Goal: Task Accomplishment & Management: Use online tool/utility

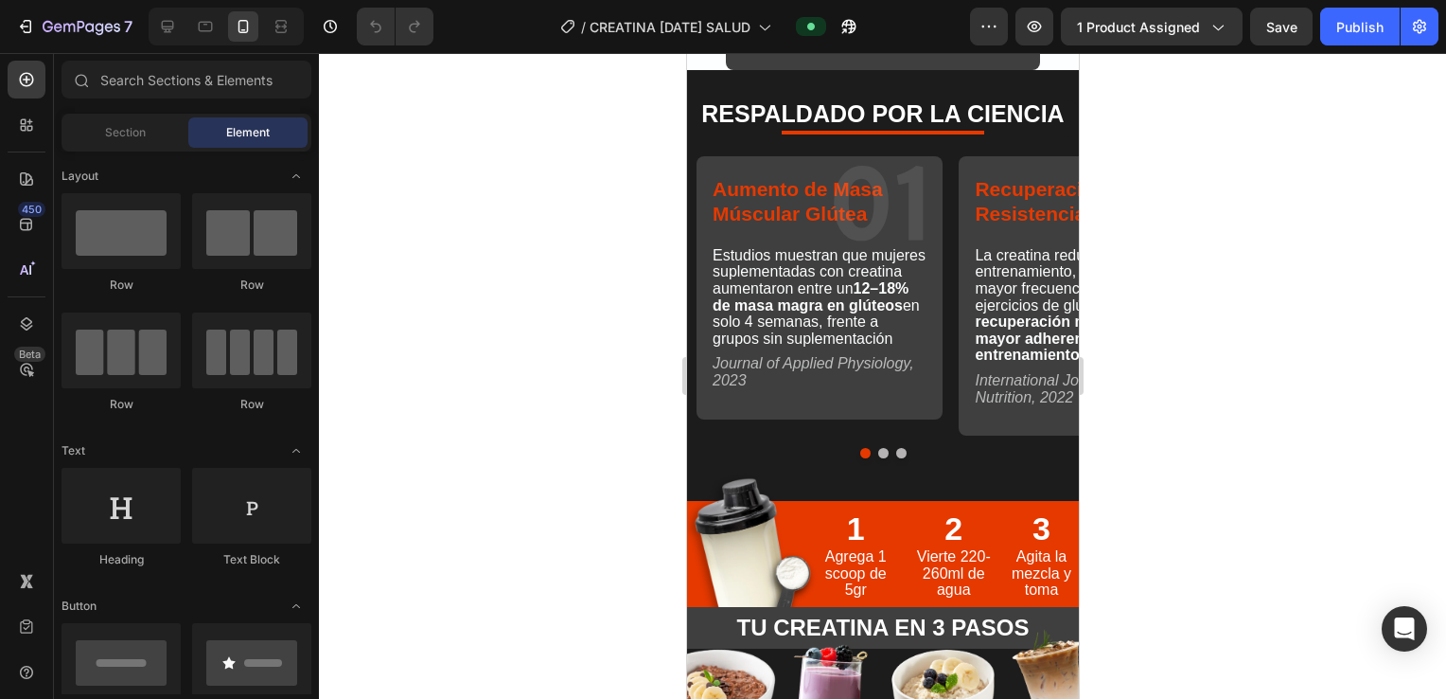
scroll to position [6230, 0]
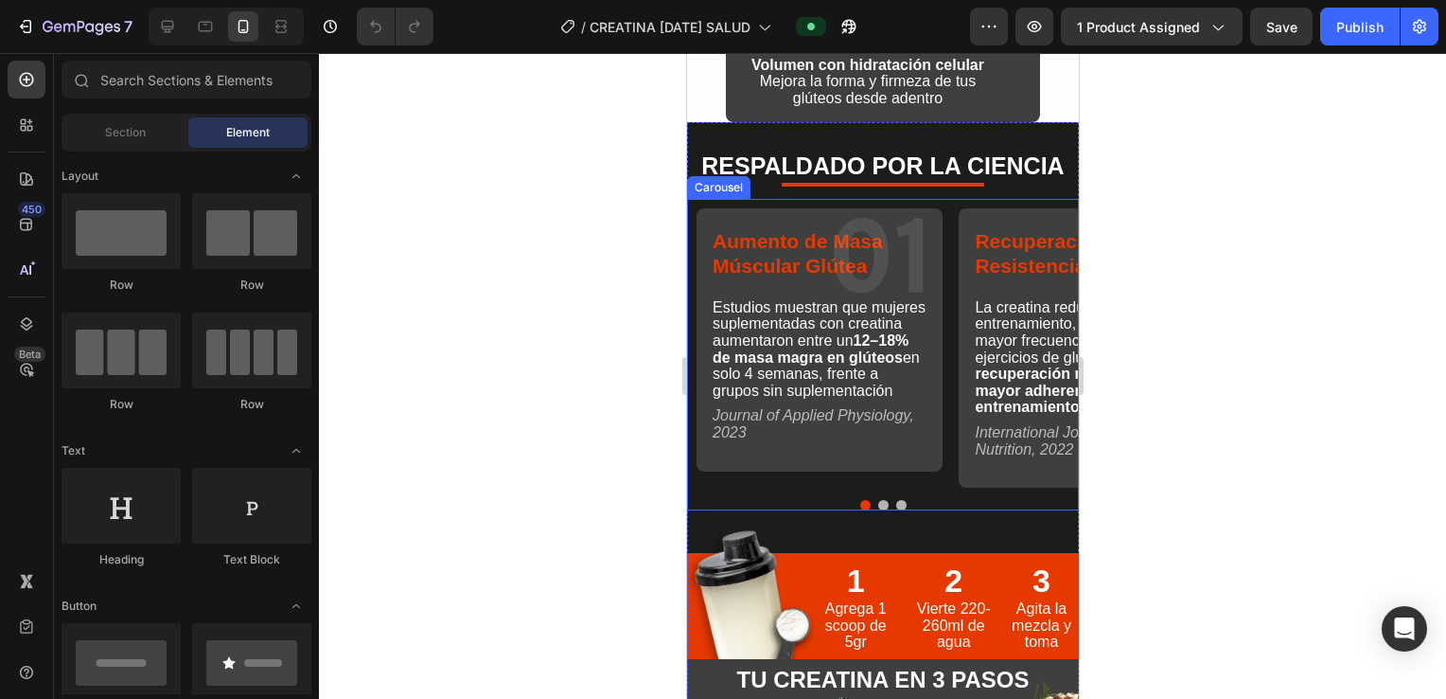
click at [709, 506] on button "Dot" at bounding box center [883, 505] width 10 height 10
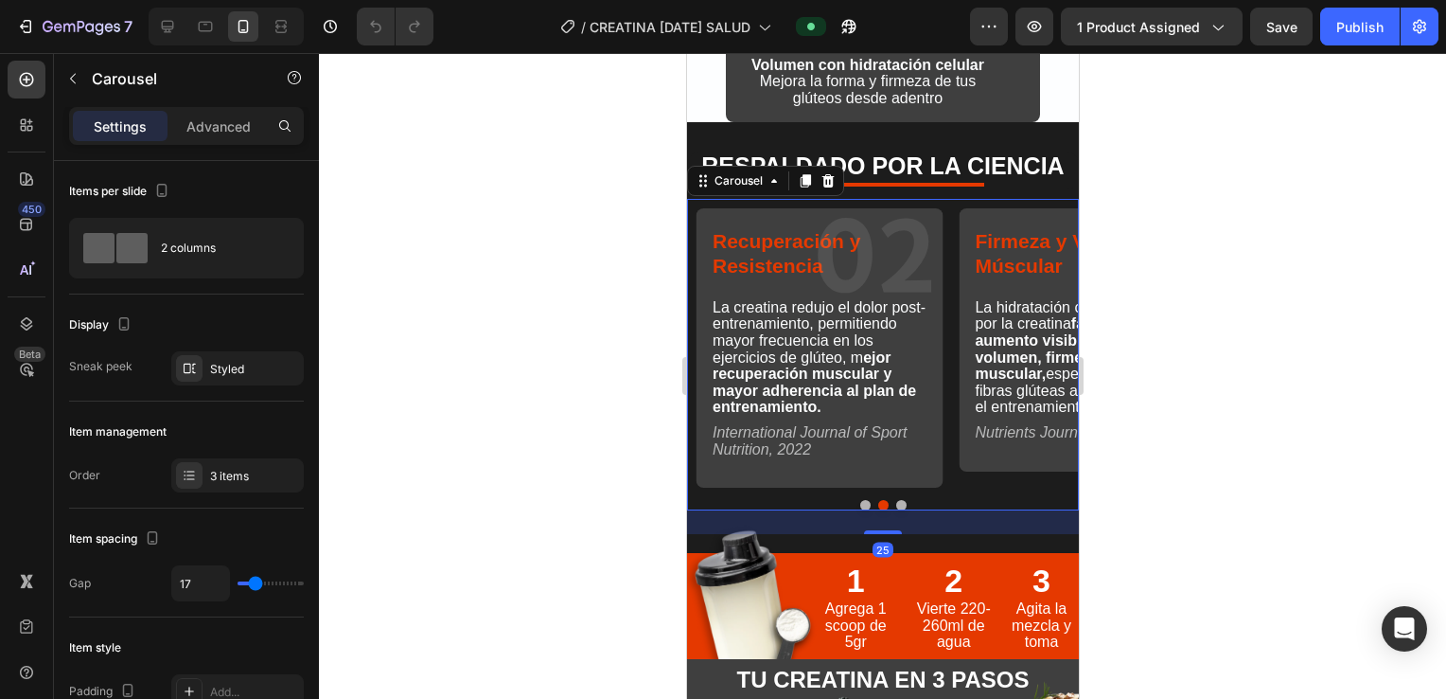
click at [709, 203] on div "Firmeza y Volumen Múscular Text Block 03 Text Block La hidratación celular indu…" at bounding box center [1072, 345] width 246 height 293
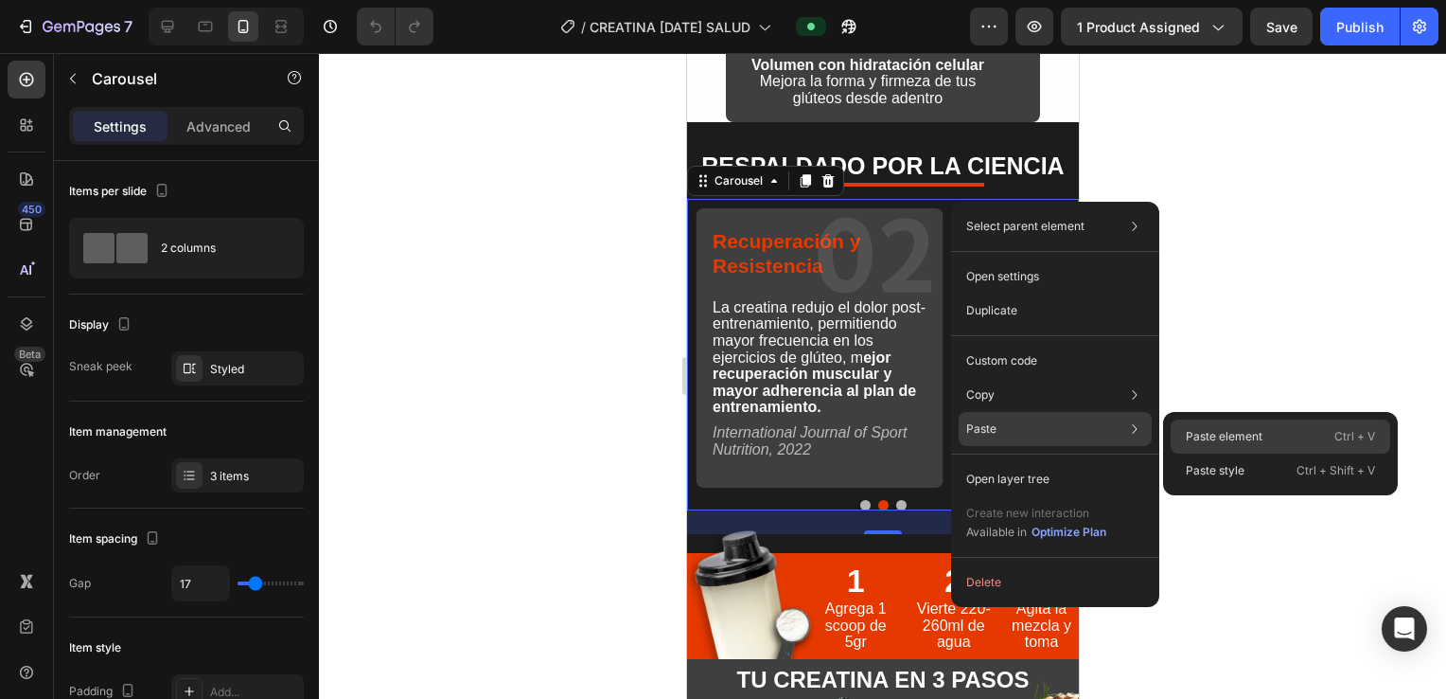
drag, startPoint x: 1237, startPoint y: 430, endPoint x: 220, endPoint y: 124, distance: 1062.6
click at [709, 430] on p "Paste element" at bounding box center [1224, 436] width 77 height 17
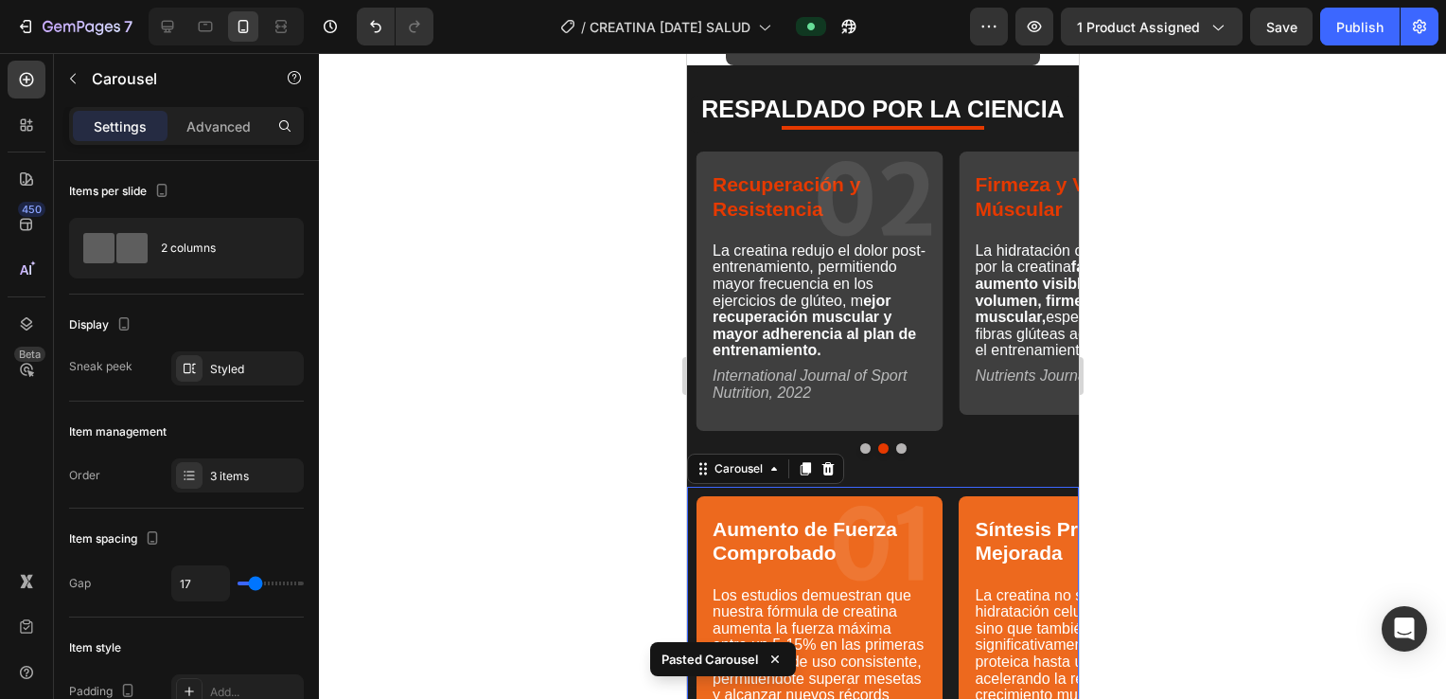
scroll to position [6274, 0]
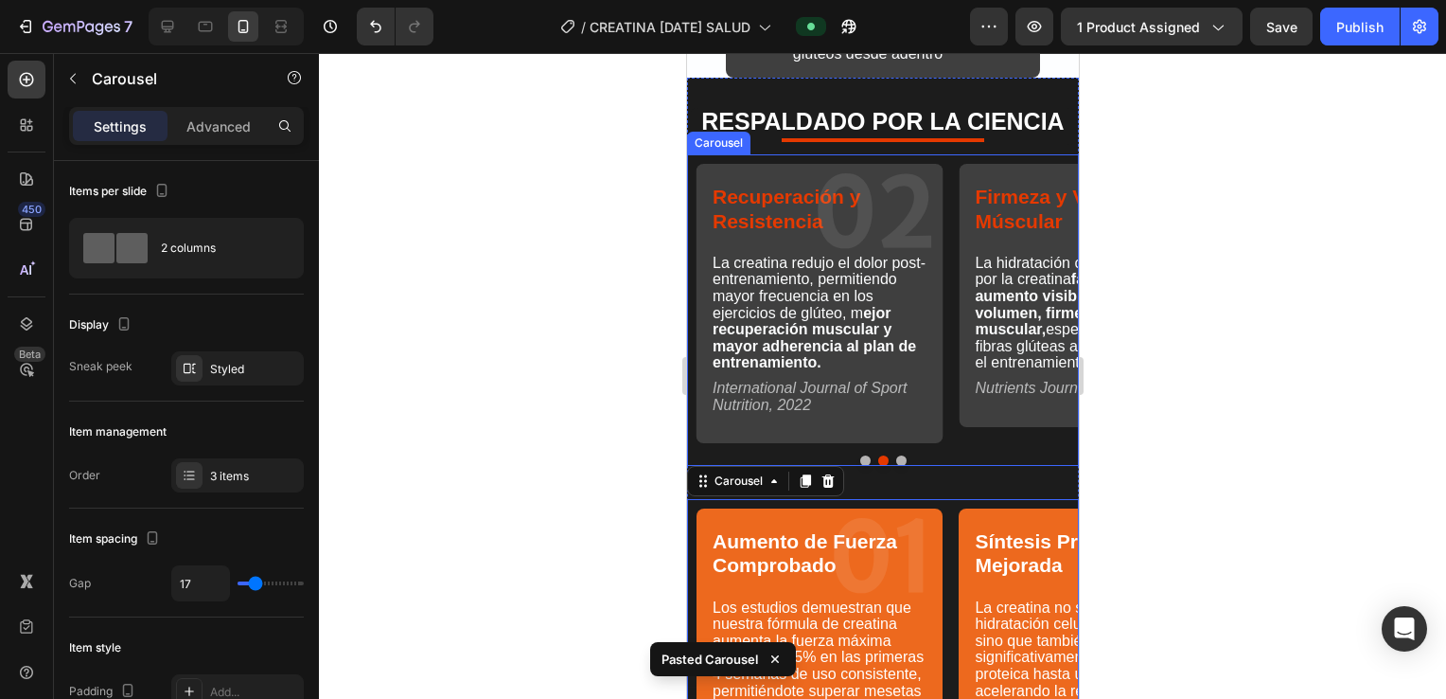
click at [709, 154] on div "Firmeza y Volumen Múscular Text Block 03 Text Block La hidratación celular indu…" at bounding box center [1072, 300] width 246 height 293
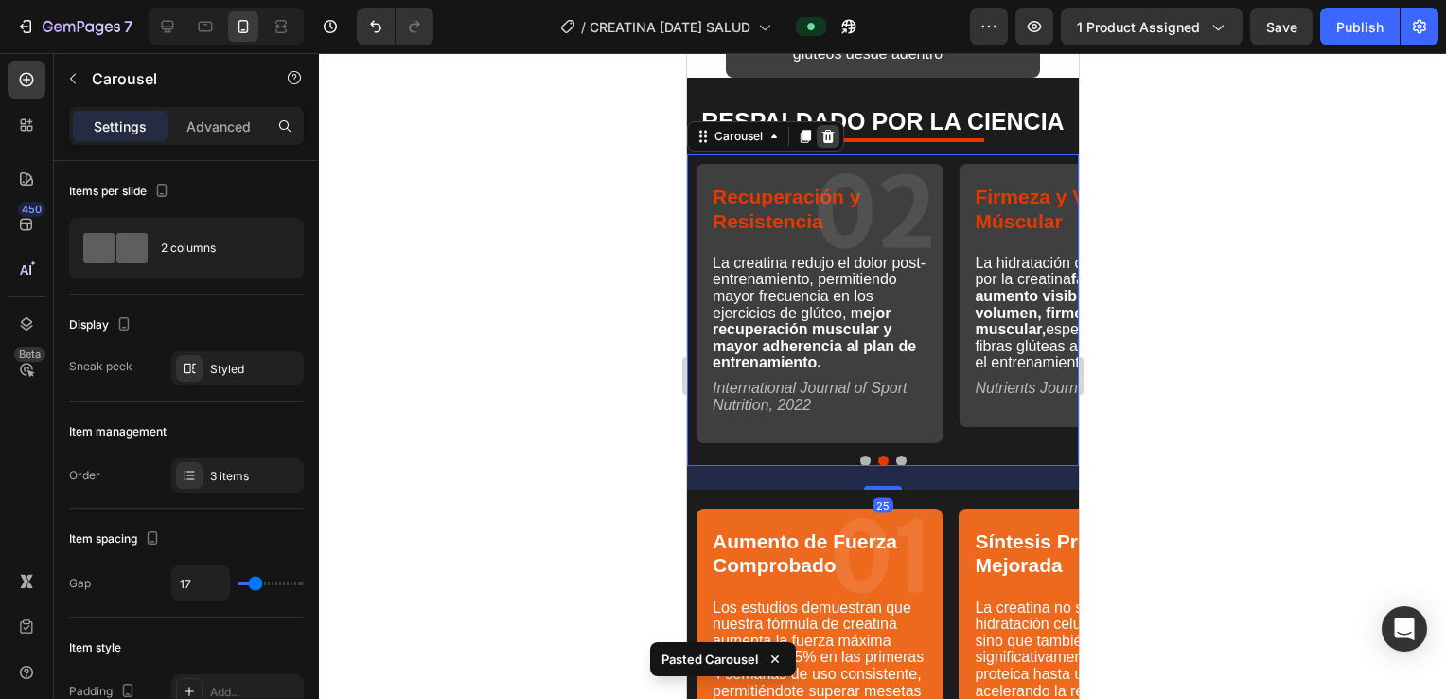
click at [709, 131] on icon at bounding box center [827, 136] width 15 height 15
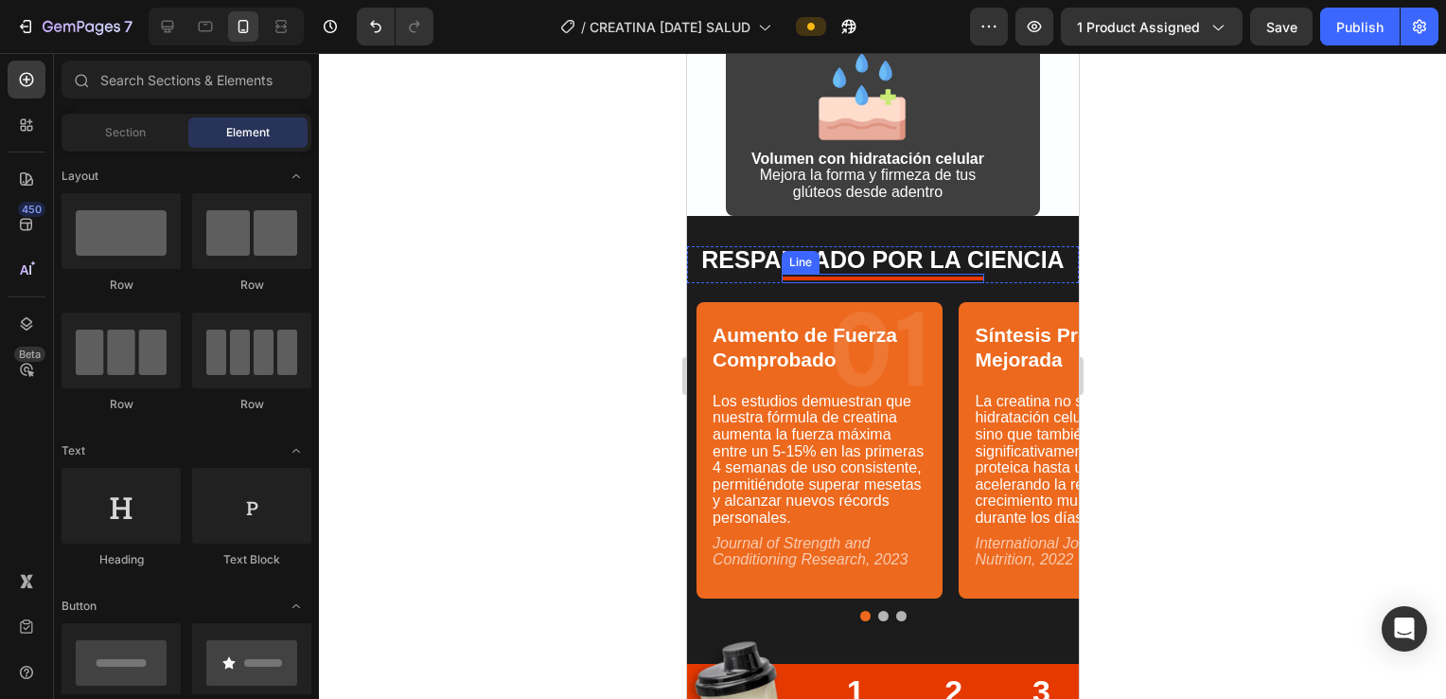
scroll to position [5896, 0]
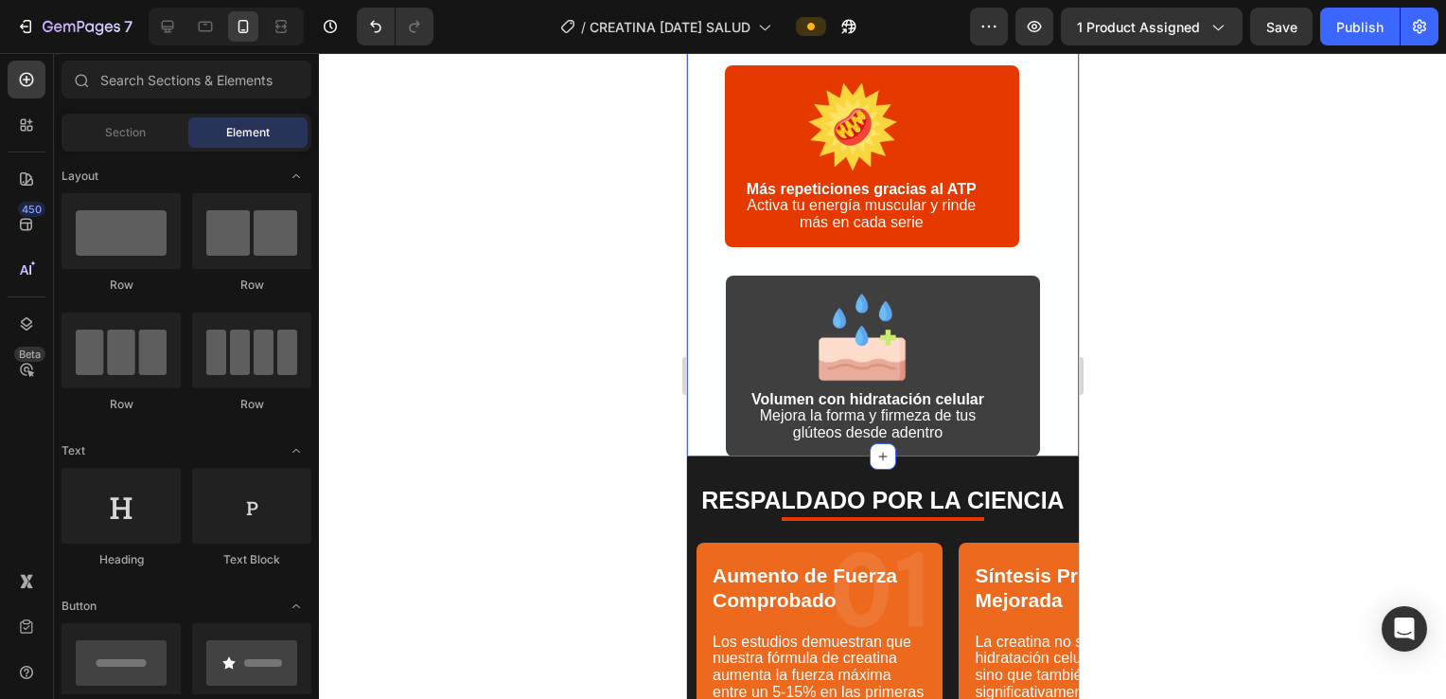
click at [709, 439] on div "¿CÓMO FUNCIONA? Heading Image Microabsorción eficiente Tecnología pura que tu c…" at bounding box center [882, 28] width 392 height 855
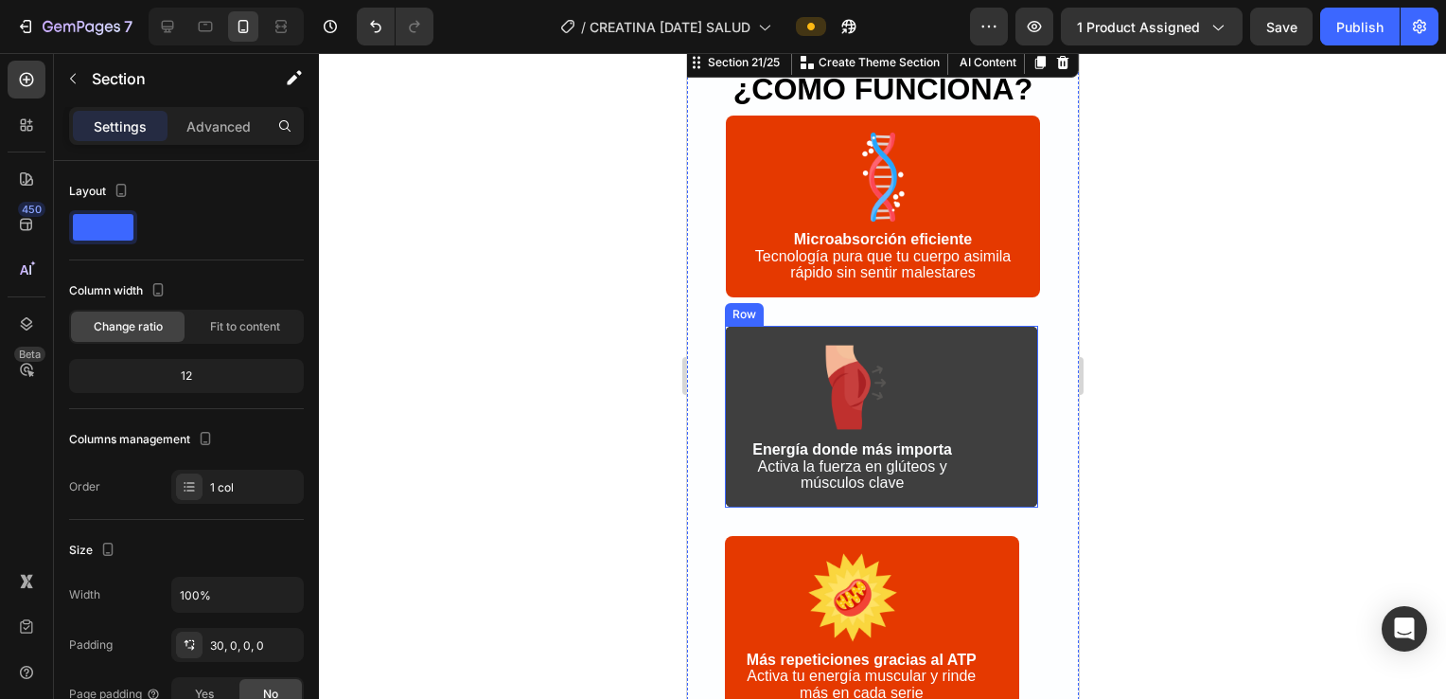
scroll to position [5298, 0]
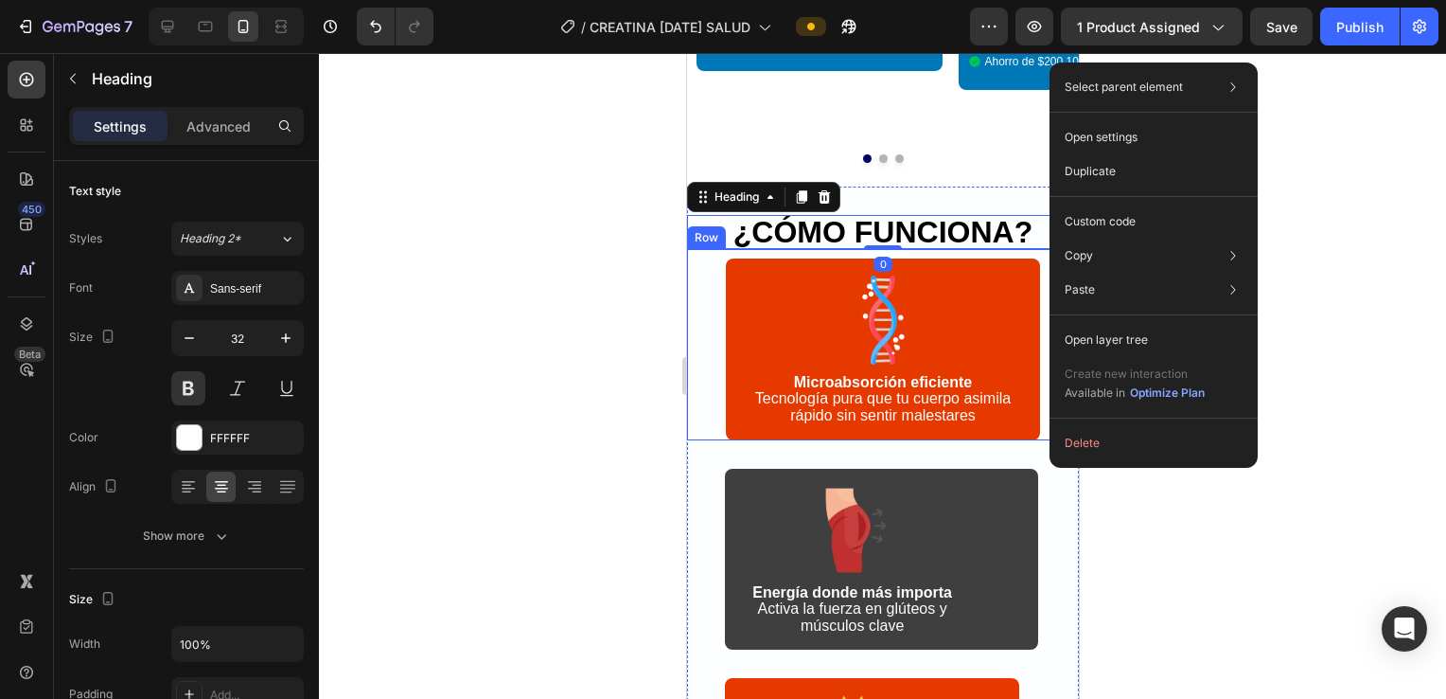
click at [709, 415] on div "Image Microabsorción eficiente Tecnología pura que tu cuerpo asimila rápido sin…" at bounding box center [882, 344] width 392 height 191
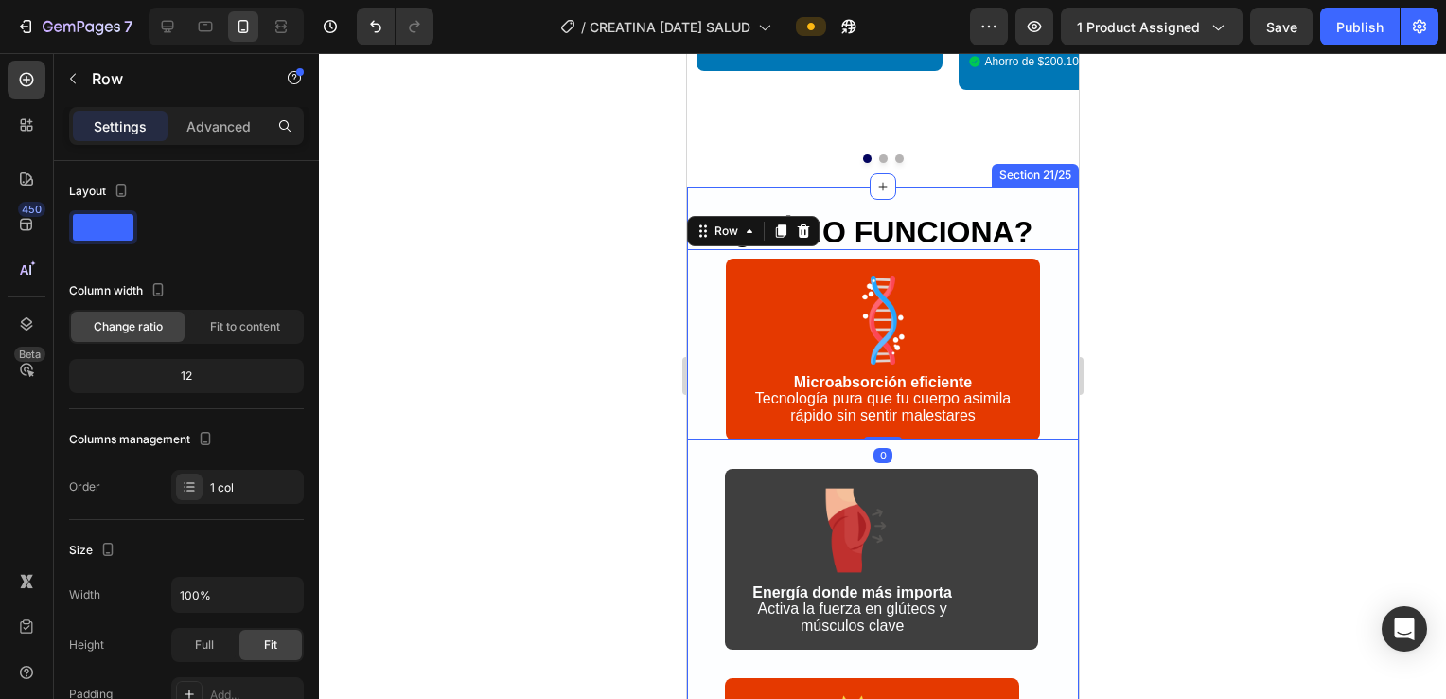
click at [709, 306] on div "¿CÓMO FUNCIONA? Heading Image Microabsorción eficiente Tecnología pura que tu c…" at bounding box center [882, 627] width 392 height 883
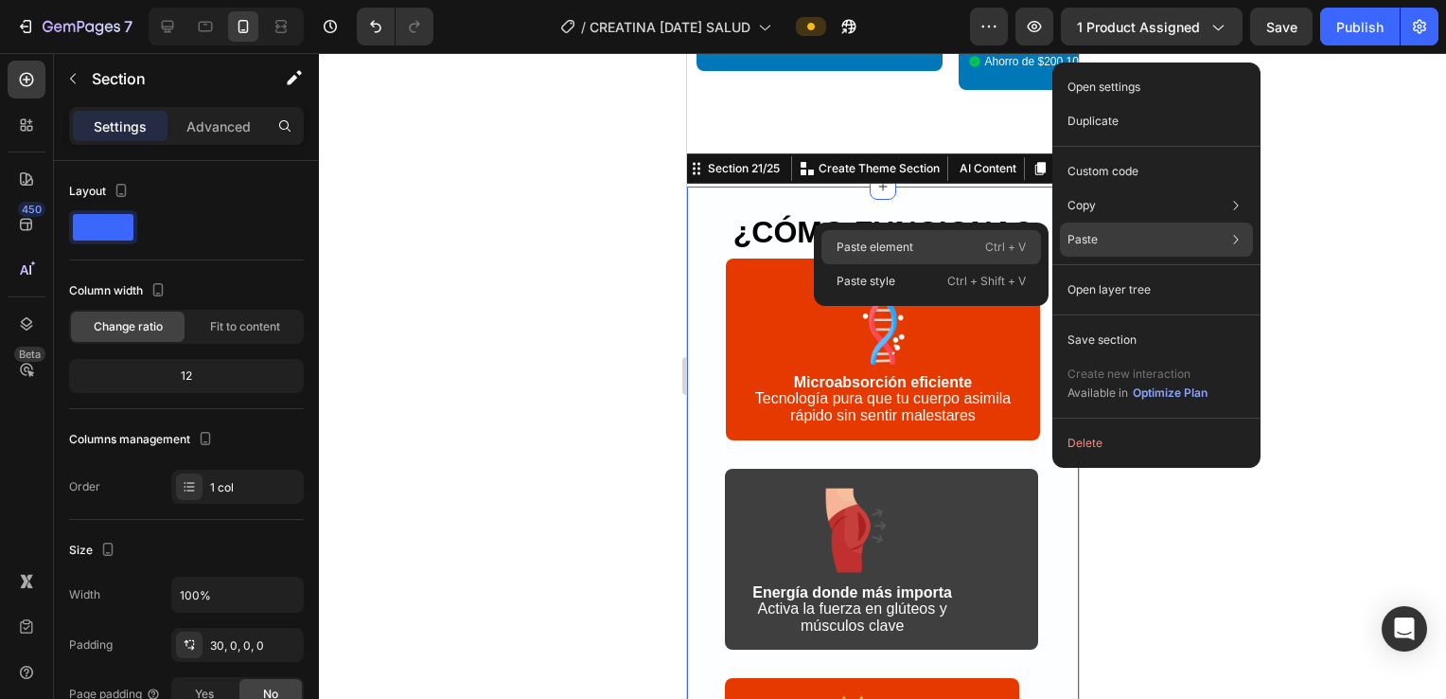
click at [709, 235] on div "Paste element Ctrl + V" at bounding box center [932, 247] width 220 height 34
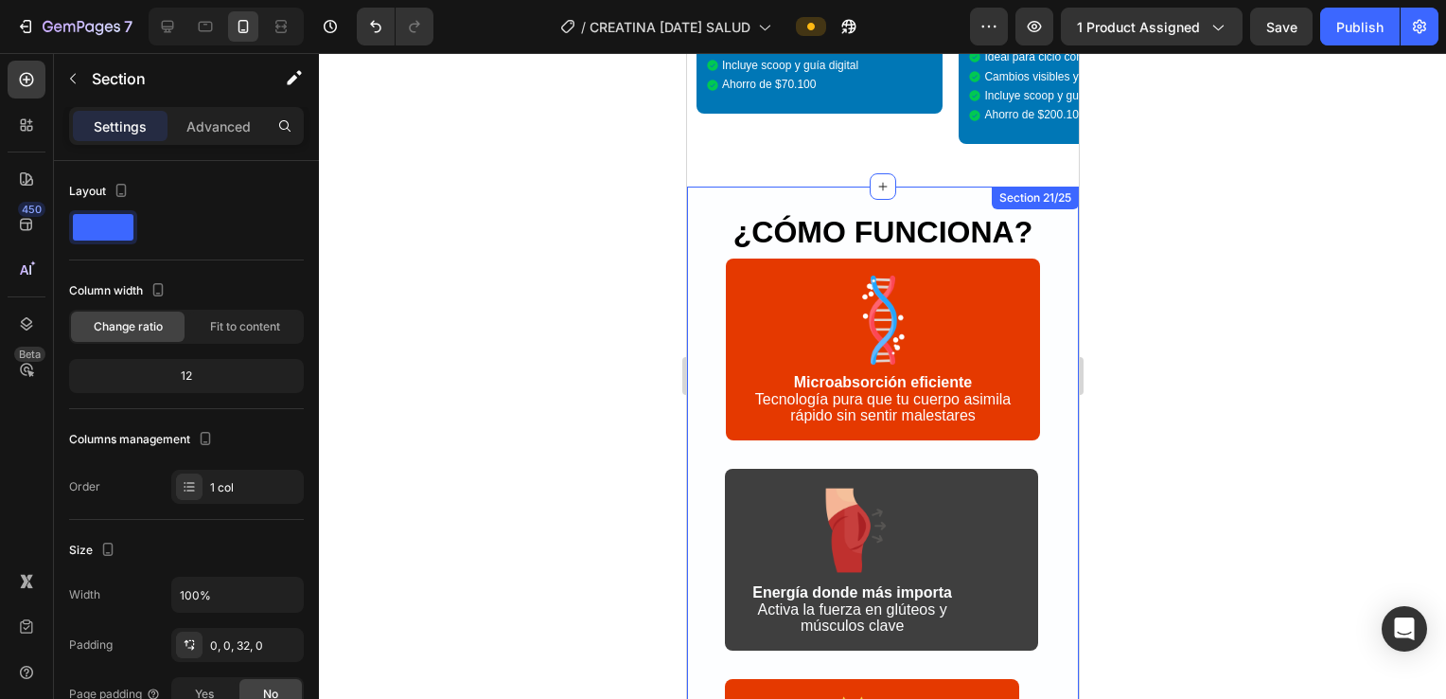
scroll to position [5388, 0]
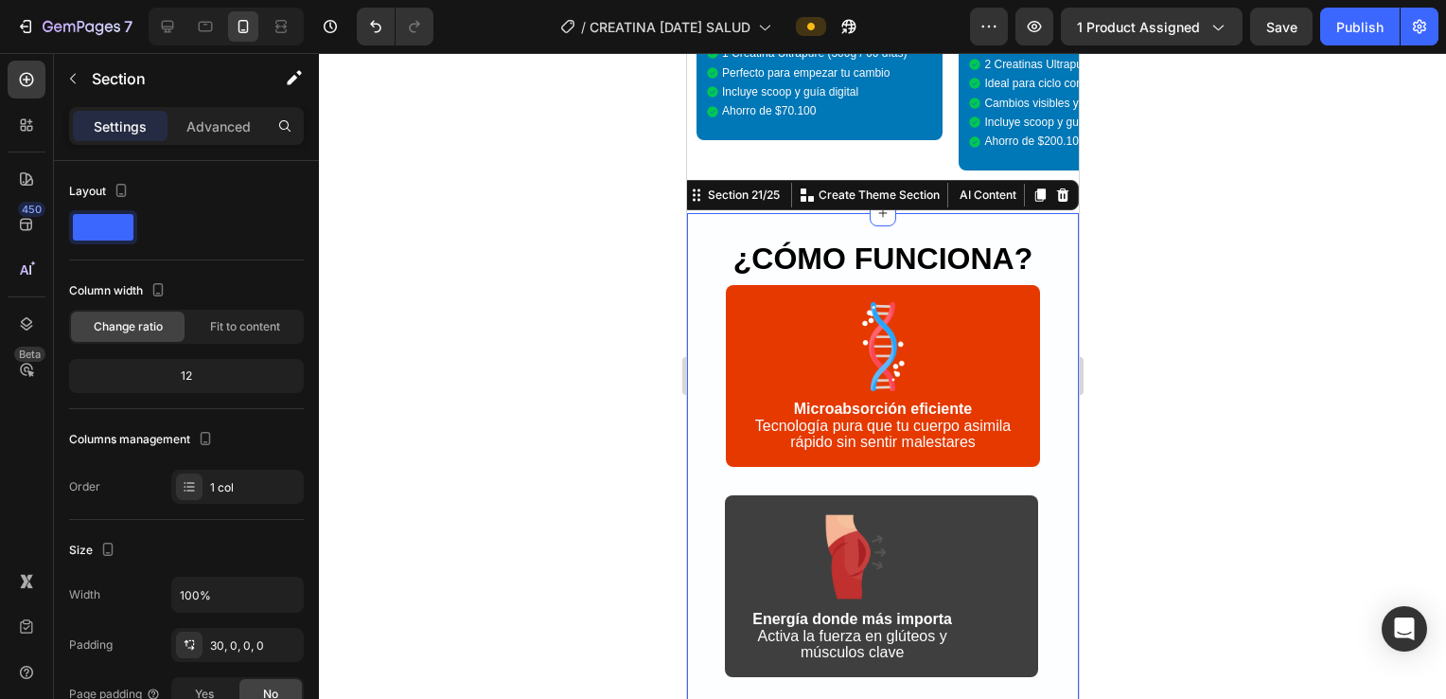
click at [709, 221] on div "¿CÓMO FUNCIONA? Heading Image Microabsorción eficiente Tecnología pura que tu c…" at bounding box center [882, 654] width 392 height 883
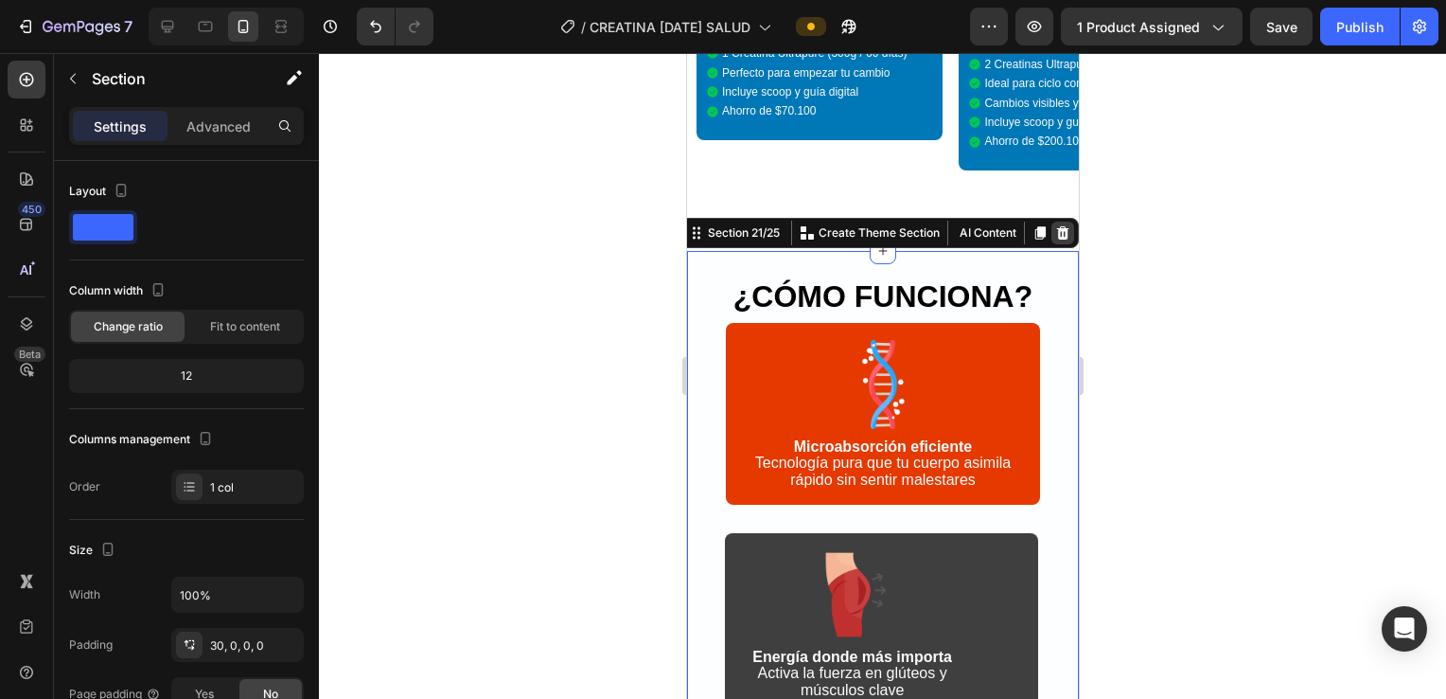
click at [709, 225] on icon at bounding box center [1062, 232] width 15 height 15
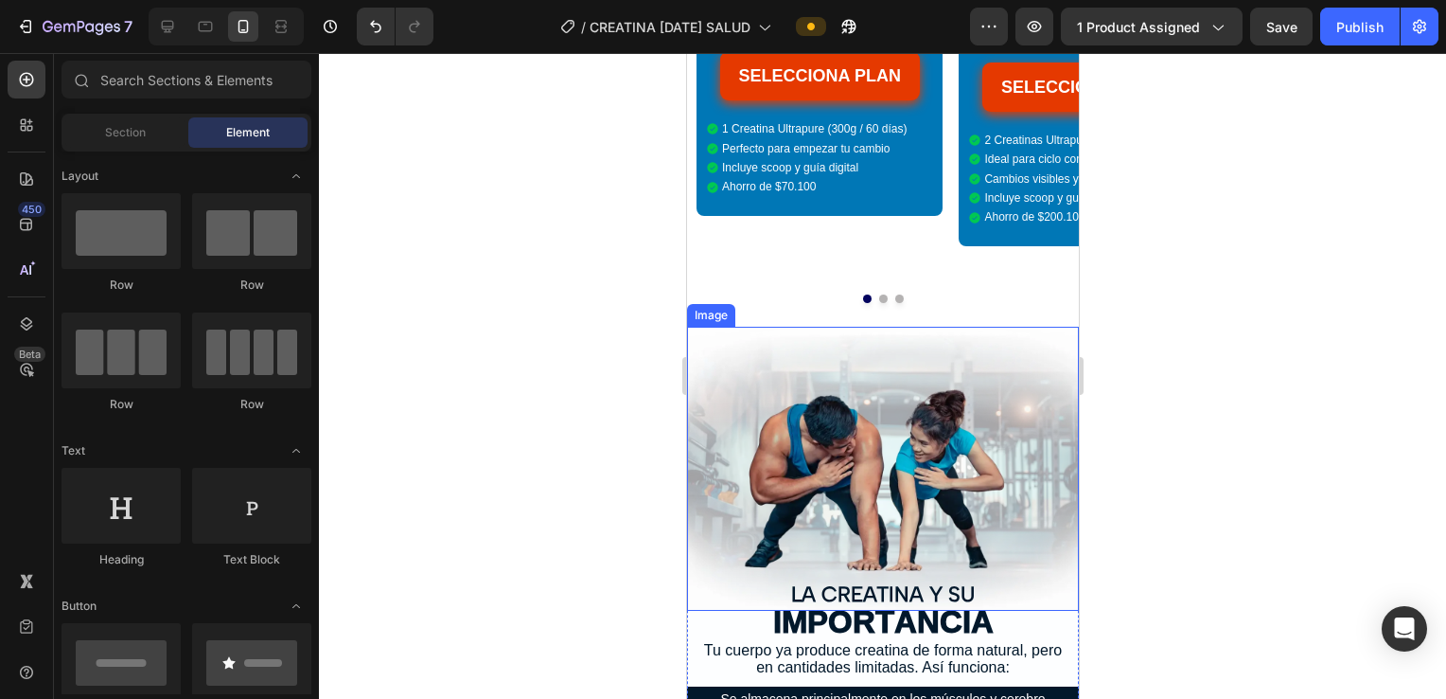
scroll to position [5437, 0]
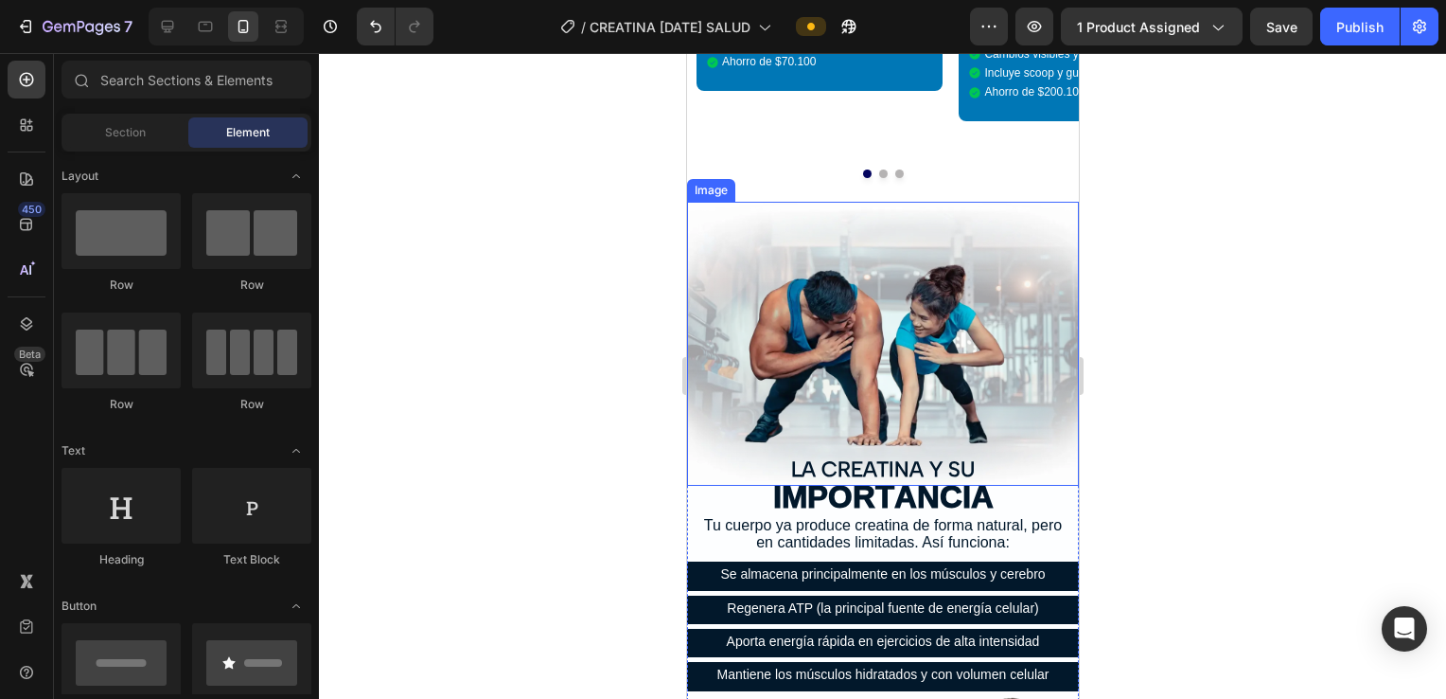
click at [709, 202] on img at bounding box center [882, 344] width 392 height 284
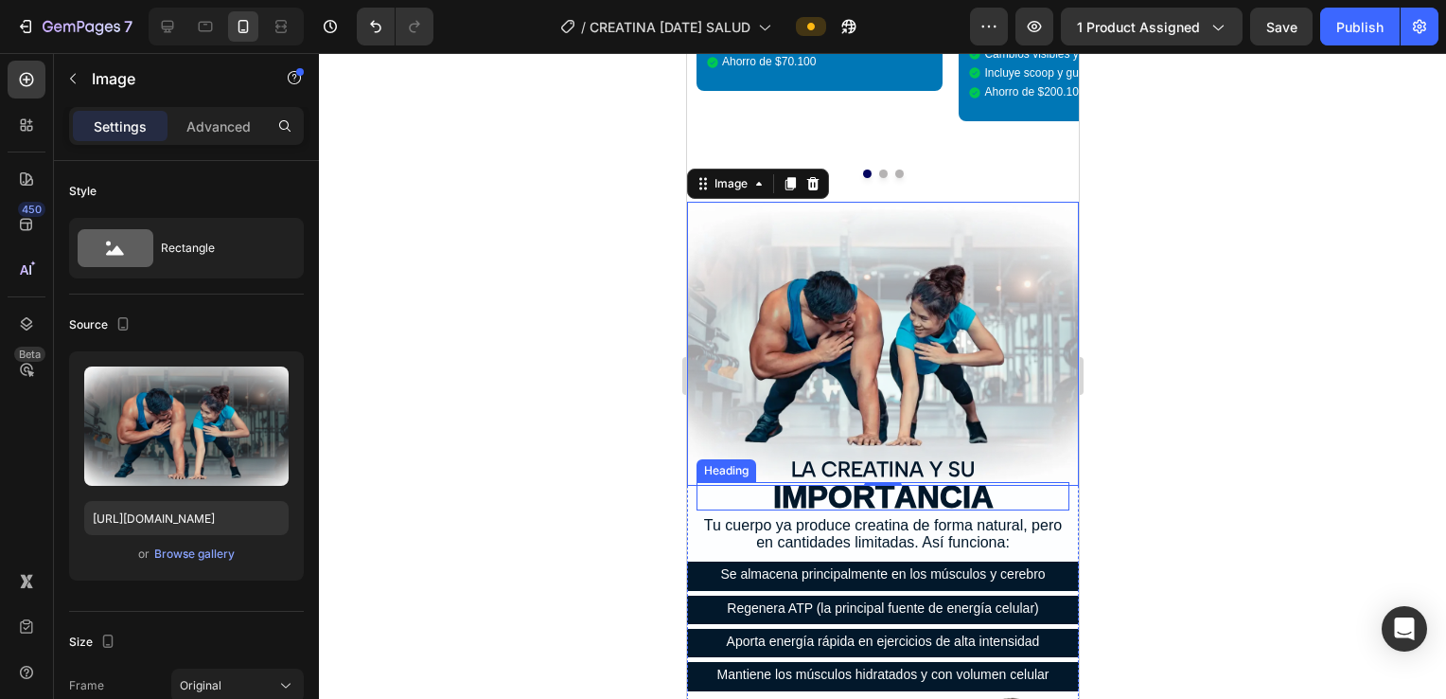
click at [709, 466] on span "IMPORTANCIA" at bounding box center [882, 496] width 221 height 60
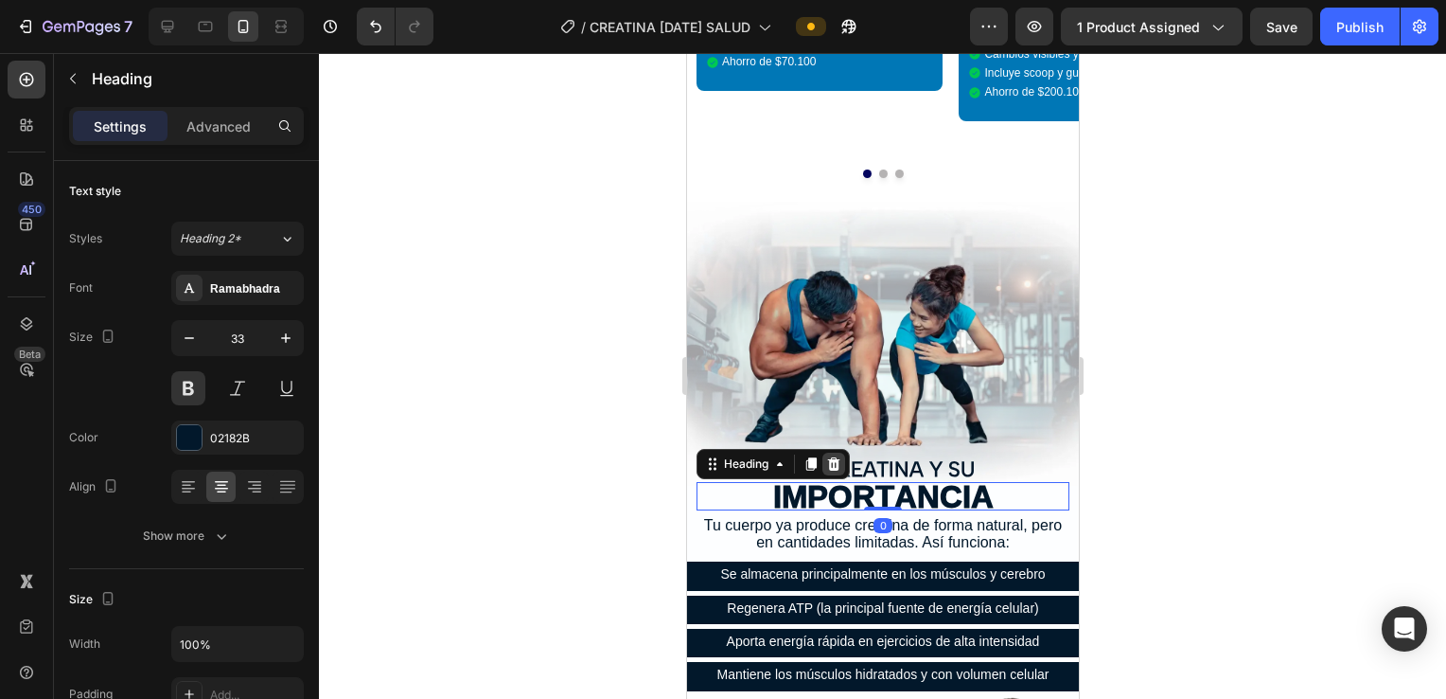
click at [709, 456] on icon at bounding box center [832, 463] width 15 height 15
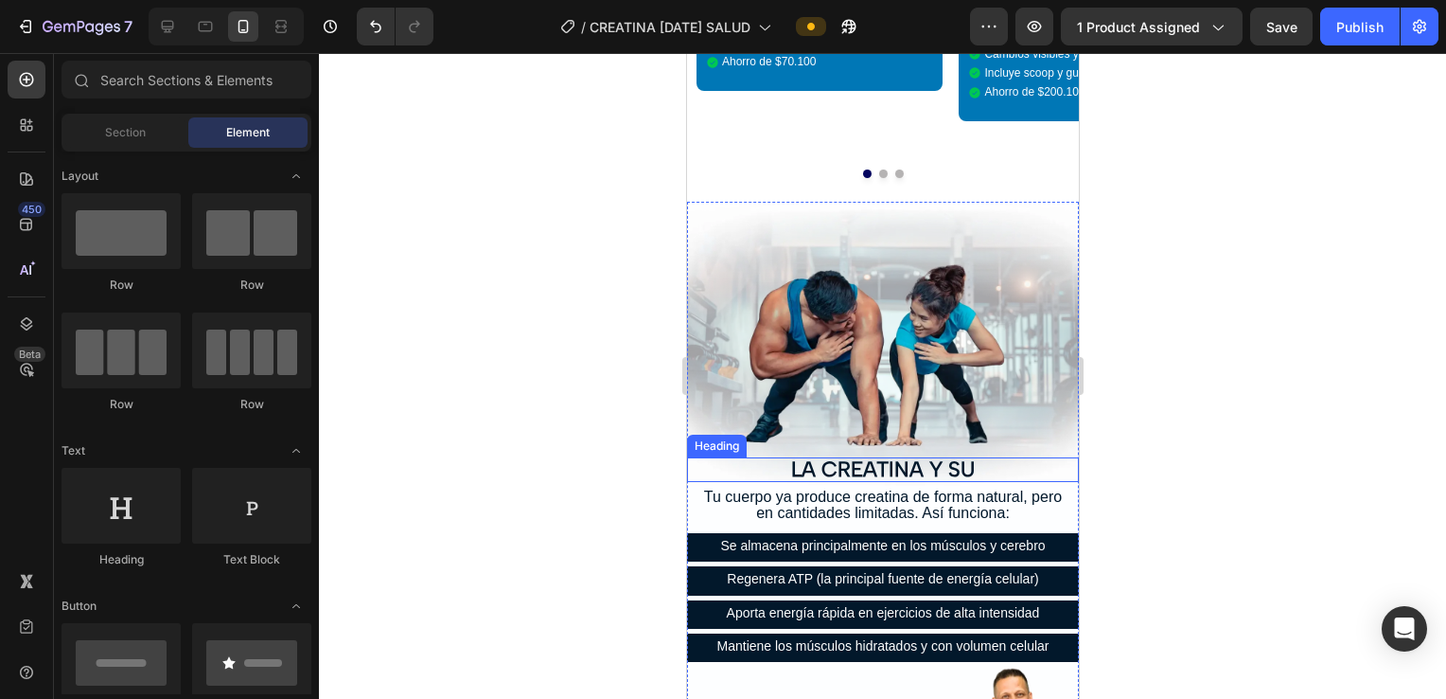
click at [709, 457] on h2 "LA CREATINA Y SU" at bounding box center [882, 469] width 392 height 25
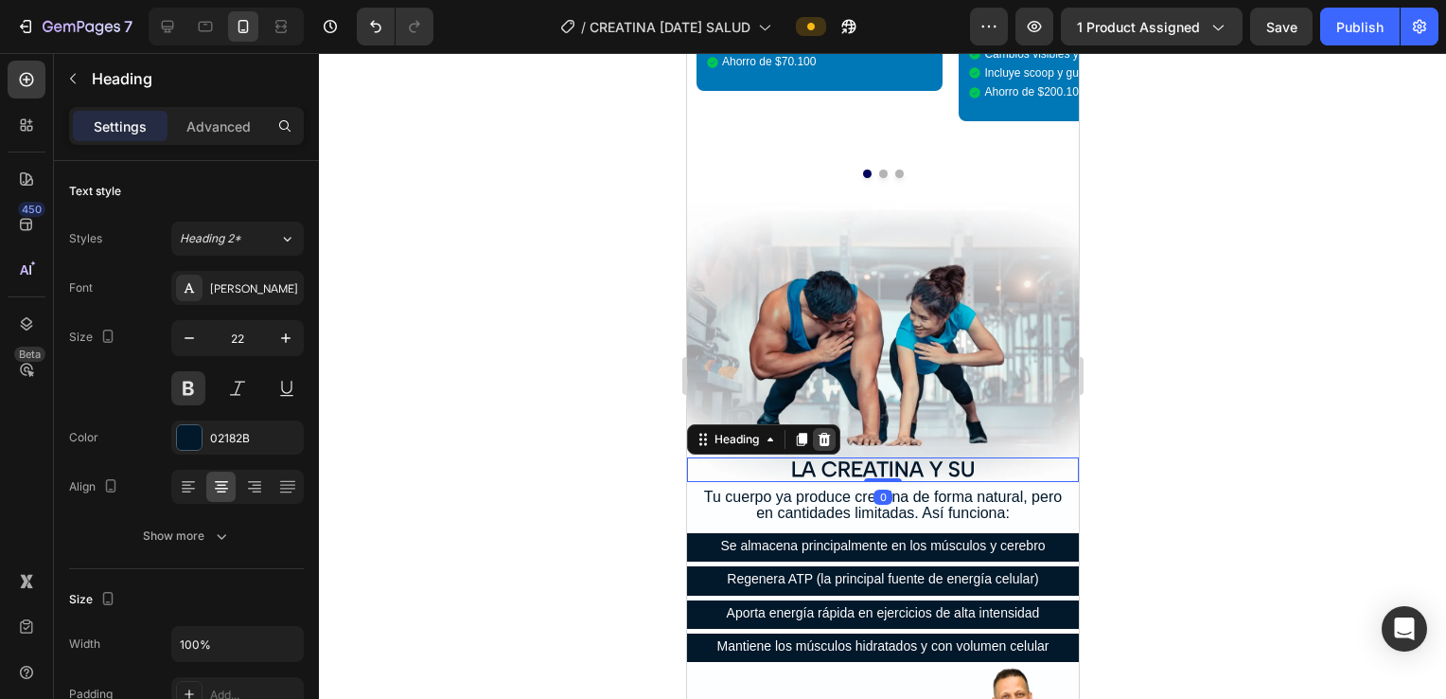
click at [709, 432] on icon at bounding box center [823, 439] width 15 height 15
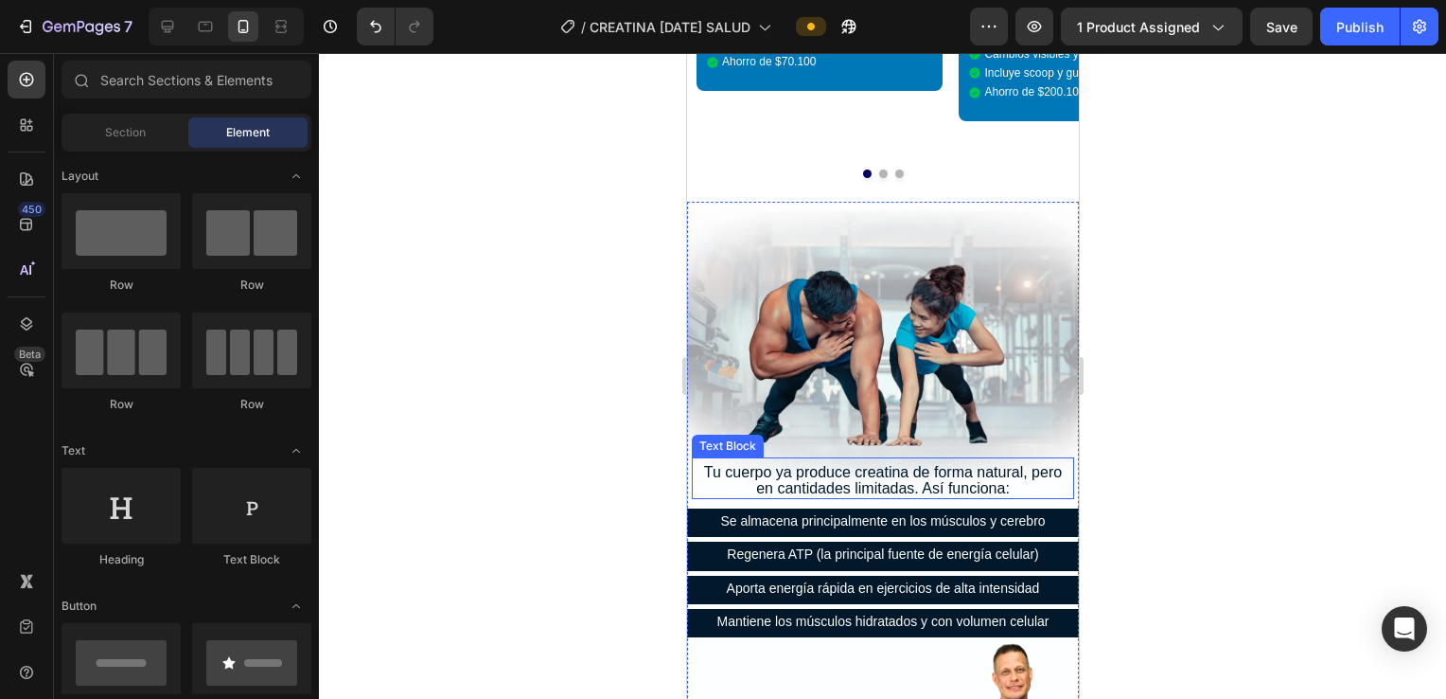
click at [709, 464] on p "Tu cuerpo ya produce creatina de forma natural, pero en cantidades limitadas. A…" at bounding box center [882, 480] width 379 height 33
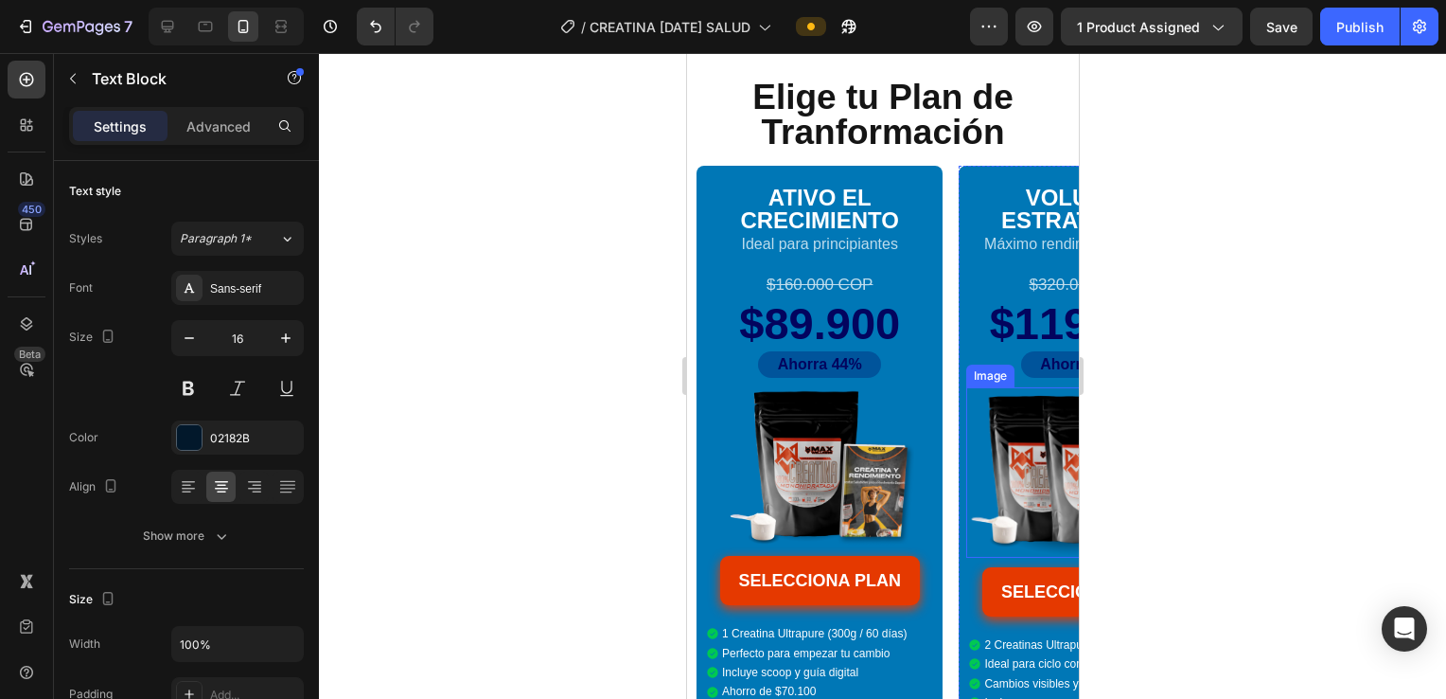
scroll to position [4725, 0]
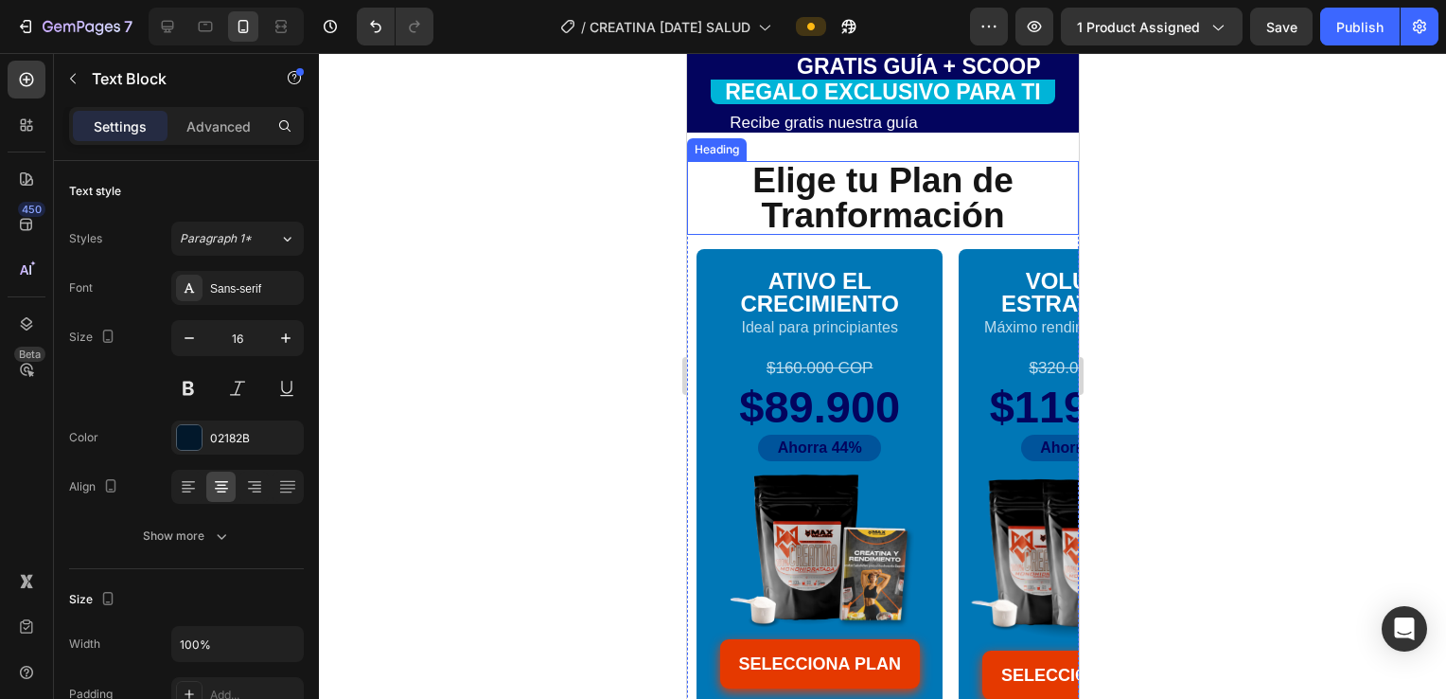
click at [709, 199] on h2 "Elige tu Plan de Tranformación" at bounding box center [882, 198] width 392 height 74
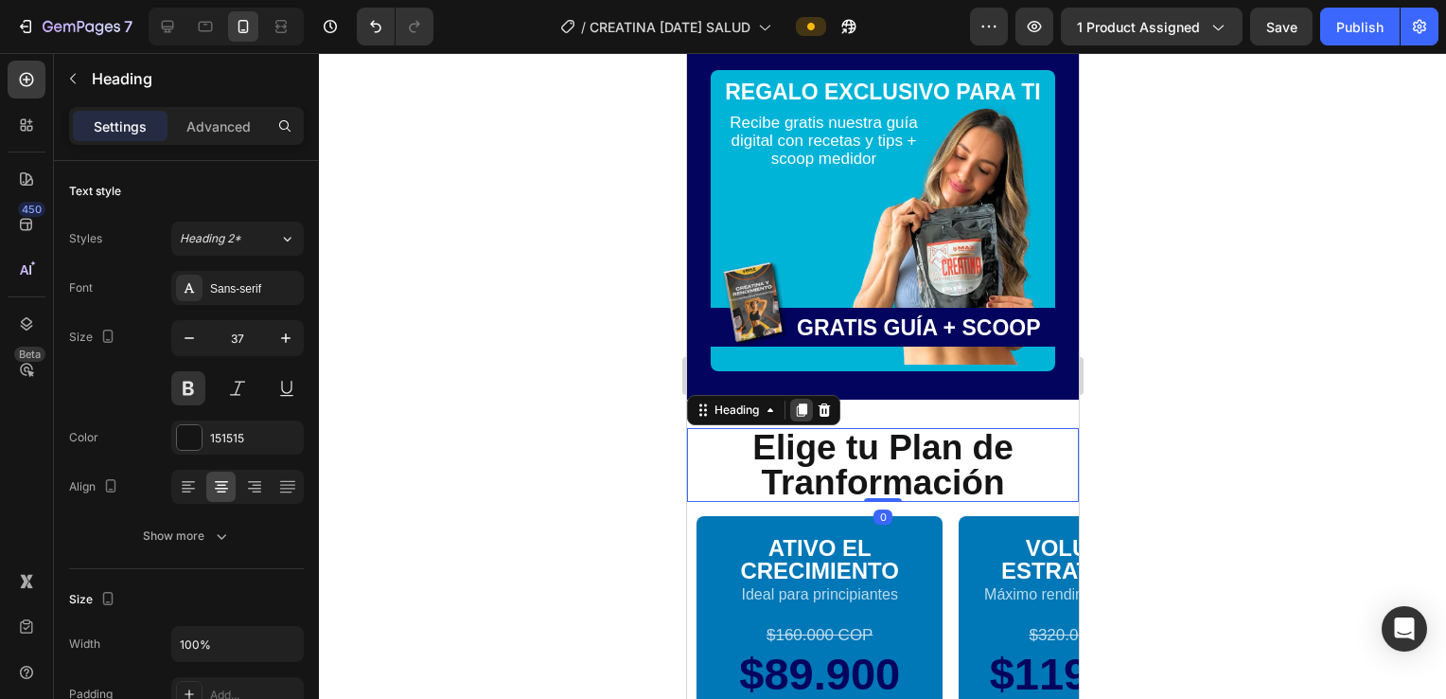
click at [709, 402] on icon at bounding box center [800, 409] width 15 height 15
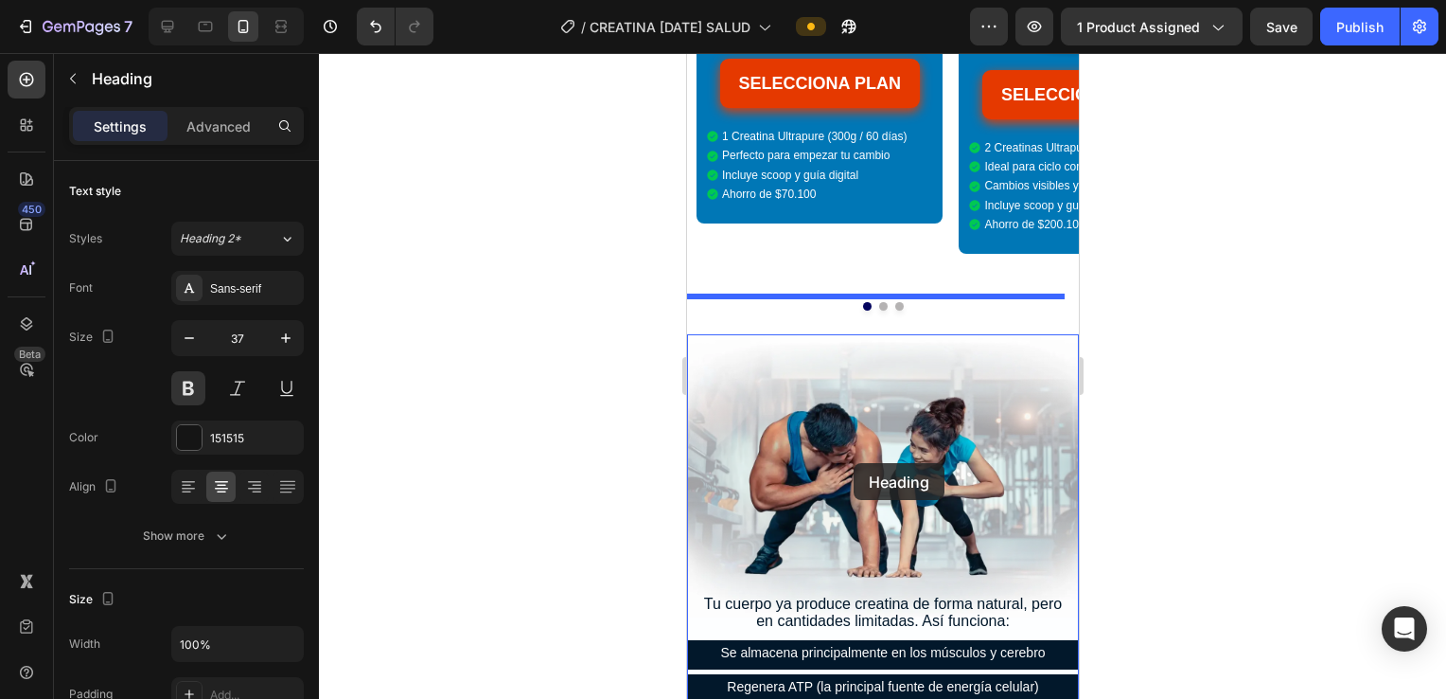
scroll to position [5734, 0]
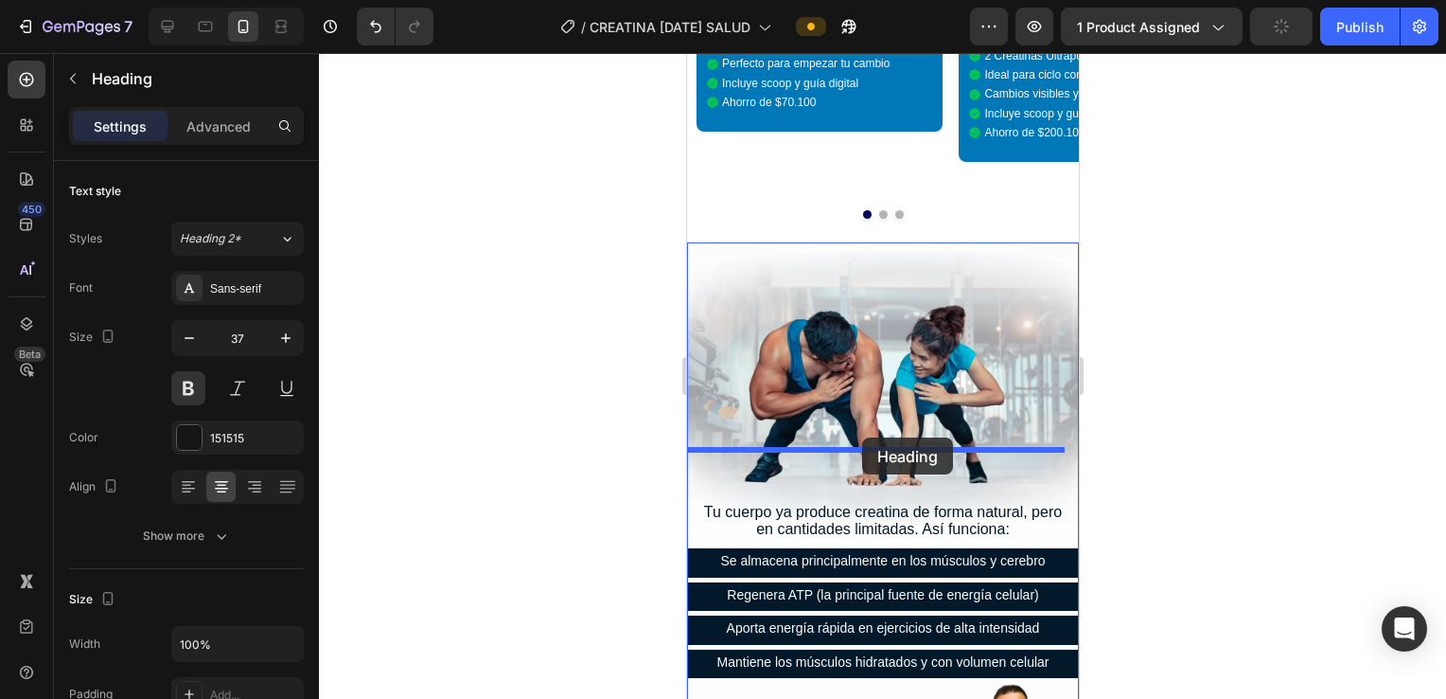
drag, startPoint x: 747, startPoint y: 488, endPoint x: 861, endPoint y: 438, distance: 125.0
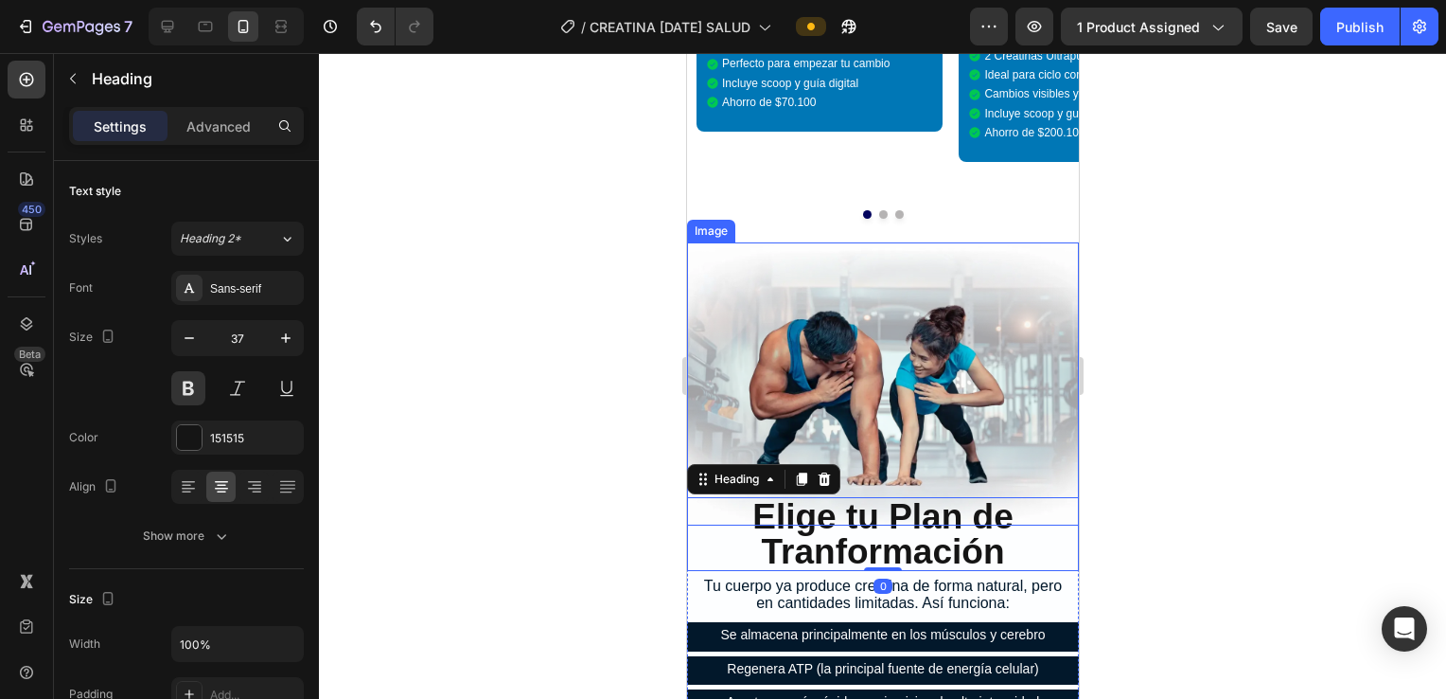
scroll to position [5786, 0]
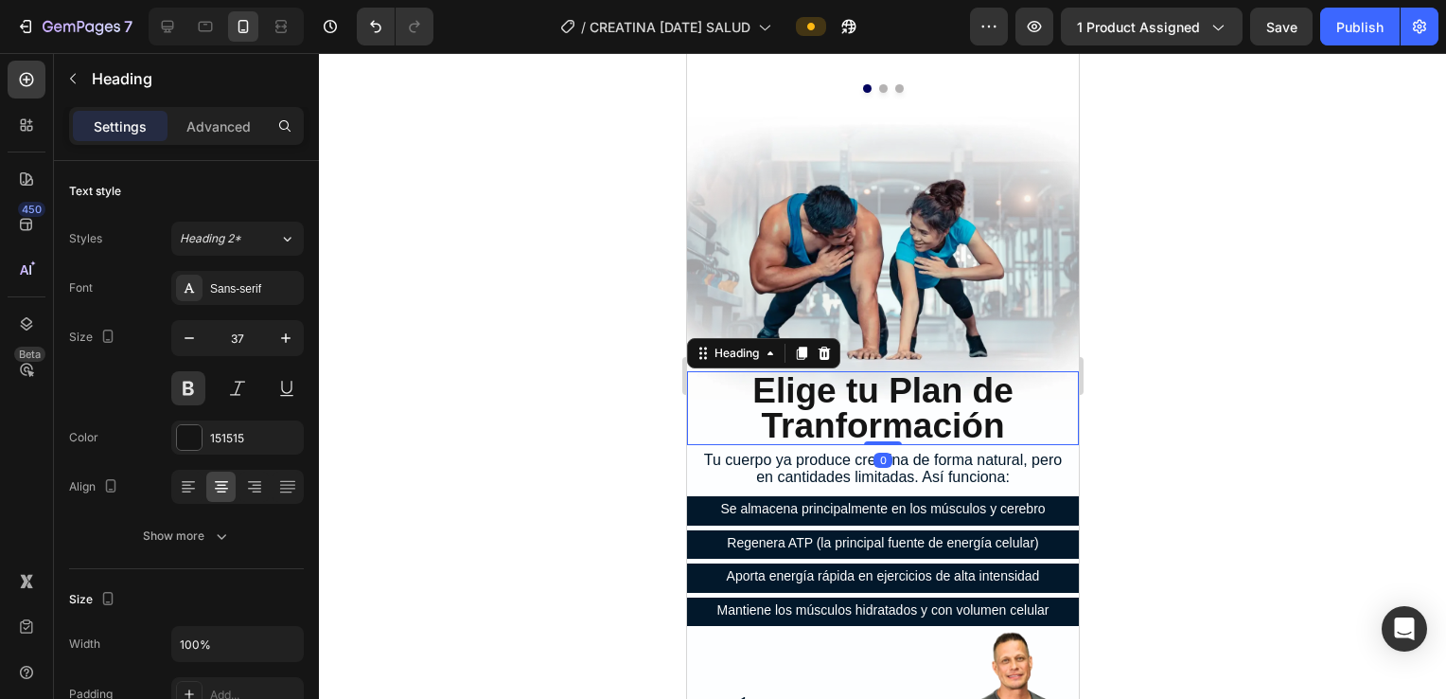
click at [709, 402] on div at bounding box center [882, 376] width 1127 height 646
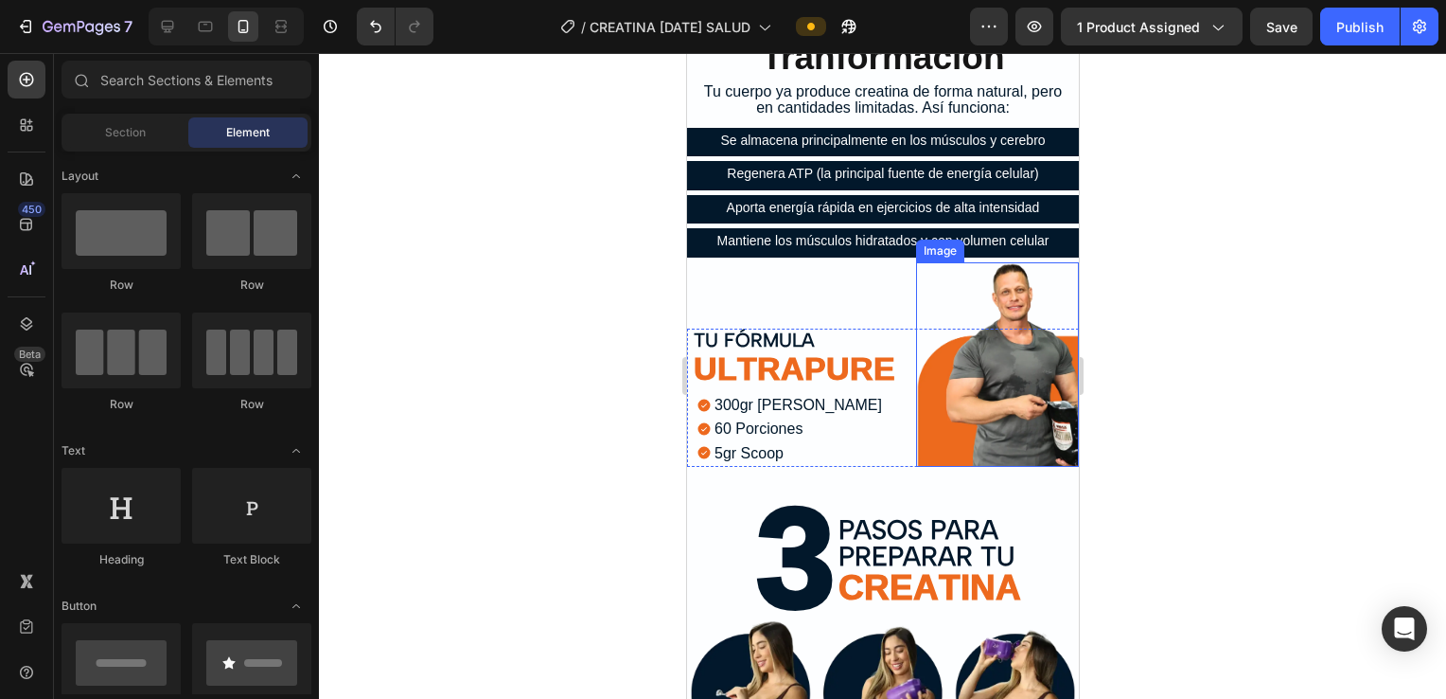
scroll to position [6164, 0]
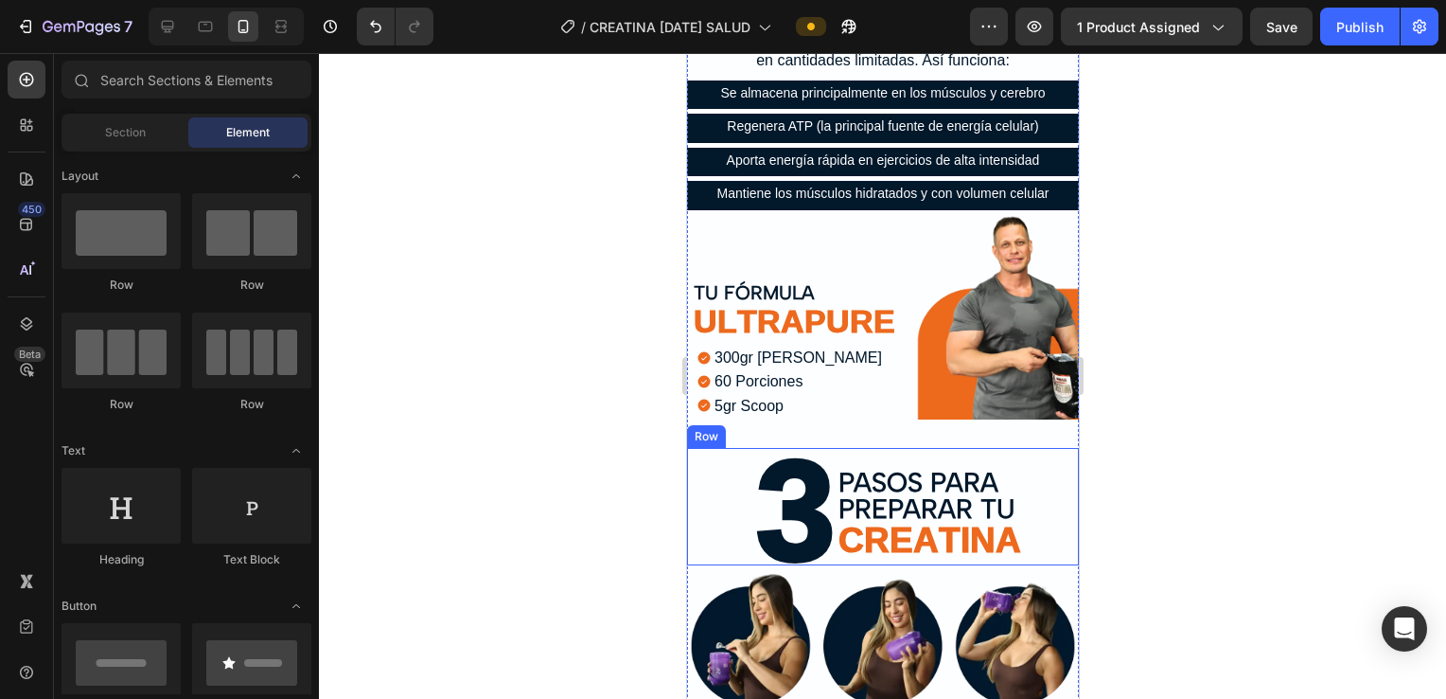
click at [709, 468] on div "PASOS PARA PREPARAR TU Heading CREATINA Heading" at bounding box center [964, 506] width 229 height 117
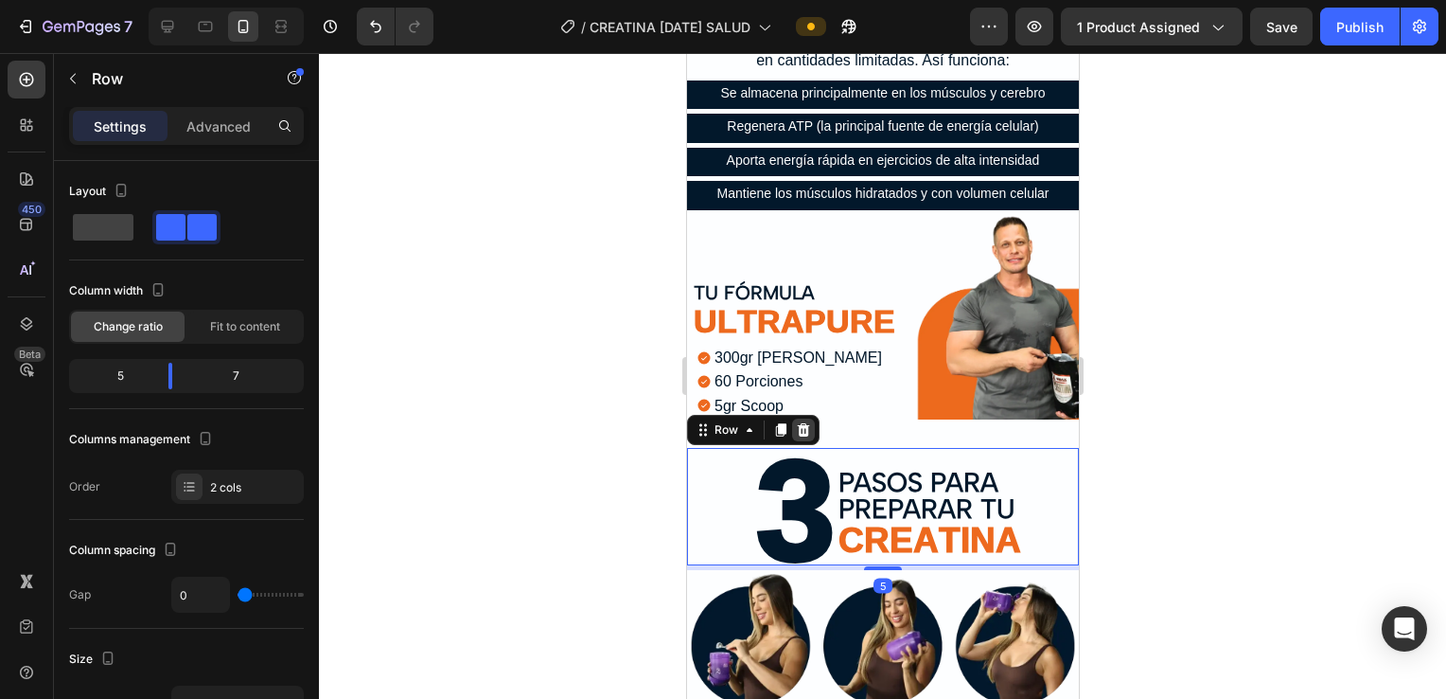
click at [709, 423] on icon at bounding box center [803, 429] width 12 height 13
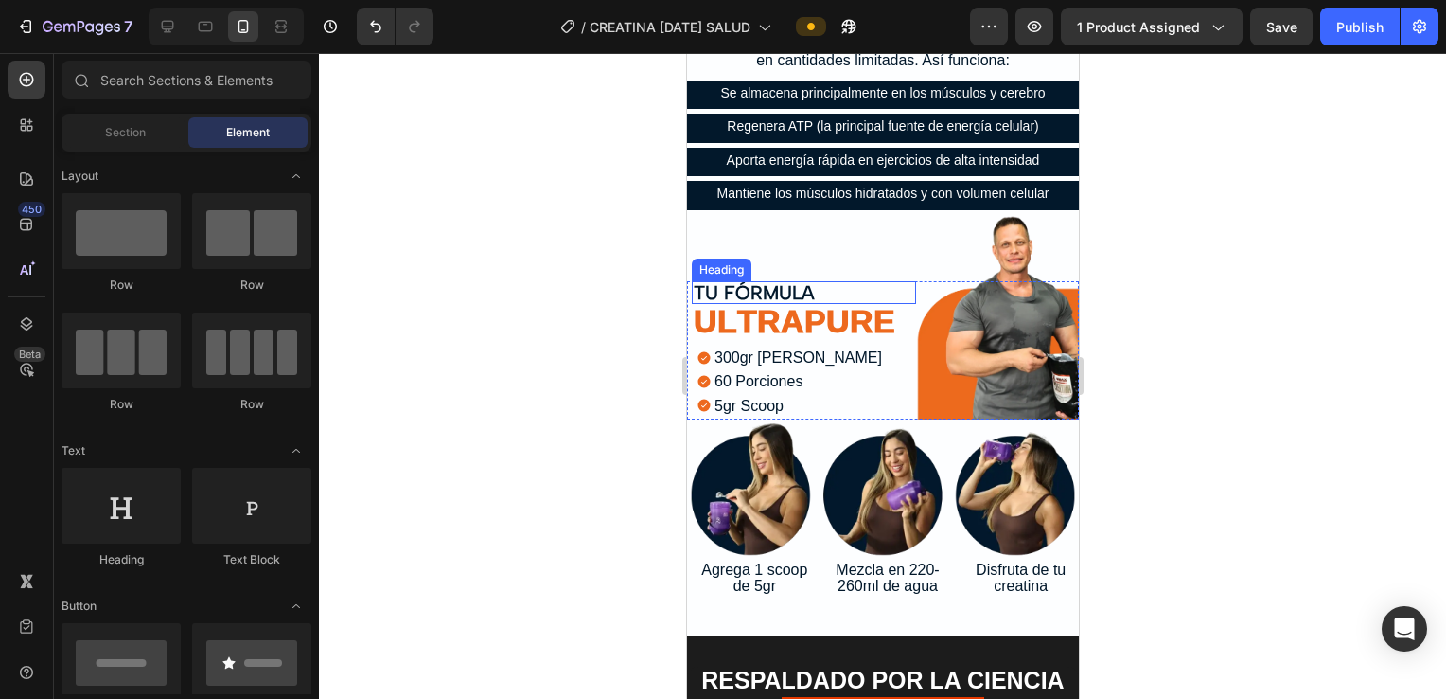
click at [709, 285] on h2 "TU FÓRMULA" at bounding box center [803, 292] width 224 height 23
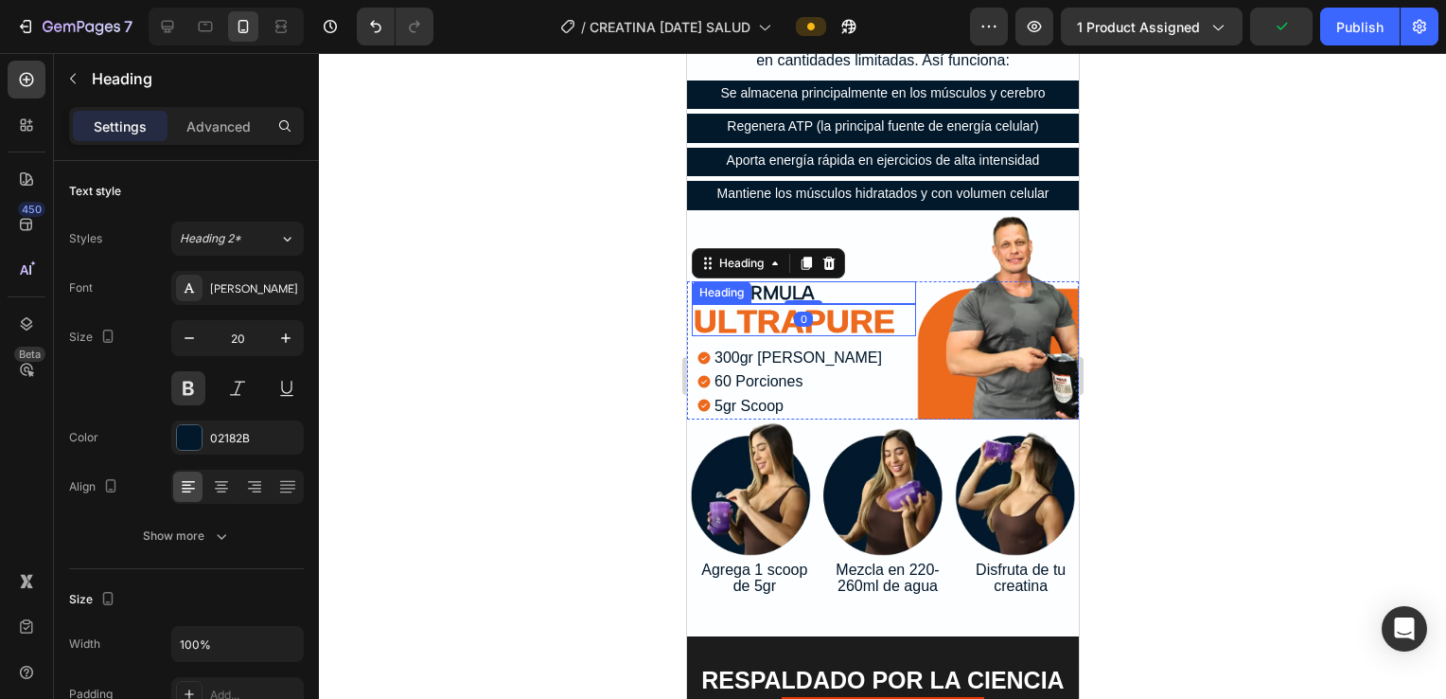
click at [709, 305] on span "ULTRAPURE" at bounding box center [794, 320] width 202 height 61
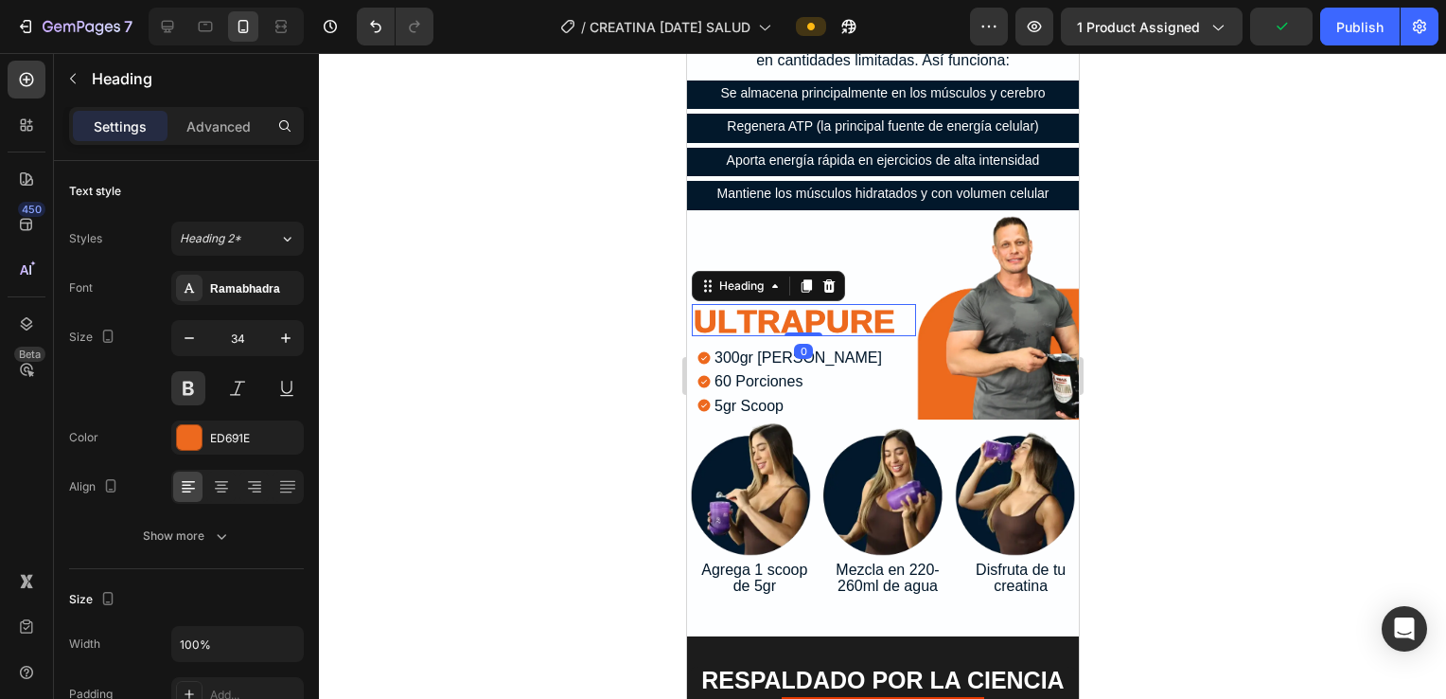
click at [709, 275] on div "Heading" at bounding box center [767, 286] width 153 height 30
click at [709, 278] on icon at bounding box center [829, 284] width 12 height 13
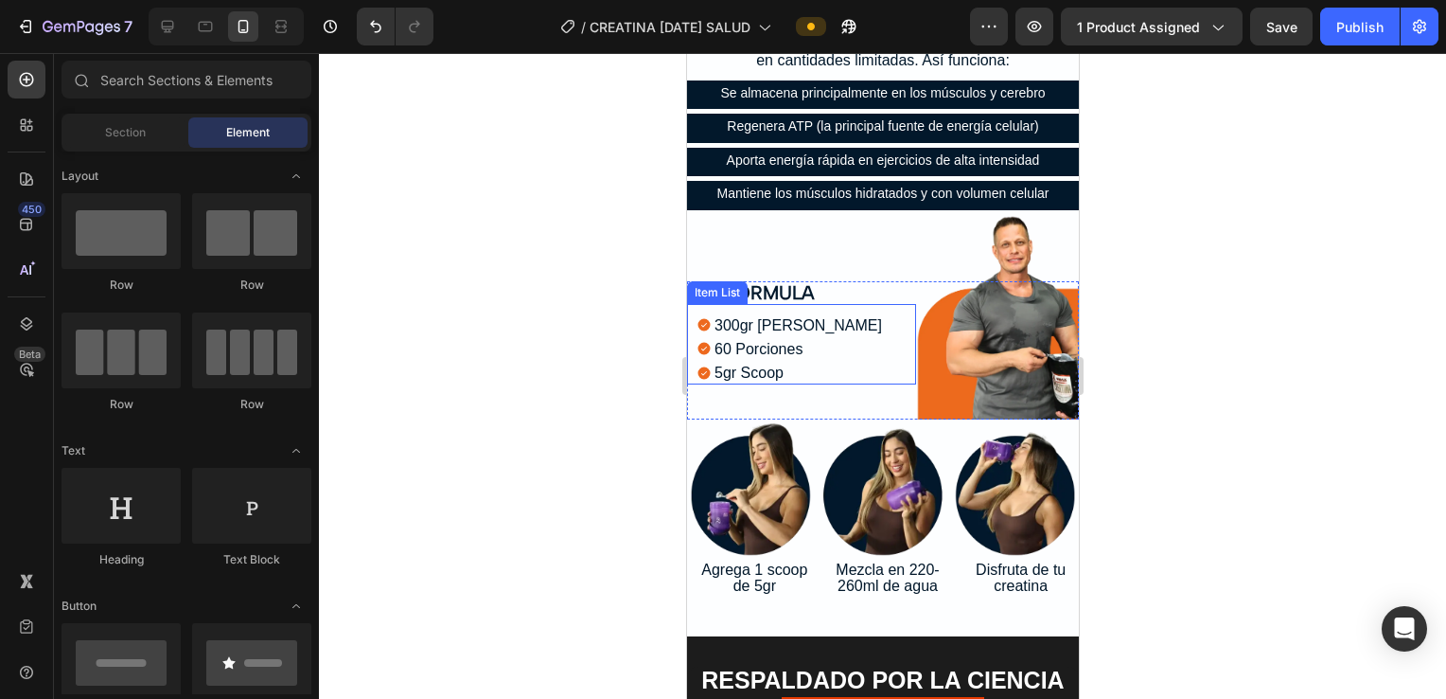
click at [709, 316] on p "300gr [PERSON_NAME]" at bounding box center [798, 325] width 168 height 18
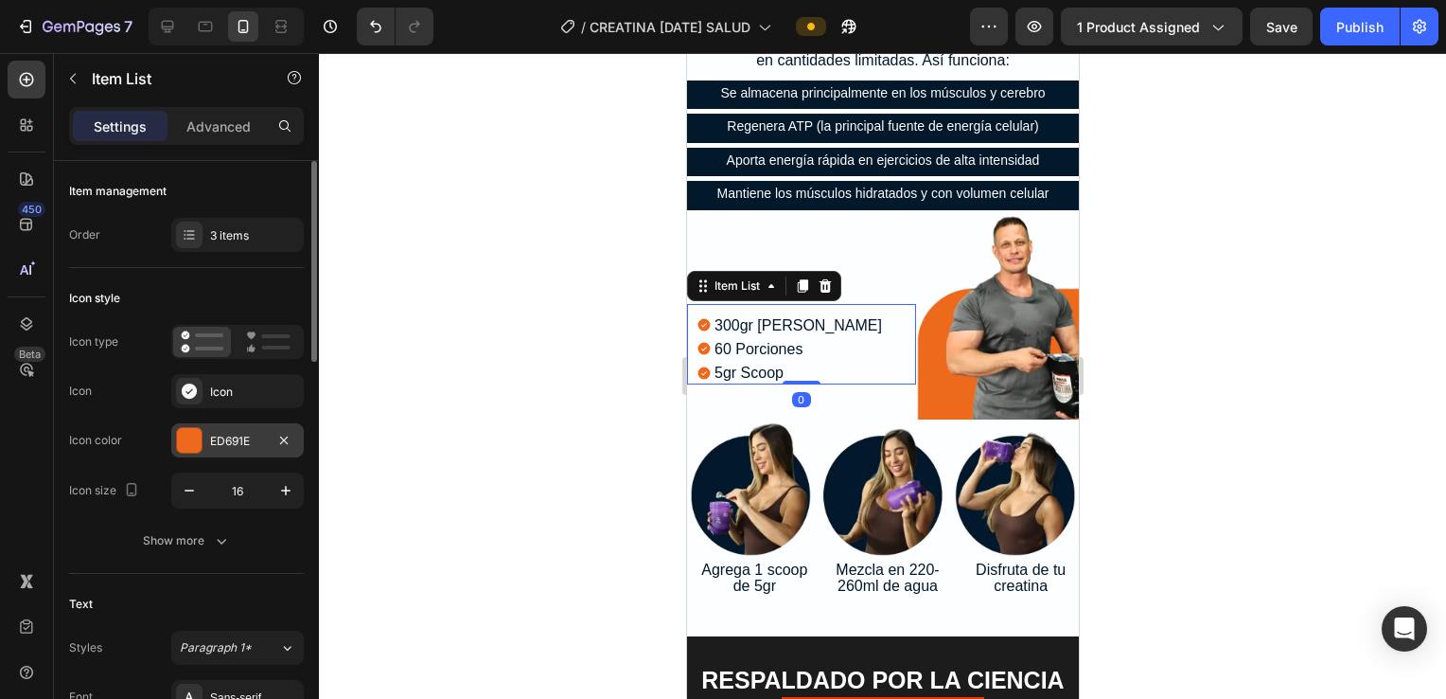
click at [212, 438] on div "ED691E" at bounding box center [237, 441] width 55 height 17
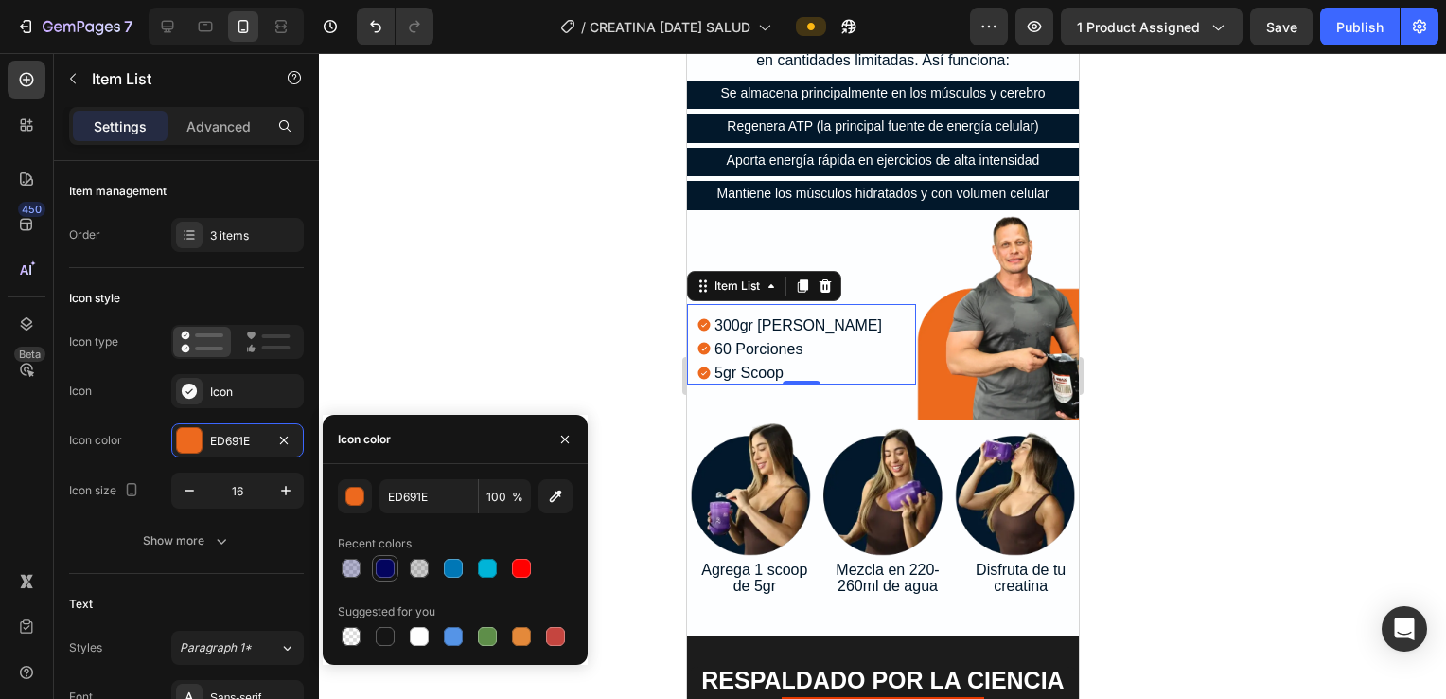
click at [393, 566] on div at bounding box center [385, 568] width 19 height 19
click at [469, 566] on div at bounding box center [455, 568] width 235 height 27
click at [484, 570] on div at bounding box center [487, 568] width 19 height 19
click at [390, 572] on div at bounding box center [385, 568] width 19 height 19
type input "03045E"
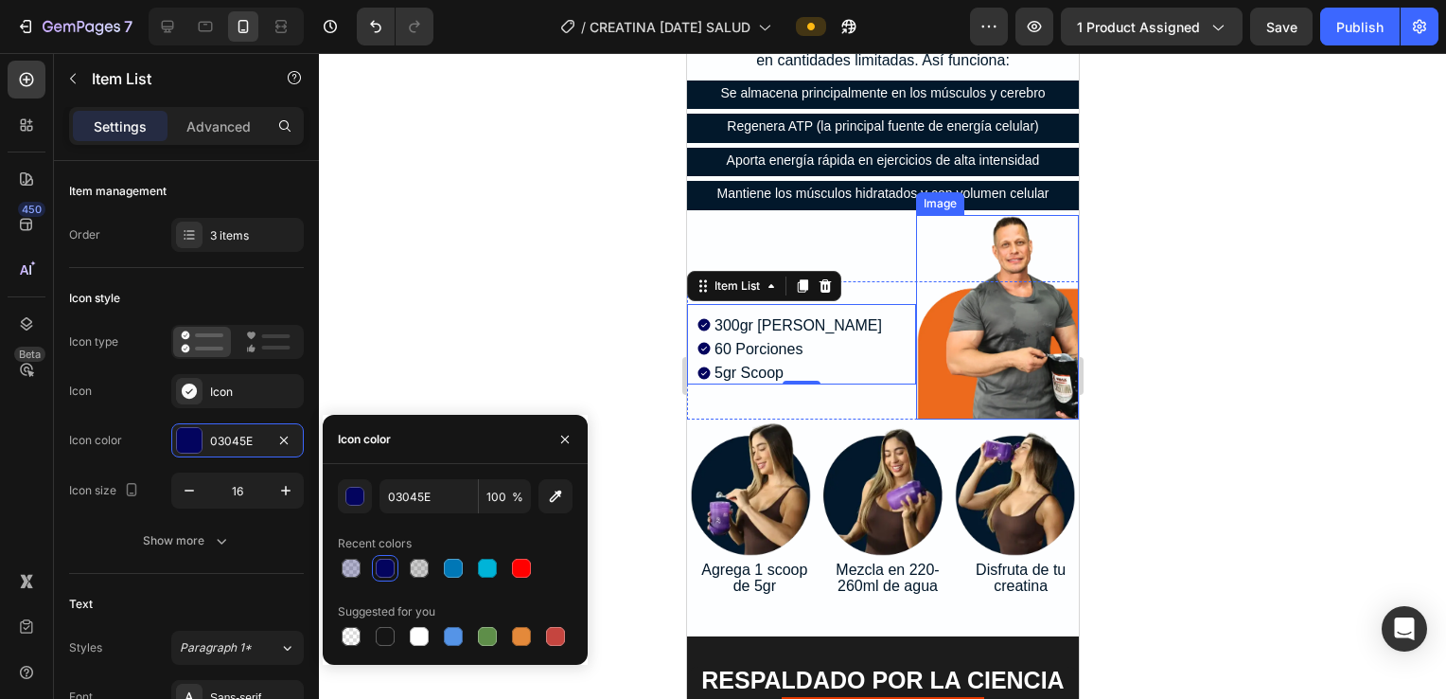
click at [709, 238] on img at bounding box center [997, 317] width 164 height 205
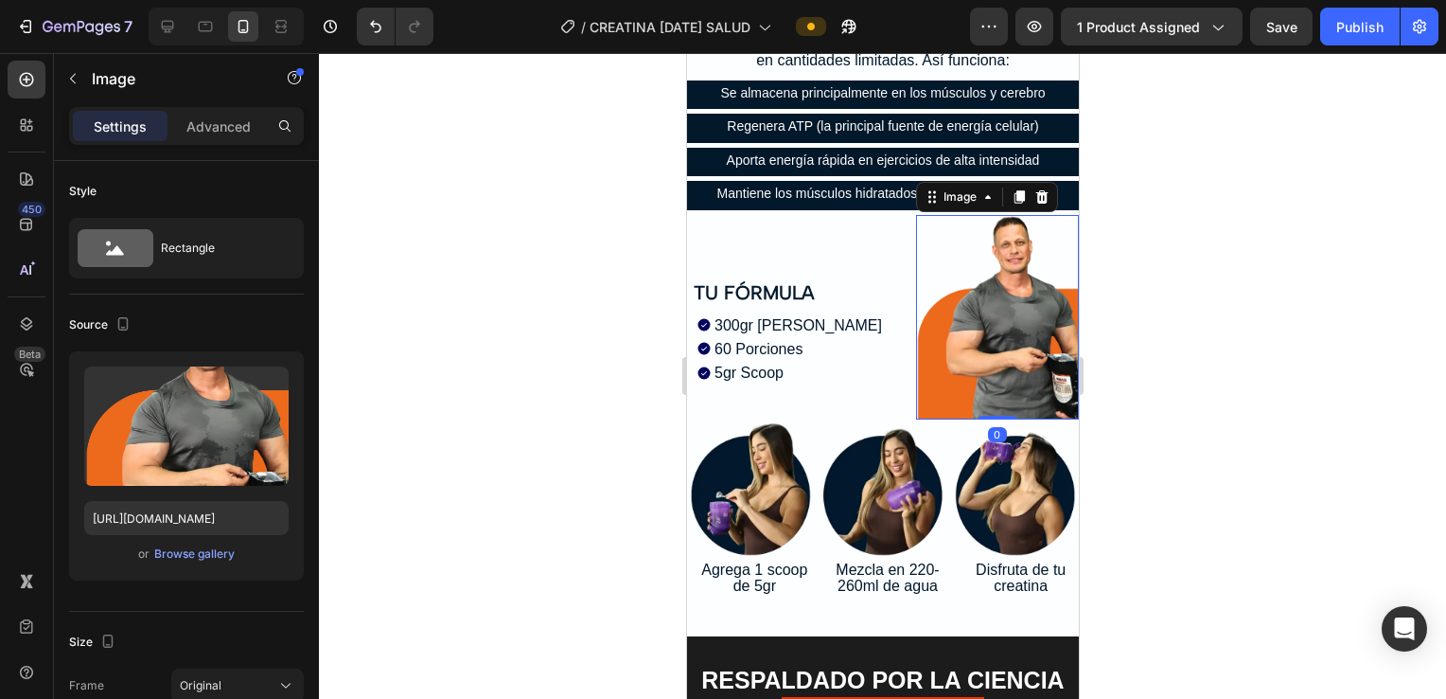
click at [709, 310] on div at bounding box center [882, 376] width 1127 height 646
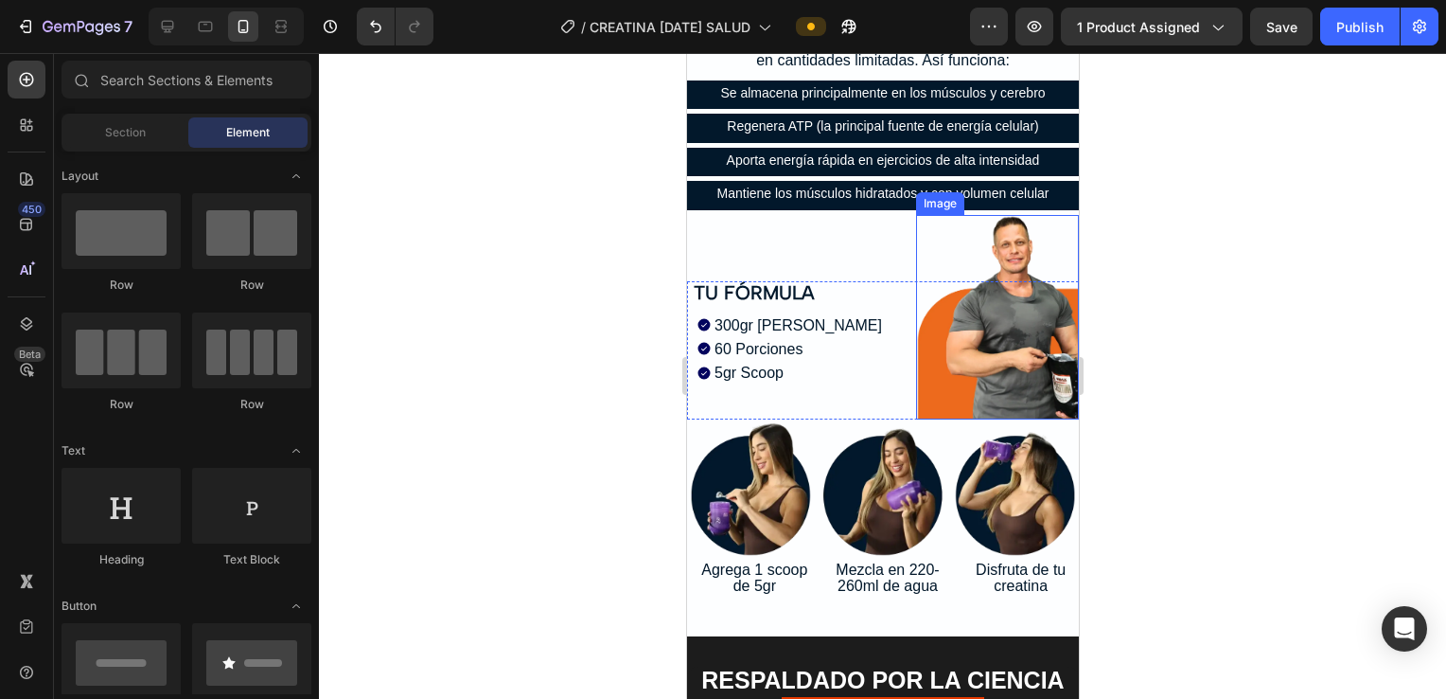
click at [709, 304] on div at bounding box center [882, 376] width 1127 height 646
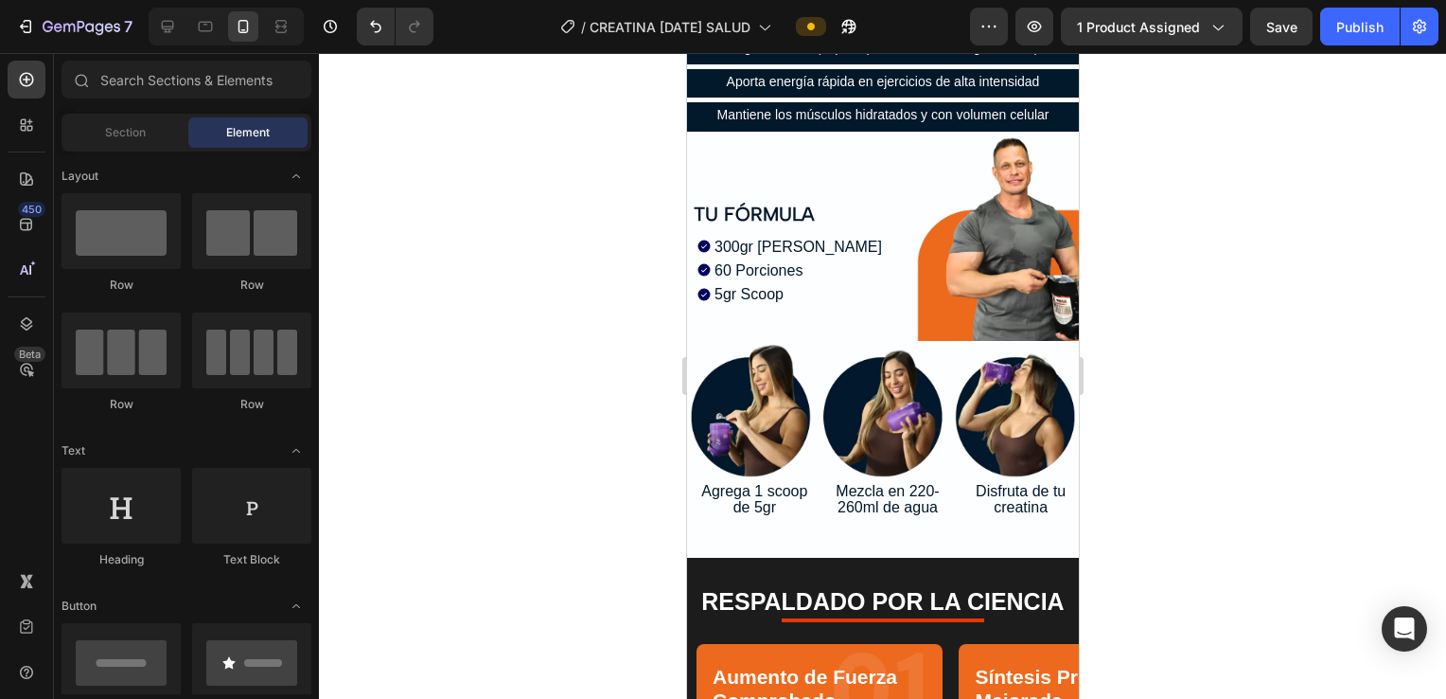
scroll to position [6138, 0]
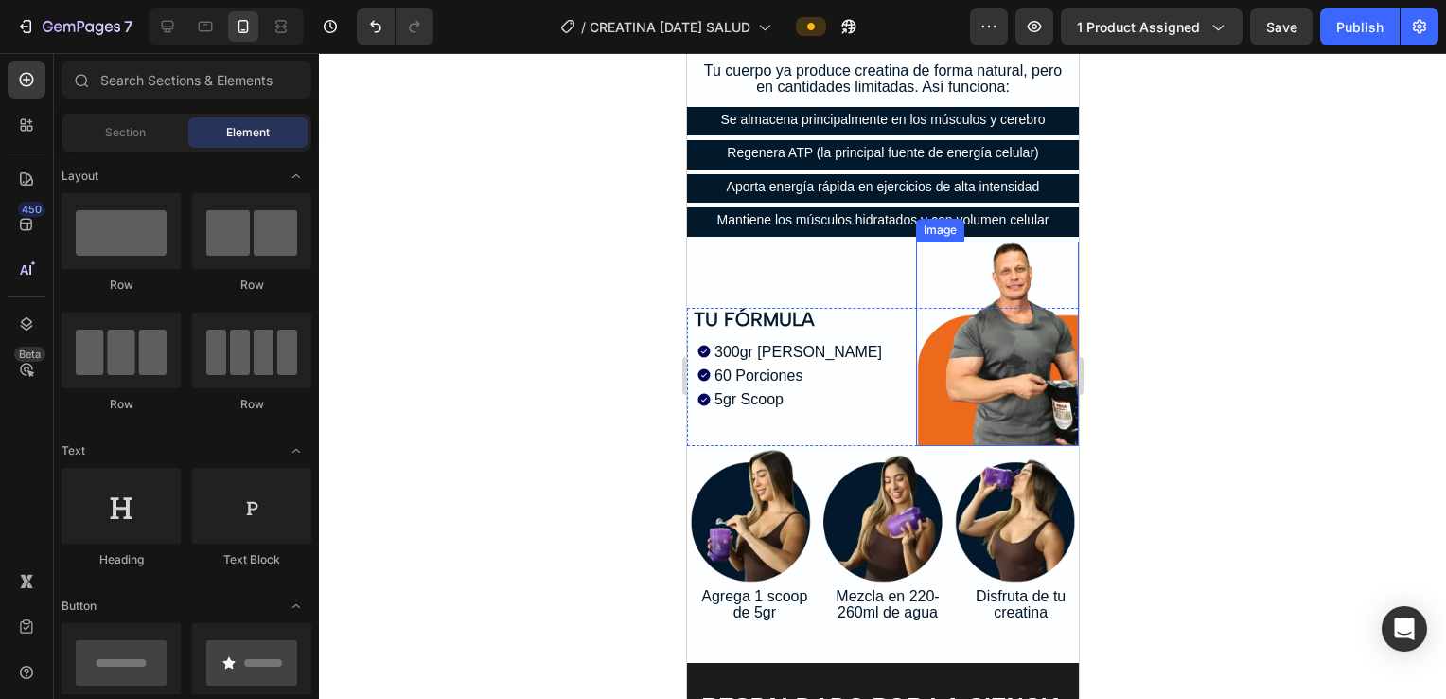
click at [709, 263] on img at bounding box center [997, 343] width 164 height 205
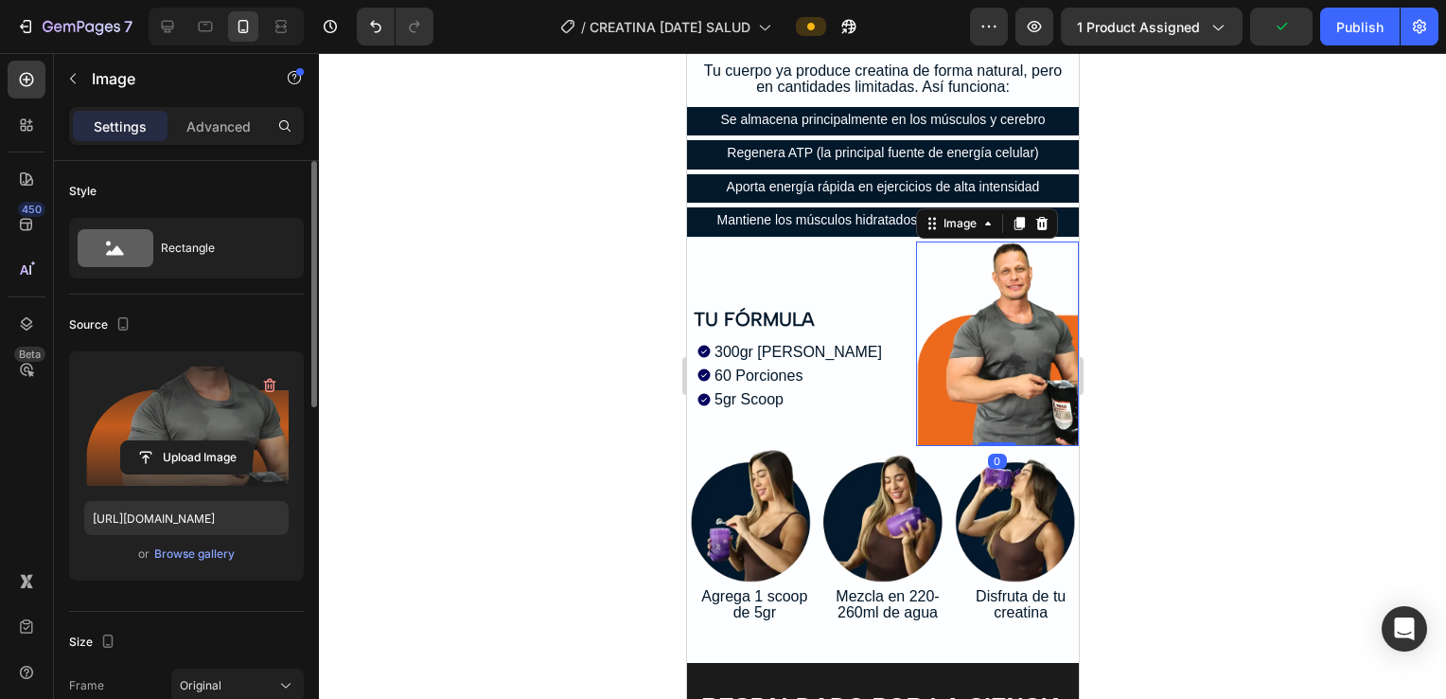
click at [186, 385] on label at bounding box center [186, 425] width 204 height 119
click at [186, 441] on input "file" at bounding box center [186, 457] width 131 height 32
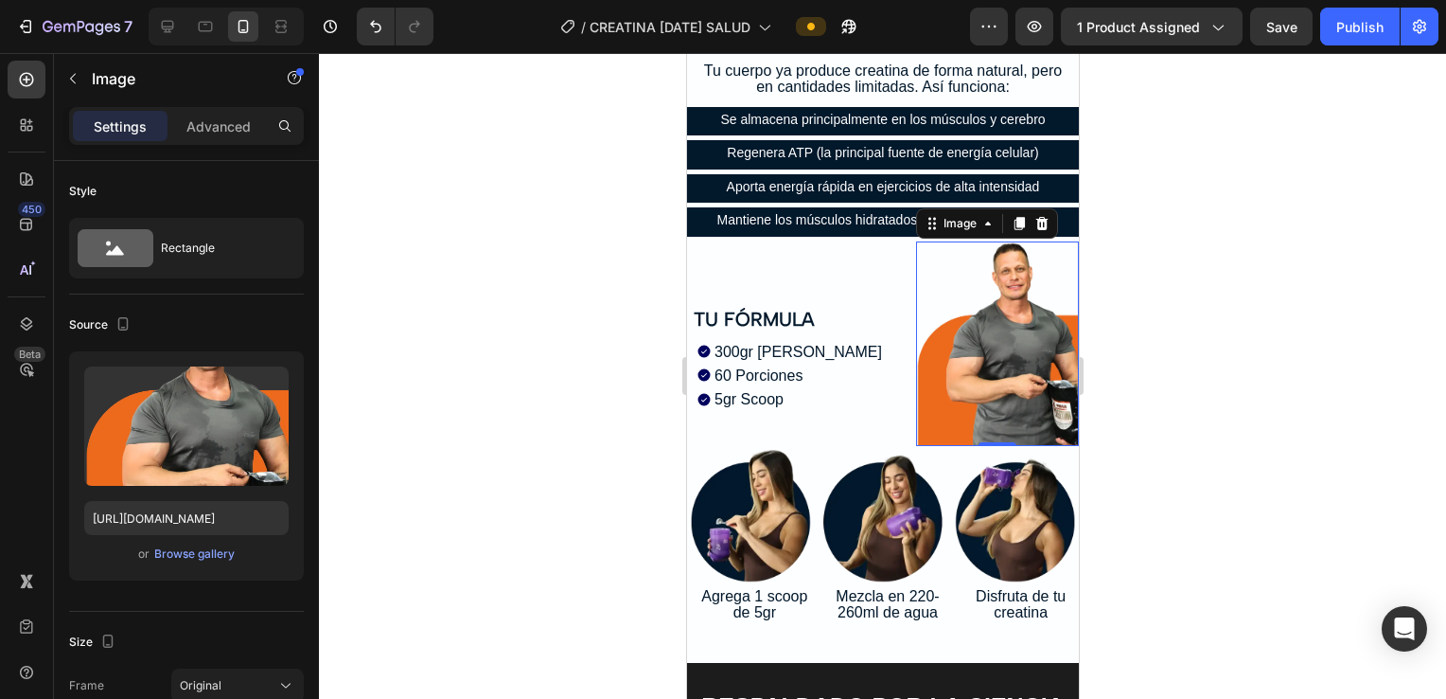
click at [709, 300] on img at bounding box center [997, 343] width 164 height 205
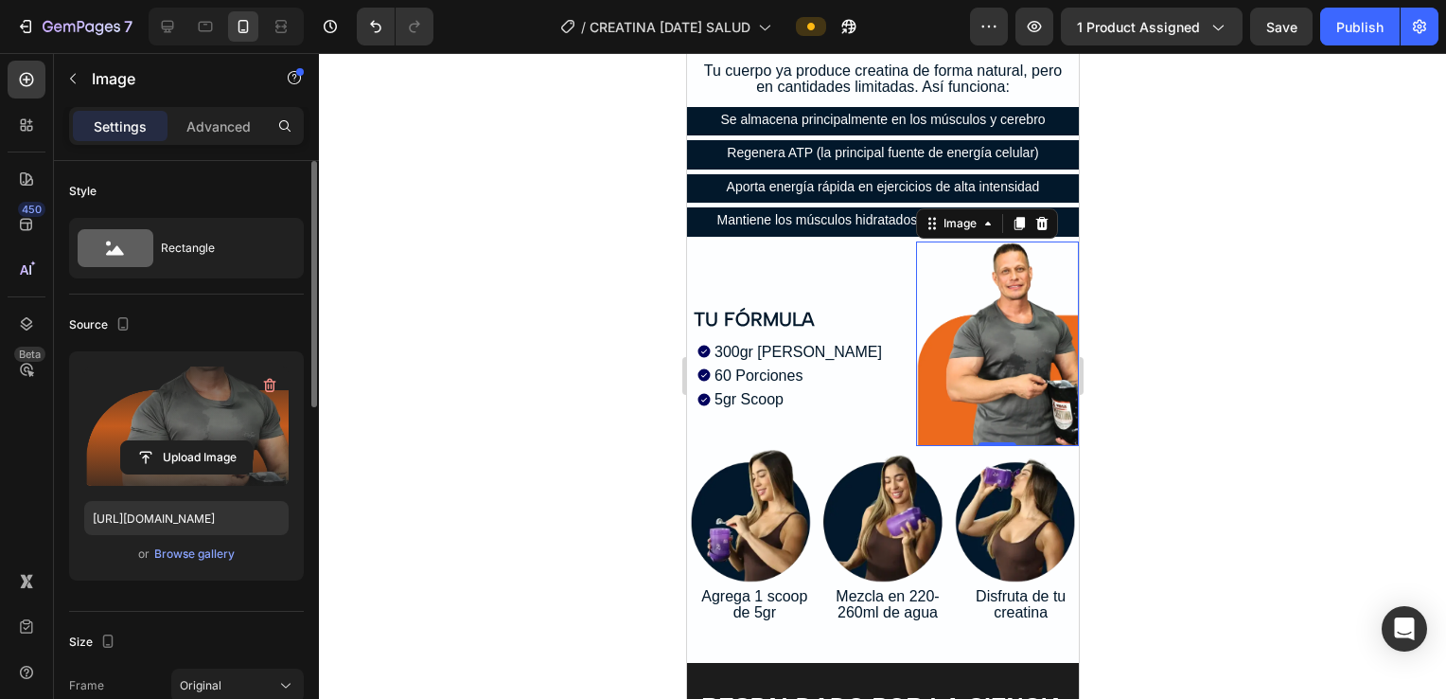
click at [141, 406] on label at bounding box center [186, 425] width 204 height 119
click at [141, 441] on input "file" at bounding box center [186, 457] width 131 height 32
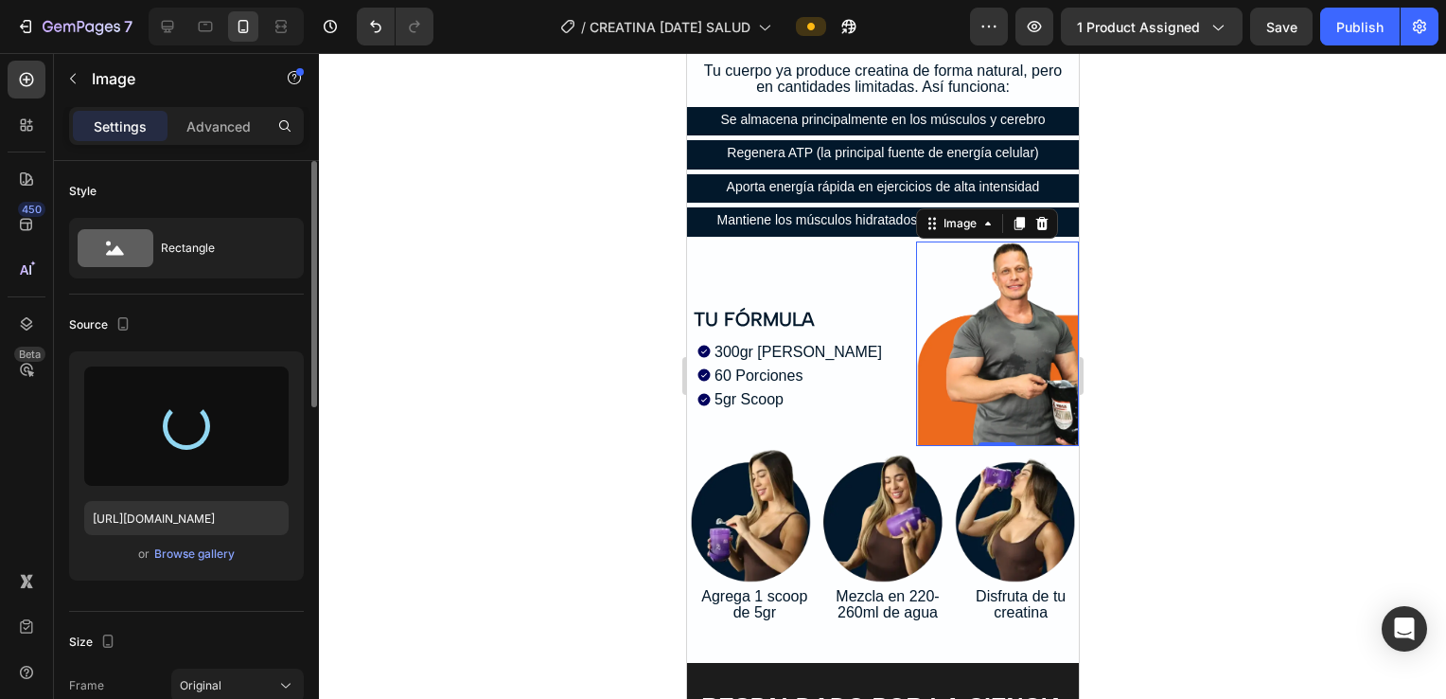
type input "[URL][DOMAIN_NAME]"
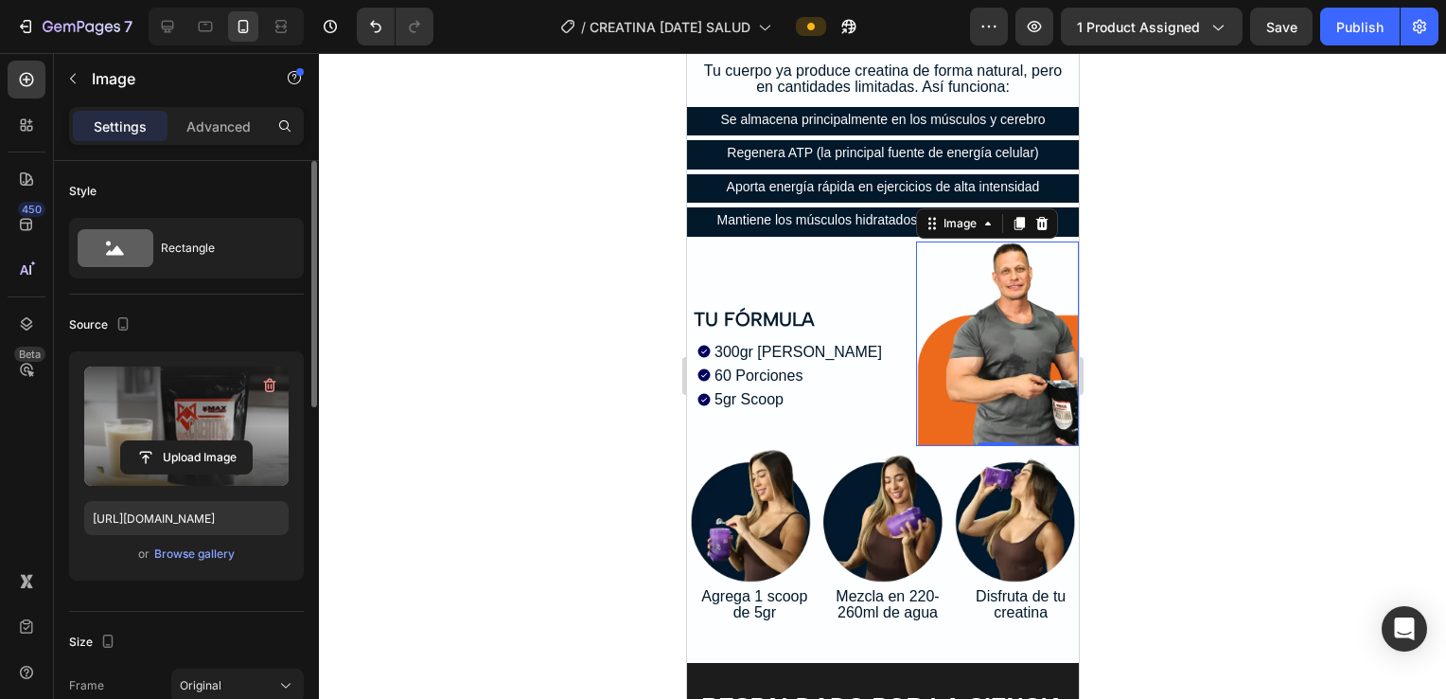
click at [709, 275] on img at bounding box center [997, 314] width 164 height 147
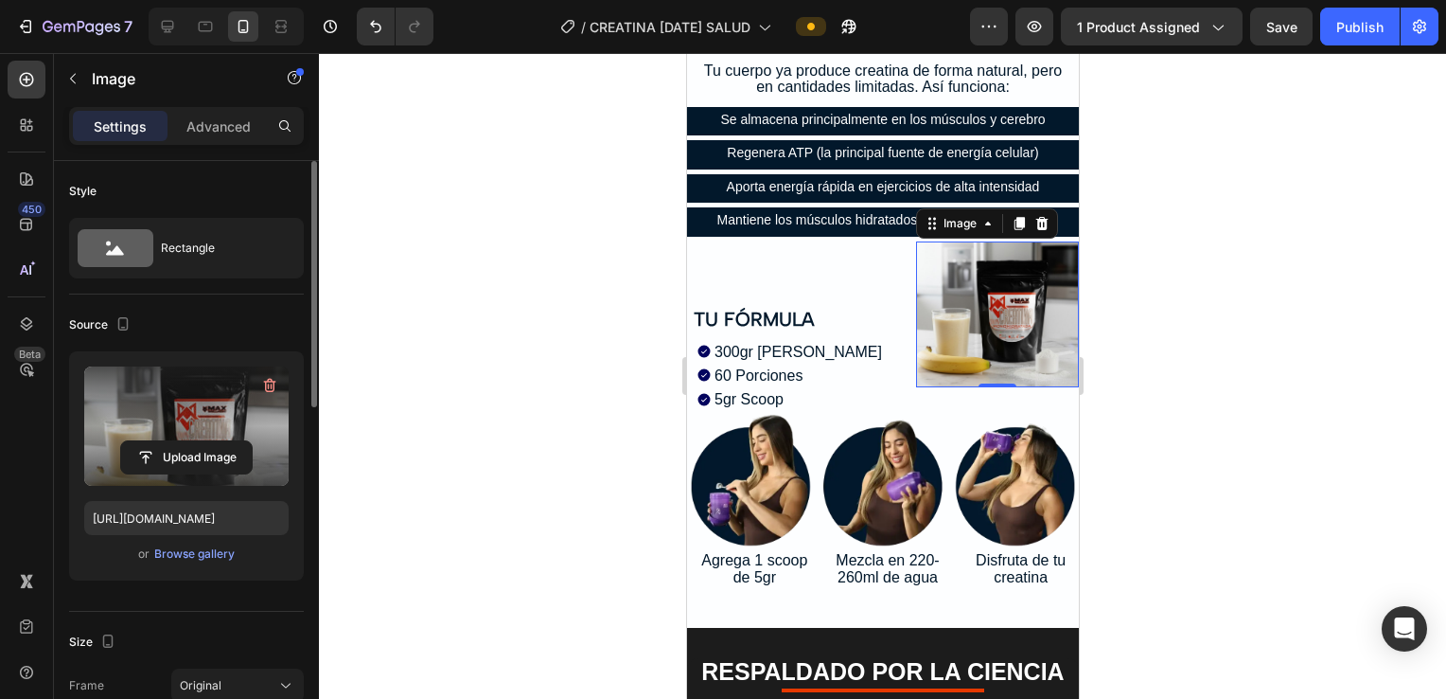
click at [204, 105] on div "Image" at bounding box center [162, 80] width 216 height 54
drag, startPoint x: 212, startPoint y: 123, endPoint x: 212, endPoint y: 146, distance: 22.7
click at [216, 125] on p "Advanced" at bounding box center [218, 126] width 64 height 20
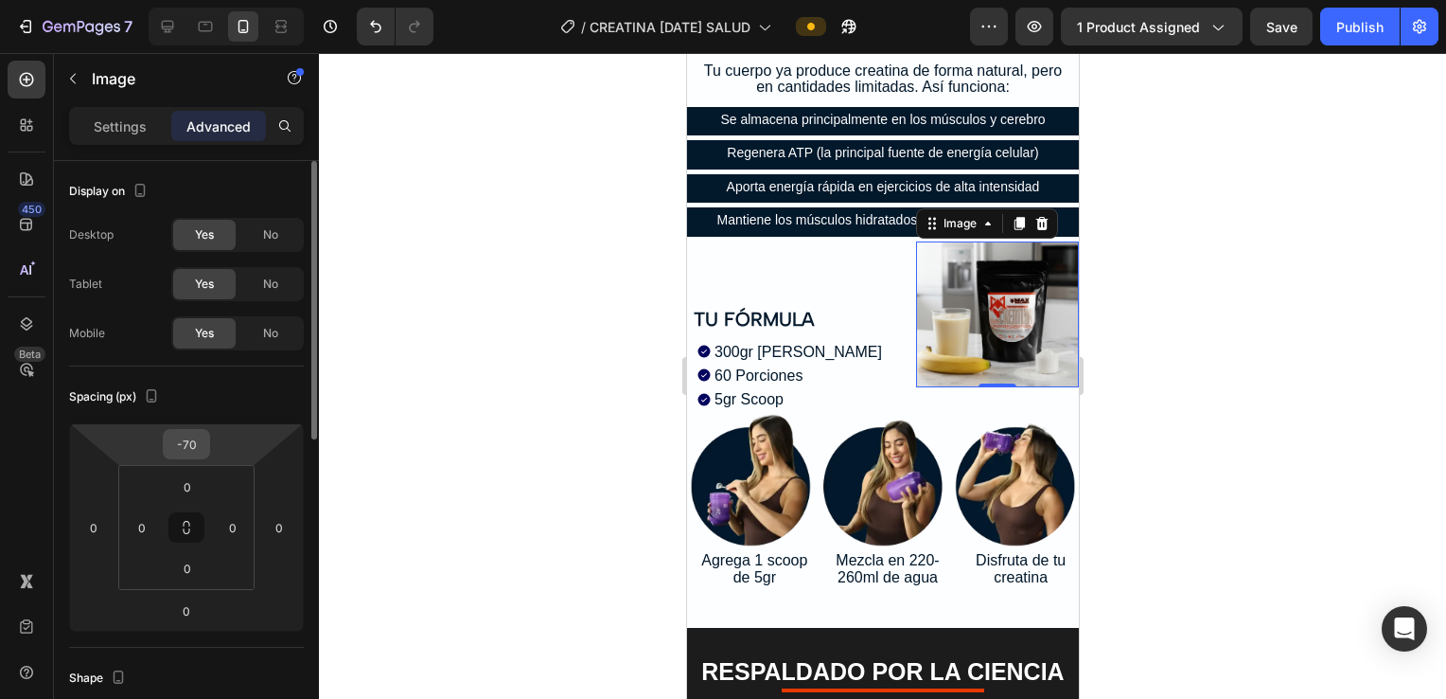
click at [191, 442] on input "-70" at bounding box center [187, 444] width 38 height 28
type input "0"
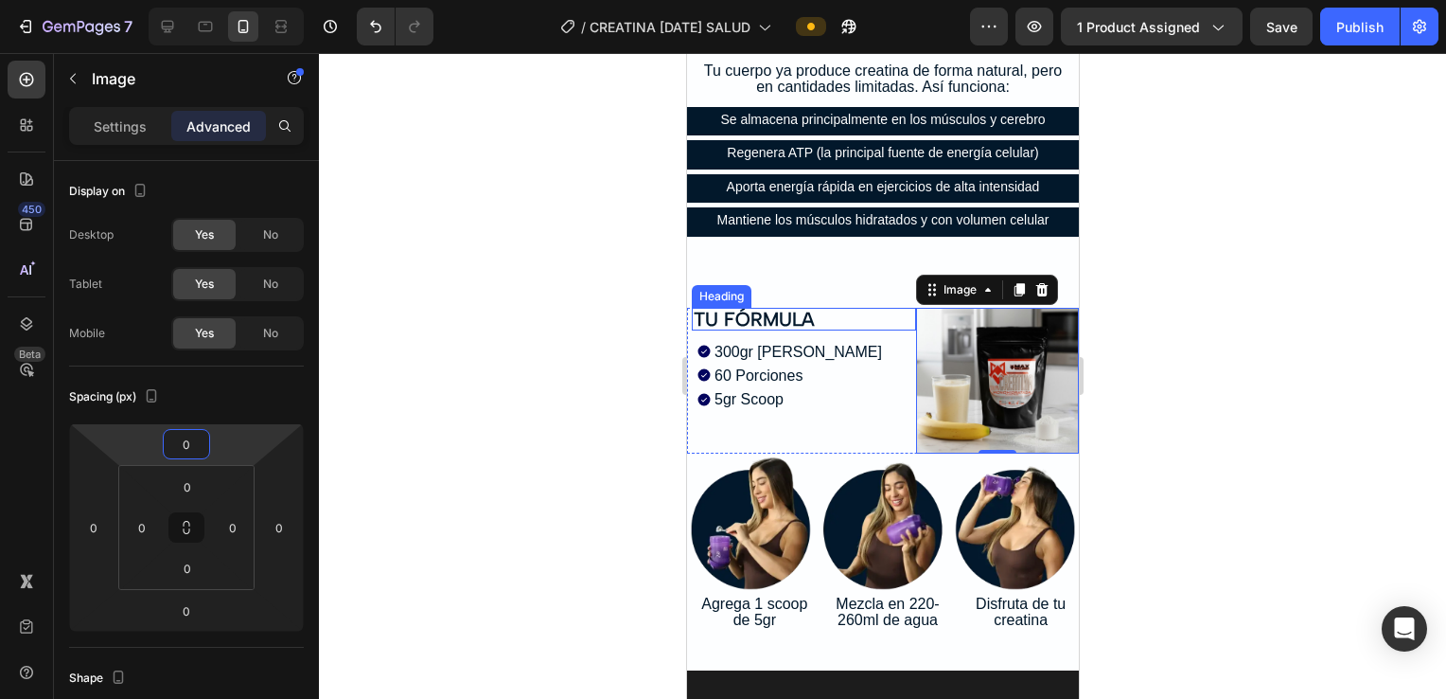
click at [709, 310] on h2 "TU FÓRMULA" at bounding box center [803, 319] width 224 height 23
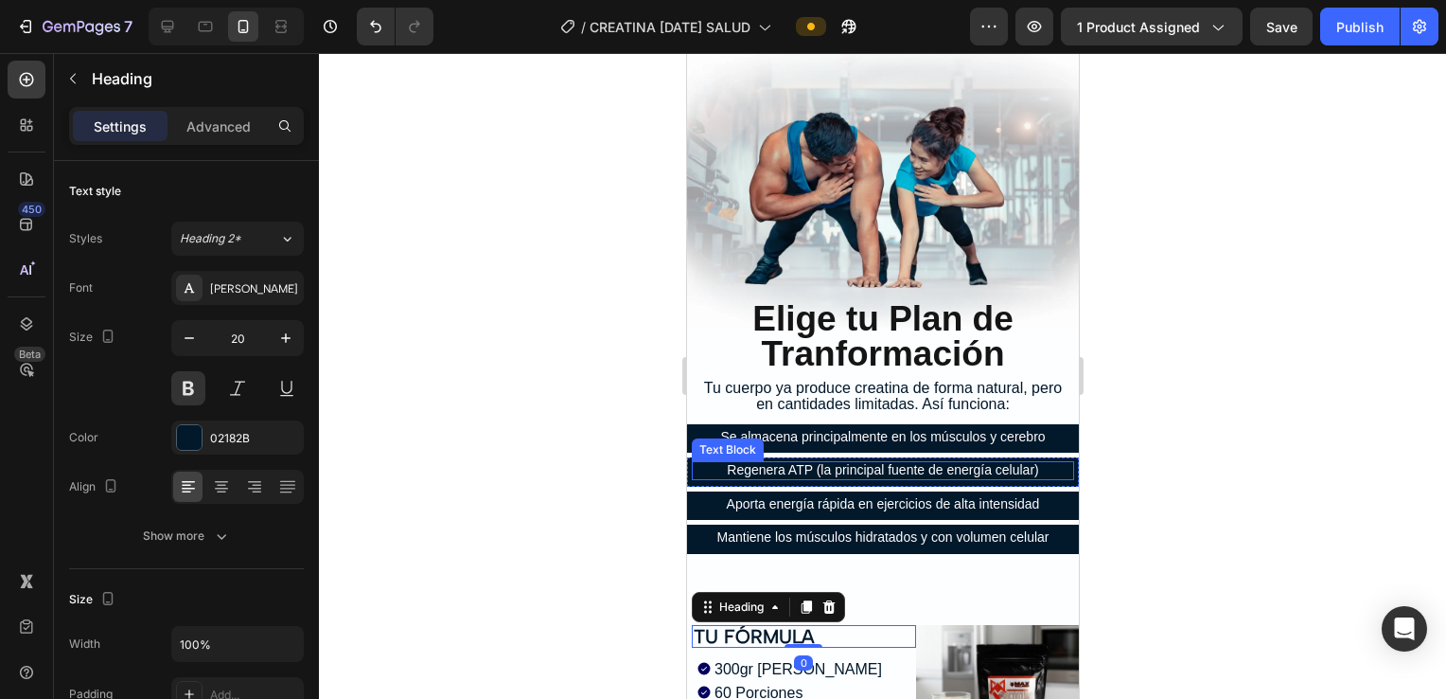
scroll to position [5759, 0]
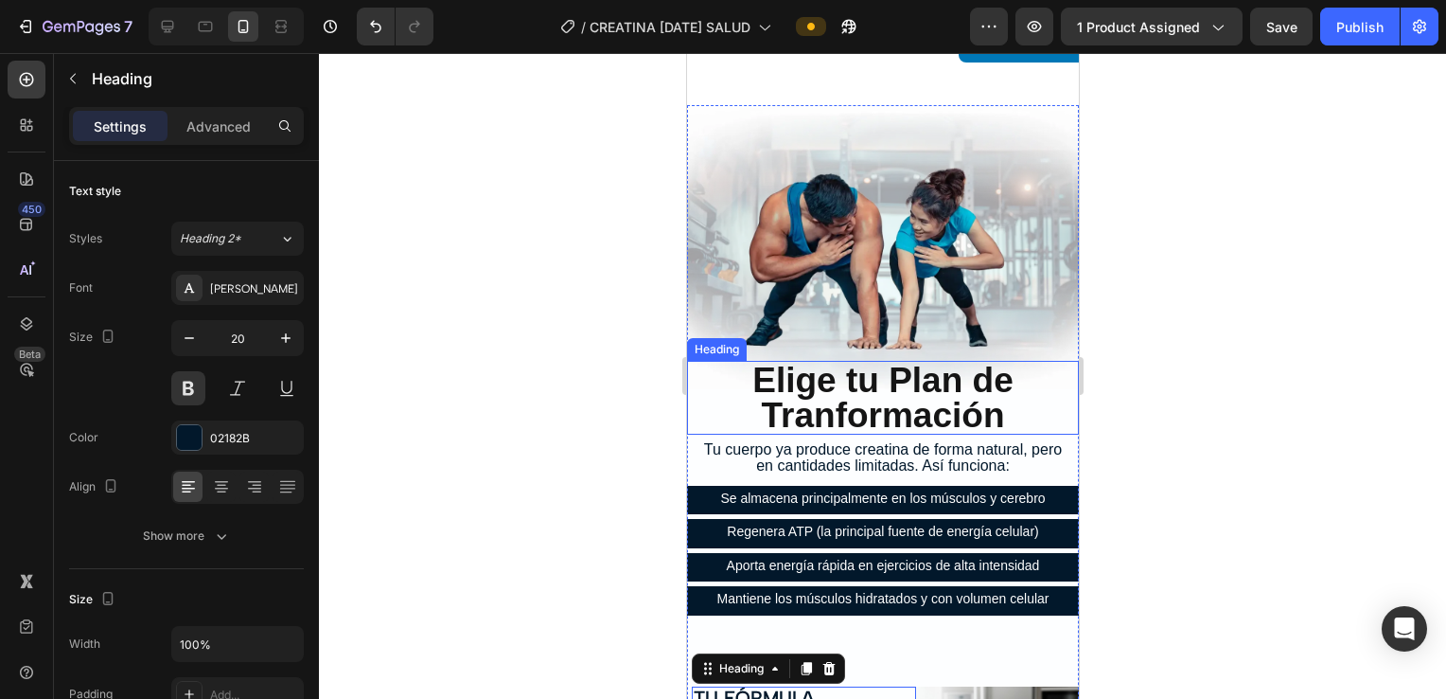
click at [709, 381] on span "Elige tu Plan de Tranformación" at bounding box center [882, 398] width 261 height 74
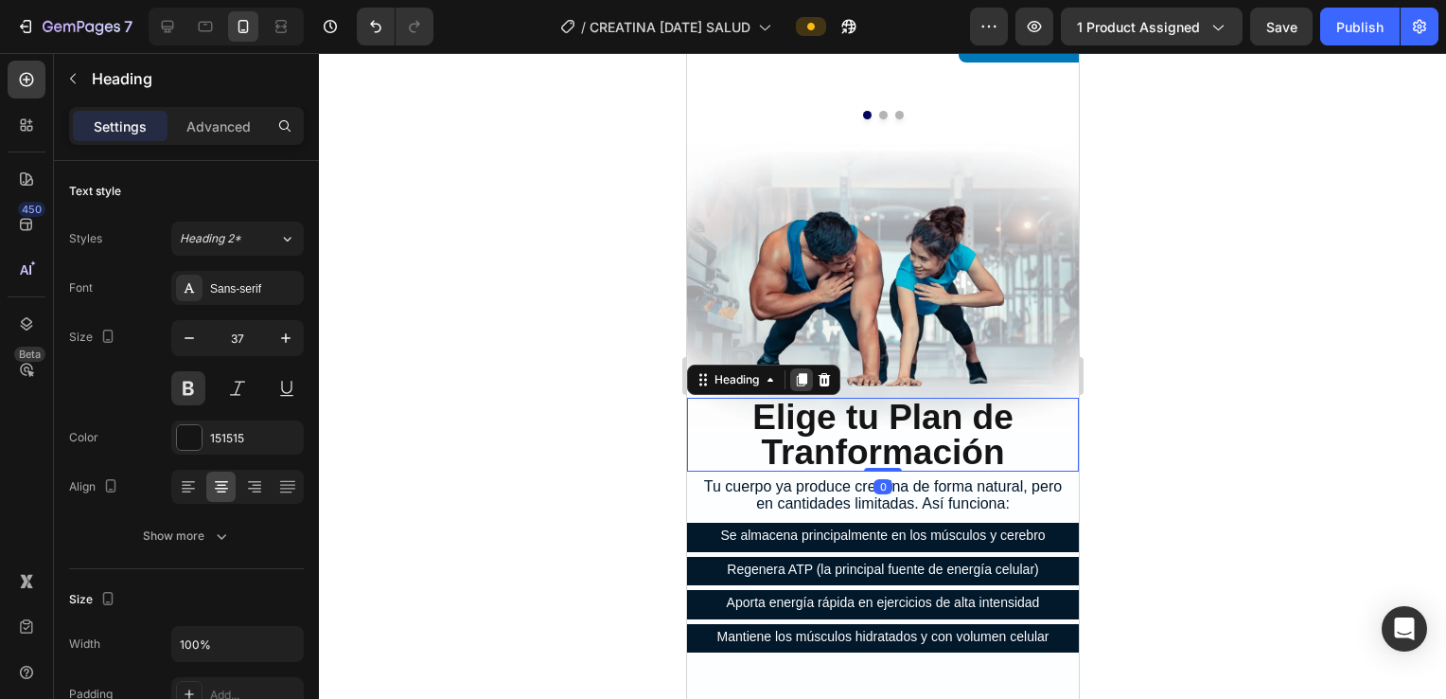
click at [709, 372] on icon at bounding box center [800, 379] width 15 height 15
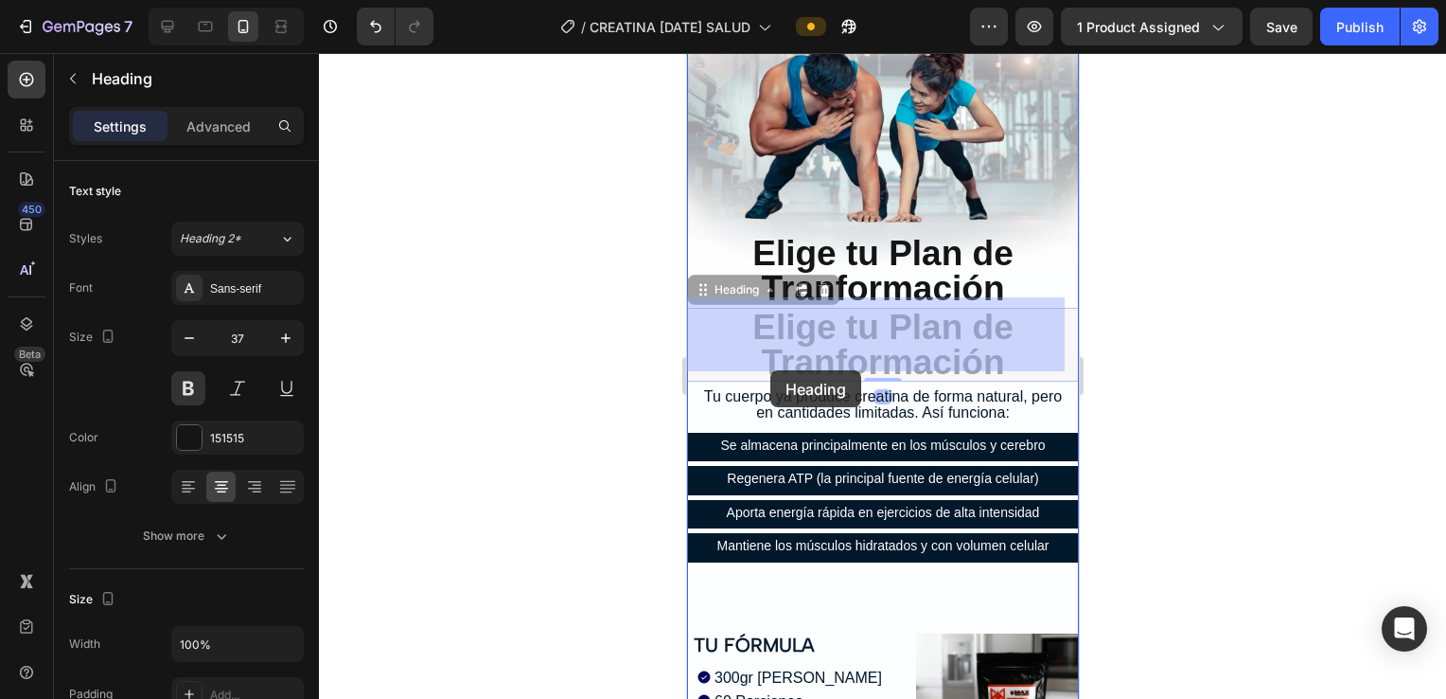
scroll to position [6013, 0]
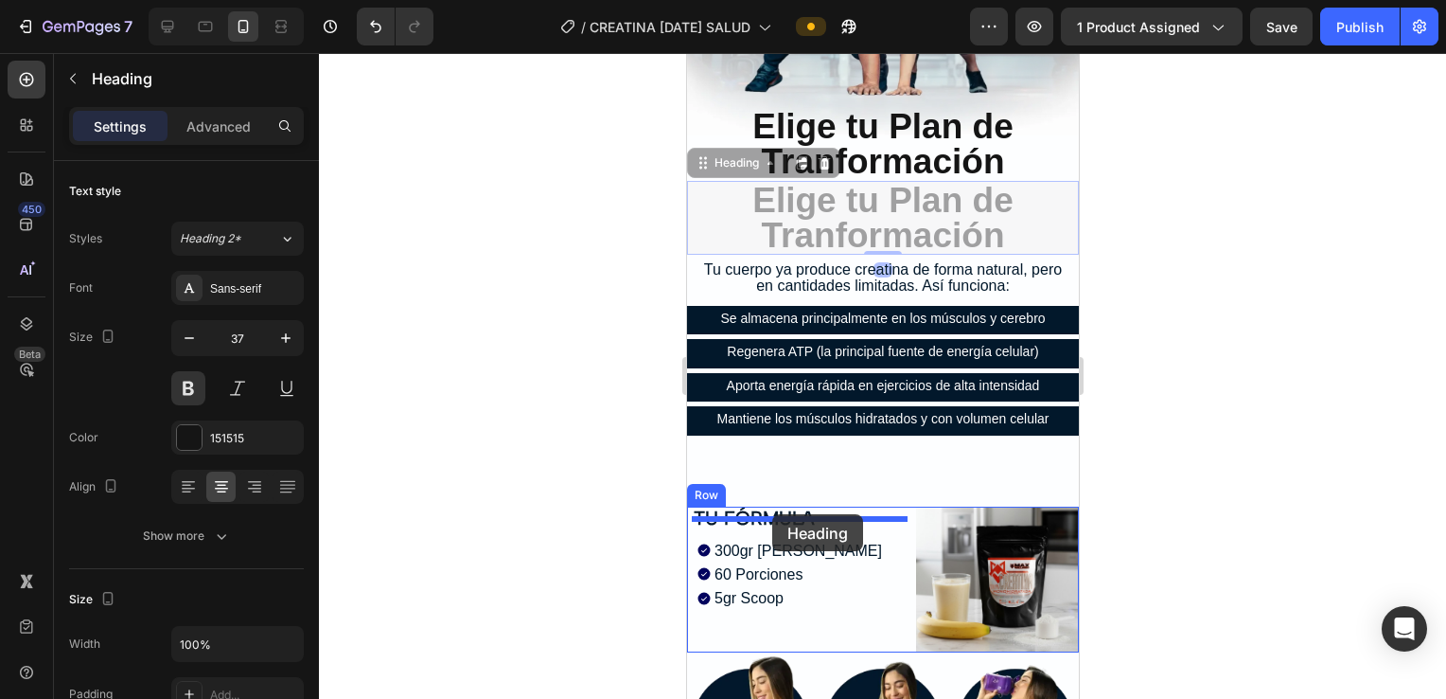
drag, startPoint x: 746, startPoint y: 277, endPoint x: 771, endPoint y: 515, distance: 239.0
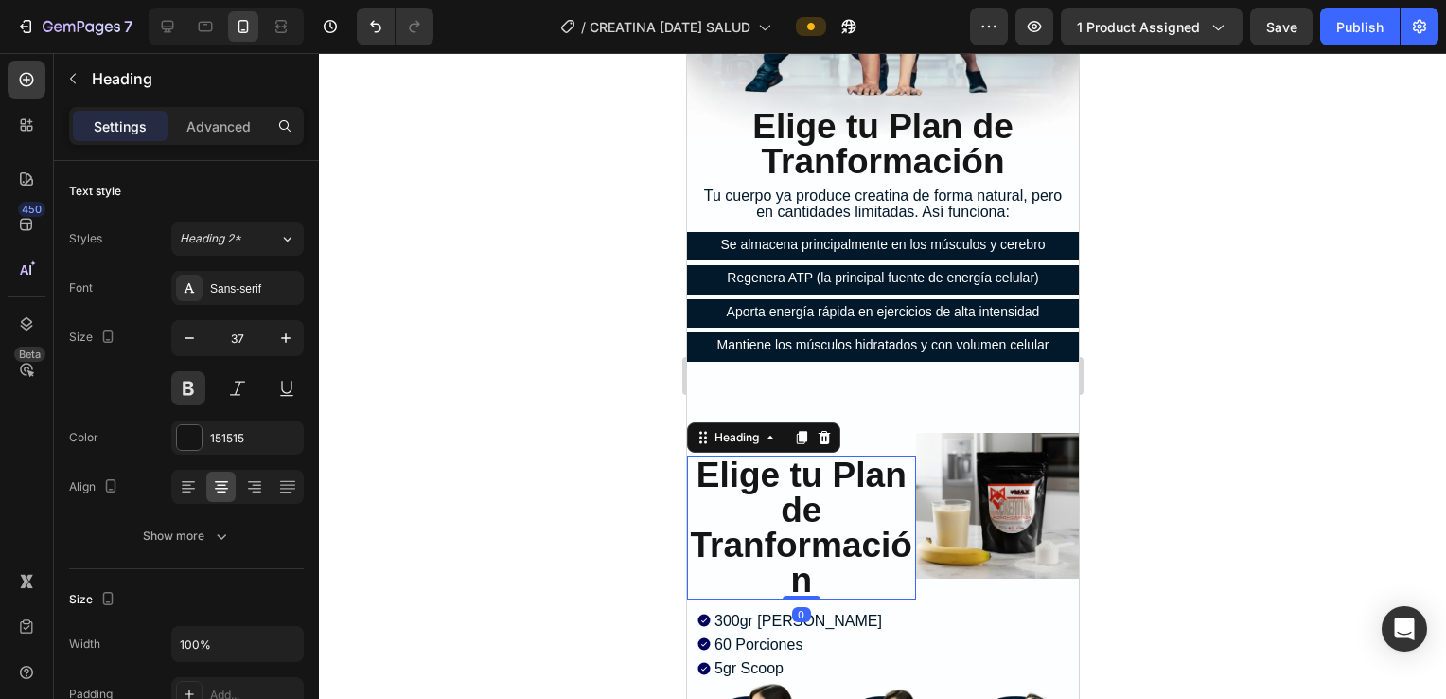
click at [709, 487] on h2 "Elige tu Plan de Tranformación" at bounding box center [800, 527] width 229 height 144
click at [709, 486] on p "Elige tu Plan de Tranformación" at bounding box center [800, 527] width 225 height 140
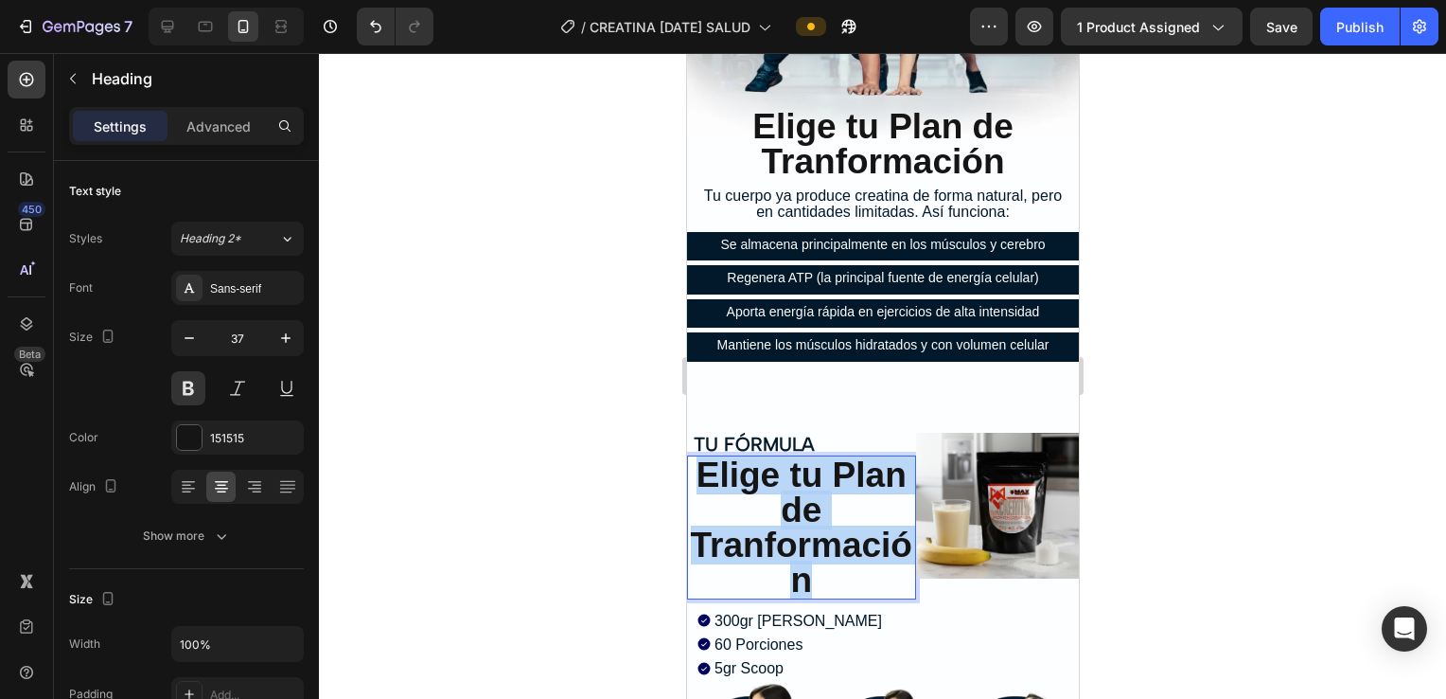
click at [709, 486] on p "Elige tu Plan de Tranformación" at bounding box center [800, 527] width 225 height 140
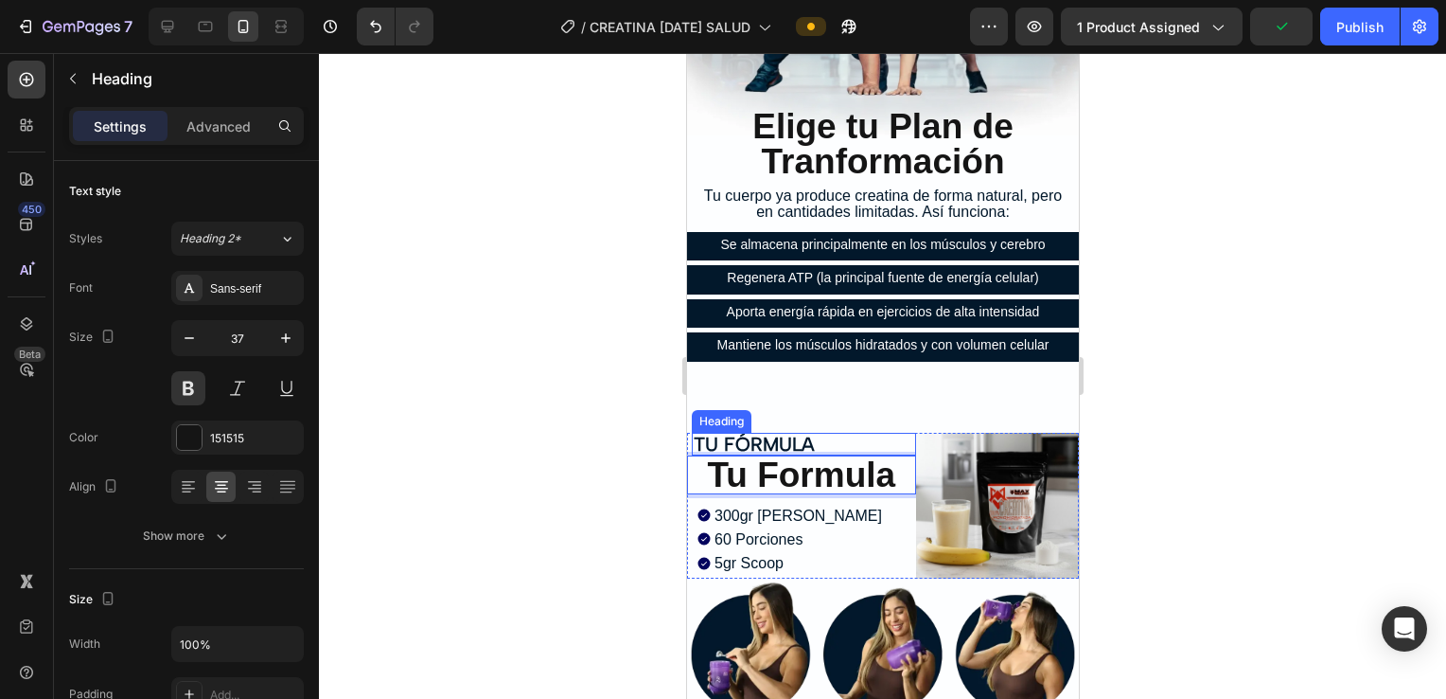
click at [709, 433] on h2 "TU FÓRMULA" at bounding box center [803, 444] width 224 height 23
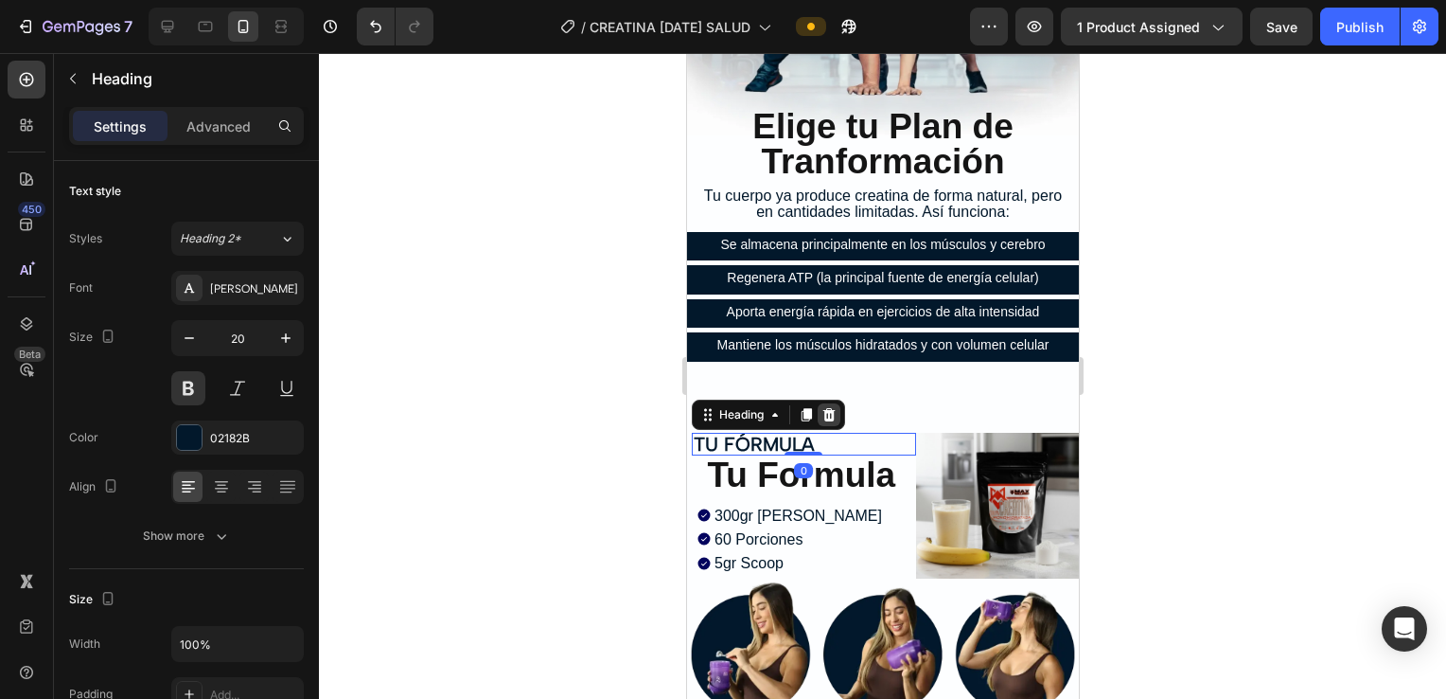
click at [709, 408] on div at bounding box center [828, 414] width 23 height 23
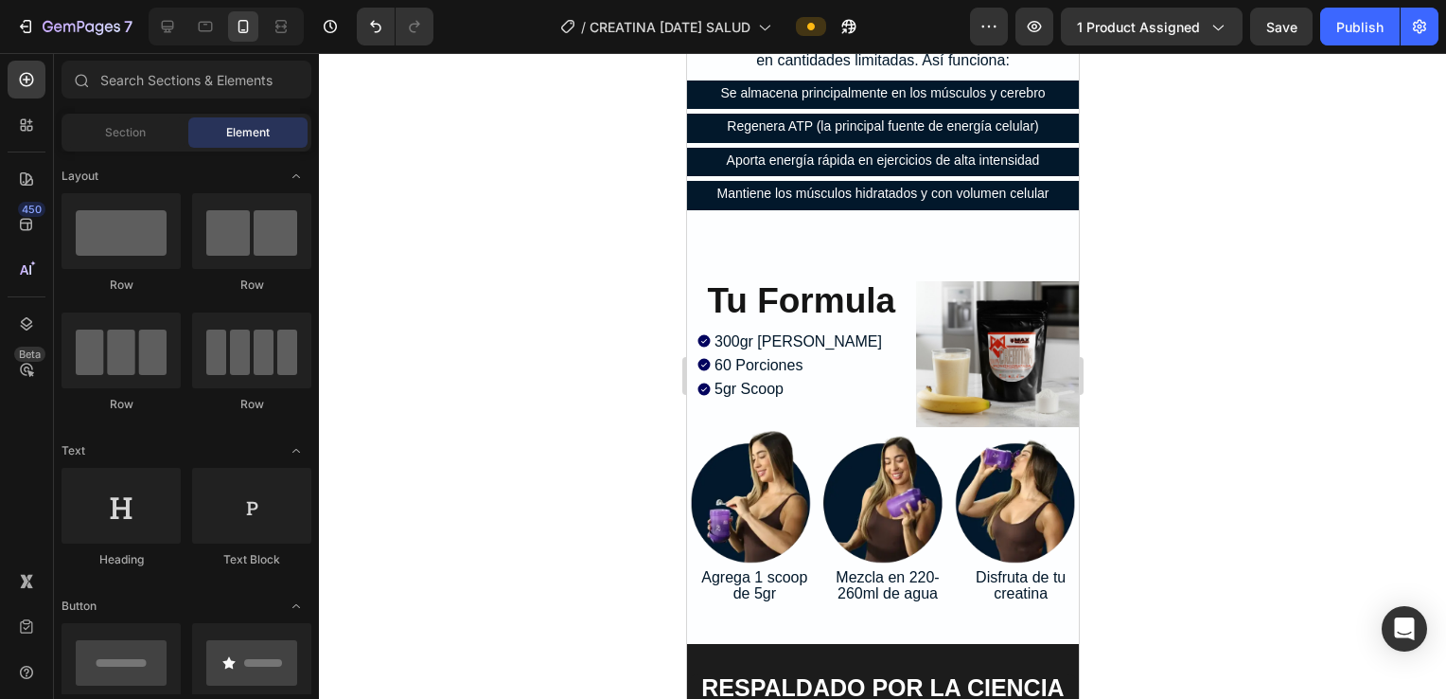
scroll to position [6175, 0]
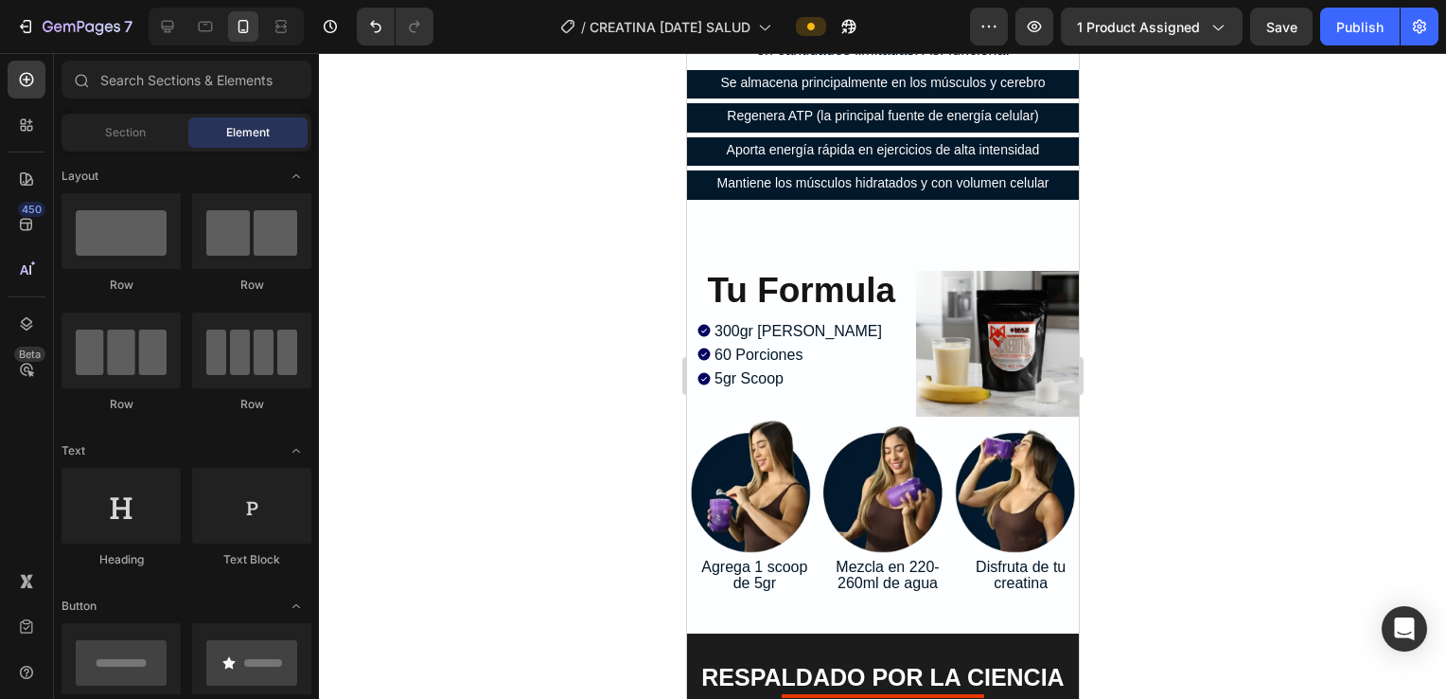
drag, startPoint x: 1073, startPoint y: 526, endPoint x: 1777, endPoint y: 560, distance: 705.1
click at [709, 273] on p "⁠⁠⁠⁠⁠⁠⁠ Tu Formula" at bounding box center [800, 290] width 225 height 35
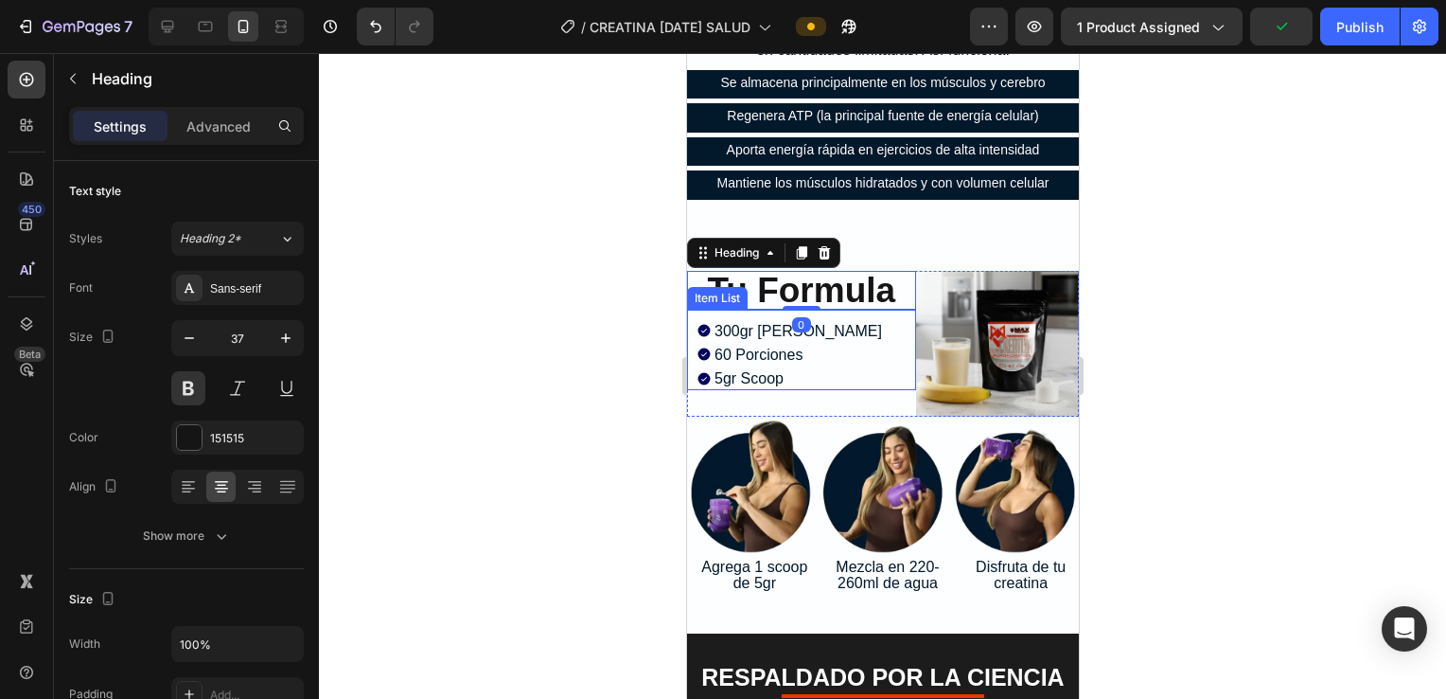
click at [709, 319] on div "300gr Contenido Neto 60 Porciones 5gr Scoop" at bounding box center [803, 355] width 224 height 72
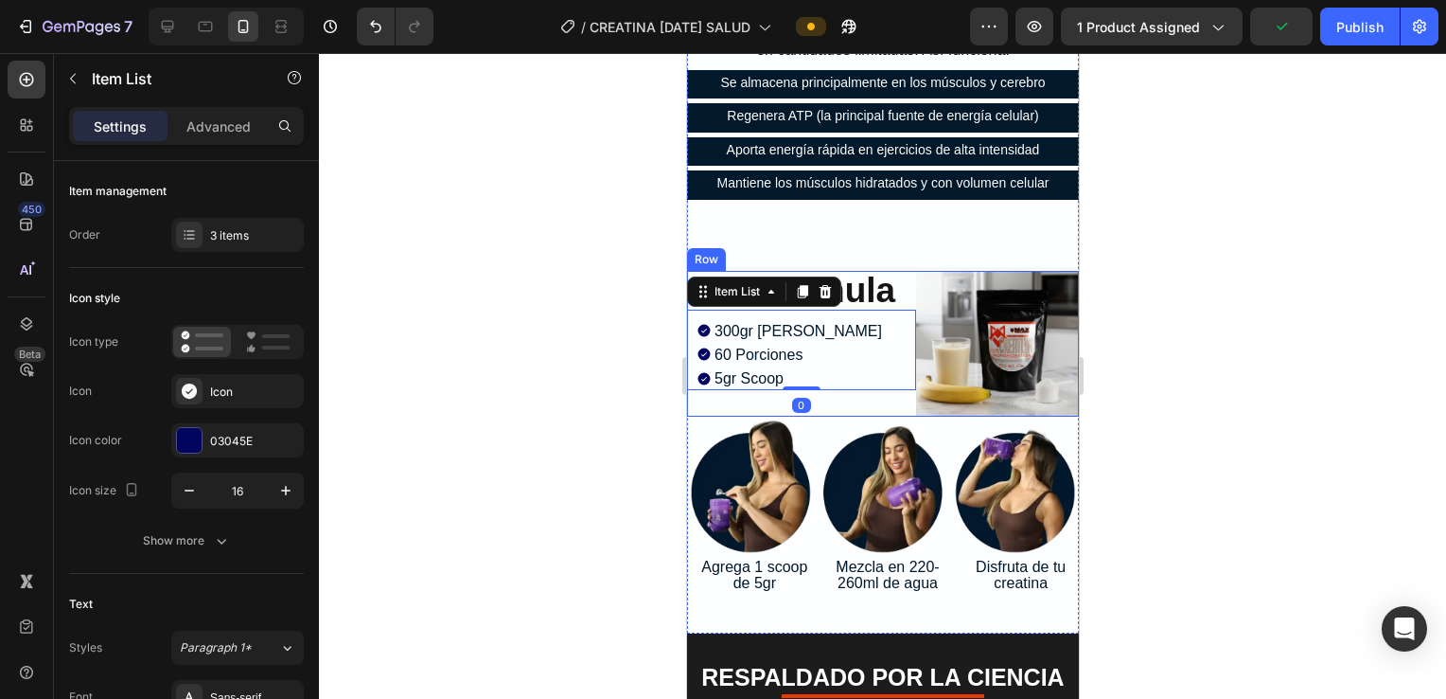
click at [709, 395] on div "⁠⁠⁠⁠⁠⁠⁠ Tu Formula Heading 300gr Contenido Neto 60 Porciones 5gr Scoop Item Lis…" at bounding box center [800, 344] width 229 height 147
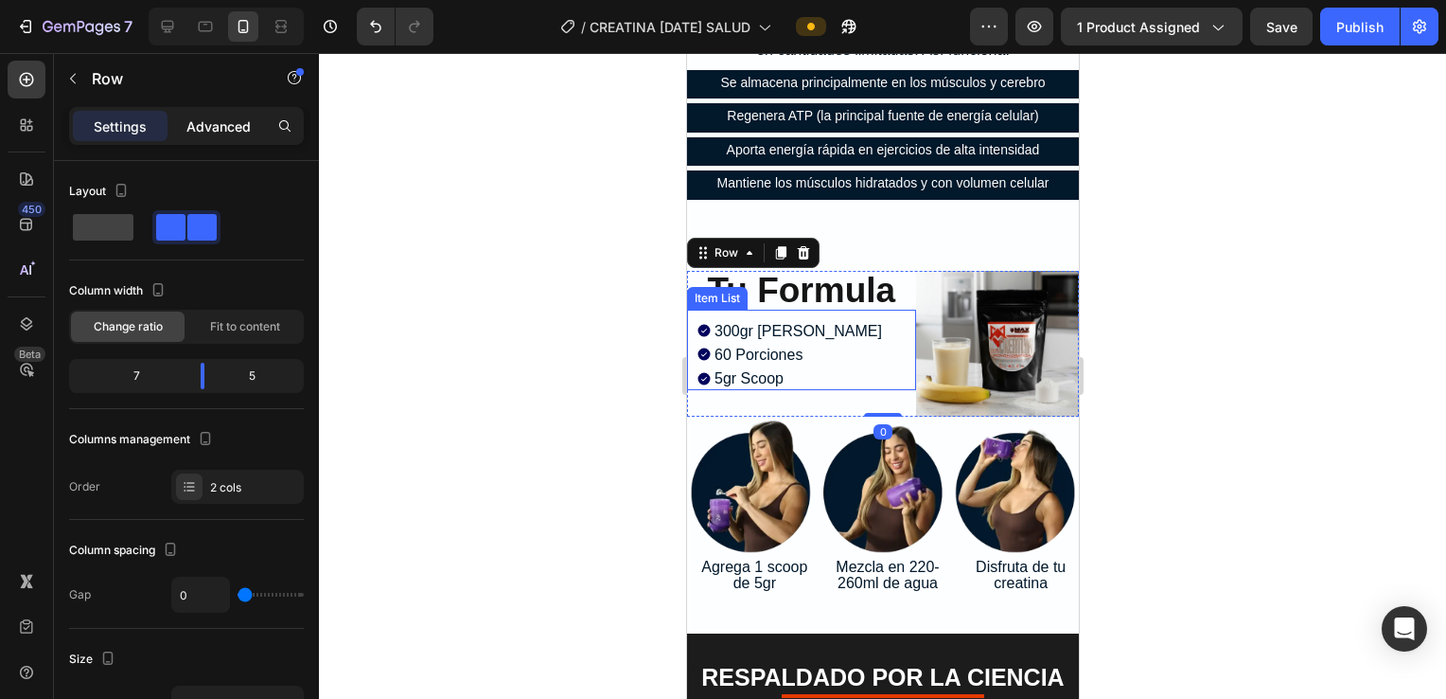
click at [197, 122] on p "Advanced" at bounding box center [218, 126] width 64 height 20
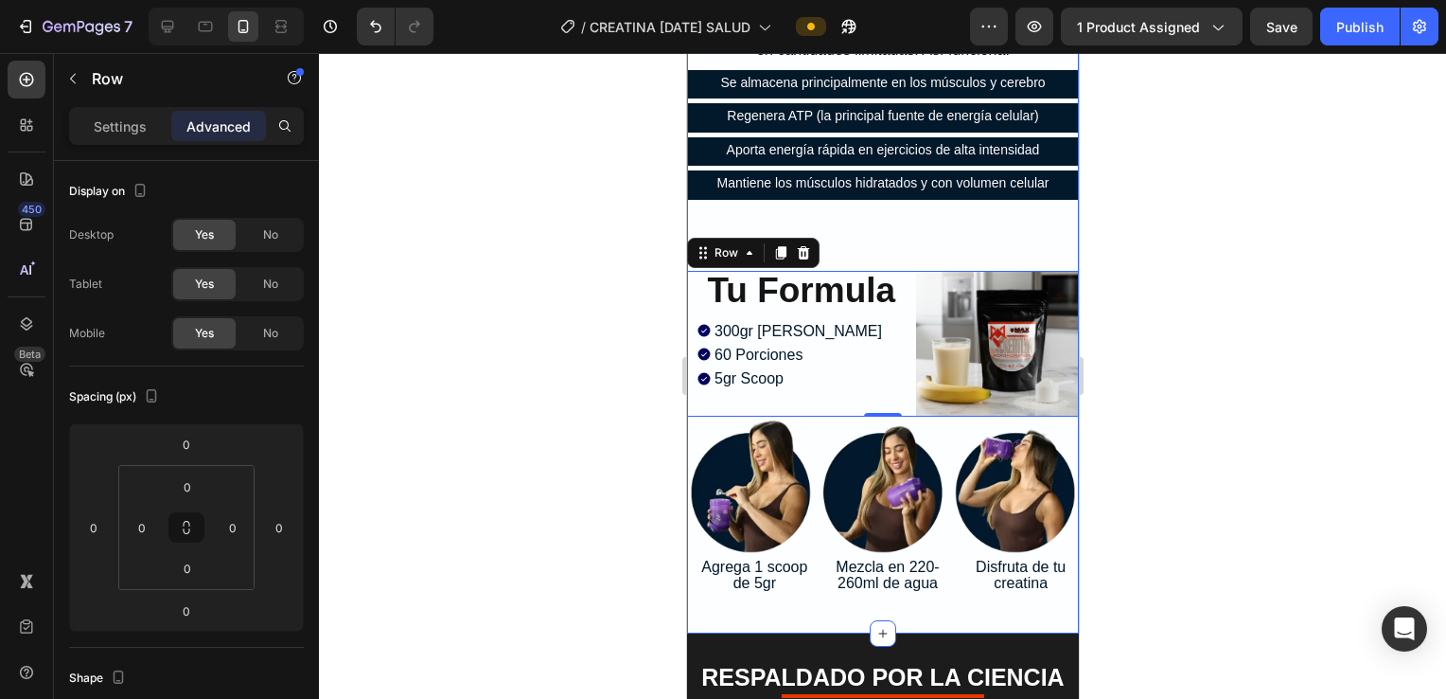
click at [709, 221] on div "Image Elige tu Plan de Tranformación Heading Tu cuerpo ya produce creatina de f…" at bounding box center [882, 146] width 392 height 913
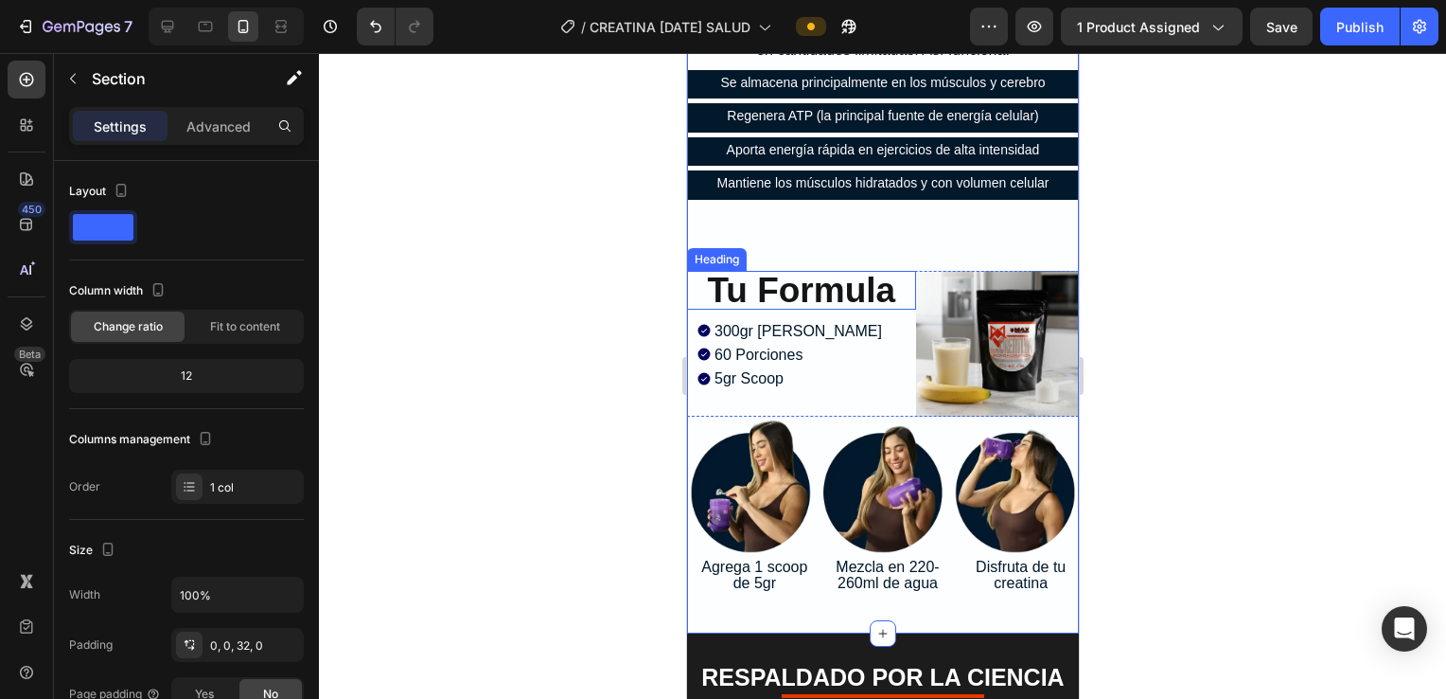
click at [709, 273] on p "⁠⁠⁠⁠⁠⁠⁠ Tu Formula" at bounding box center [800, 290] width 225 height 35
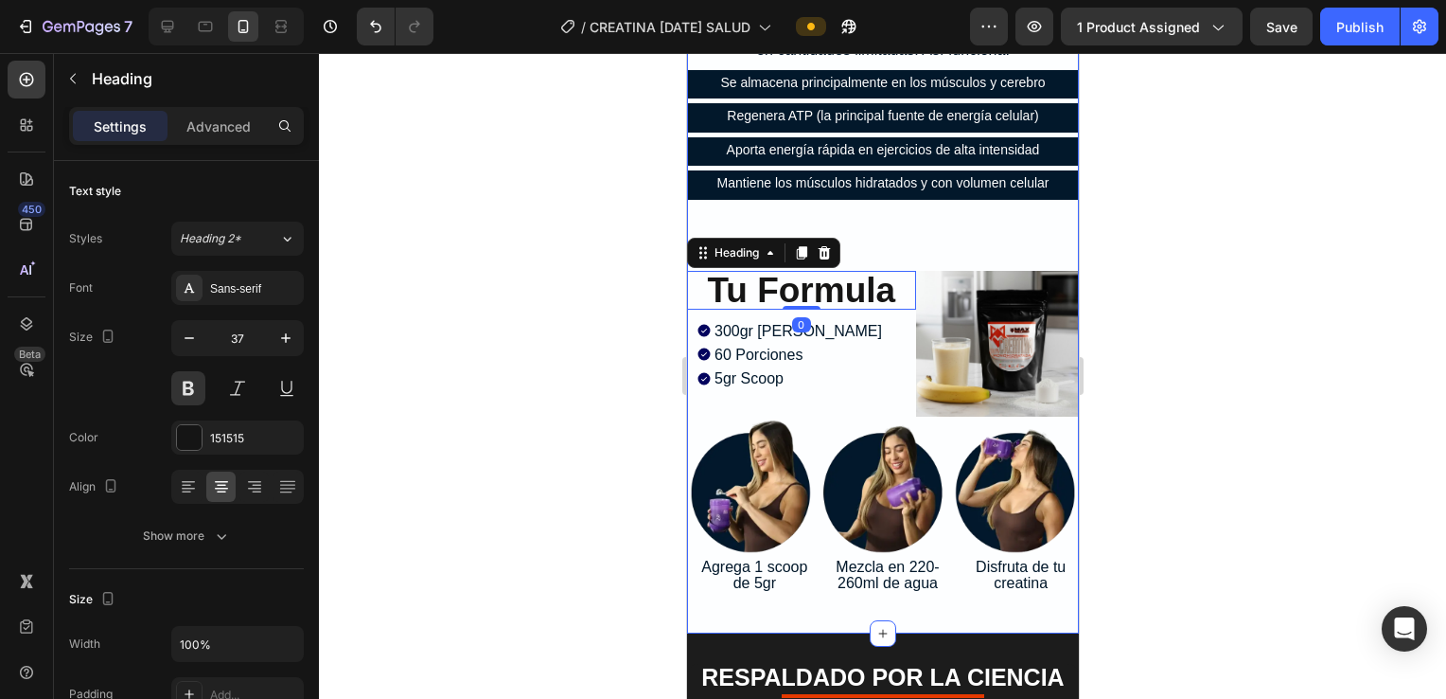
click at [709, 221] on div "Image Elige tu Plan de Tranformación Heading Tu cuerpo ya produce creatina de f…" at bounding box center [882, 146] width 392 height 913
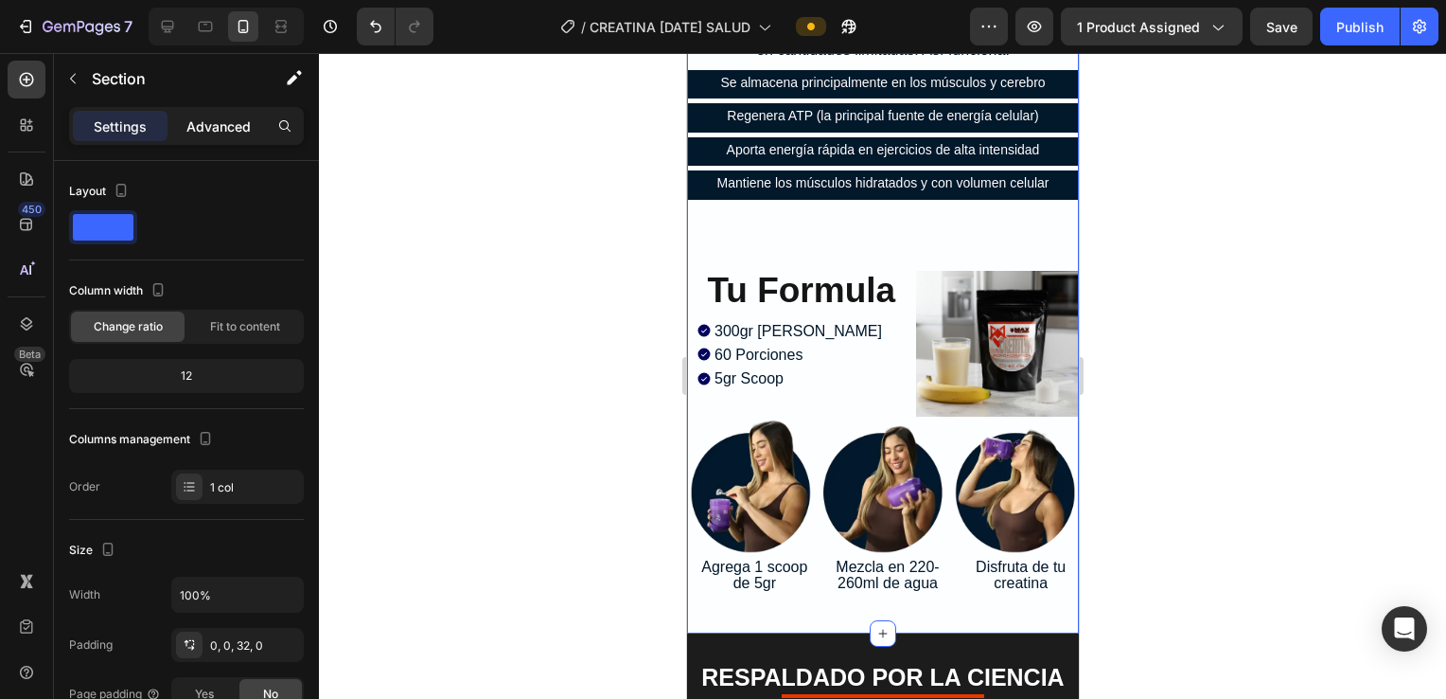
click at [187, 111] on div "Advanced" at bounding box center [218, 126] width 95 height 30
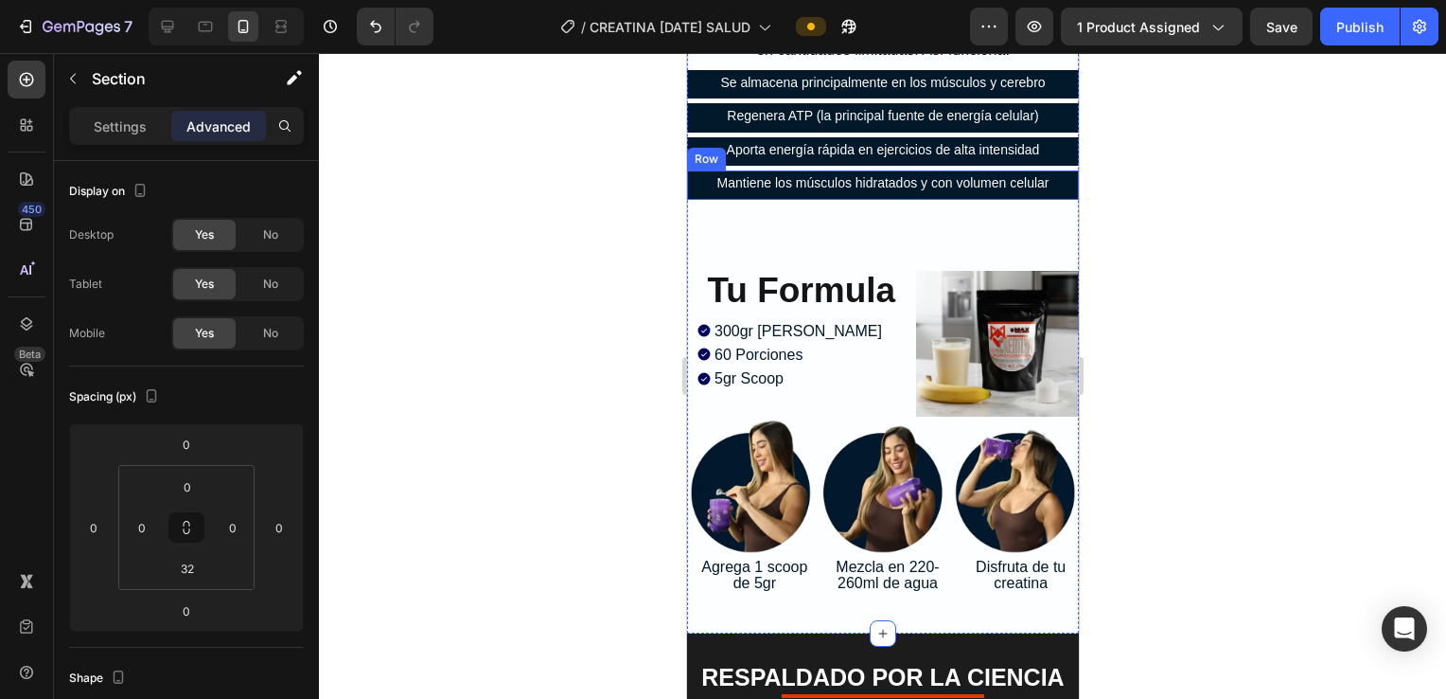
click at [690, 184] on div "Mantiene los músculos hidratados y con volumen celular Text Block" at bounding box center [882, 185] width 392 height 23
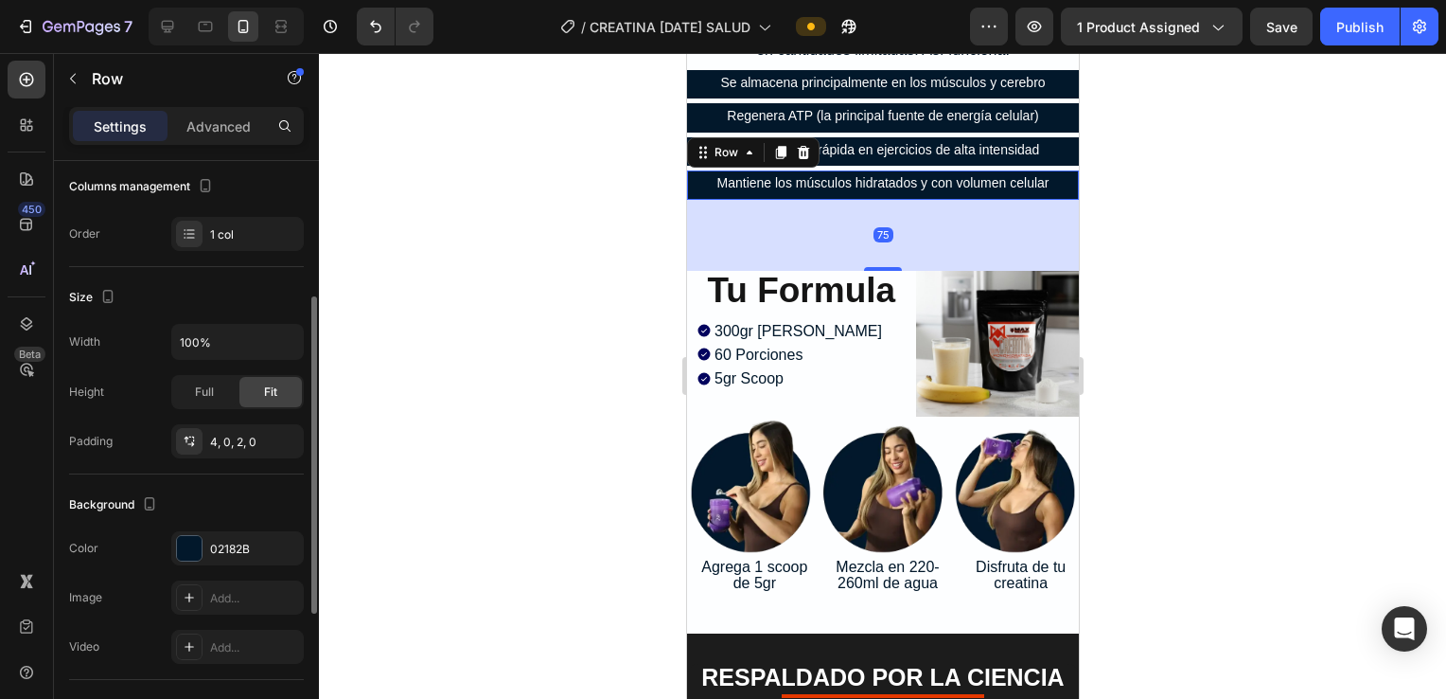
scroll to position [379, 0]
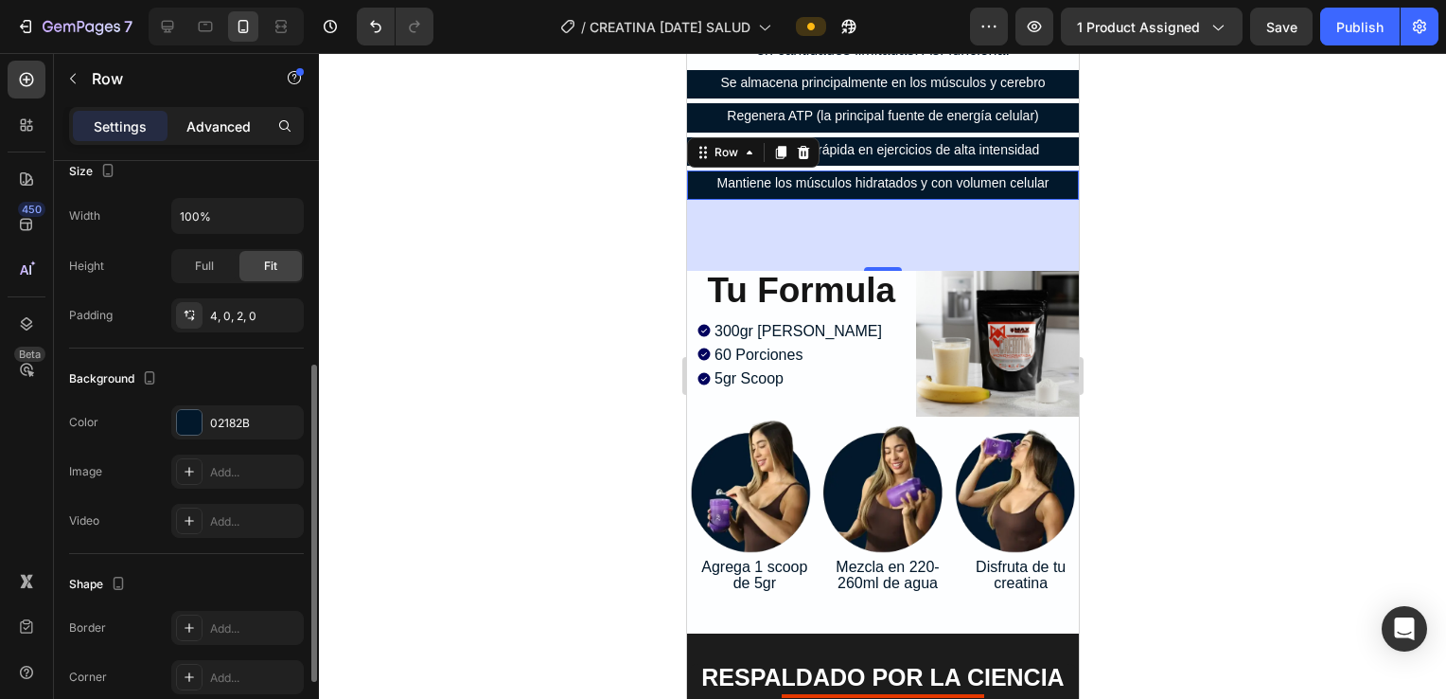
click at [207, 125] on p "Advanced" at bounding box center [218, 126] width 64 height 20
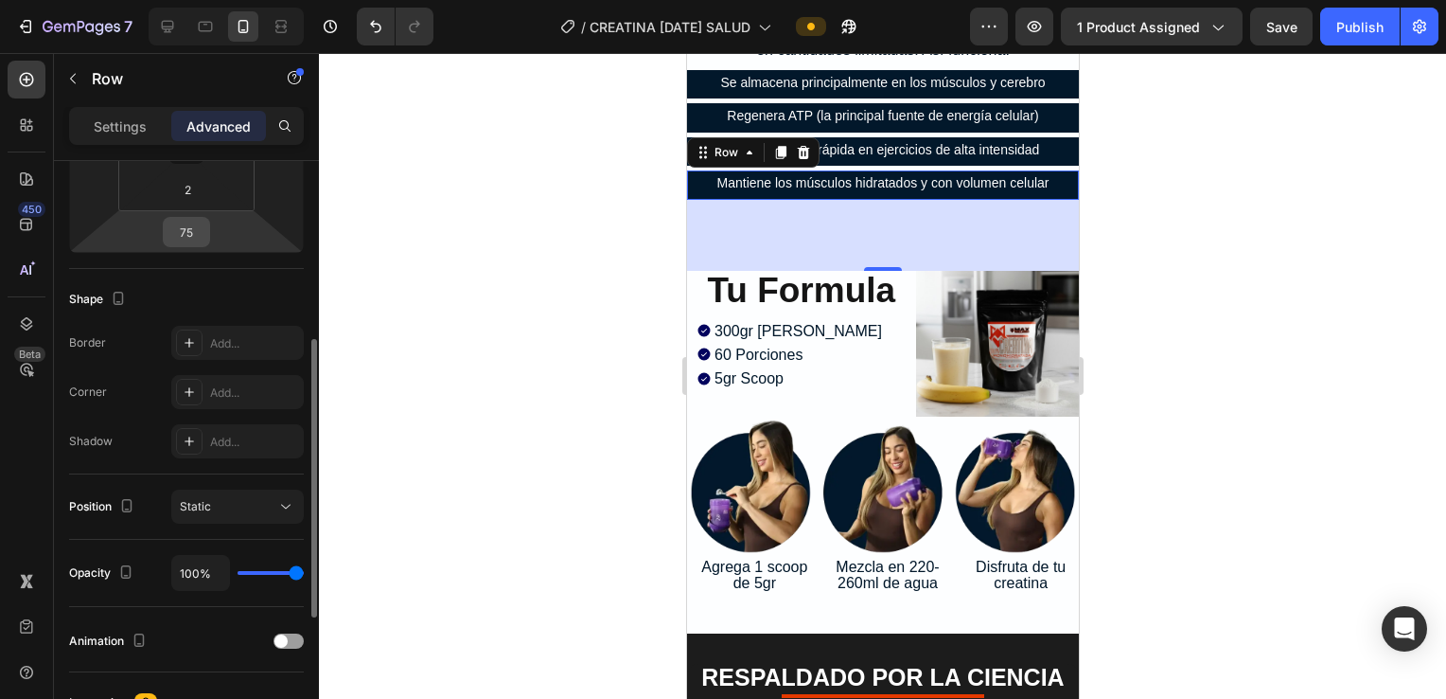
click at [181, 233] on input "75" at bounding box center [187, 232] width 38 height 28
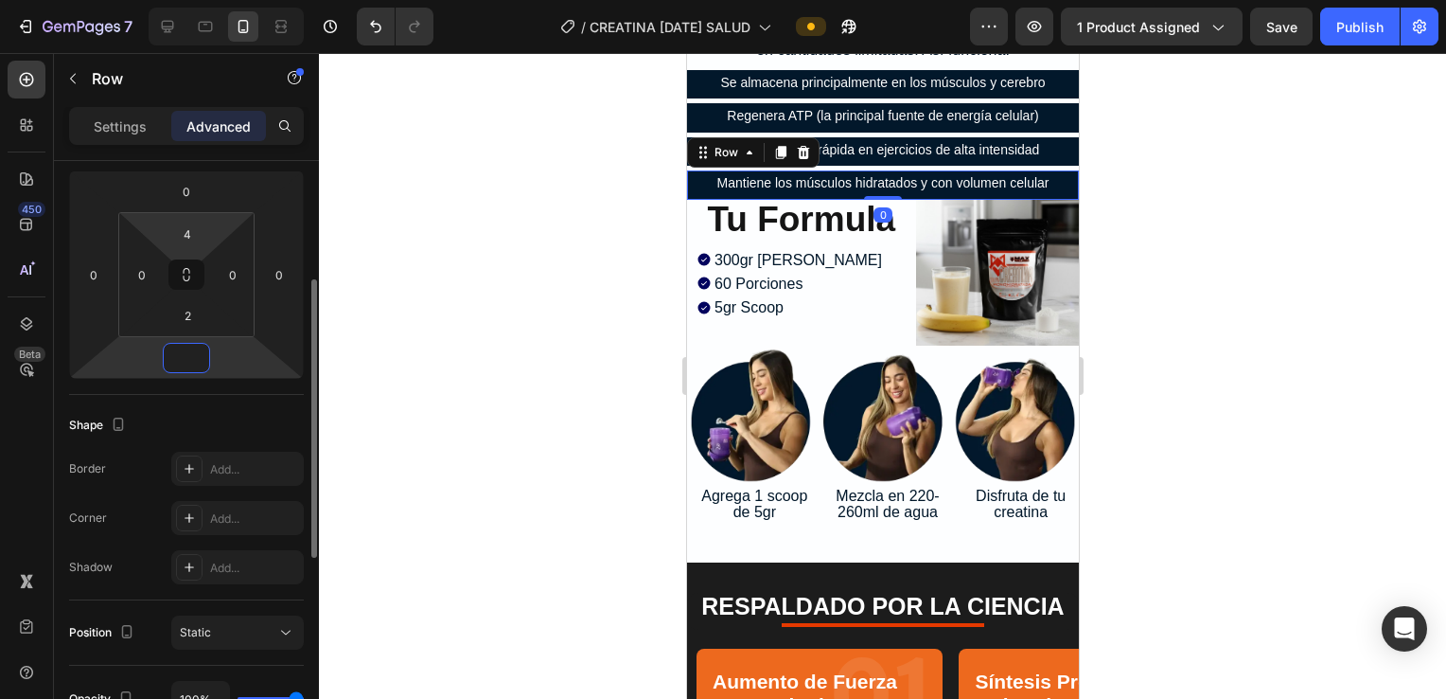
scroll to position [126, 0]
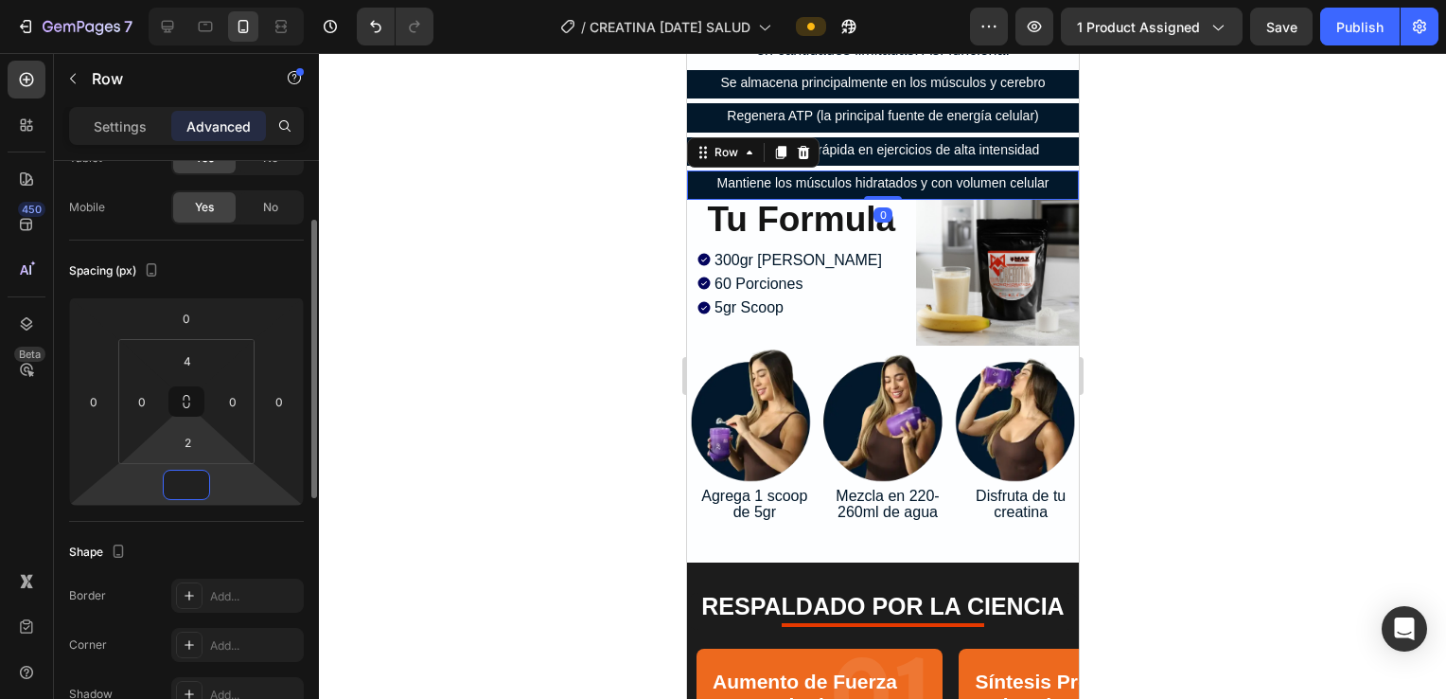
click at [186, 0] on html "7 Version history / CREATINA 25 sep SALUD Preview 1 product assigned Save Publi…" at bounding box center [723, 0] width 1446 height 0
type input "0"
click at [188, 434] on input "2" at bounding box center [187, 442] width 38 height 28
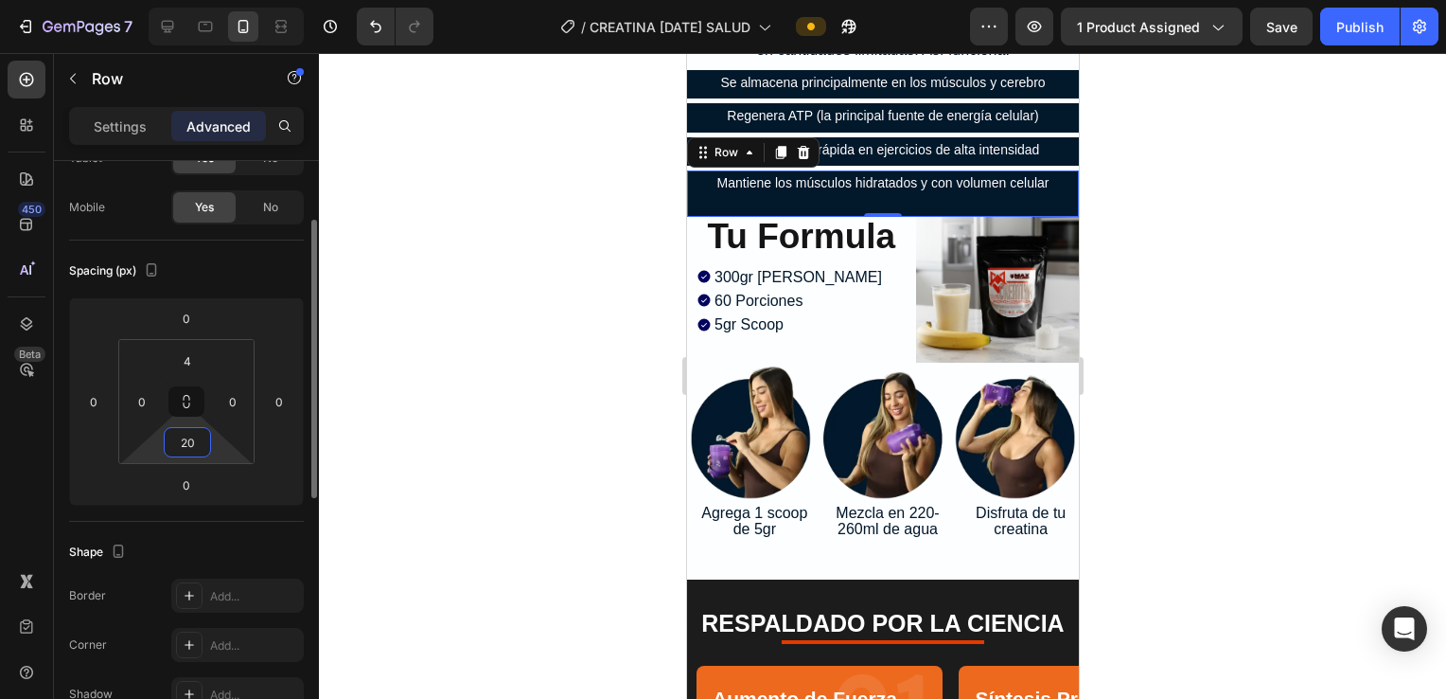
type input "2"
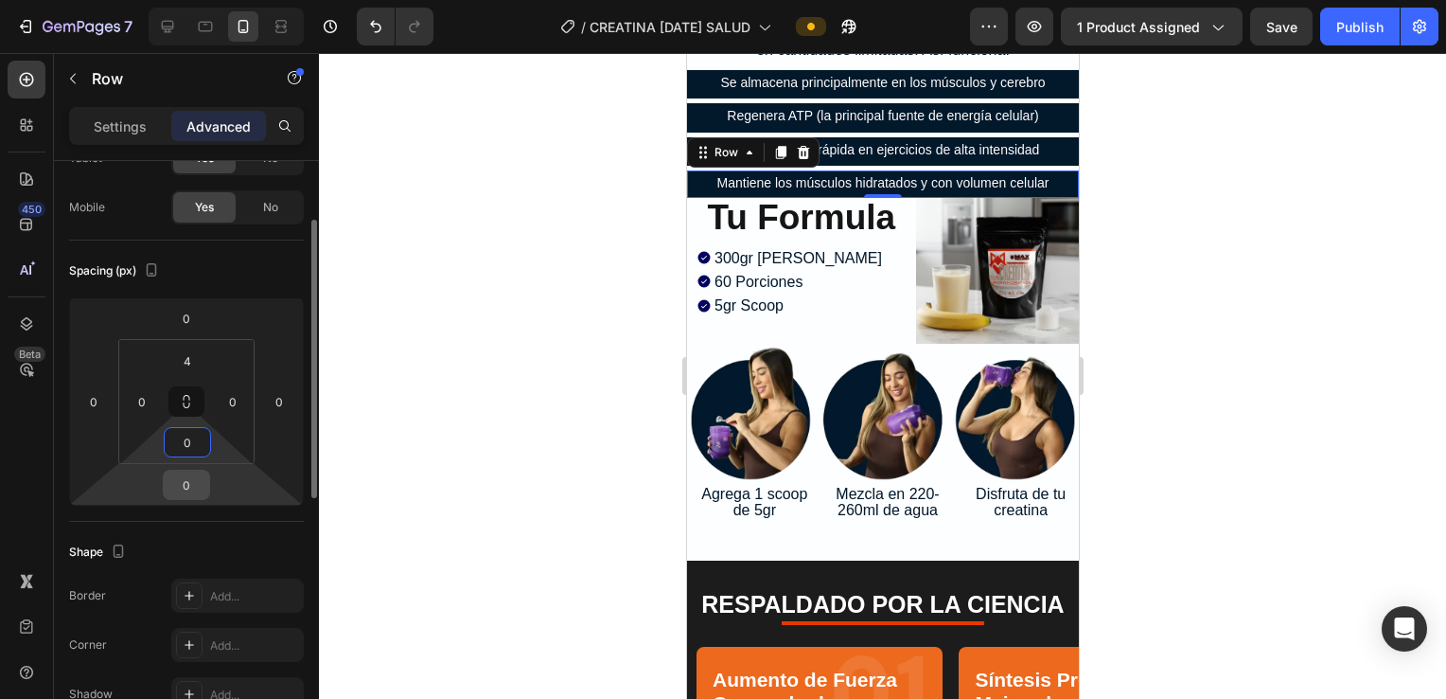
drag, startPoint x: 192, startPoint y: 472, endPoint x: 190, endPoint y: 484, distance: 11.5
click at [191, 473] on input "0" at bounding box center [187, 484] width 38 height 28
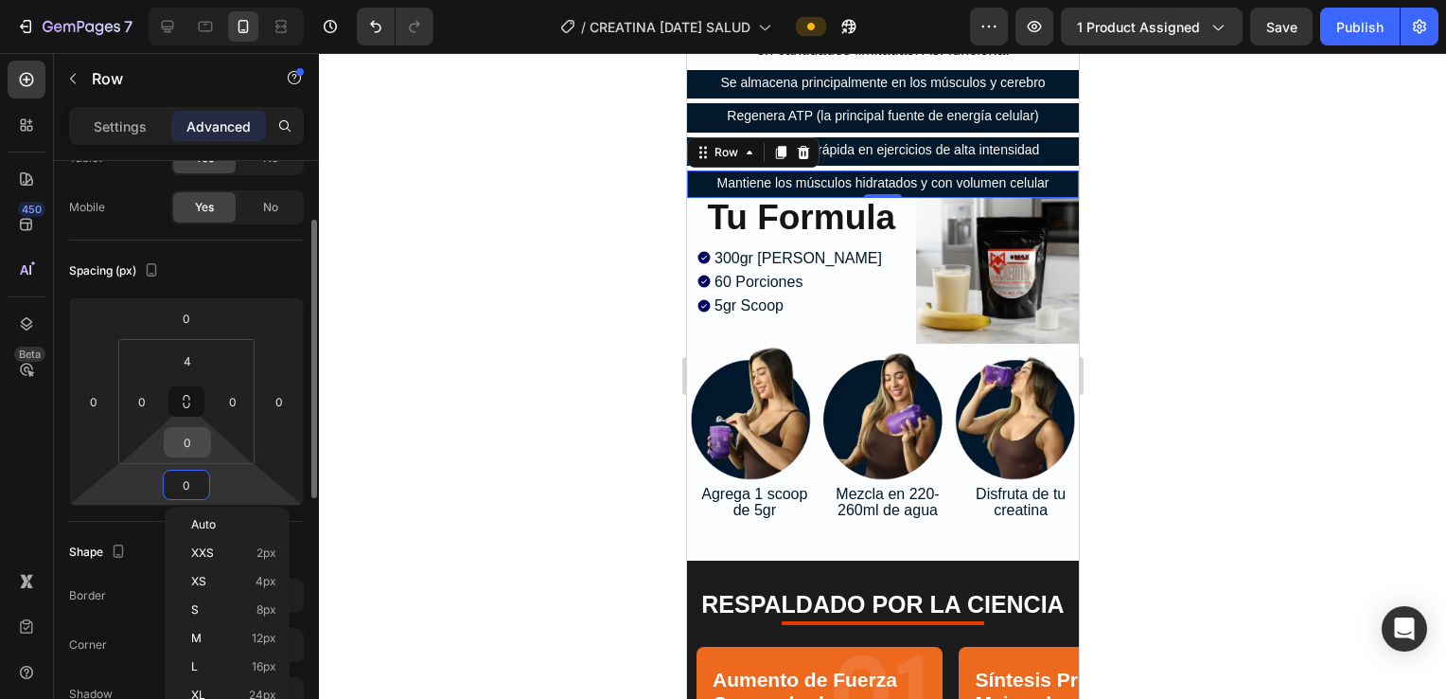
click at [198, 430] on input "0" at bounding box center [187, 442] width 38 height 28
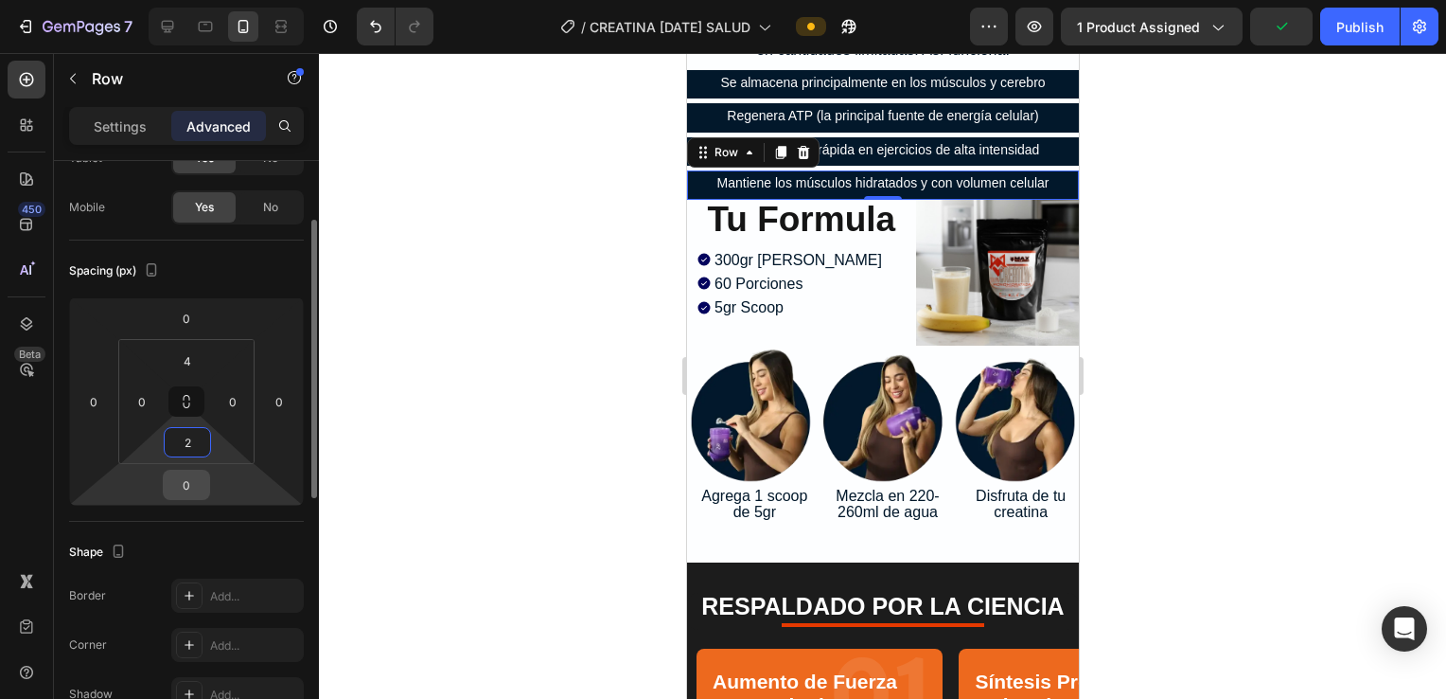
type input "2"
click at [201, 483] on input "0" at bounding box center [187, 484] width 38 height 28
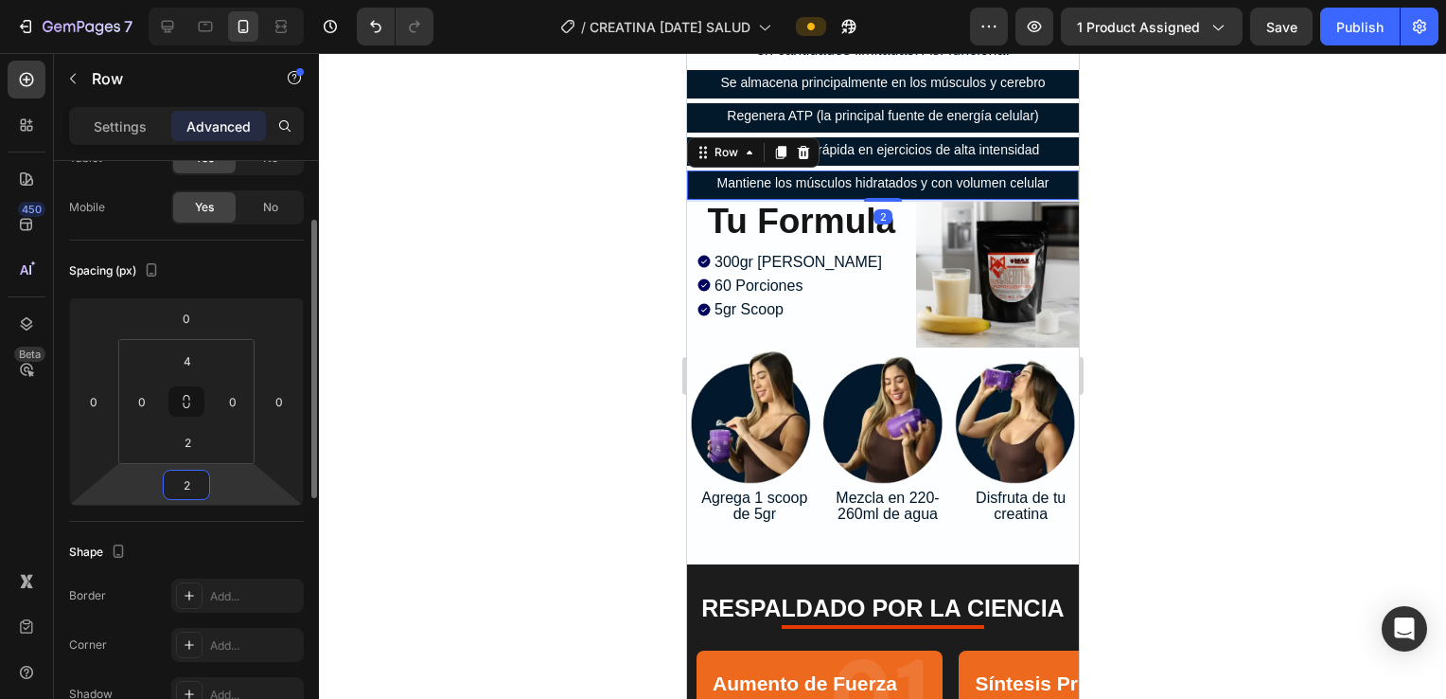
type input "20"
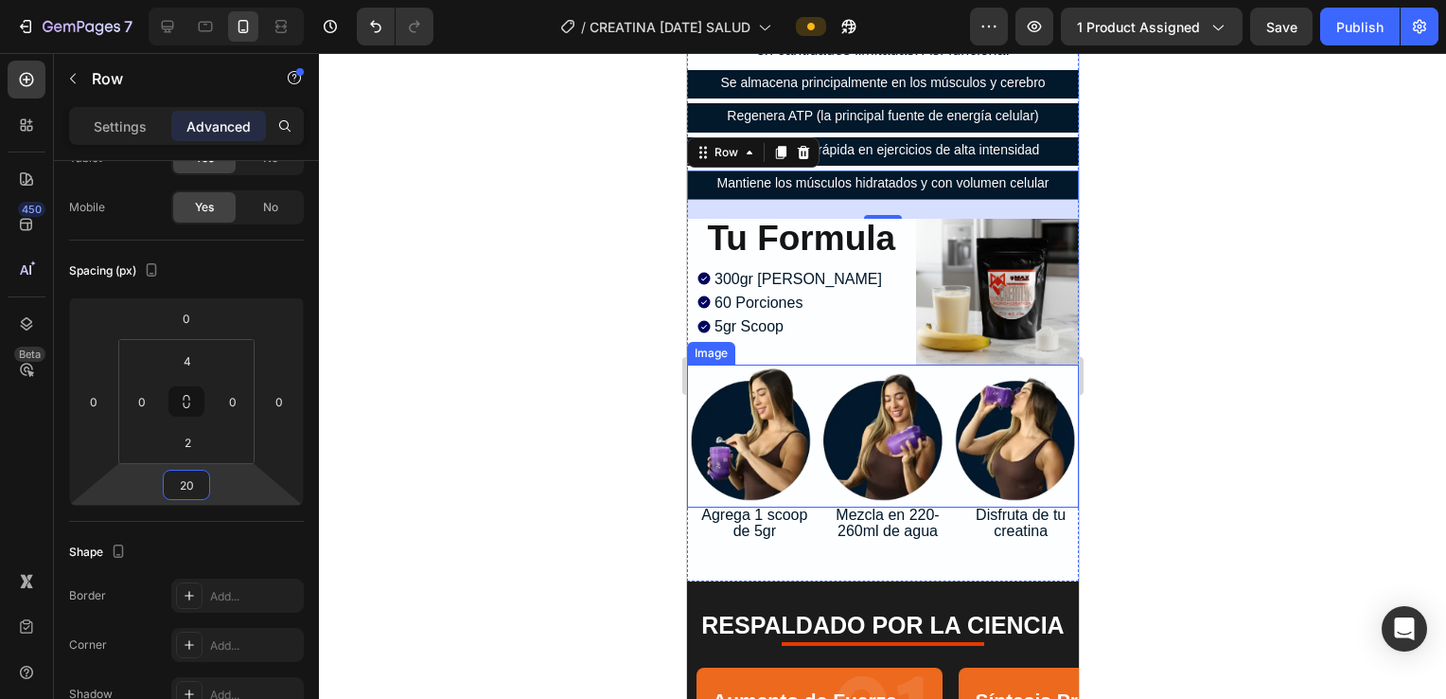
click at [709, 364] on img at bounding box center [882, 435] width 392 height 142
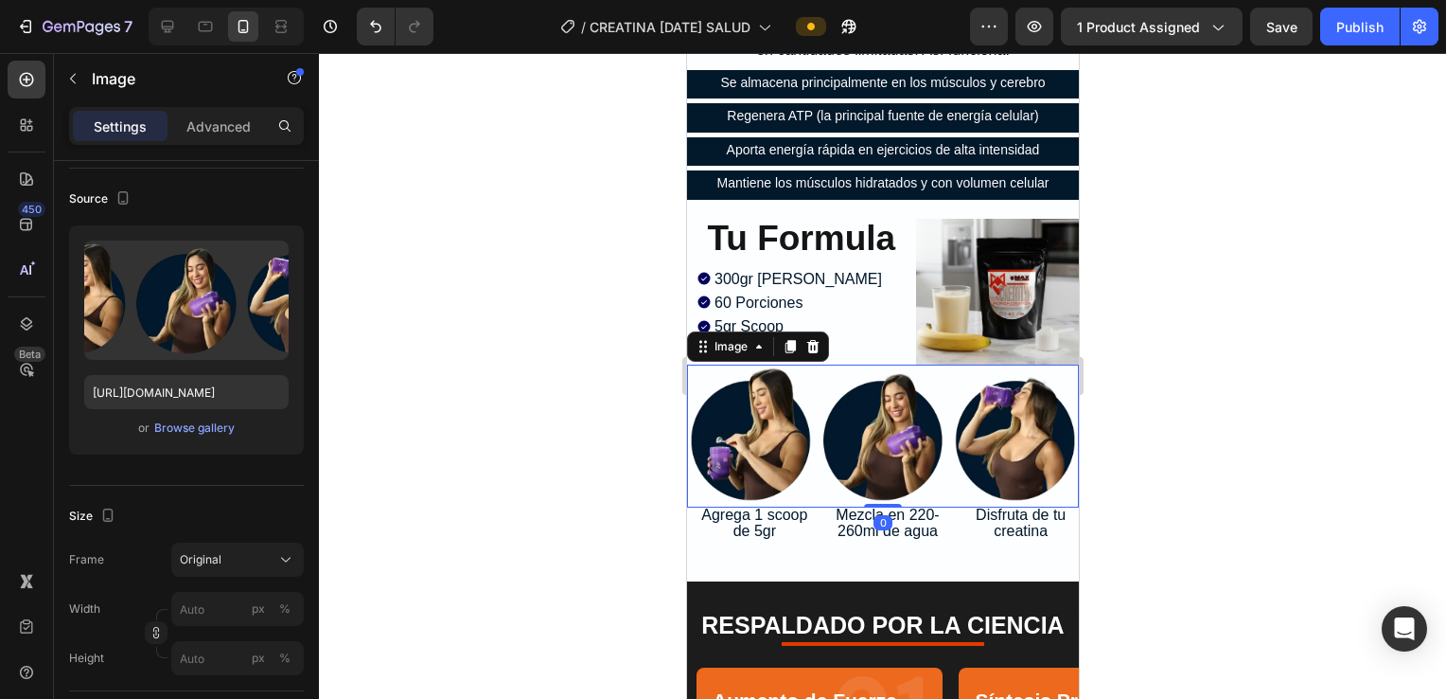
scroll to position [0, 0]
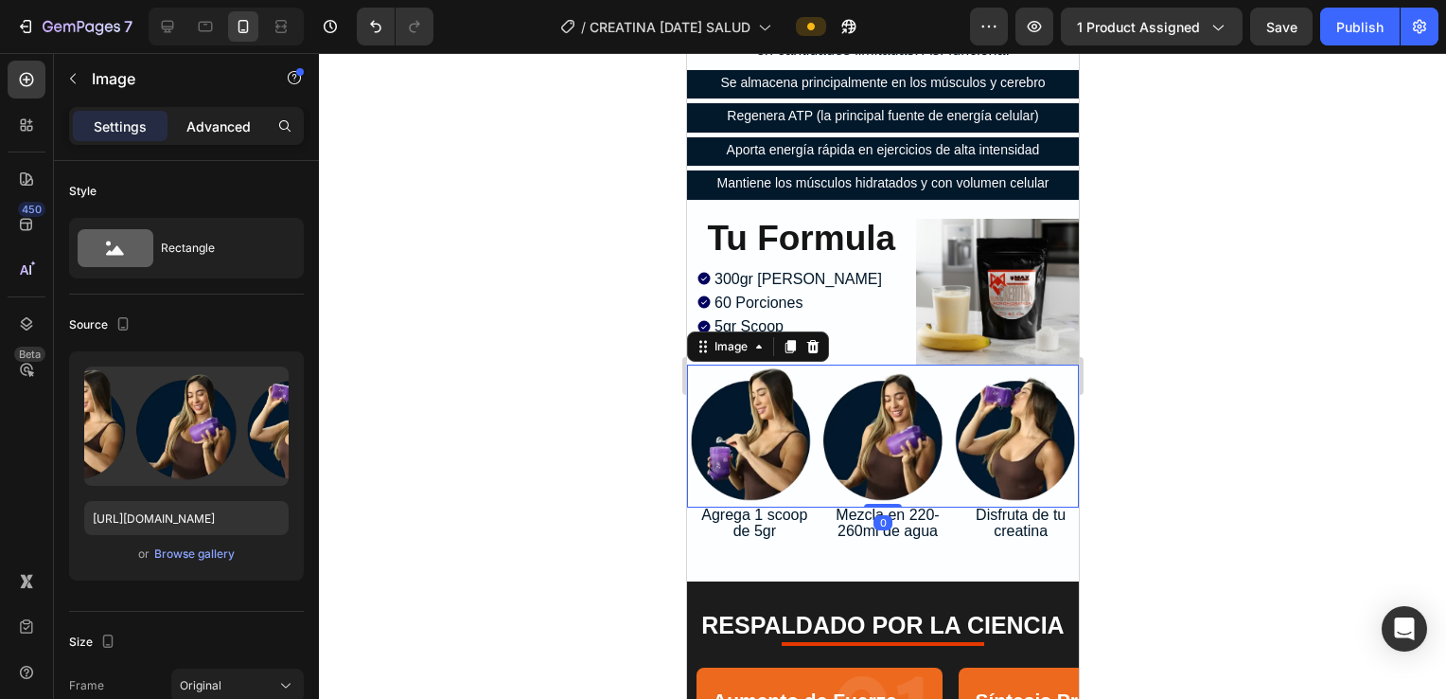
click at [184, 127] on div "Advanced" at bounding box center [218, 126] width 95 height 30
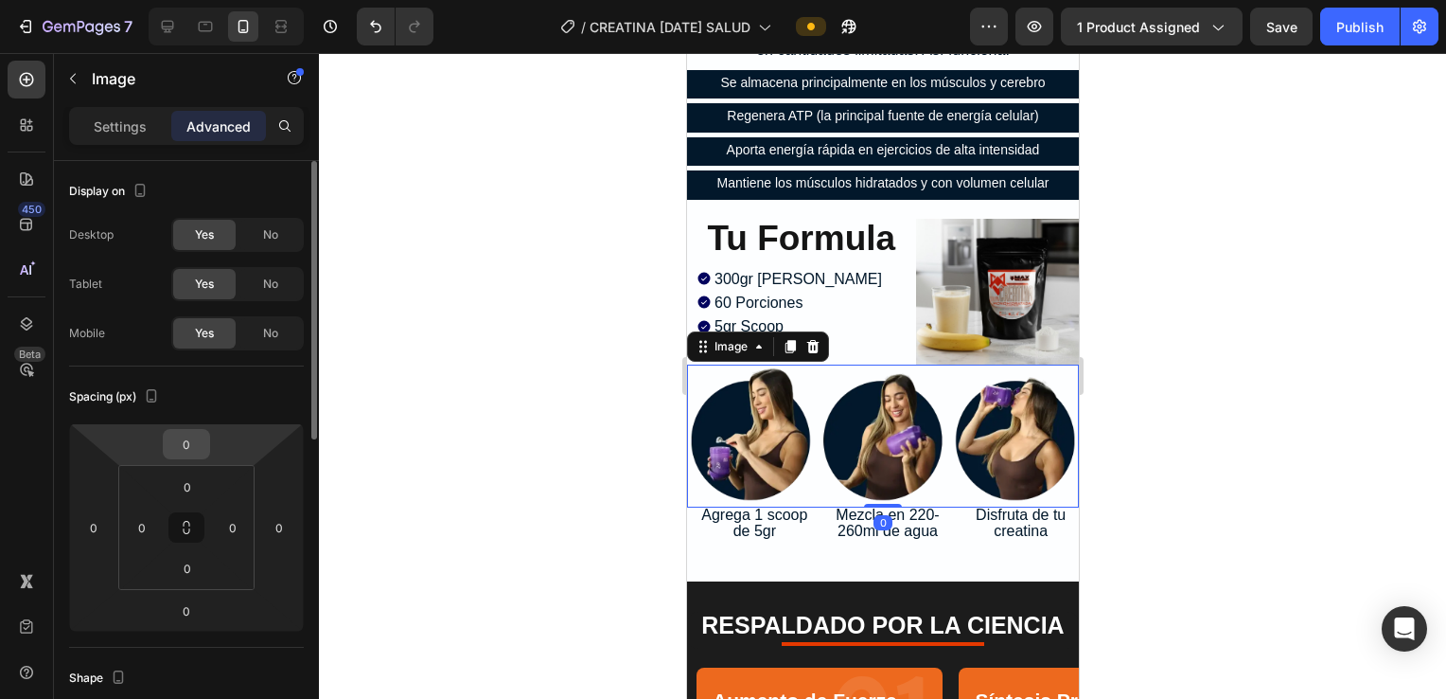
click at [186, 449] on input "0" at bounding box center [187, 444] width 38 height 28
type input "20"
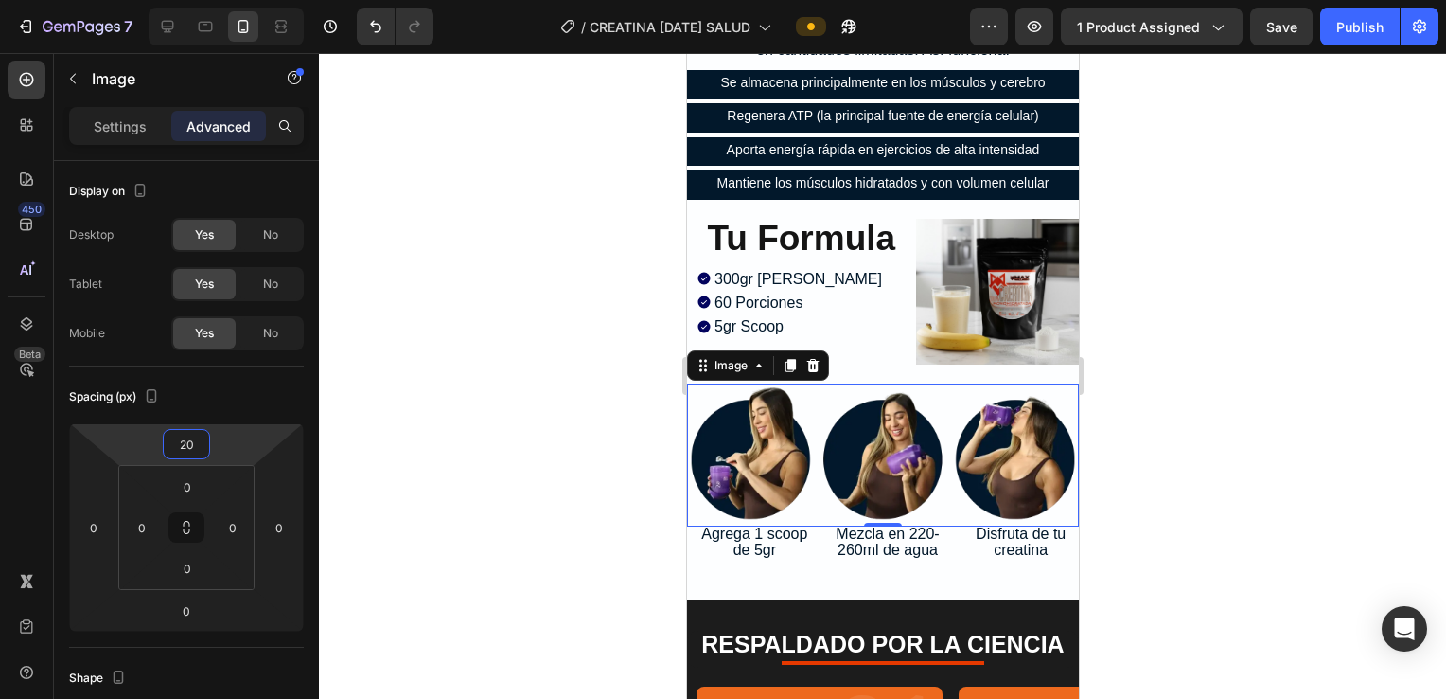
click at [709, 284] on div at bounding box center [882, 376] width 1127 height 646
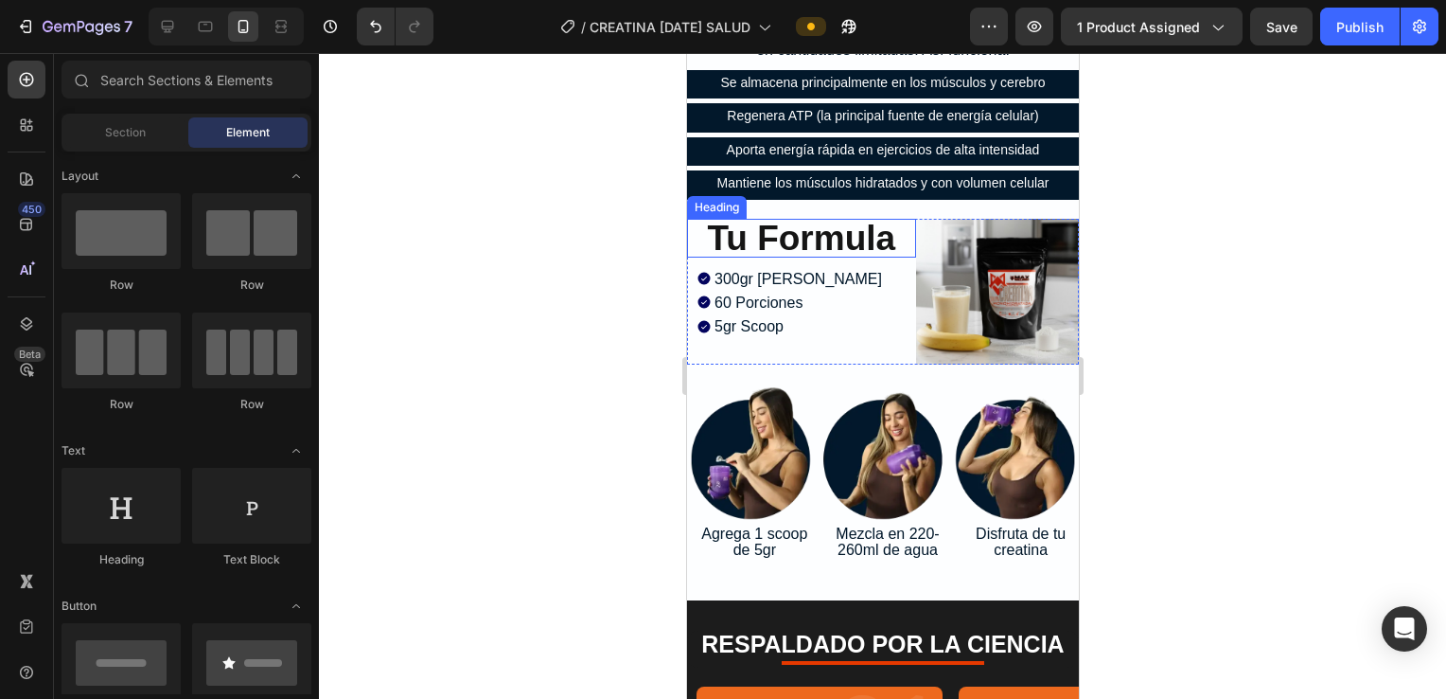
click at [709, 224] on span "Tu Formula" at bounding box center [800, 238] width 188 height 39
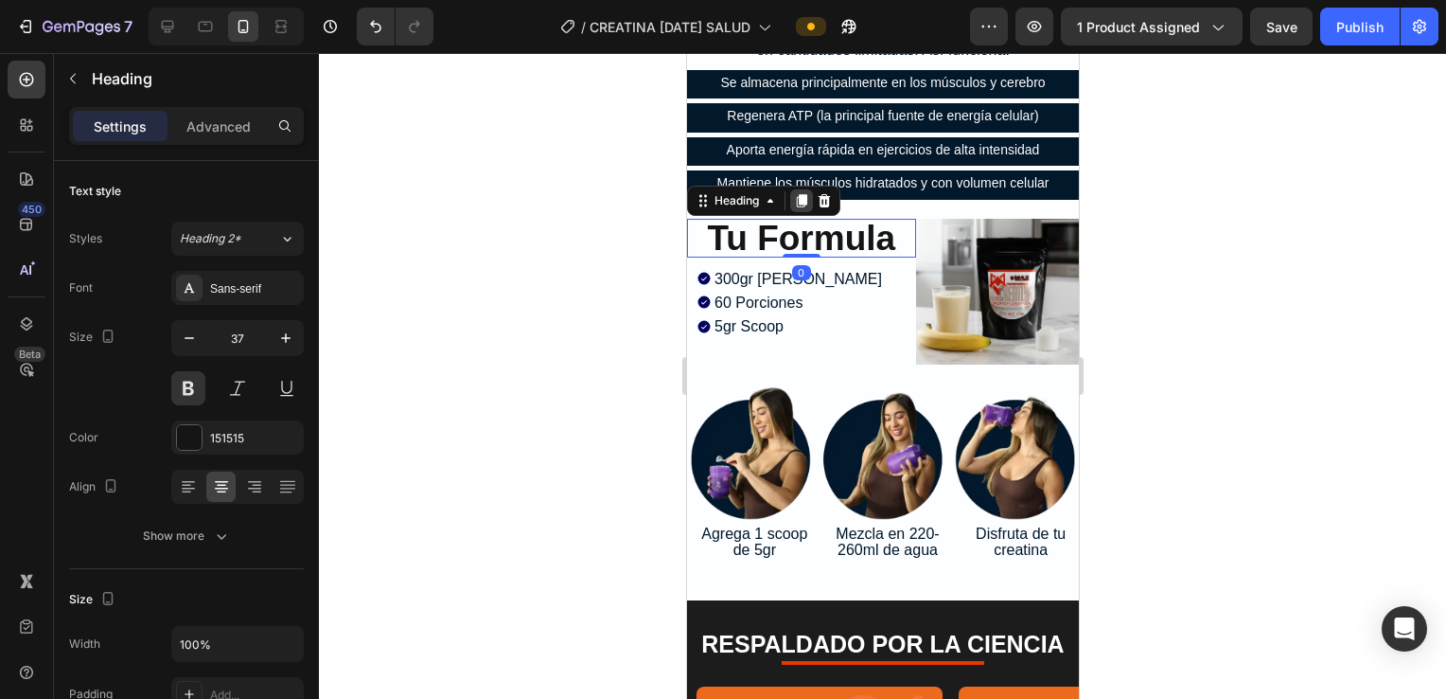
click at [709, 194] on icon at bounding box center [801, 200] width 10 height 13
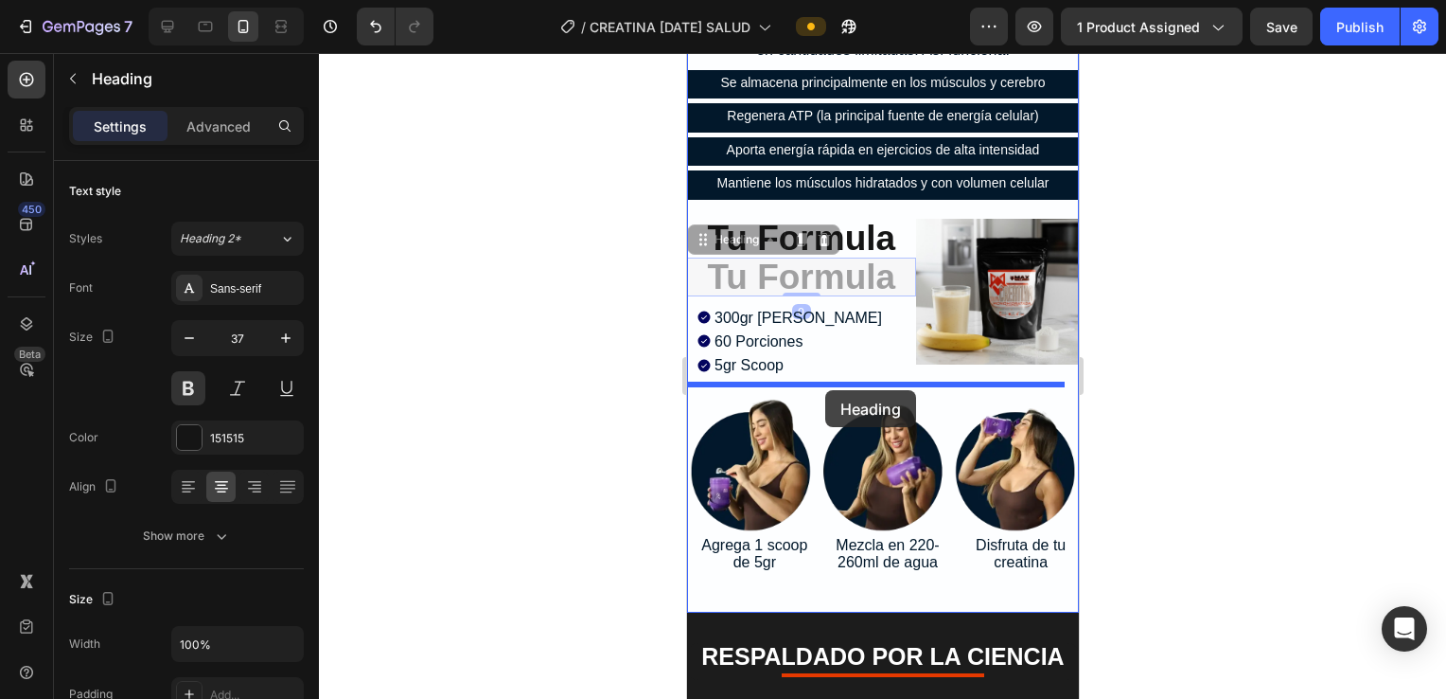
drag, startPoint x: 739, startPoint y: 223, endPoint x: 825, endPoint y: 390, distance: 187.1
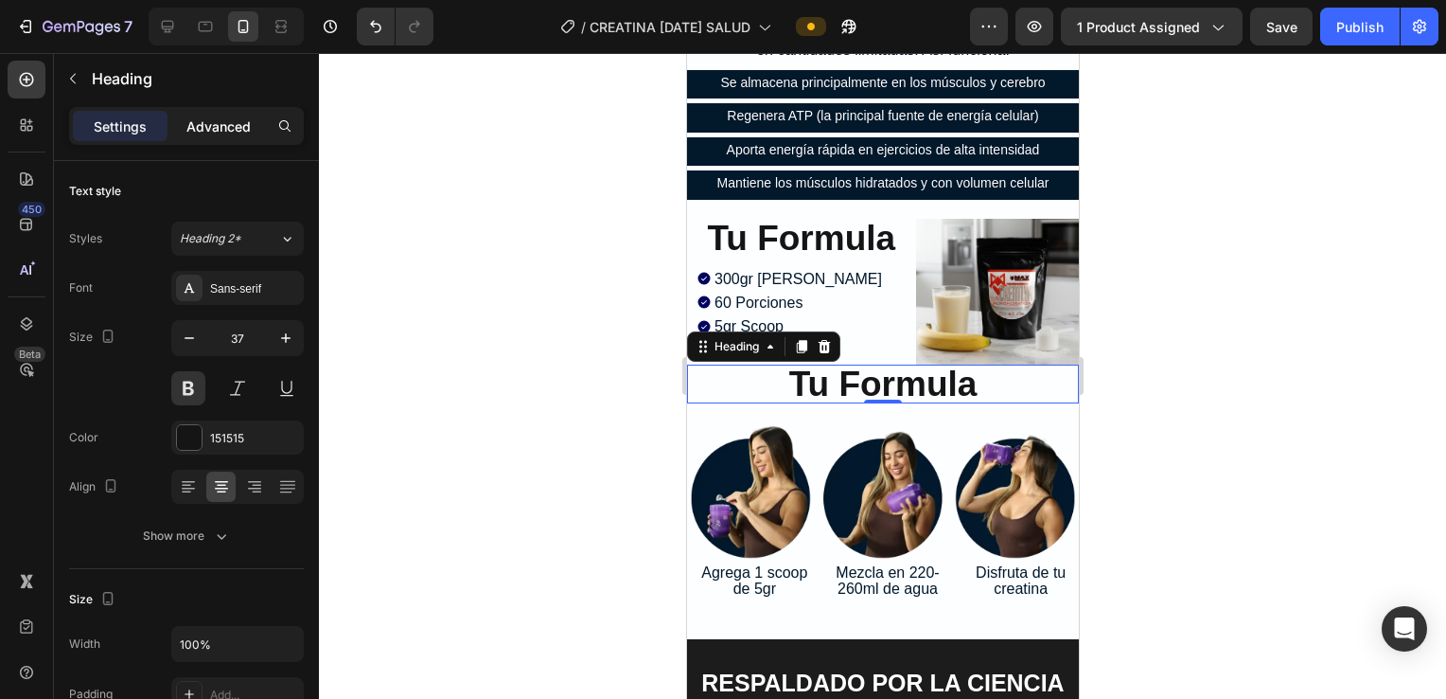
click at [212, 123] on p "Advanced" at bounding box center [218, 126] width 64 height 20
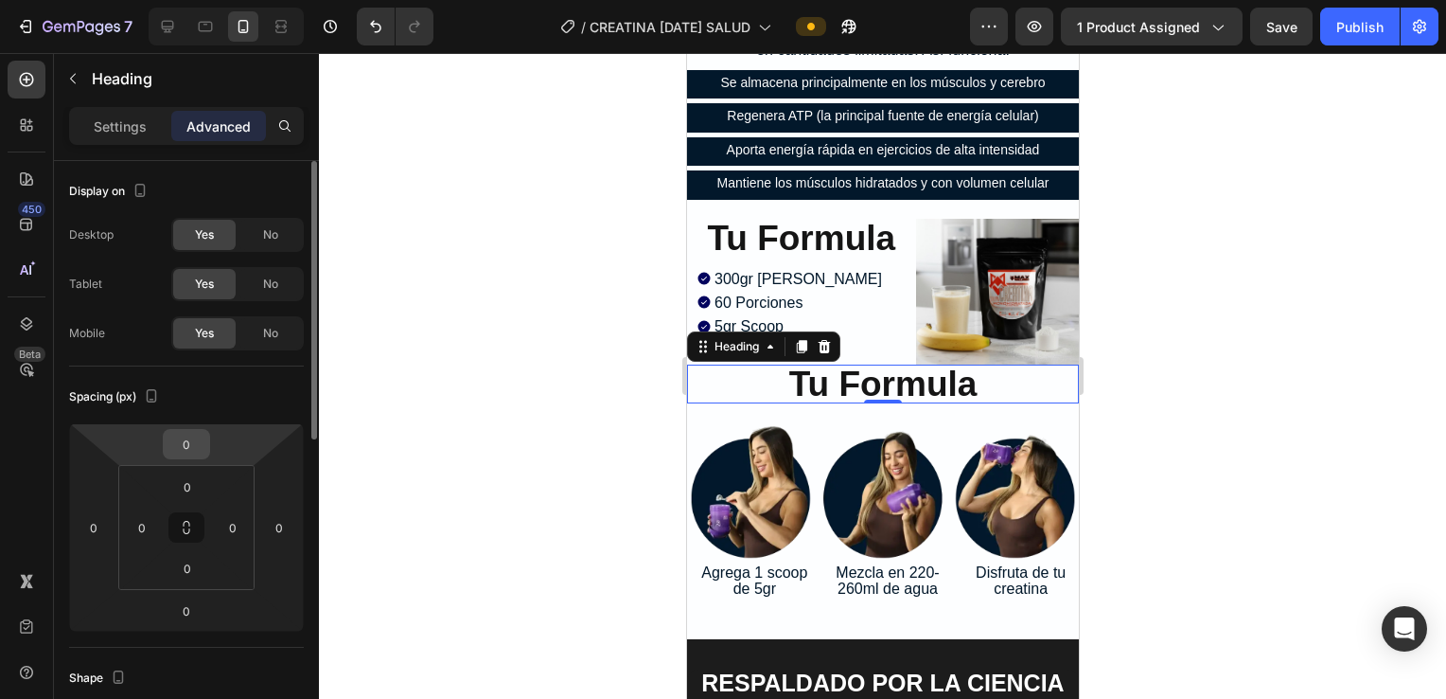
click at [193, 455] on input "0" at bounding box center [187, 444] width 38 height 28
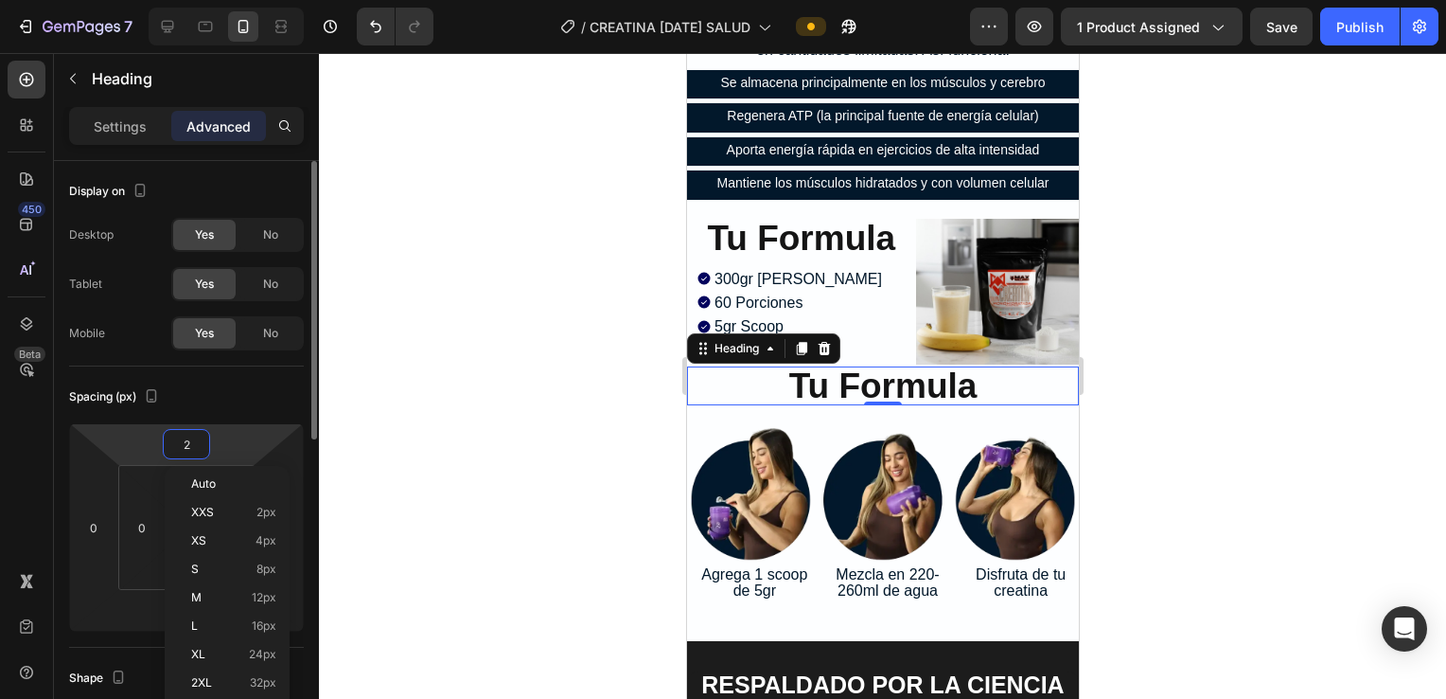
type input "20"
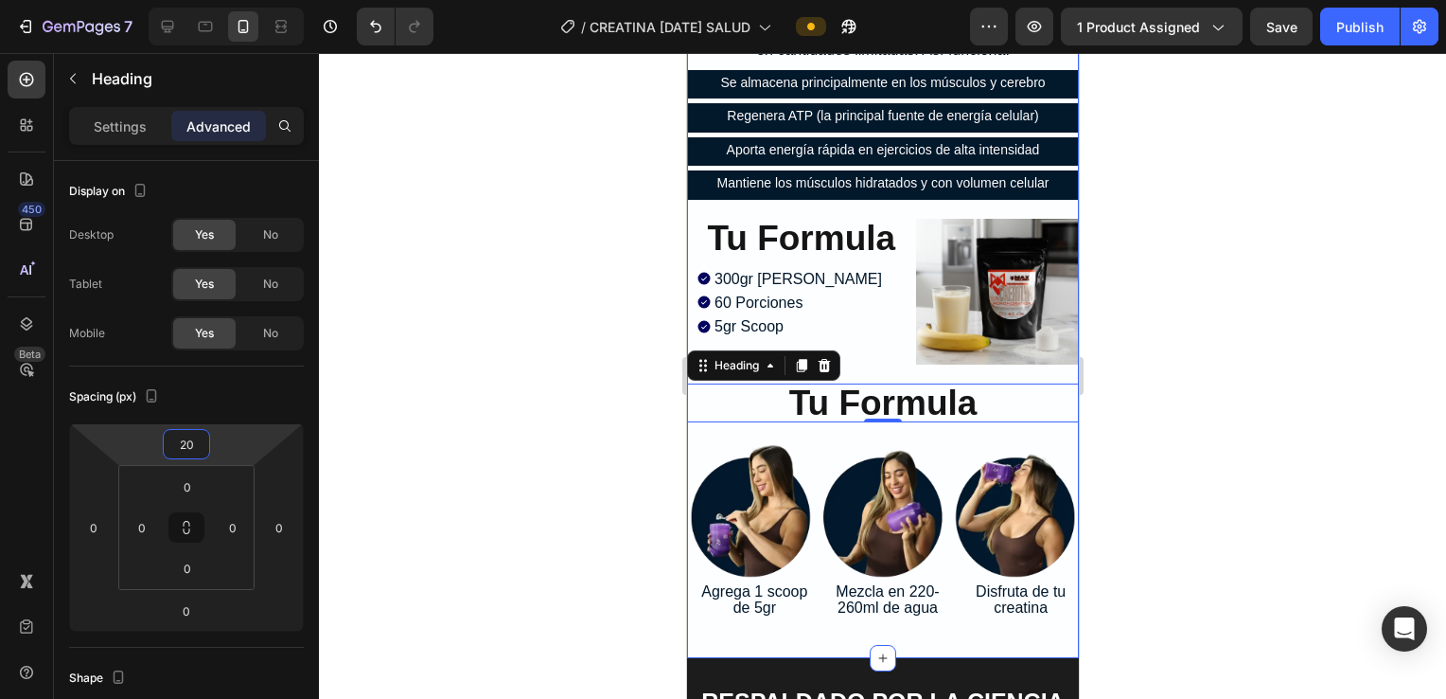
click at [709, 419] on div "Image Elige tu Plan de Tranformación Heading Tu cuerpo ya produce creatina de f…" at bounding box center [882, 159] width 392 height 938
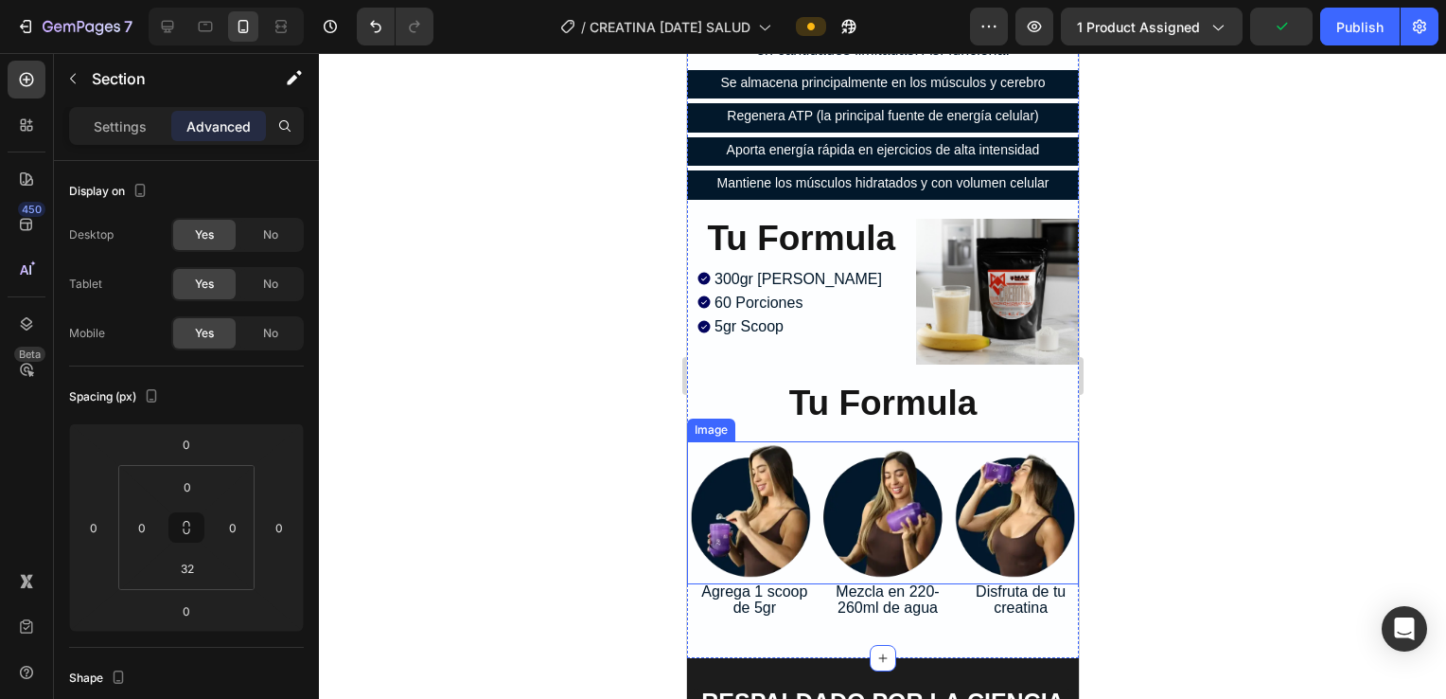
click at [709, 460] on img at bounding box center [882, 512] width 392 height 142
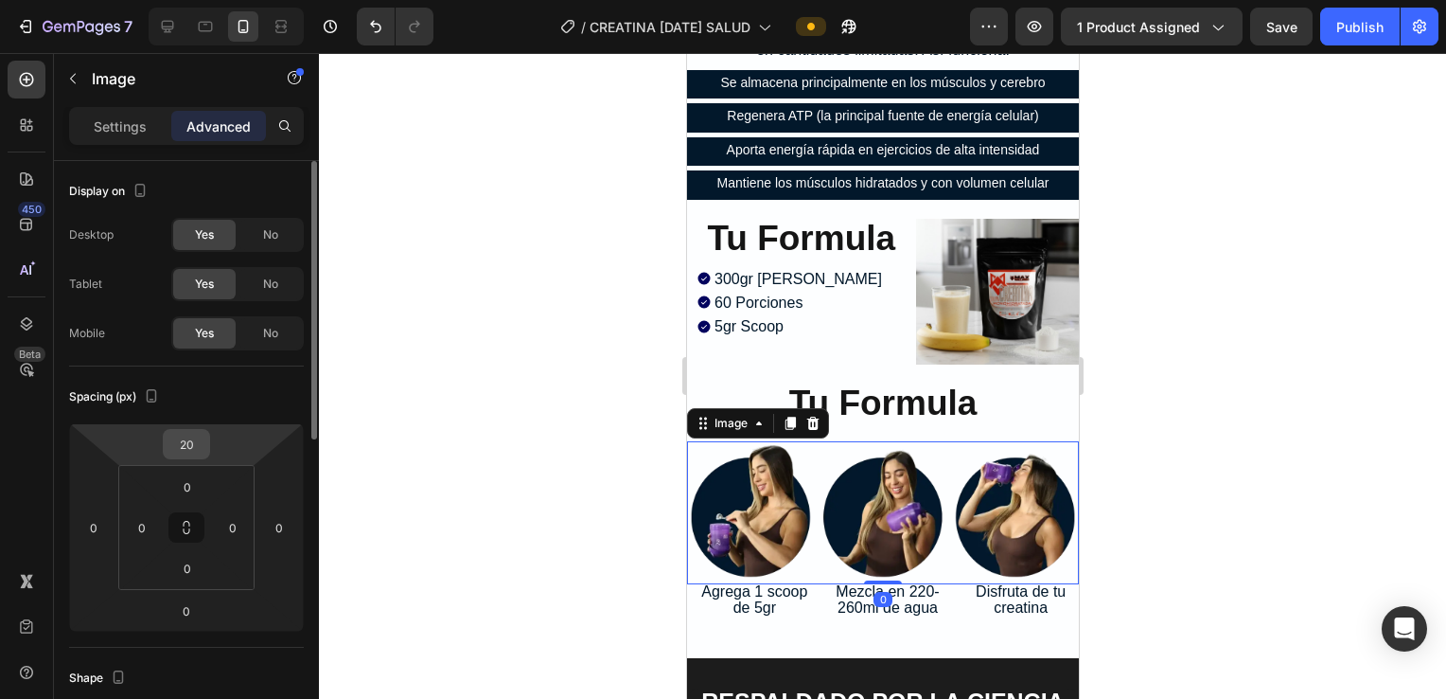
click at [177, 453] on input "20" at bounding box center [187, 444] width 38 height 28
type input "0"
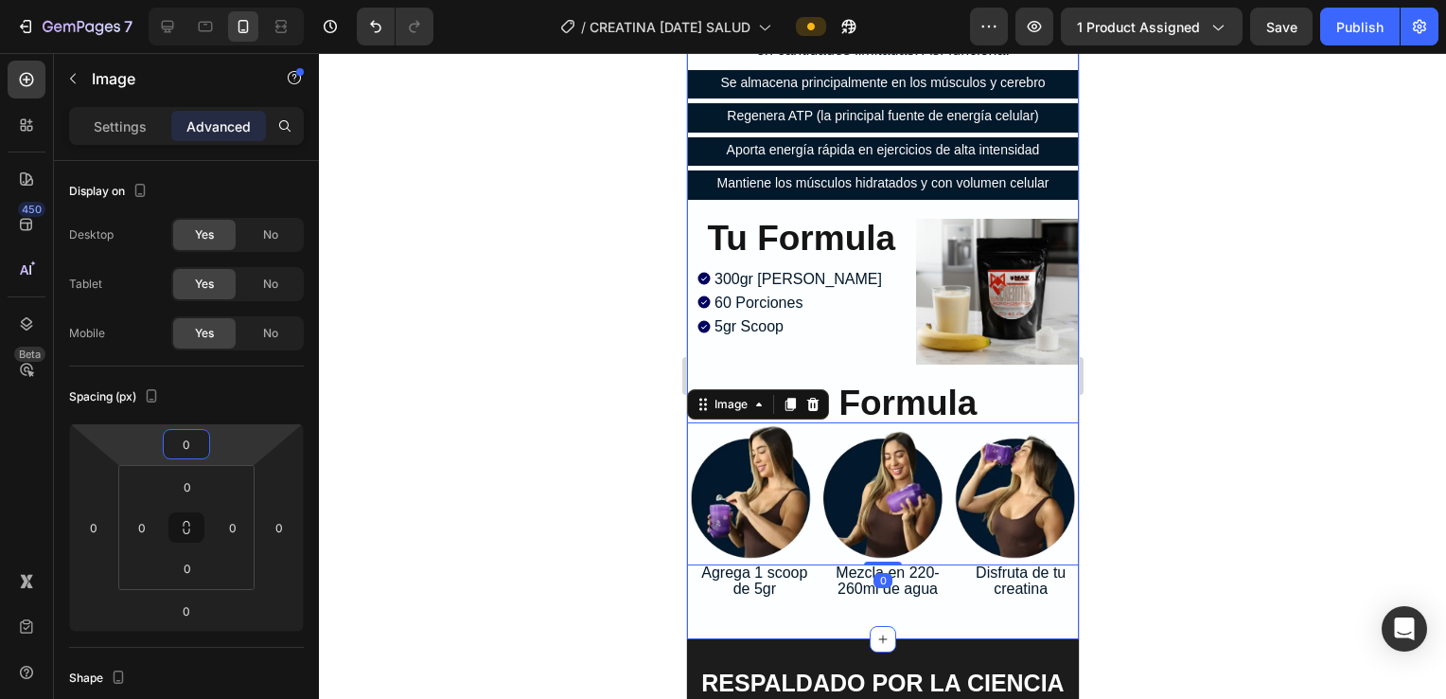
click at [709, 353] on div at bounding box center [882, 376] width 1127 height 646
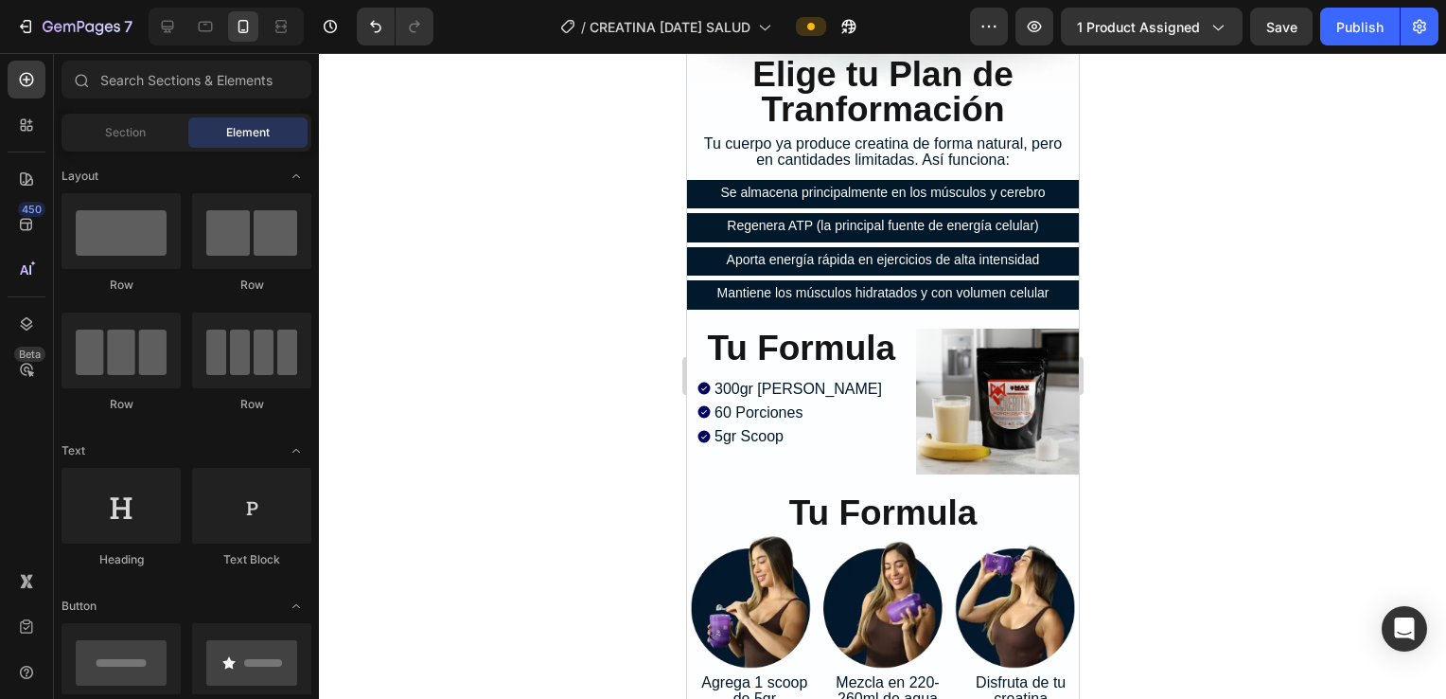
scroll to position [6055, 0]
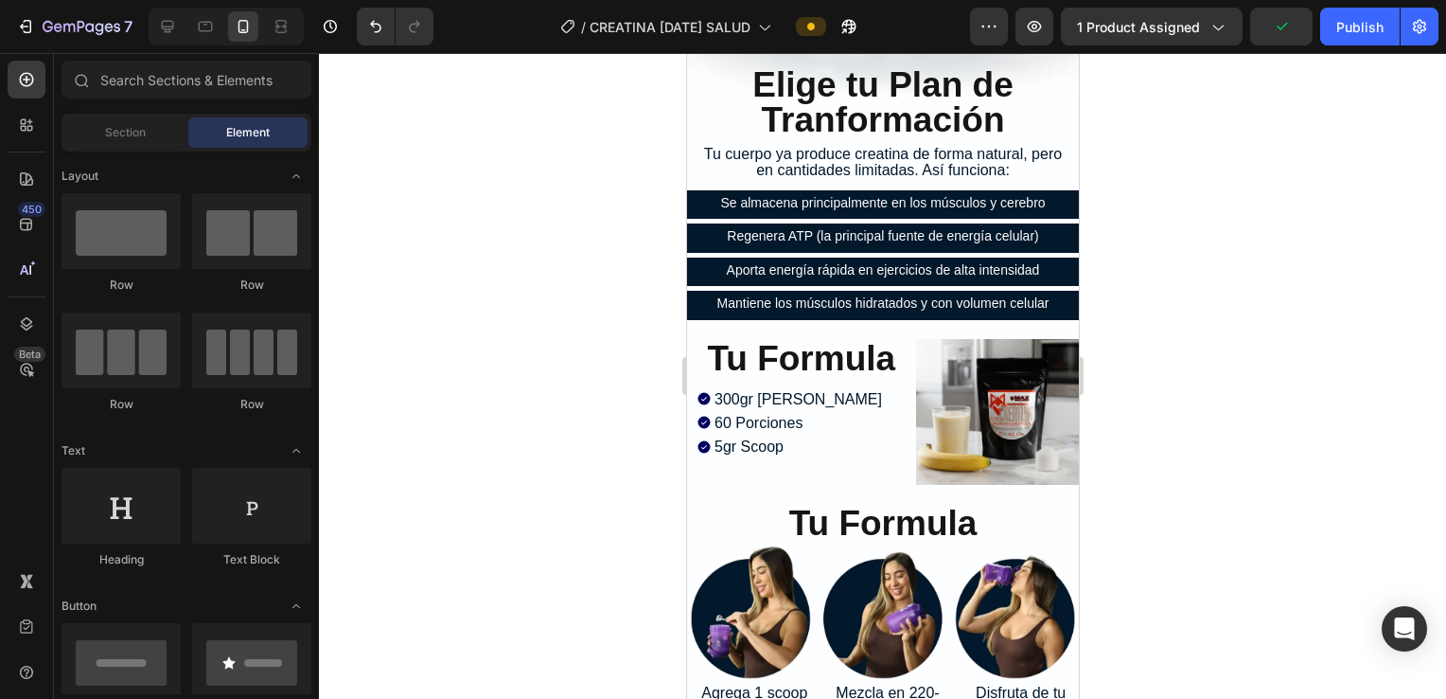
click at [709, 225] on div at bounding box center [882, 376] width 1127 height 646
click at [709, 153] on p "Tu cuerpo ya produce creatina de forma natural, pero en cantidades limitadas. A…" at bounding box center [882, 162] width 379 height 33
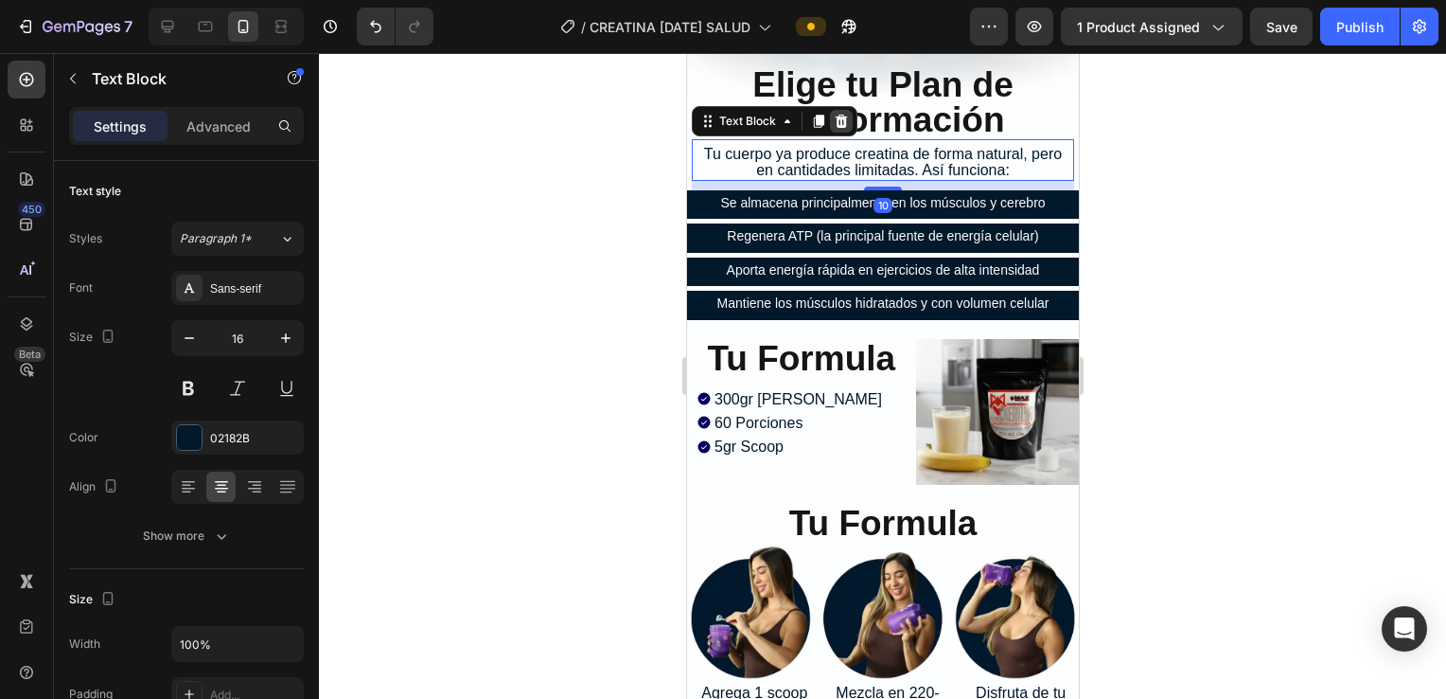
click at [709, 115] on icon at bounding box center [841, 121] width 12 height 13
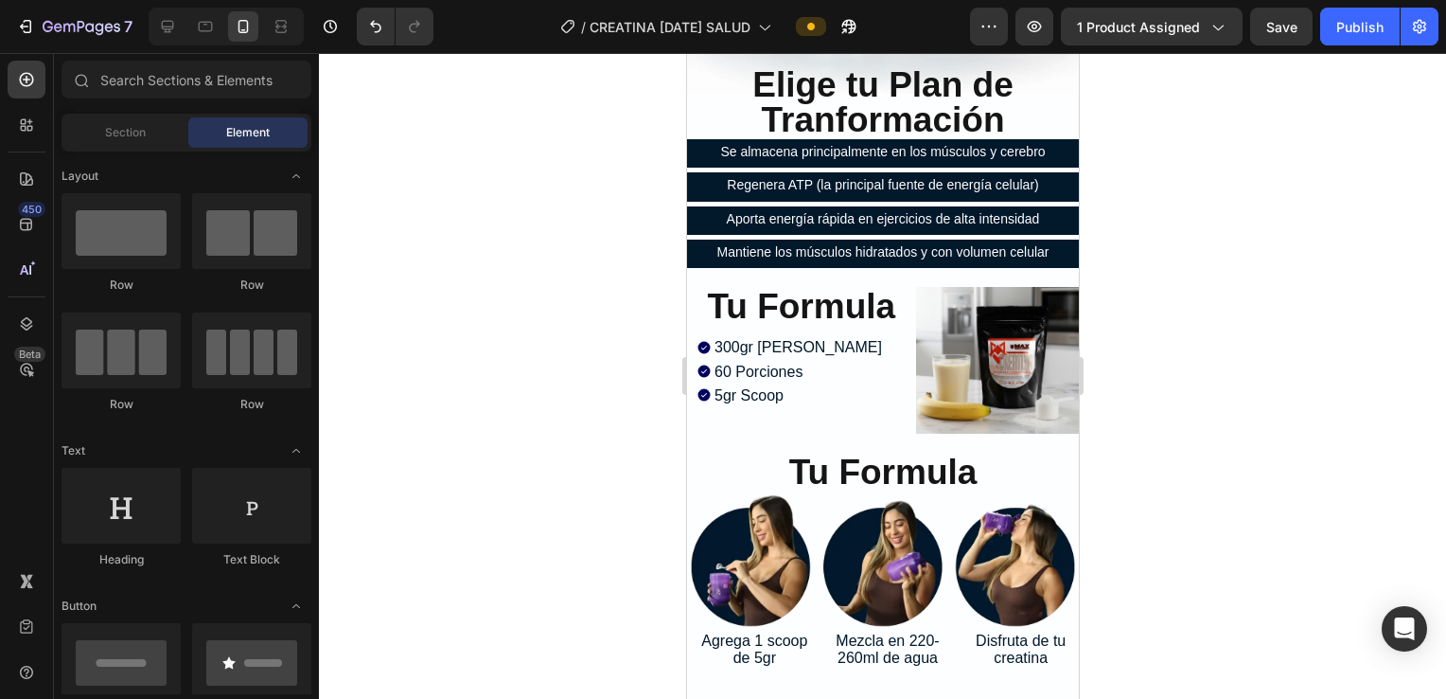
drag, startPoint x: 1212, startPoint y: 309, endPoint x: 1194, endPoint y: 258, distance: 53.3
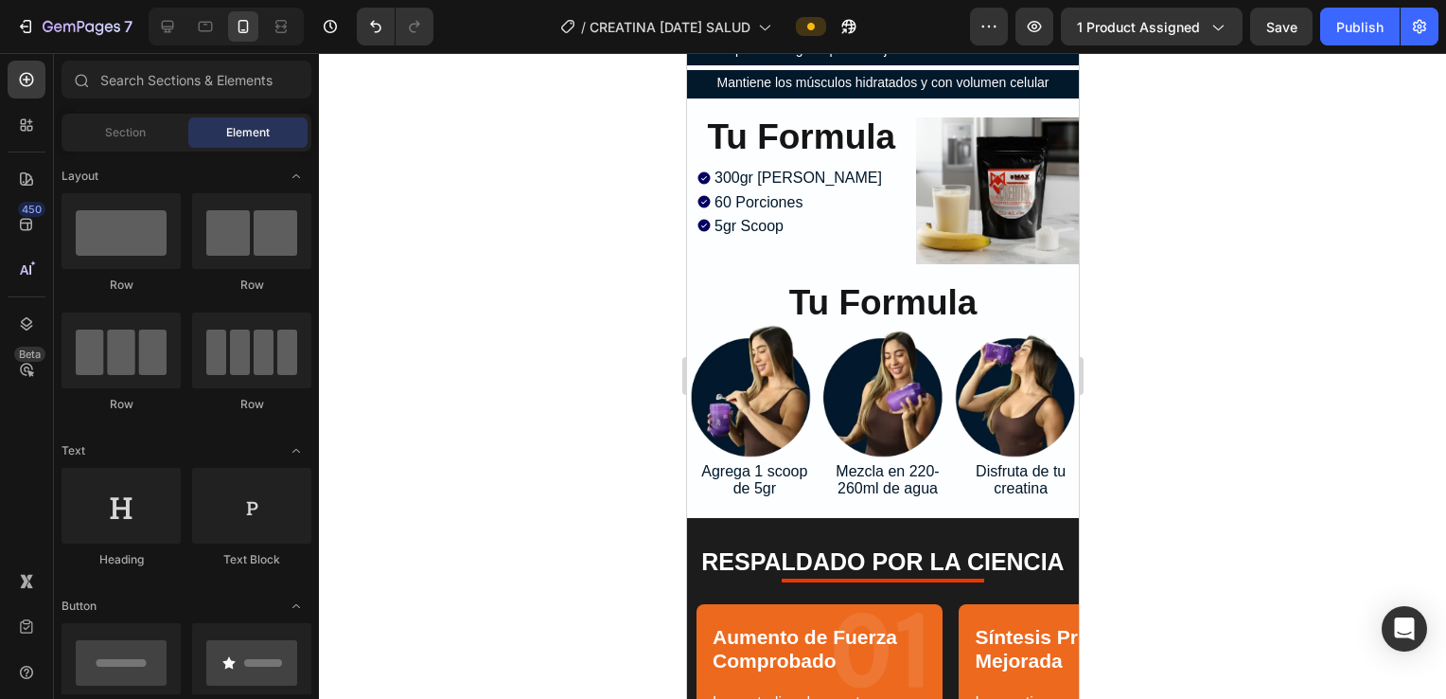
scroll to position [6218, 0]
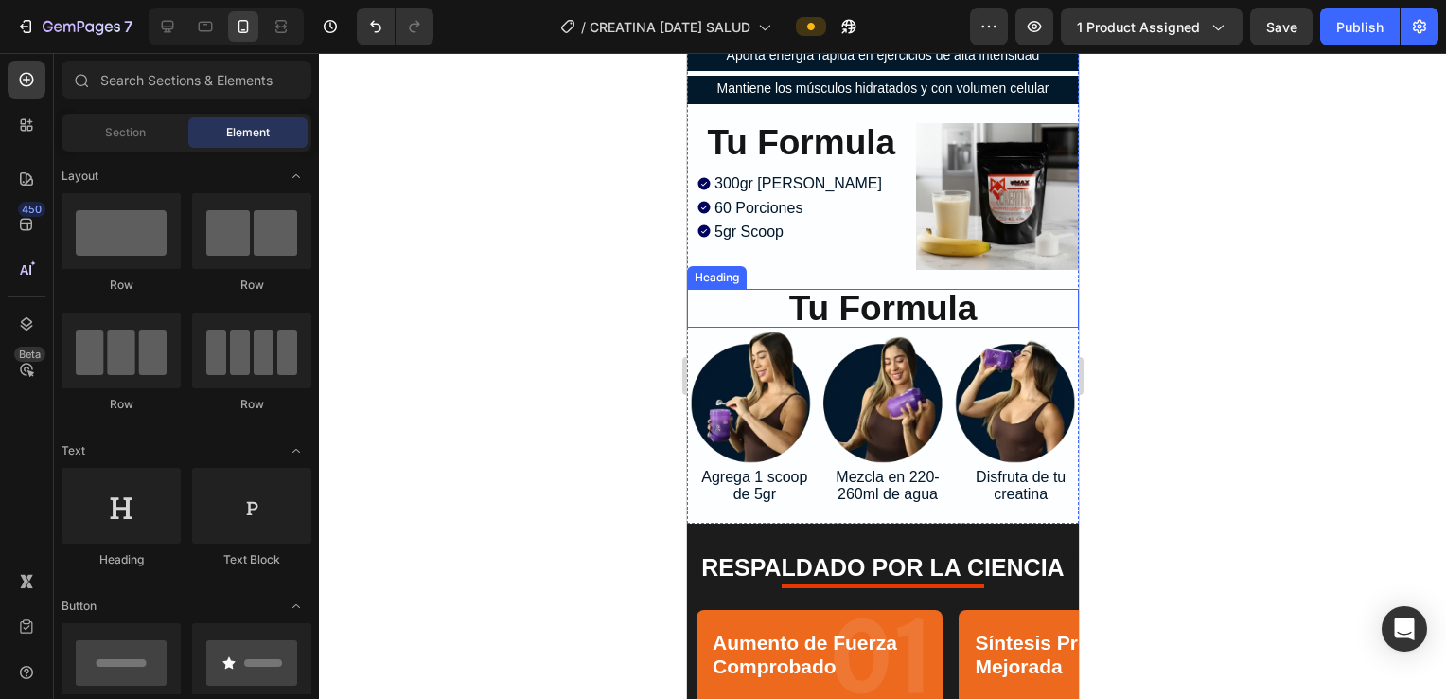
click at [709, 303] on span "Tu Formula" at bounding box center [883, 308] width 188 height 39
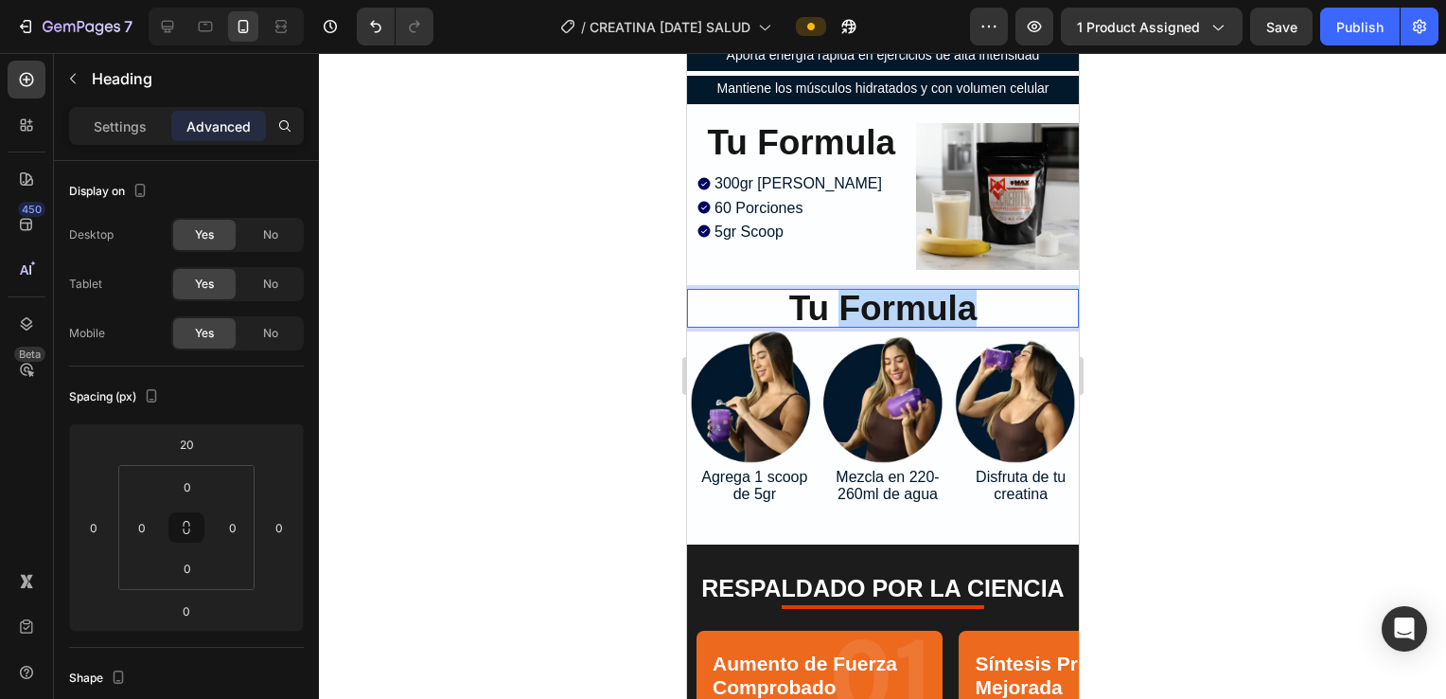
drag, startPoint x: 993, startPoint y: 285, endPoint x: 838, endPoint y: 285, distance: 155.2
click at [709, 291] on p "Tu Formula" at bounding box center [882, 308] width 388 height 35
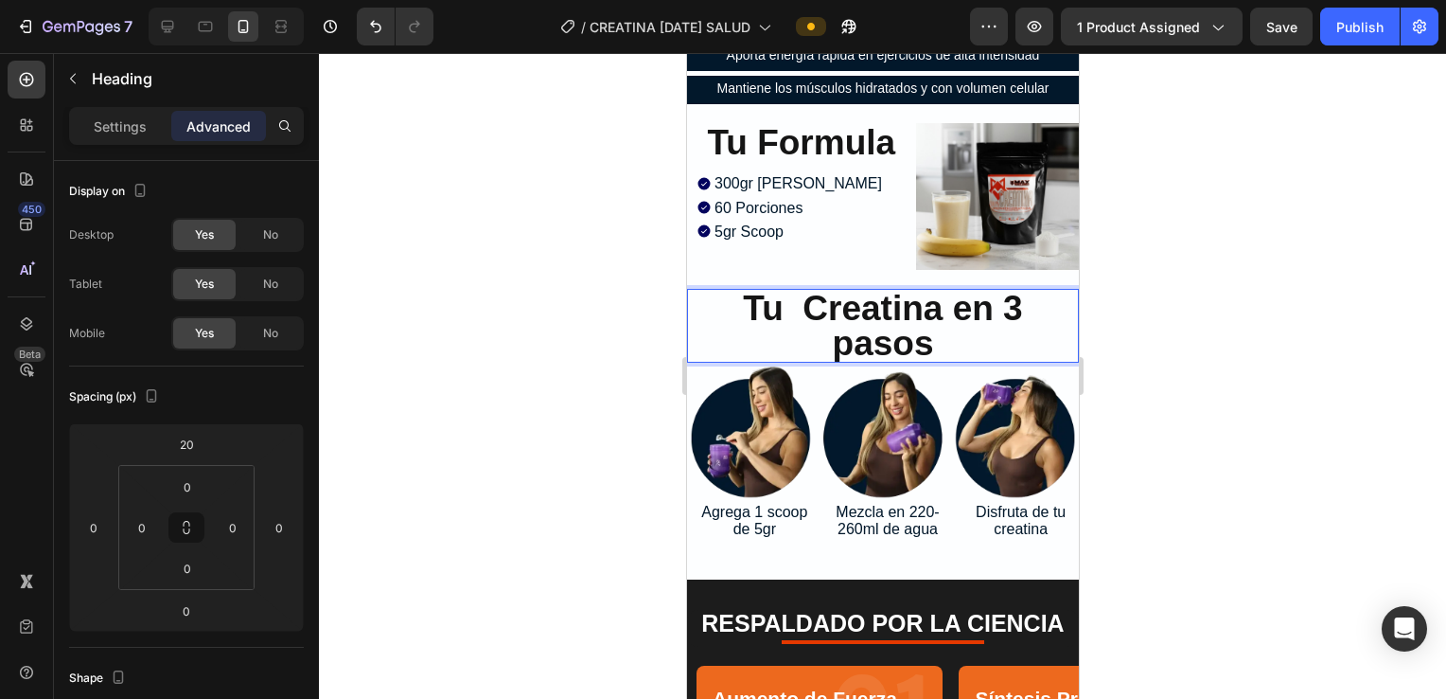
drag, startPoint x: 1148, startPoint y: 315, endPoint x: 390, endPoint y: 262, distance: 760.1
click at [709, 315] on div at bounding box center [882, 376] width 1127 height 646
click at [709, 311] on span "Tu Creatina en 3 pasos" at bounding box center [881, 326] width 279 height 74
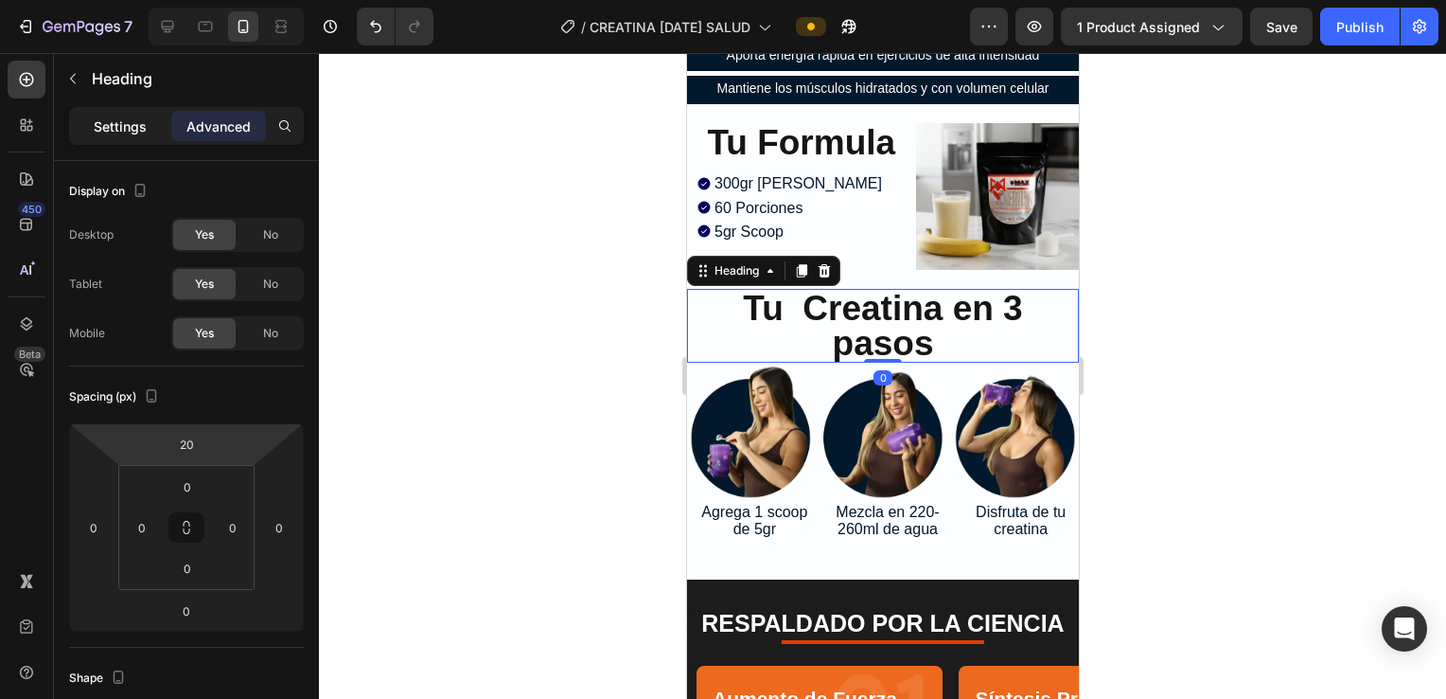
click at [108, 120] on p "Settings" at bounding box center [120, 126] width 53 height 20
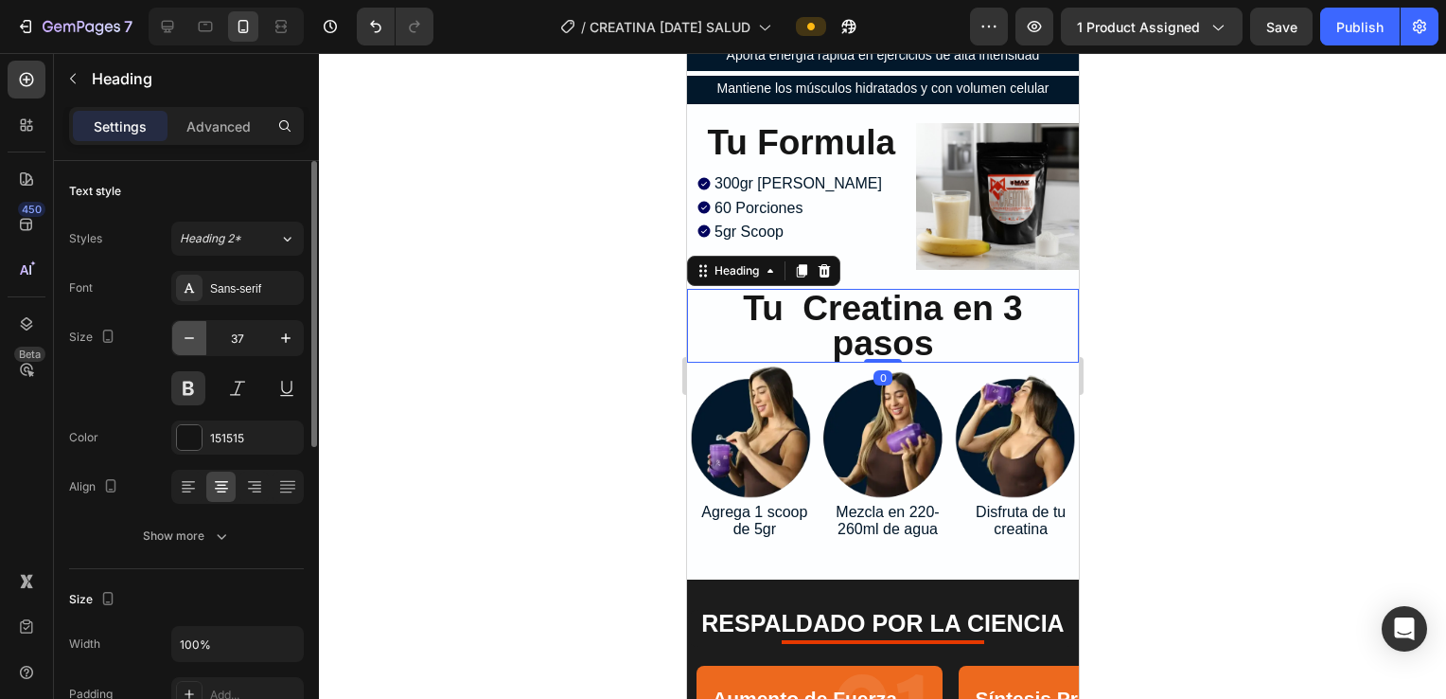
click at [194, 332] on icon "button" at bounding box center [189, 337] width 19 height 19
click at [192, 332] on icon "button" at bounding box center [189, 337] width 19 height 19
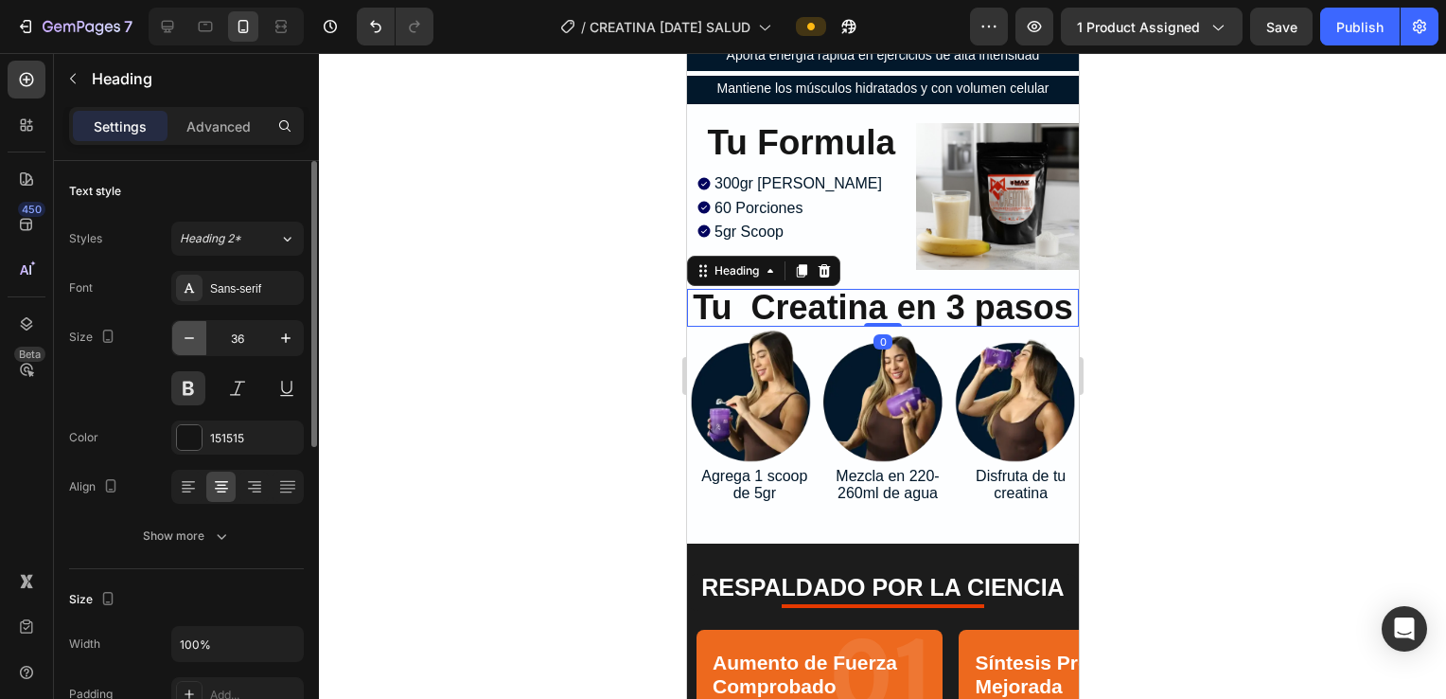
click at [192, 332] on icon "button" at bounding box center [189, 337] width 19 height 19
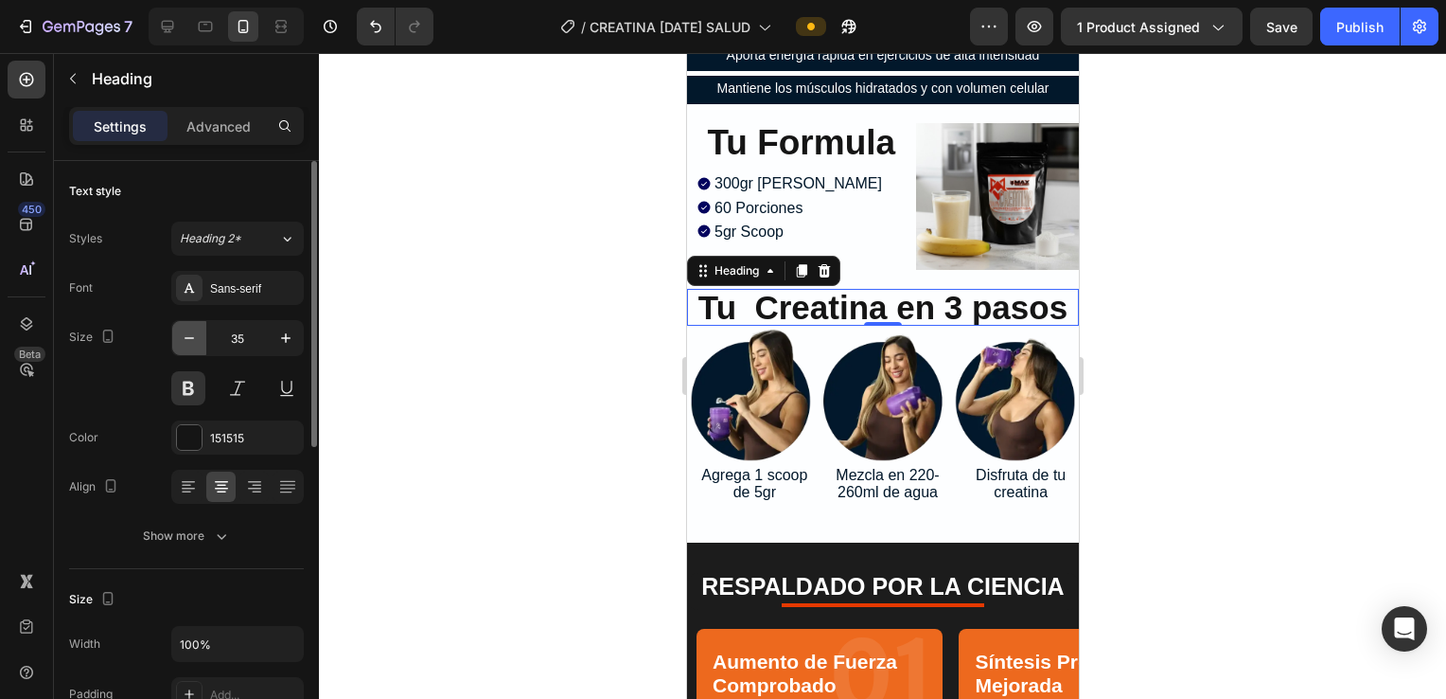
click at [192, 332] on icon "button" at bounding box center [189, 337] width 19 height 19
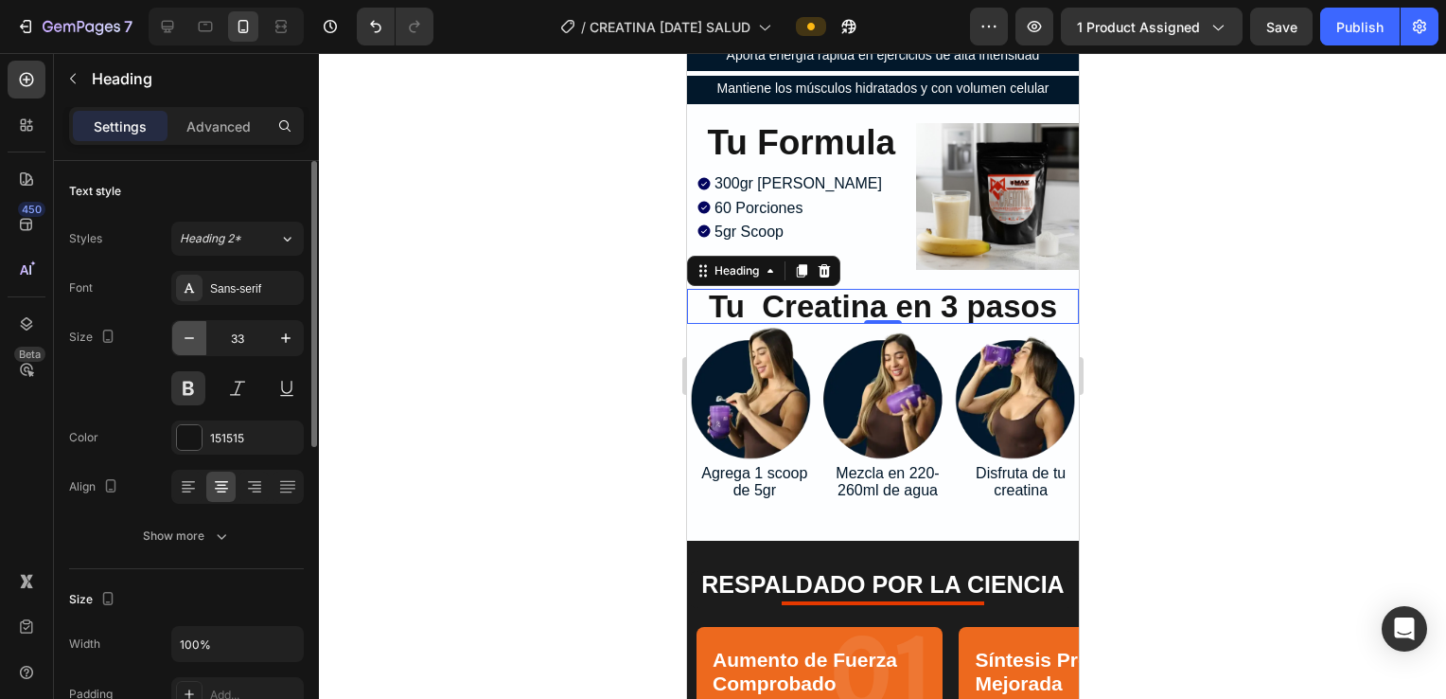
click at [192, 332] on icon "button" at bounding box center [189, 337] width 19 height 19
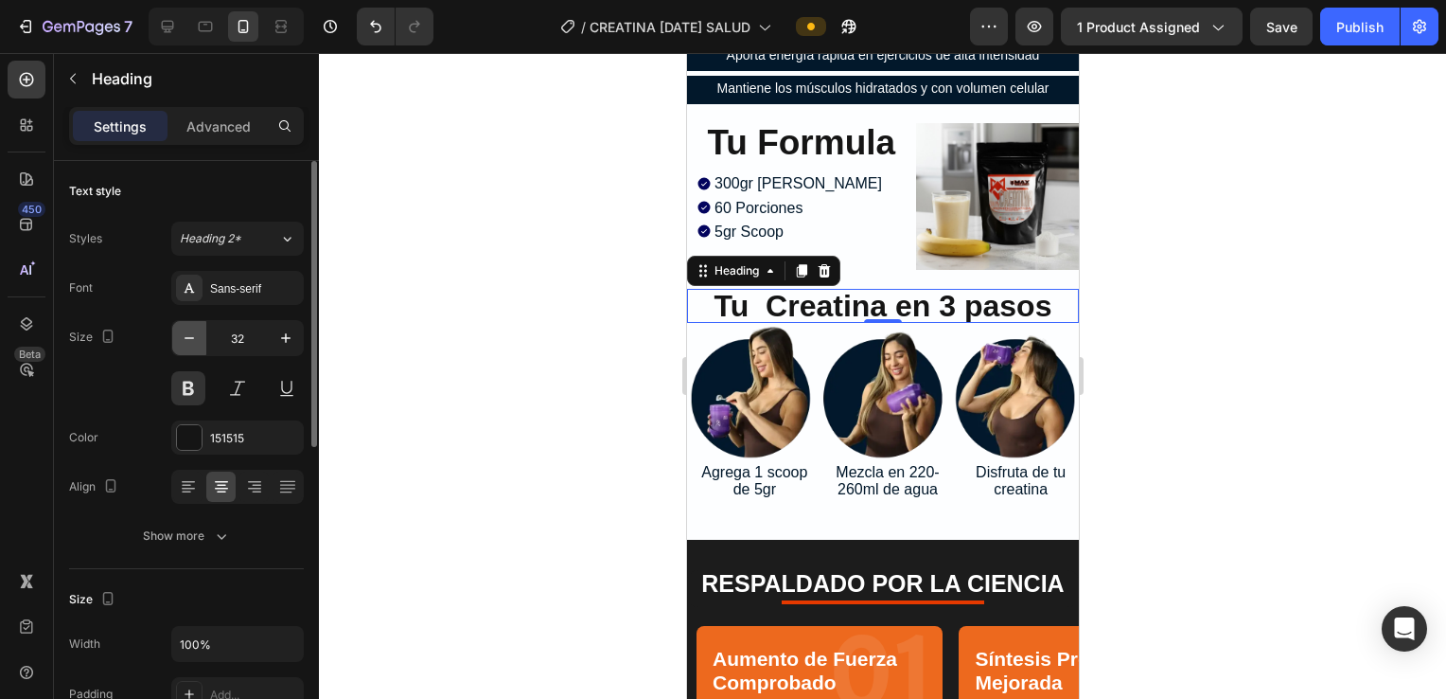
click at [192, 332] on icon "button" at bounding box center [189, 337] width 19 height 19
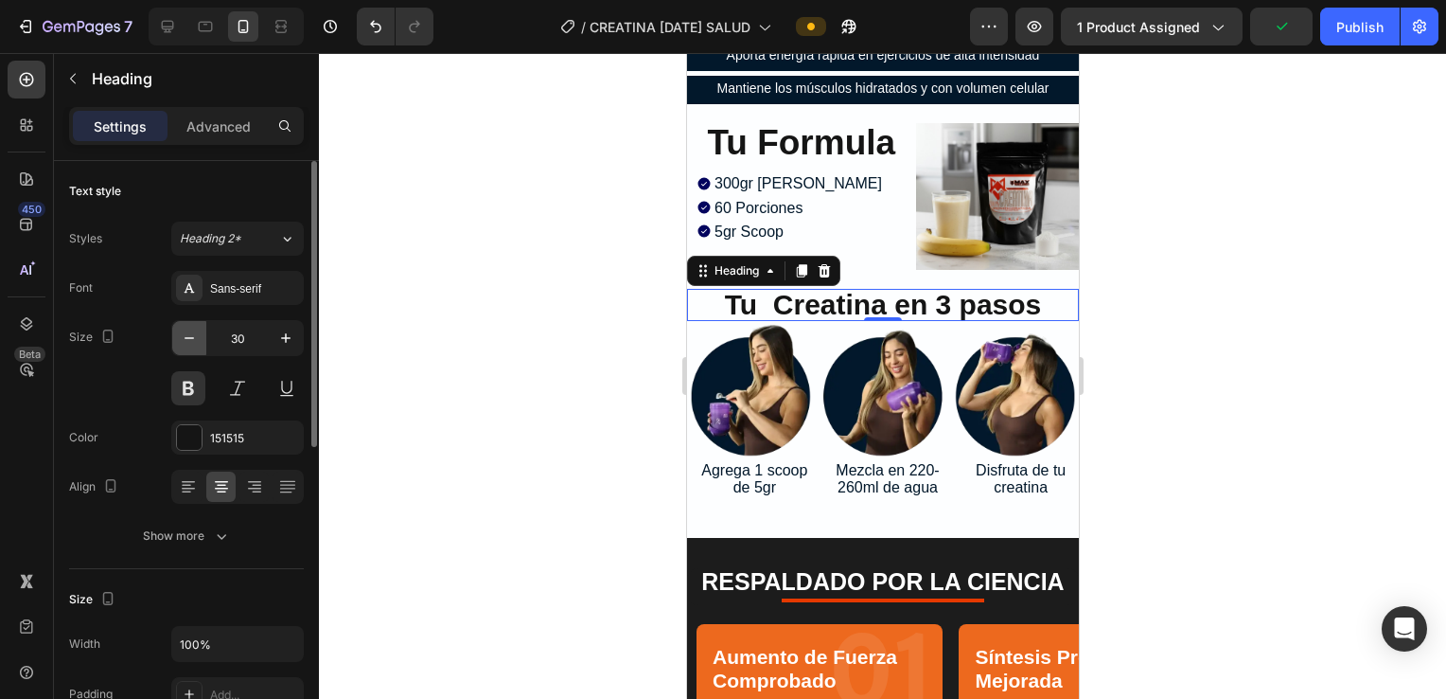
click at [192, 332] on icon "button" at bounding box center [189, 337] width 19 height 19
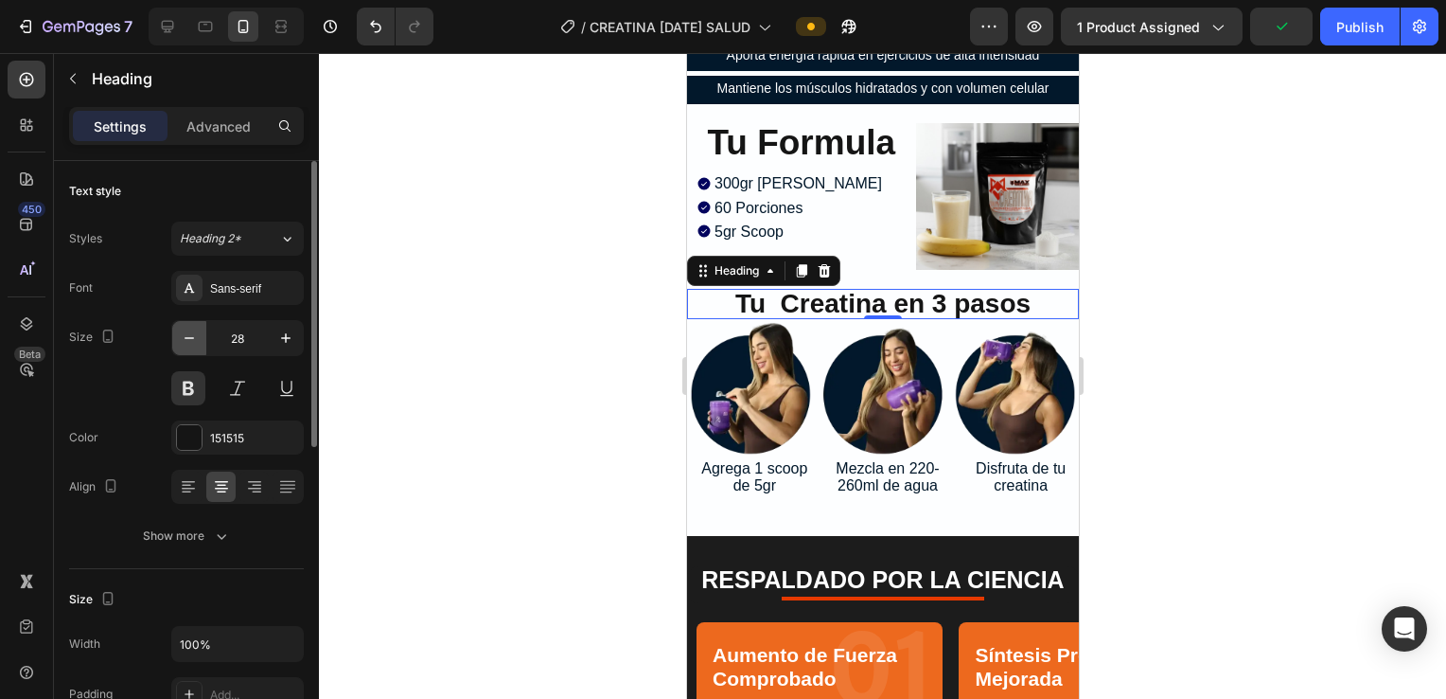
click at [192, 332] on icon "button" at bounding box center [189, 337] width 19 height 19
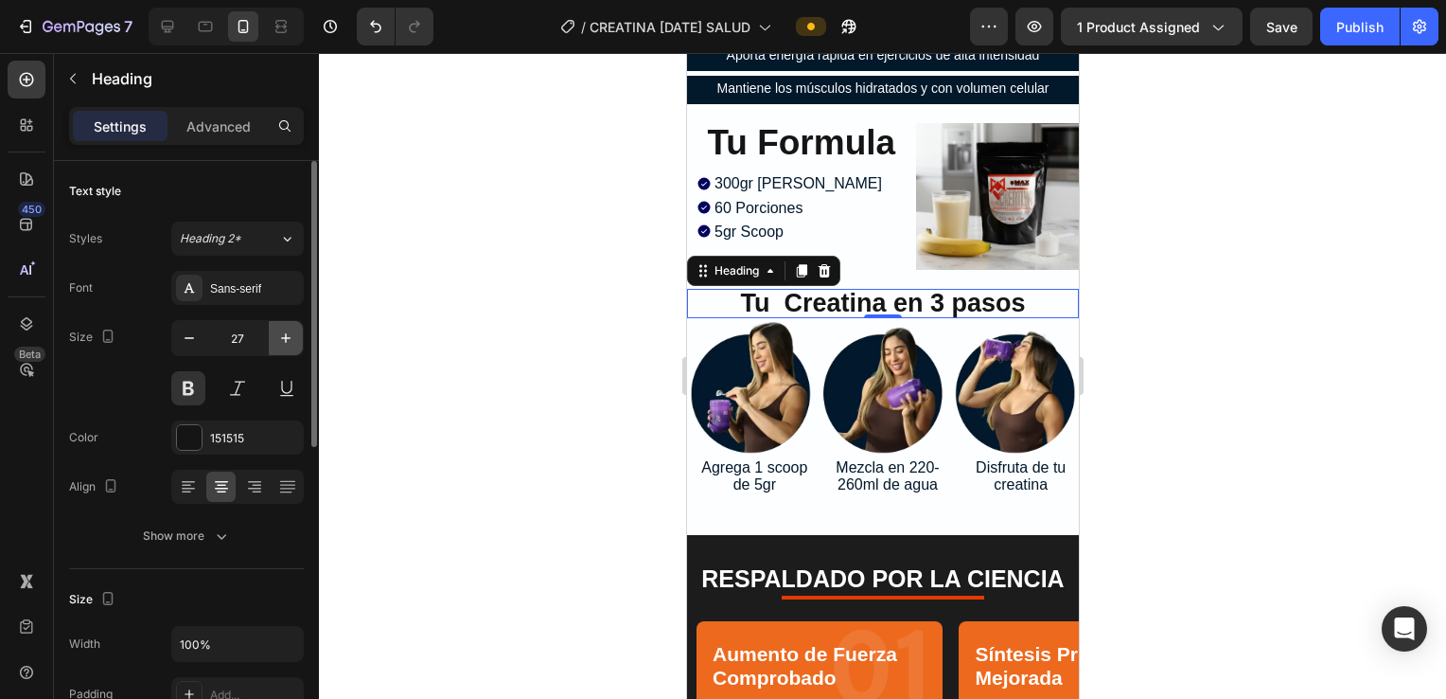
click at [269, 336] on button "button" at bounding box center [286, 338] width 34 height 34
type input "28"
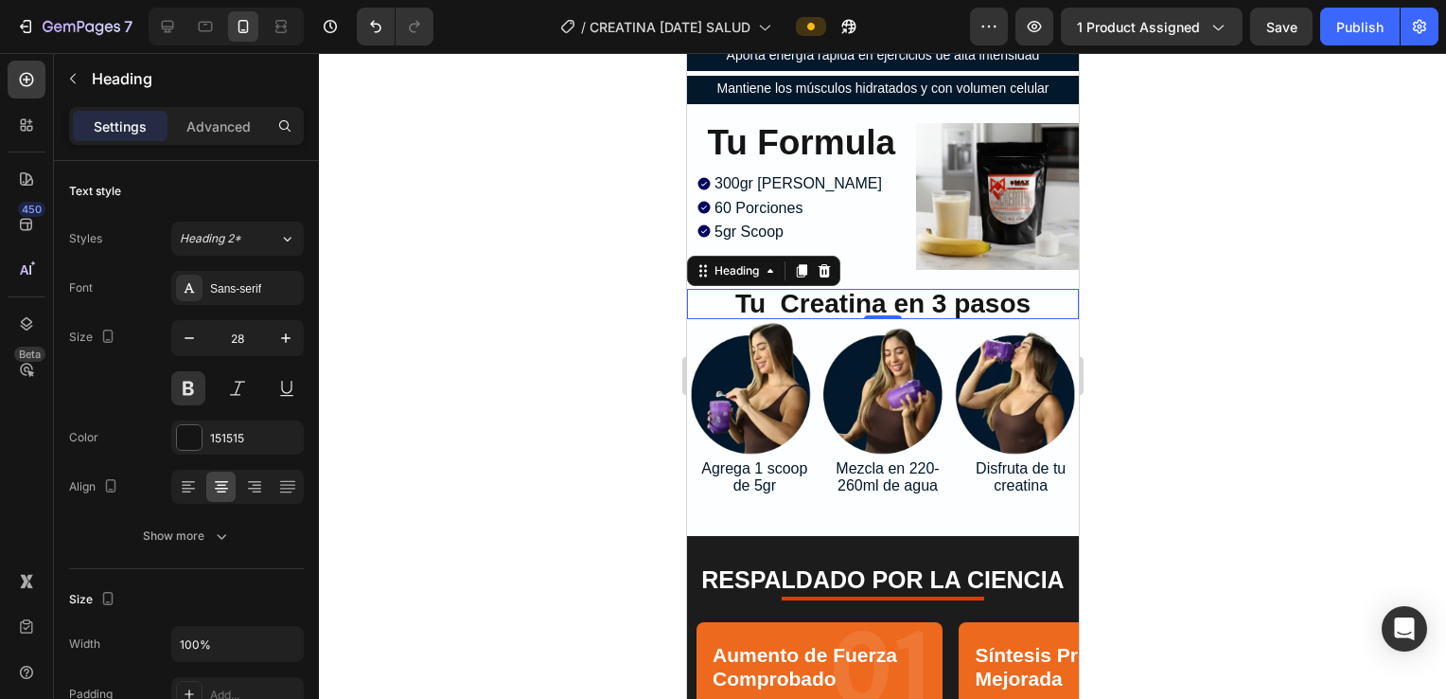
click at [507, 351] on div at bounding box center [882, 376] width 1127 height 646
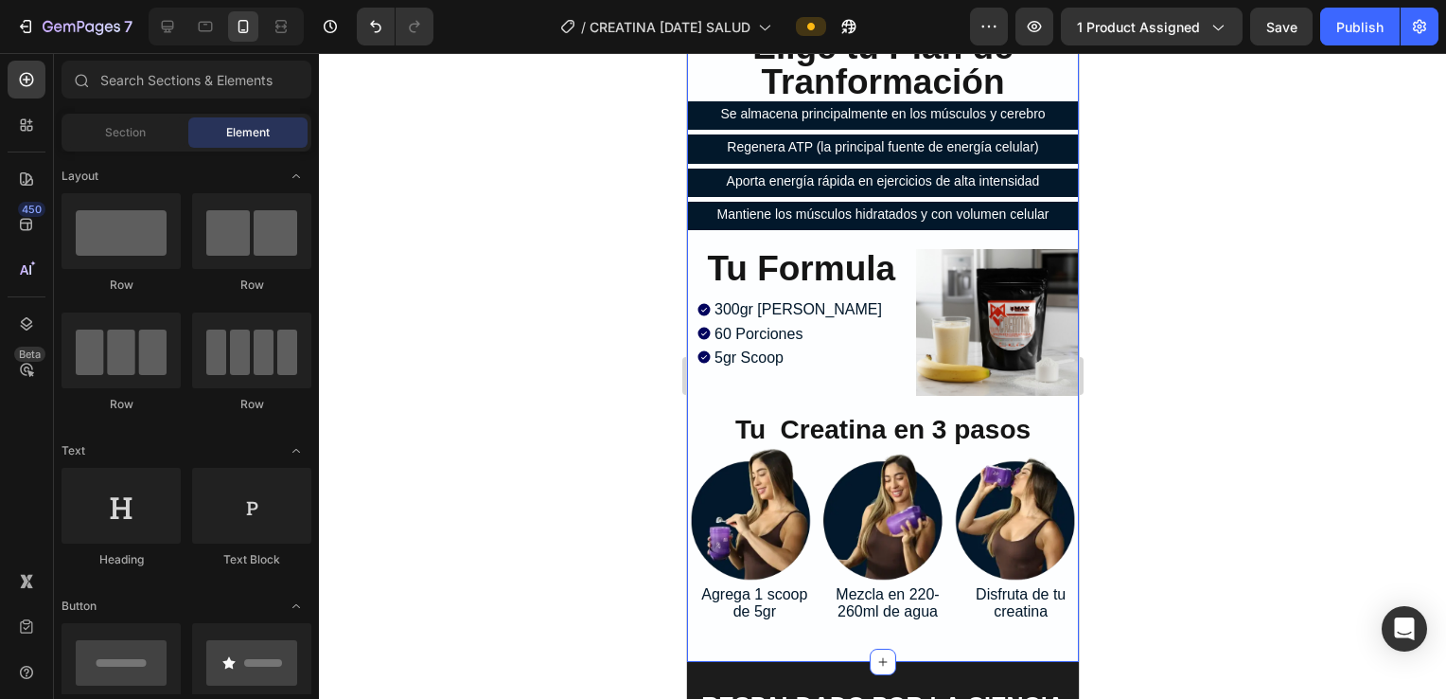
scroll to position [5966, 0]
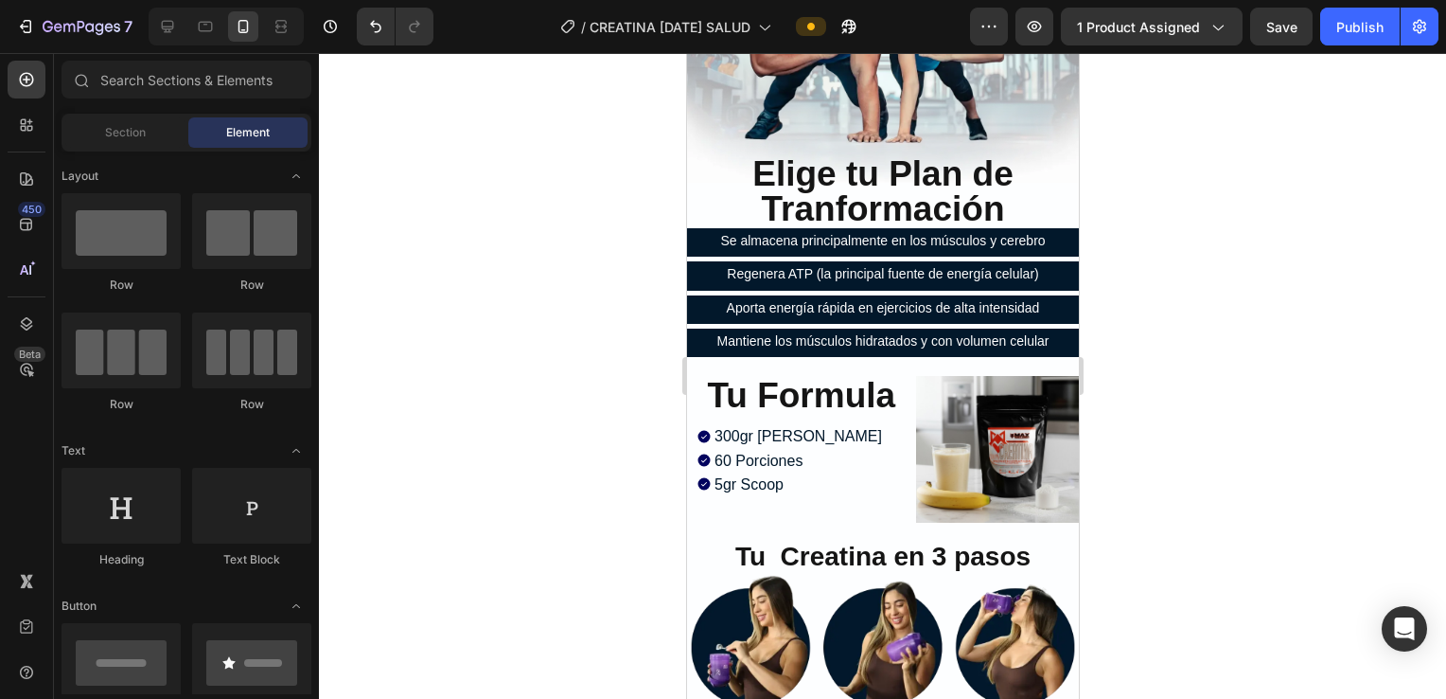
drag, startPoint x: 1197, startPoint y: 399, endPoint x: 1194, endPoint y: 360, distance: 39.0
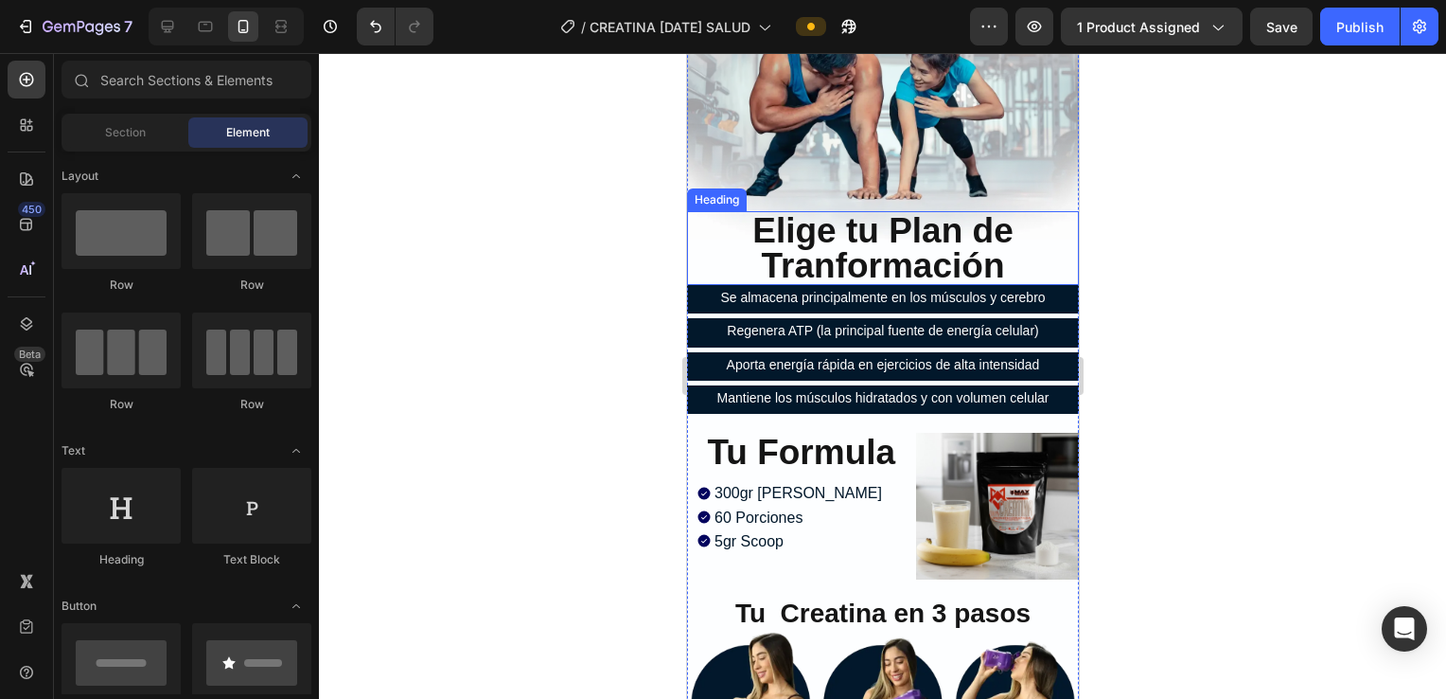
click at [709, 237] on span "Elige tu Plan de Tranformación" at bounding box center [882, 248] width 261 height 74
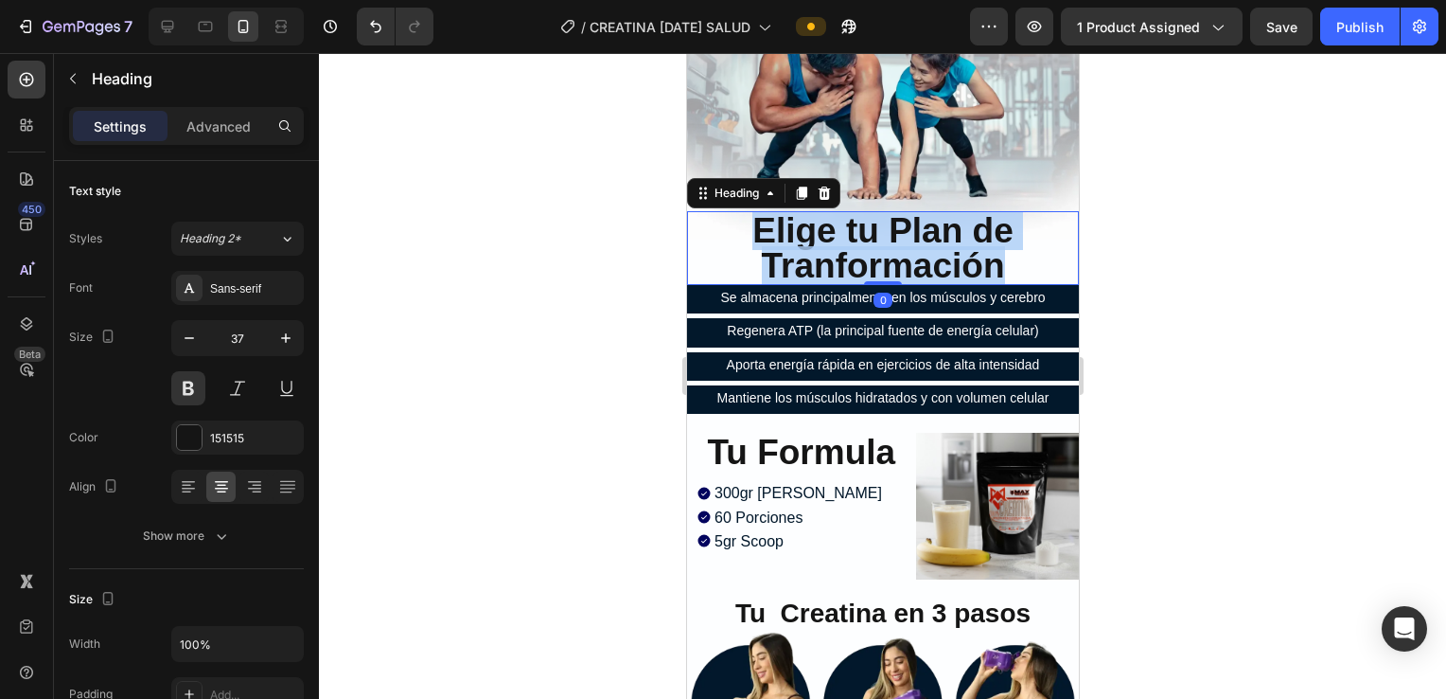
click at [709, 237] on span "Elige tu Plan de Tranformación" at bounding box center [882, 248] width 261 height 74
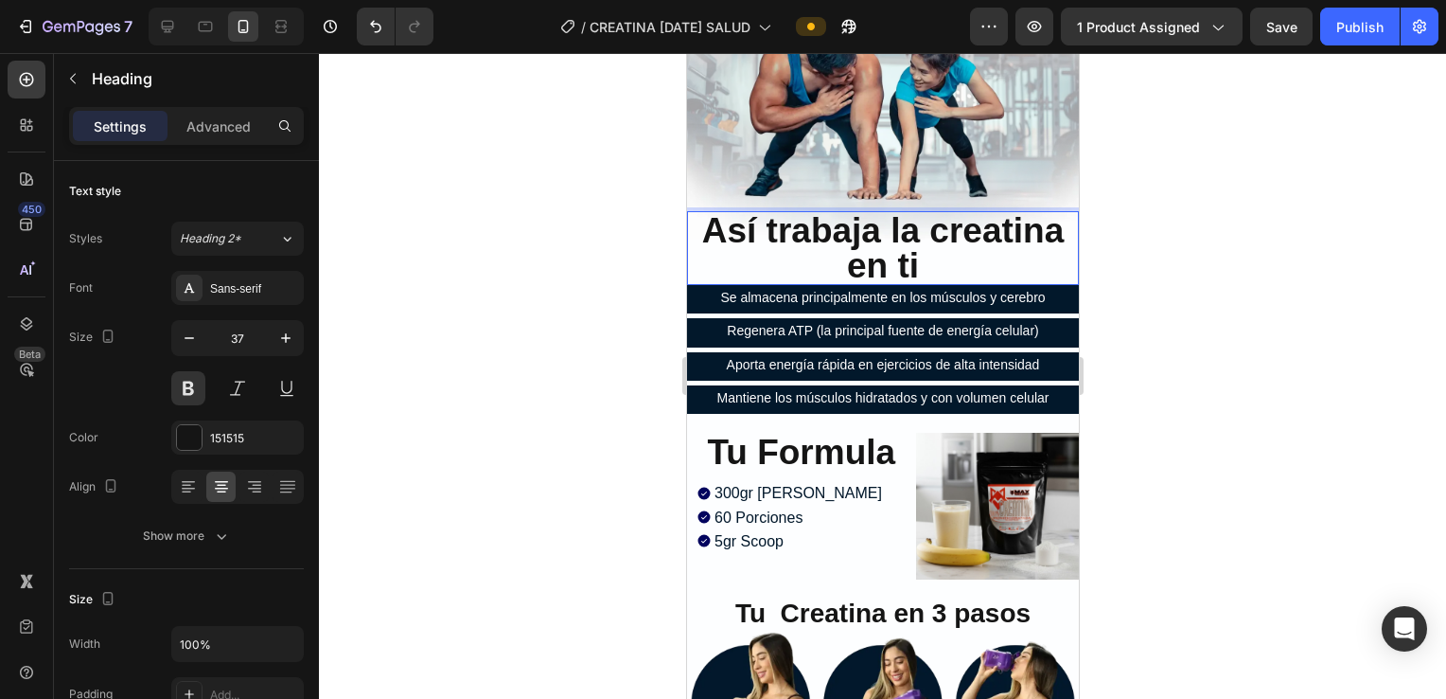
click at [709, 240] on div at bounding box center [882, 376] width 1127 height 646
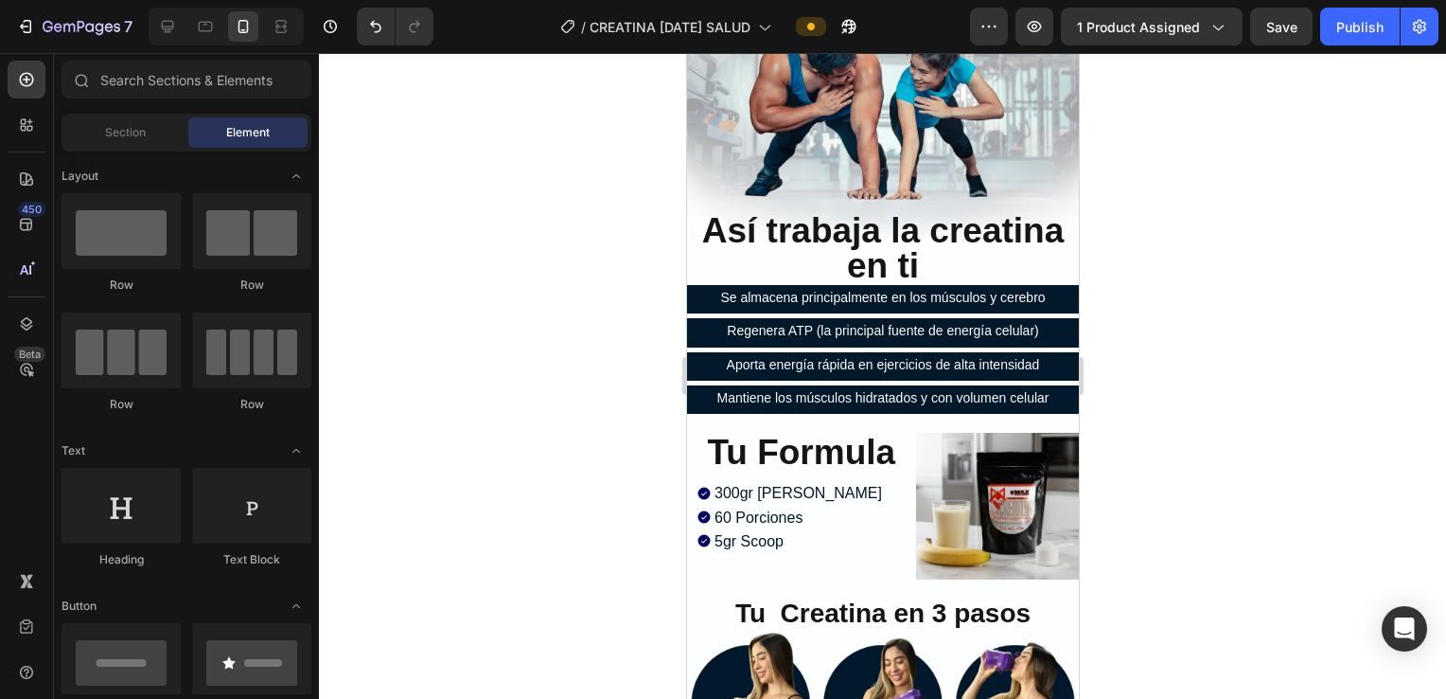
click at [709, 241] on p "⁠⁠⁠⁠⁠⁠⁠ Así trabaja la creatina en ti" at bounding box center [882, 248] width 388 height 70
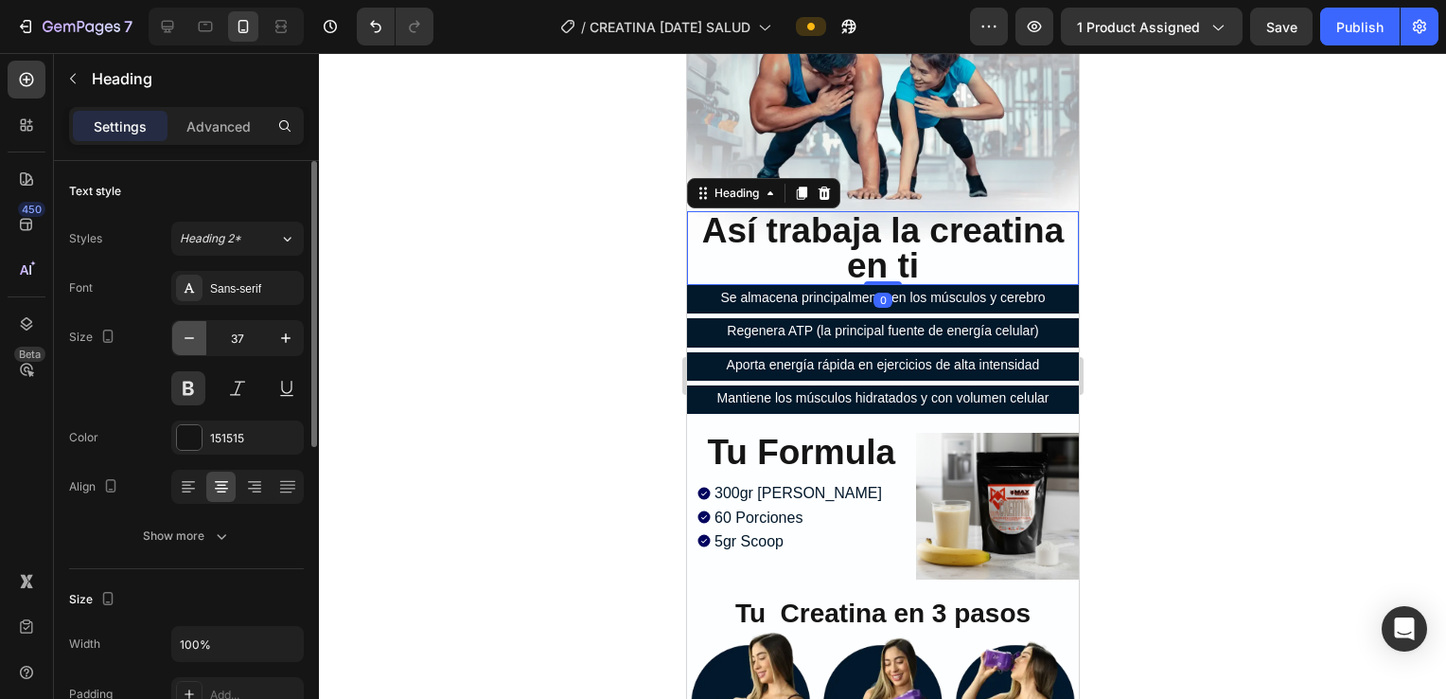
click at [193, 331] on icon "button" at bounding box center [189, 337] width 19 height 19
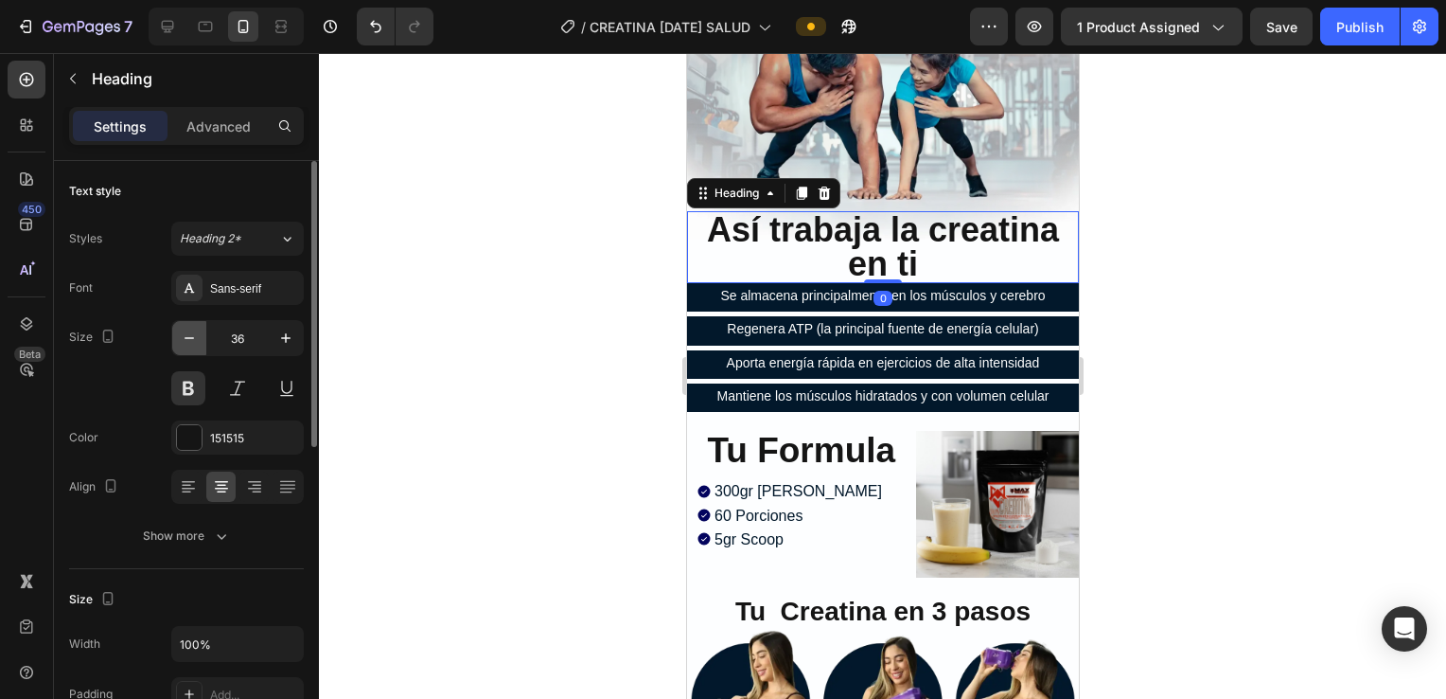
click at [193, 331] on icon "button" at bounding box center [189, 337] width 19 height 19
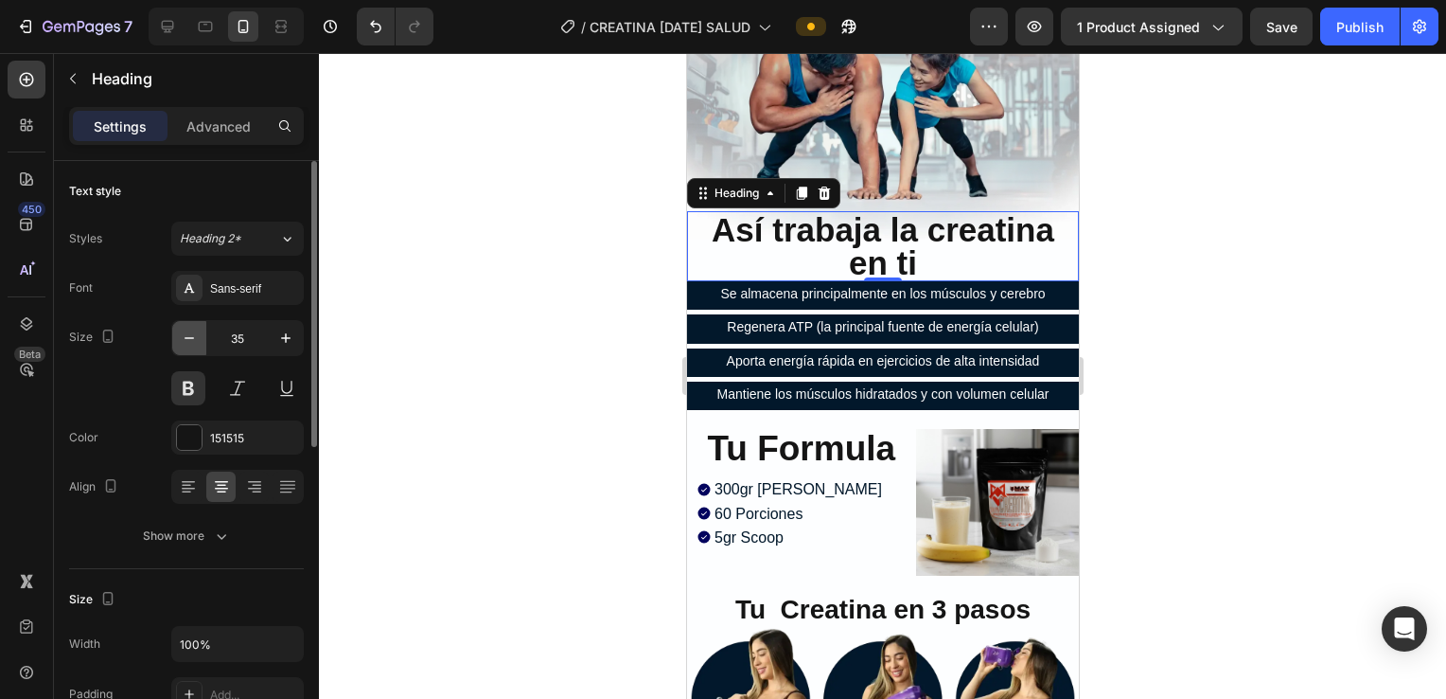
click at [193, 331] on icon "button" at bounding box center [189, 337] width 19 height 19
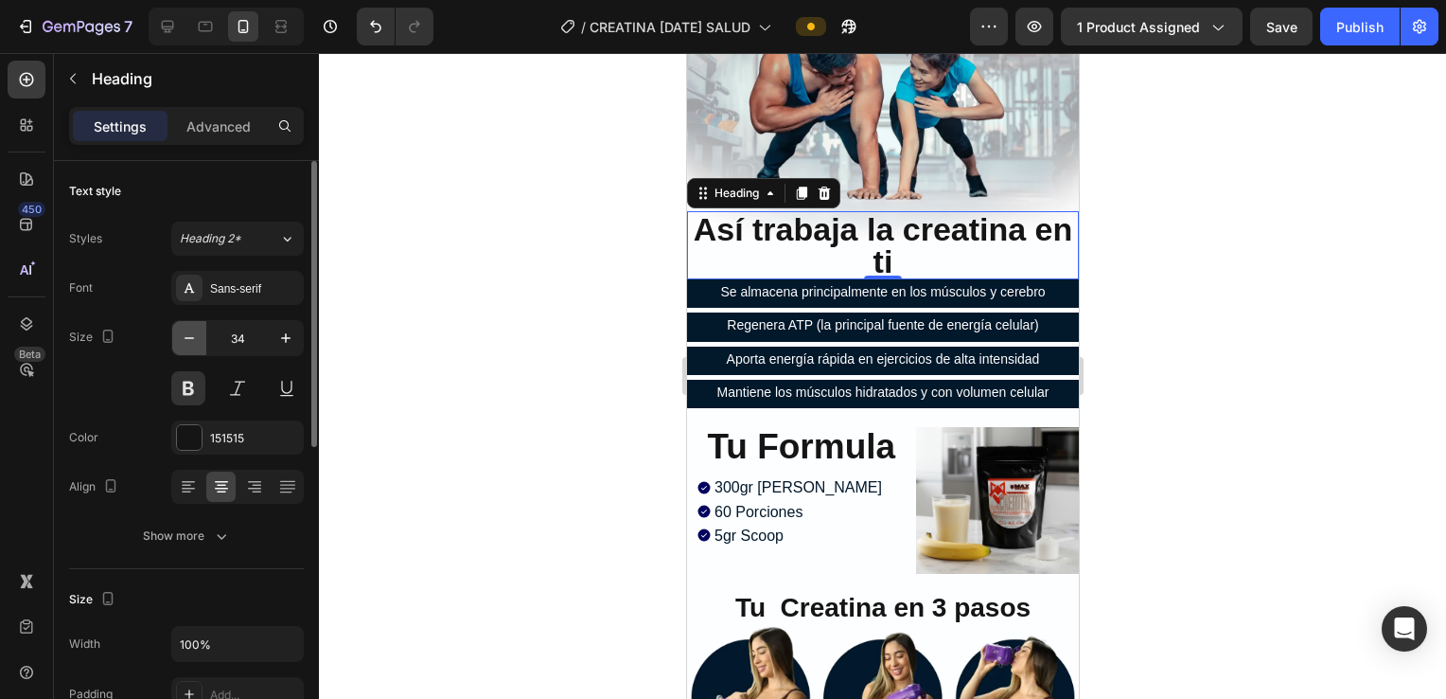
click at [193, 331] on icon "button" at bounding box center [189, 337] width 19 height 19
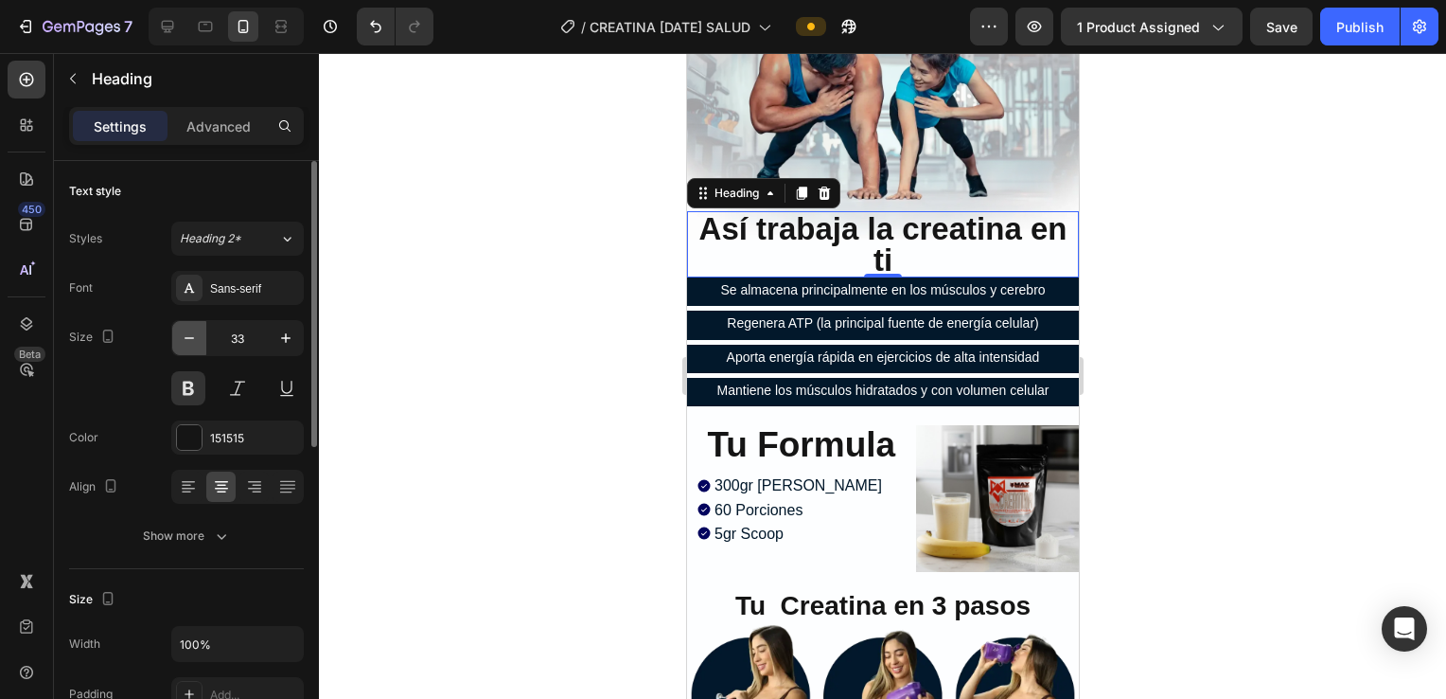
click at [193, 331] on icon "button" at bounding box center [189, 337] width 19 height 19
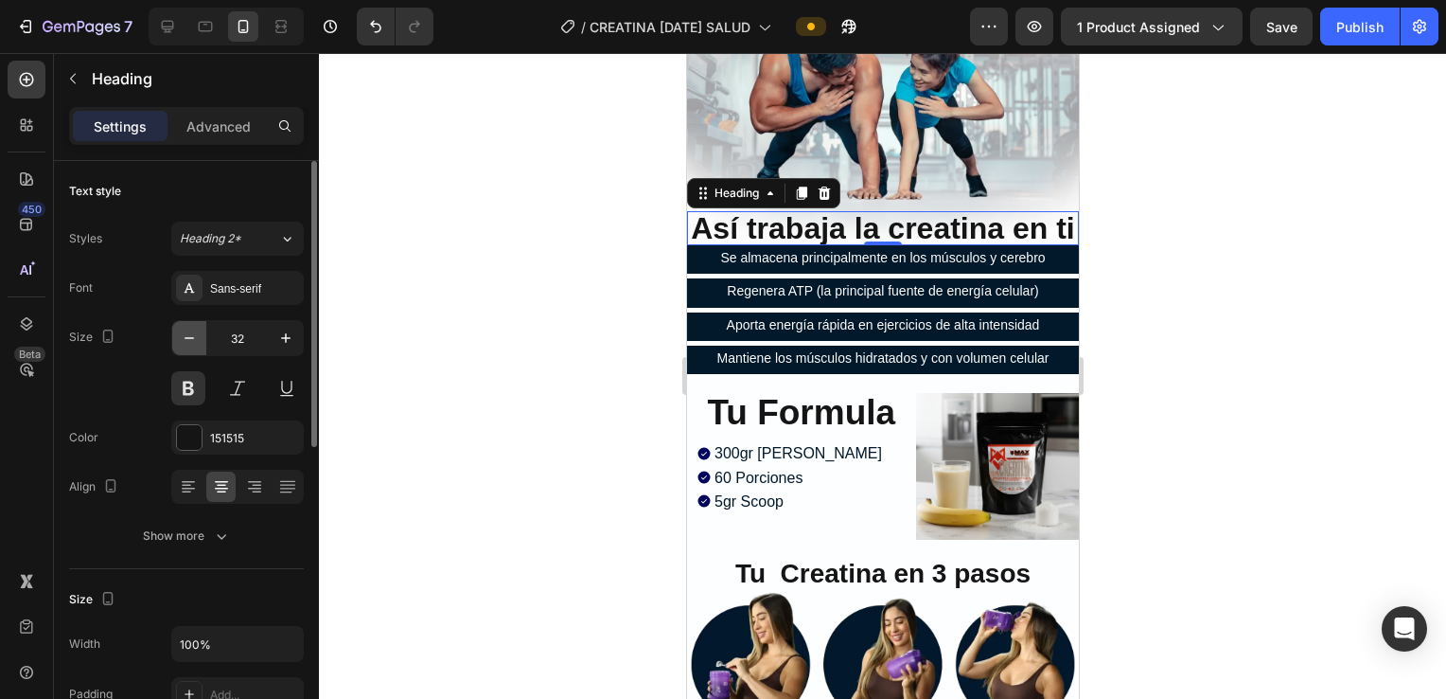
click at [193, 331] on icon "button" at bounding box center [189, 337] width 19 height 19
type input "30"
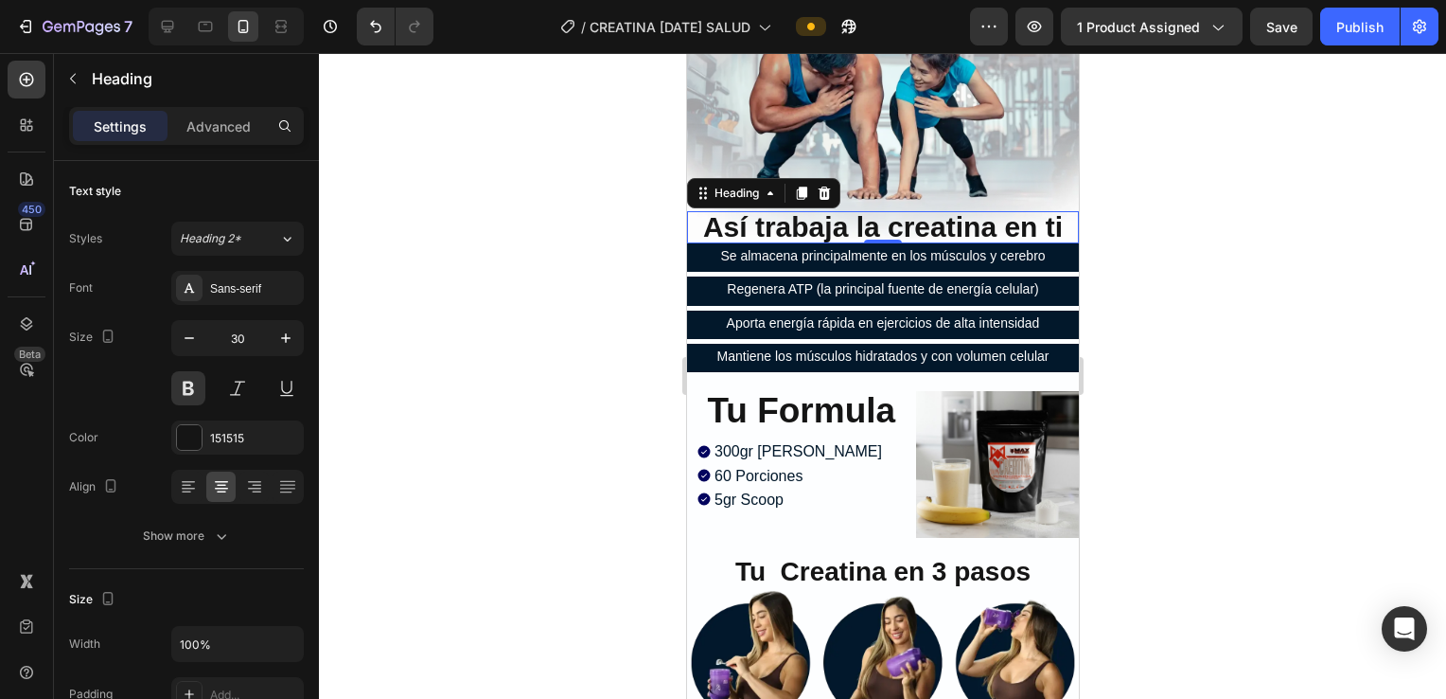
click at [573, 312] on div at bounding box center [882, 376] width 1127 height 646
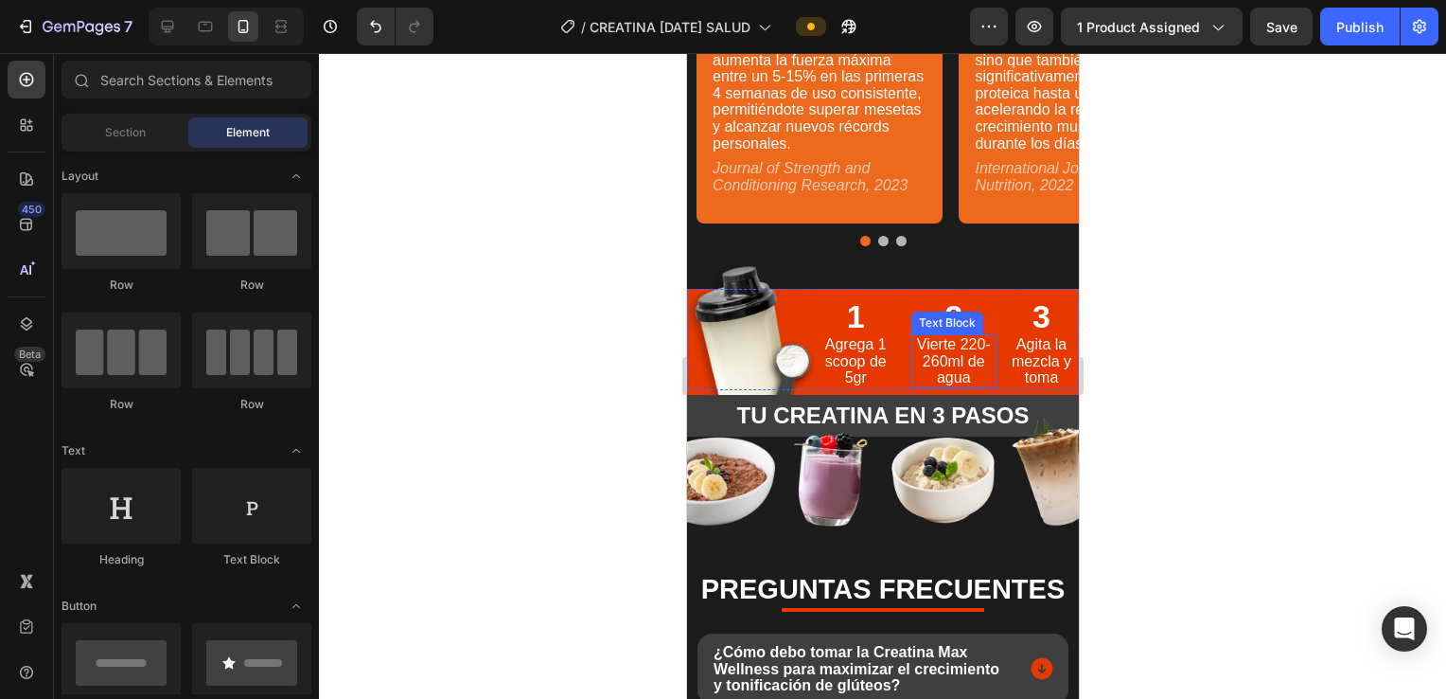
scroll to position [6852, 0]
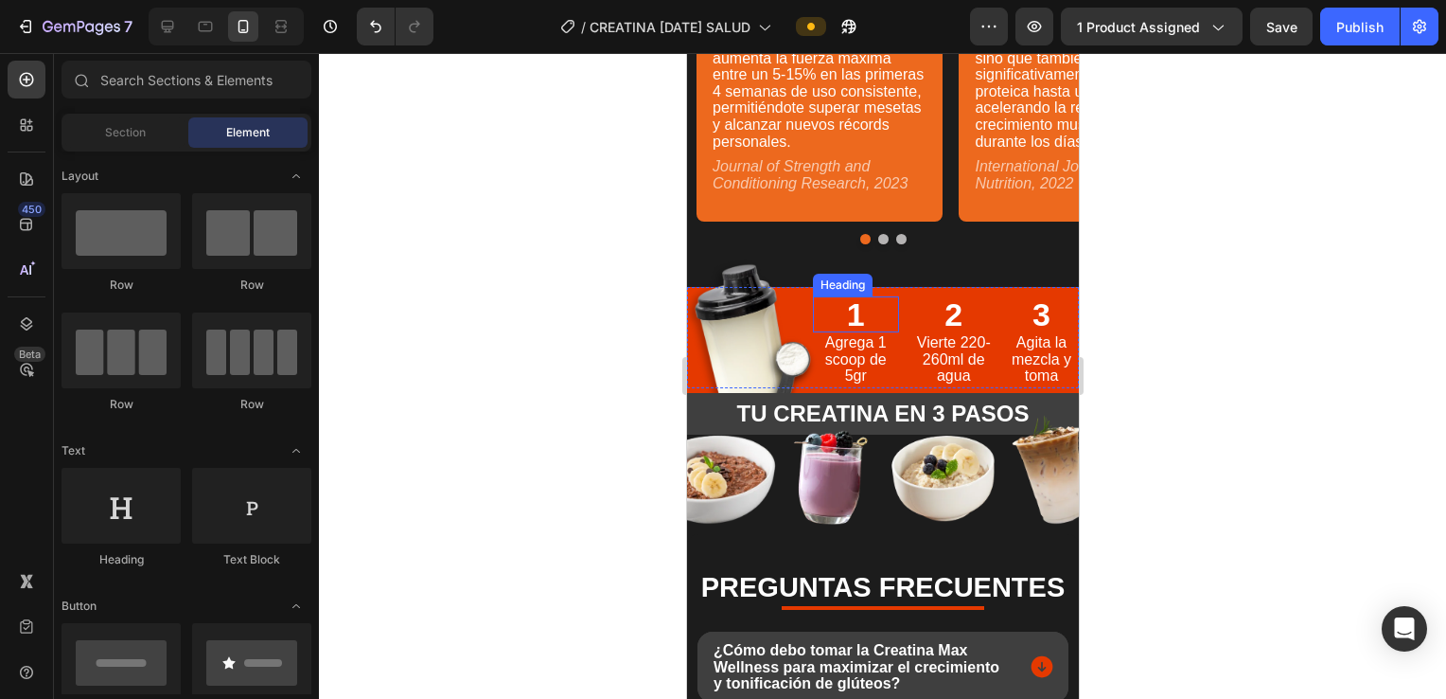
click at [709, 288] on div "Heading" at bounding box center [842, 284] width 52 height 17
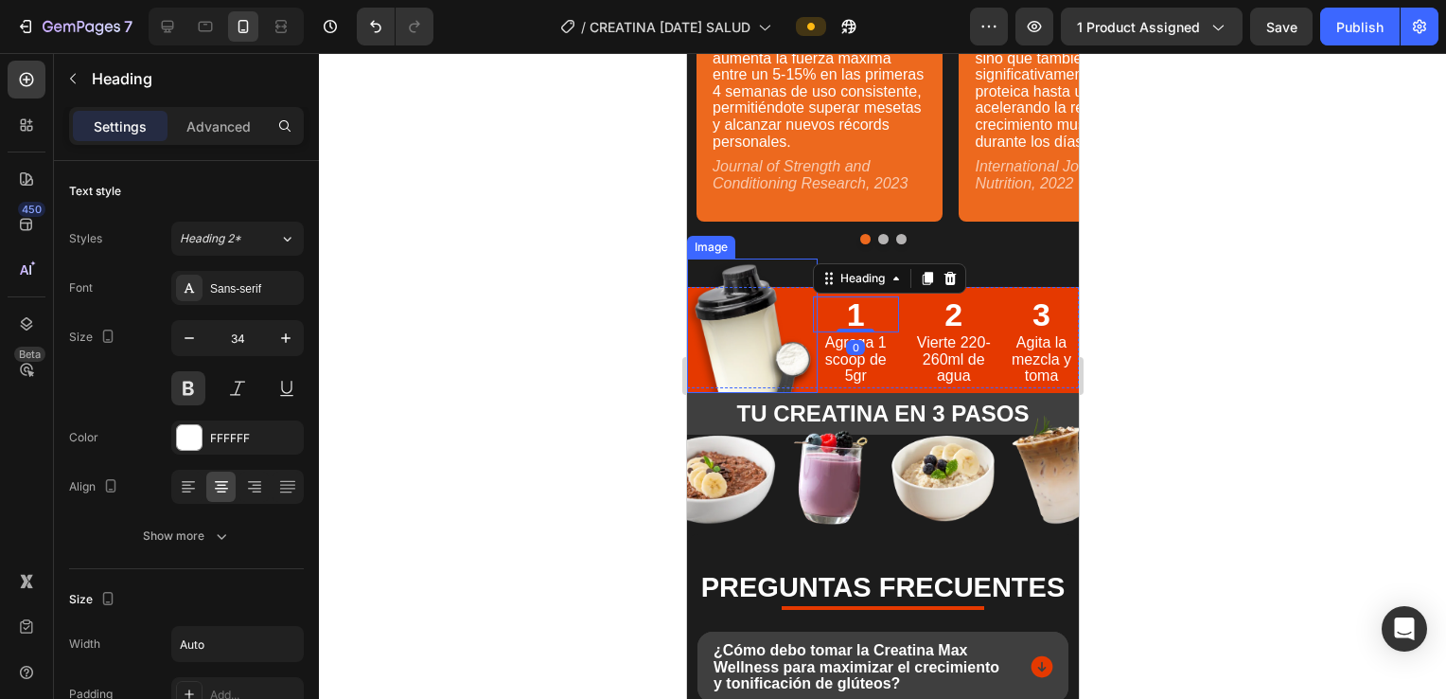
click at [709, 293] on img at bounding box center [751, 325] width 131 height 134
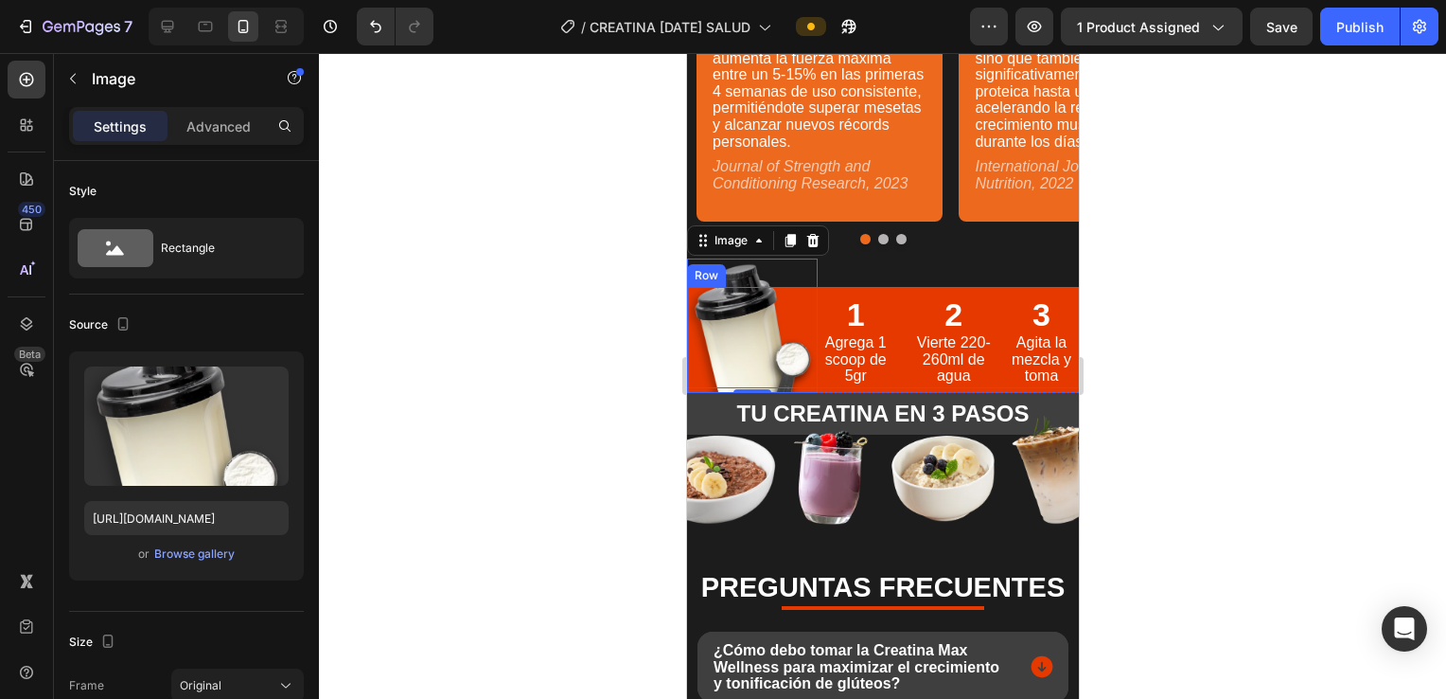
click at [709, 289] on div "1 Heading Agrega 1 scoop de 5gr Text Block" at bounding box center [866, 337] width 98 height 101
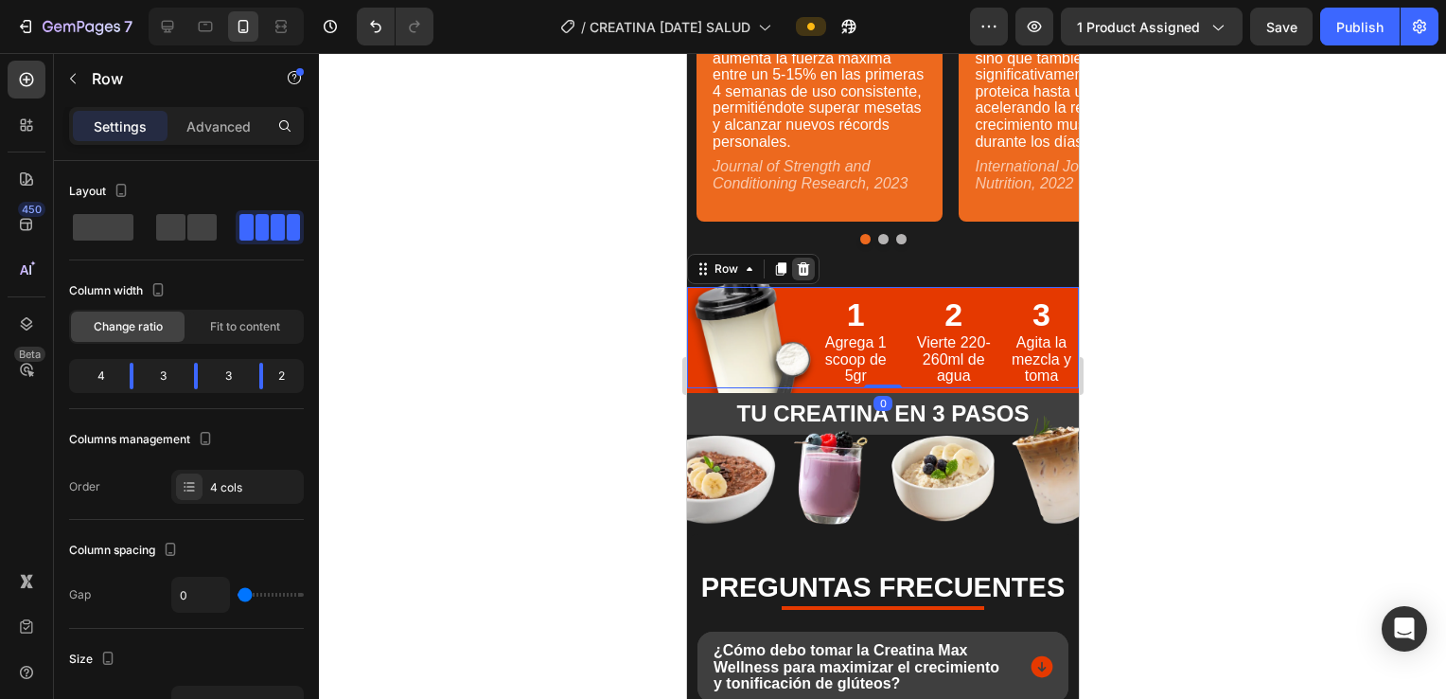
click at [709, 267] on icon at bounding box center [802, 268] width 15 height 15
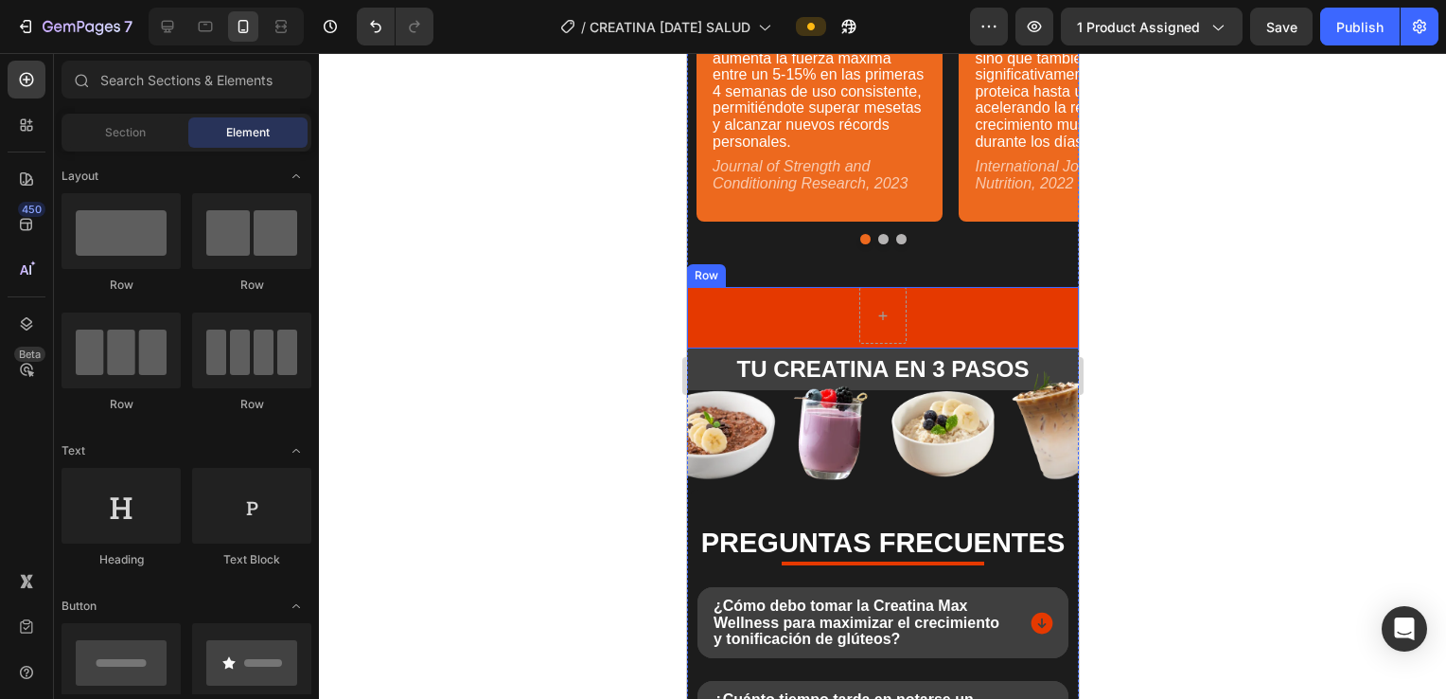
click at [709, 294] on div "Row" at bounding box center [882, 318] width 392 height 62
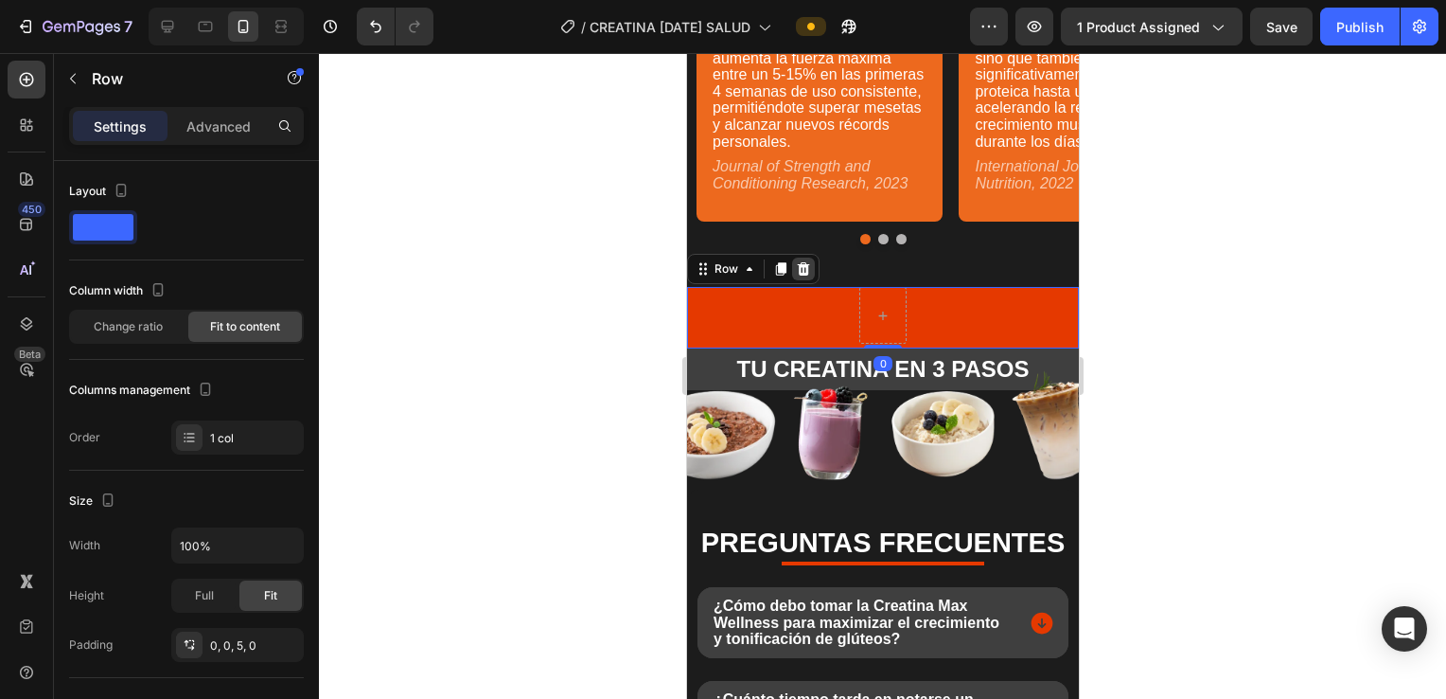
click at [709, 275] on icon at bounding box center [803, 268] width 12 height 13
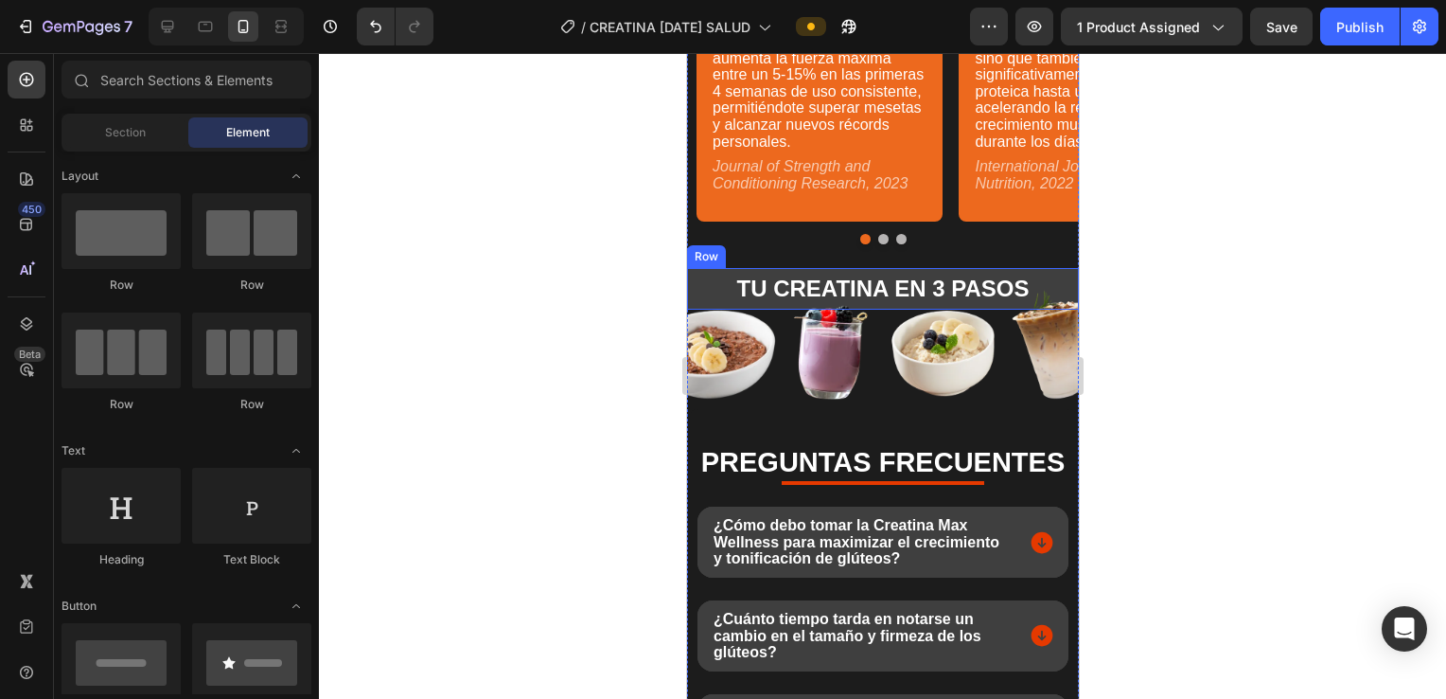
click at [709, 272] on div "TU CREATINA EN 3 PASOS Heading" at bounding box center [882, 289] width 392 height 42
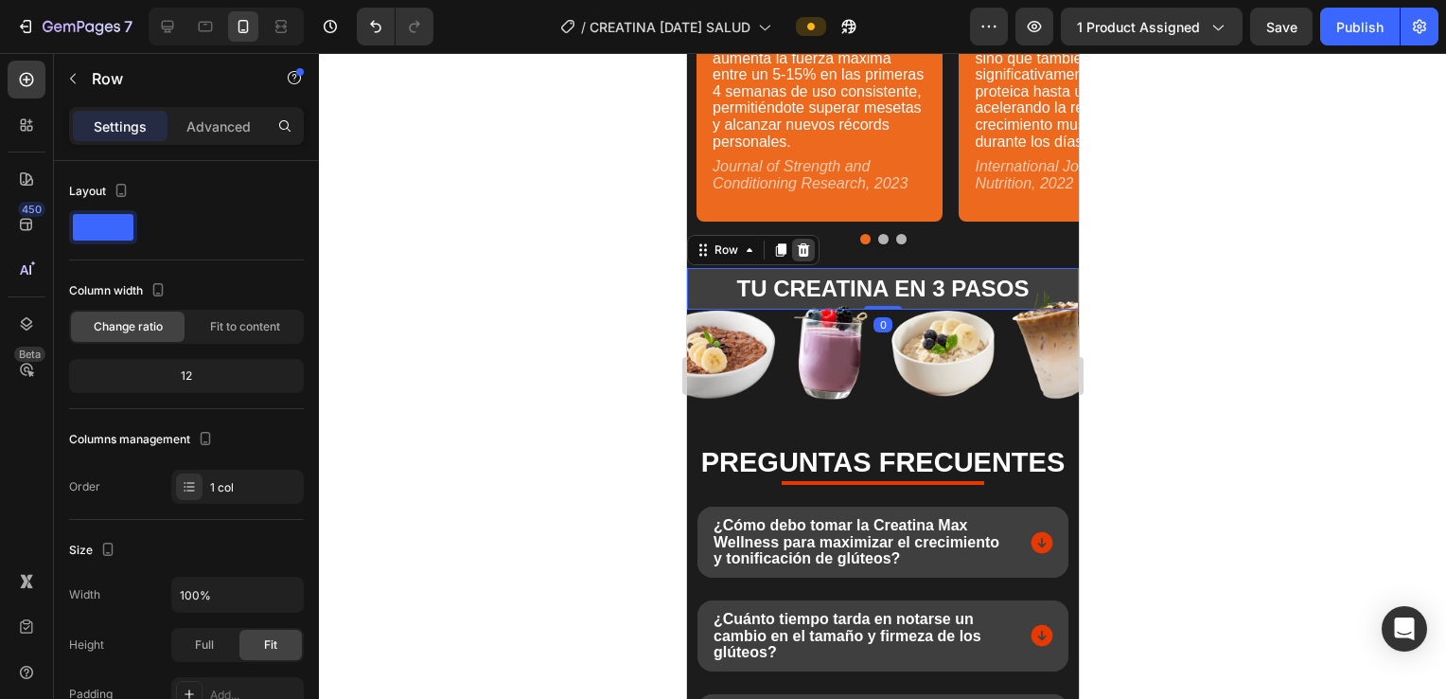
click at [709, 256] on div at bounding box center [802, 250] width 23 height 23
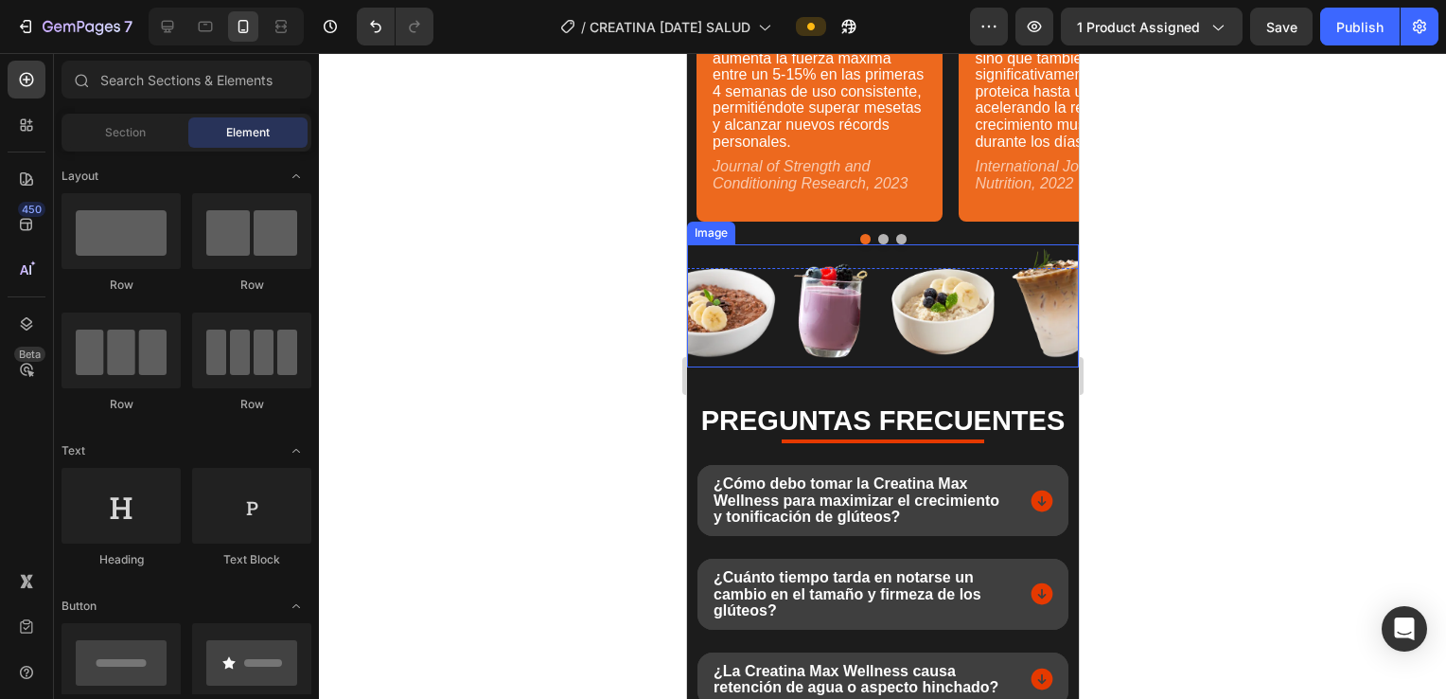
click at [709, 264] on img at bounding box center [882, 305] width 392 height 123
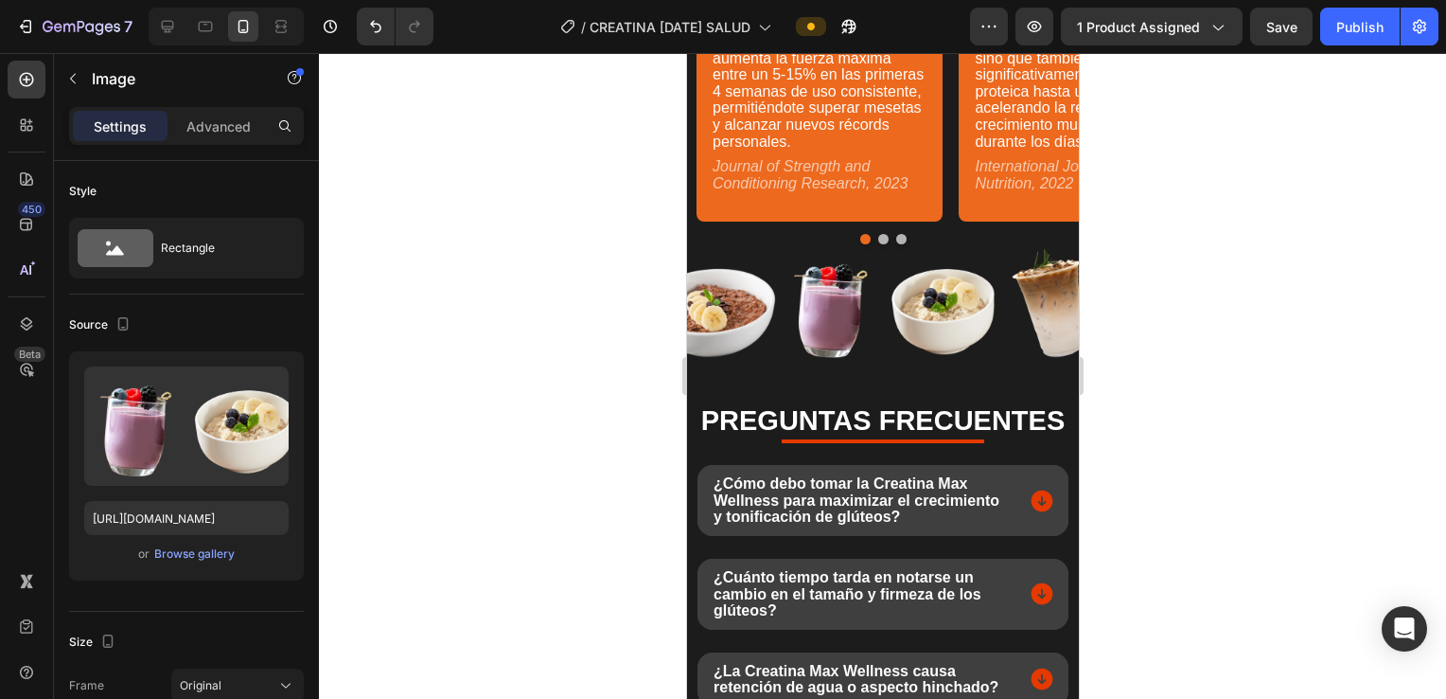
click at [709, 253] on img at bounding box center [882, 305] width 392 height 123
click at [709, 295] on img at bounding box center [882, 305] width 392 height 123
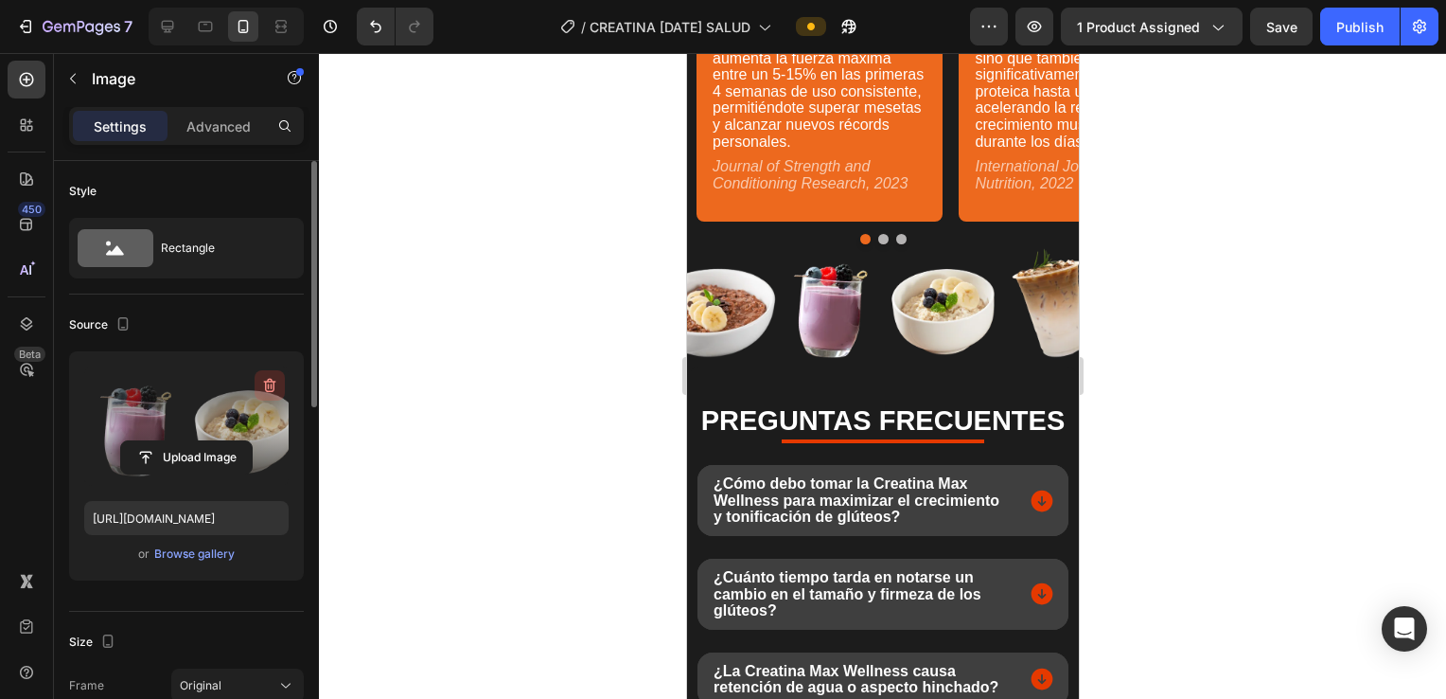
drag, startPoint x: 274, startPoint y: 388, endPoint x: 110, endPoint y: 316, distance: 178.9
click at [274, 388] on icon "button" at bounding box center [270, 386] width 12 height 14
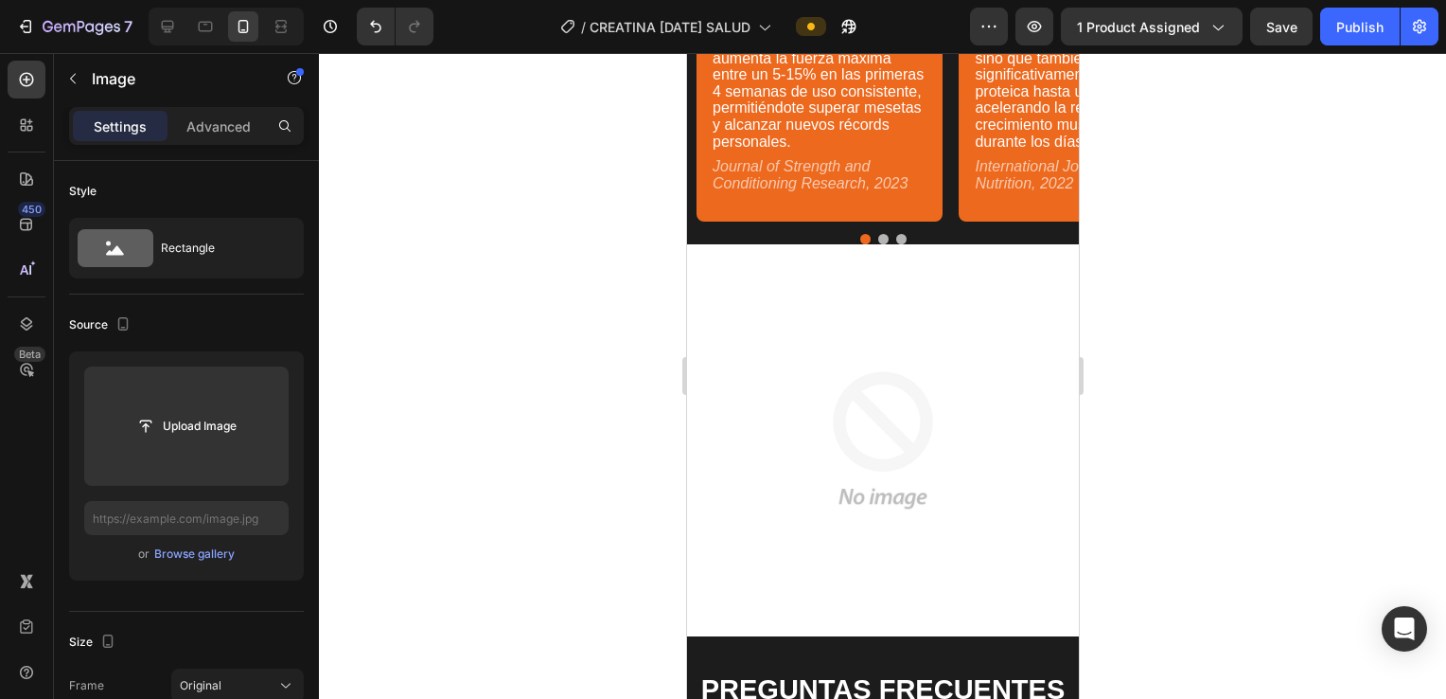
click at [709, 346] on img at bounding box center [882, 440] width 392 height 392
click at [507, 287] on div at bounding box center [882, 376] width 1127 height 646
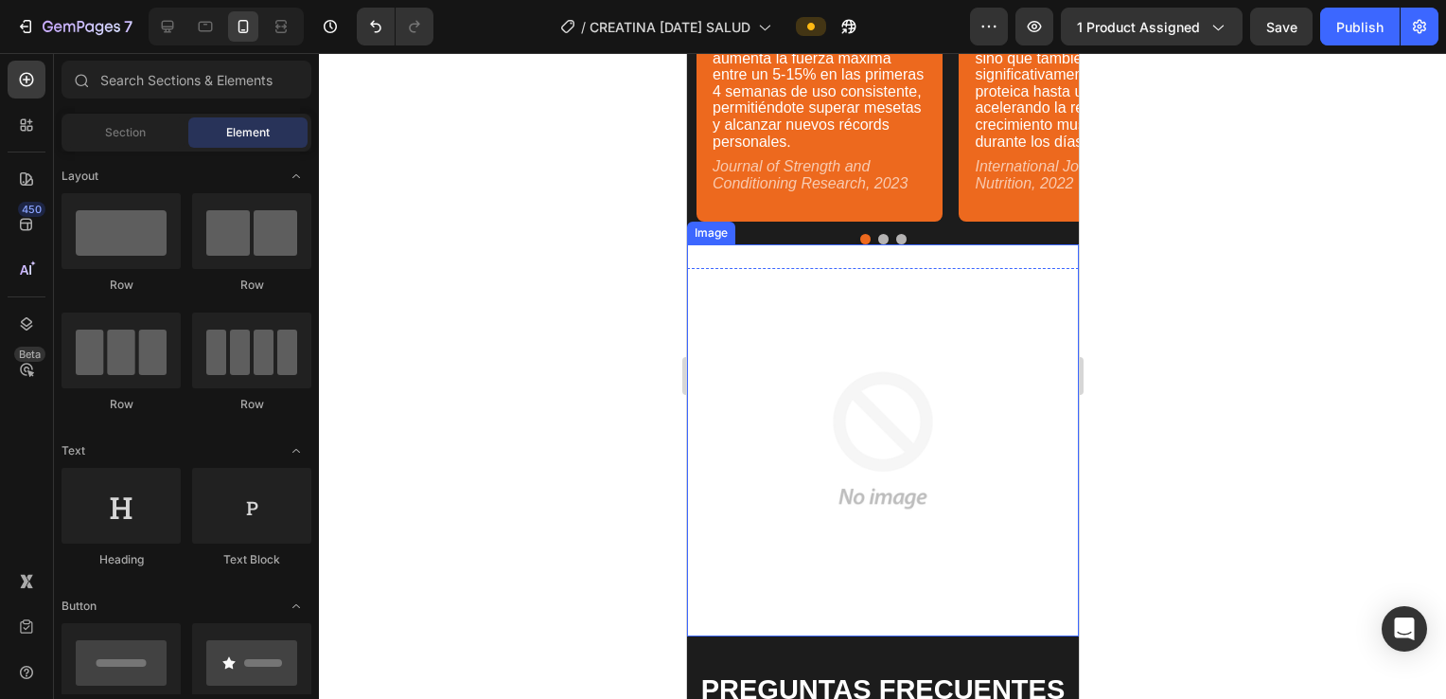
click at [709, 420] on img at bounding box center [882, 440] width 392 height 392
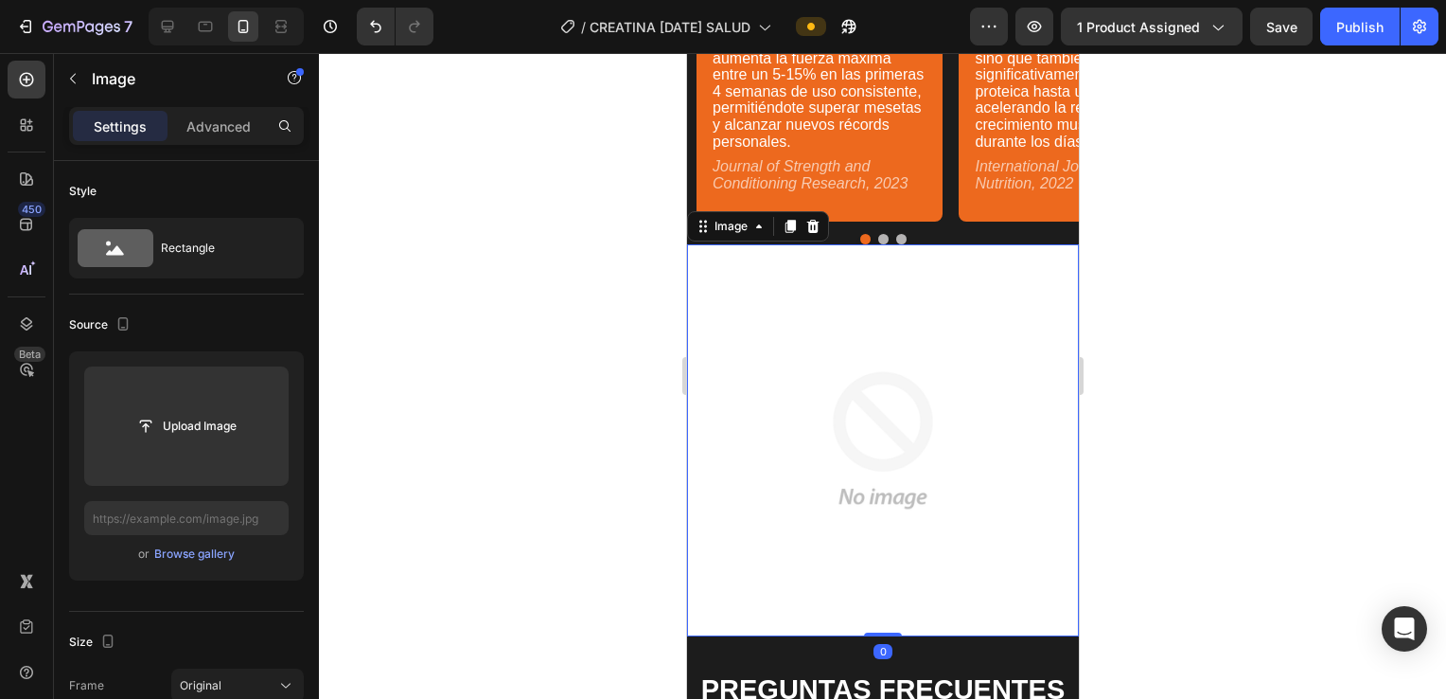
click at [709, 229] on icon at bounding box center [812, 226] width 15 height 15
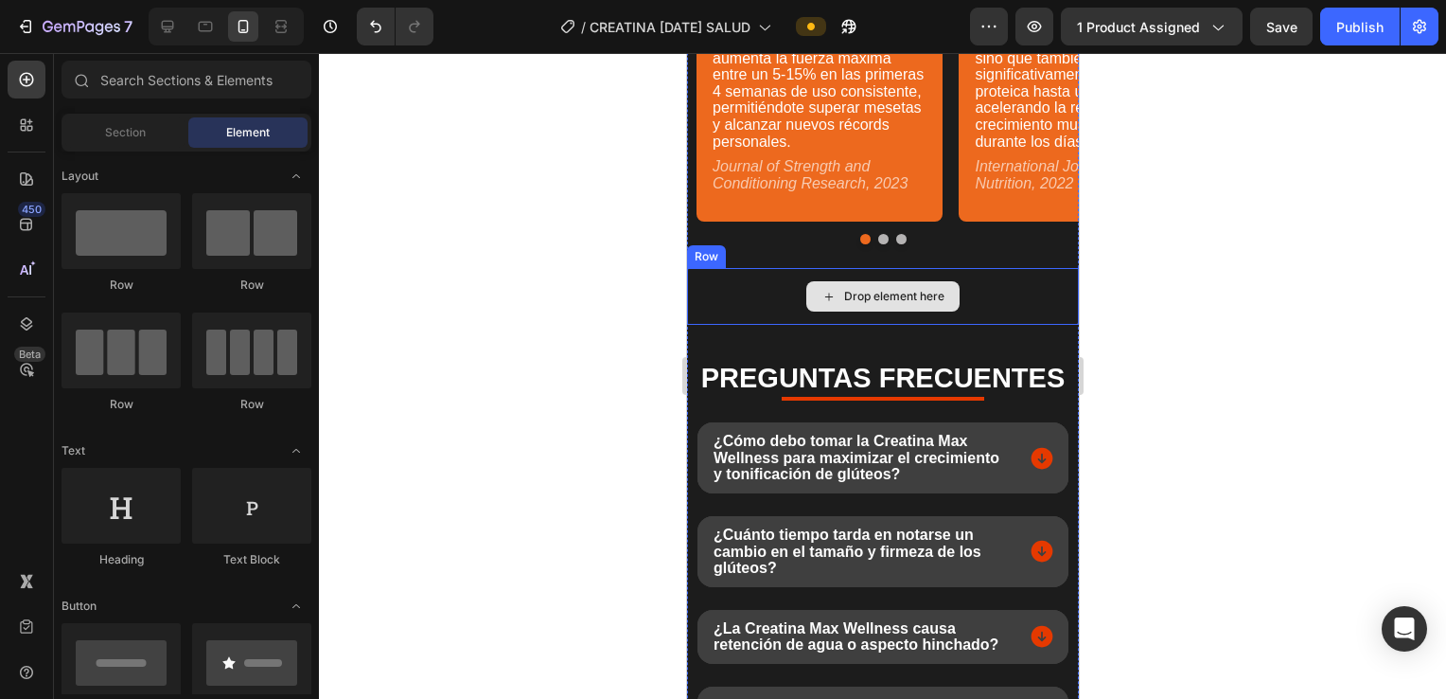
click at [709, 277] on div "Drop element here" at bounding box center [882, 296] width 392 height 57
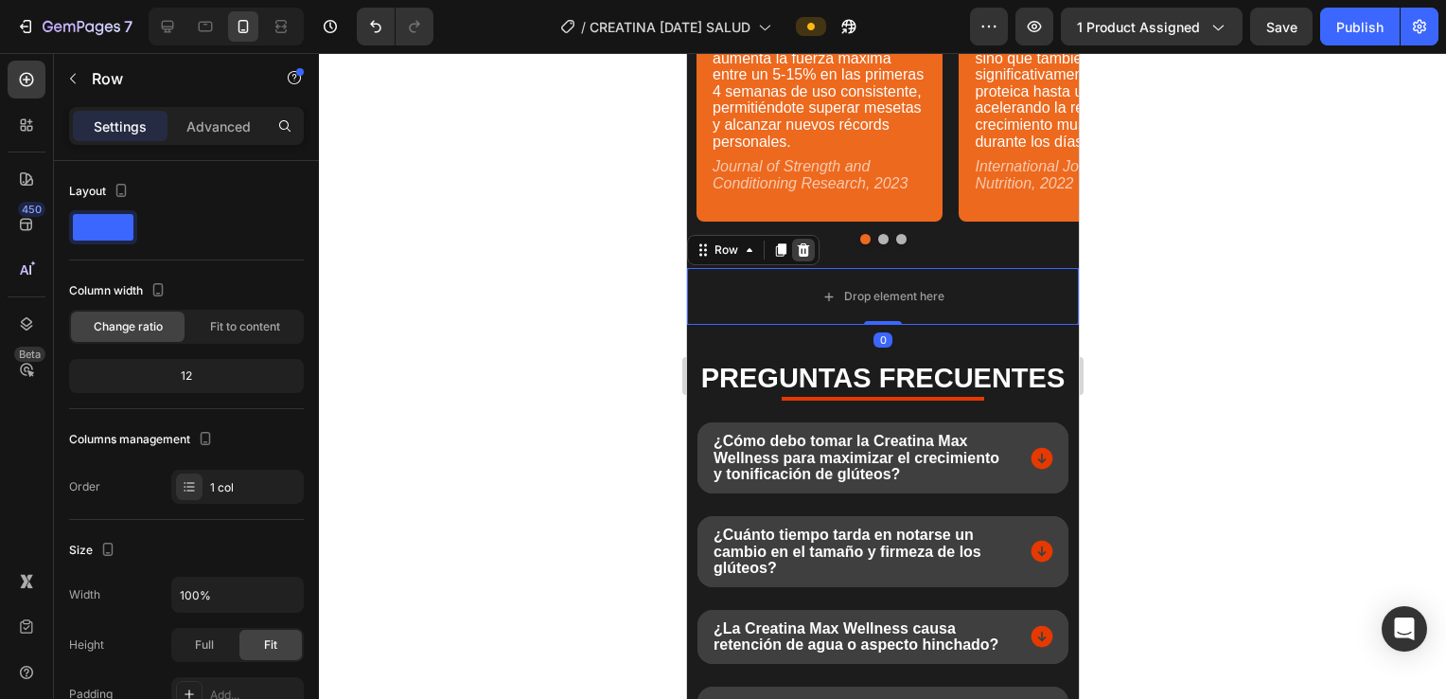
click at [709, 257] on icon at bounding box center [802, 249] width 15 height 15
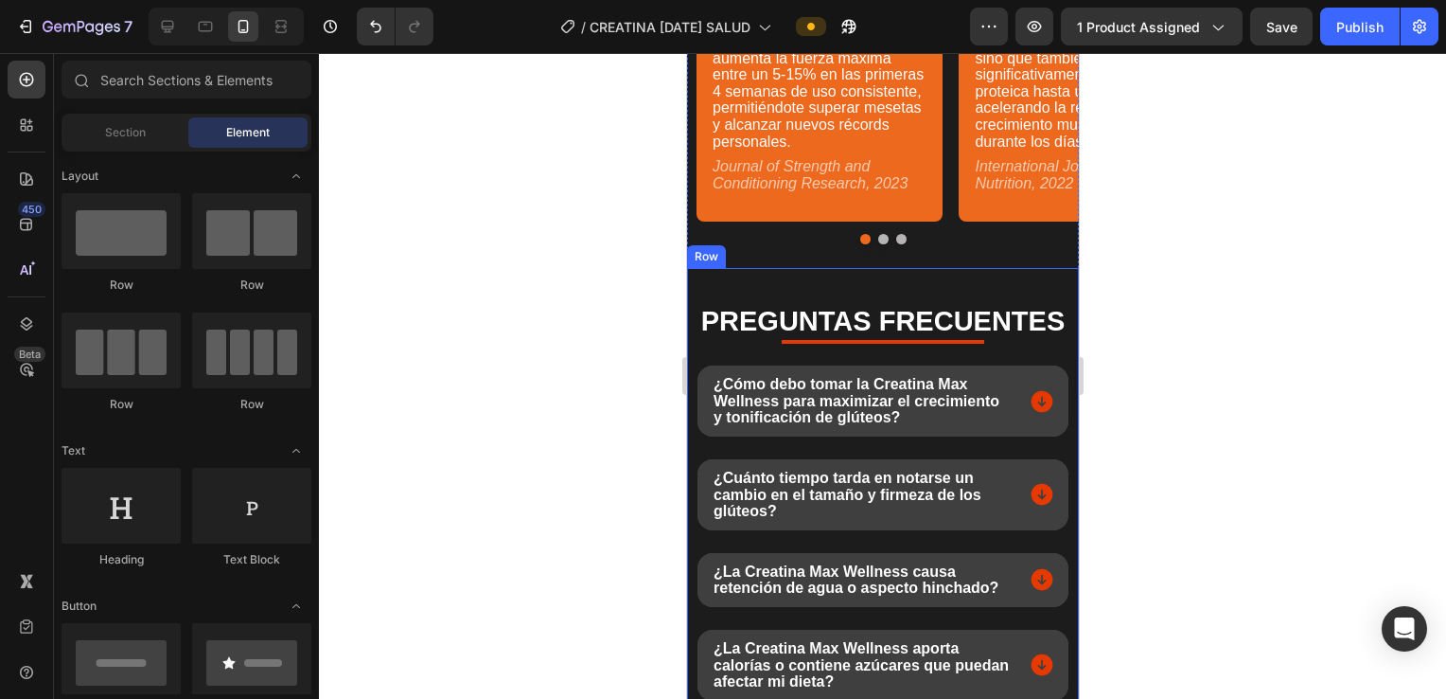
click at [709, 270] on div "PREGUNTAS FRECUENTES Heading Title Line ¿Cómo debo tomar la Creatina Max Wellne…" at bounding box center [882, 487] width 392 height 439
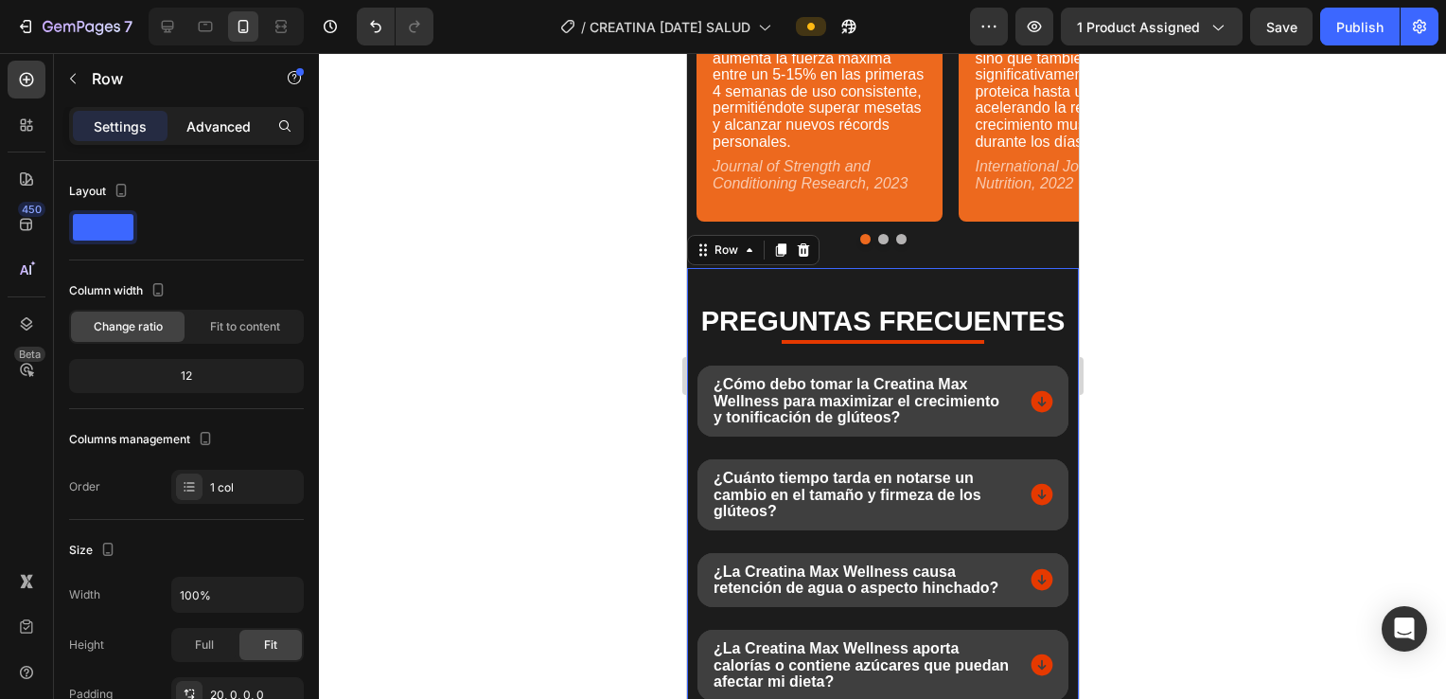
click at [243, 123] on p "Advanced" at bounding box center [218, 126] width 64 height 20
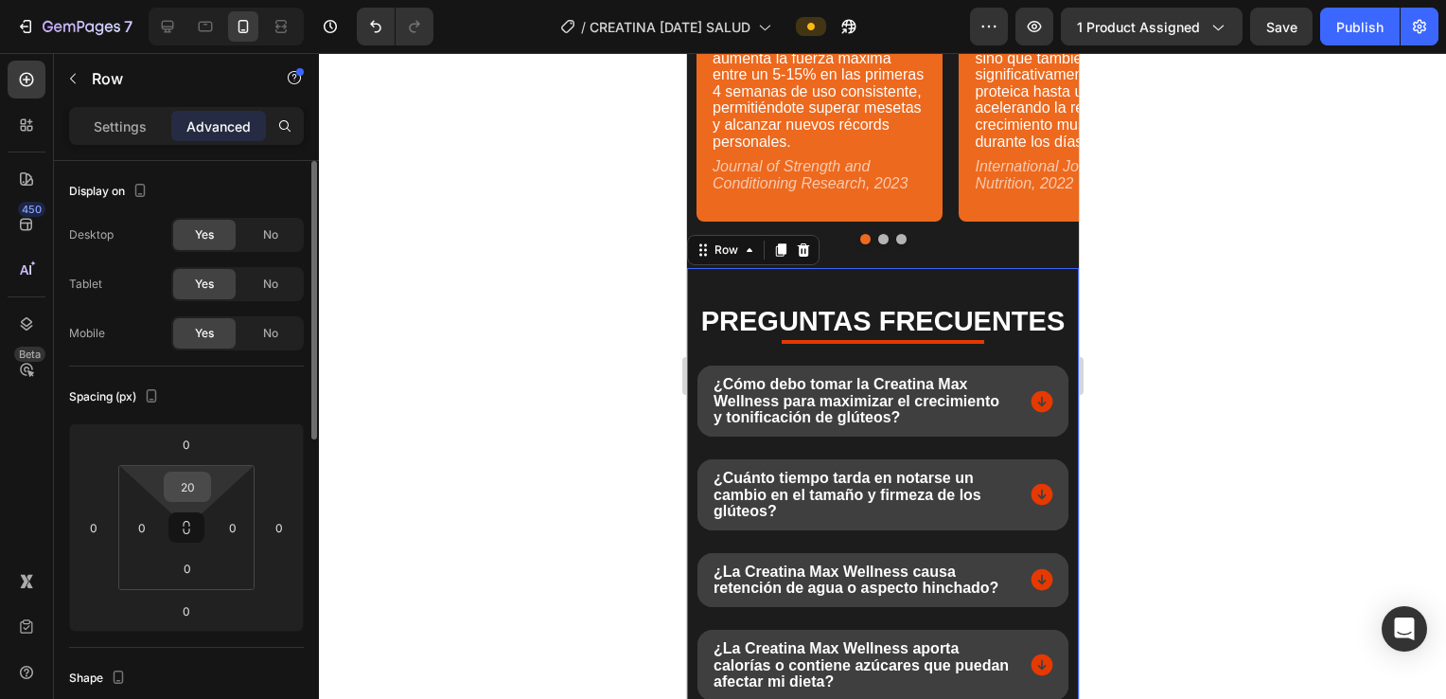
click at [195, 479] on input "20" at bounding box center [187, 486] width 38 height 28
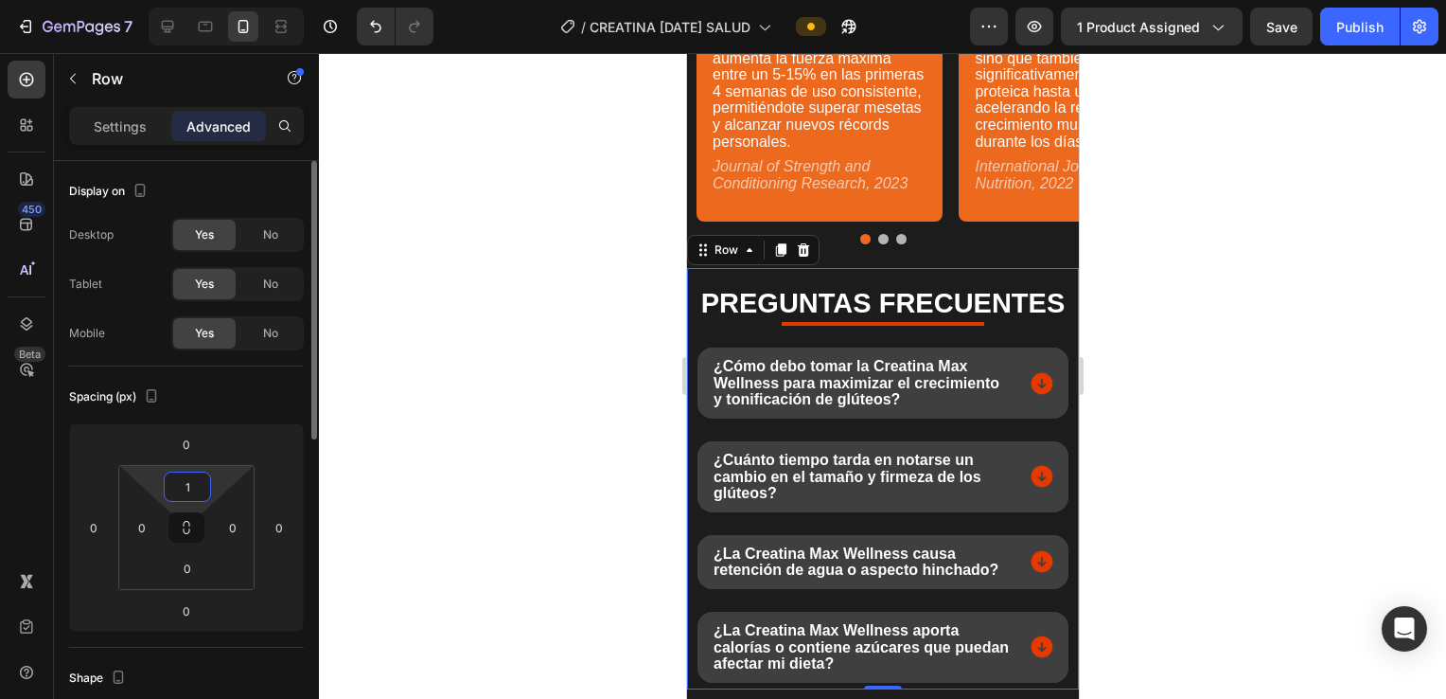
type input "15"
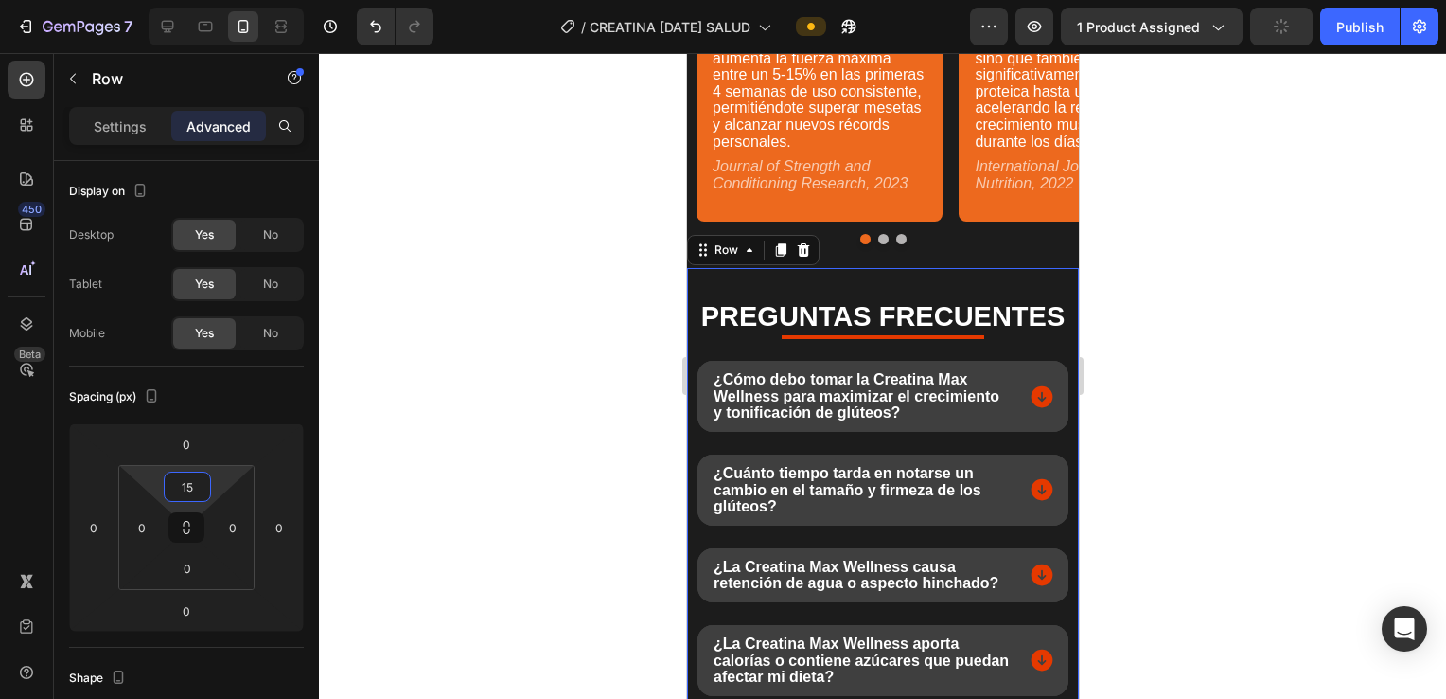
click at [709, 377] on div at bounding box center [882, 376] width 1127 height 646
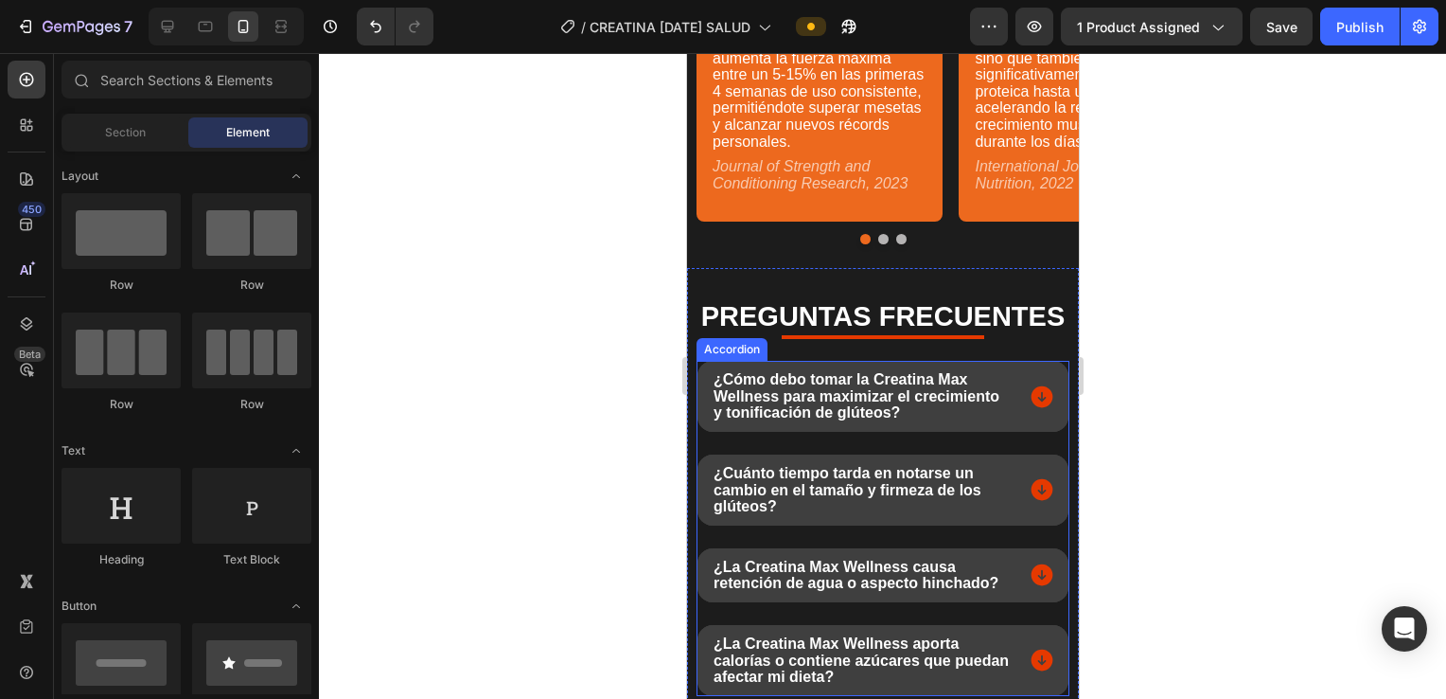
scroll to position [6978, 0]
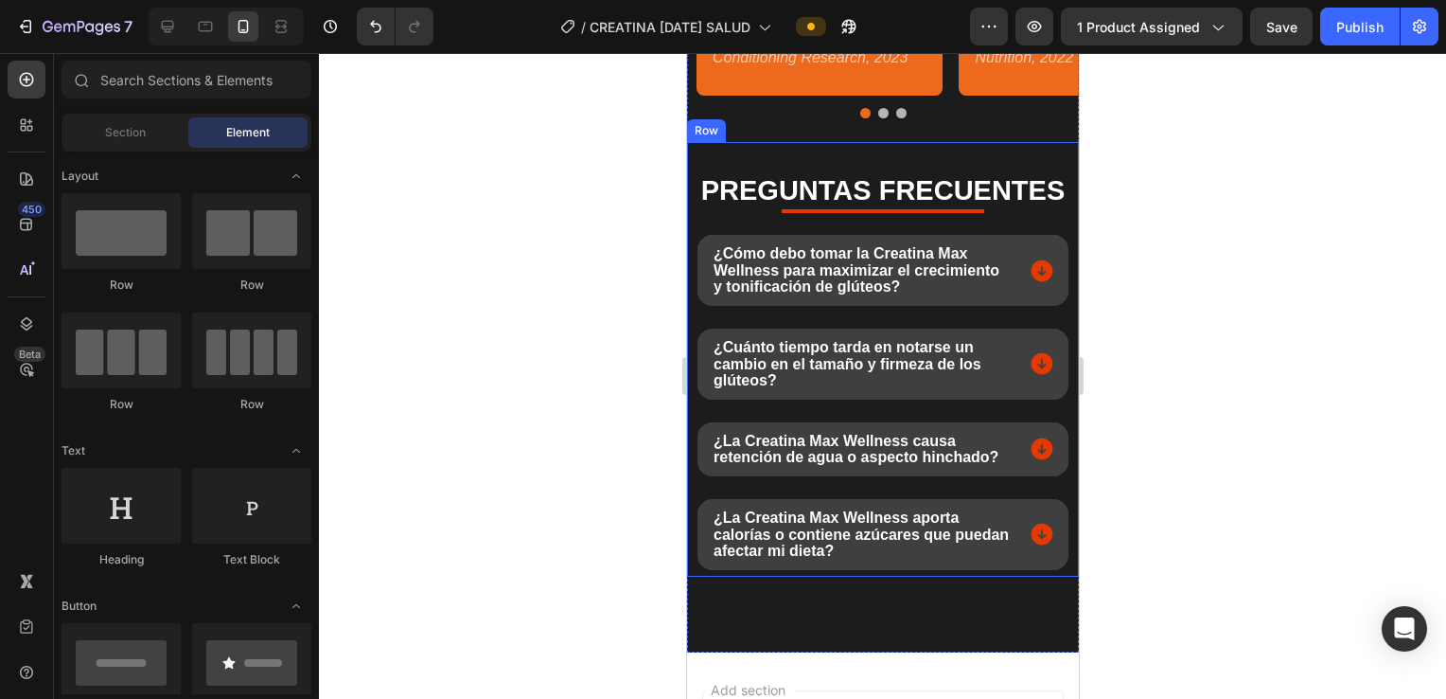
drag, startPoint x: 1172, startPoint y: 425, endPoint x: 1166, endPoint y: 407, distance: 18.9
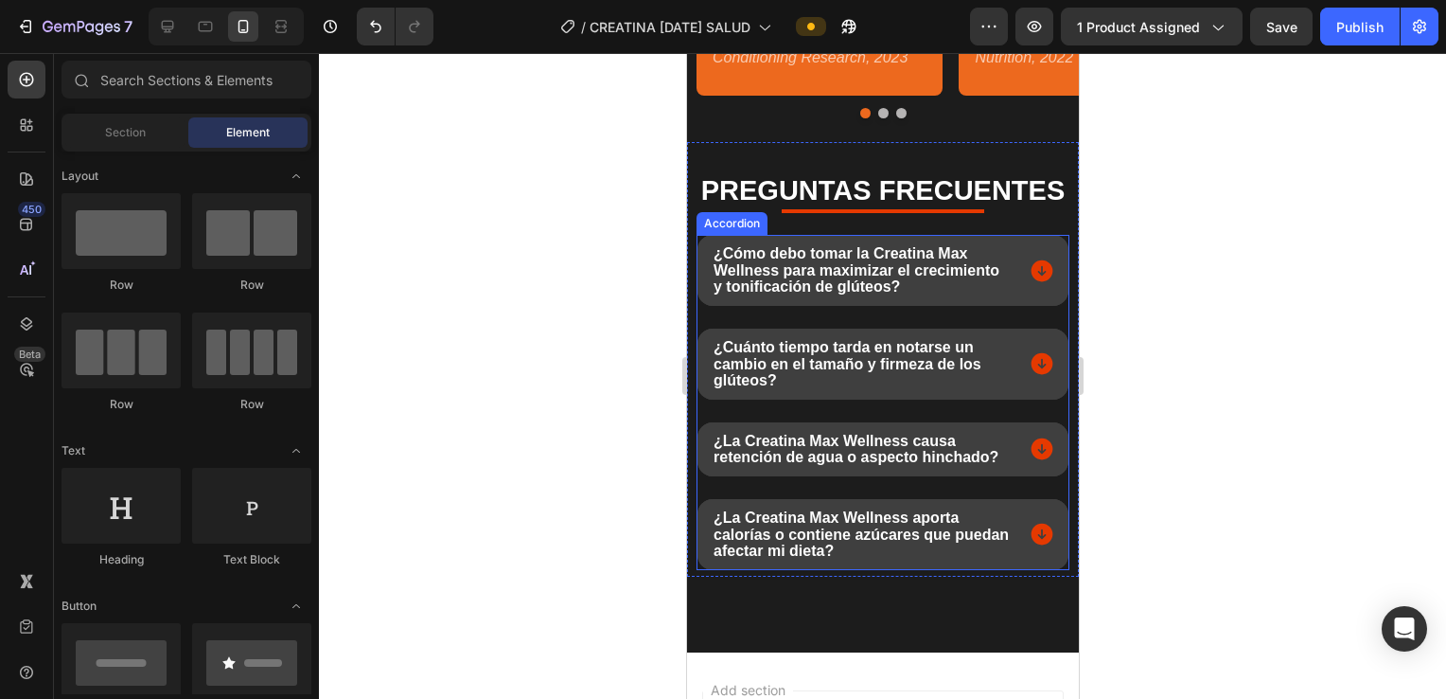
click at [709, 235] on div "¿Cómo debo tomar la Creatina Max Wellness para maximizar el crecimiento y tonif…" at bounding box center [882, 270] width 371 height 71
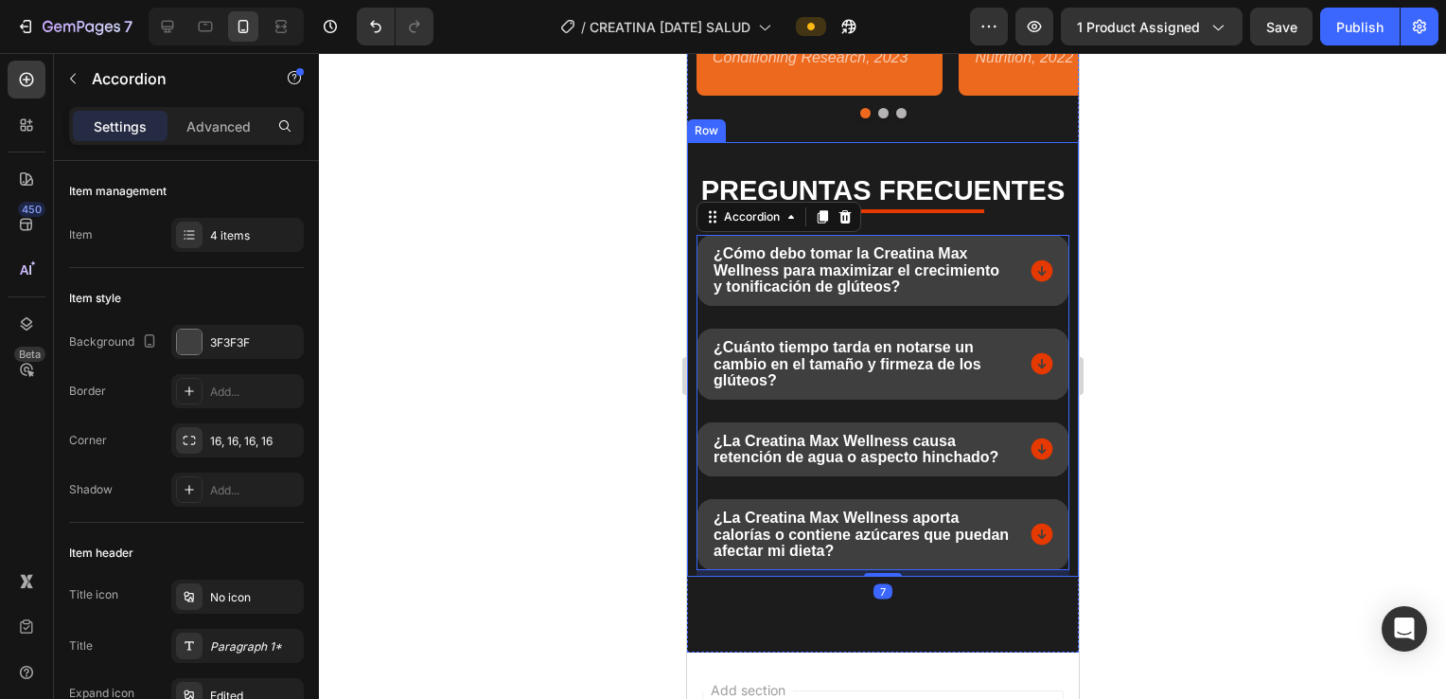
click at [709, 218] on icon at bounding box center [844, 216] width 15 height 15
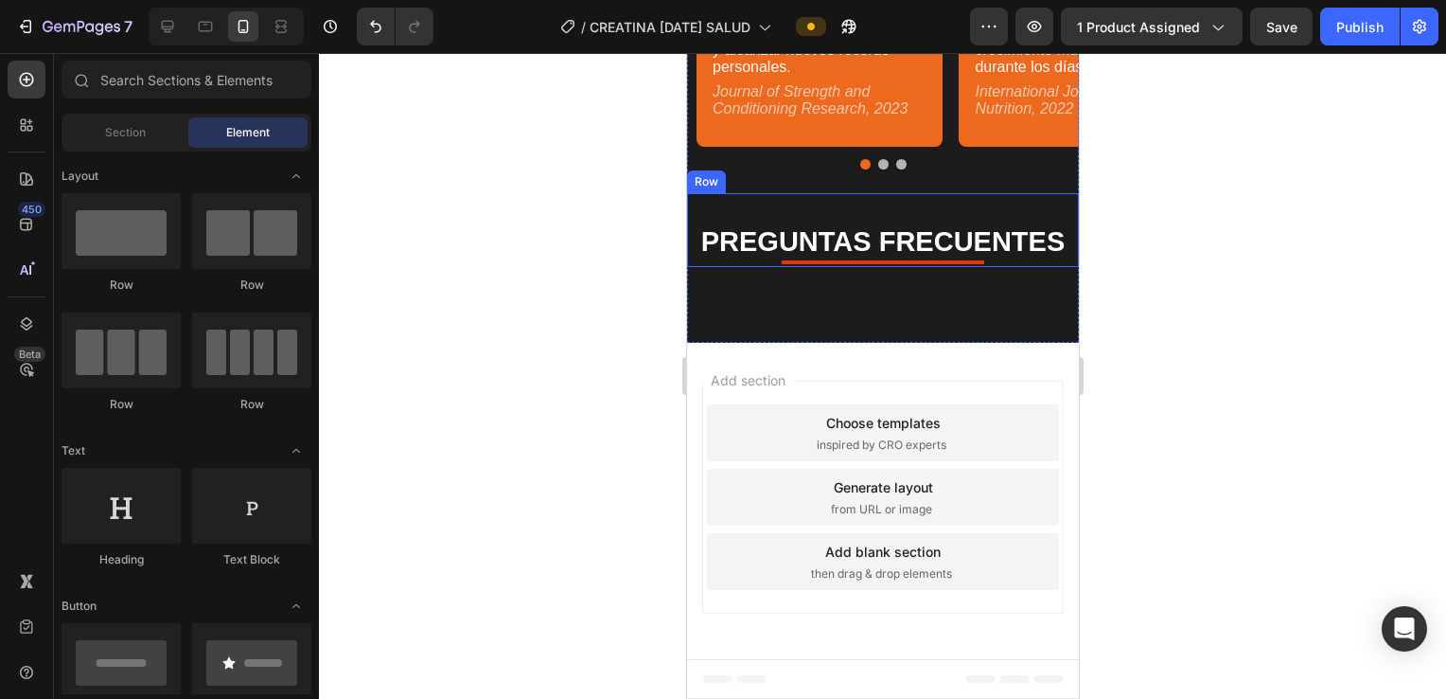
scroll to position [6925, 0]
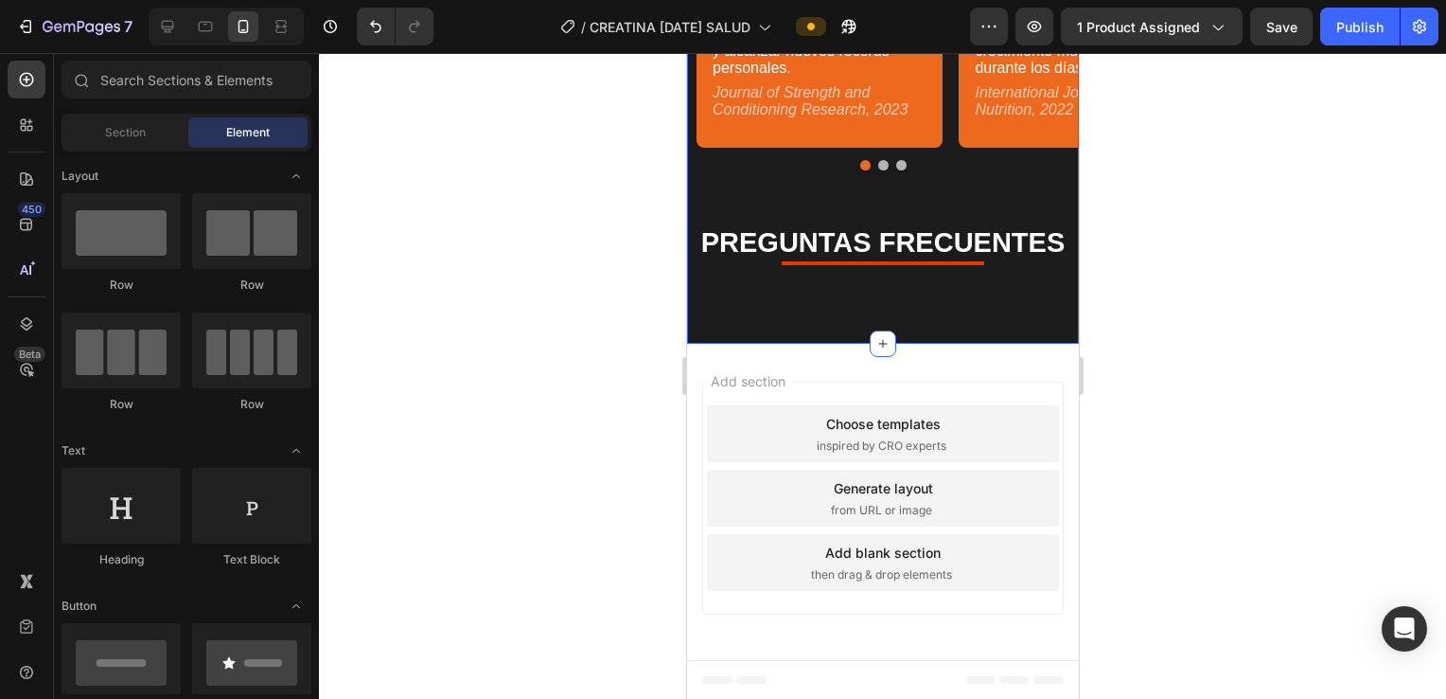
click at [709, 292] on div "RESPALDADO POR LA CIENCIA Heading Title Line Row Aumento de Fuerza Comprobado T…" at bounding box center [882, 54] width 392 height 577
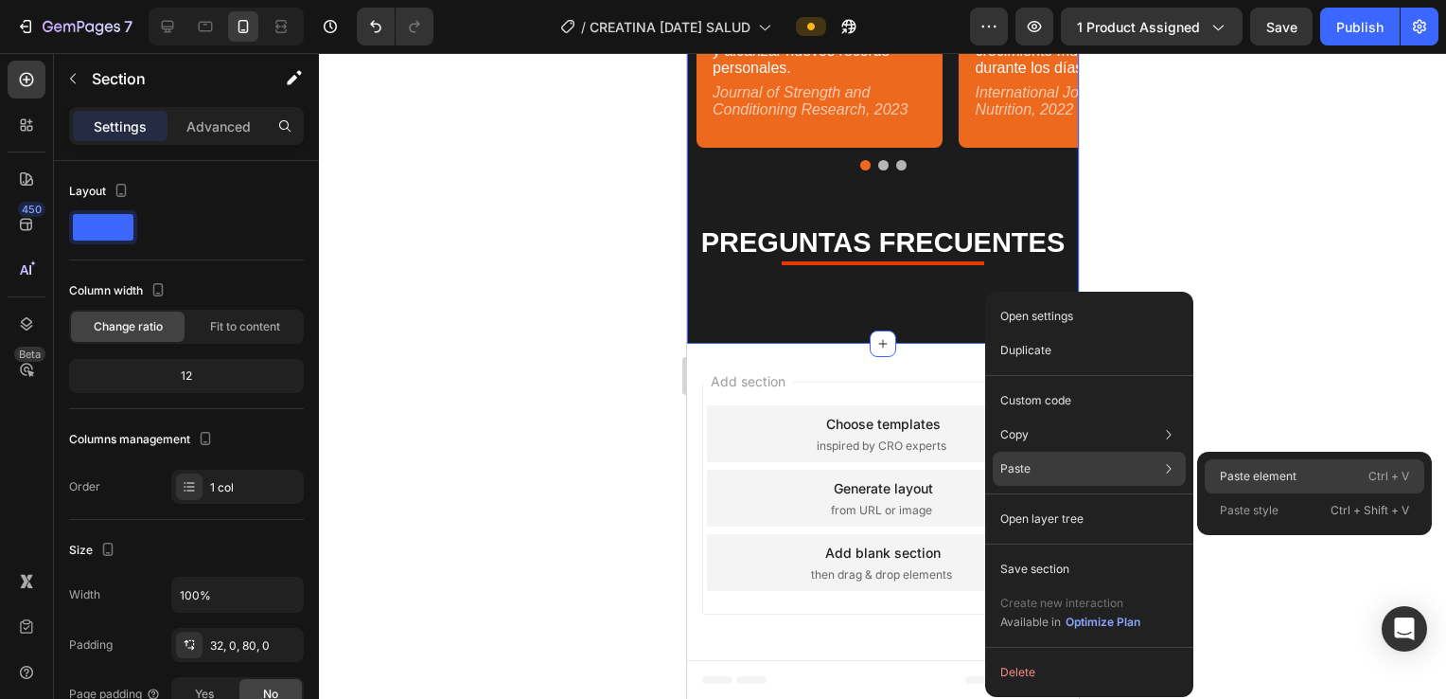
click at [709, 486] on div "Paste element Ctrl + V" at bounding box center [1315, 476] width 220 height 34
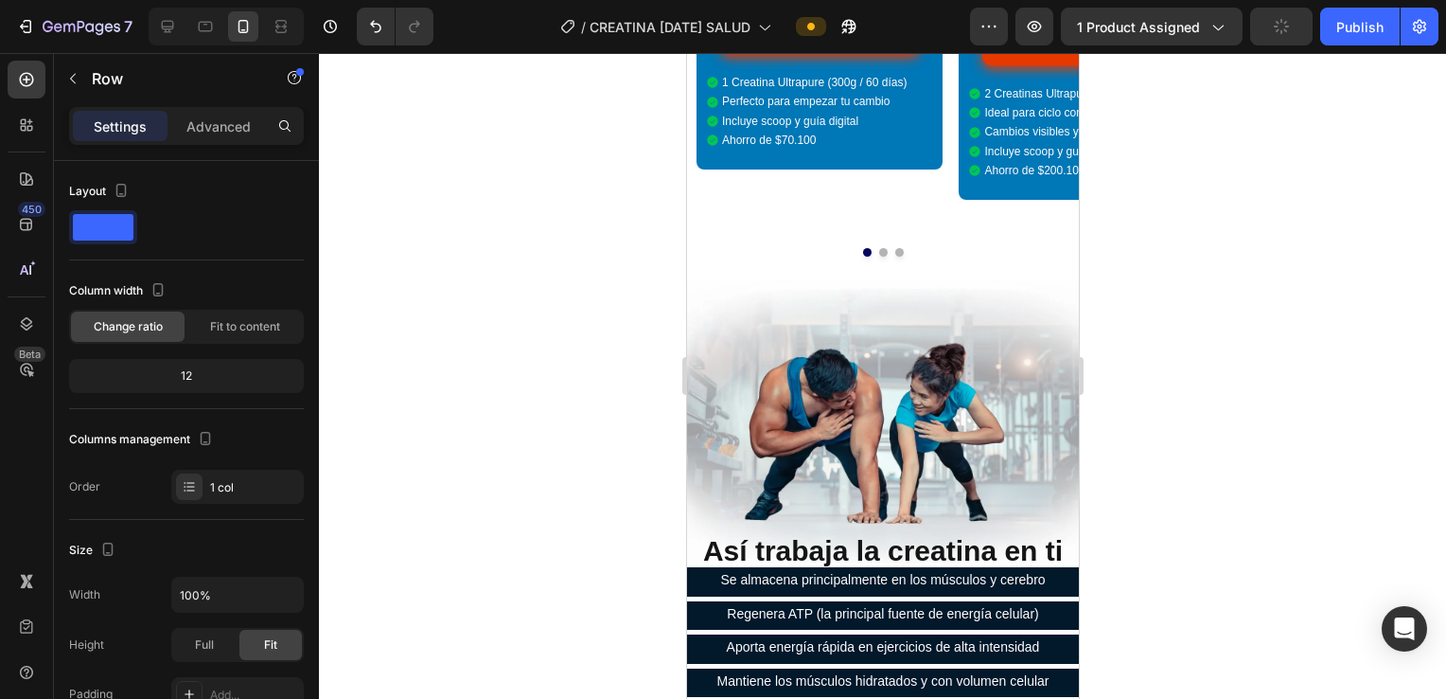
scroll to position [5748, 0]
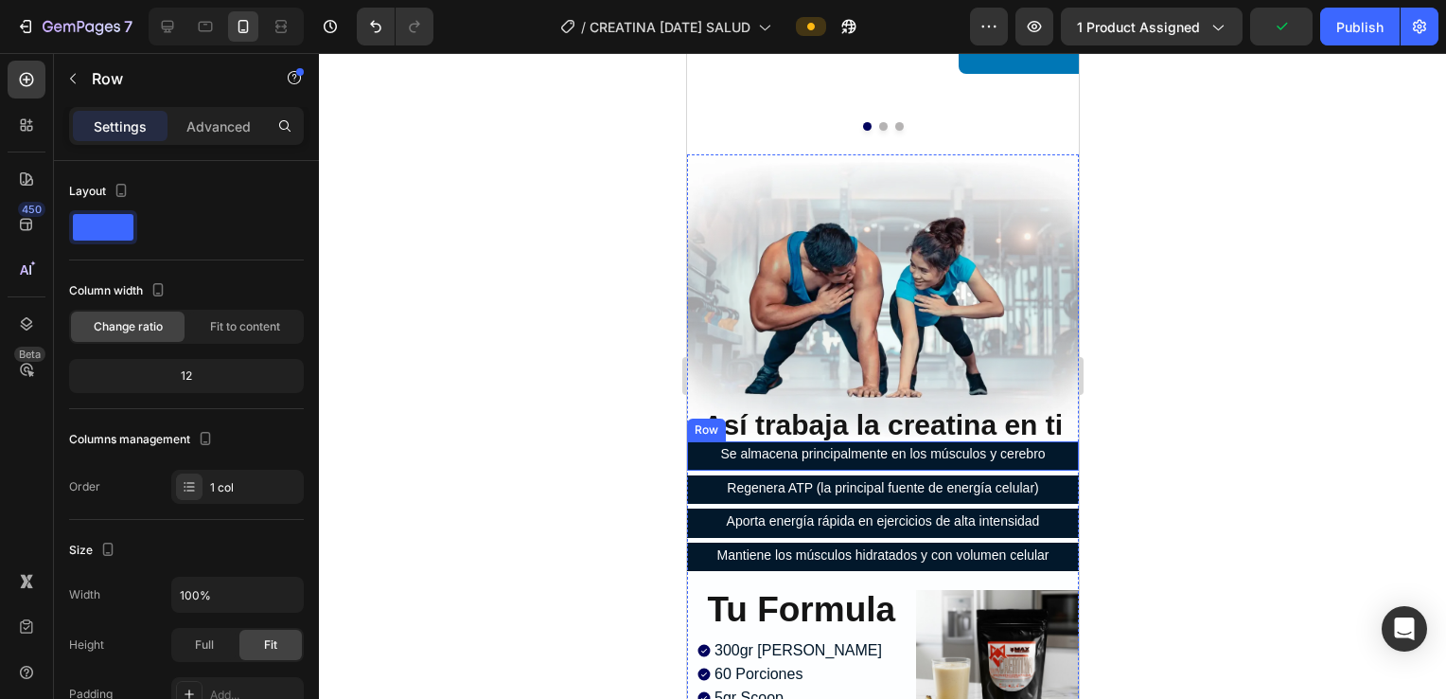
click at [709, 445] on div "Se almacena principalmente en los músculos y cerebro Text Block" at bounding box center [882, 456] width 392 height 23
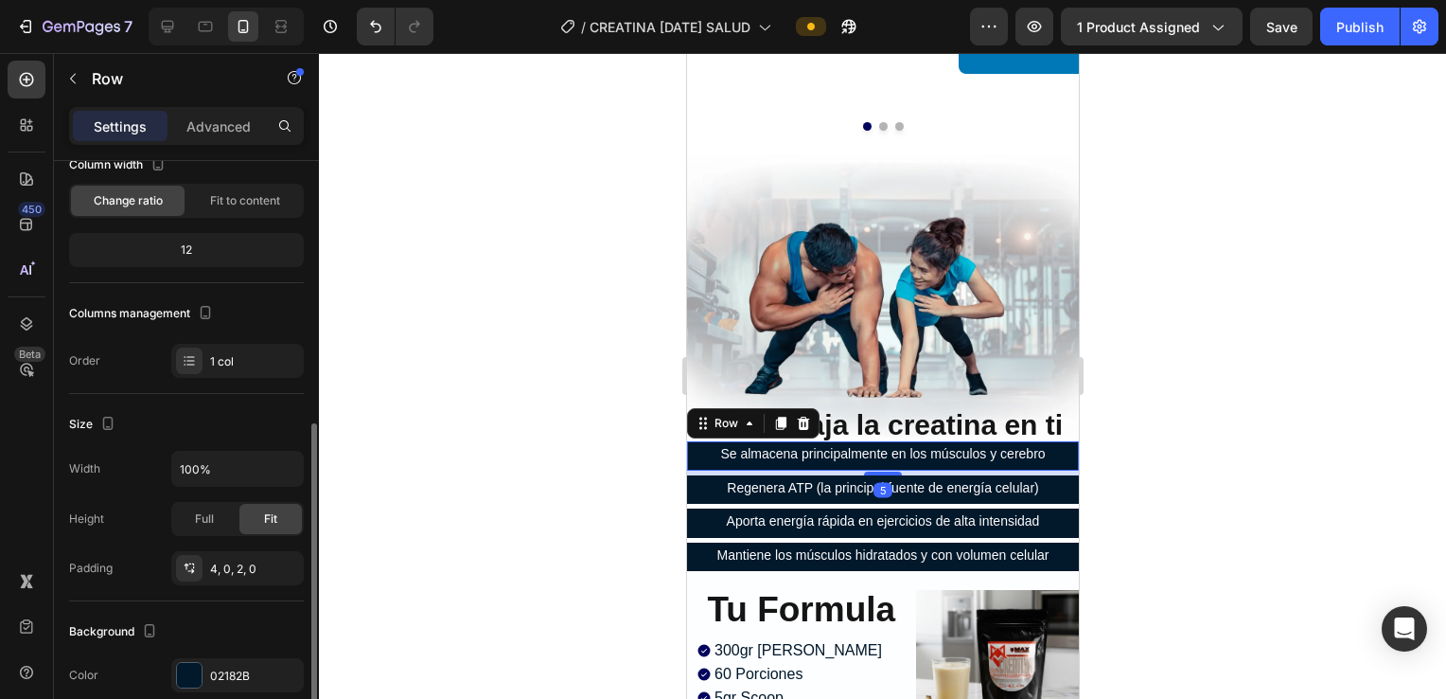
scroll to position [253, 0]
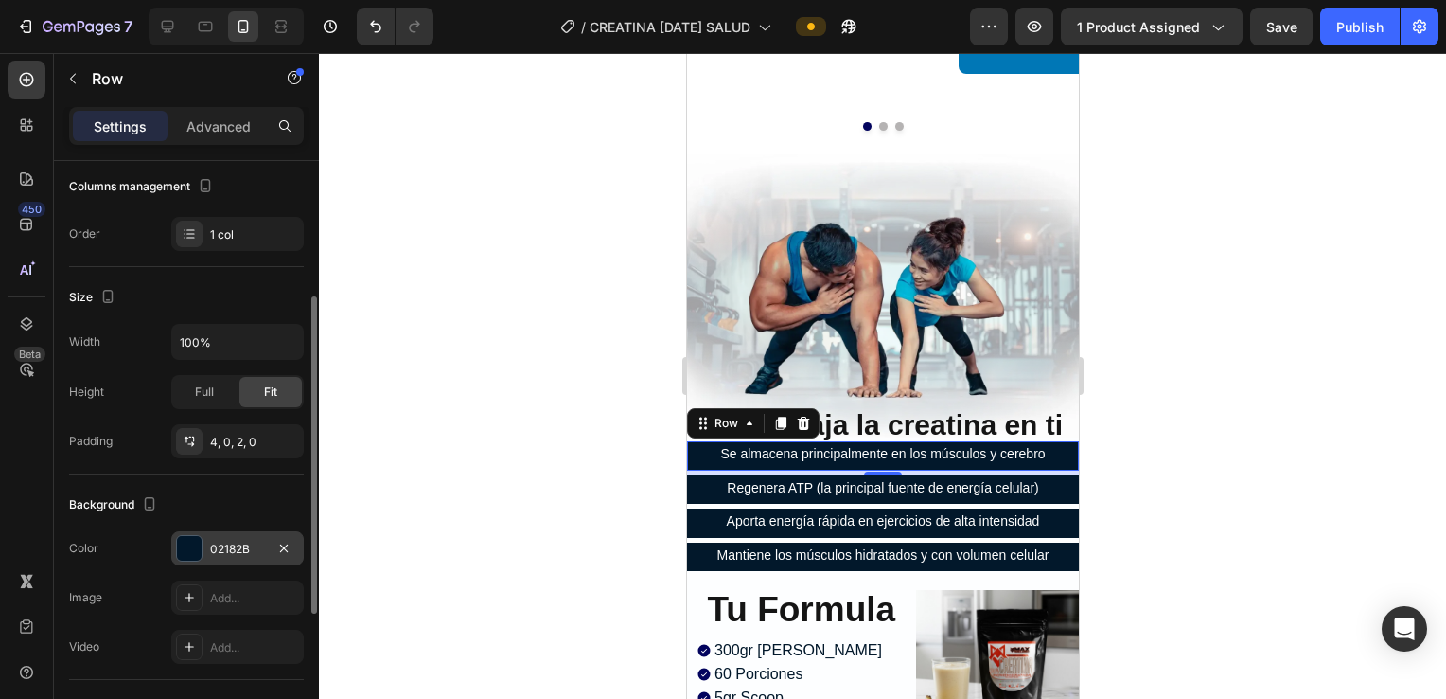
click at [206, 535] on div "02182B" at bounding box center [237, 548] width 133 height 34
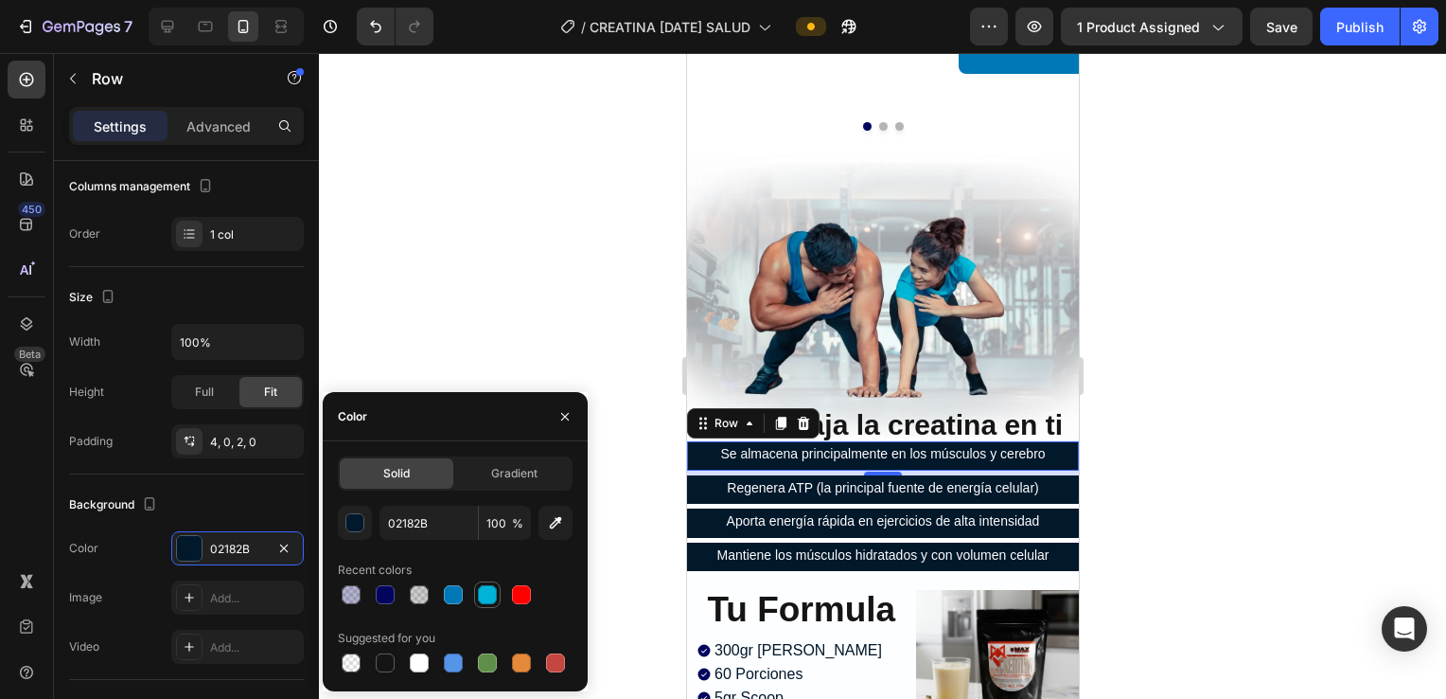
click at [481, 596] on div at bounding box center [487, 594] width 19 height 19
type input "00B4D8"
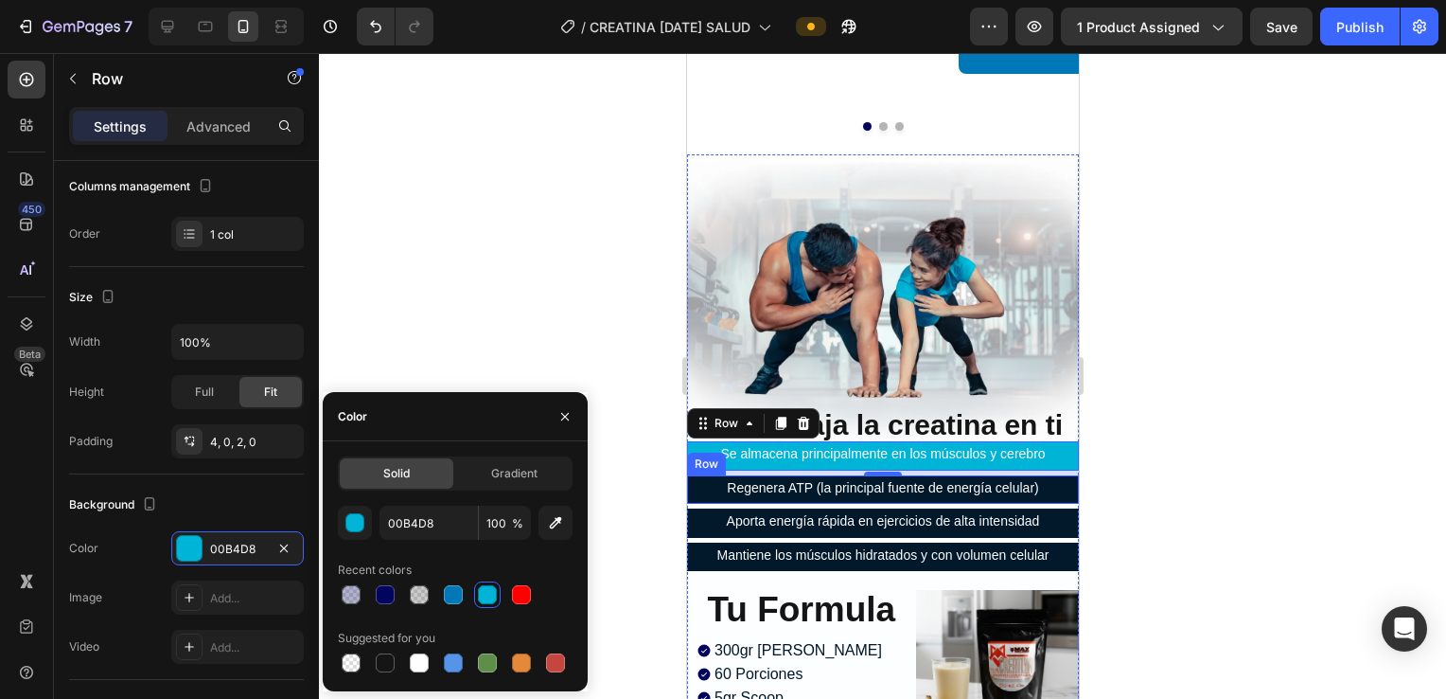
click at [709, 479] on div "Regenera ATP (la principal fuente de energía celular) Text Block" at bounding box center [882, 490] width 392 height 23
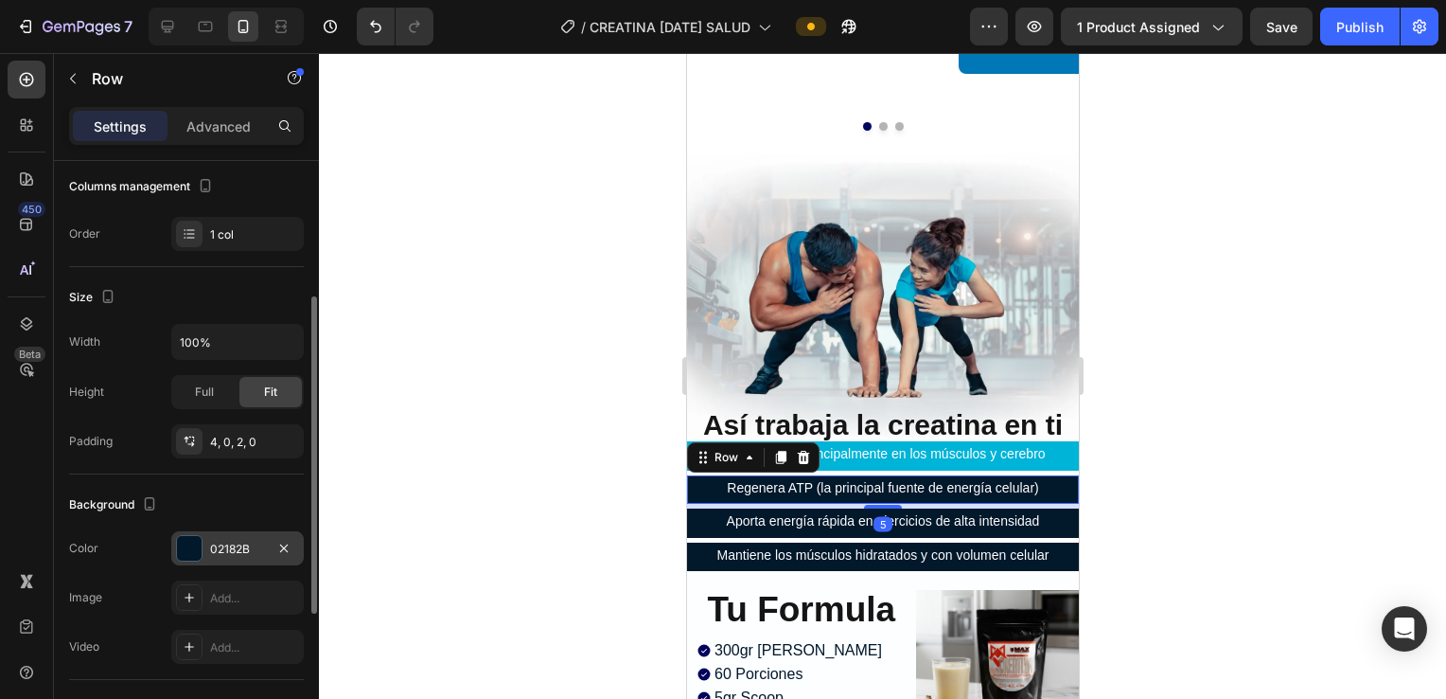
click at [243, 558] on div "02182B" at bounding box center [237, 548] width 133 height 34
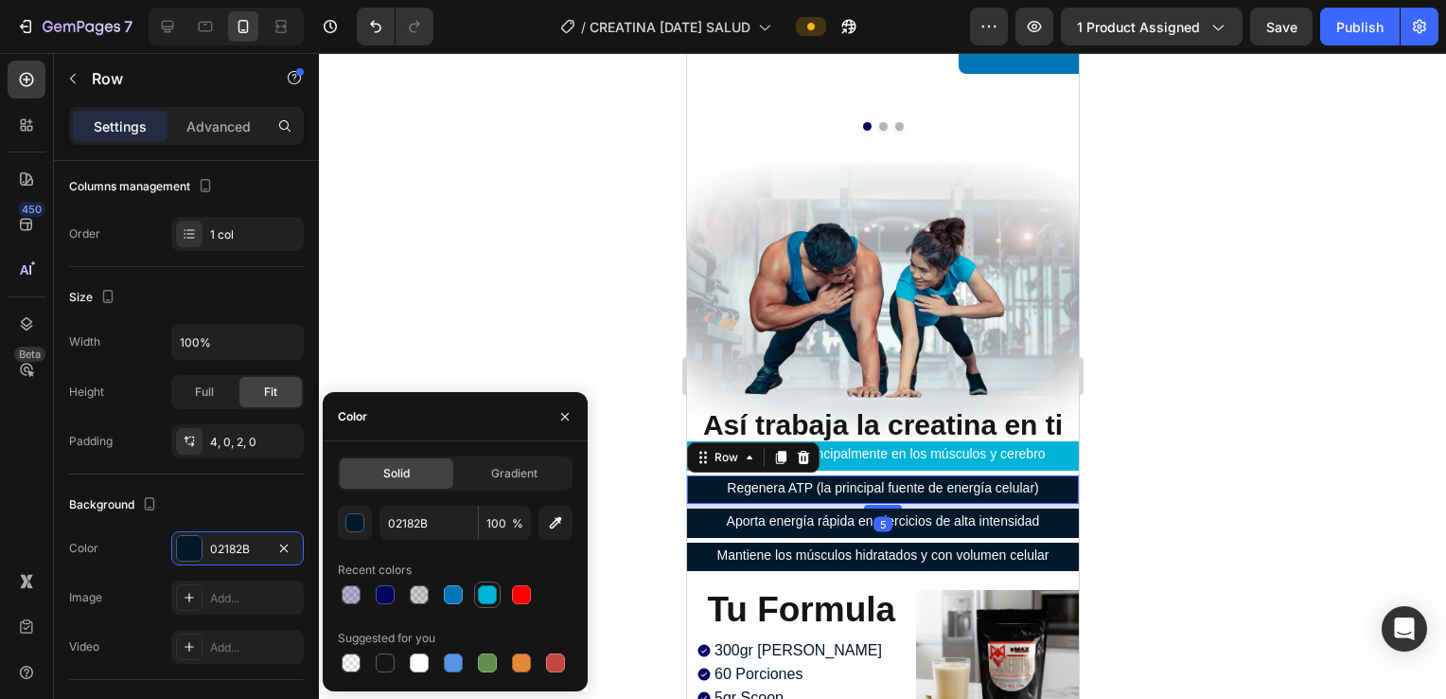
click at [482, 593] on div at bounding box center [487, 594] width 19 height 19
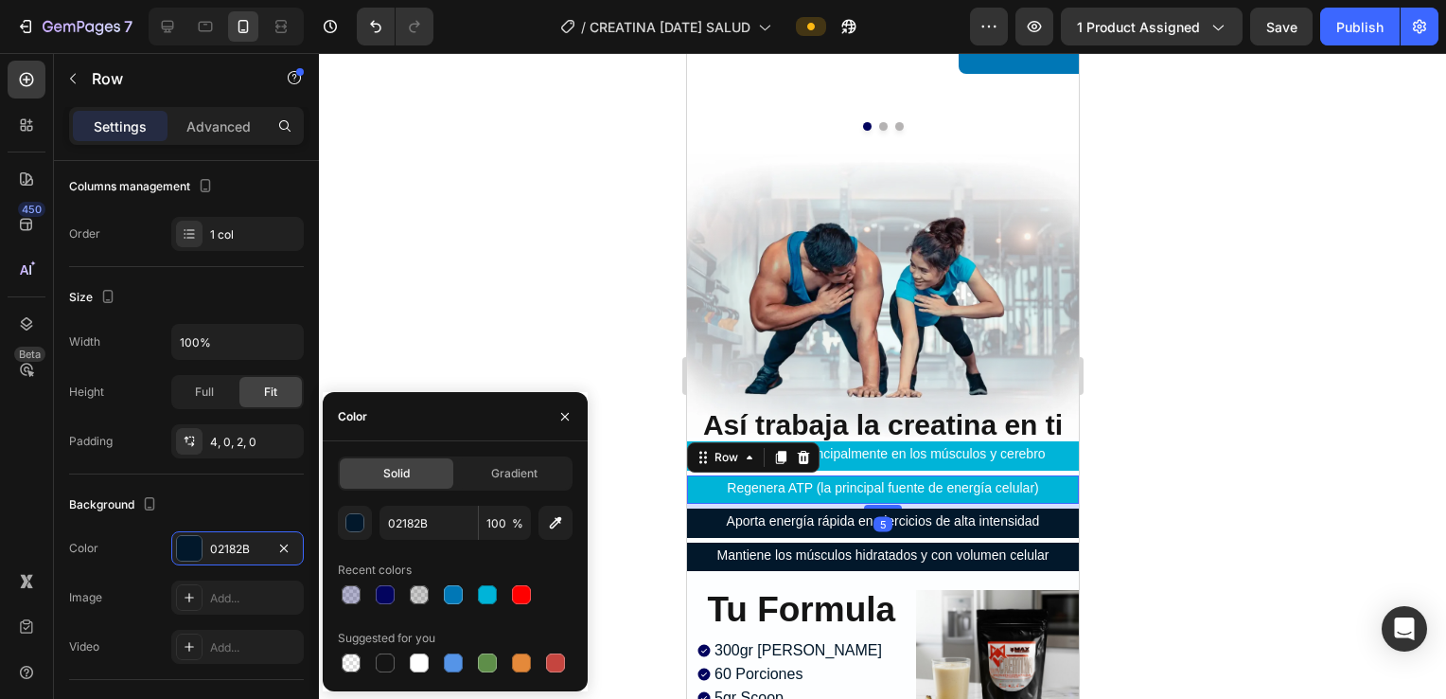
type input "00B4D8"
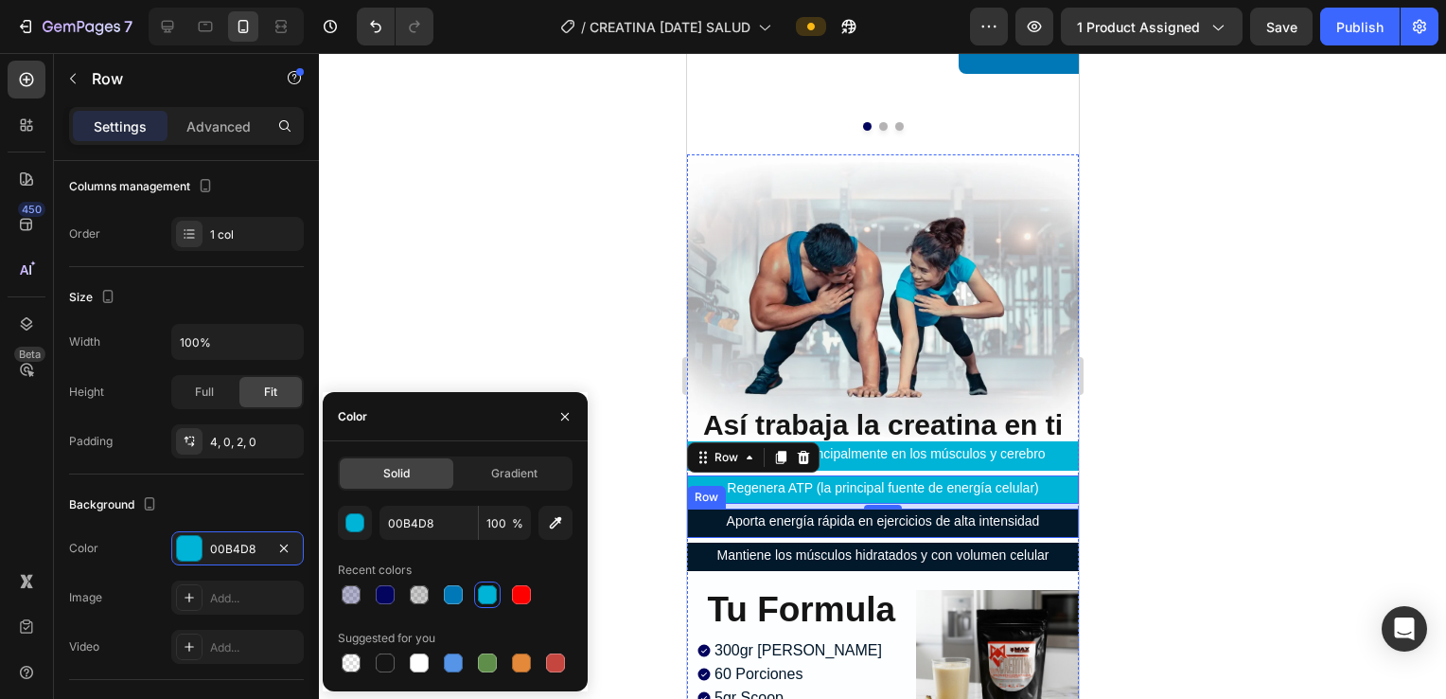
click at [709, 512] on div "Aporta energía rápida en ejercicios de alta intensidad Text Block" at bounding box center [882, 523] width 392 height 23
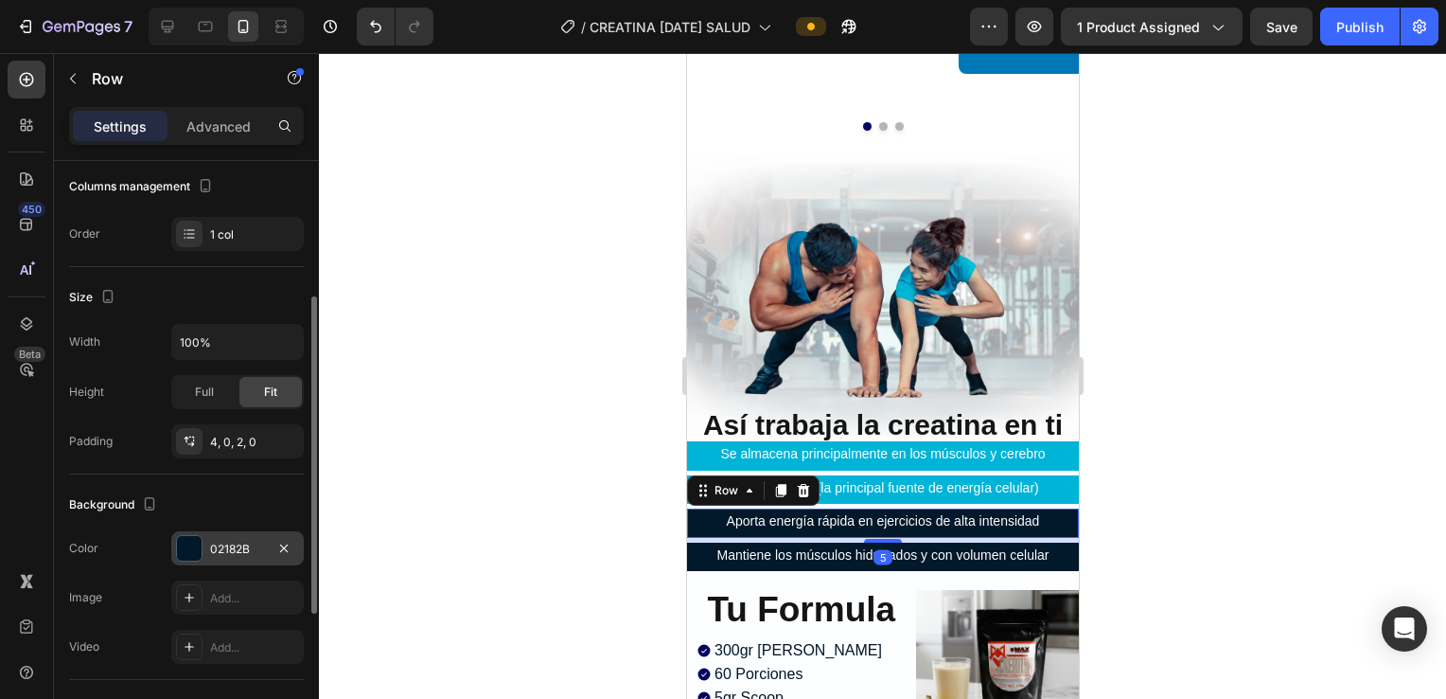
click at [233, 559] on div "02182B" at bounding box center [237, 548] width 133 height 34
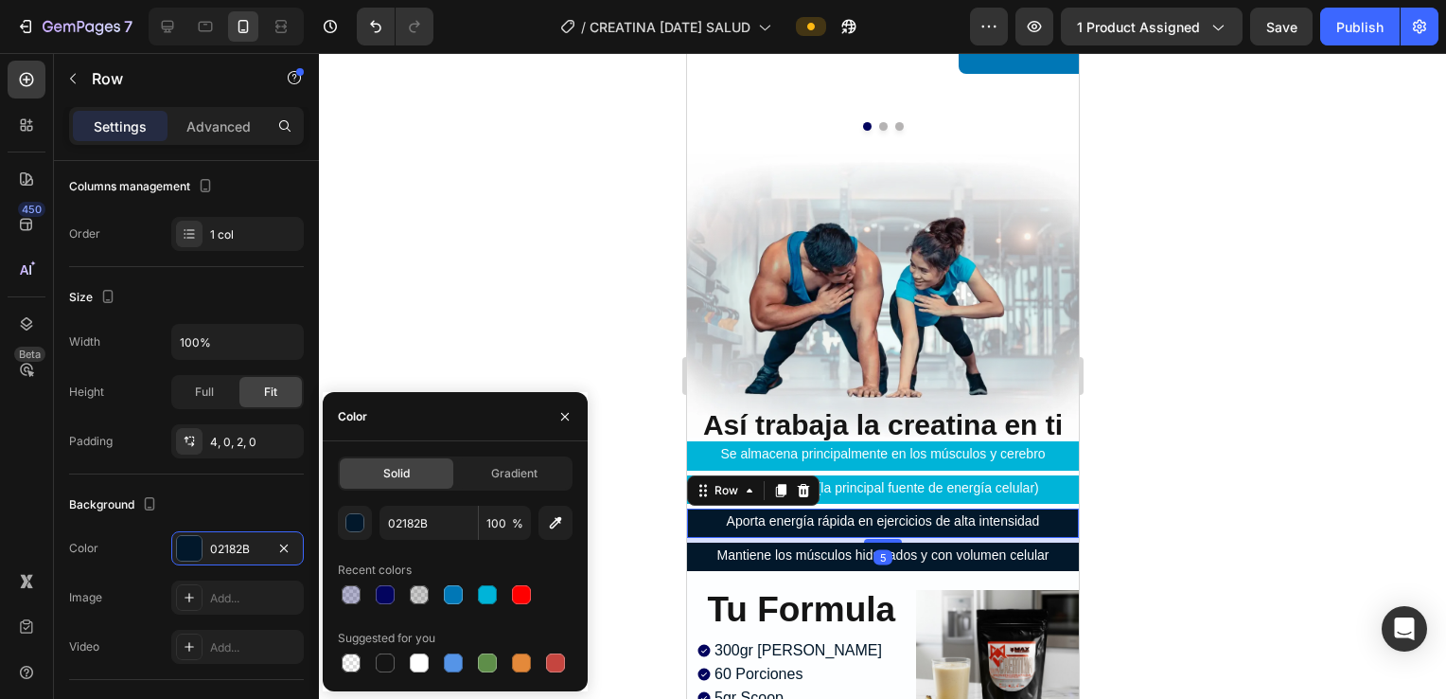
drag, startPoint x: 462, startPoint y: 602, endPoint x: 547, endPoint y: 589, distance: 86.2
click at [461, 602] on div at bounding box center [453, 594] width 23 height 23
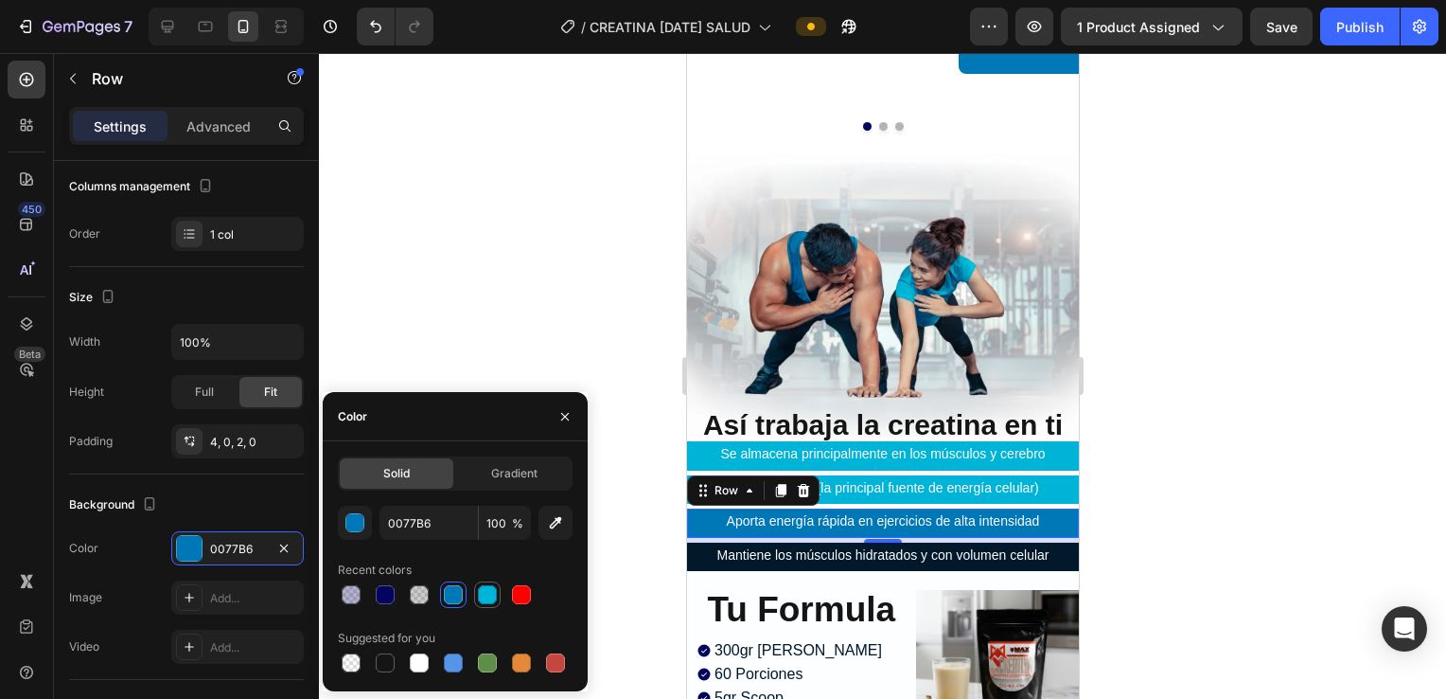
click at [478, 598] on div at bounding box center [487, 594] width 19 height 19
type input "00B4D8"
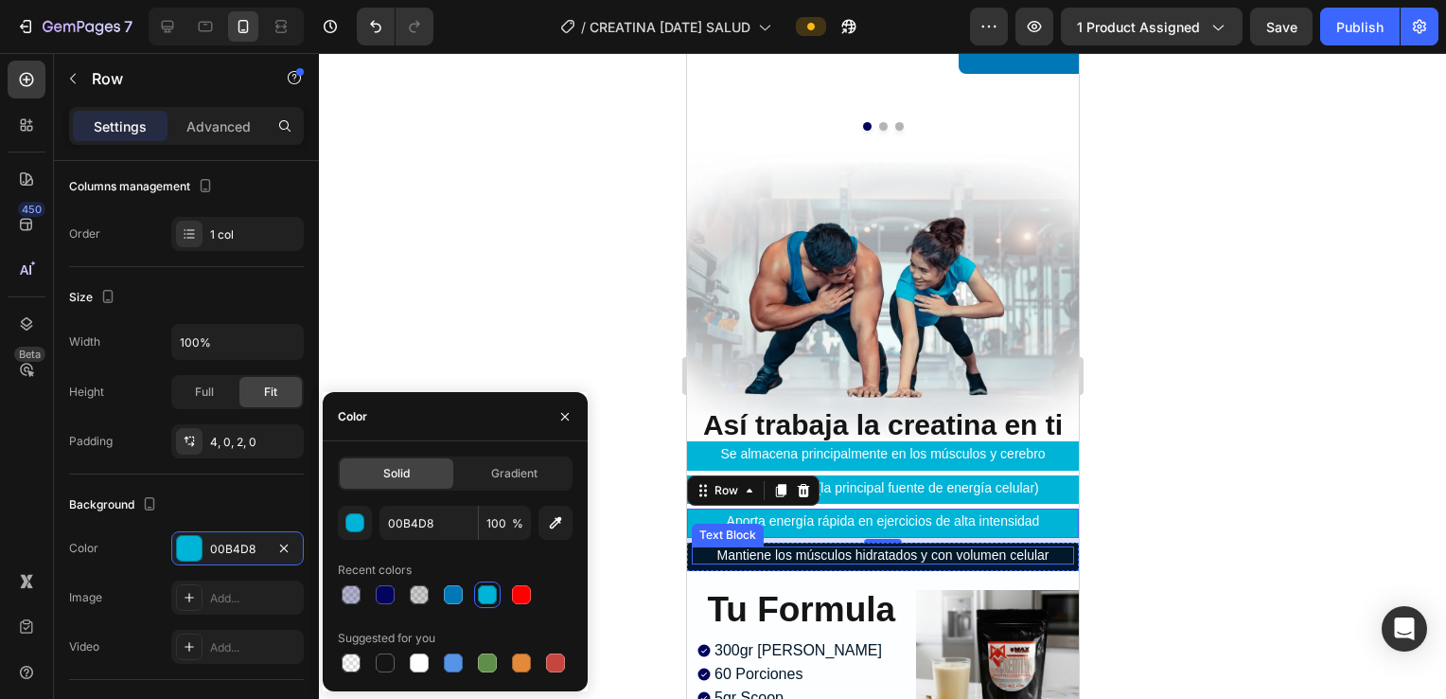
click at [709, 548] on p "Mantiene los músculos hidratados y con volumen celular" at bounding box center [882, 555] width 379 height 14
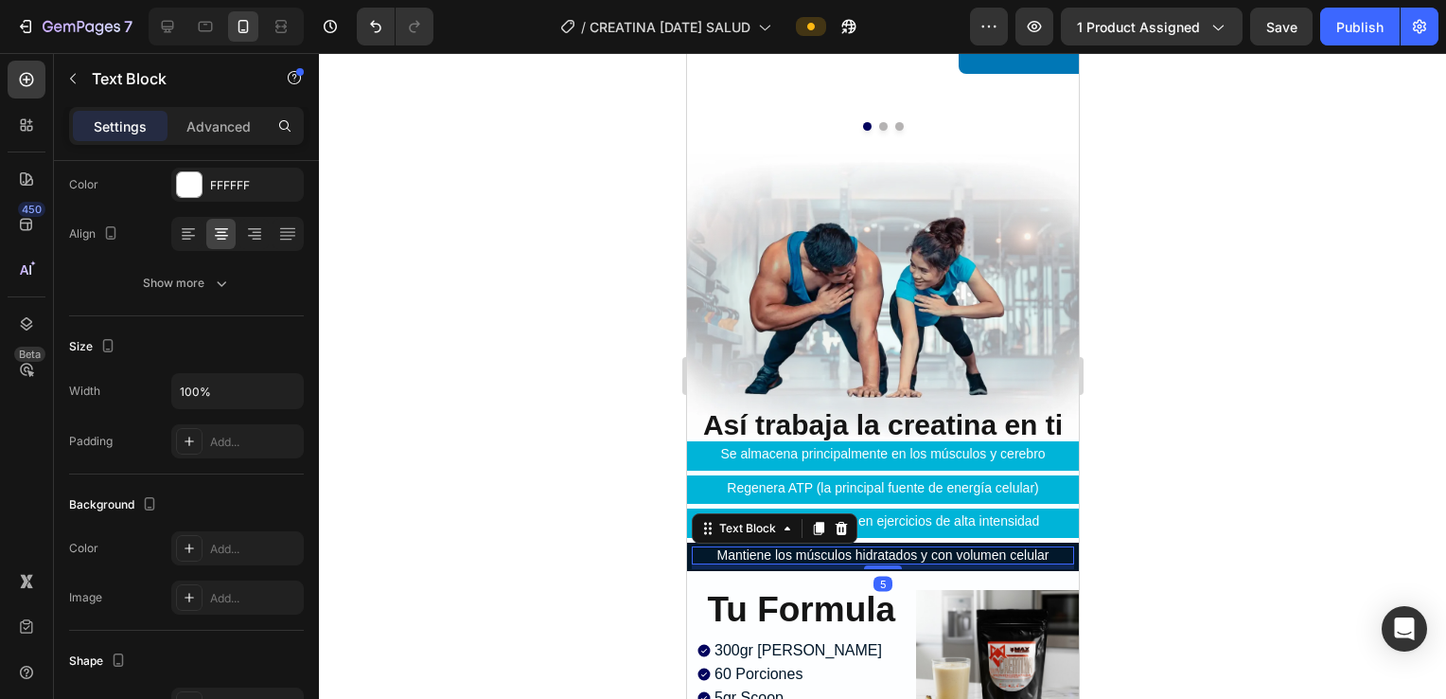
scroll to position [0, 0]
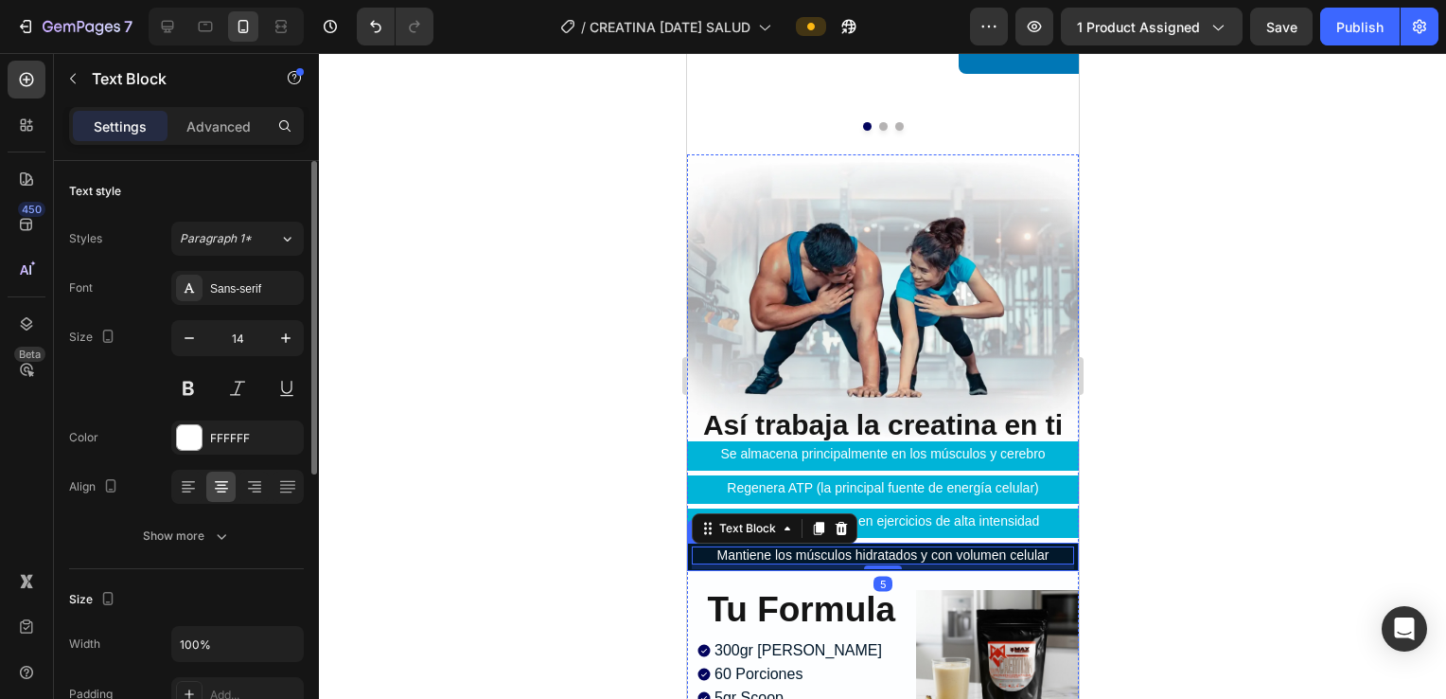
click at [709, 546] on div "Mantiene los músculos hidratados y con volumen celular Text Block 5" at bounding box center [882, 557] width 392 height 23
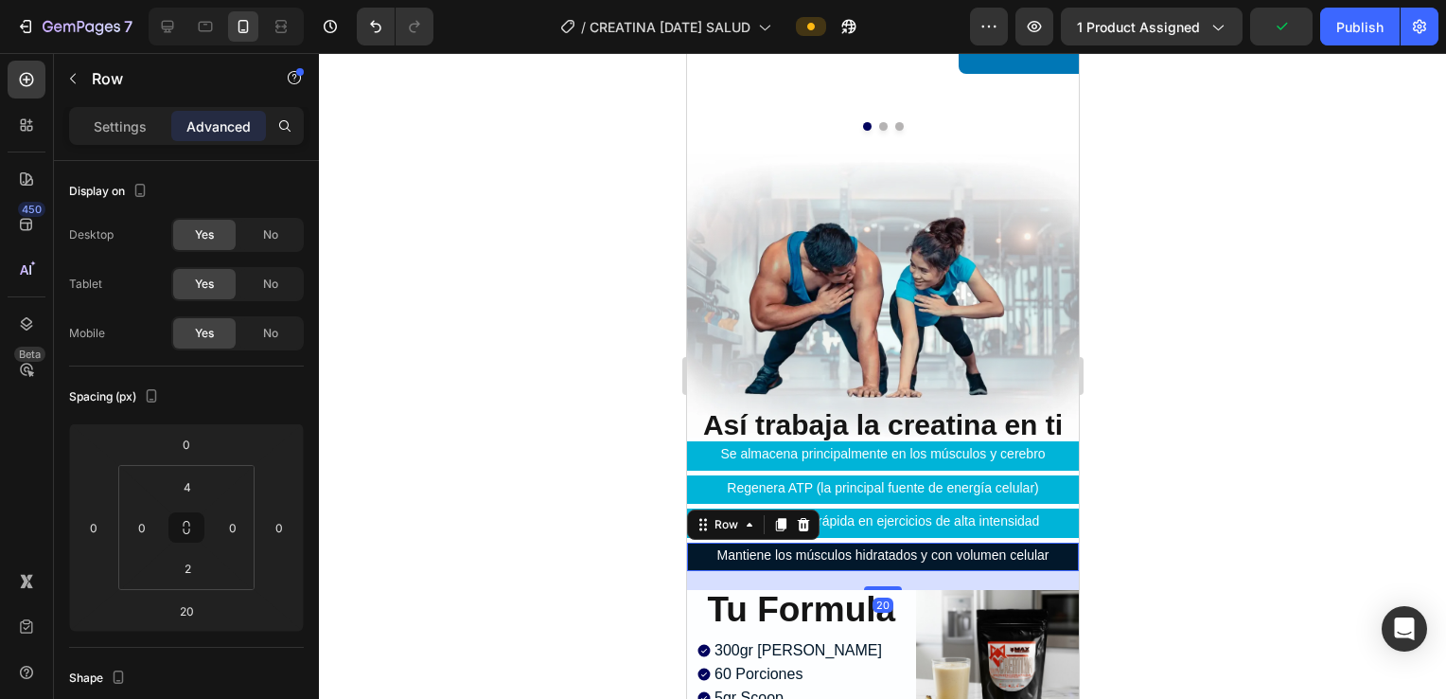
click at [709, 548] on p "Mantiene los músculos hidratados y con volumen celular" at bounding box center [882, 555] width 379 height 14
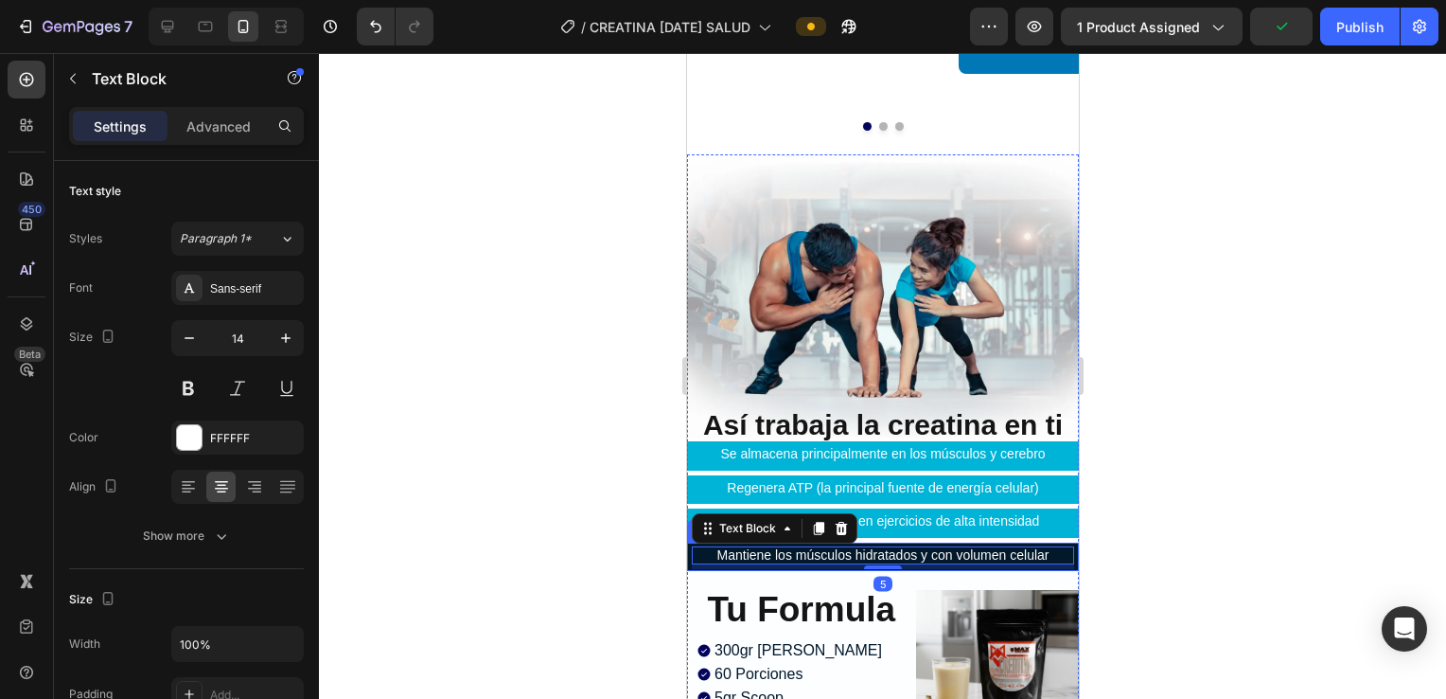
click at [709, 546] on div "Mantiene los músculos hidratados y con volumen celular Text Block 5" at bounding box center [882, 557] width 392 height 23
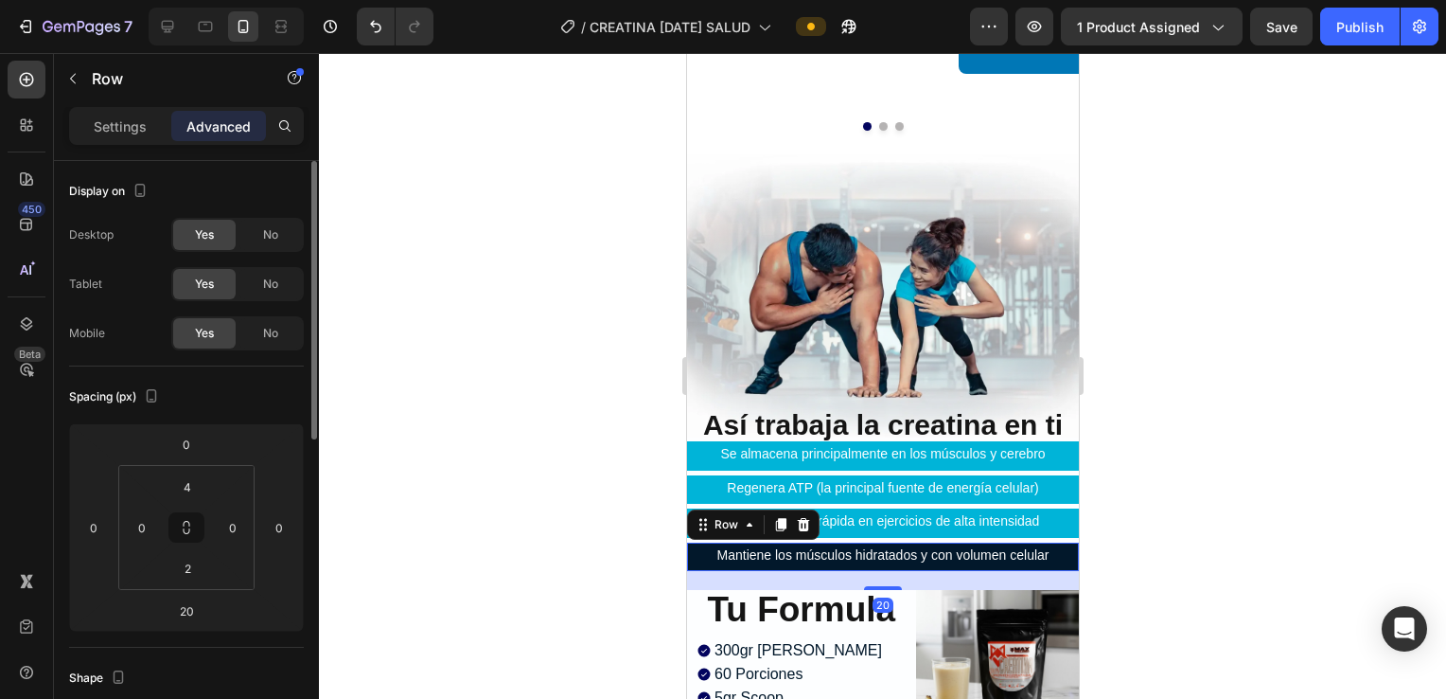
scroll to position [126, 0]
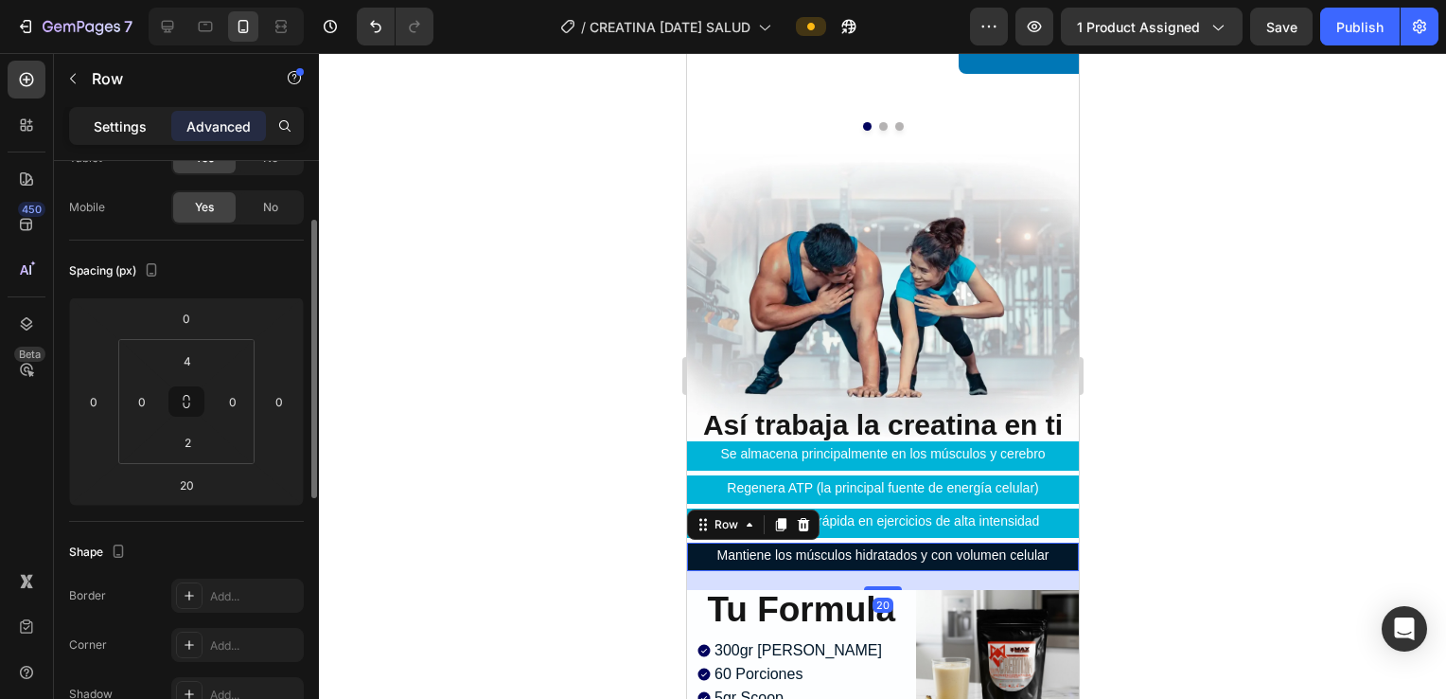
drag, startPoint x: 140, startPoint y: 121, endPoint x: 148, endPoint y: 150, distance: 29.4
click at [141, 121] on p "Settings" at bounding box center [120, 126] width 53 height 20
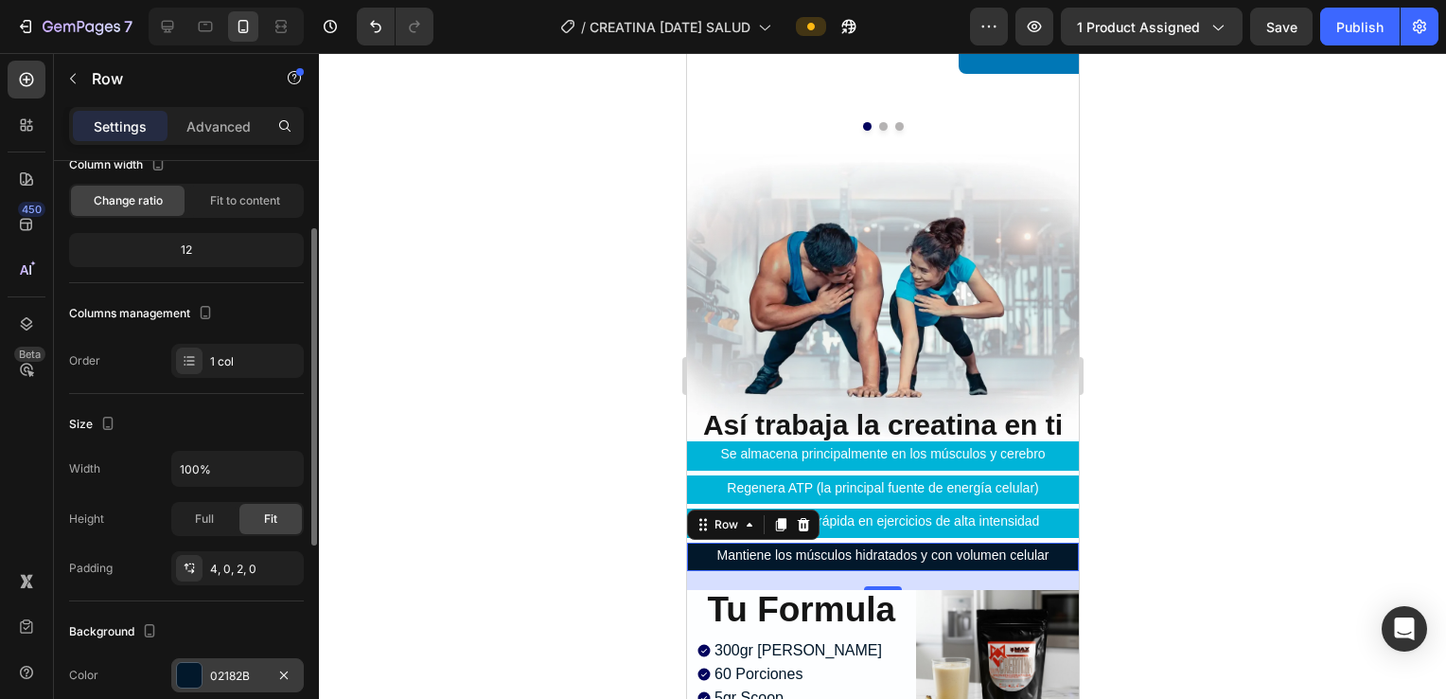
click at [229, 672] on div "02182B" at bounding box center [237, 675] width 55 height 17
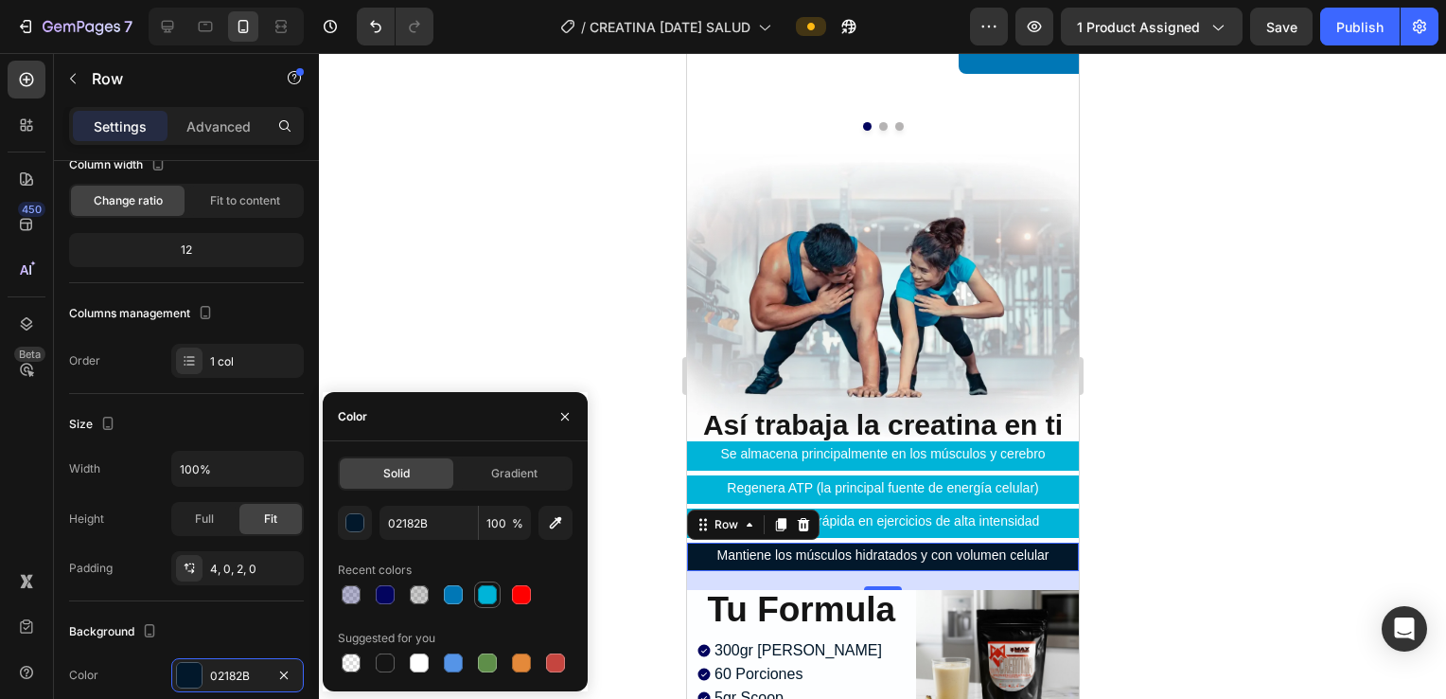
click at [485, 600] on div at bounding box center [487, 594] width 19 height 19
type input "00B4D8"
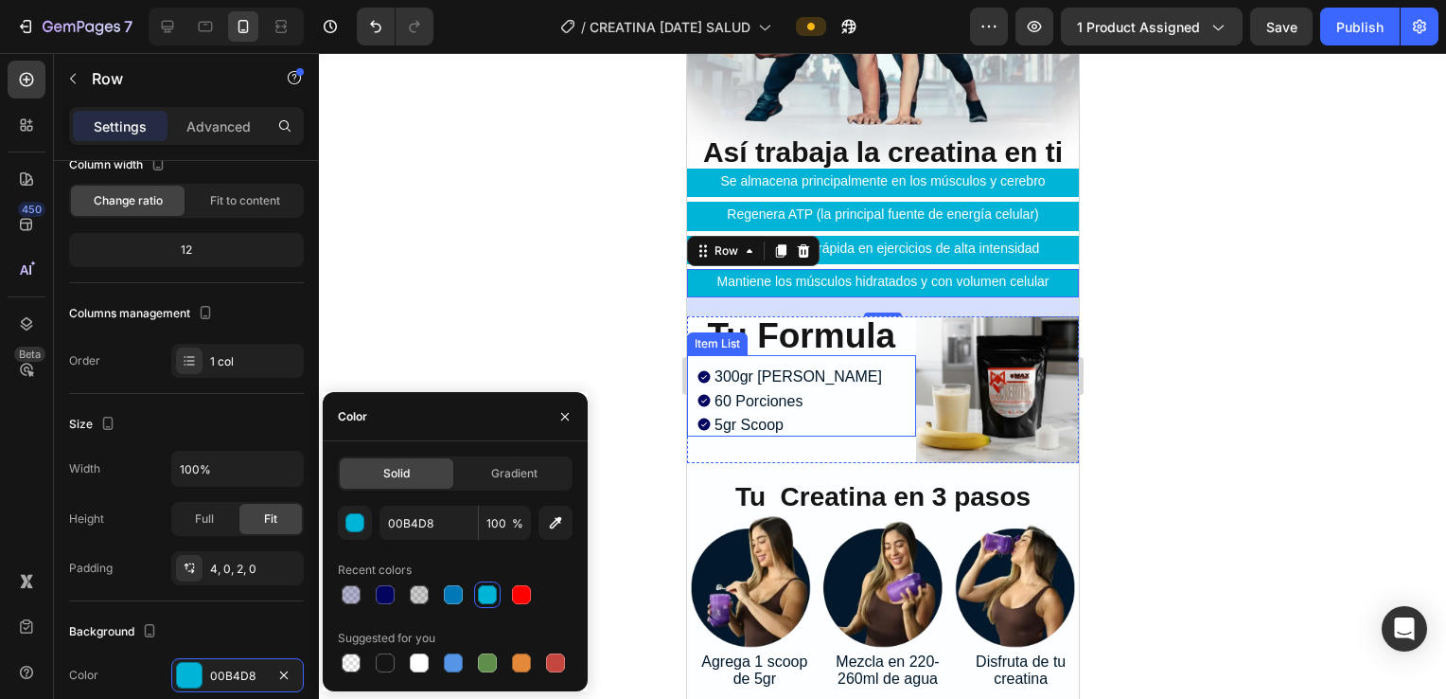
scroll to position [6001, 0]
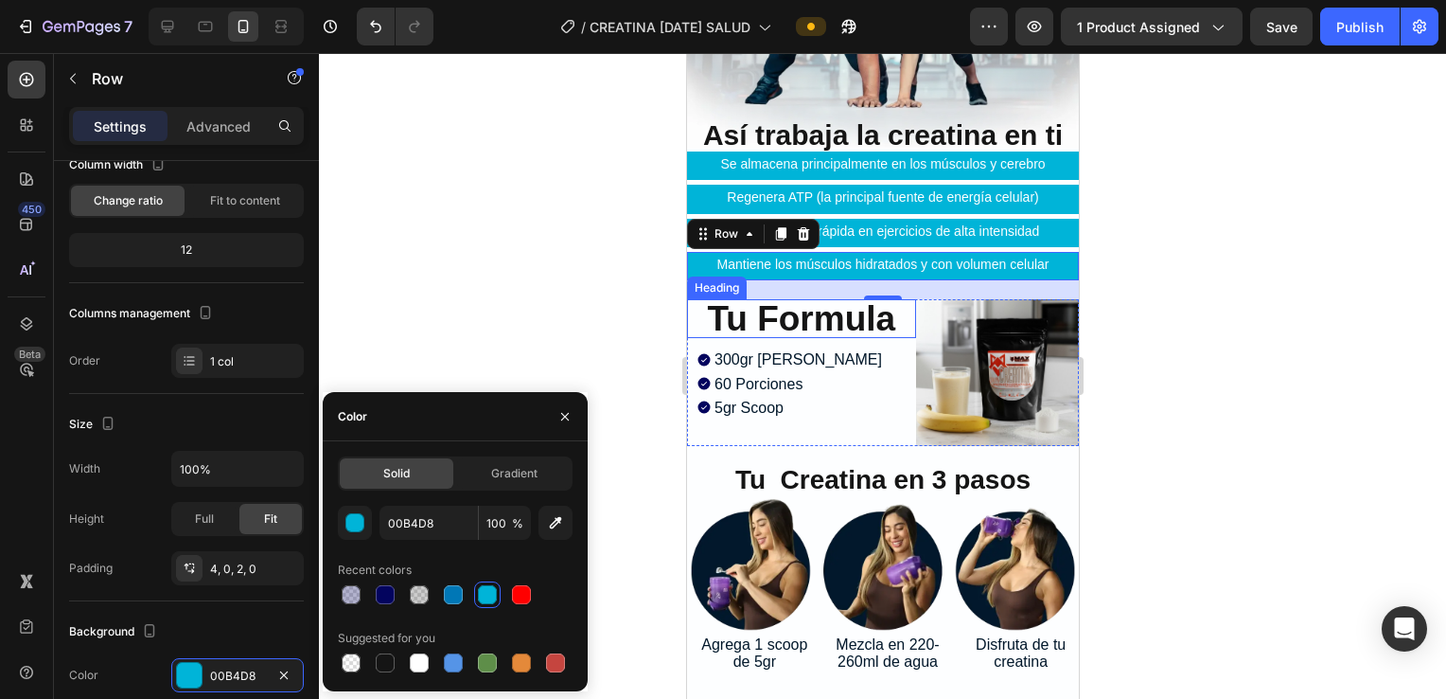
click at [709, 307] on span "Tu Formula" at bounding box center [800, 318] width 188 height 39
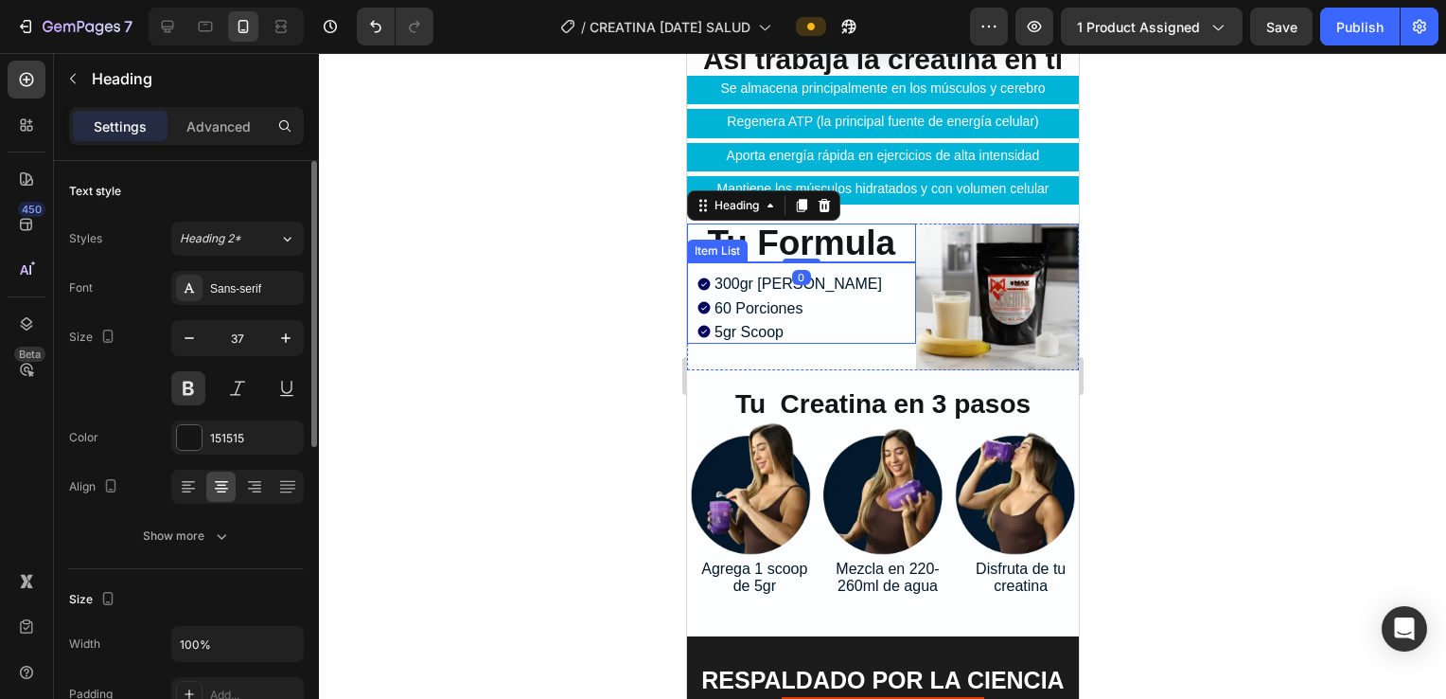
scroll to position [6127, 0]
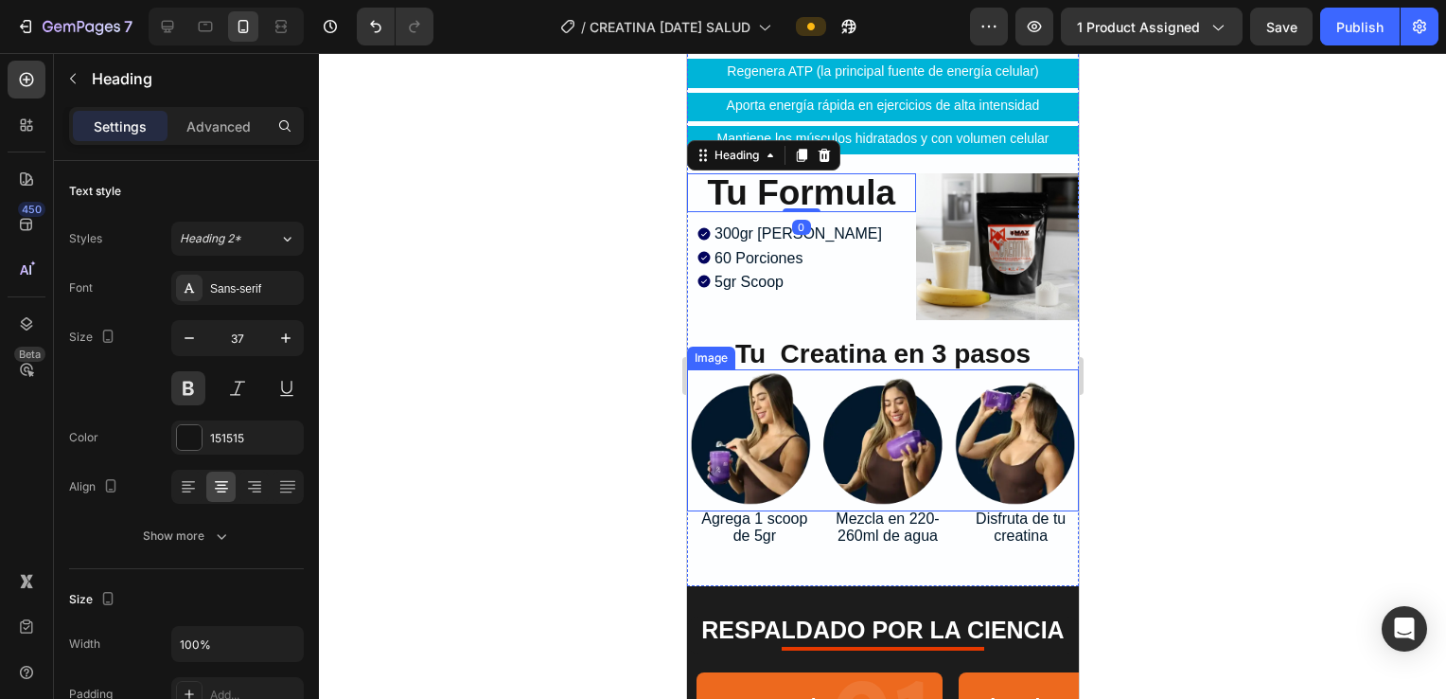
click at [709, 369] on img at bounding box center [882, 440] width 392 height 142
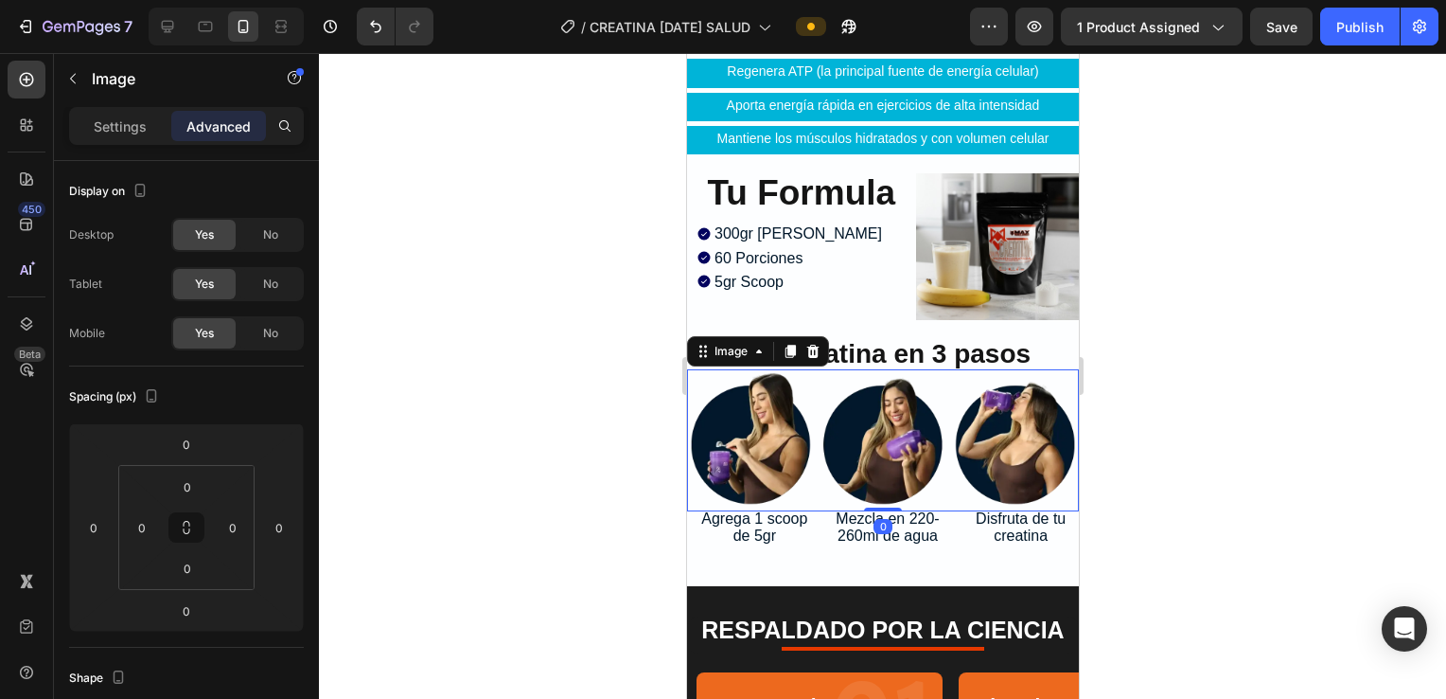
click at [709, 389] on div at bounding box center [882, 376] width 1127 height 646
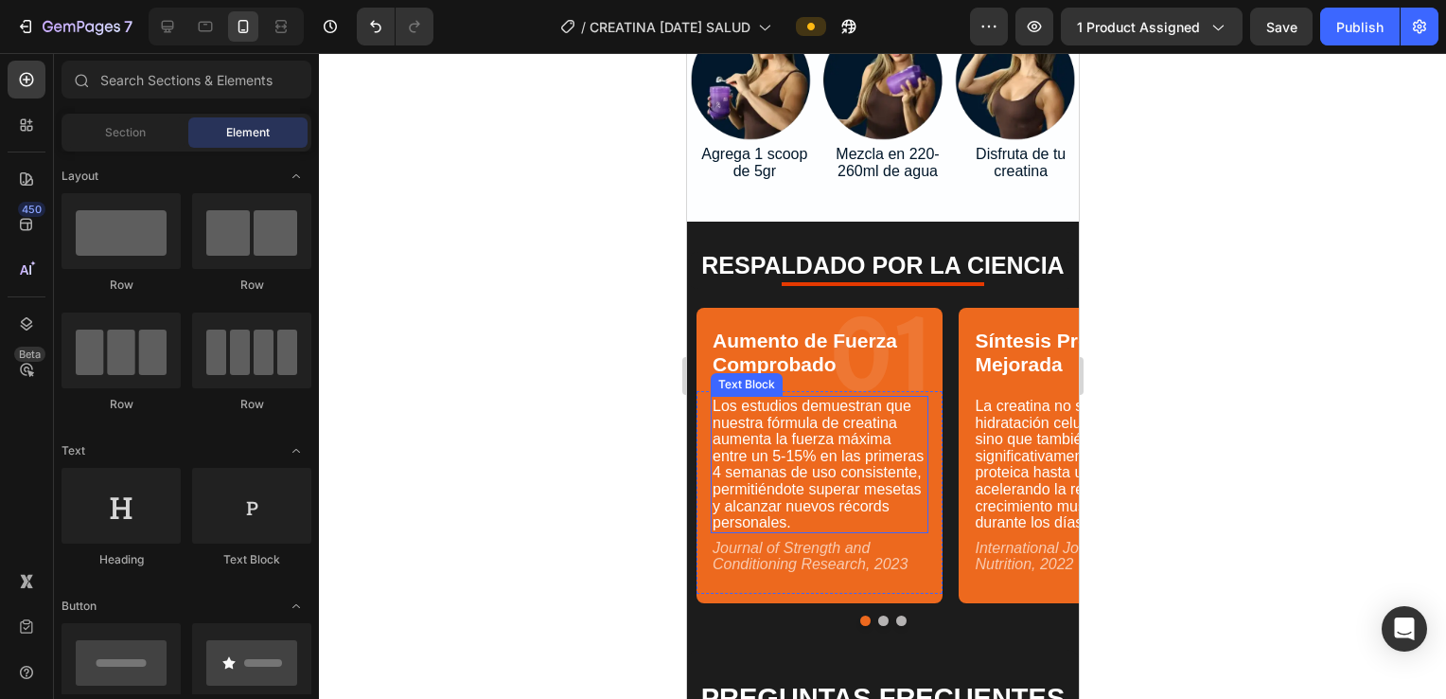
scroll to position [6505, 0]
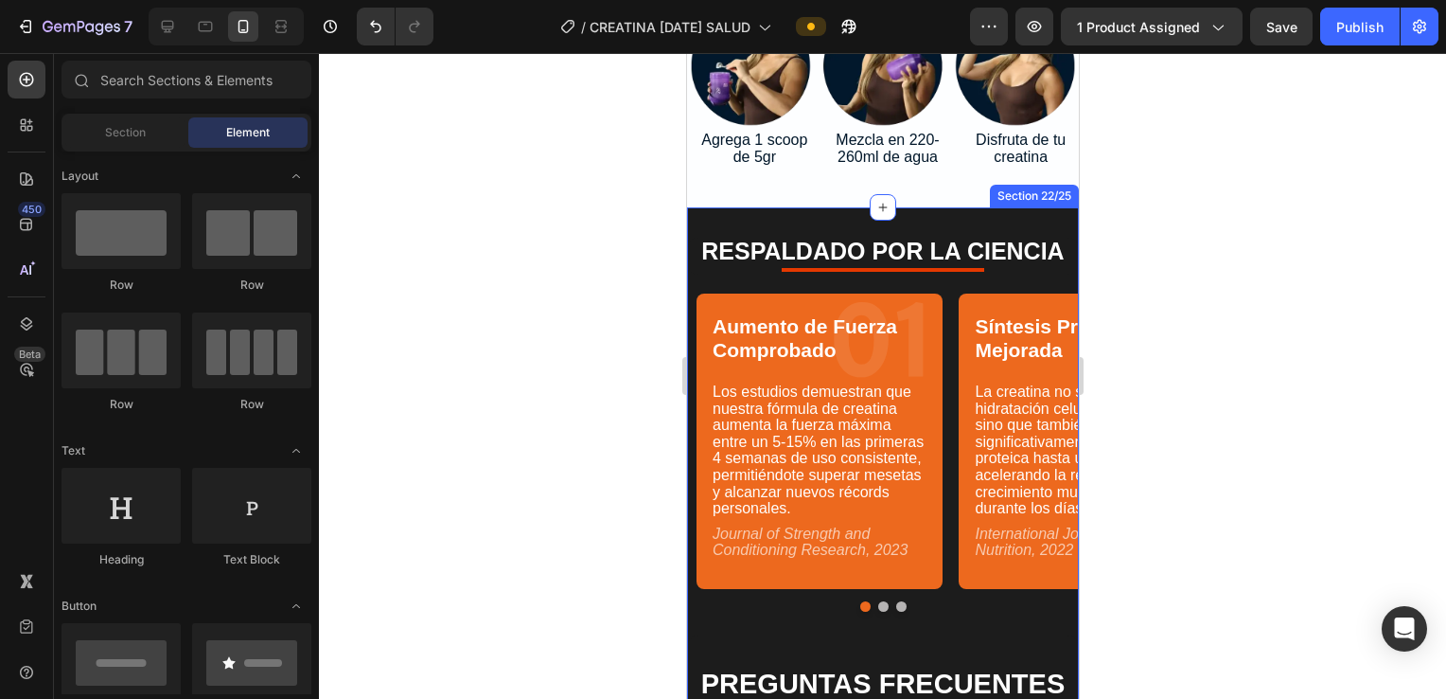
click at [709, 207] on div "RESPALDADO POR LA CIENCIA Heading Title Line Row Aumento de Fuerza Comprobado T…" at bounding box center [882, 591] width 392 height 768
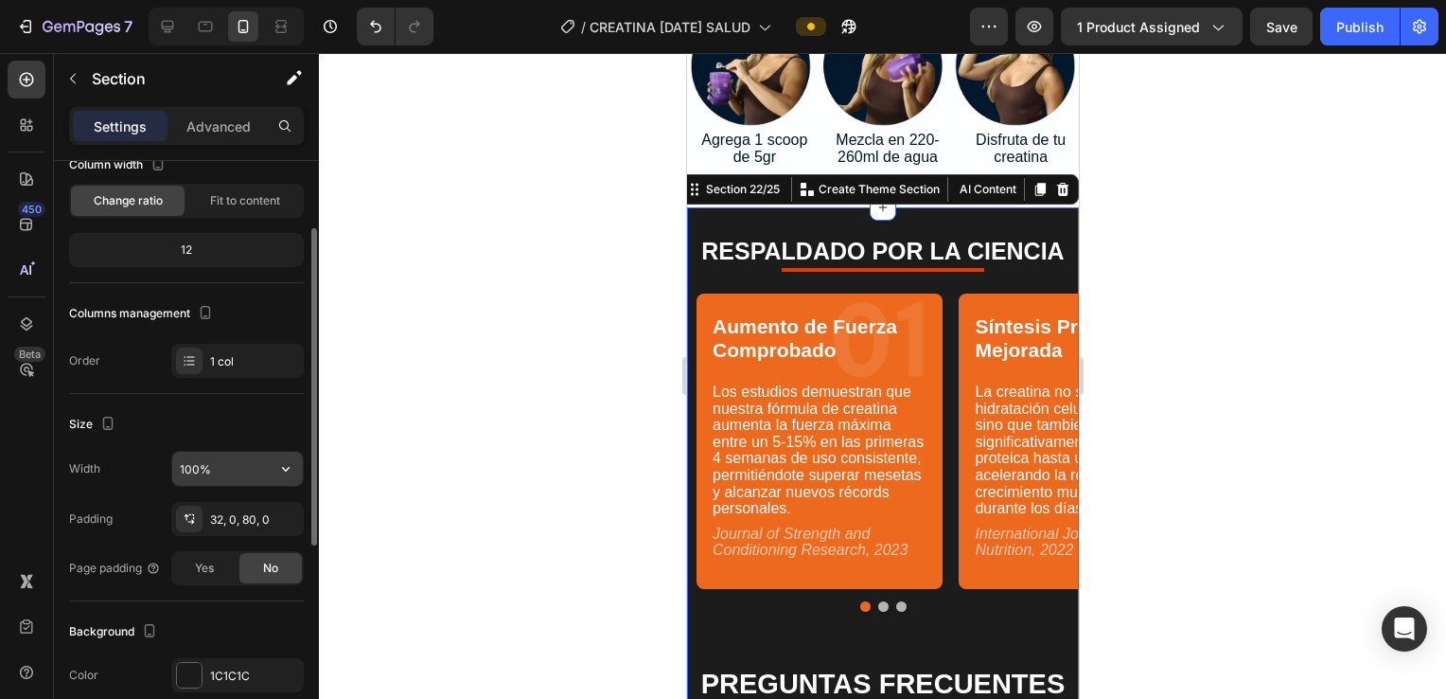
scroll to position [379, 0]
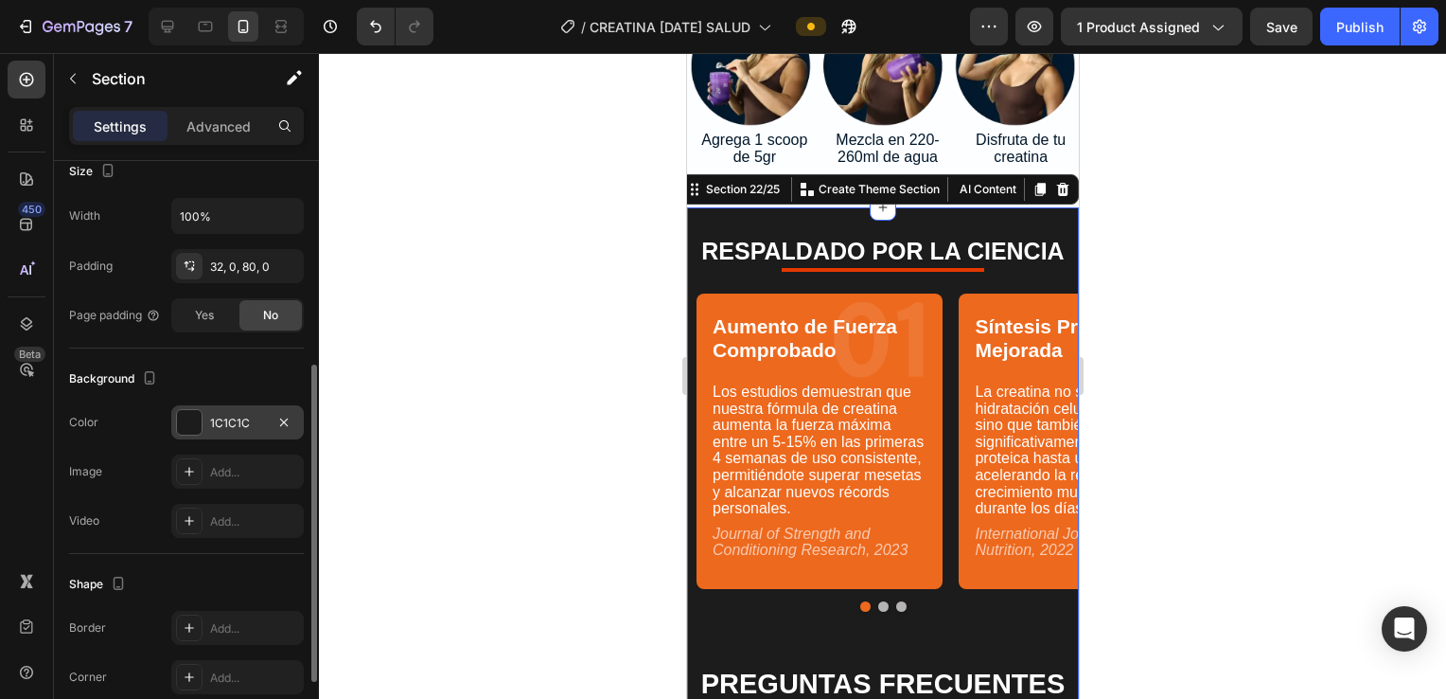
click at [212, 430] on div "1C1C1C" at bounding box center [237, 422] width 133 height 34
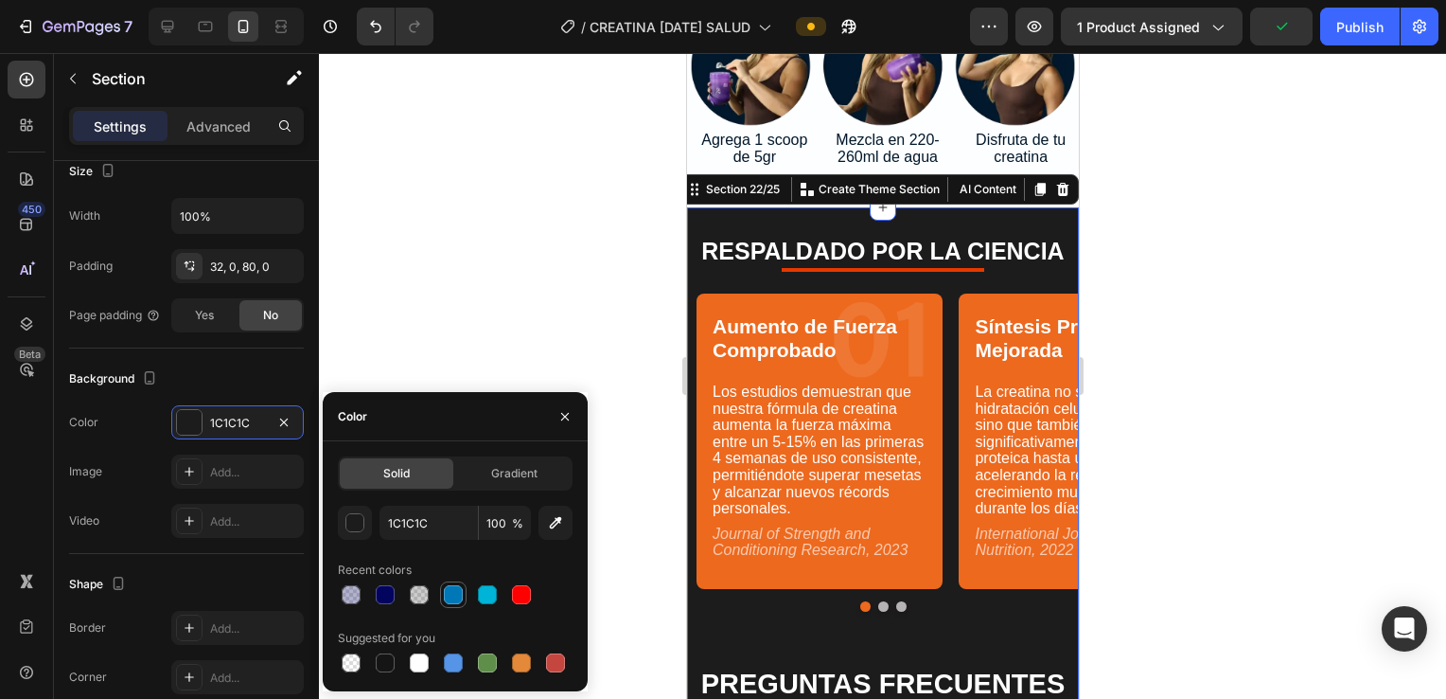
click at [456, 600] on div at bounding box center [453, 594] width 19 height 19
type input "0077B6"
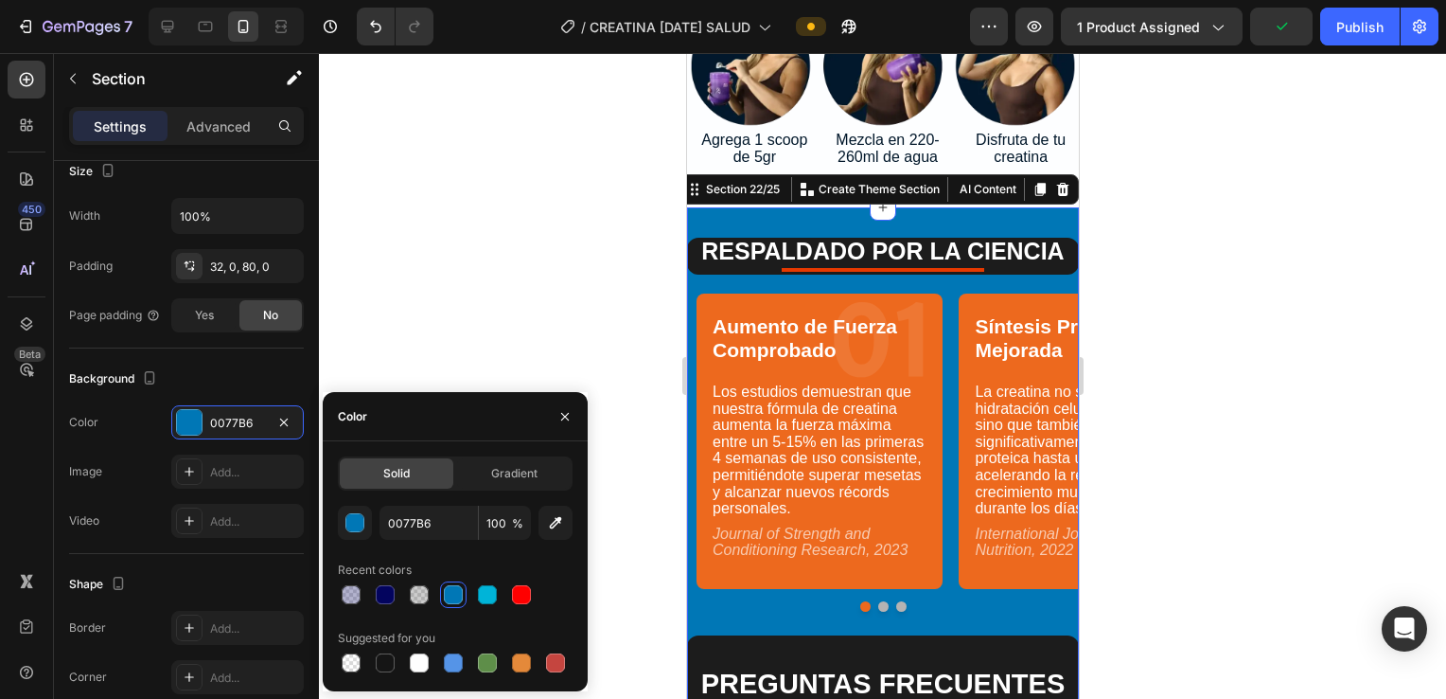
scroll to position [6758, 0]
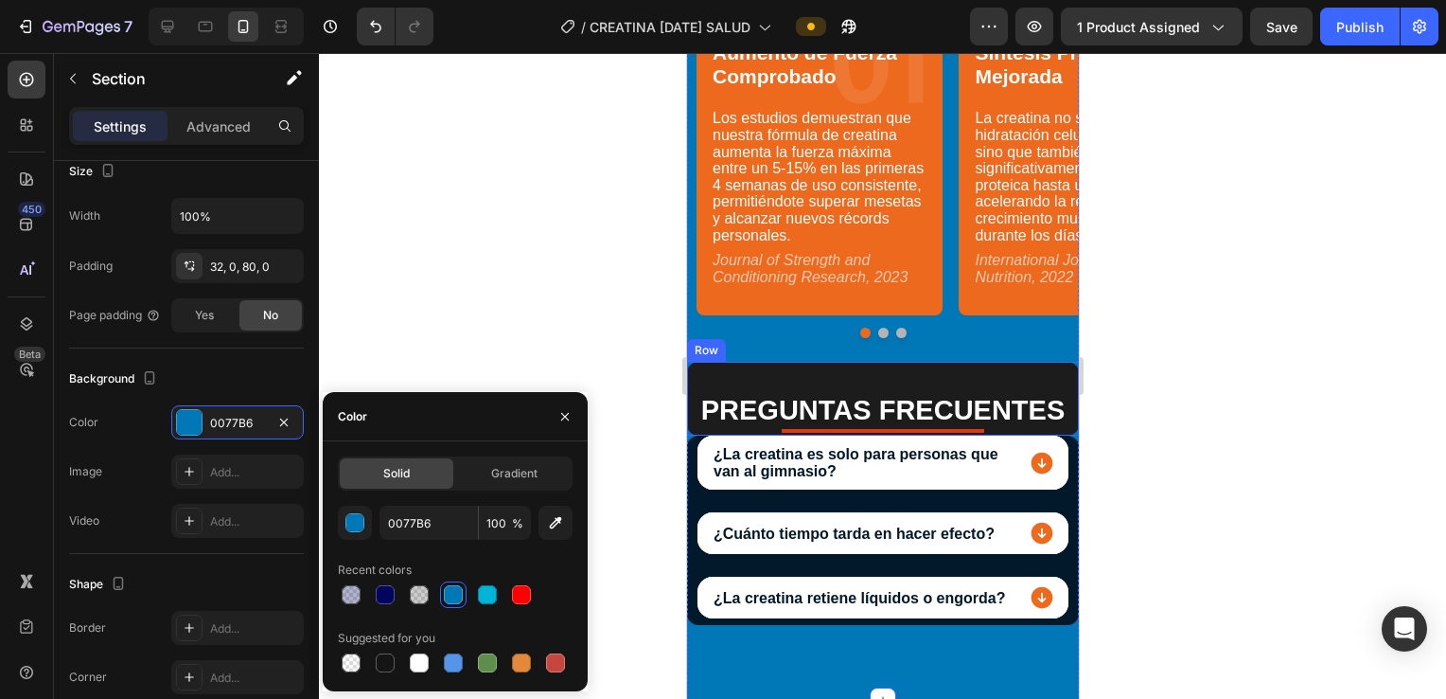
click at [709, 370] on div "PREGUNTAS FRECUENTES Heading Title Line Row" at bounding box center [882, 399] width 392 height 74
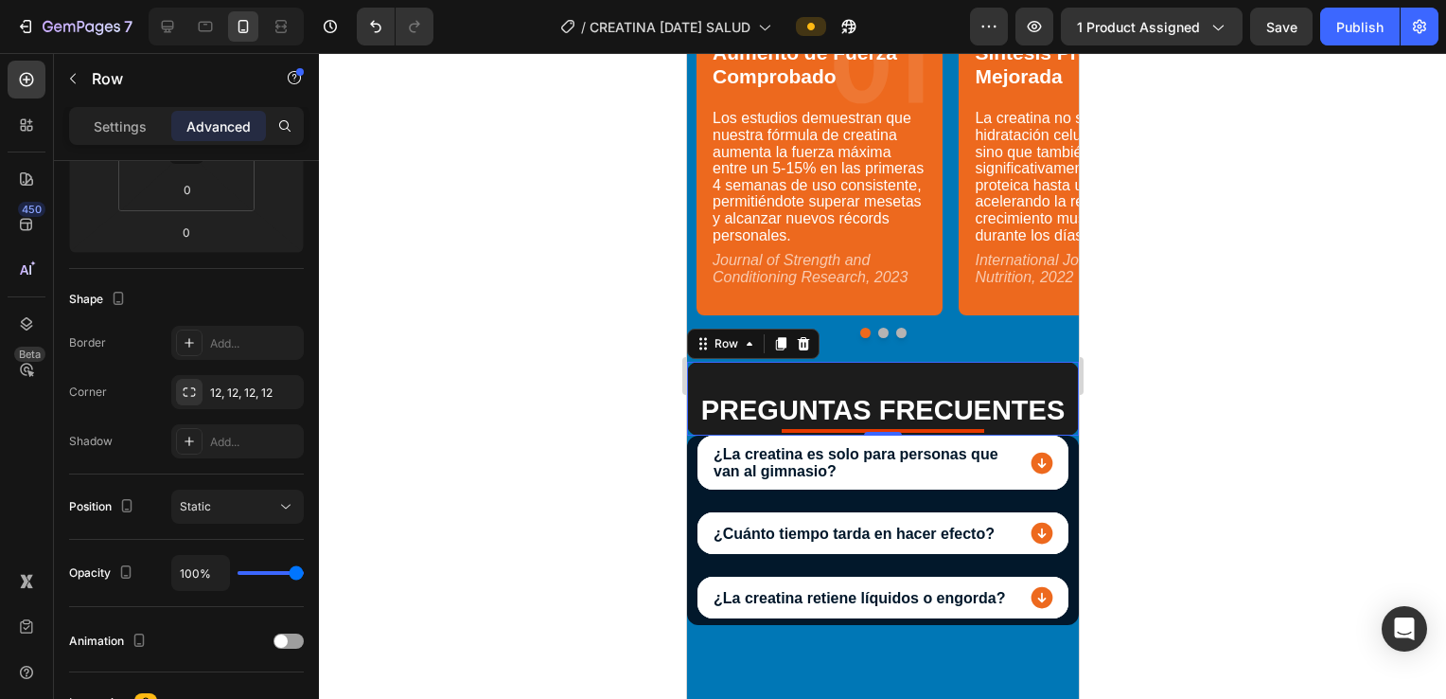
scroll to position [0, 0]
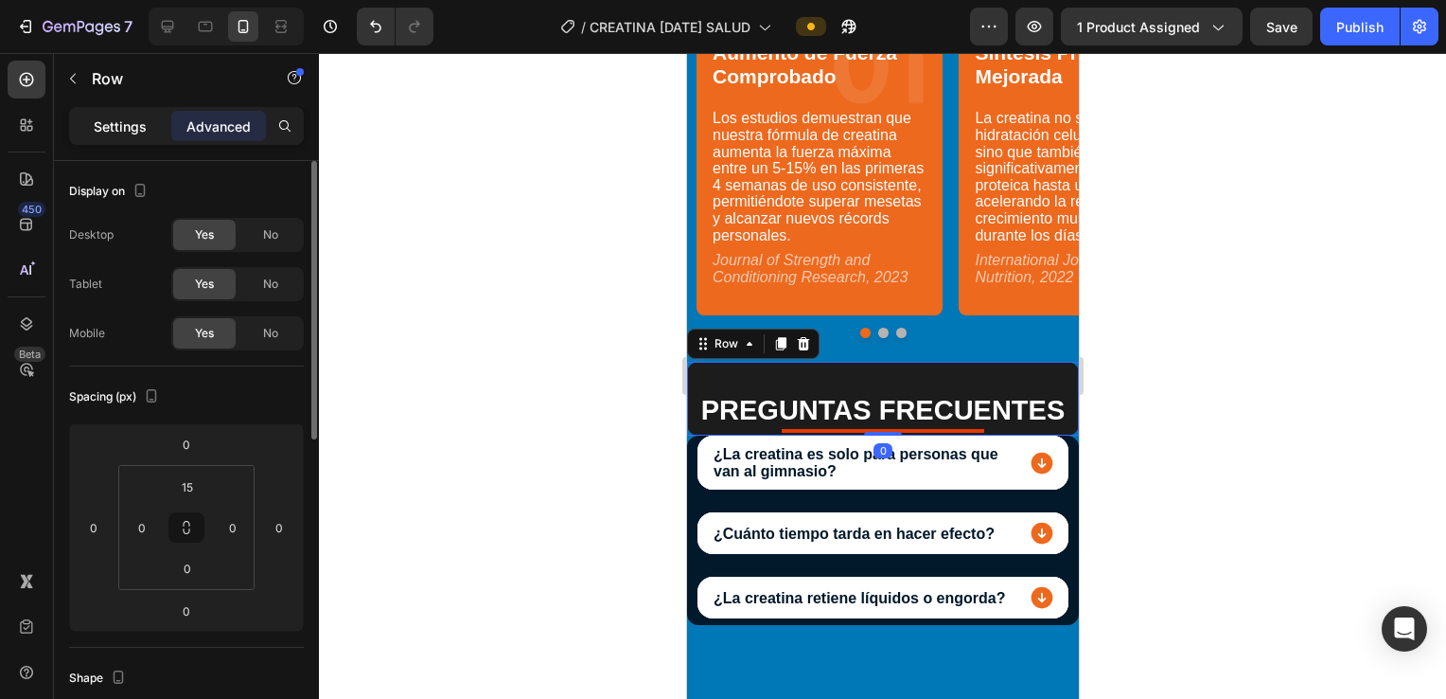
click at [123, 127] on p "Settings" at bounding box center [120, 126] width 53 height 20
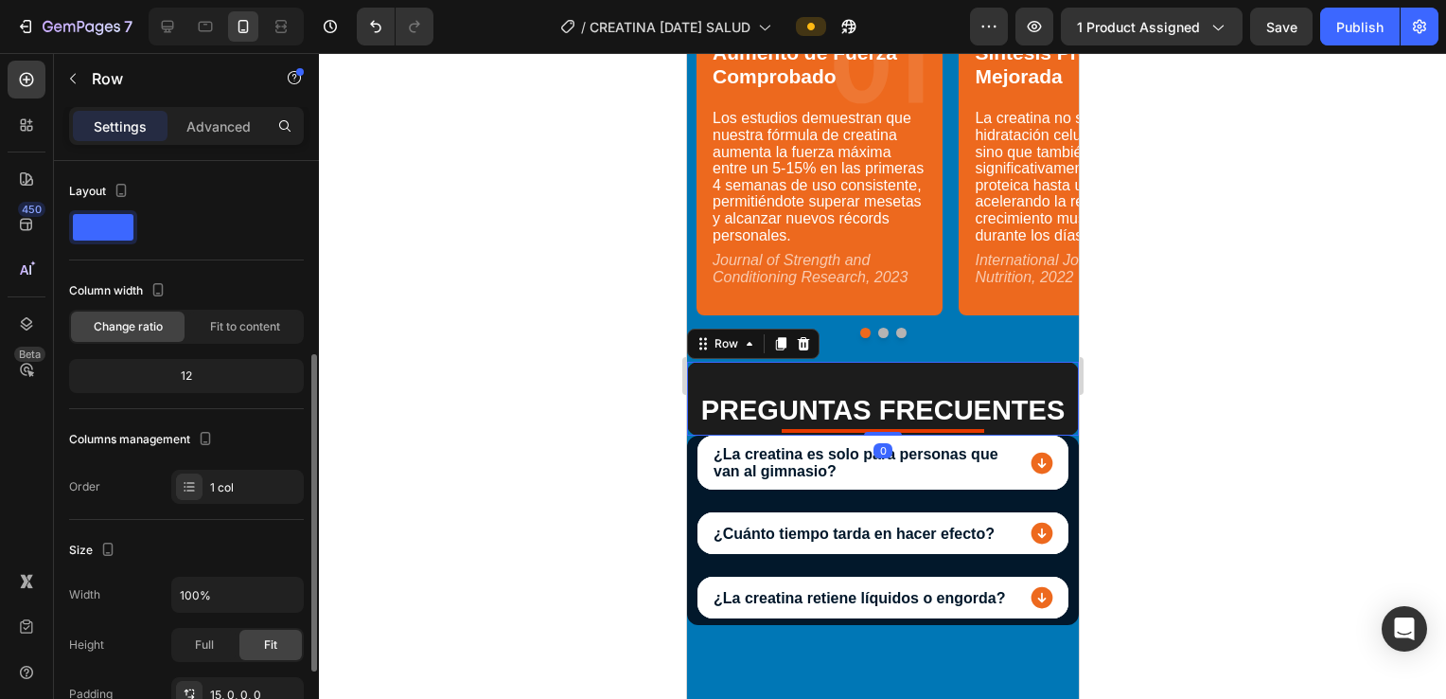
scroll to position [253, 0]
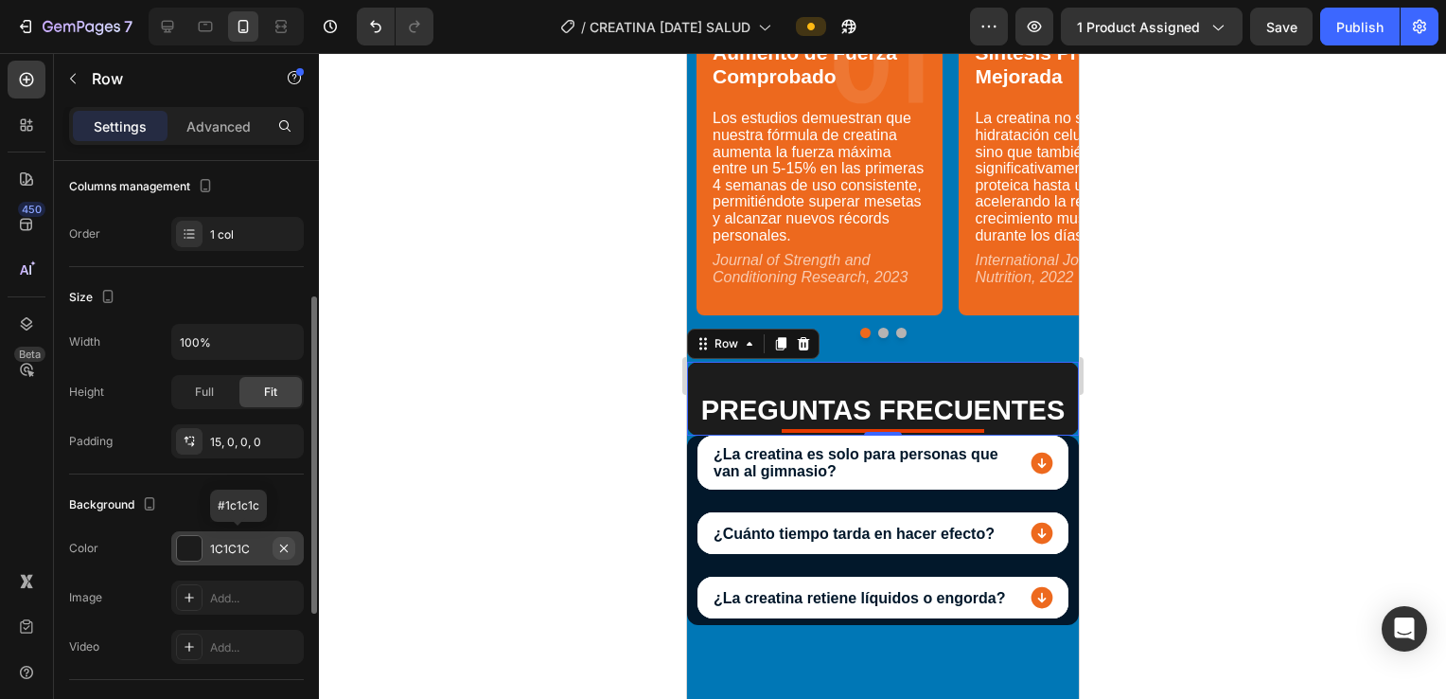
click at [288, 547] on icon "button" at bounding box center [283, 548] width 15 height 15
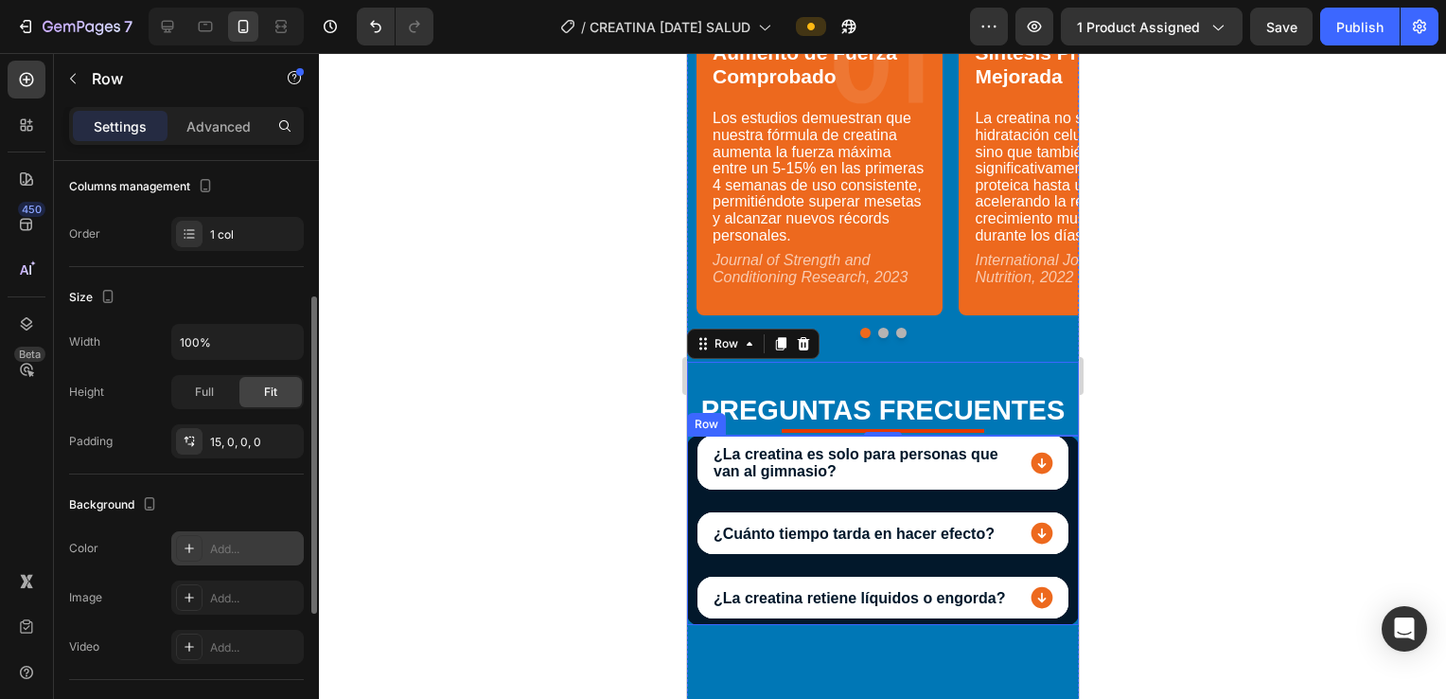
click at [691, 460] on div "¿La creatina es solo para personas que van al gimnasio? ¿Cuánto tiempo tarda en…" at bounding box center [882, 529] width 392 height 189
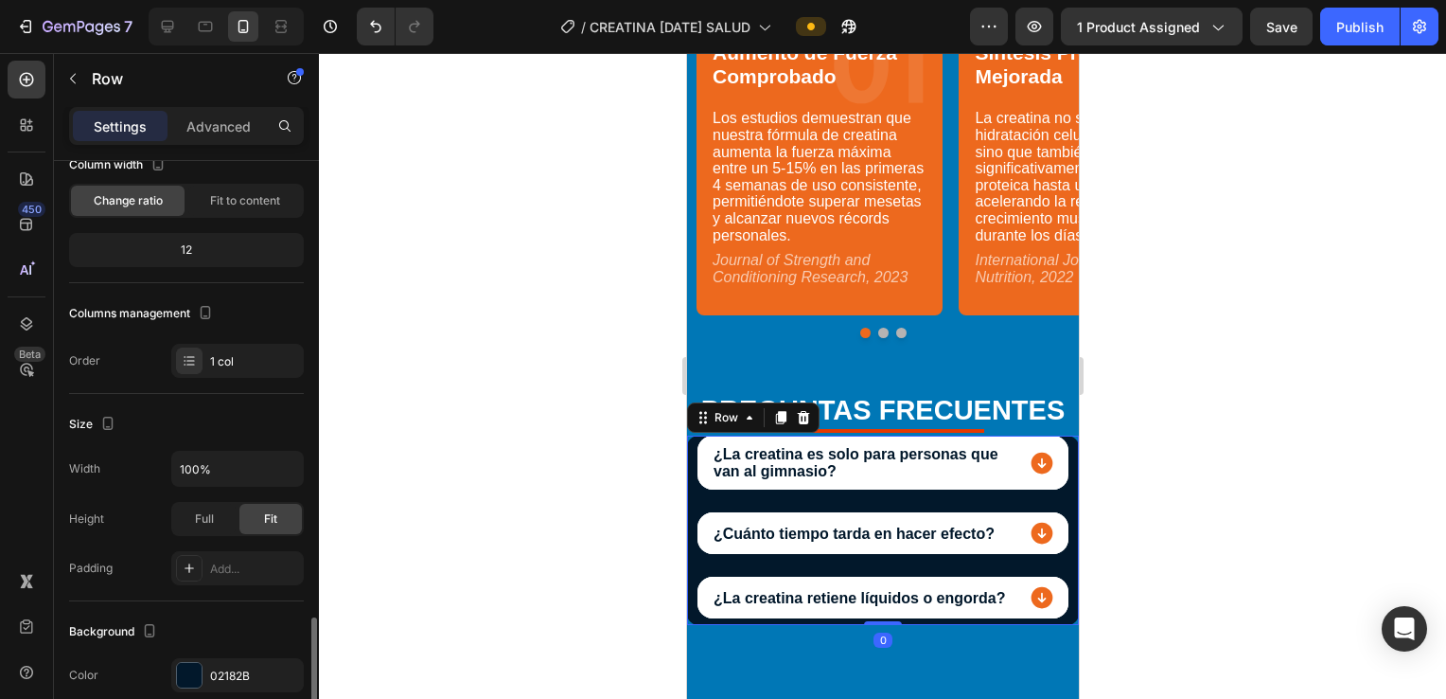
scroll to position [379, 0]
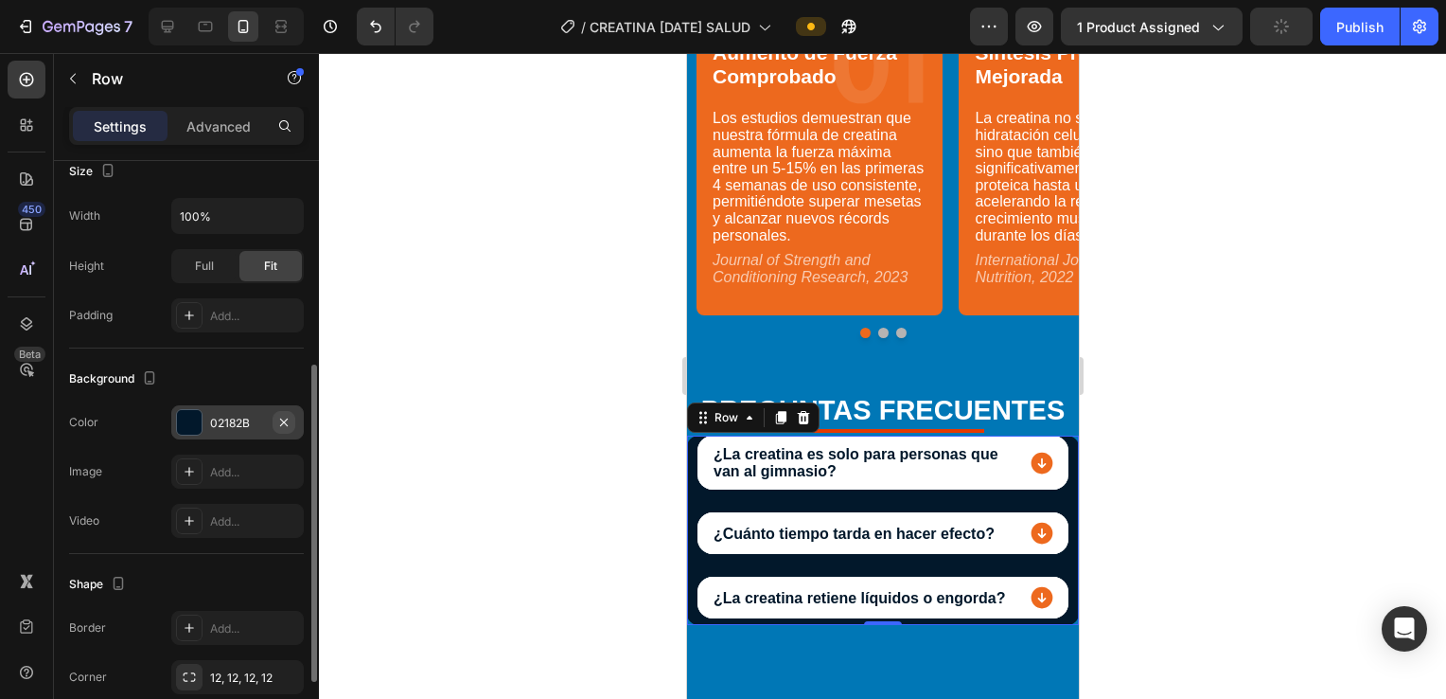
click at [284, 419] on icon "button" at bounding box center [284, 421] width 8 height 8
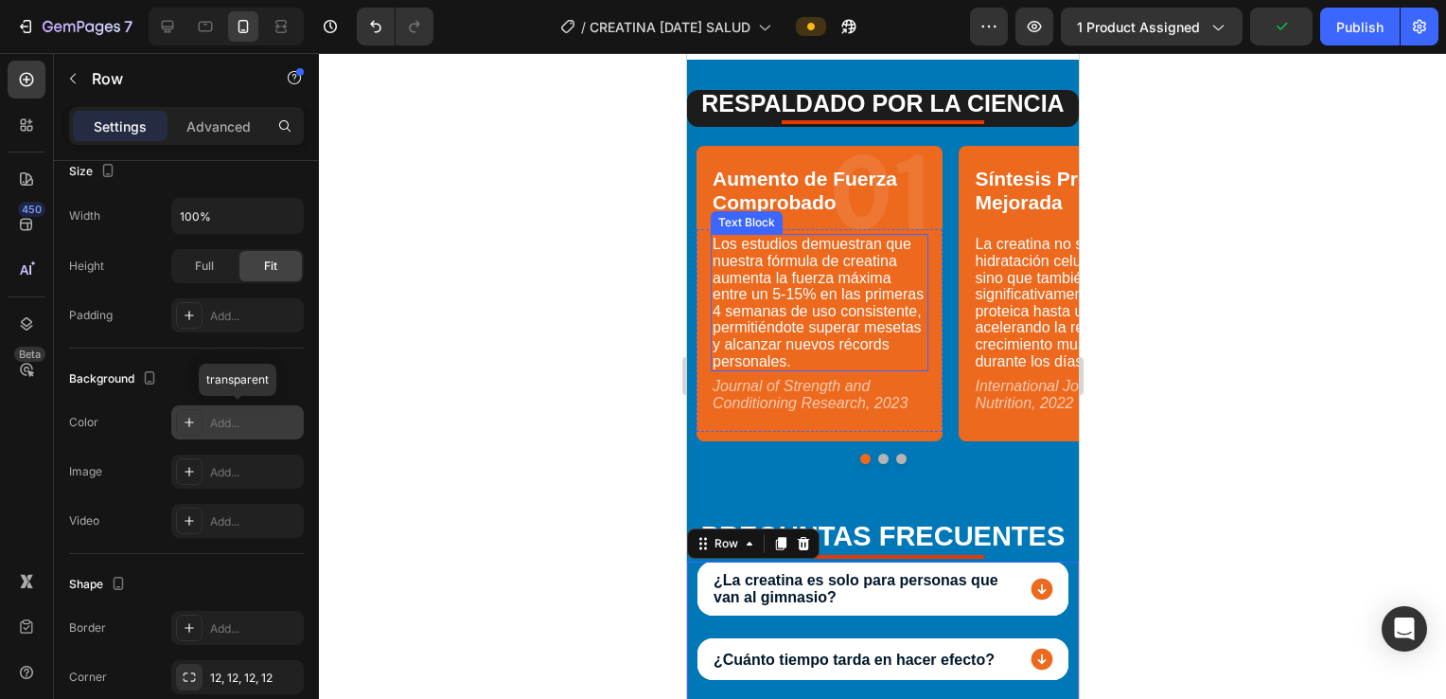
scroll to position [6505, 0]
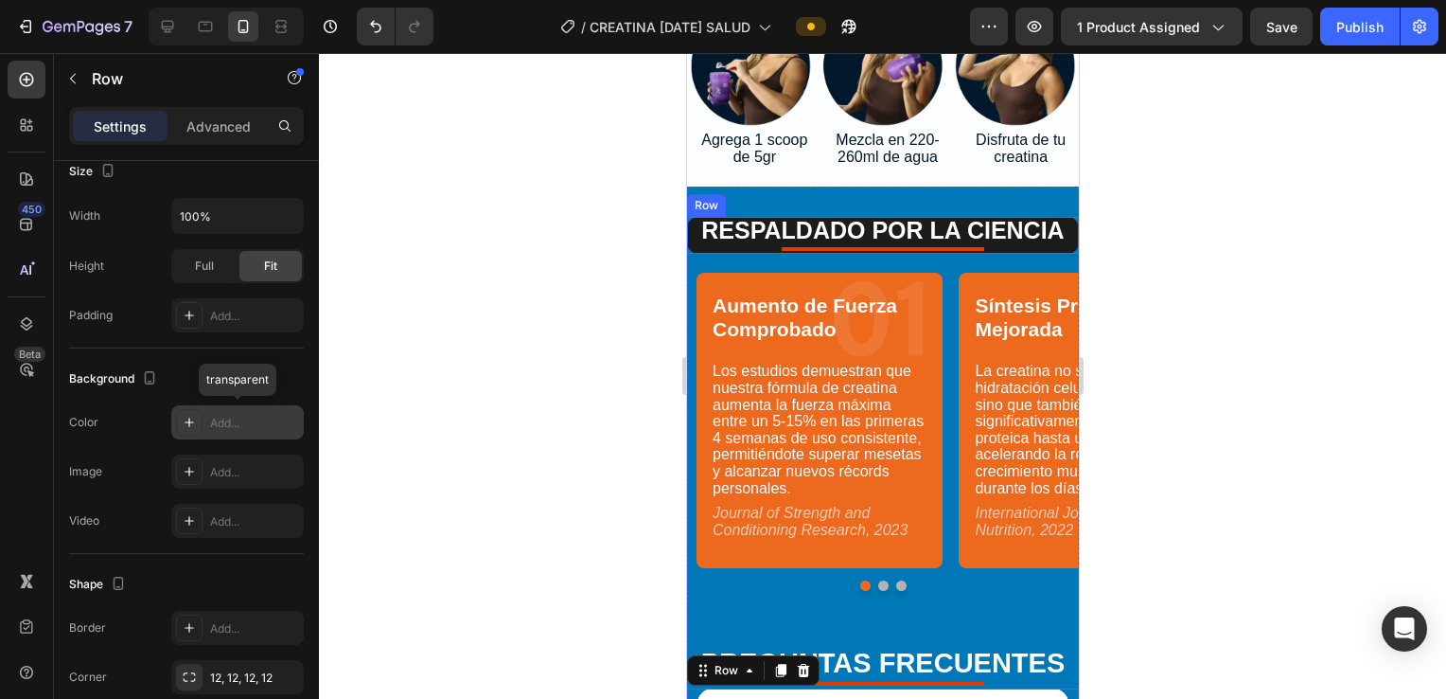
click at [693, 247] on div "RESPALDADO POR LA CIENCIA Heading Title Line" at bounding box center [882, 235] width 392 height 37
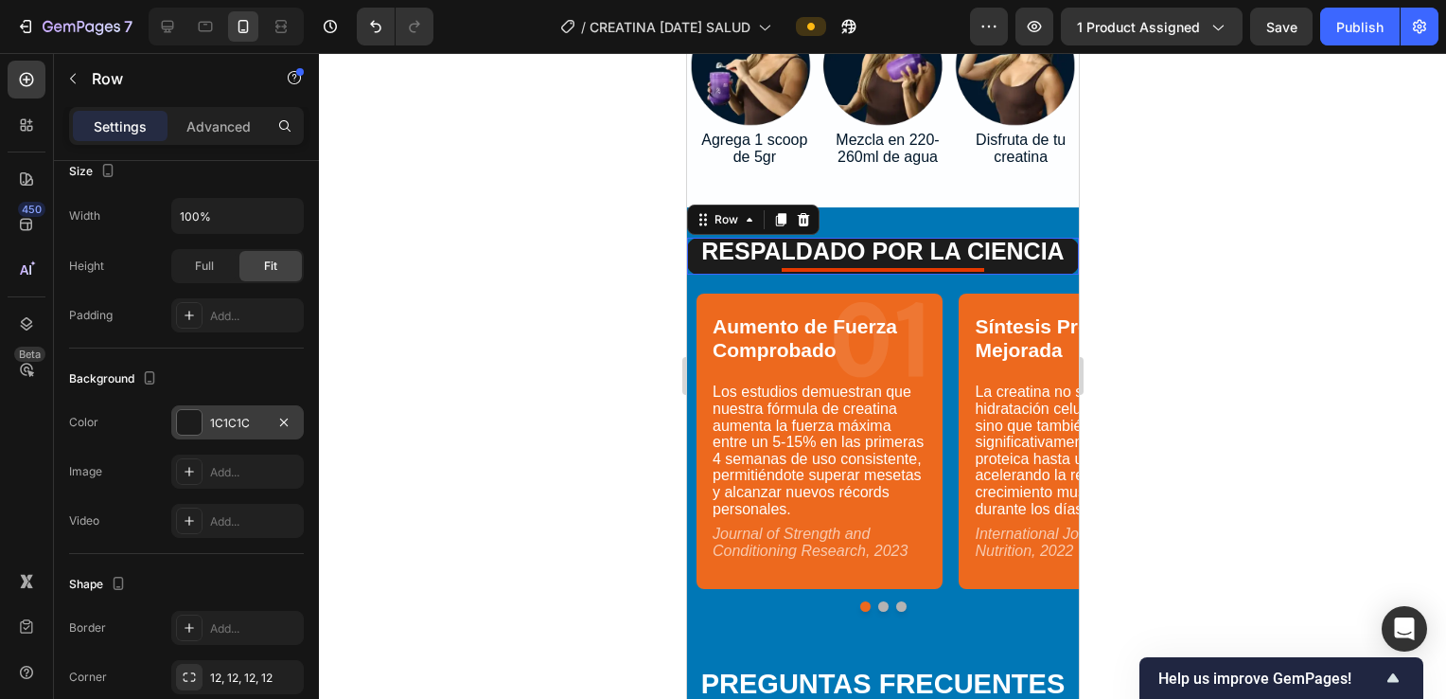
scroll to position [379, 0]
click at [284, 424] on icon "button" at bounding box center [283, 422] width 15 height 15
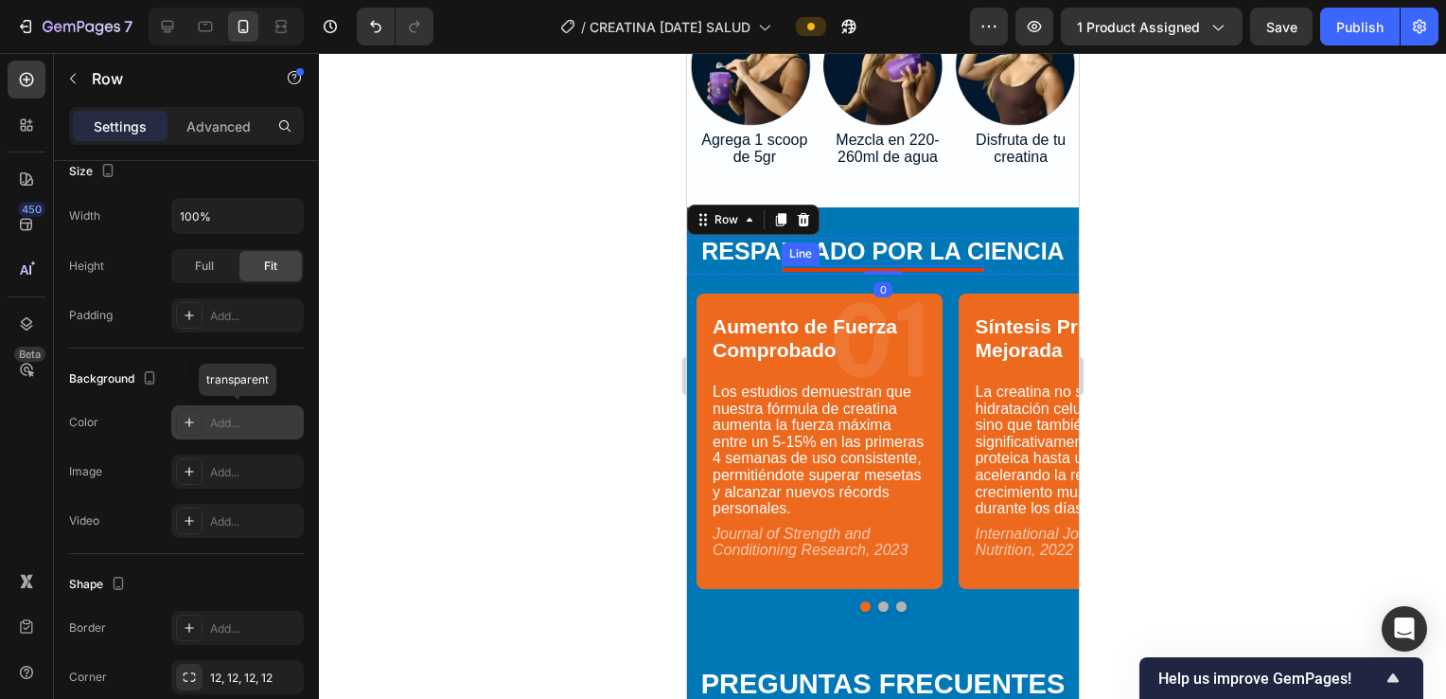
click at [709, 268] on div at bounding box center [882, 270] width 203 height 4
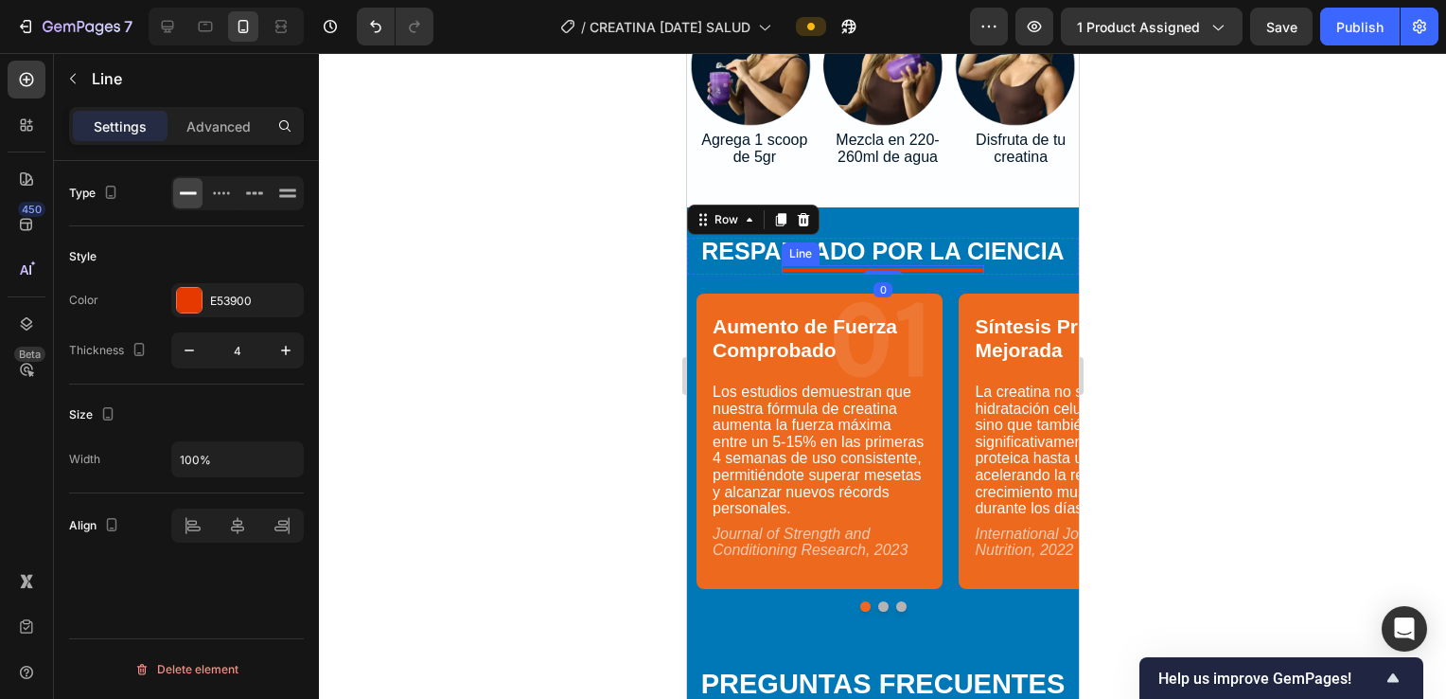
scroll to position [0, 0]
click at [709, 239] on icon at bounding box center [897, 245] width 12 height 13
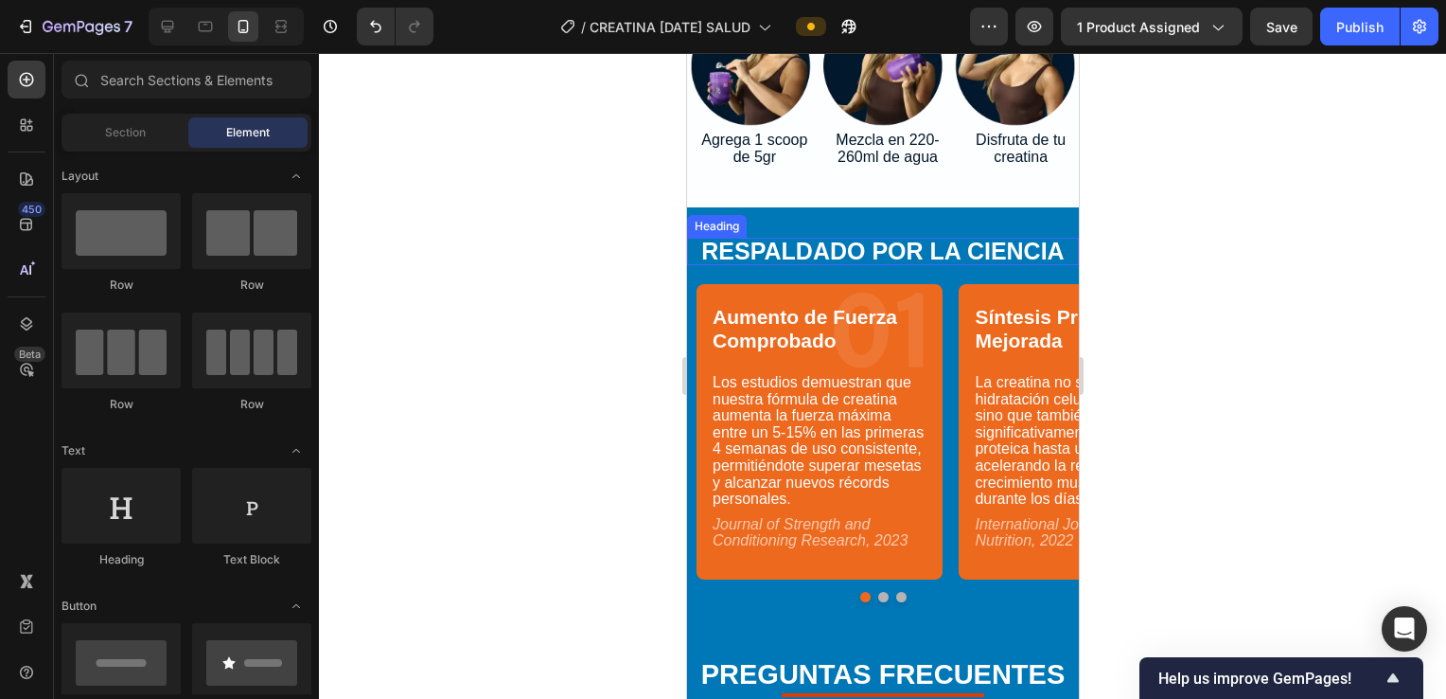
click at [709, 238] on h2 "RESPALDADO POR LA CIENCIA" at bounding box center [882, 251] width 392 height 27
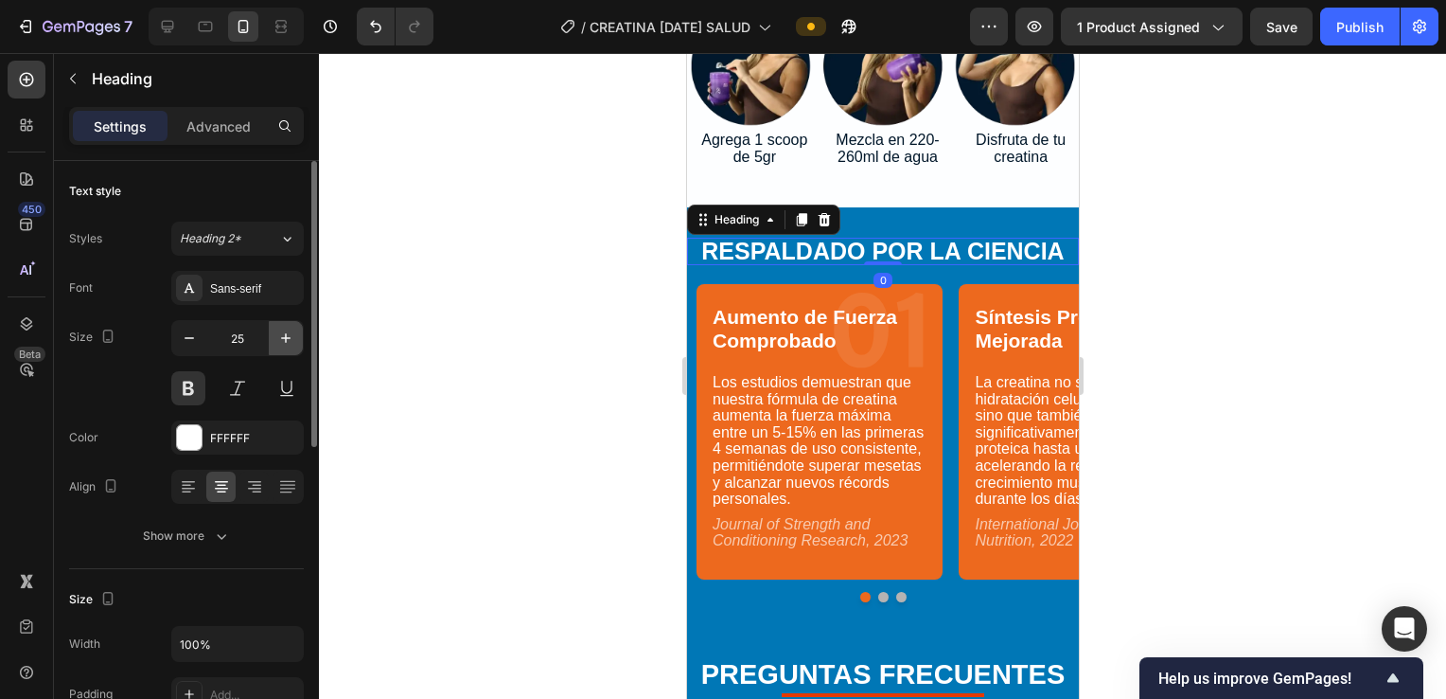
click at [276, 335] on icon "button" at bounding box center [285, 337] width 19 height 19
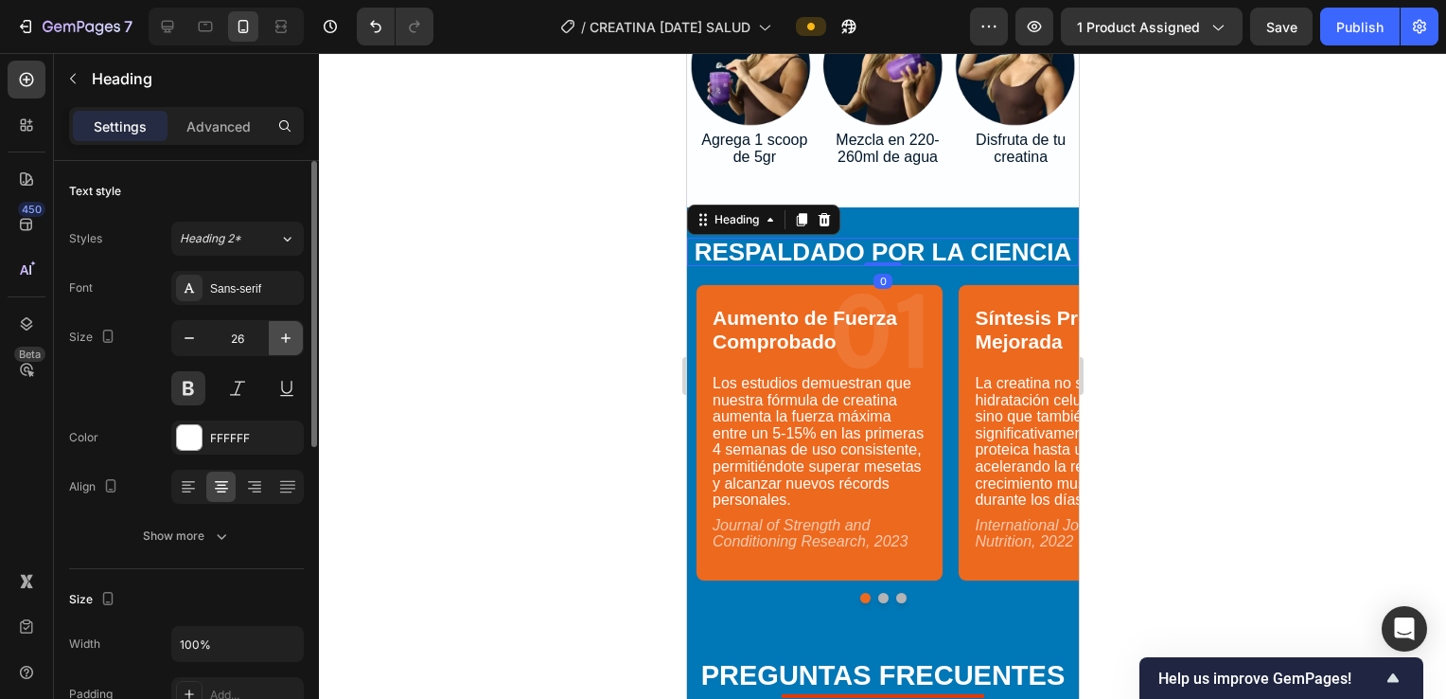
click at [276, 335] on icon "button" at bounding box center [285, 337] width 19 height 19
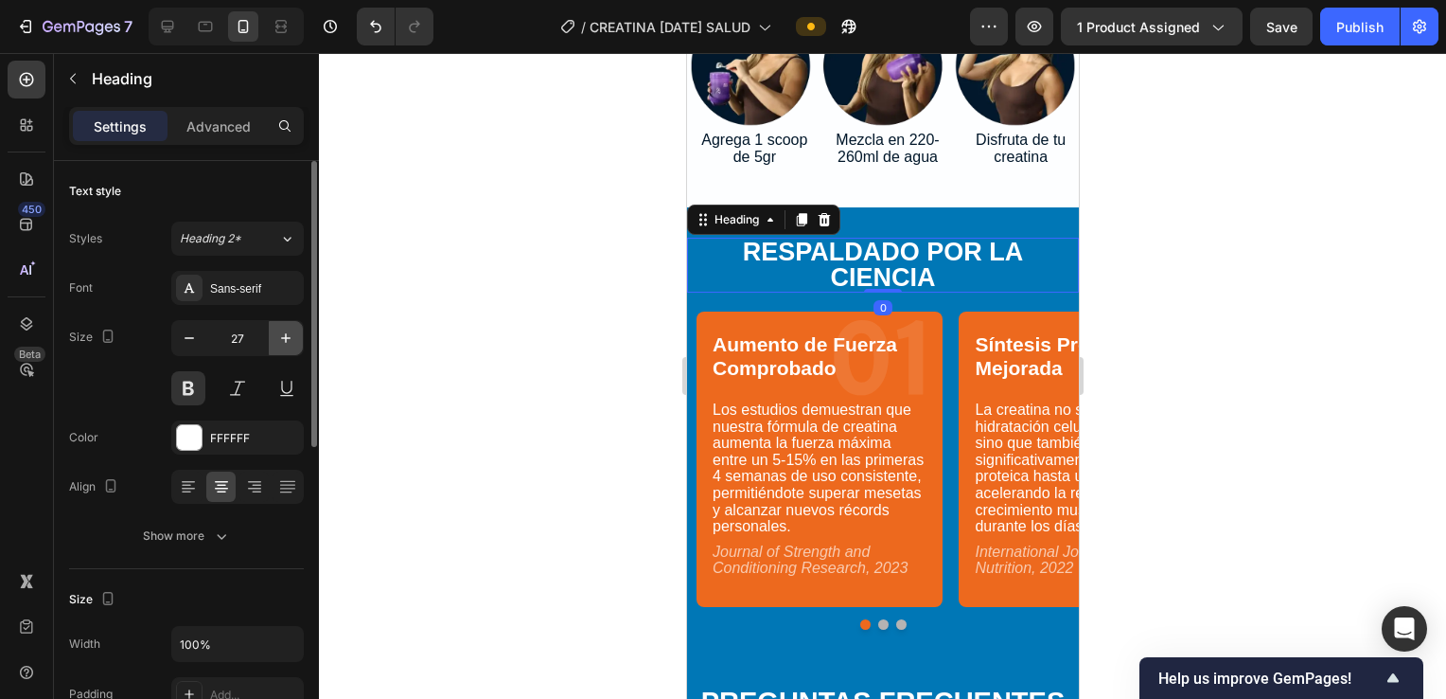
click at [276, 335] on icon "button" at bounding box center [285, 337] width 19 height 19
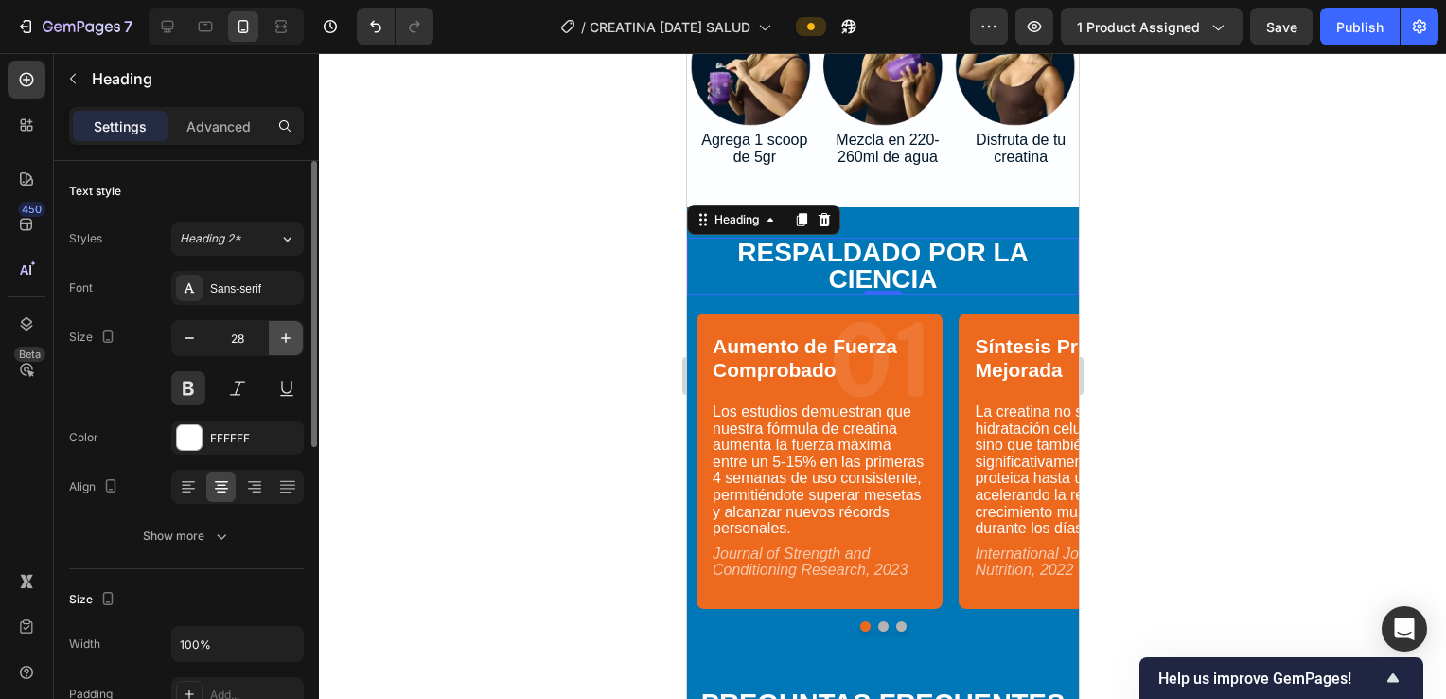
click at [276, 335] on icon "button" at bounding box center [285, 337] width 19 height 19
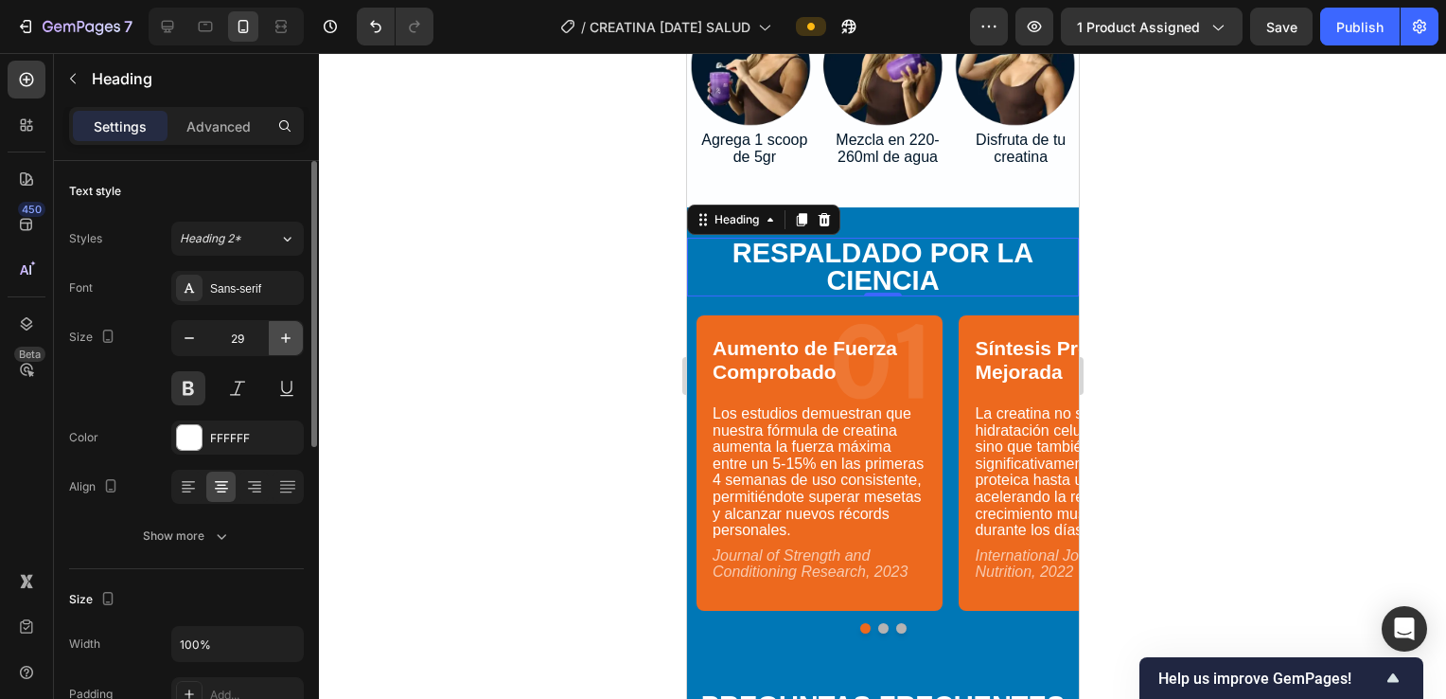
click at [276, 335] on icon "button" at bounding box center [285, 337] width 19 height 19
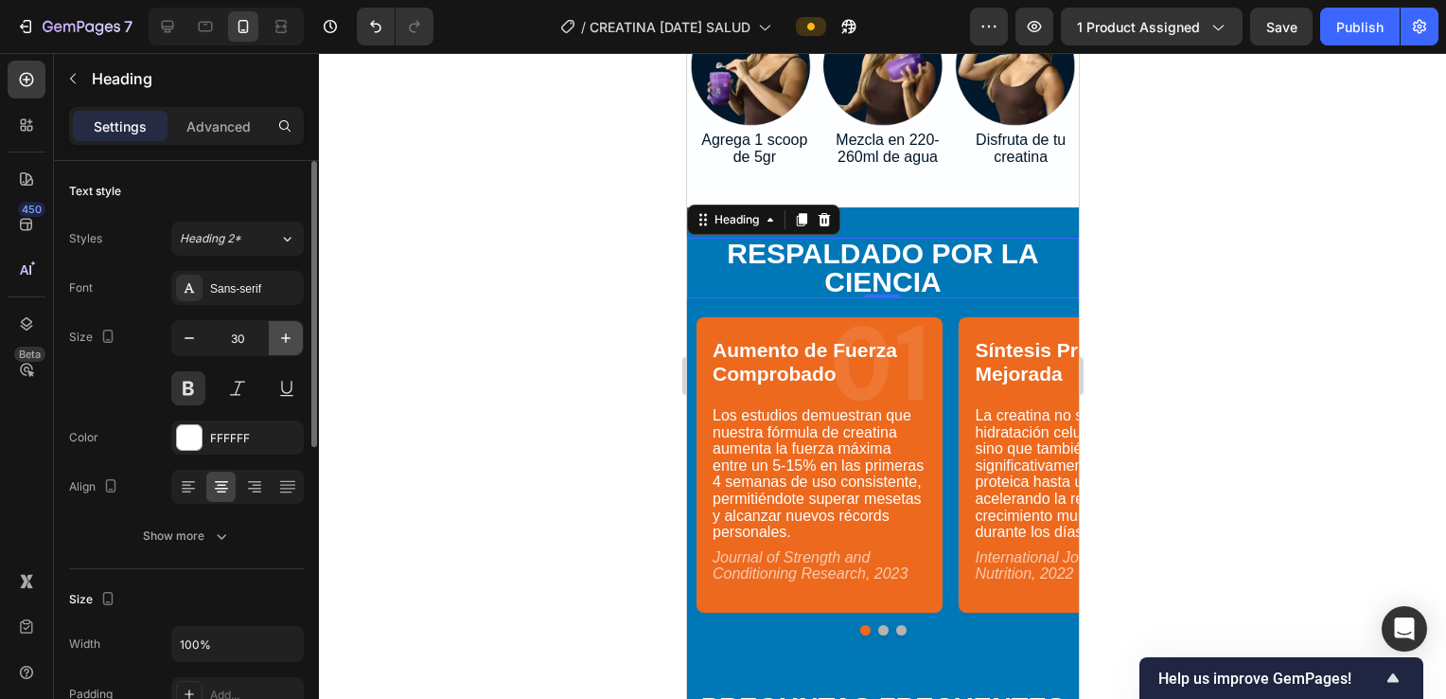
click at [276, 335] on icon "button" at bounding box center [285, 337] width 19 height 19
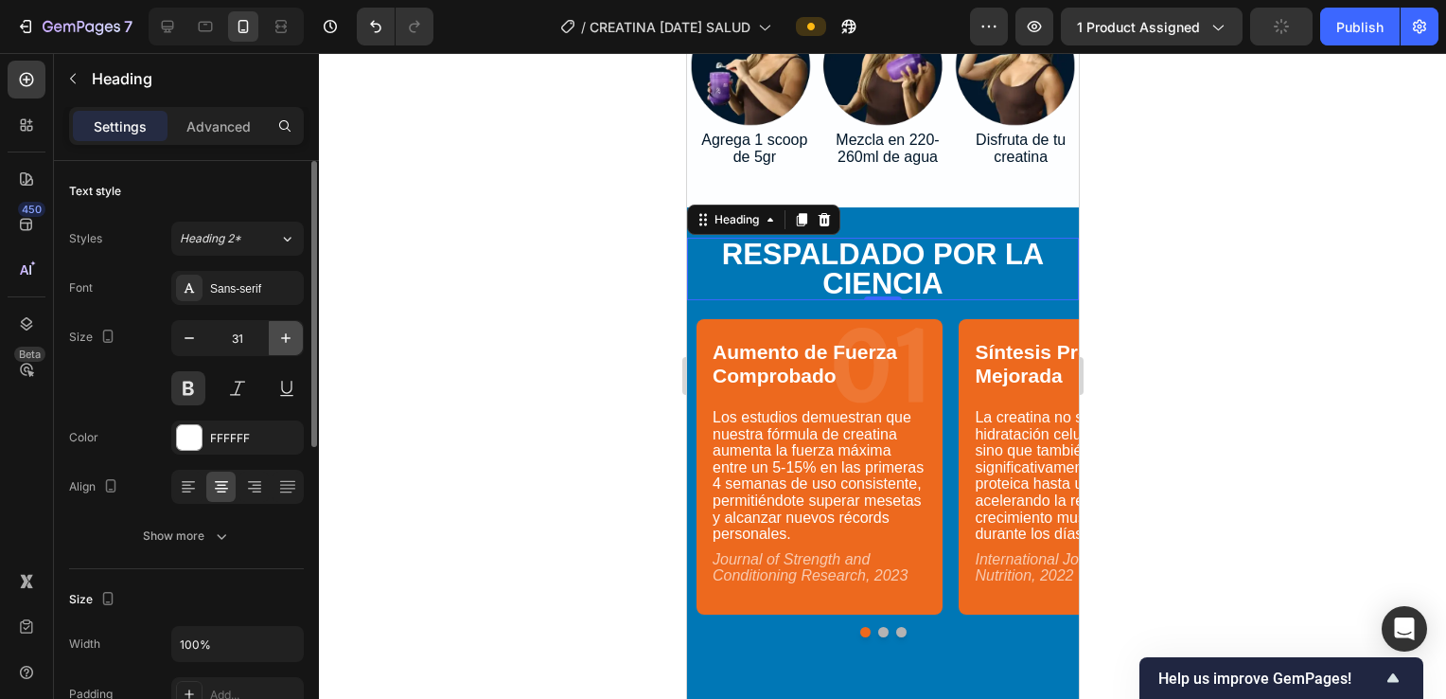
click at [276, 335] on icon "button" at bounding box center [285, 337] width 19 height 19
type input "32"
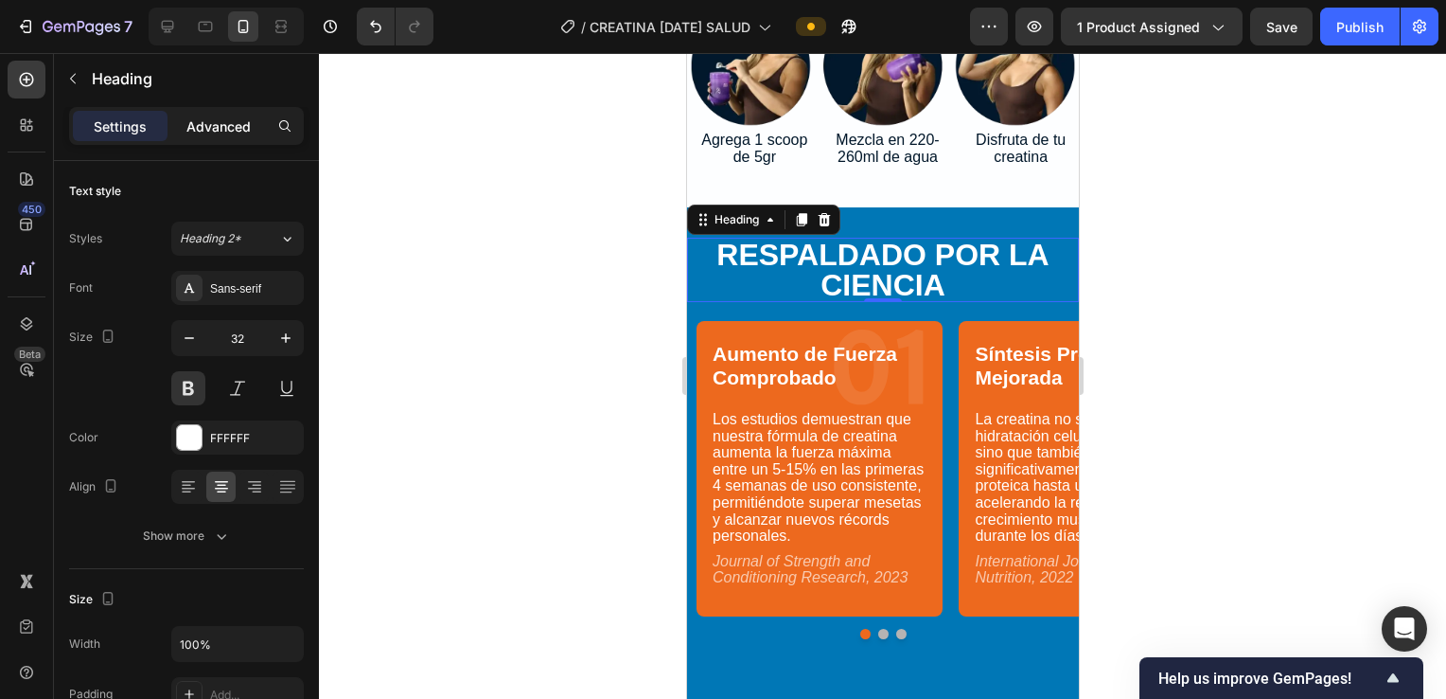
click at [200, 113] on div "Advanced" at bounding box center [218, 126] width 95 height 30
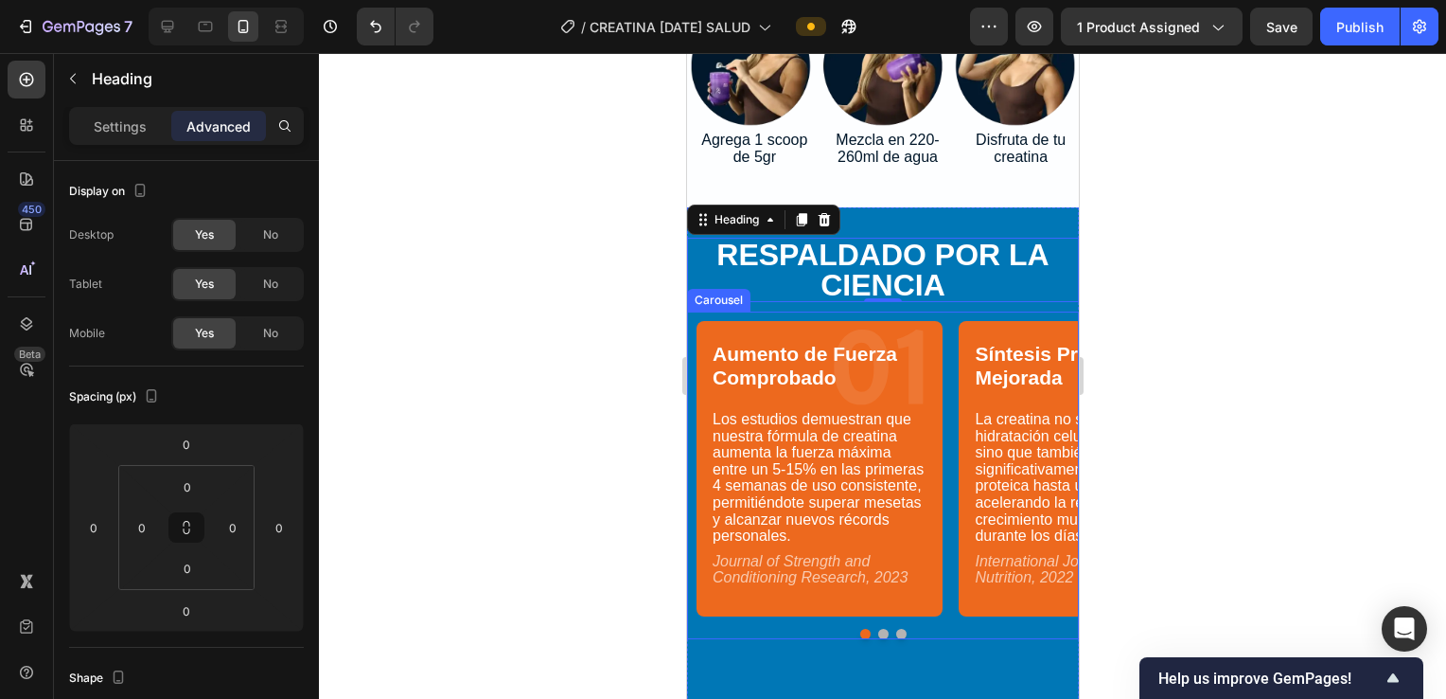
click at [709, 311] on div "Aumento de Fuerza Comprobado Text Block 01 Text Block Los estudios demuestran q…" at bounding box center [882, 466] width 392 height 310
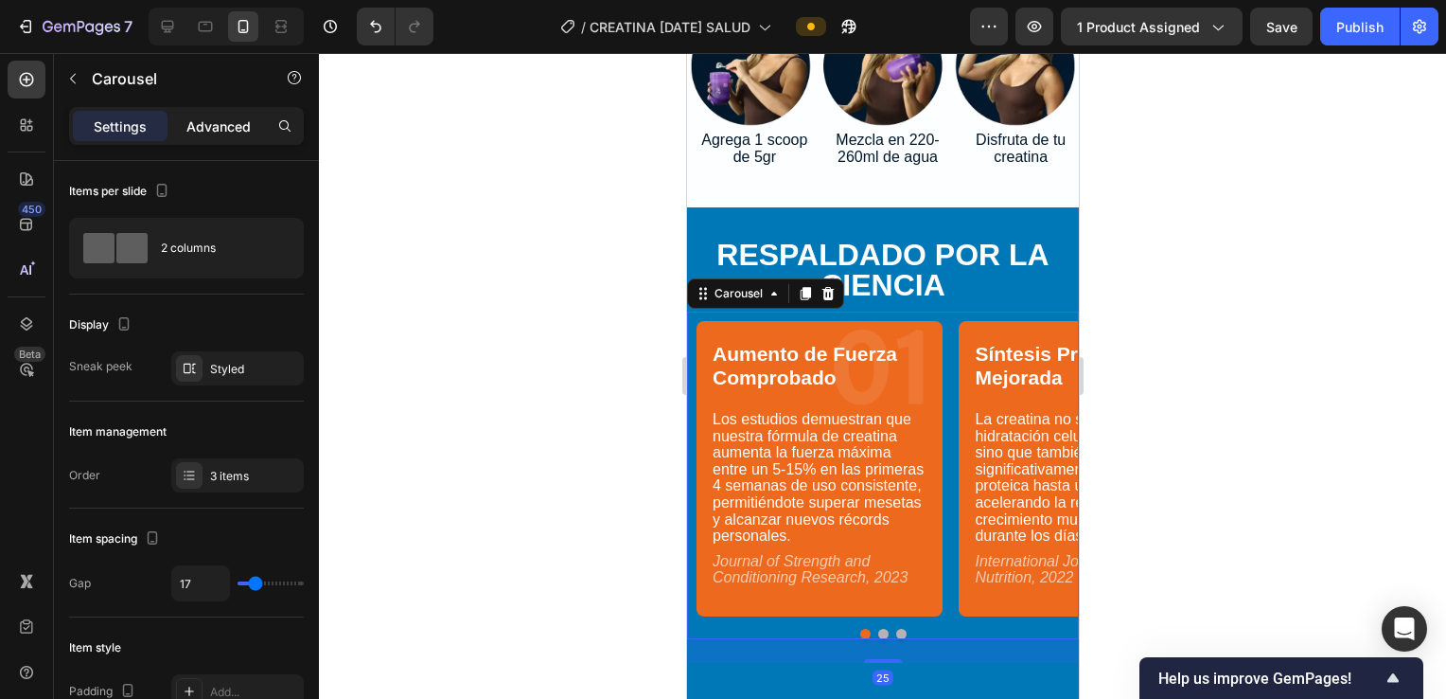
click at [213, 129] on p "Advanced" at bounding box center [218, 126] width 64 height 20
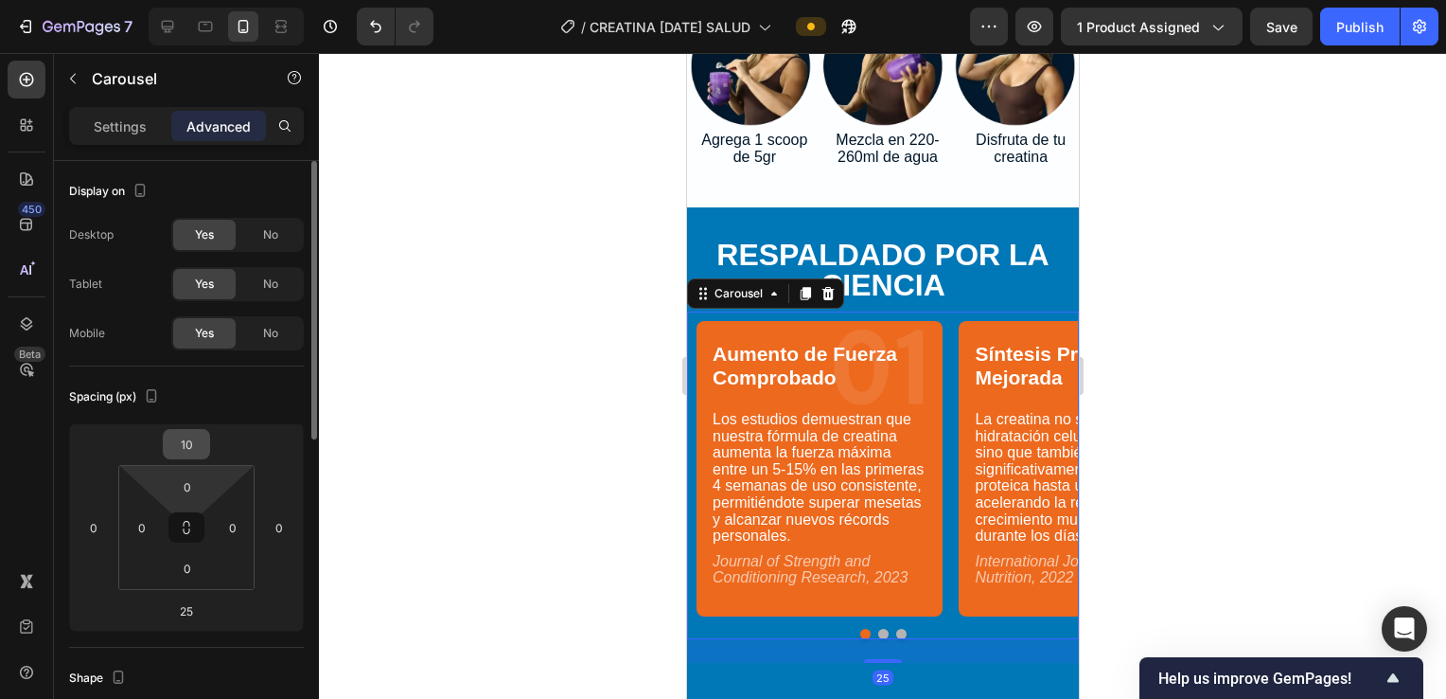
click at [201, 439] on input "10" at bounding box center [187, 444] width 38 height 28
click at [193, 434] on input "10" at bounding box center [187, 444] width 38 height 28
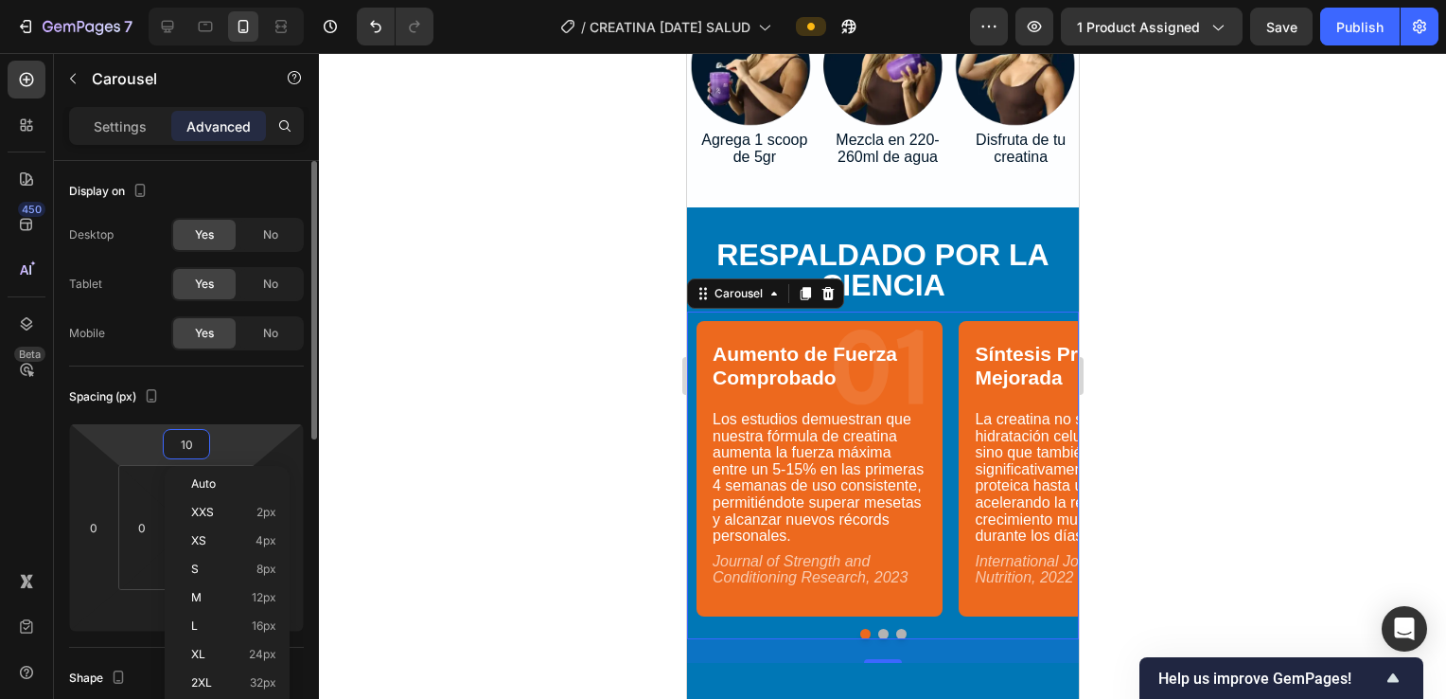
click at [192, 434] on input "10" at bounding box center [187, 444] width 38 height 28
type input "5"
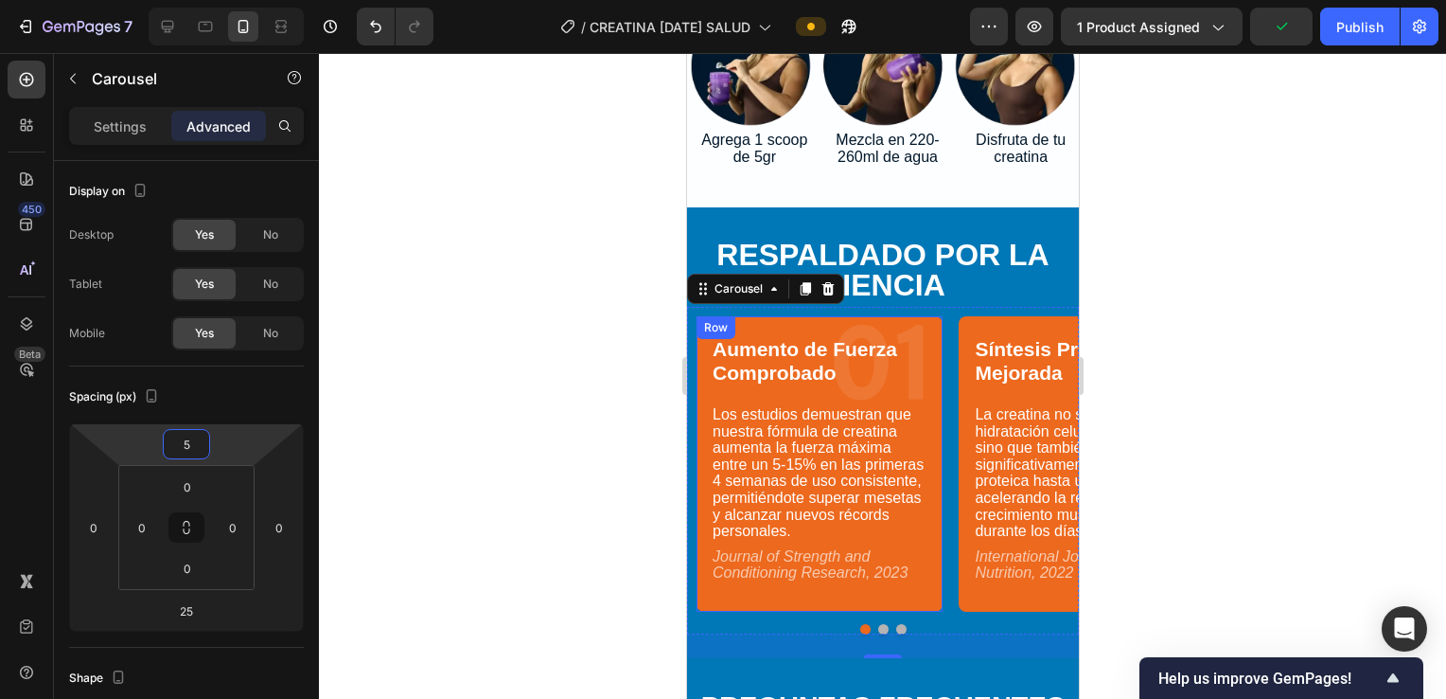
click at [709, 316] on div "Aumento de Fuerza Comprobado Text Block 01 Text Block Los estudios demuestran q…" at bounding box center [819, 463] width 246 height 295
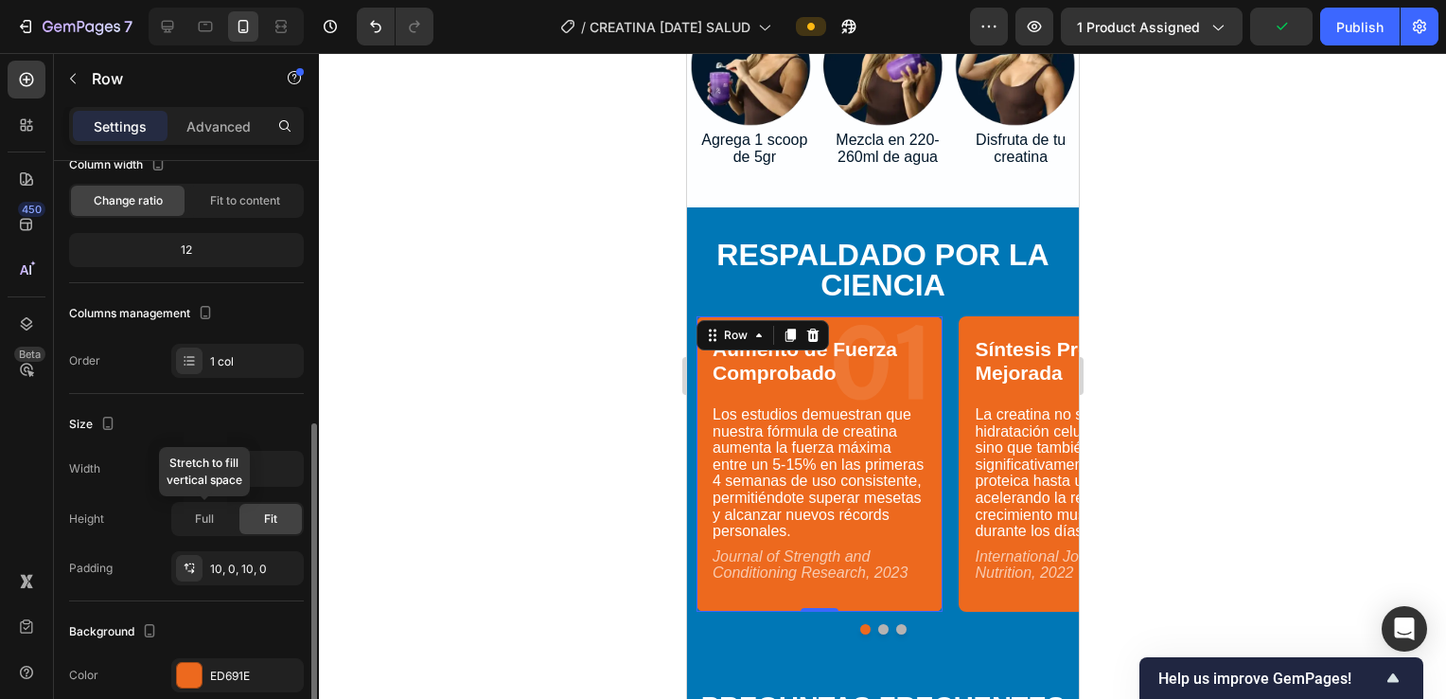
scroll to position [379, 0]
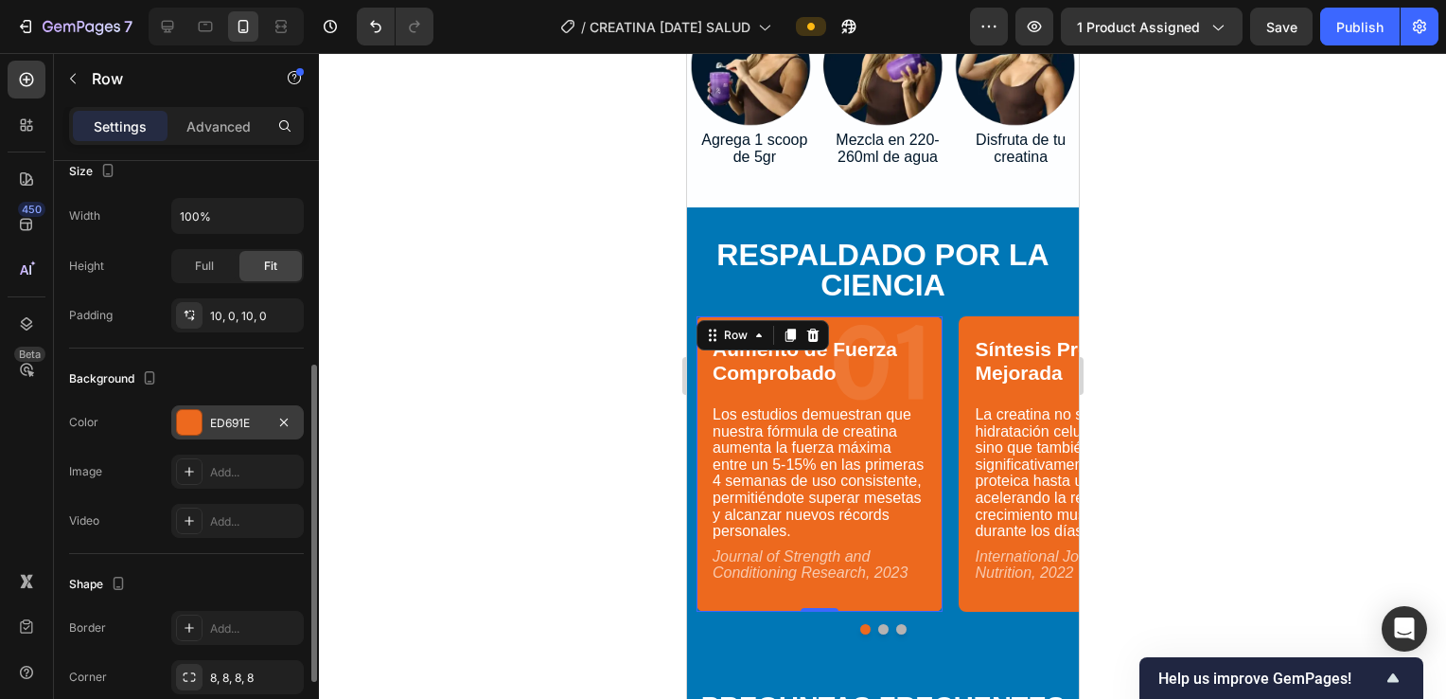
click at [216, 415] on div "ED691E" at bounding box center [237, 423] width 55 height 17
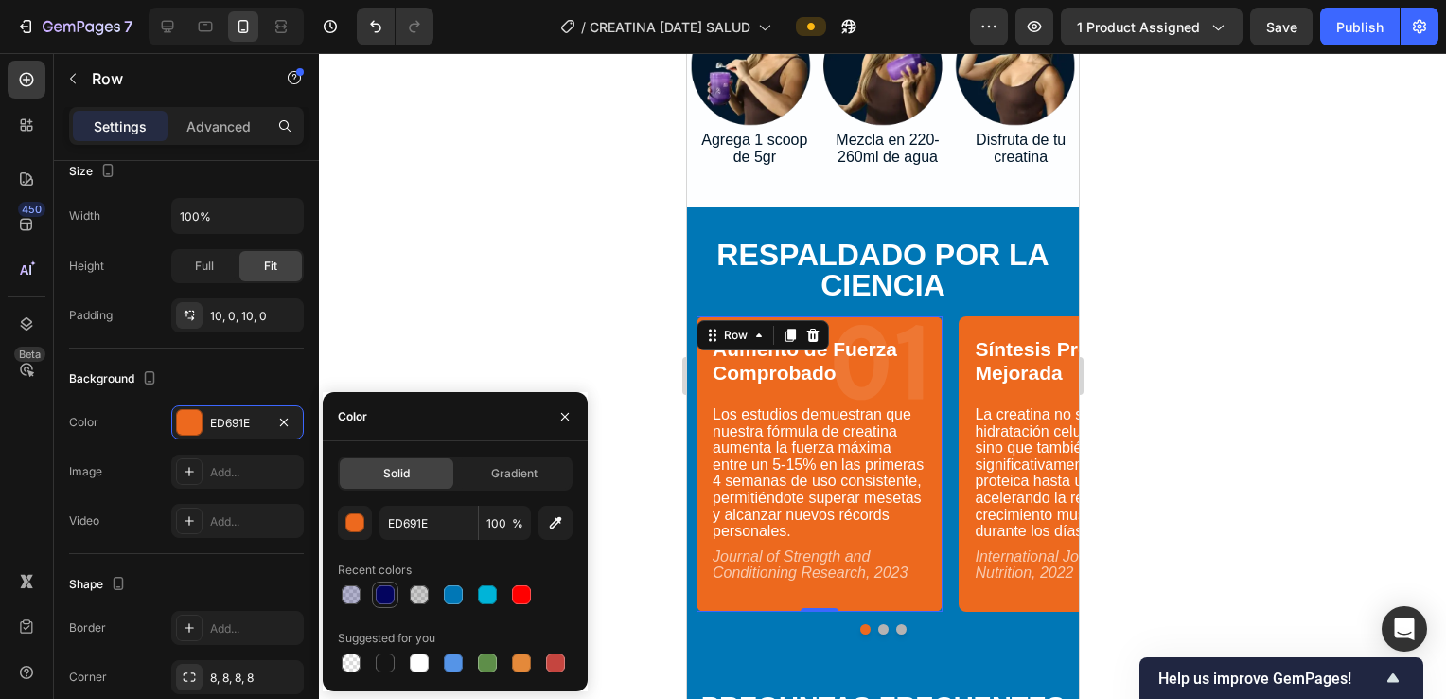
click at [381, 593] on div at bounding box center [385, 594] width 19 height 19
type input "03045E"
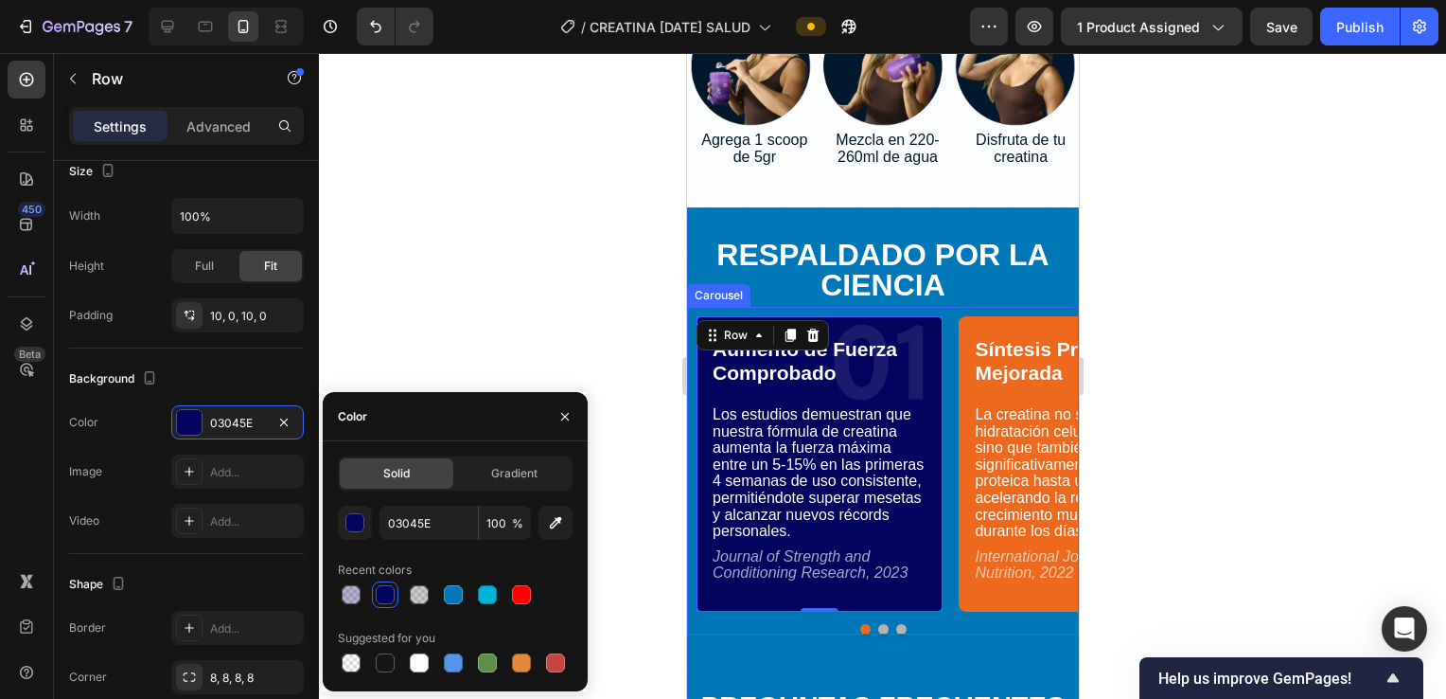
click at [709, 624] on button "Dot" at bounding box center [883, 629] width 10 height 10
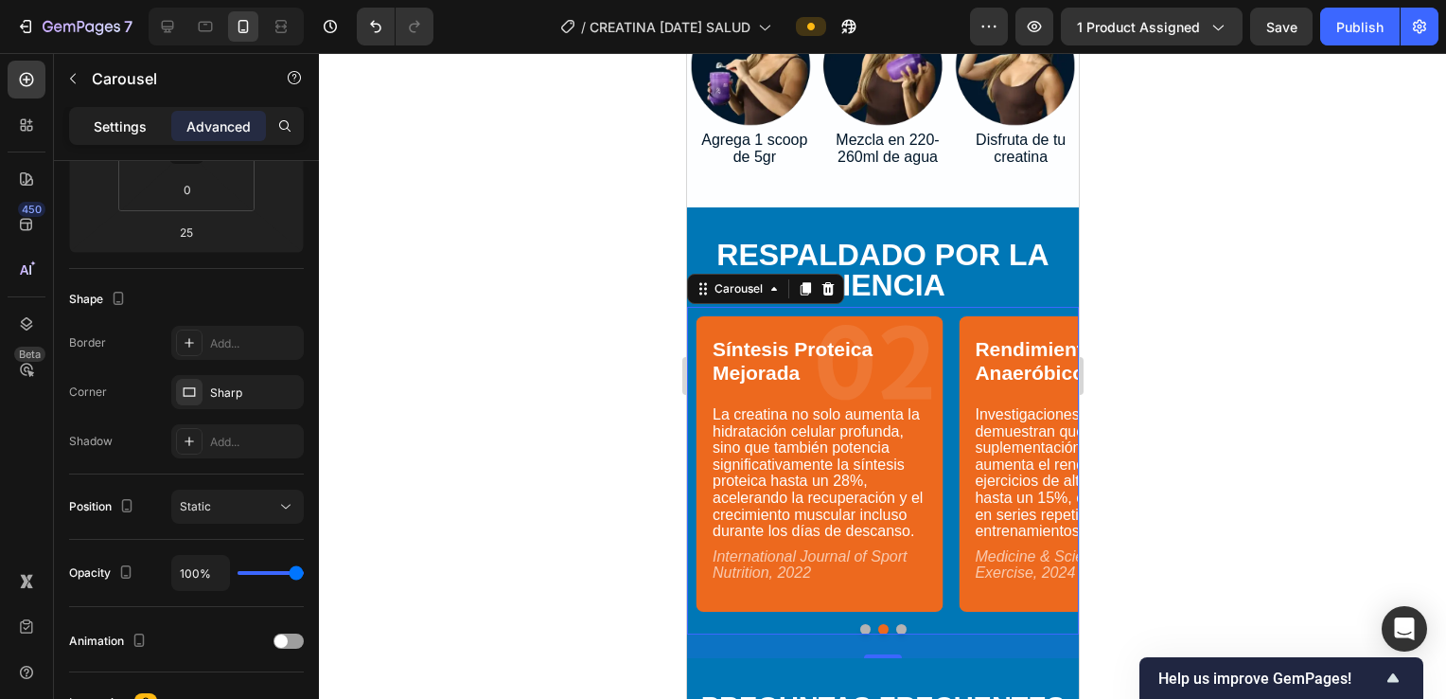
click at [148, 133] on div "Settings" at bounding box center [120, 126] width 95 height 30
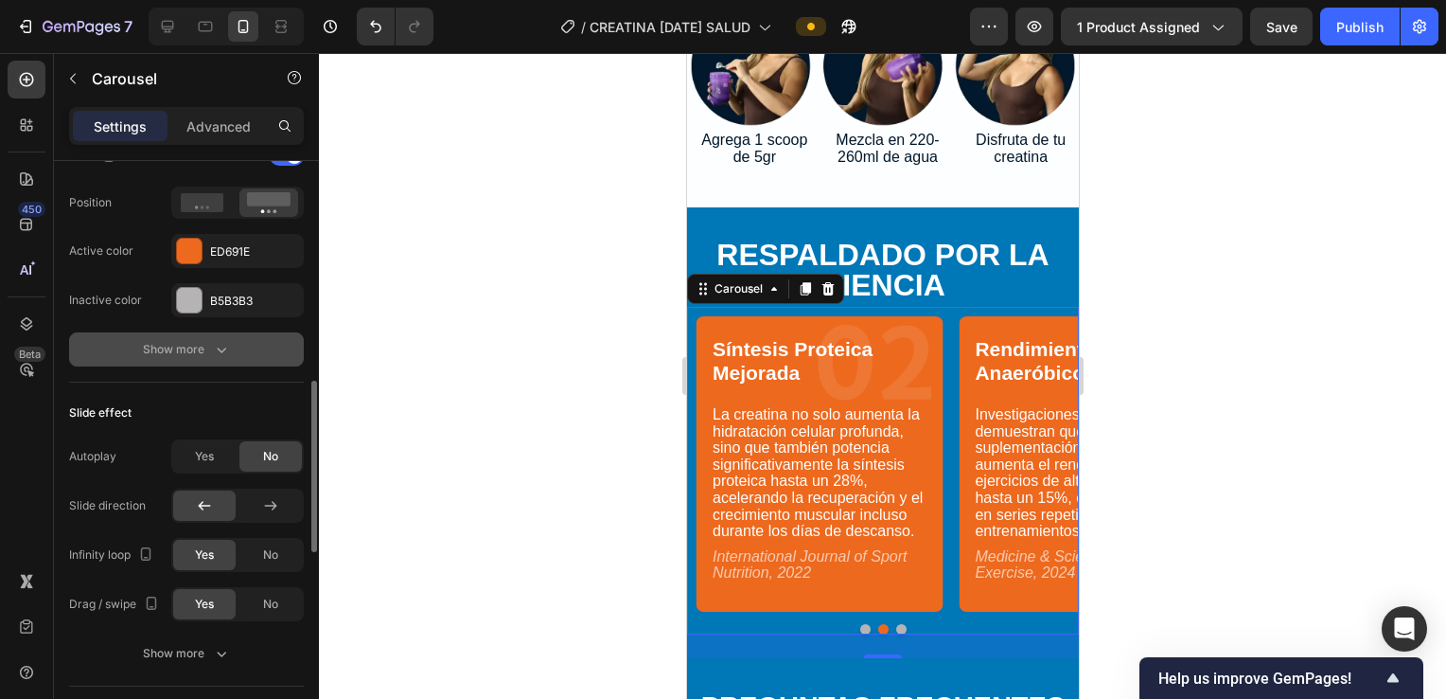
scroll to position [632, 0]
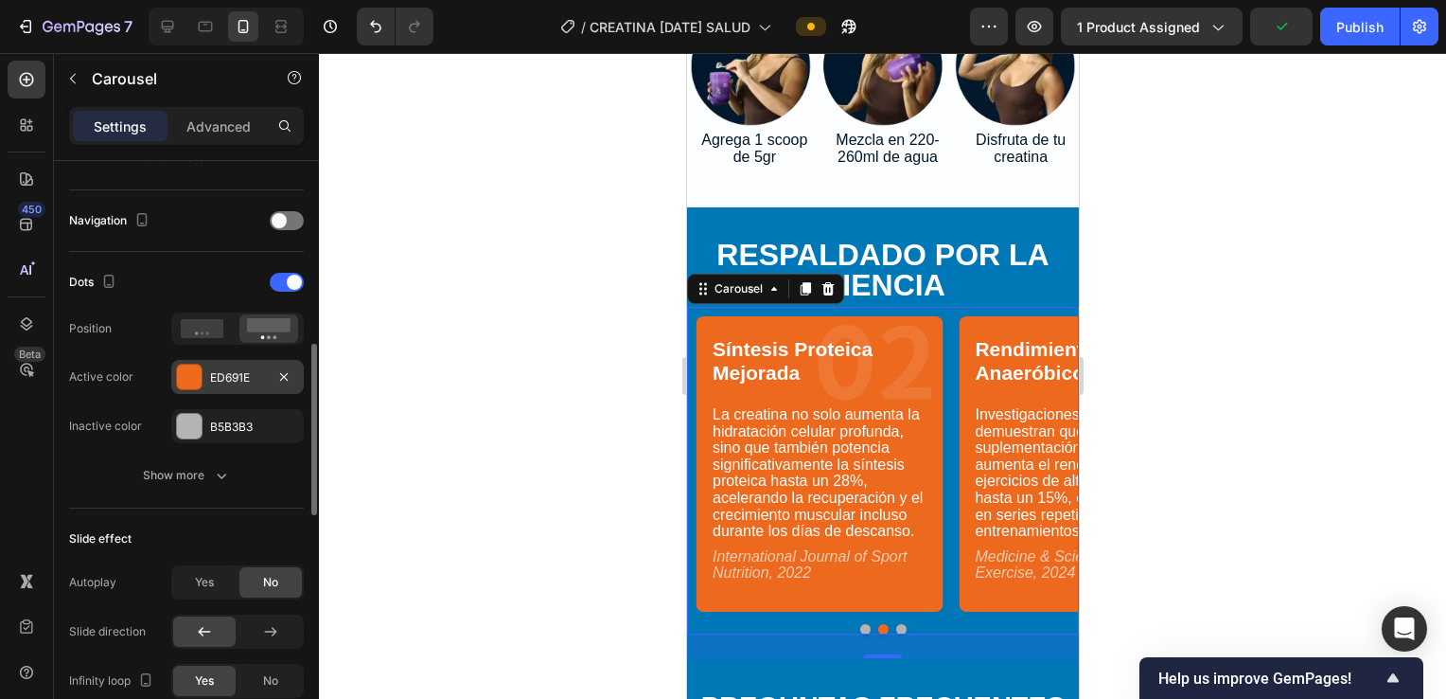
click at [222, 369] on div "ED691E" at bounding box center [237, 377] width 55 height 17
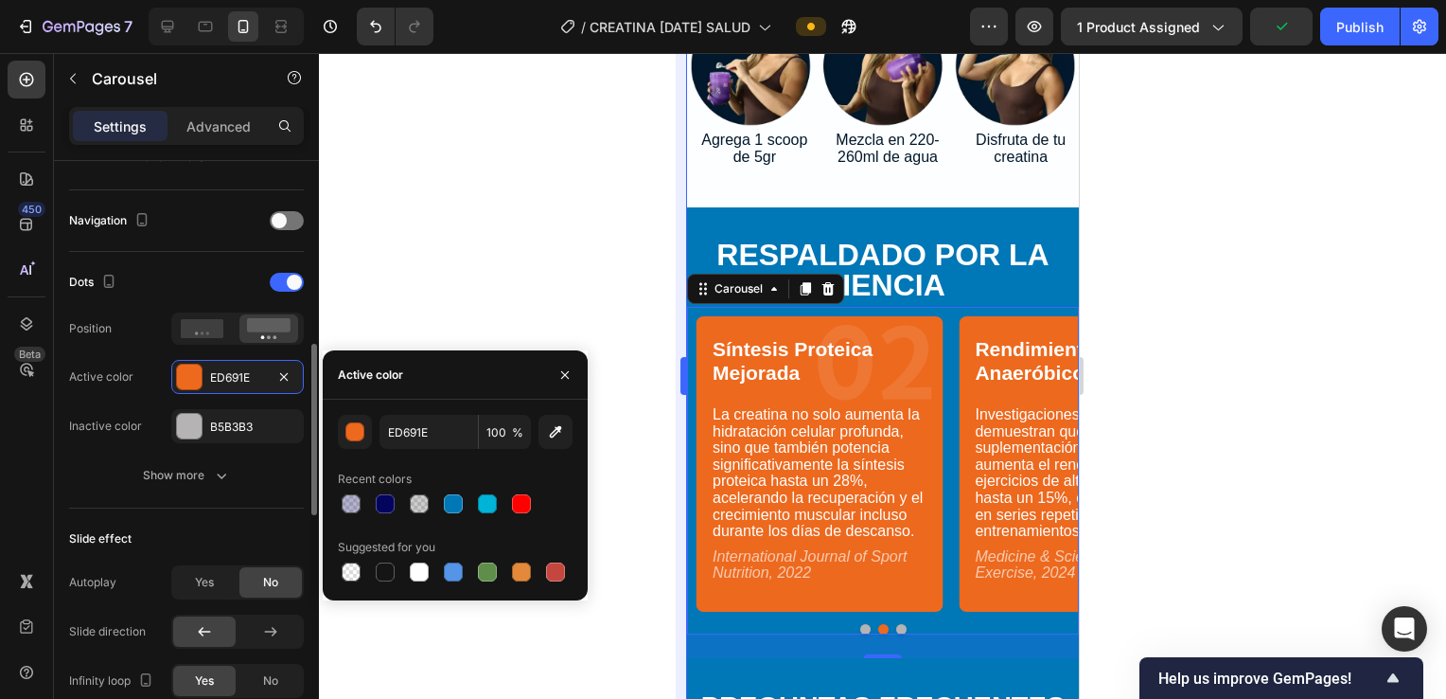
drag, startPoint x: 390, startPoint y: 510, endPoint x: 677, endPoint y: 474, distance: 289.1
click at [390, 509] on div at bounding box center [385, 503] width 19 height 19
type input "03045E"
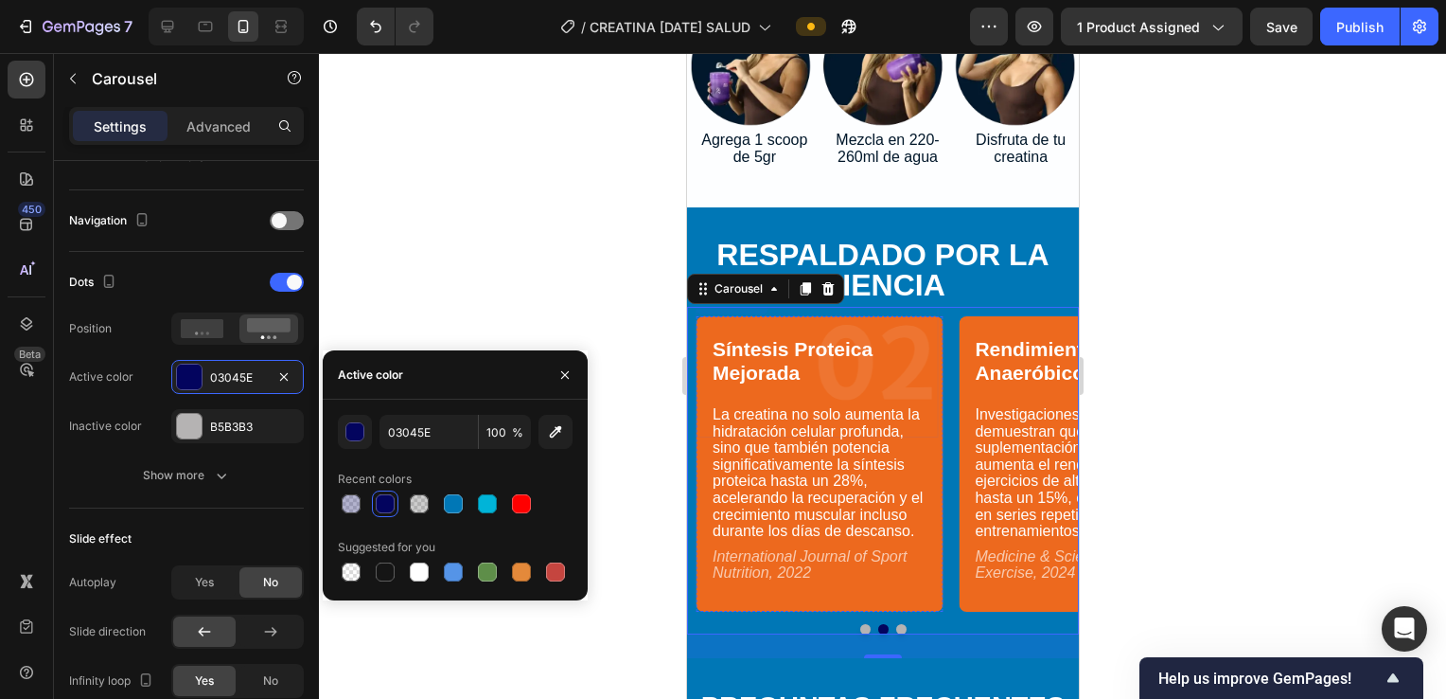
click at [276, 379] on icon "button" at bounding box center [283, 376] width 15 height 15
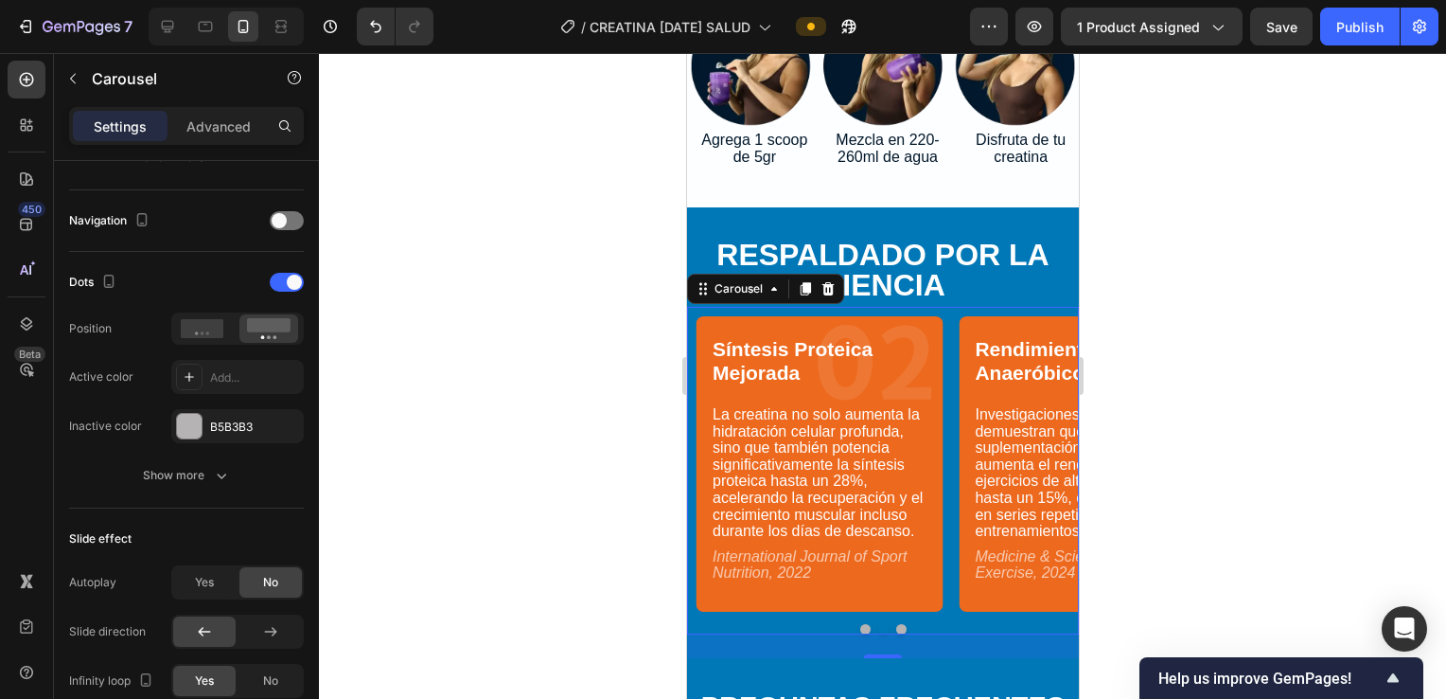
click at [709, 624] on button "Dot" at bounding box center [865, 629] width 10 height 10
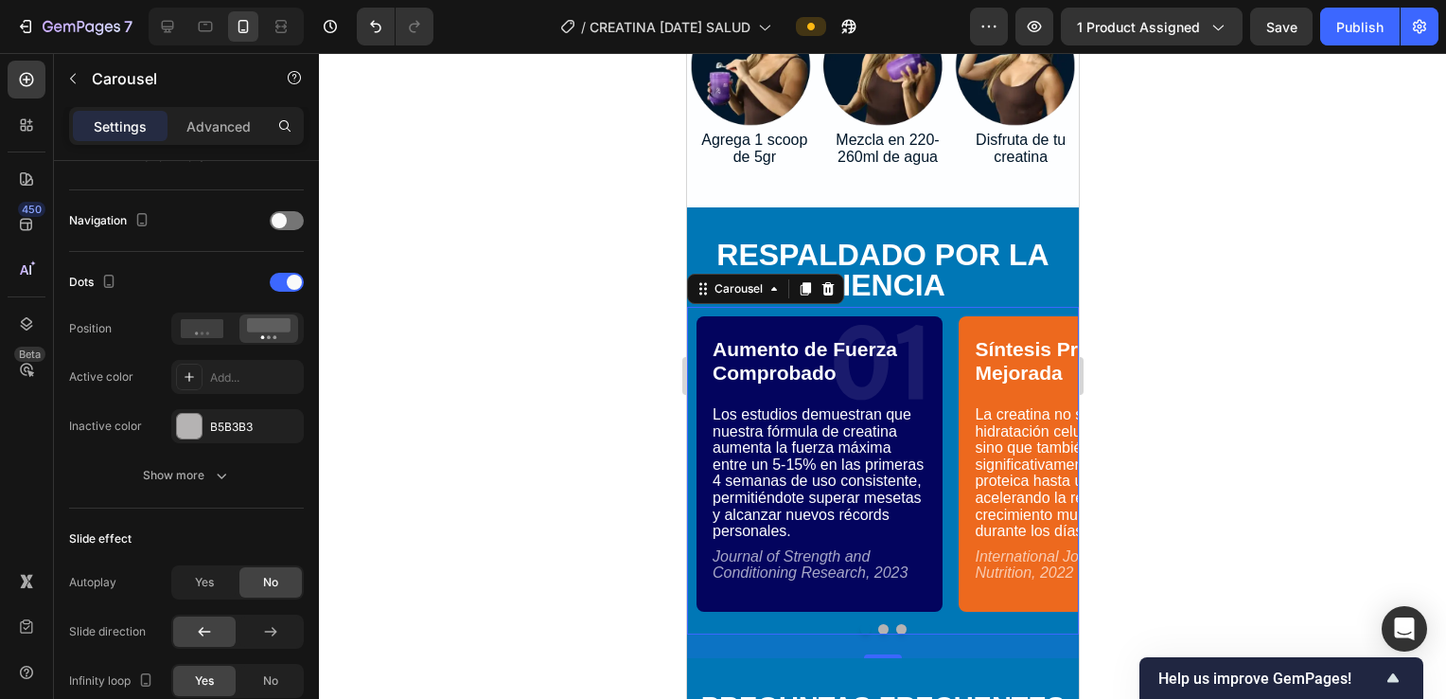
click at [709, 624] on button "Dot" at bounding box center [883, 629] width 10 height 10
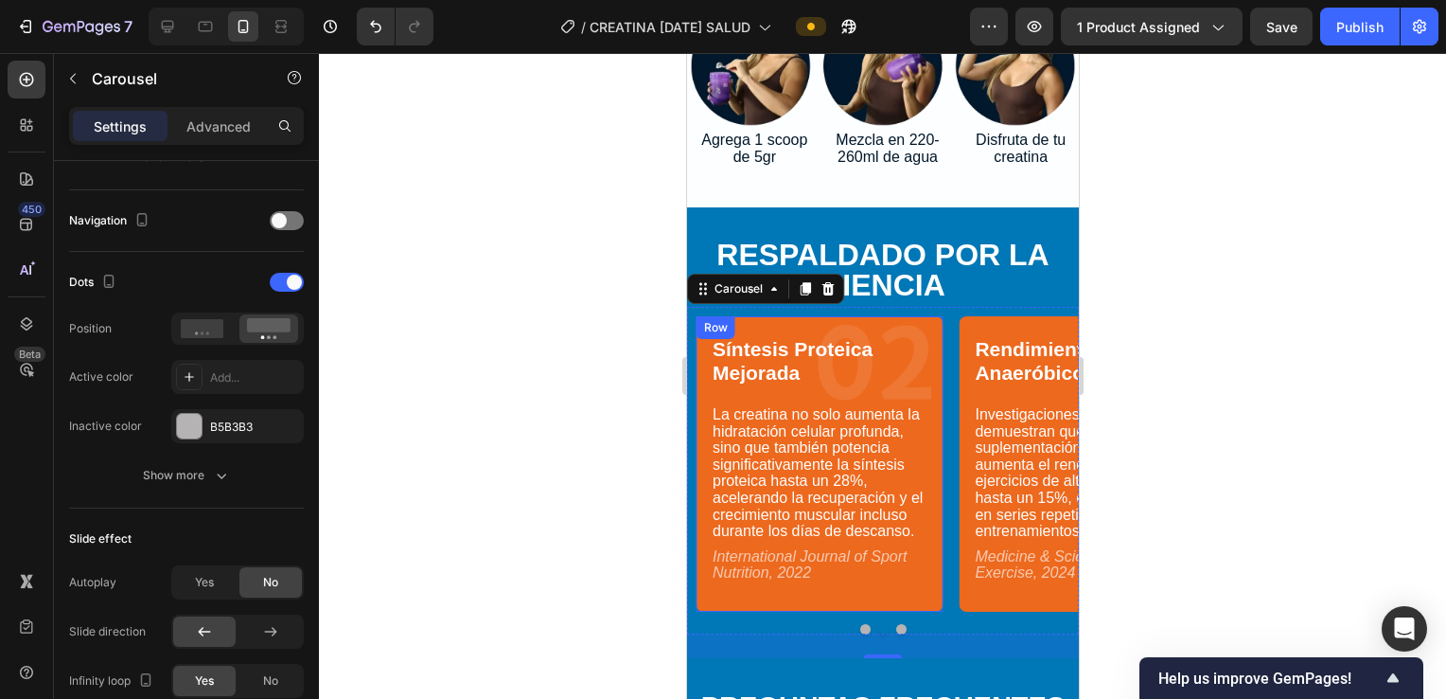
click at [709, 326] on div "Síntesis Proteica Mejorada Text Block 02 Text Block La creatina no solo aumenta…" at bounding box center [819, 464] width 246 height 276
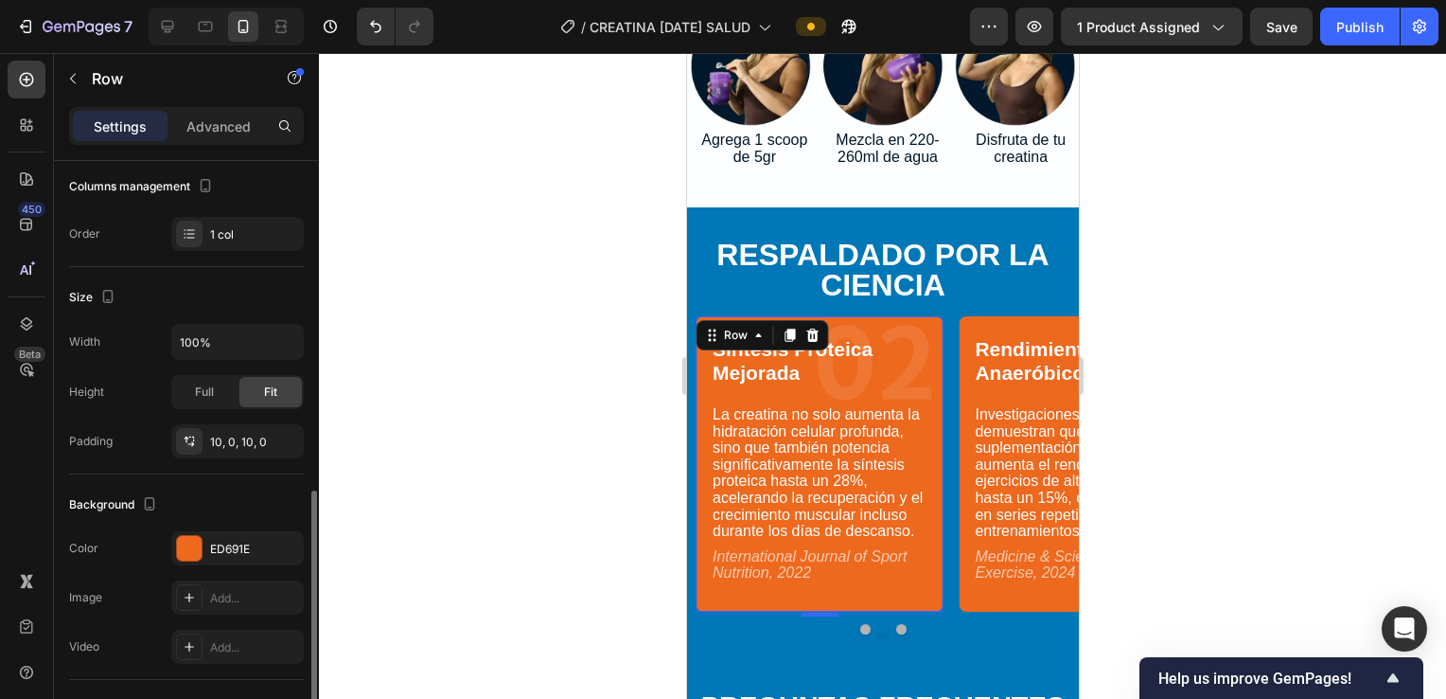
scroll to position [379, 0]
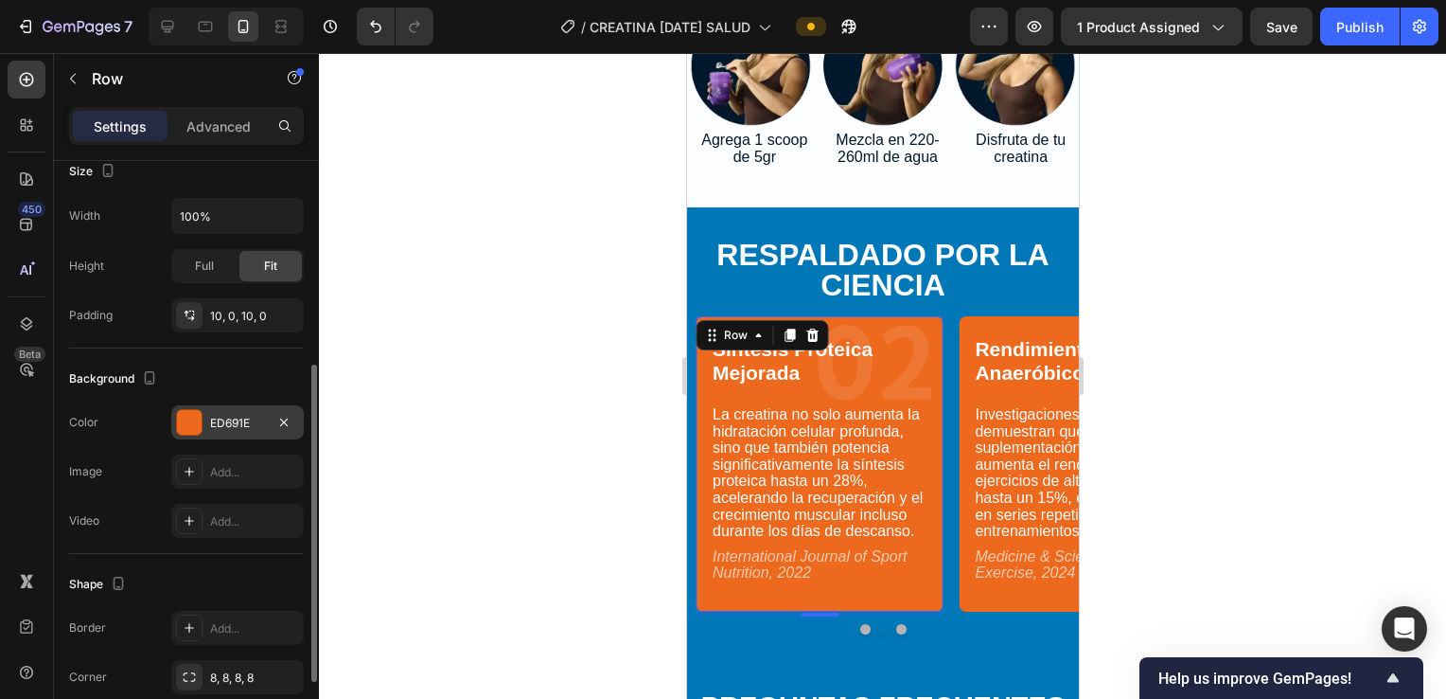
click at [186, 423] on div at bounding box center [189, 422] width 25 height 25
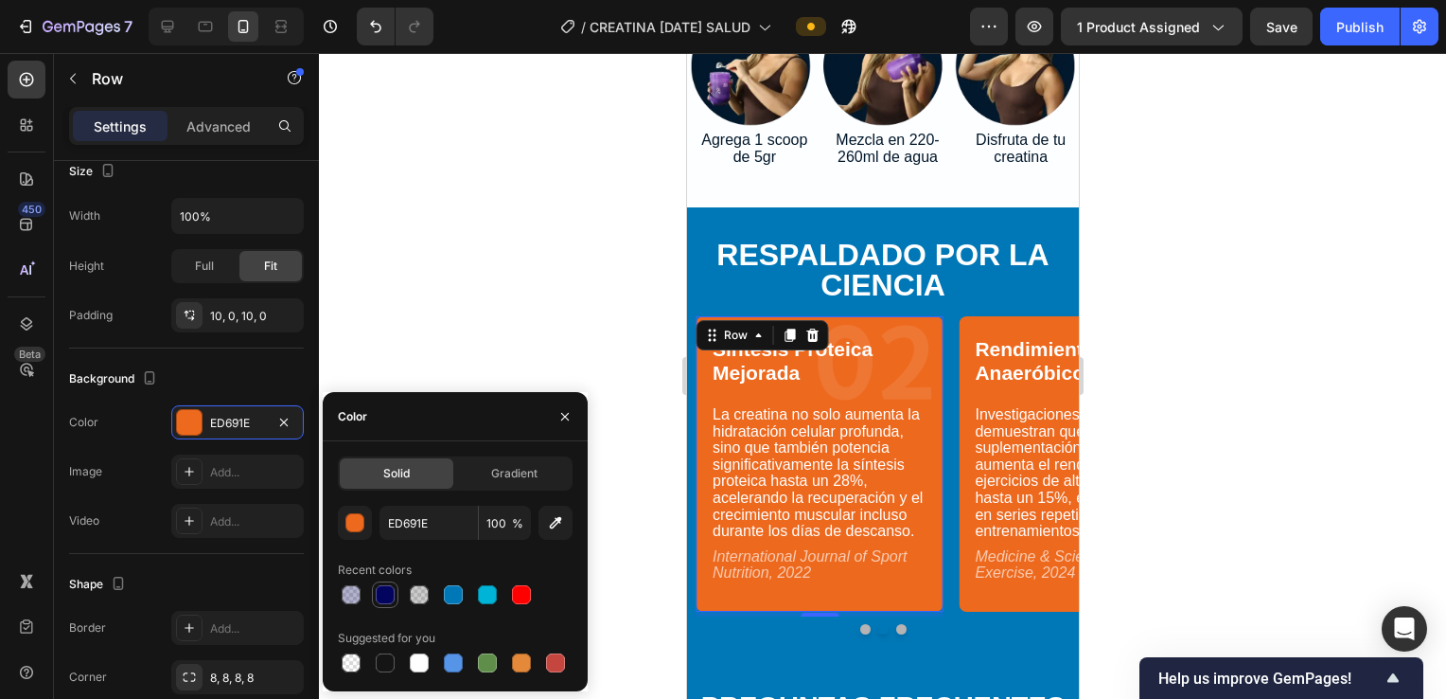
click at [388, 594] on div at bounding box center [385, 594] width 19 height 19
type input "03045E"
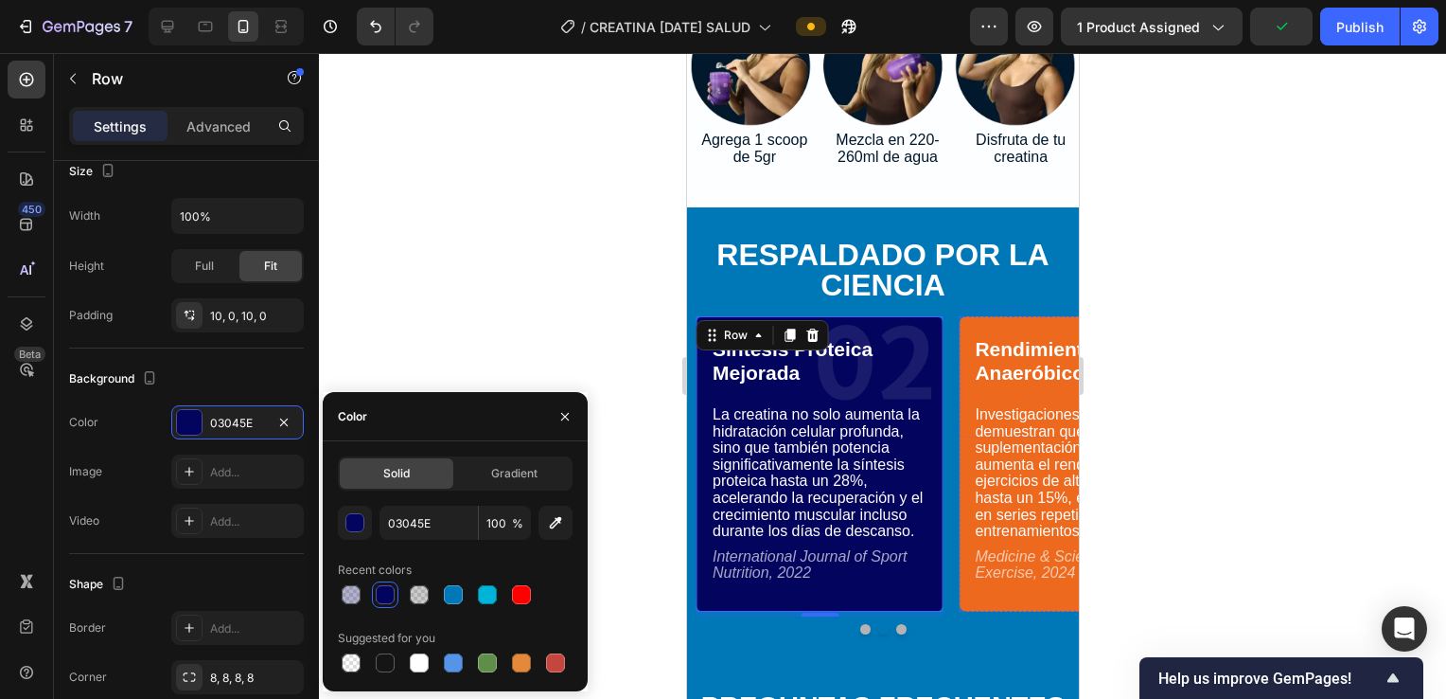
click at [709, 305] on p "03" at bounding box center [1079, 364] width 238 height 142
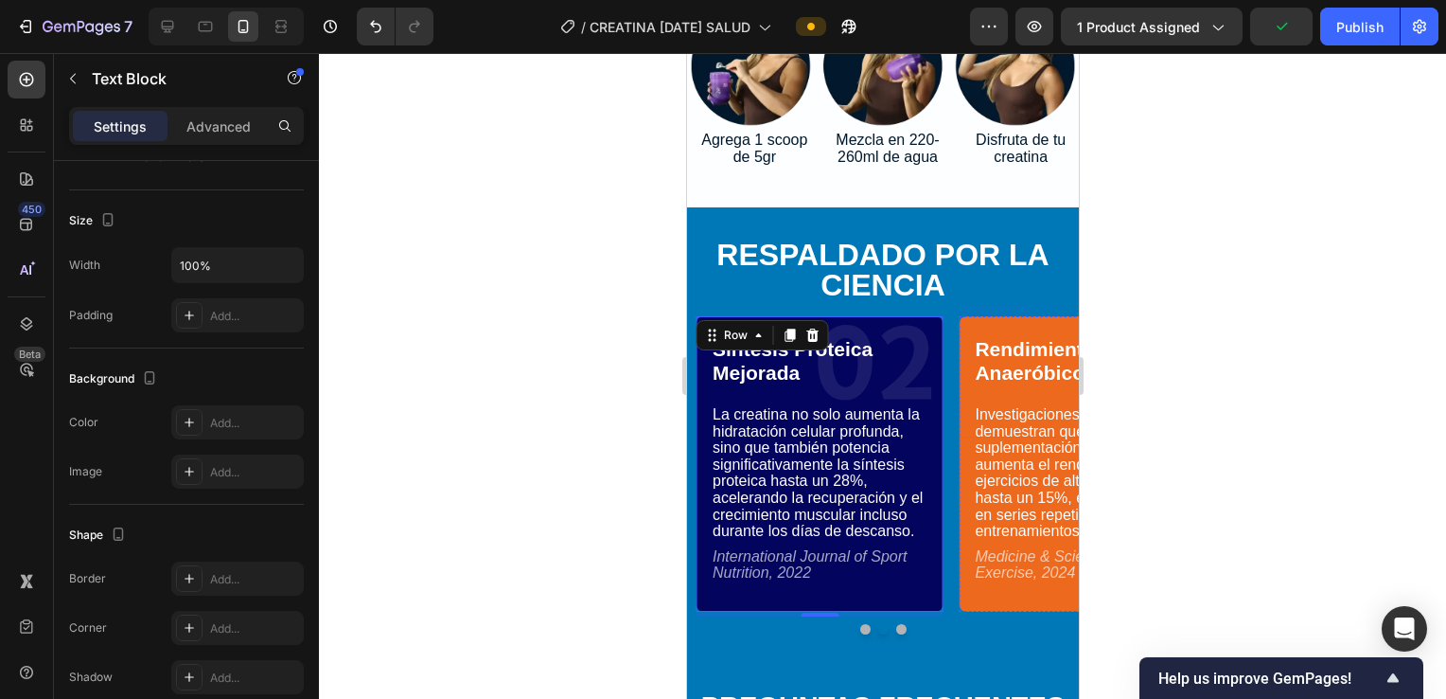
scroll to position [0, 0]
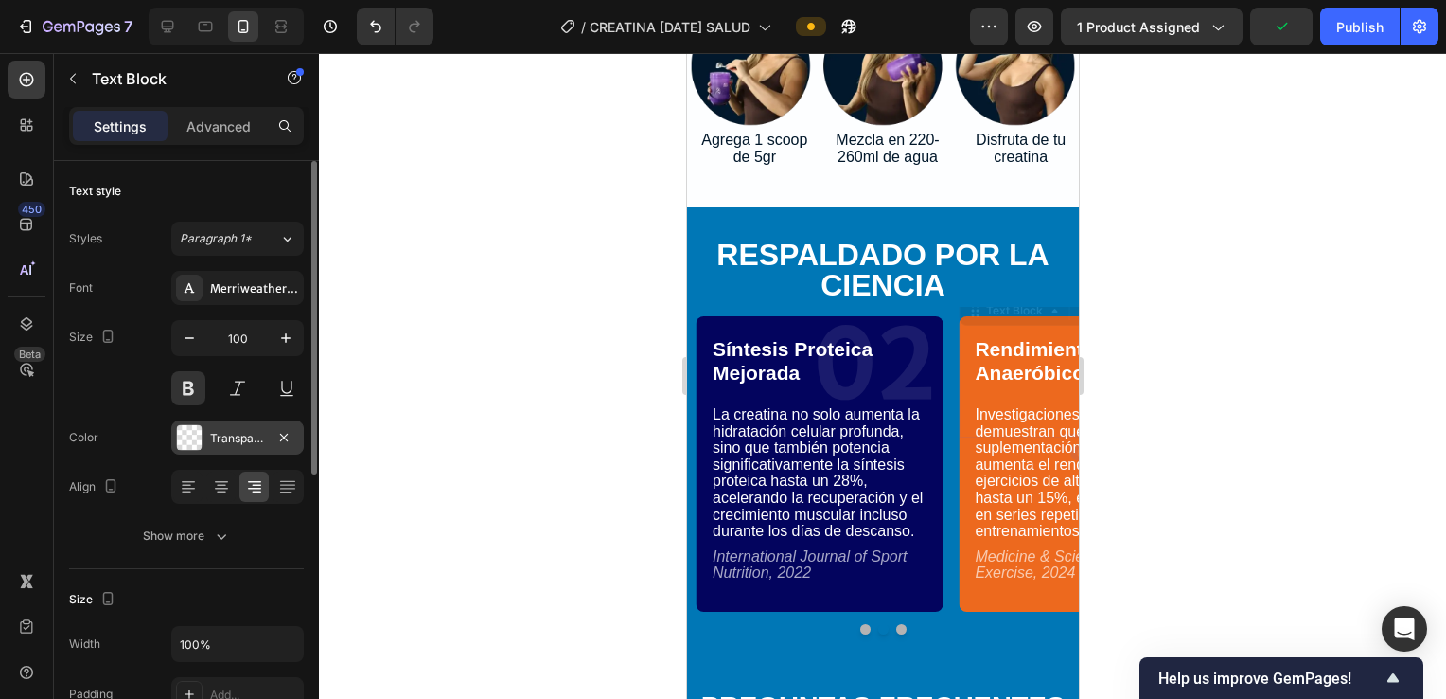
click at [186, 434] on div at bounding box center [189, 437] width 25 height 25
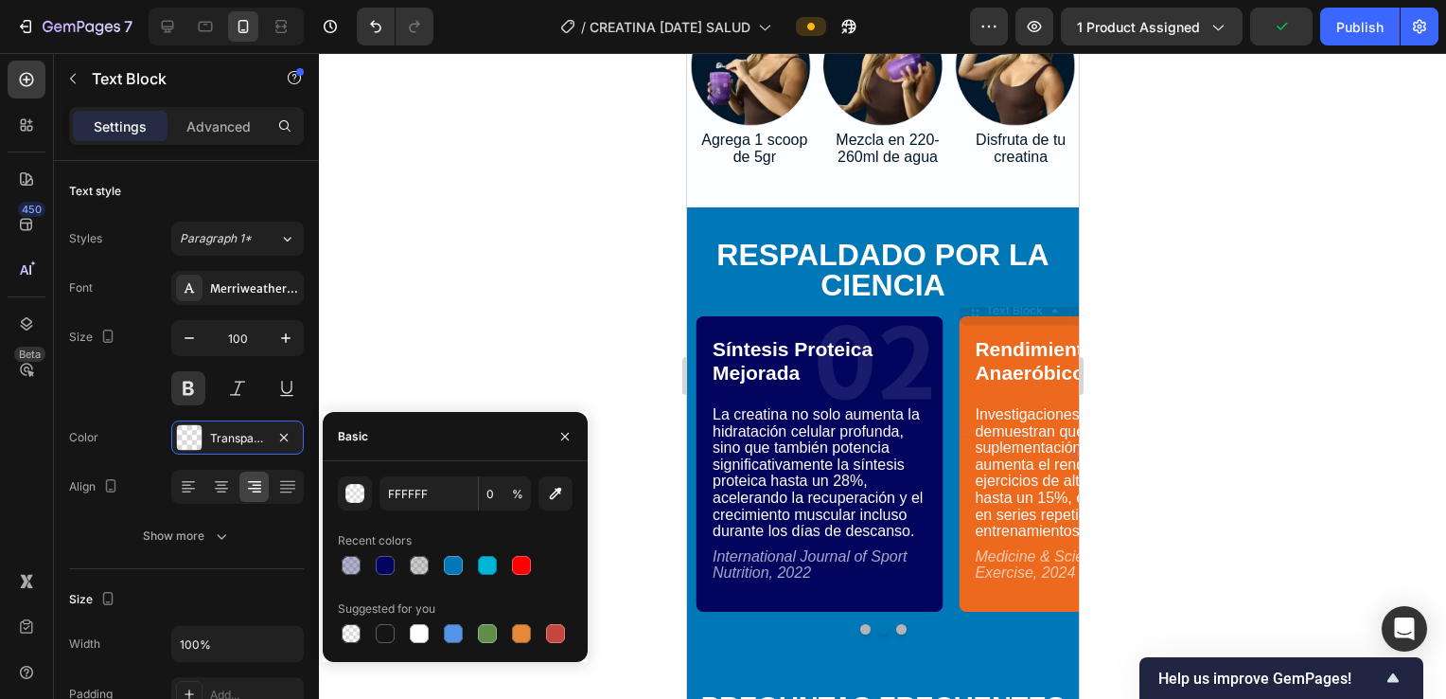
click at [390, 564] on div at bounding box center [385, 565] width 19 height 19
type input "03045E"
type input "100"
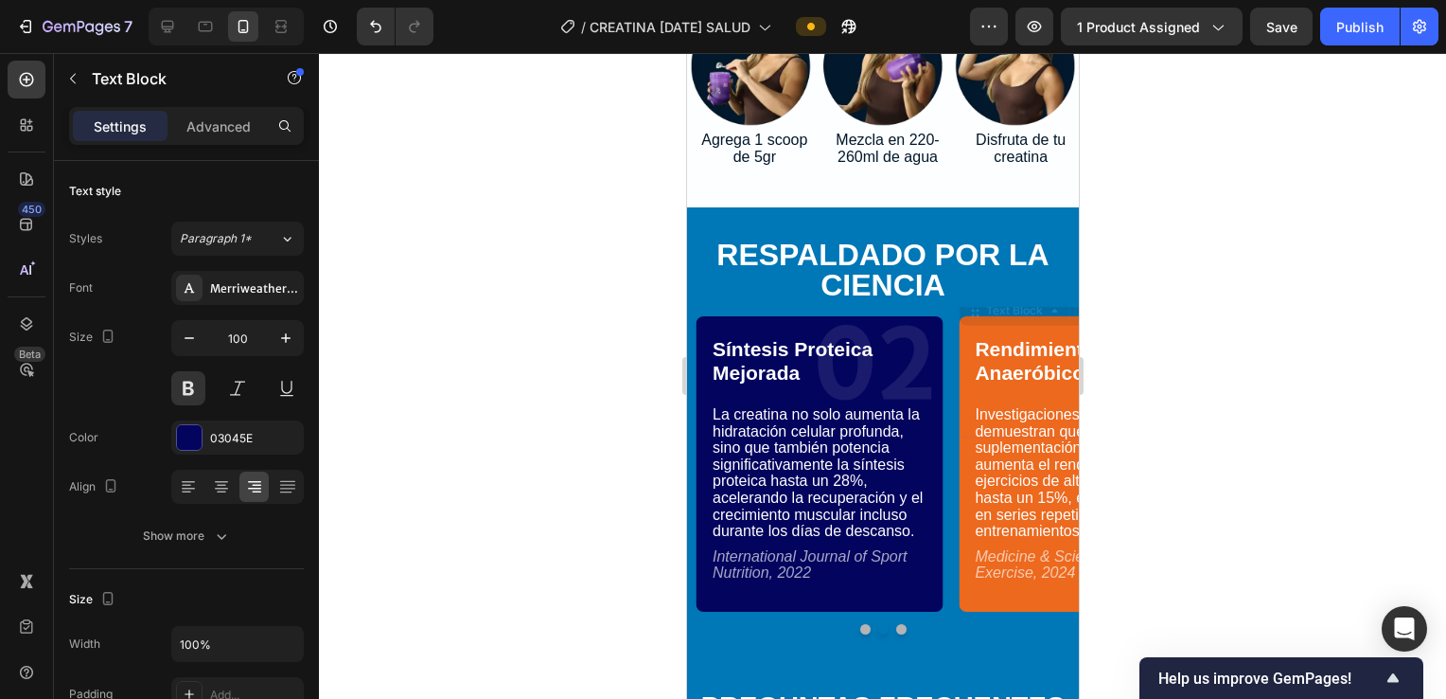
click at [709, 307] on p "03" at bounding box center [1079, 364] width 238 height 142
click at [709, 305] on p "03" at bounding box center [1079, 364] width 238 height 142
click at [709, 612] on div "Aumento de Fuerza Comprobado Text Block 01 Text Block Los estudios demuestran q…" at bounding box center [882, 480] width 392 height 356
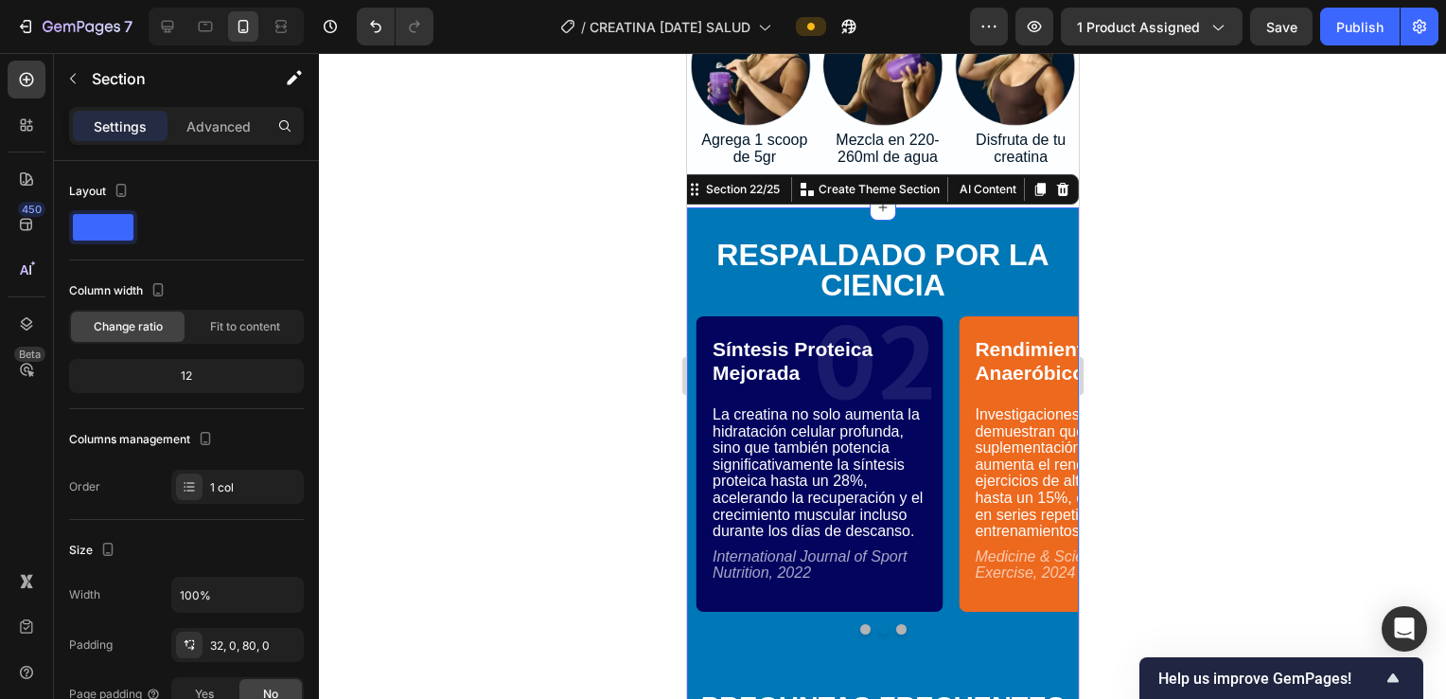
click at [709, 624] on button "Dot" at bounding box center [900, 629] width 10 height 10
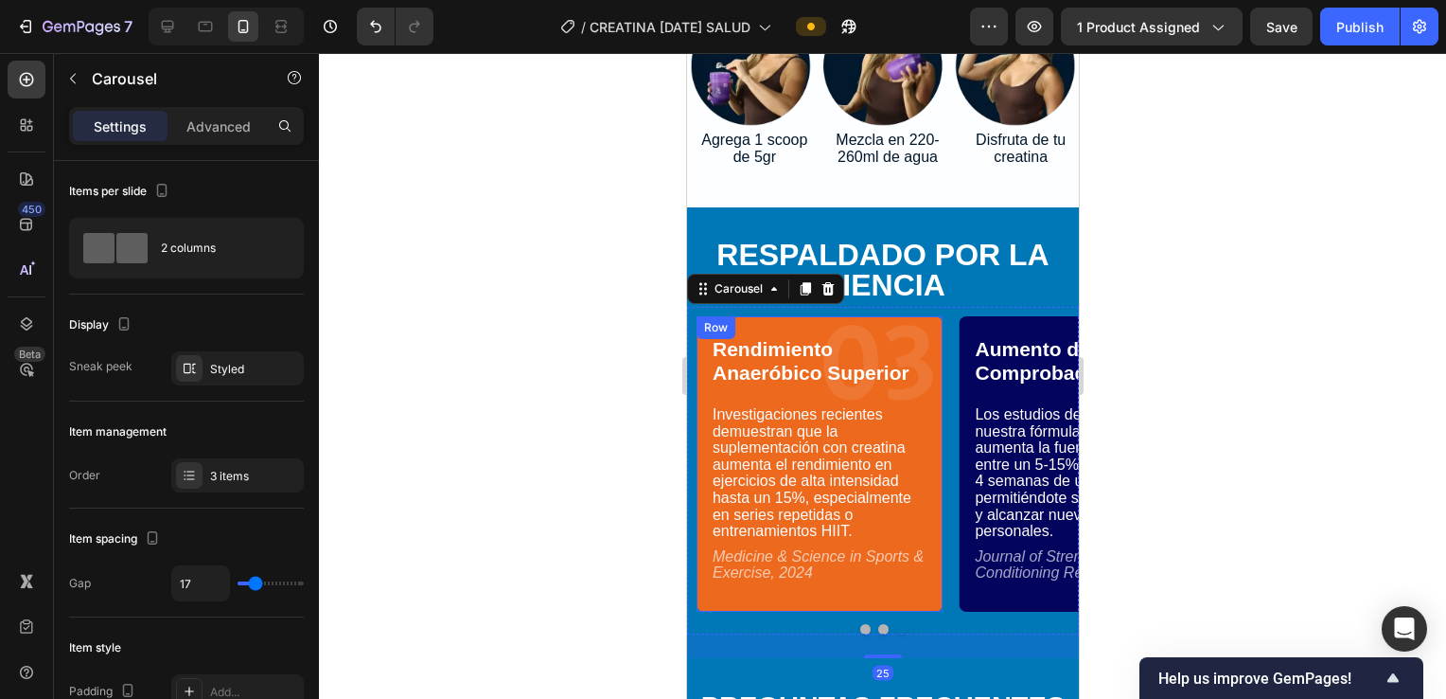
click at [709, 326] on div "Rendimiento Anaeróbico Superior Text Block 03 Text Block Investigaciones recien…" at bounding box center [819, 464] width 246 height 276
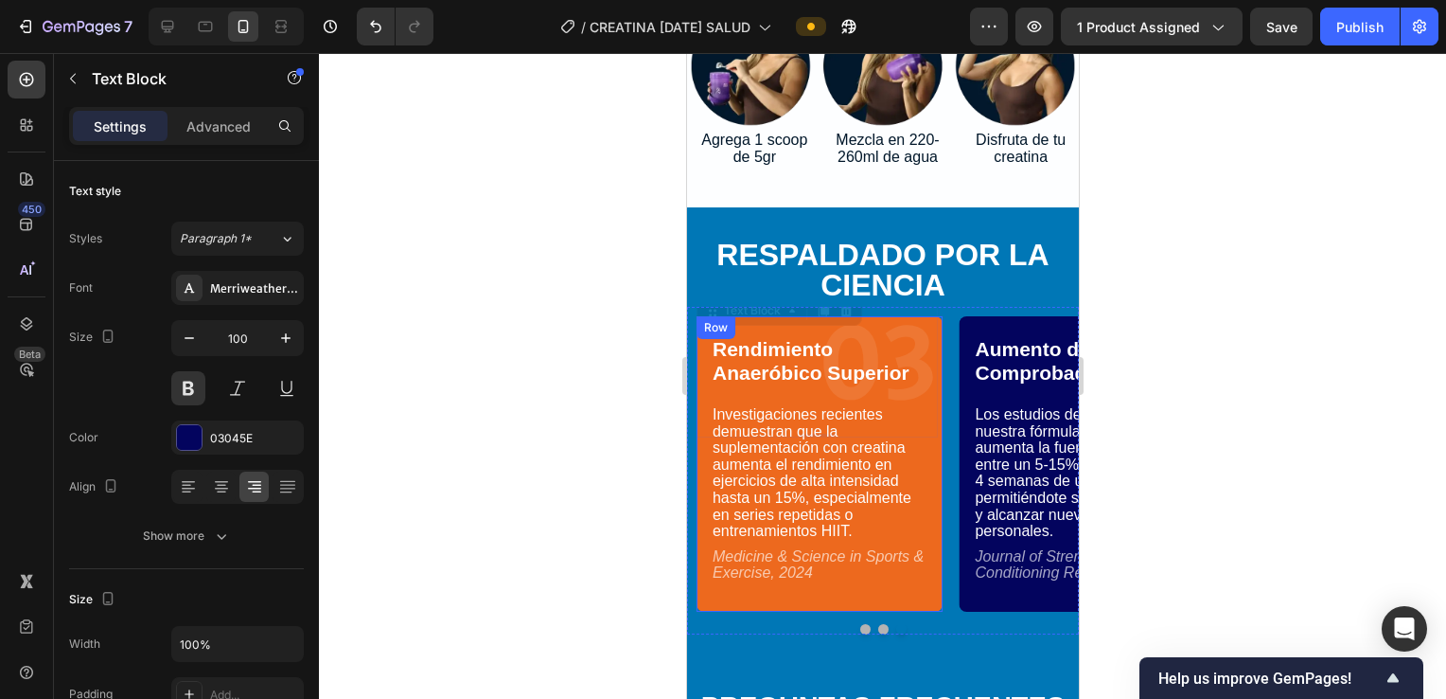
click at [709, 581] on div "Rendimiento Anaeróbico Superior Text Block 03 Text Block 0 Investigaciones reci…" at bounding box center [819, 463] width 246 height 295
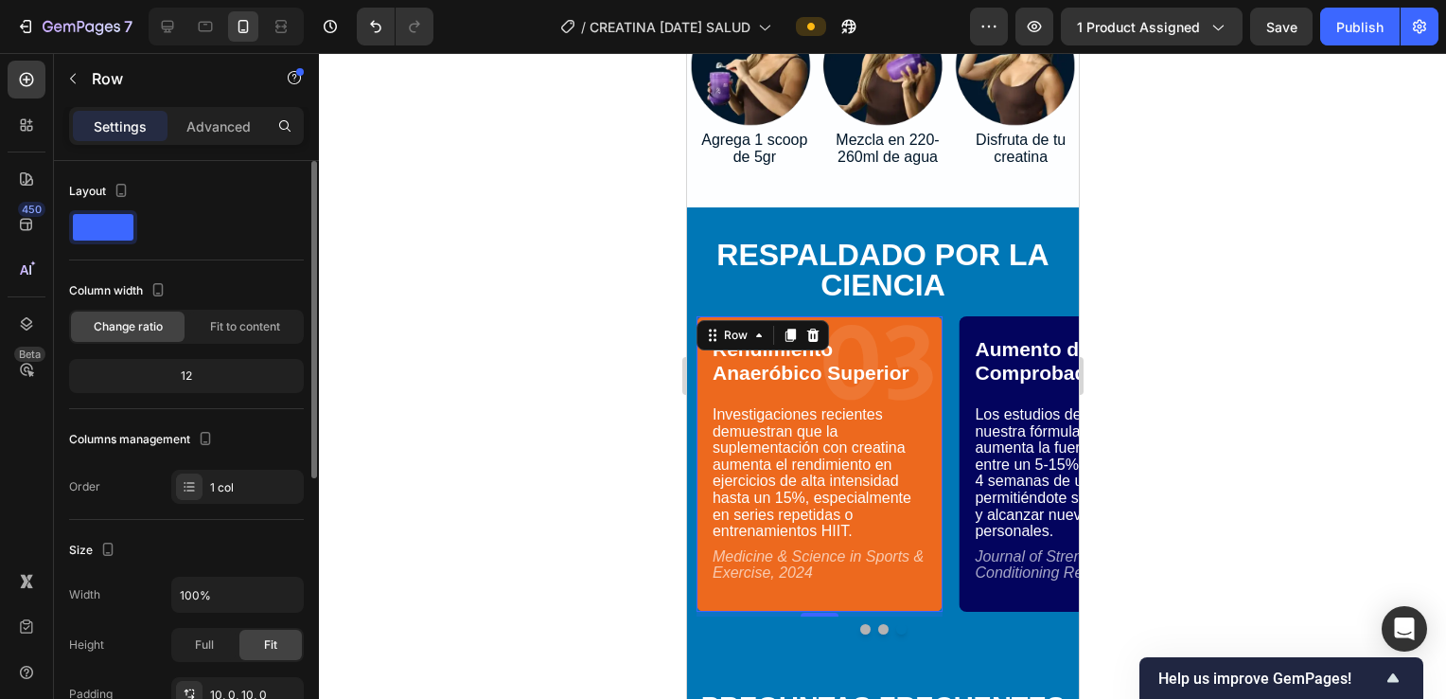
scroll to position [379, 0]
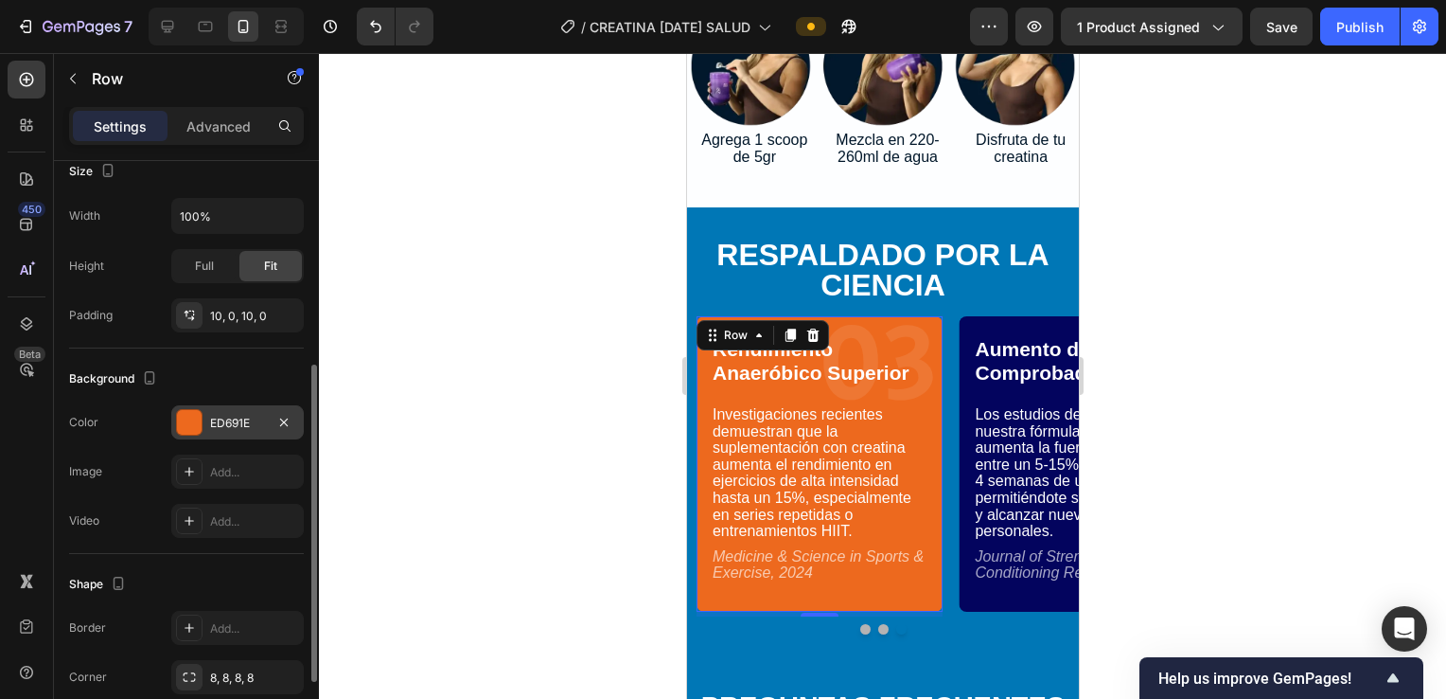
click at [193, 417] on div at bounding box center [189, 422] width 25 height 25
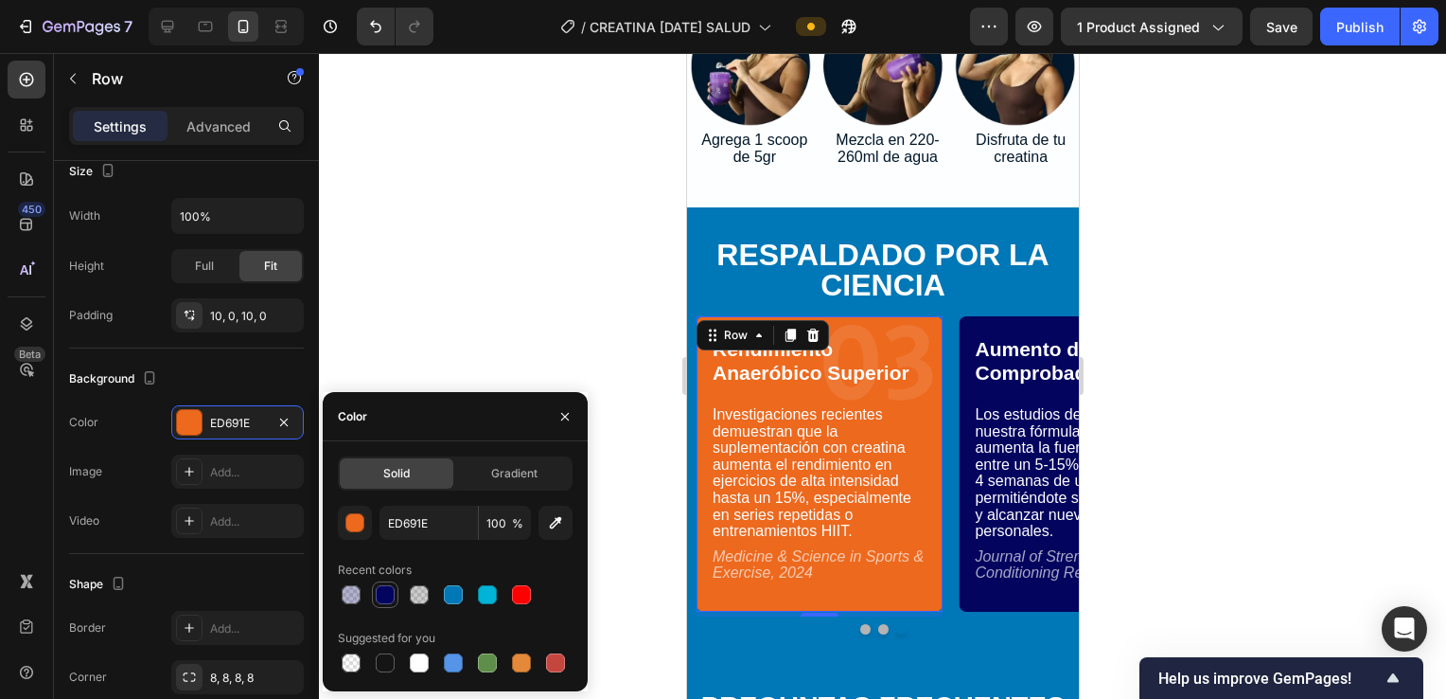
click at [383, 600] on div at bounding box center [385, 594] width 19 height 19
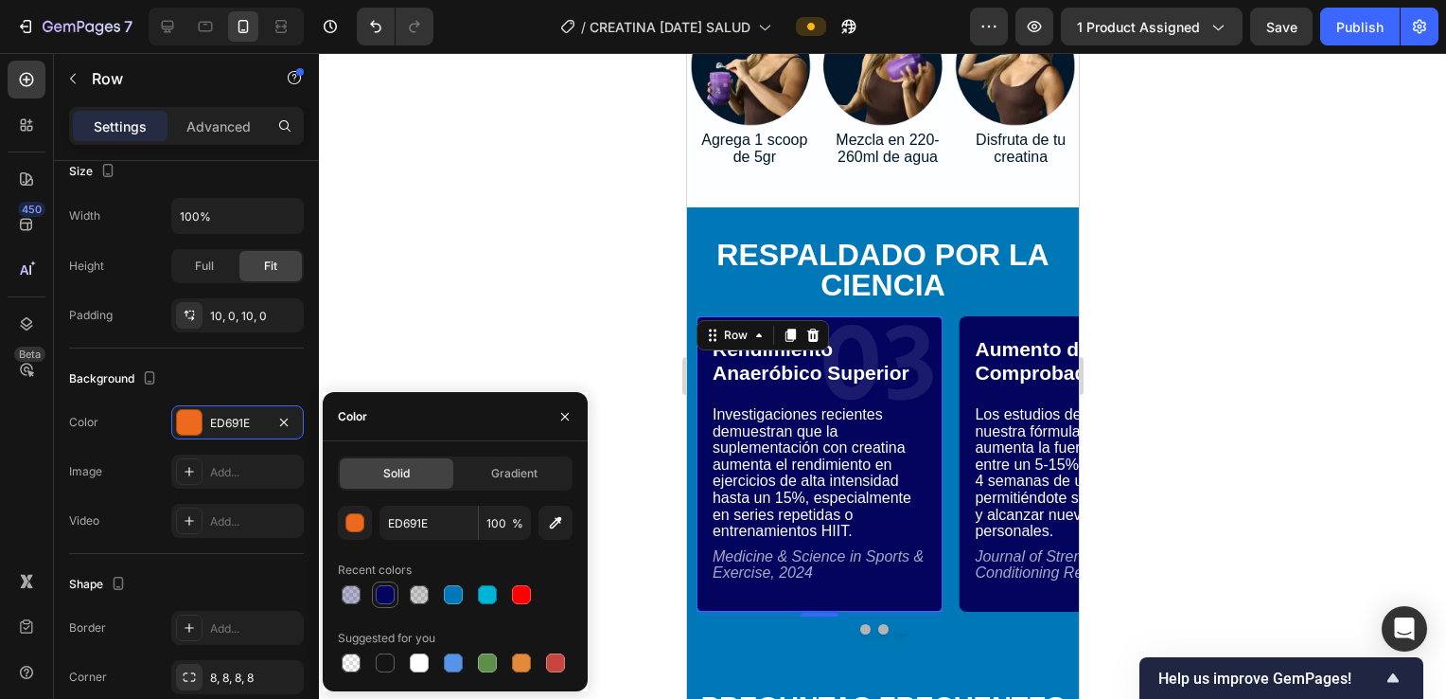
type input "03045E"
click at [709, 624] on button "Dot" at bounding box center [865, 629] width 10 height 10
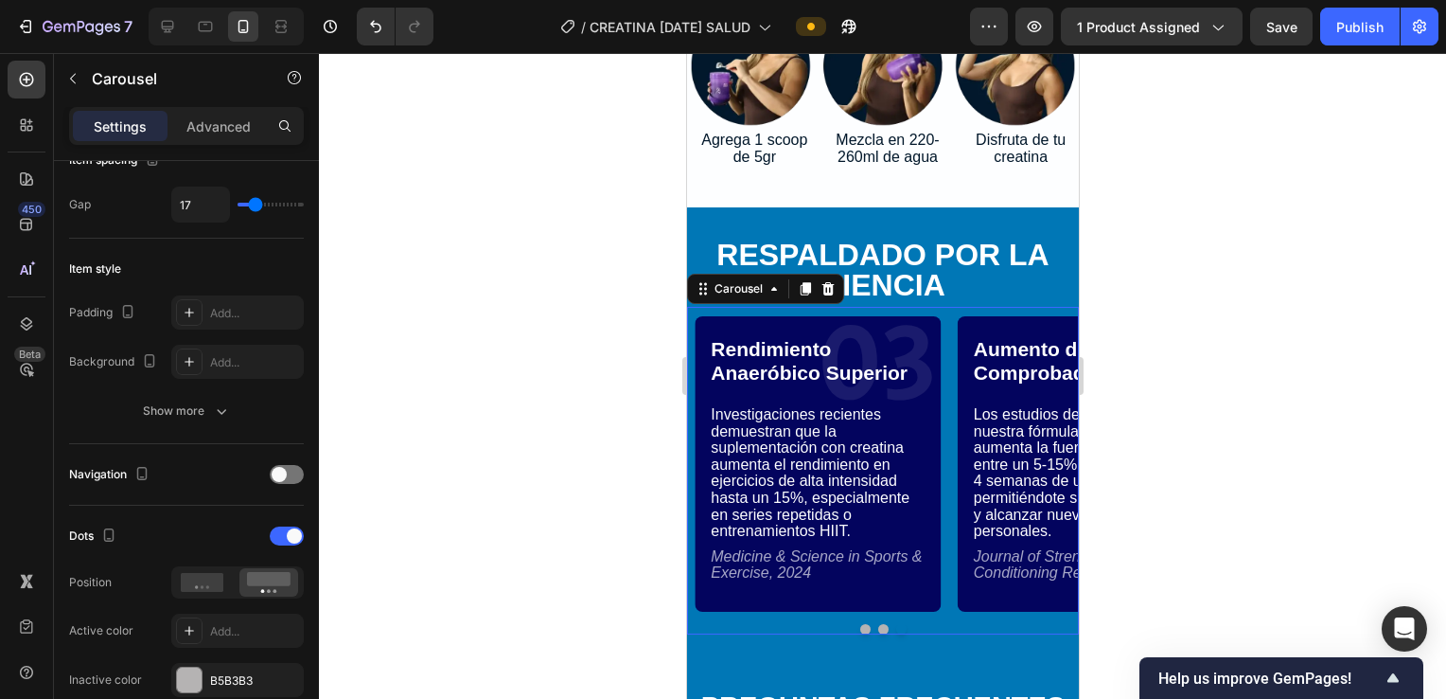
scroll to position [0, 0]
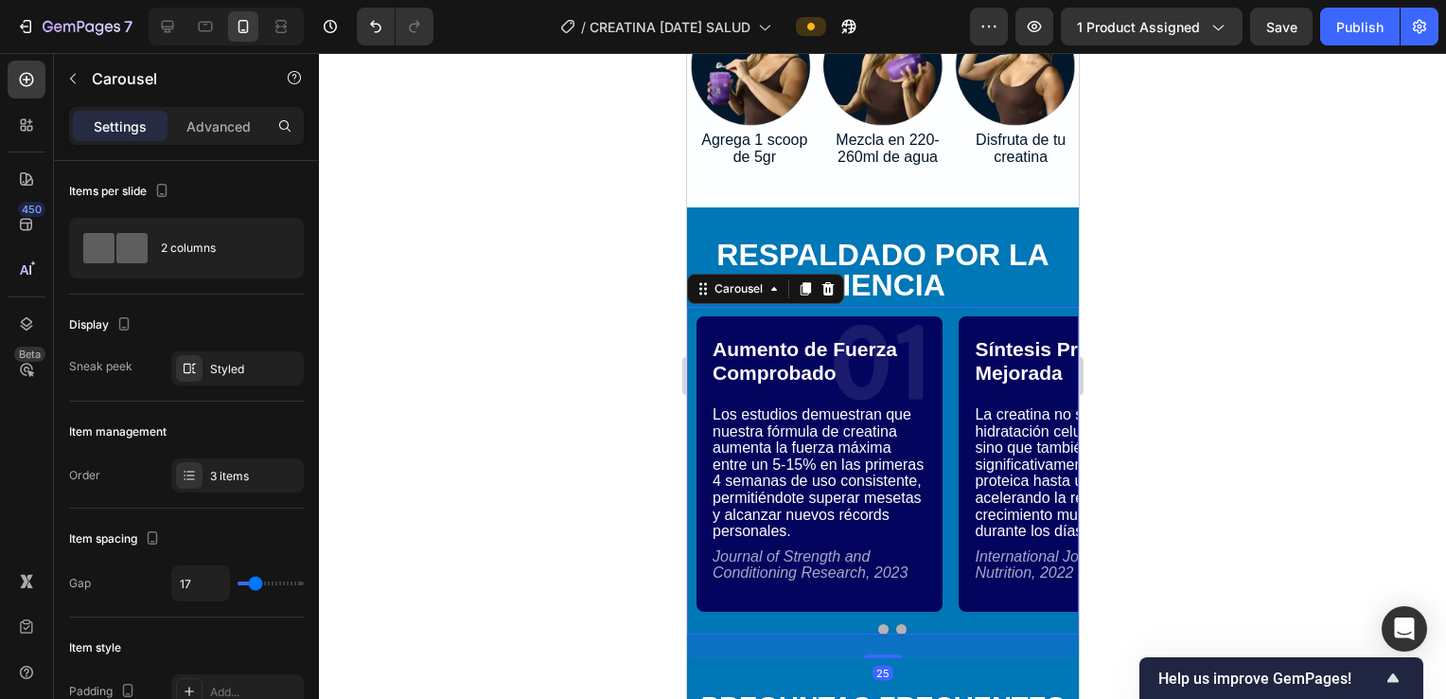
click at [709, 624] on div at bounding box center [882, 629] width 392 height 10
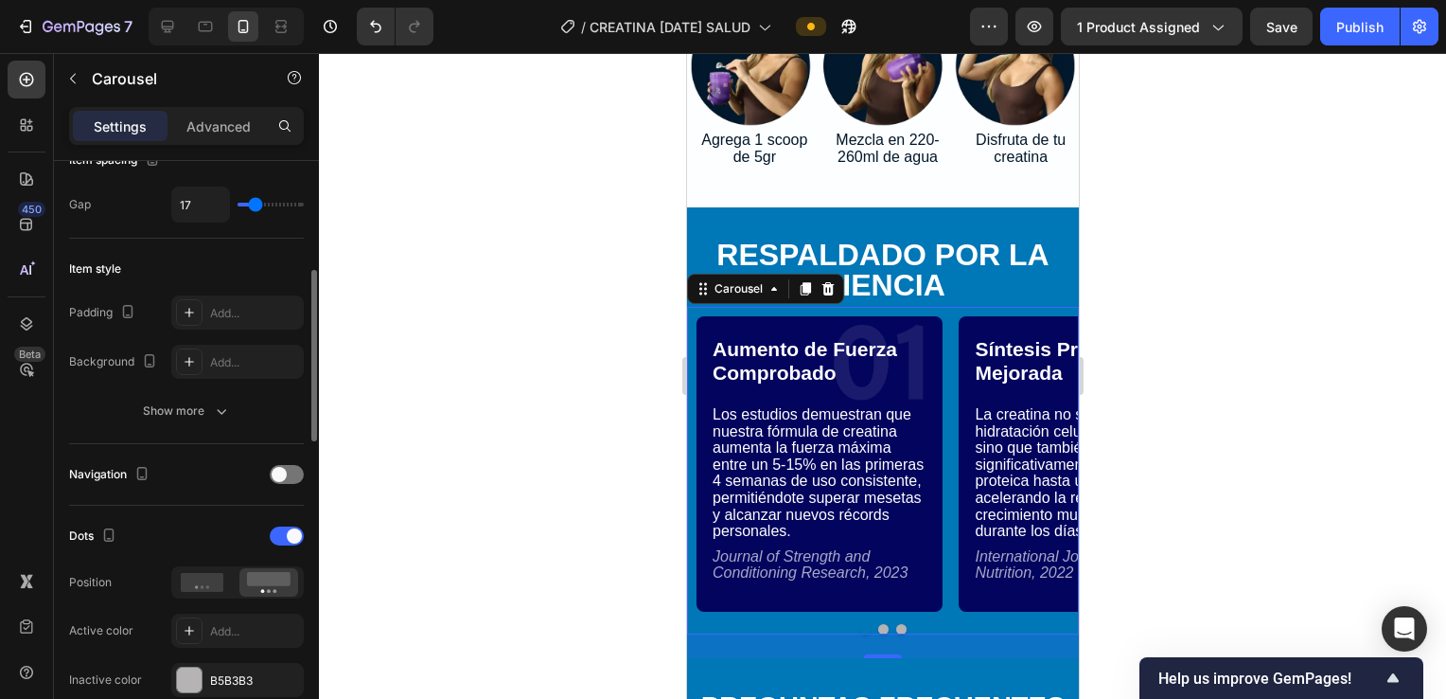
scroll to position [505, 0]
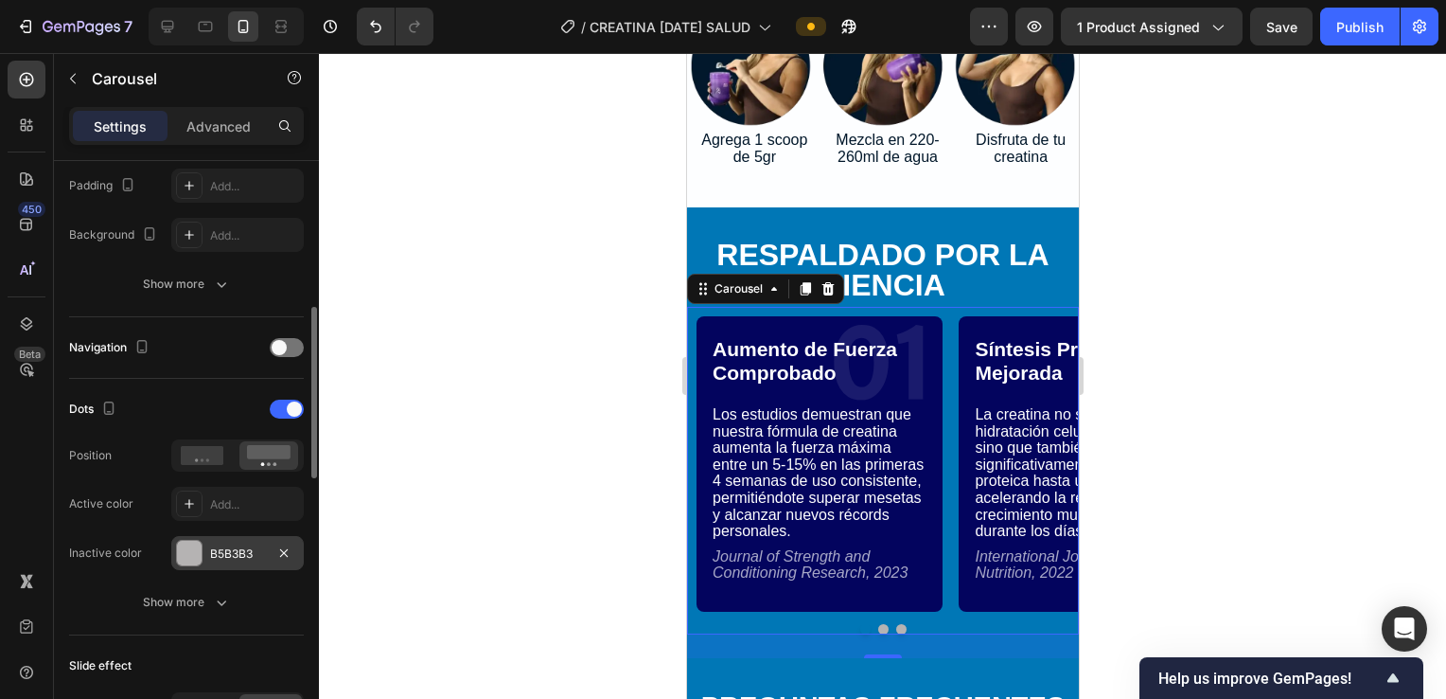
click at [209, 533] on div "Dots Position Active color Add... Inactive color B5B3B3" at bounding box center [186, 482] width 235 height 176
drag, startPoint x: 209, startPoint y: 534, endPoint x: 215, endPoint y: 549, distance: 16.2
click at [213, 546] on div "B5B3B3" at bounding box center [237, 553] width 55 height 17
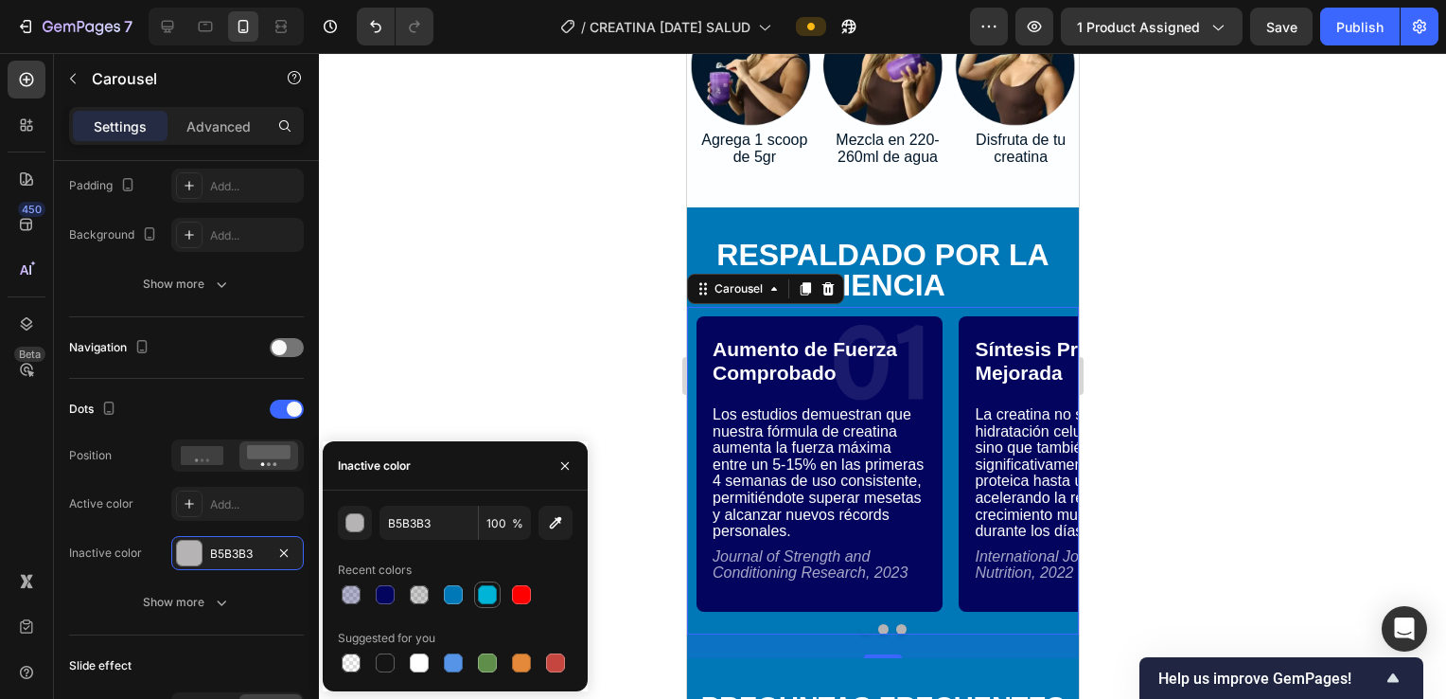
click at [487, 606] on div at bounding box center [487, 594] width 27 height 27
type input "00B4D8"
click at [459, 354] on div at bounding box center [882, 376] width 1127 height 646
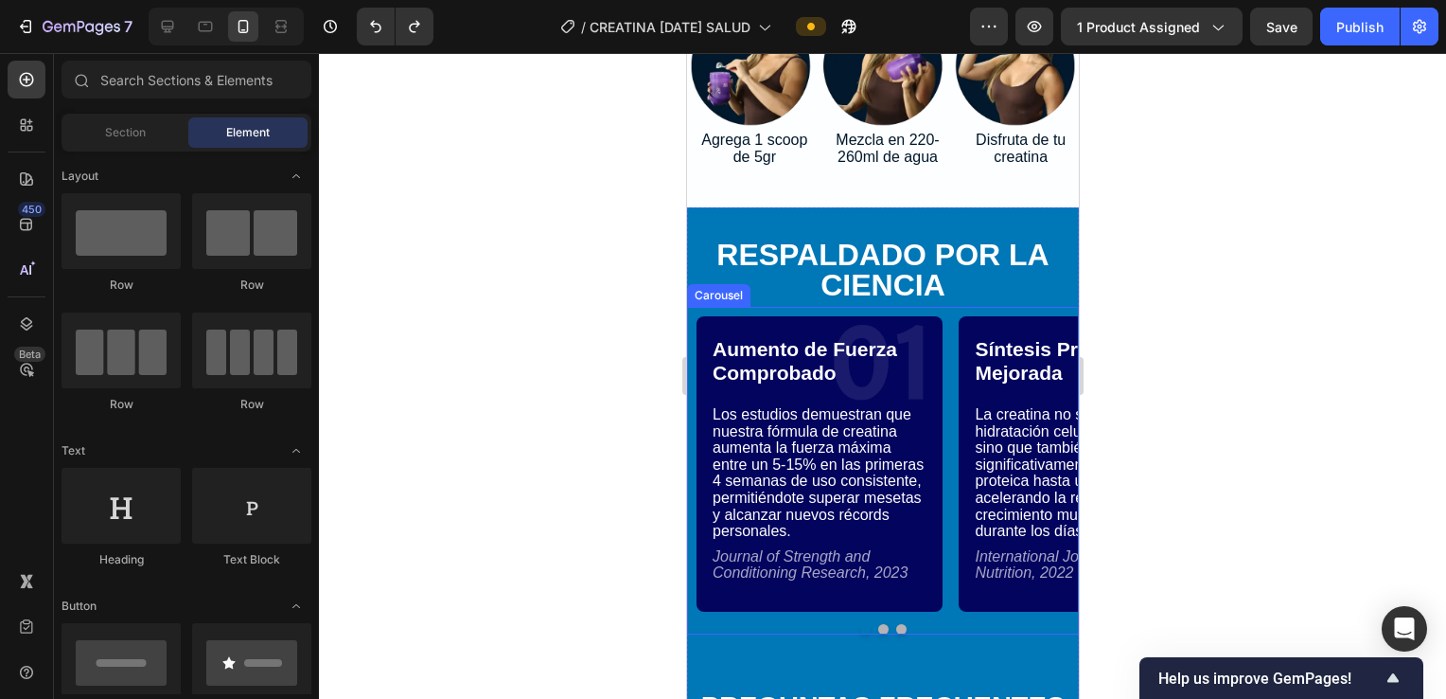
click at [709, 624] on div at bounding box center [882, 629] width 392 height 10
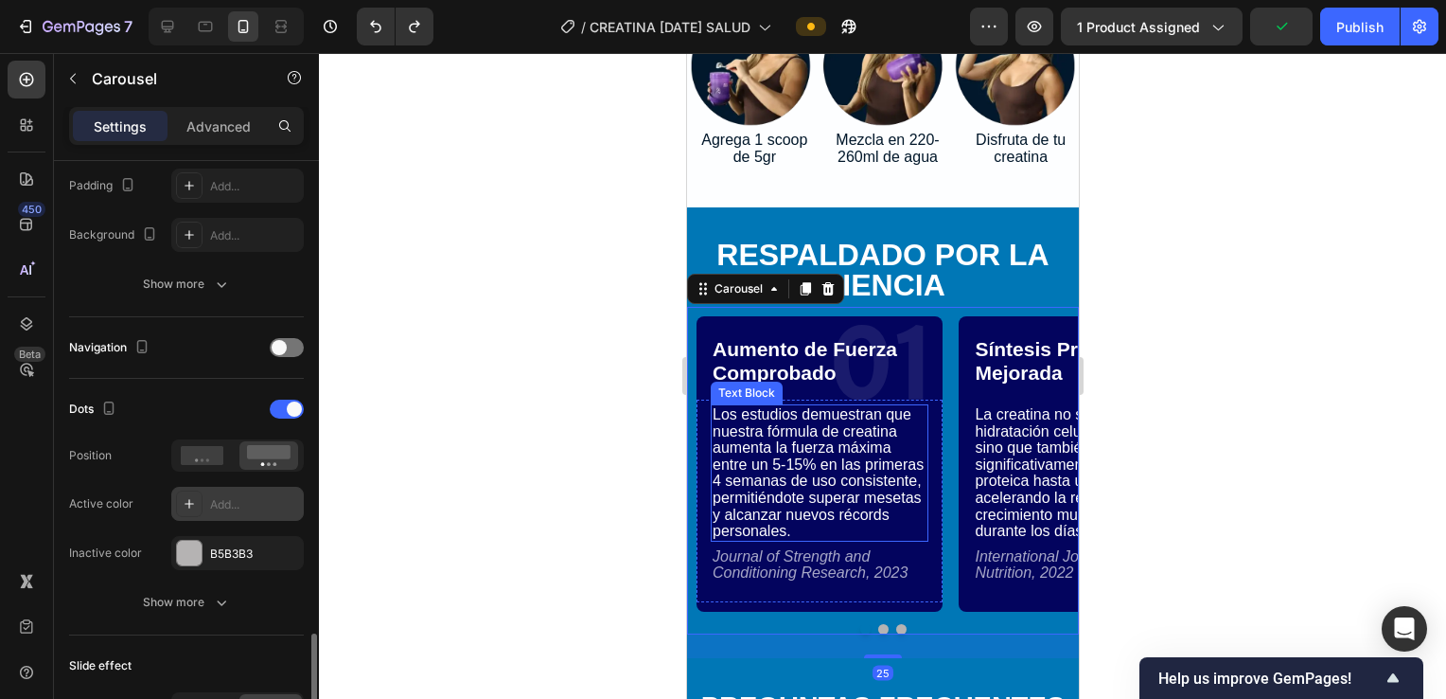
scroll to position [758, 0]
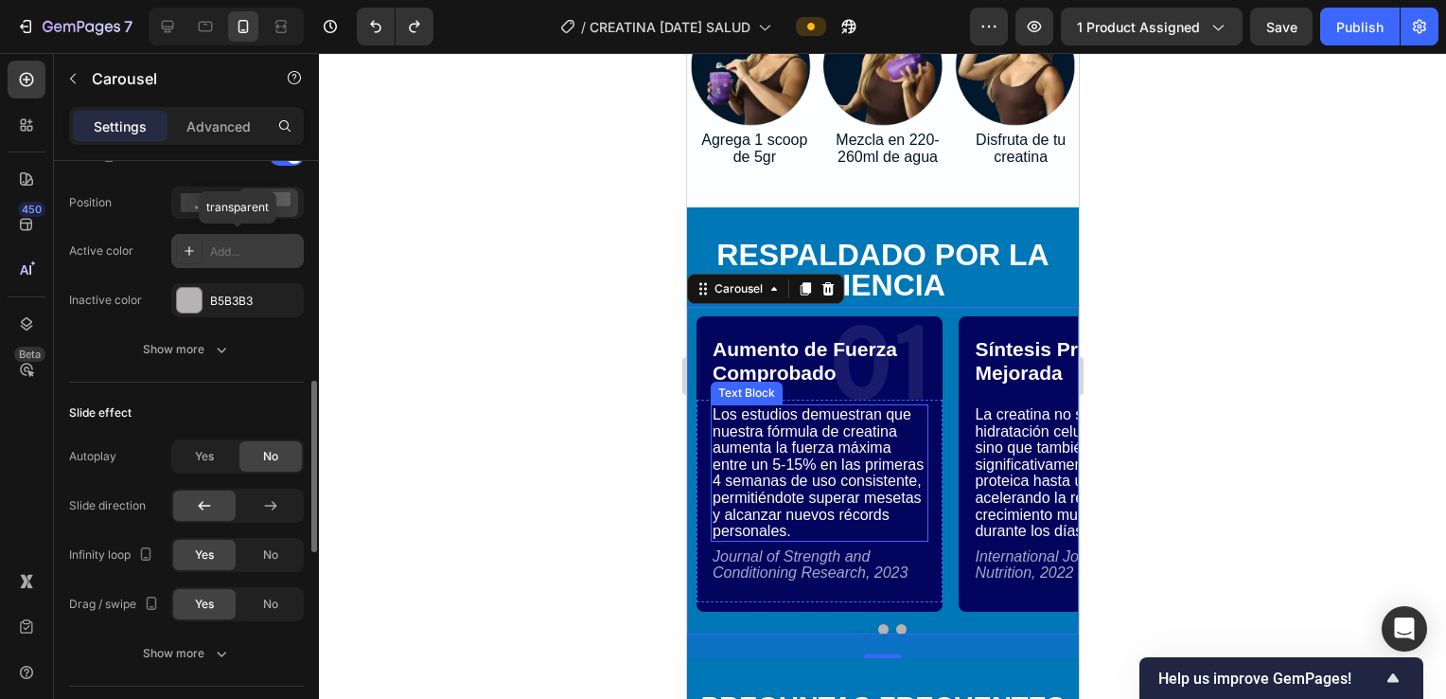
click at [222, 244] on div "Add..." at bounding box center [254, 251] width 89 height 17
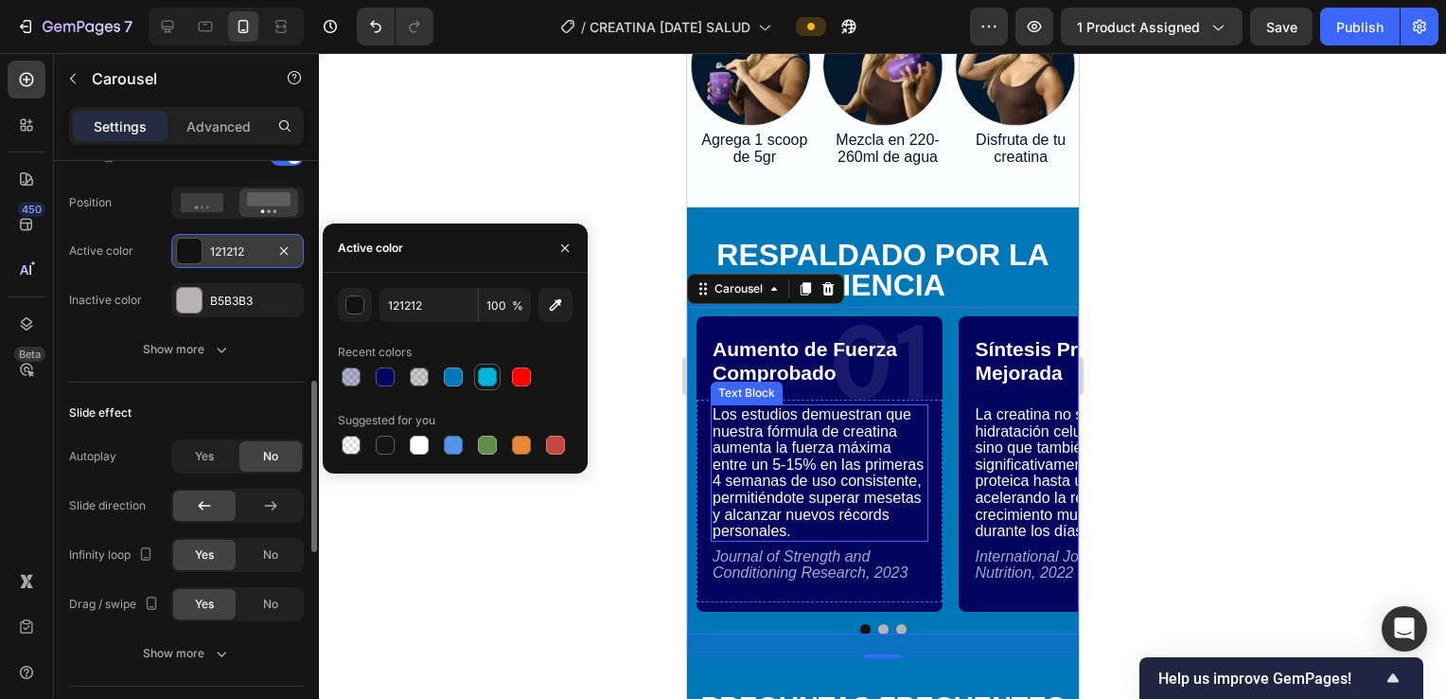
click at [488, 381] on div at bounding box center [487, 376] width 19 height 19
type input "00B4D8"
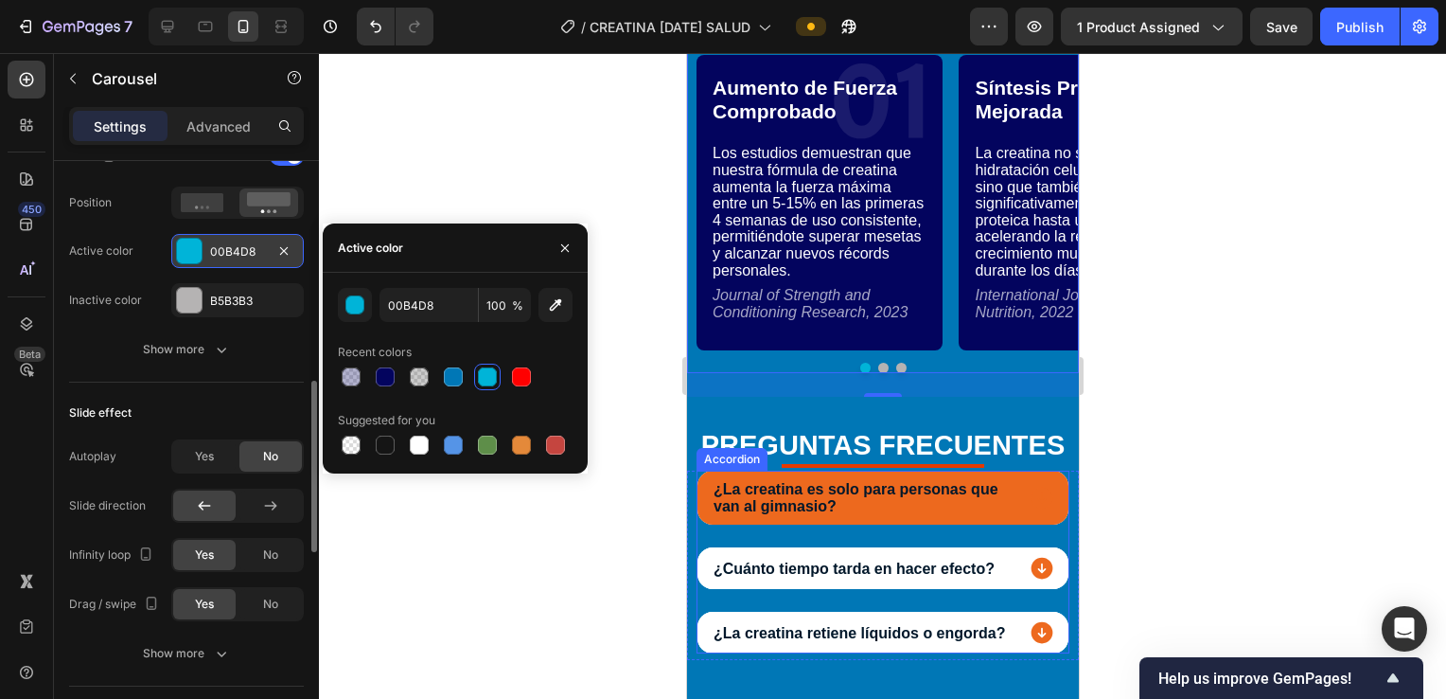
scroll to position [6758, 0]
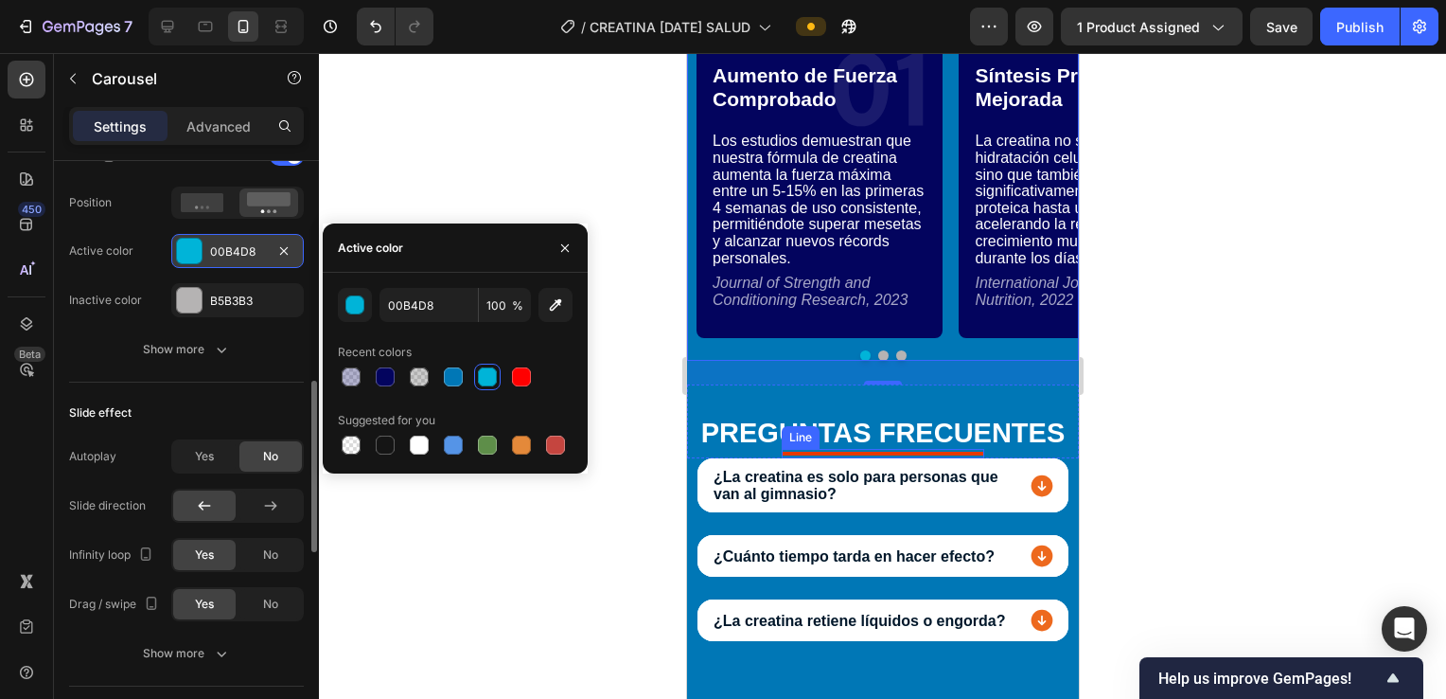
click at [709, 452] on div at bounding box center [882, 454] width 203 height 4
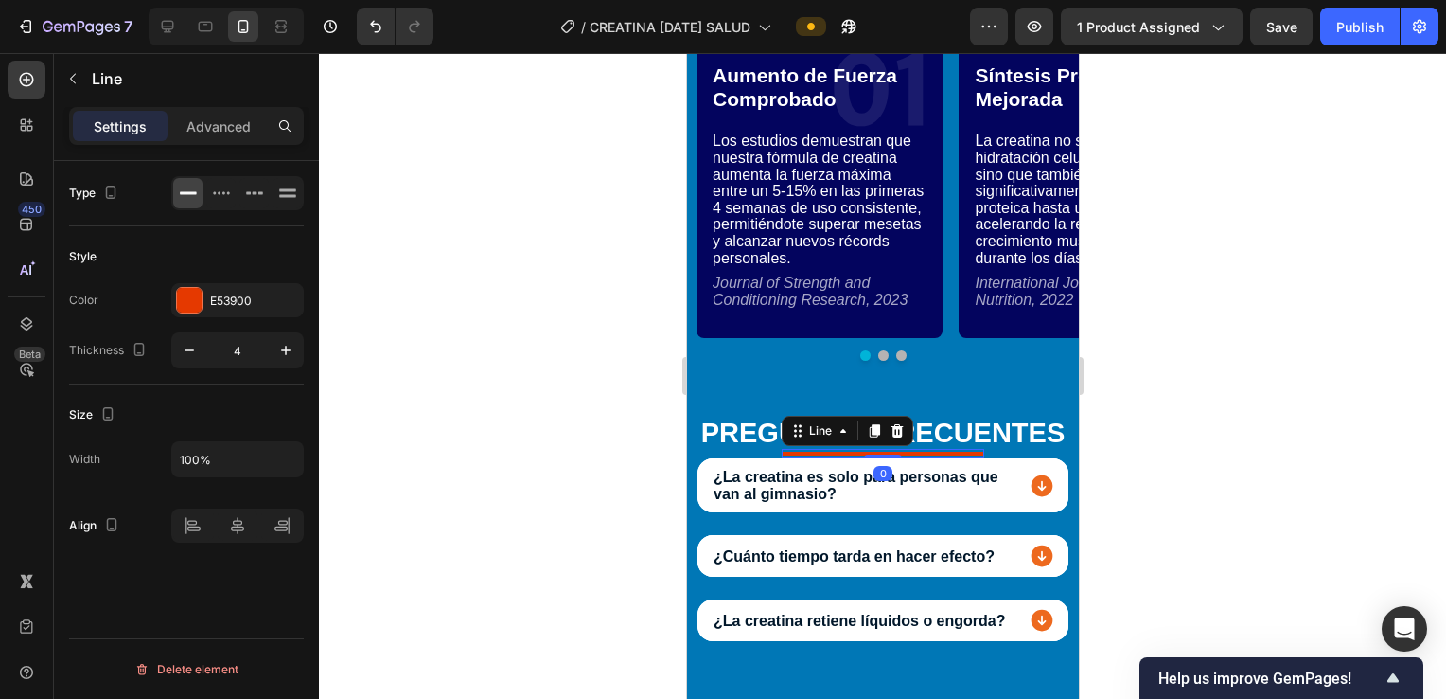
scroll to position [0, 0]
drag, startPoint x: 892, startPoint y: 426, endPoint x: 1866, endPoint y: 486, distance: 975.9
click at [709, 426] on icon at bounding box center [897, 430] width 12 height 13
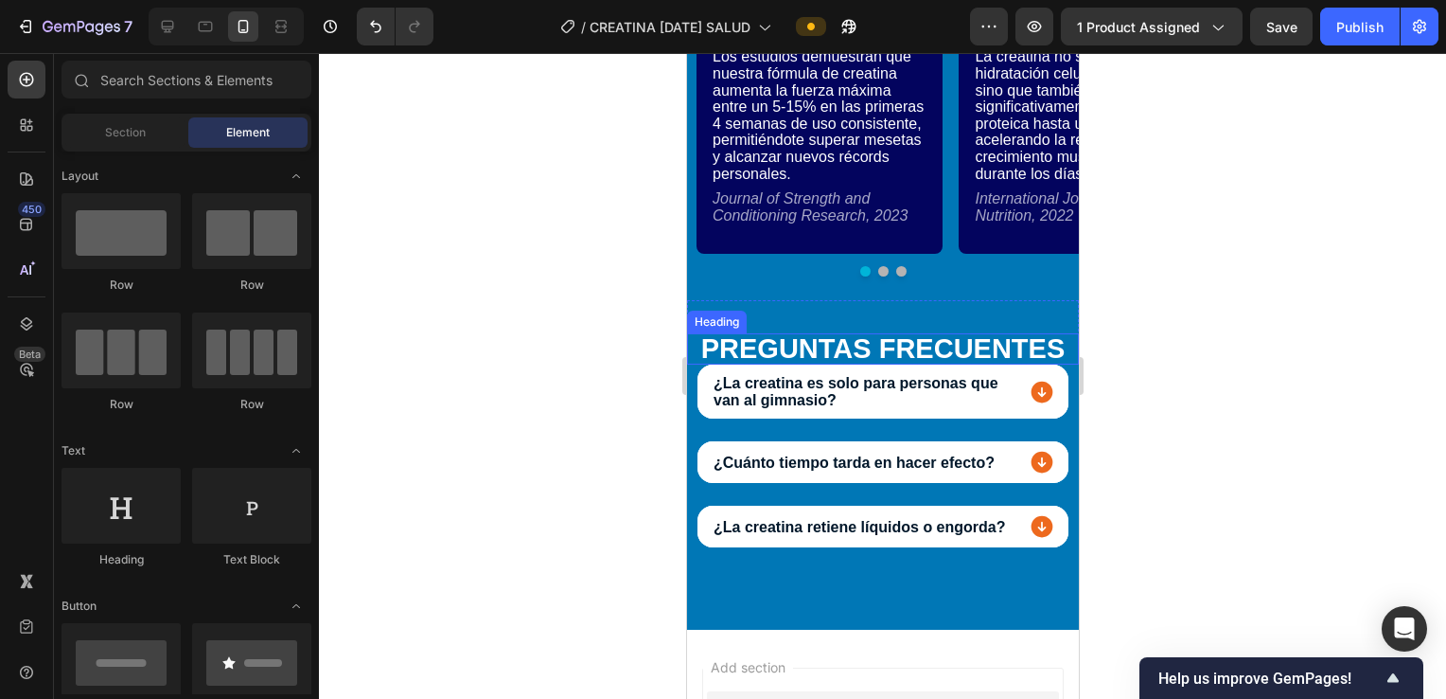
scroll to position [6884, 0]
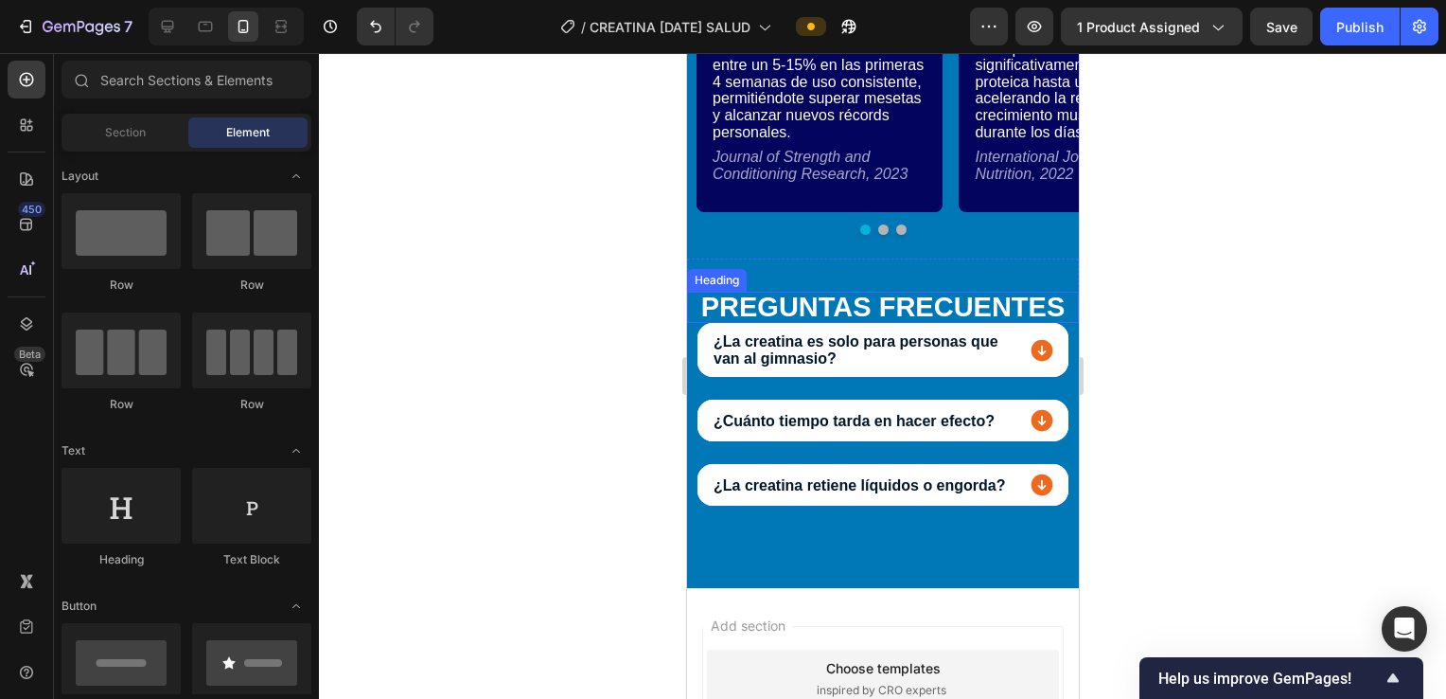
click at [709, 302] on h2 "PREGUNTAS FRECUENTES" at bounding box center [882, 307] width 392 height 31
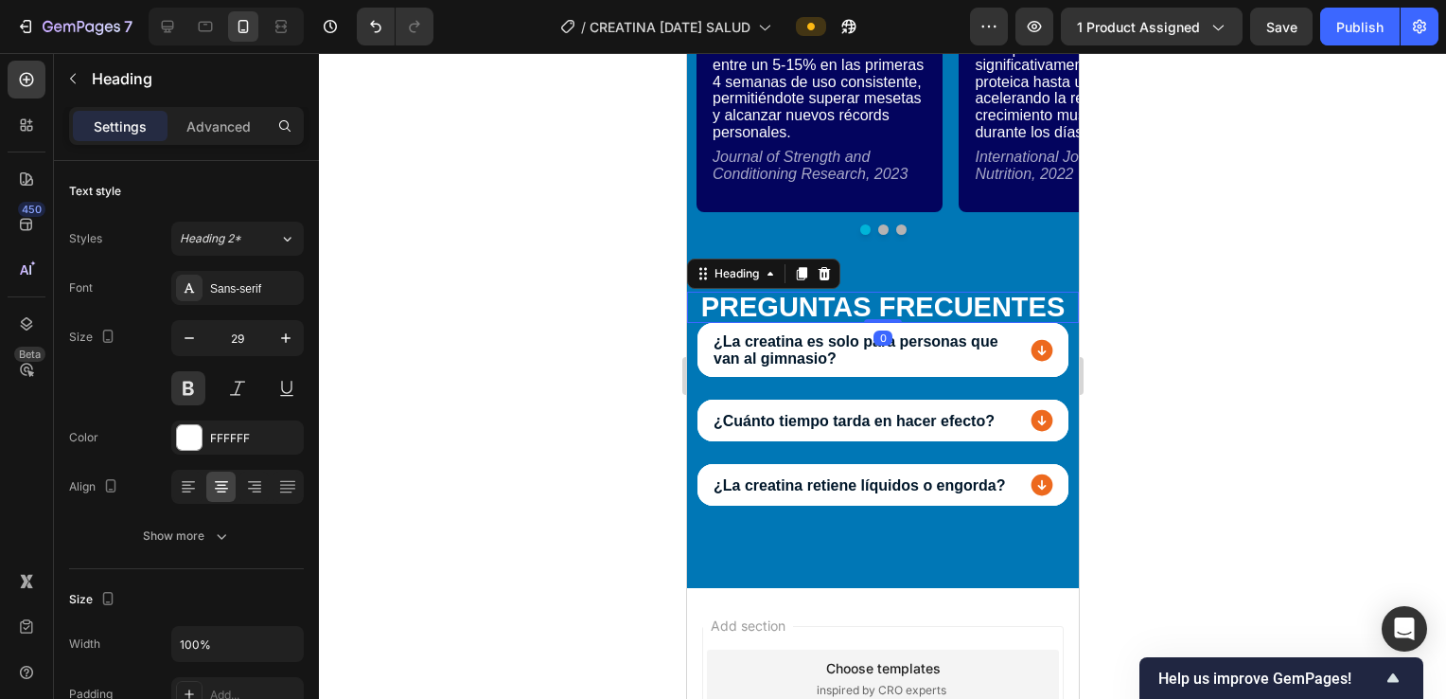
click at [709, 302] on h2 "PREGUNTAS FRECUENTES" at bounding box center [882, 307] width 392 height 31
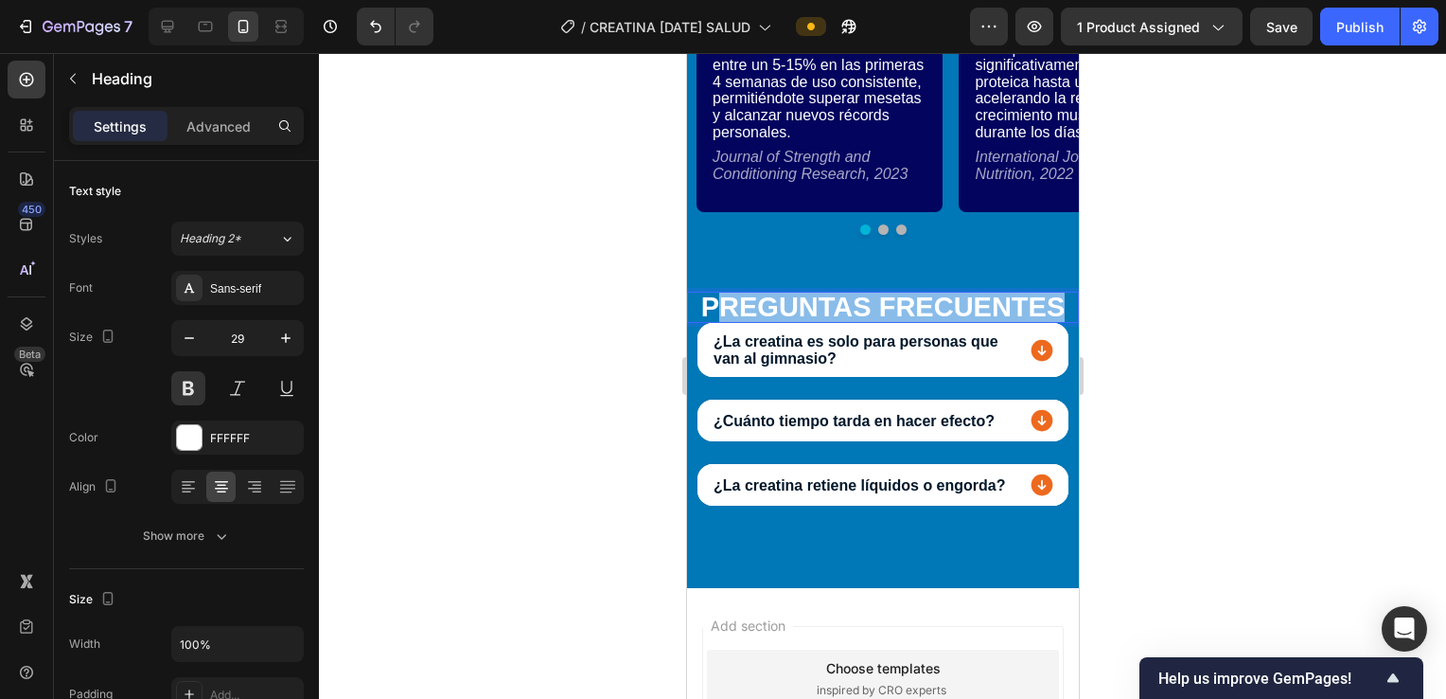
drag, startPoint x: 717, startPoint y: 301, endPoint x: 1055, endPoint y: 307, distance: 338.0
click at [709, 307] on p "PREGUNTAS FRECUENTES" at bounding box center [882, 306] width 388 height 27
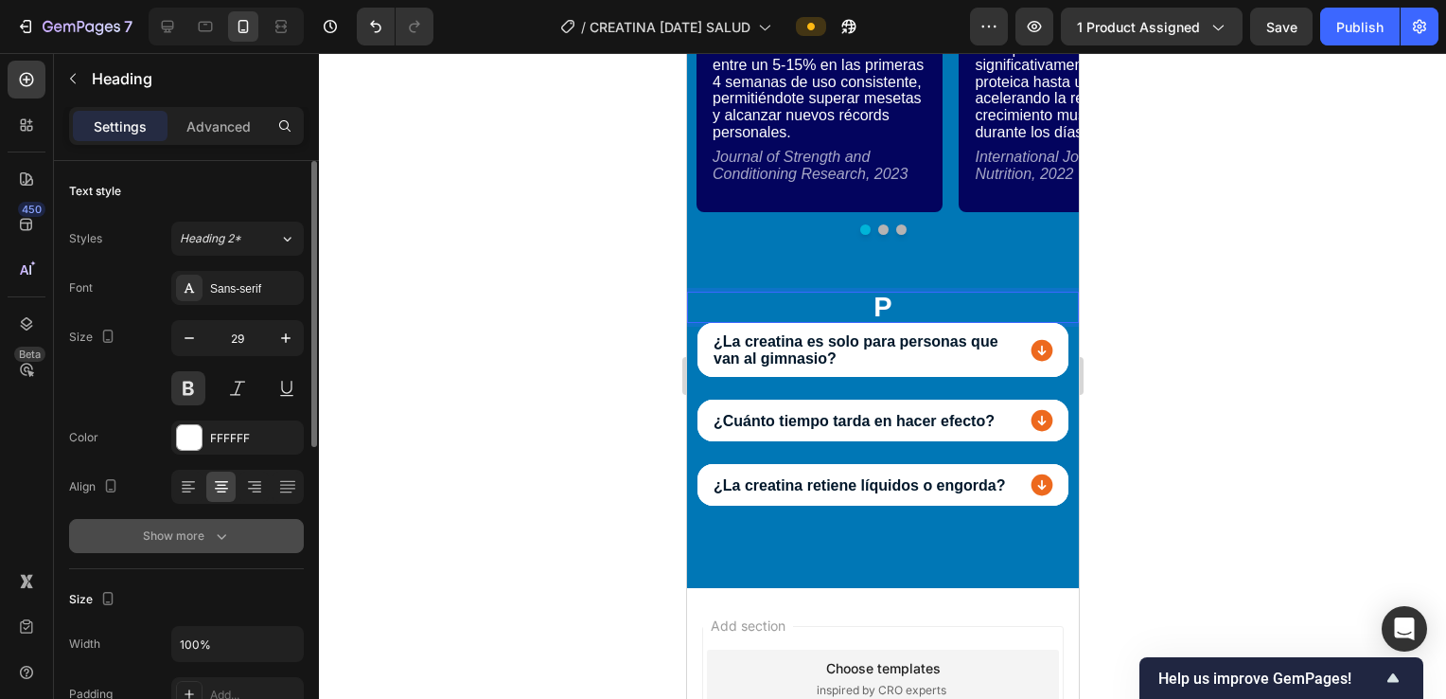
click at [225, 537] on icon "button" at bounding box center [221, 535] width 19 height 19
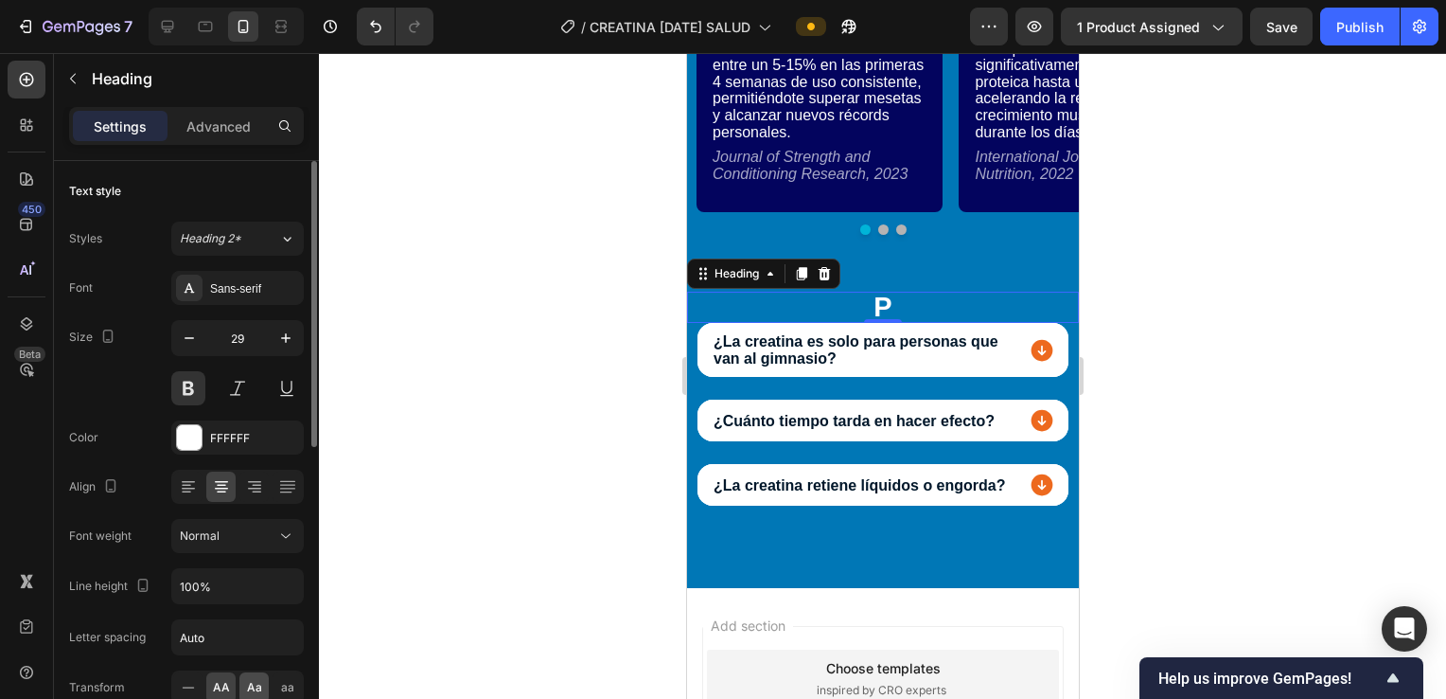
drag, startPoint x: 246, startPoint y: 683, endPoint x: 5, endPoint y: 431, distance: 349.5
click at [247, 680] on span "Aa" at bounding box center [254, 687] width 15 height 17
click at [709, 310] on p "P" at bounding box center [882, 306] width 388 height 27
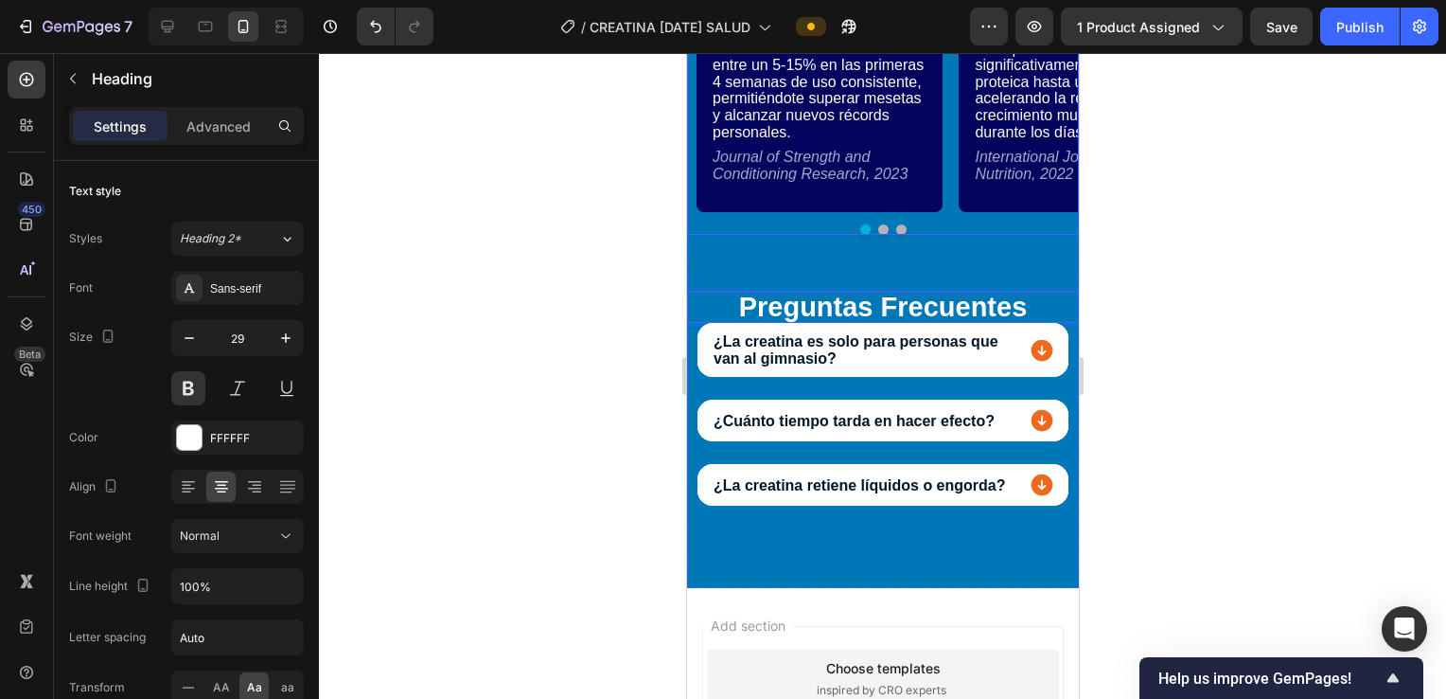
click at [709, 236] on div "Aumento de Fuerza Comprobado Text Block 01 Text Block Los estudios demuestran q…" at bounding box center [882, 80] width 392 height 356
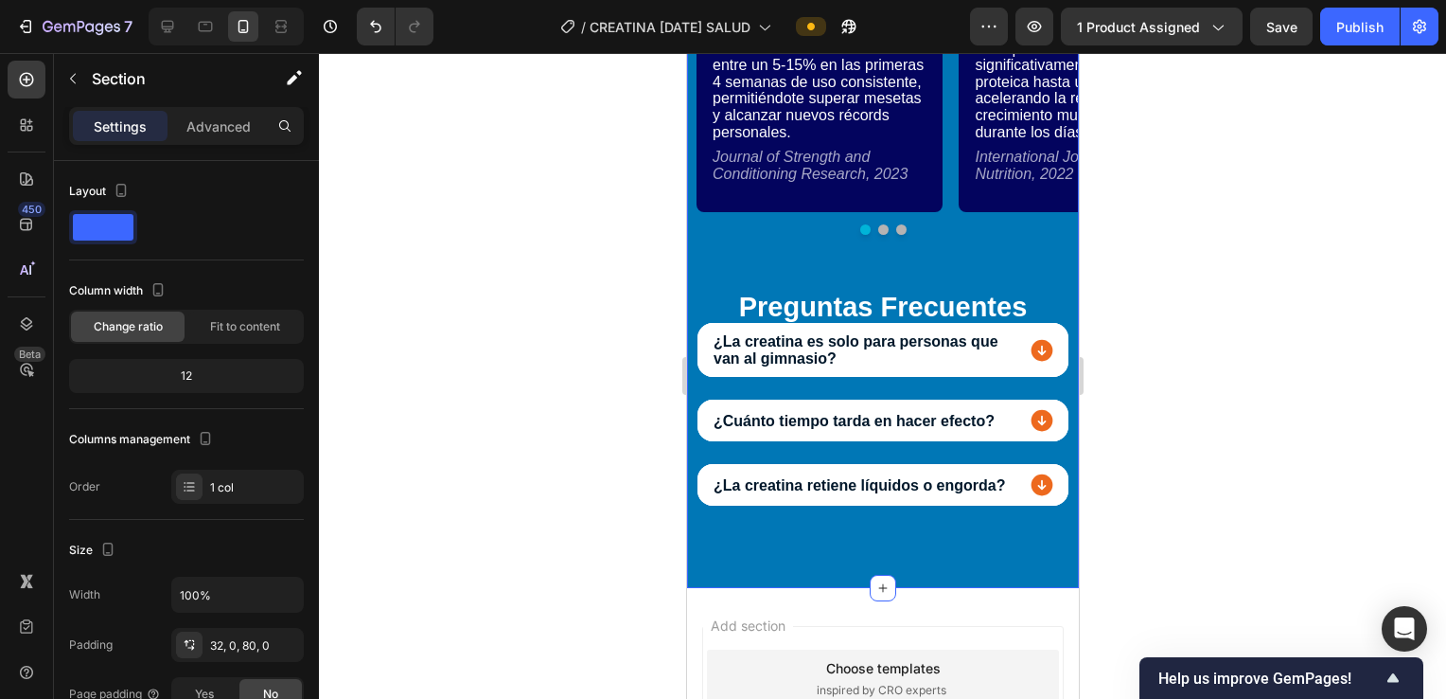
click at [709, 231] on button "Dot" at bounding box center [900, 229] width 10 height 10
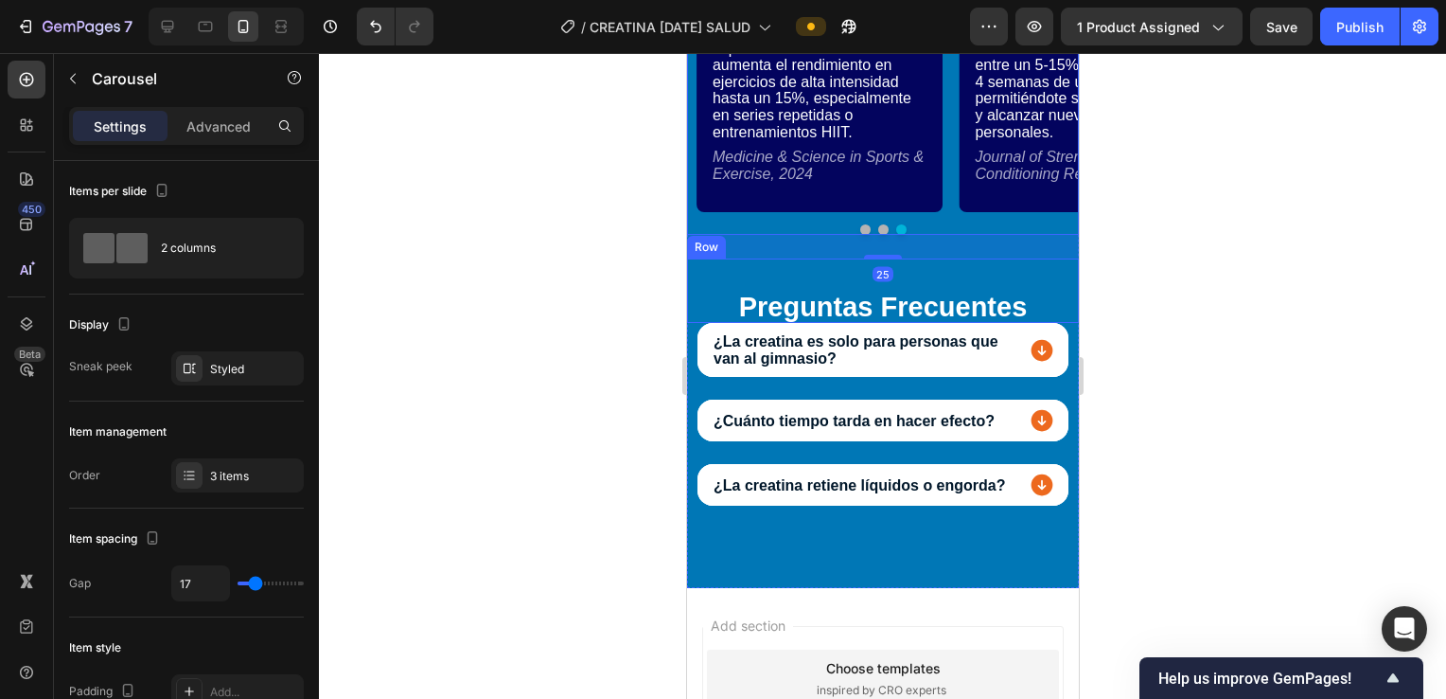
click at [709, 275] on div "Preguntas Frecuentes Heading" at bounding box center [882, 298] width 392 height 50
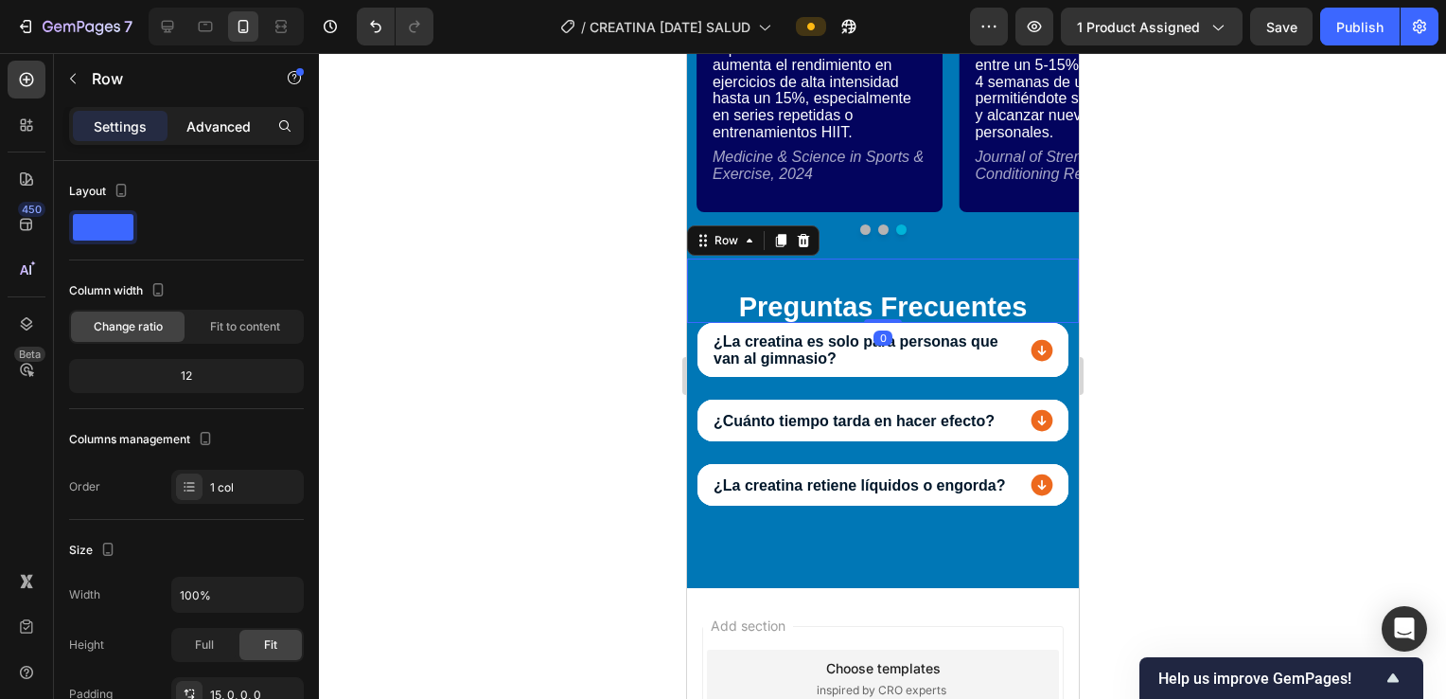
click at [217, 142] on div "Settings Advanced" at bounding box center [186, 134] width 265 height 54
click at [219, 133] on p "Advanced" at bounding box center [218, 126] width 64 height 20
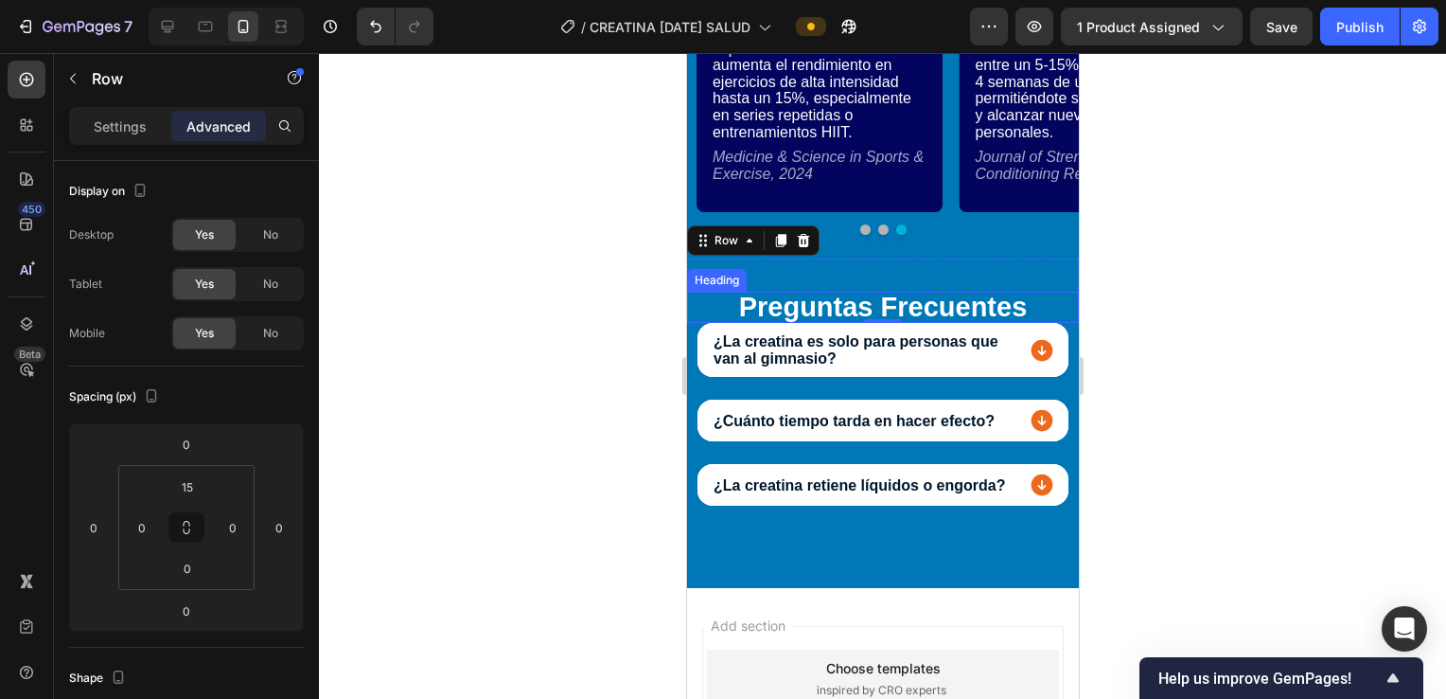
click at [709, 307] on p "Preguntas Frecuentes" at bounding box center [882, 306] width 388 height 27
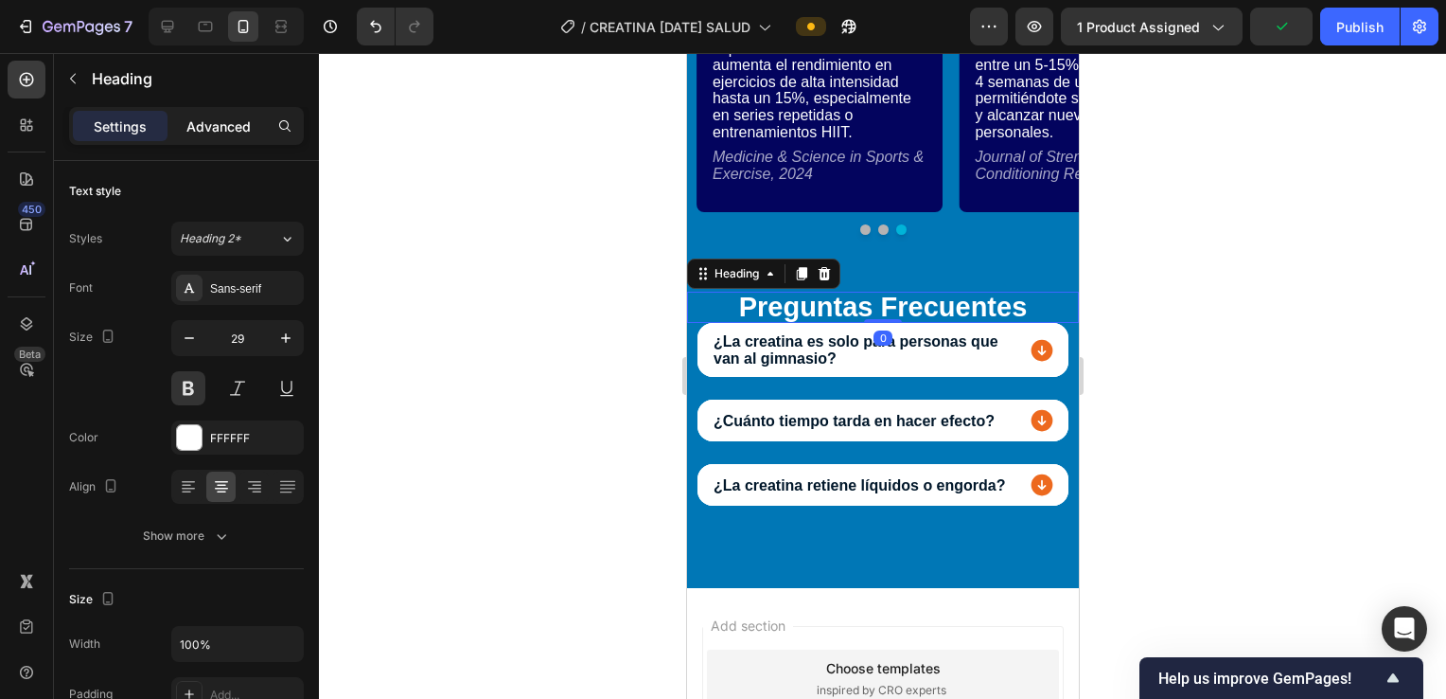
click at [242, 129] on p "Advanced" at bounding box center [218, 126] width 64 height 20
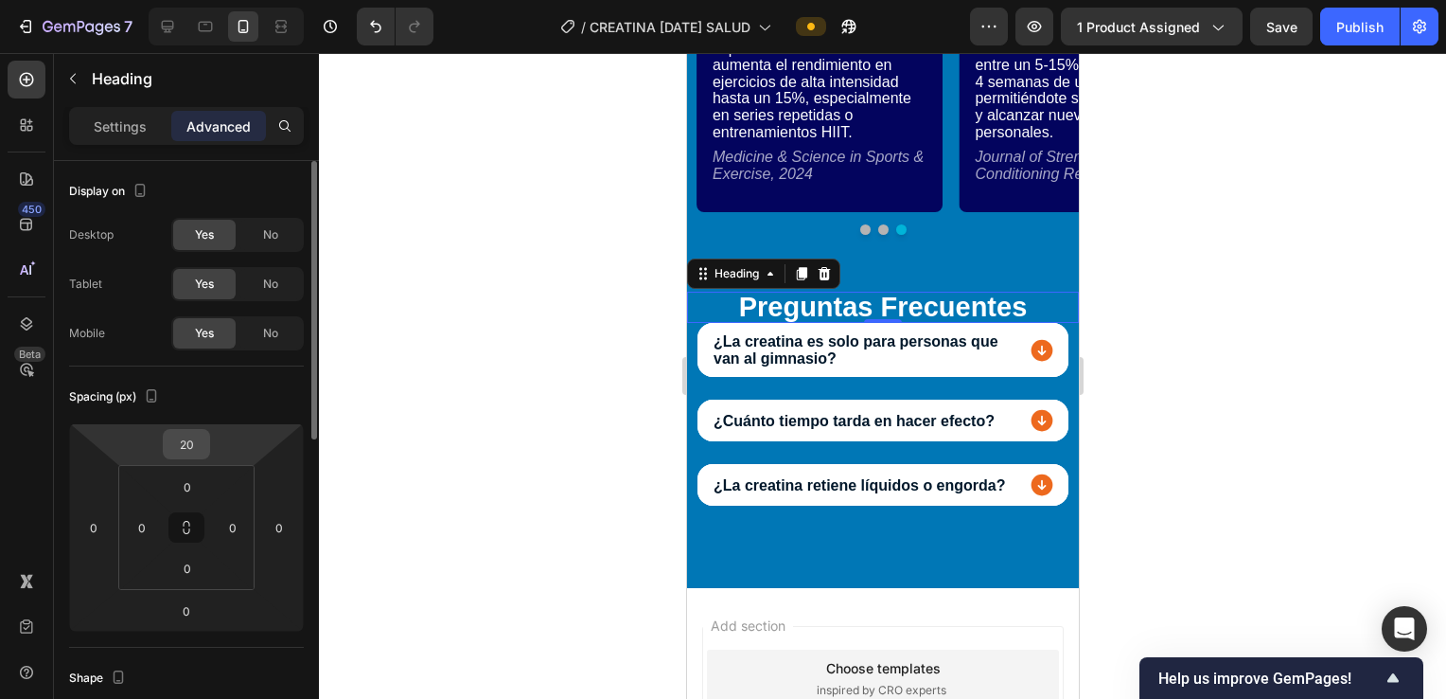
click at [193, 434] on input "20" at bounding box center [187, 444] width 38 height 28
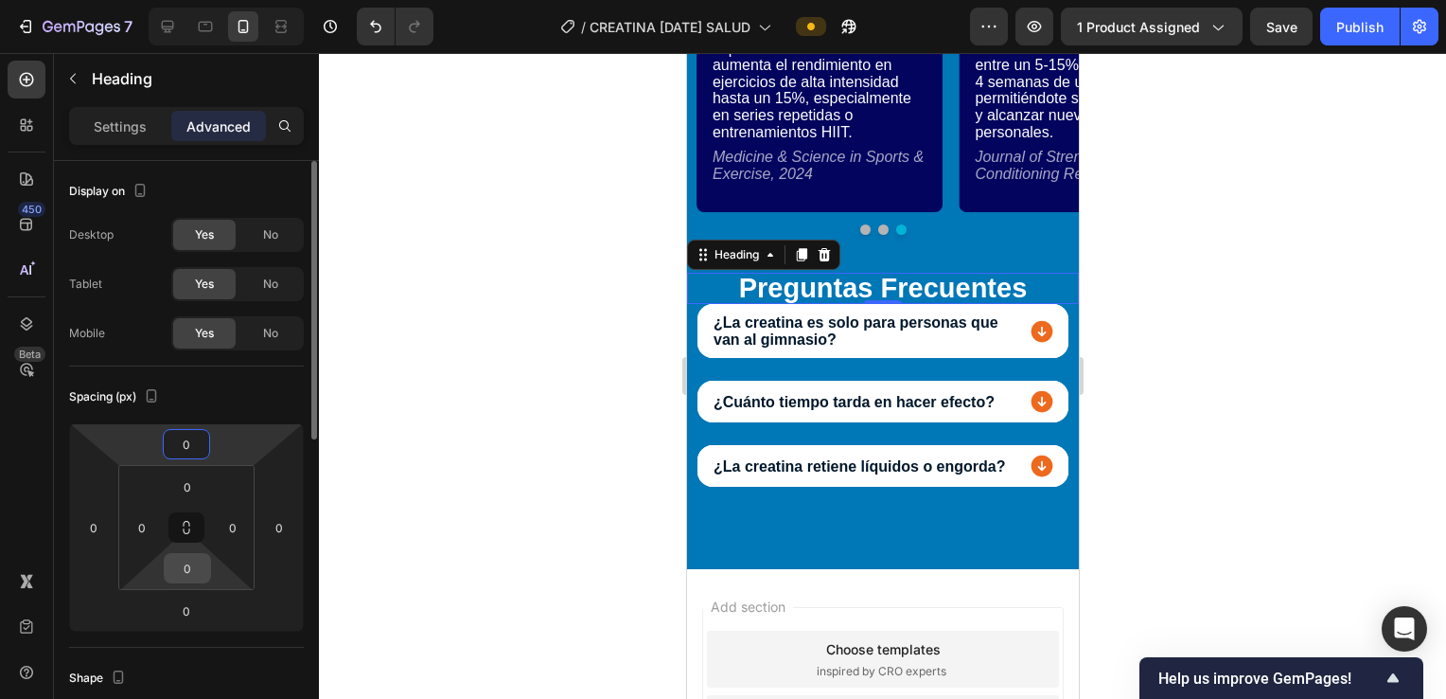
type input "0"
click at [144, 0] on html "7 Version history / CREATINA 25 sep SALUD Preview 1 product assigned Save Publi…" at bounding box center [723, 0] width 1446 height 0
click at [191, 566] on input "0" at bounding box center [187, 568] width 38 height 28
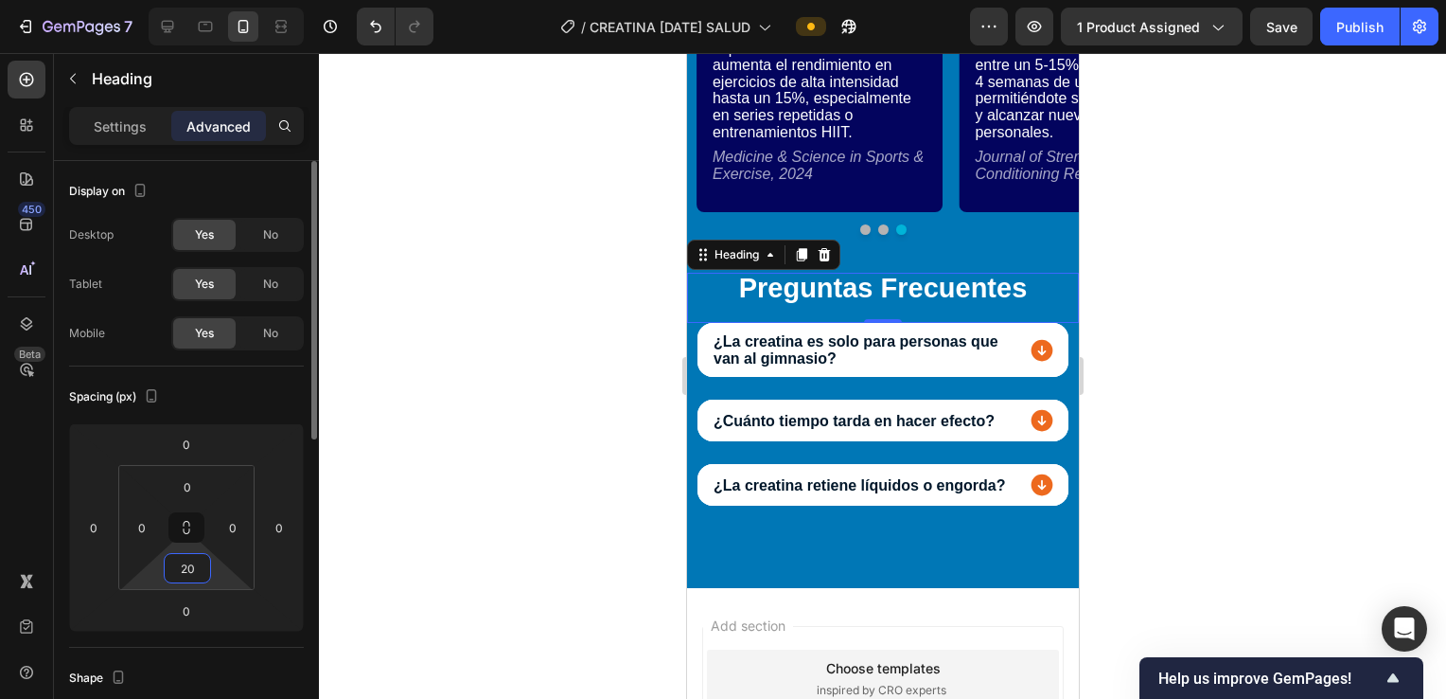
type input "2"
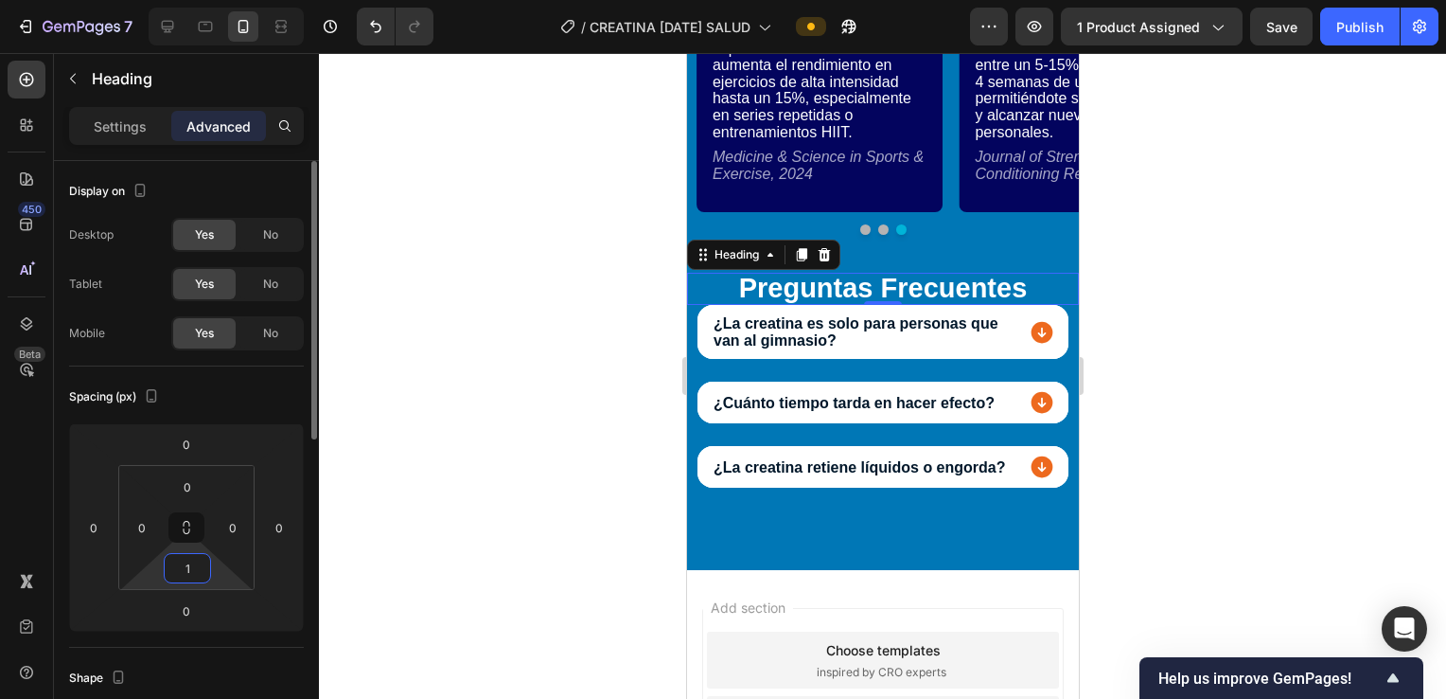
type input "10"
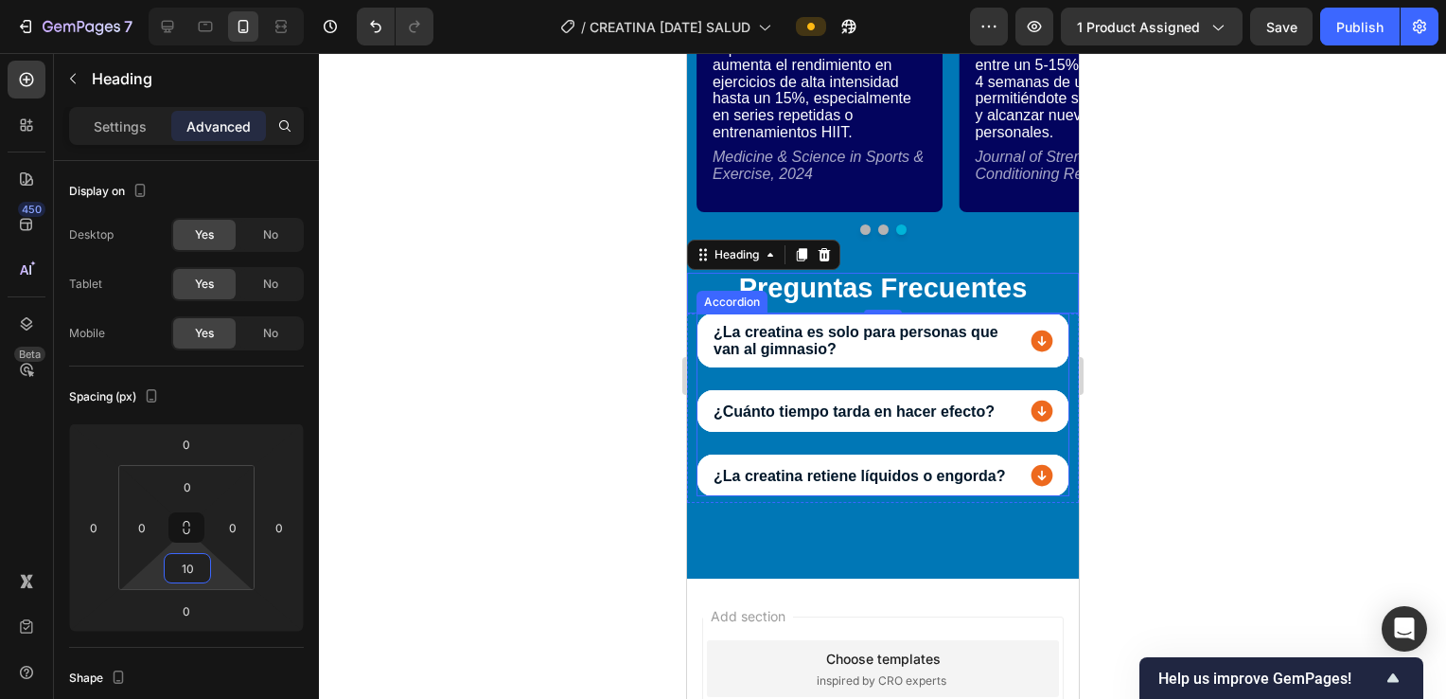
click at [709, 380] on div "¿La creatina es solo para personas que van al gimnasio? ¿Cuánto tiempo tarda en…" at bounding box center [882, 404] width 373 height 183
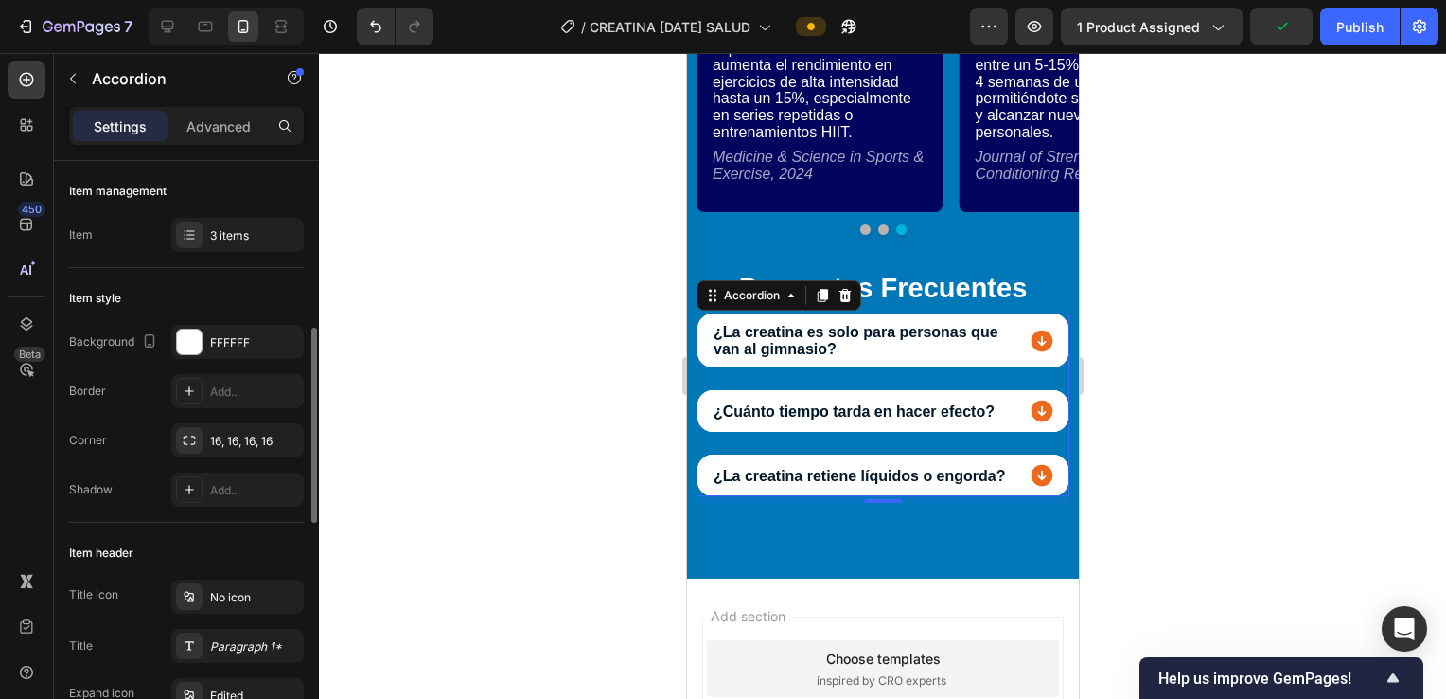
scroll to position [126, 0]
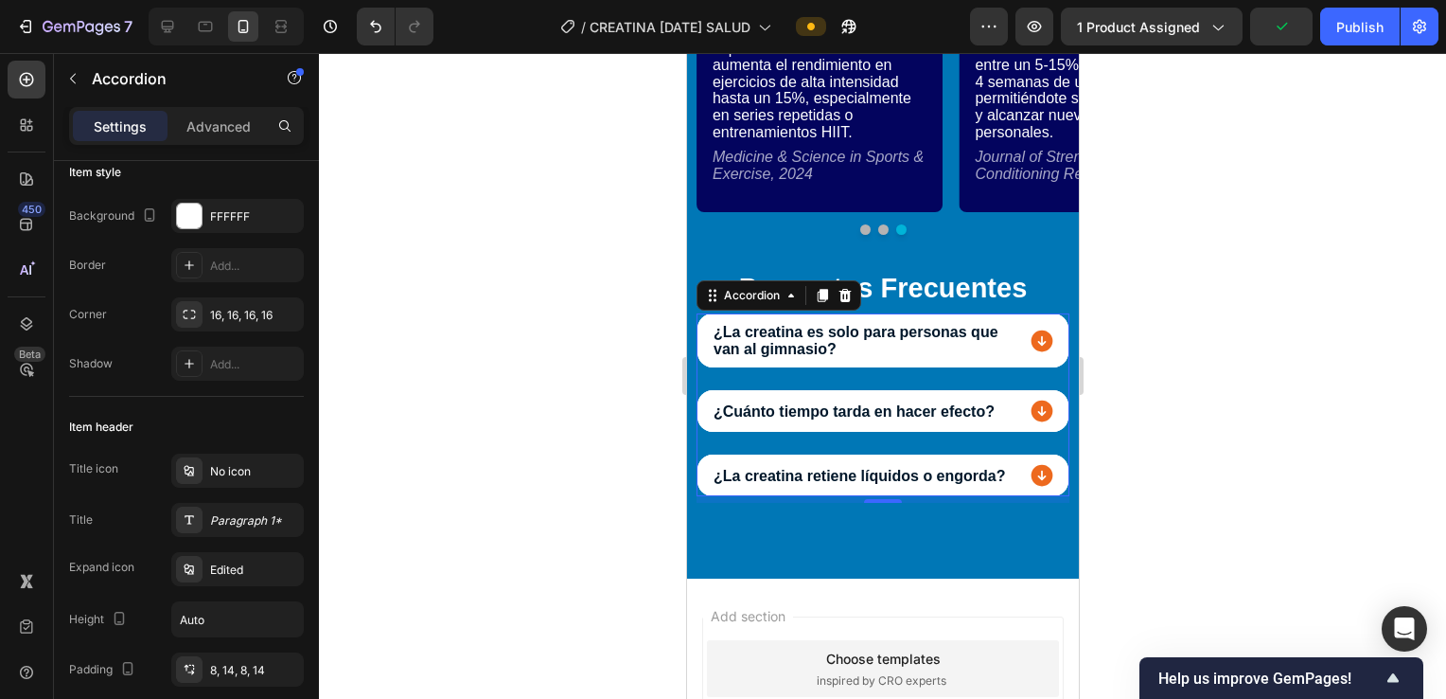
click at [709, 380] on div "¿La creatina es solo para personas que van al gimnasio? ¿Cuánto tiempo tarda en…" at bounding box center [882, 404] width 373 height 183
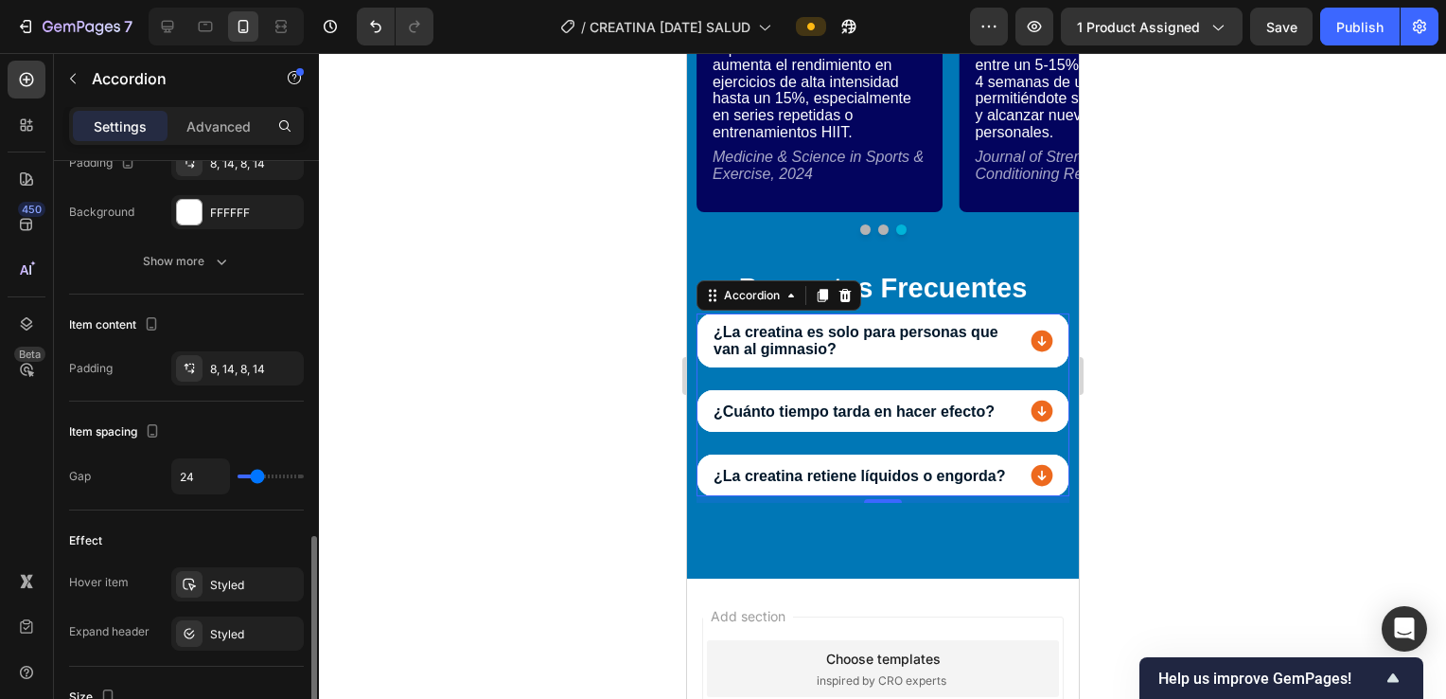
scroll to position [885, 0]
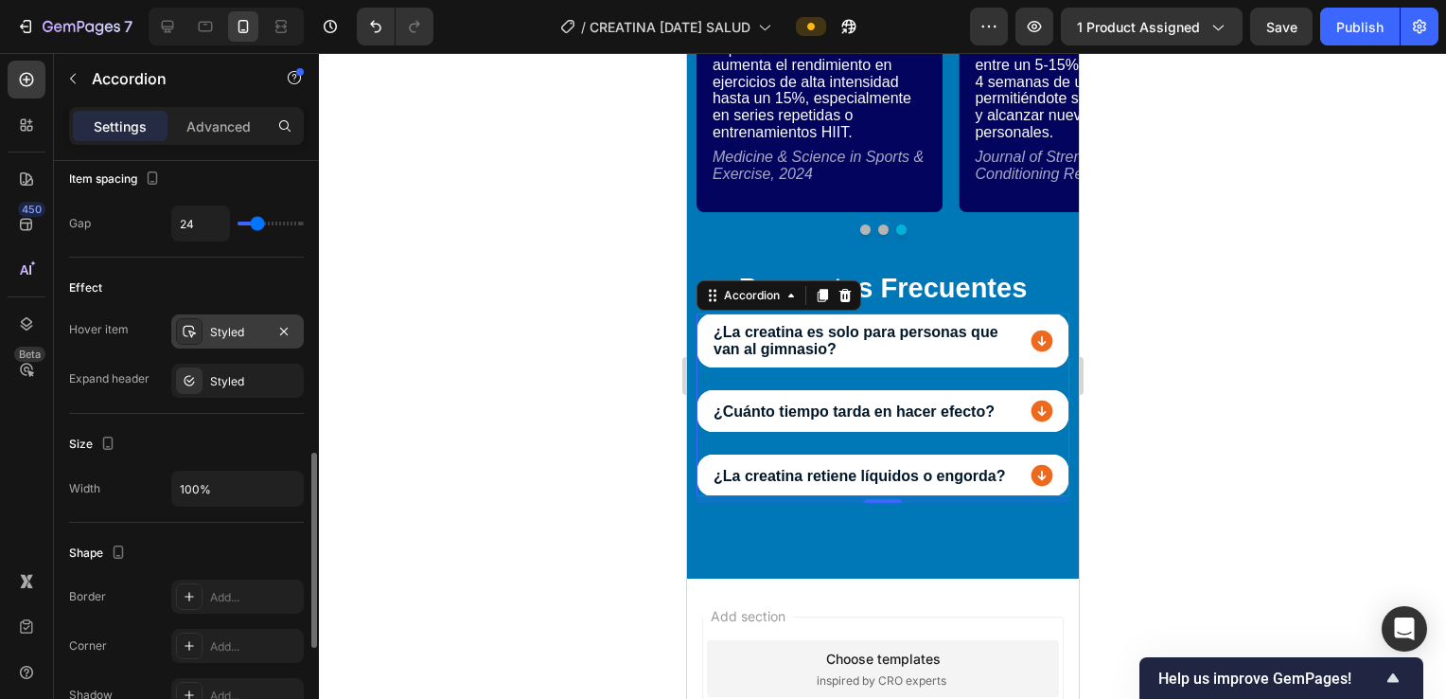
click at [267, 325] on div "Styled" at bounding box center [237, 331] width 133 height 34
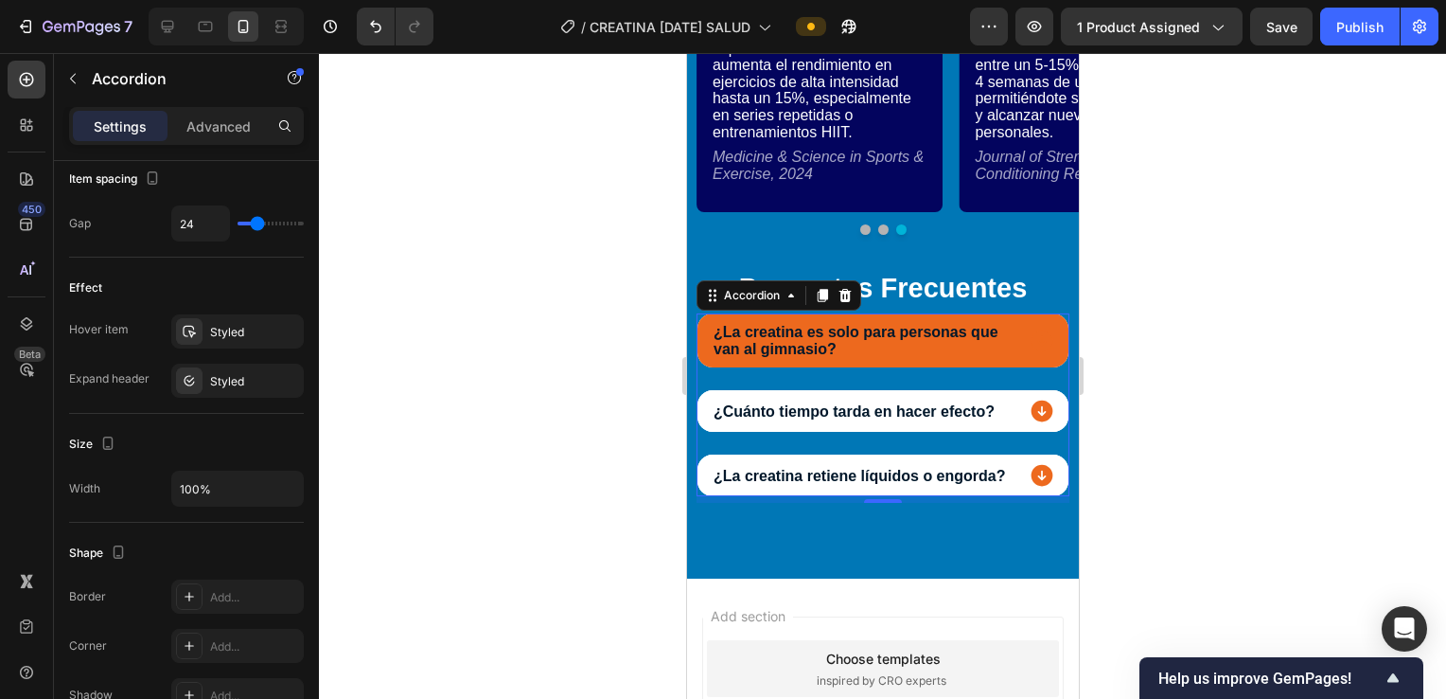
click at [709, 346] on icon at bounding box center [1041, 341] width 27 height 27
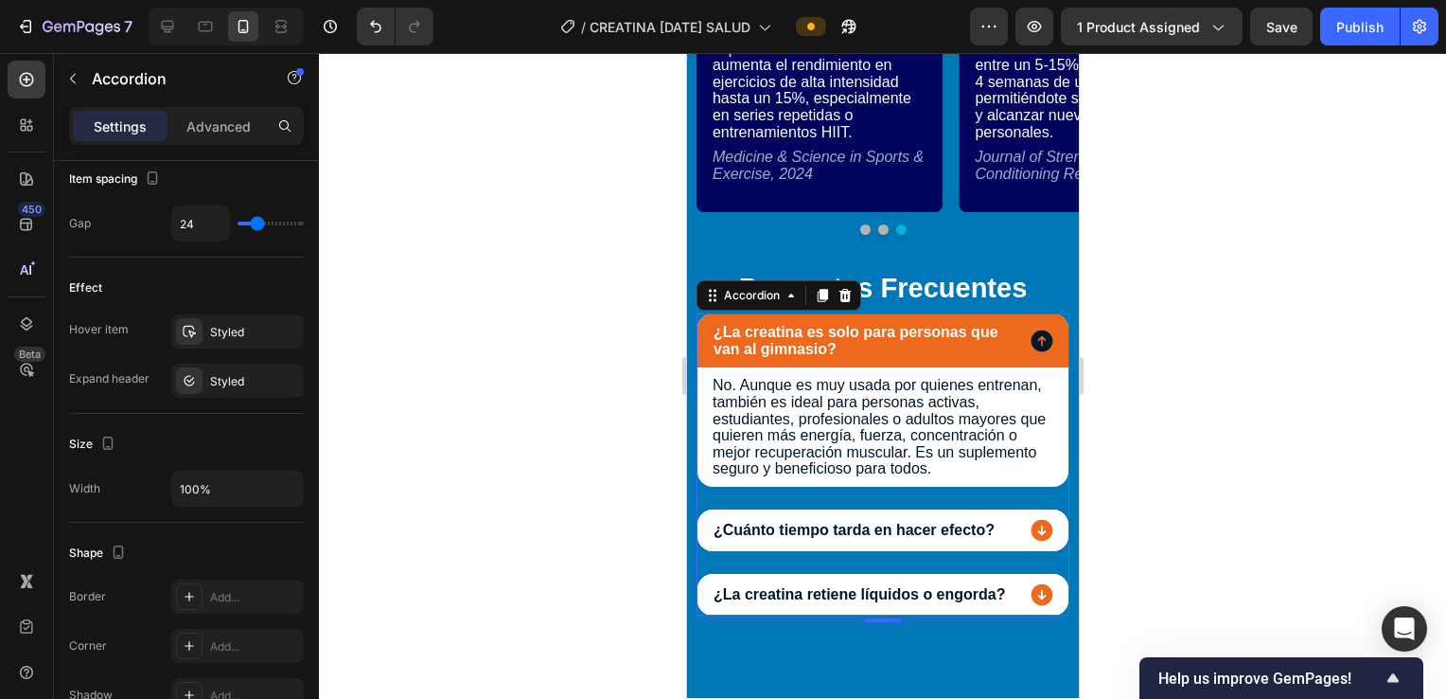
click at [709, 343] on icon at bounding box center [1042, 341] width 22 height 22
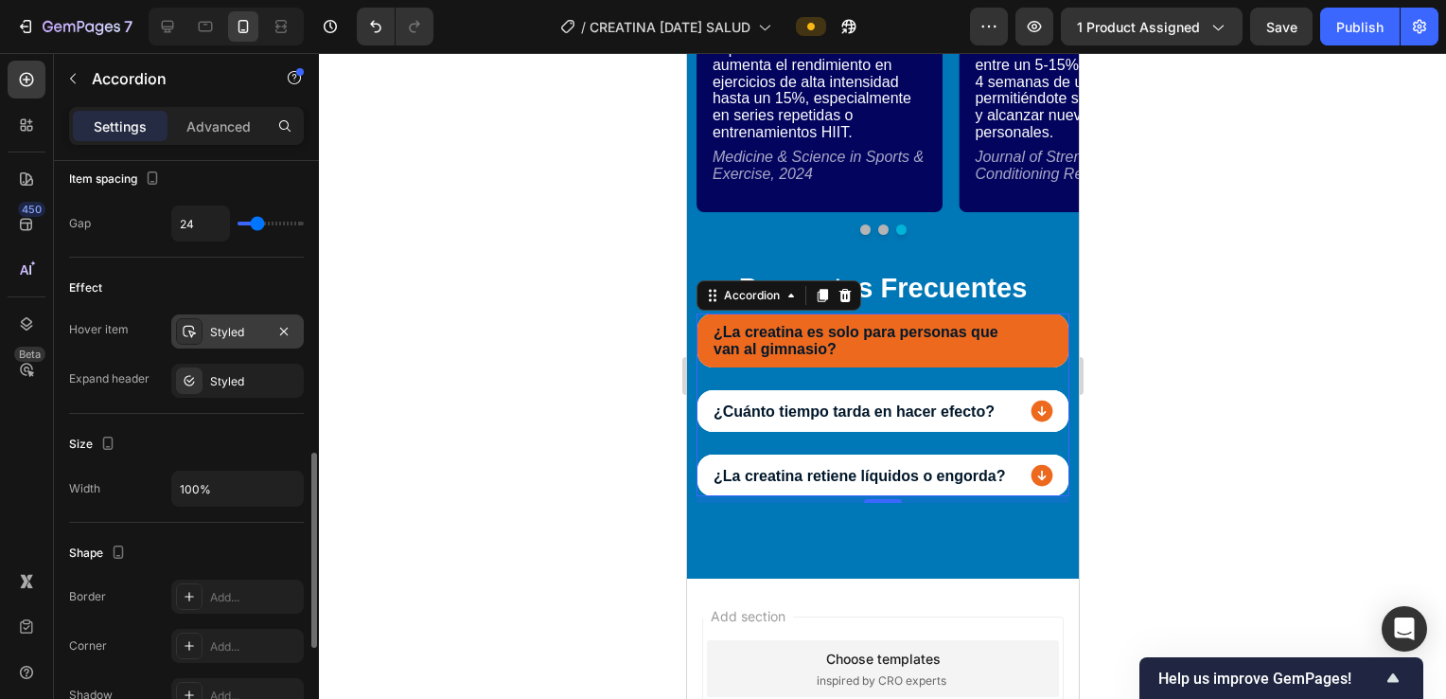
click at [228, 319] on div "Styled" at bounding box center [237, 331] width 133 height 34
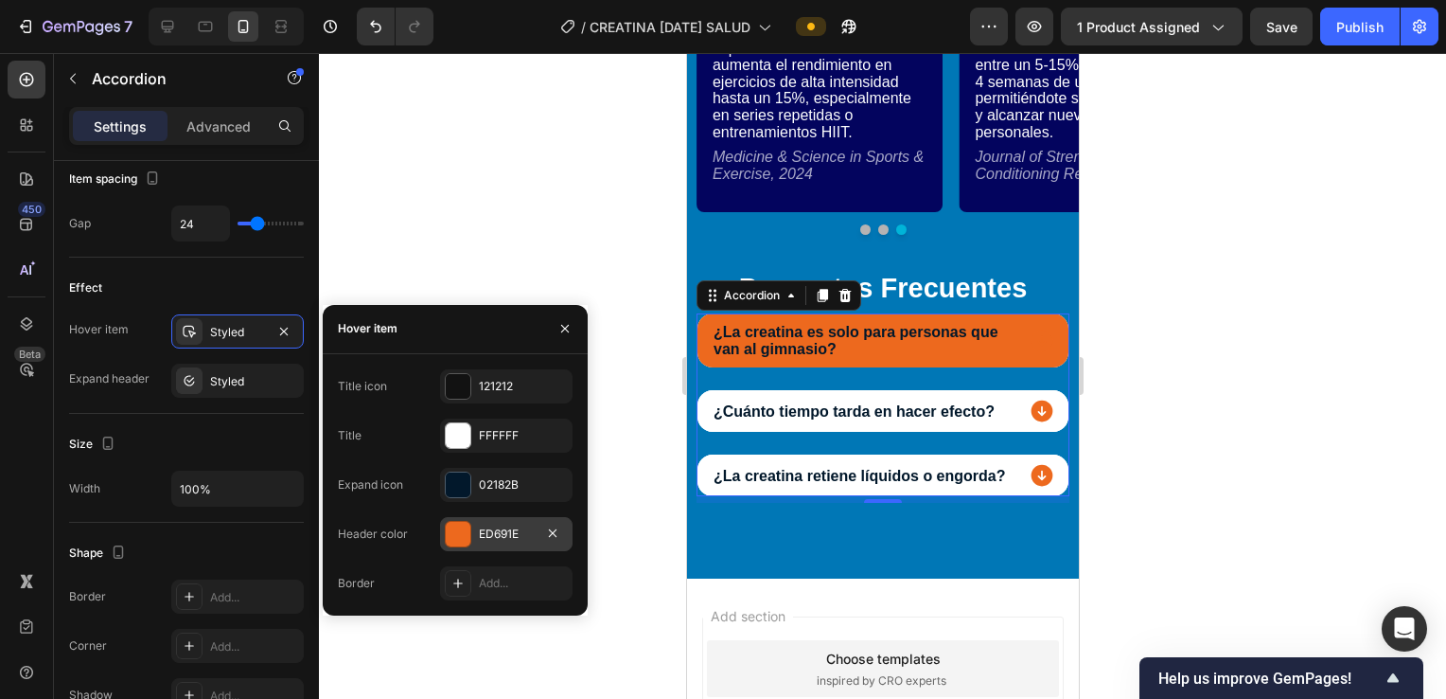
click at [492, 528] on div "ED691E" at bounding box center [506, 533] width 55 height 17
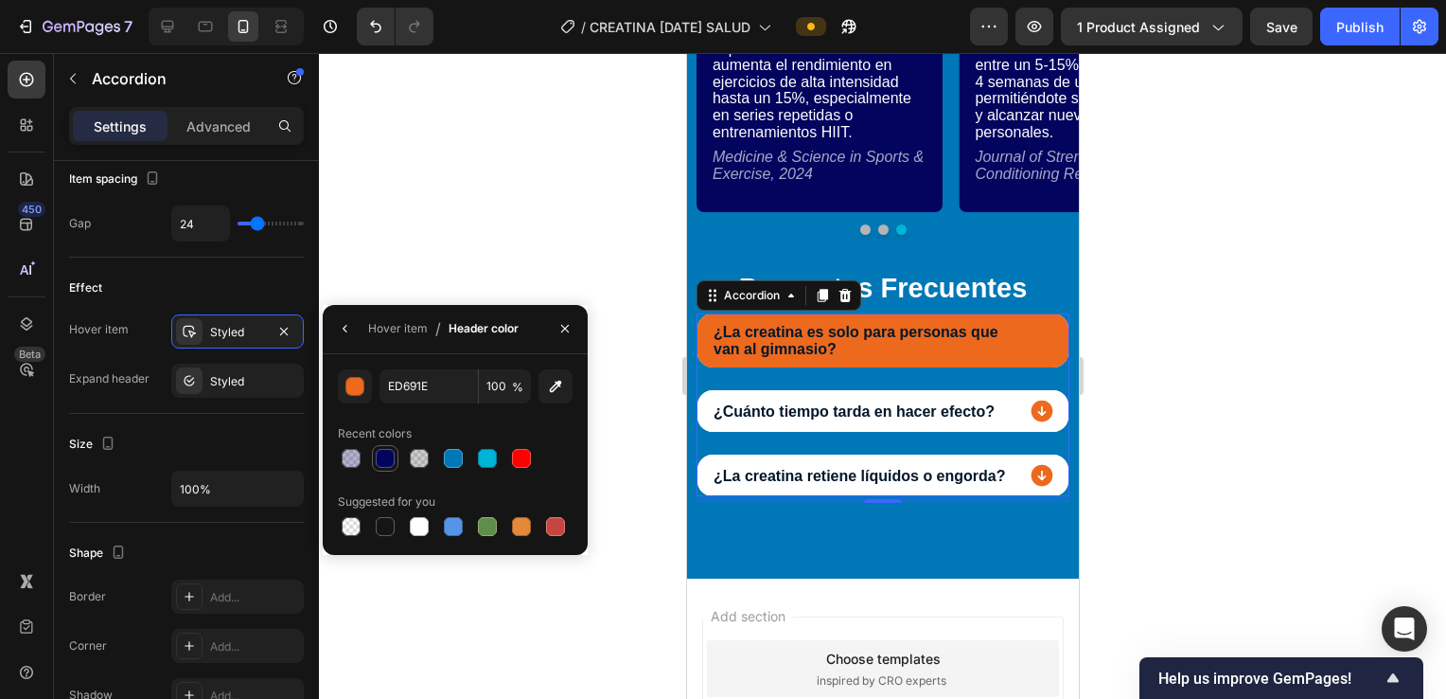
drag, startPoint x: 378, startPoint y: 450, endPoint x: 136, endPoint y: 328, distance: 270.5
click at [378, 450] on div at bounding box center [385, 458] width 19 height 19
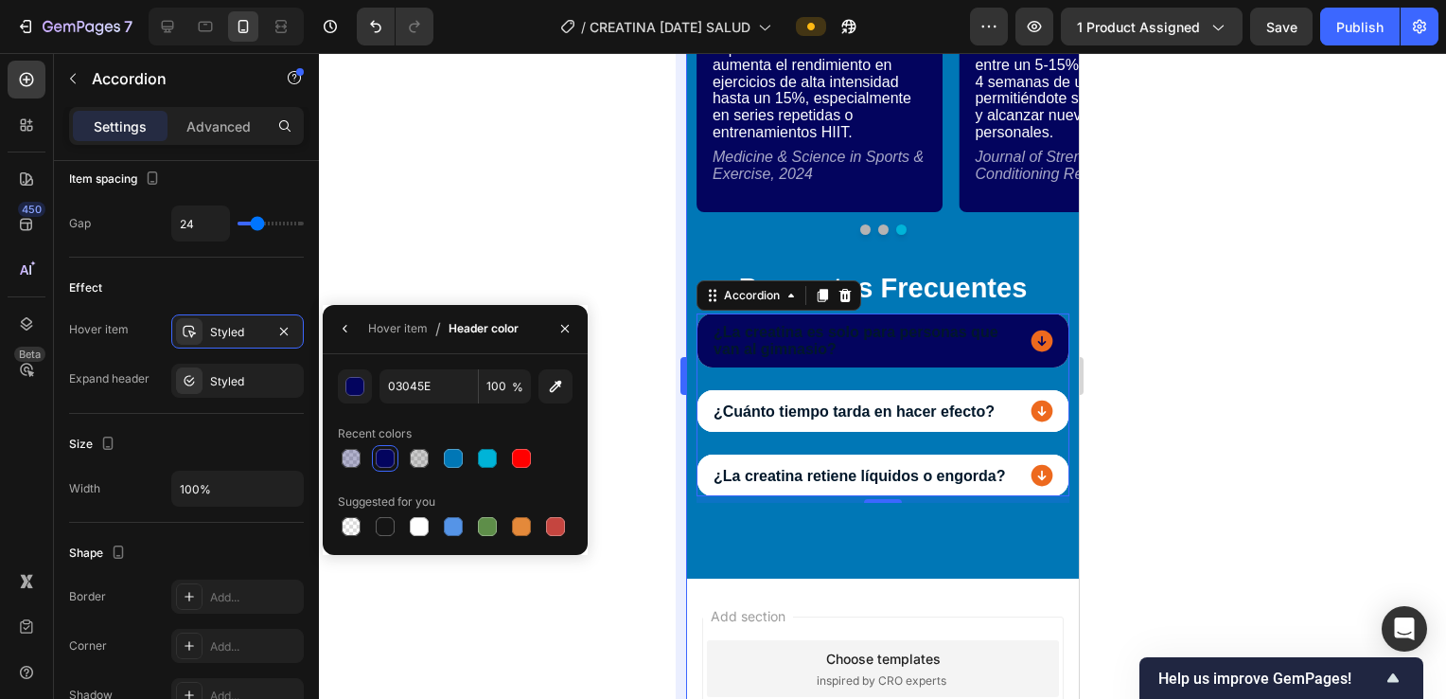
drag, startPoint x: 489, startPoint y: 462, endPoint x: 685, endPoint y: 411, distance: 202.5
click at [488, 462] on div at bounding box center [487, 458] width 19 height 19
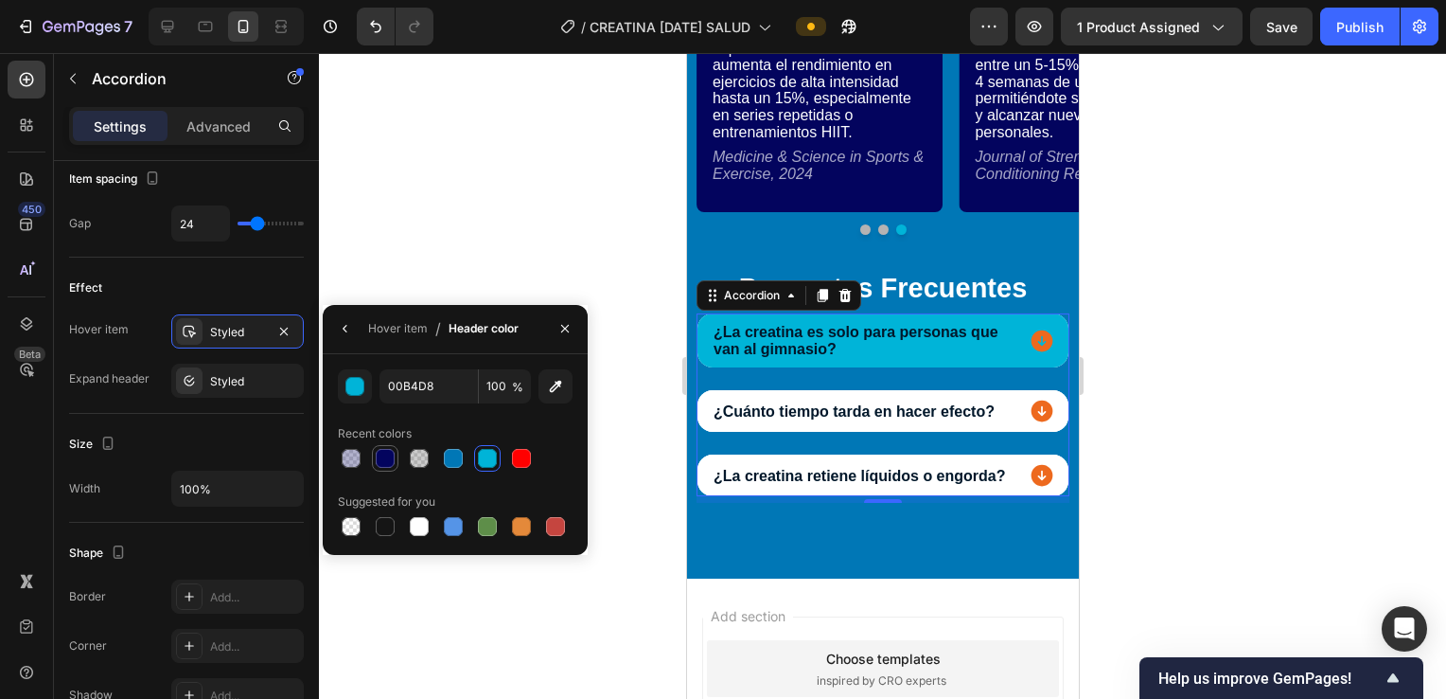
click at [390, 460] on div at bounding box center [385, 458] width 19 height 19
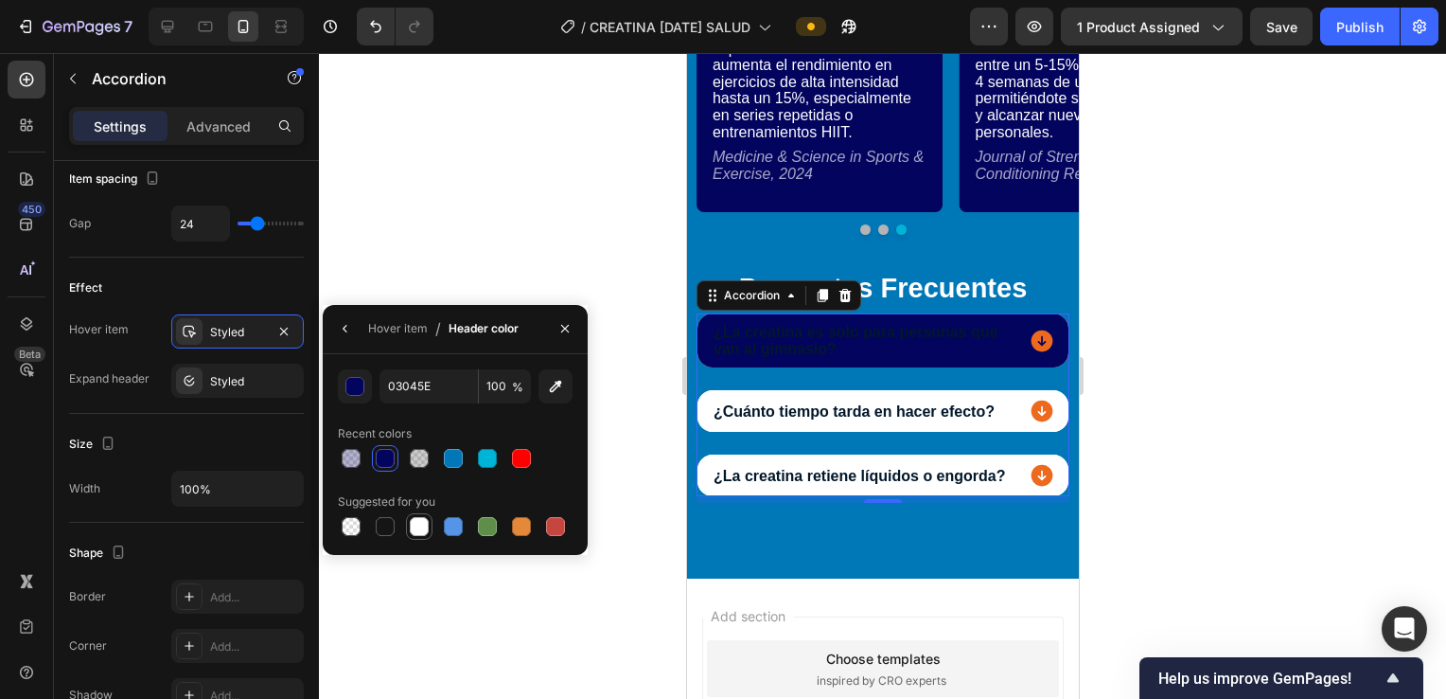
click at [416, 526] on div at bounding box center [419, 526] width 19 height 19
type input "FFFFFF"
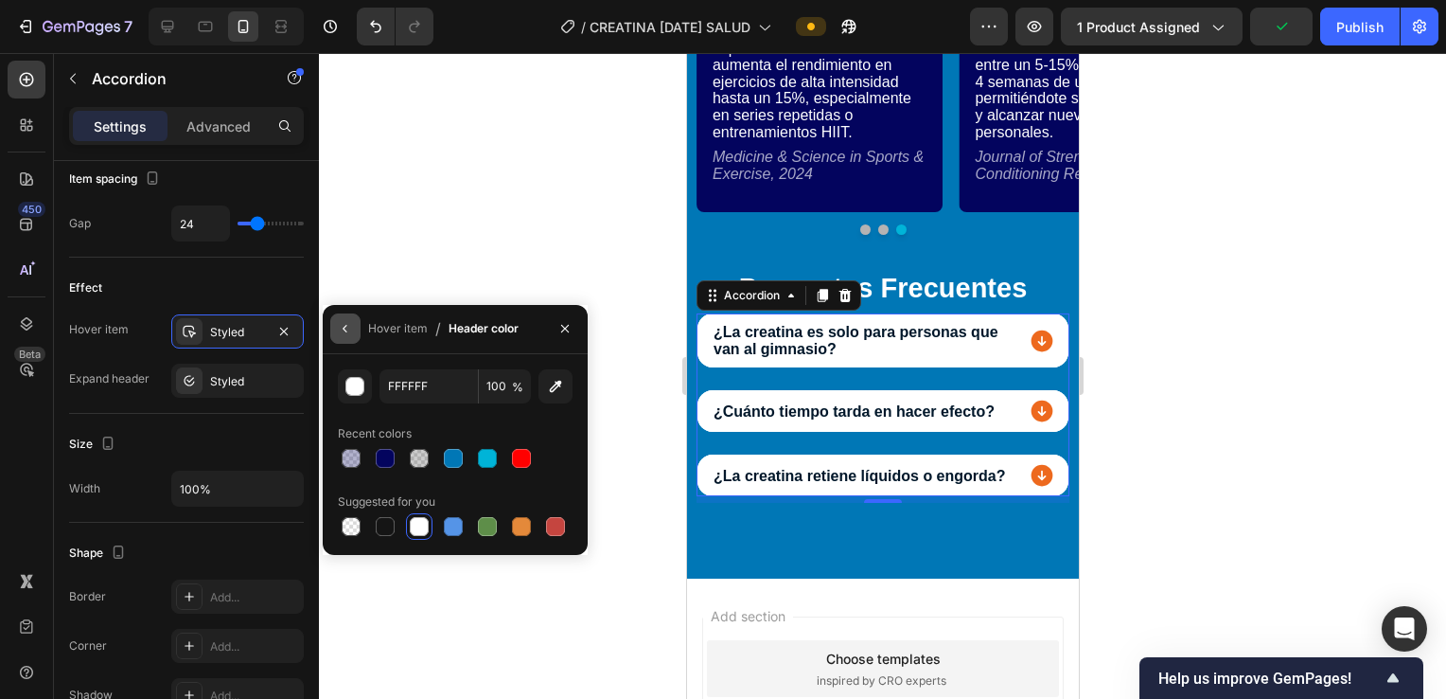
click at [338, 328] on icon "button" at bounding box center [345, 328] width 15 height 15
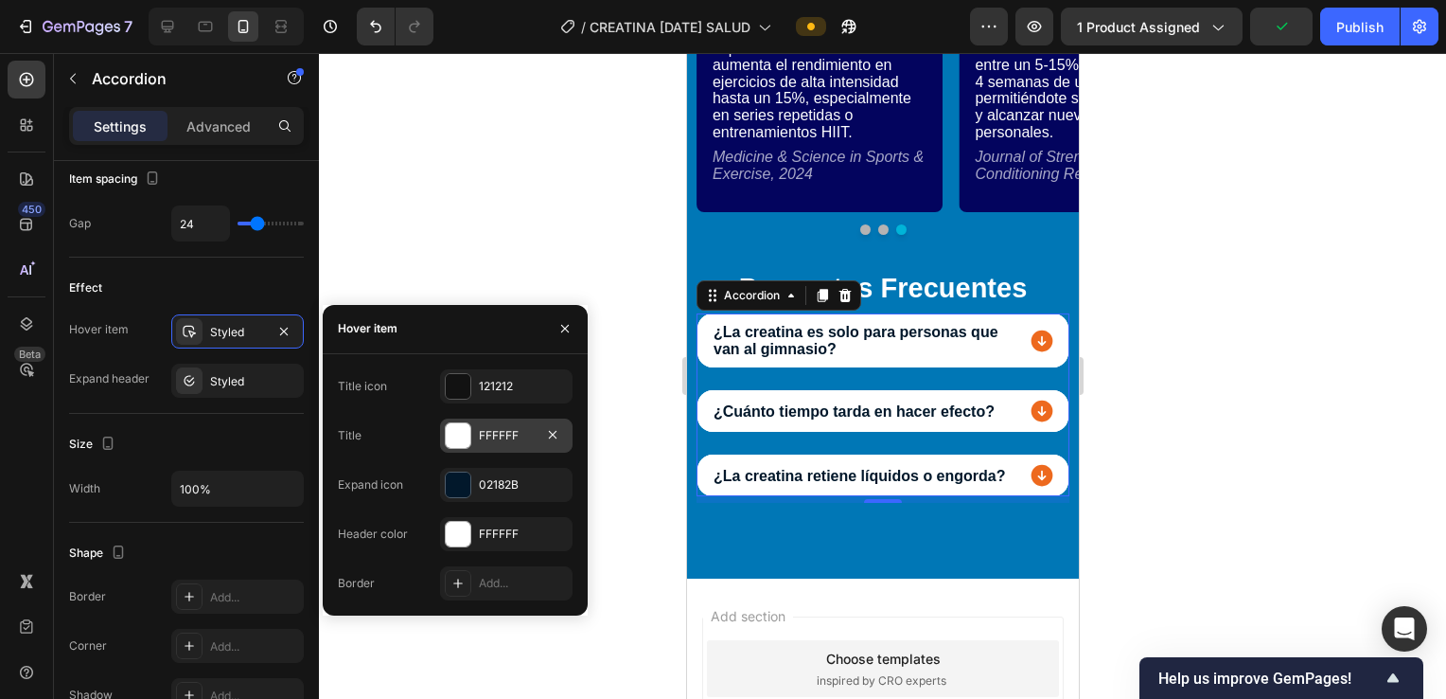
click at [488, 432] on div "FFFFFF" at bounding box center [506, 435] width 55 height 17
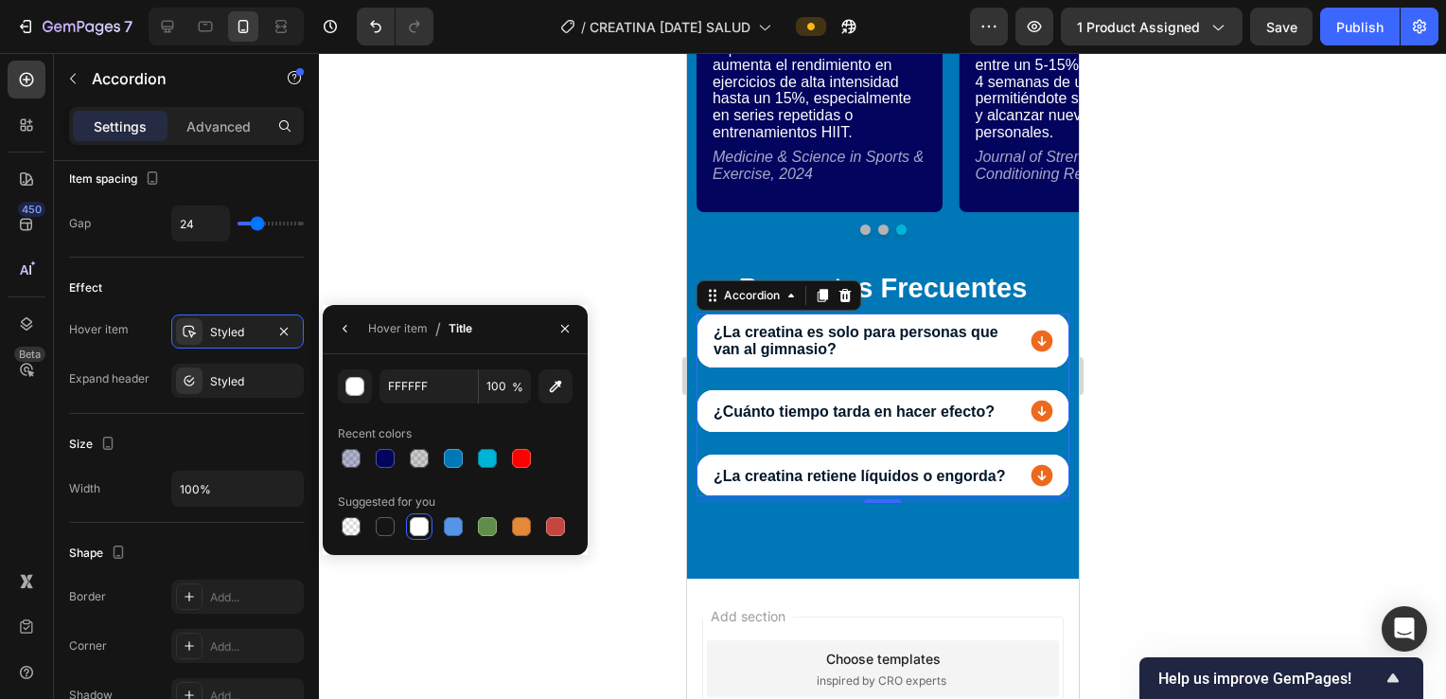
click at [379, 531] on div at bounding box center [385, 526] width 19 height 19
type input "151515"
click at [347, 326] on icon "button" at bounding box center [345, 328] width 15 height 15
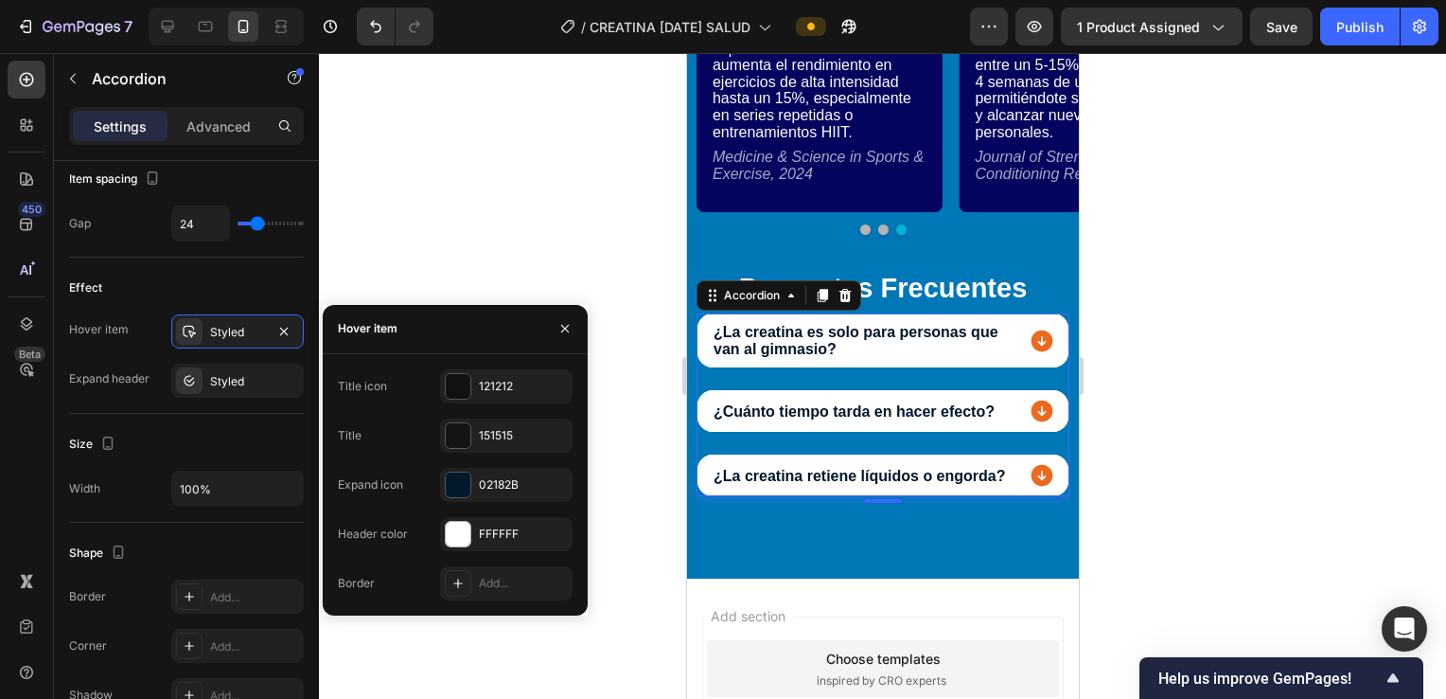
click at [709, 341] on icon at bounding box center [1041, 341] width 27 height 27
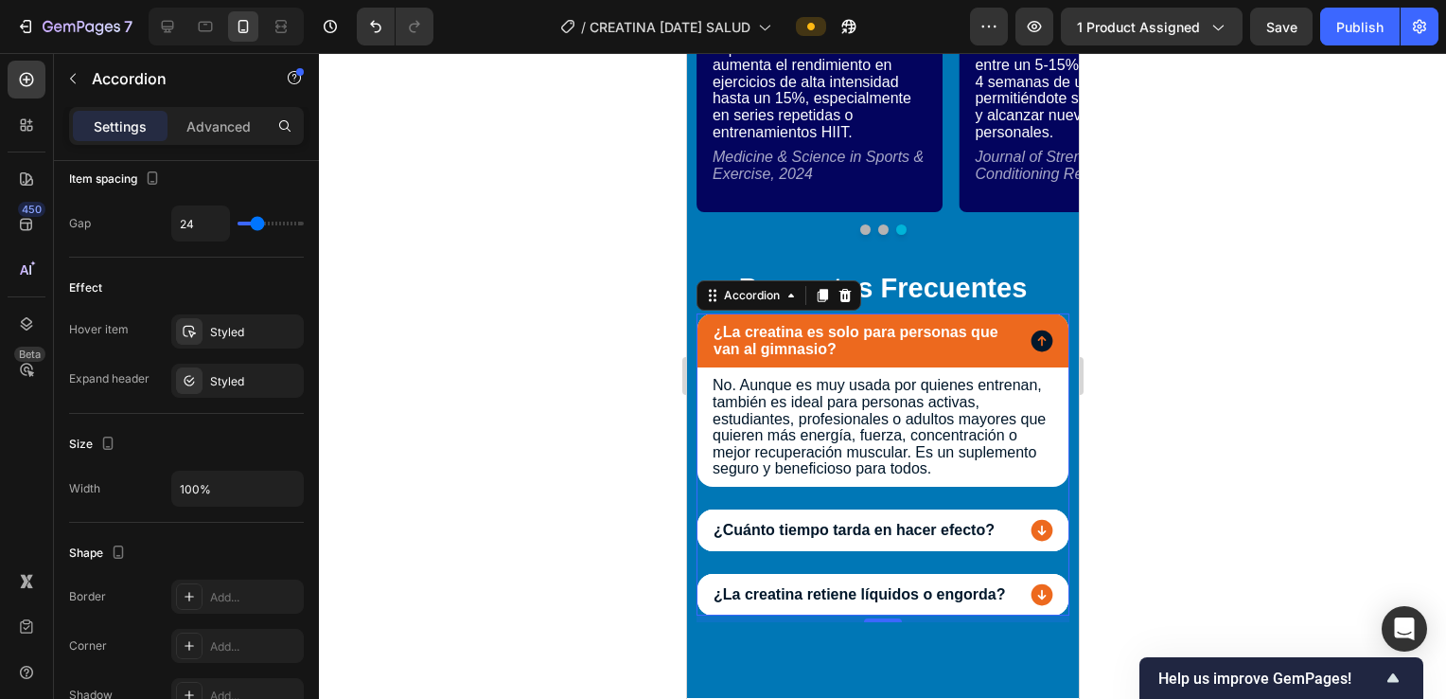
click at [709, 341] on icon at bounding box center [1042, 341] width 22 height 22
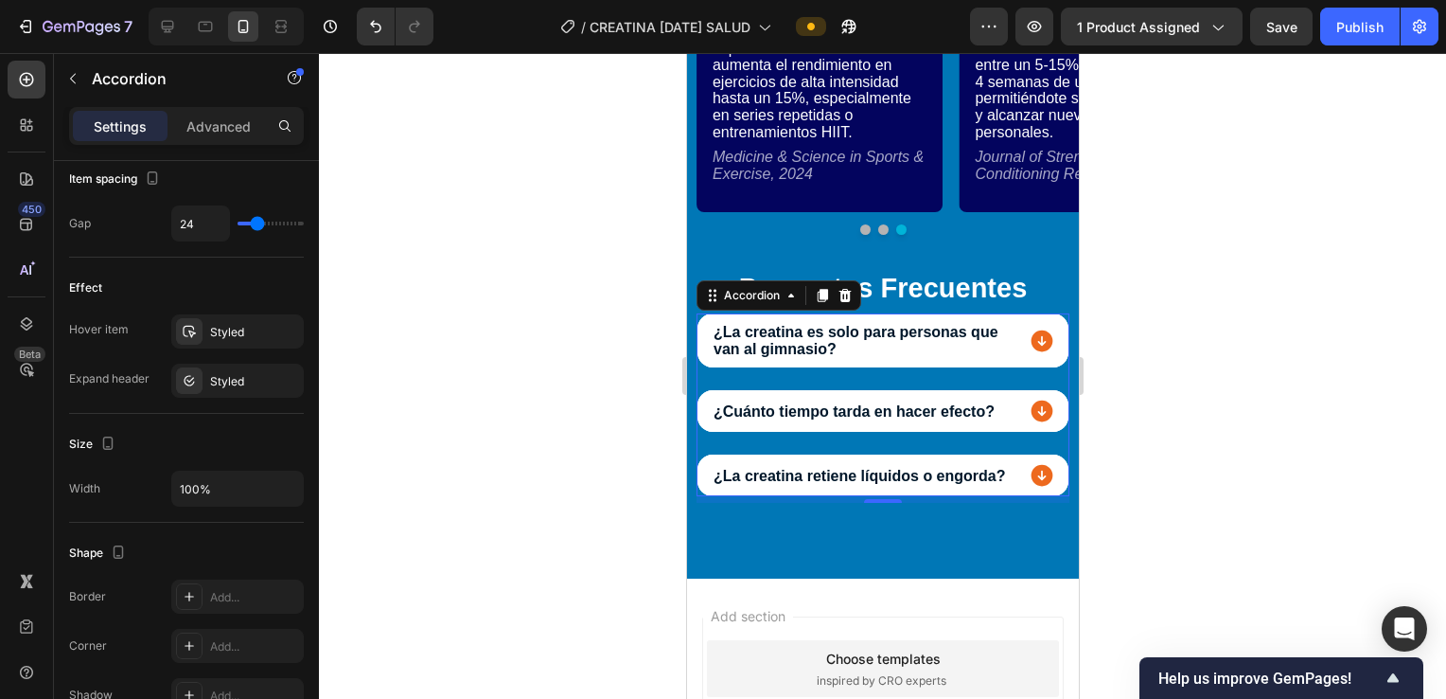
click at [709, 341] on icon at bounding box center [1041, 341] width 27 height 27
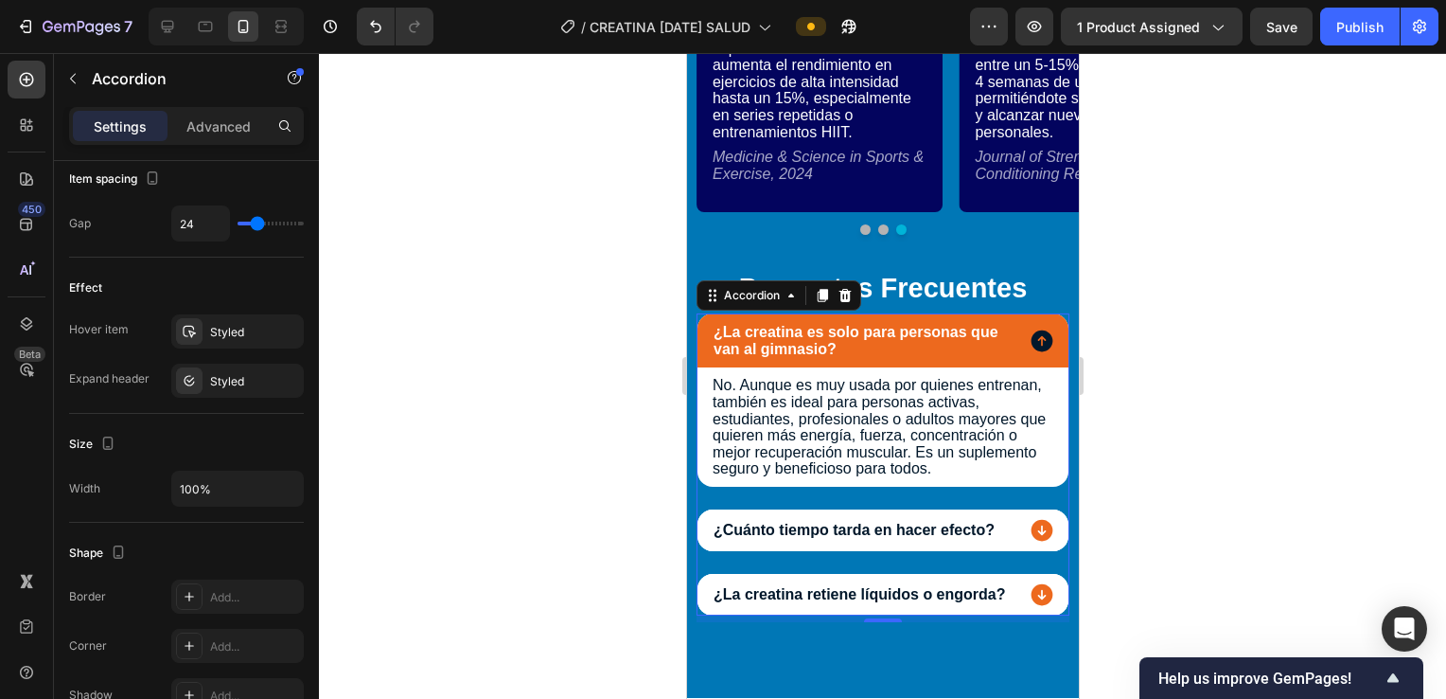
click at [709, 341] on icon at bounding box center [1042, 341] width 22 height 22
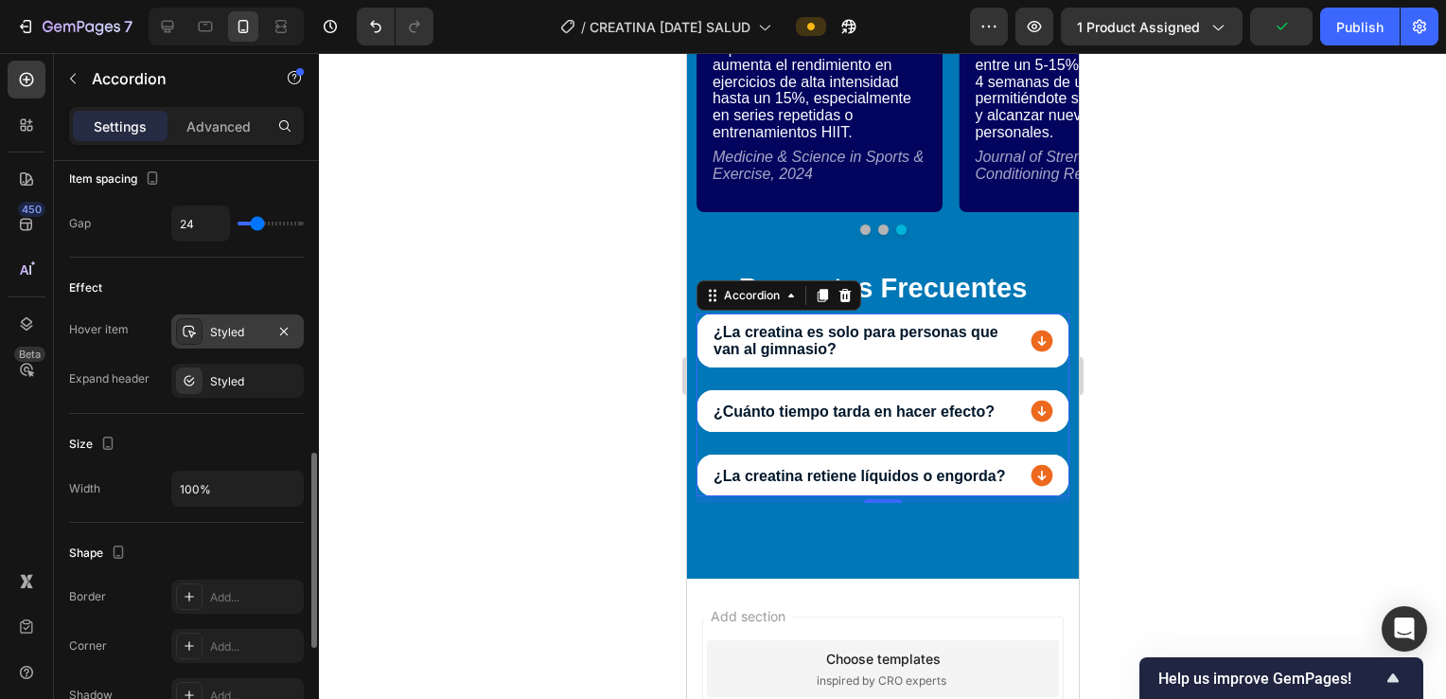
click at [243, 324] on div "Styled" at bounding box center [237, 332] width 55 height 17
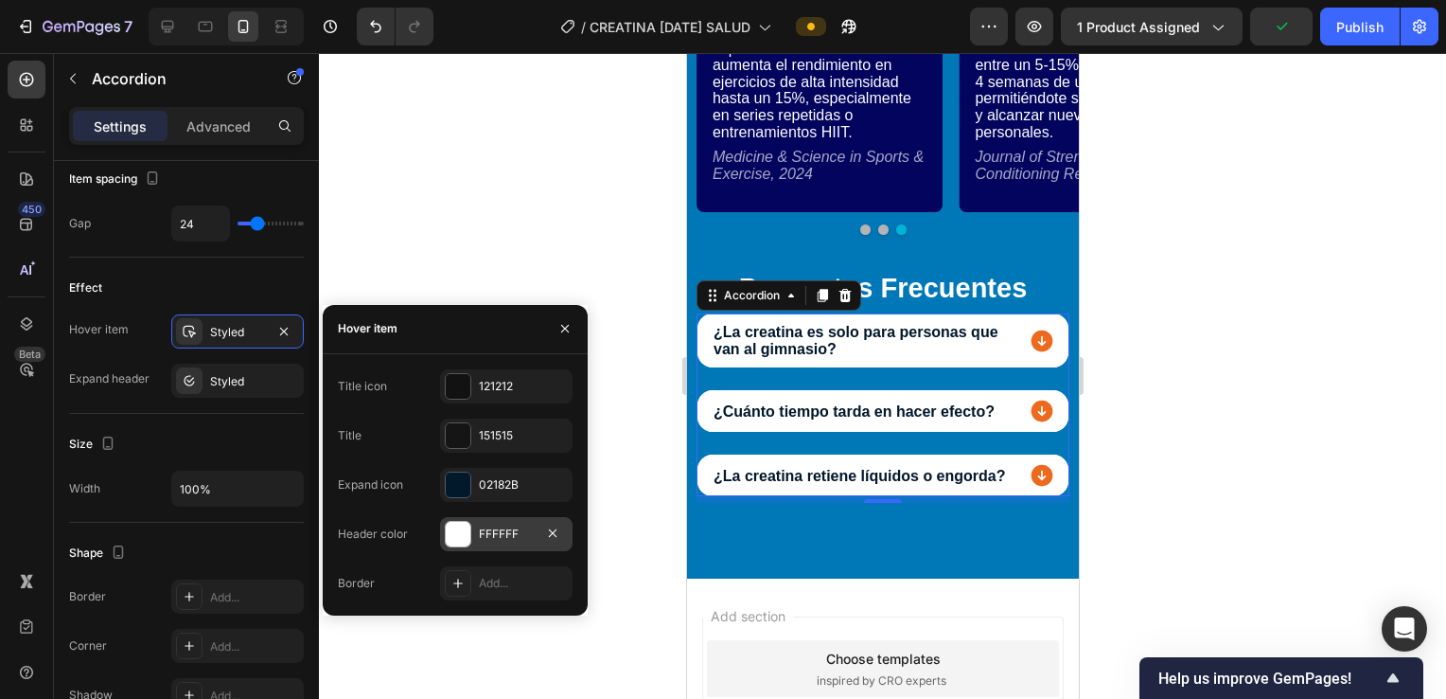
click at [488, 518] on div "FFFFFF" at bounding box center [506, 534] width 133 height 34
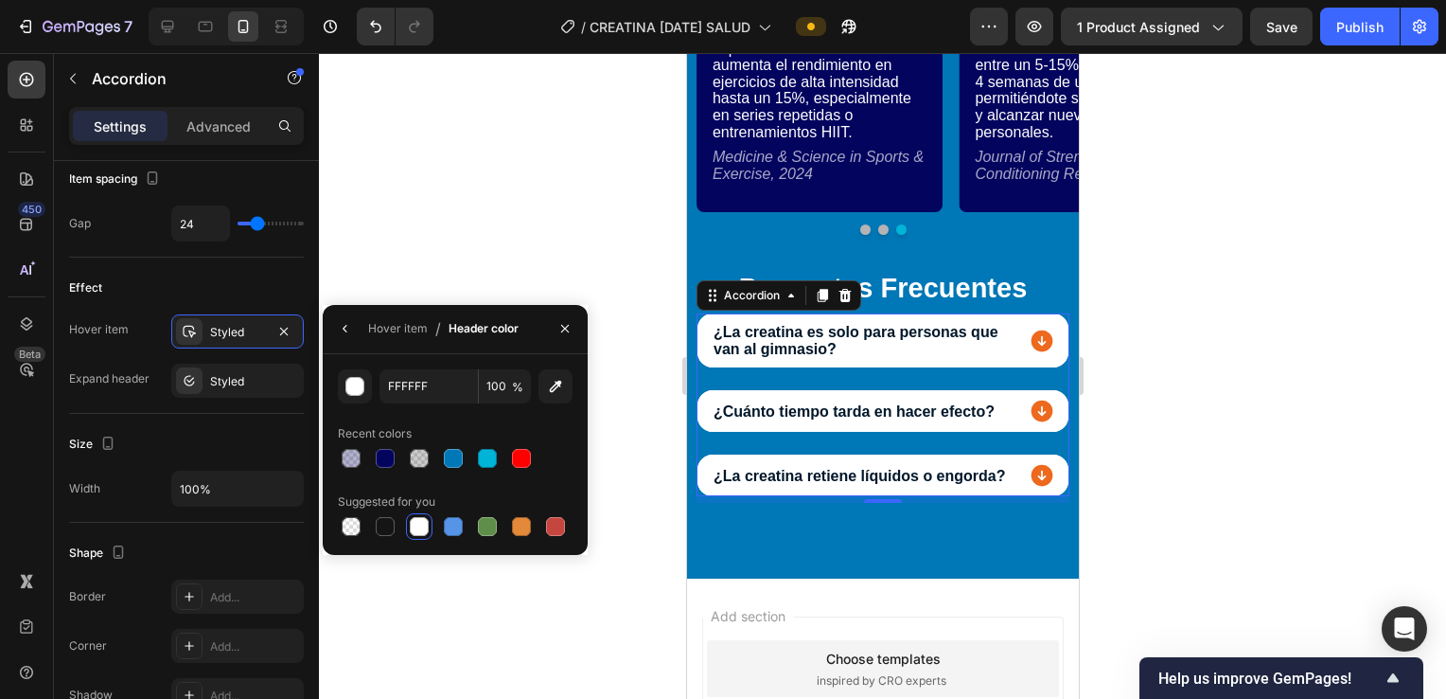
click at [400, 459] on div at bounding box center [455, 458] width 235 height 27
click at [398, 455] on div at bounding box center [385, 458] width 27 height 27
type input "03045E"
click at [358, 327] on button "button" at bounding box center [345, 328] width 30 height 30
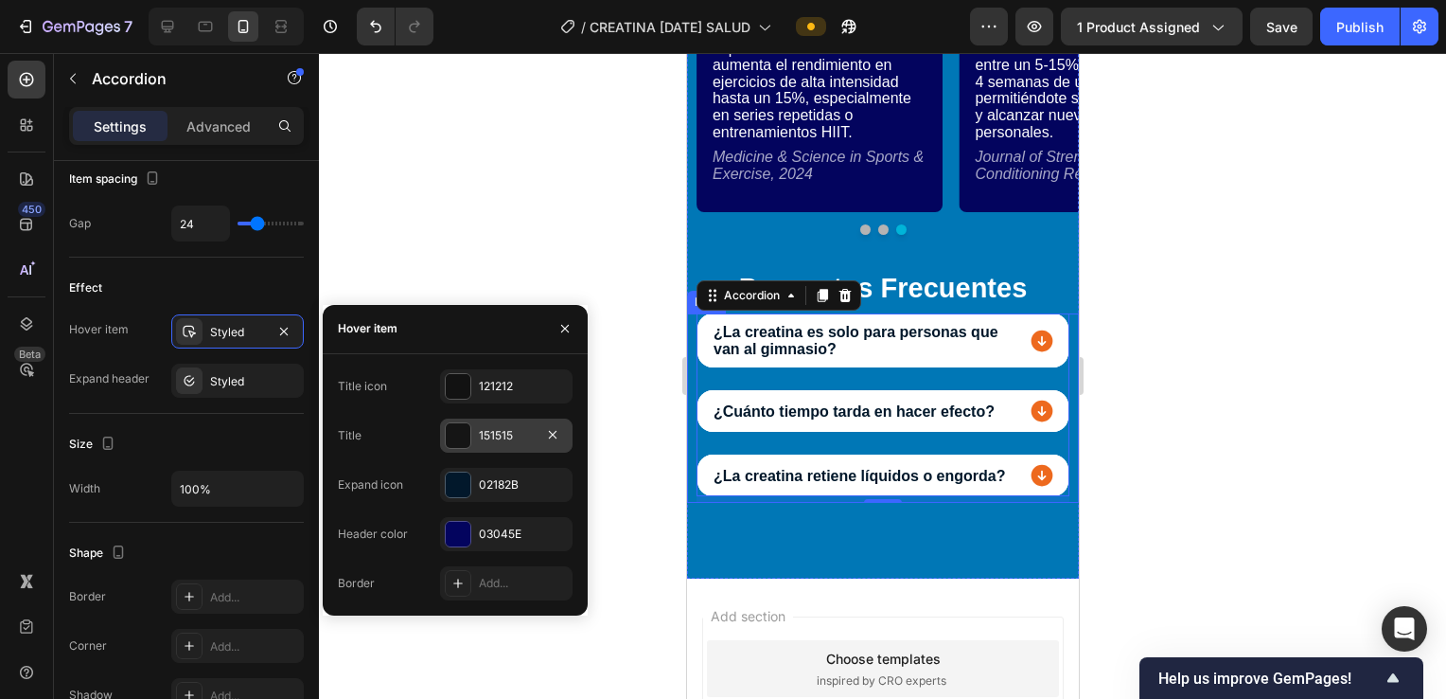
click at [473, 434] on div "151515" at bounding box center [506, 435] width 133 height 34
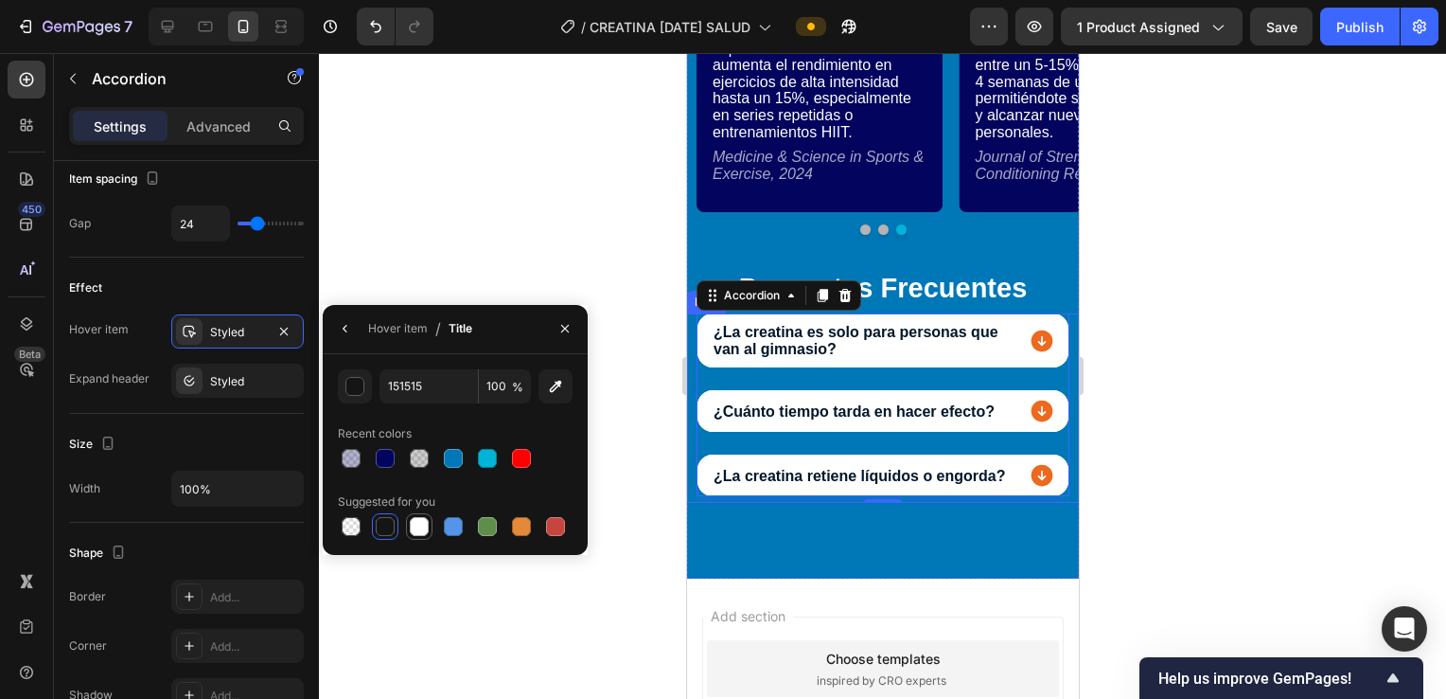
click at [417, 521] on div at bounding box center [419, 526] width 19 height 19
type input "FFFFFF"
click at [353, 334] on button "button" at bounding box center [345, 328] width 30 height 30
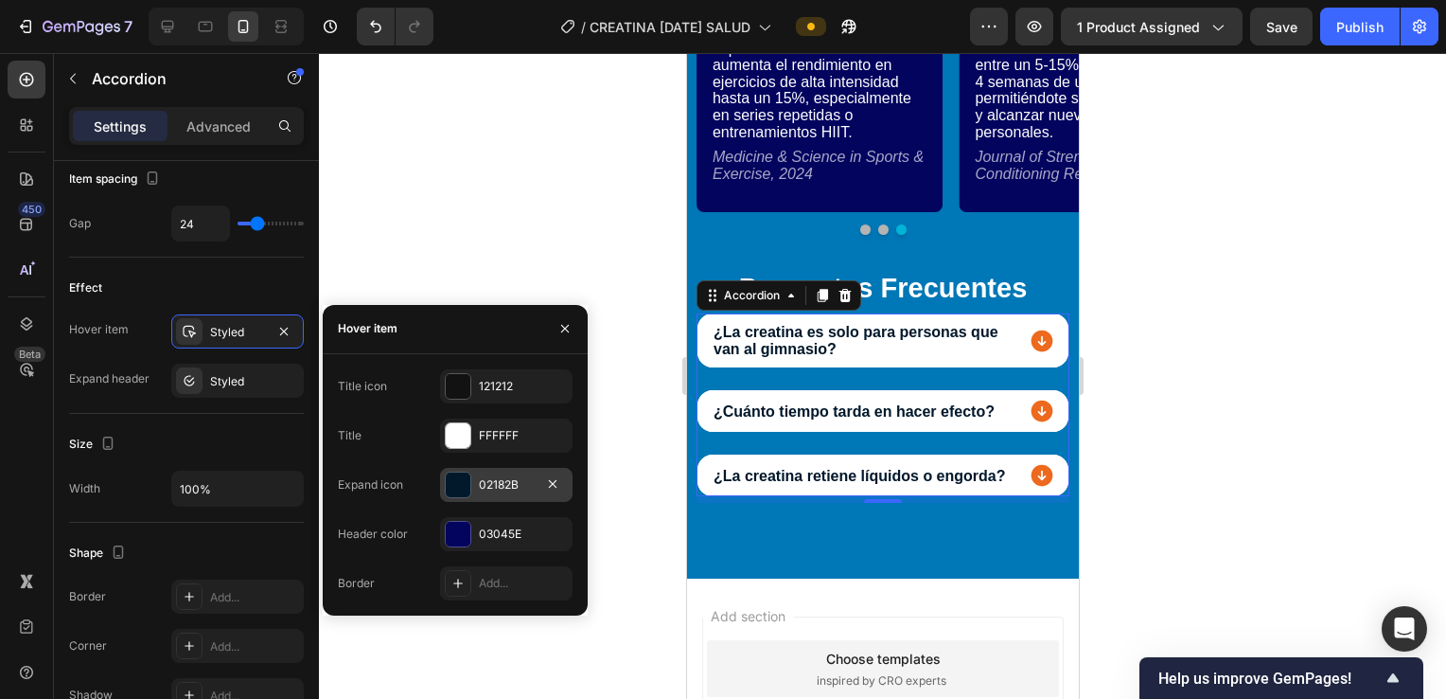
click at [492, 478] on div "02182B" at bounding box center [506, 484] width 55 height 17
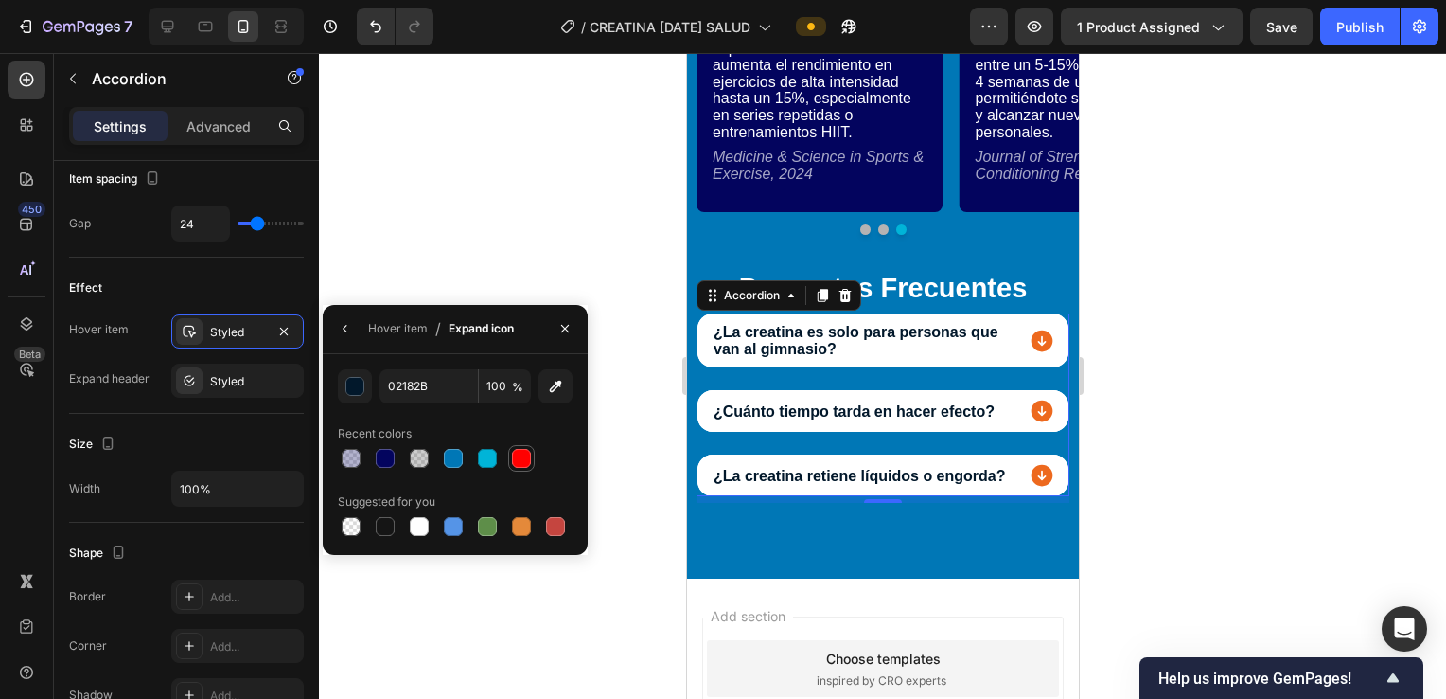
click at [484, 456] on div at bounding box center [487, 458] width 19 height 19
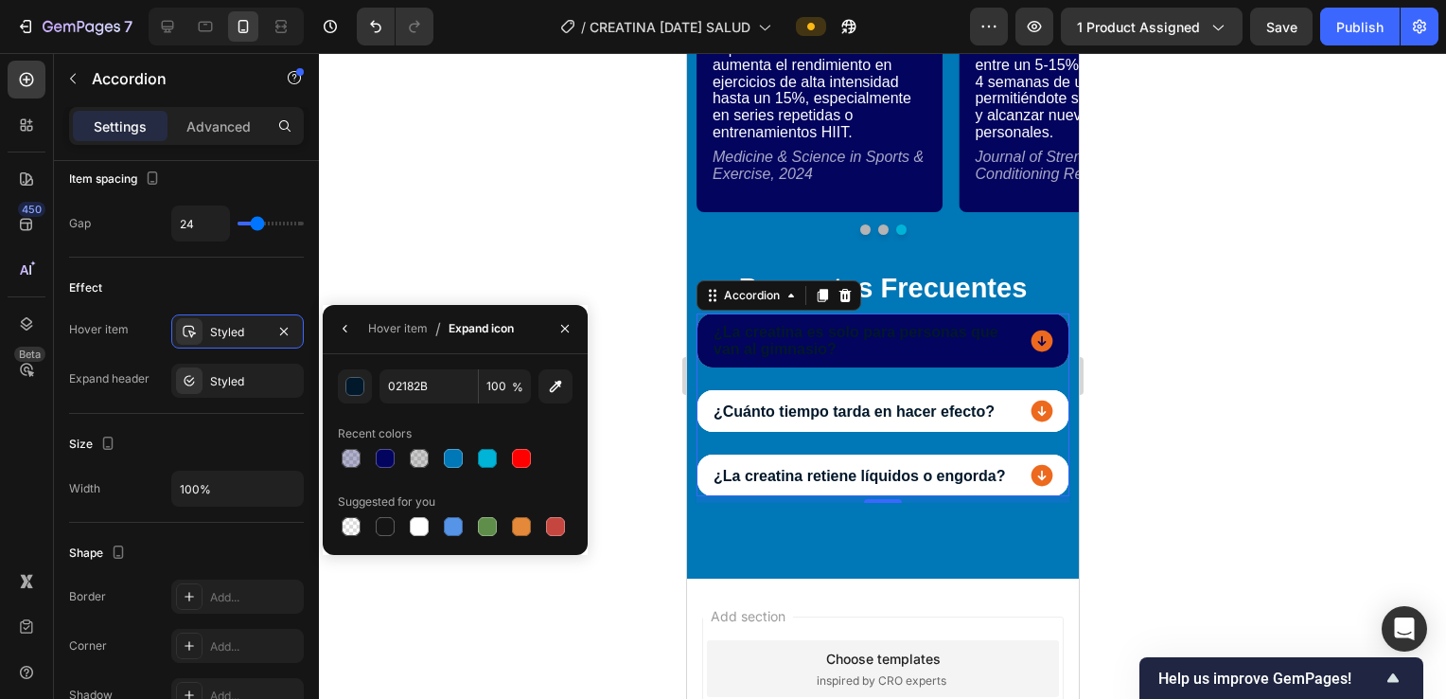
type input "00B4D8"
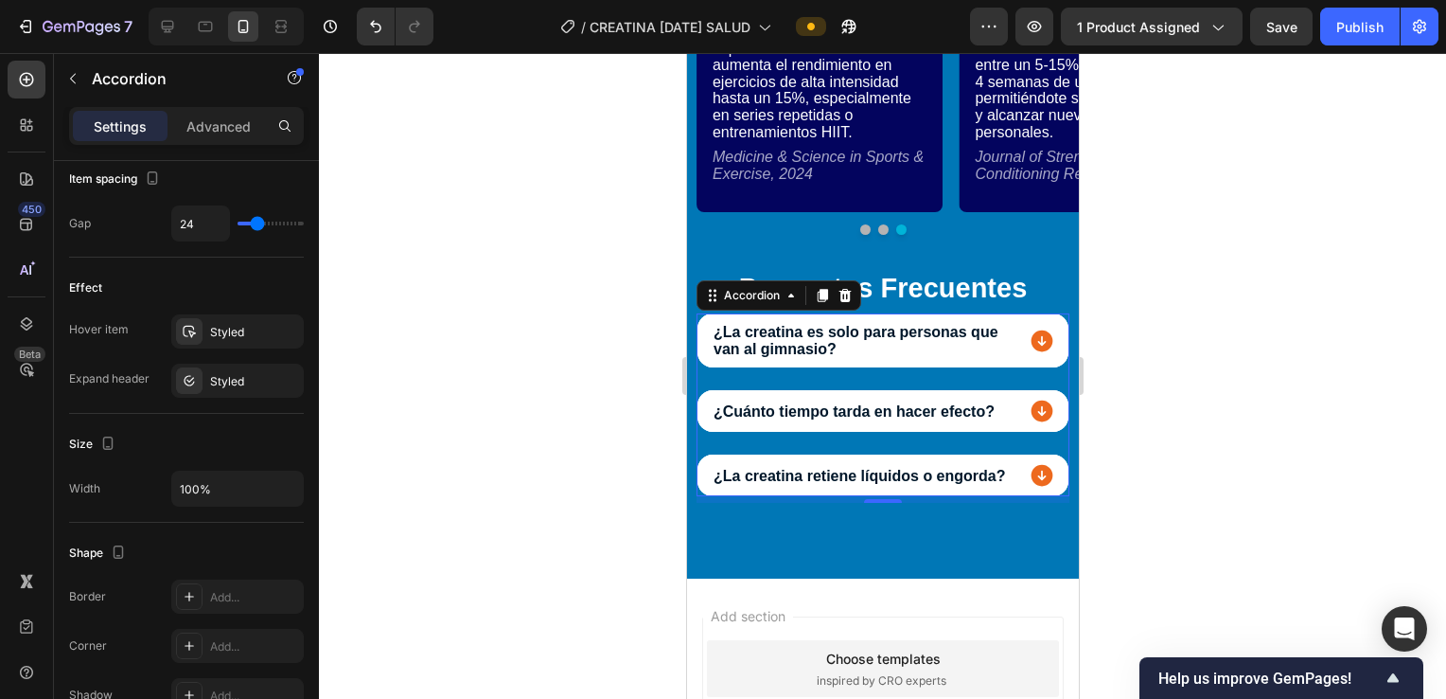
click at [709, 340] on icon at bounding box center [1042, 341] width 22 height 22
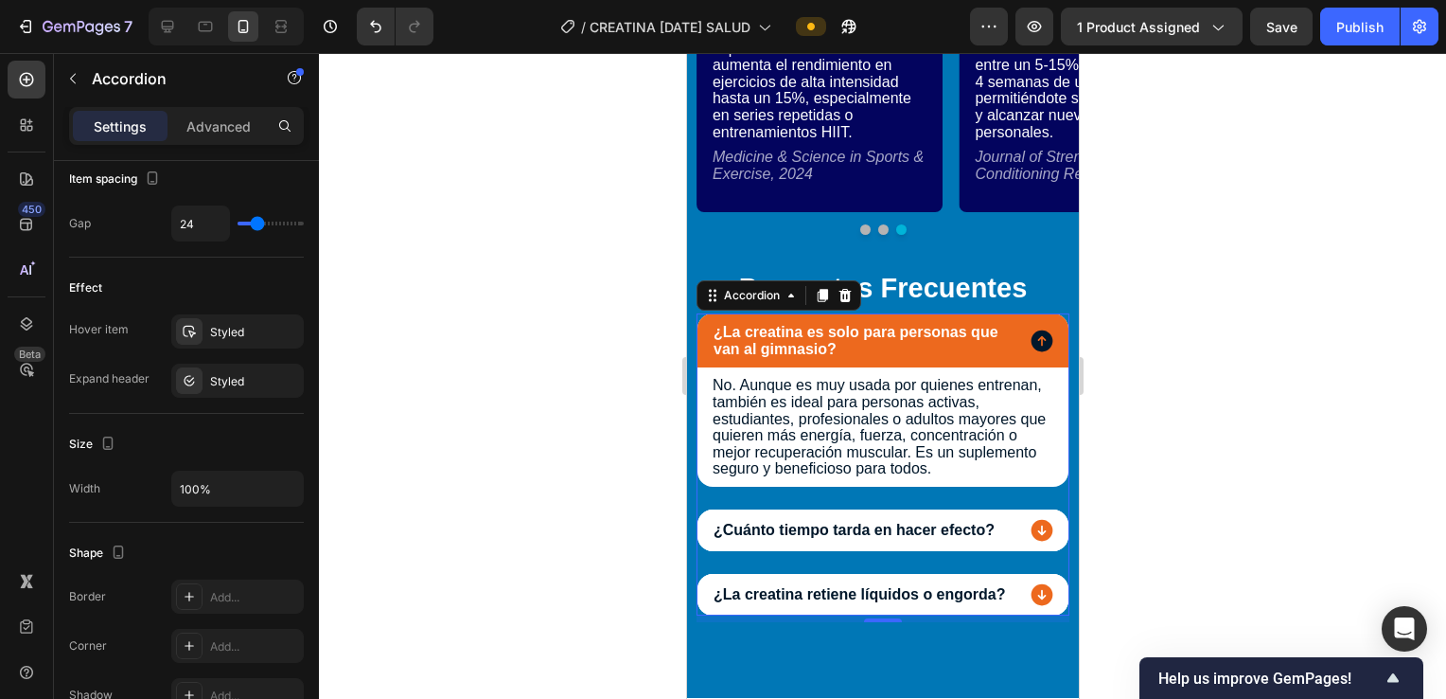
drag, startPoint x: 1021, startPoint y: 335, endPoint x: 1202, endPoint y: 370, distance: 184.2
click at [709, 335] on icon at bounding box center [1042, 341] width 22 height 22
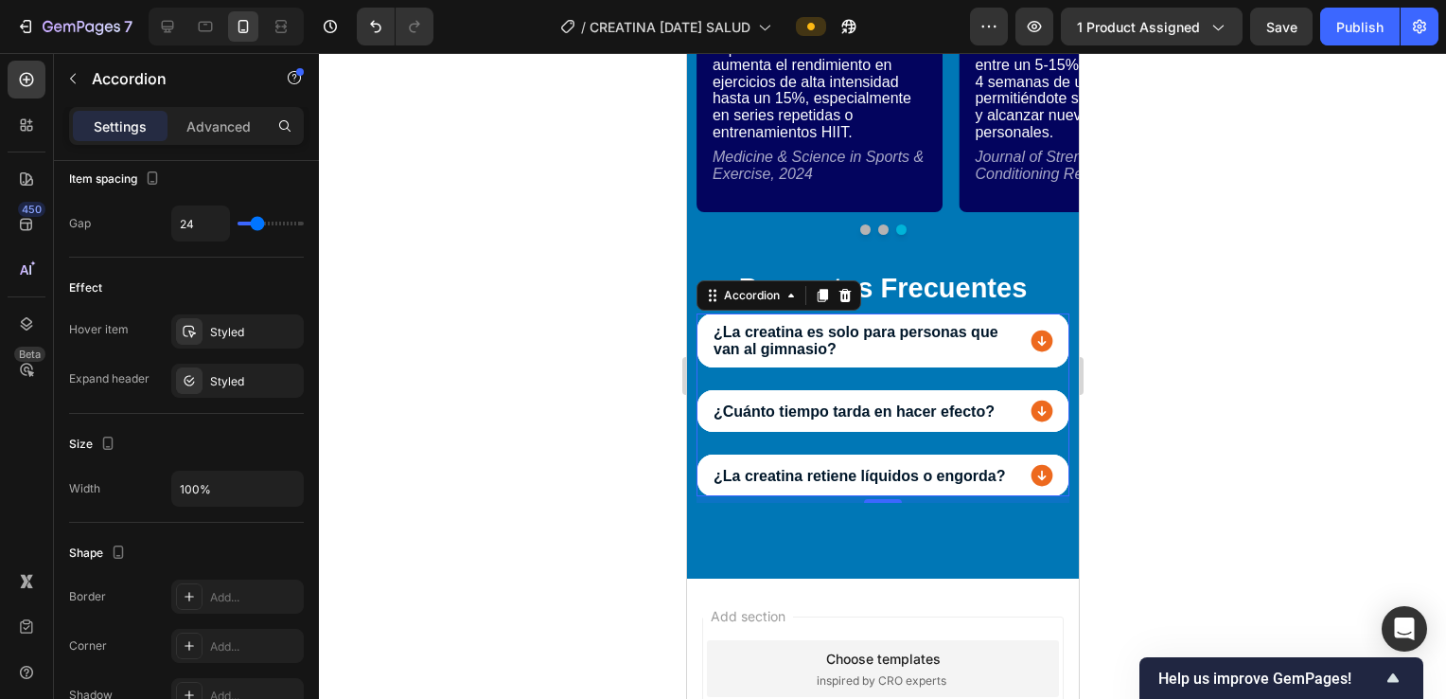
click at [709, 339] on icon at bounding box center [1042, 341] width 22 height 22
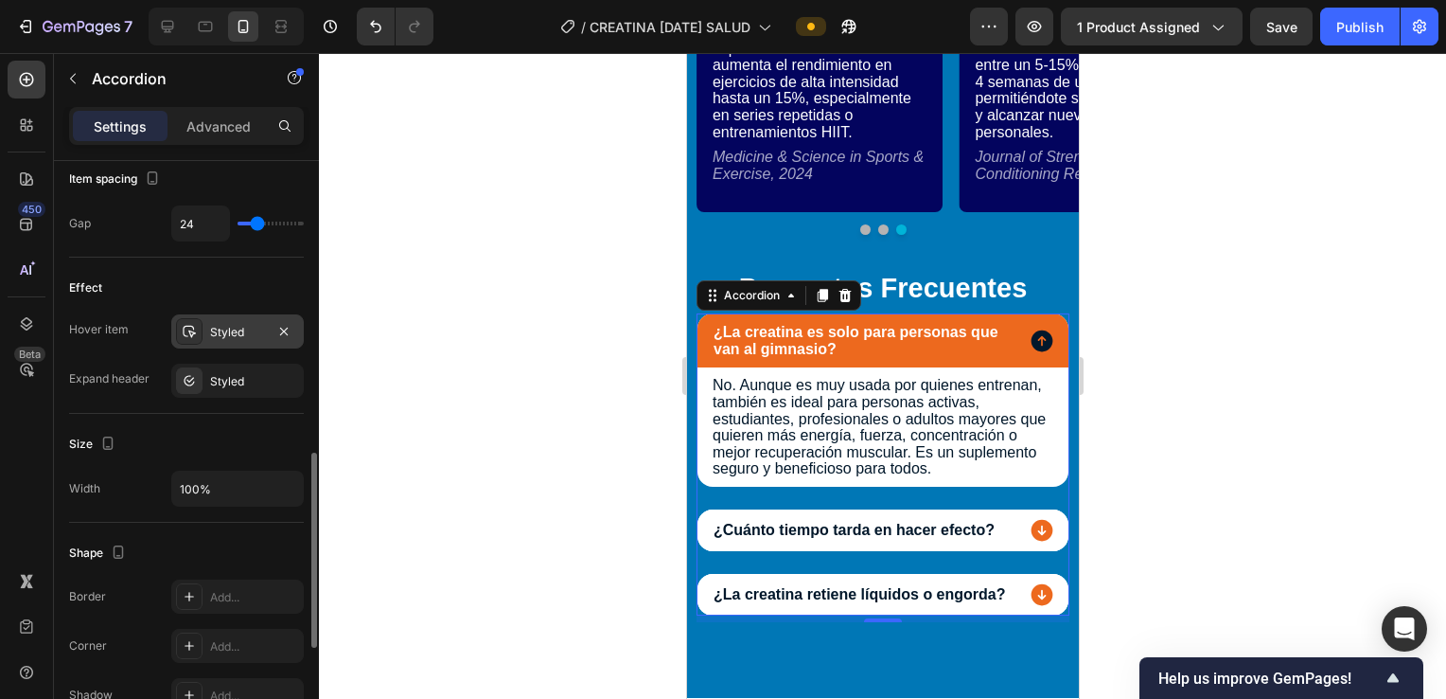
click at [219, 335] on div "Styled" at bounding box center [237, 332] width 55 height 17
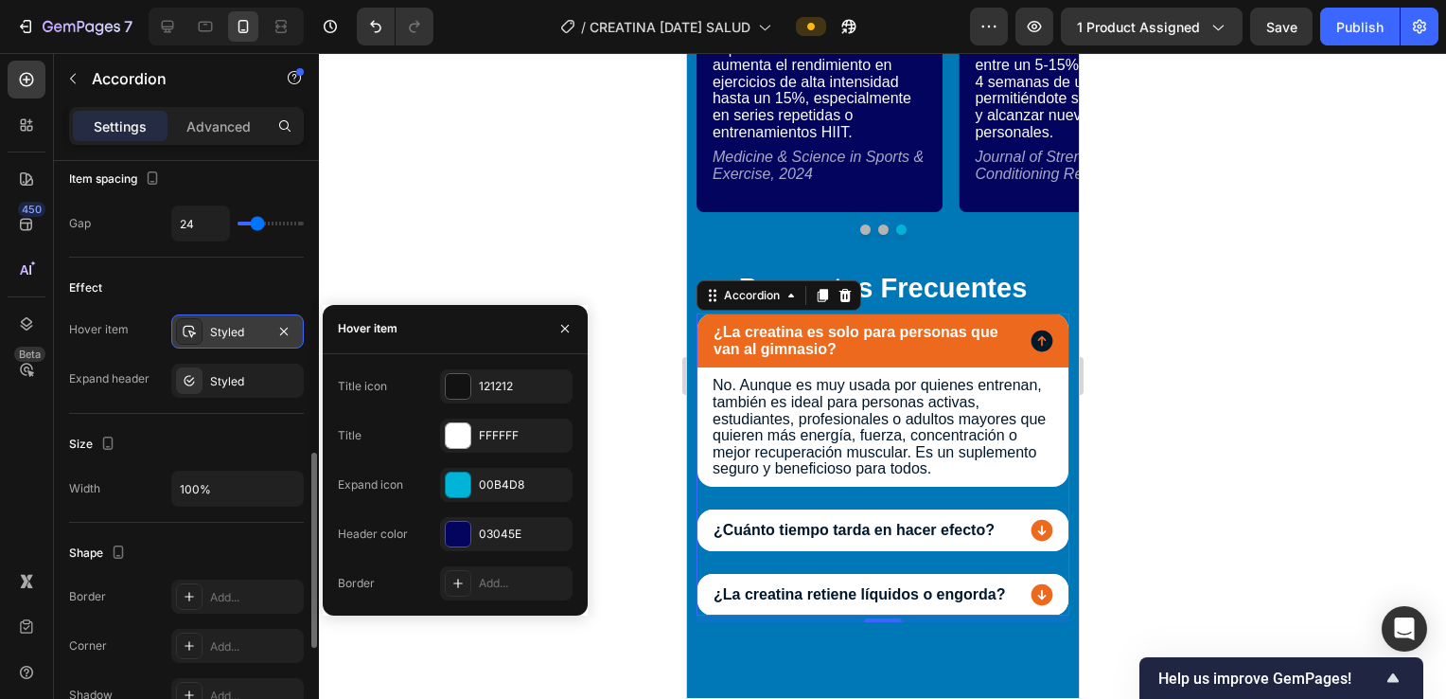
click at [219, 335] on div "Styled" at bounding box center [237, 332] width 55 height 17
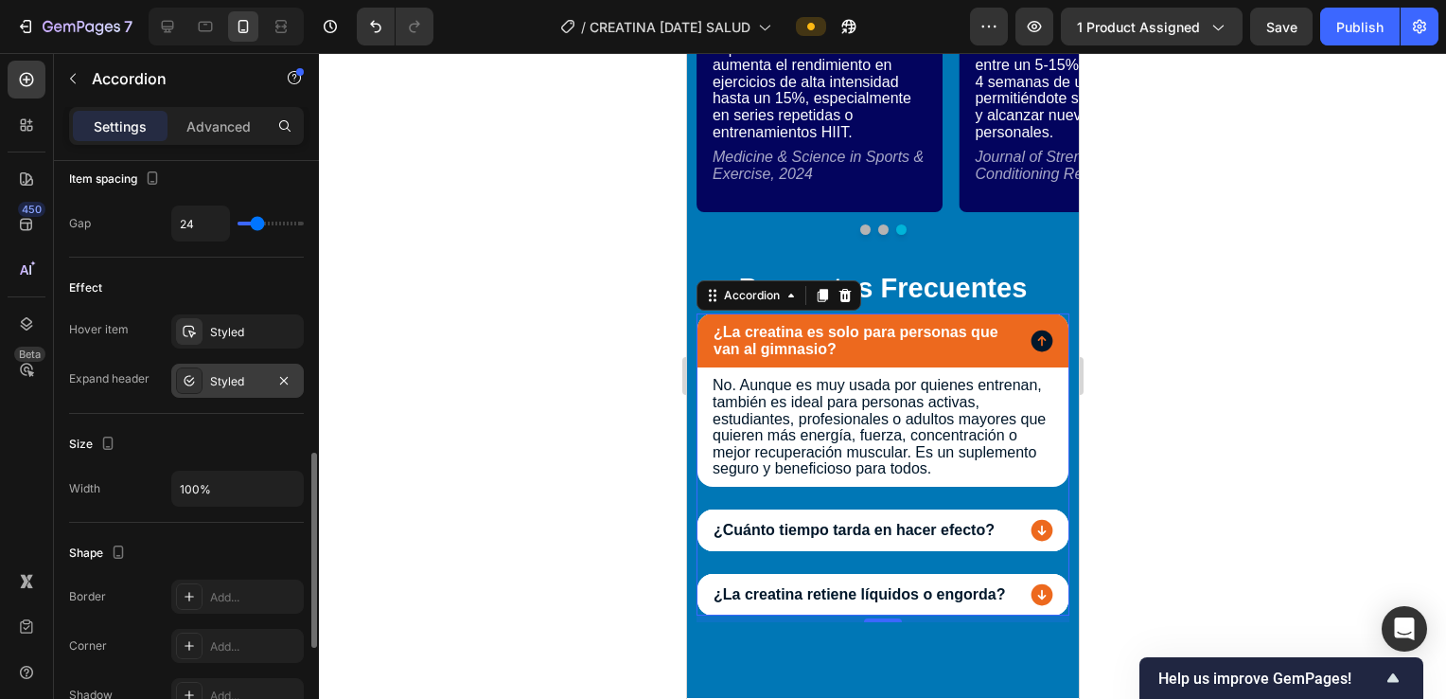
click at [219, 365] on div "Styled" at bounding box center [237, 381] width 133 height 34
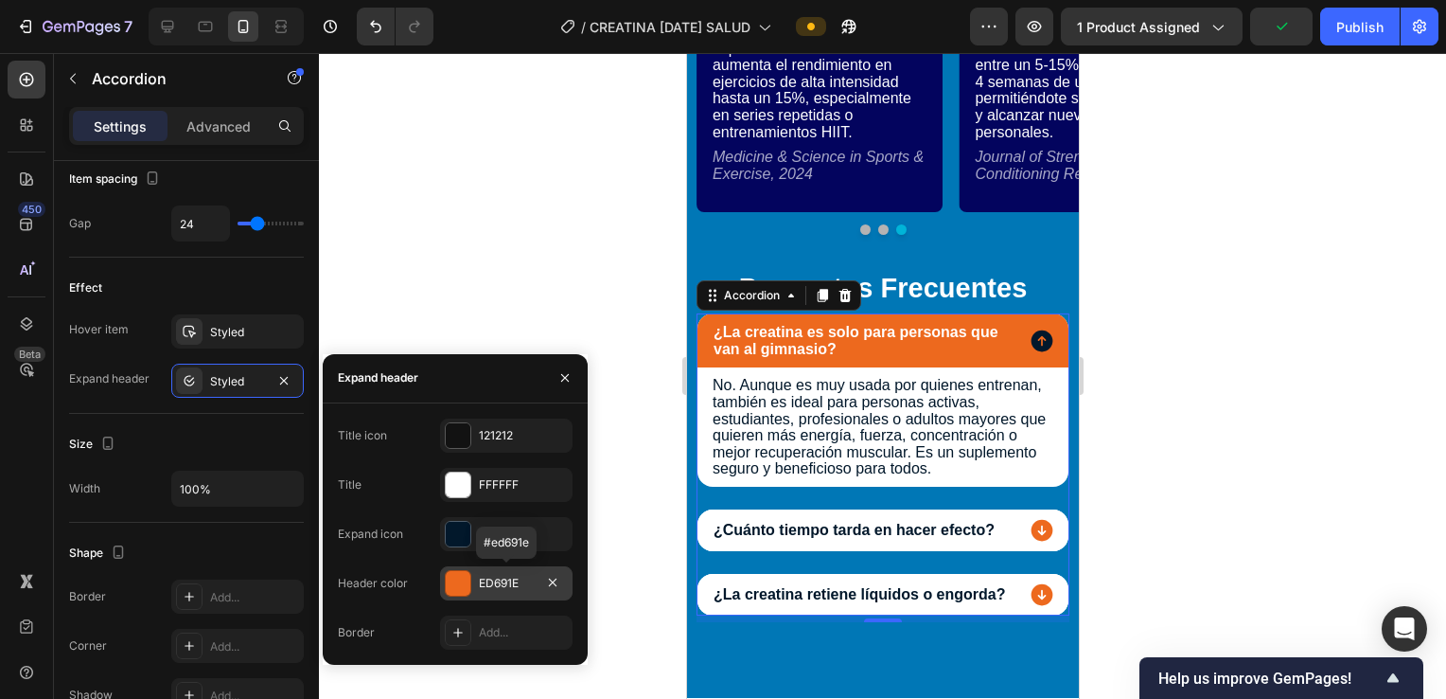
click at [504, 575] on div "ED691E" at bounding box center [506, 583] width 55 height 17
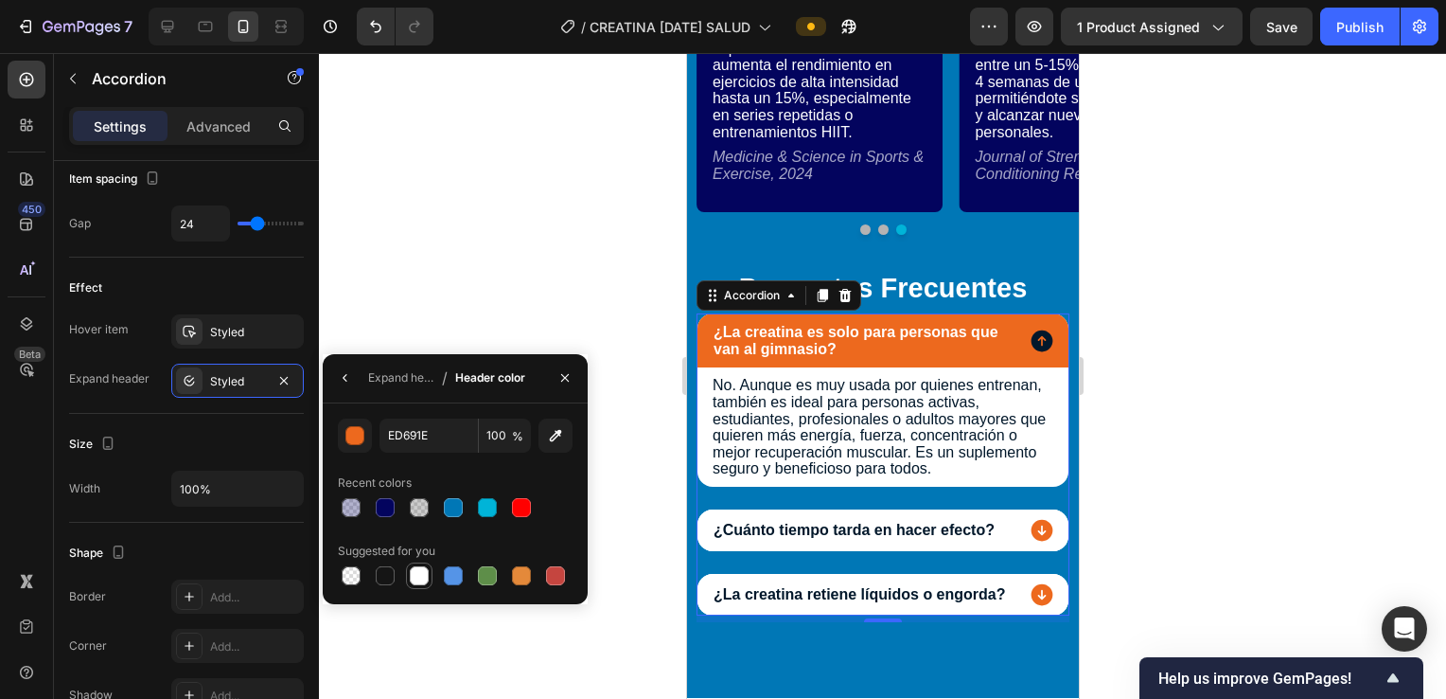
click at [423, 569] on div at bounding box center [419, 575] width 19 height 19
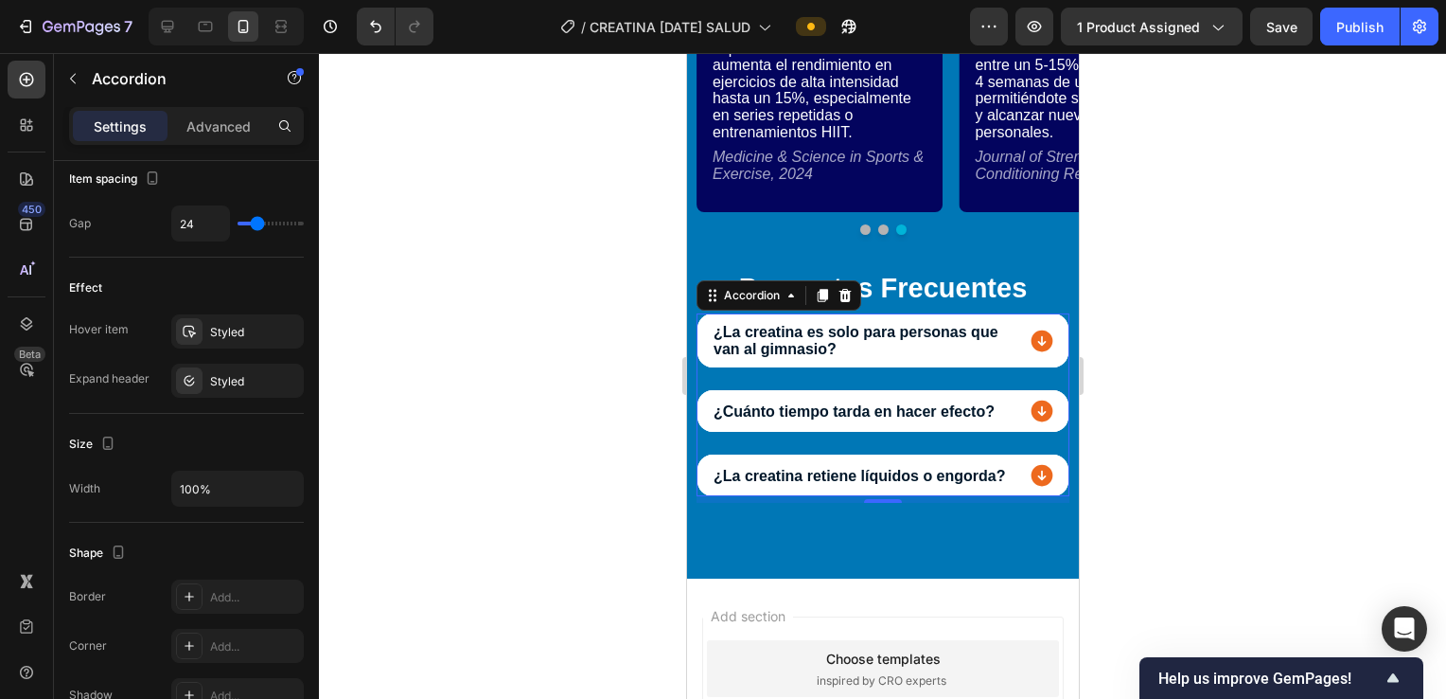
click at [709, 343] on icon at bounding box center [1042, 341] width 22 height 22
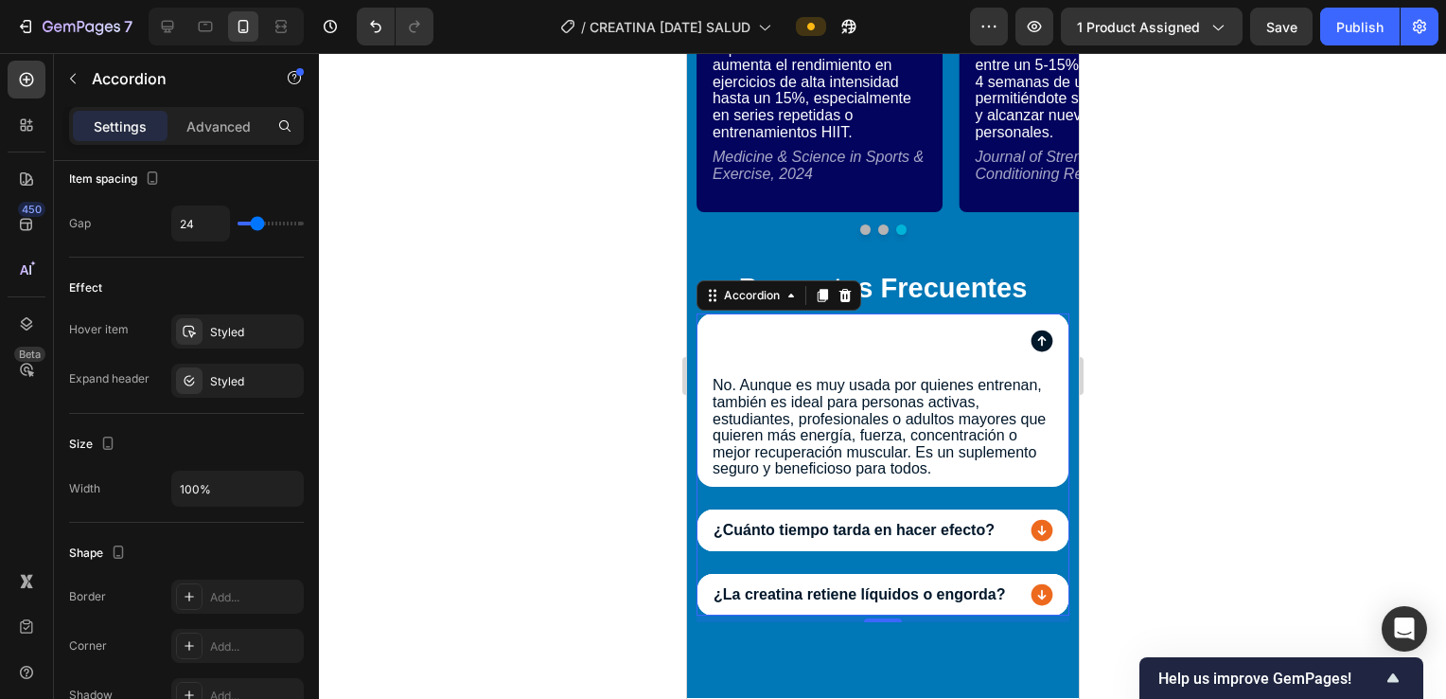
click at [709, 343] on icon at bounding box center [1042, 341] width 22 height 22
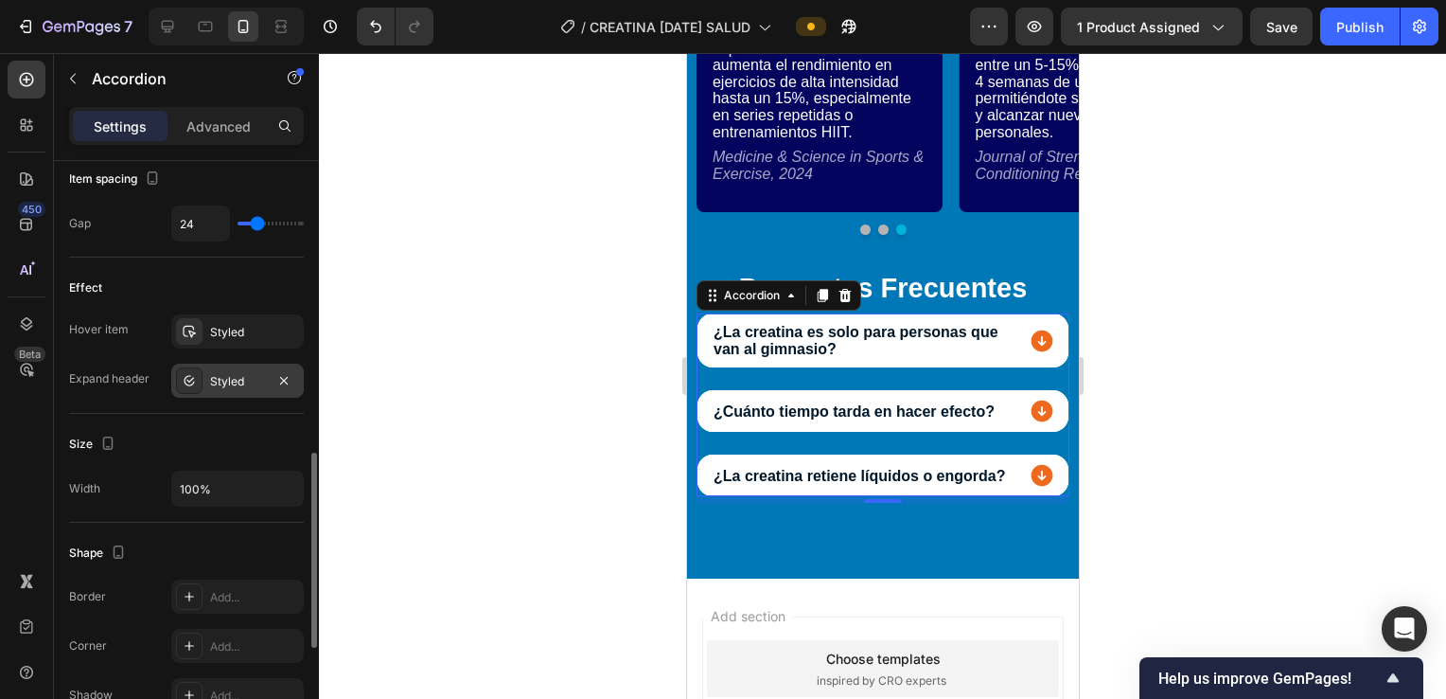
click at [219, 378] on div "Styled" at bounding box center [237, 381] width 55 height 17
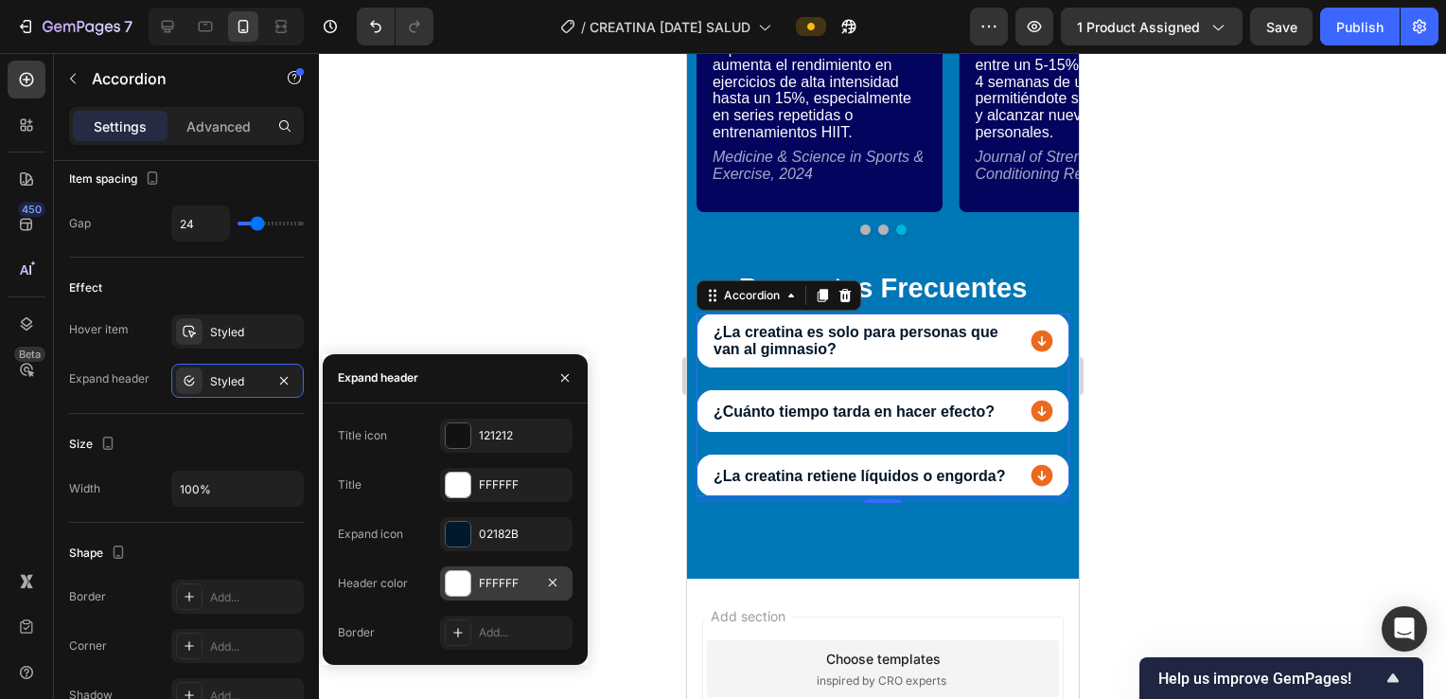
click at [498, 579] on div "FFFFFF" at bounding box center [506, 583] width 55 height 17
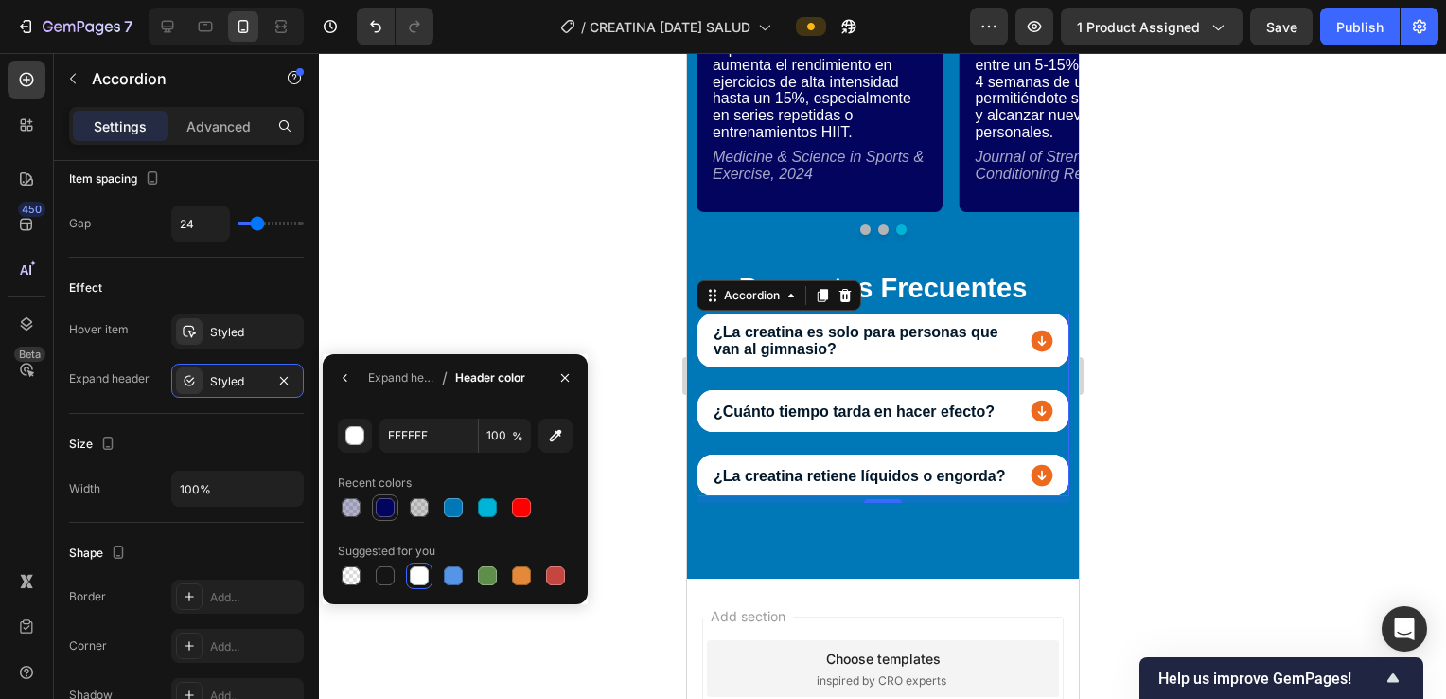
click at [384, 508] on div at bounding box center [385, 507] width 19 height 19
type input "03045E"
click at [709, 343] on icon at bounding box center [1041, 341] width 27 height 27
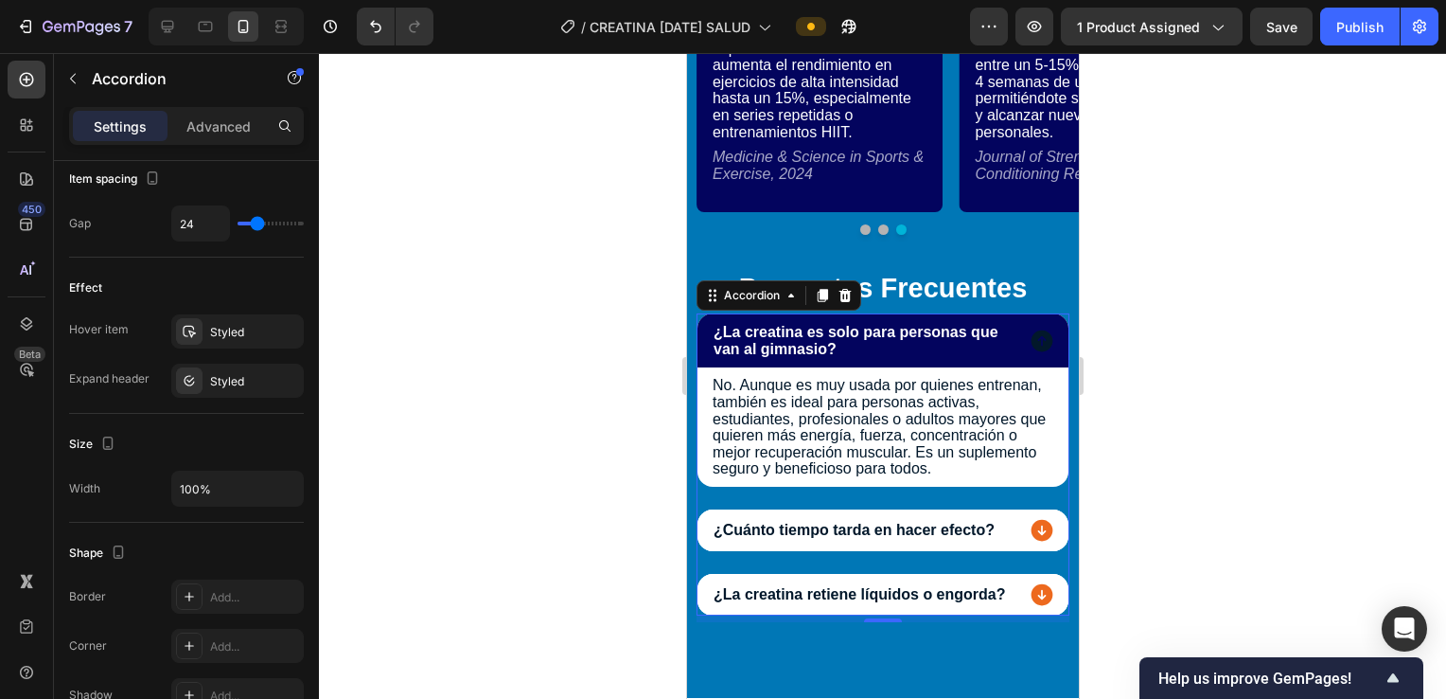
click at [709, 343] on icon at bounding box center [1042, 341] width 22 height 22
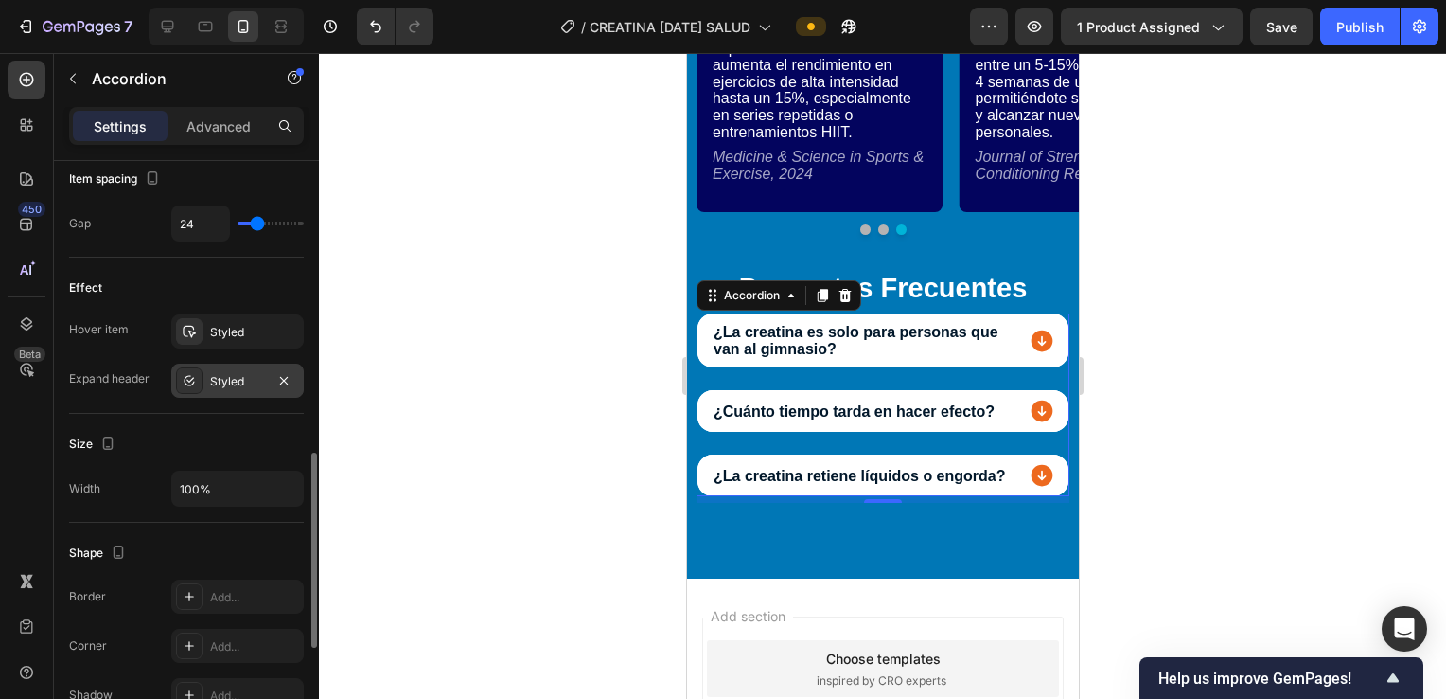
click at [226, 388] on div "Styled" at bounding box center [237, 381] width 133 height 34
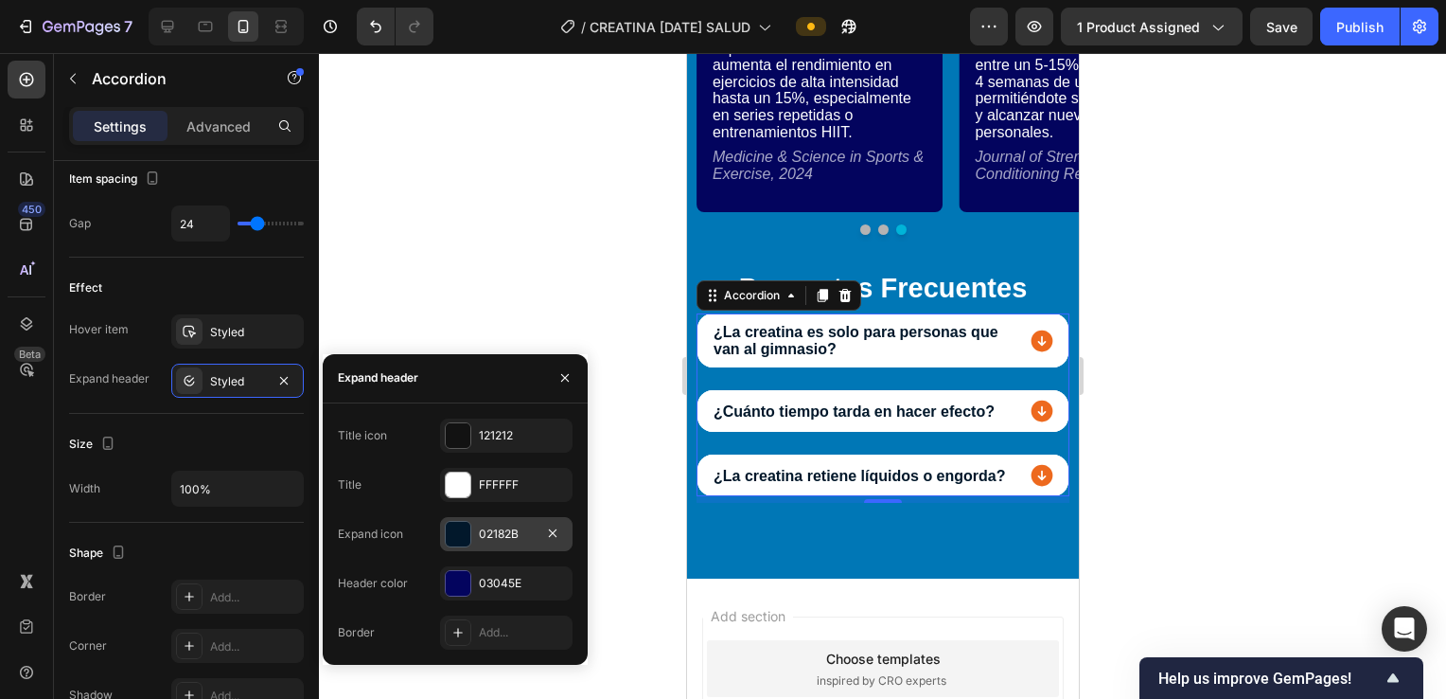
click at [502, 517] on div "02182B" at bounding box center [506, 534] width 133 height 34
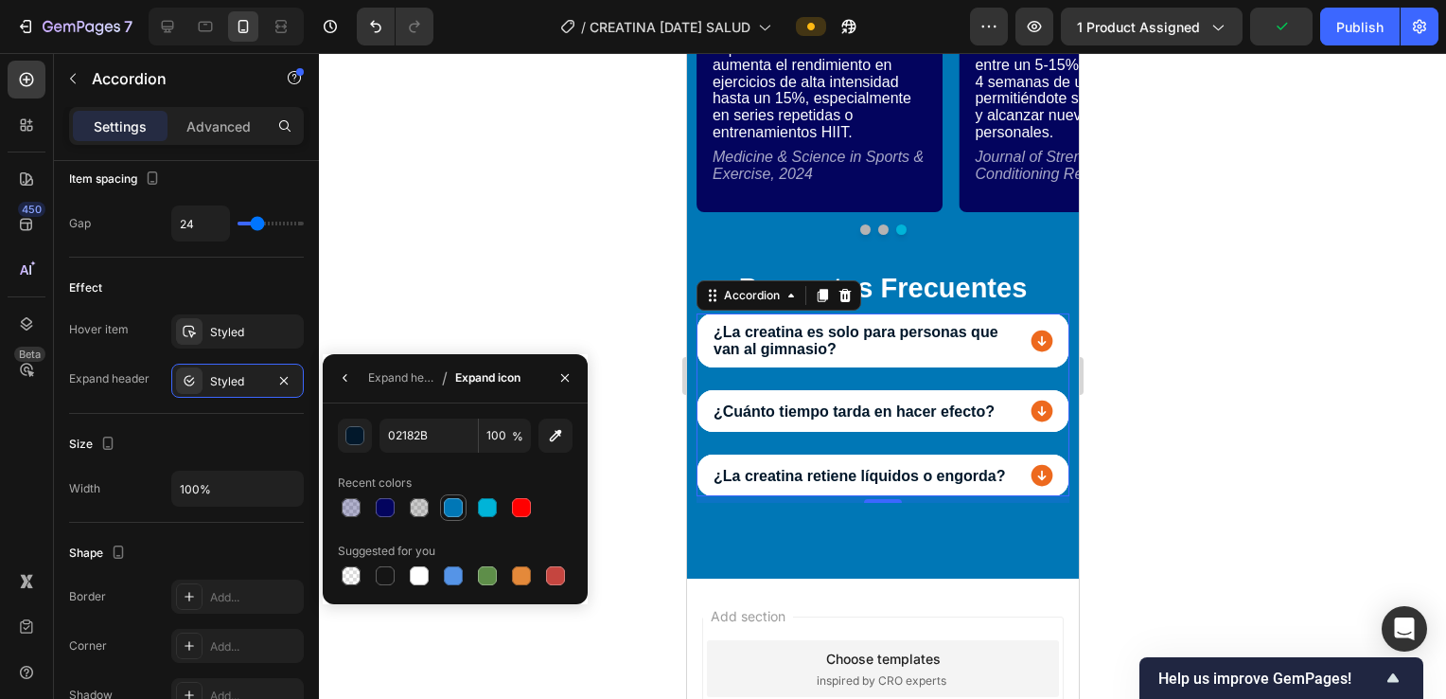
click at [453, 509] on div at bounding box center [453, 507] width 19 height 19
type input "0077B6"
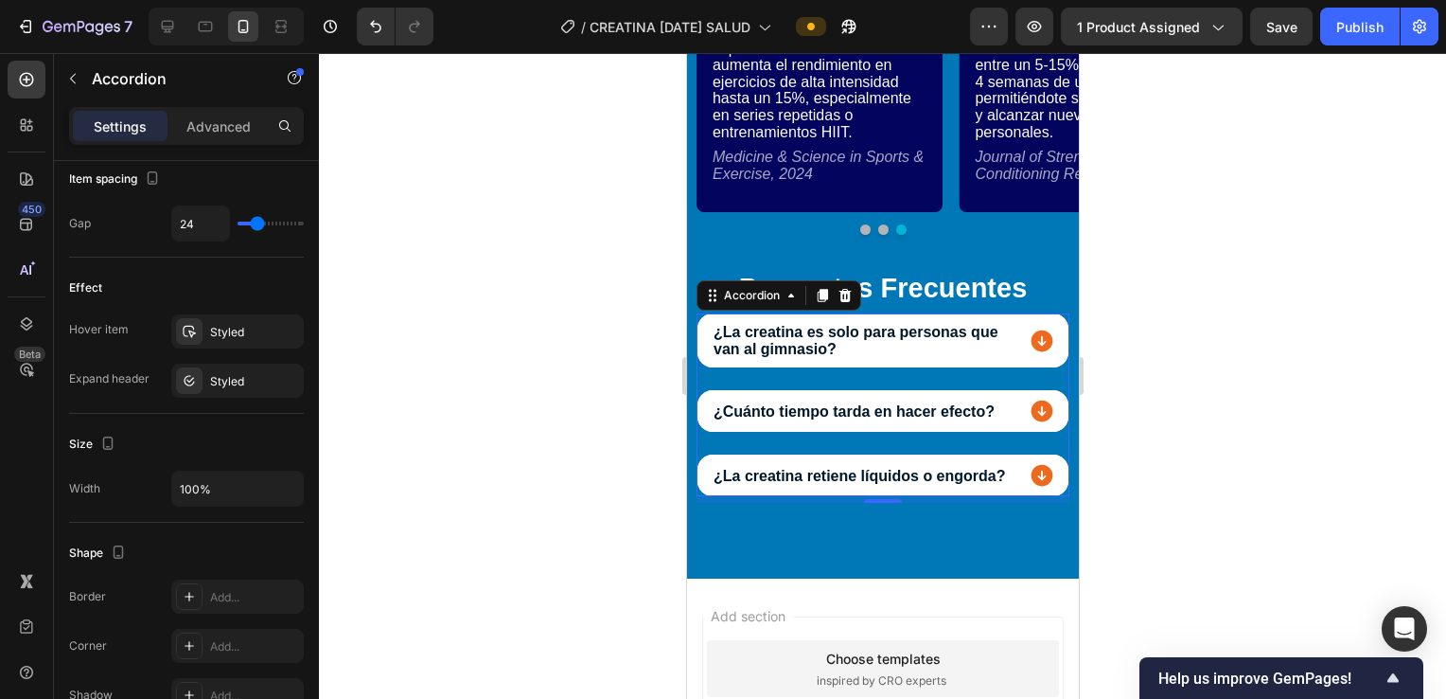
click at [709, 335] on icon at bounding box center [1042, 341] width 22 height 22
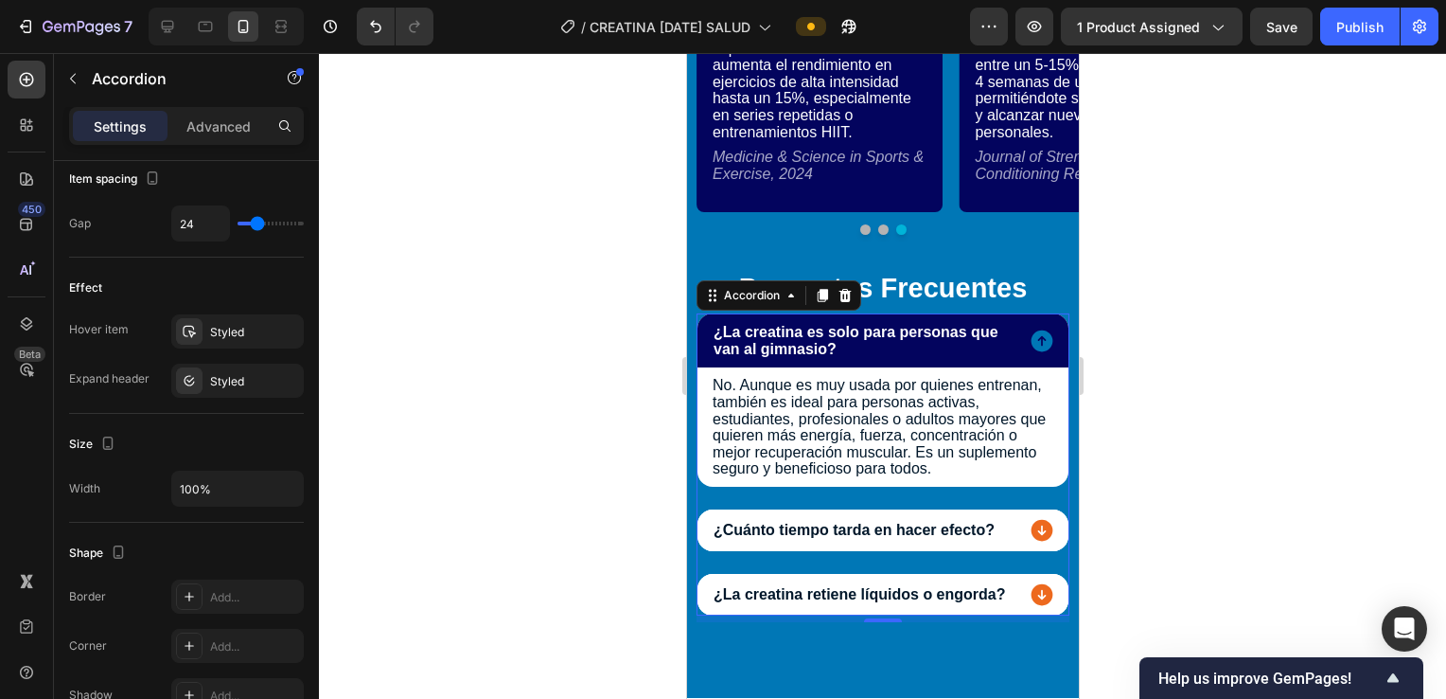
click at [709, 335] on icon at bounding box center [1042, 341] width 22 height 22
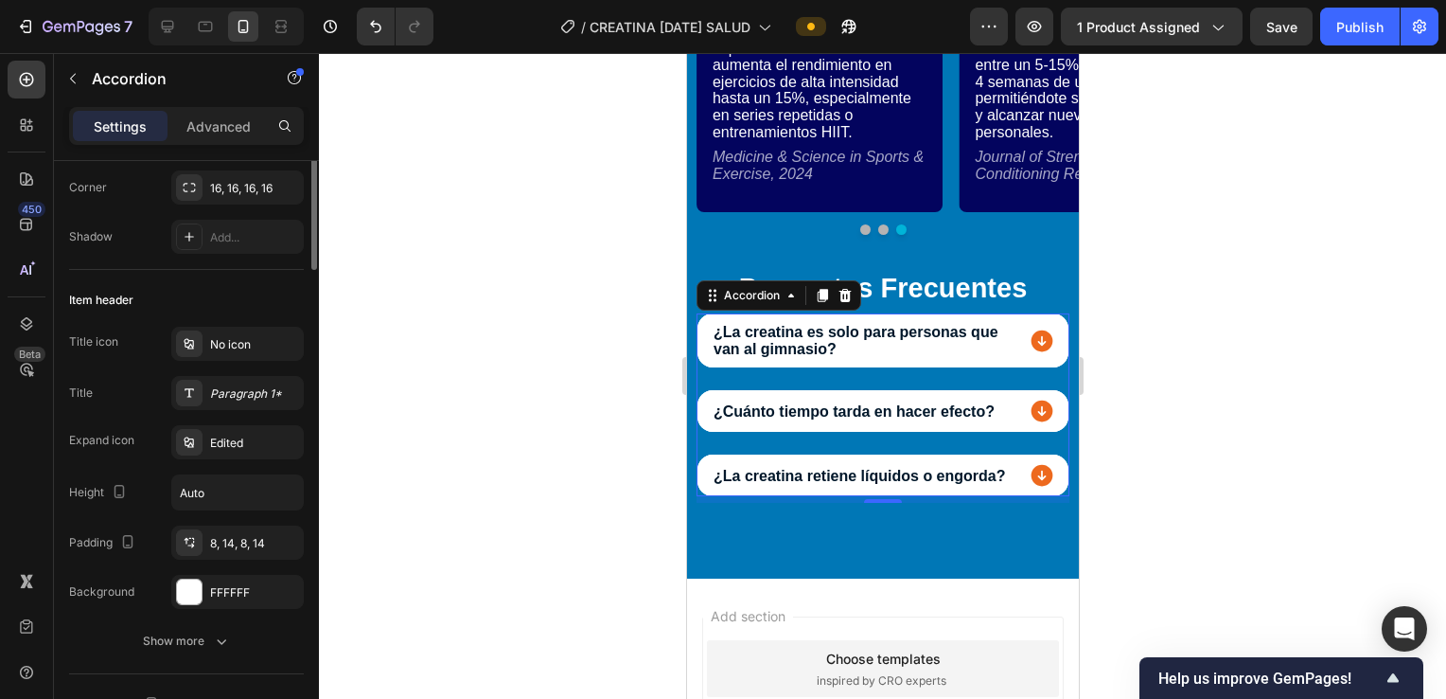
scroll to position [0, 0]
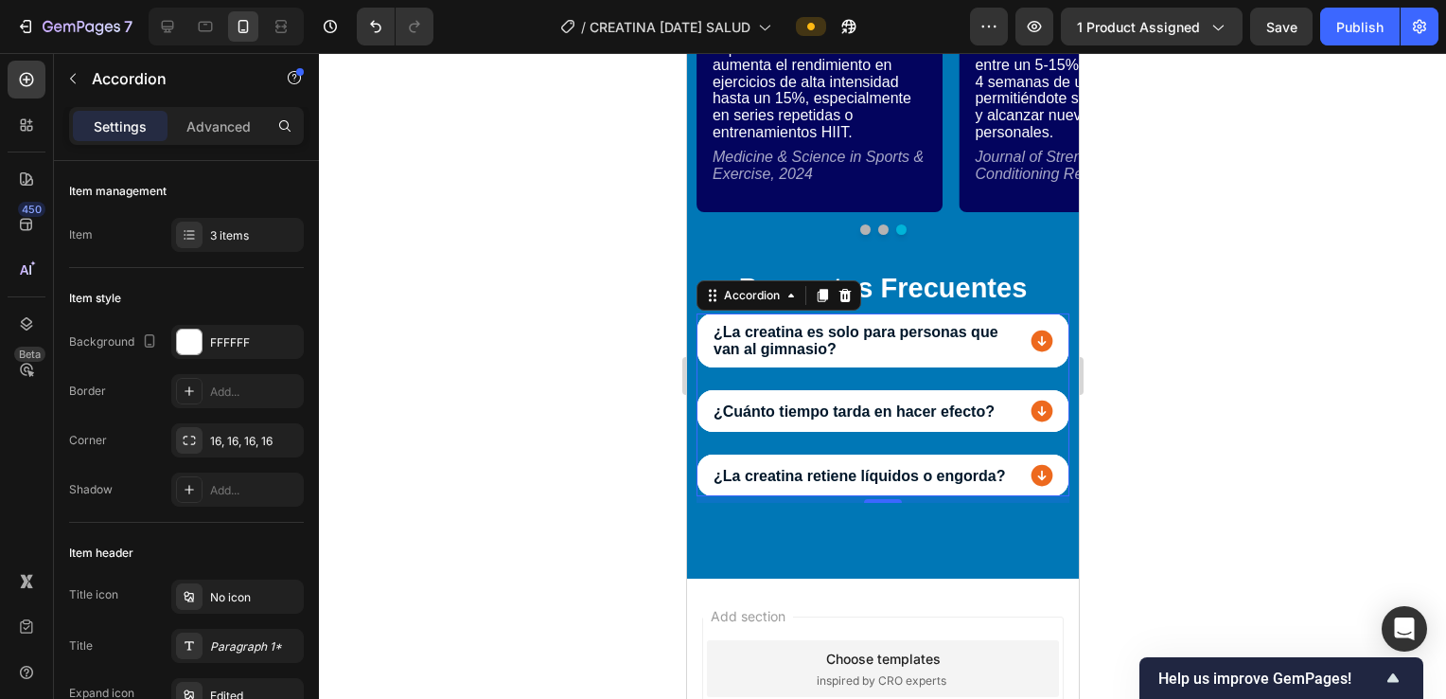
click at [709, 369] on div "¿La creatina es solo para personas que van al gimnasio? ¿Cuánto tiempo tarda en…" at bounding box center [882, 404] width 373 height 183
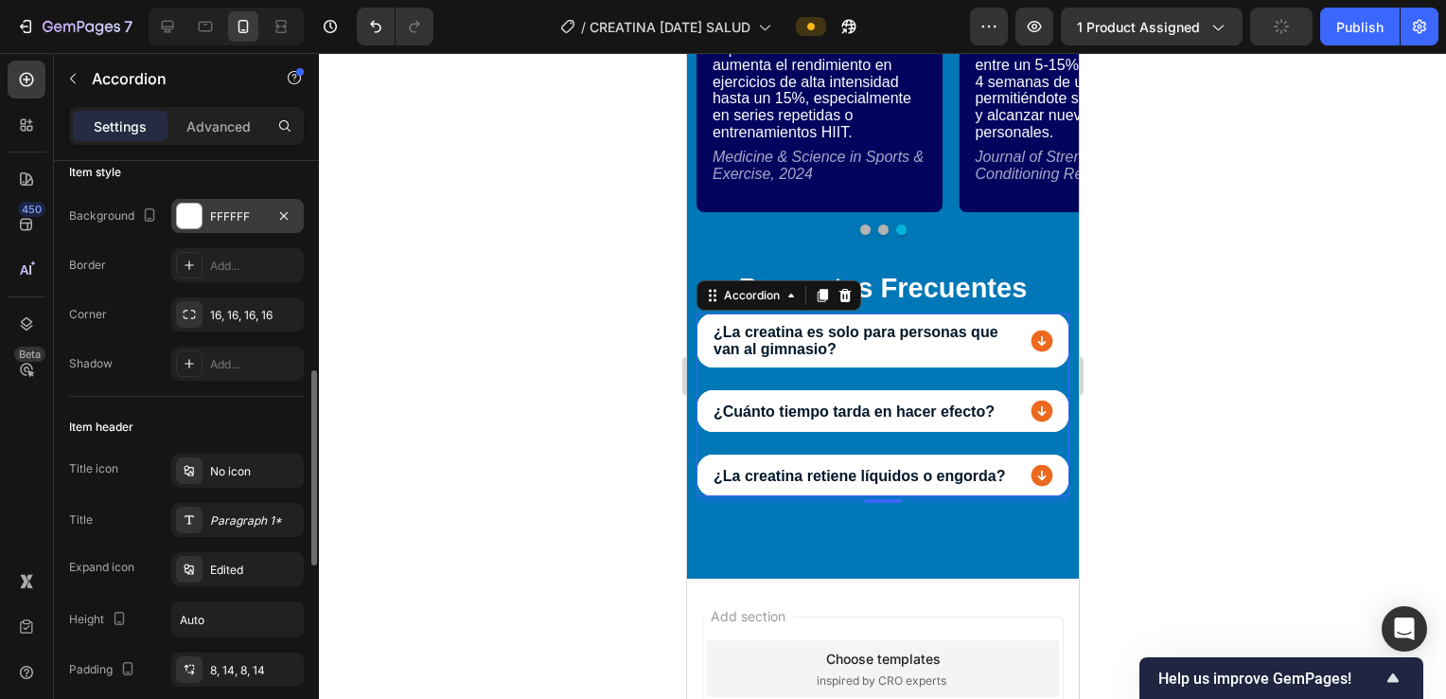
scroll to position [253, 0]
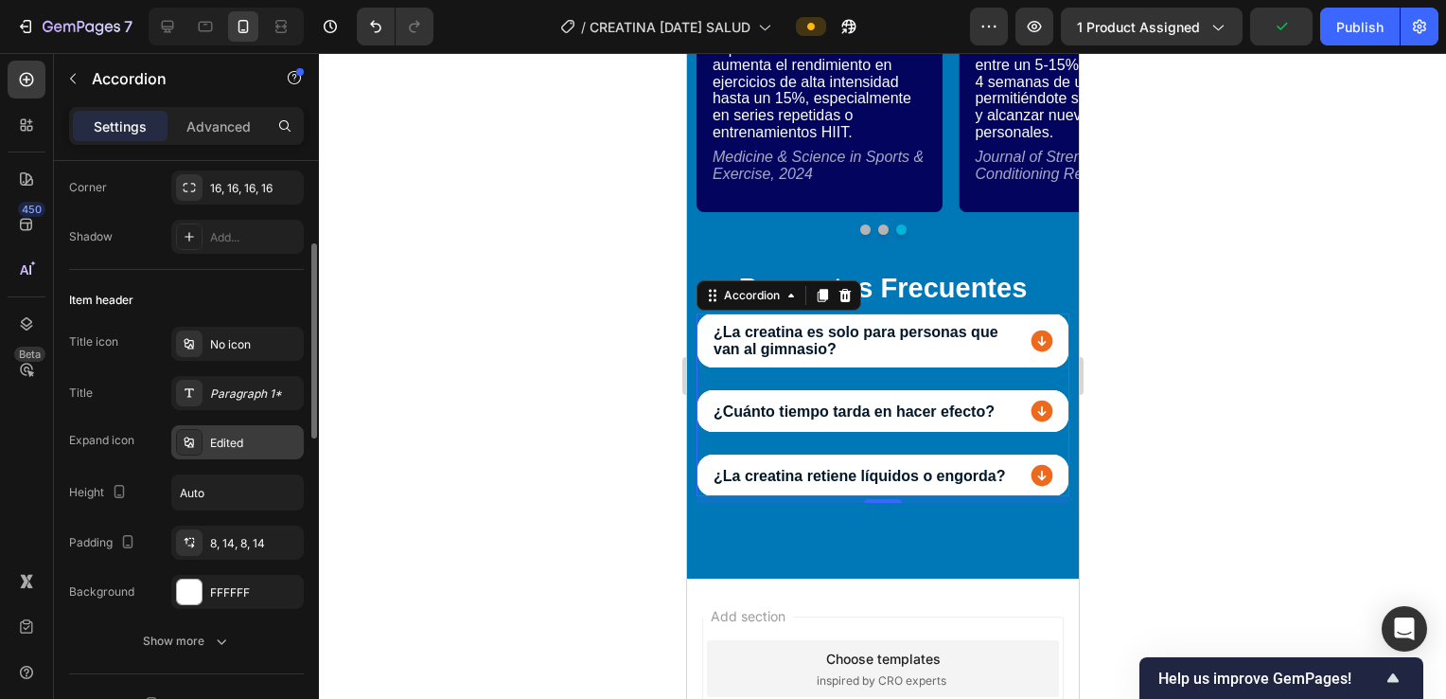
click at [232, 432] on div "Edited" at bounding box center [237, 442] width 133 height 34
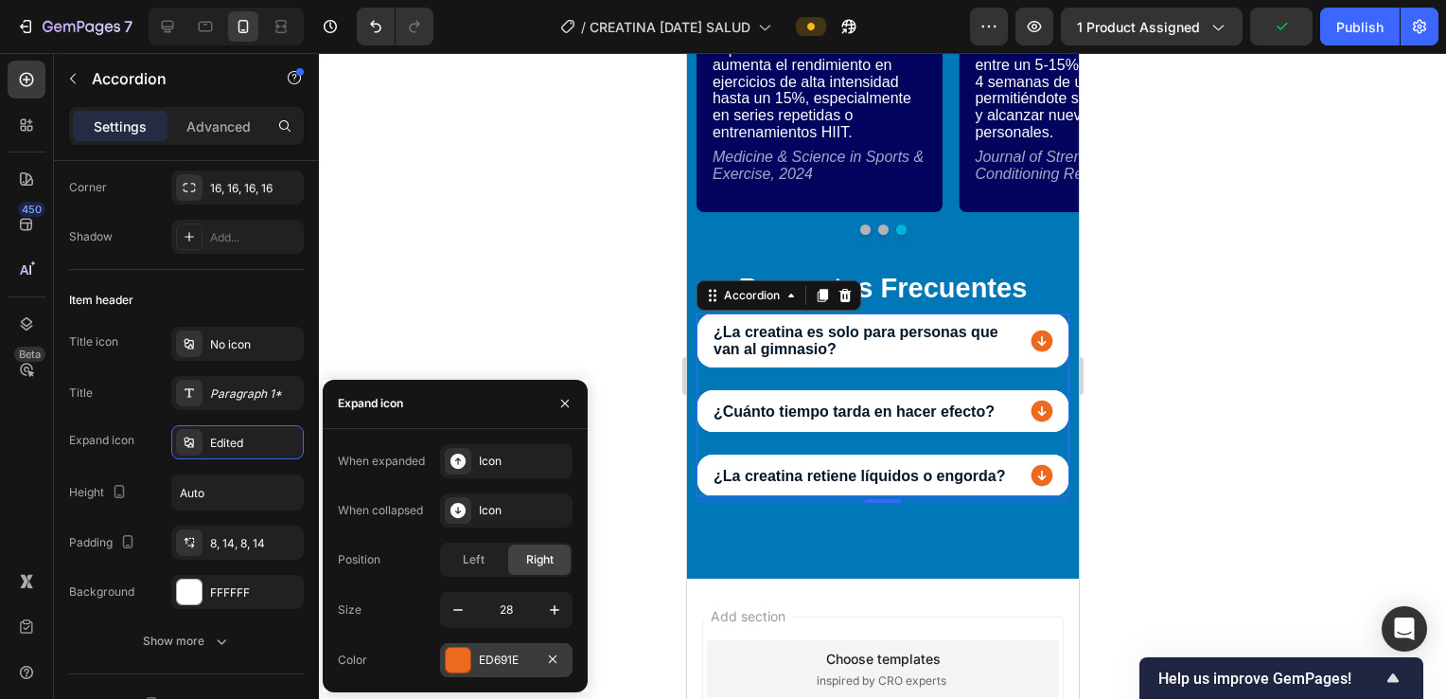
click at [500, 649] on div "ED691E" at bounding box center [506, 660] width 133 height 34
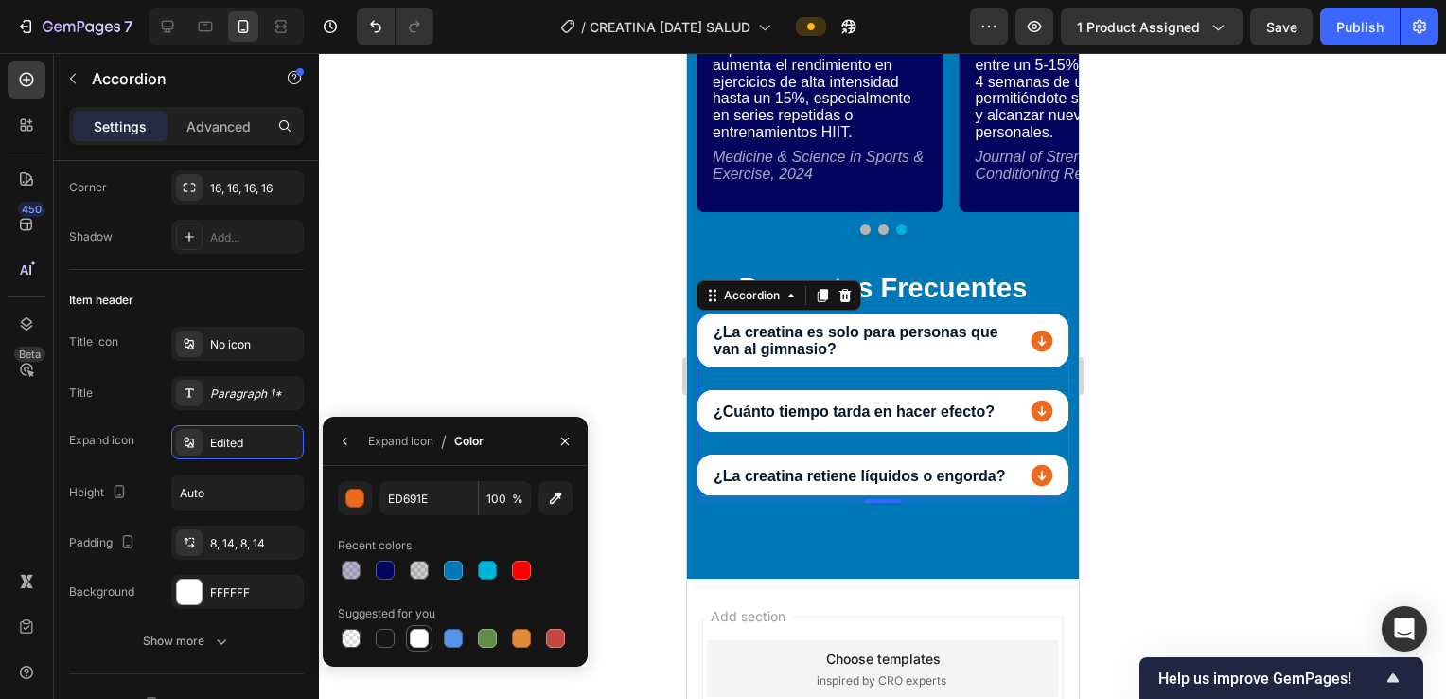
click at [415, 645] on div at bounding box center [419, 638] width 19 height 19
click at [492, 570] on div at bounding box center [487, 569] width 19 height 19
click at [709, 348] on icon at bounding box center [1042, 341] width 22 height 22
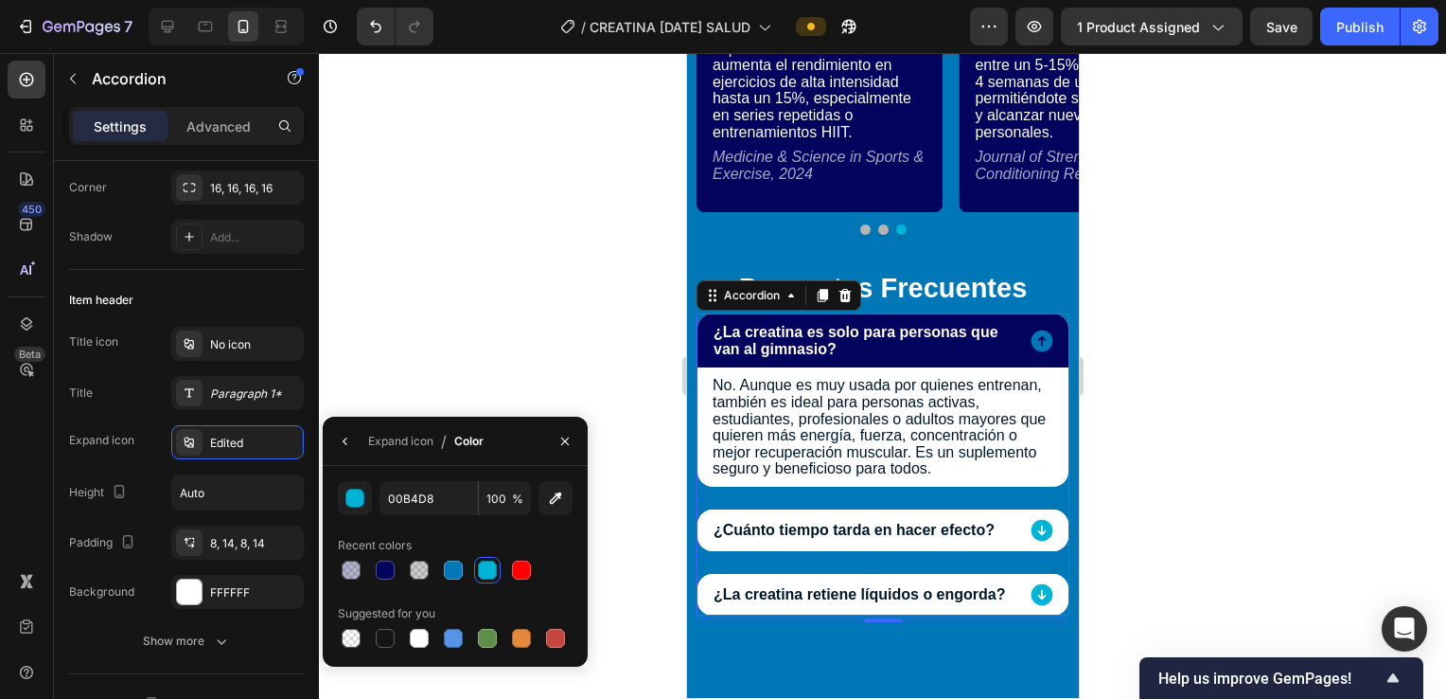
click at [709, 348] on icon at bounding box center [1042, 341] width 22 height 22
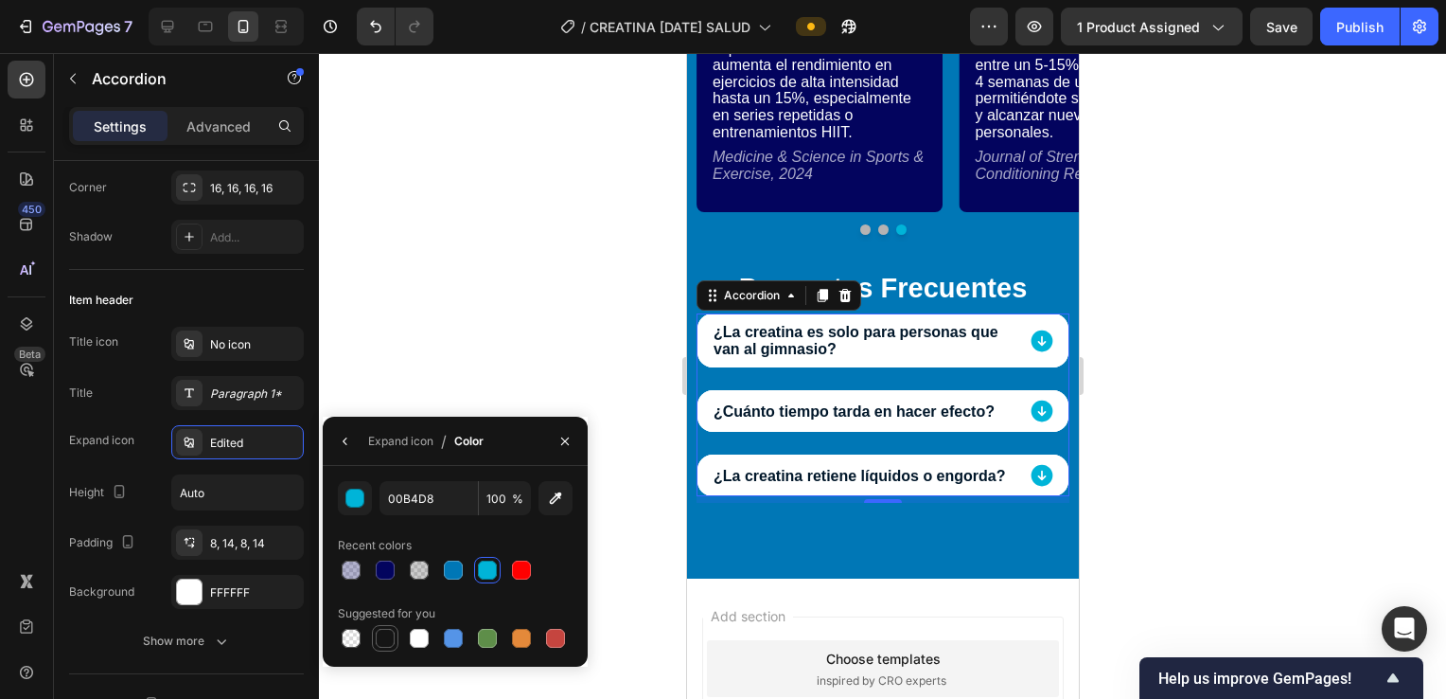
click at [390, 640] on div at bounding box center [385, 638] width 19 height 19
type input "151515"
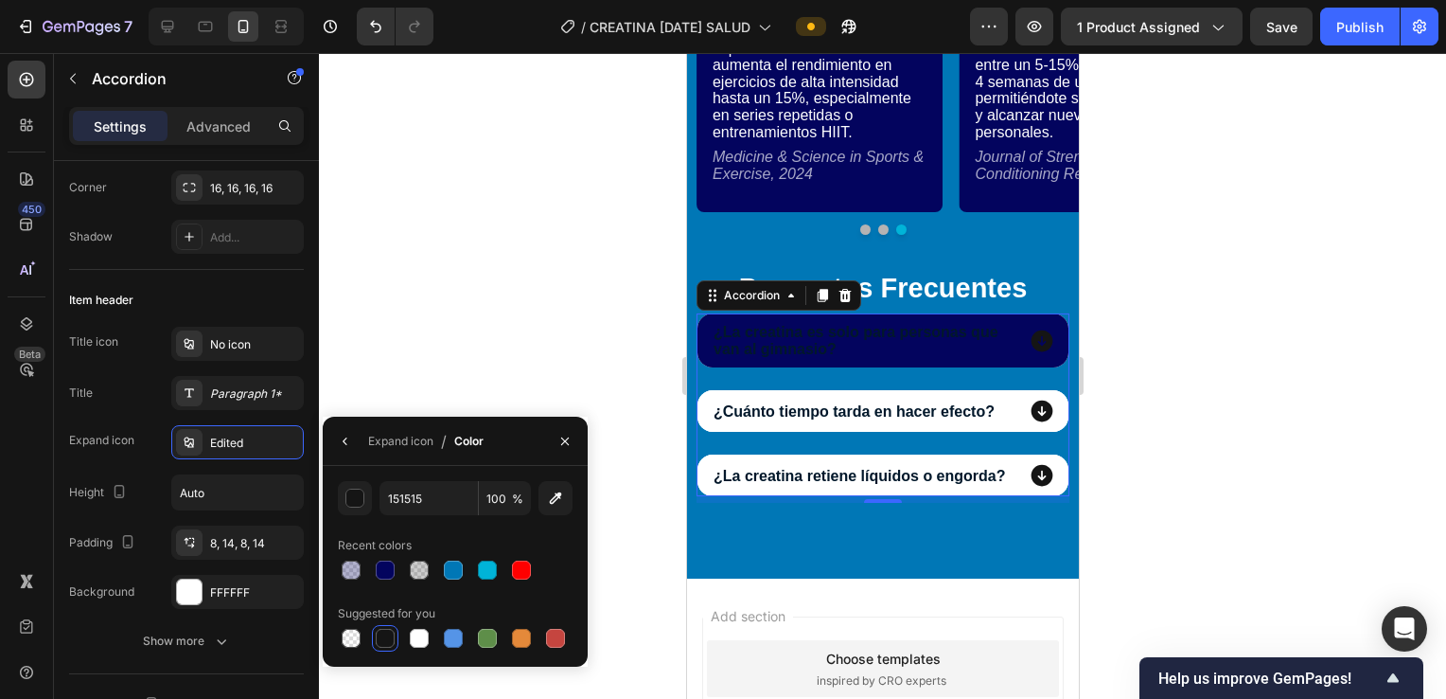
click at [709, 344] on div "¿La creatina es solo para personas que van al gimnasio?" at bounding box center [882, 340] width 371 height 54
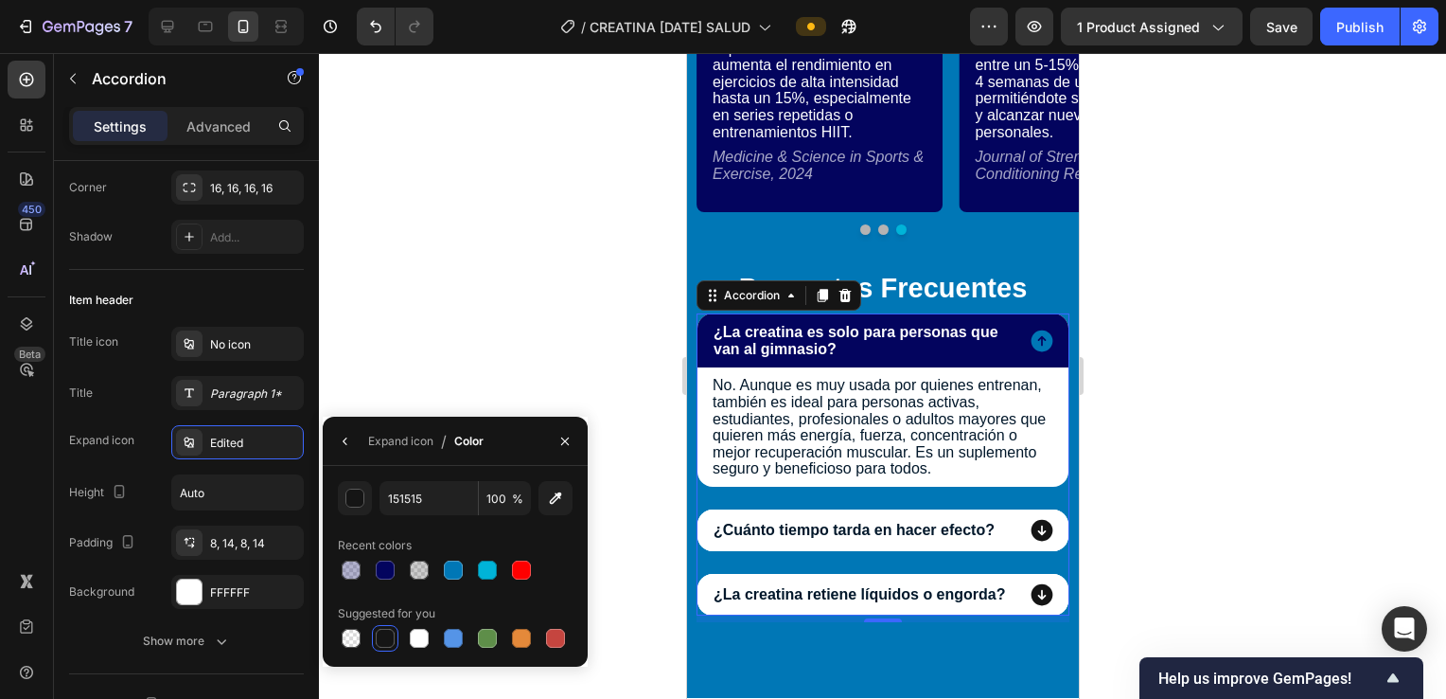
click at [709, 343] on icon at bounding box center [1041, 341] width 27 height 27
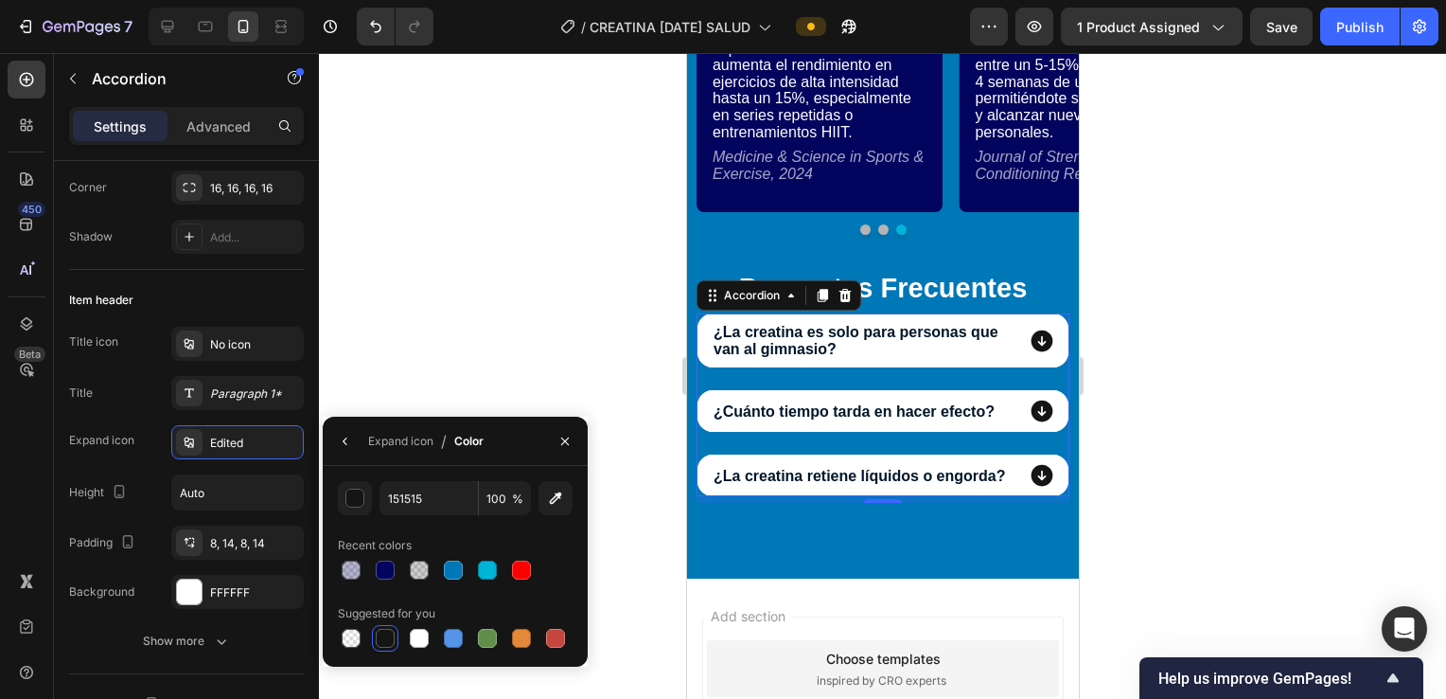
click at [440, 315] on div at bounding box center [882, 376] width 1127 height 646
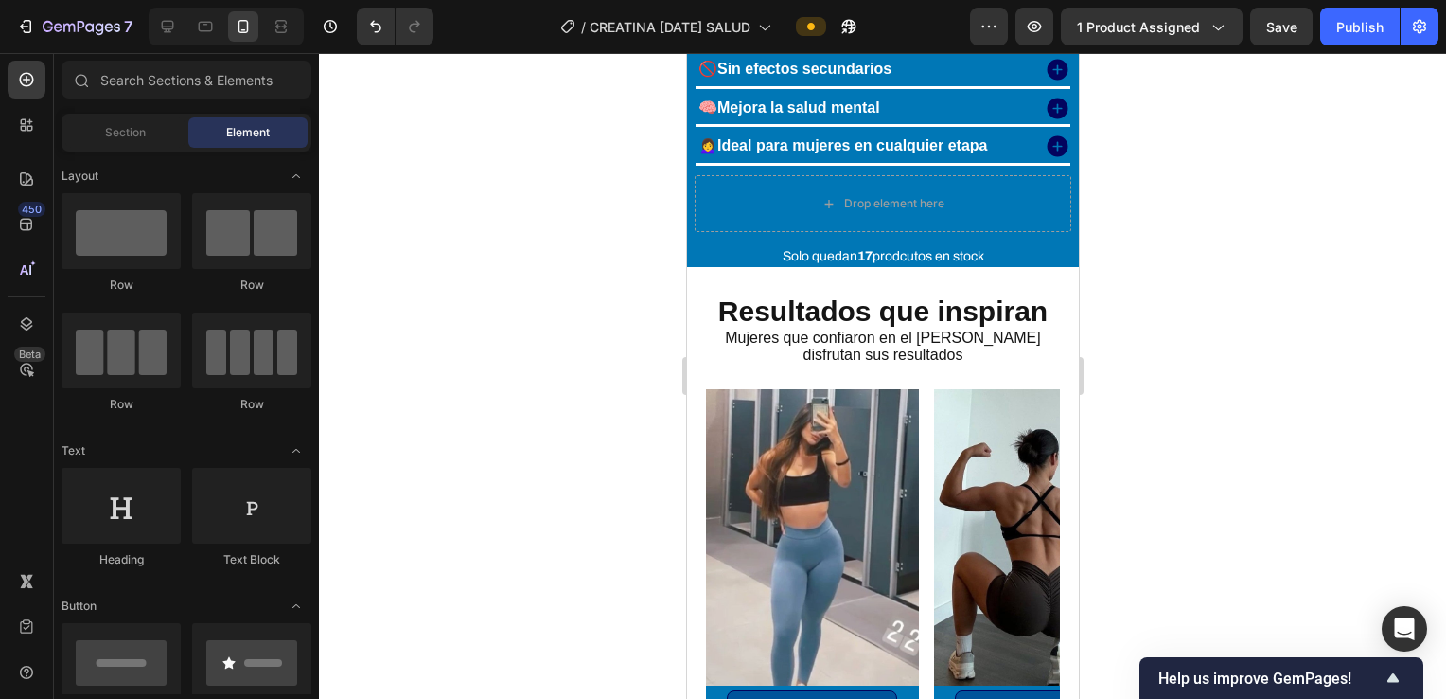
scroll to position [4033, 0]
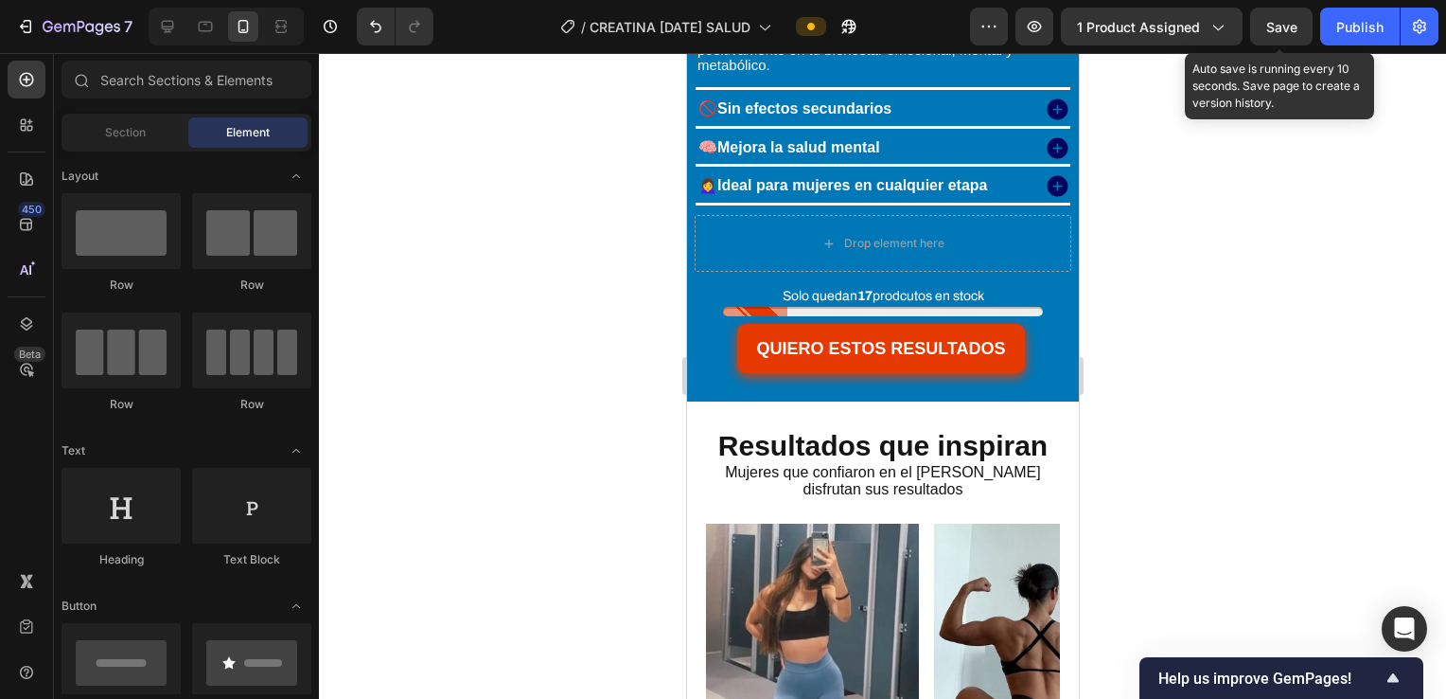
drag, startPoint x: 1279, startPoint y: 25, endPoint x: 1318, endPoint y: 21, distance: 39.0
click at [709, 24] on span "Save" at bounding box center [1282, 27] width 31 height 16
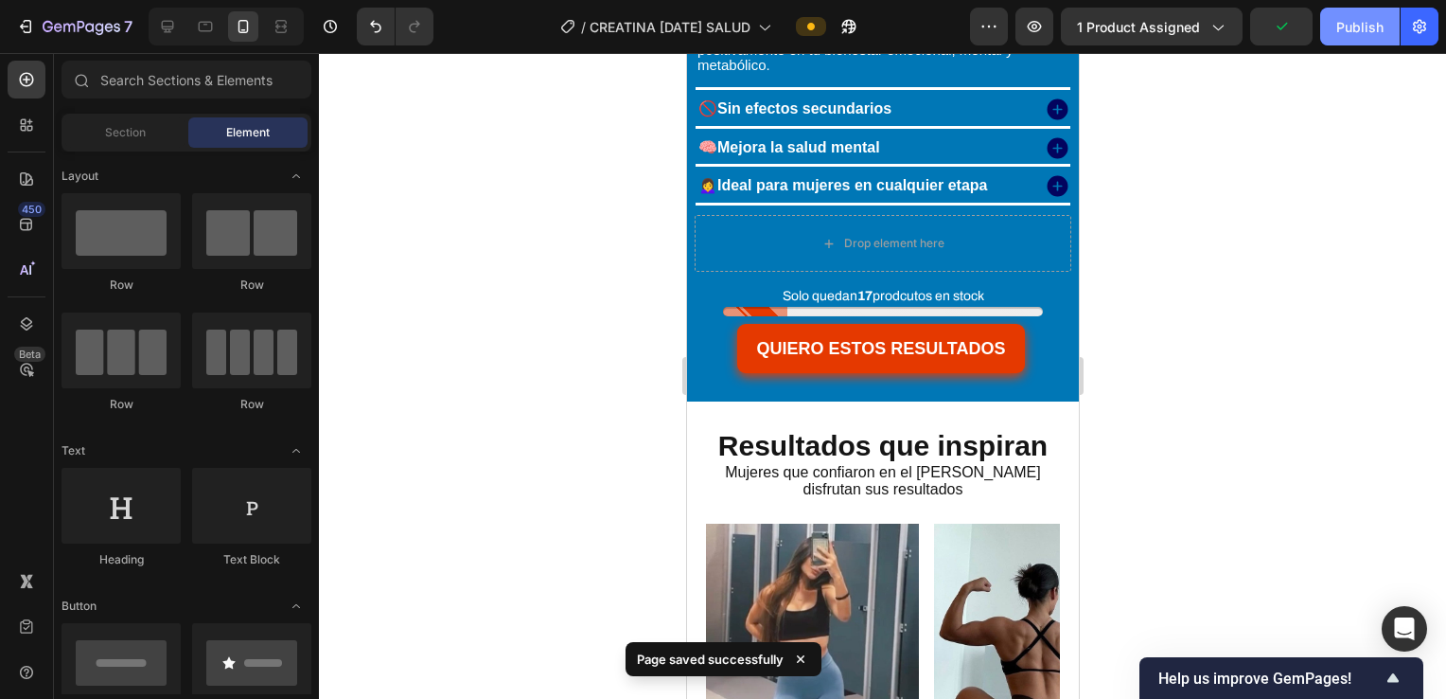
click at [709, 21] on button "Publish" at bounding box center [1361, 27] width 80 height 38
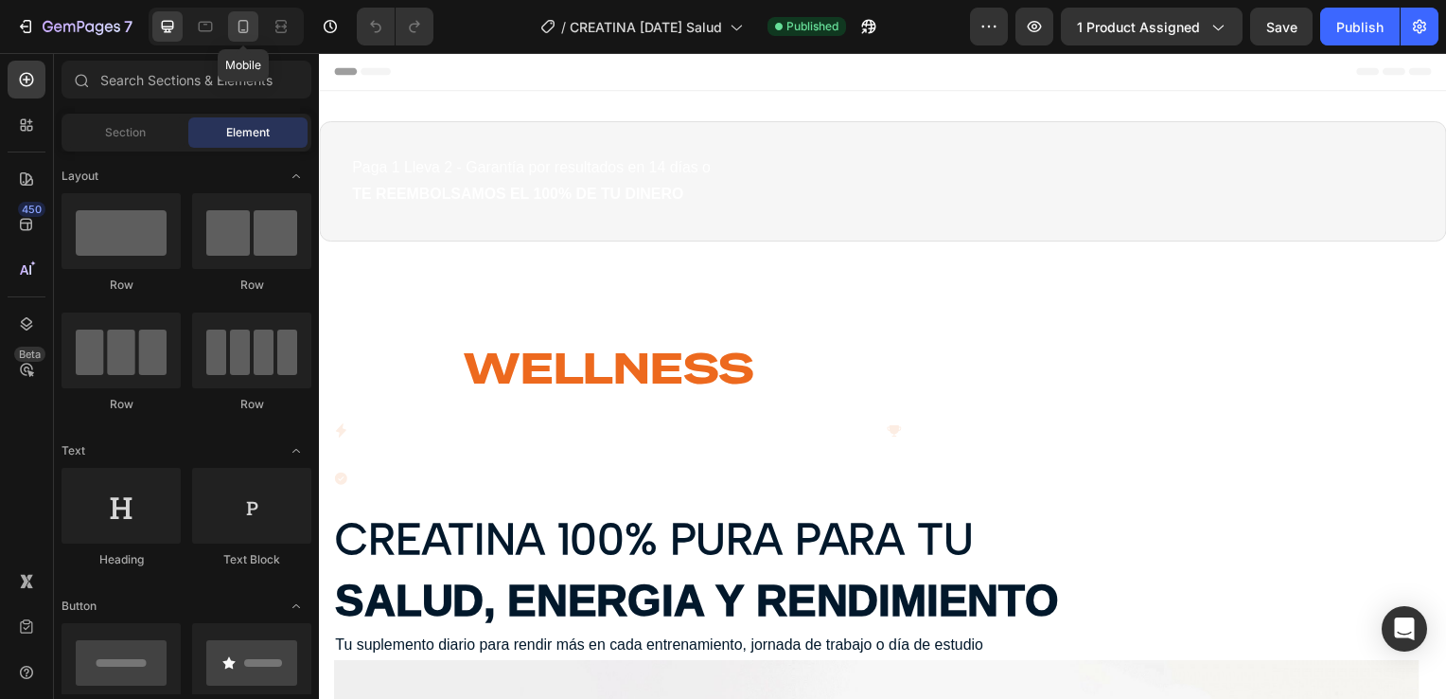
click at [245, 31] on icon at bounding box center [243, 26] width 19 height 19
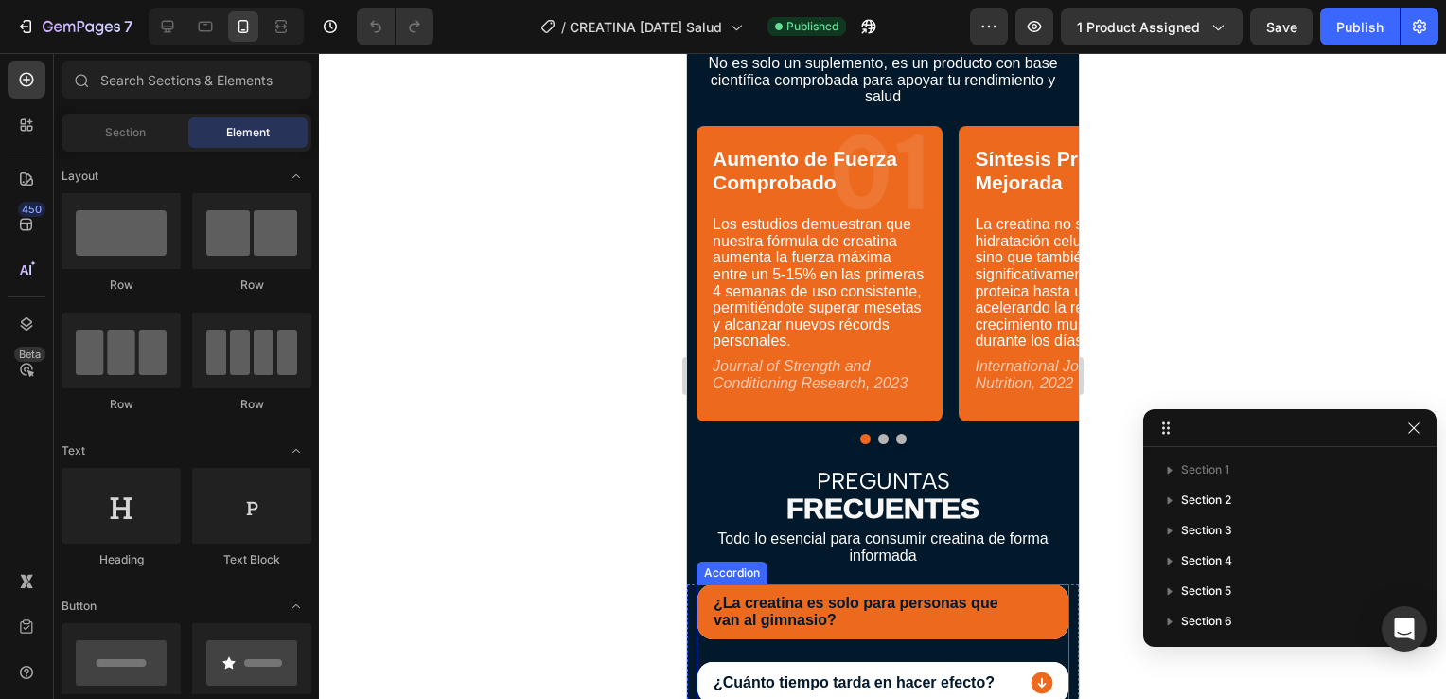
scroll to position [6353, 0]
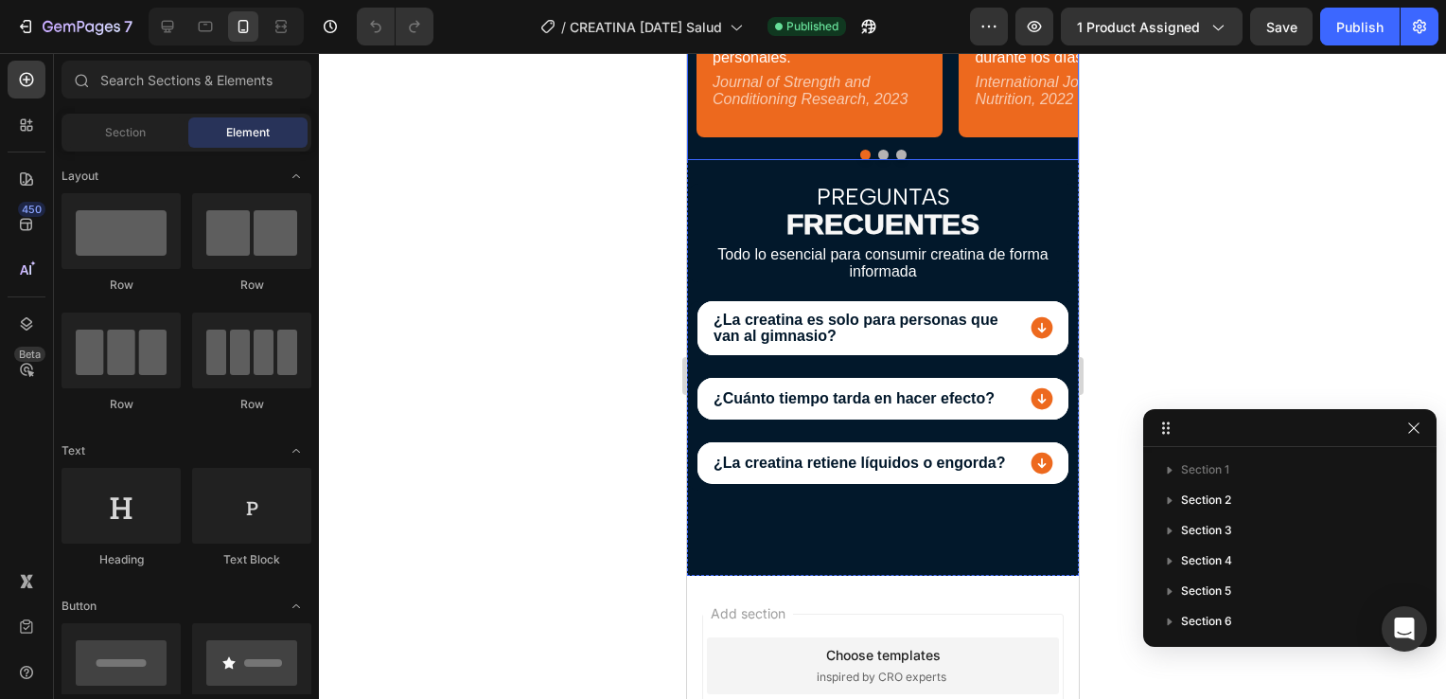
click at [878, 160] on button "Dot" at bounding box center [883, 155] width 10 height 10
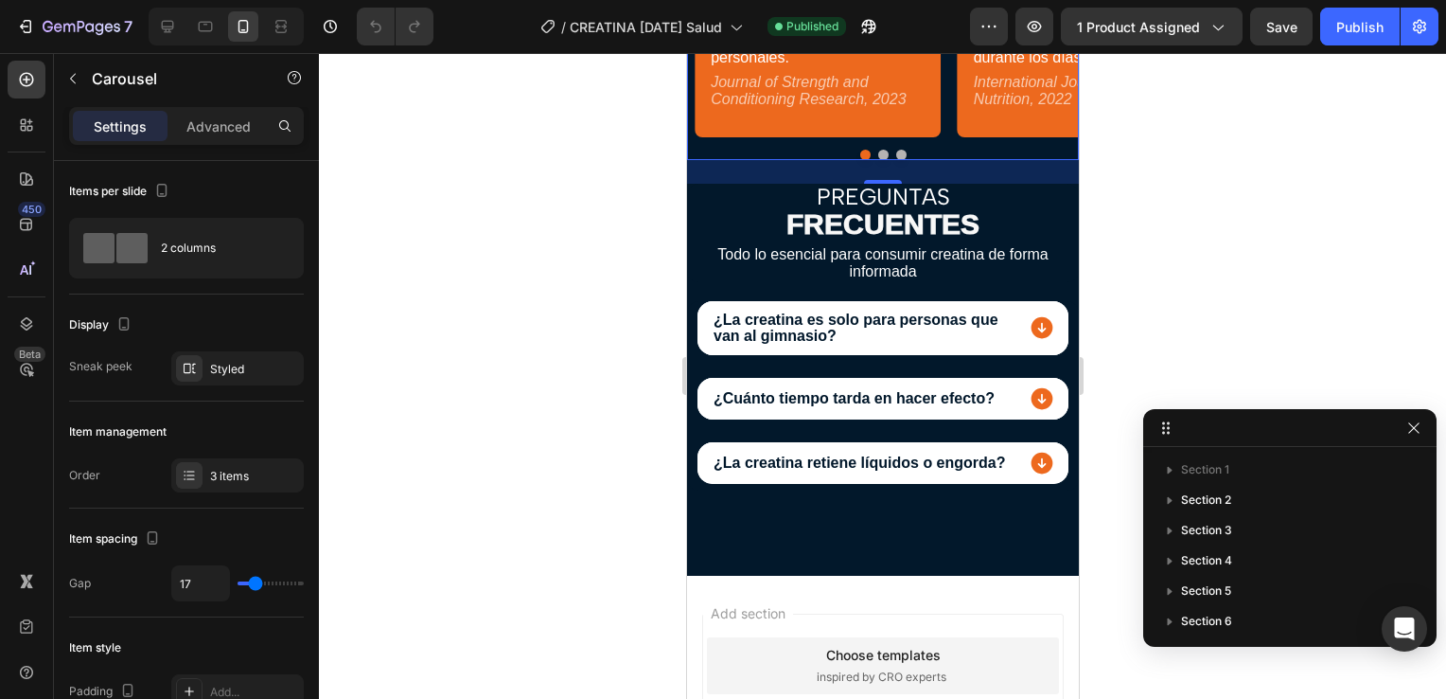
scroll to position [496, 0]
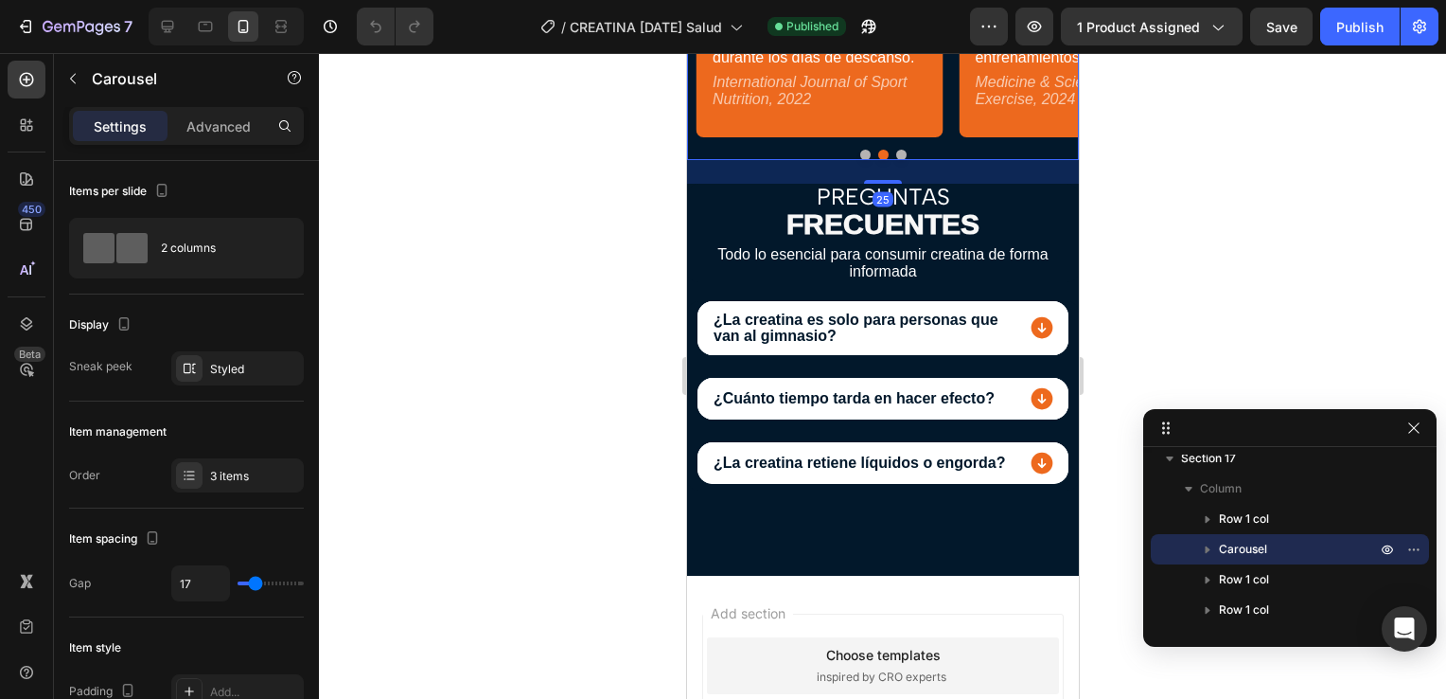
click at [895, 160] on button "Dot" at bounding box center [900, 155] width 10 height 10
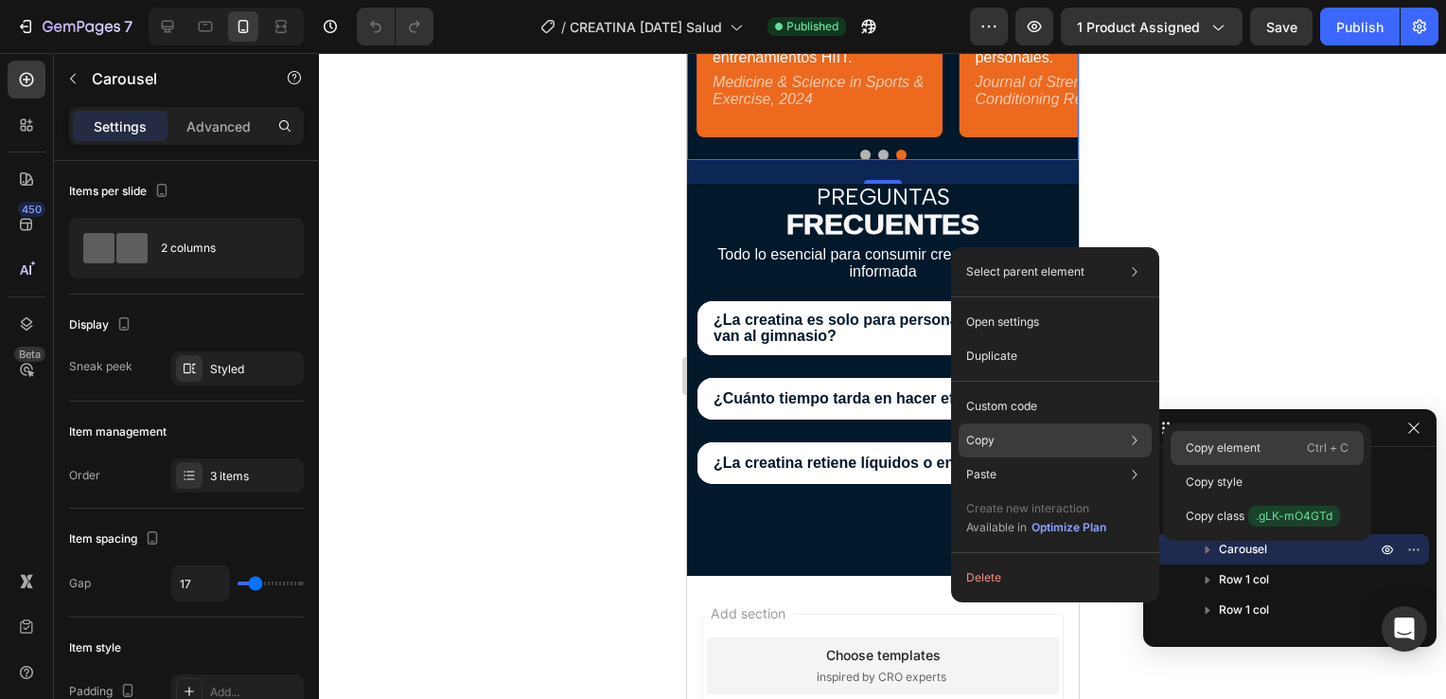
click at [1223, 446] on p "Copy element" at bounding box center [1223, 447] width 75 height 17
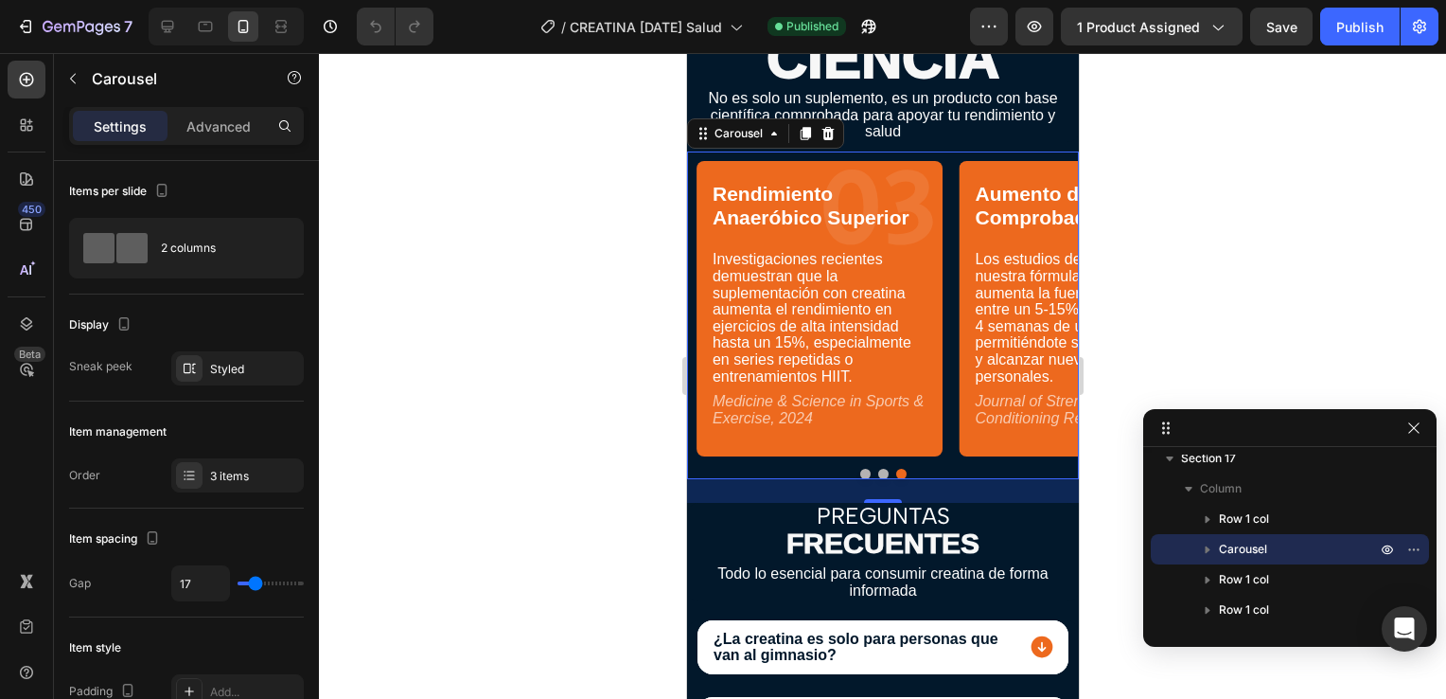
scroll to position [6100, 0]
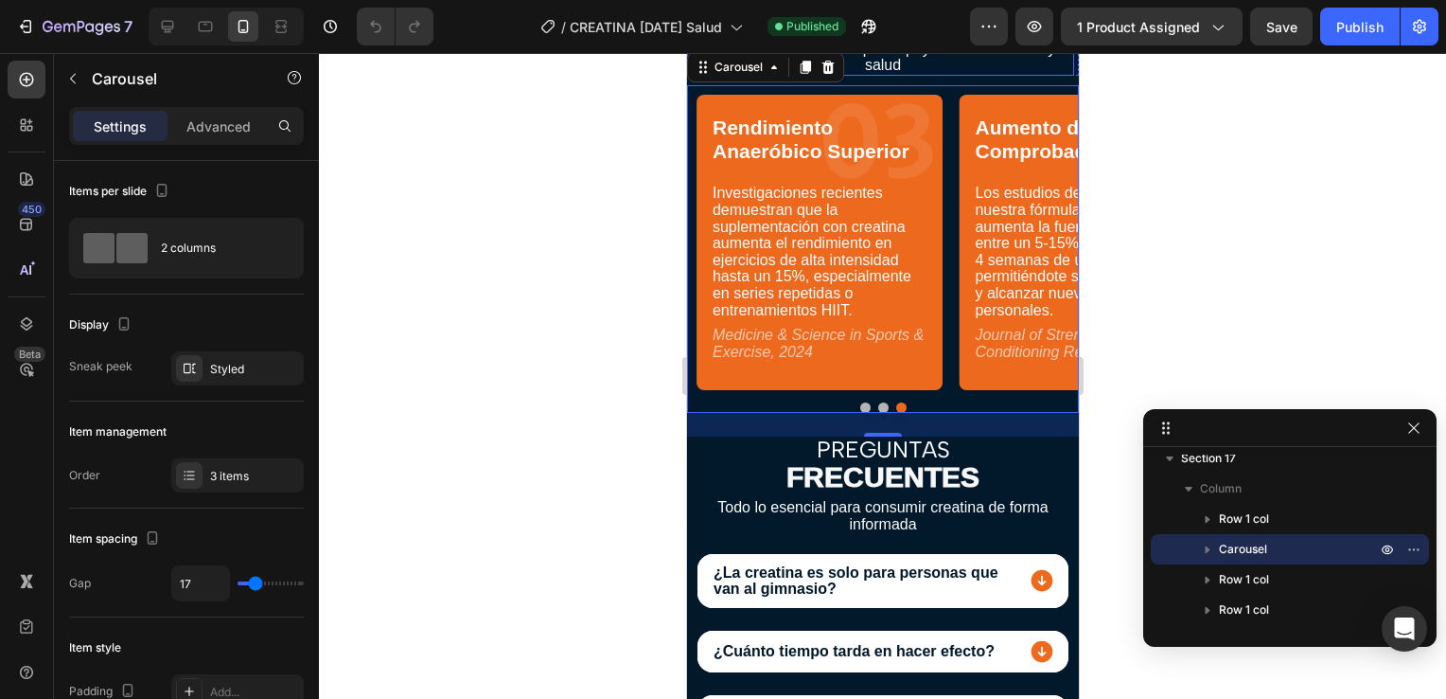
click at [941, 74] on p "No es solo un suplemento, es un producto con base científica comprobada para ap…" at bounding box center [882, 49] width 379 height 50
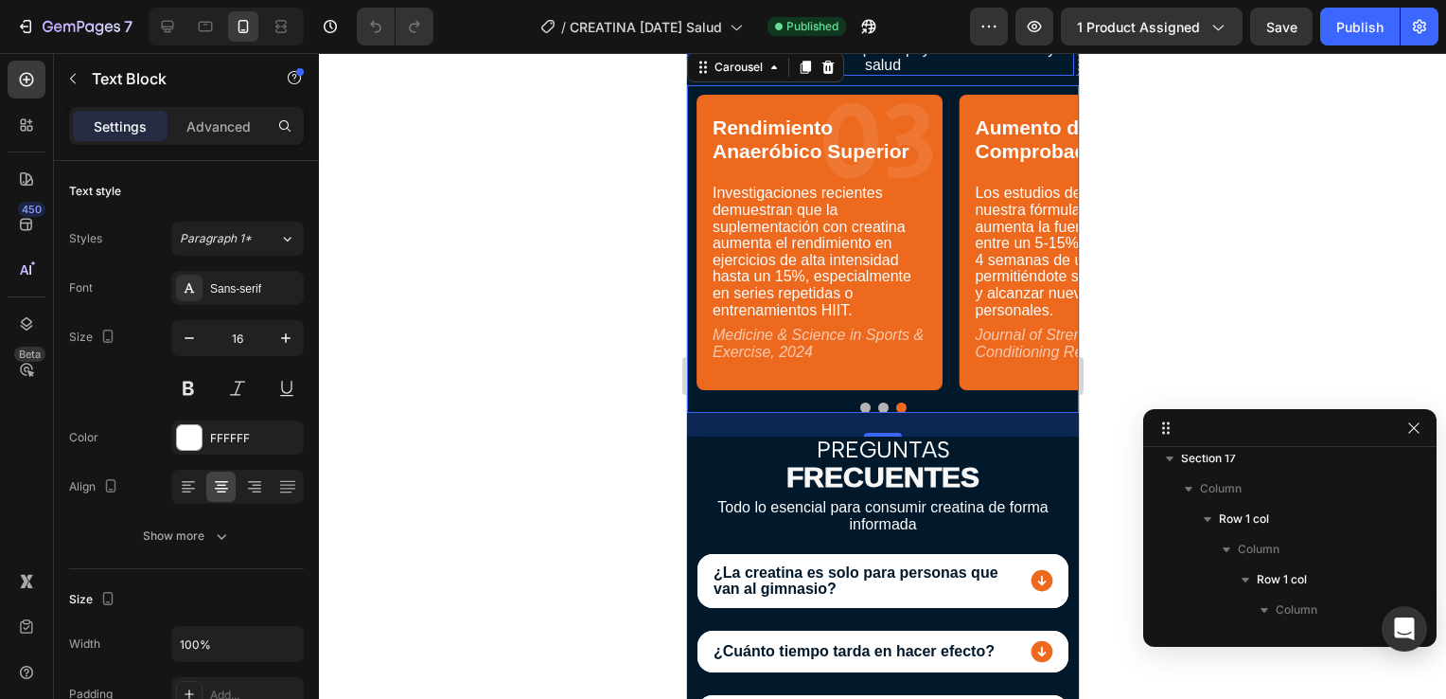
scroll to position [647, 0]
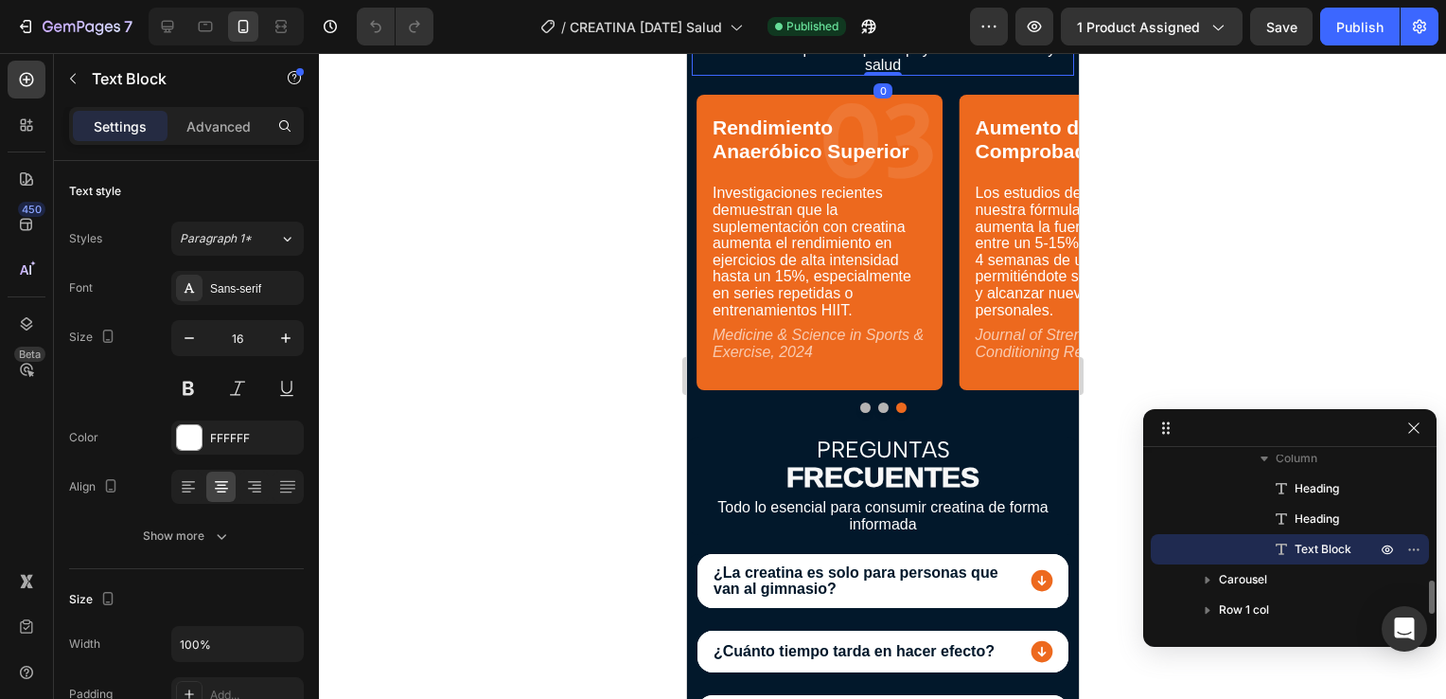
click at [941, 74] on p "No es solo un suplemento, es un producto con base científica comprobada para ap…" at bounding box center [882, 49] width 379 height 50
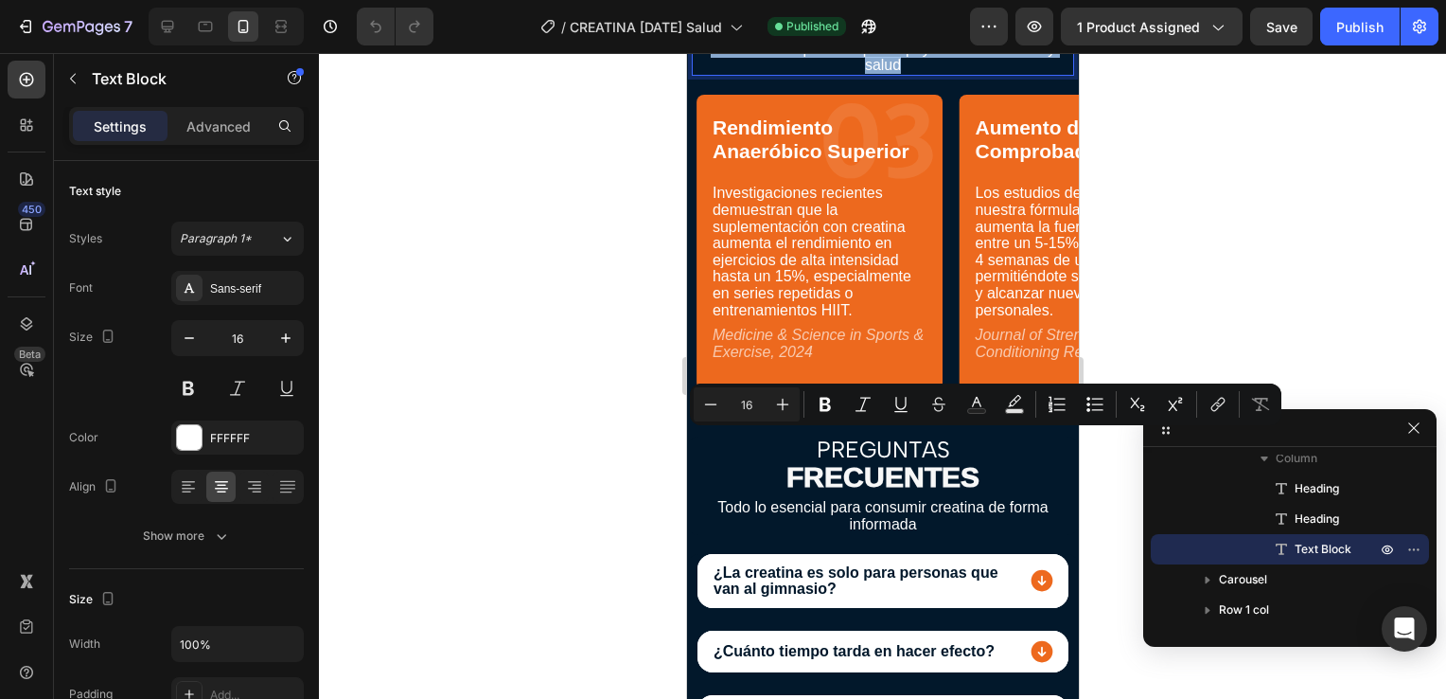
copy p "No es solo un suplemento, es un producto con base científica comprobada para ap…"
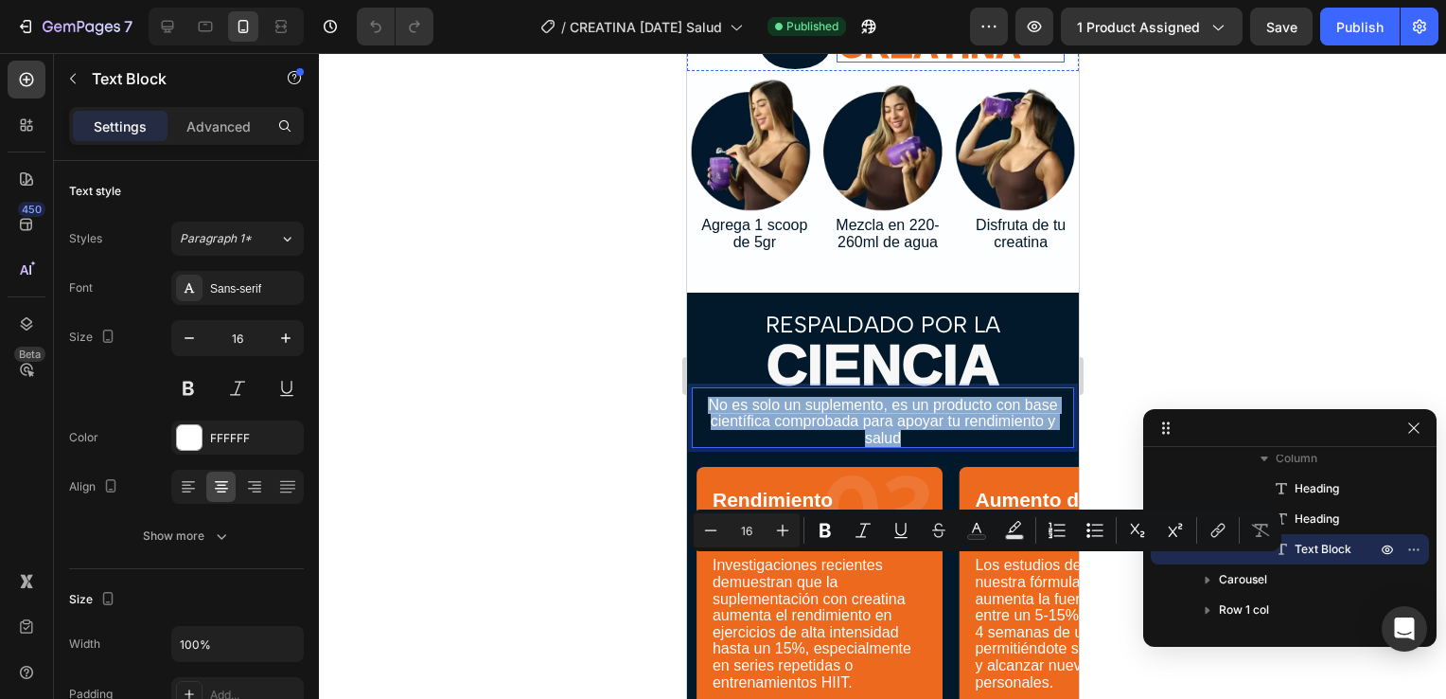
scroll to position [5974, 0]
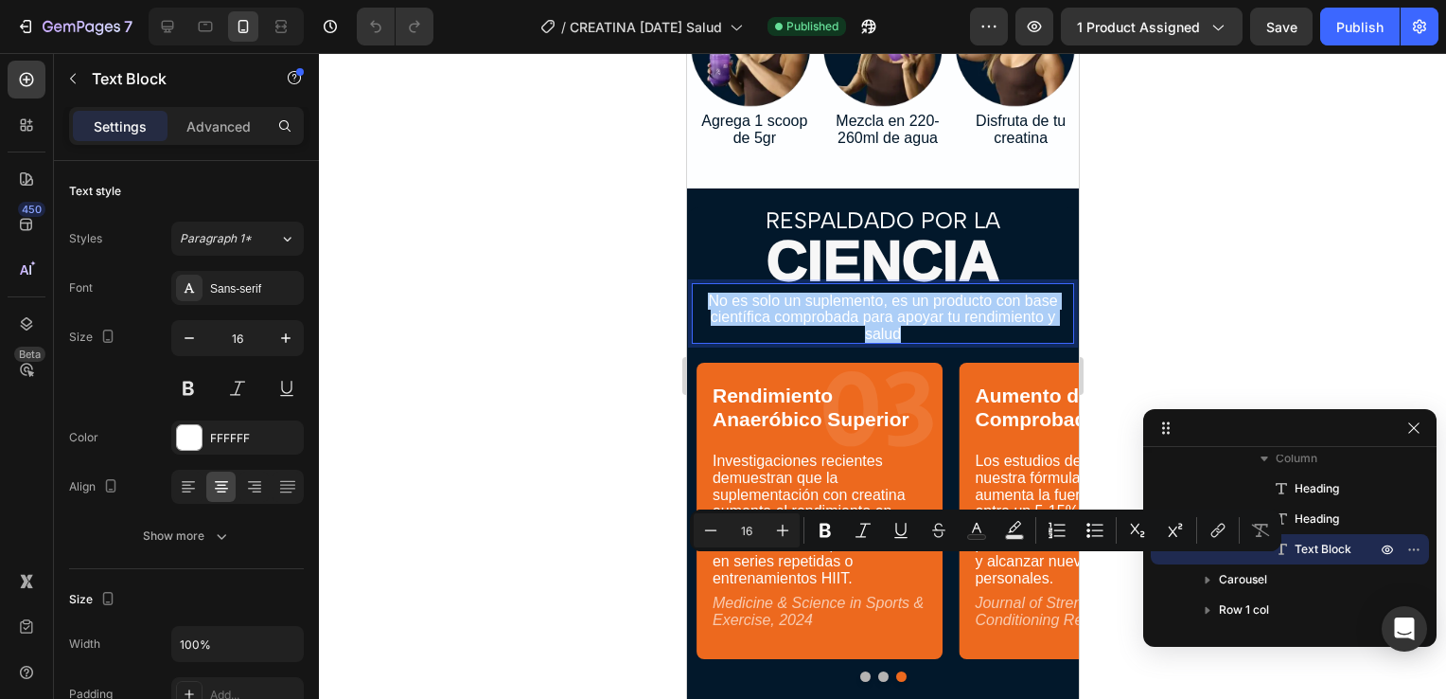
click at [1155, 275] on div at bounding box center [882, 376] width 1127 height 646
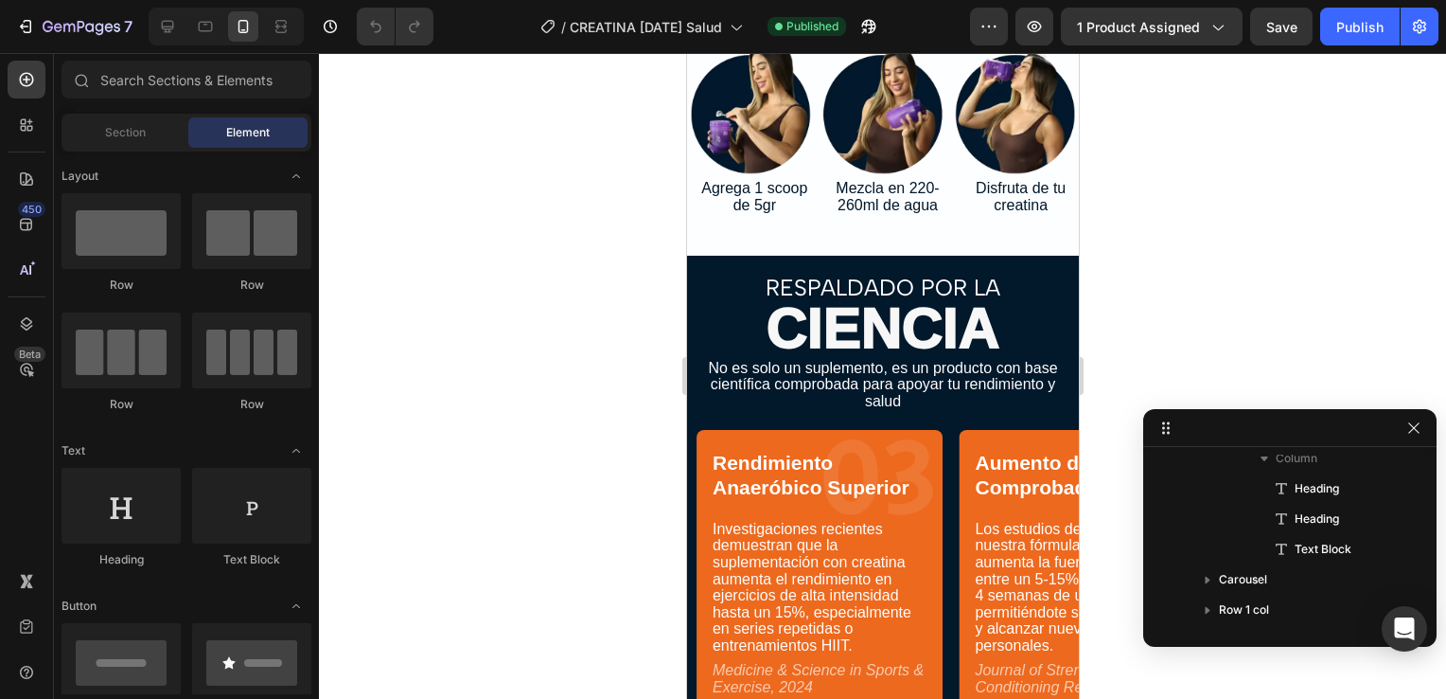
scroll to position [5848, 0]
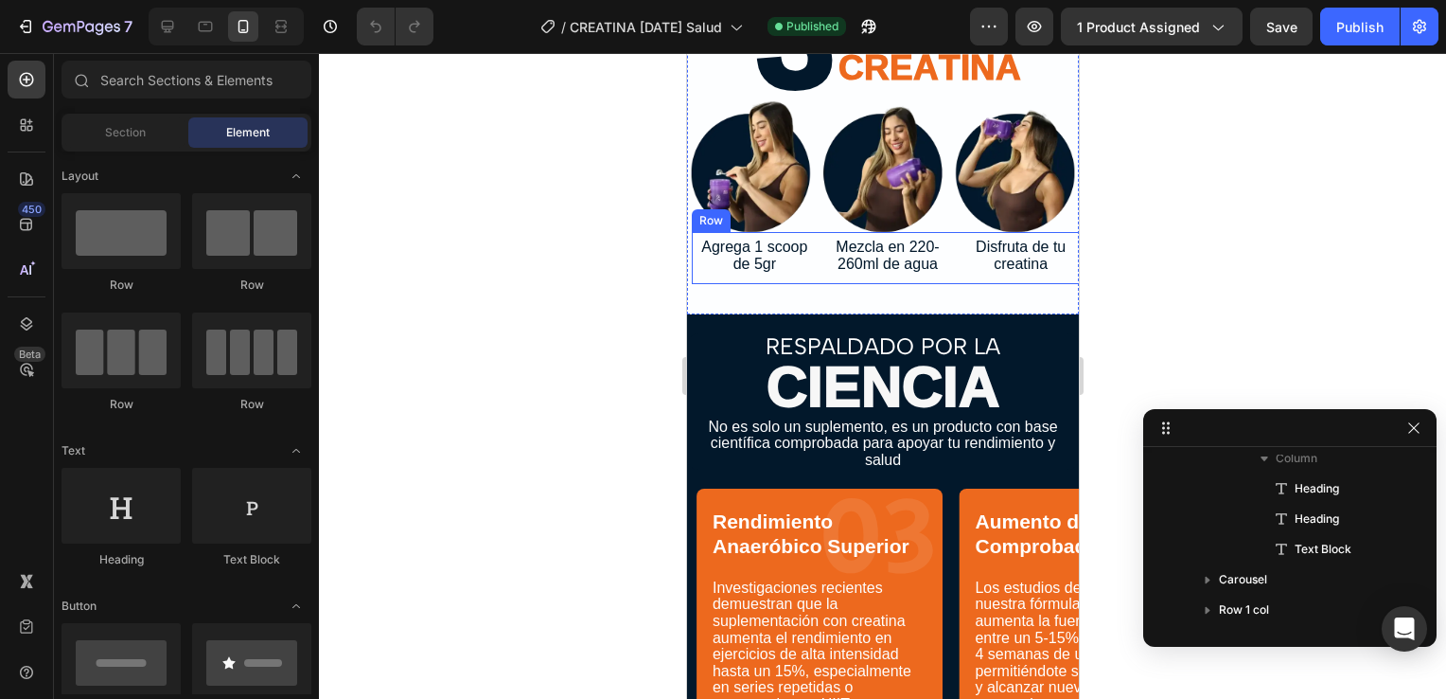
click at [1054, 283] on div "Disfruta de tu creatina Text Block" at bounding box center [1020, 257] width 126 height 51
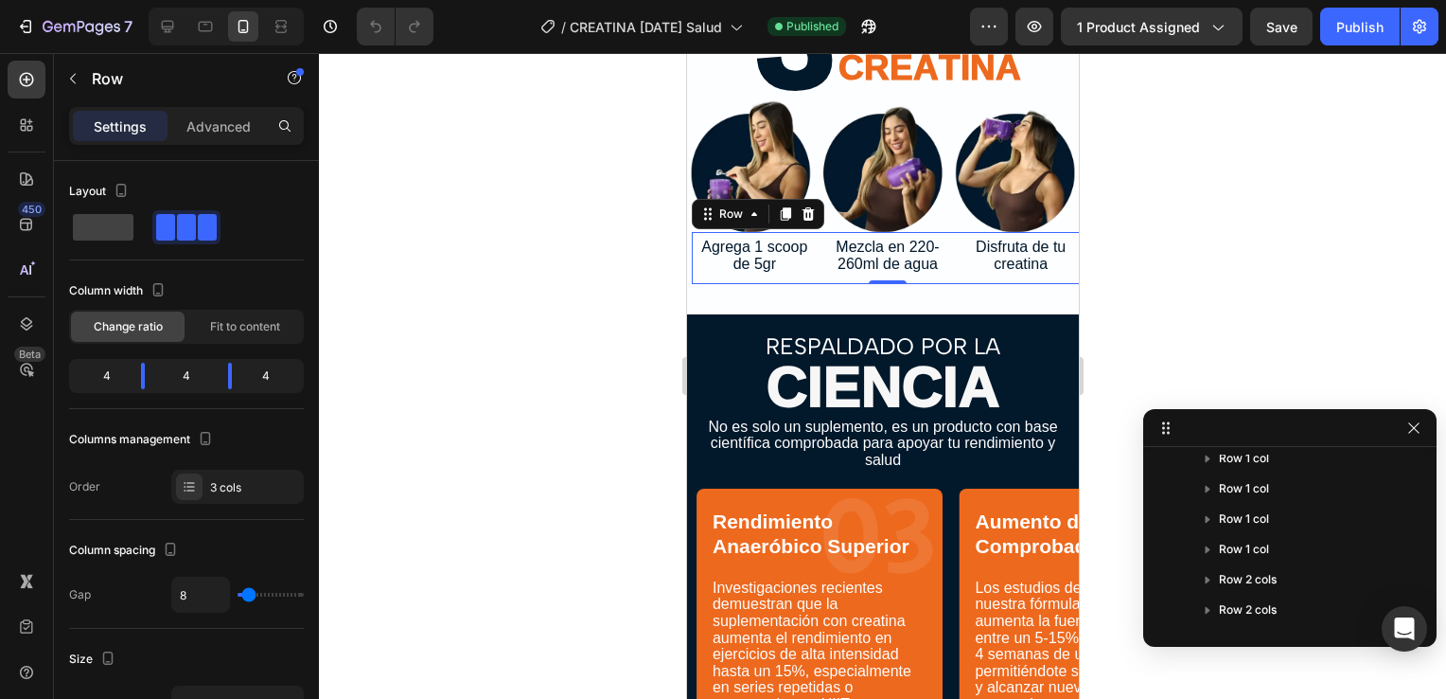
scroll to position [769, 0]
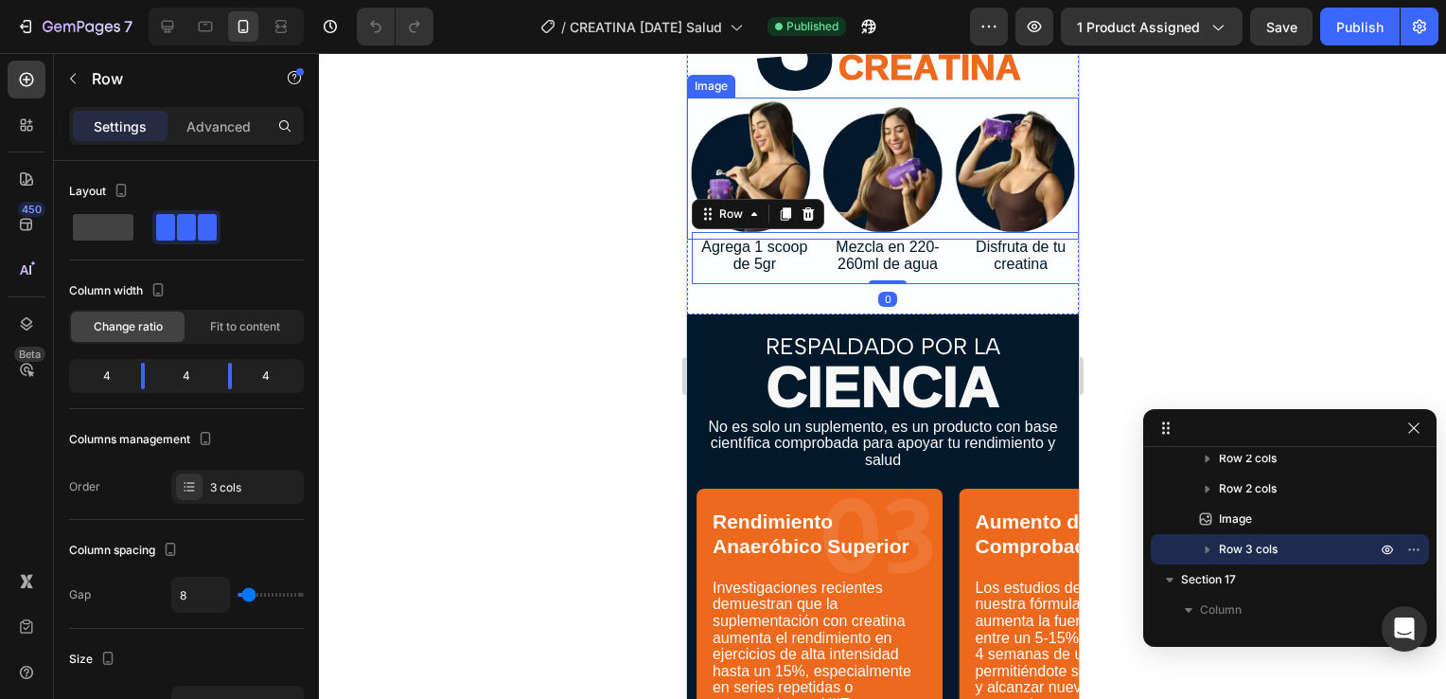
click at [1053, 239] on img at bounding box center [882, 169] width 392 height 142
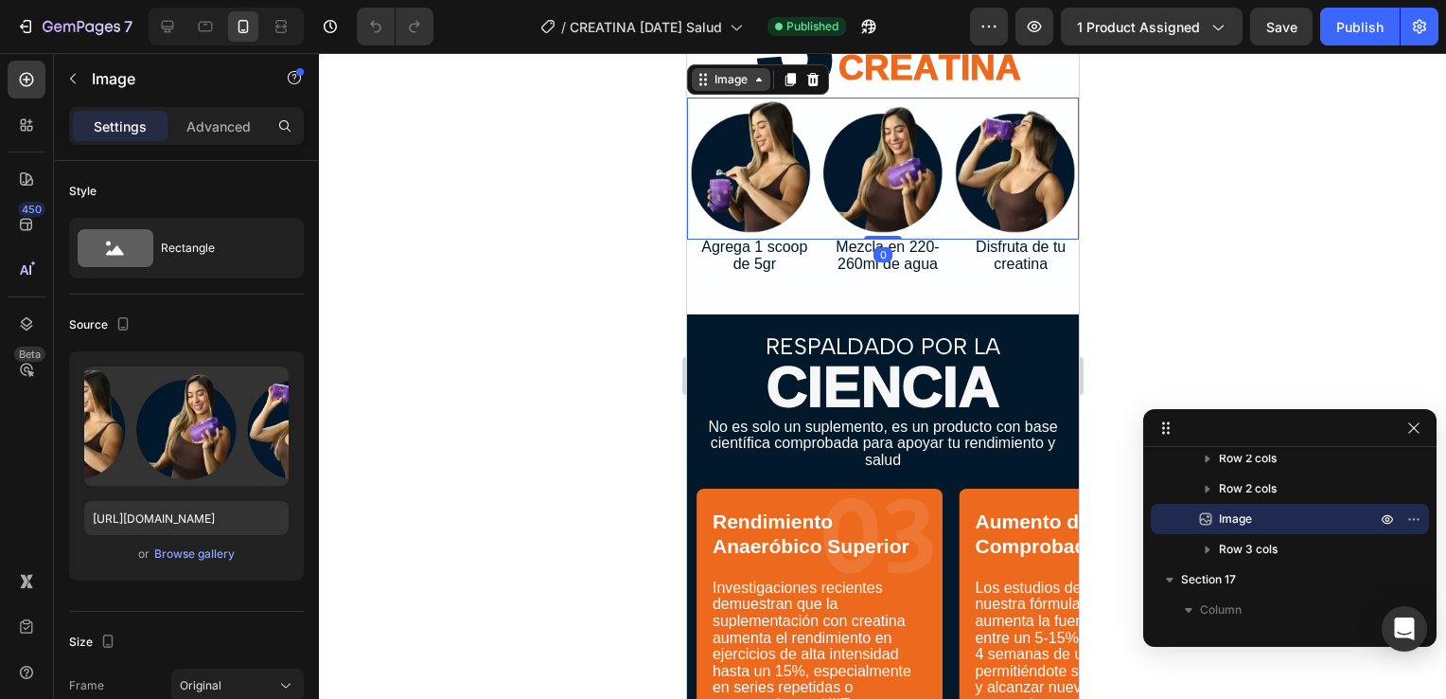
click at [746, 88] on div "Image" at bounding box center [730, 79] width 41 height 17
click at [790, 87] on icon at bounding box center [789, 79] width 15 height 15
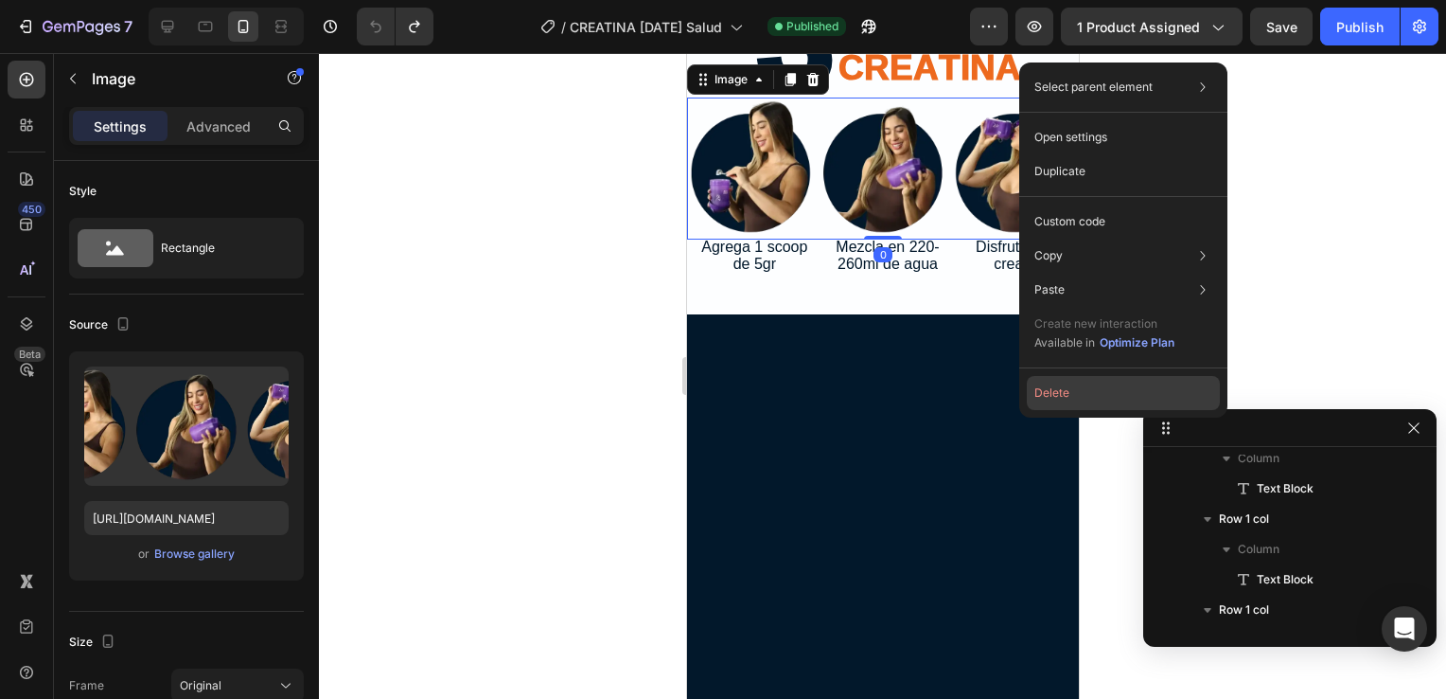
scroll to position [1314, 0]
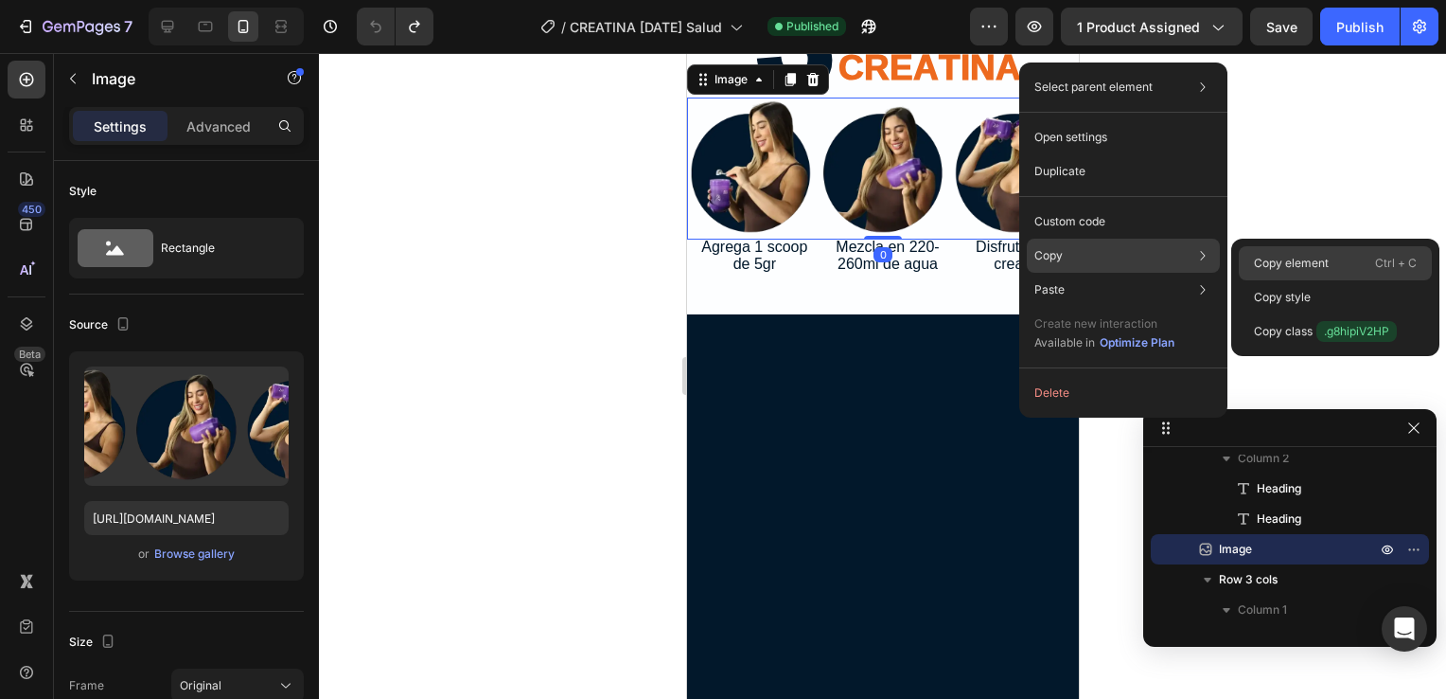
click at [1267, 256] on p "Copy element" at bounding box center [1291, 263] width 75 height 17
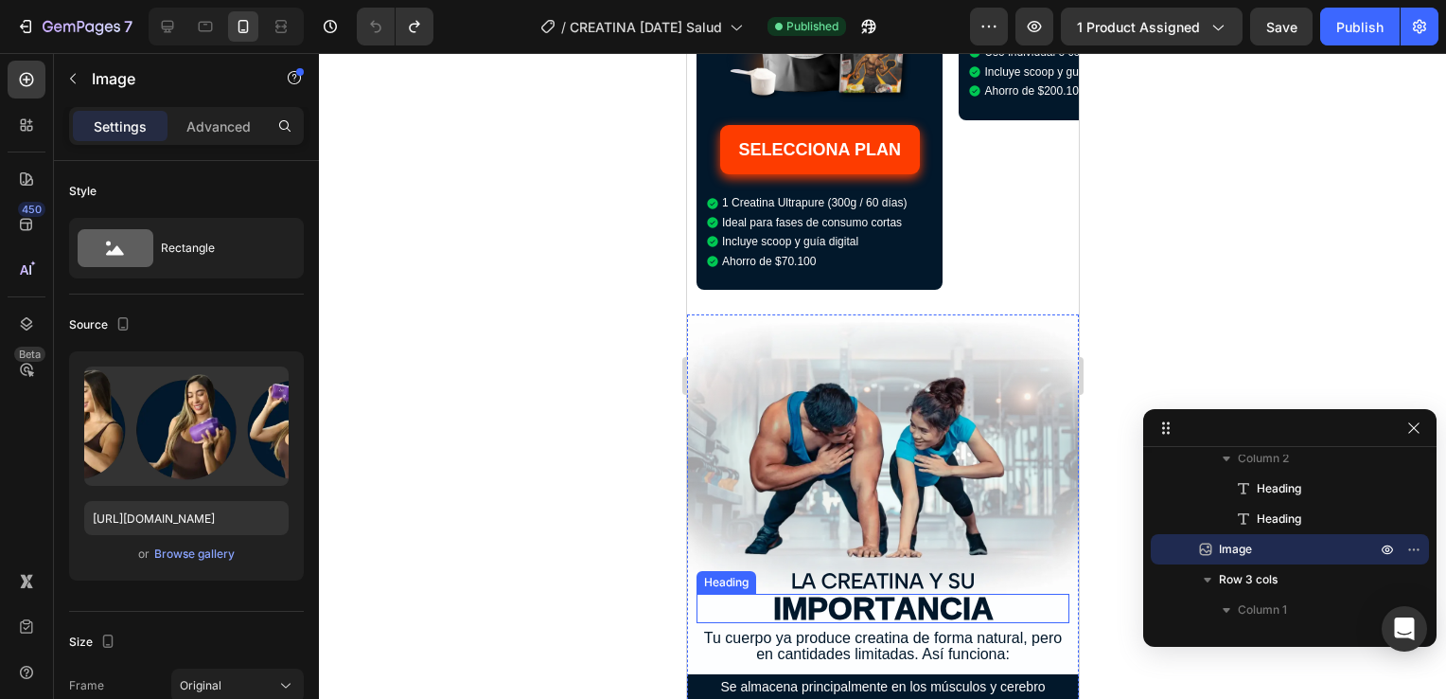
scroll to position [4585, 0]
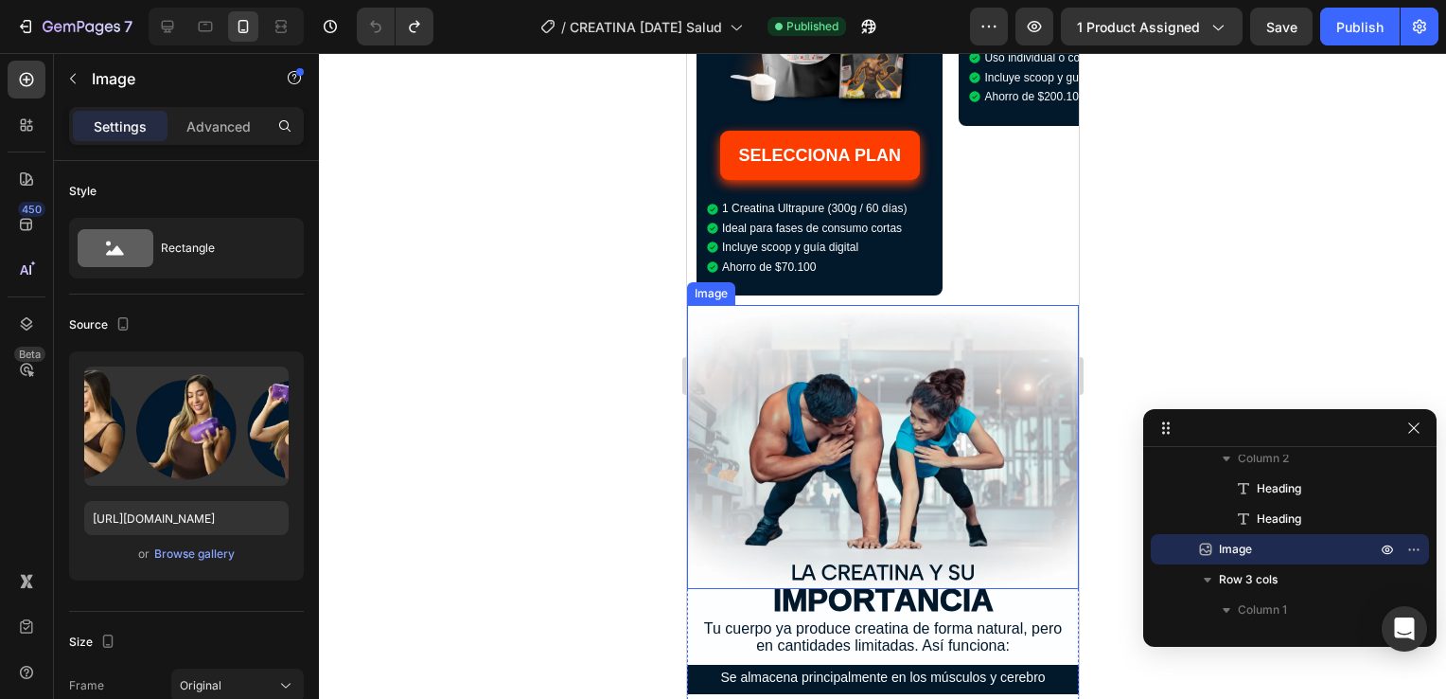
click at [936, 326] on img at bounding box center [882, 447] width 392 height 284
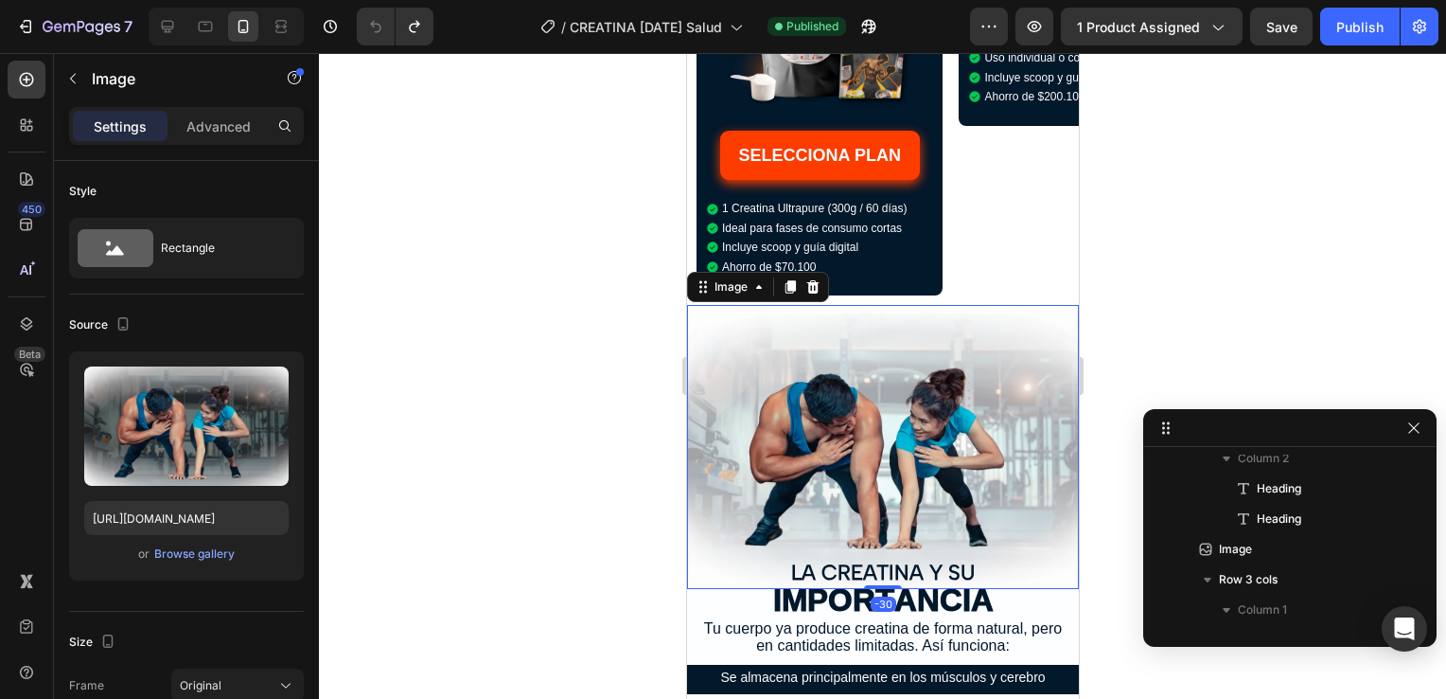
scroll to position [435, 0]
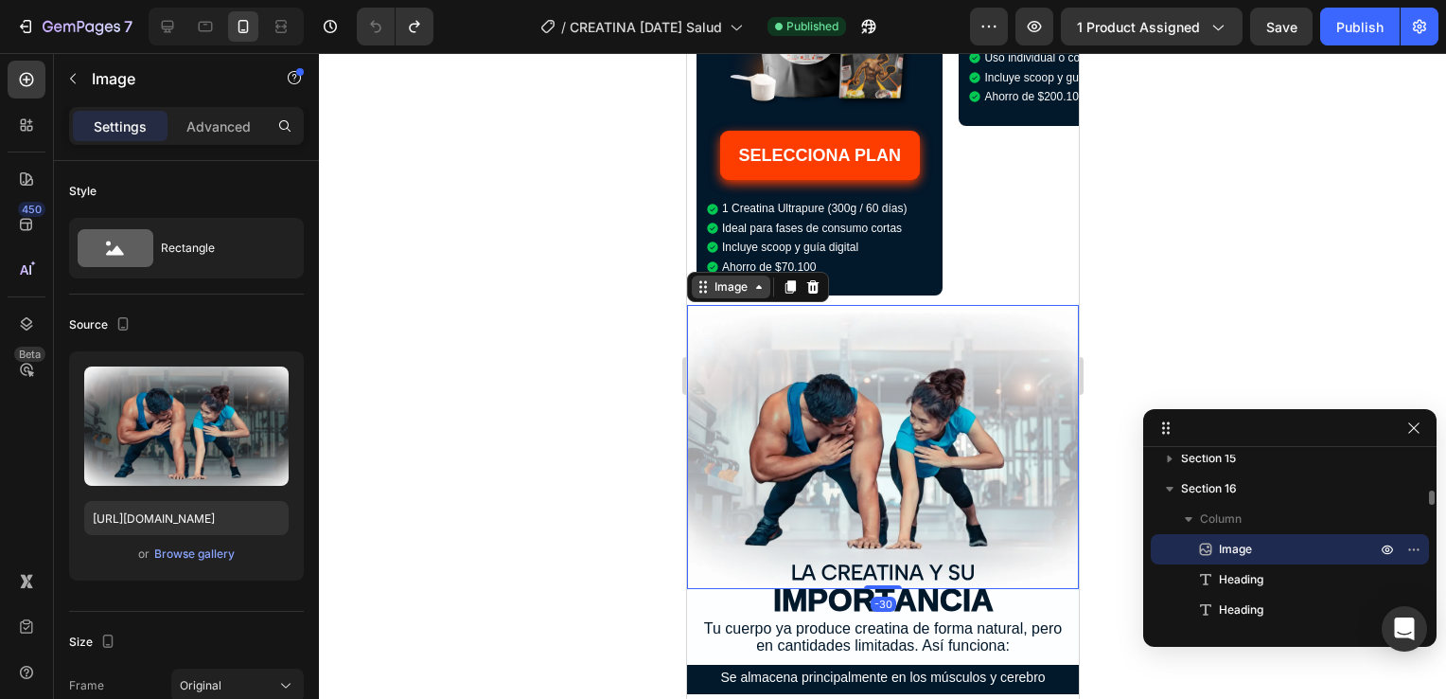
click at [751, 294] on icon at bounding box center [758, 286] width 15 height 15
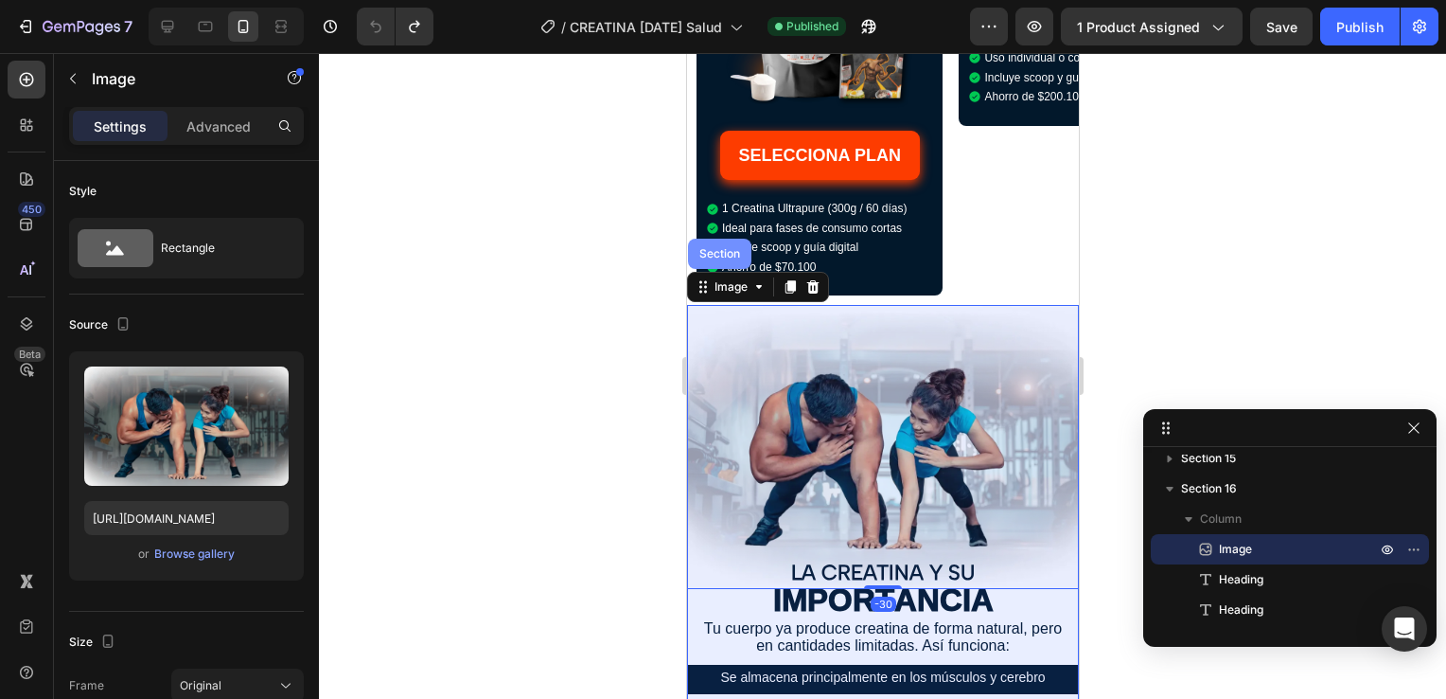
click at [736, 259] on div "Section" at bounding box center [719, 253] width 48 height 11
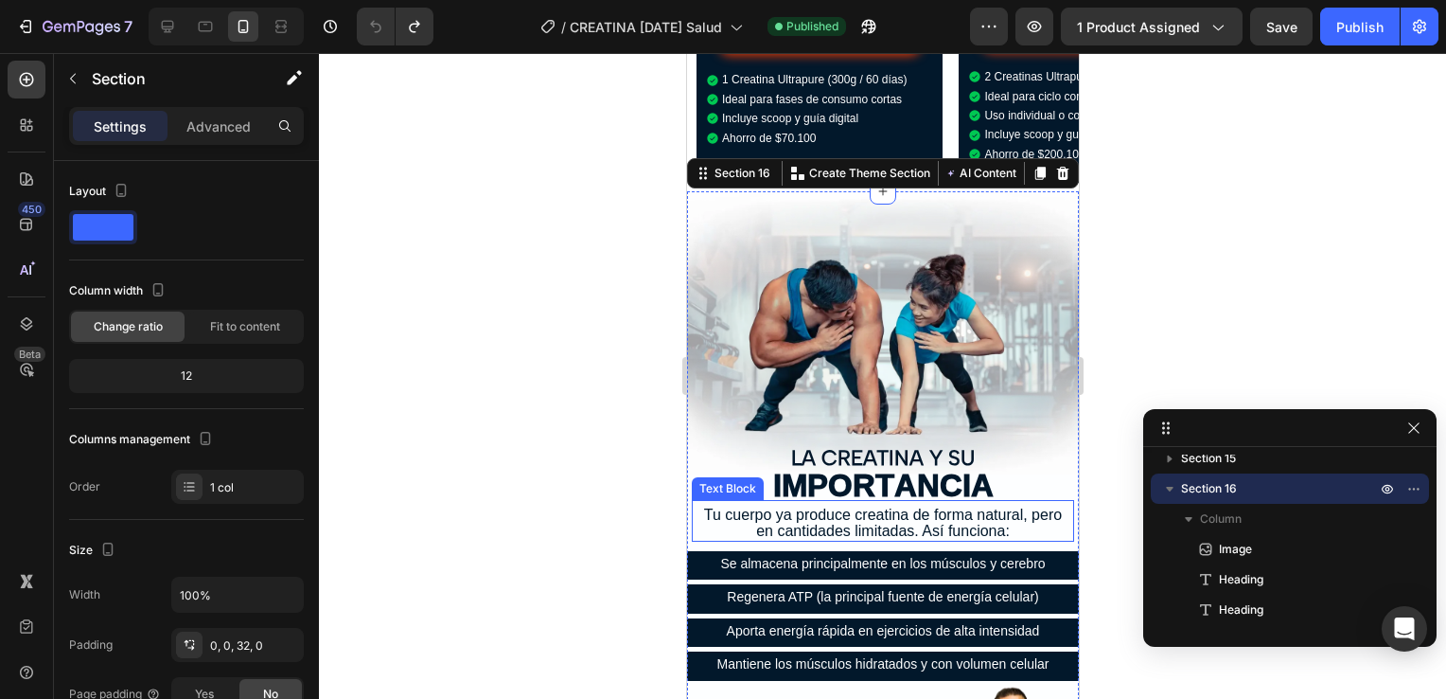
scroll to position [4712, 0]
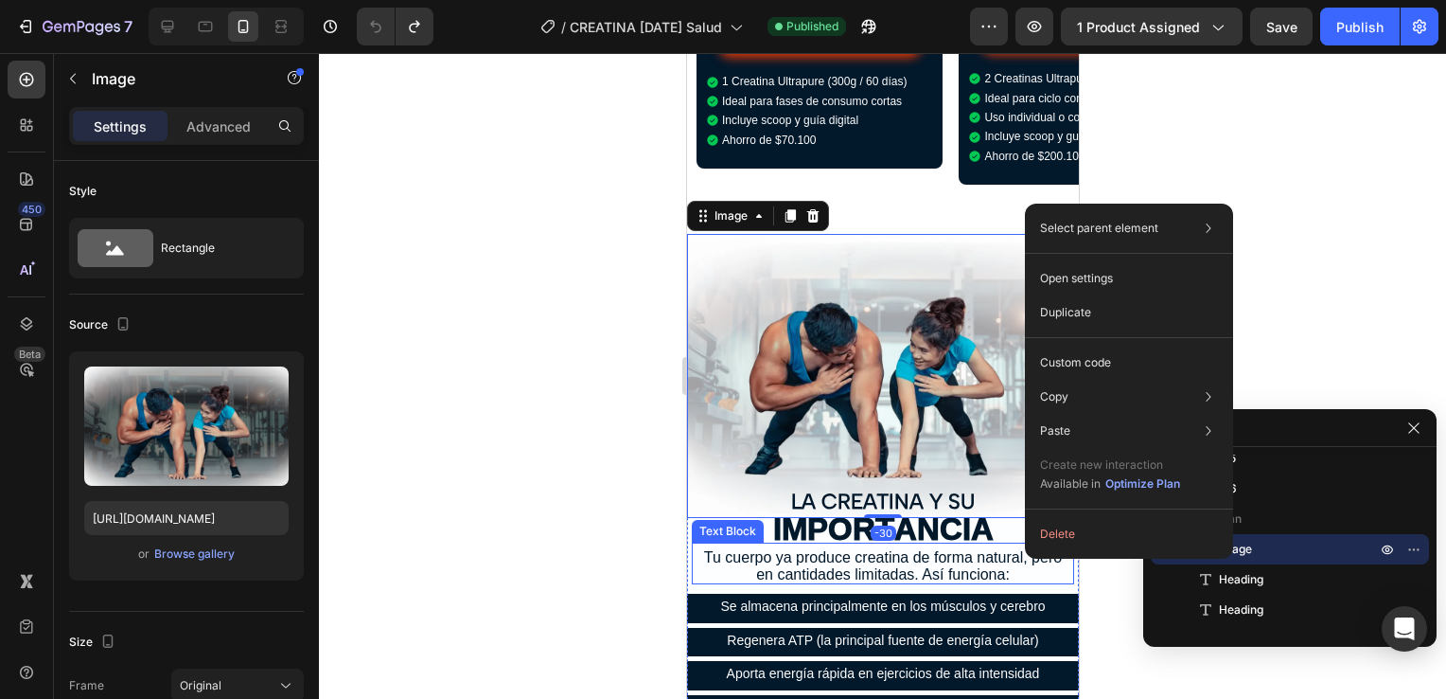
click at [1010, 514] on h2 "IMPORTANCIA" at bounding box center [882, 528] width 373 height 28
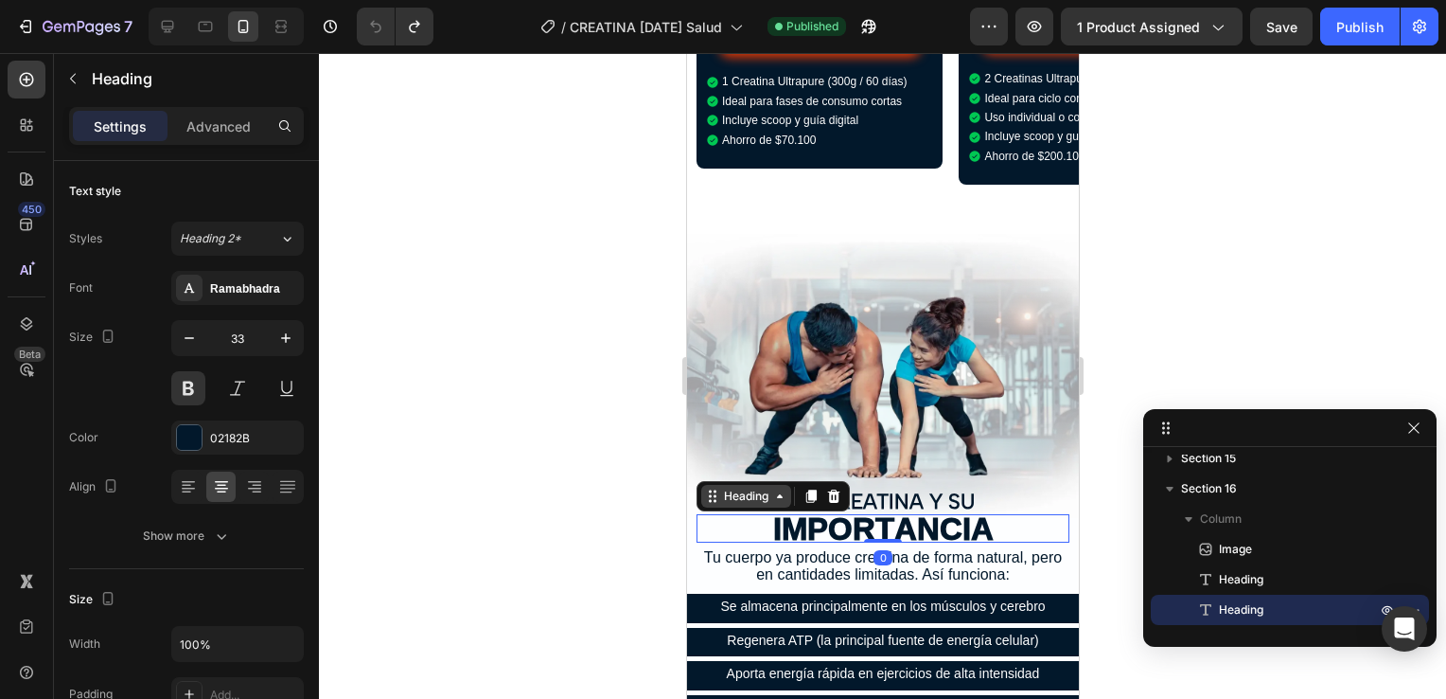
click at [747, 488] on div "Heading" at bounding box center [745, 496] width 52 height 17
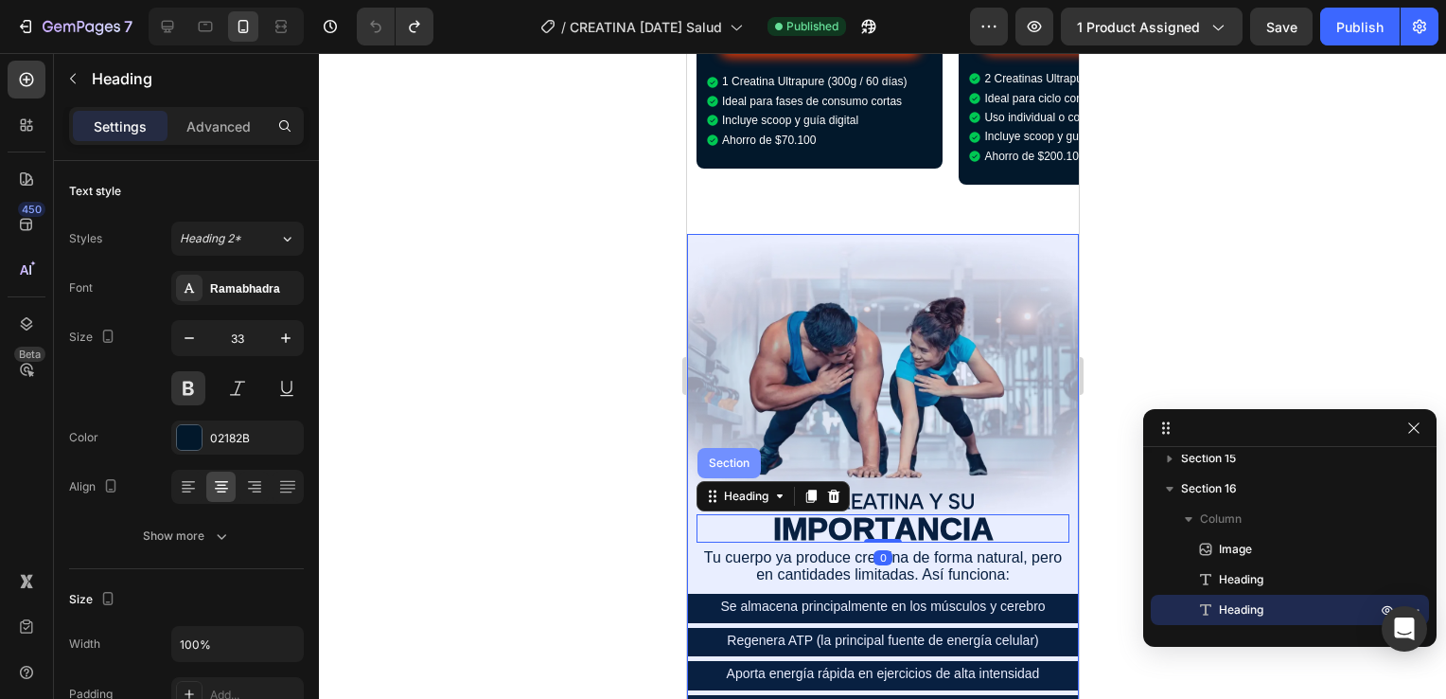
click at [735, 457] on div "Section" at bounding box center [728, 462] width 48 height 11
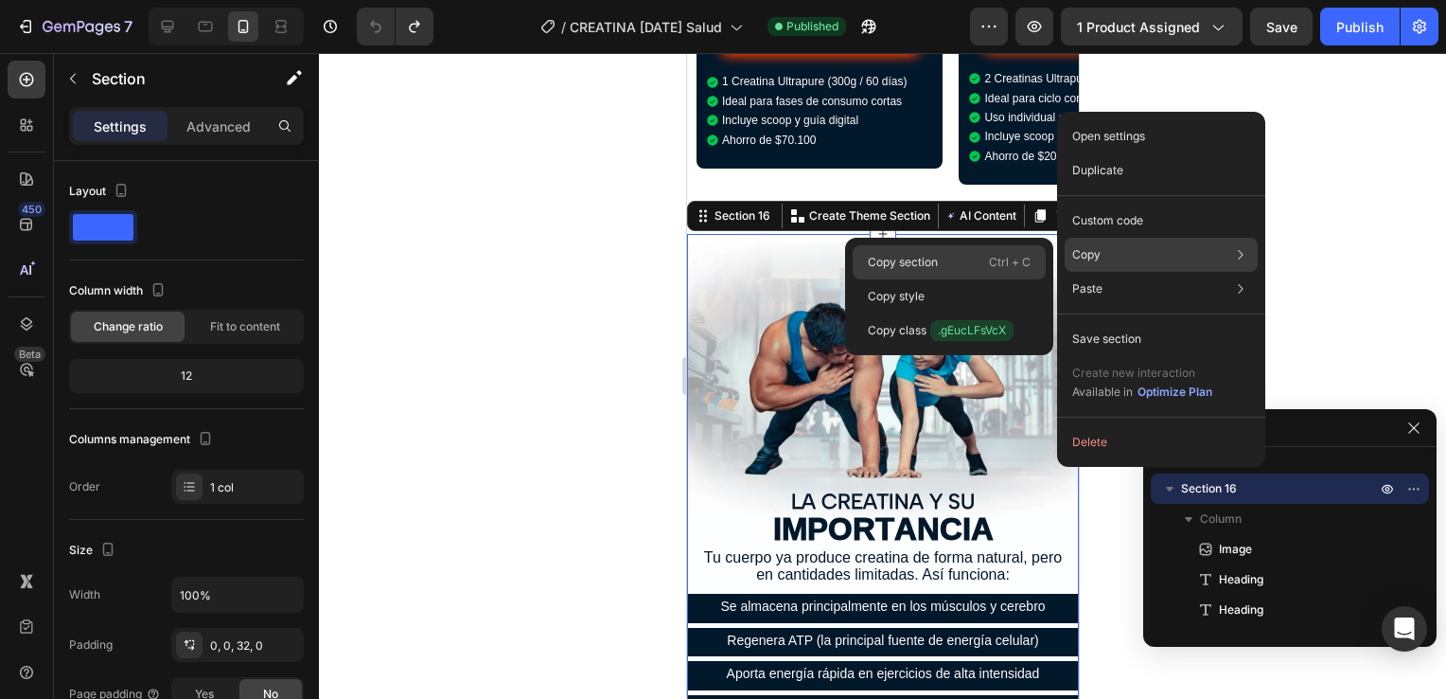
drag, startPoint x: 958, startPoint y: 260, endPoint x: 151, endPoint y: 1, distance: 847.2
click at [958, 260] on div "Copy section Ctrl + C" at bounding box center [949, 262] width 193 height 34
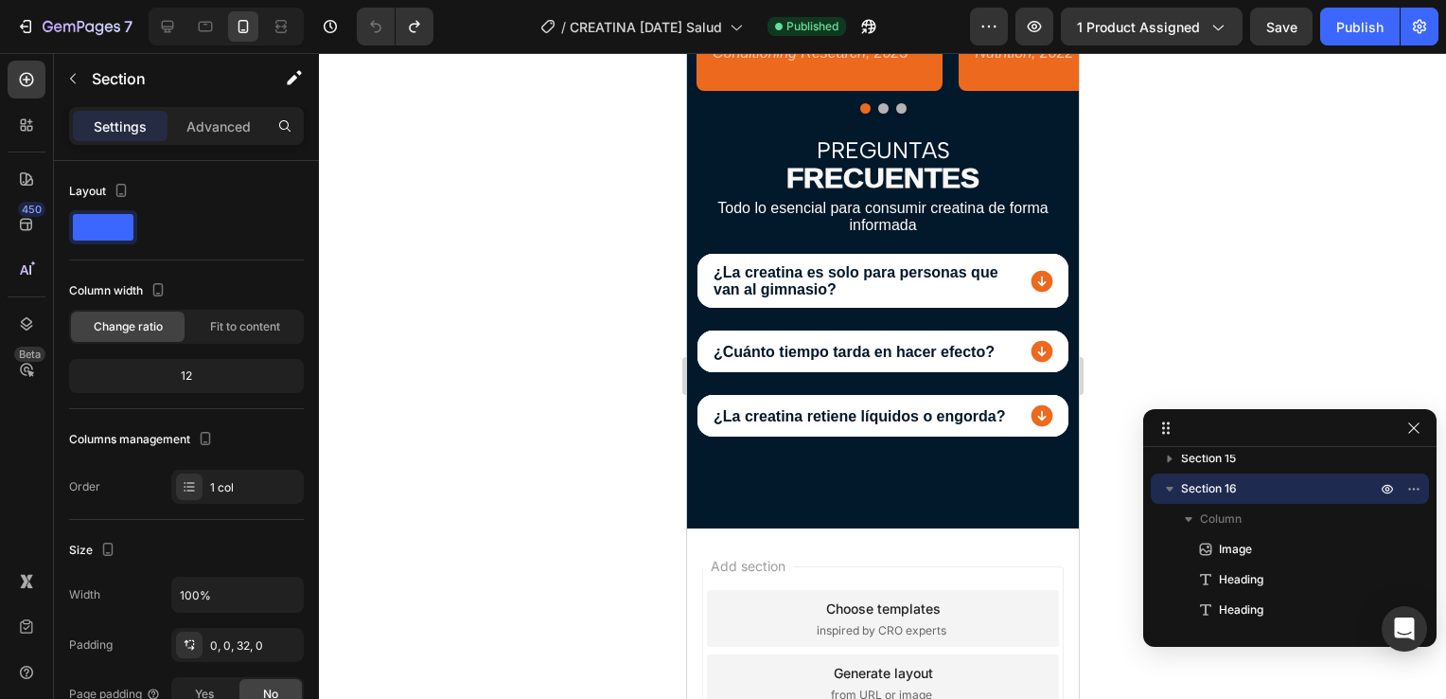
scroll to position [6276, 0]
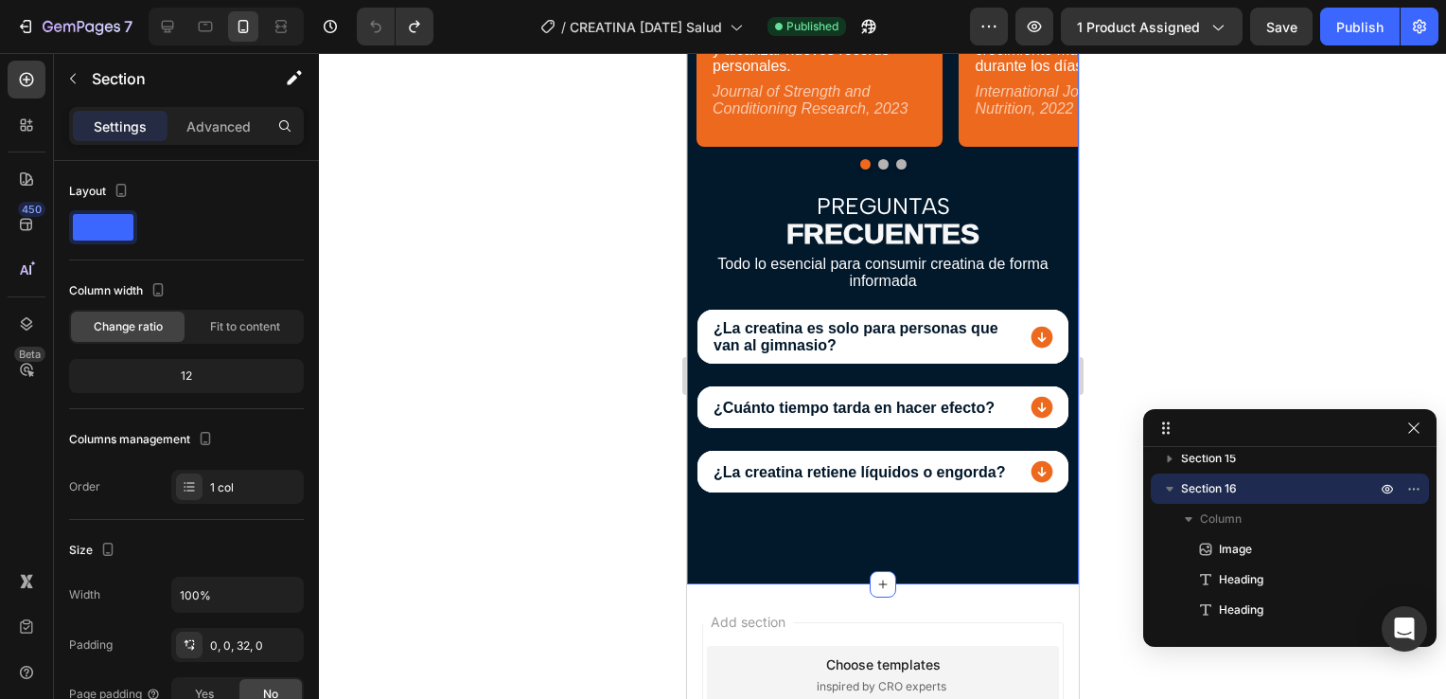
click at [1027, 293] on div "RESPALDADO POR LA Heading CIENCIA Heading No es solo un suplemento, es un produ…" at bounding box center [882, 97] width 392 height 805
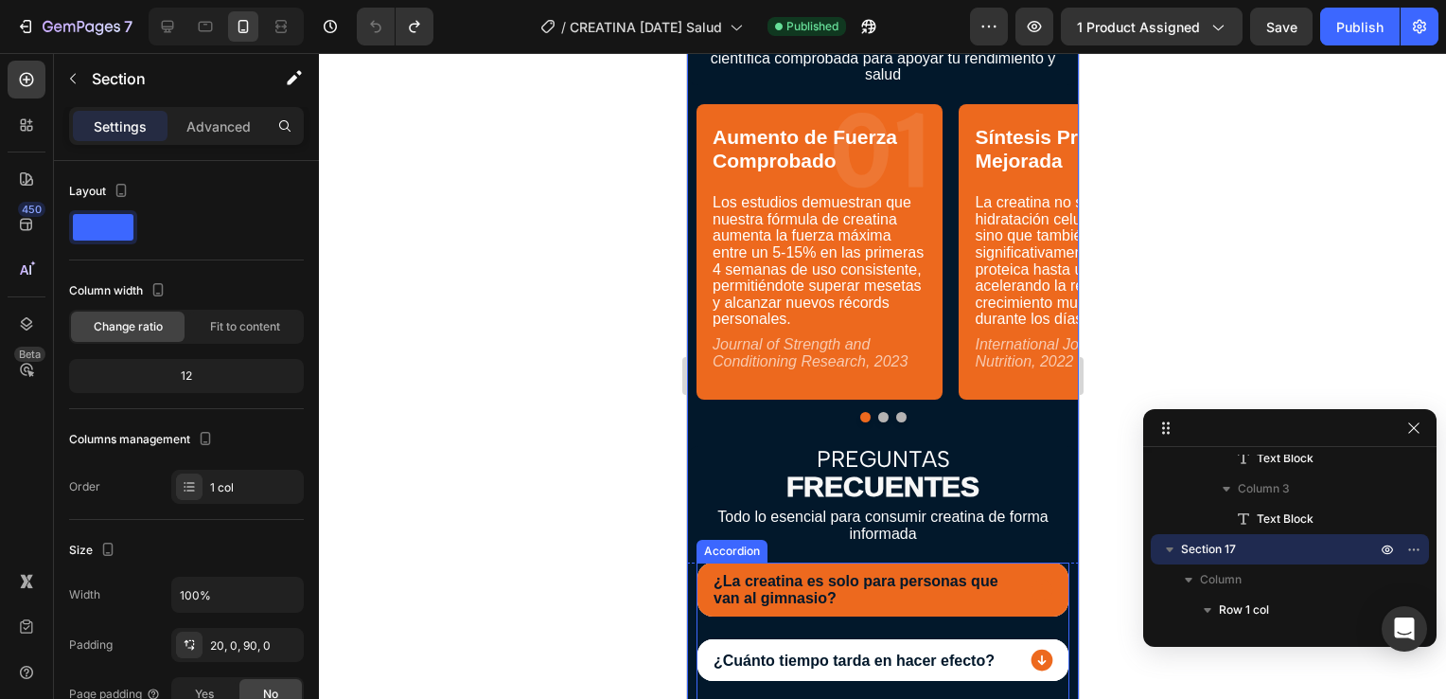
scroll to position [6149, 0]
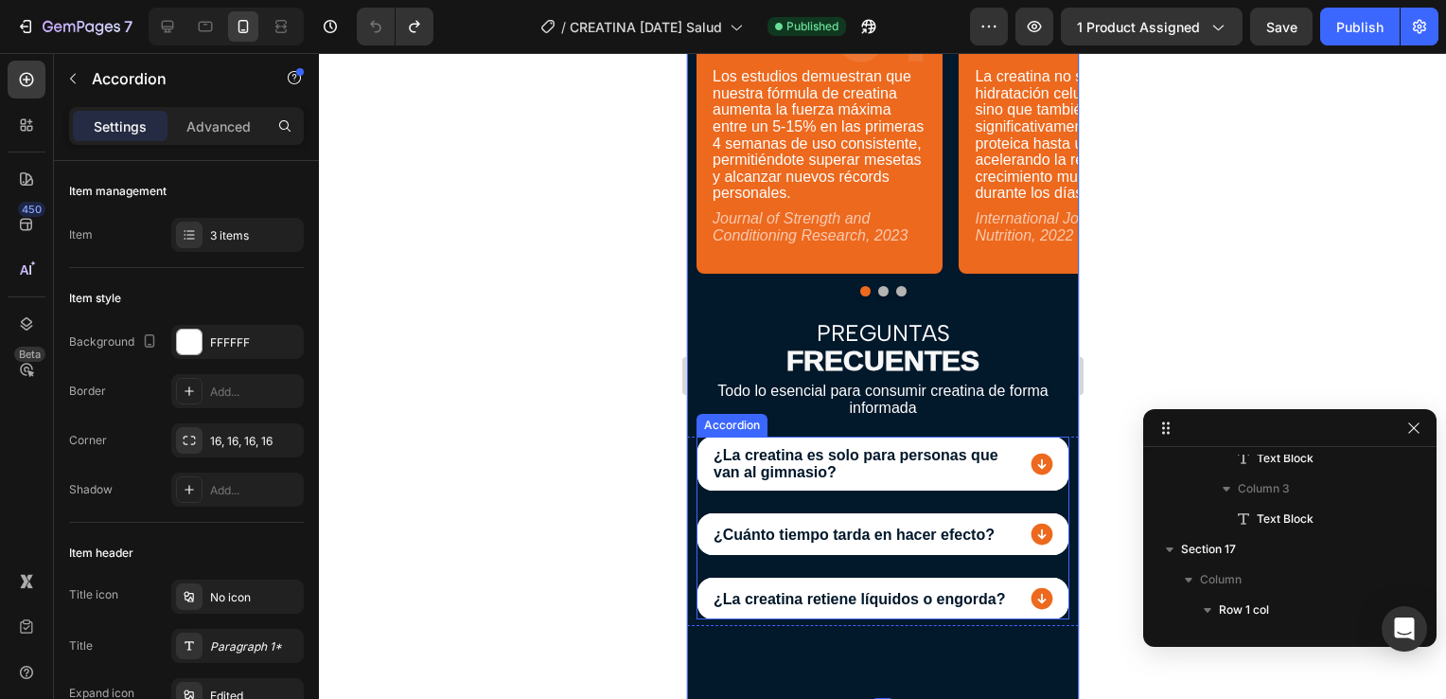
click at [1053, 437] on div "¿La creatina es solo para personas que van al gimnasio?" at bounding box center [882, 463] width 371 height 54
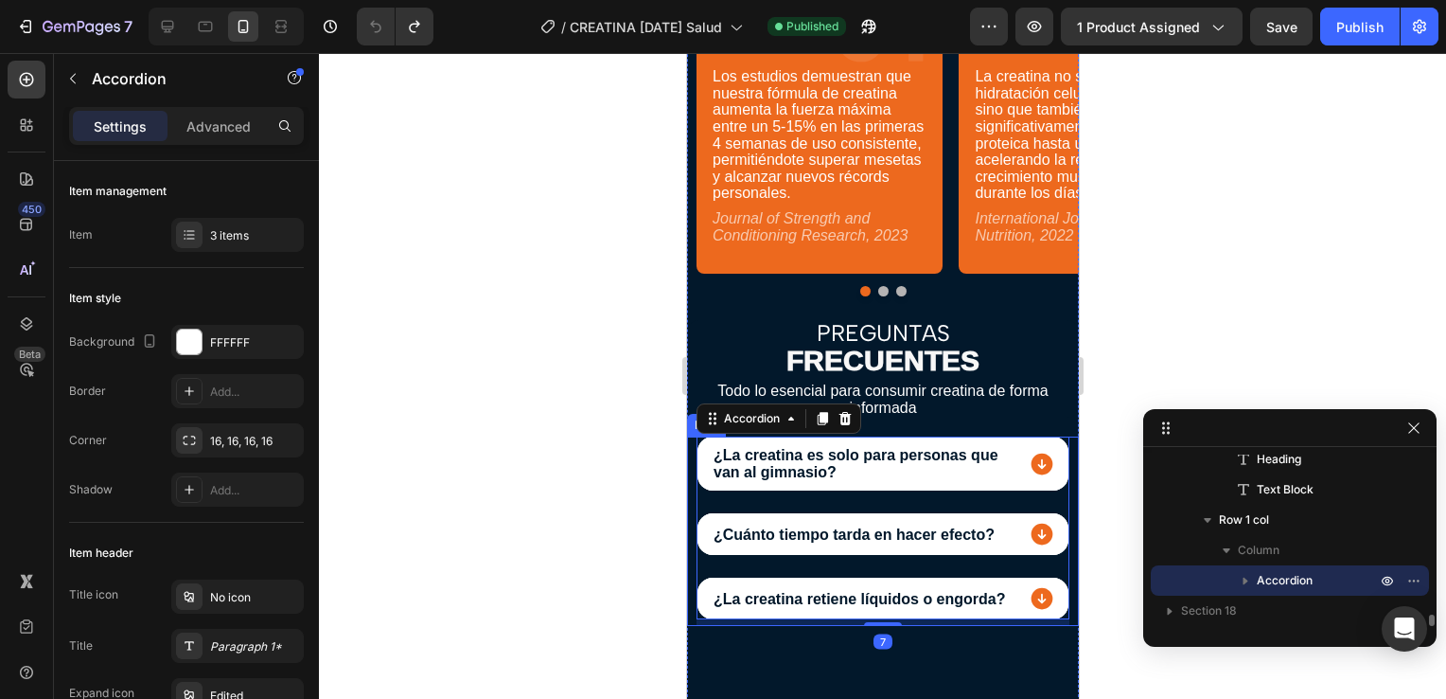
click at [1061, 437] on div "¿La creatina es solo para personas que van al gimnasio? ¿Cuánto tiempo tarda en…" at bounding box center [882, 530] width 392 height 189
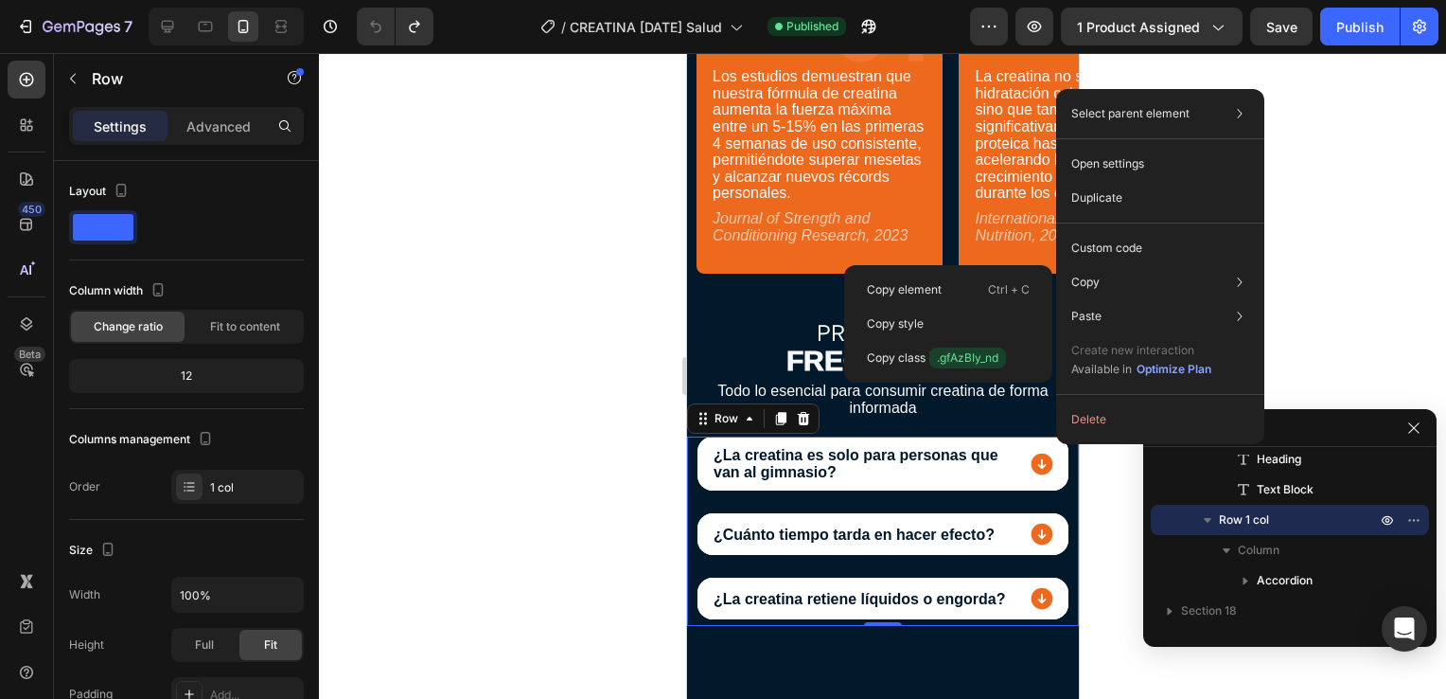
drag, startPoint x: 964, startPoint y: 288, endPoint x: 776, endPoint y: 36, distance: 313.9
click at [965, 288] on div "Copy element Ctrl + C" at bounding box center [948, 290] width 193 height 34
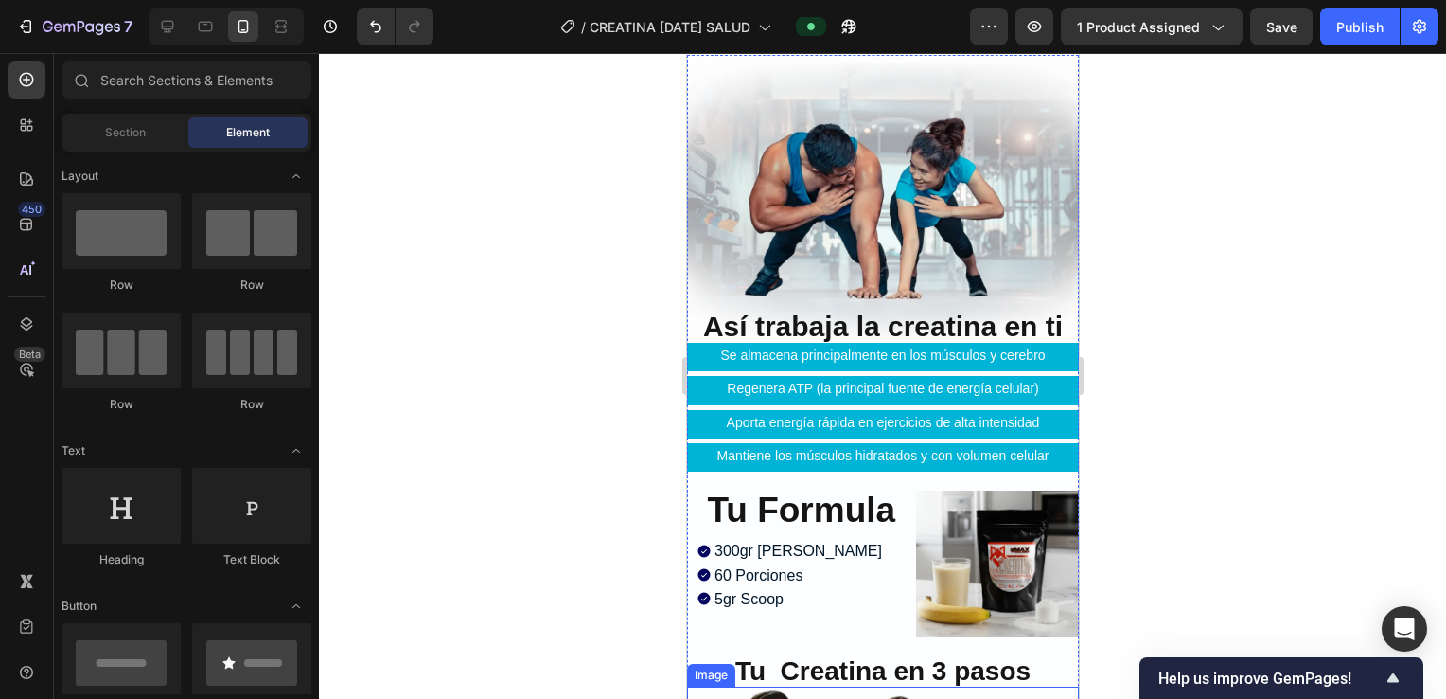
scroll to position [7076, 0]
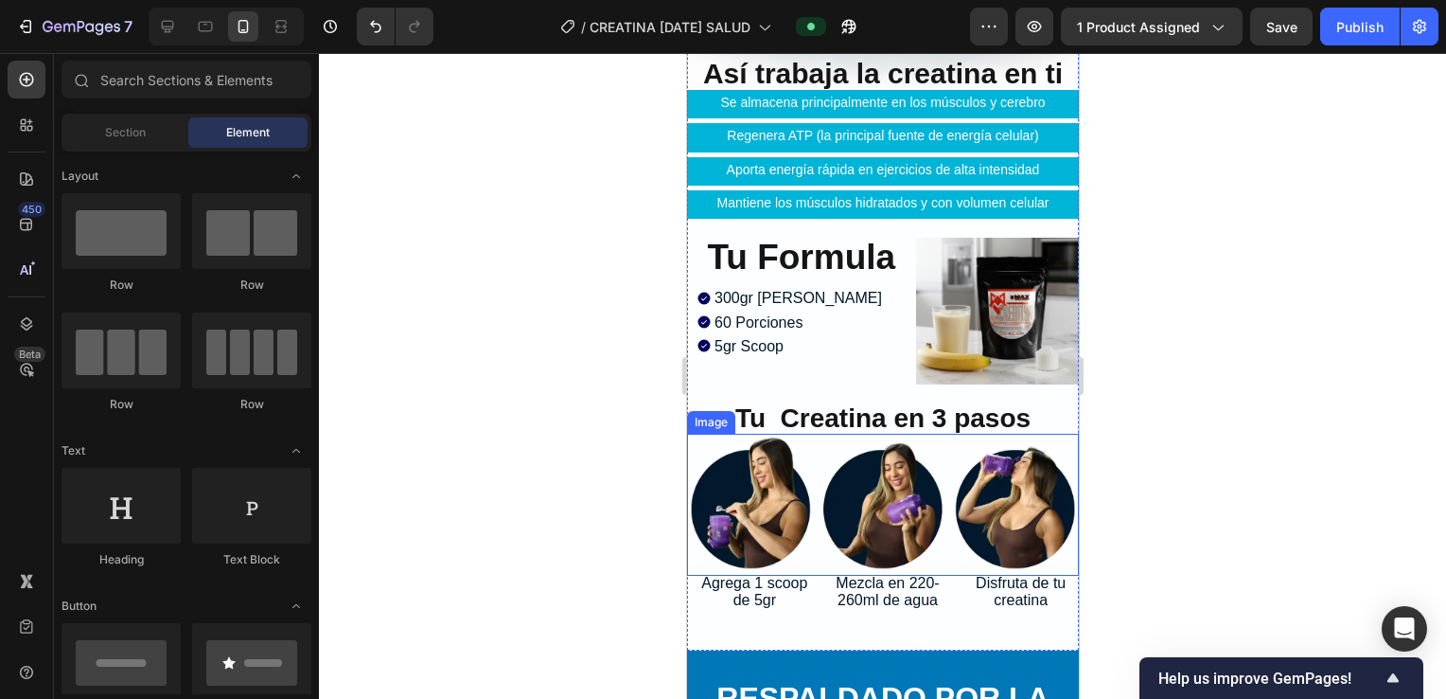
click at [854, 489] on img at bounding box center [882, 505] width 392 height 142
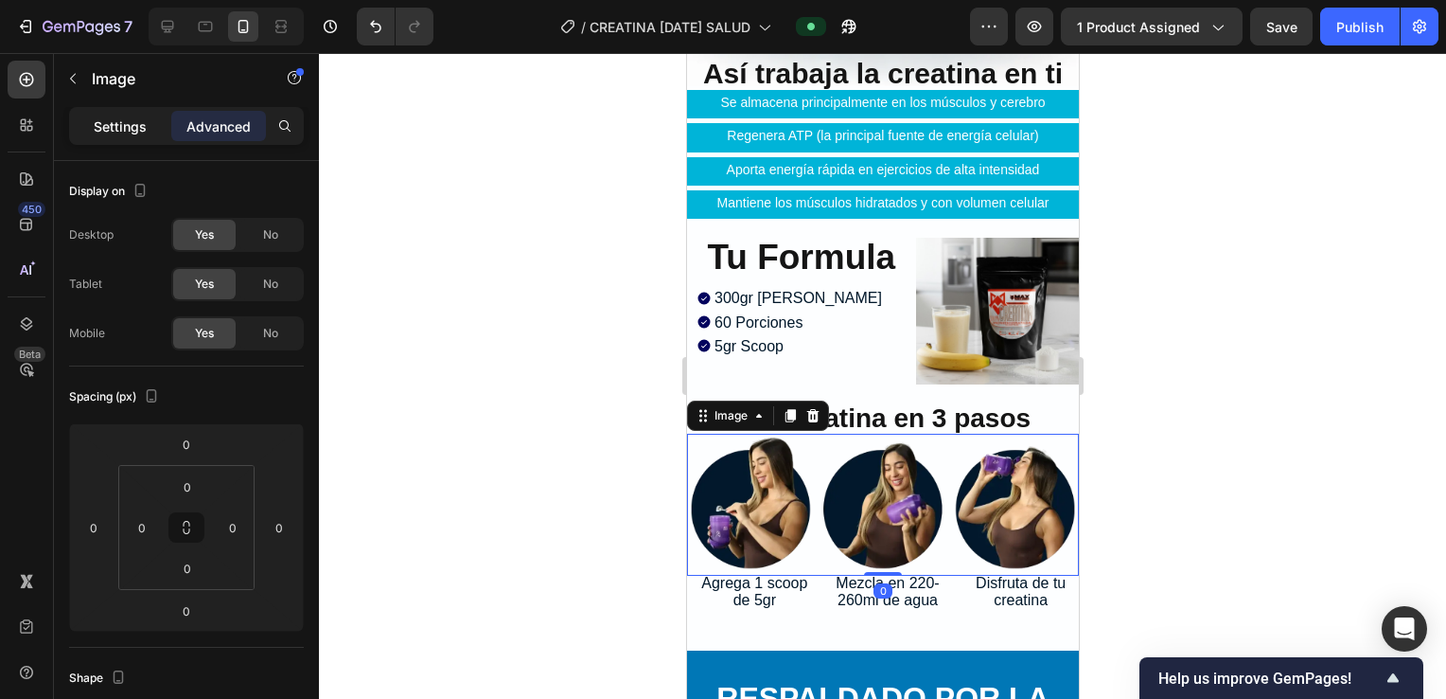
click at [111, 121] on p "Settings" at bounding box center [120, 126] width 53 height 20
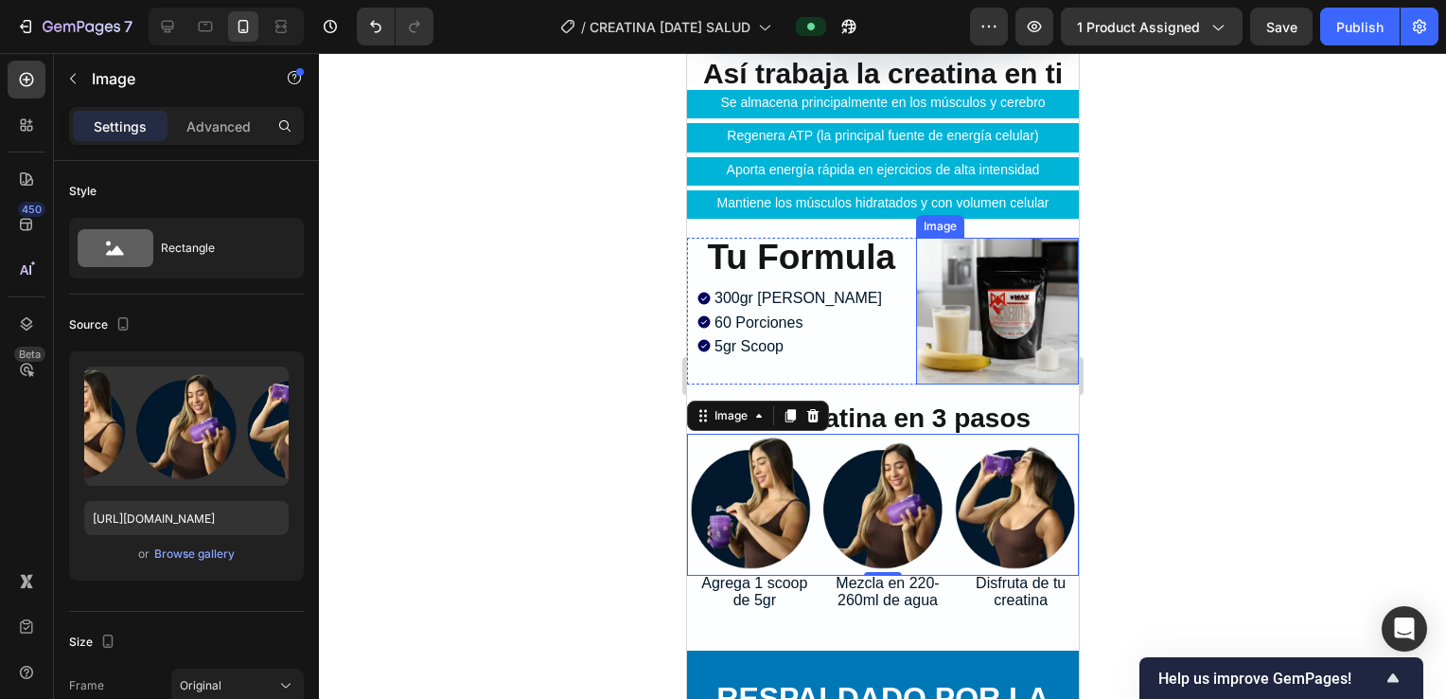
click at [999, 275] on img at bounding box center [997, 311] width 164 height 147
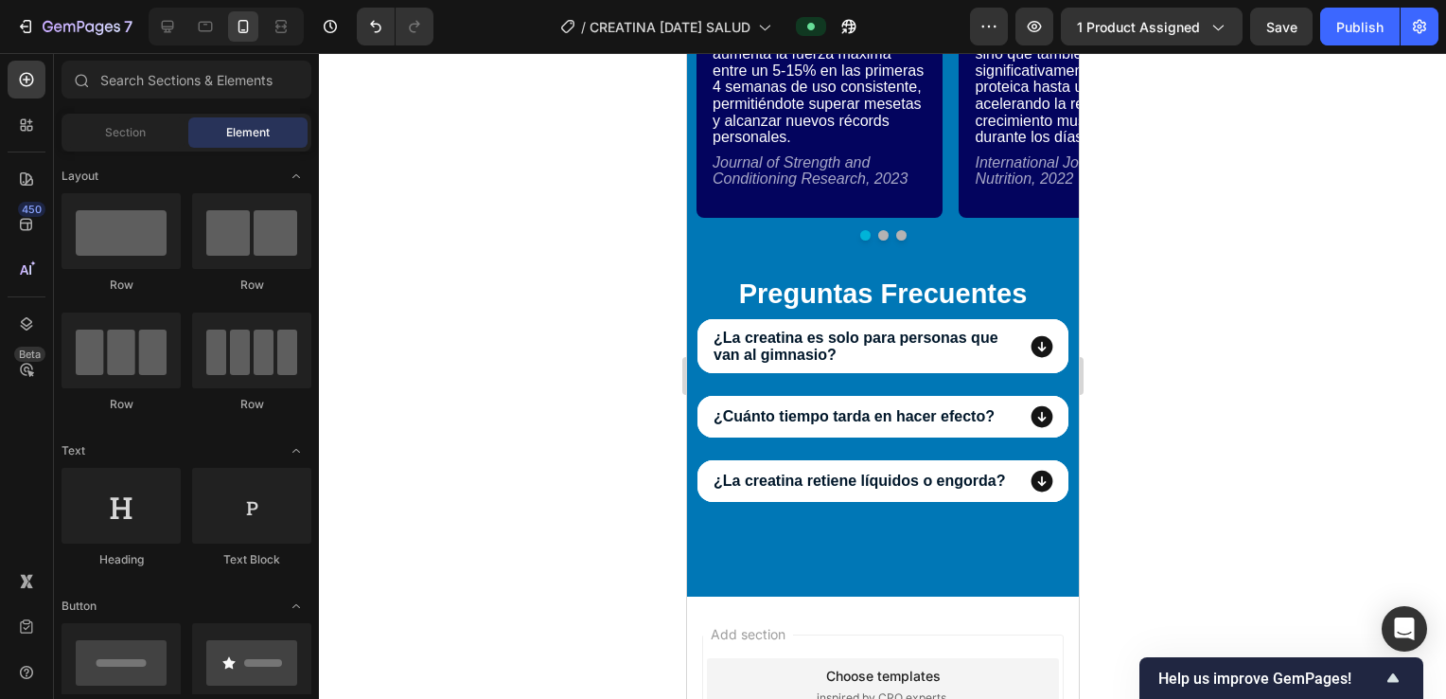
scroll to position [7910, 0]
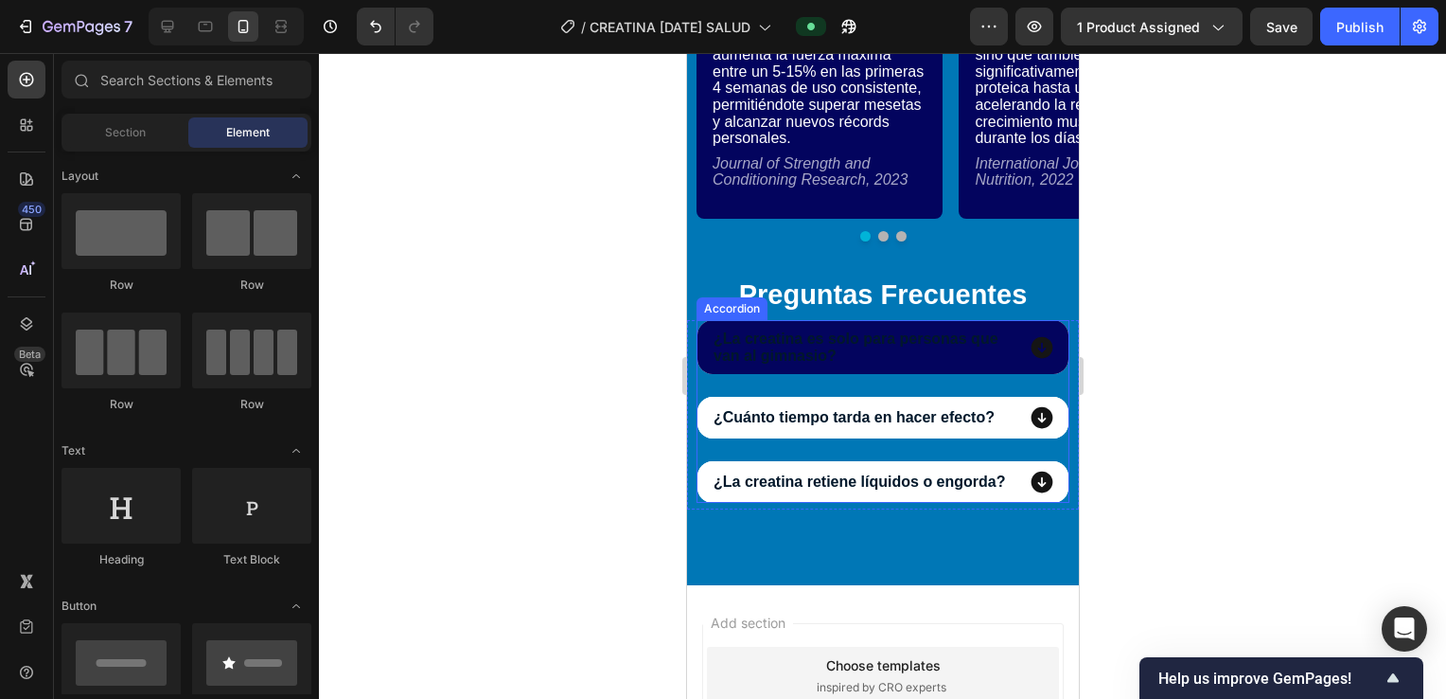
click at [1034, 344] on icon at bounding box center [1042, 347] width 22 height 22
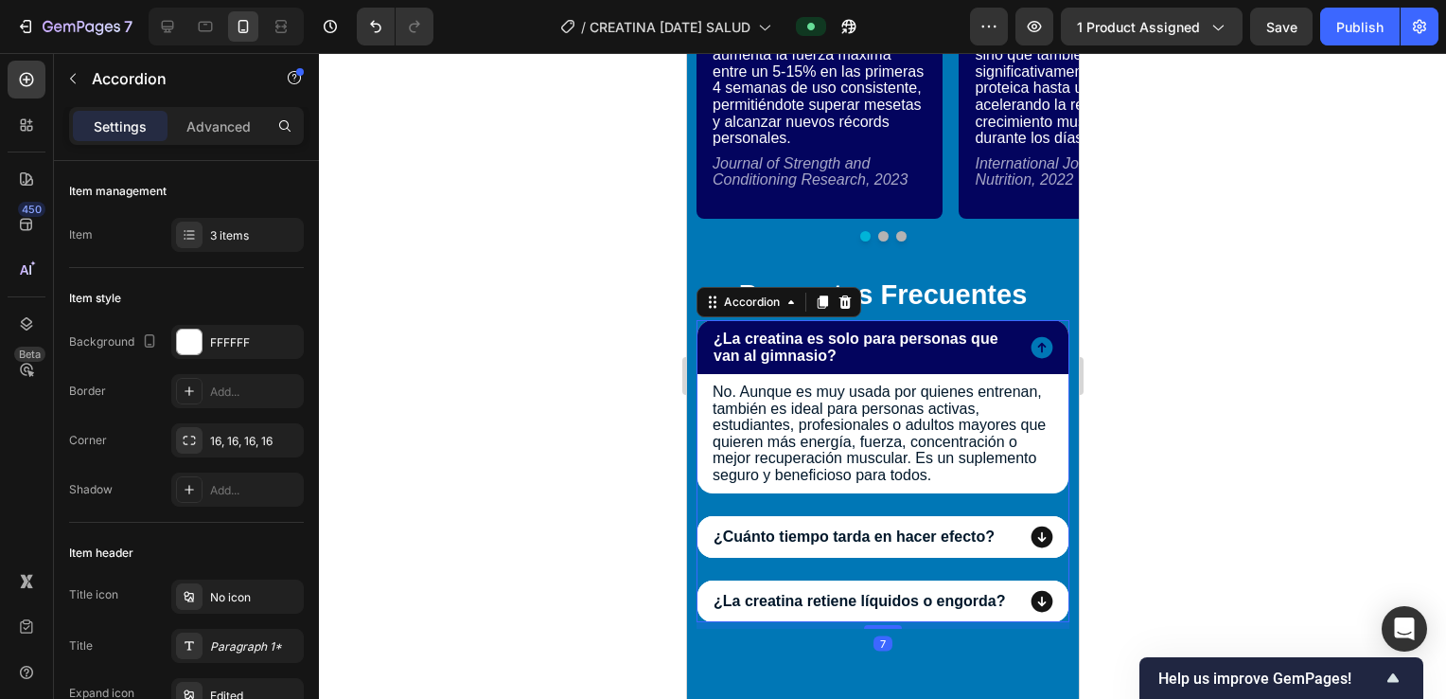
click at [1034, 344] on icon at bounding box center [1042, 347] width 22 height 22
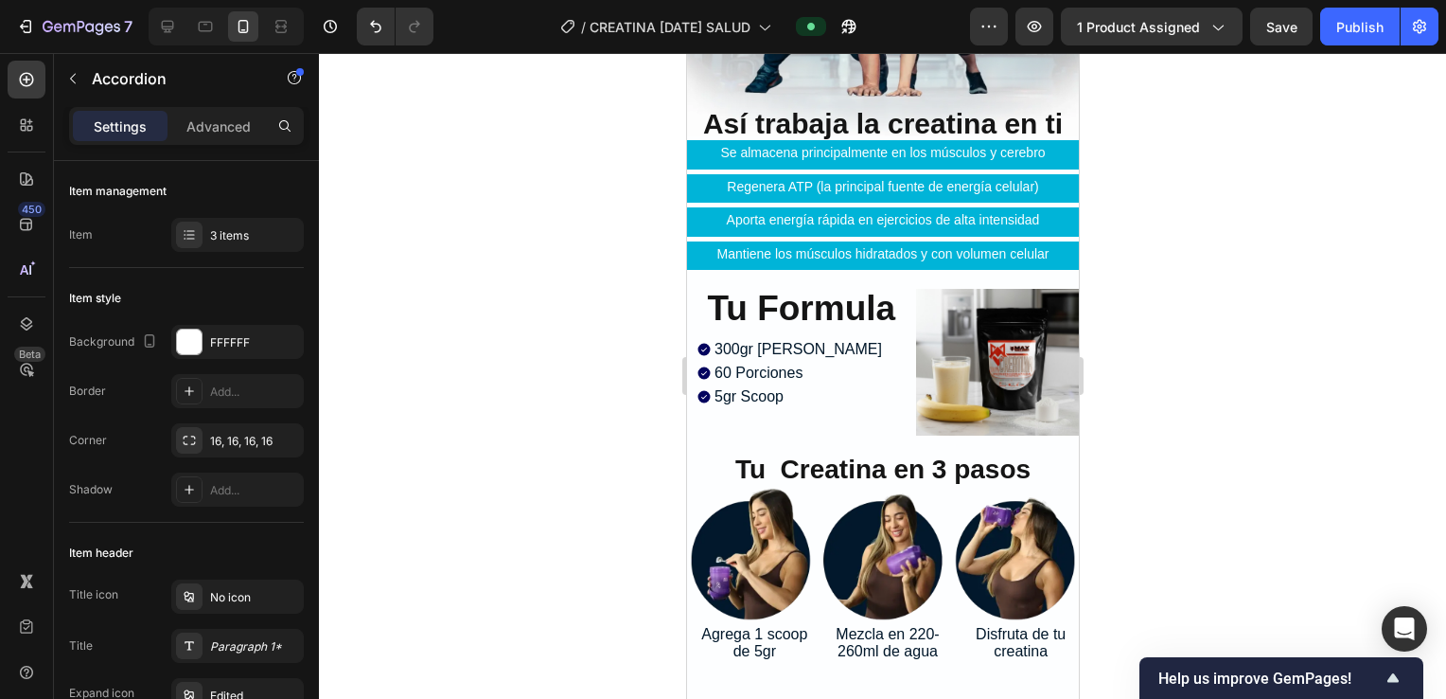
scroll to position [7027, 0]
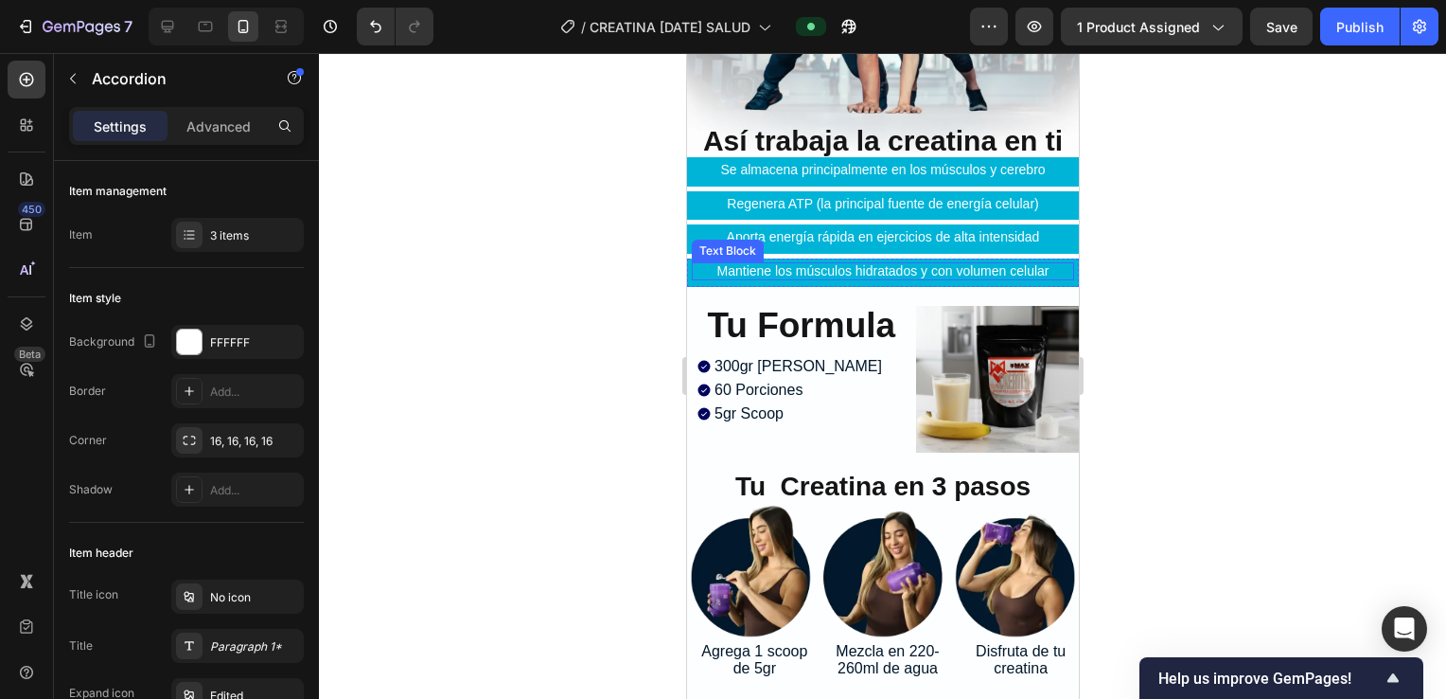
click at [562, 312] on div at bounding box center [882, 376] width 1127 height 646
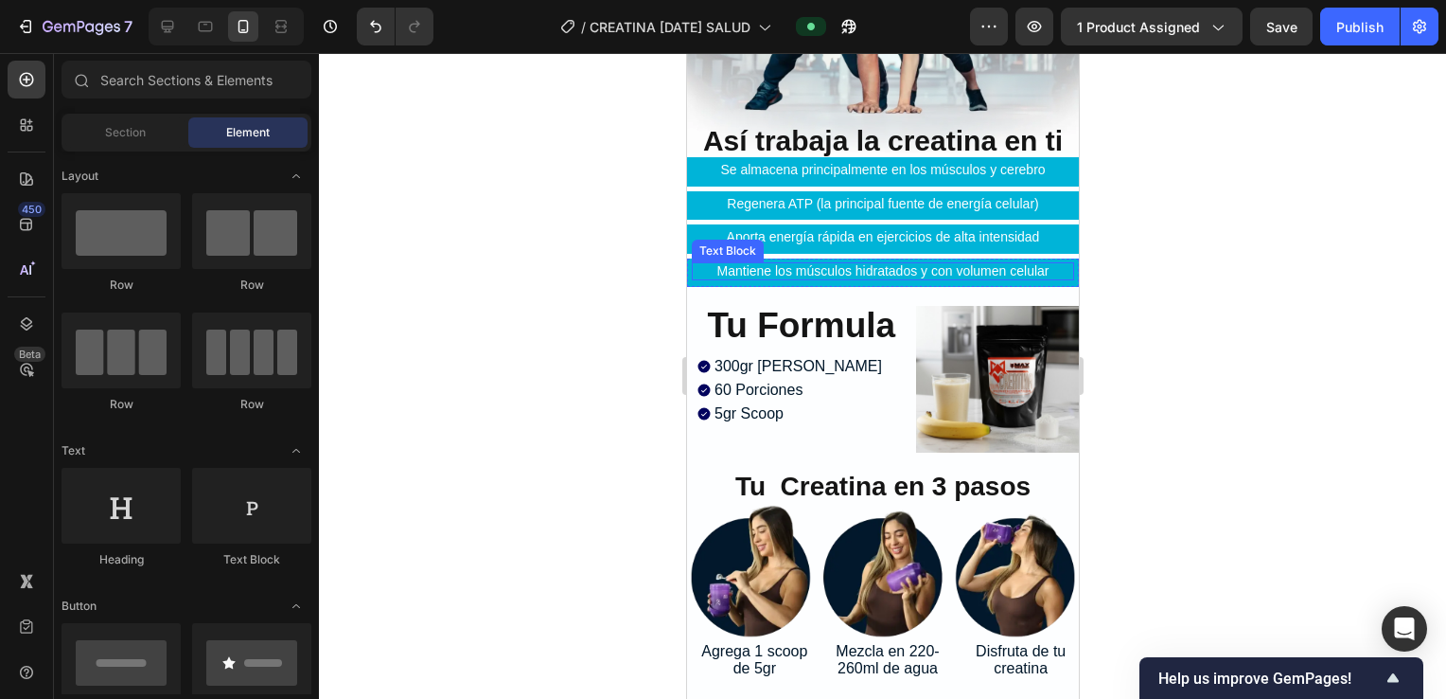
click at [590, 312] on div at bounding box center [882, 376] width 1127 height 646
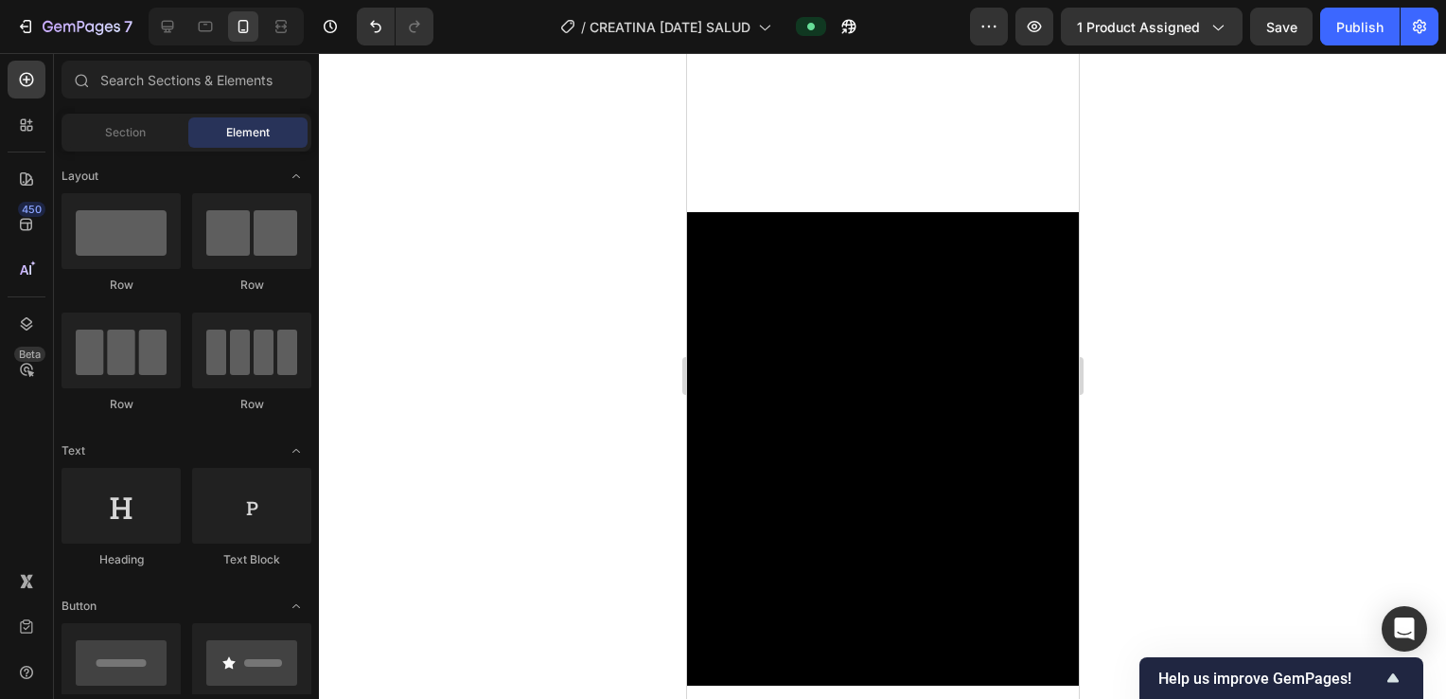
scroll to position [8148, 0]
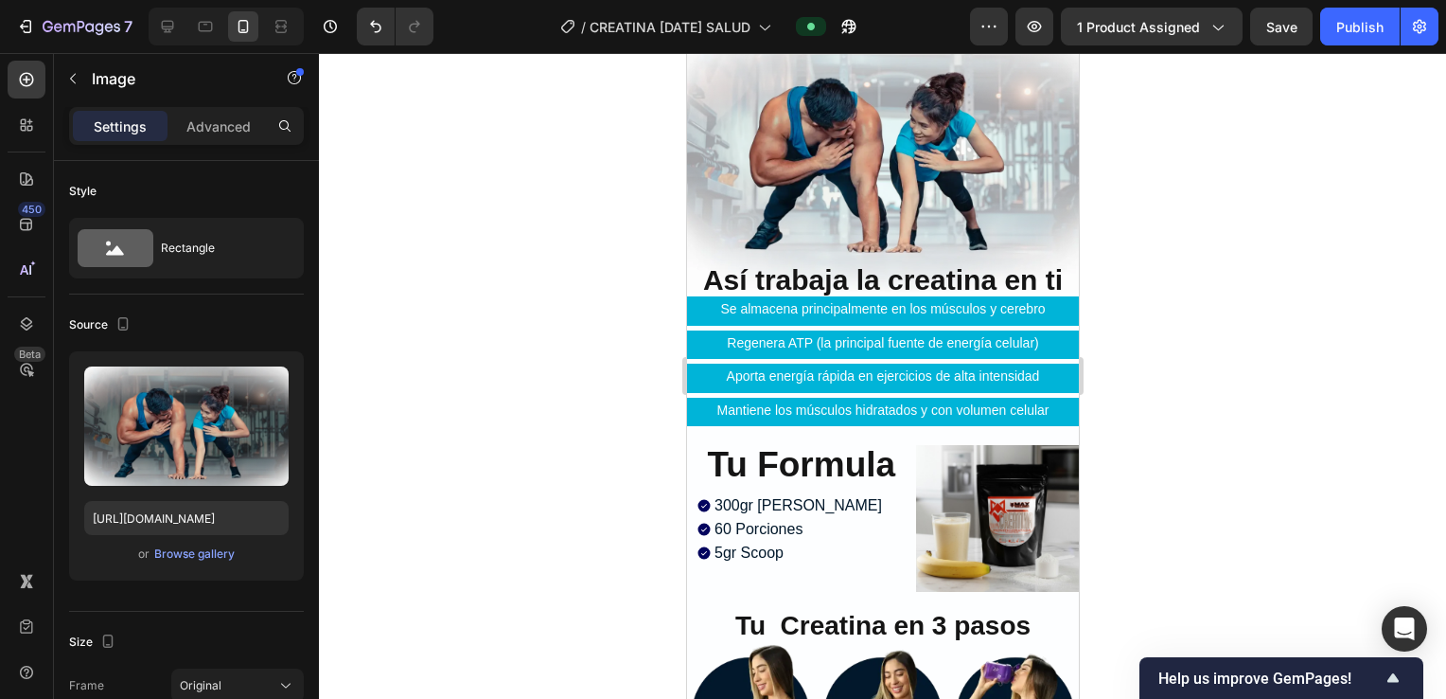
click at [937, 182] on img at bounding box center [882, 151] width 392 height 284
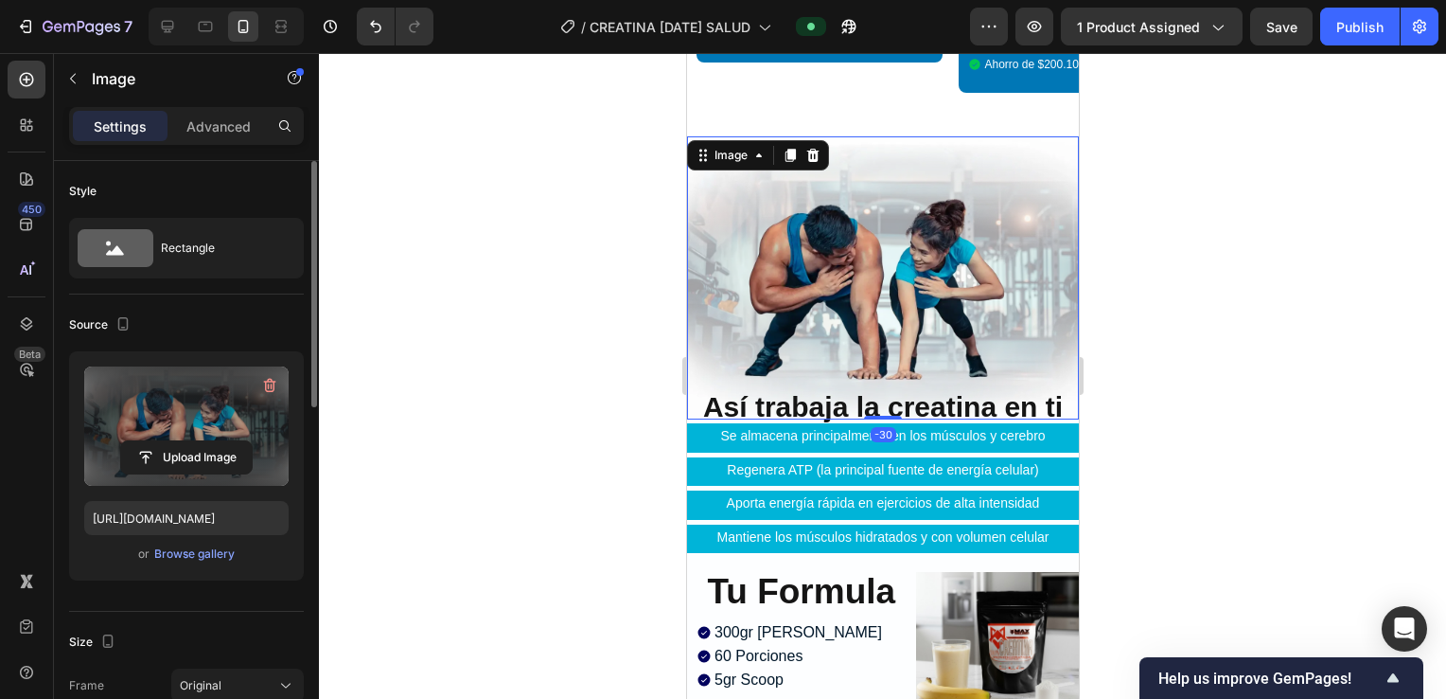
click at [144, 417] on label at bounding box center [186, 425] width 204 height 119
click at [144, 441] on input "file" at bounding box center [186, 457] width 131 height 32
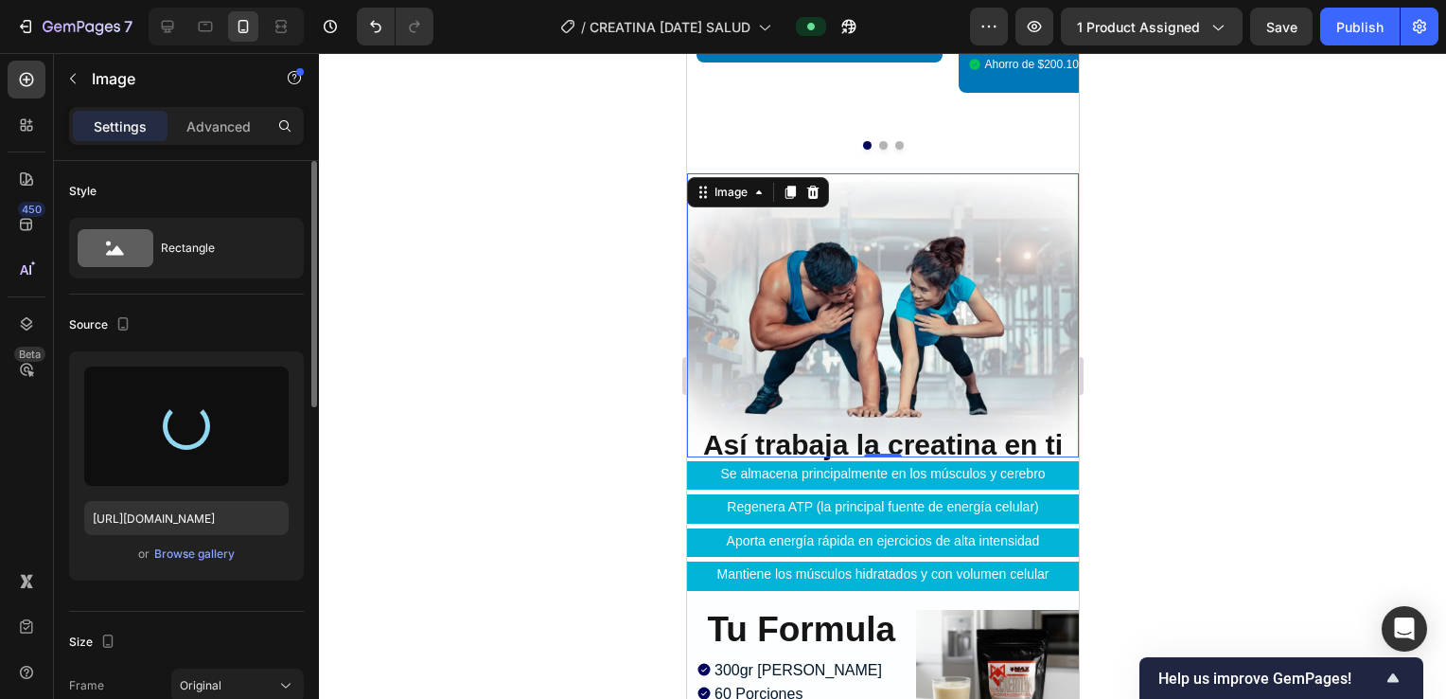
type input "[URL][DOMAIN_NAME]"
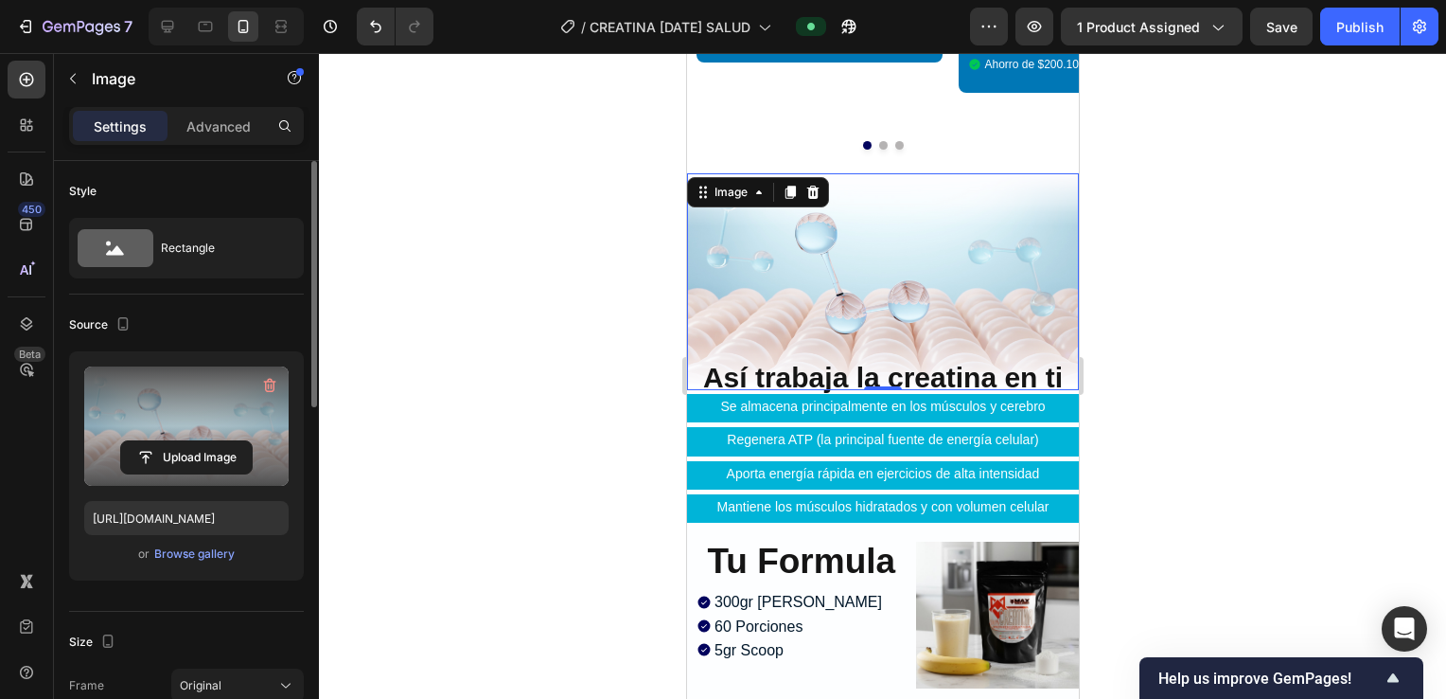
click at [1170, 248] on div at bounding box center [882, 376] width 1127 height 646
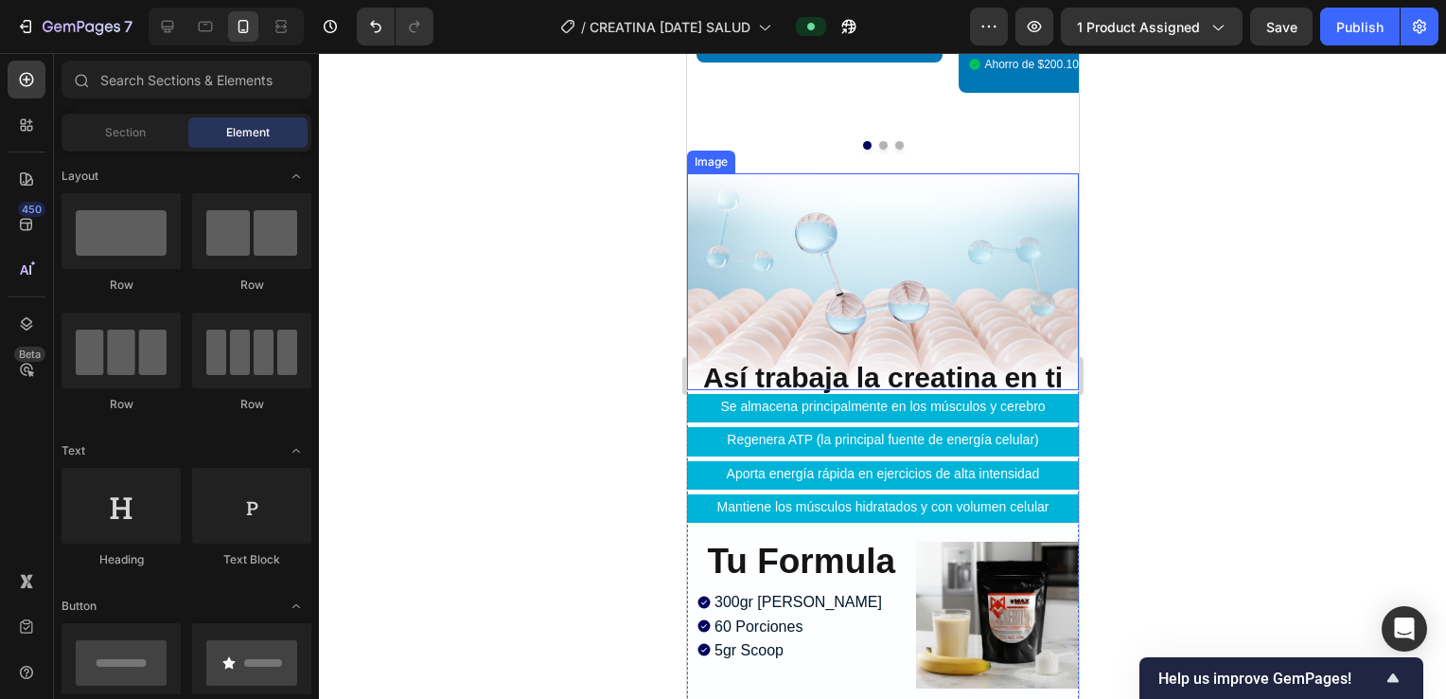
click at [1020, 173] on img at bounding box center [882, 281] width 392 height 217
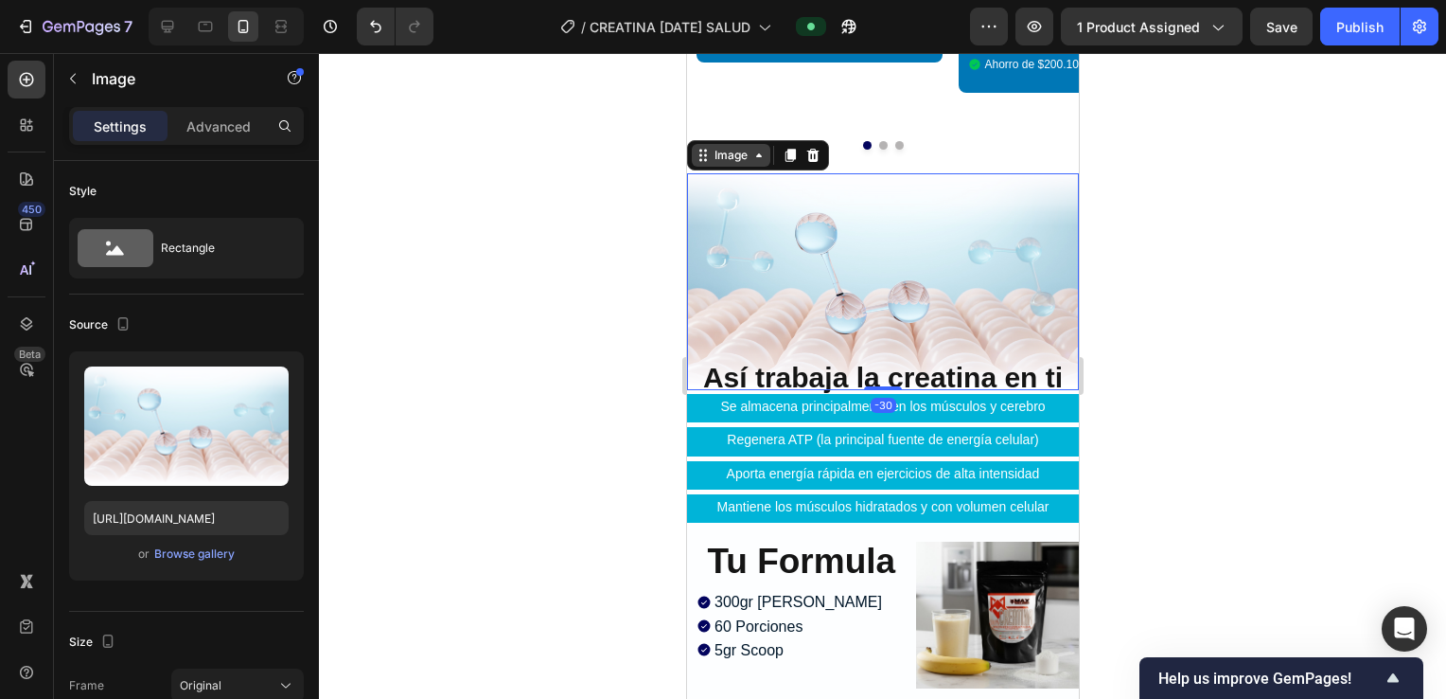
click at [736, 147] on div "Image" at bounding box center [730, 155] width 41 height 17
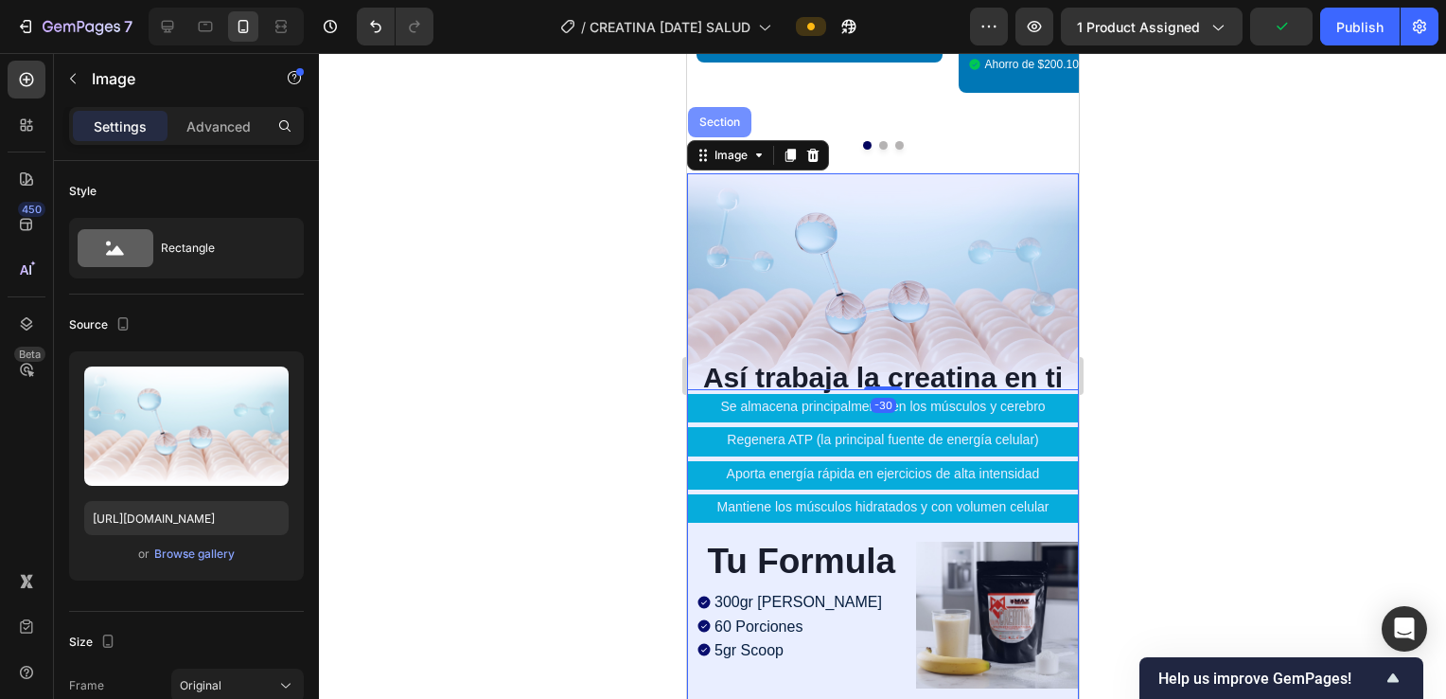
click at [719, 107] on div "Section" at bounding box center [718, 122] width 63 height 30
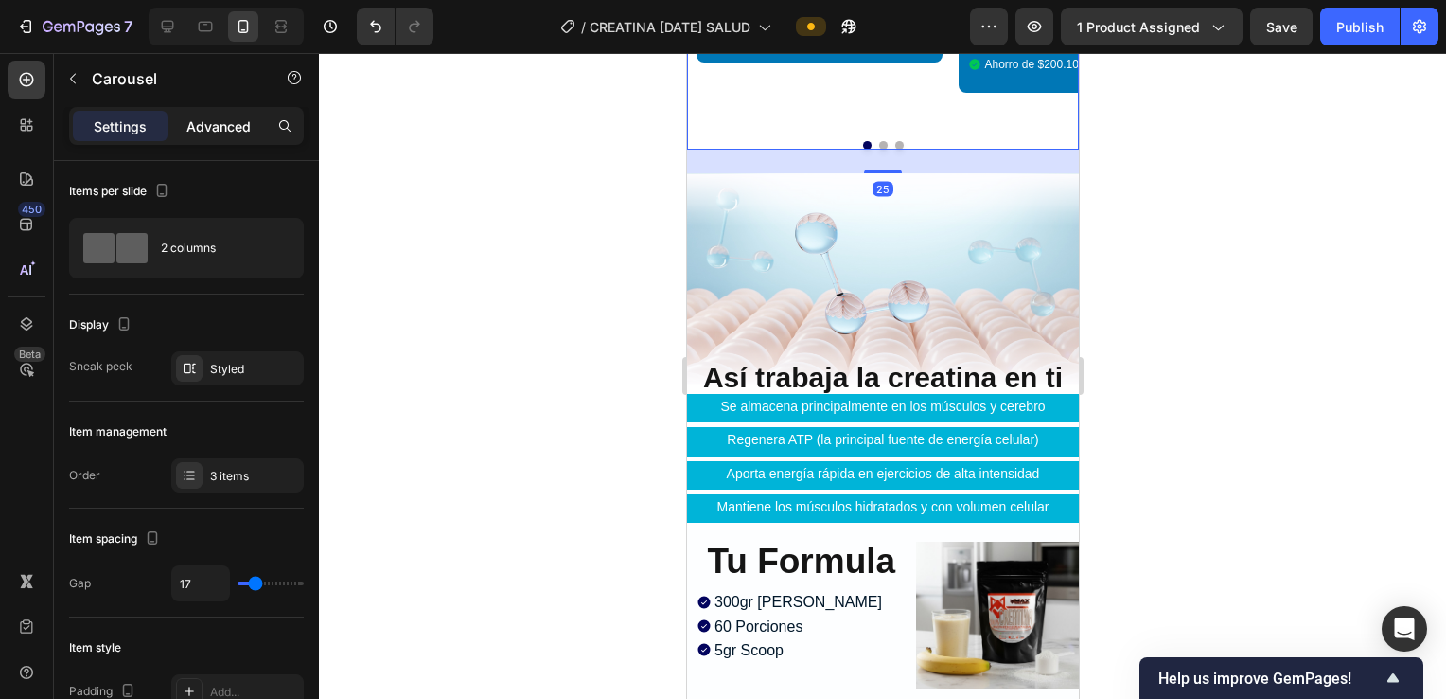
click at [220, 121] on p "Advanced" at bounding box center [218, 126] width 64 height 20
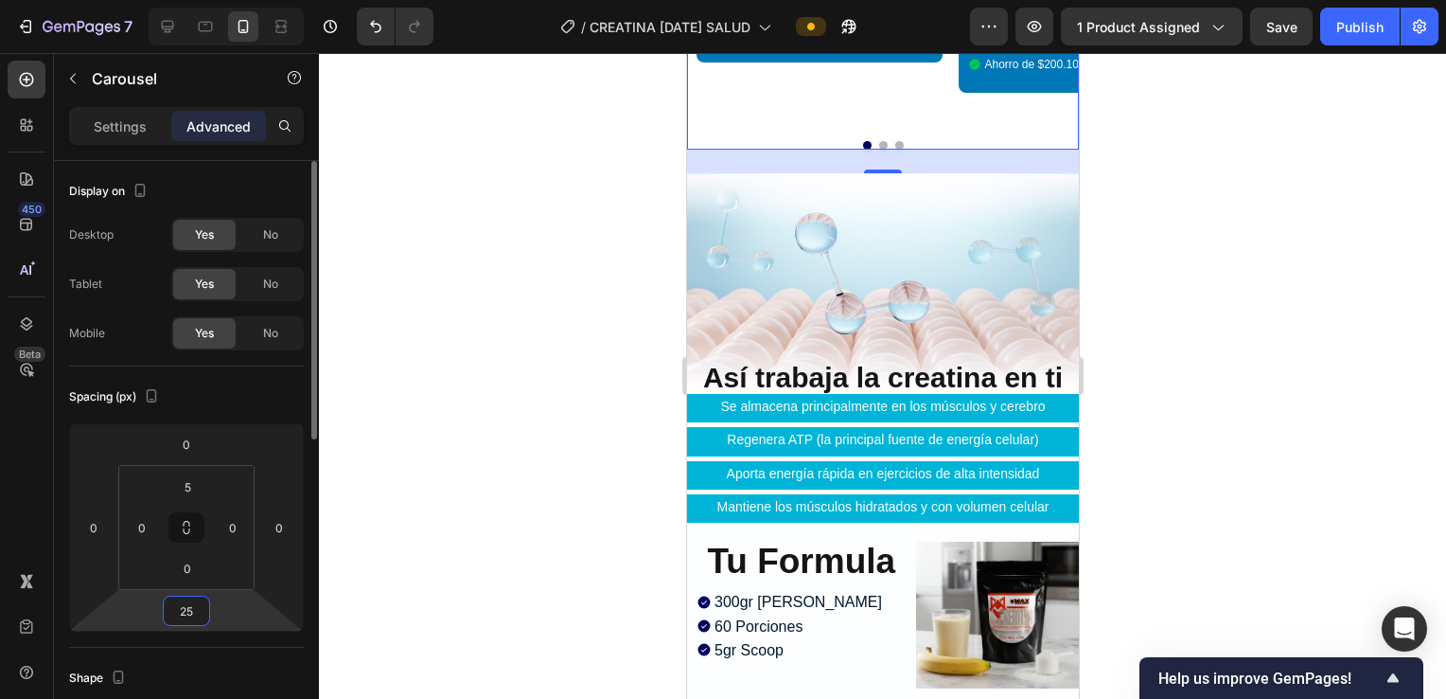
click at [193, 615] on input "25" at bounding box center [187, 610] width 38 height 28
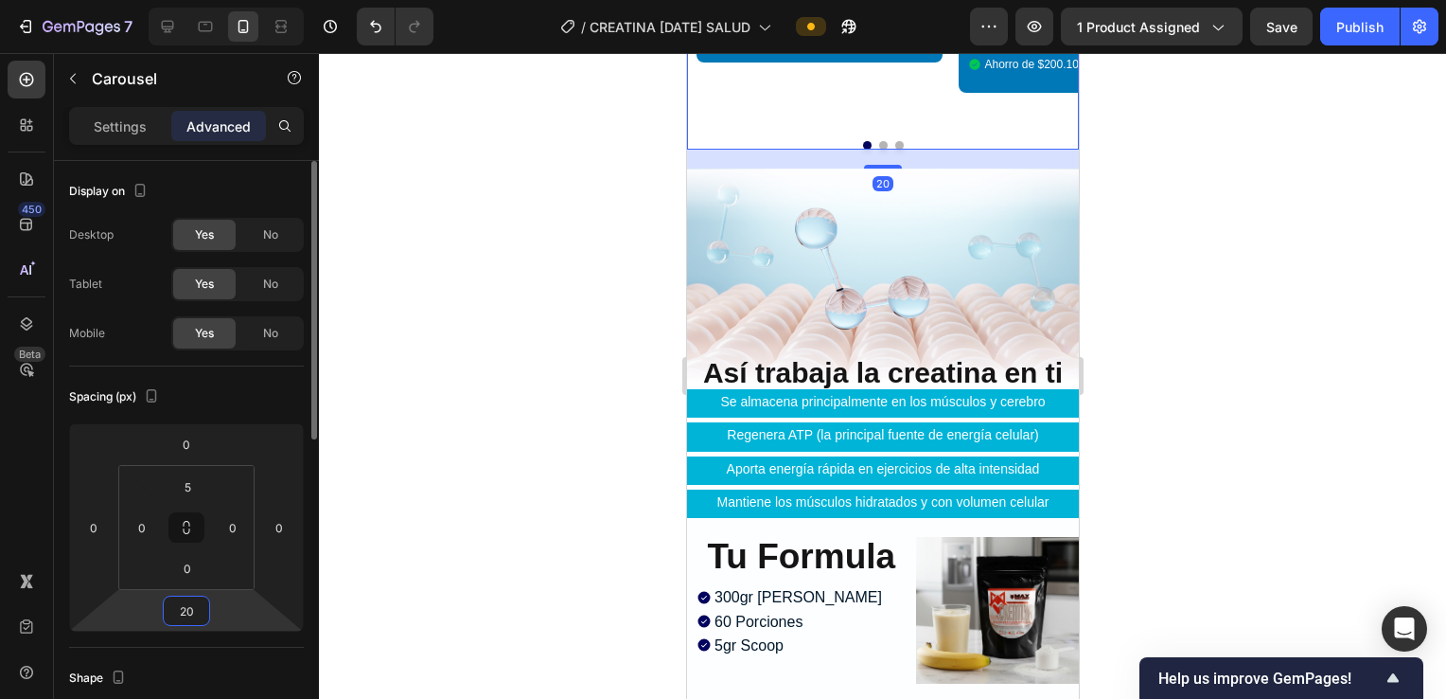
type input "2"
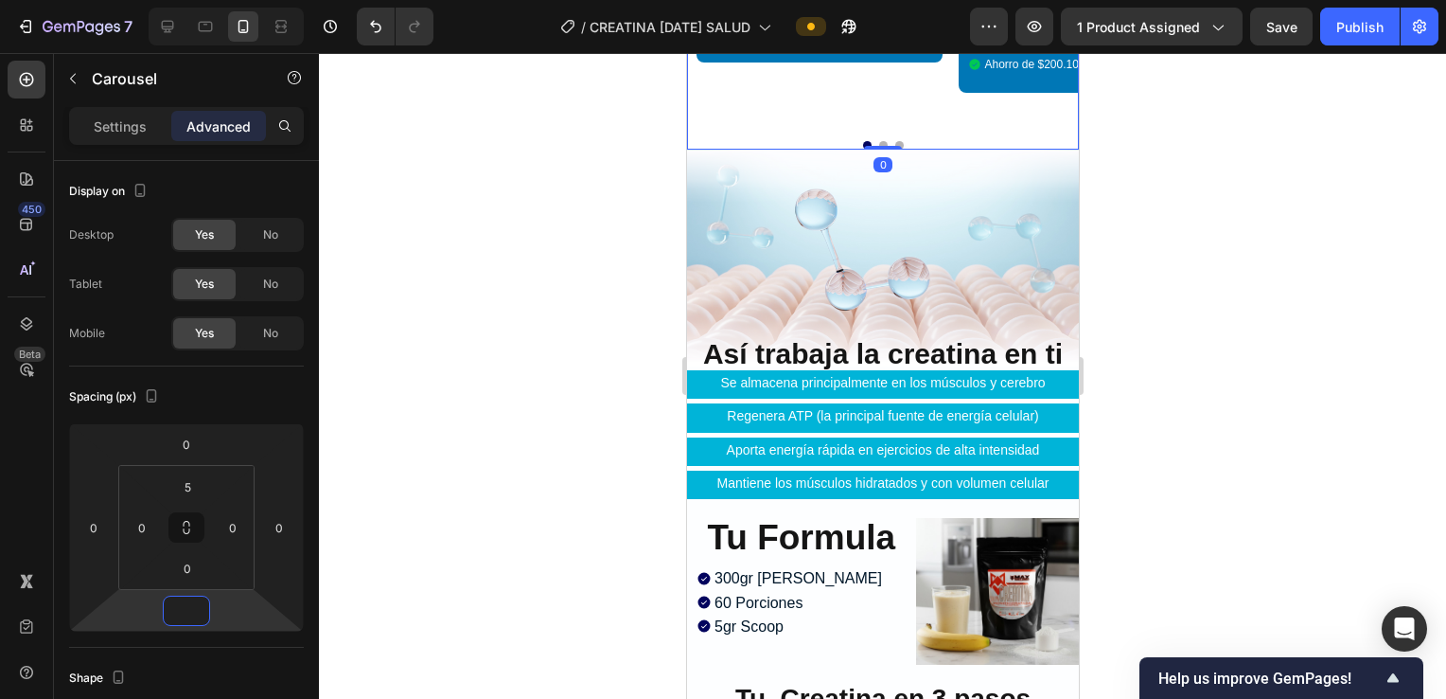
type input "0"
click at [1249, 202] on div at bounding box center [882, 376] width 1127 height 646
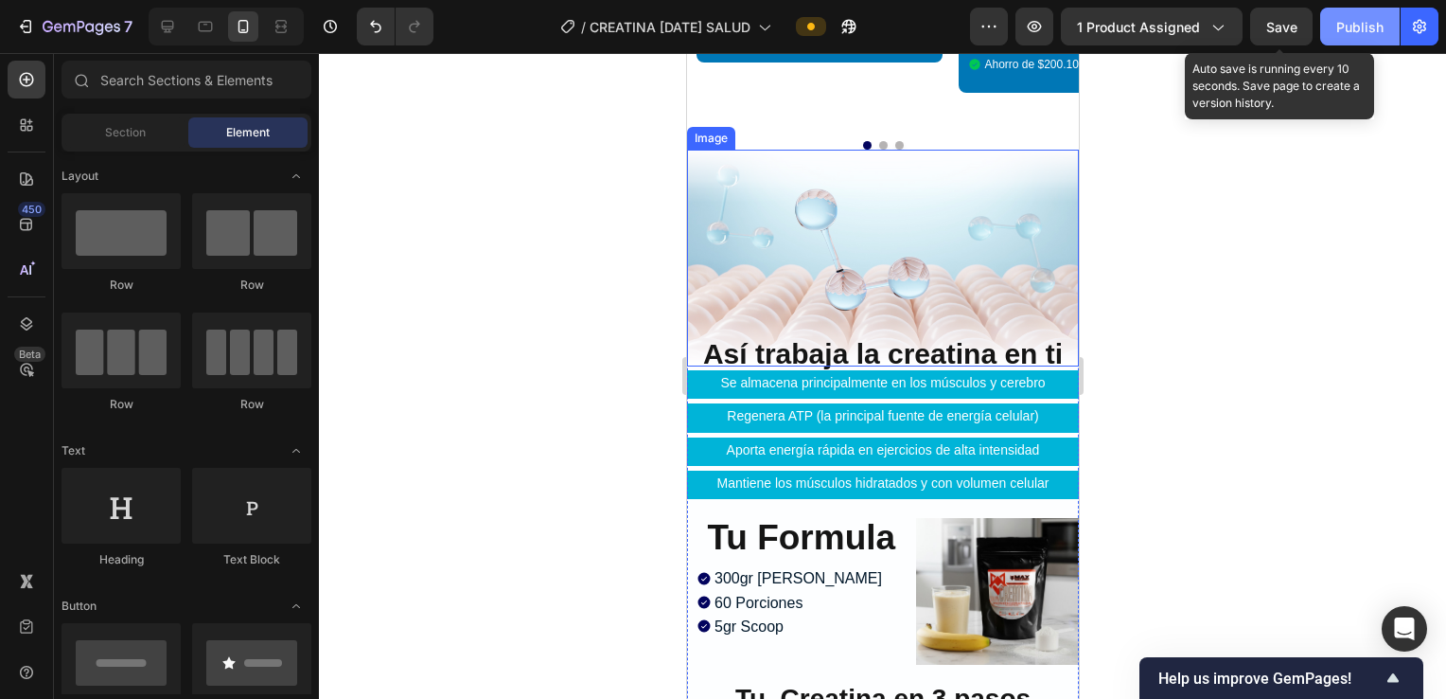
click at [1274, 22] on span "Save" at bounding box center [1282, 27] width 31 height 16
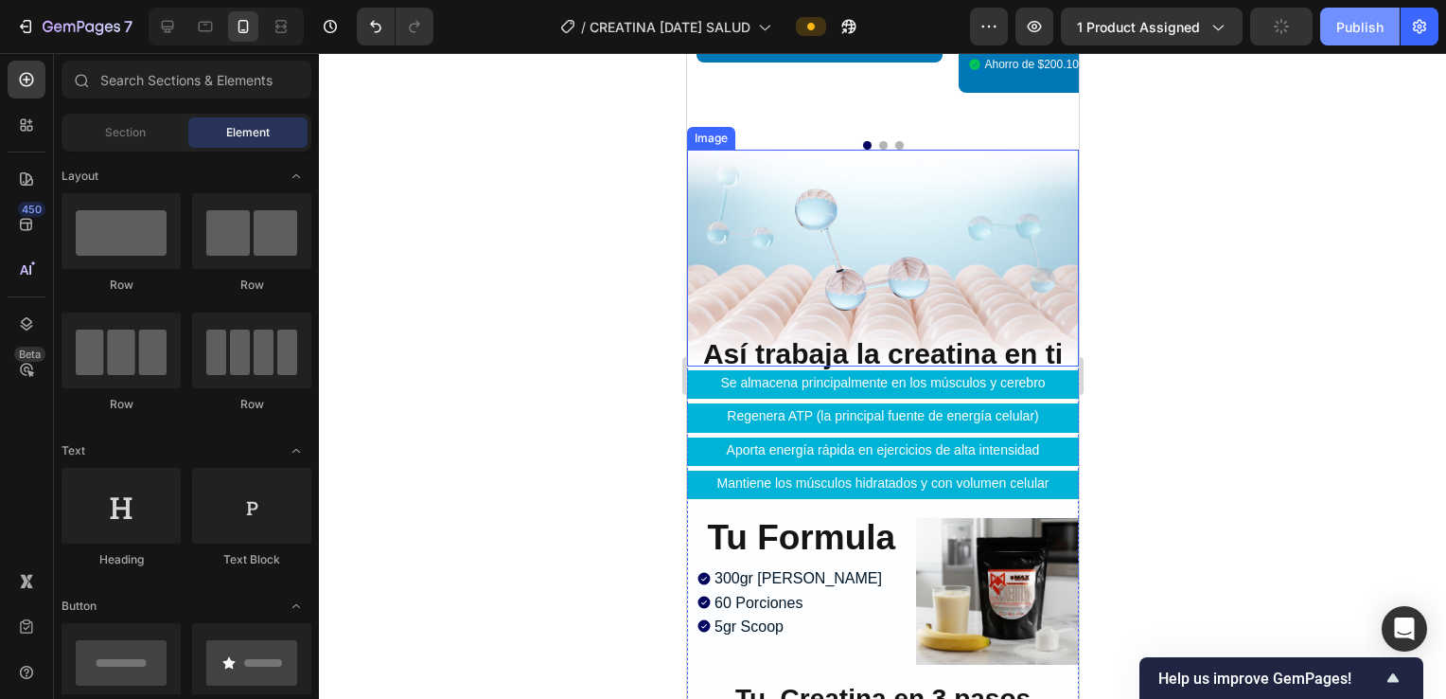
click at [1333, 27] on button "Publish" at bounding box center [1361, 27] width 80 height 38
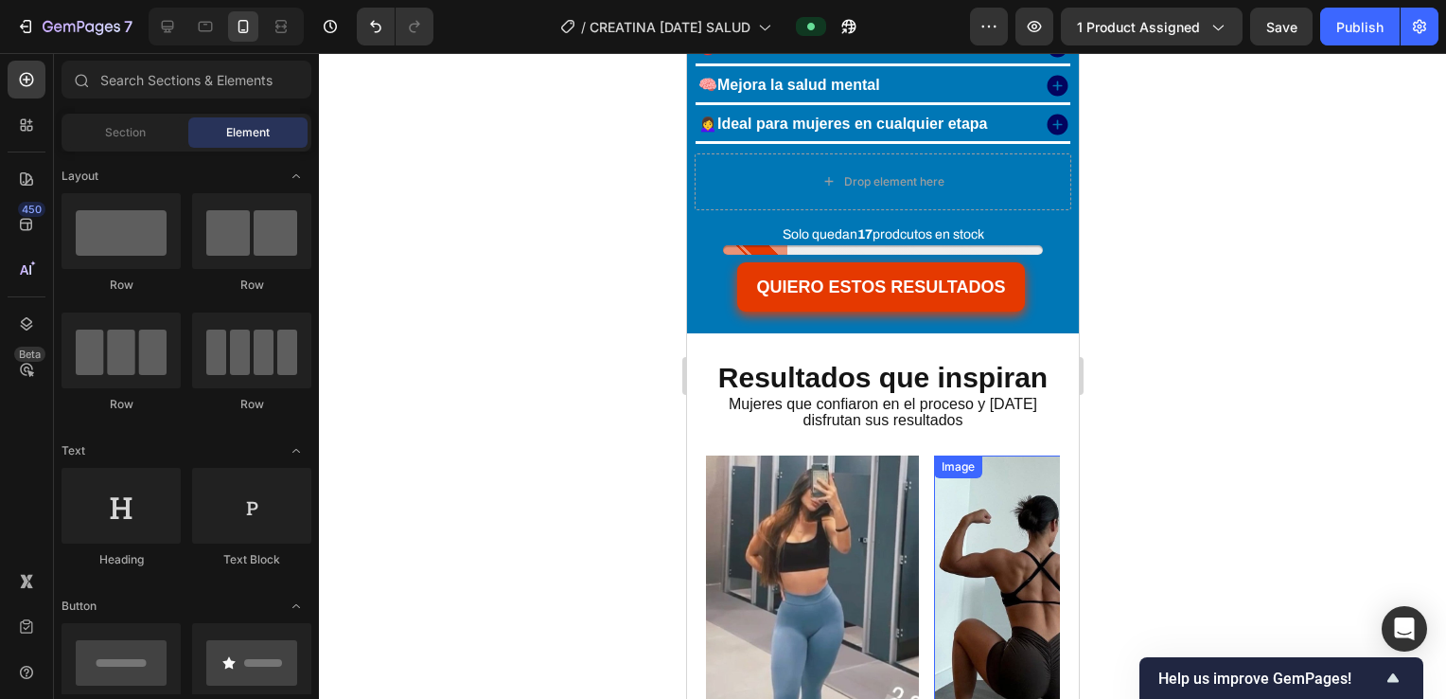
scroll to position [4616, 0]
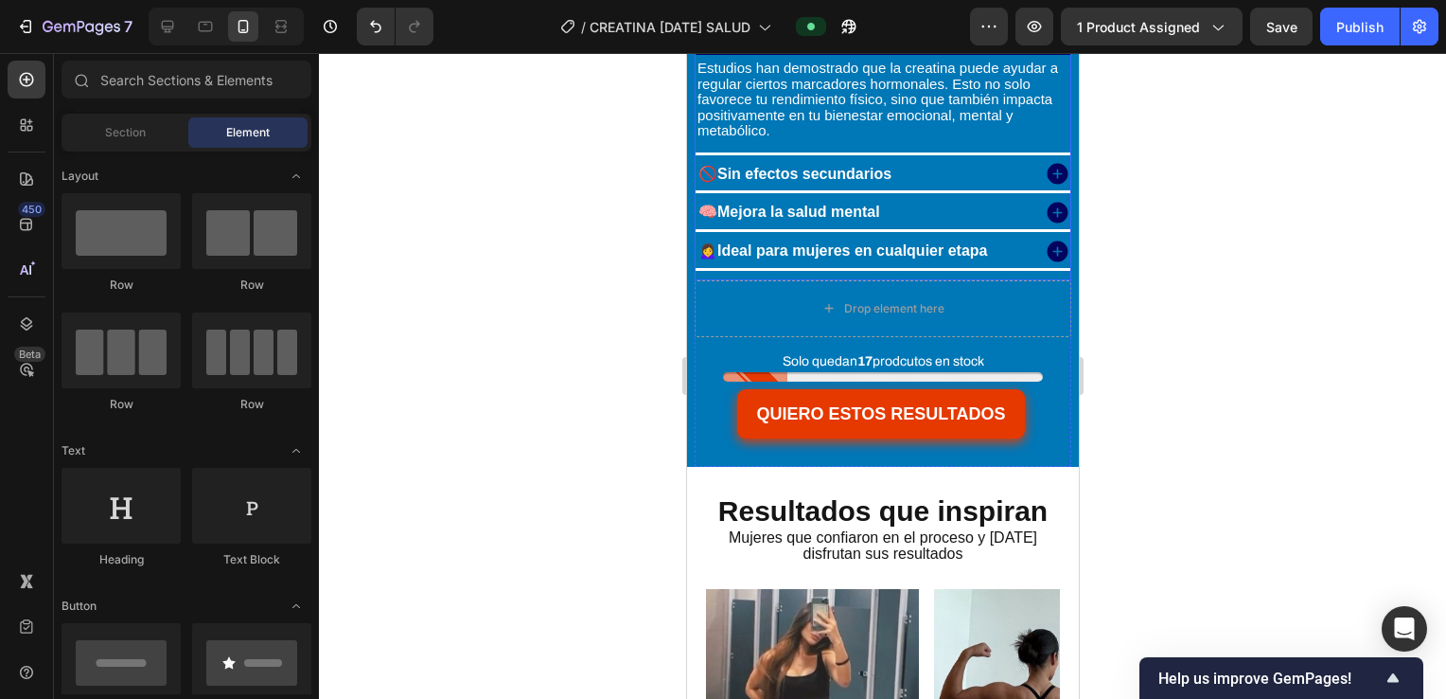
click at [1046, 268] on div "🧬 Equilibrio hormonal Estudios han demostrado que la creatina puede ayudar a re…" at bounding box center [882, 150] width 377 height 259
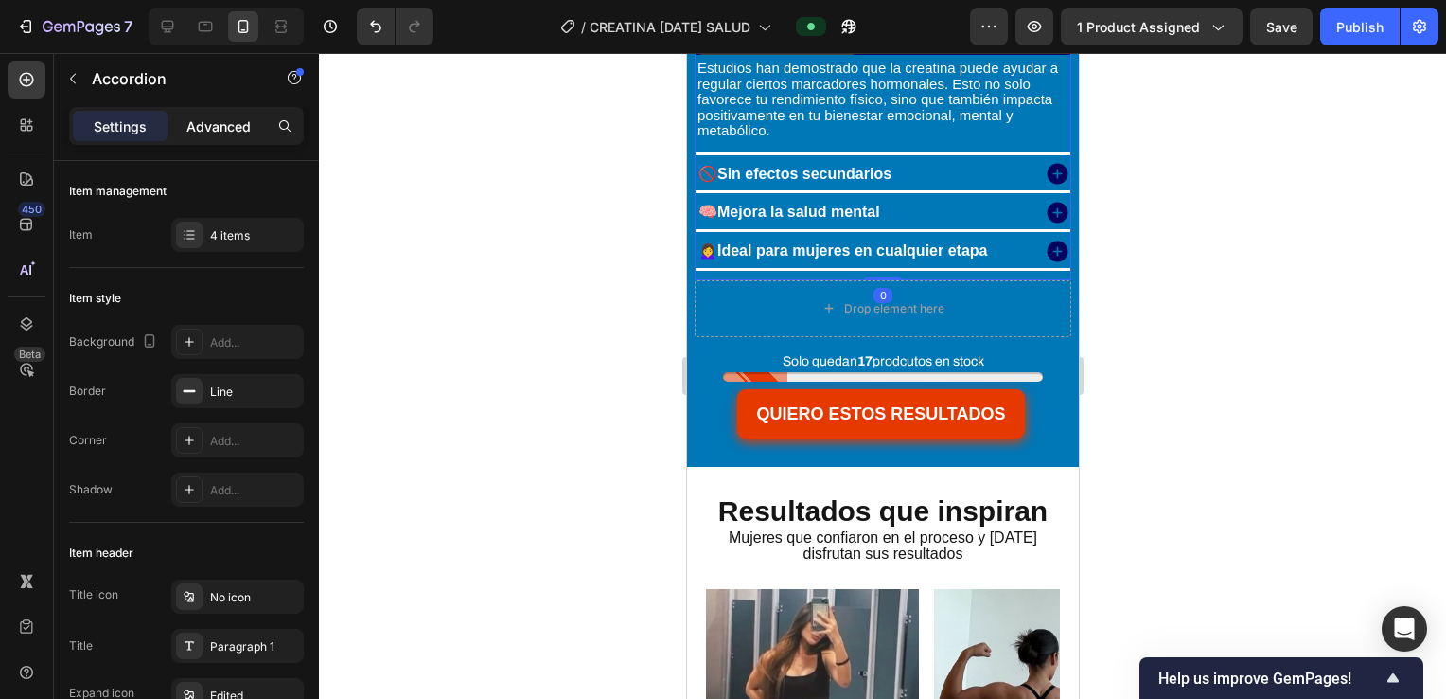
click at [232, 124] on p "Advanced" at bounding box center [218, 126] width 64 height 20
type input "100%"
type input "100"
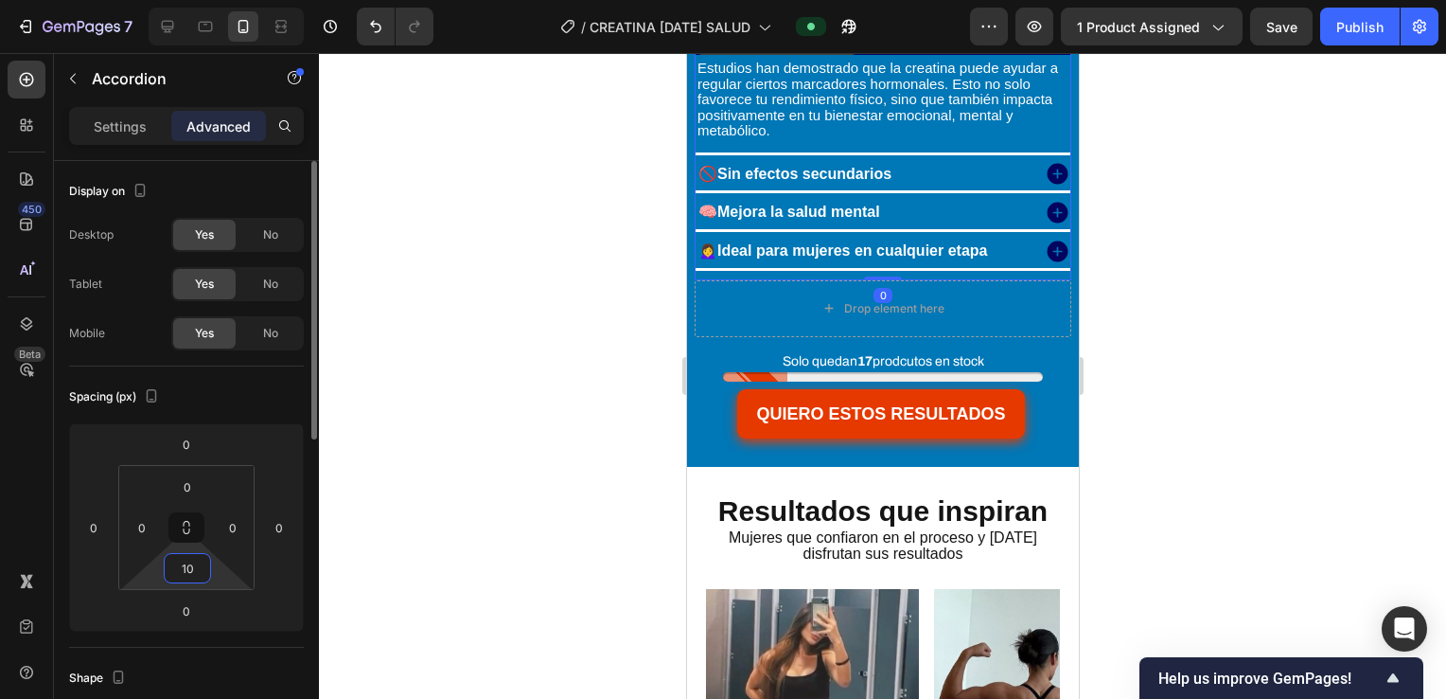
click at [189, 567] on input "10" at bounding box center [187, 568] width 38 height 28
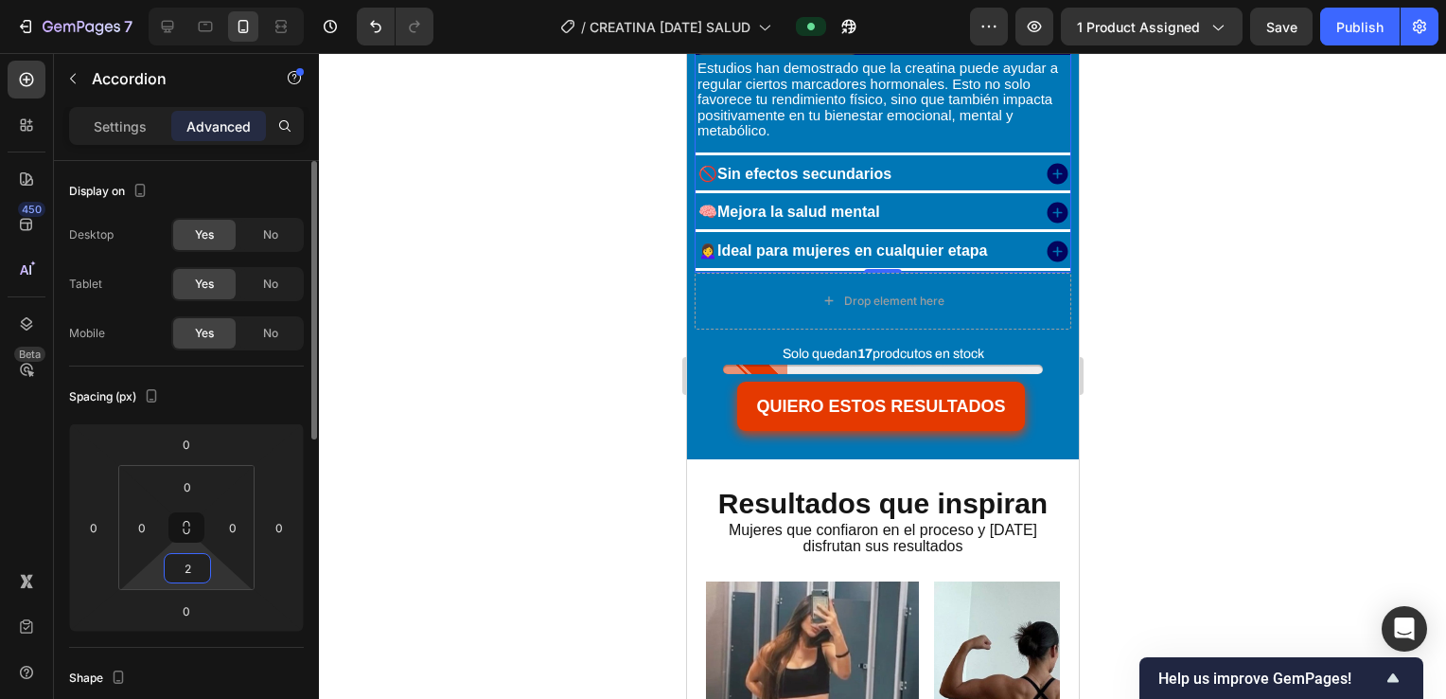
type input "20"
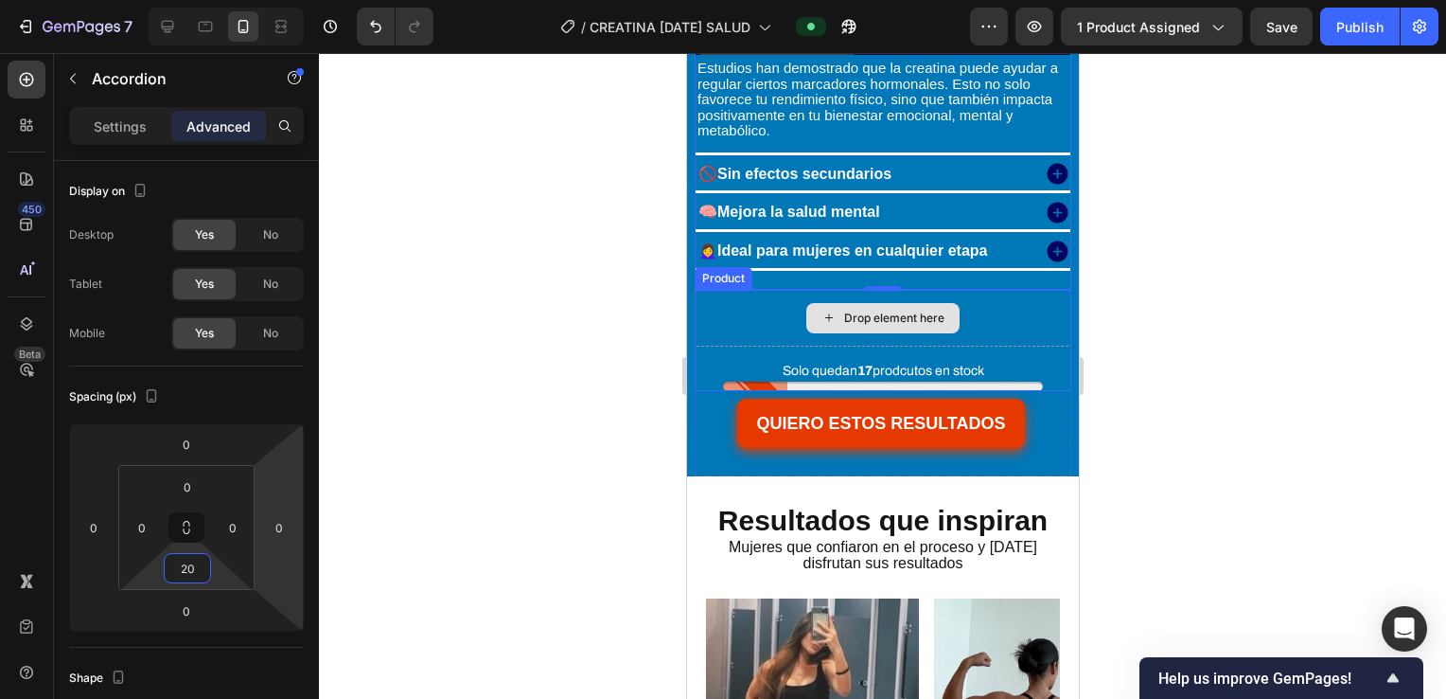
click at [1209, 220] on div at bounding box center [882, 376] width 1127 height 646
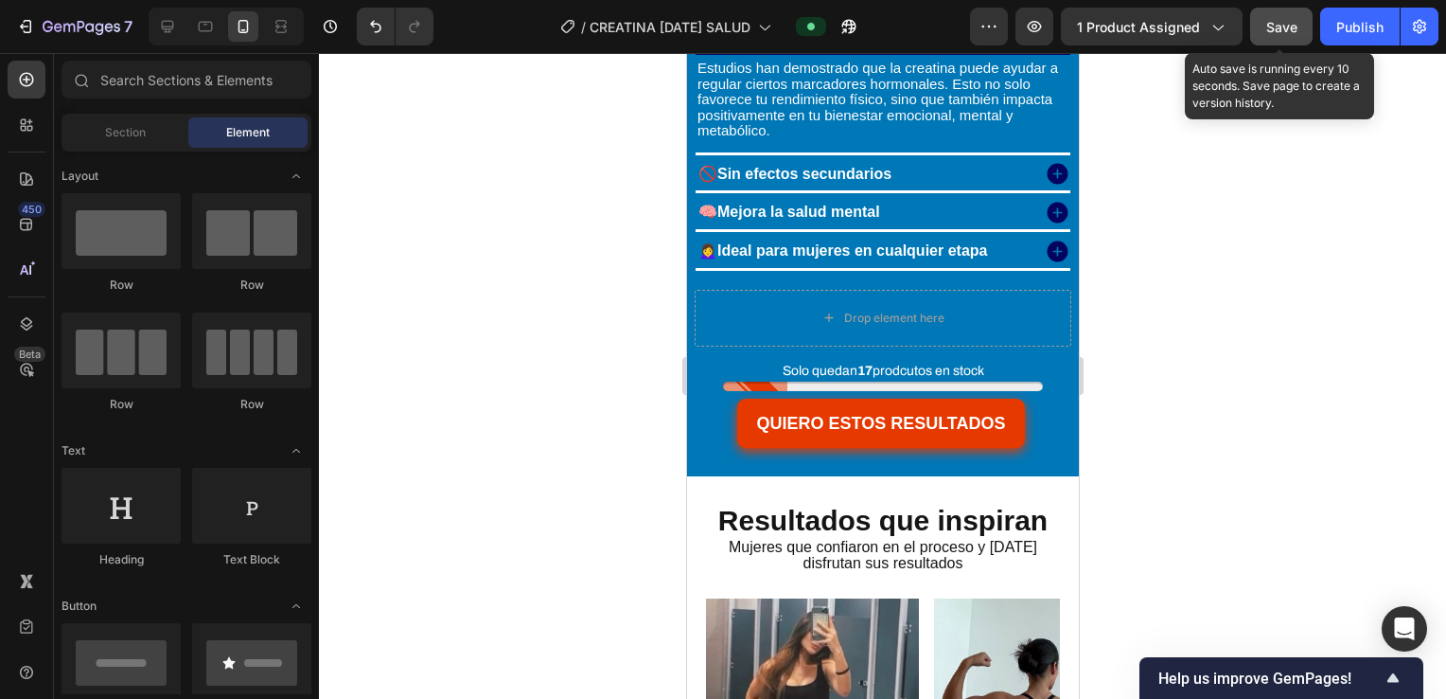
click at [1288, 25] on span "Save" at bounding box center [1282, 27] width 31 height 16
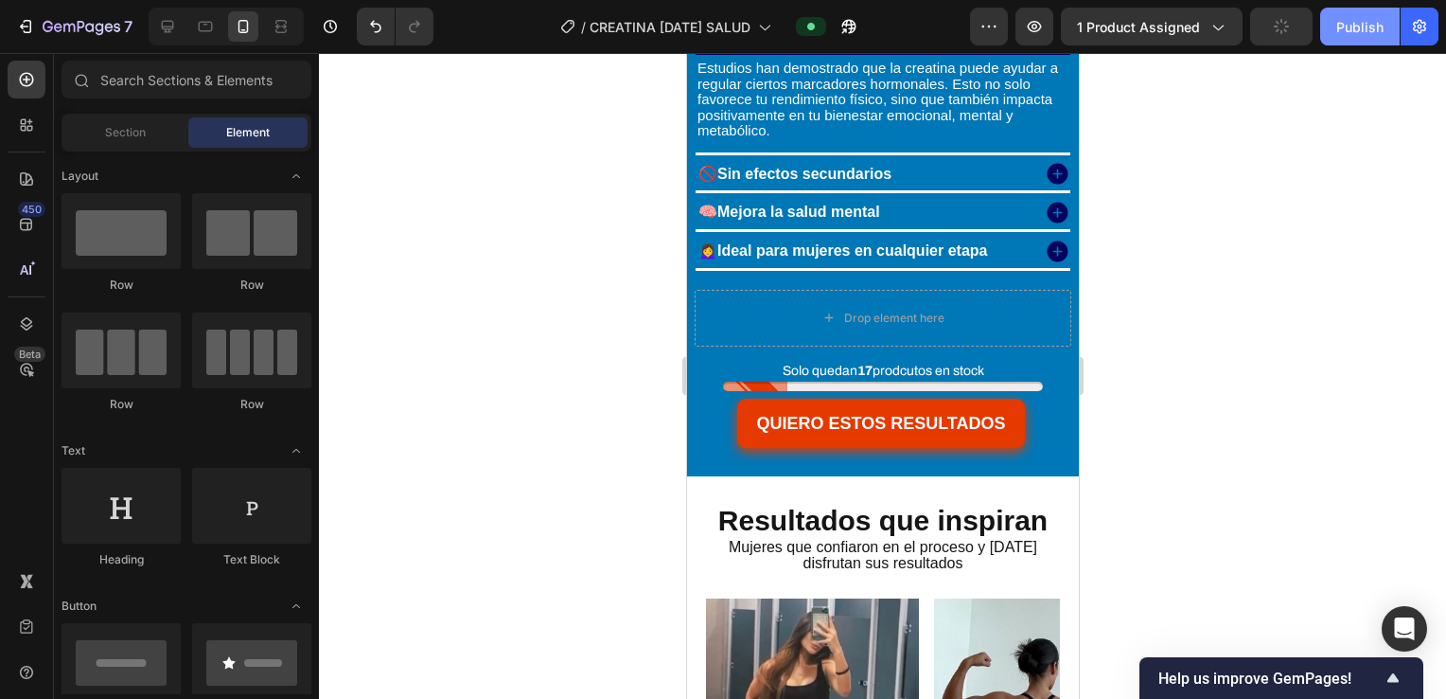
click at [1348, 20] on div "Publish" at bounding box center [1360, 27] width 47 height 20
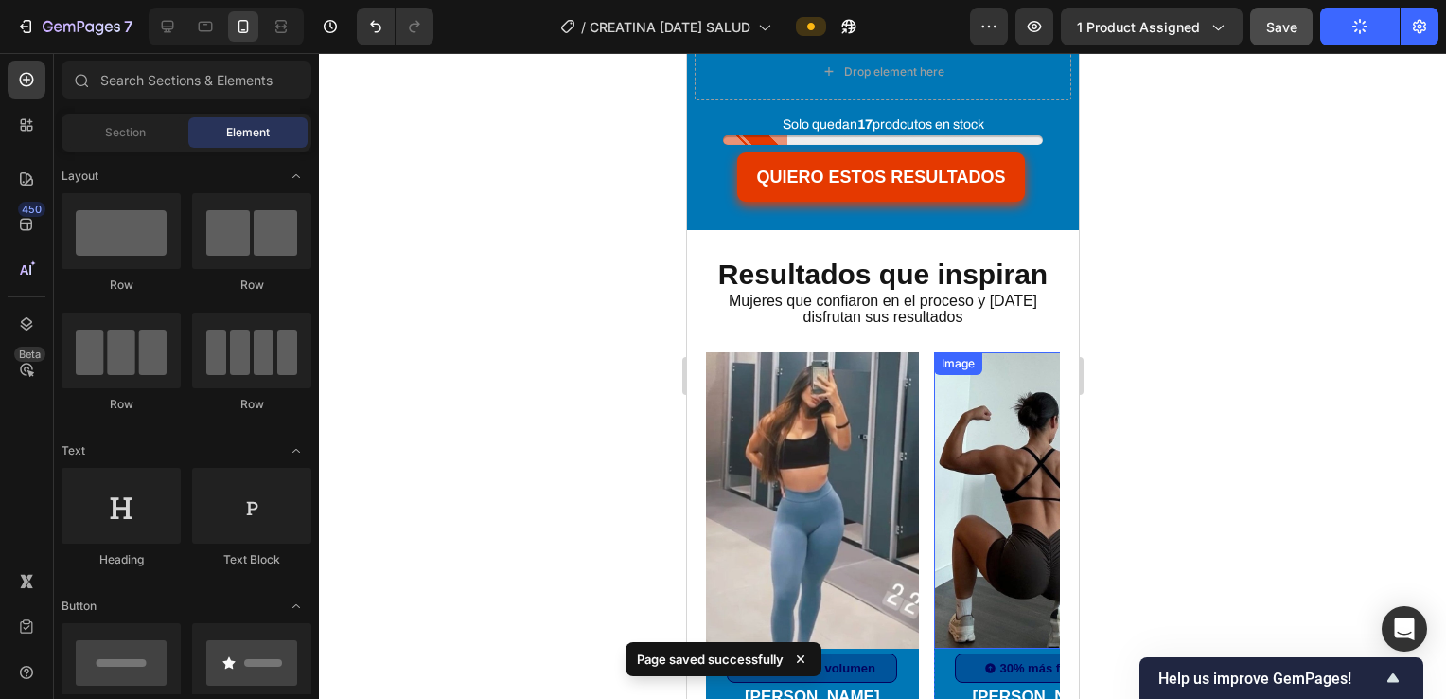
scroll to position [4868, 0]
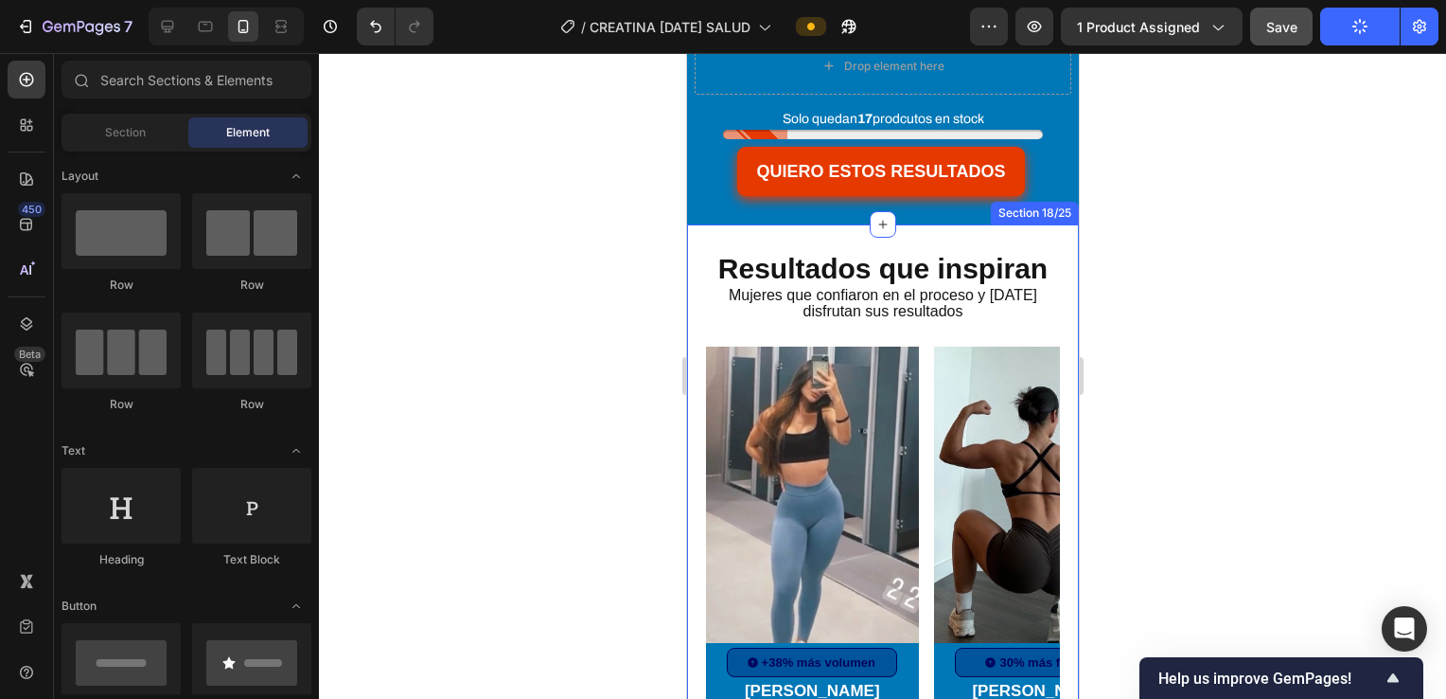
click at [949, 315] on div "Resultados que inspiran Heading Mujeres que confiaron en el proceso y [DATE] di…" at bounding box center [882, 603] width 354 height 700
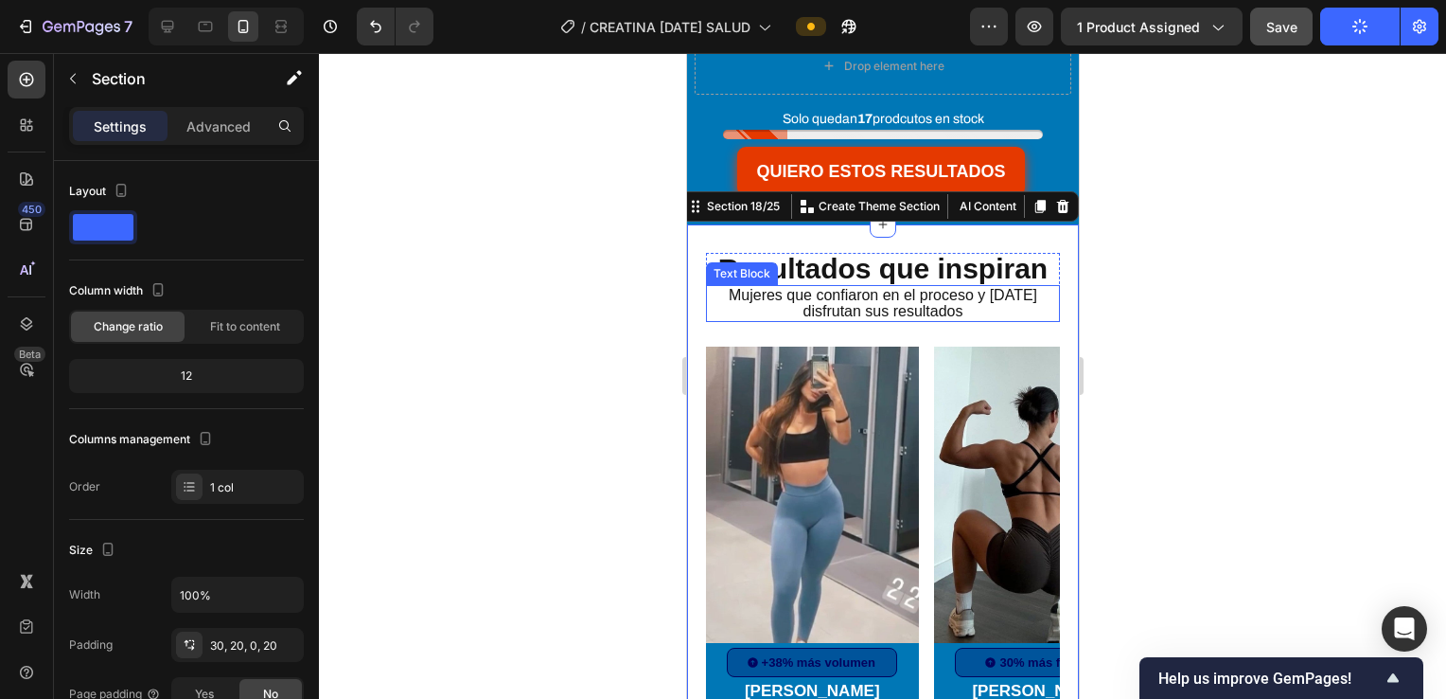
click at [980, 303] on p "Mujeres que confiaron en el proceso y [DATE] disfrutan sus resultados" at bounding box center [882, 303] width 350 height 33
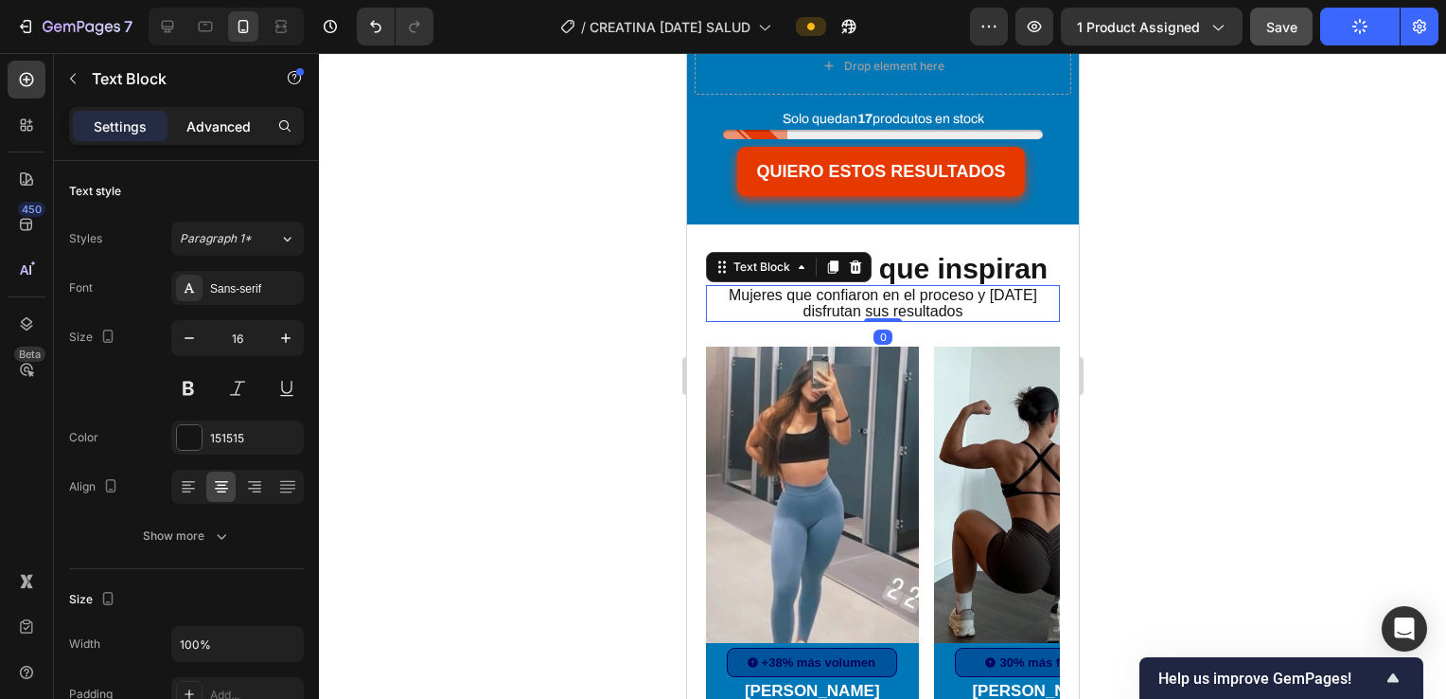
click at [209, 118] on p "Advanced" at bounding box center [218, 126] width 64 height 20
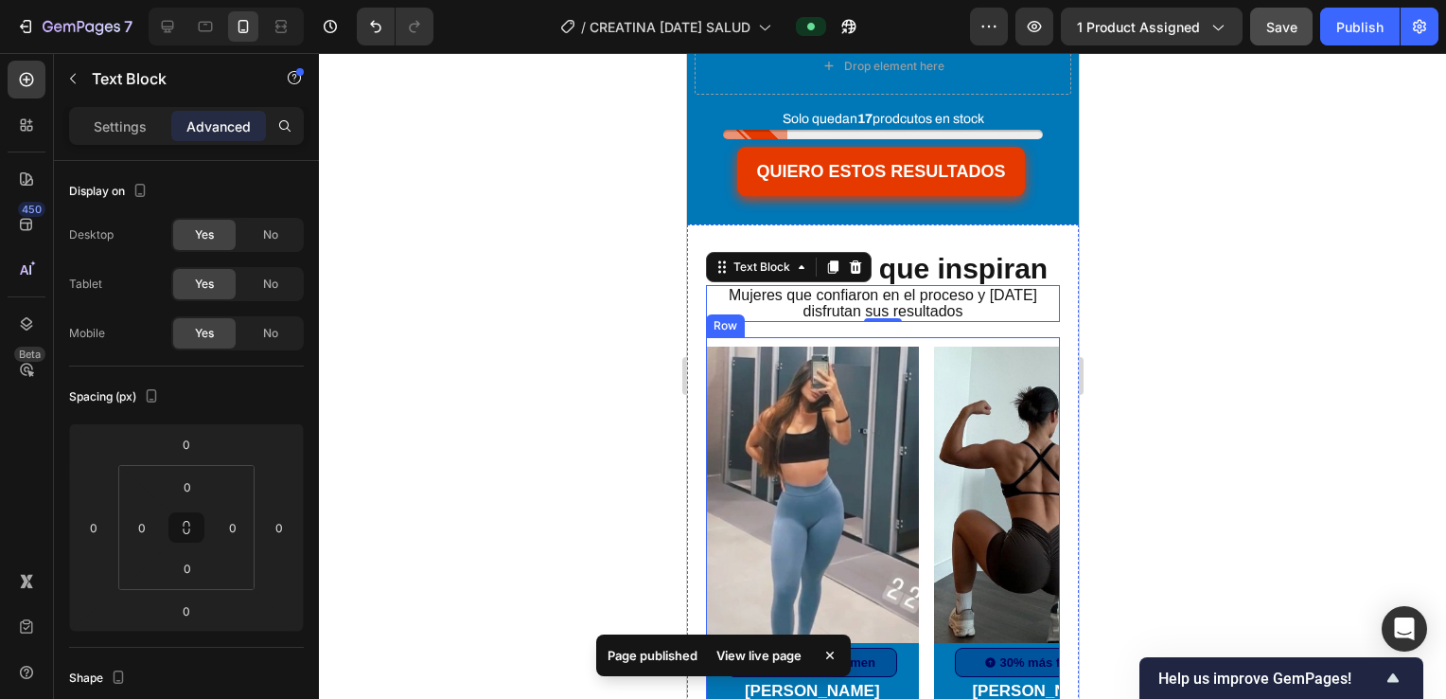
click at [922, 337] on div "Image +38% más volumen Item List Row [PERSON_NAME] Text Block Icon Icon Icon Ic…" at bounding box center [882, 637] width 354 height 601
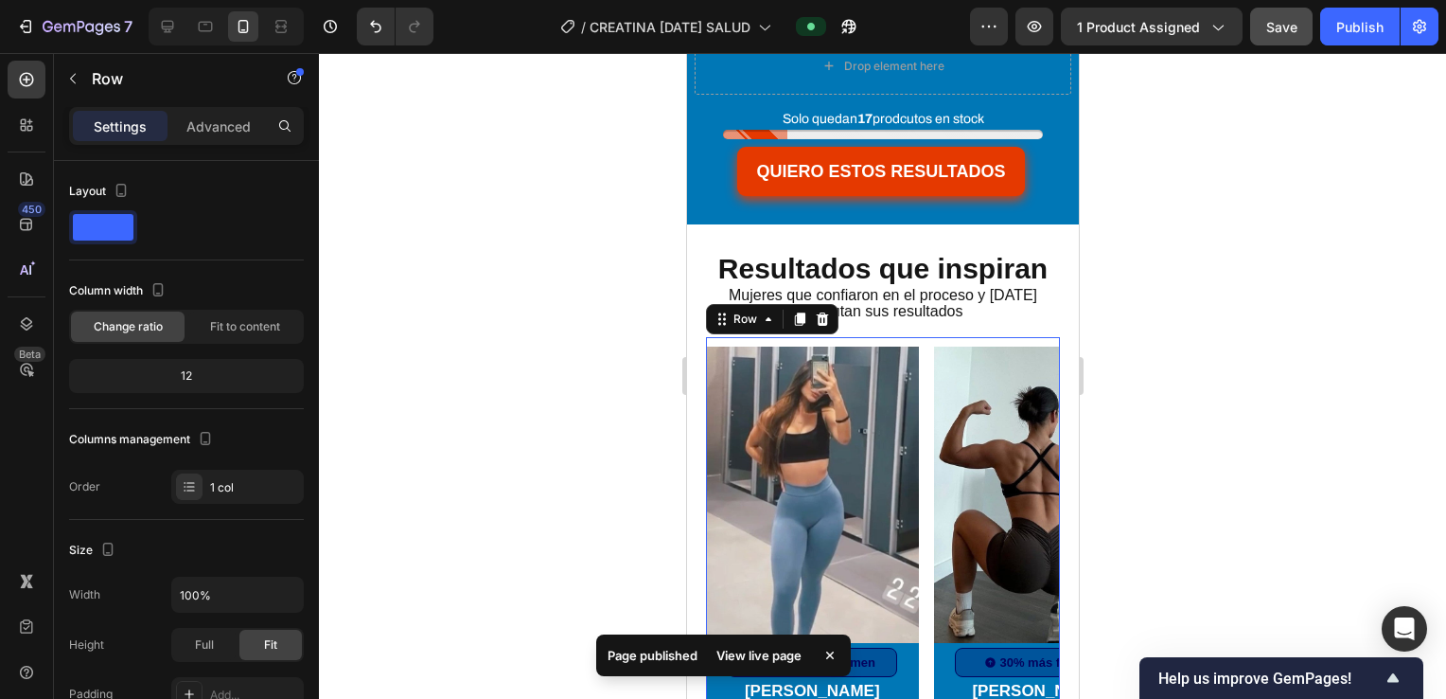
drag, startPoint x: 195, startPoint y: 125, endPoint x: 189, endPoint y: 142, distance: 18.0
click at [196, 125] on p "Advanced" at bounding box center [218, 126] width 64 height 20
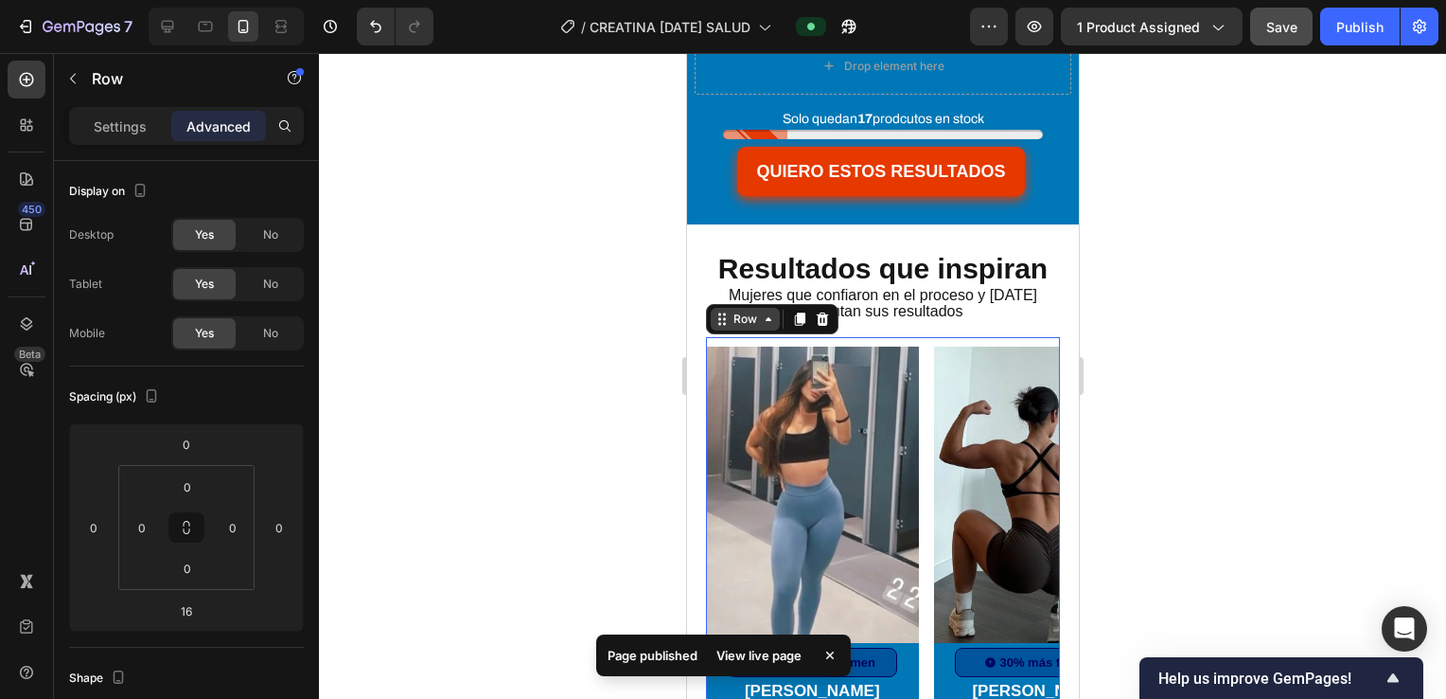
click at [753, 312] on div "Row" at bounding box center [744, 318] width 31 height 17
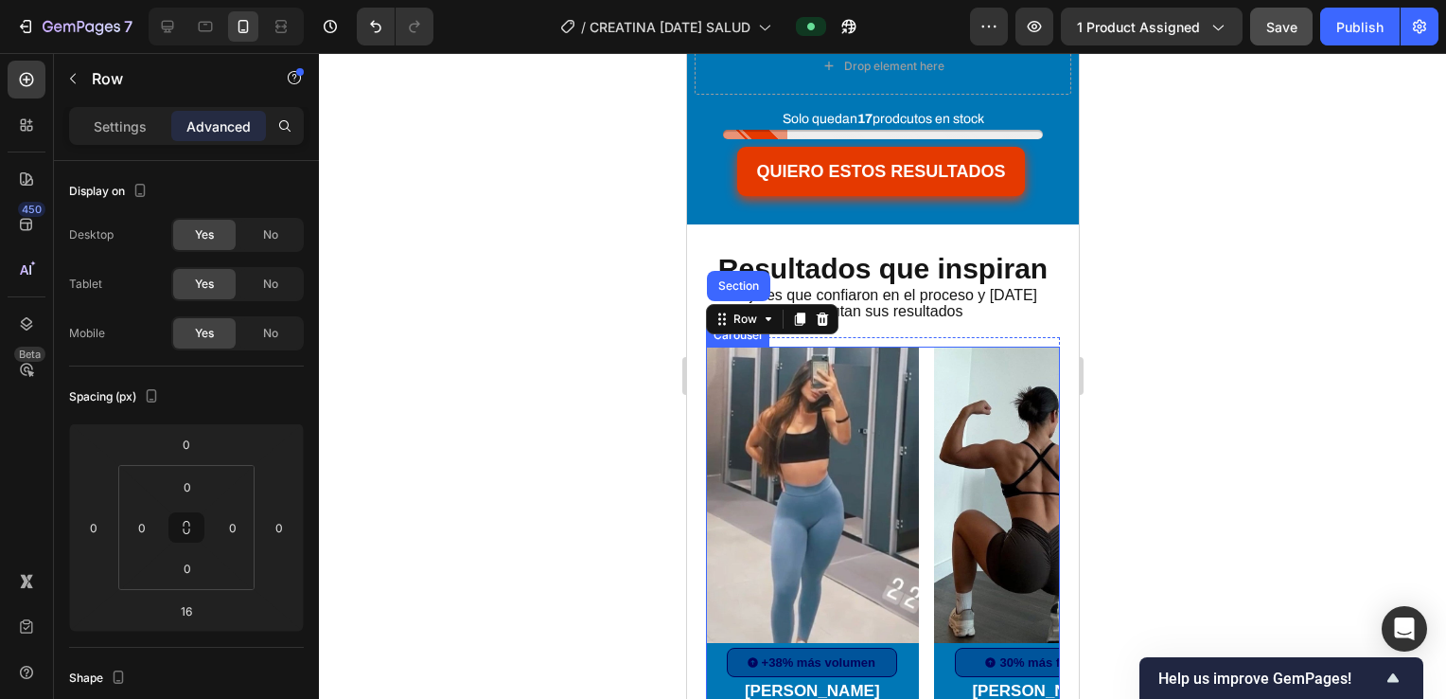
click at [921, 346] on div "Image +38% más volumen Item List Row [PERSON_NAME] Text Block Icon Icon Icon Ic…" at bounding box center [882, 624] width 354 height 556
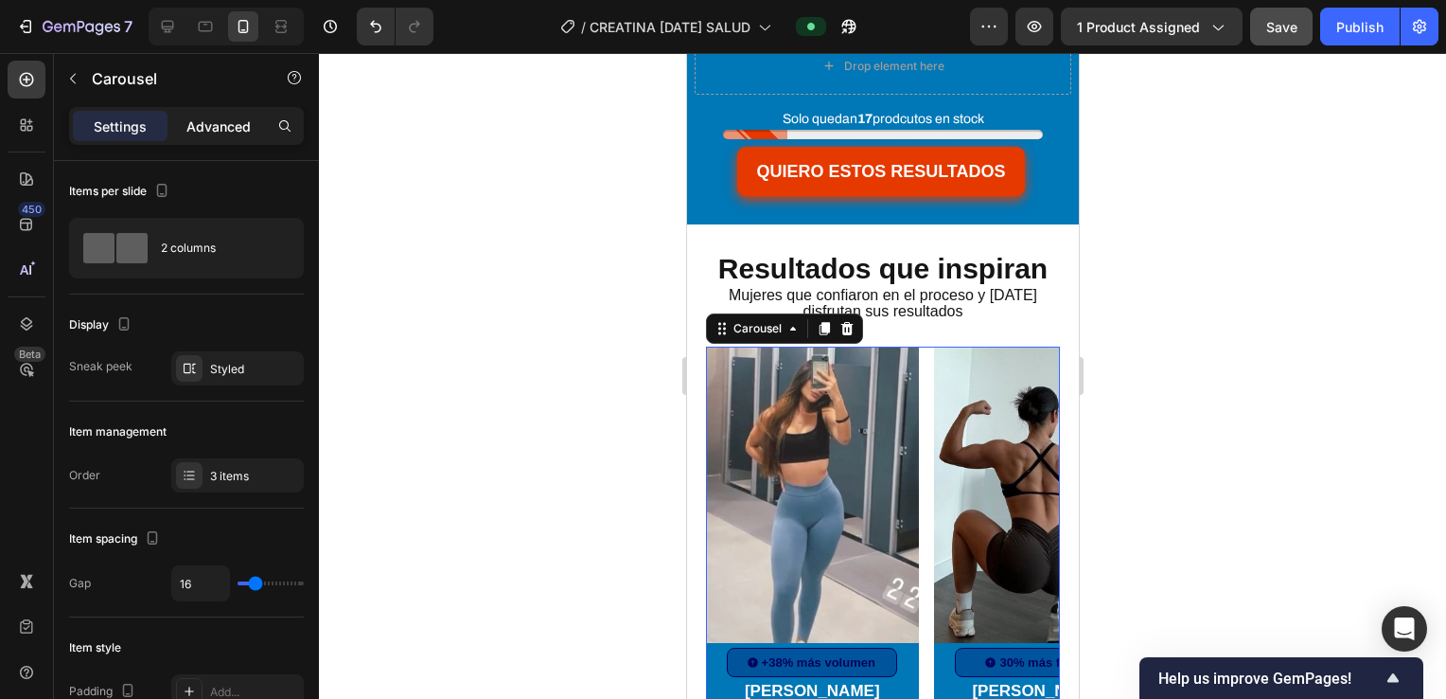
click at [214, 121] on p "Advanced" at bounding box center [218, 126] width 64 height 20
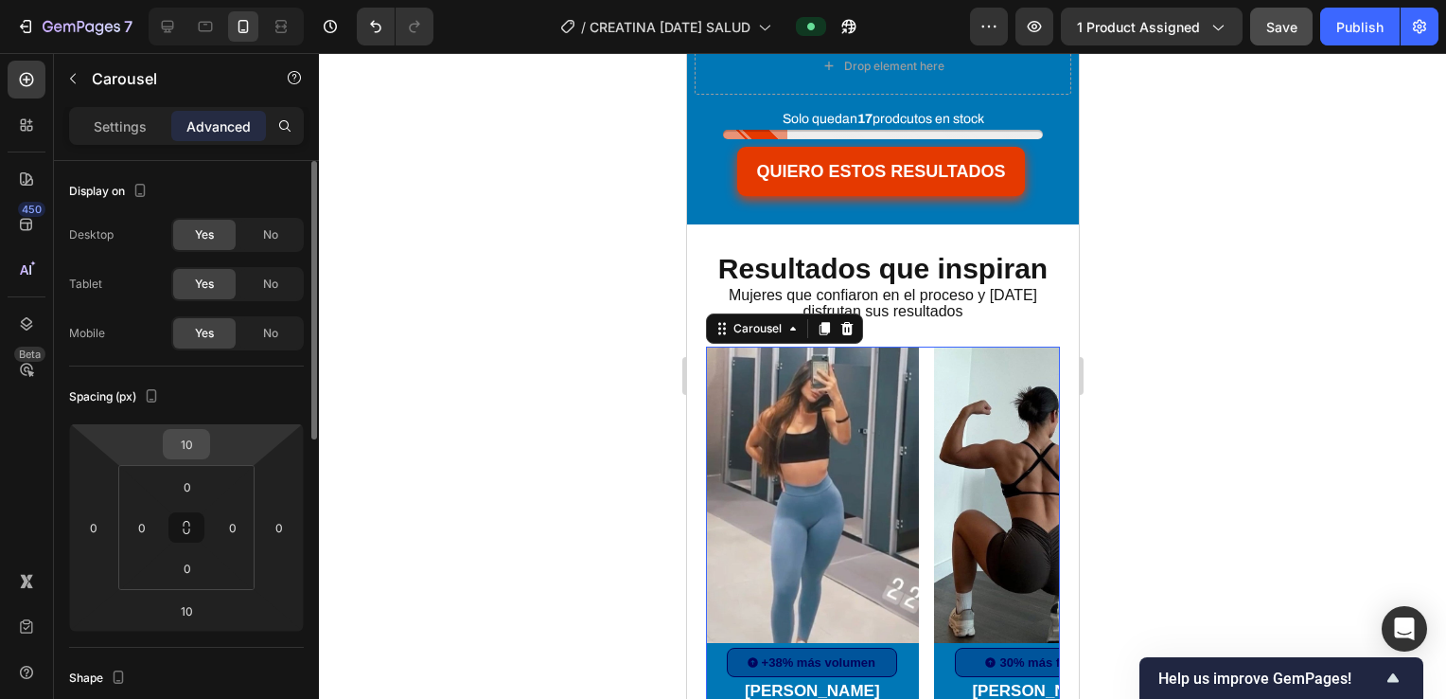
click at [196, 437] on input "10" at bounding box center [187, 444] width 38 height 28
type input "0"
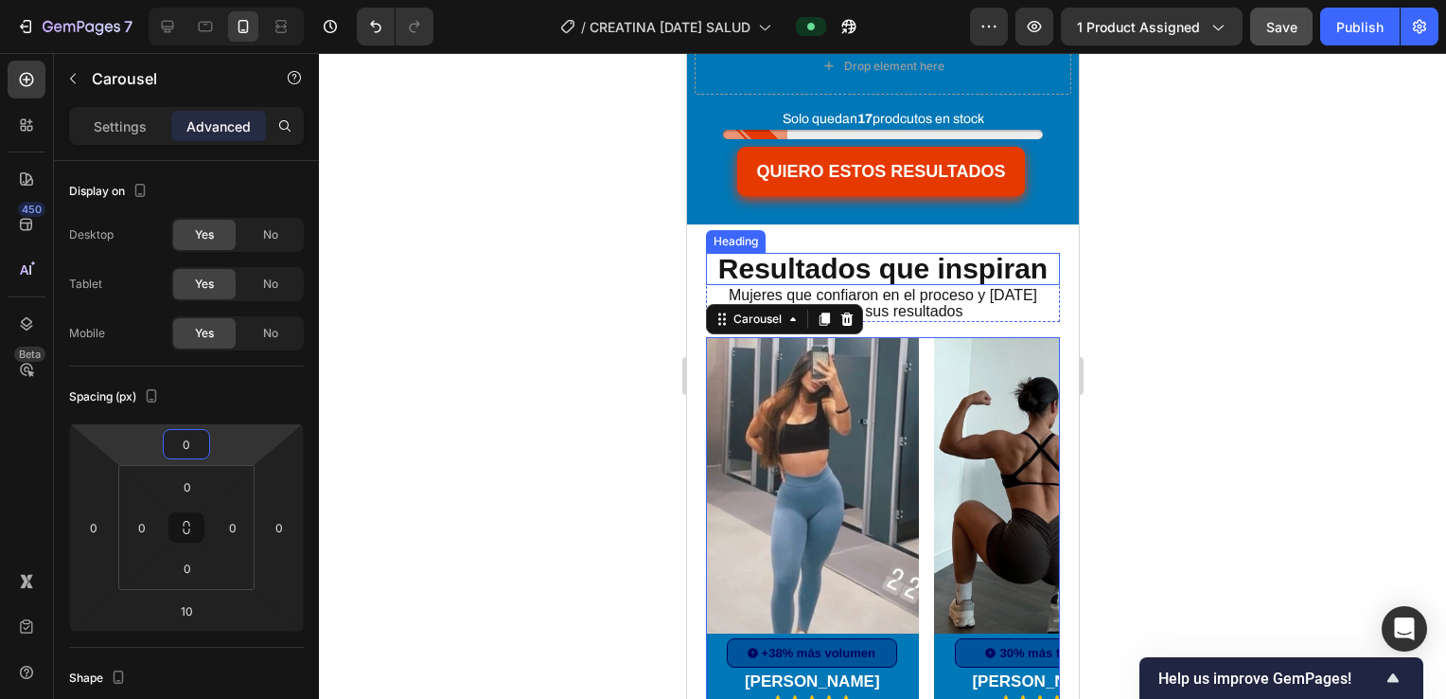
click at [1037, 253] on span "Resultados que inspiran" at bounding box center [882, 268] width 329 height 31
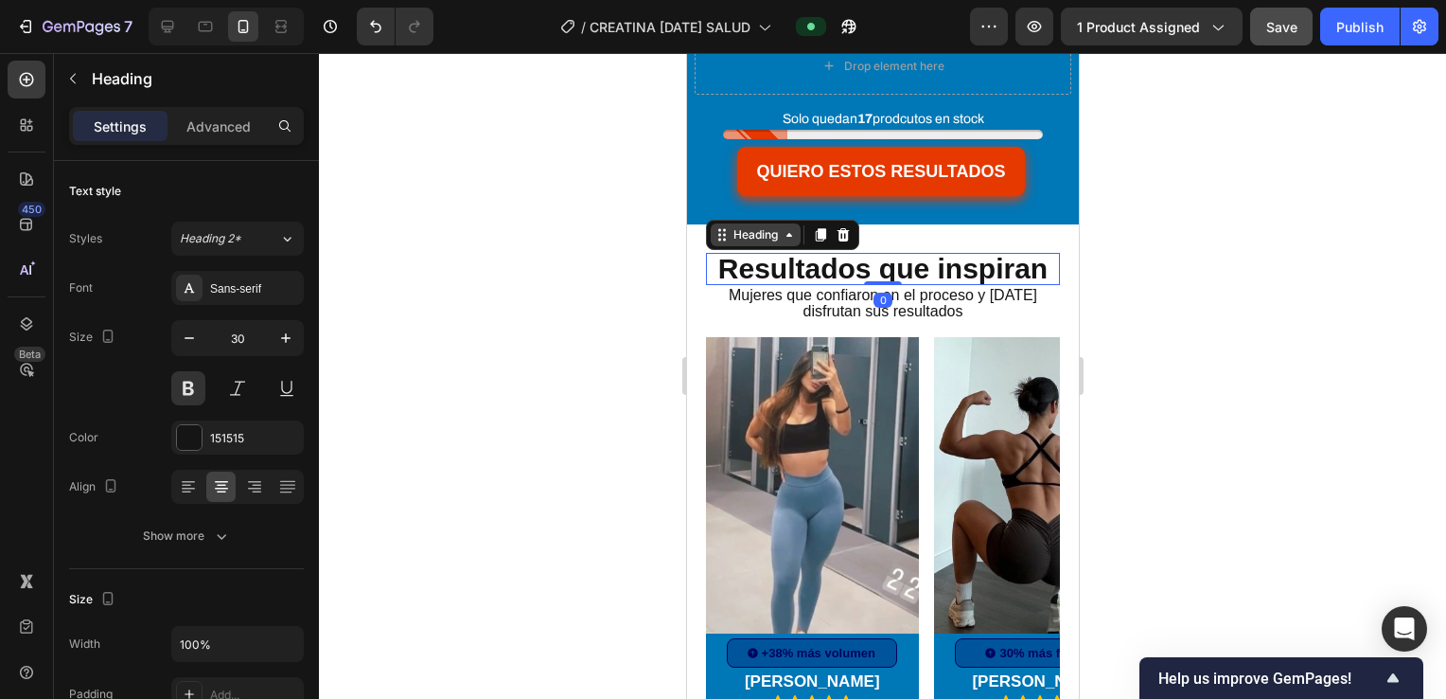
click at [749, 229] on div "Heading" at bounding box center [755, 234] width 52 height 17
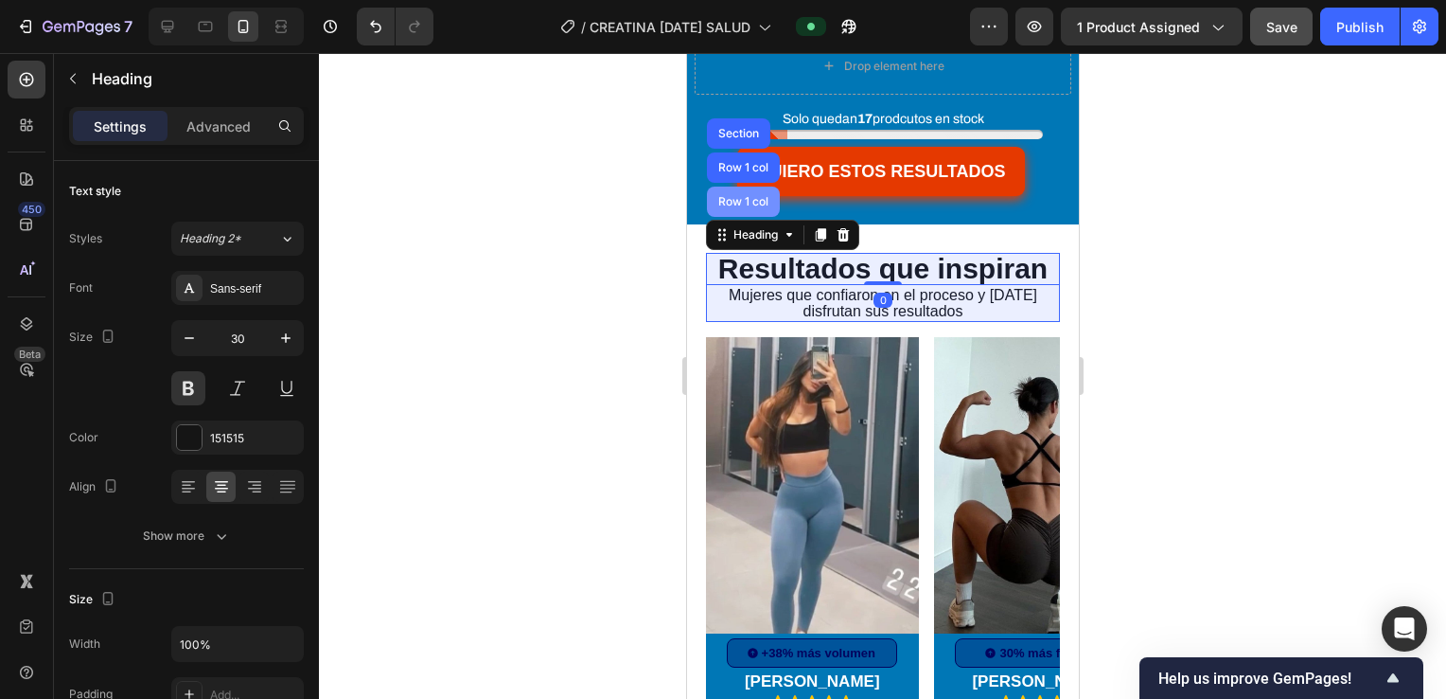
click at [737, 199] on div "Row 1 col" at bounding box center [743, 201] width 58 height 11
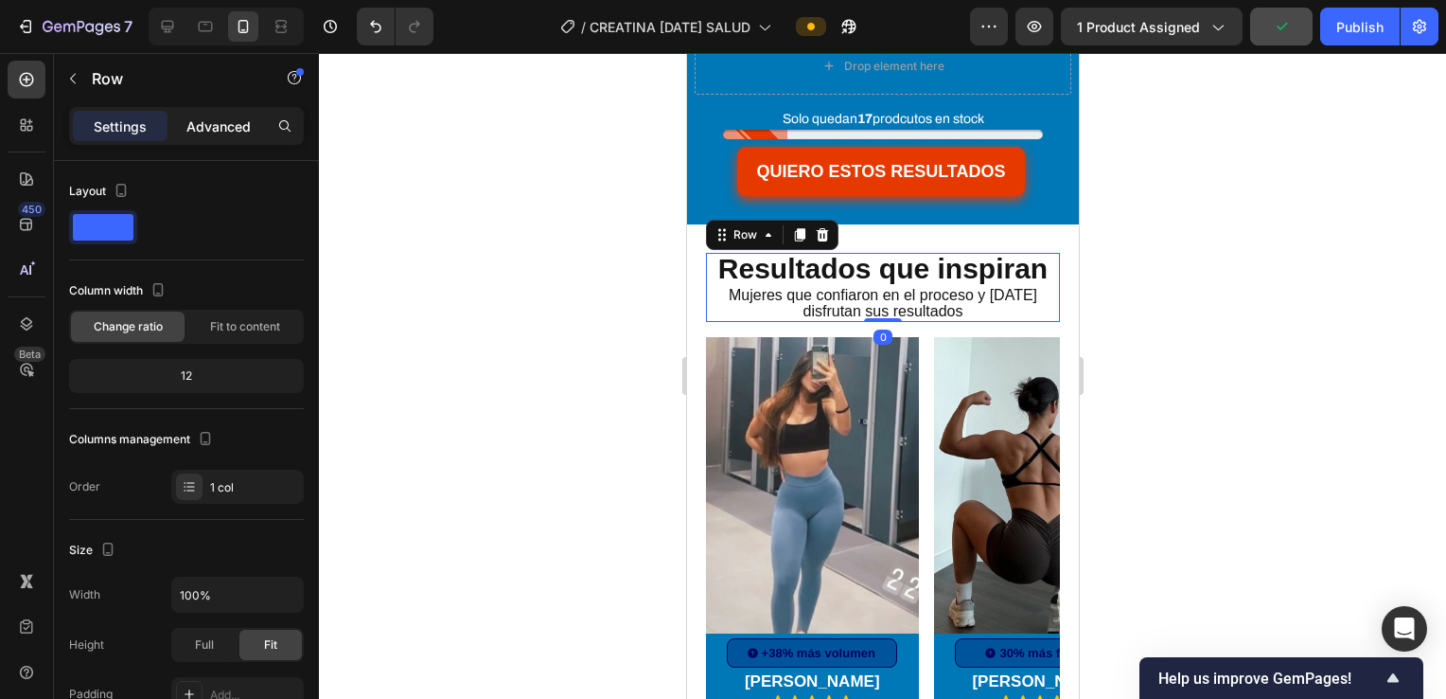
click at [190, 123] on p "Advanced" at bounding box center [218, 126] width 64 height 20
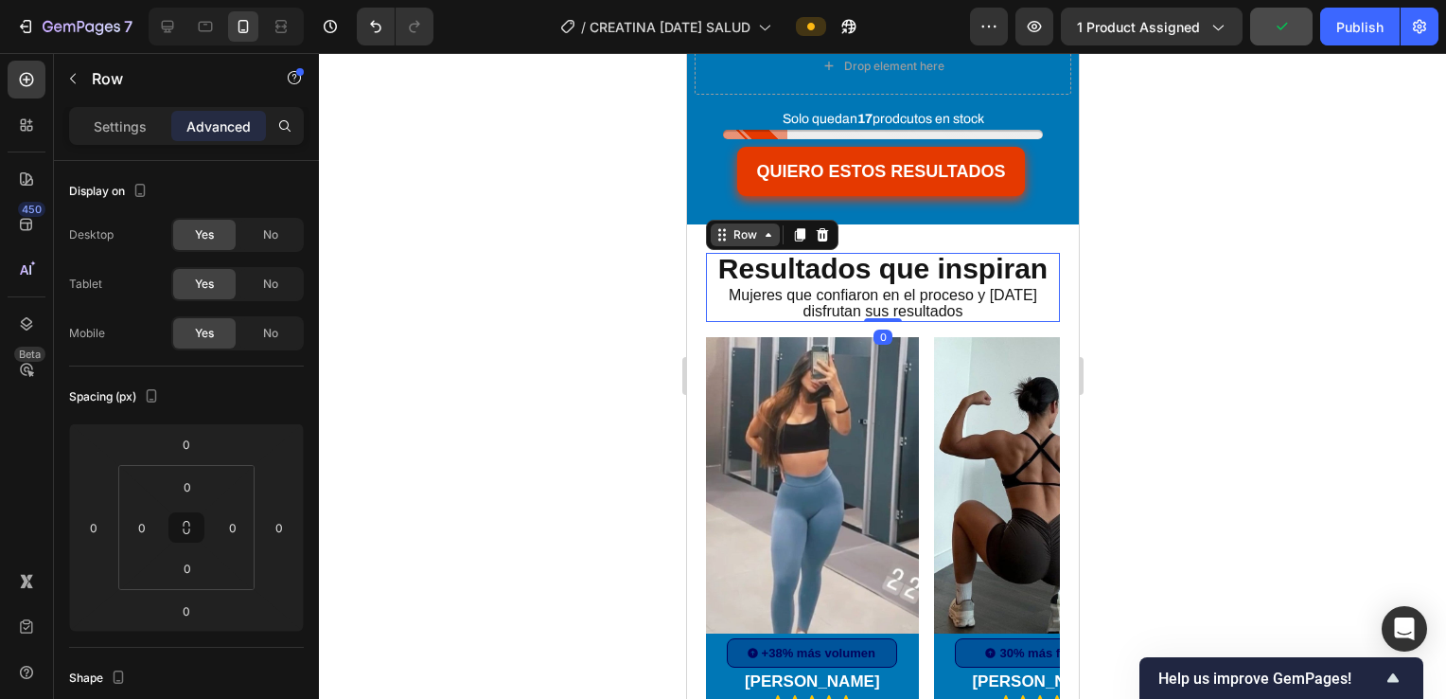
click at [760, 227] on icon at bounding box center [767, 234] width 15 height 15
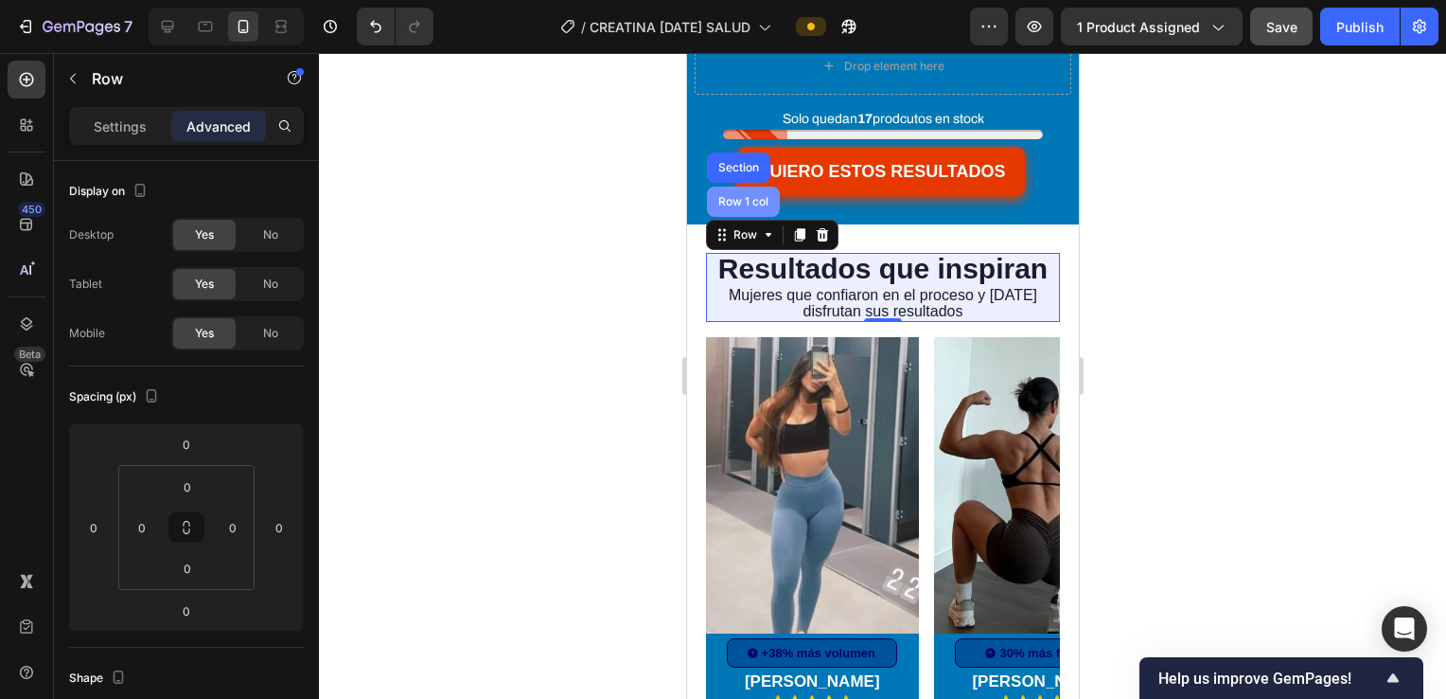
click at [744, 196] on div "Row 1 col" at bounding box center [743, 201] width 58 height 11
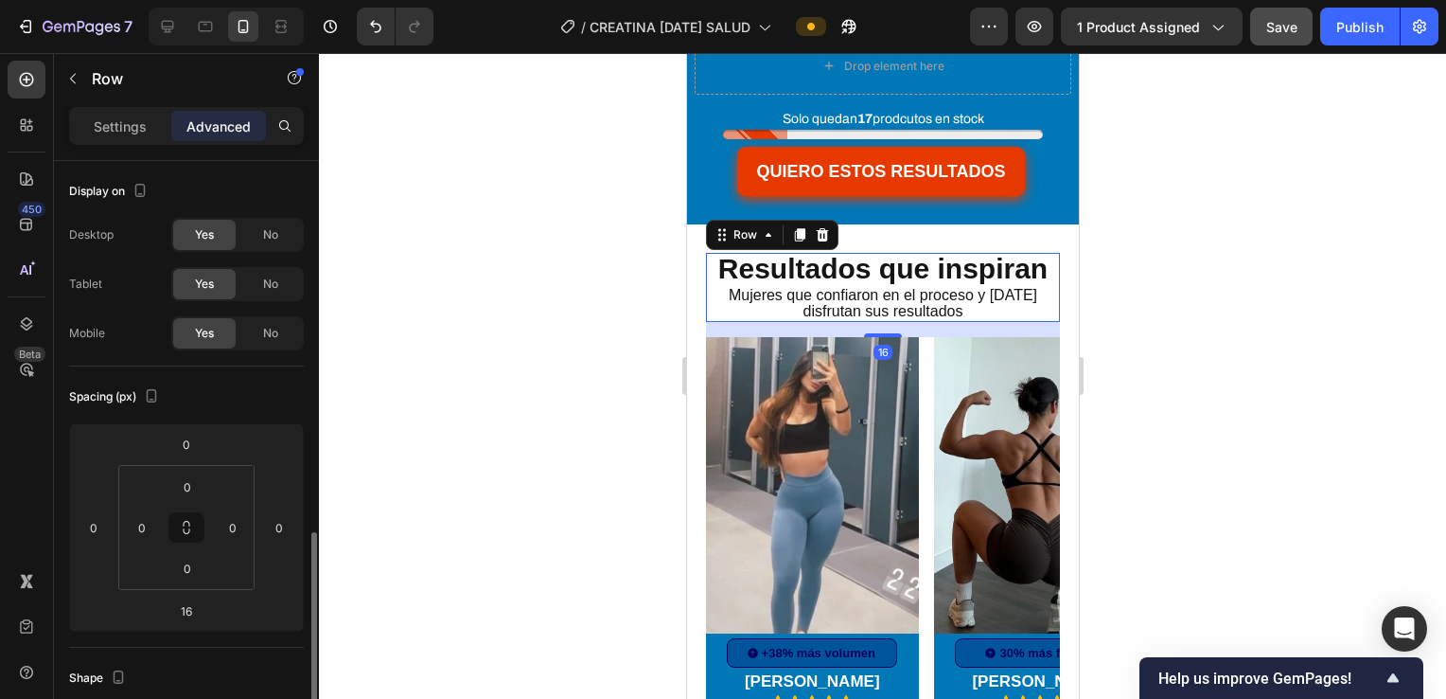
scroll to position [253, 0]
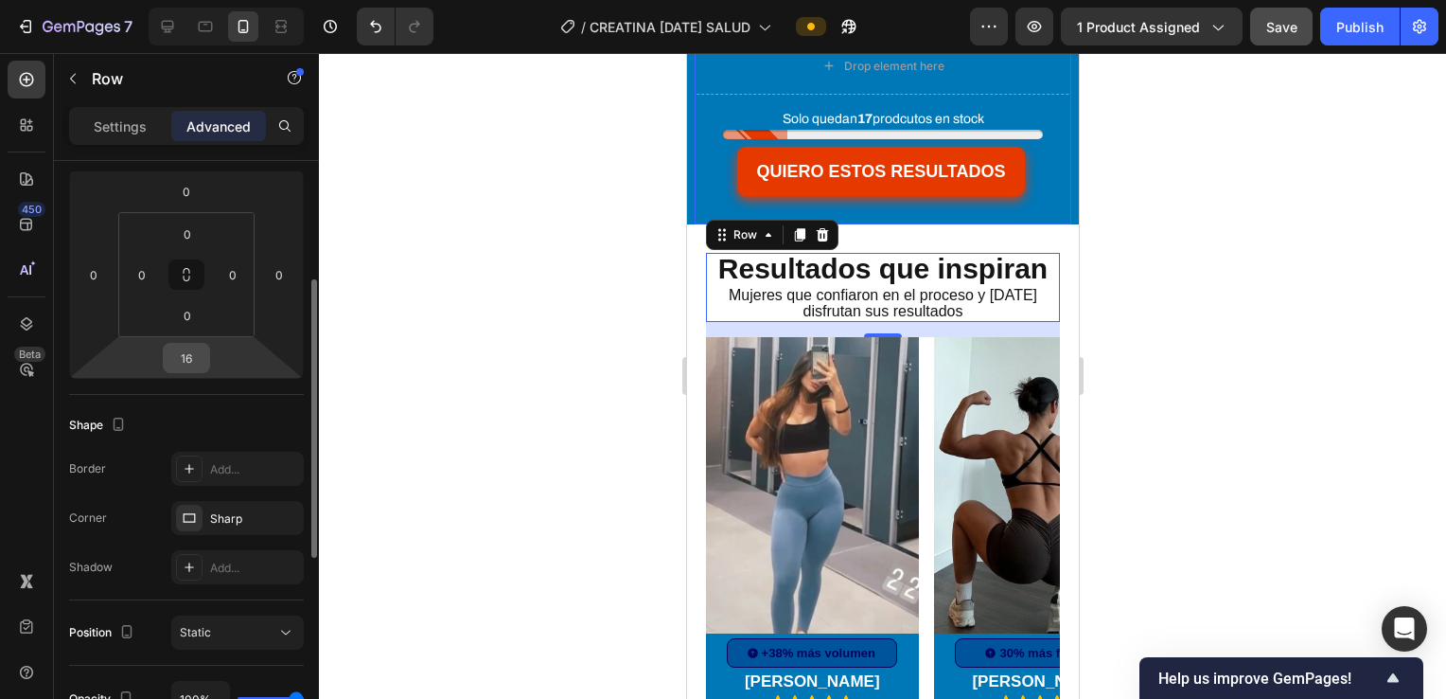
click at [193, 360] on input "16" at bounding box center [187, 358] width 38 height 28
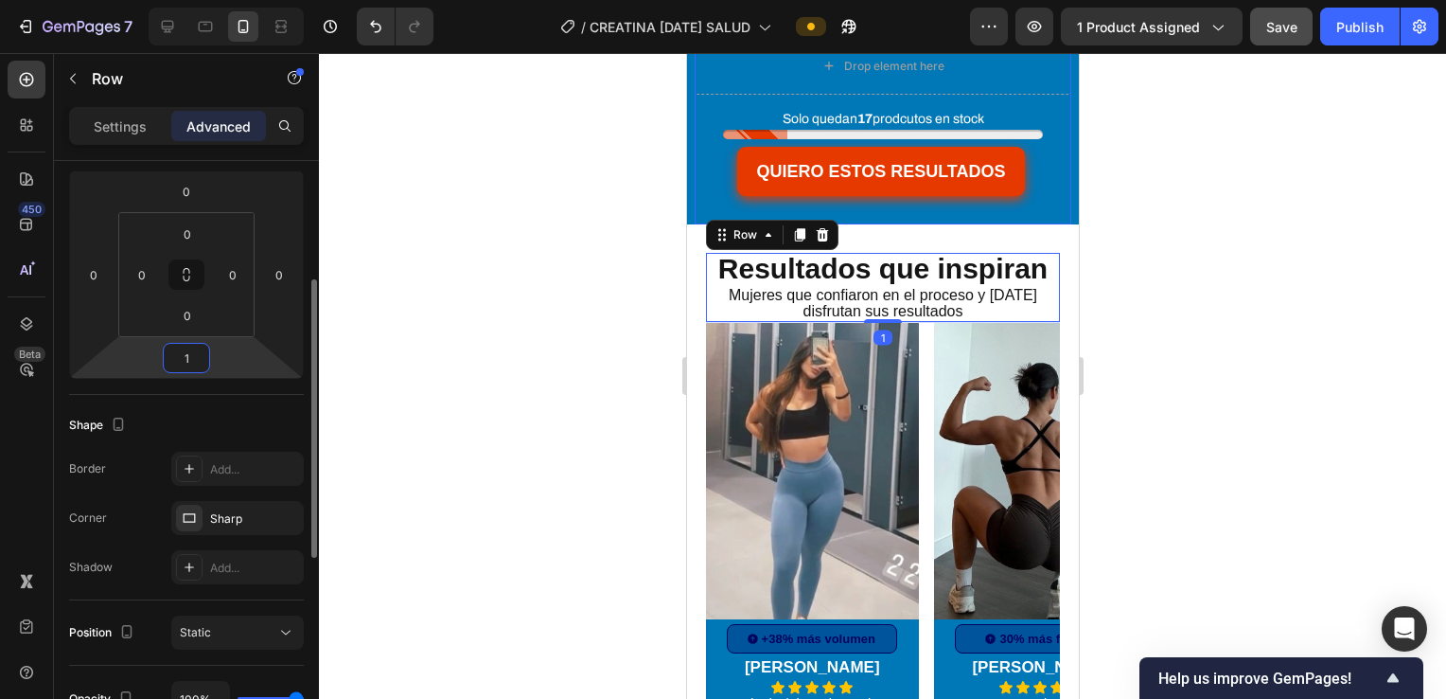
type input "10"
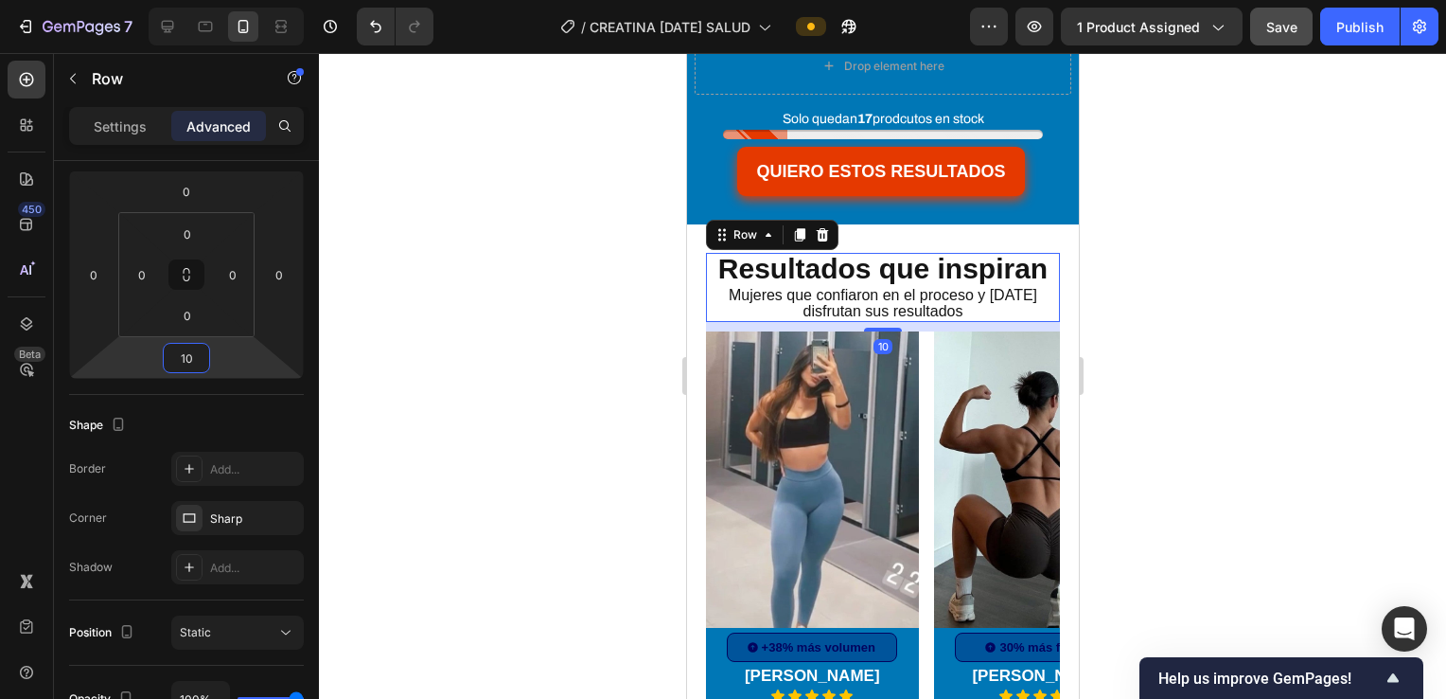
click at [1251, 274] on div at bounding box center [882, 376] width 1127 height 646
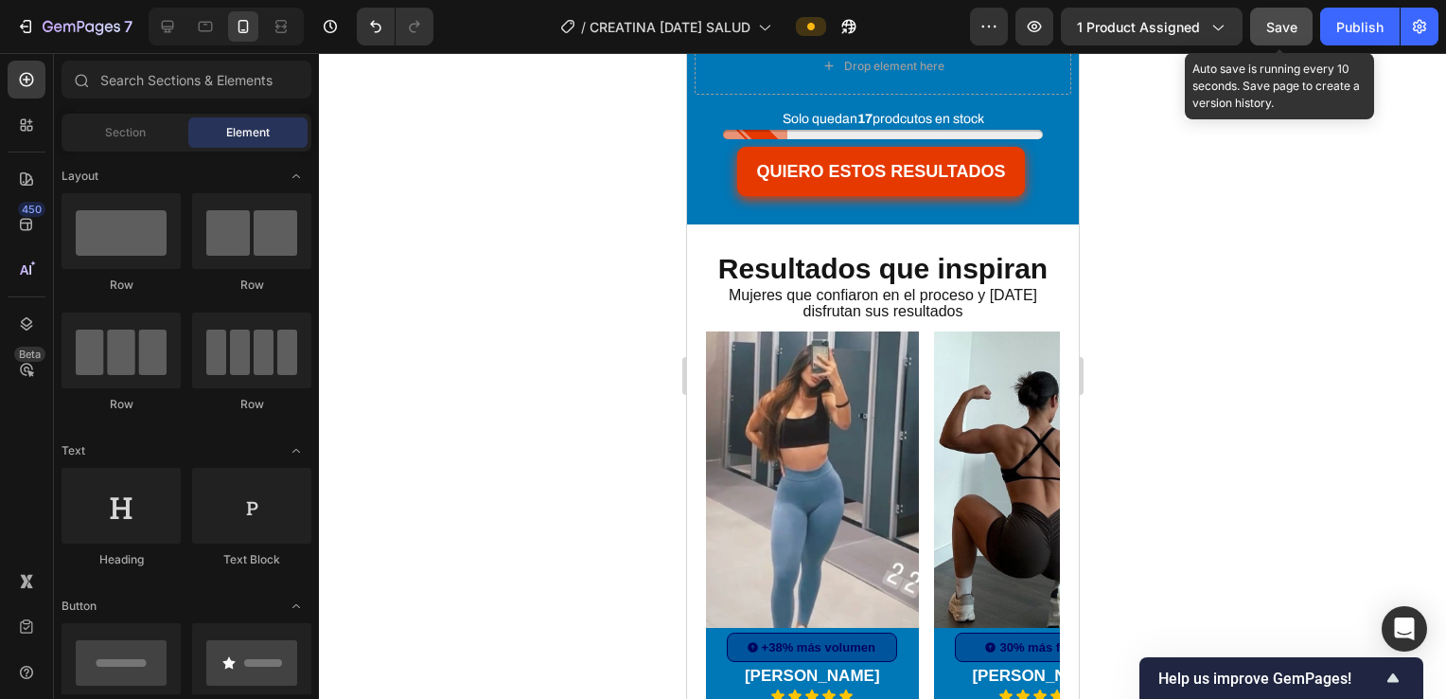
click at [1282, 21] on span "Save" at bounding box center [1282, 27] width 31 height 16
click at [1389, 23] on button "Publish" at bounding box center [1361, 27] width 80 height 38
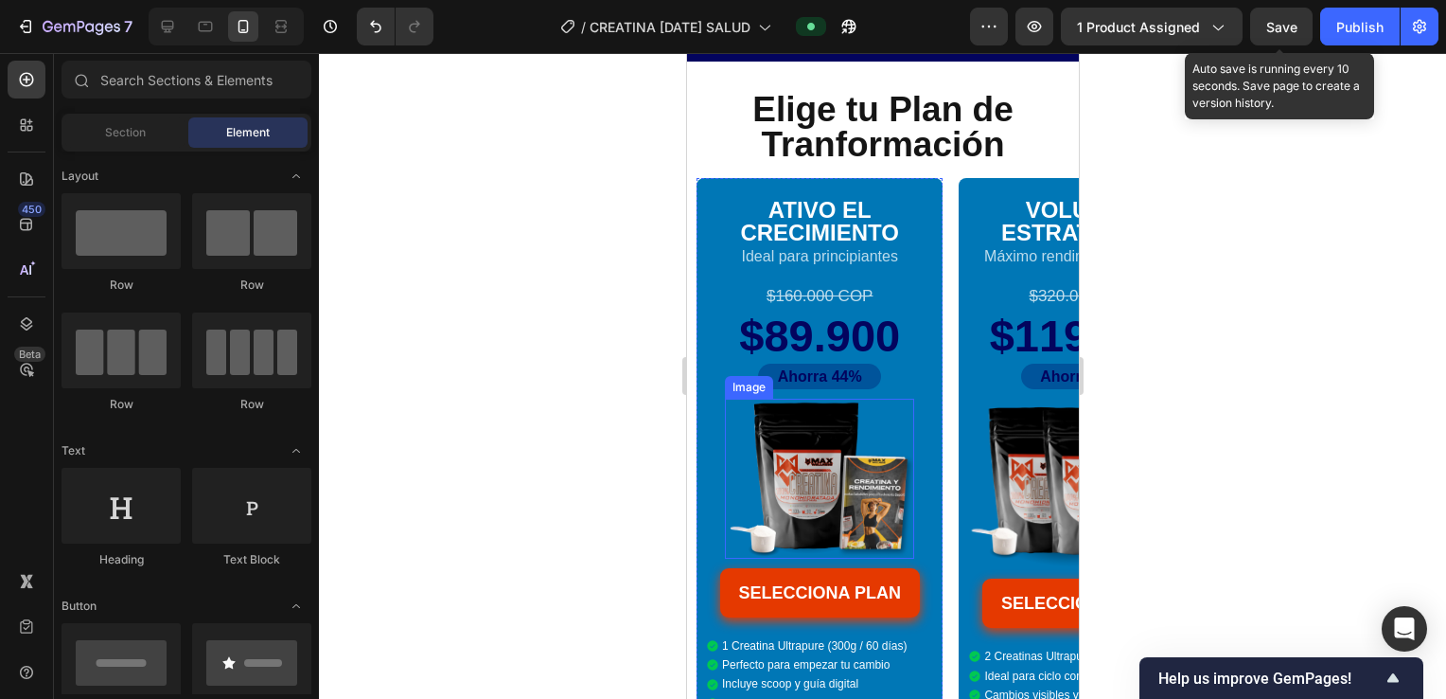
scroll to position [6382, 0]
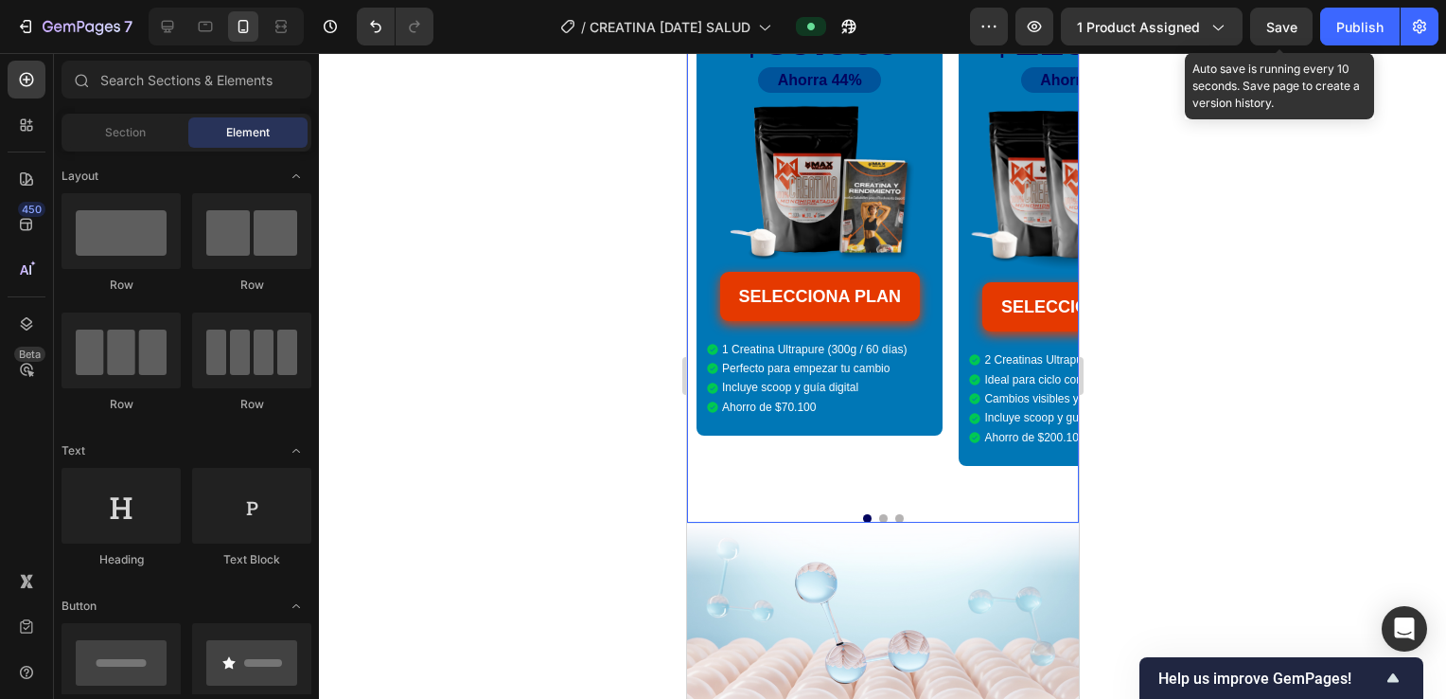
click at [953, 390] on div "VOLUMEN ESTRATÉGICO Heading Máximo rendimiento y ahorro Text Block $320.000 COP…" at bounding box center [1072, 201] width 246 height 639
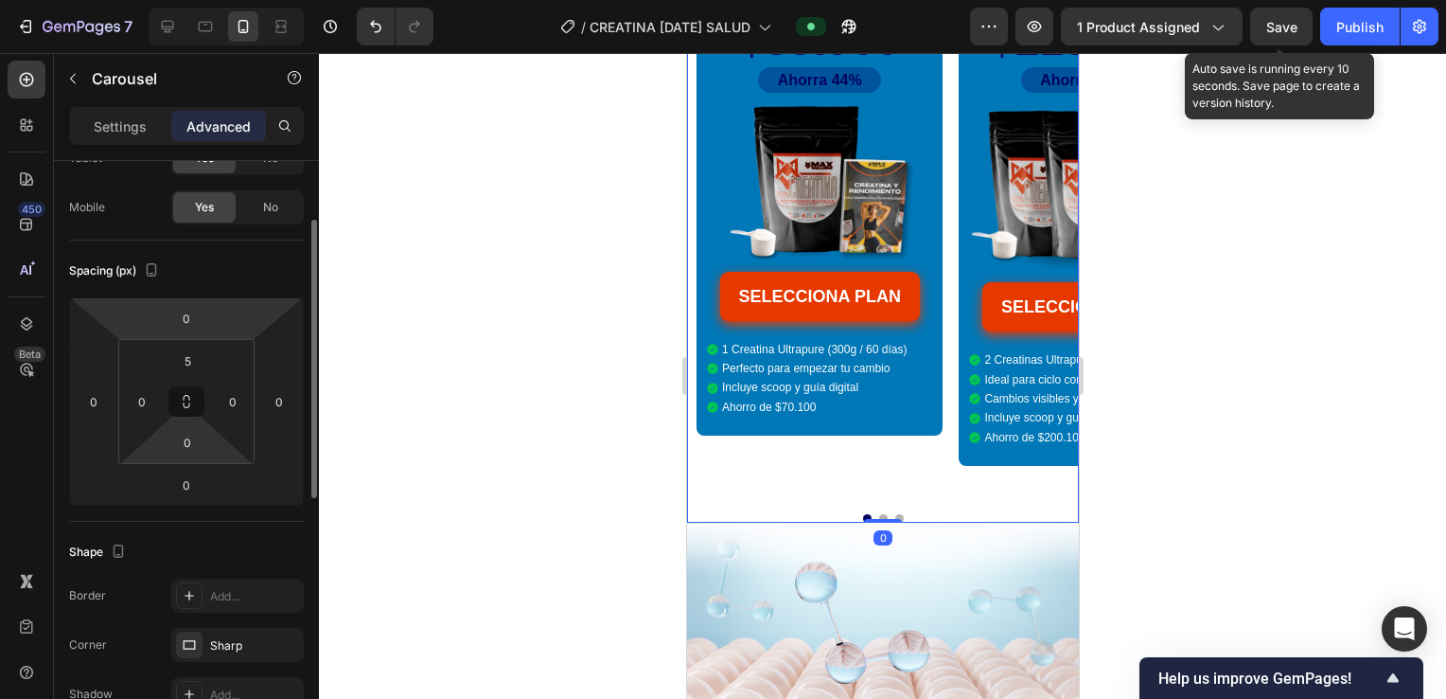
scroll to position [253, 0]
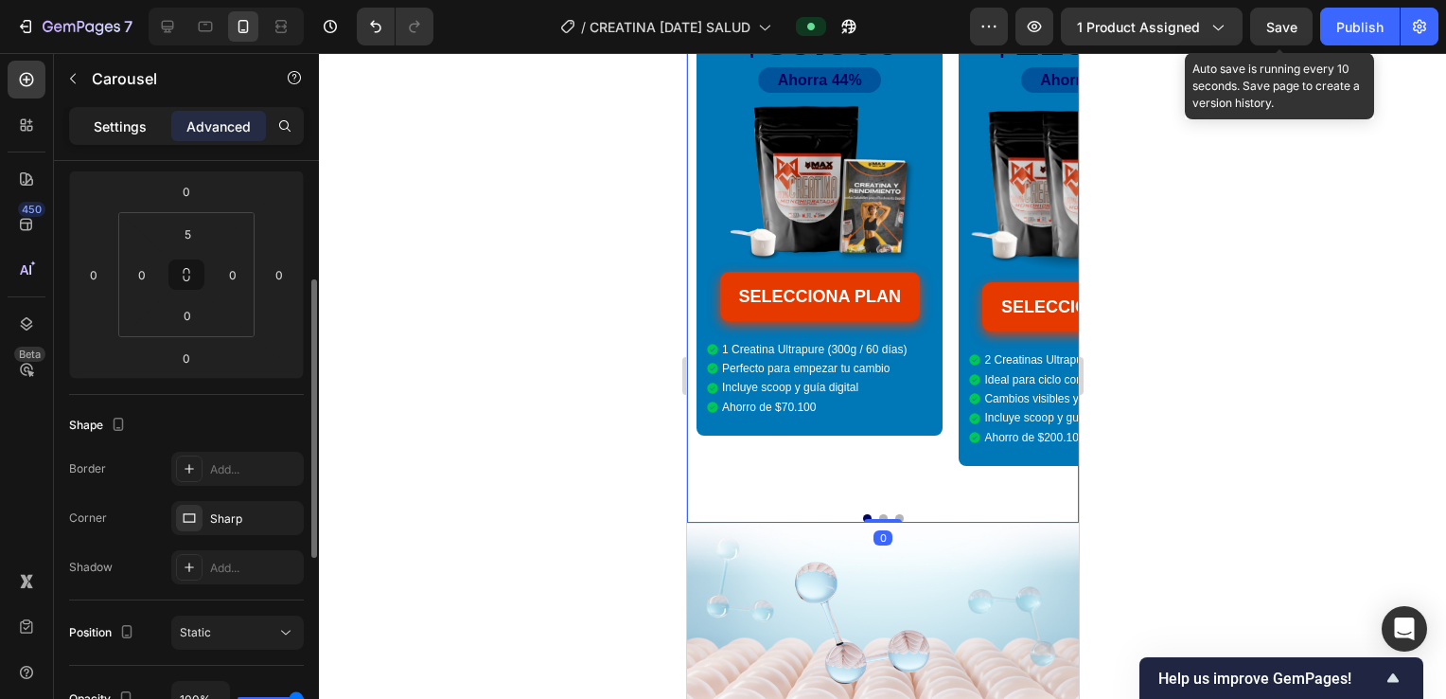
click at [103, 114] on div "Settings" at bounding box center [120, 126] width 95 height 30
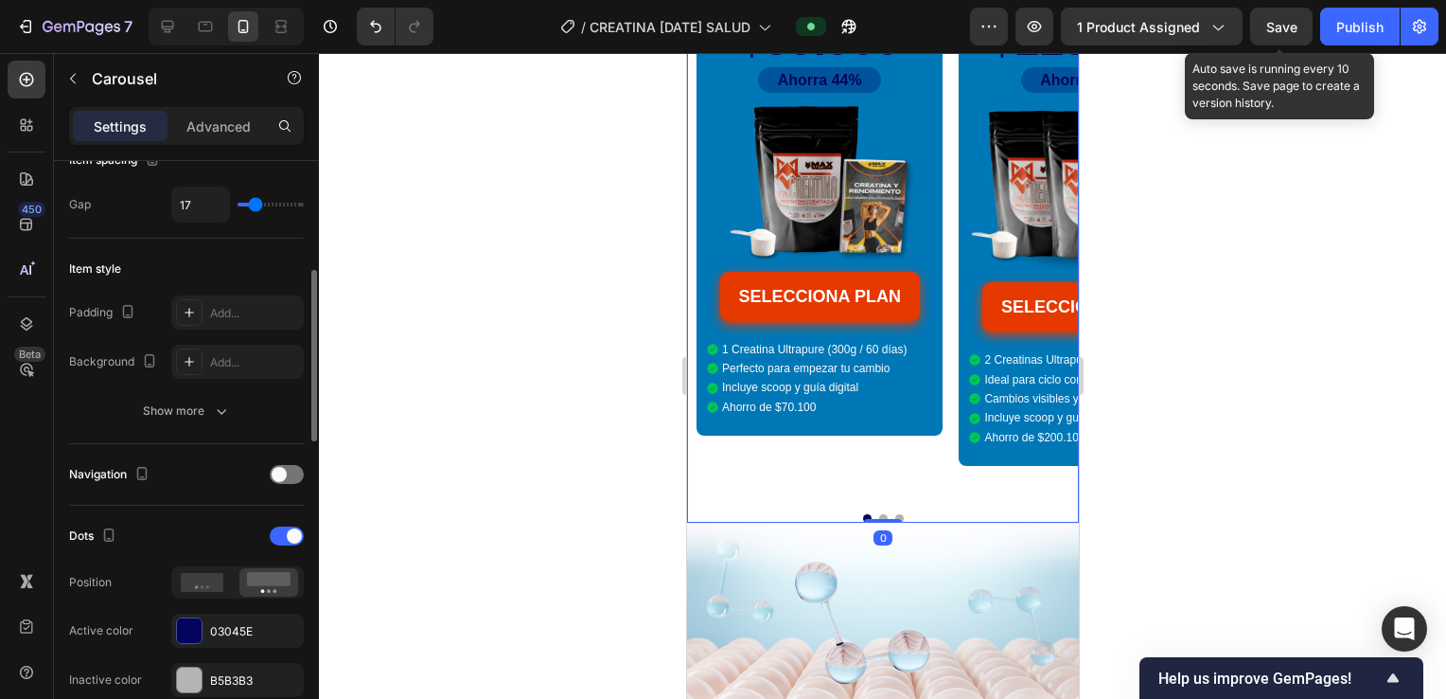
scroll to position [505, 0]
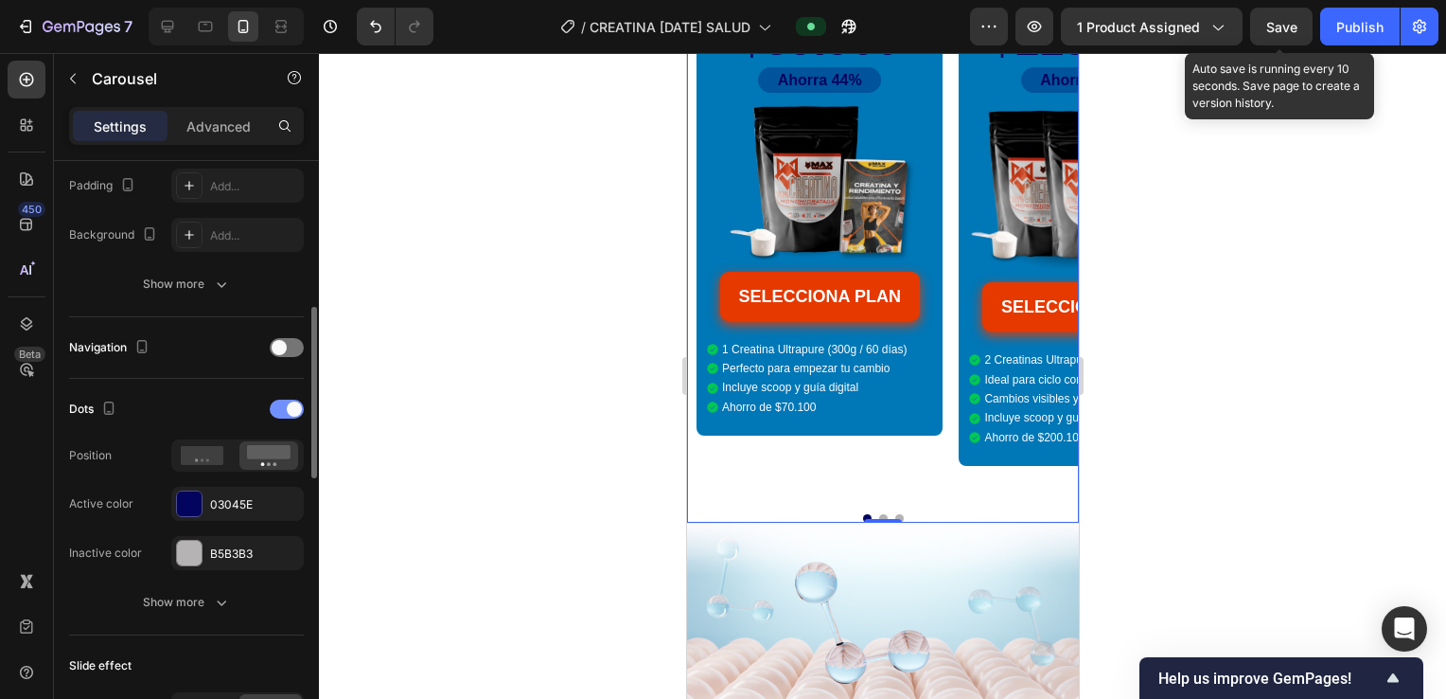
click at [276, 409] on div at bounding box center [287, 408] width 34 height 19
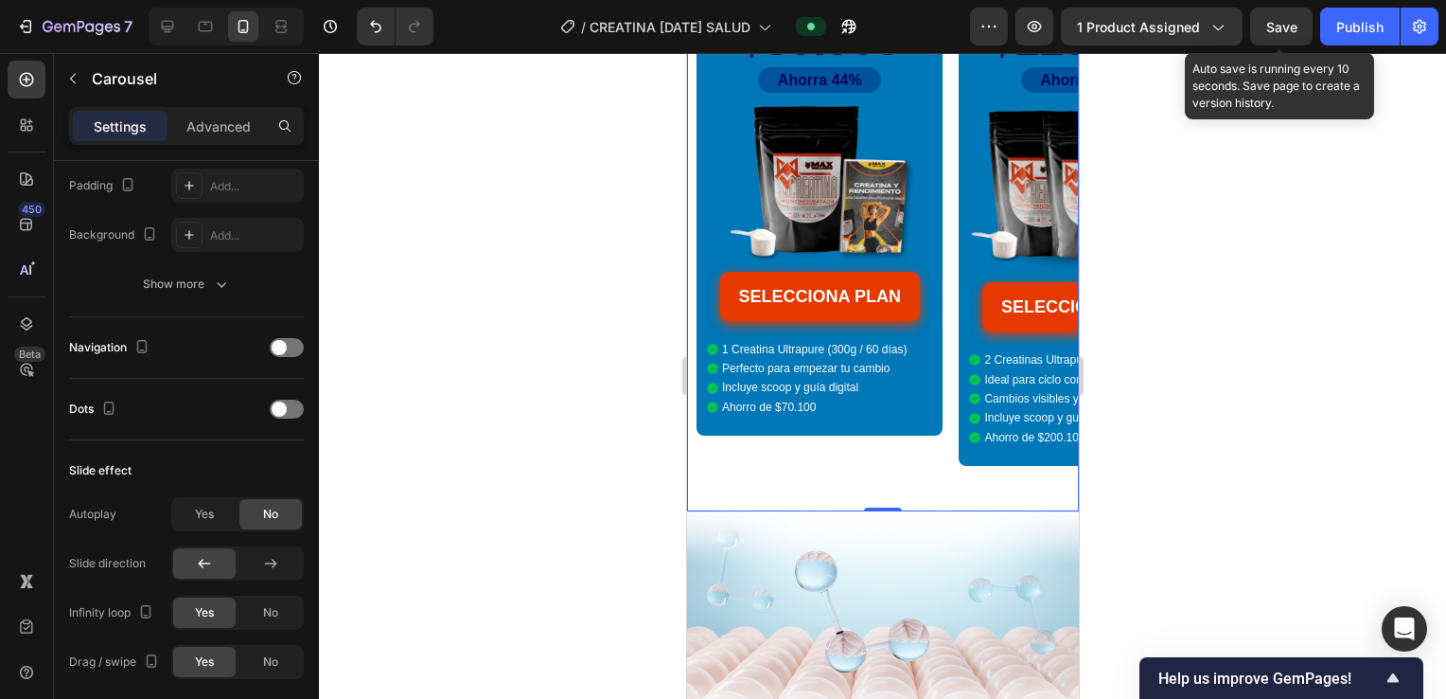
click at [1339, 32] on div "Publish" at bounding box center [1360, 27] width 47 height 20
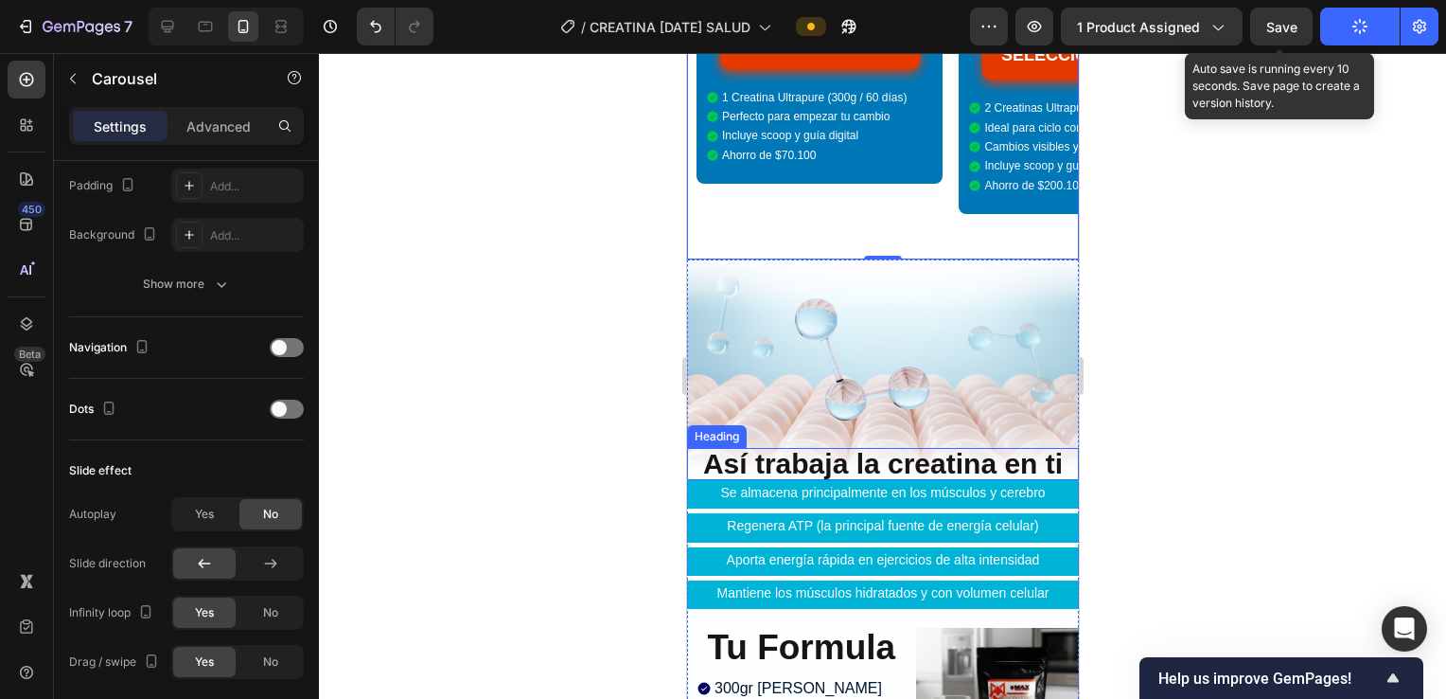
click at [948, 321] on img at bounding box center [882, 367] width 392 height 217
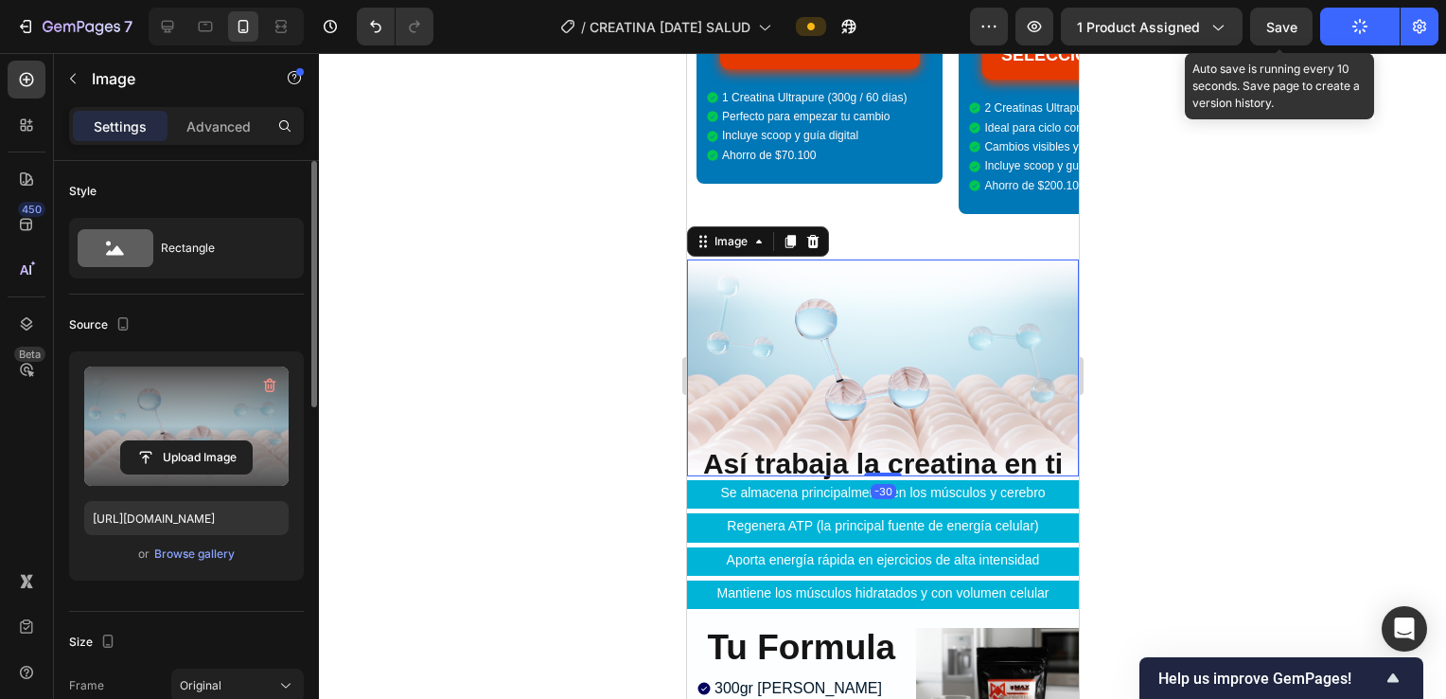
scroll to position [126, 0]
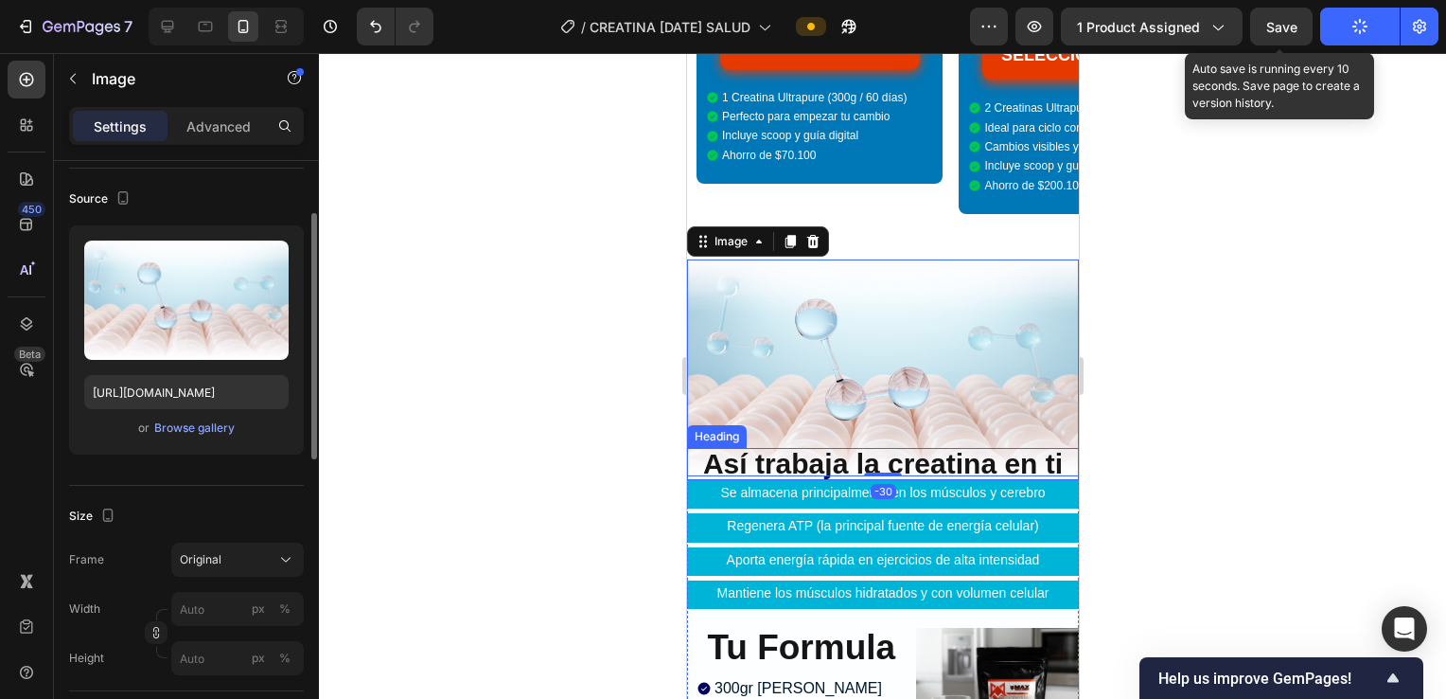
click at [908, 448] on span "Así trabaja la creatina en ti" at bounding box center [882, 463] width 360 height 31
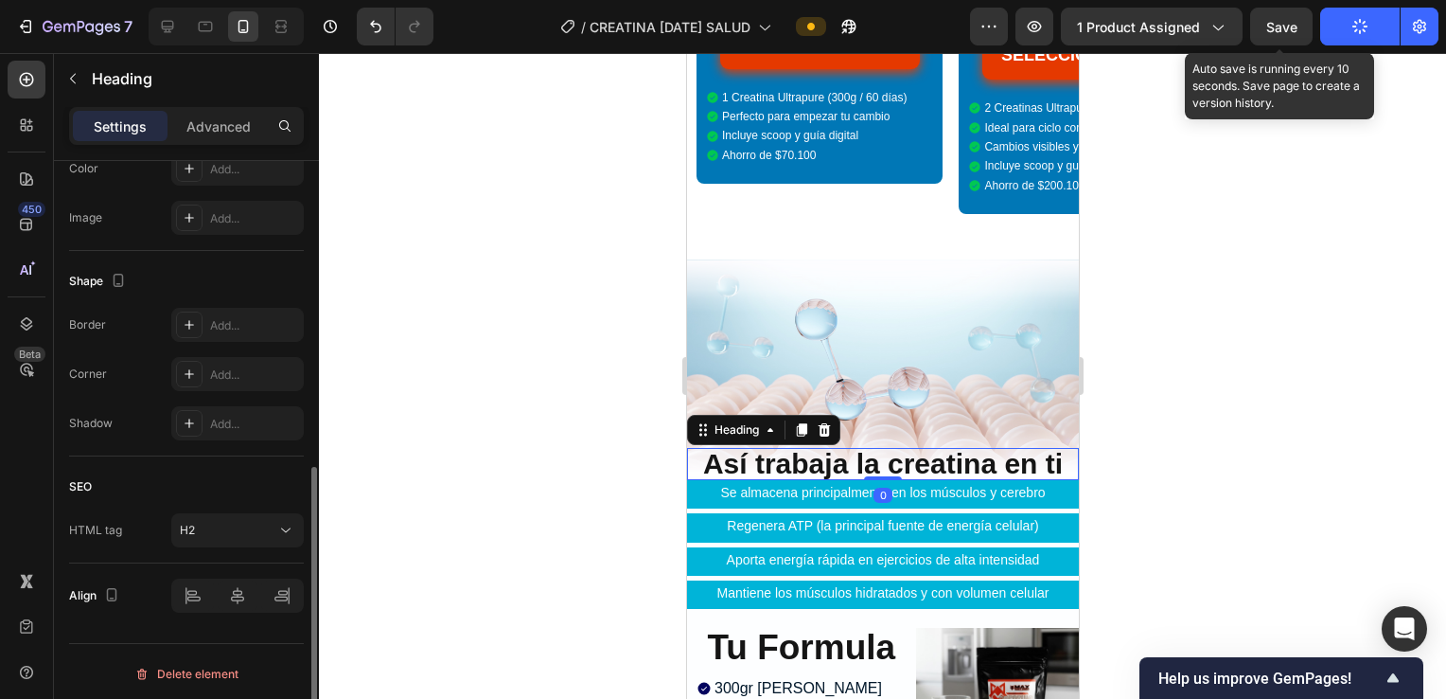
scroll to position [634, 0]
click at [254, 125] on div "Advanced" at bounding box center [218, 126] width 95 height 30
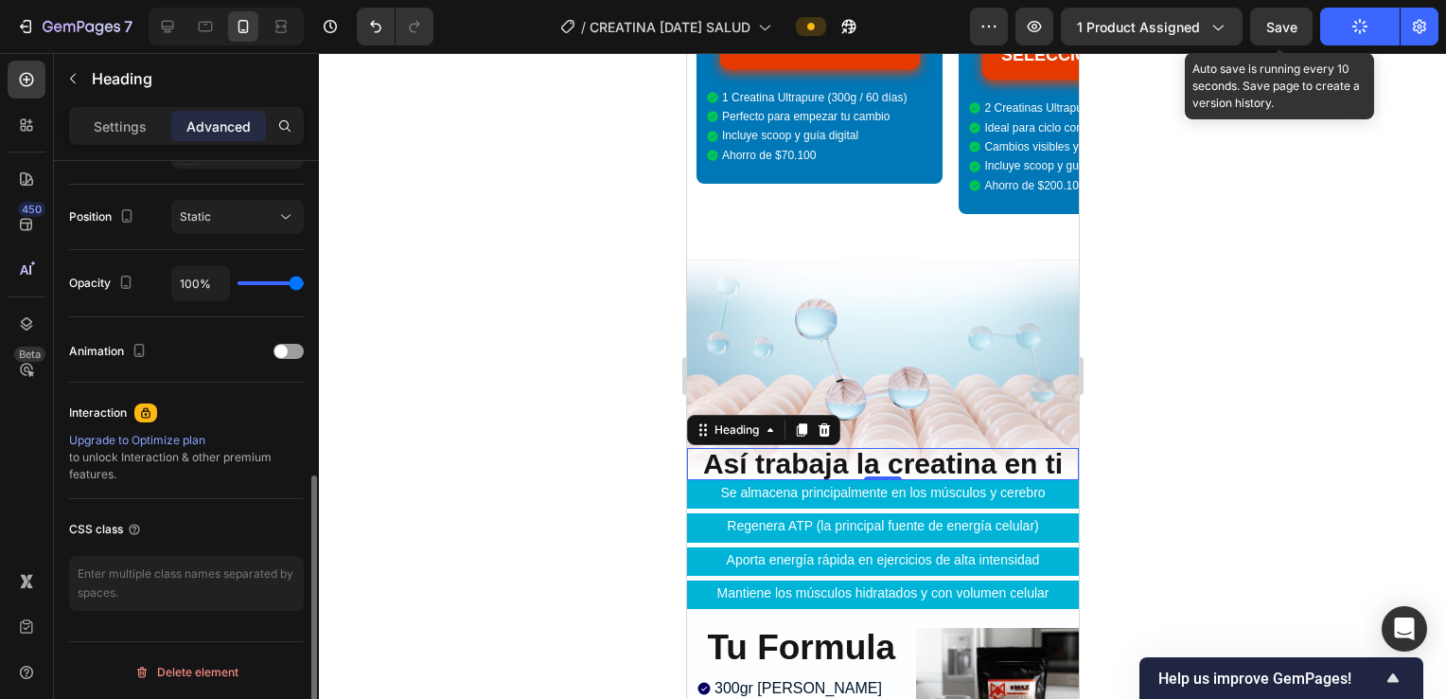
scroll to position [541, 0]
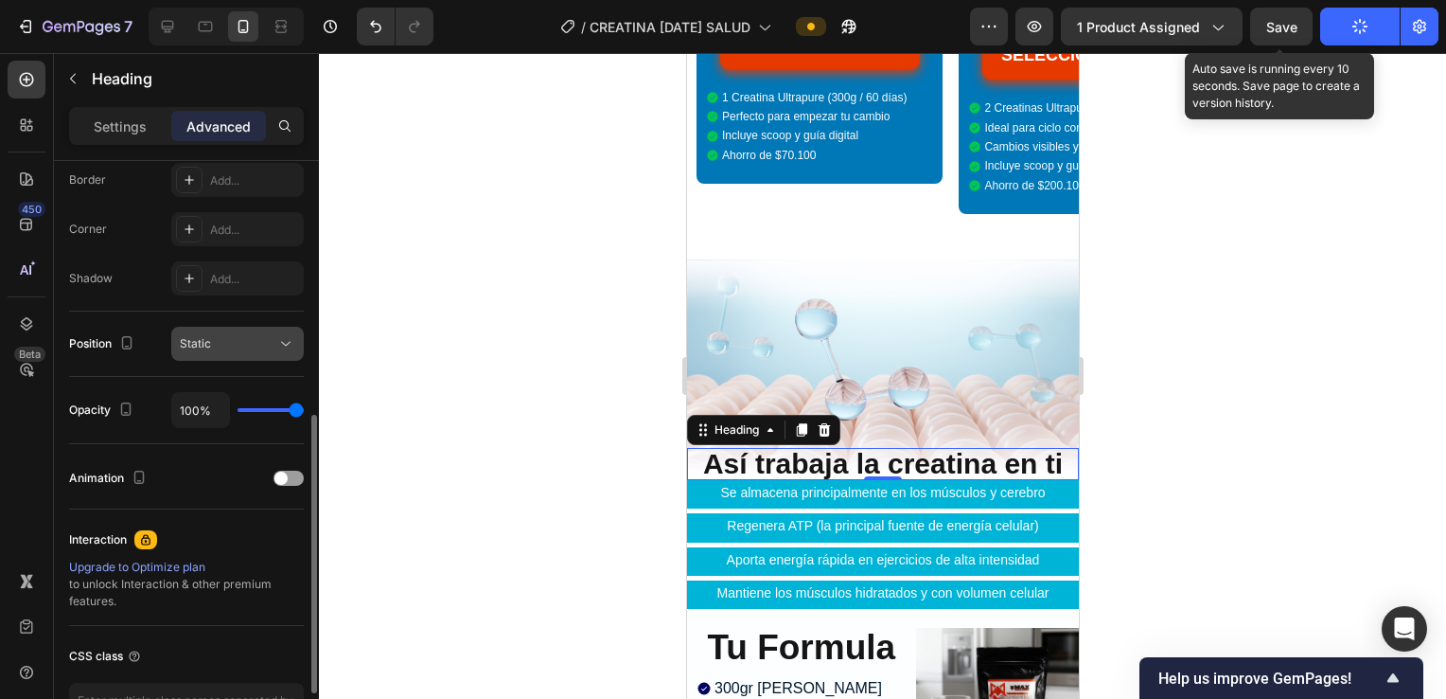
click at [259, 328] on button "Static" at bounding box center [237, 344] width 133 height 34
click at [265, 340] on div "Static" at bounding box center [228, 343] width 97 height 17
click at [282, 334] on icon at bounding box center [285, 343] width 19 height 19
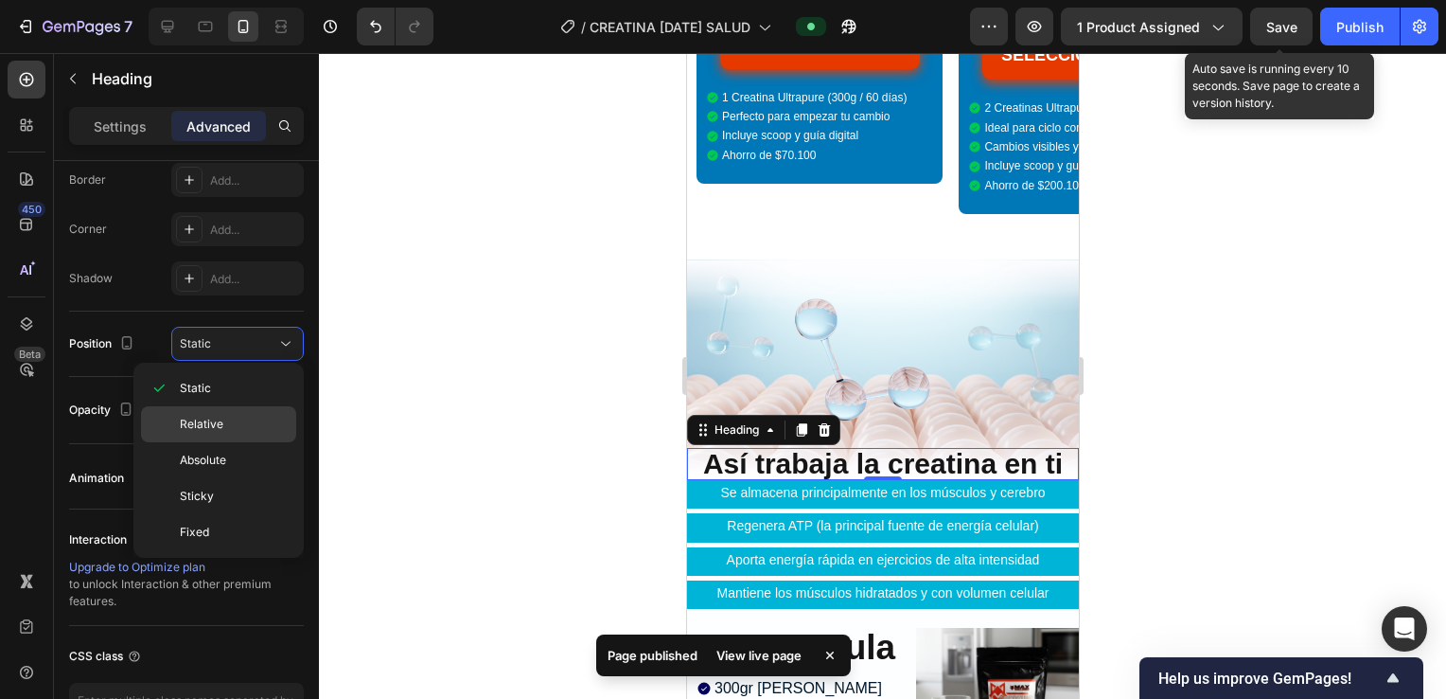
click at [232, 411] on div "Relative" at bounding box center [218, 424] width 155 height 36
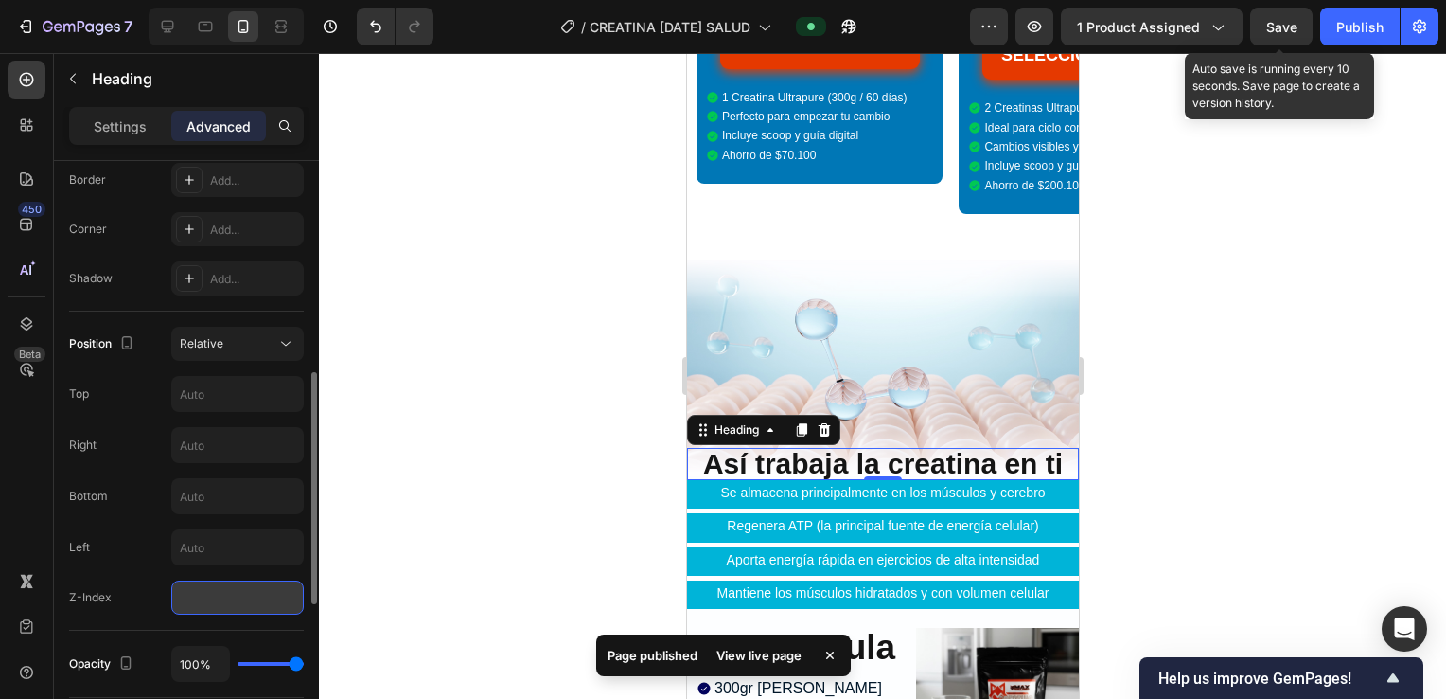
click at [192, 596] on input "number" at bounding box center [237, 597] width 133 height 34
type input "1"
click at [538, 391] on div at bounding box center [882, 376] width 1127 height 646
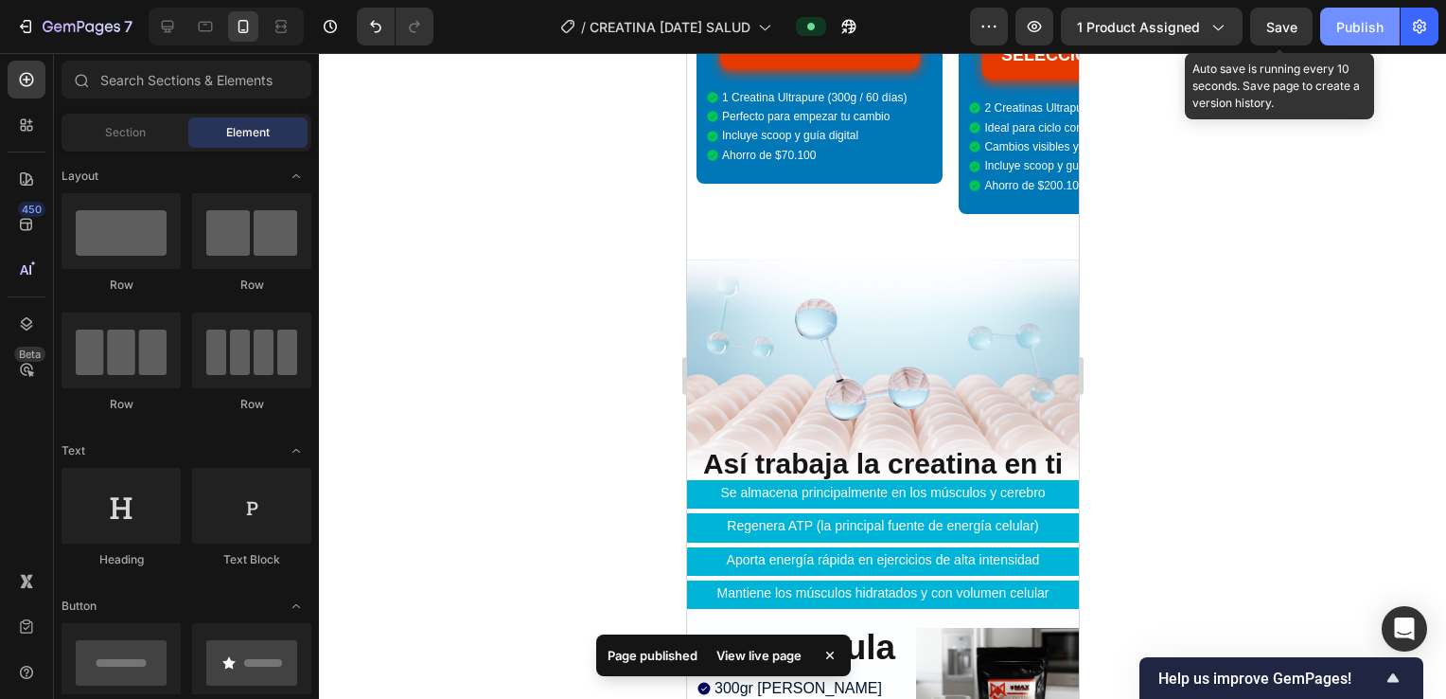
click at [1384, 29] on button "Publish" at bounding box center [1361, 27] width 80 height 38
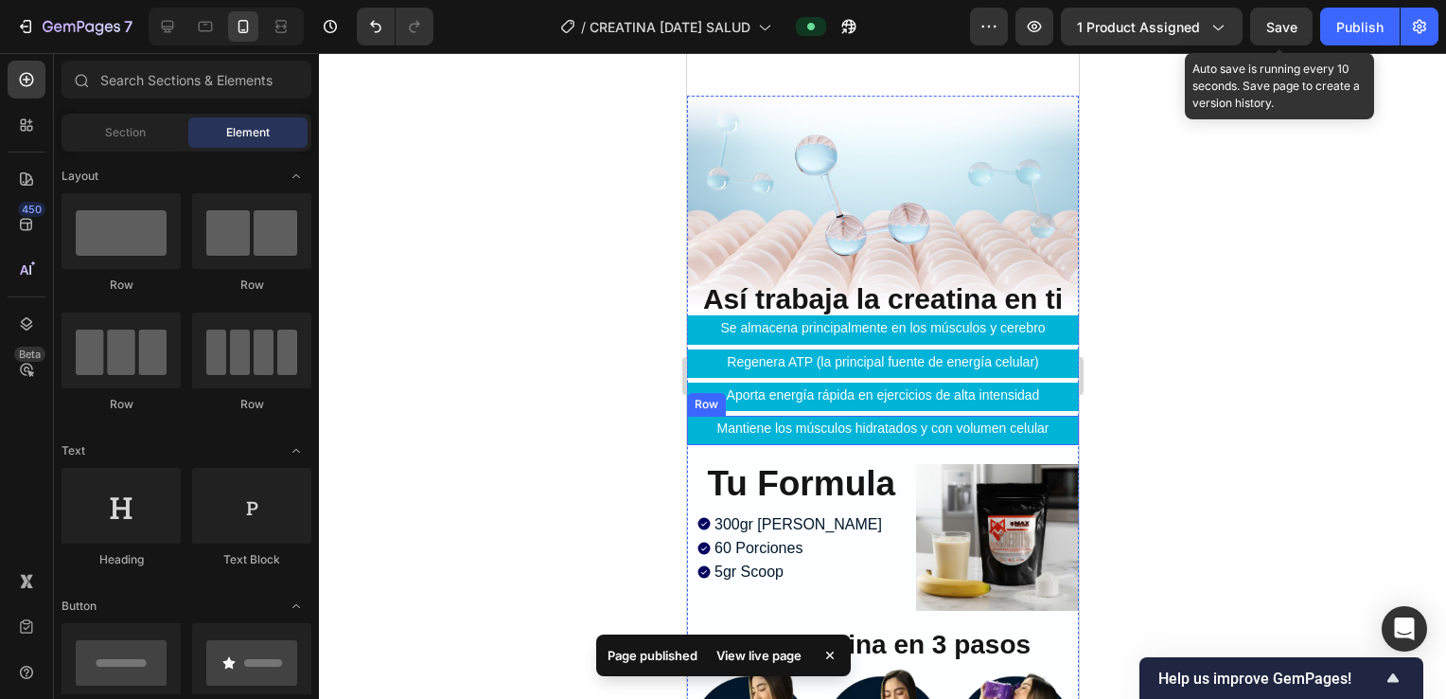
scroll to position [6888, 0]
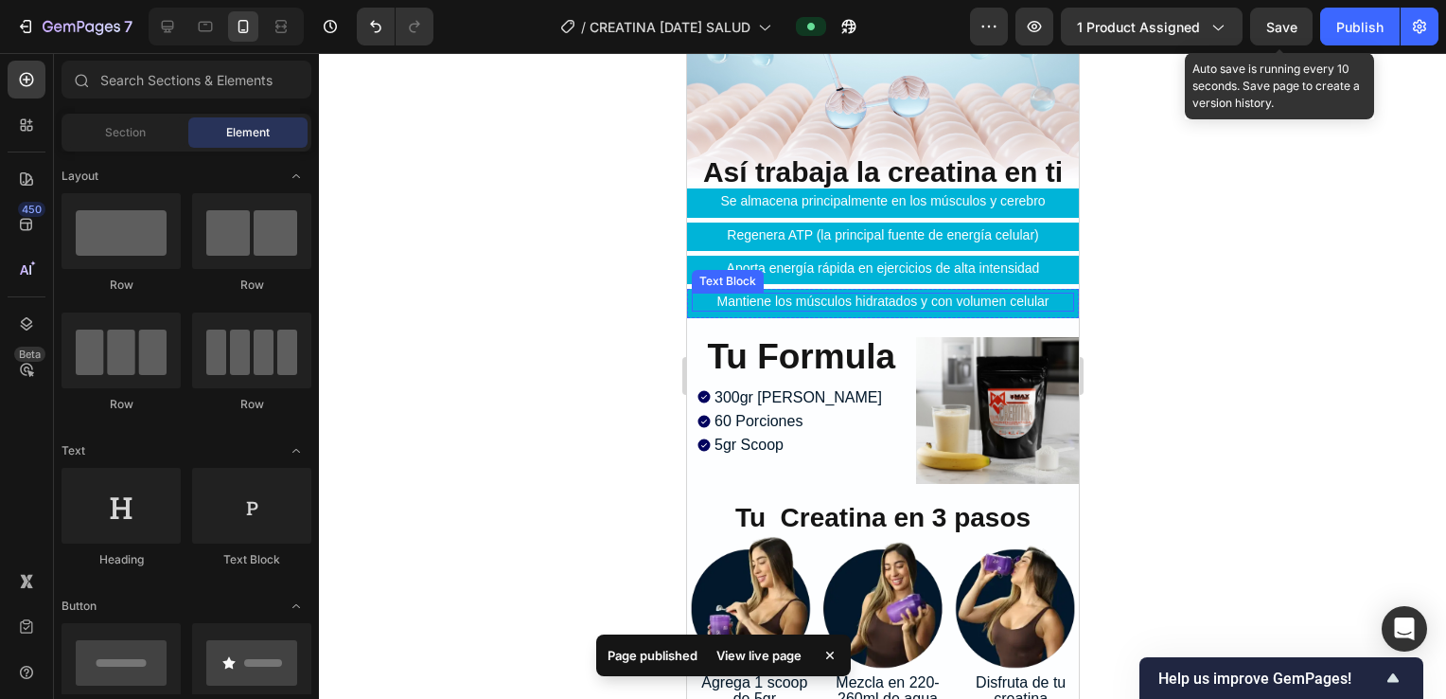
click at [1050, 294] on p "Mantiene los músculos hidratados y con volumen celular" at bounding box center [882, 301] width 379 height 14
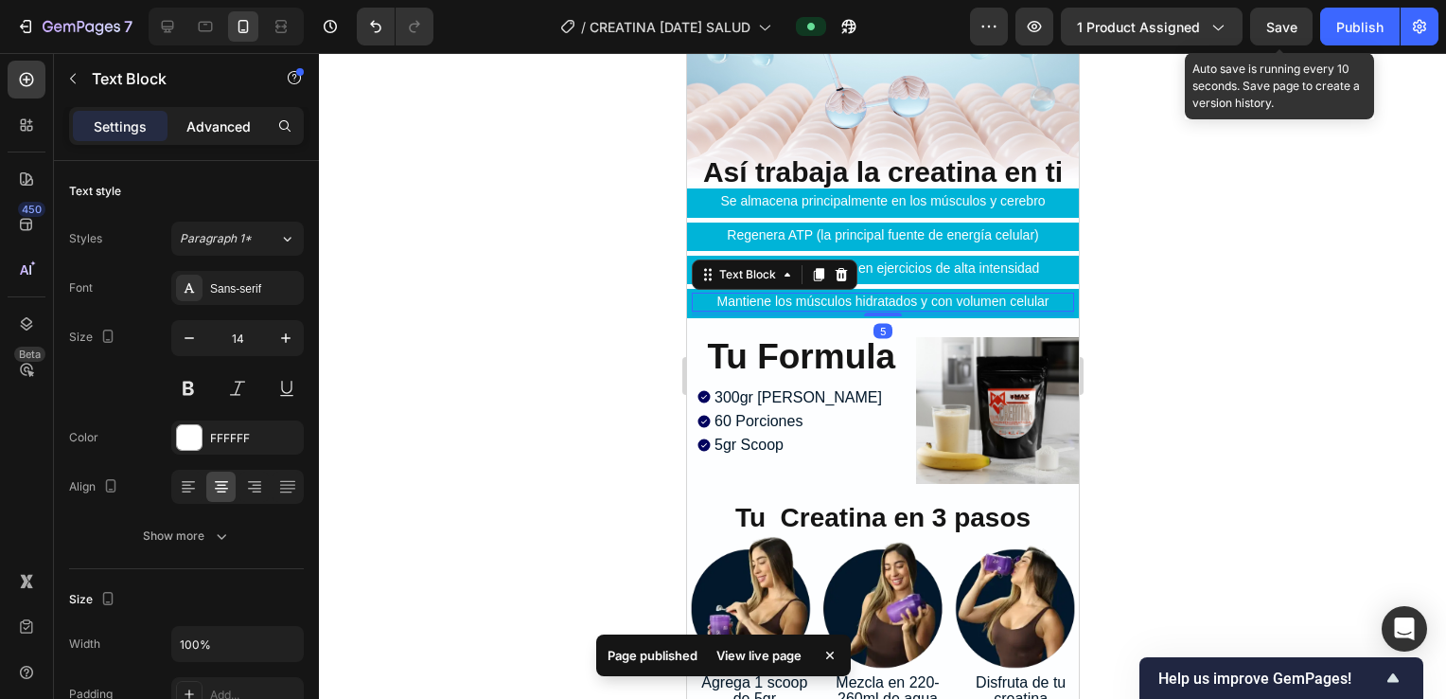
click at [204, 126] on p "Advanced" at bounding box center [218, 126] width 64 height 20
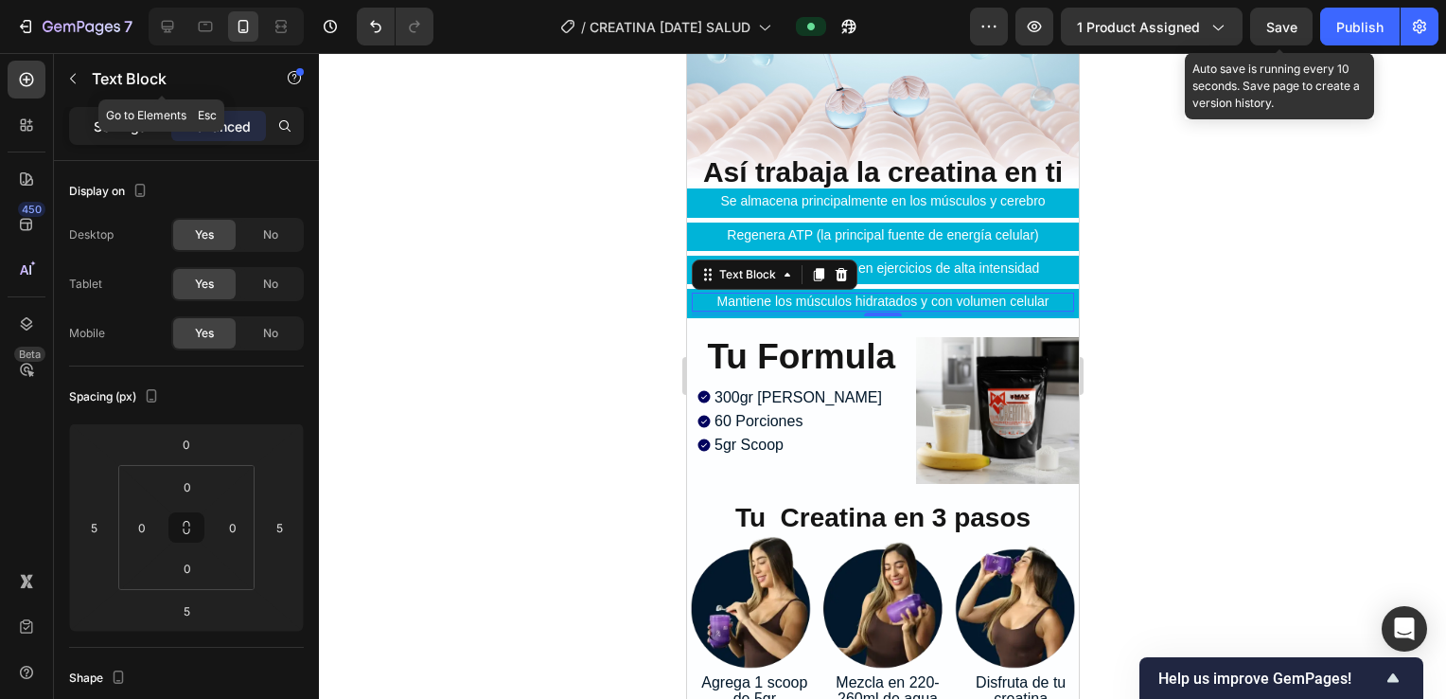
click at [126, 113] on div "Settings" at bounding box center [120, 126] width 95 height 30
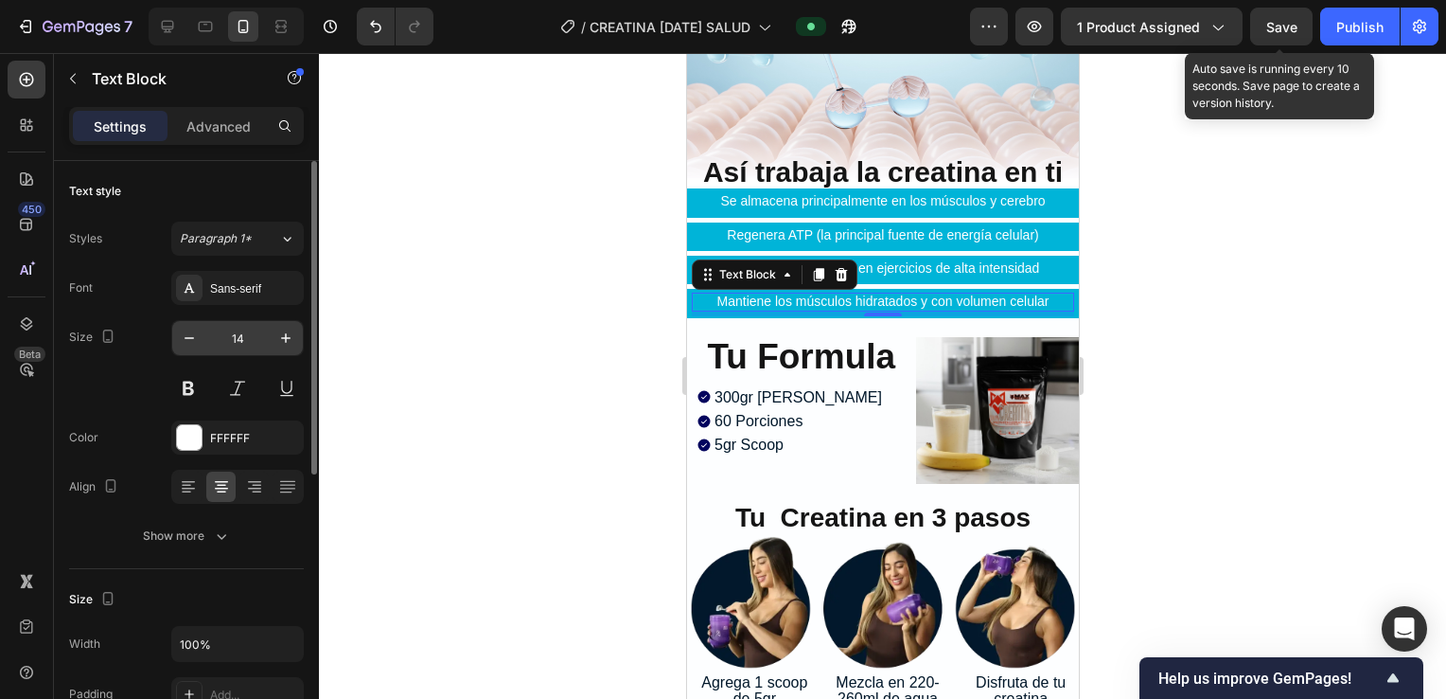
click at [241, 331] on input "14" at bounding box center [237, 338] width 62 height 34
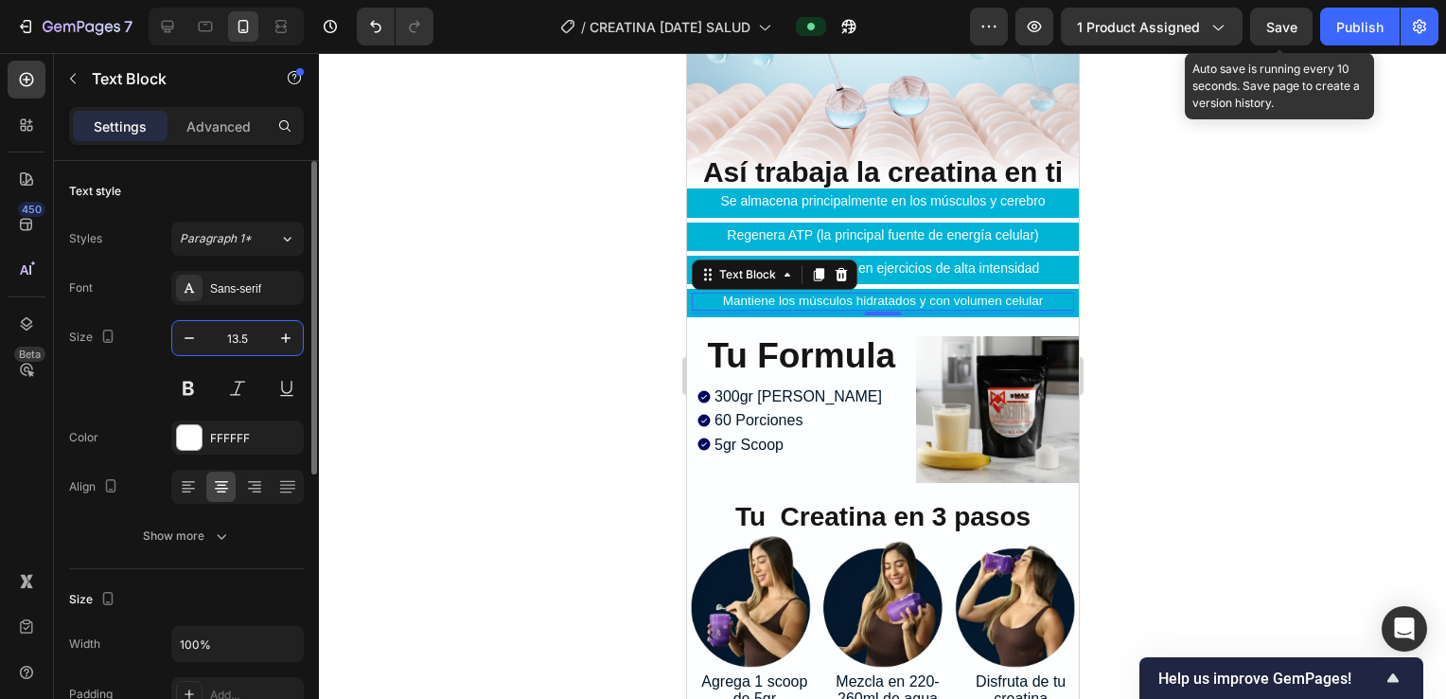
type input "13.5"
click at [566, 199] on div at bounding box center [882, 376] width 1127 height 646
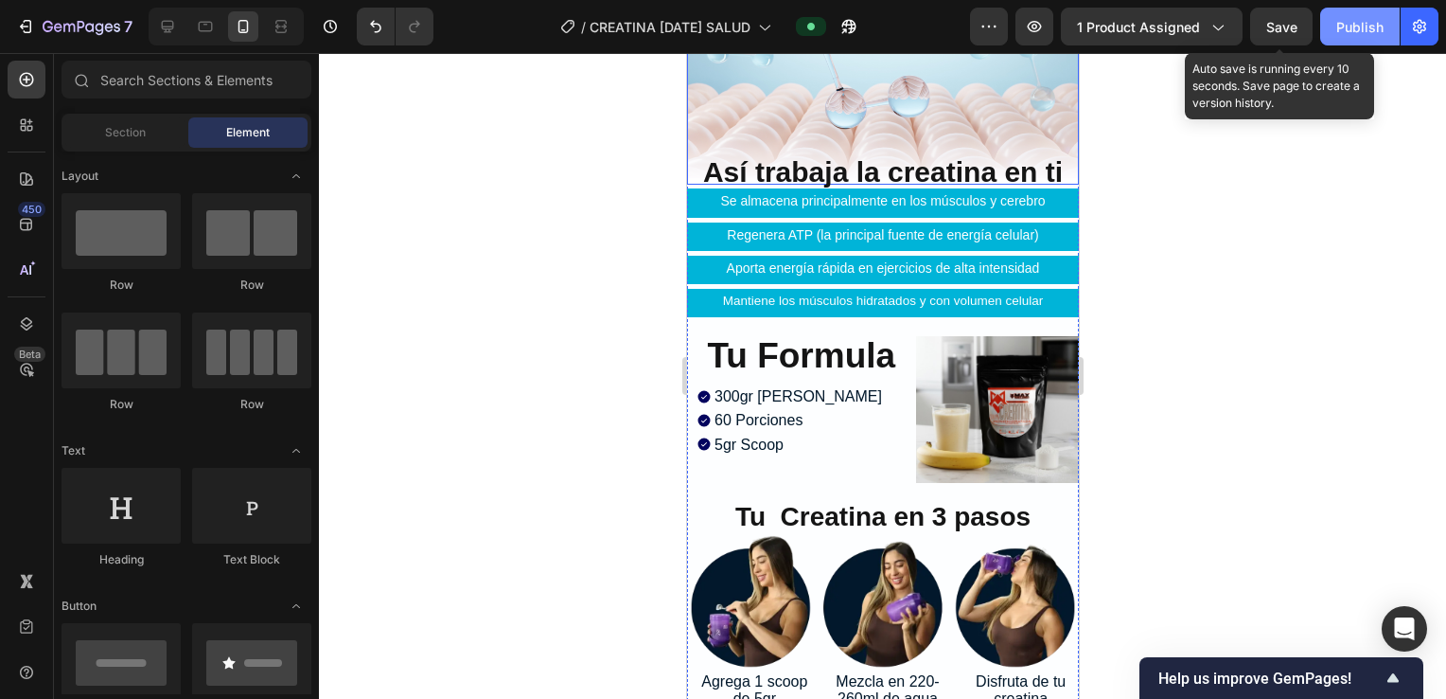
click at [1371, 38] on button "Publish" at bounding box center [1361, 27] width 80 height 38
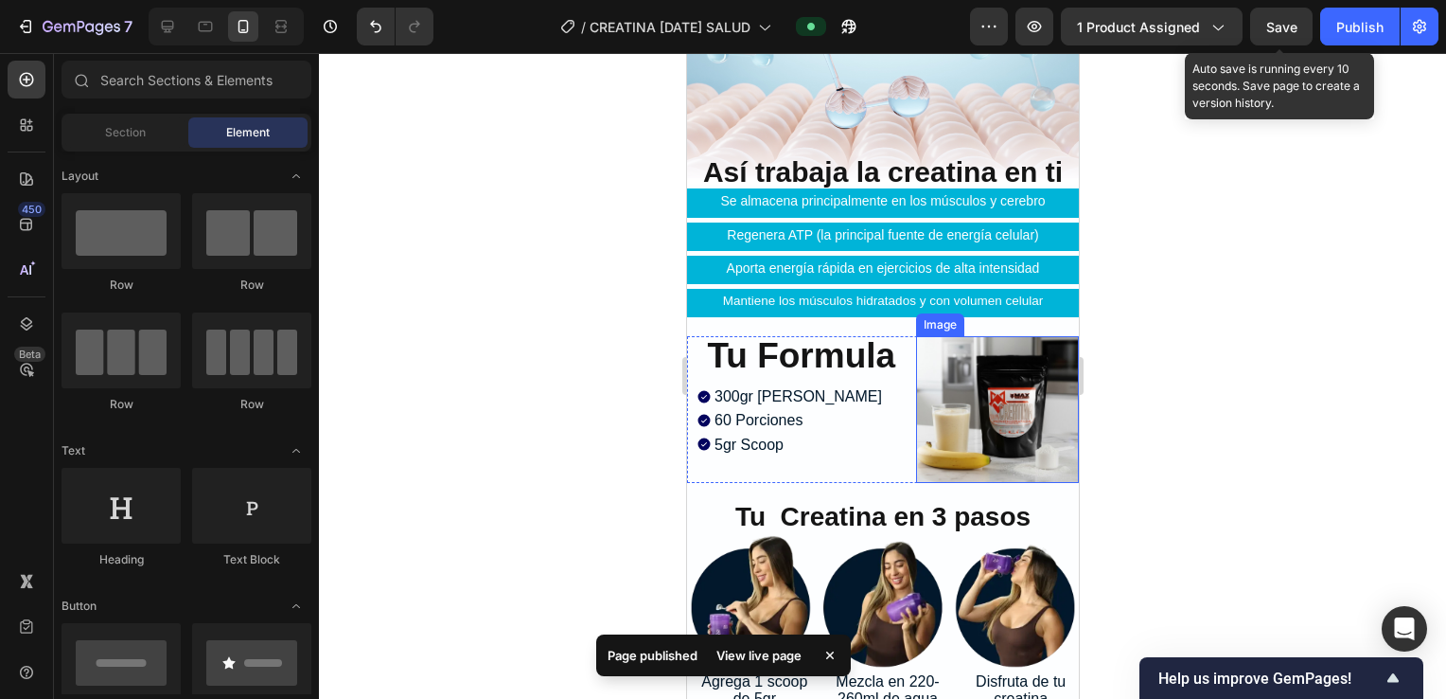
scroll to position [7139, 0]
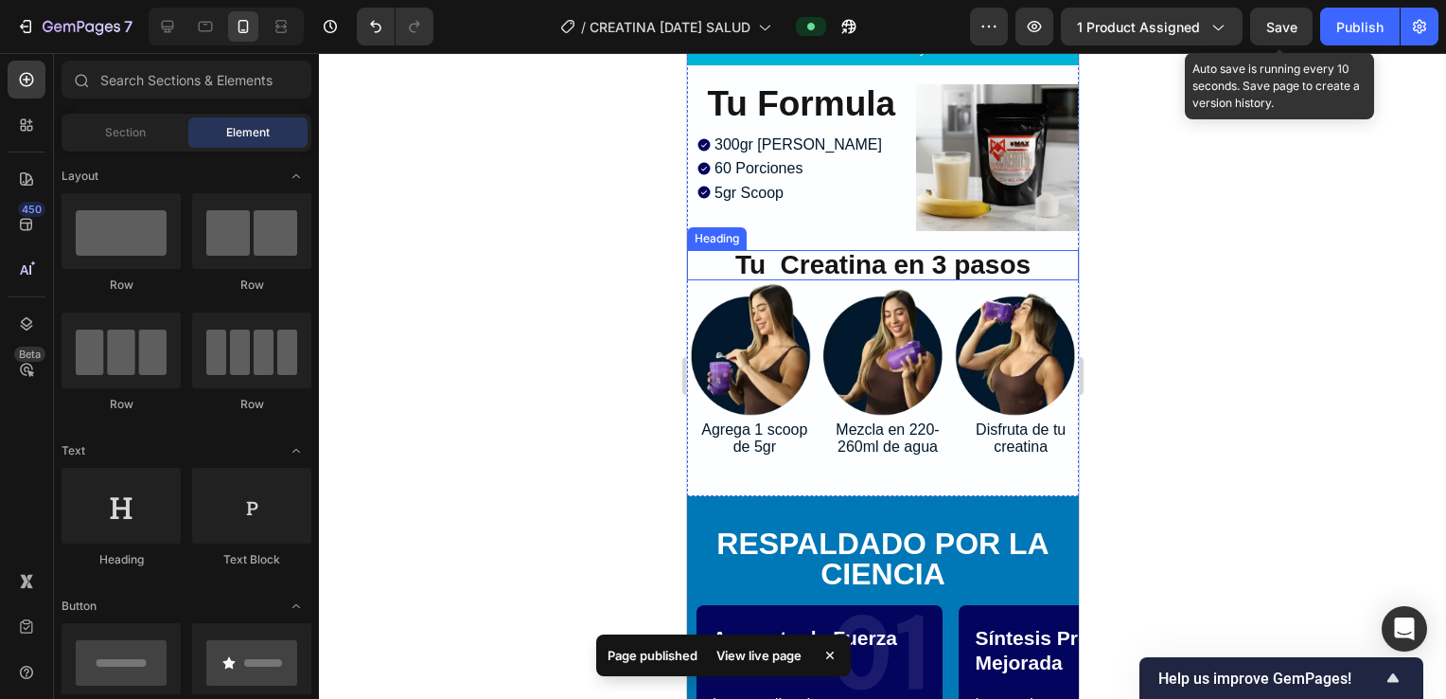
click at [1034, 250] on h2 "Tu Creatina en 3 pasos" at bounding box center [882, 265] width 392 height 30
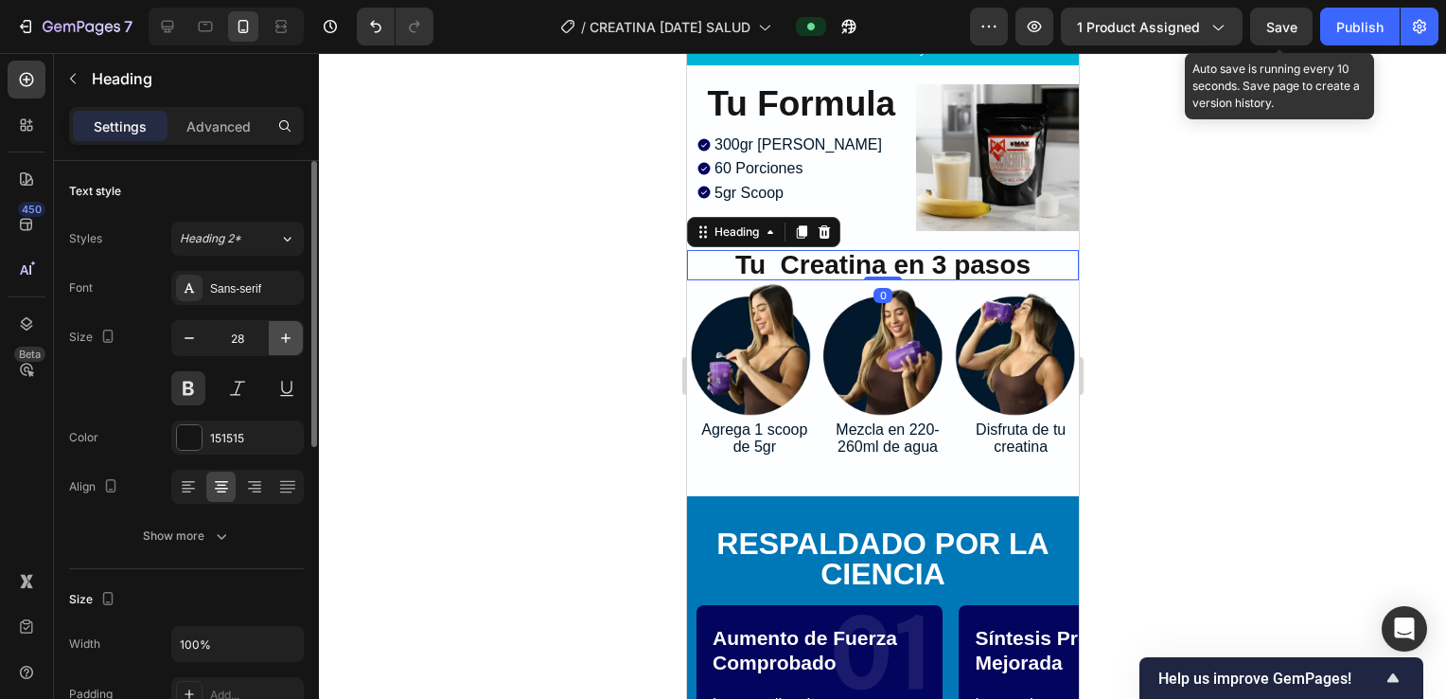
click at [278, 336] on icon "button" at bounding box center [285, 337] width 19 height 19
type input "30"
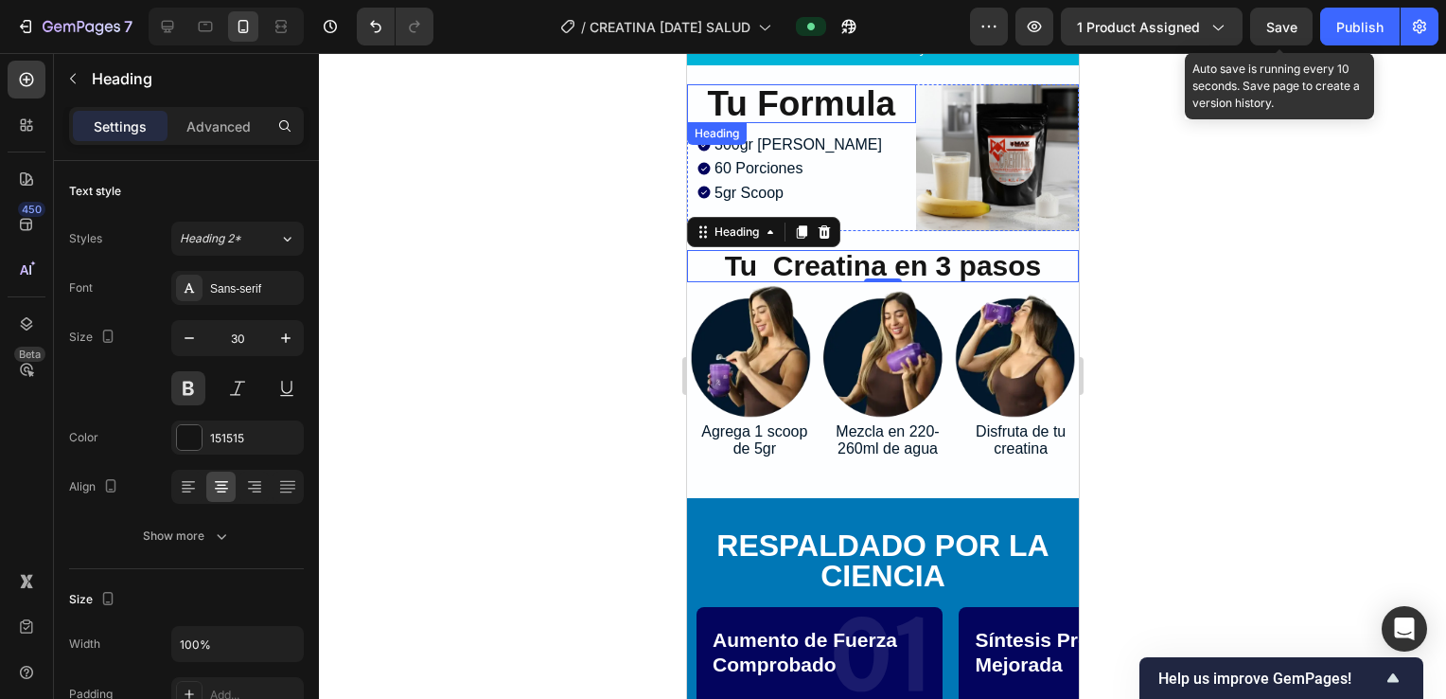
click at [898, 95] on h2 "Tu Formula" at bounding box center [800, 103] width 229 height 39
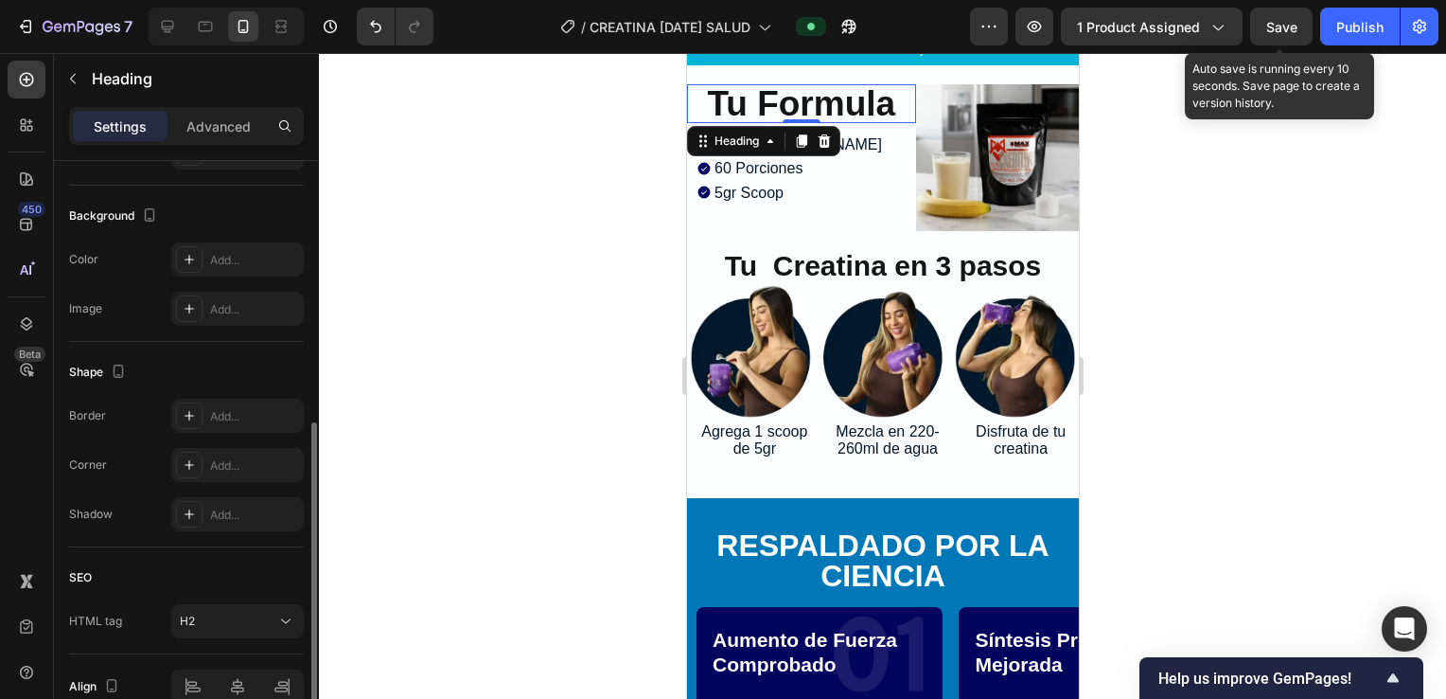
scroll to position [634, 0]
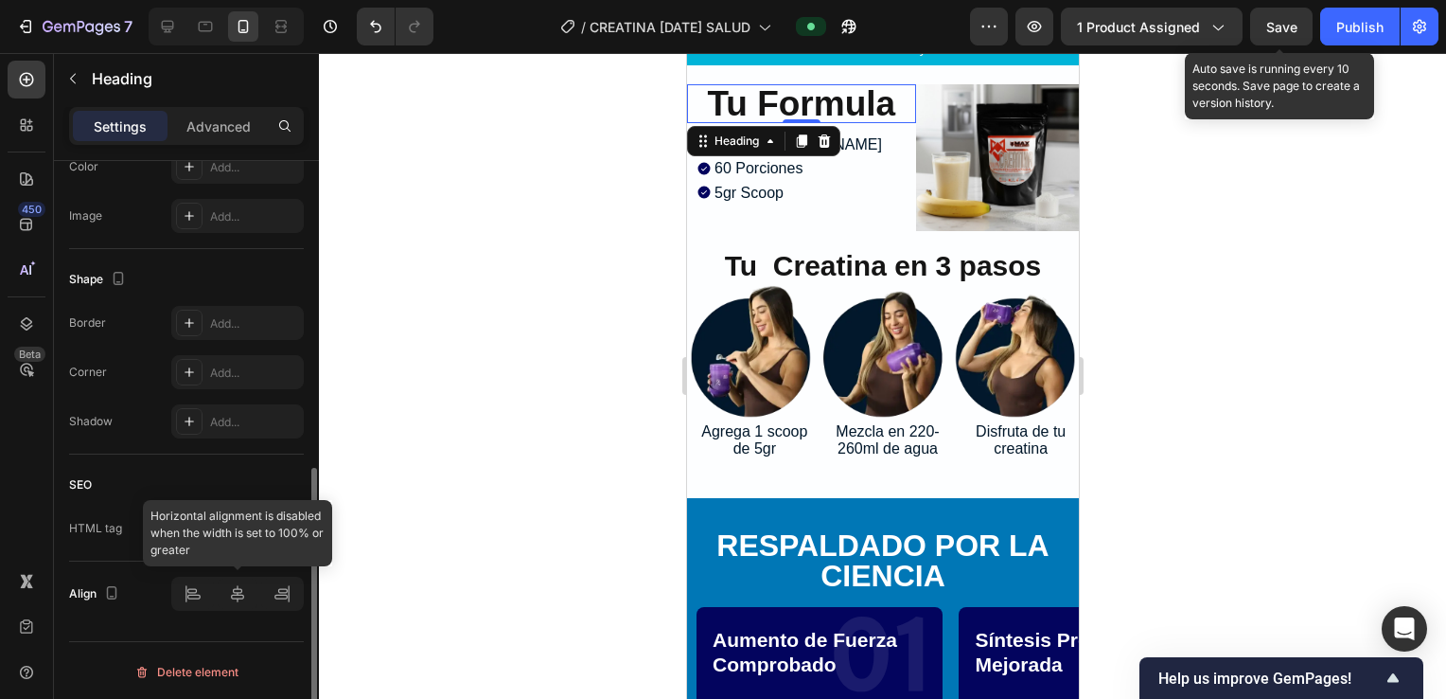
click at [204, 594] on div at bounding box center [237, 593] width 133 height 34
click at [196, 591] on div at bounding box center [237, 593] width 133 height 34
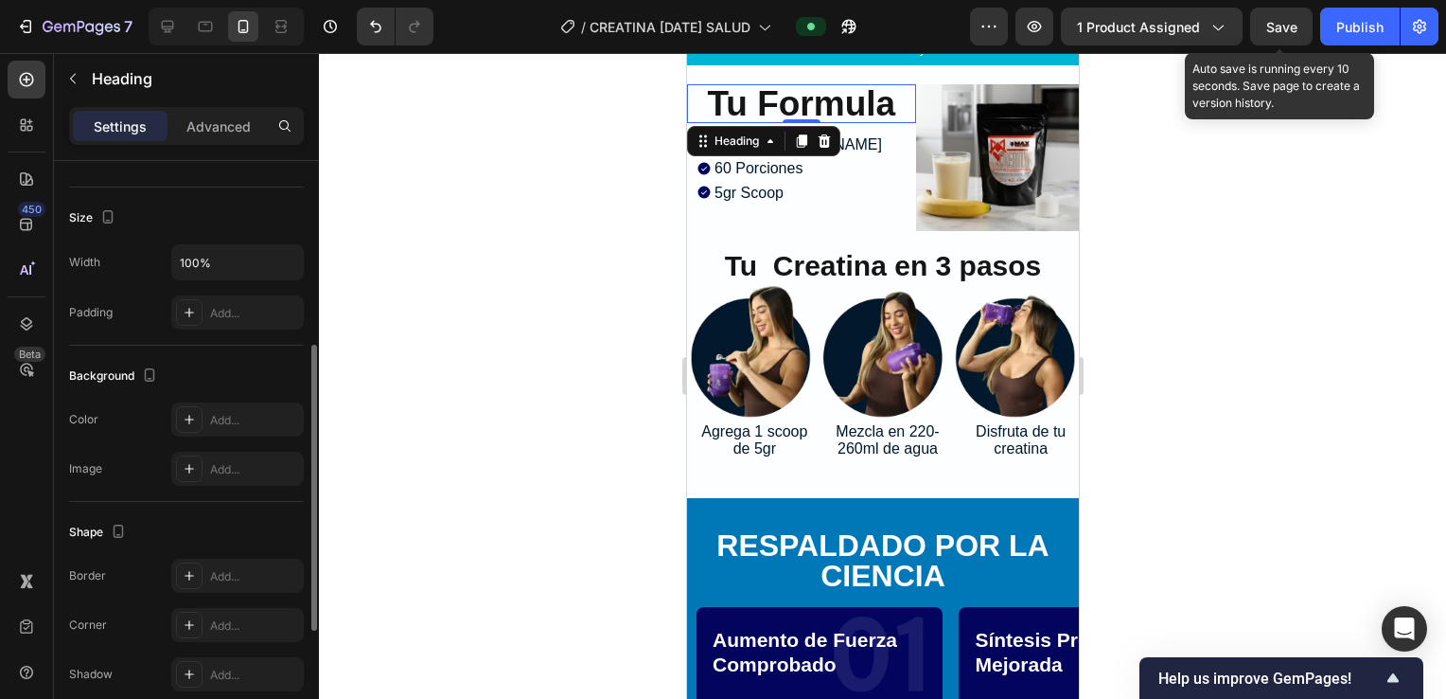
scroll to position [255, 0]
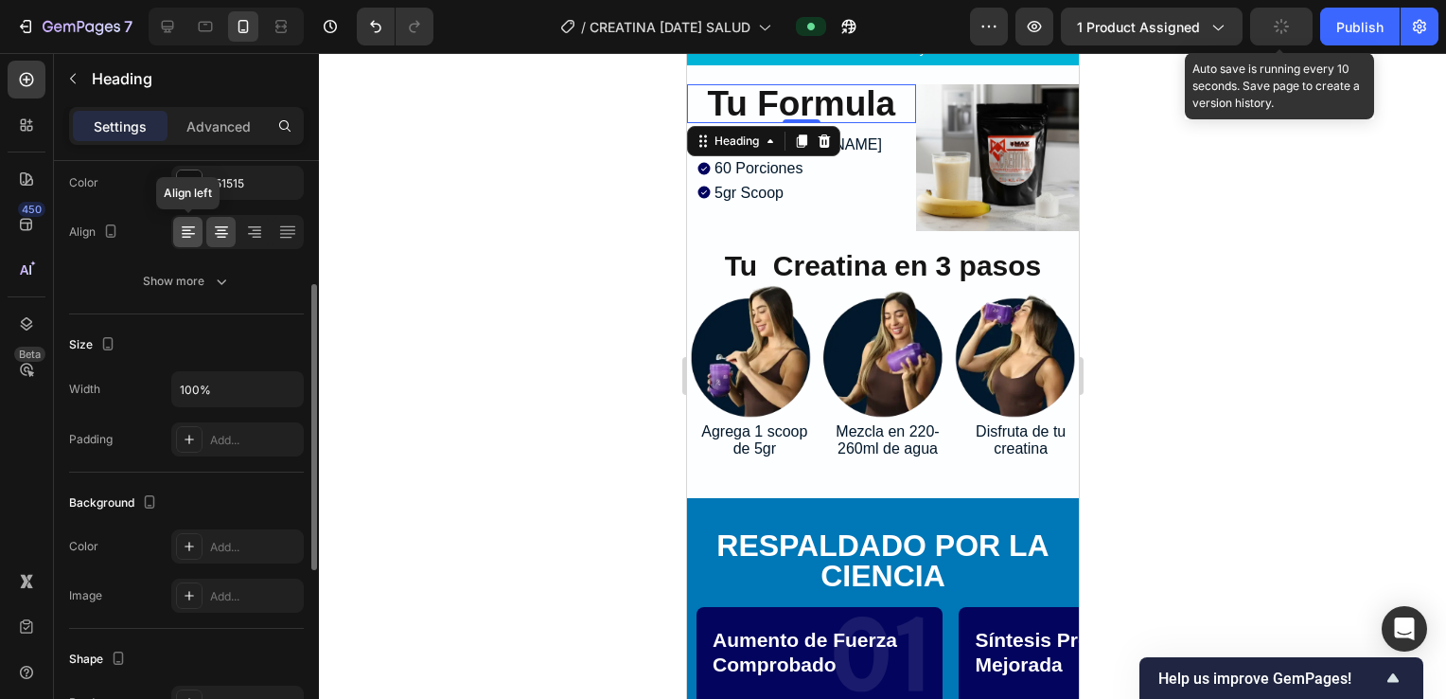
click at [186, 222] on icon at bounding box center [188, 231] width 19 height 19
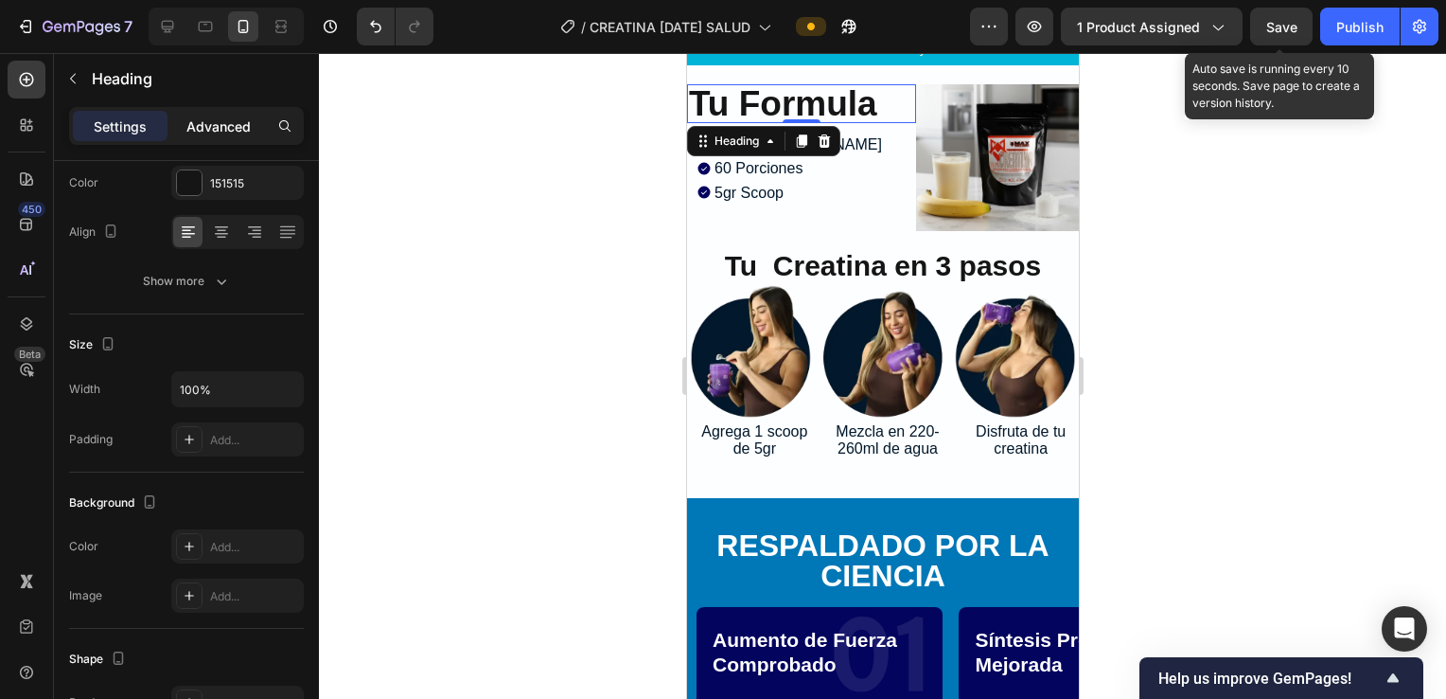
click at [191, 130] on p "Advanced" at bounding box center [218, 126] width 64 height 20
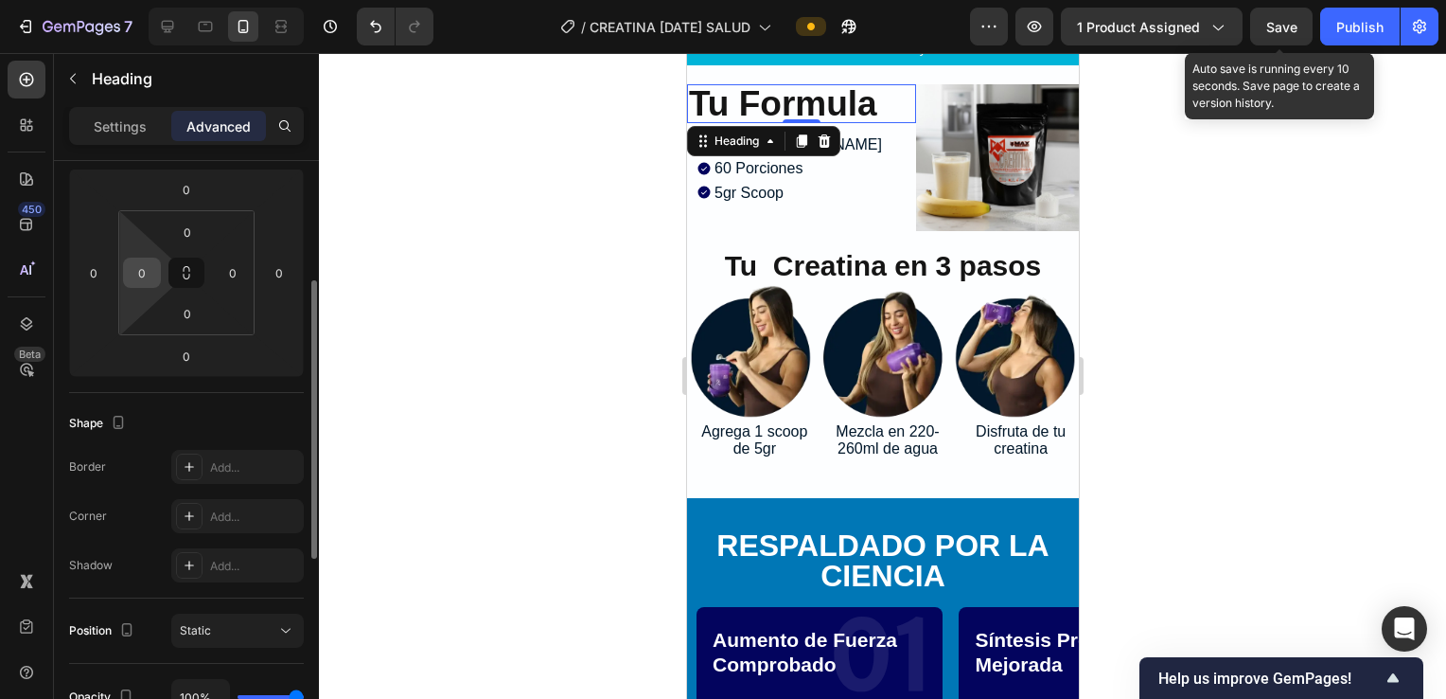
click at [136, 270] on input "0" at bounding box center [142, 272] width 28 height 28
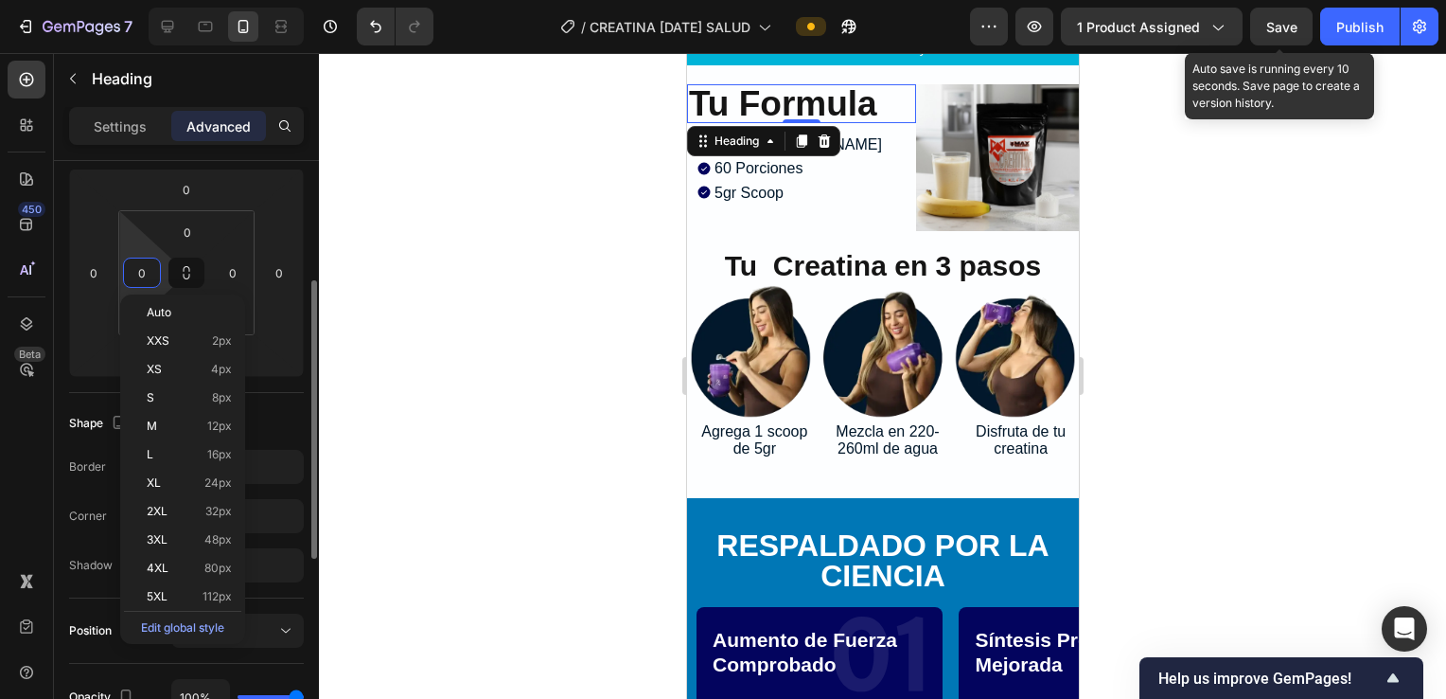
type input "5"
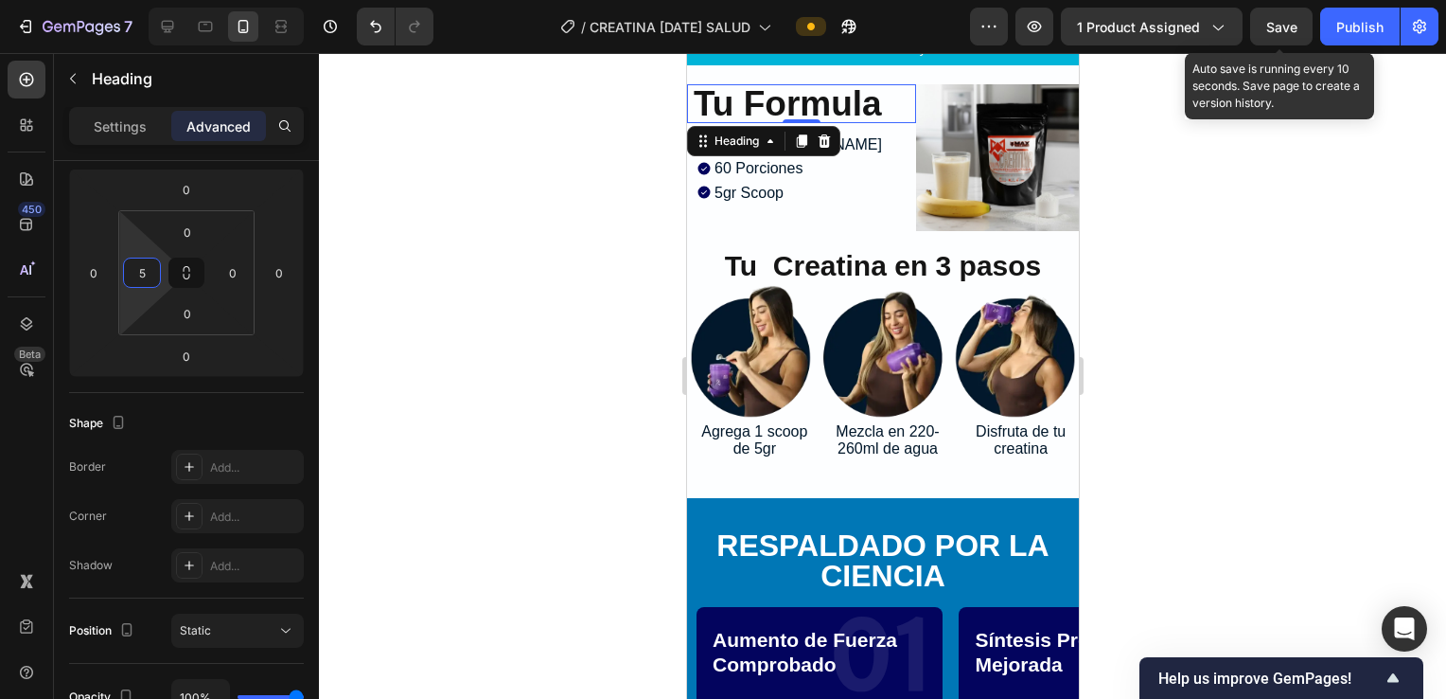
click at [539, 271] on div at bounding box center [882, 376] width 1127 height 646
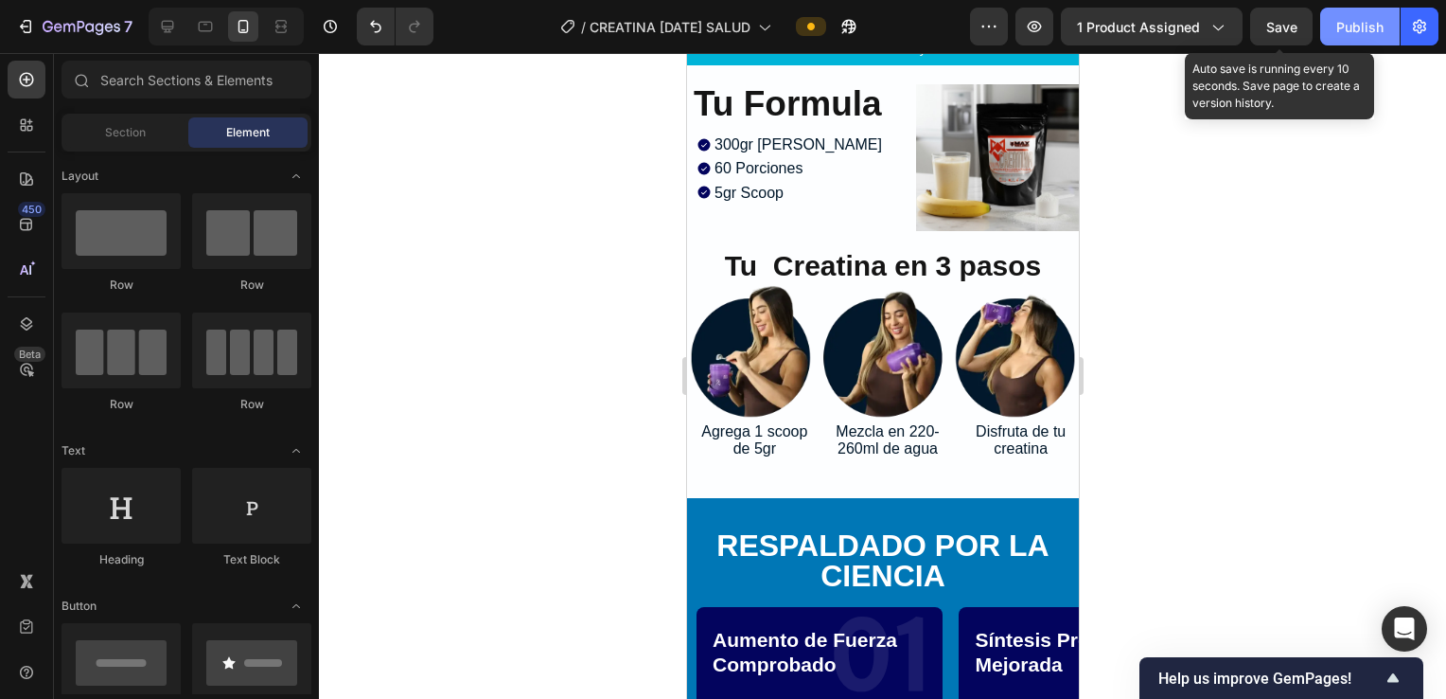
click at [1339, 30] on div "Publish" at bounding box center [1360, 27] width 47 height 20
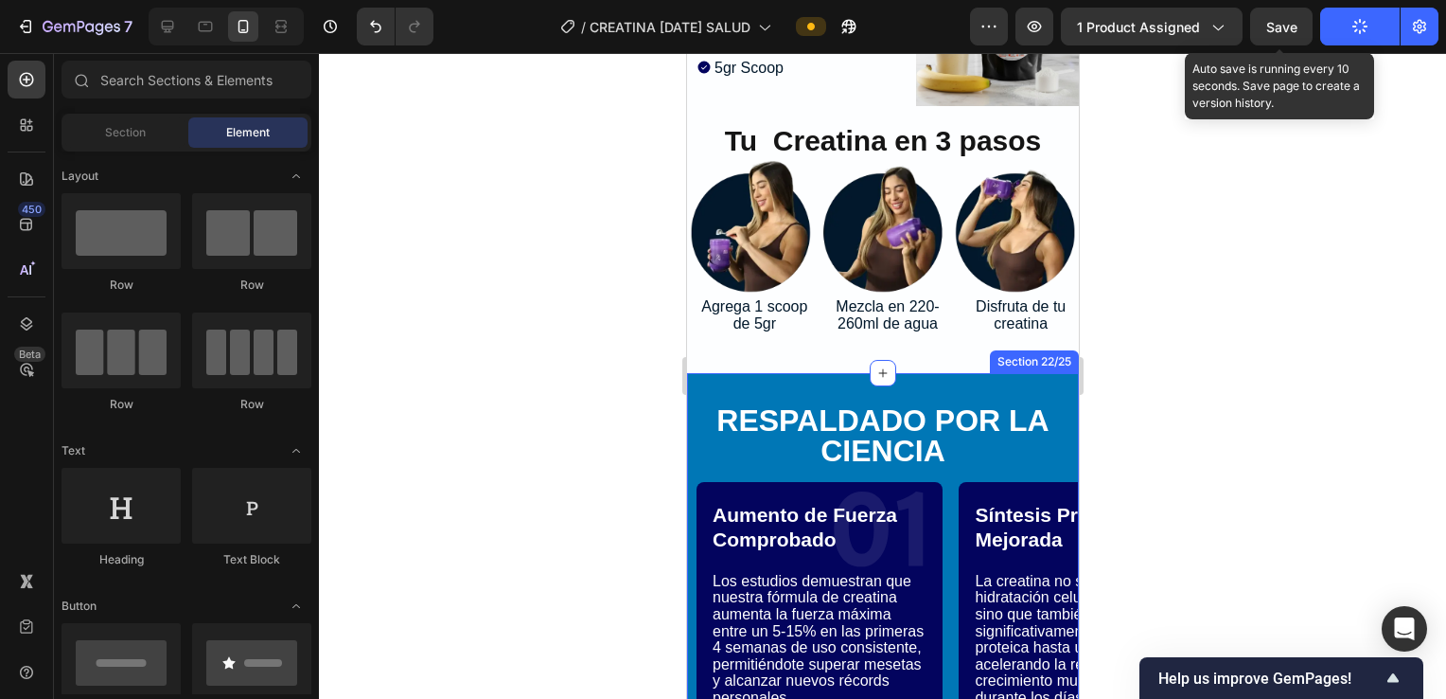
scroll to position [7266, 0]
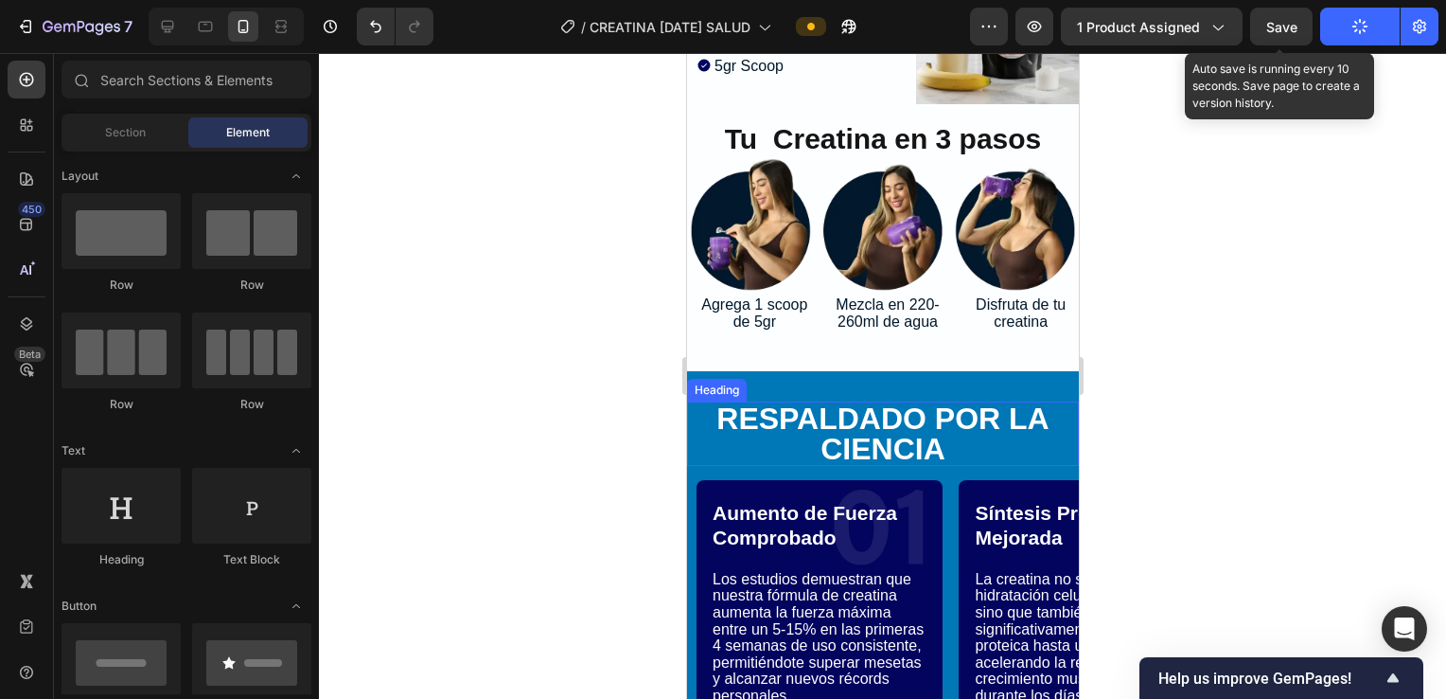
click at [926, 426] on h2 "RESPALDADO POR LA CIENCIA" at bounding box center [882, 433] width 392 height 64
click at [926, 425] on h2 "RESPALDADO POR LA CIENCIA" at bounding box center [882, 433] width 392 height 64
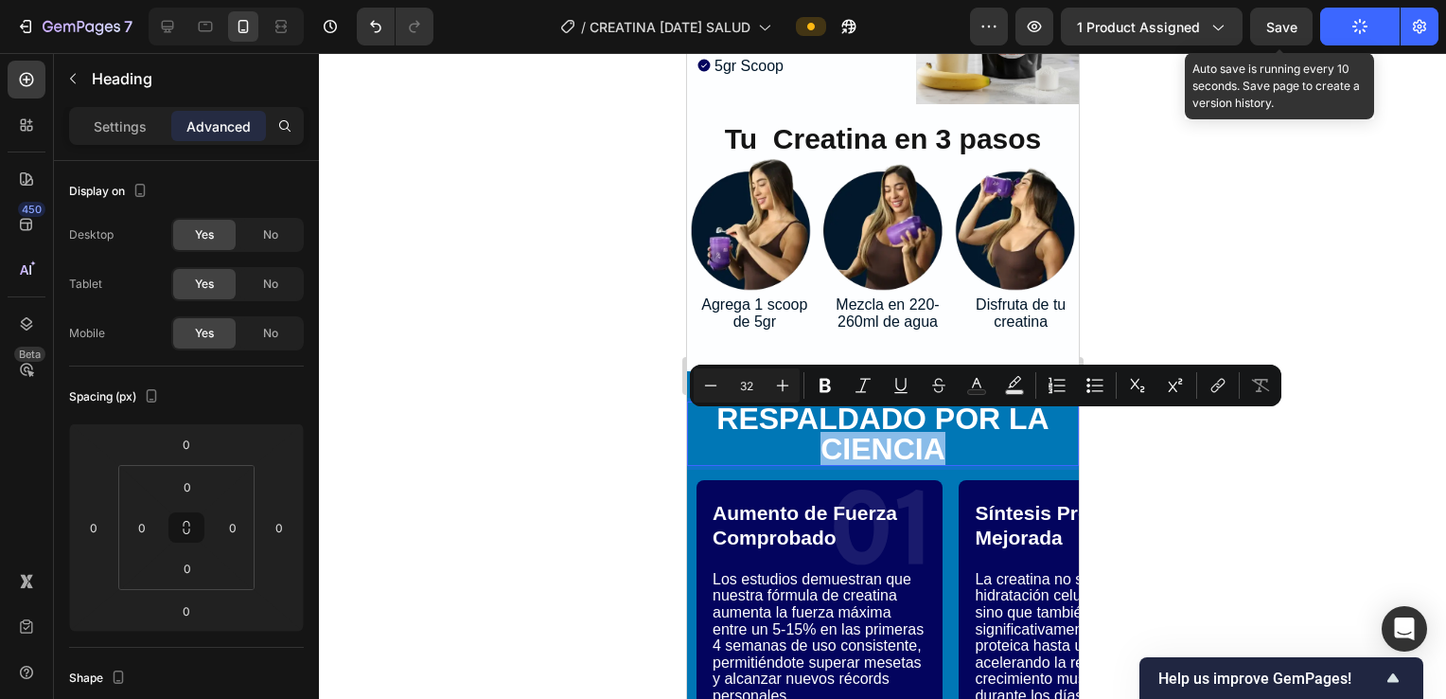
click at [955, 432] on p "RESPALDADO POR LA CIENCIA" at bounding box center [882, 433] width 388 height 61
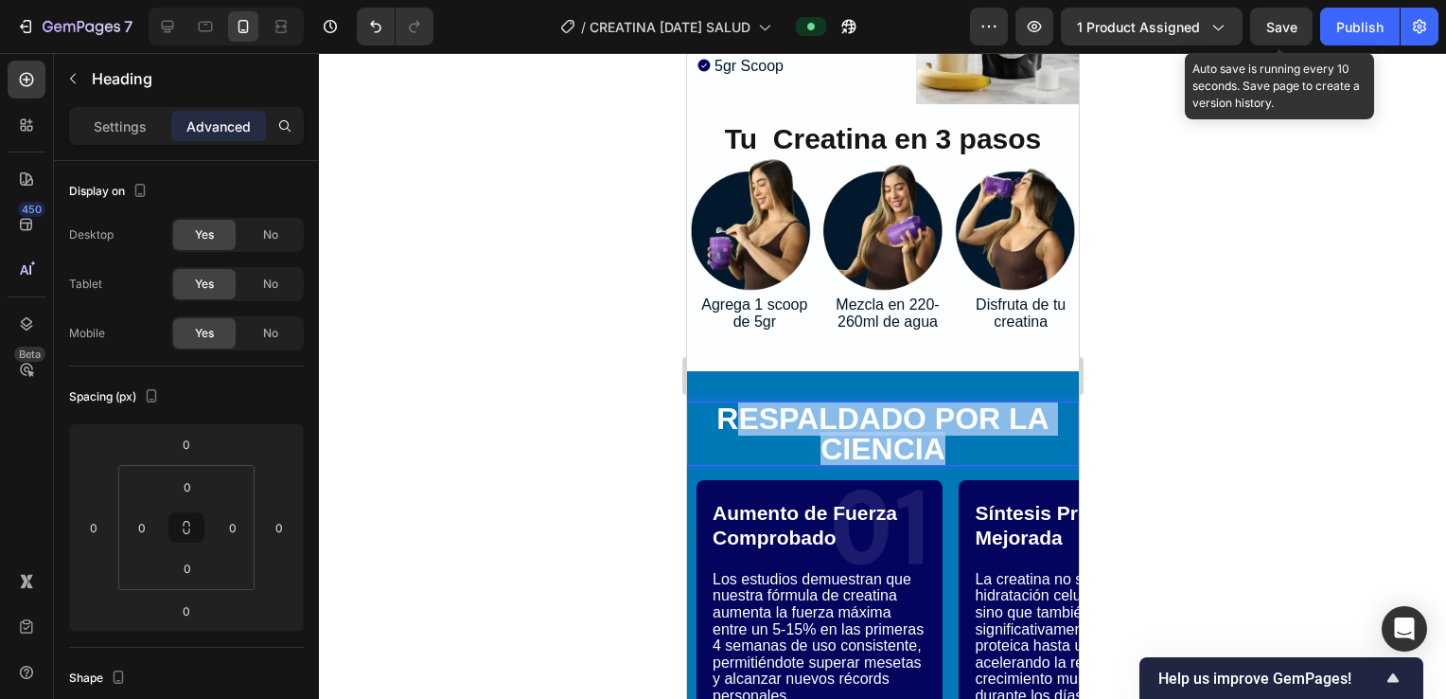
drag, startPoint x: 968, startPoint y: 432, endPoint x: 739, endPoint y: 402, distance: 231.0
click at [739, 403] on p "RESPALDADO POR LA CIENCIA" at bounding box center [882, 433] width 388 height 61
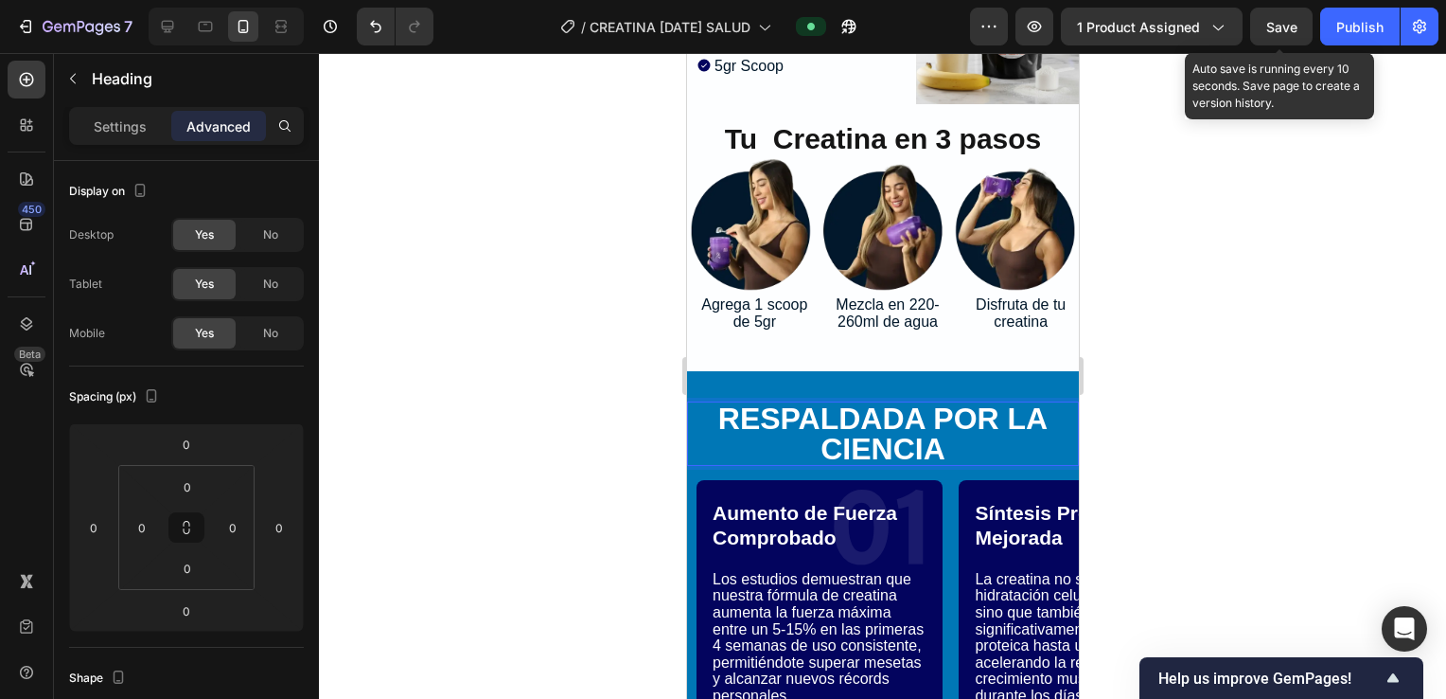
click at [1267, 411] on div at bounding box center [882, 376] width 1127 height 646
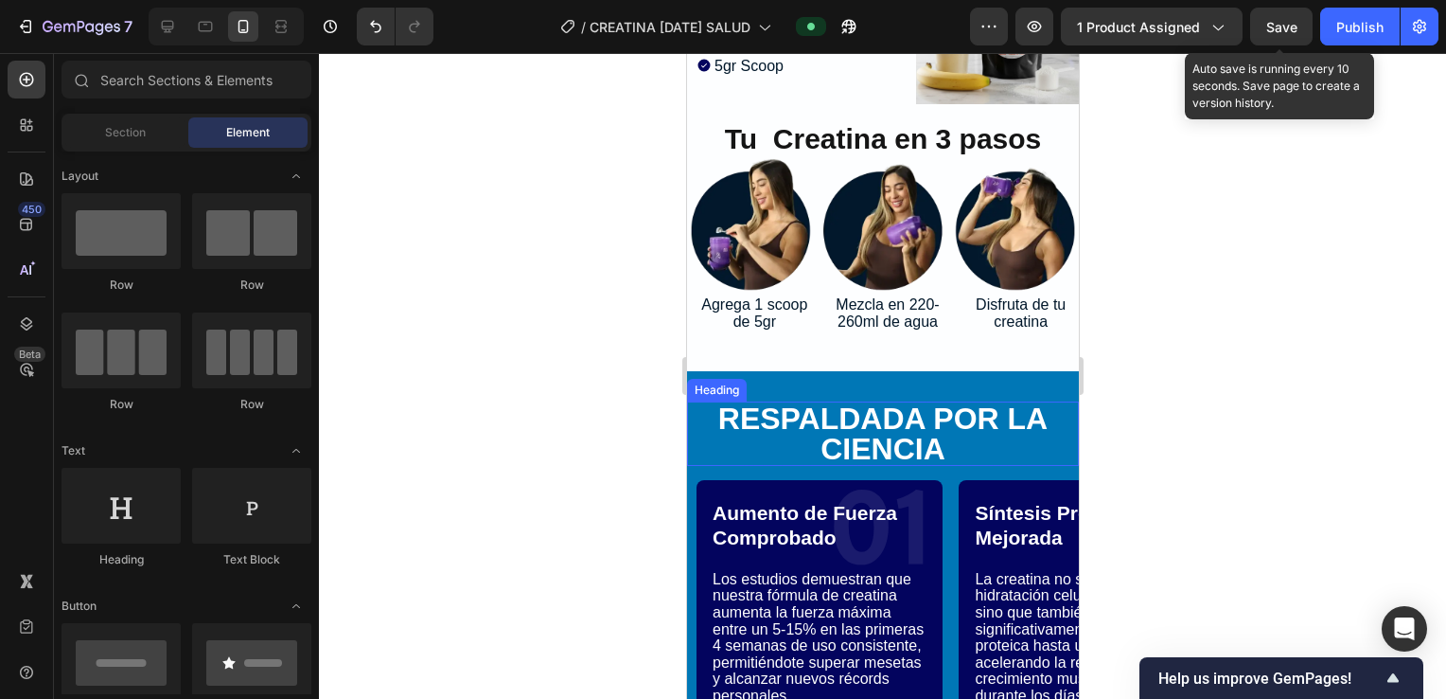
click at [1004, 418] on p "Respaldada por la Ciencia" at bounding box center [882, 433] width 388 height 61
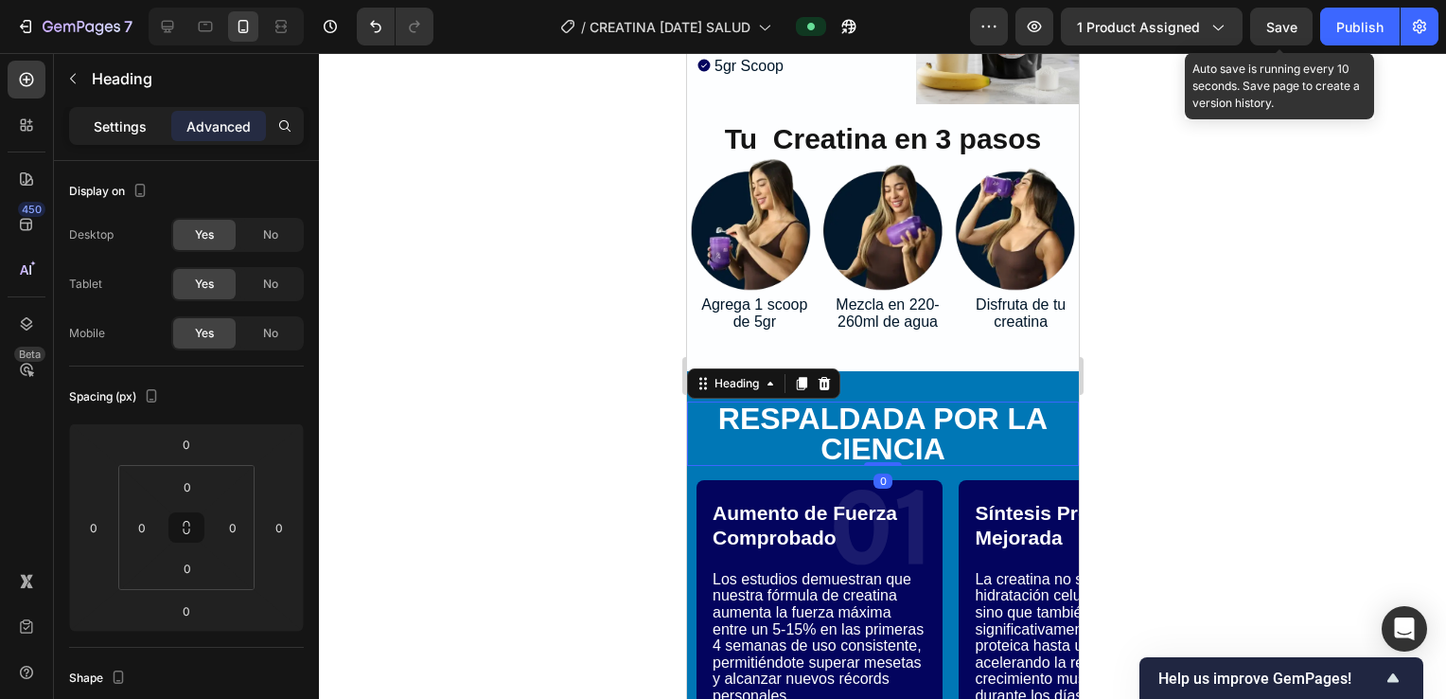
click at [116, 126] on p "Settings" at bounding box center [120, 126] width 53 height 20
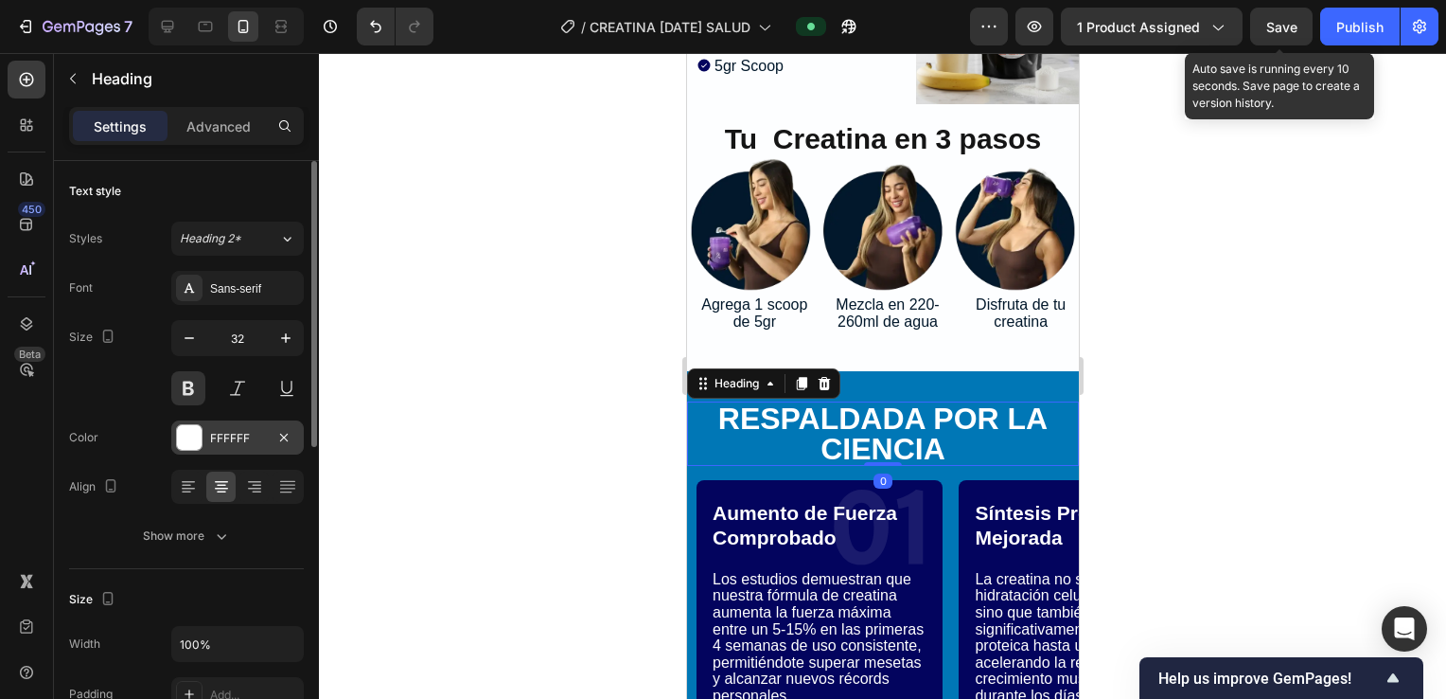
scroll to position [126, 0]
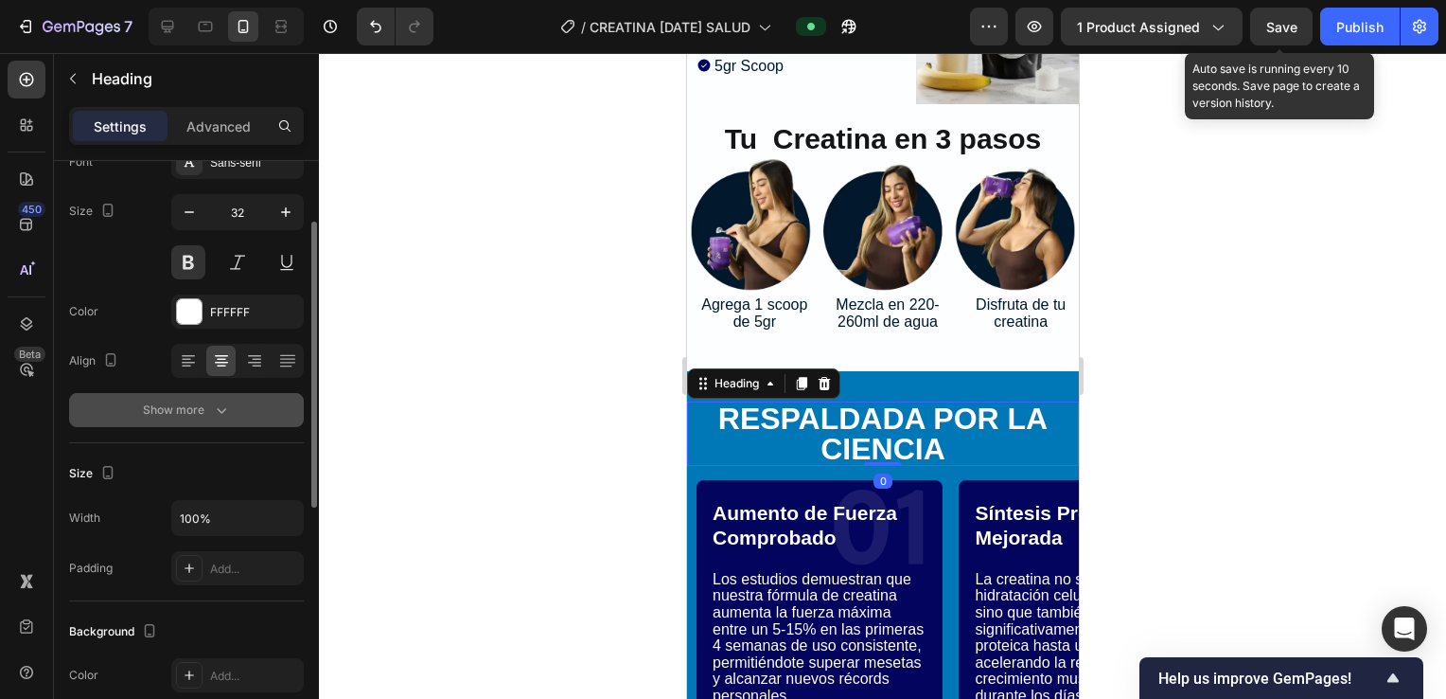
click at [209, 411] on div "Show more" at bounding box center [187, 409] width 88 height 19
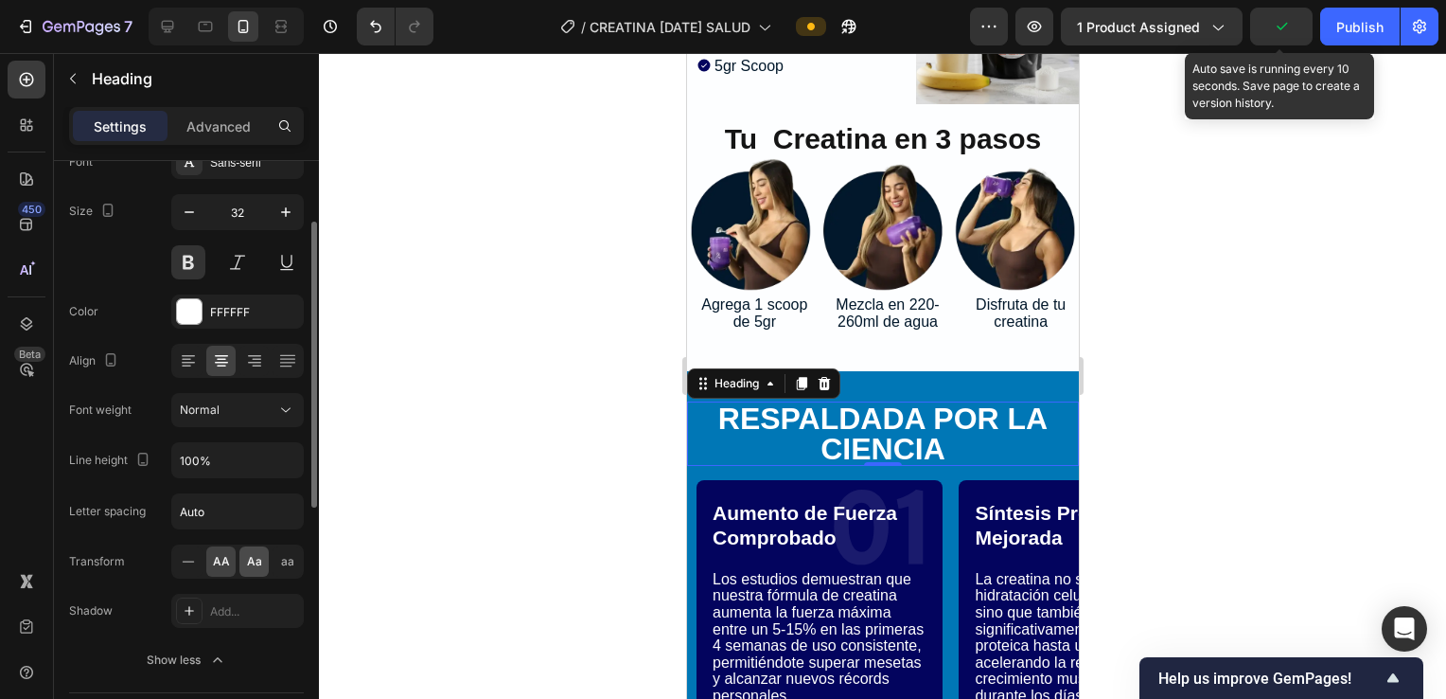
click at [242, 560] on div "Aa" at bounding box center [253, 561] width 29 height 30
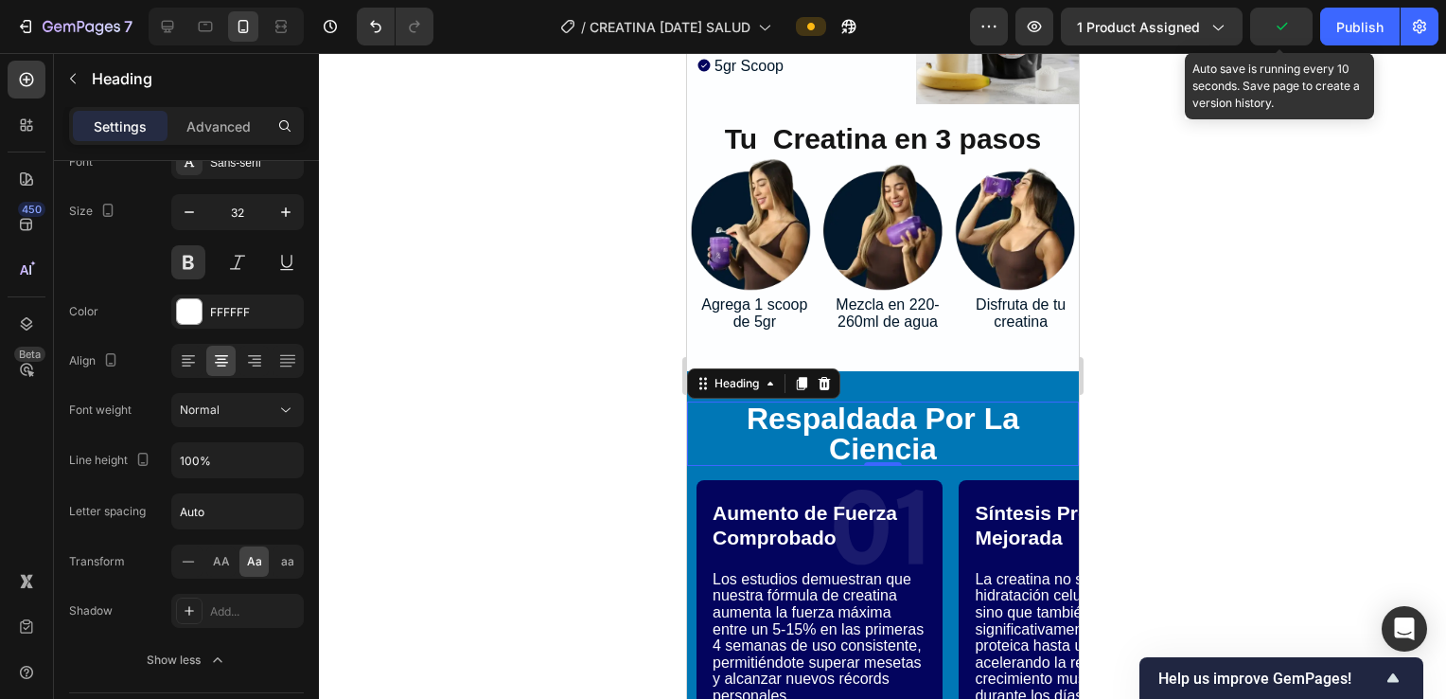
click at [1174, 397] on div at bounding box center [882, 376] width 1127 height 646
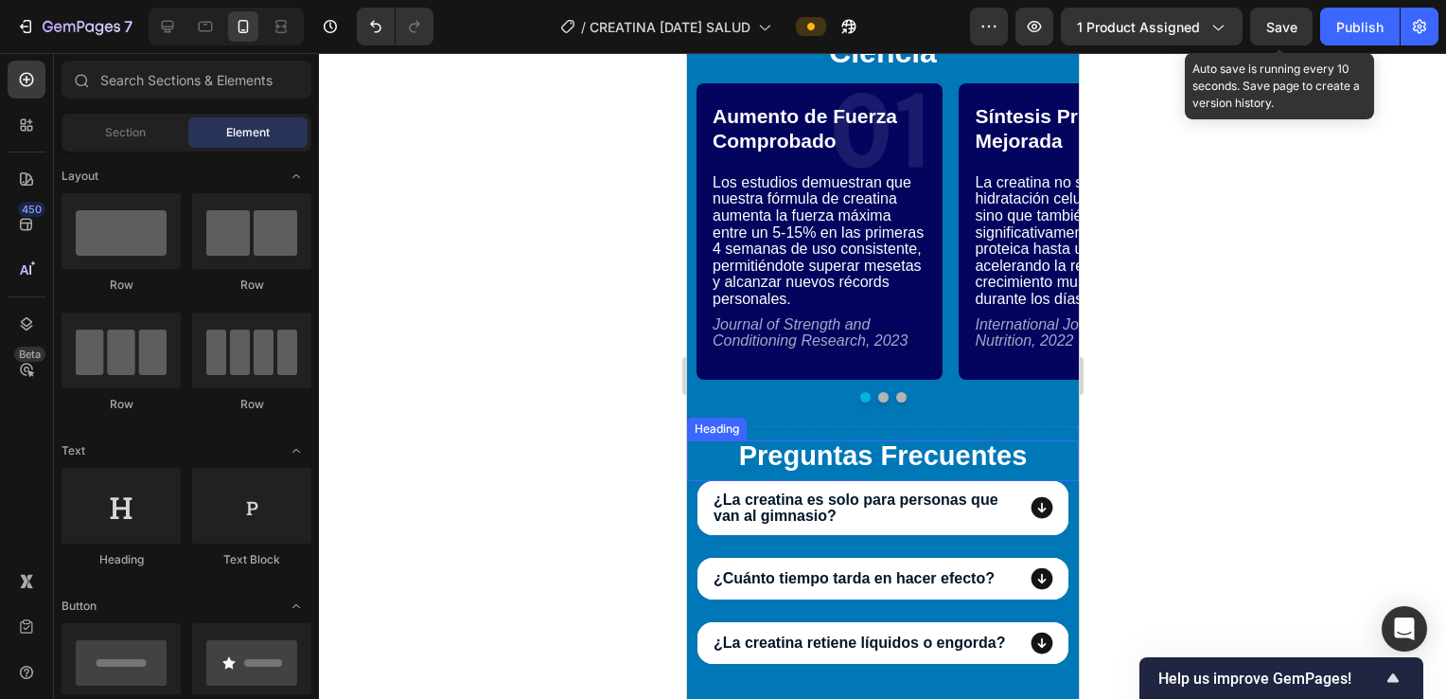
scroll to position [7897, 0]
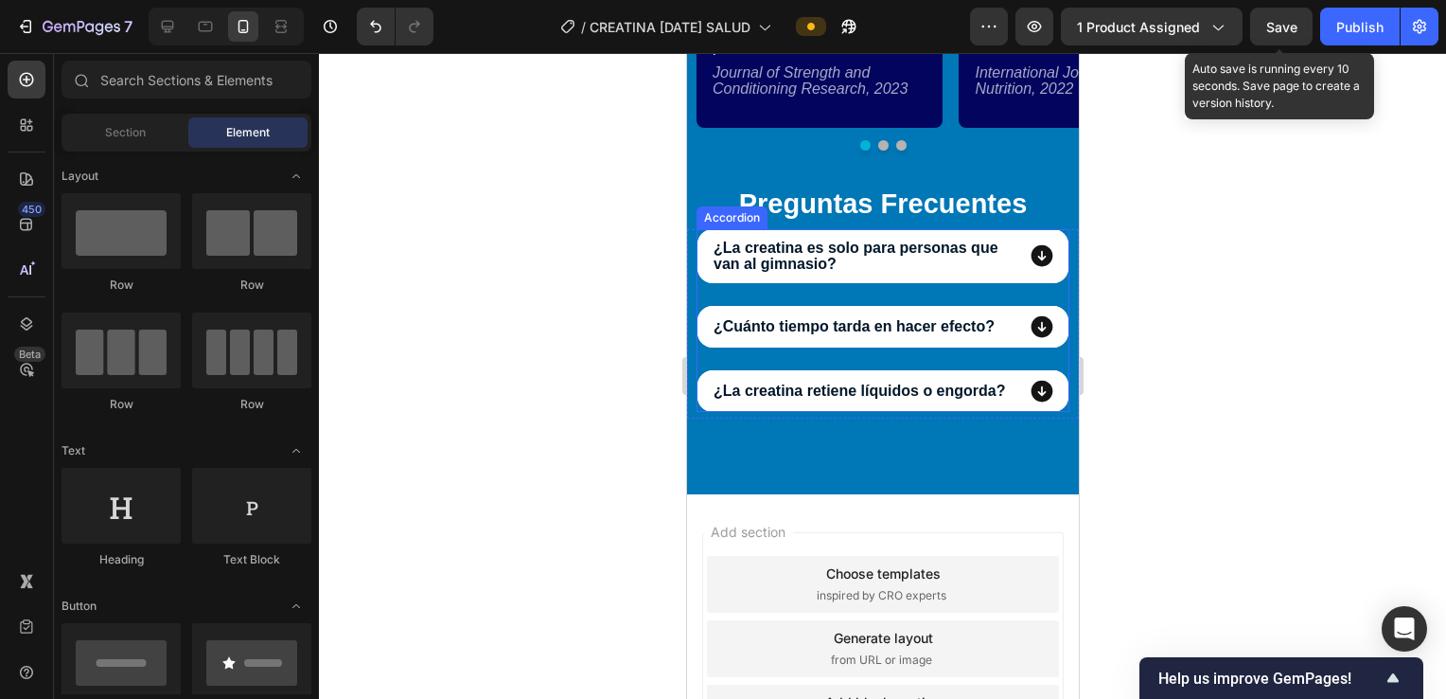
click at [936, 299] on div "¿La creatina es solo para personas que van al gimnasio? ¿Cuánto tiempo tarda en…" at bounding box center [882, 320] width 373 height 183
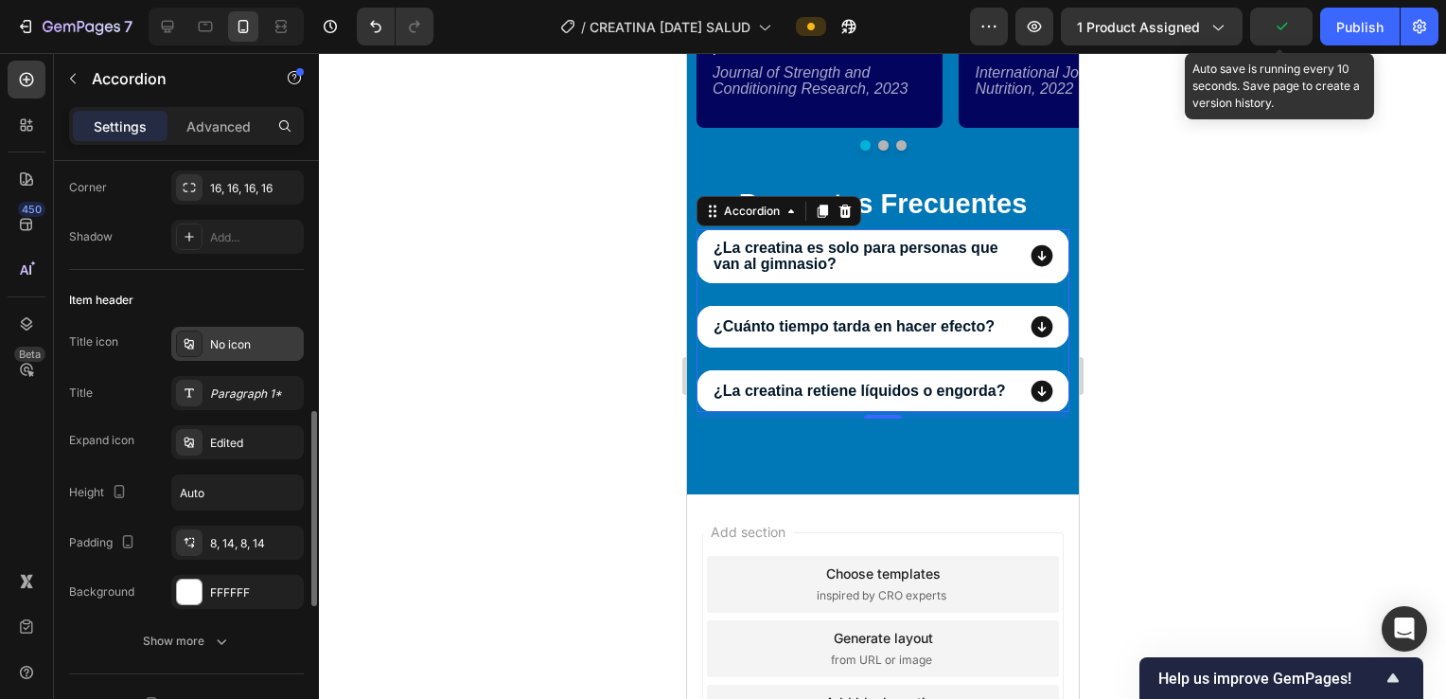
scroll to position [379, 0]
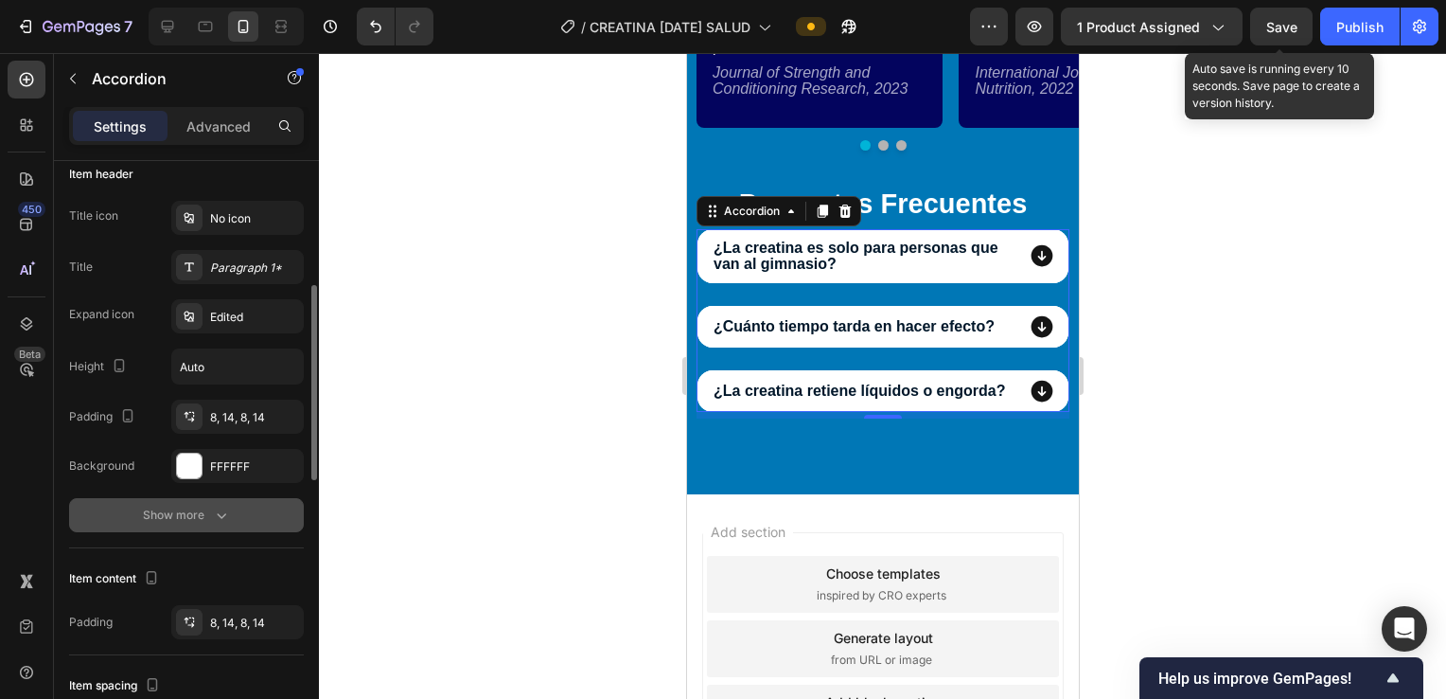
click at [202, 505] on div "Show more" at bounding box center [187, 514] width 88 height 19
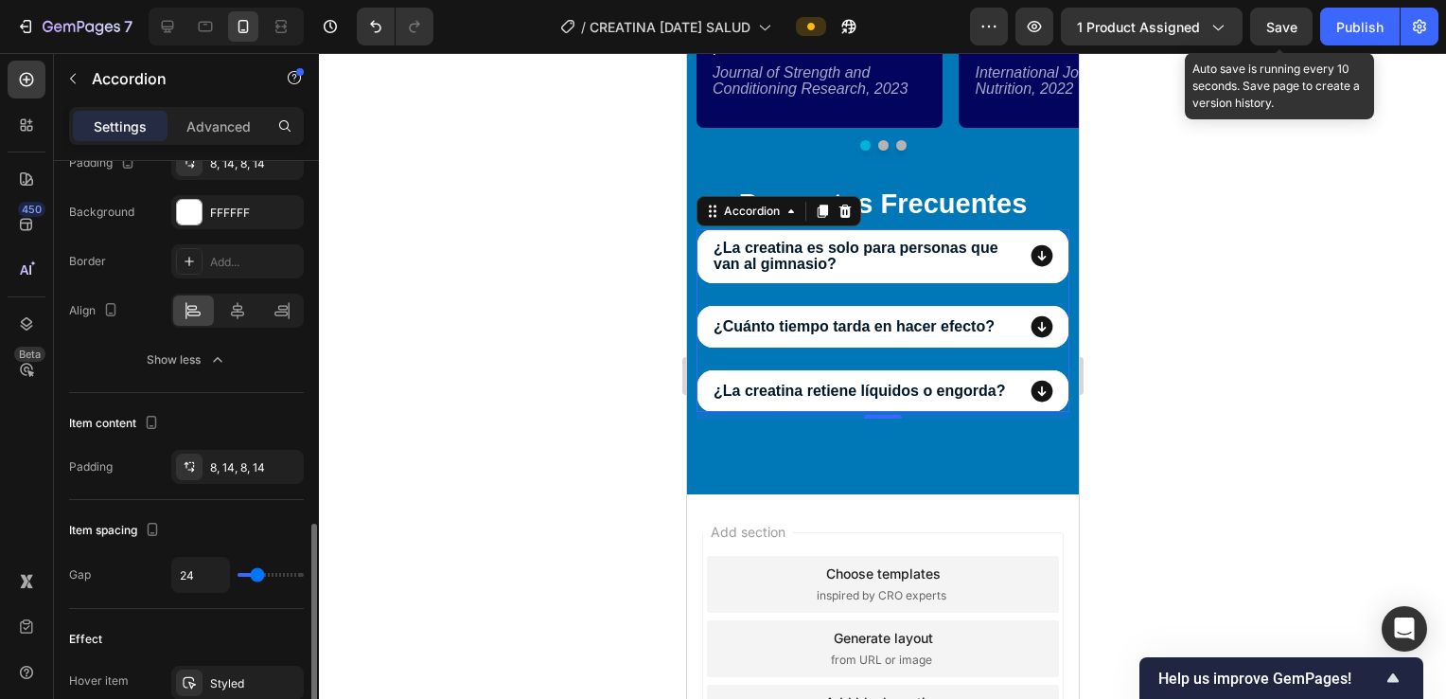
scroll to position [758, 0]
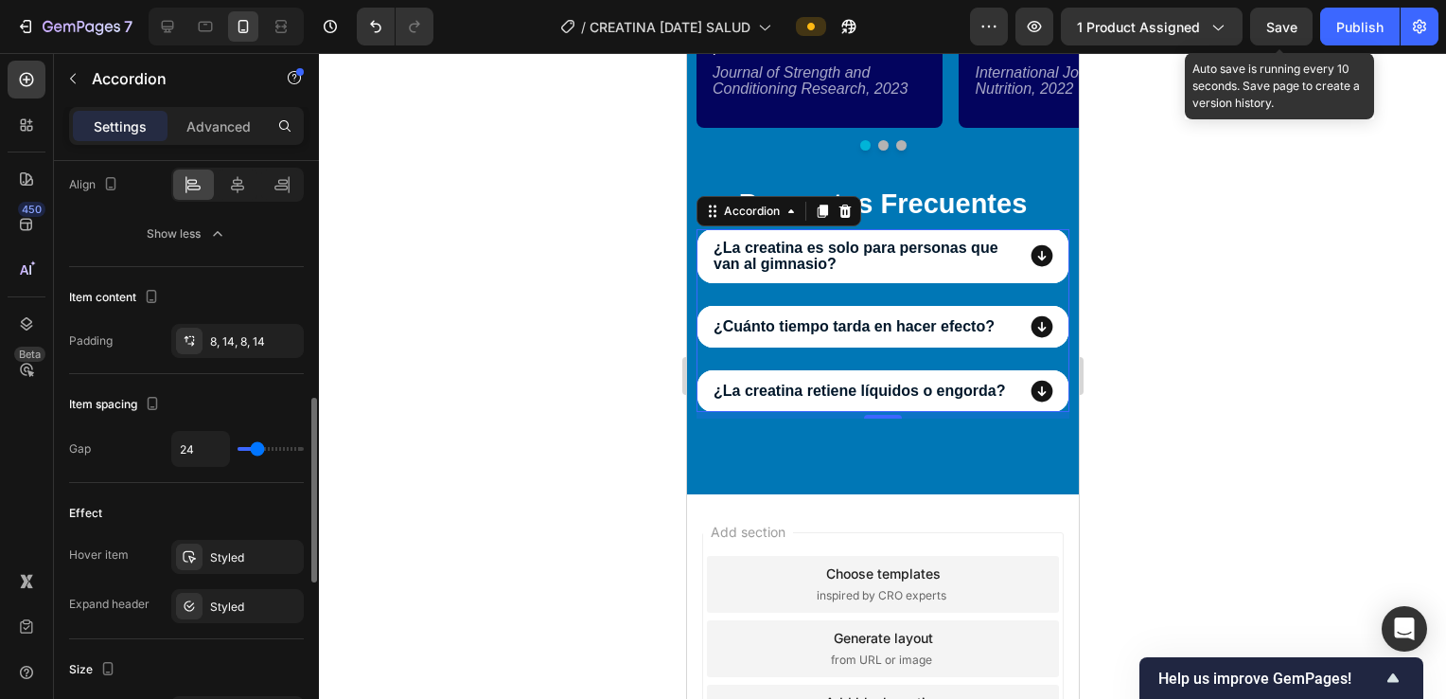
type input "8"
type input "6"
type input "3"
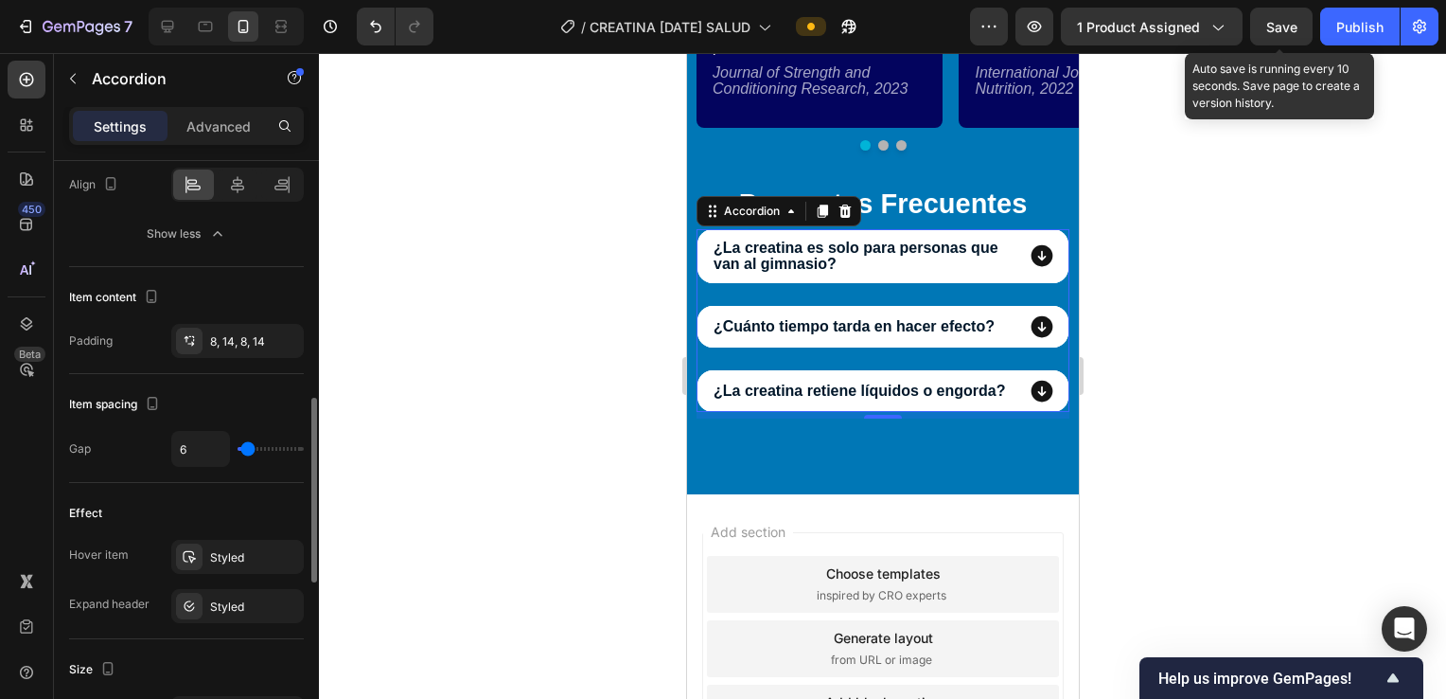
type input "3"
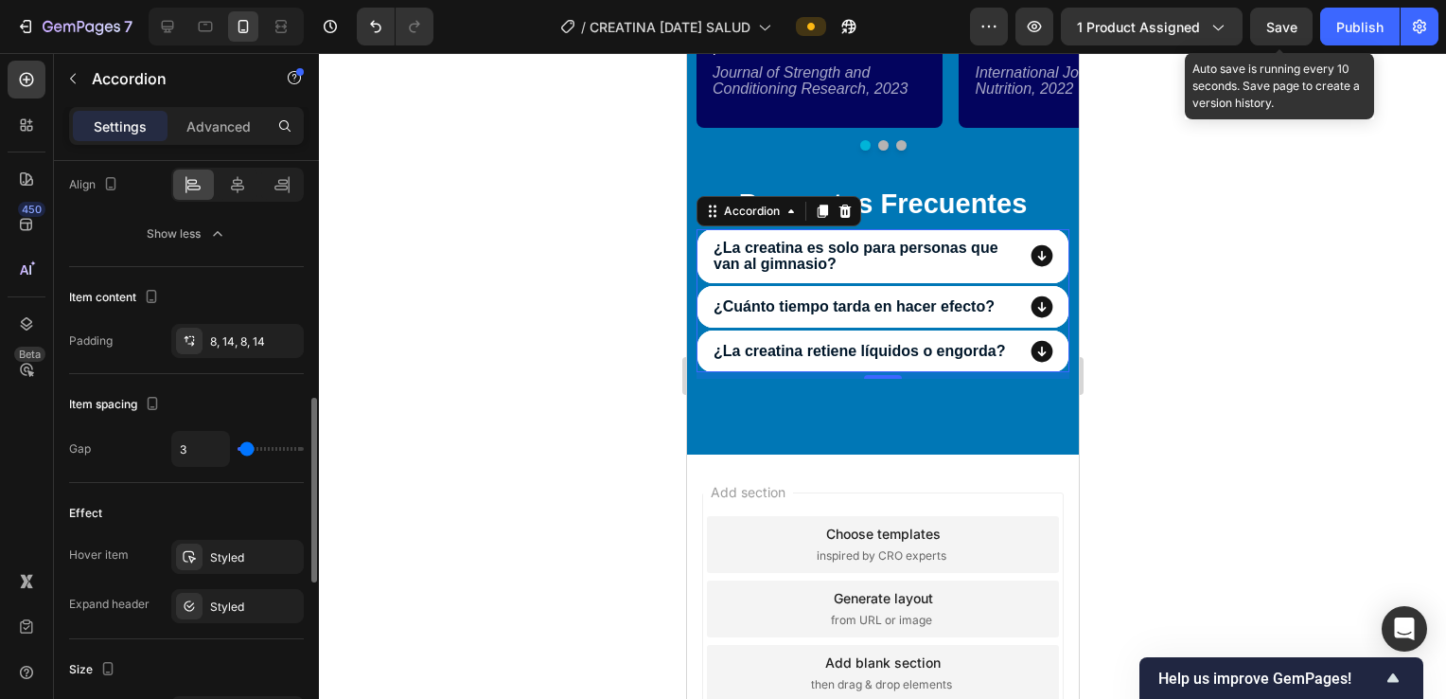
type input "5"
type input "6"
type input "8"
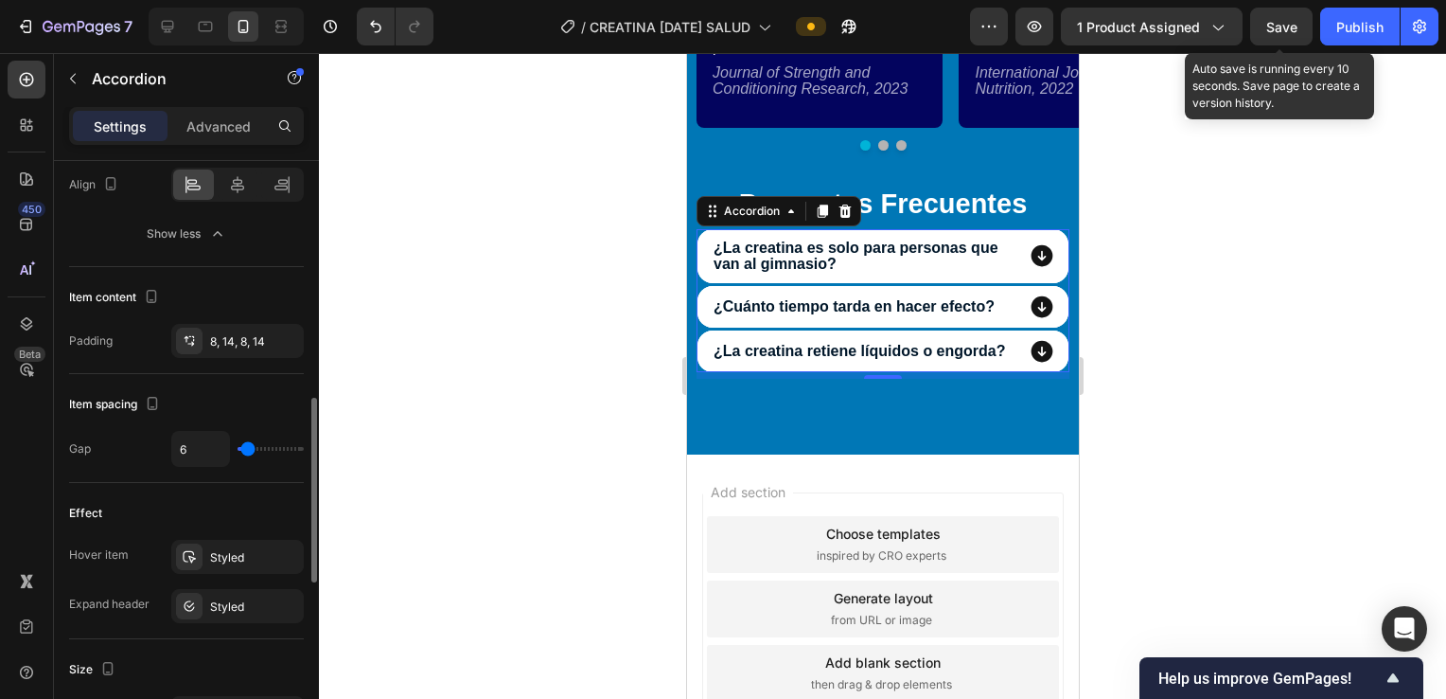
type input "8"
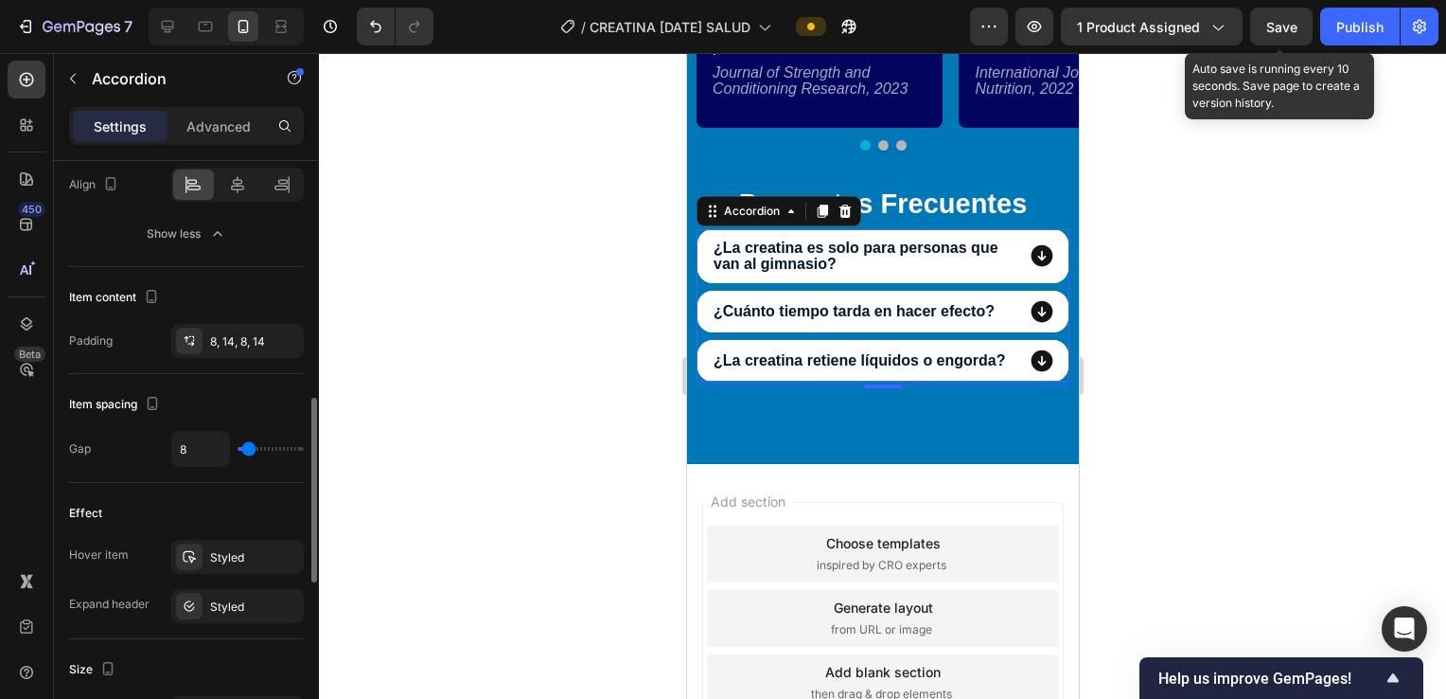
type input "9"
type input "12"
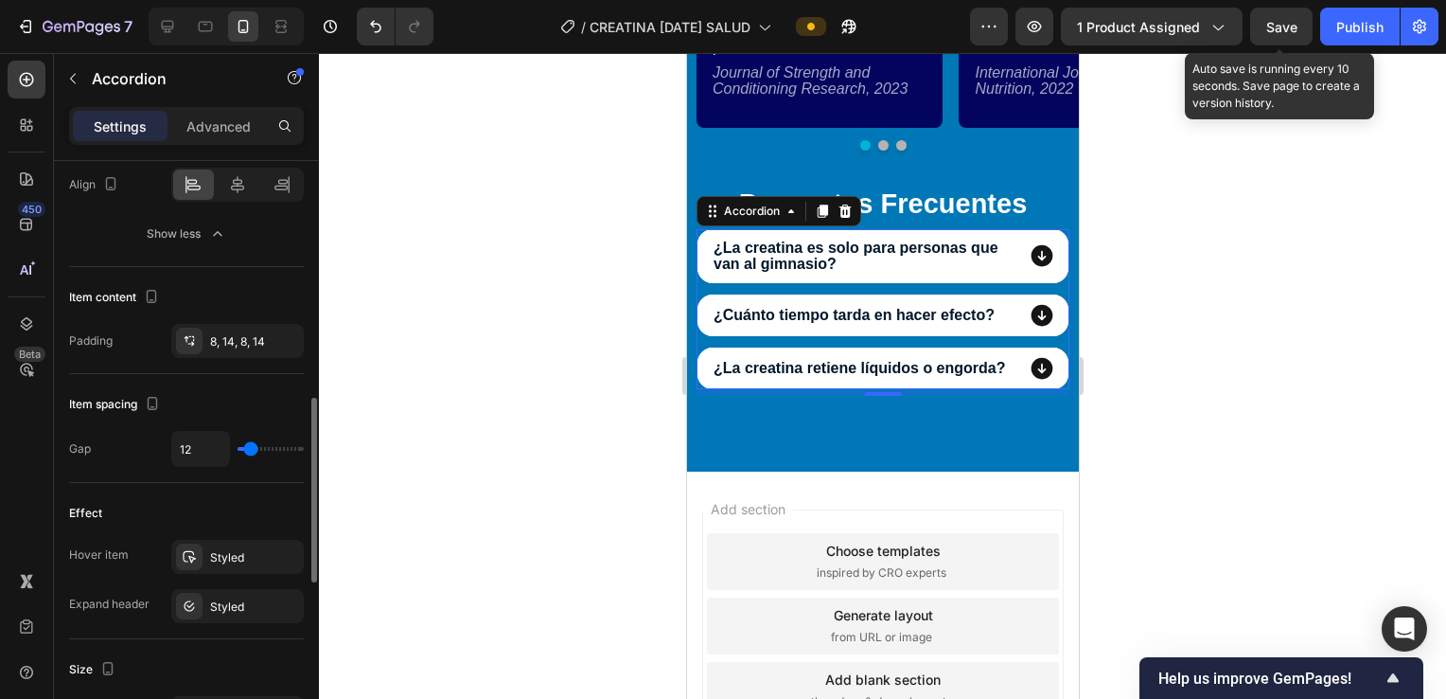
type input "11"
type input "9"
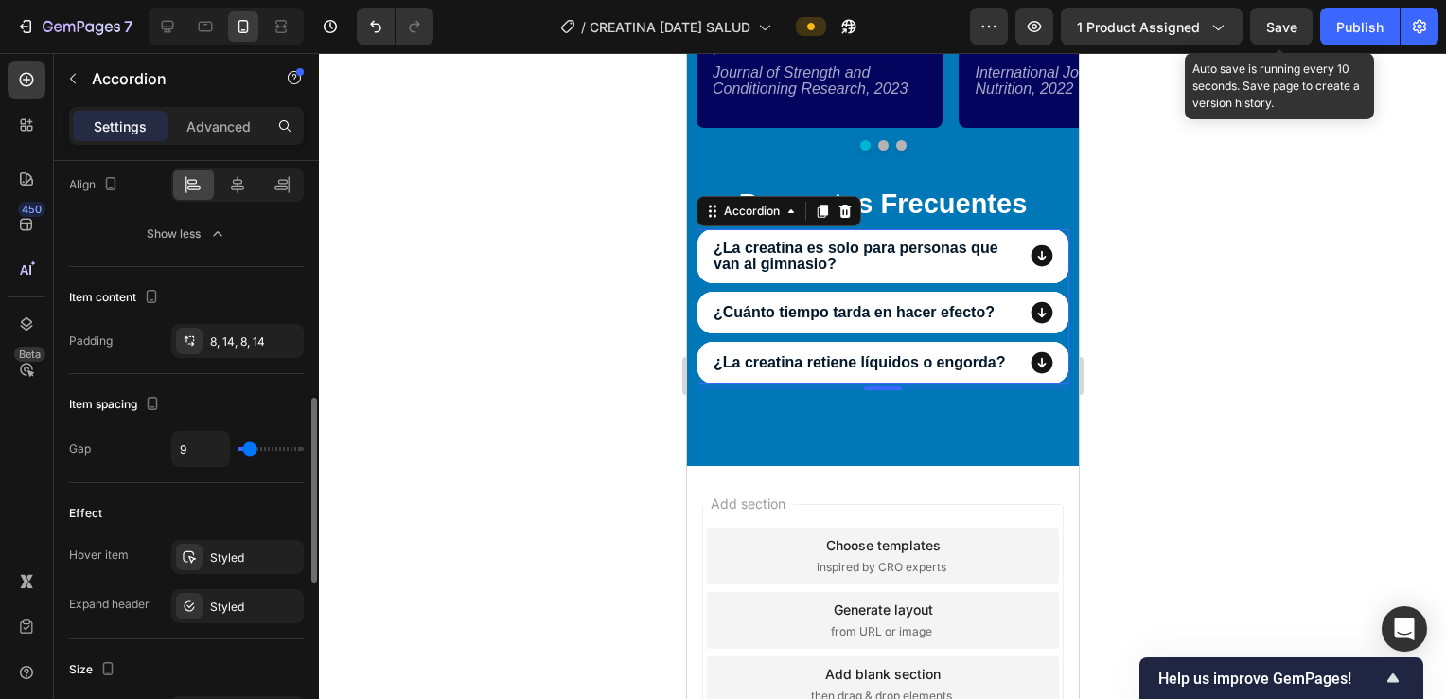
type input "9"
click at [250, 447] on input "range" at bounding box center [271, 449] width 66 height 4
click at [1344, 32] on div "Publish" at bounding box center [1360, 27] width 47 height 20
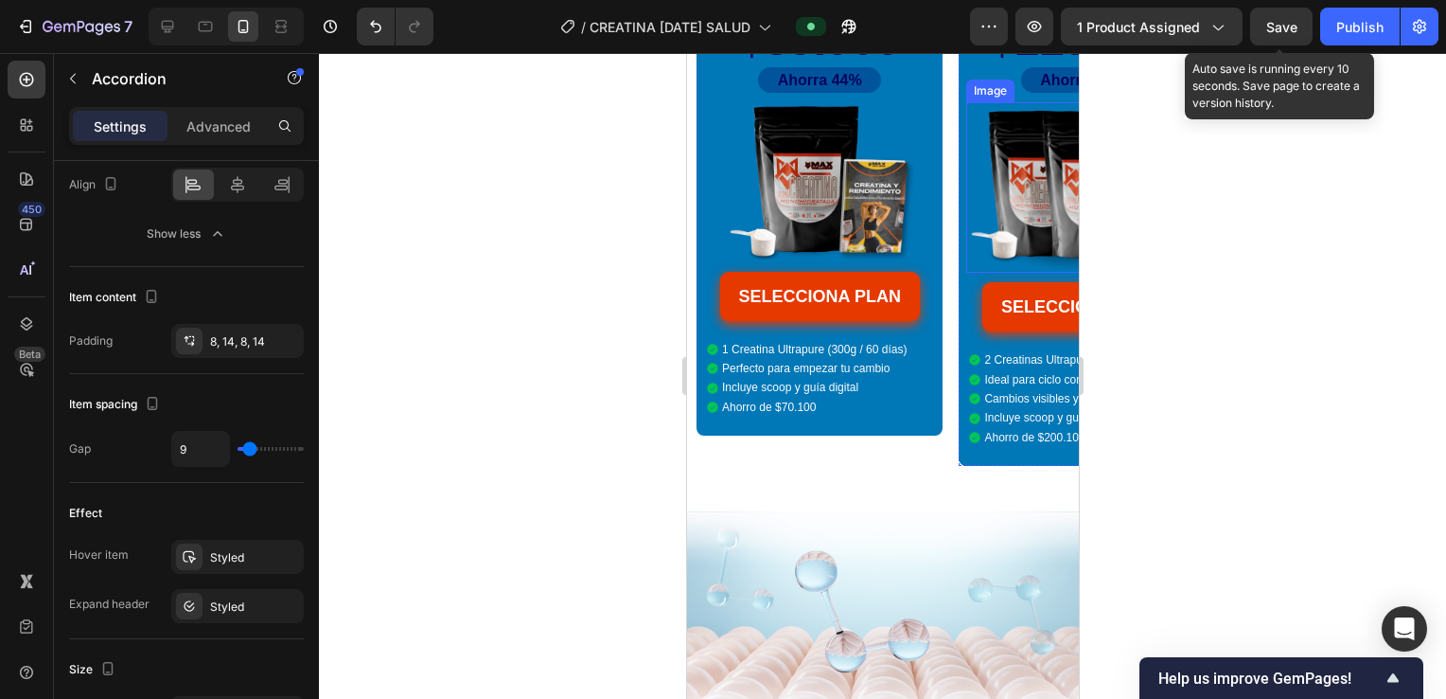
scroll to position [6761, 0]
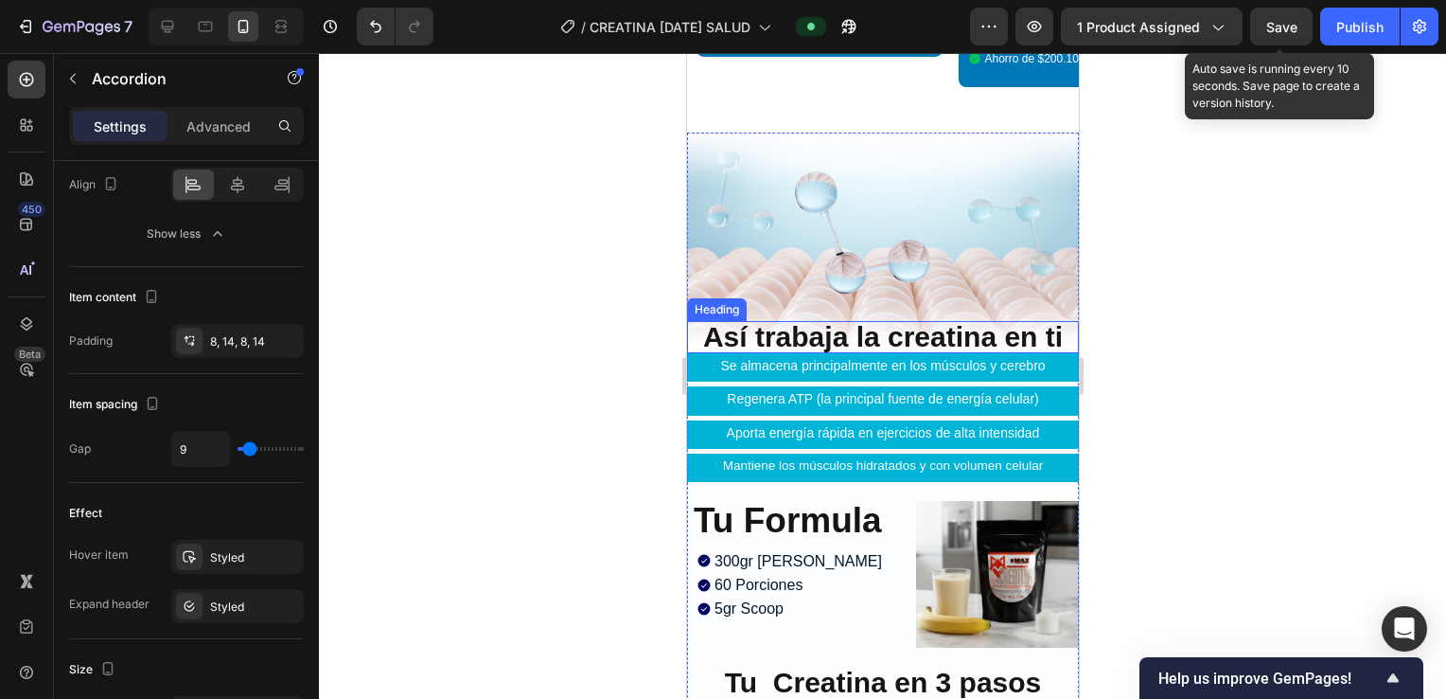
click at [1035, 321] on span "Así trabaja la creatina en ti" at bounding box center [882, 336] width 360 height 31
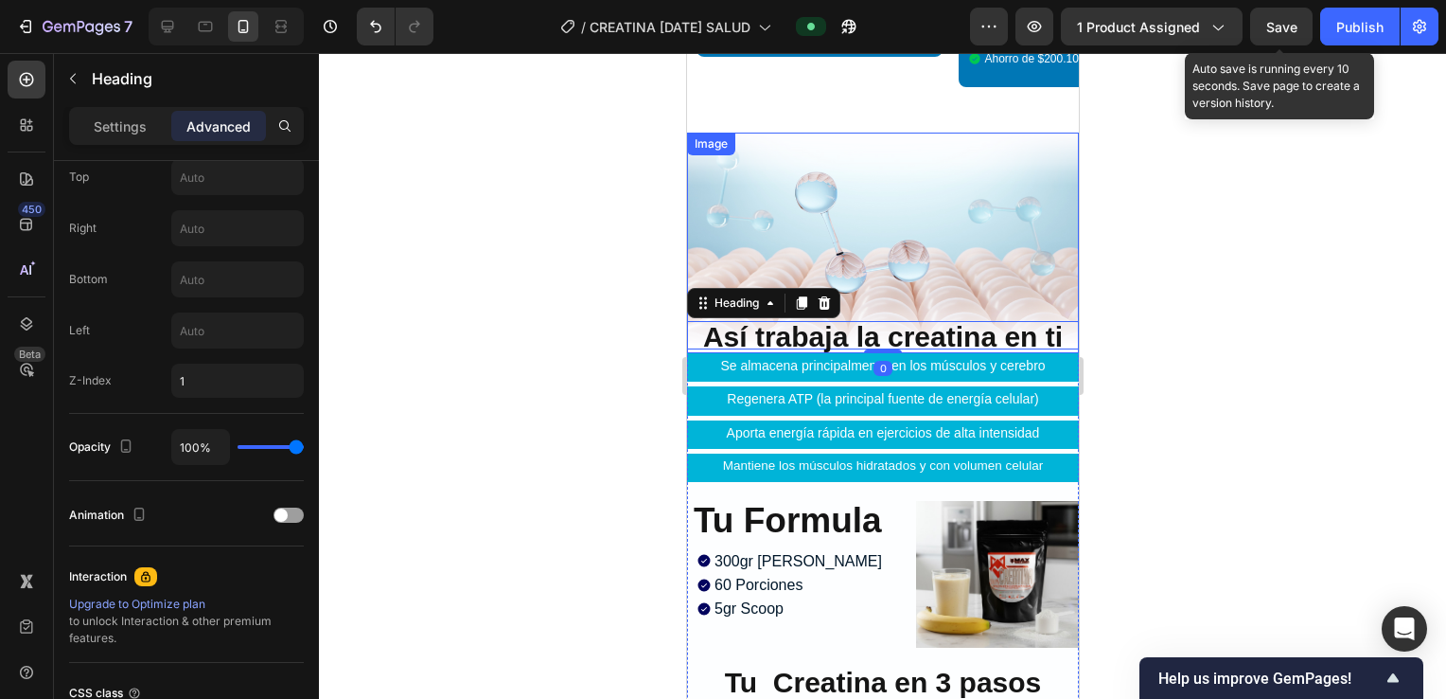
scroll to position [0, 0]
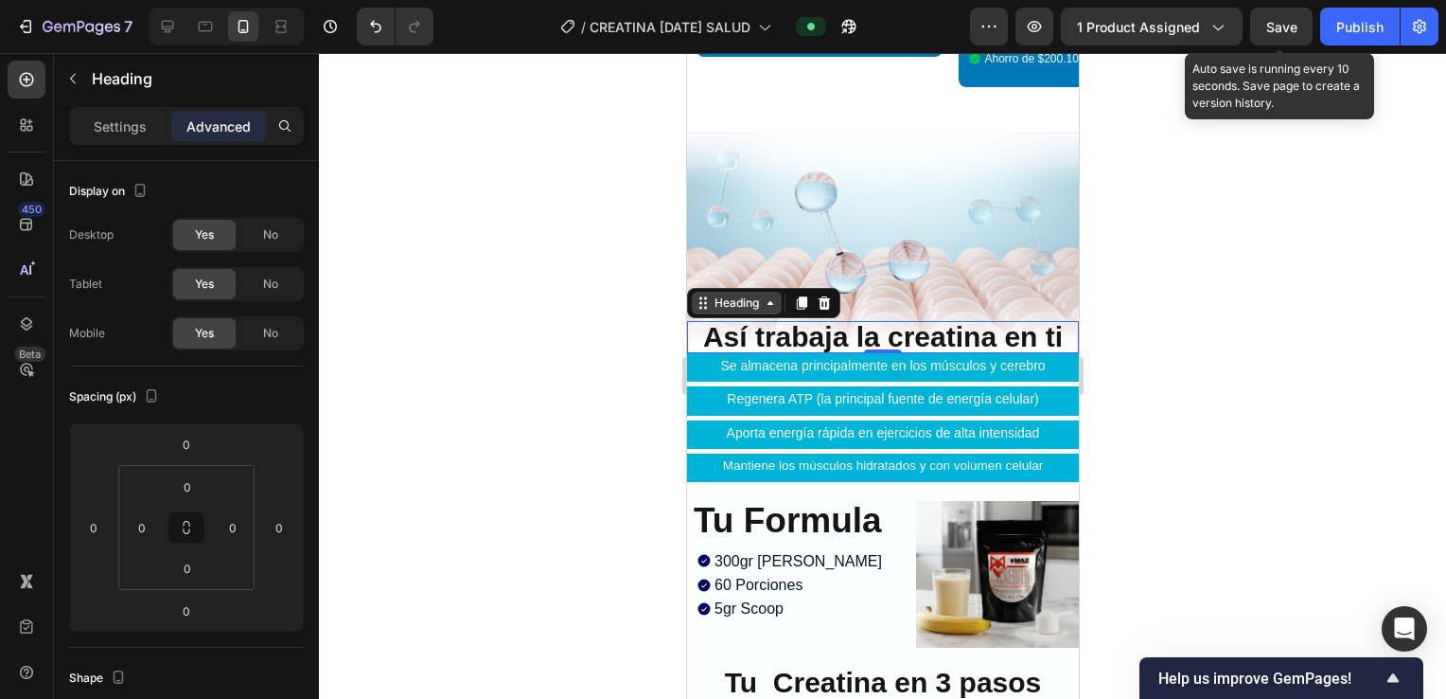
click at [732, 294] on div "Heading" at bounding box center [736, 302] width 52 height 17
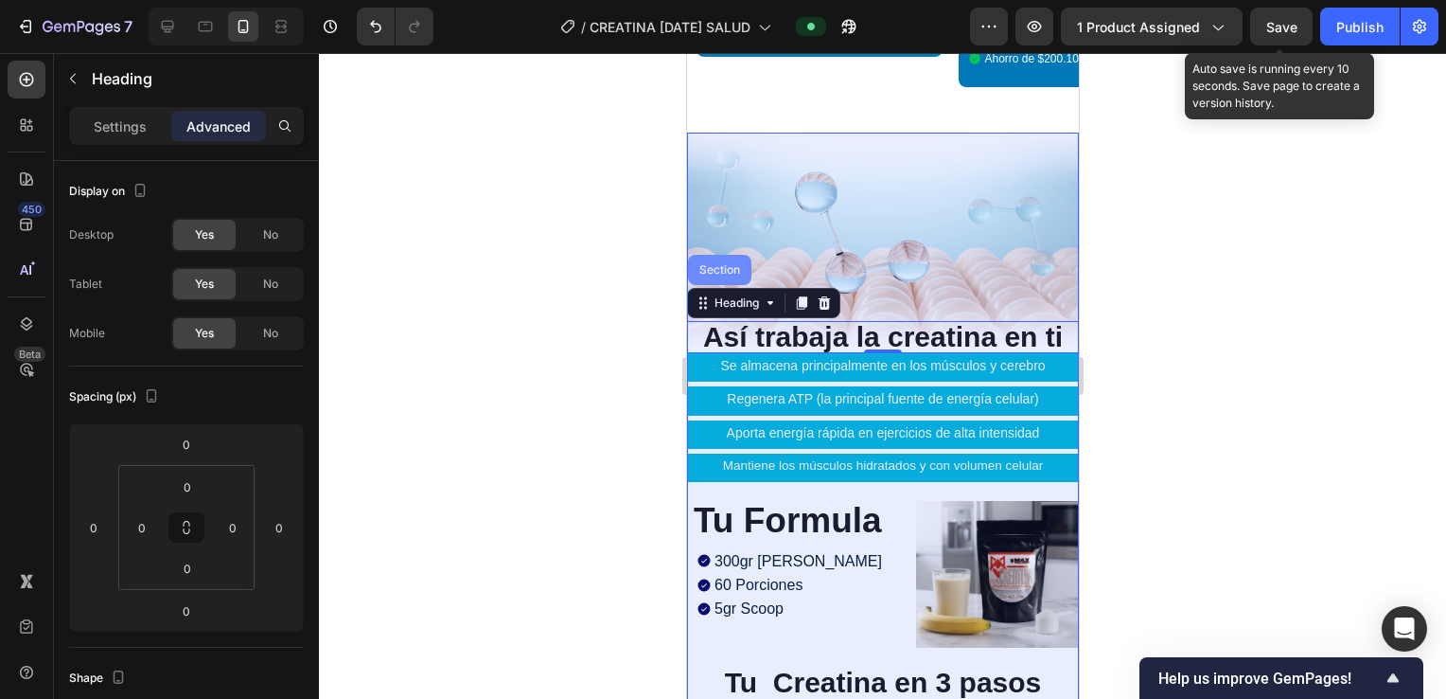
click at [728, 255] on div "Section" at bounding box center [718, 270] width 63 height 30
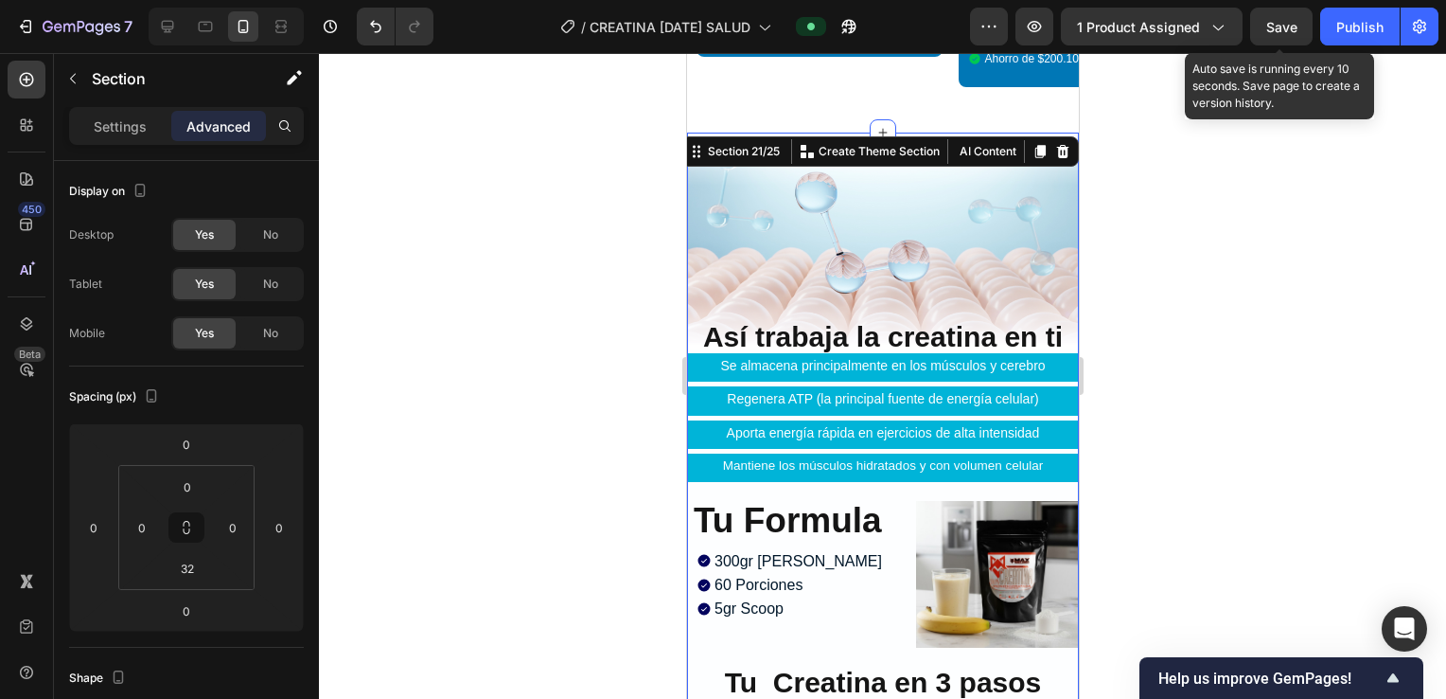
click at [1017, 248] on img at bounding box center [882, 241] width 392 height 217
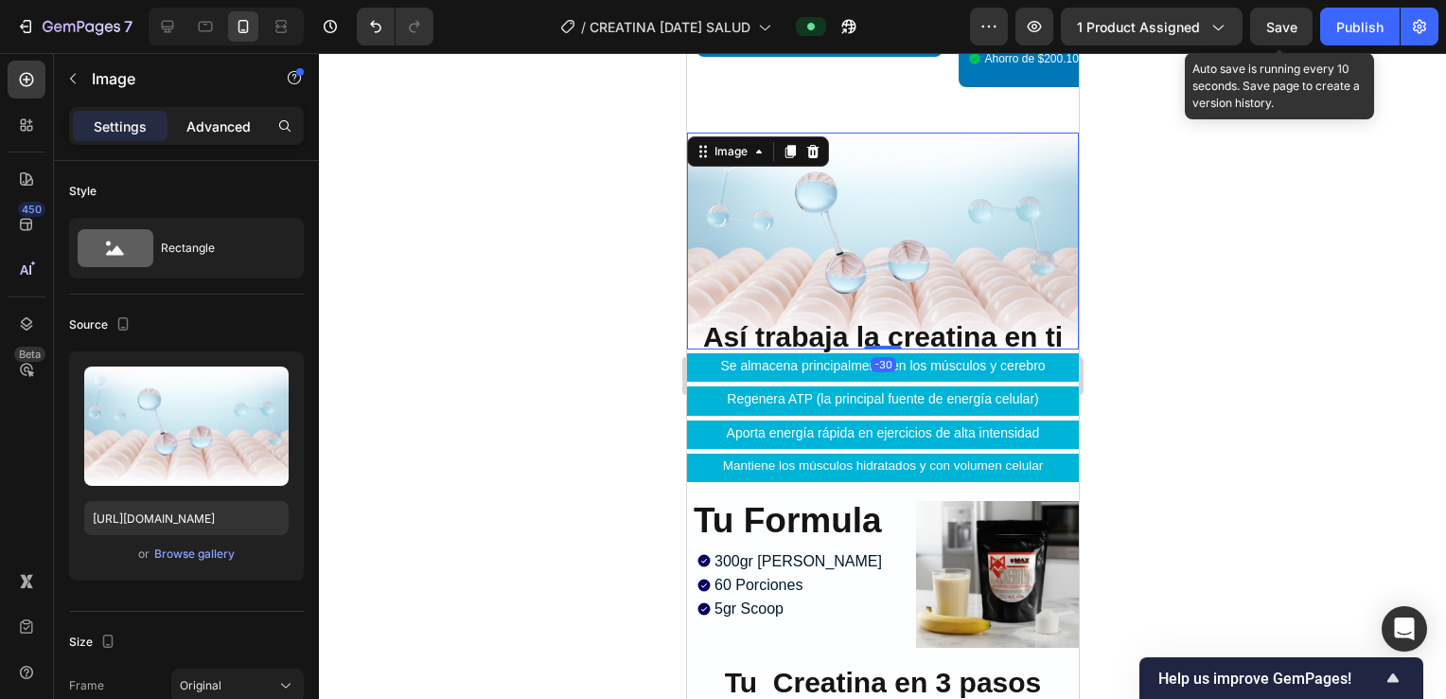
click at [235, 126] on p "Advanced" at bounding box center [218, 126] width 64 height 20
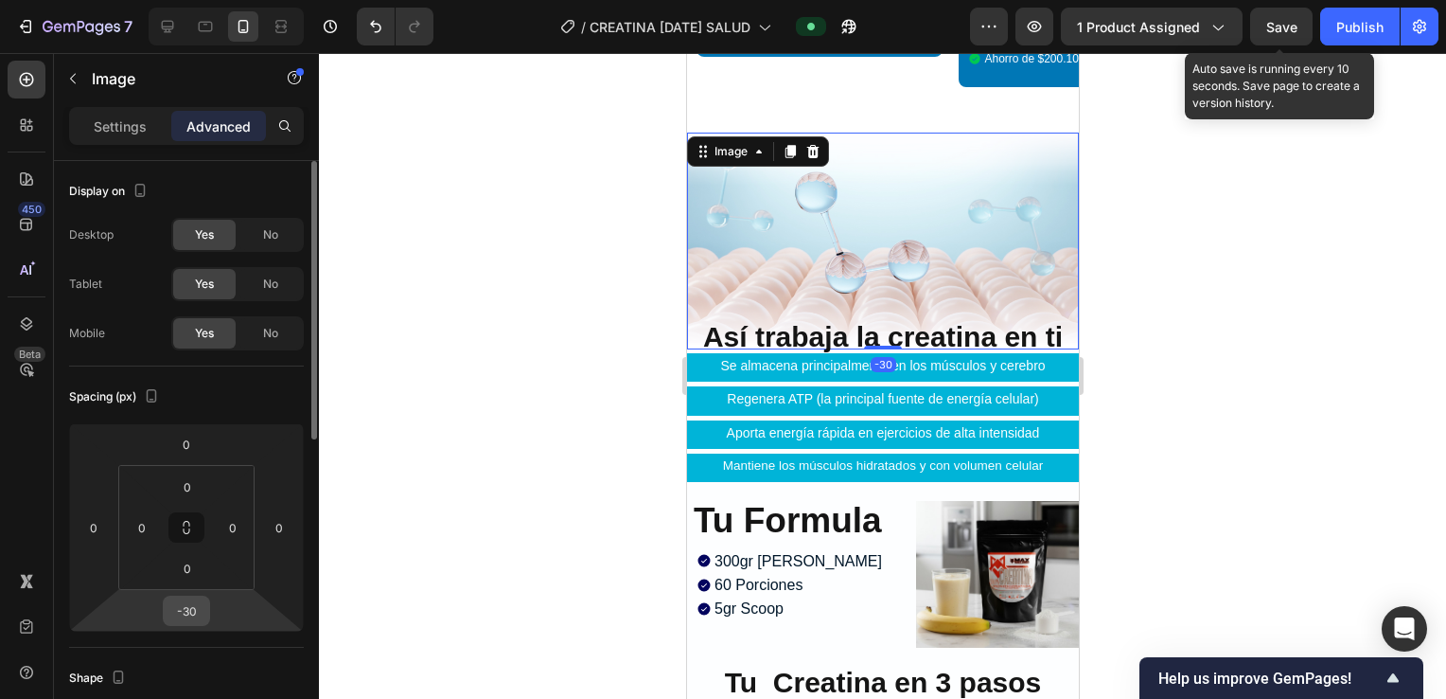
click at [189, 605] on input "-30" at bounding box center [187, 610] width 38 height 28
click at [193, 605] on input "-30" at bounding box center [187, 610] width 38 height 28
type input "-3"
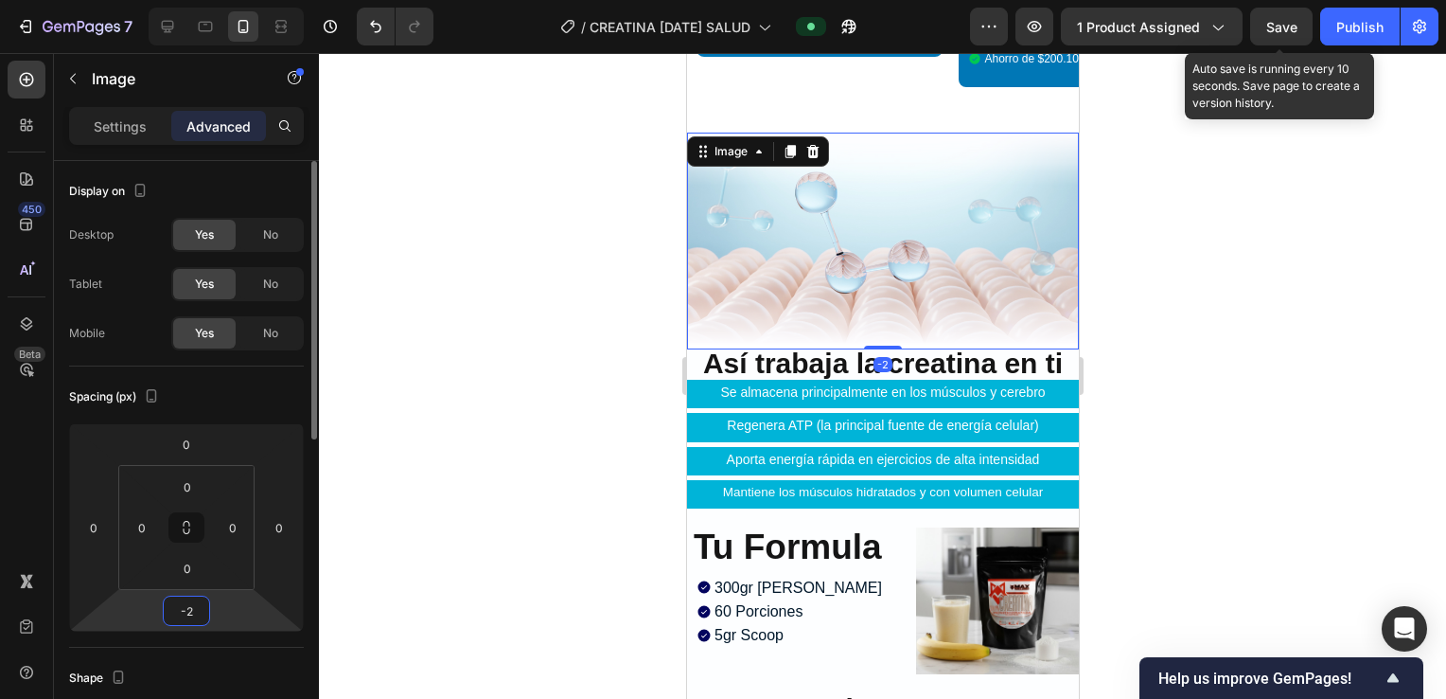
type input "-25"
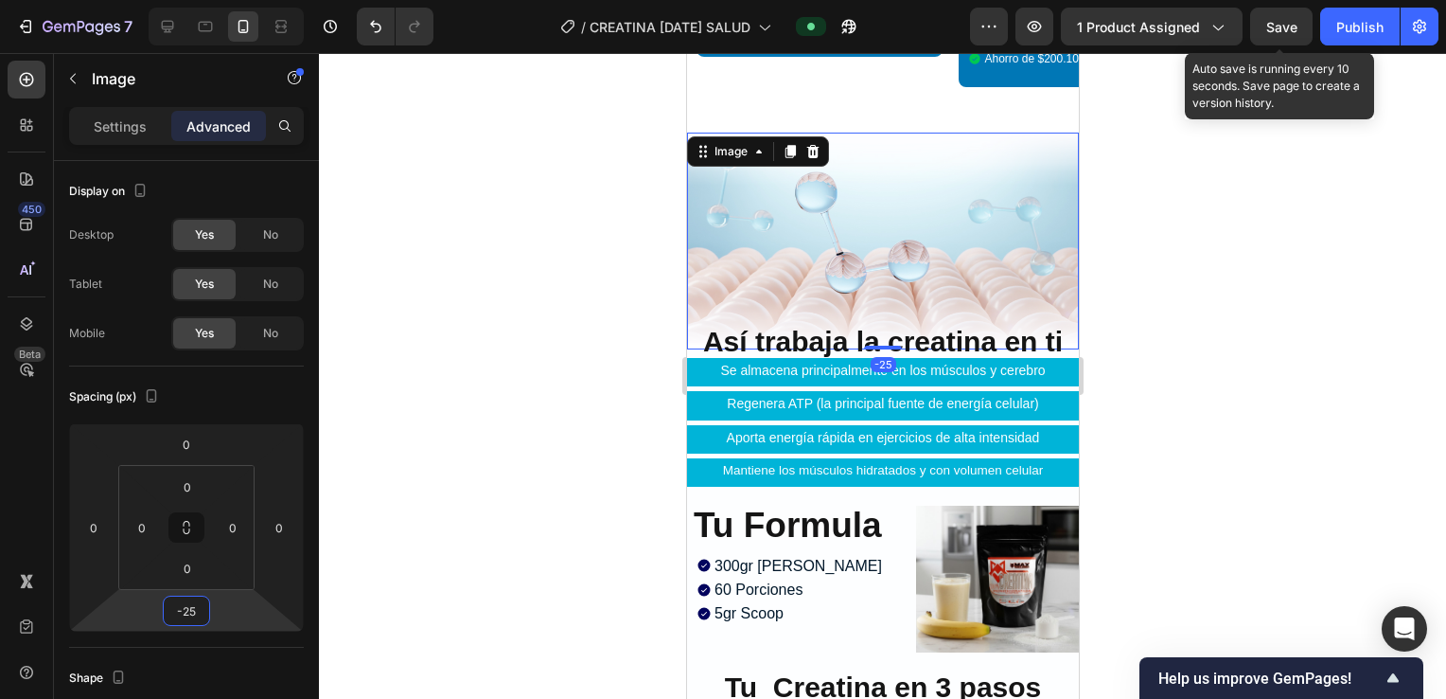
click at [1241, 243] on div at bounding box center [882, 376] width 1127 height 646
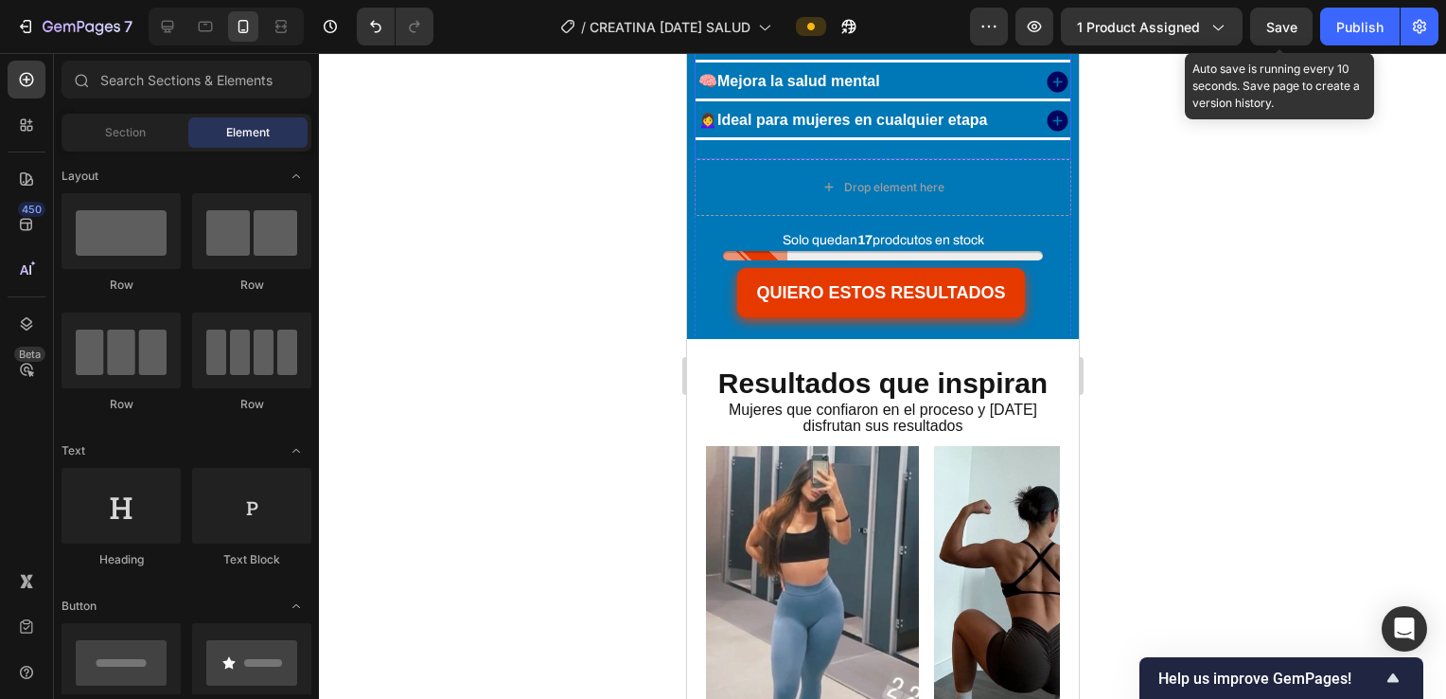
scroll to position [4522, 0]
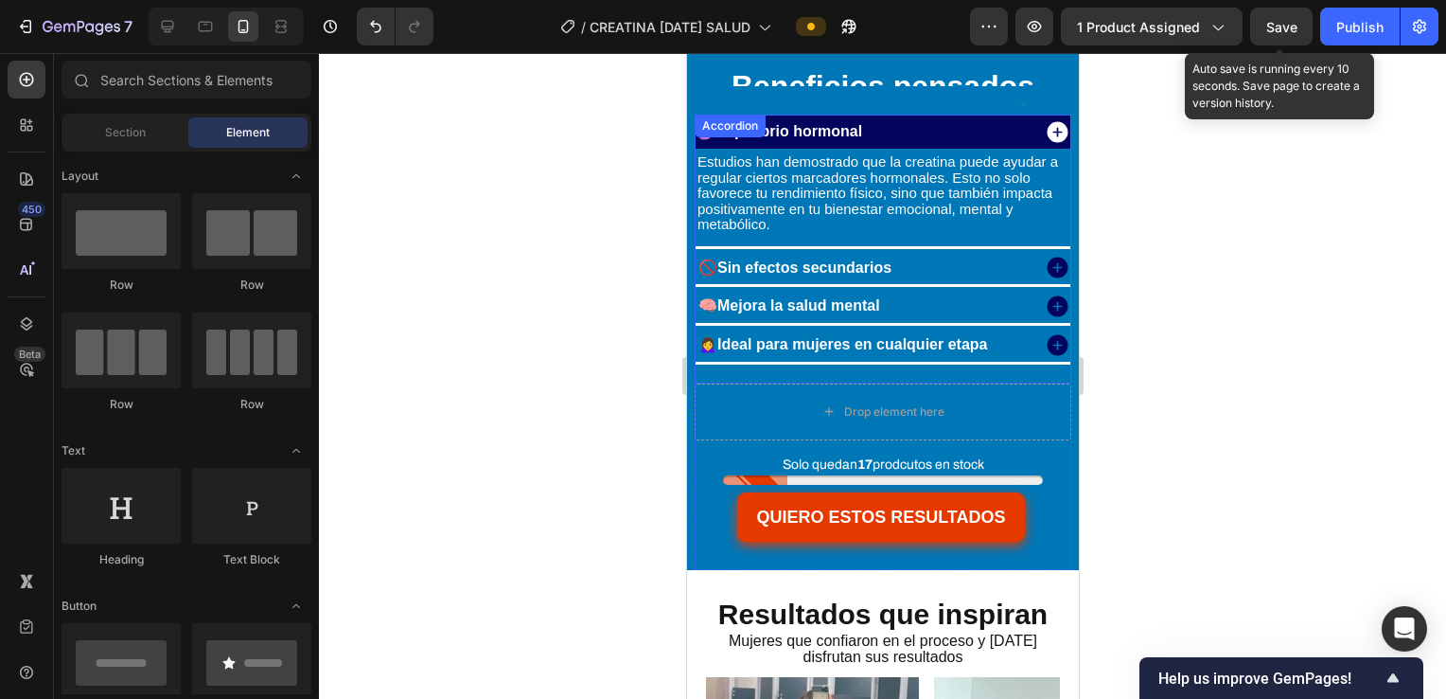
click at [997, 262] on div "🚫 Sin efectos secundarios" at bounding box center [862, 268] width 334 height 33
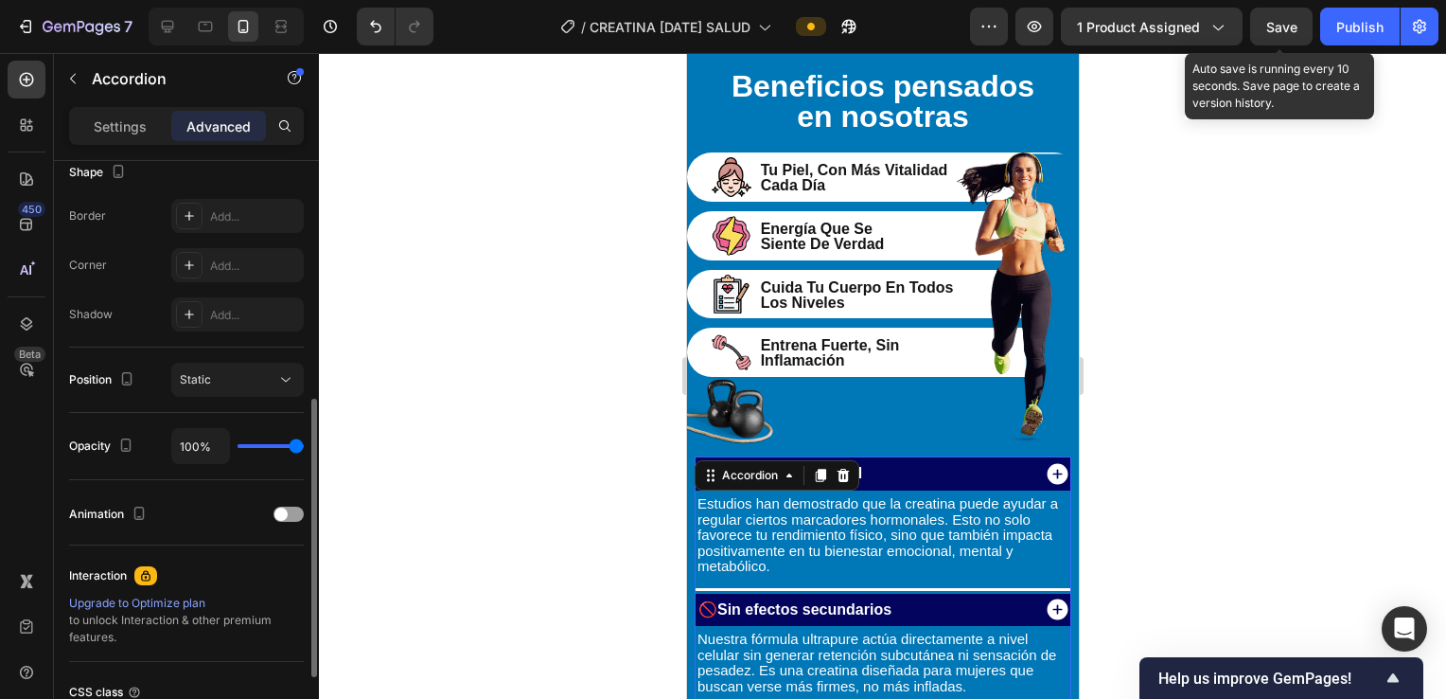
click at [113, 136] on div "Settings" at bounding box center [120, 126] width 95 height 30
type input "3"
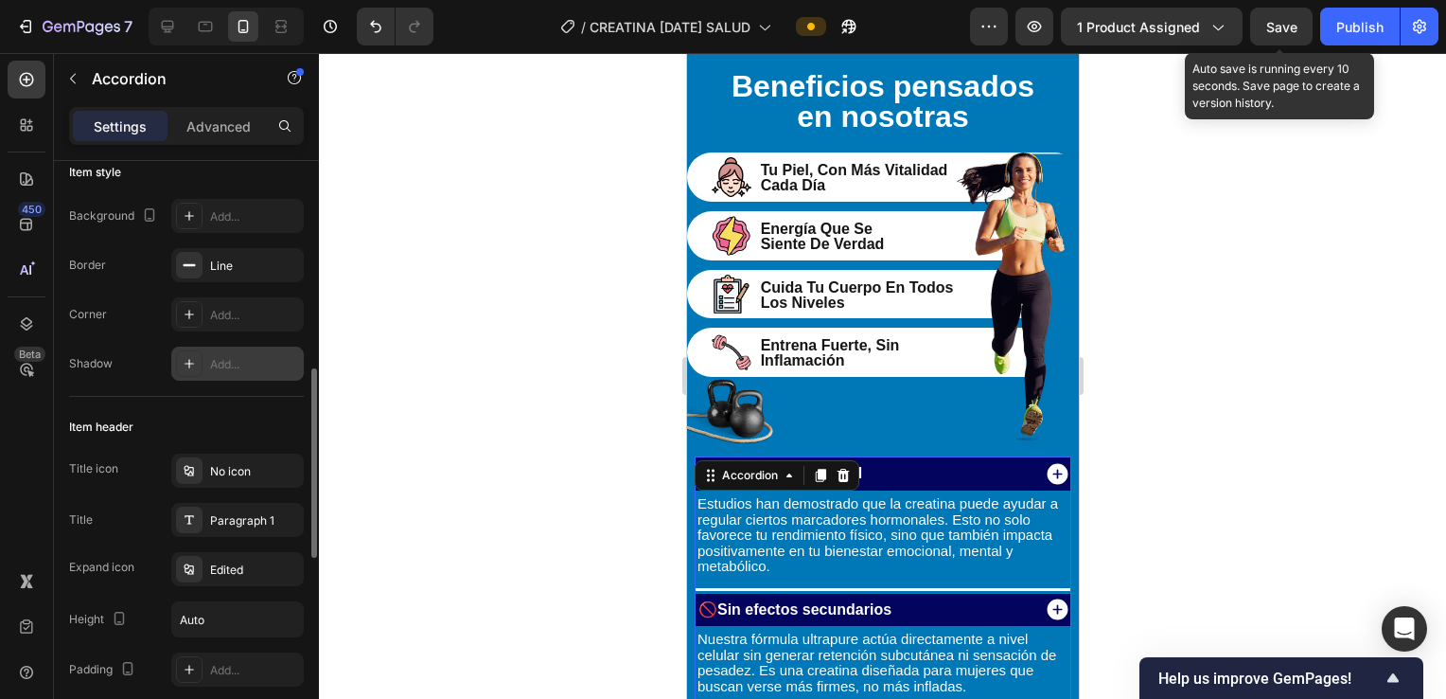
scroll to position [253, 0]
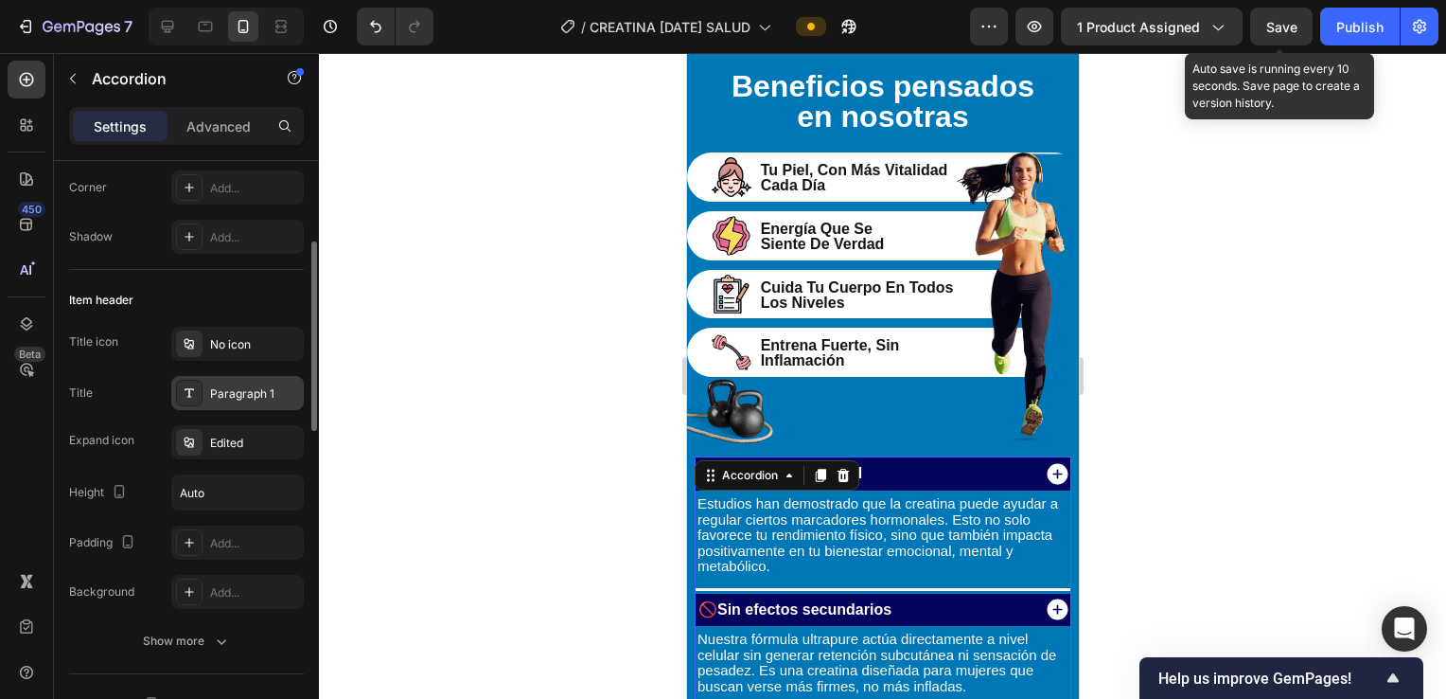
click at [237, 396] on div "Paragraph 1" at bounding box center [254, 393] width 89 height 17
click at [234, 449] on div "Edited" at bounding box center [254, 442] width 89 height 17
click at [223, 488] on input "Auto" at bounding box center [237, 492] width 131 height 34
click at [235, 346] on div "No icon" at bounding box center [254, 344] width 89 height 17
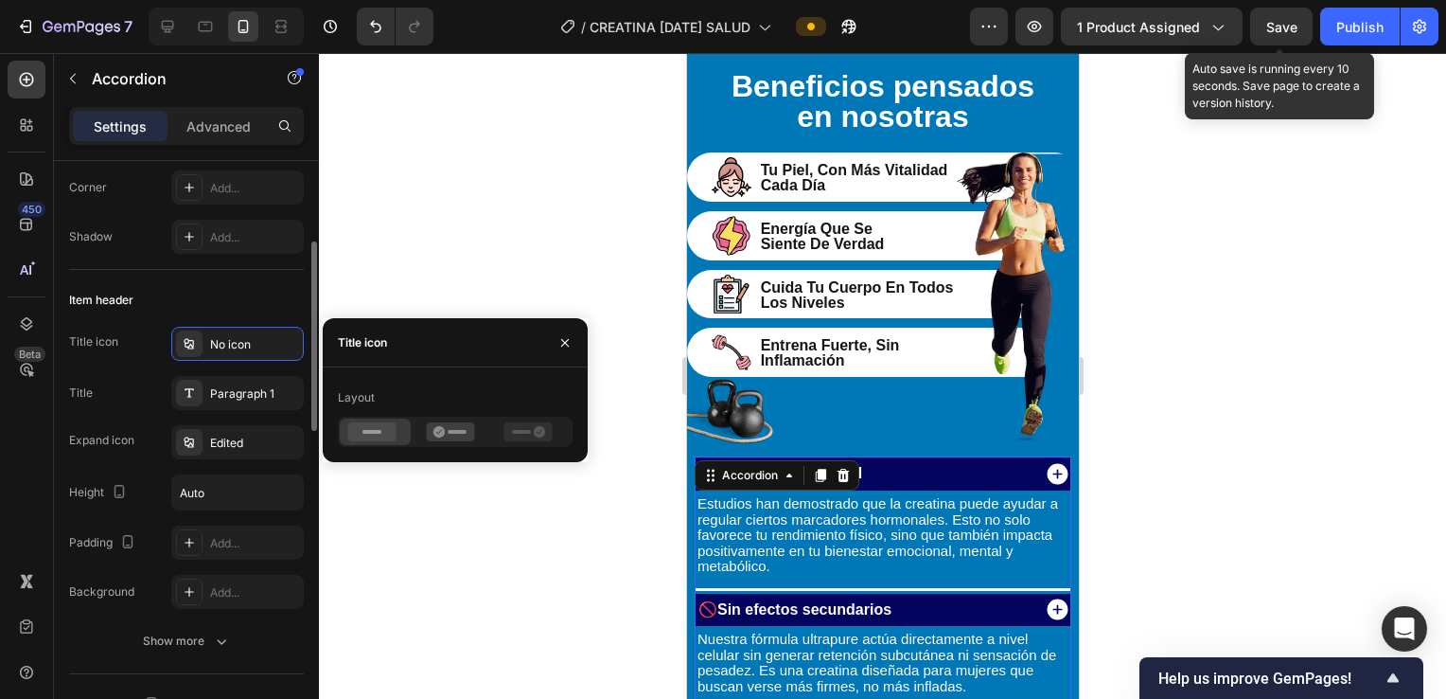
click at [235, 290] on div "Item header" at bounding box center [186, 300] width 235 height 30
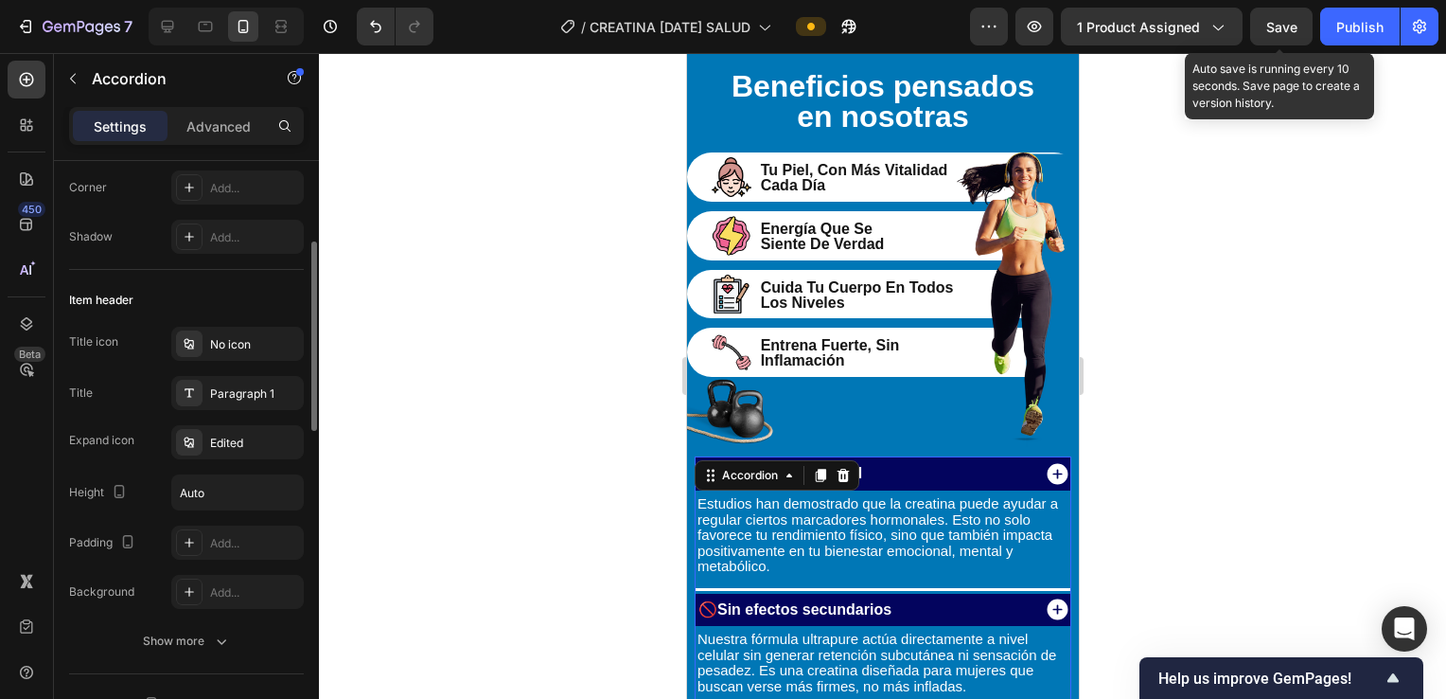
scroll to position [126, 0]
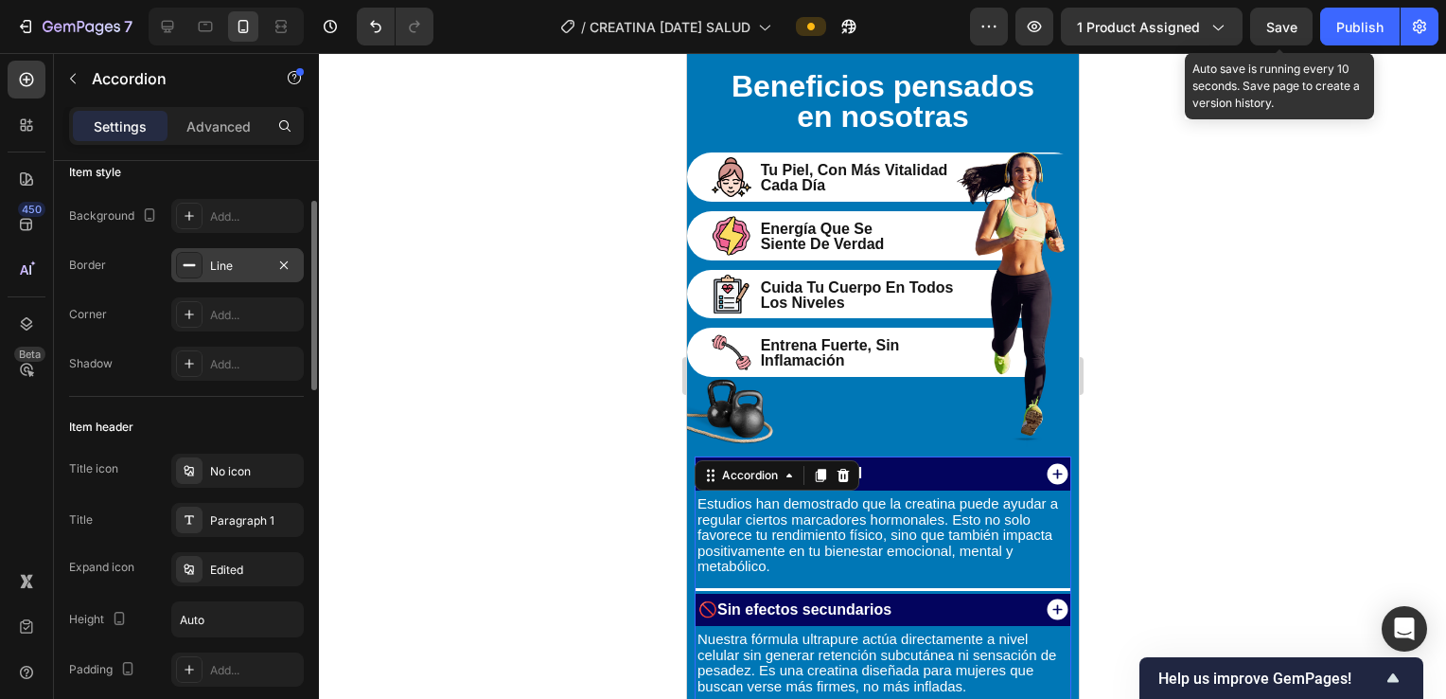
click at [257, 267] on div "Line" at bounding box center [237, 265] width 55 height 17
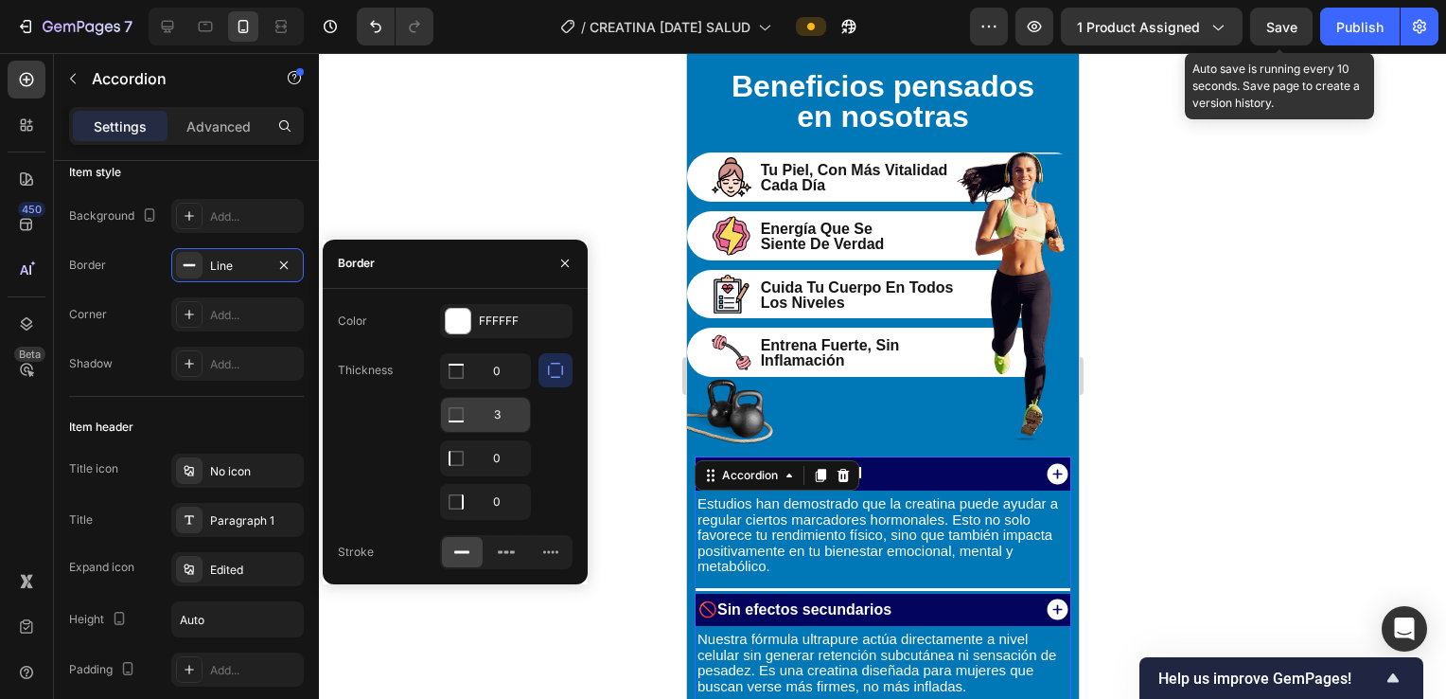
click at [498, 410] on input "3" at bounding box center [485, 415] width 89 height 34
type input "2"
click at [1247, 213] on div at bounding box center [882, 376] width 1127 height 646
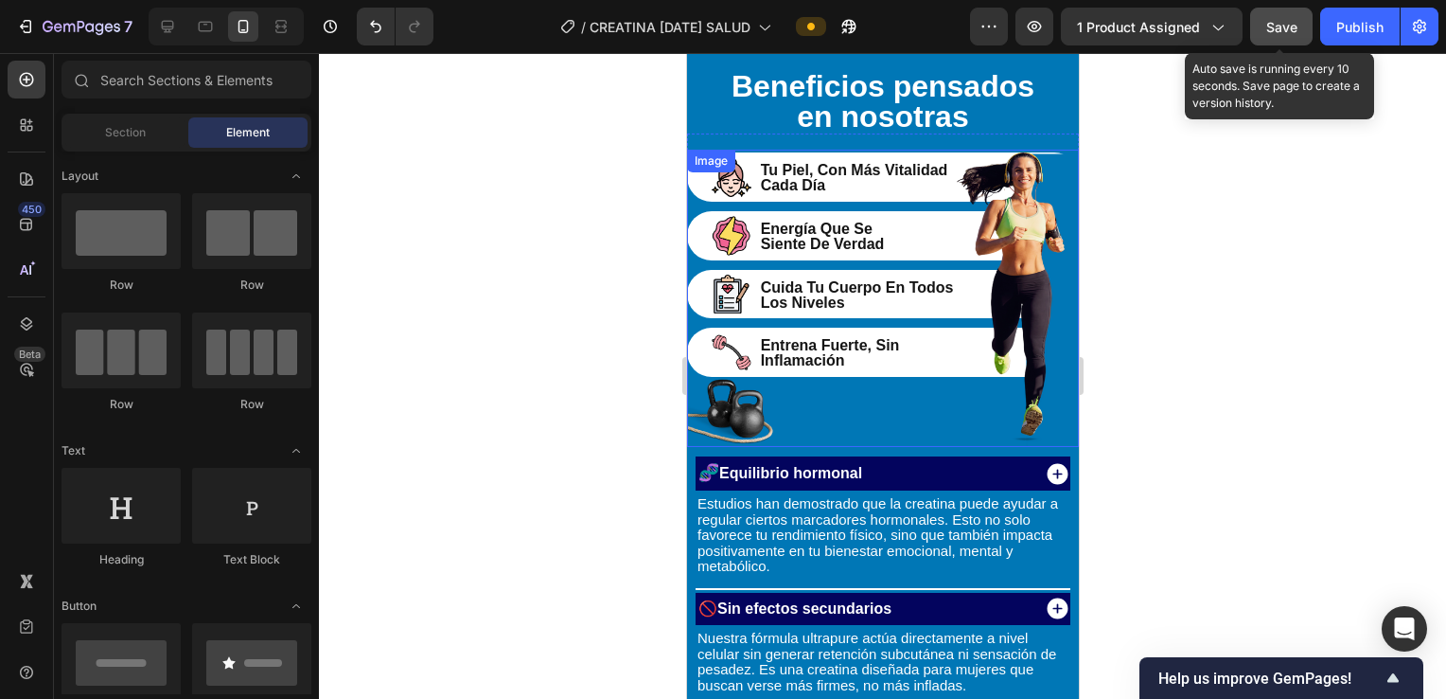
click at [1287, 15] on button "Save" at bounding box center [1281, 27] width 62 height 38
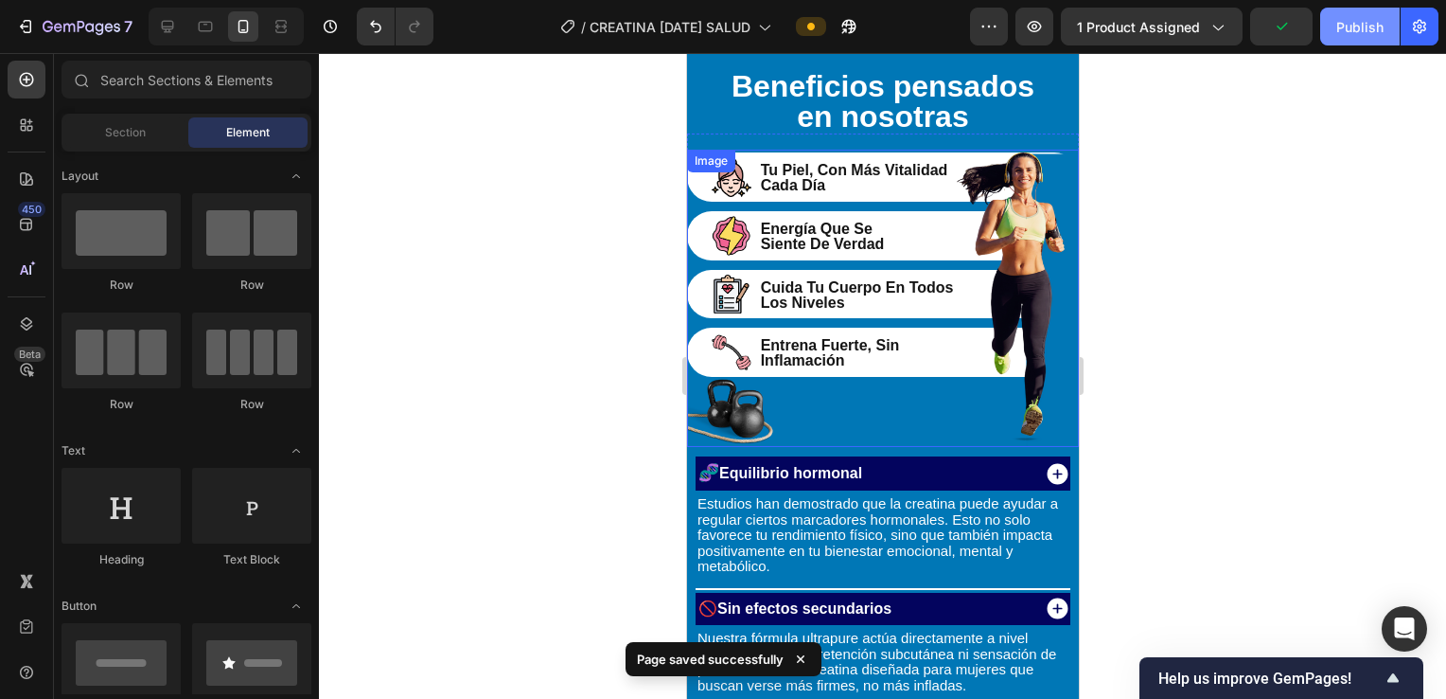
click at [1336, 38] on button "Publish" at bounding box center [1361, 27] width 80 height 38
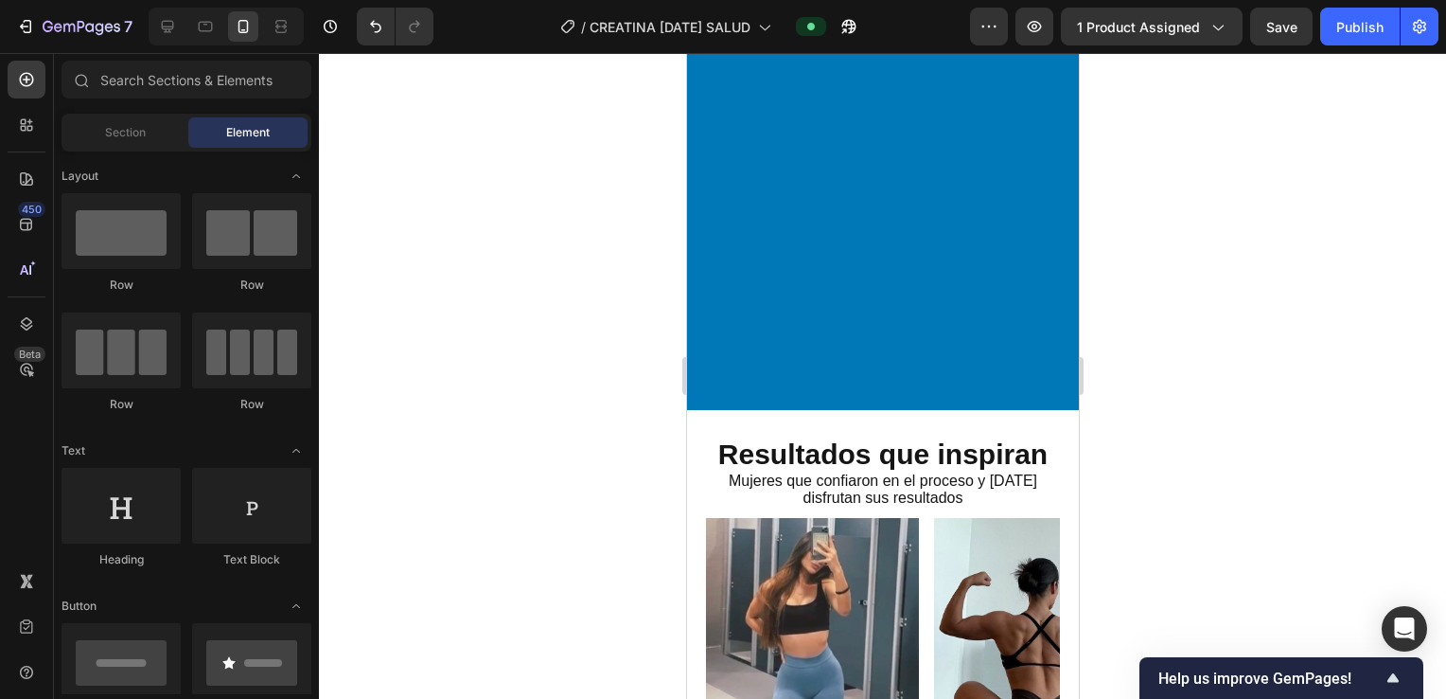
scroll to position [8387, 0]
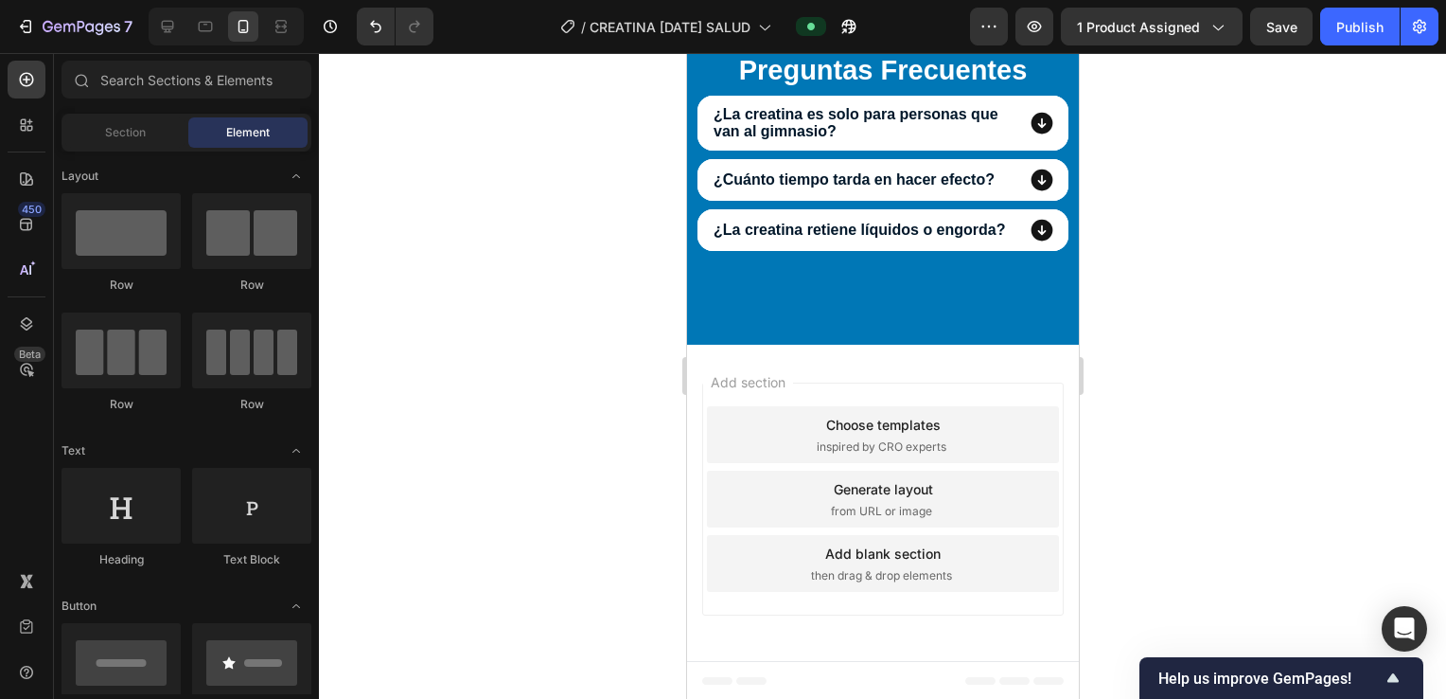
drag, startPoint x: 1071, startPoint y: 426, endPoint x: 1205, endPoint y: 259, distance: 214.1
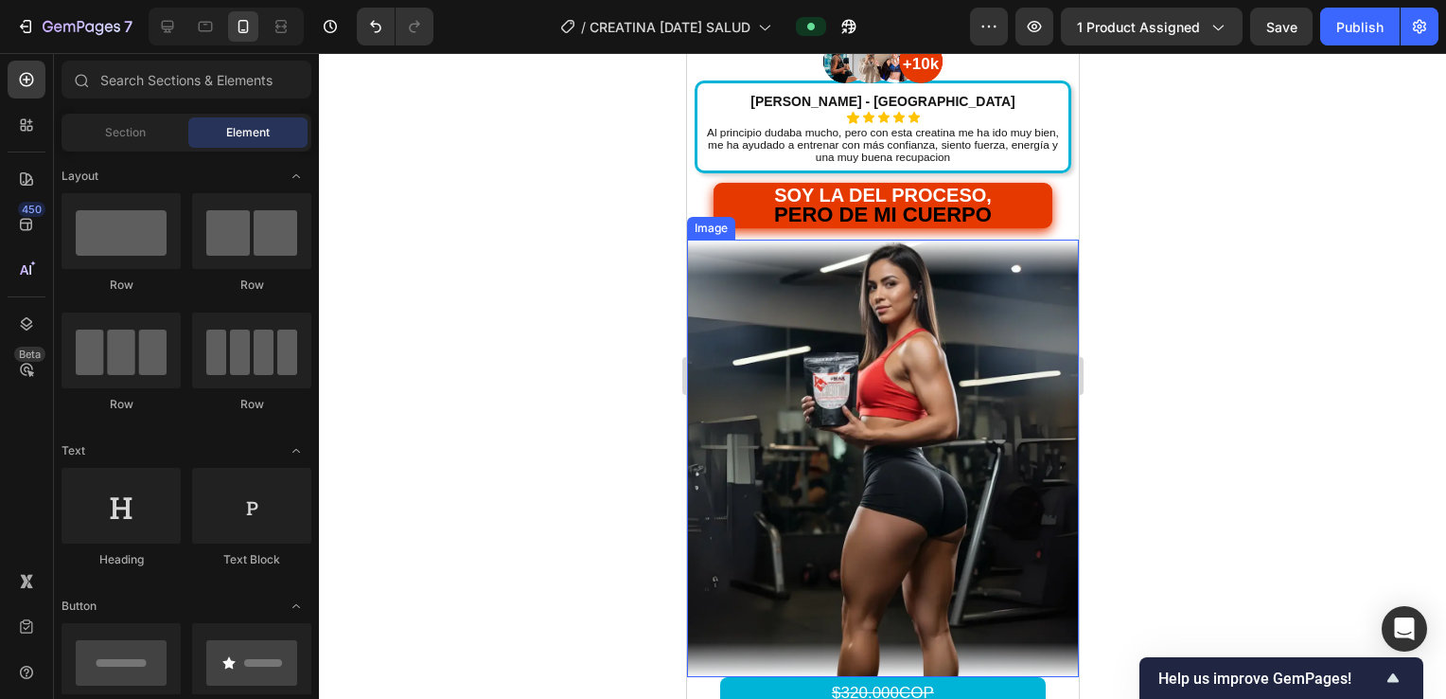
scroll to position [852, 0]
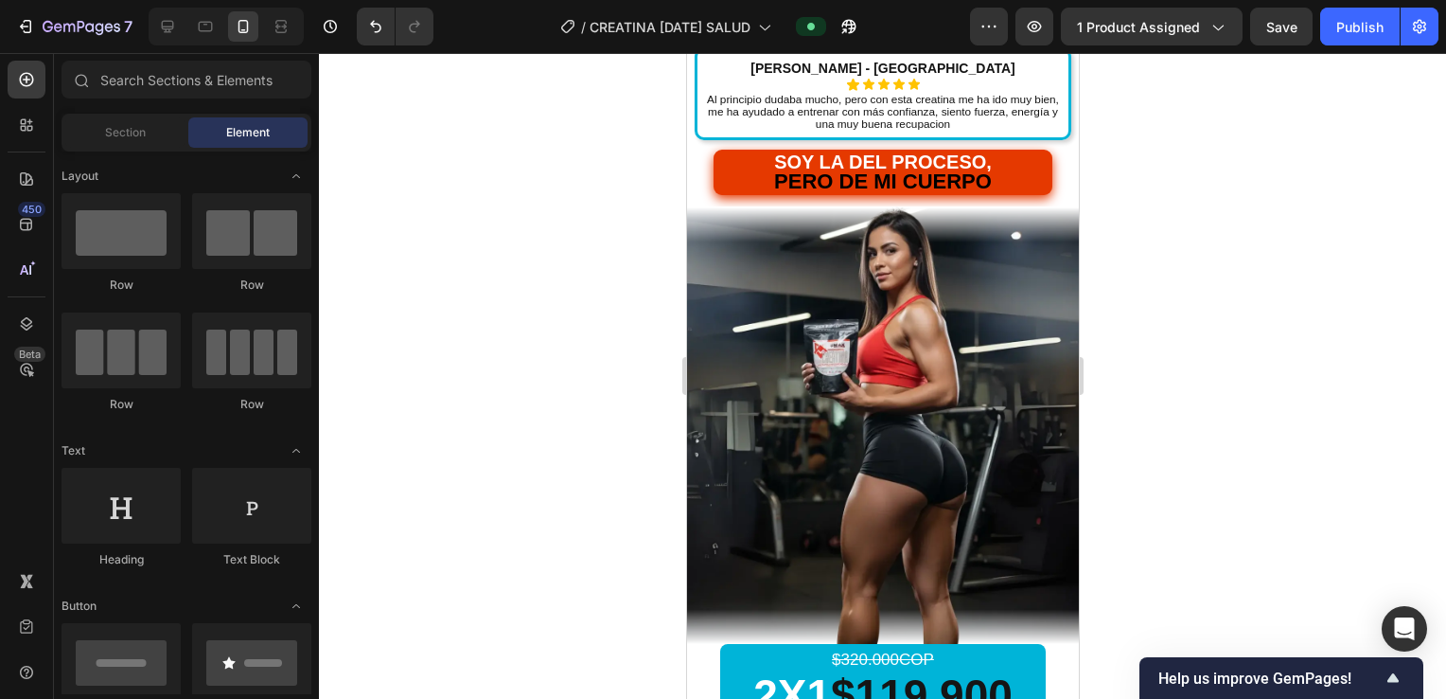
click at [942, 309] on img at bounding box center [882, 424] width 392 height 437
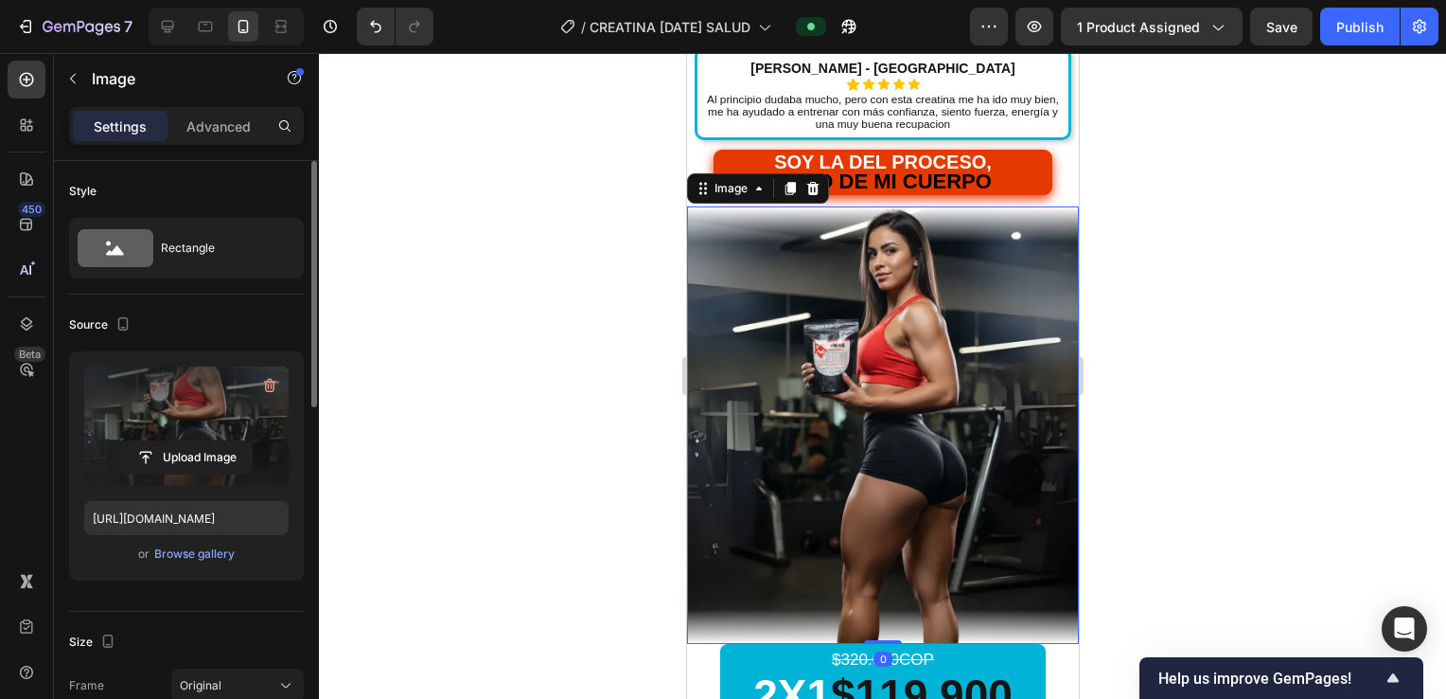
click at [185, 394] on label at bounding box center [186, 425] width 204 height 119
click at [185, 441] on input "file" at bounding box center [186, 457] width 131 height 32
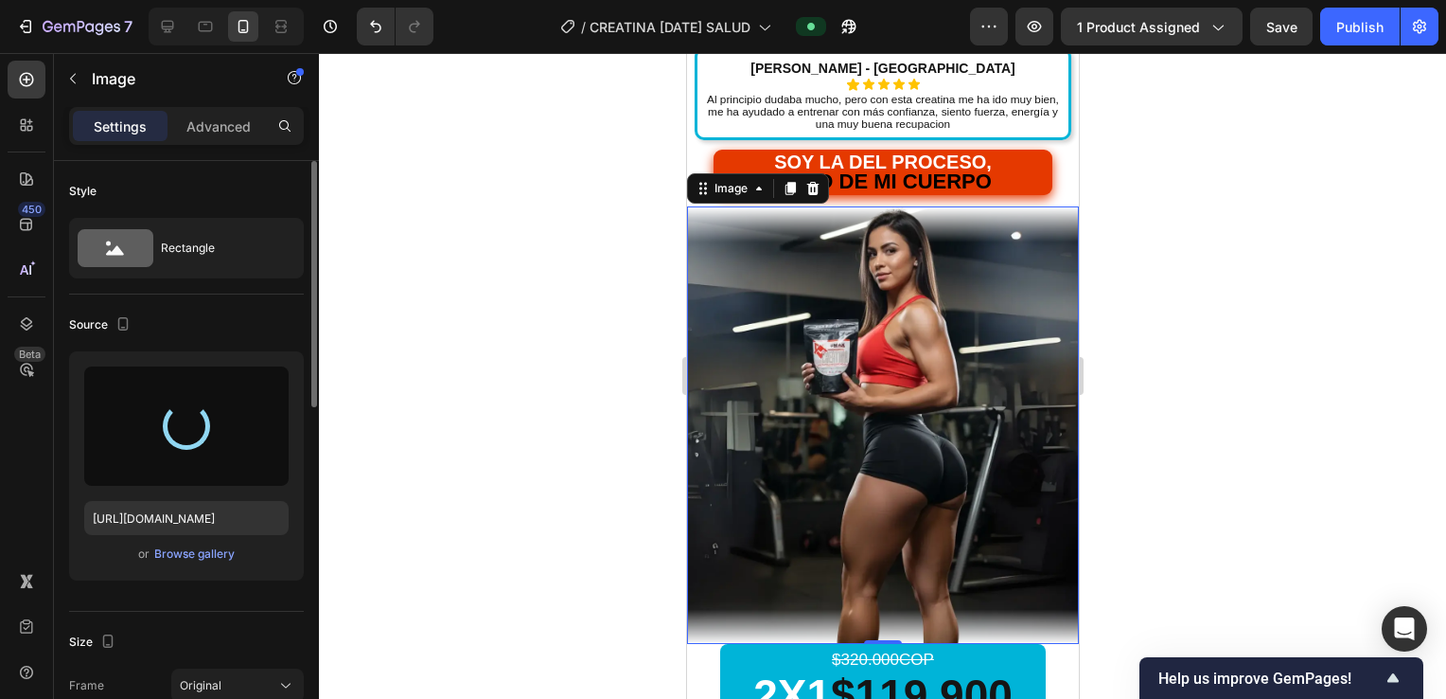
type input "[URL][DOMAIN_NAME]"
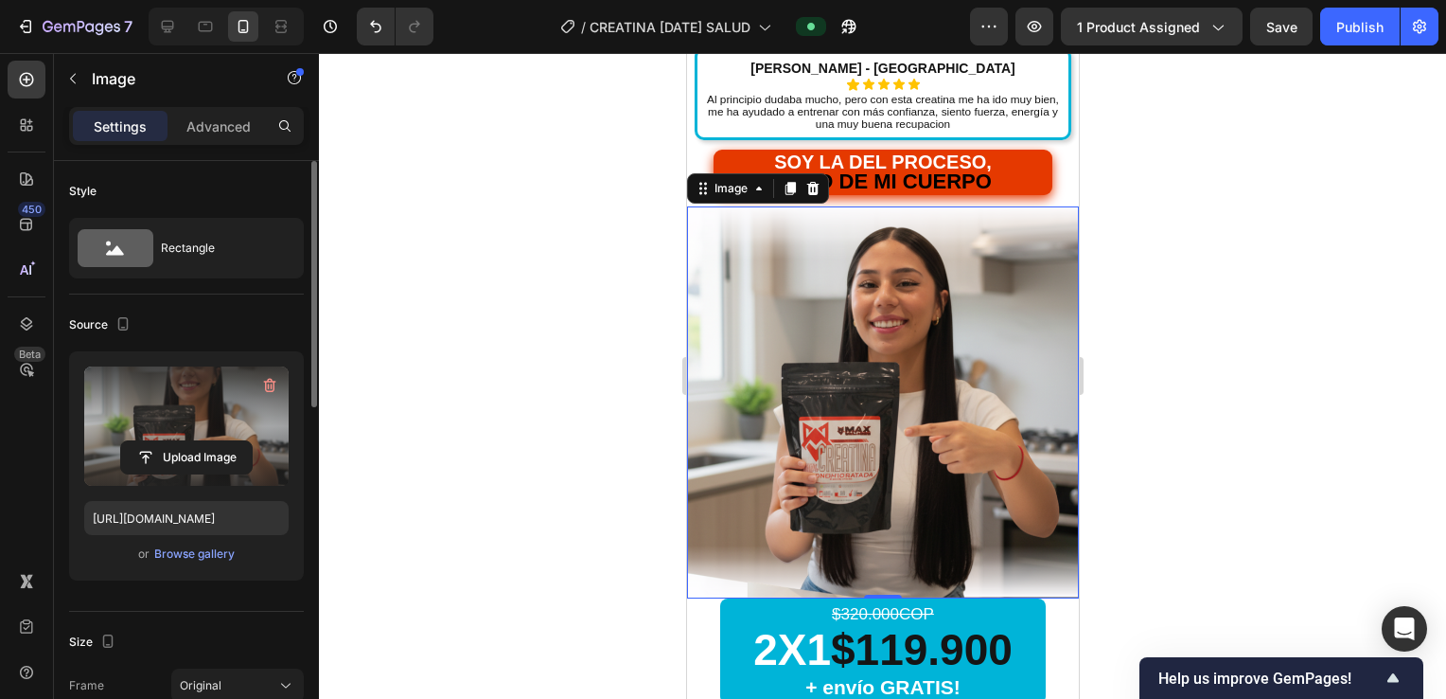
click at [532, 398] on div at bounding box center [882, 376] width 1127 height 646
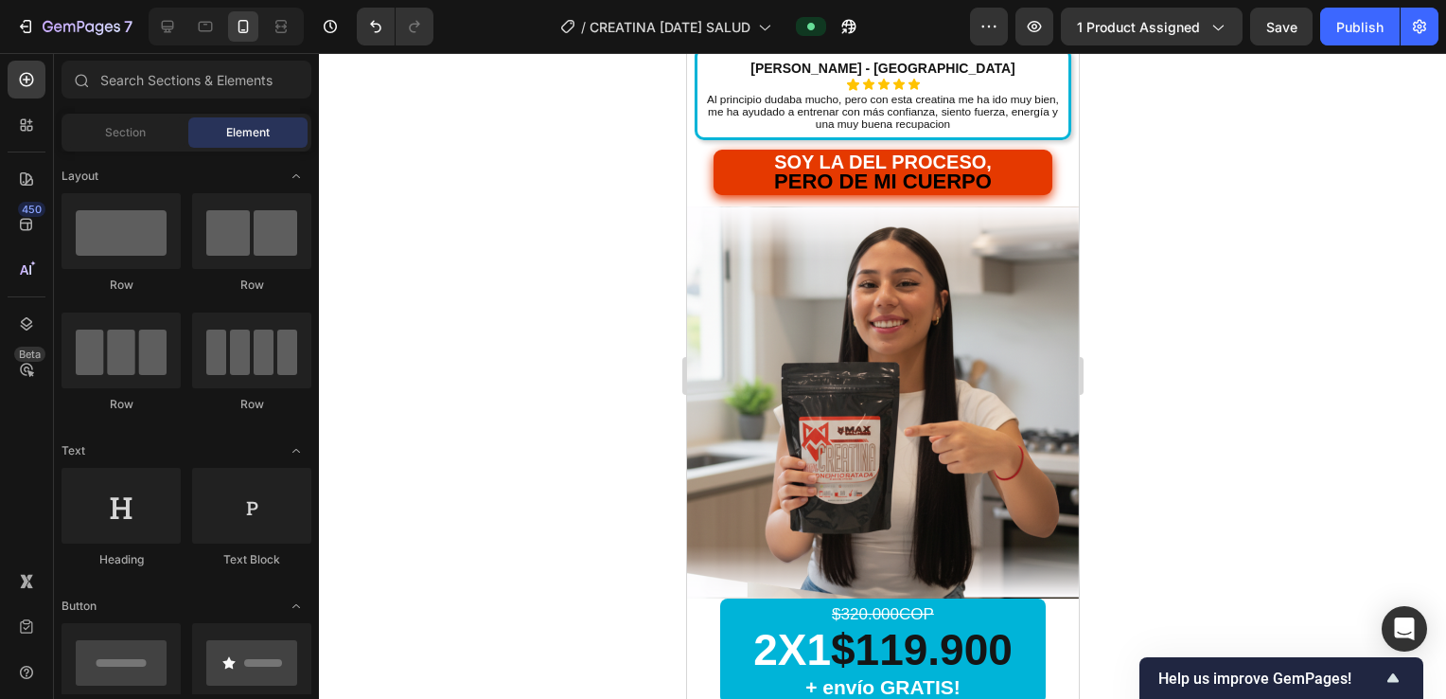
click at [532, 398] on div at bounding box center [882, 376] width 1127 height 646
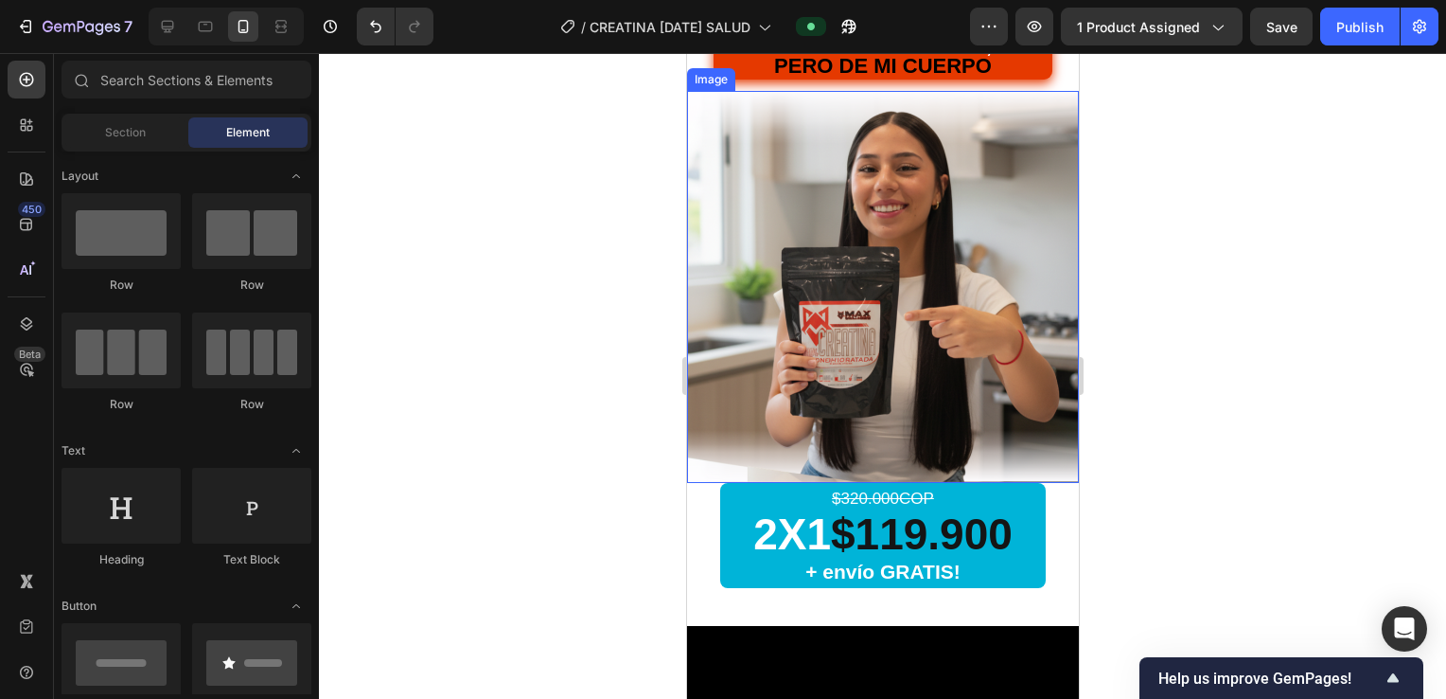
scroll to position [978, 0]
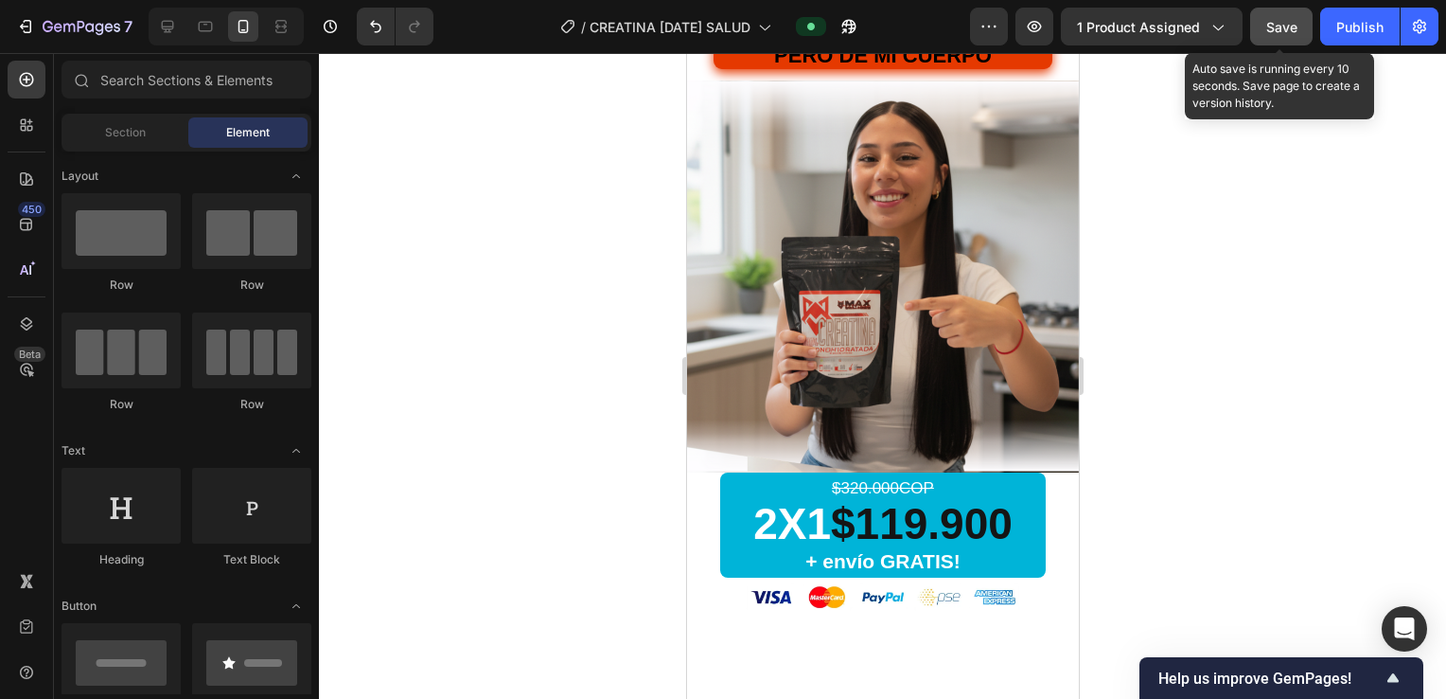
click at [1272, 26] on span "Save" at bounding box center [1282, 27] width 31 height 16
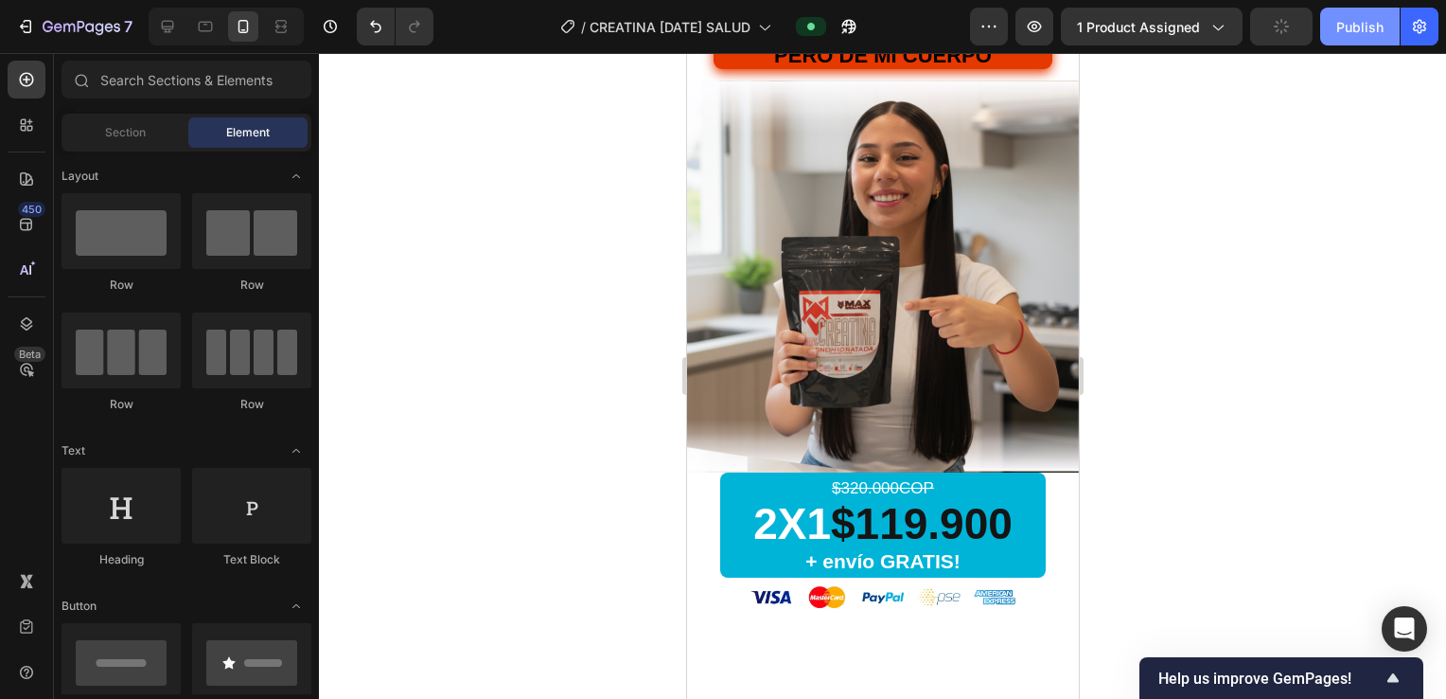
click at [1377, 24] on div "Publish" at bounding box center [1360, 27] width 47 height 20
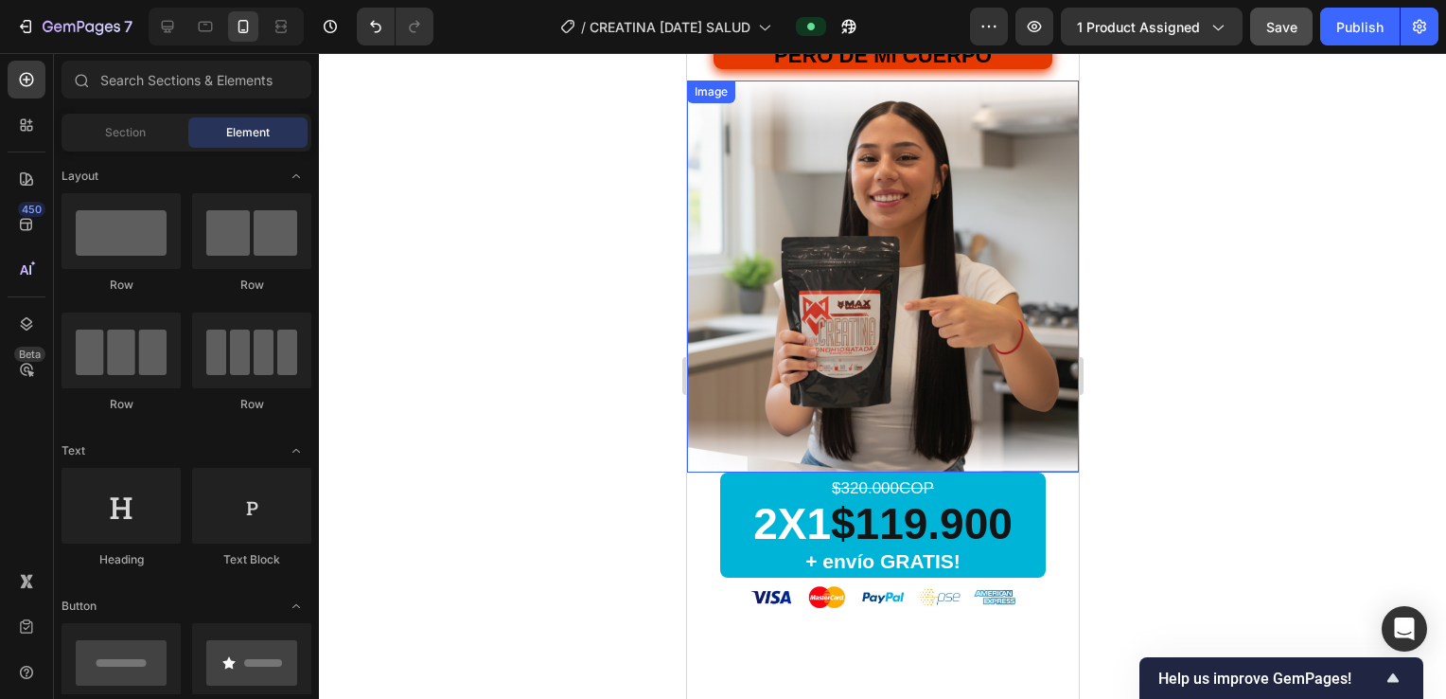
click at [972, 299] on img at bounding box center [882, 276] width 392 height 392
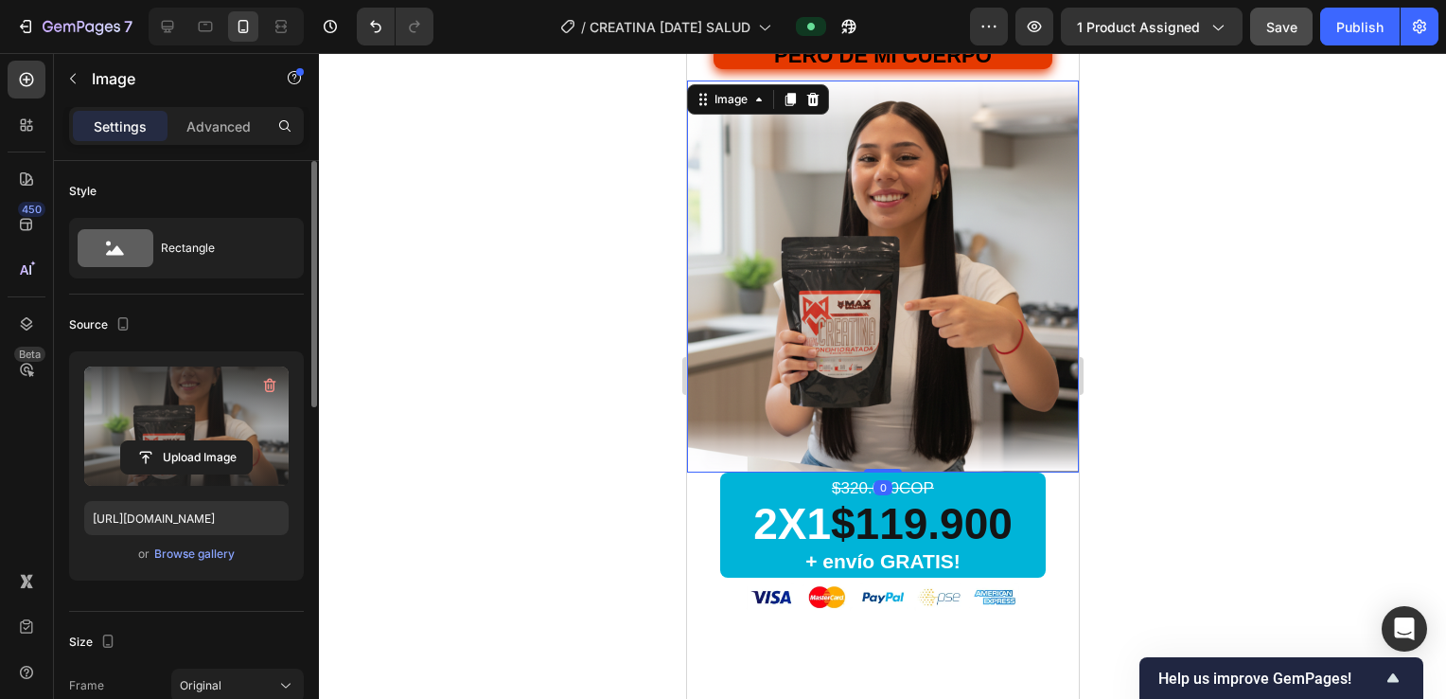
click at [168, 423] on label at bounding box center [186, 425] width 204 height 119
click at [168, 441] on input "file" at bounding box center [186, 457] width 131 height 32
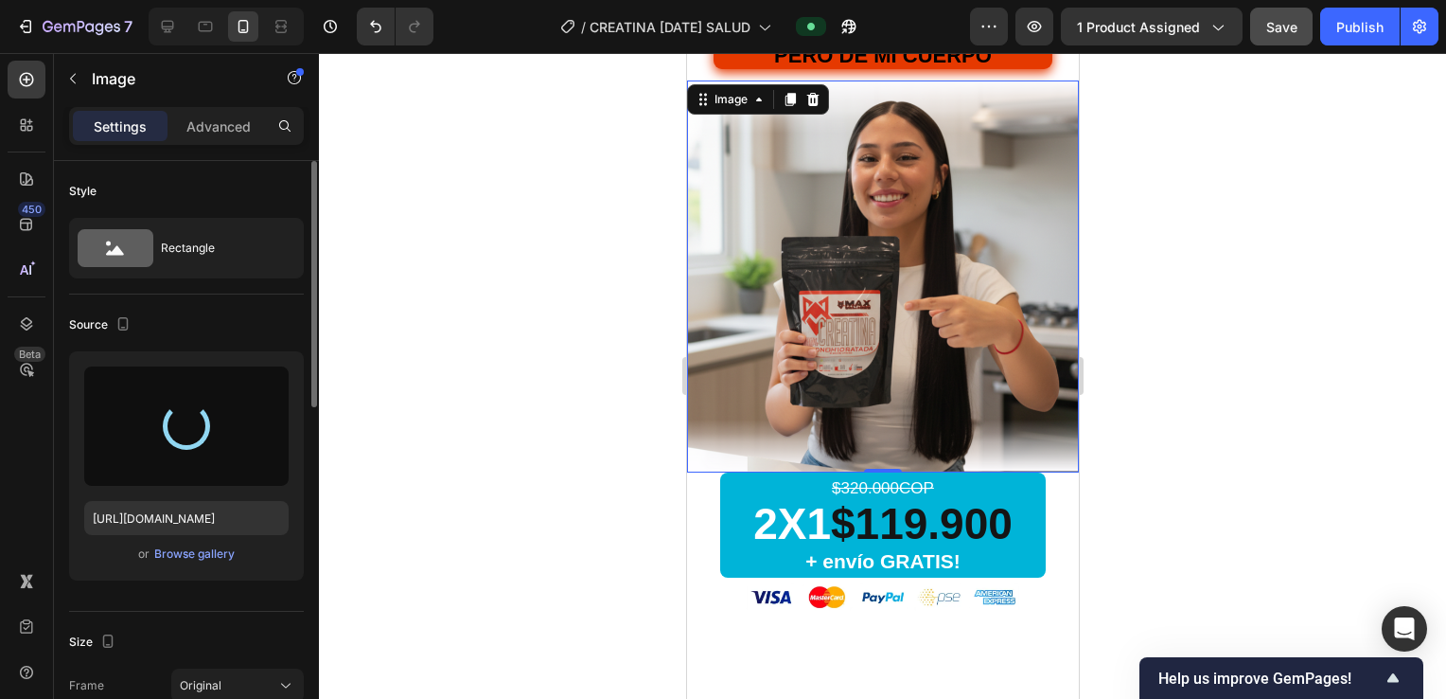
type input "[URL][DOMAIN_NAME]"
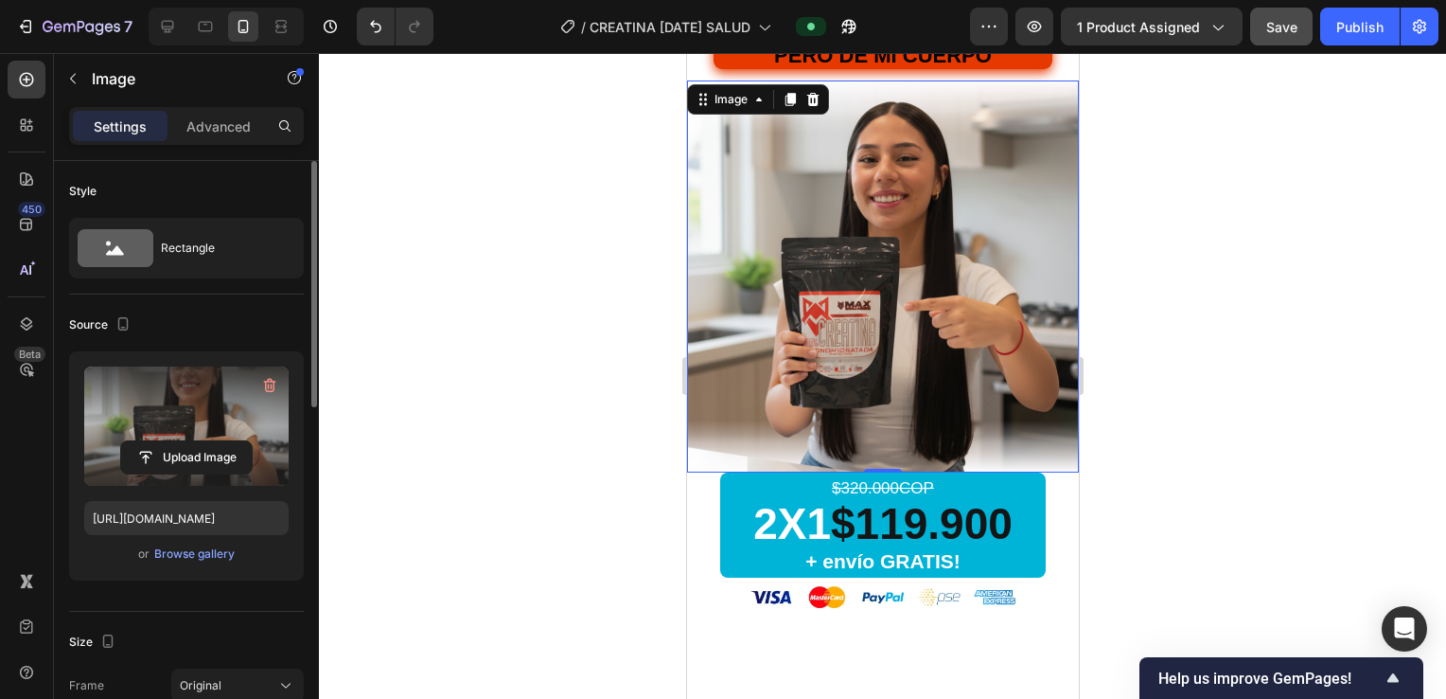
click at [1194, 380] on div at bounding box center [882, 376] width 1127 height 646
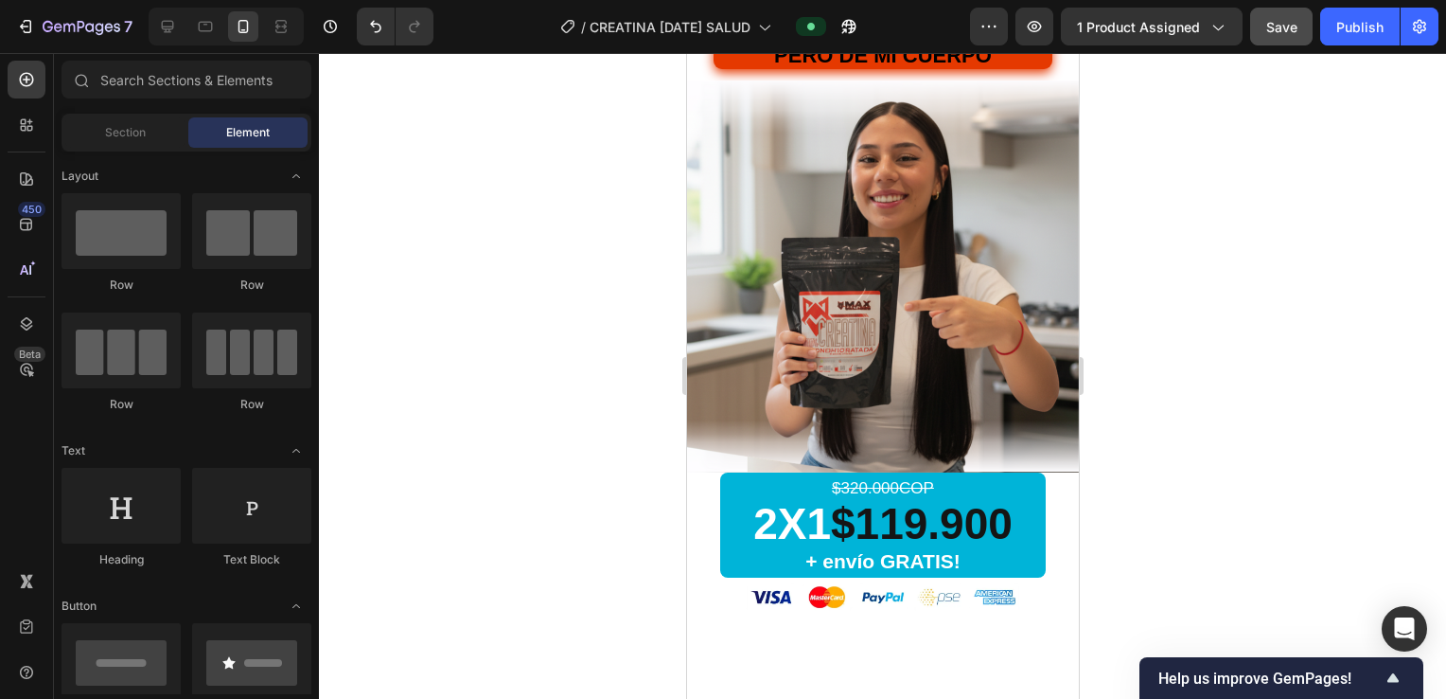
drag, startPoint x: 1353, startPoint y: 31, endPoint x: 1179, endPoint y: 270, distance: 295.4
click at [1353, 30] on div "Publish" at bounding box center [1360, 27] width 47 height 20
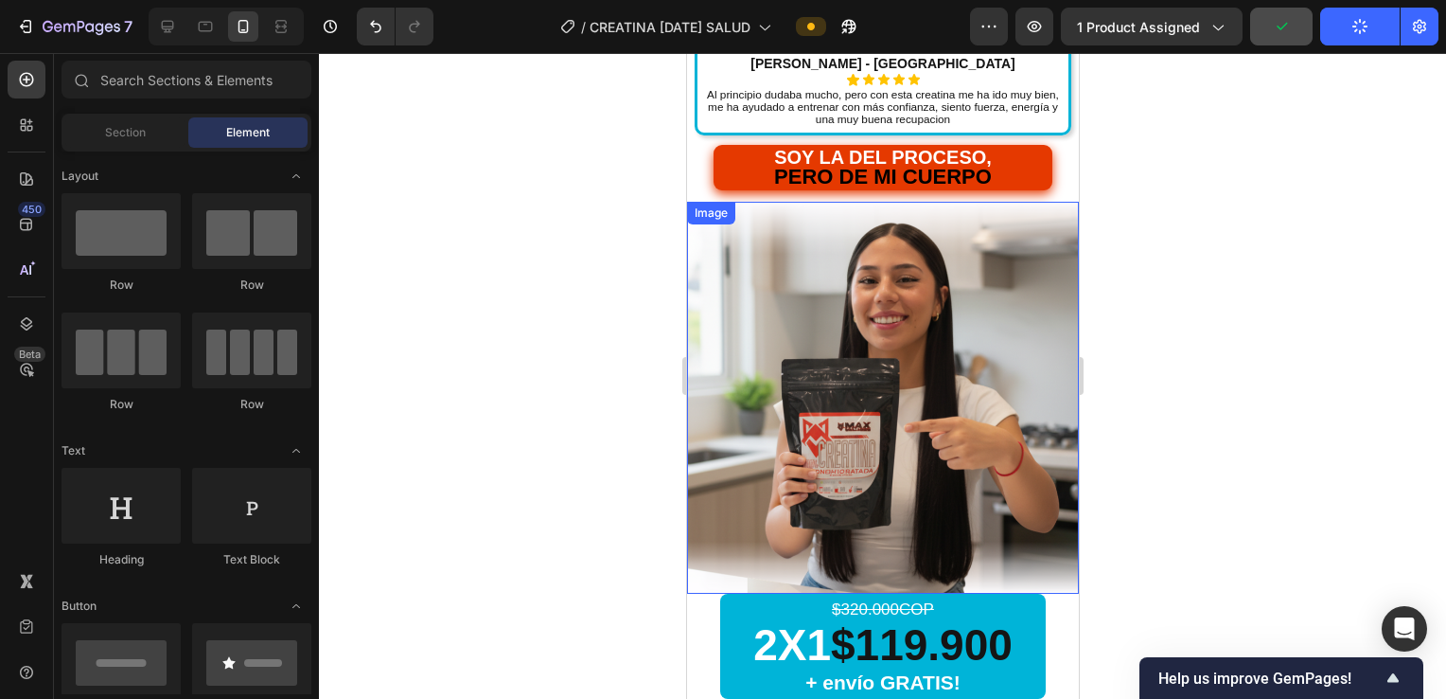
scroll to position [852, 0]
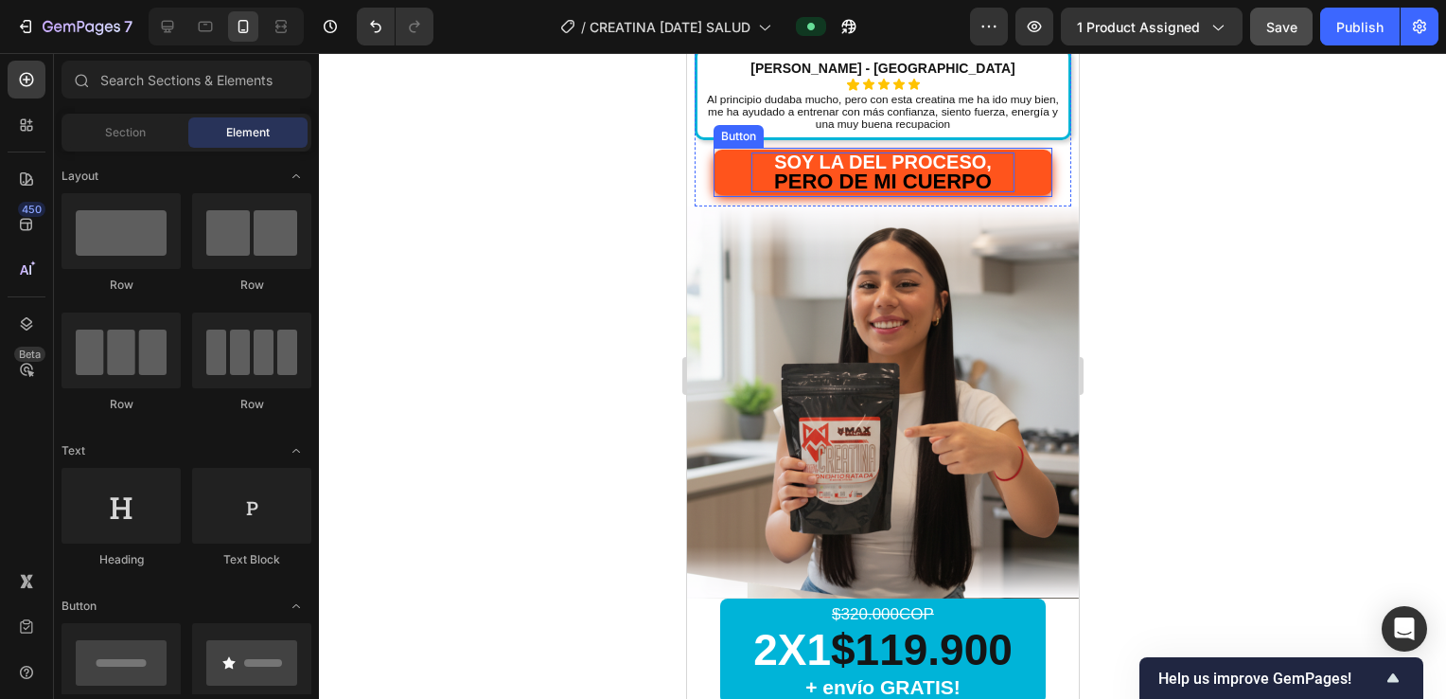
click at [868, 180] on strong "PERO DE MI CUERPO" at bounding box center [882, 181] width 218 height 24
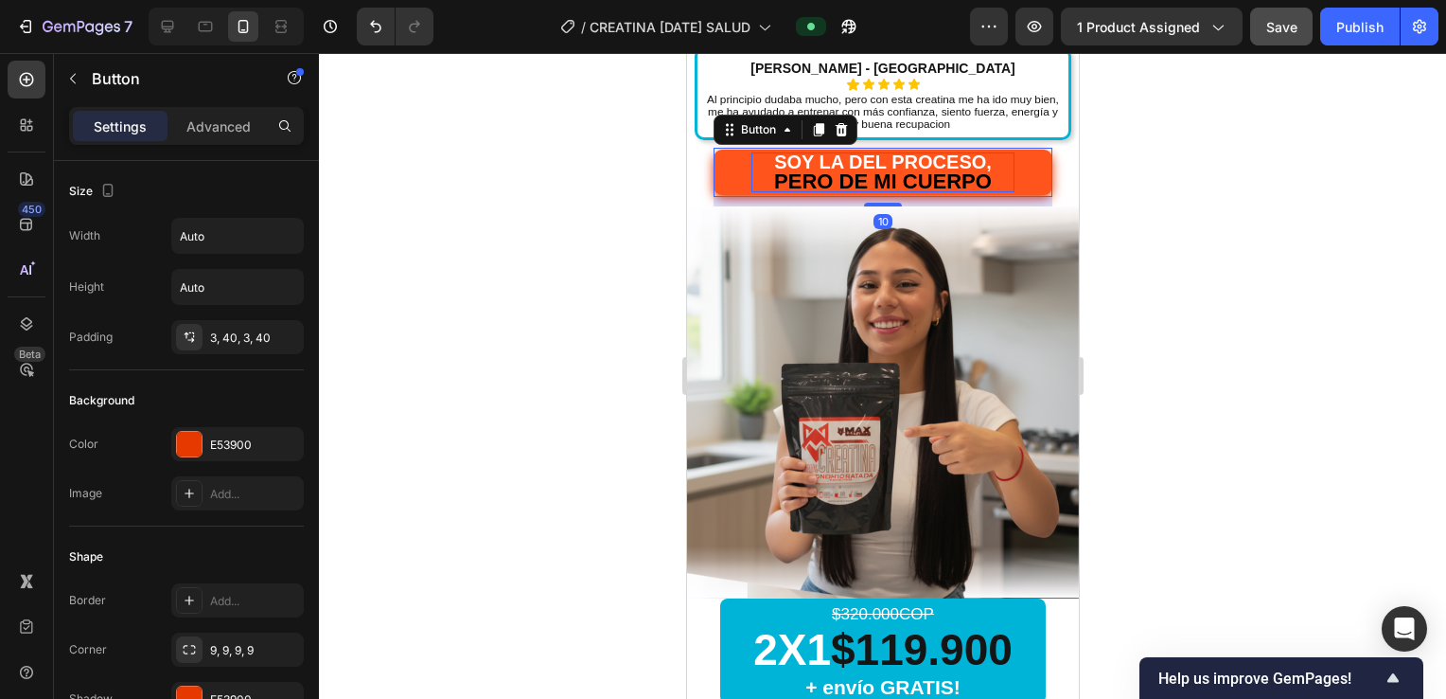
click at [868, 180] on strong "PERO DE MI CUERPO" at bounding box center [882, 181] width 218 height 24
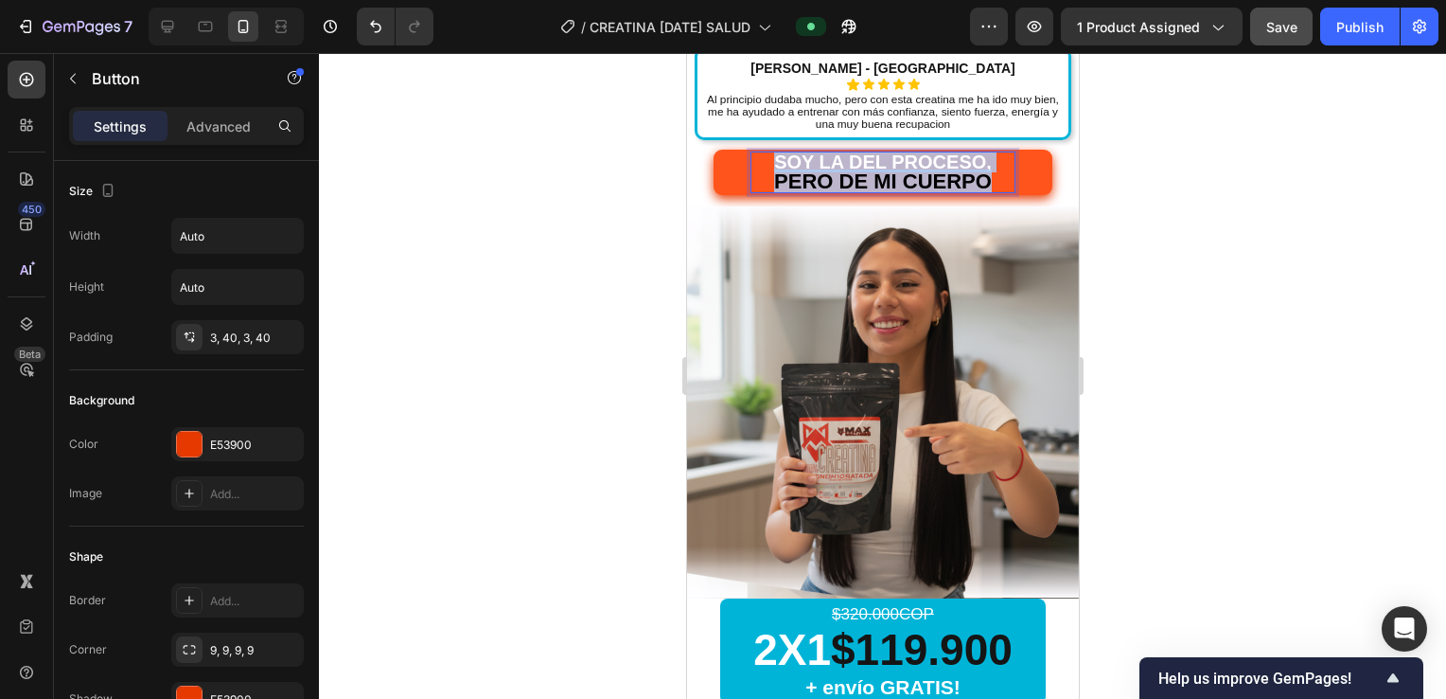
drag, startPoint x: 868, startPoint y: 180, endPoint x: 1786, endPoint y: 245, distance: 920.5
click at [868, 180] on strong "PERO DE MI CUERPO" at bounding box center [882, 181] width 218 height 24
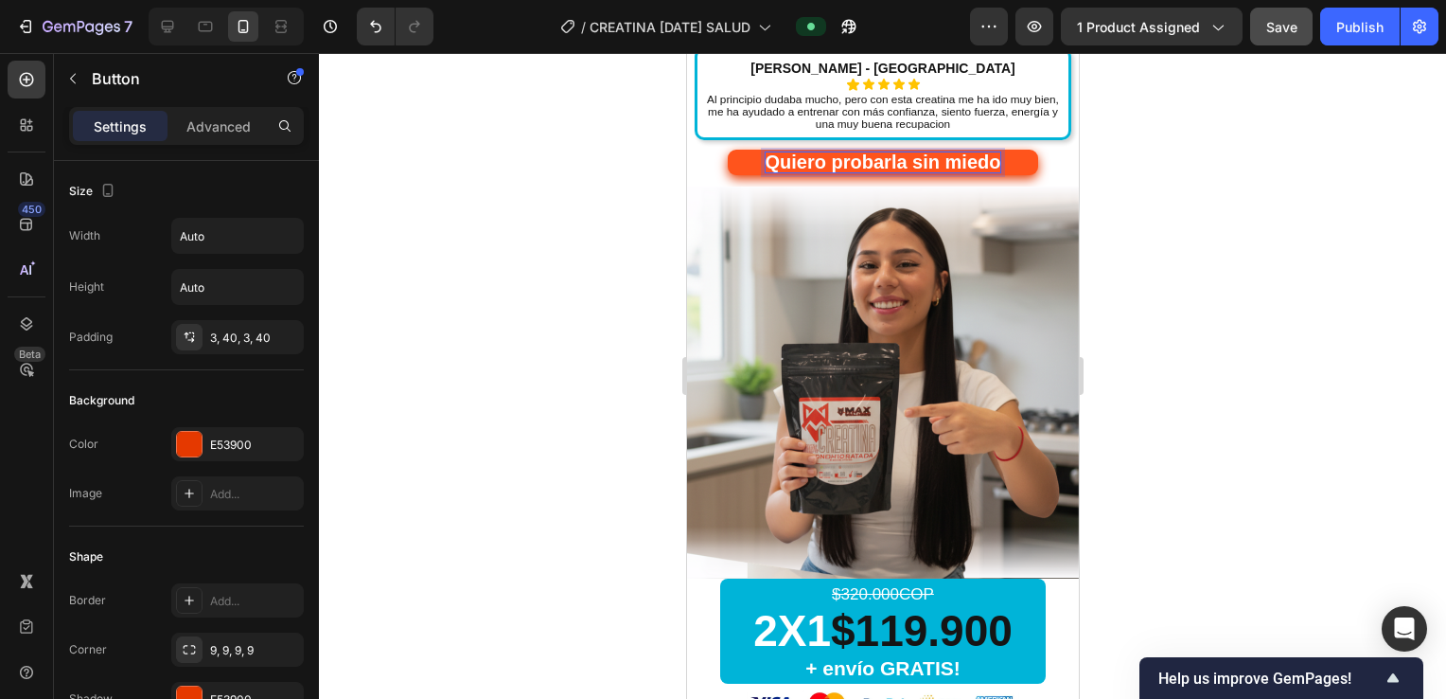
click at [1164, 199] on div at bounding box center [882, 376] width 1127 height 646
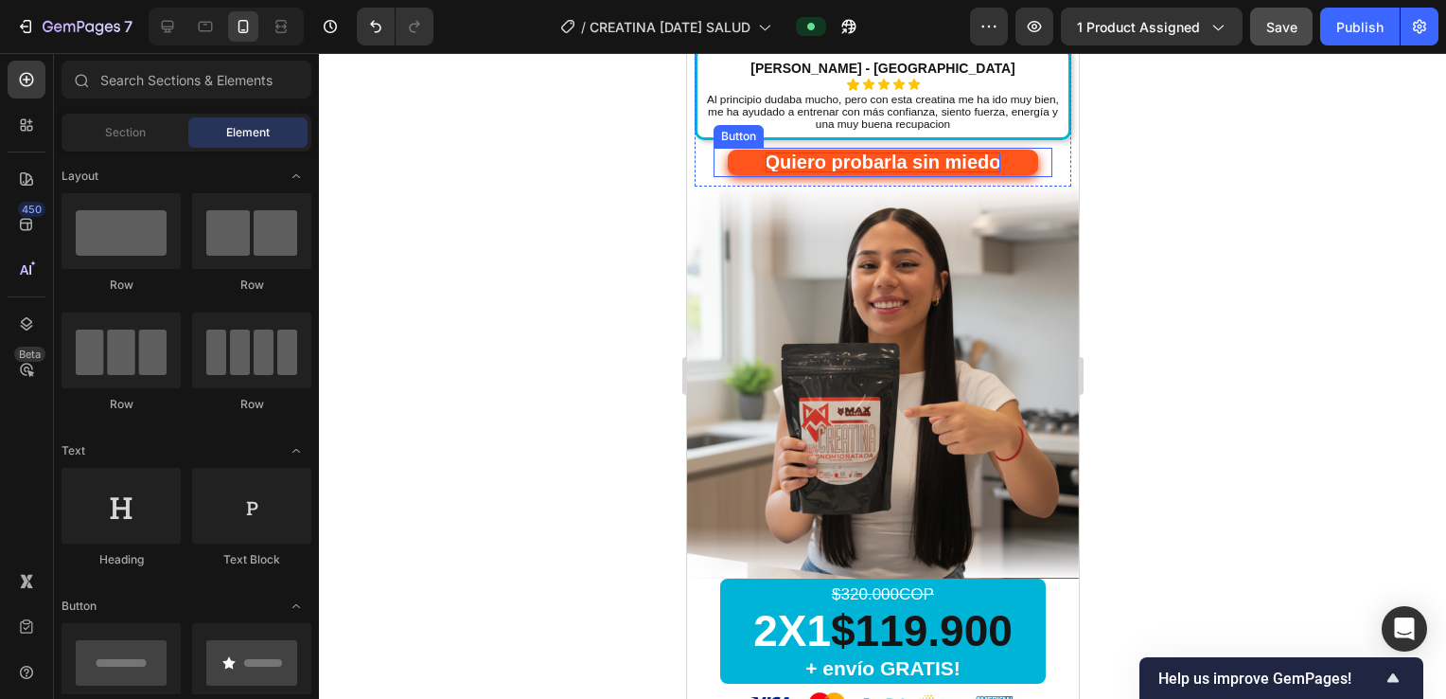
click at [984, 164] on span "Quiero probarla sin miedo" at bounding box center [883, 161] width 236 height 21
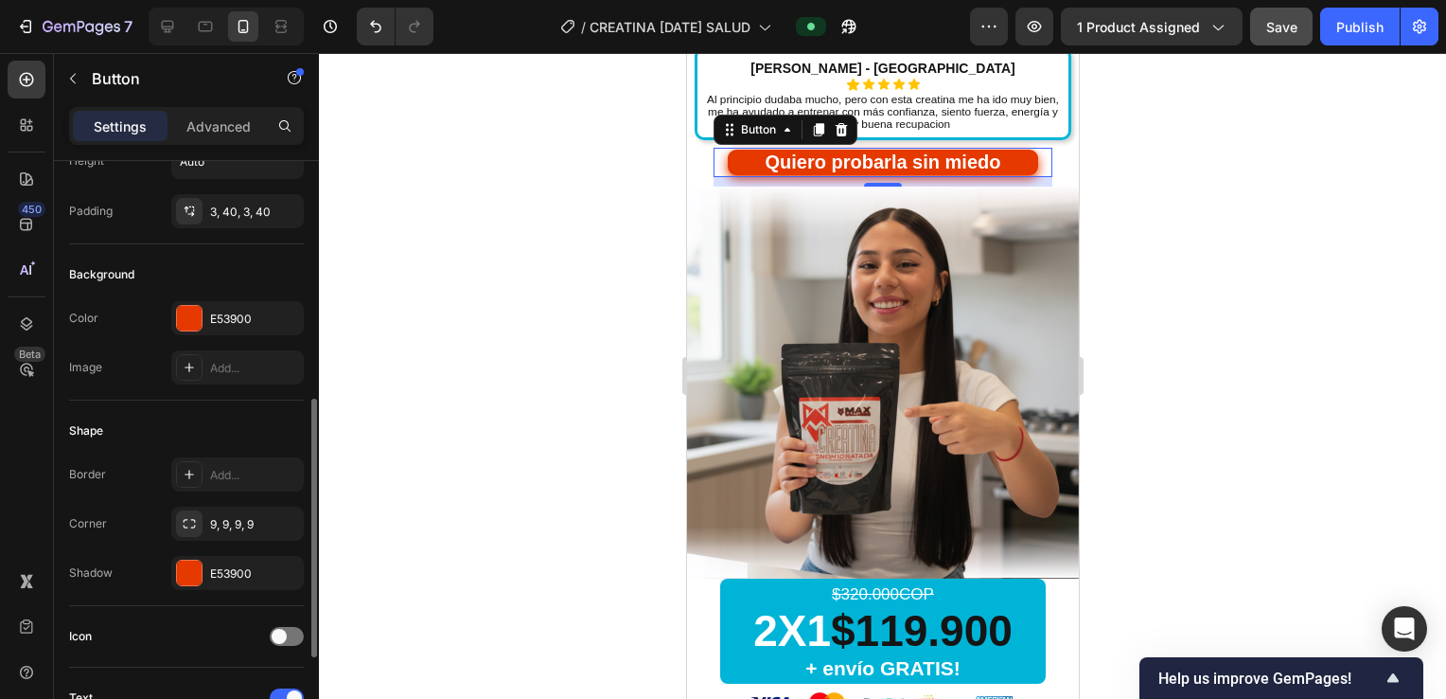
scroll to position [253, 0]
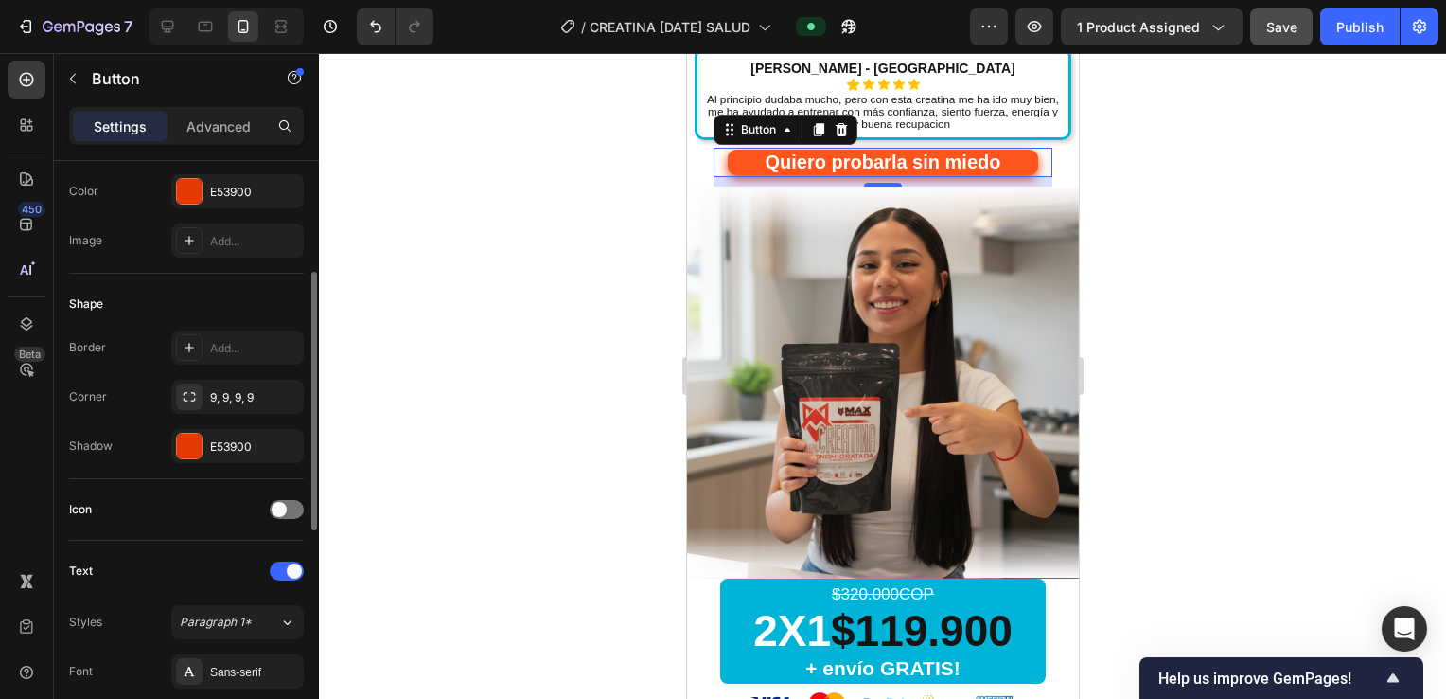
click at [903, 172] on button "Quiero probarla sin miedo" at bounding box center [882, 163] width 311 height 26
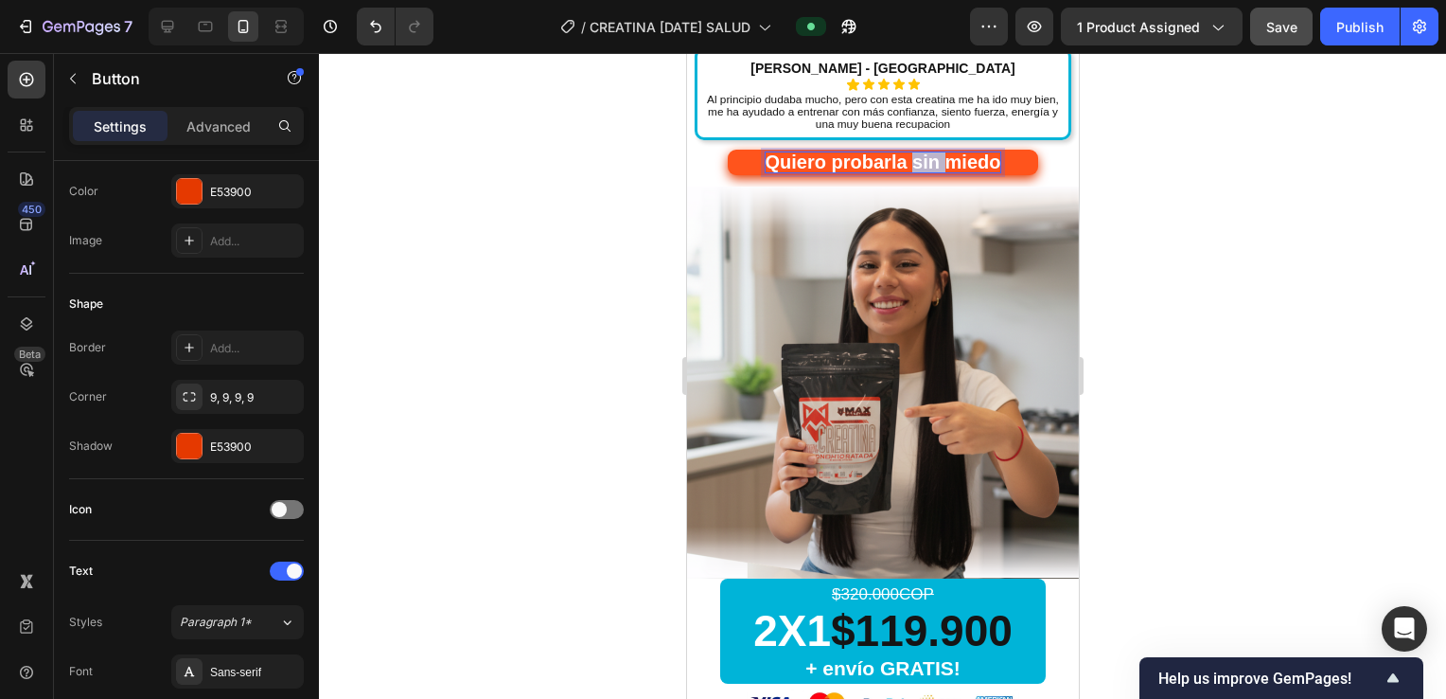
click at [902, 165] on span "Quiero probarla sin miedo" at bounding box center [883, 161] width 236 height 21
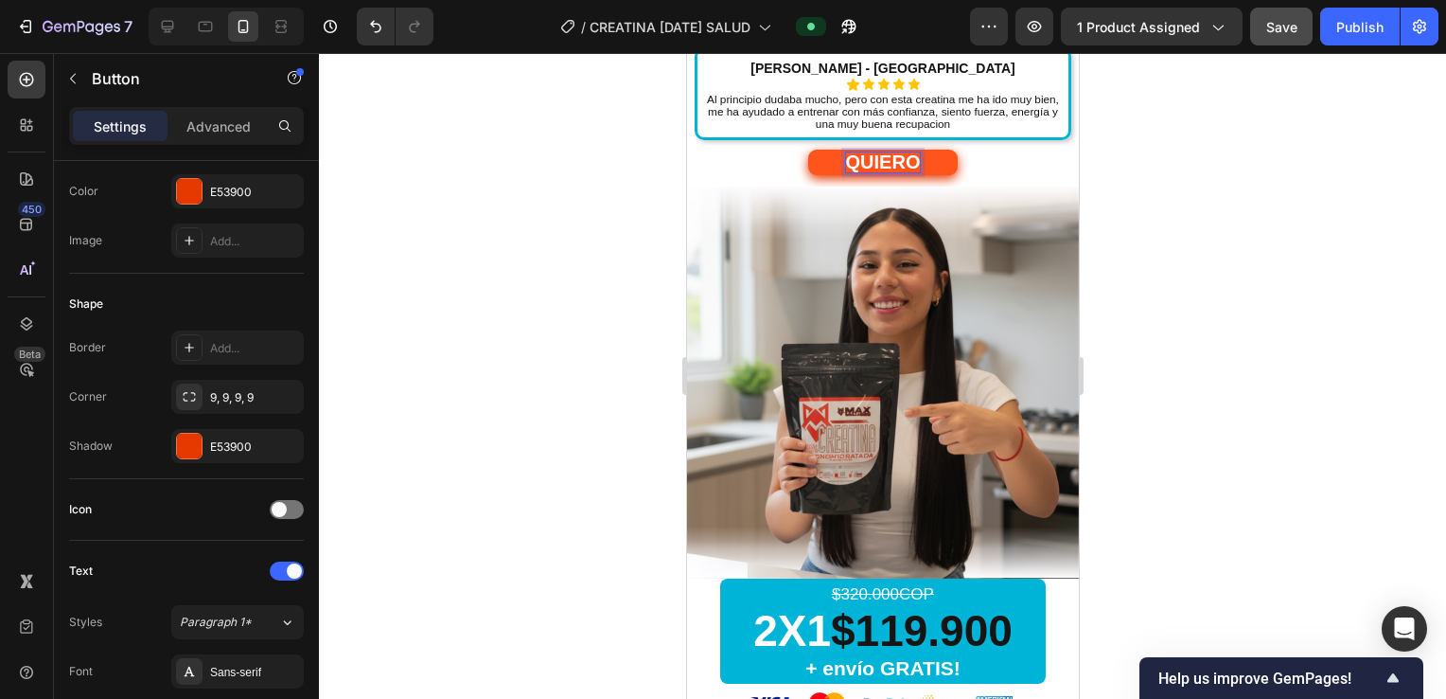
click at [807, 150] on button "QUIERO" at bounding box center [882, 163] width 151 height 26
click at [751, 150] on button "QUIERO PROBARLA" at bounding box center [882, 163] width 263 height 26
click at [733, 150] on button "QUIERO PROBARLA SIN" at bounding box center [882, 163] width 299 height 26
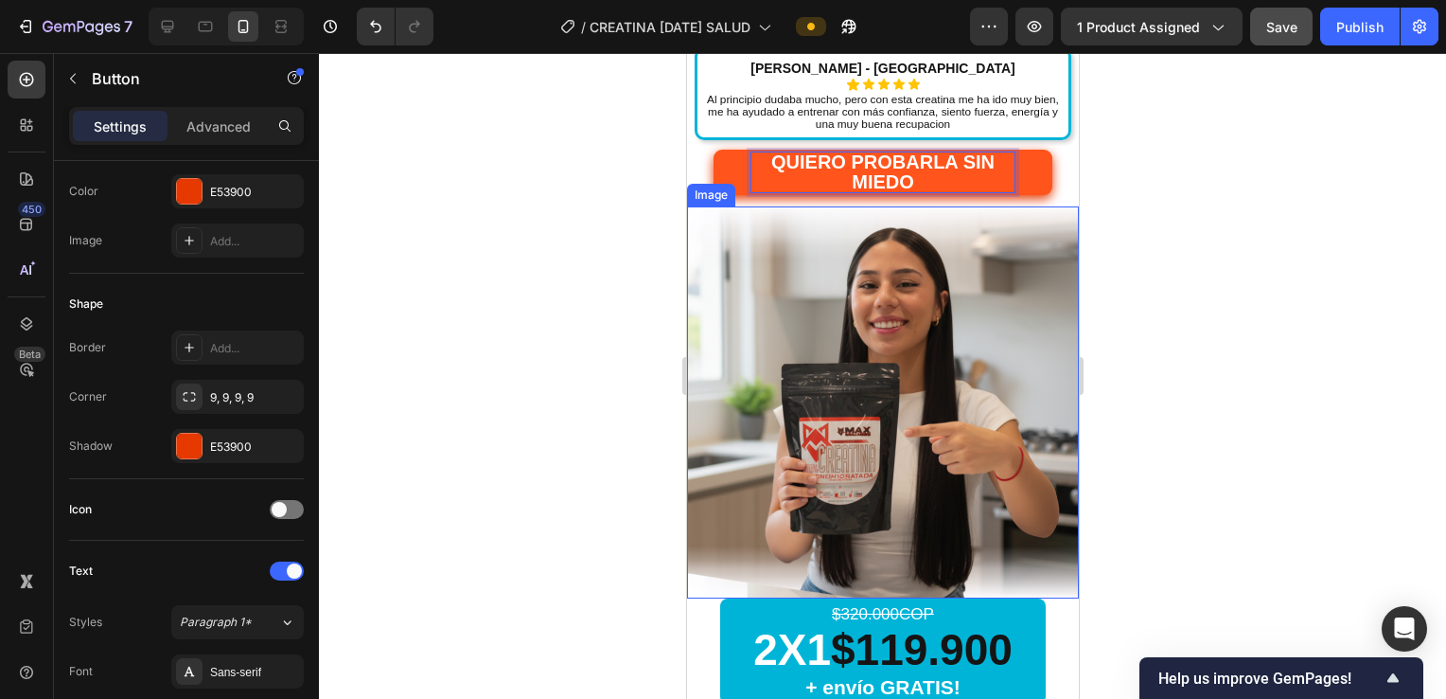
click at [652, 269] on div at bounding box center [882, 376] width 1127 height 646
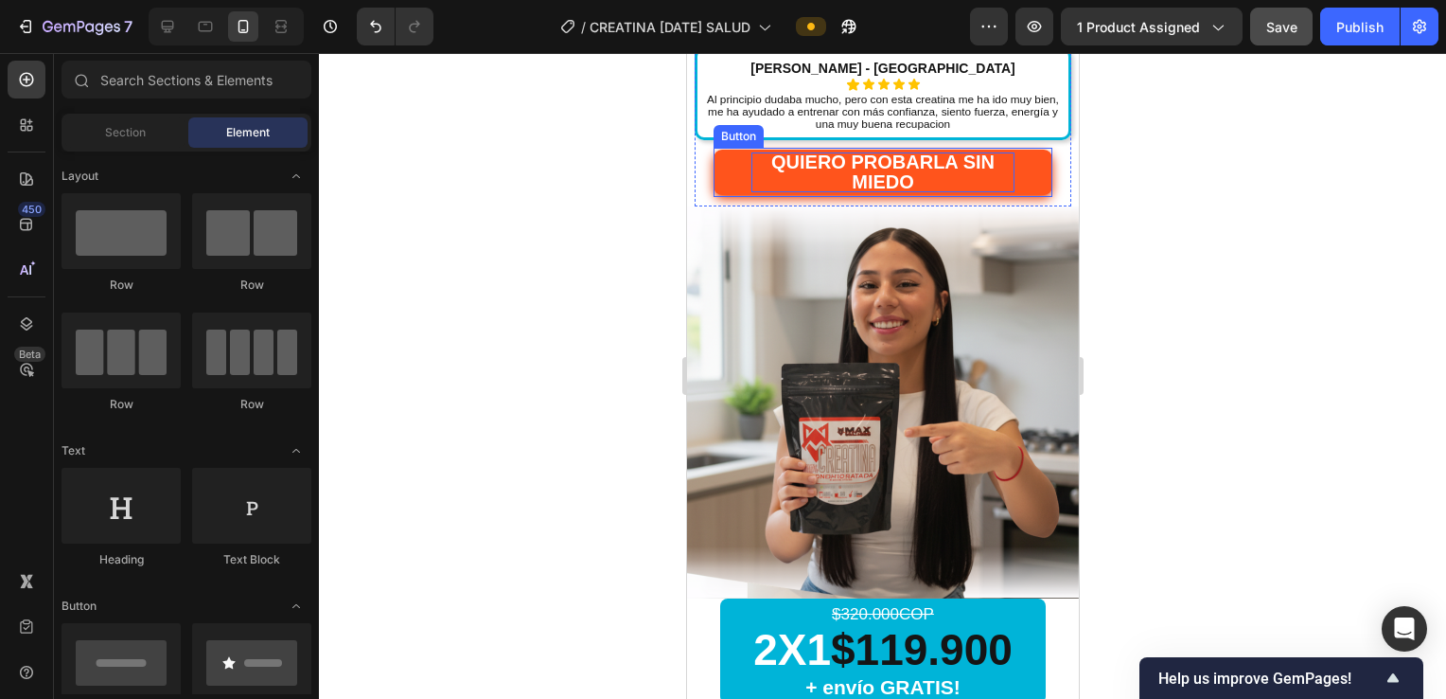
click at [1008, 161] on button "QUIERO PROBARLA SIN MIEDO" at bounding box center [882, 172] width 339 height 45
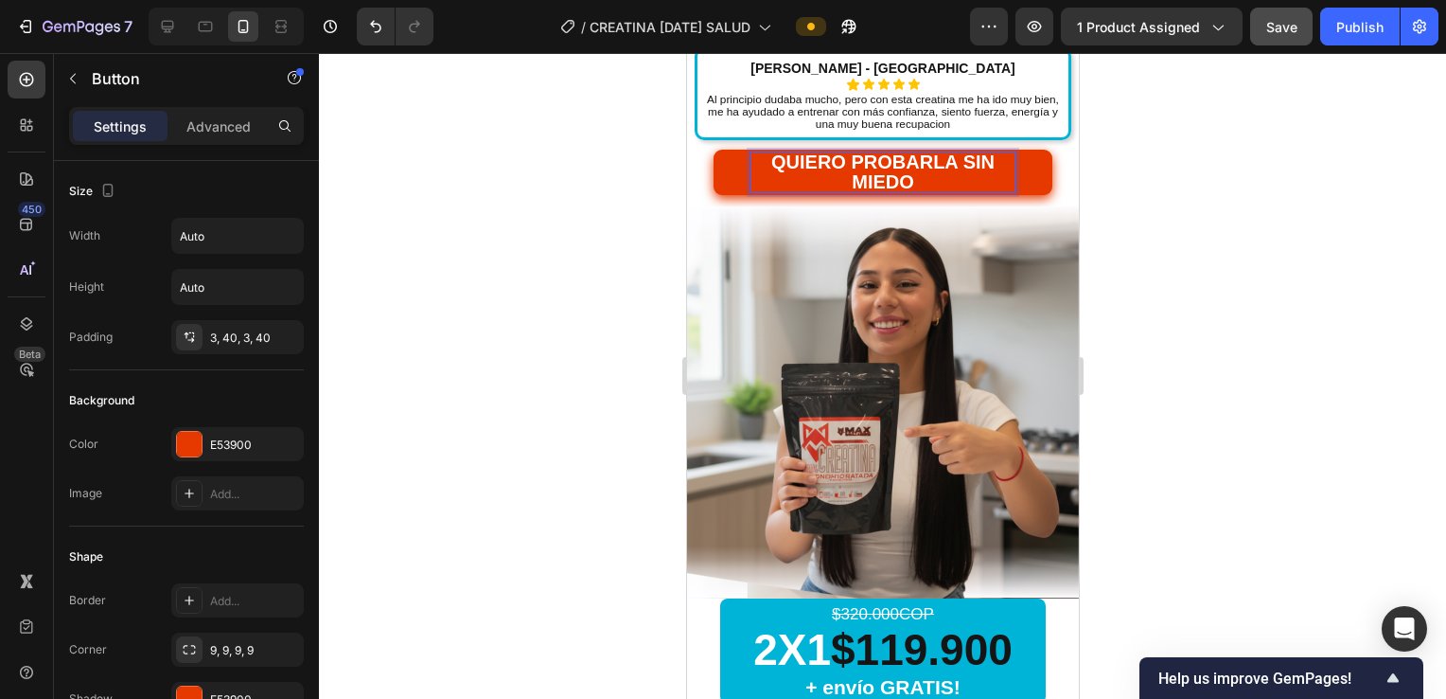
click at [895, 180] on span "QUIERO PROBARLA SIN MIEDO" at bounding box center [882, 171] width 223 height 41
drag, startPoint x: 943, startPoint y: 177, endPoint x: 959, endPoint y: 157, distance: 25.6
click at [959, 157] on p "QUIERO PROBARLA SIN MIEDO" at bounding box center [882, 172] width 263 height 40
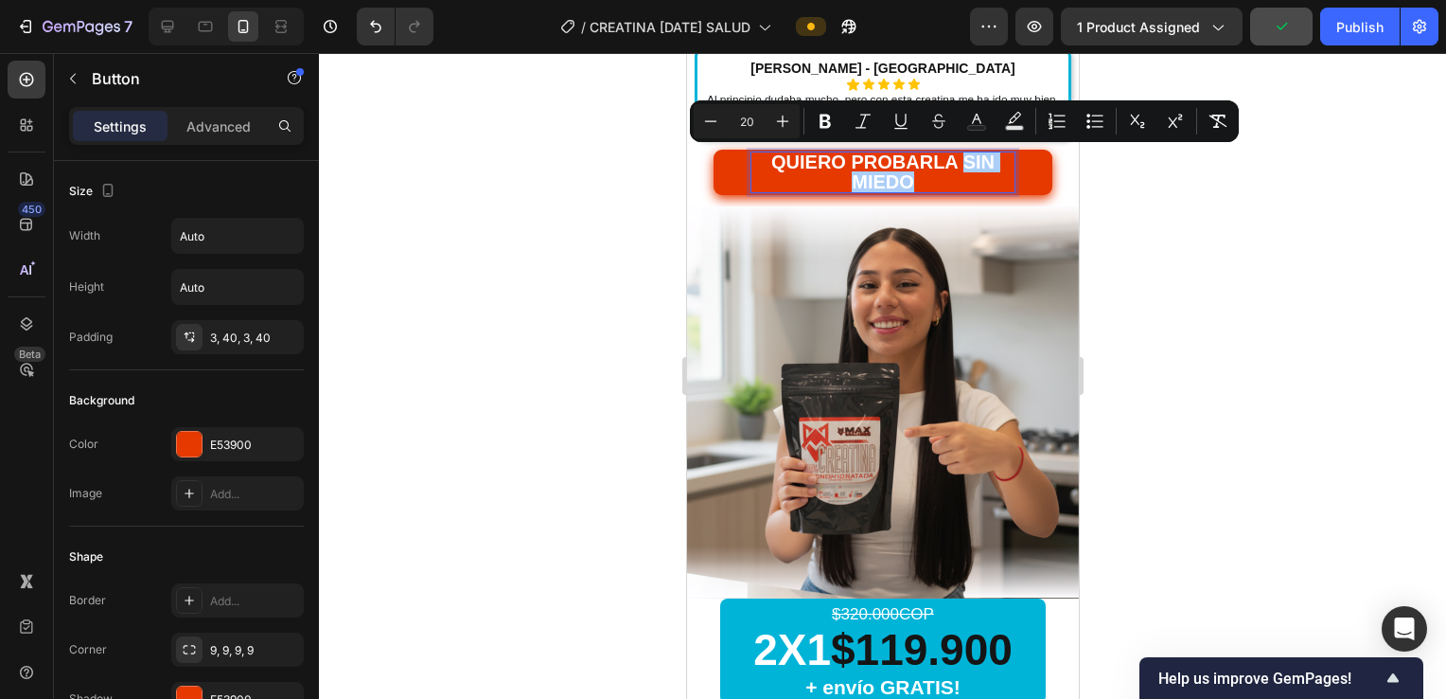
click at [1191, 206] on div at bounding box center [882, 376] width 1127 height 646
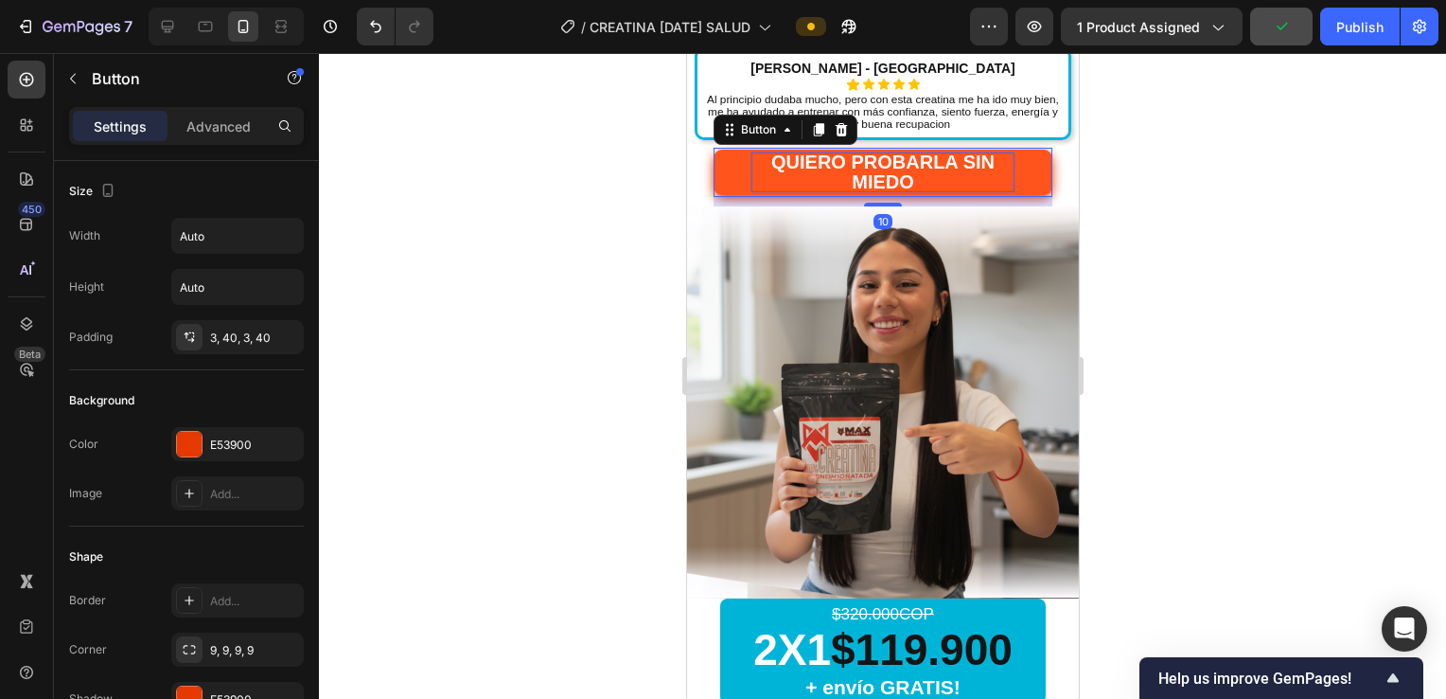
click at [987, 182] on p "QUIERO PROBARLA SIN MIEDO" at bounding box center [882, 172] width 263 height 40
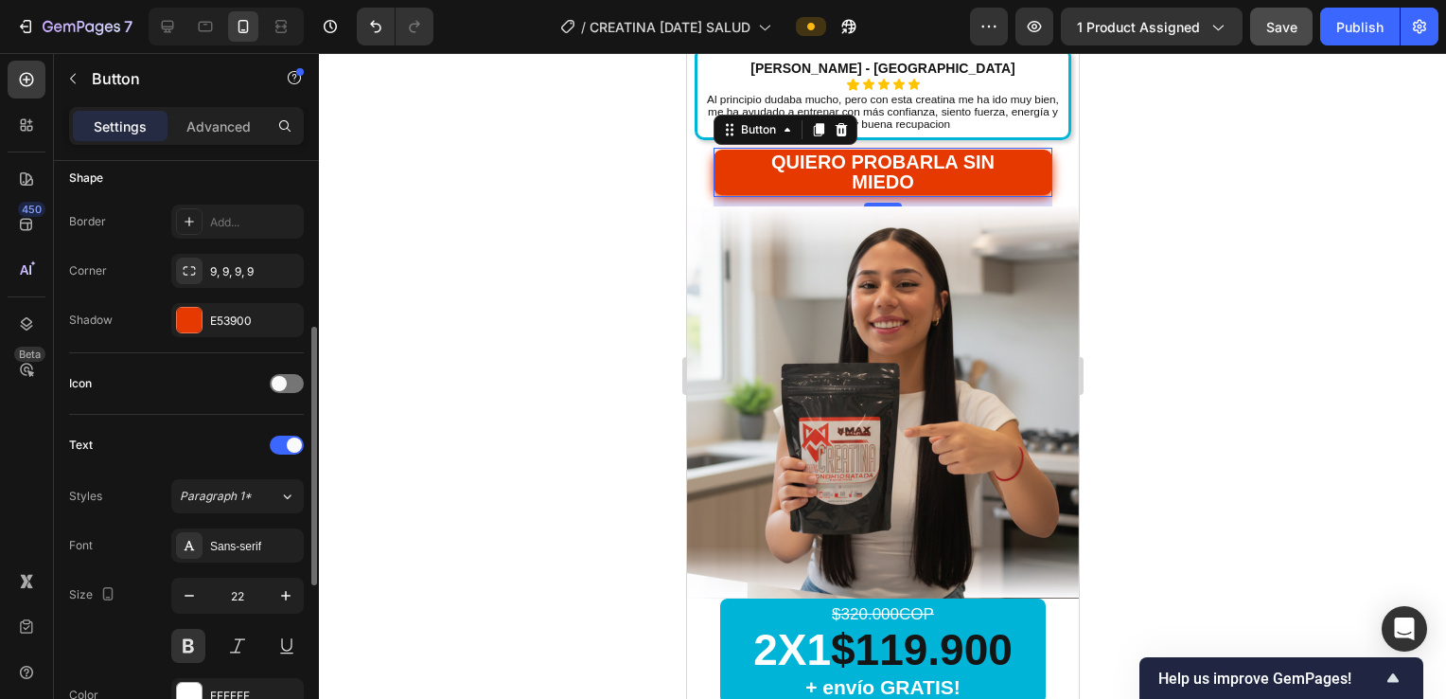
scroll to position [505, 0]
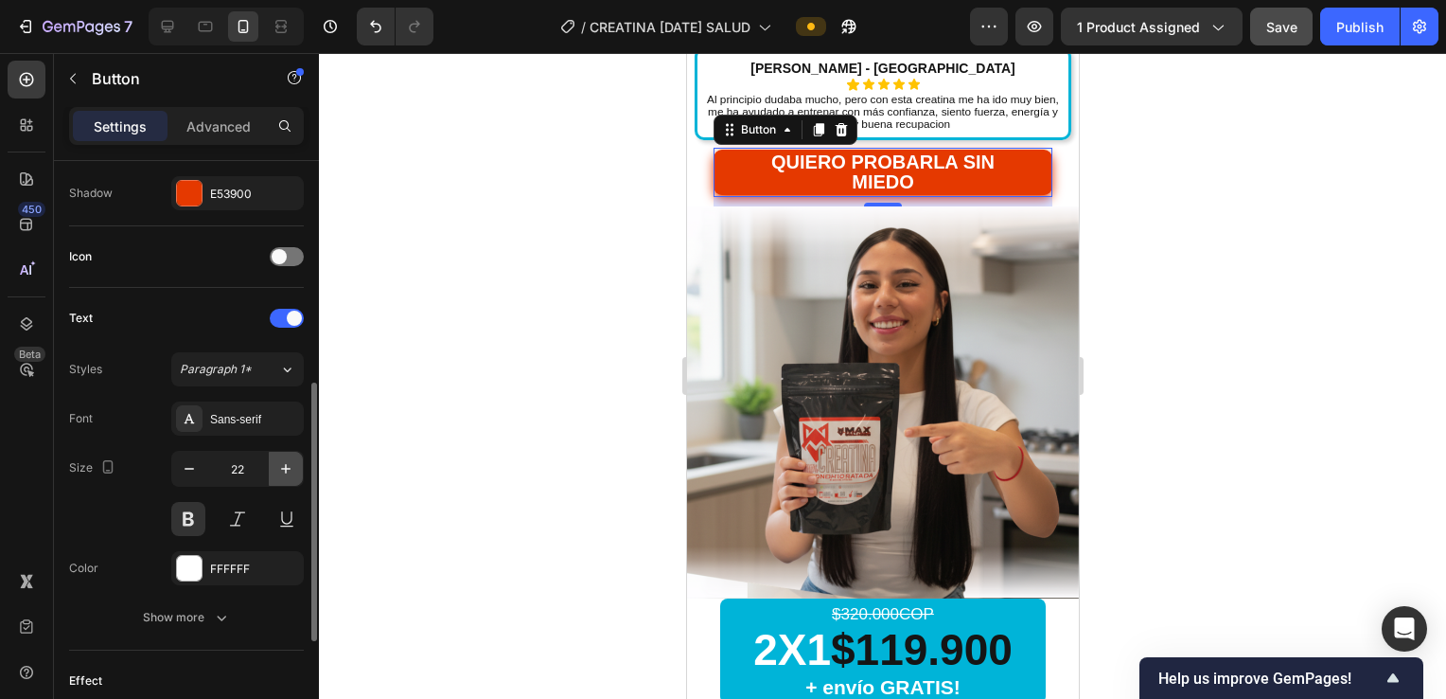
click at [284, 462] on icon "button" at bounding box center [285, 468] width 19 height 19
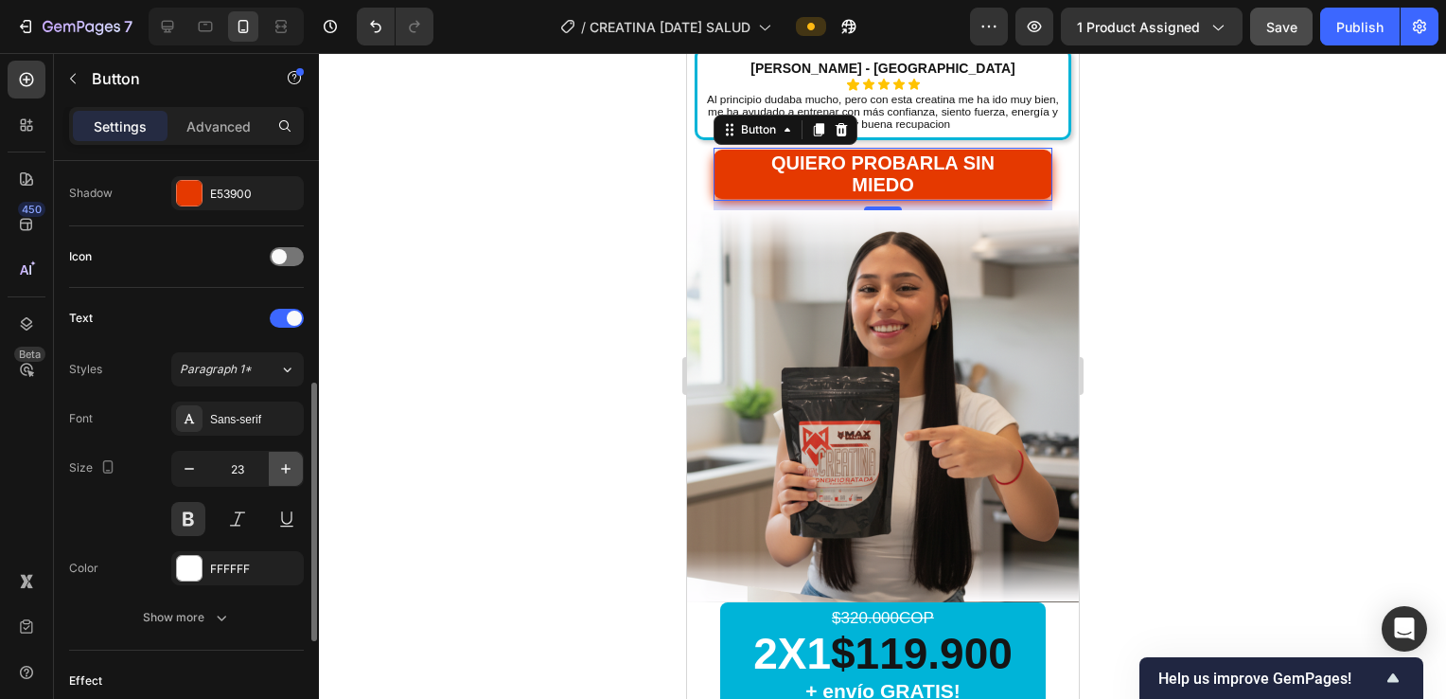
click at [284, 462] on icon "button" at bounding box center [285, 468] width 19 height 19
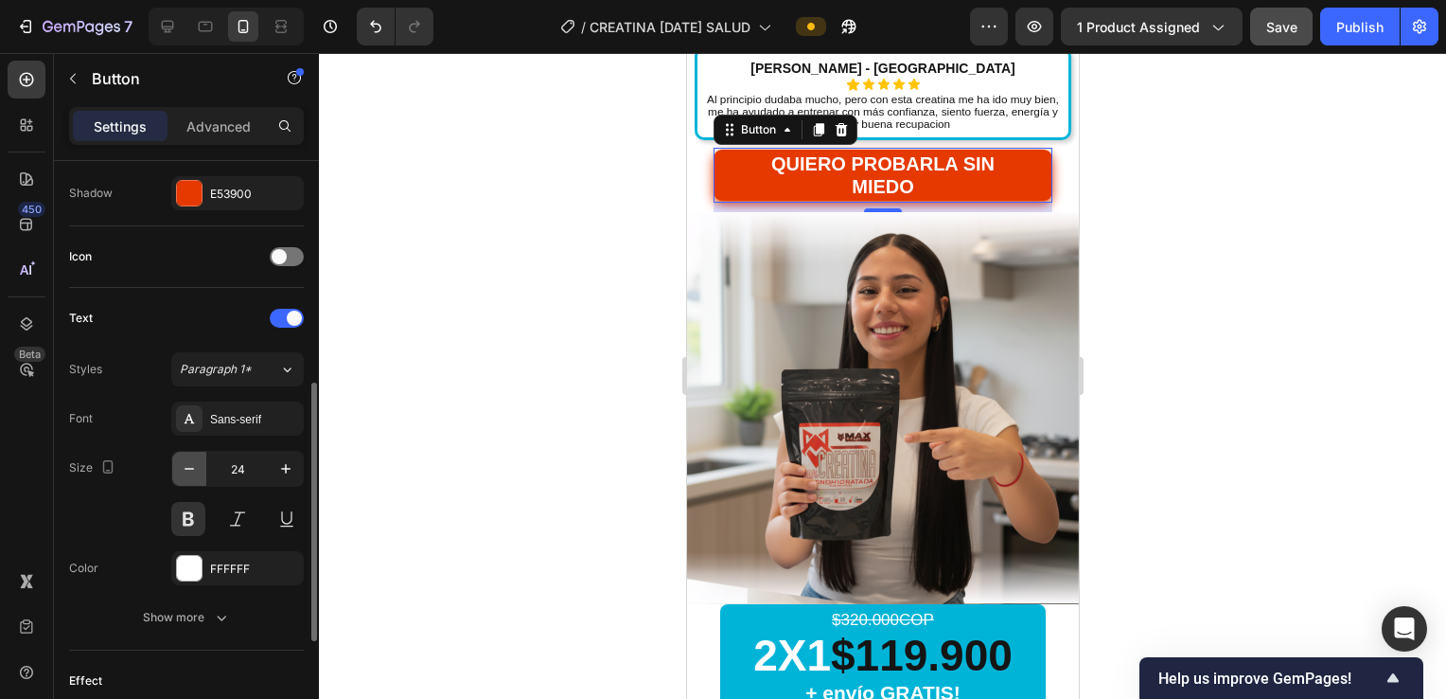
click at [186, 469] on icon "button" at bounding box center [189, 468] width 19 height 19
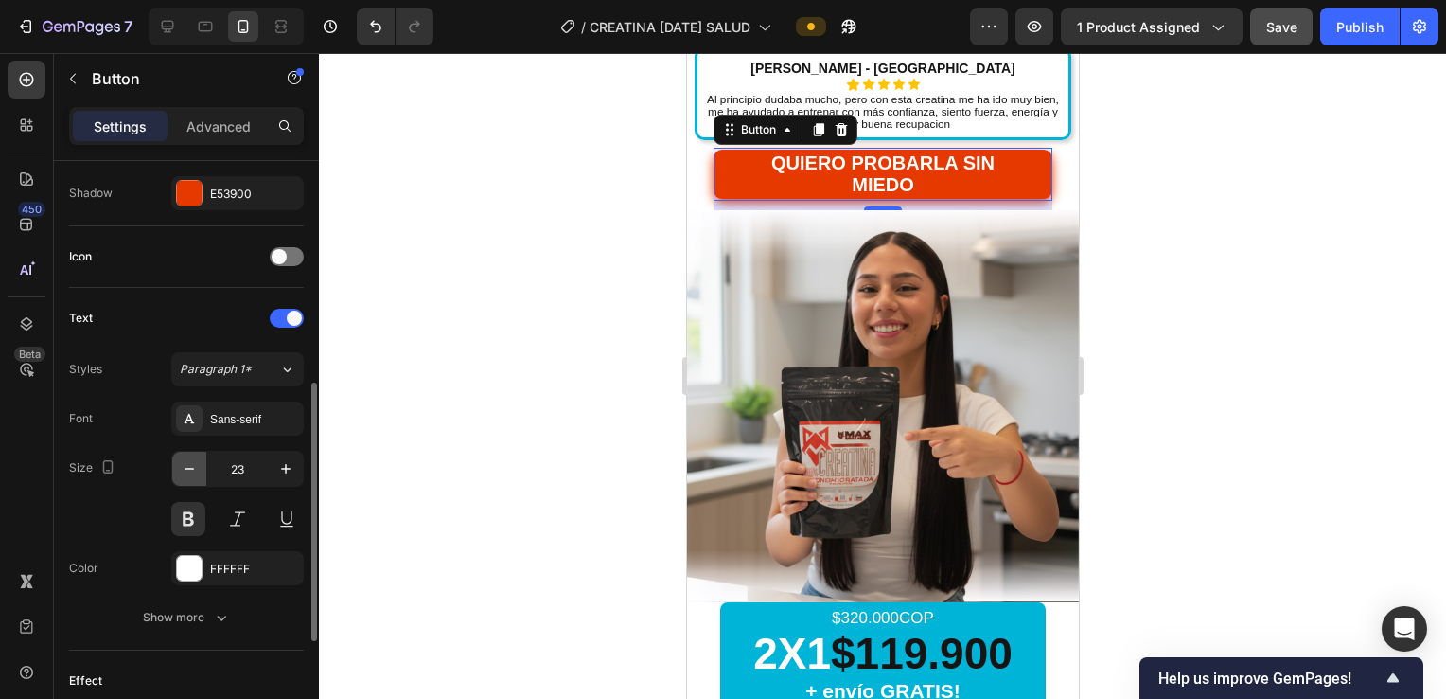
click at [186, 469] on icon "button" at bounding box center [189, 468] width 19 height 19
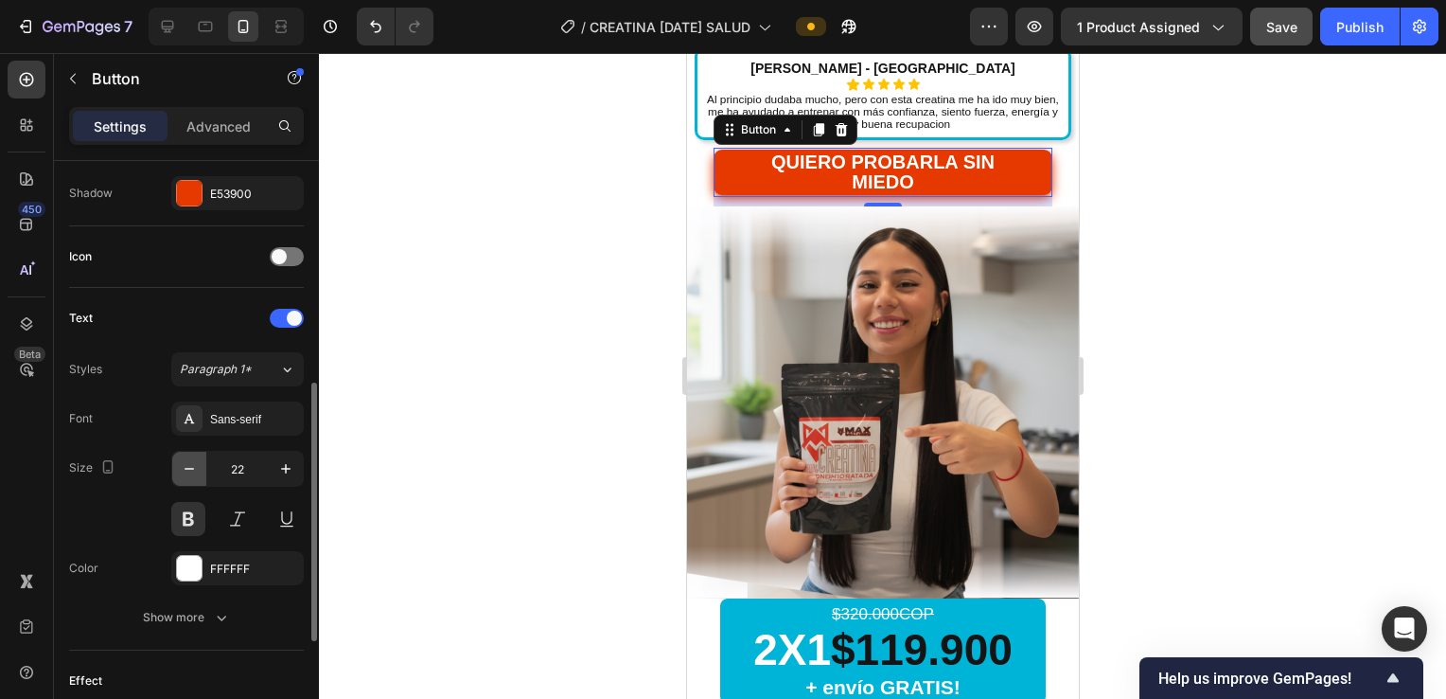
click at [186, 469] on icon "button" at bounding box center [189, 468] width 19 height 19
click at [239, 411] on div "Sans-serif" at bounding box center [254, 419] width 89 height 17
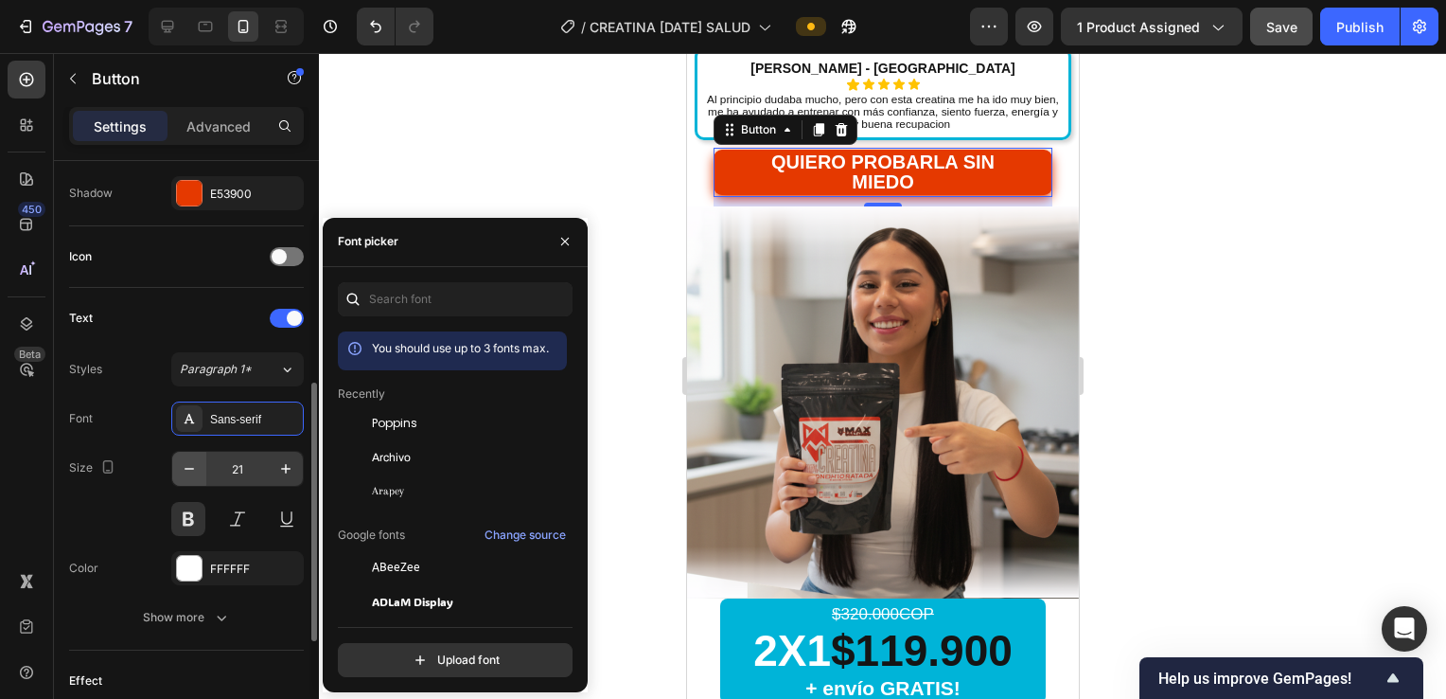
scroll to position [632, 0]
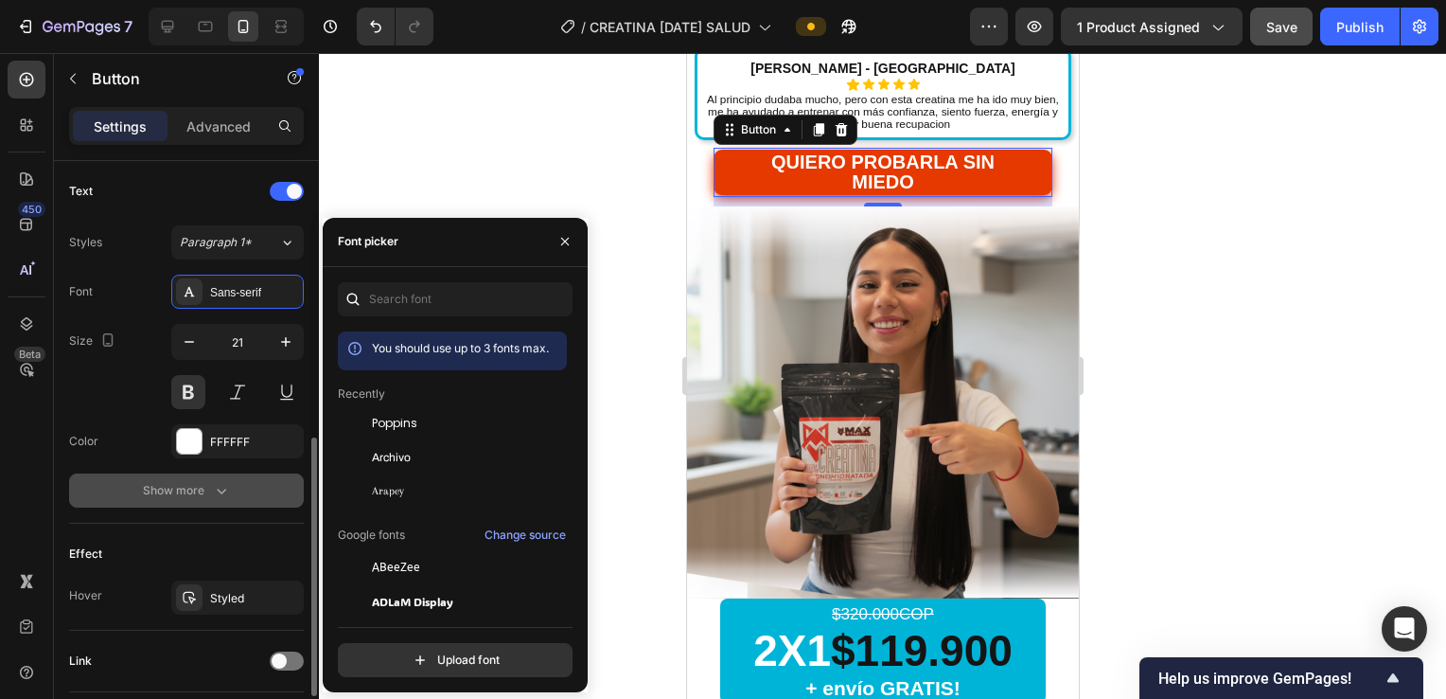
click at [216, 486] on icon "button" at bounding box center [221, 490] width 19 height 19
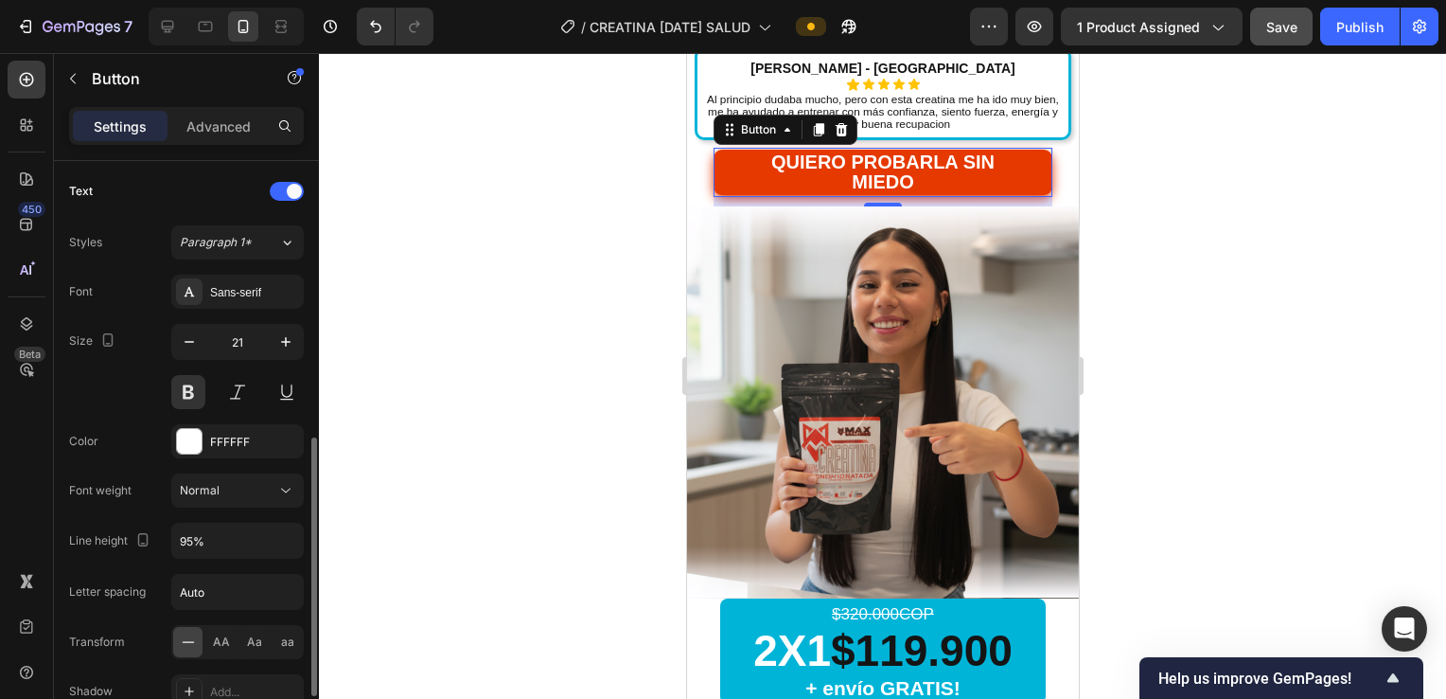
scroll to position [758, 0]
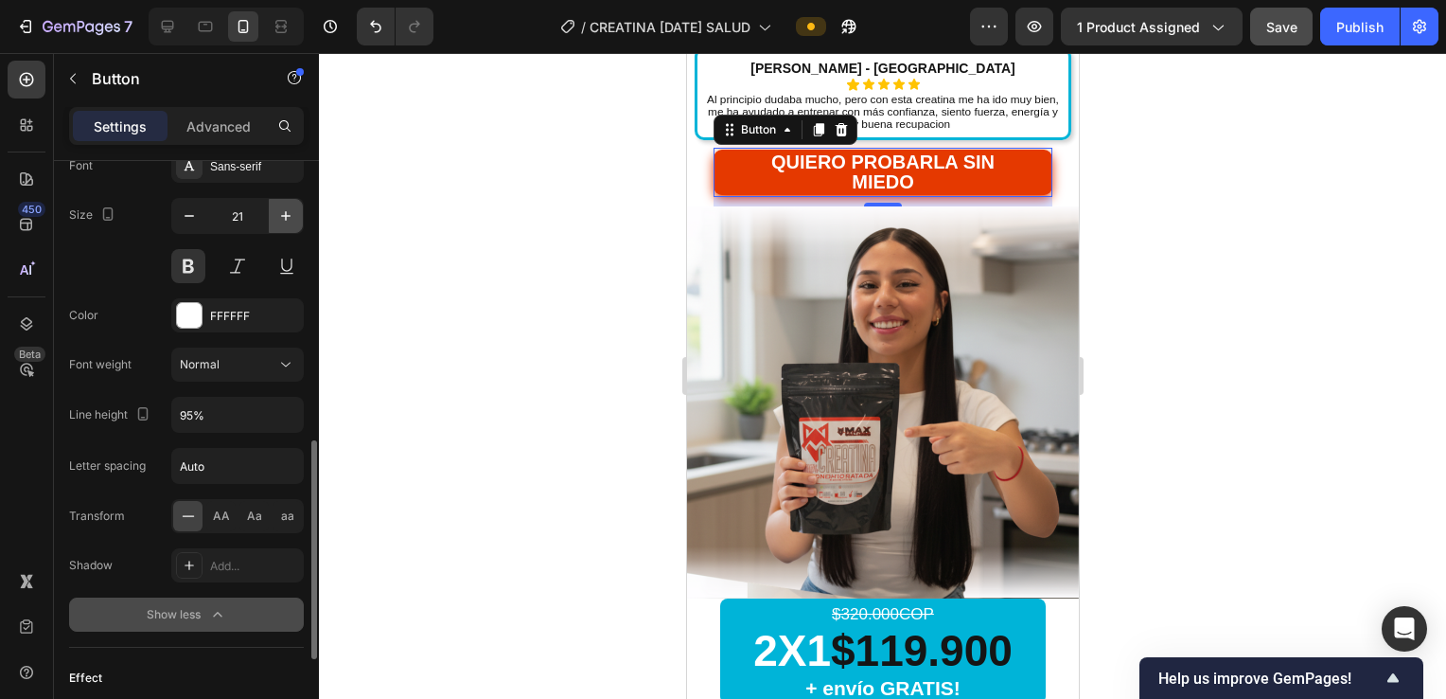
click at [297, 213] on button "button" at bounding box center [286, 216] width 34 height 34
click at [290, 215] on icon "button" at bounding box center [285, 215] width 19 height 19
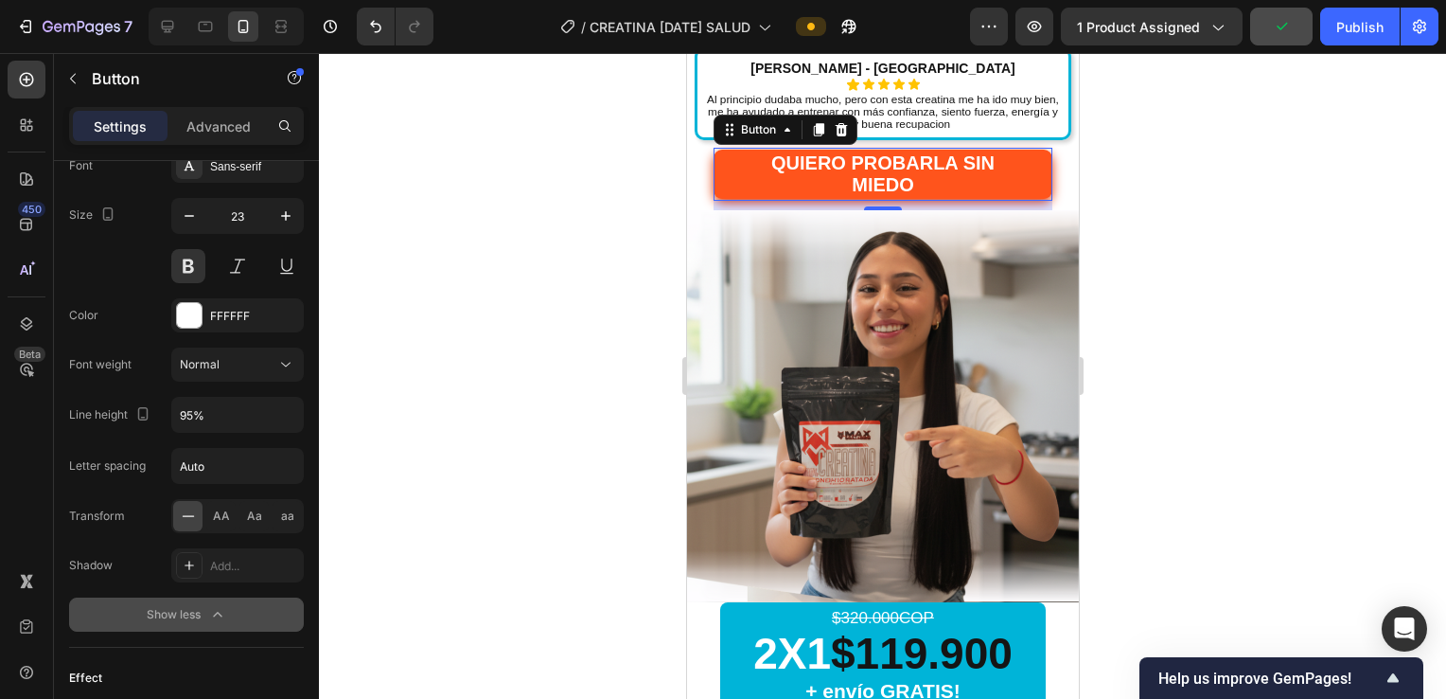
click at [1002, 179] on button "QUIERO PROBARLA SIN MIEDO" at bounding box center [882, 174] width 339 height 49
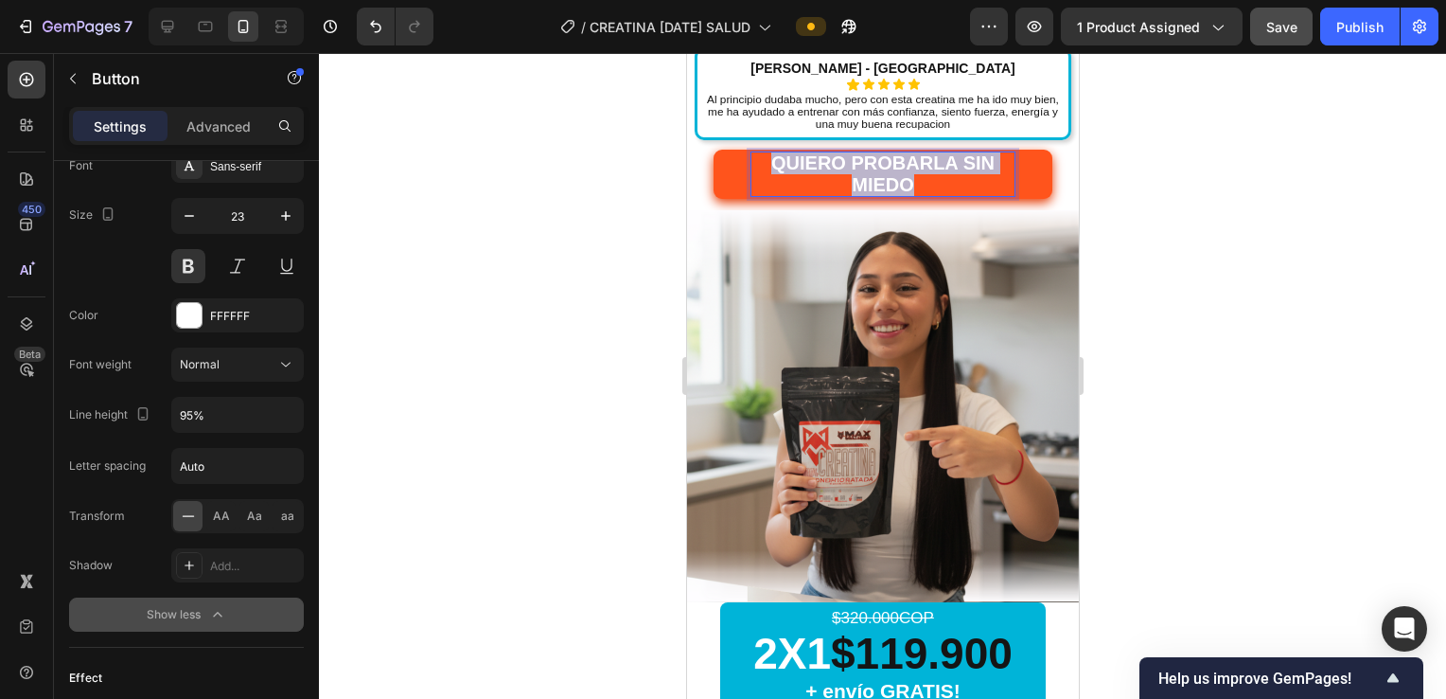
drag, startPoint x: 940, startPoint y: 179, endPoint x: 754, endPoint y: 158, distance: 186.7
click at [754, 158] on p "QUIERO PROBARLA SIN MIEDO" at bounding box center [882, 174] width 263 height 44
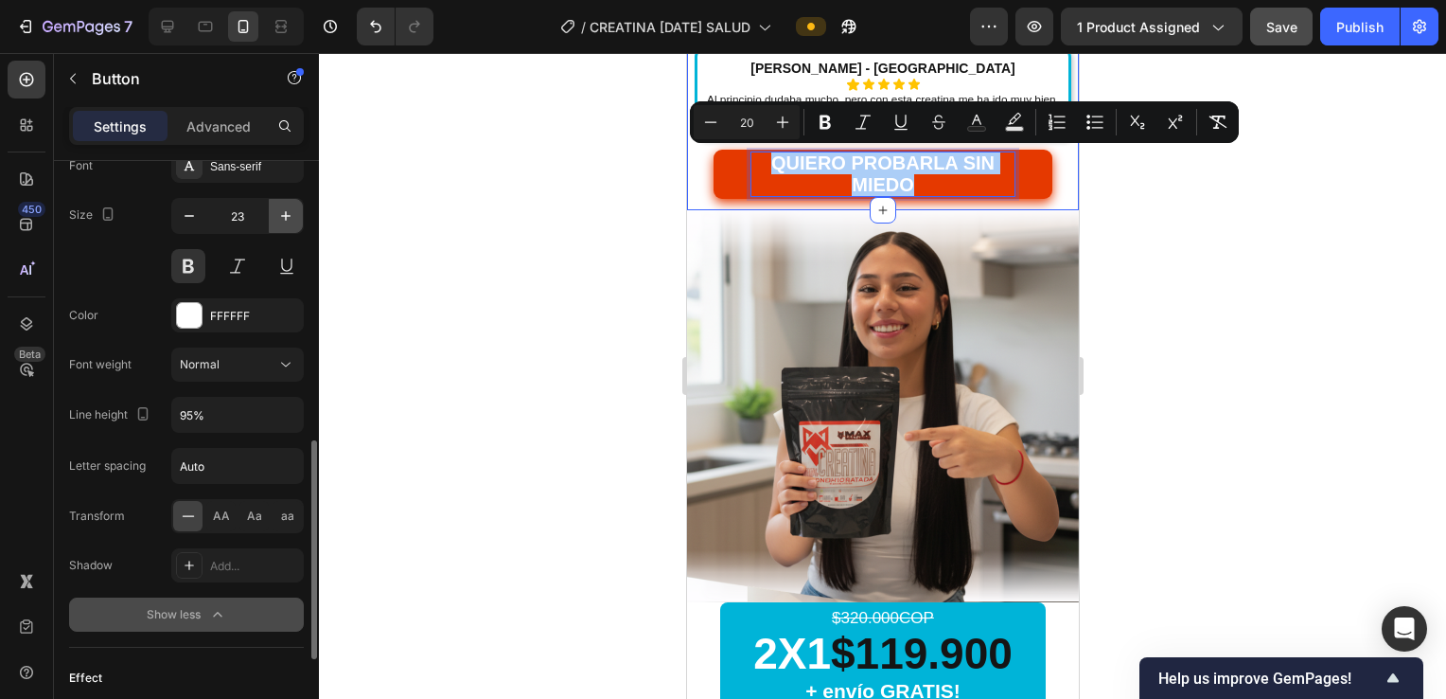
click at [280, 203] on button "button" at bounding box center [286, 216] width 34 height 34
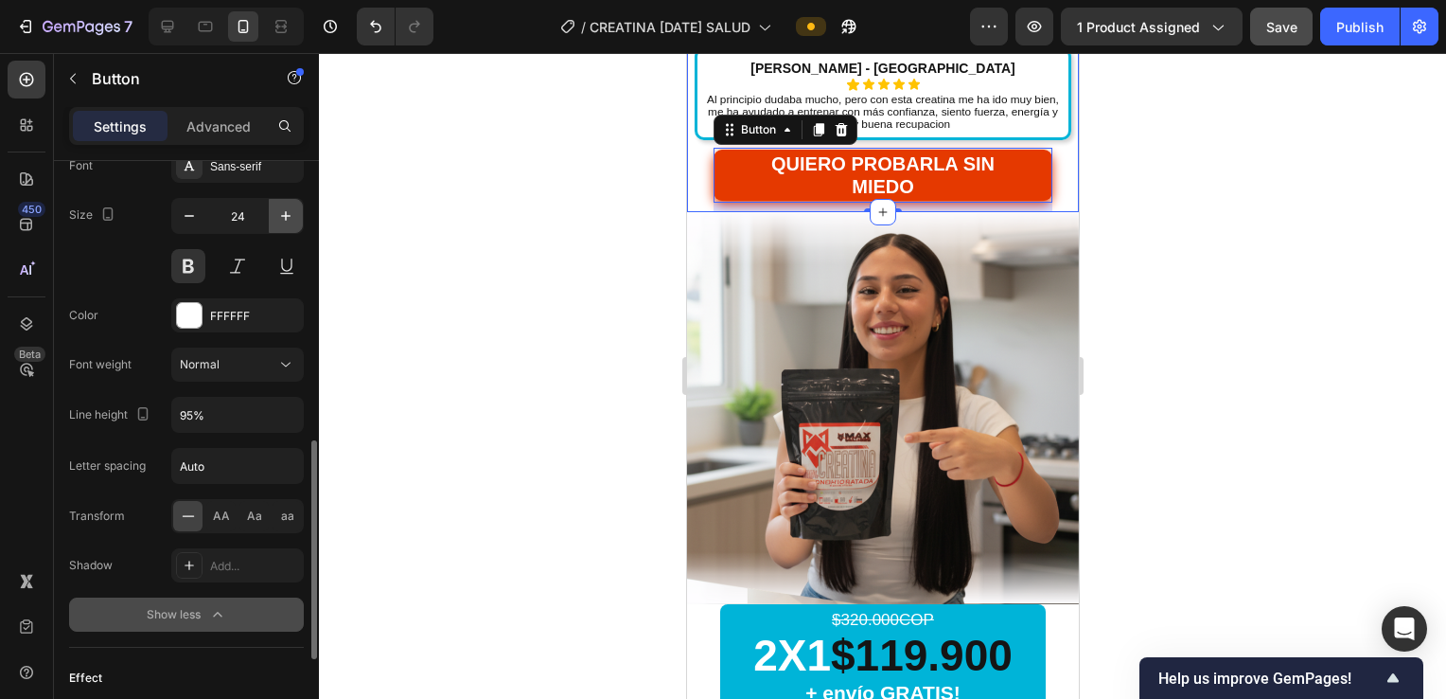
click at [280, 203] on button "button" at bounding box center [286, 216] width 34 height 34
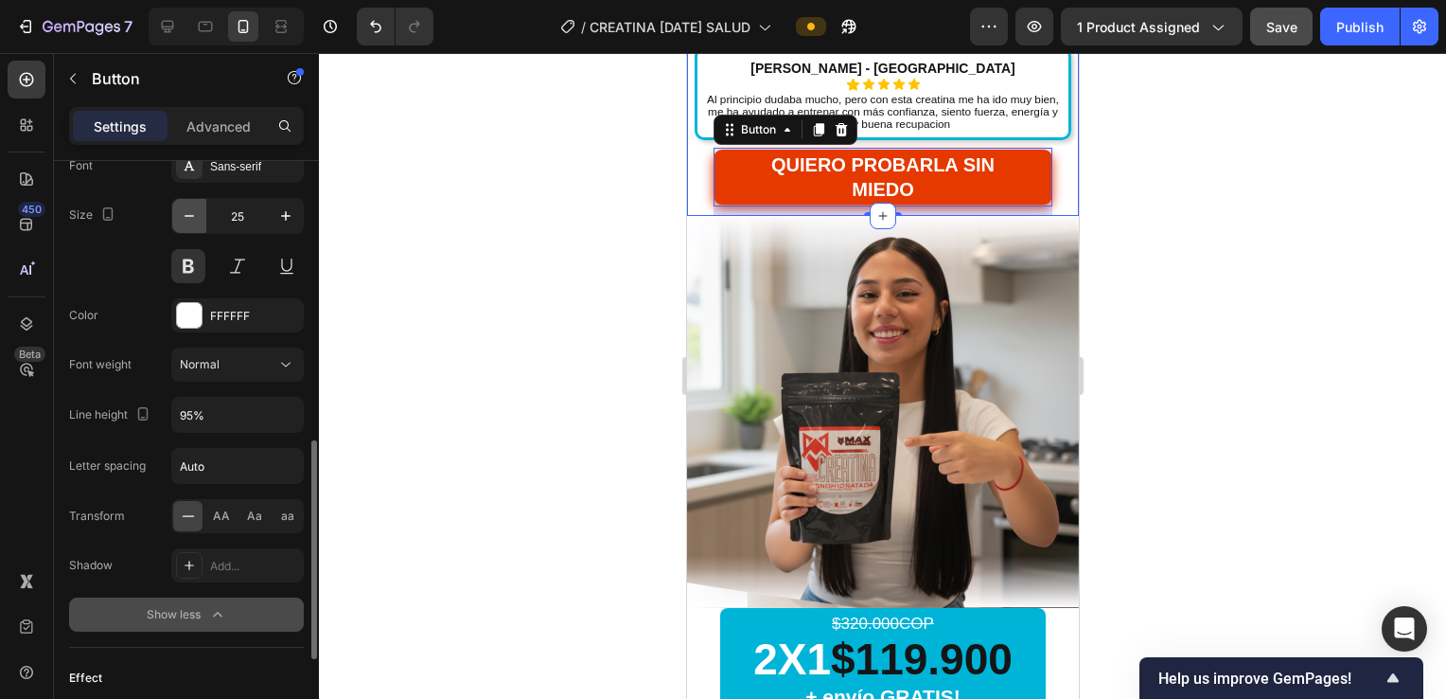
click at [181, 208] on icon "button" at bounding box center [189, 215] width 19 height 19
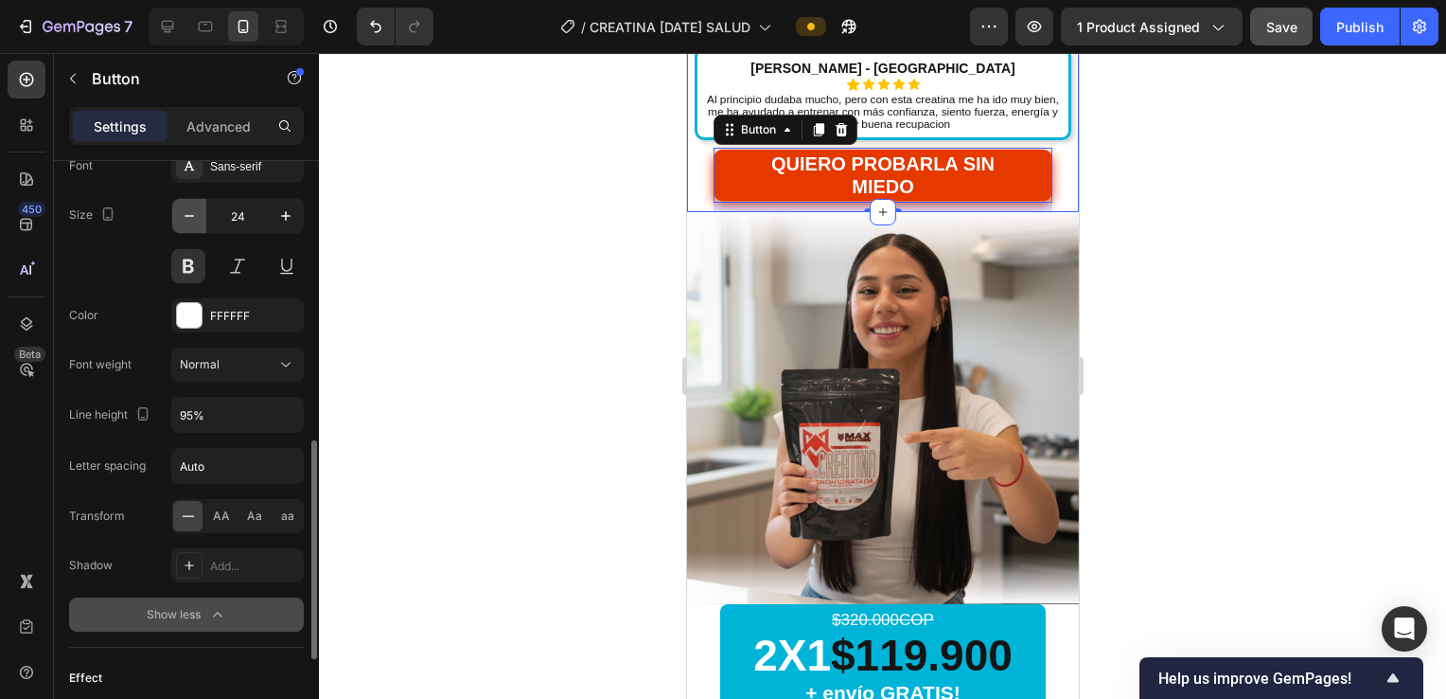
click at [181, 208] on icon "button" at bounding box center [189, 215] width 19 height 19
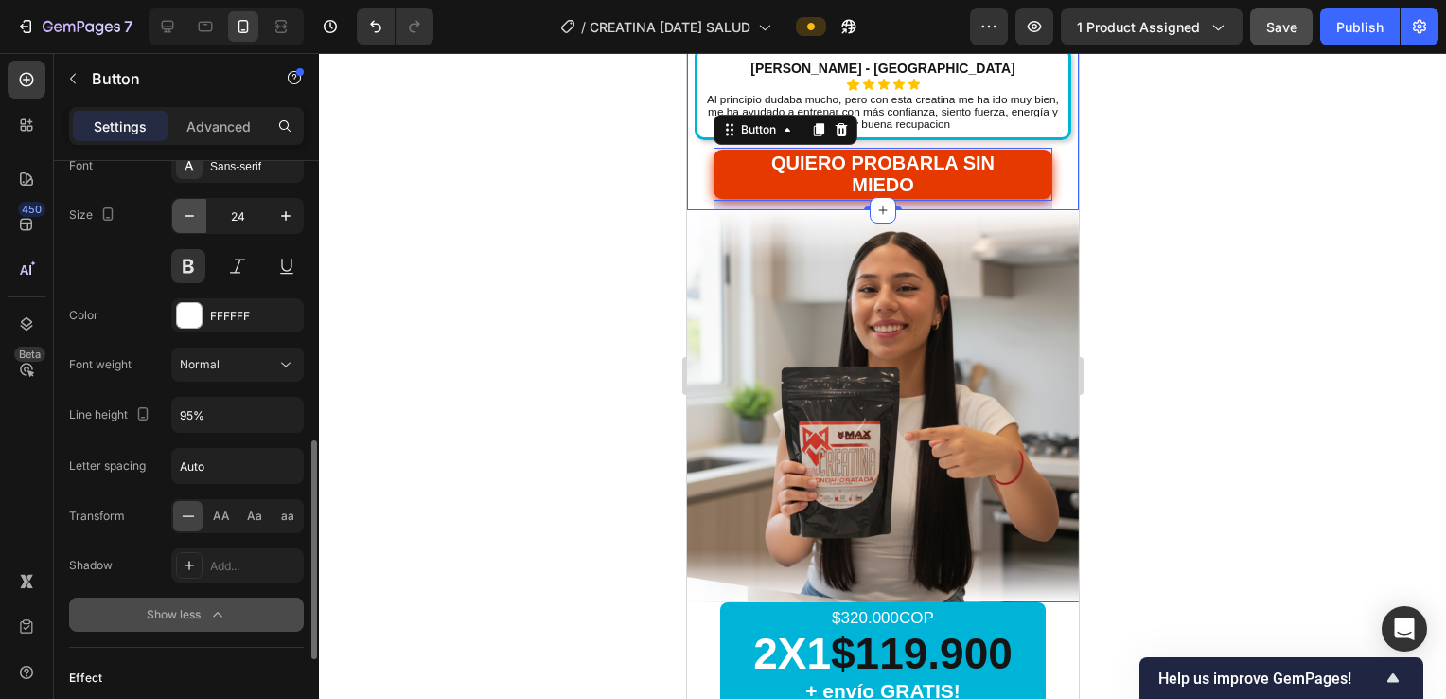
type input "23"
click at [845, 168] on span "QUIERO PROBARLA SIN MIEDO" at bounding box center [882, 173] width 223 height 43
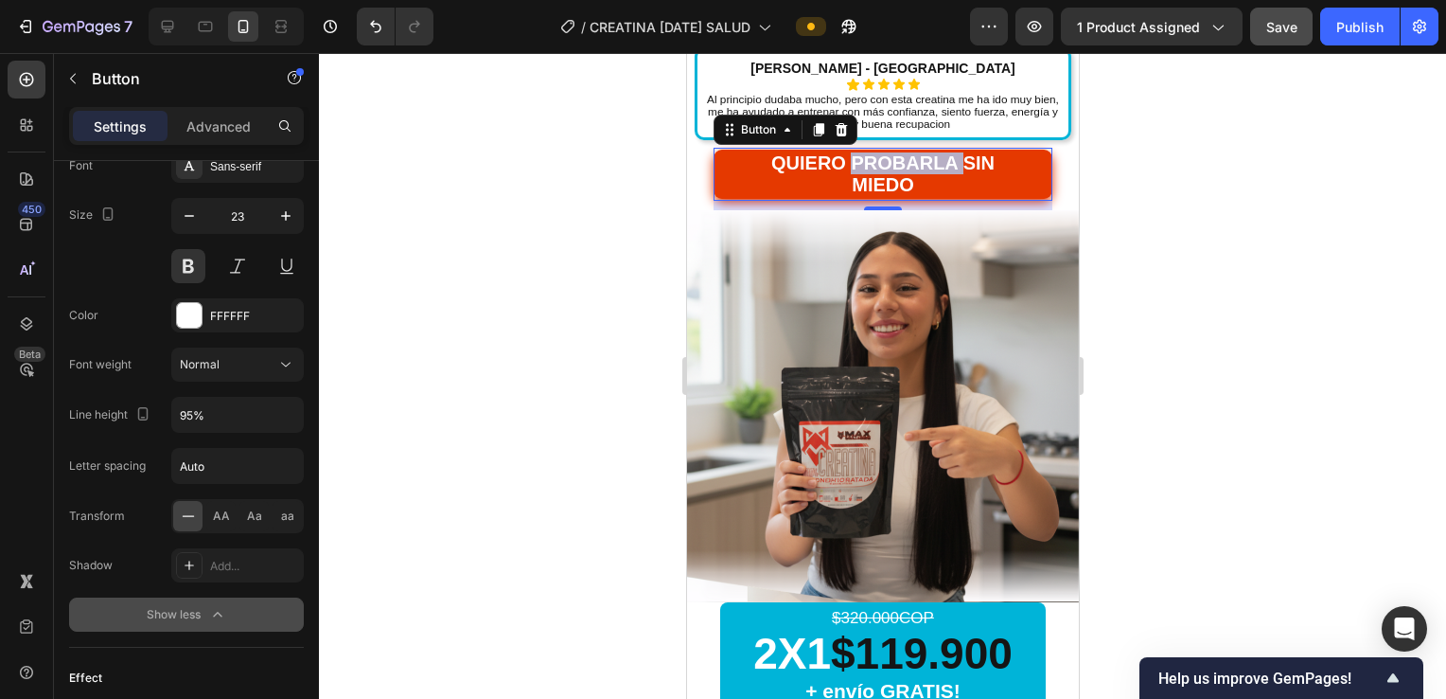
click at [845, 168] on span "QUIERO PROBARLA SIN MIEDO" at bounding box center [882, 173] width 223 height 43
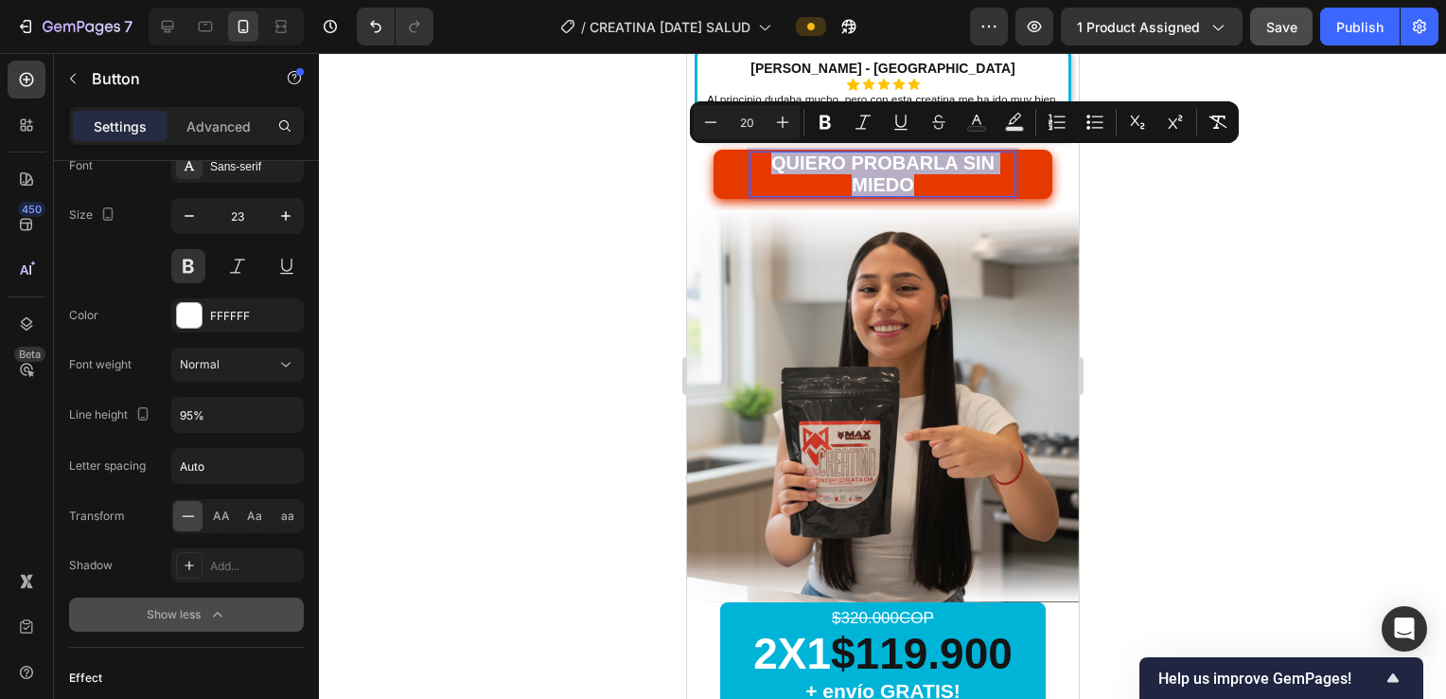
click at [845, 168] on span "QUIERO PROBARLA SIN MIEDO" at bounding box center [882, 173] width 223 height 43
click at [776, 123] on icon "Editor contextual toolbar" at bounding box center [782, 122] width 19 height 19
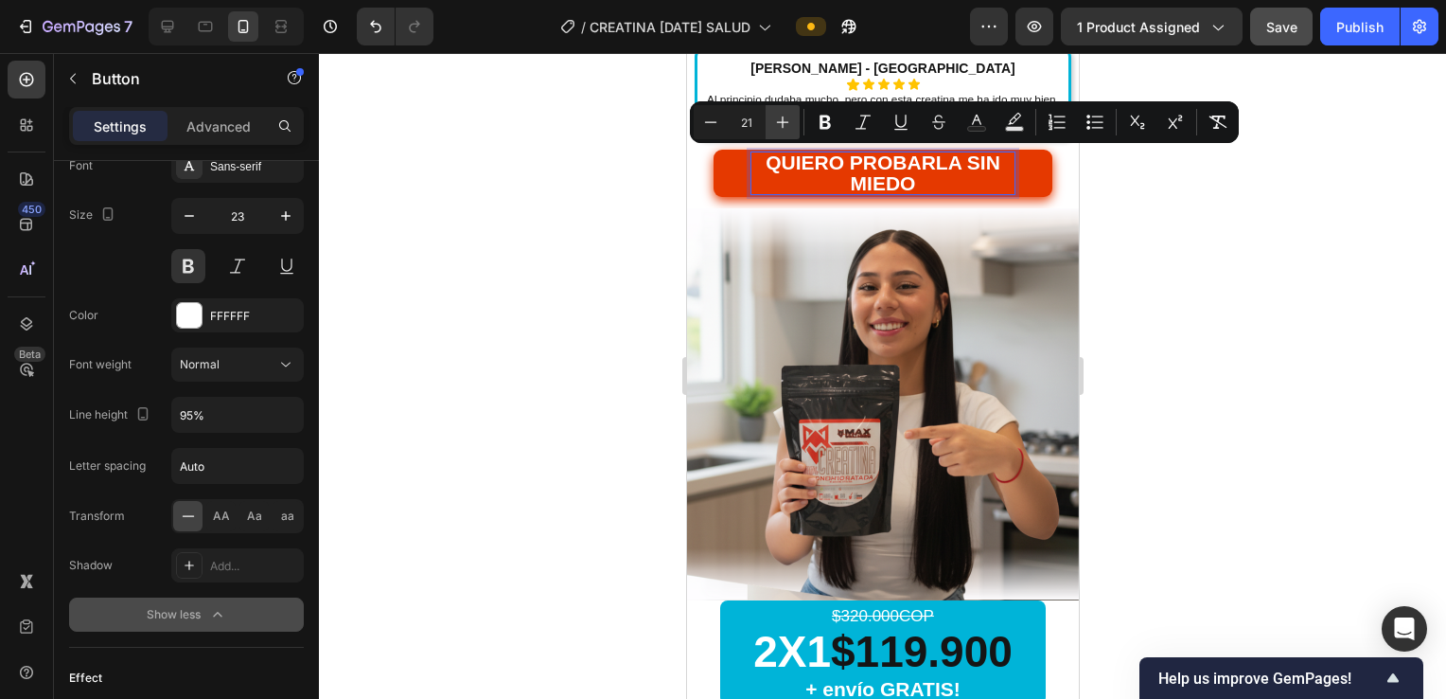
click at [776, 123] on icon "Editor contextual toolbar" at bounding box center [782, 122] width 19 height 19
click at [776, 124] on icon "Editor contextual toolbar" at bounding box center [782, 122] width 19 height 19
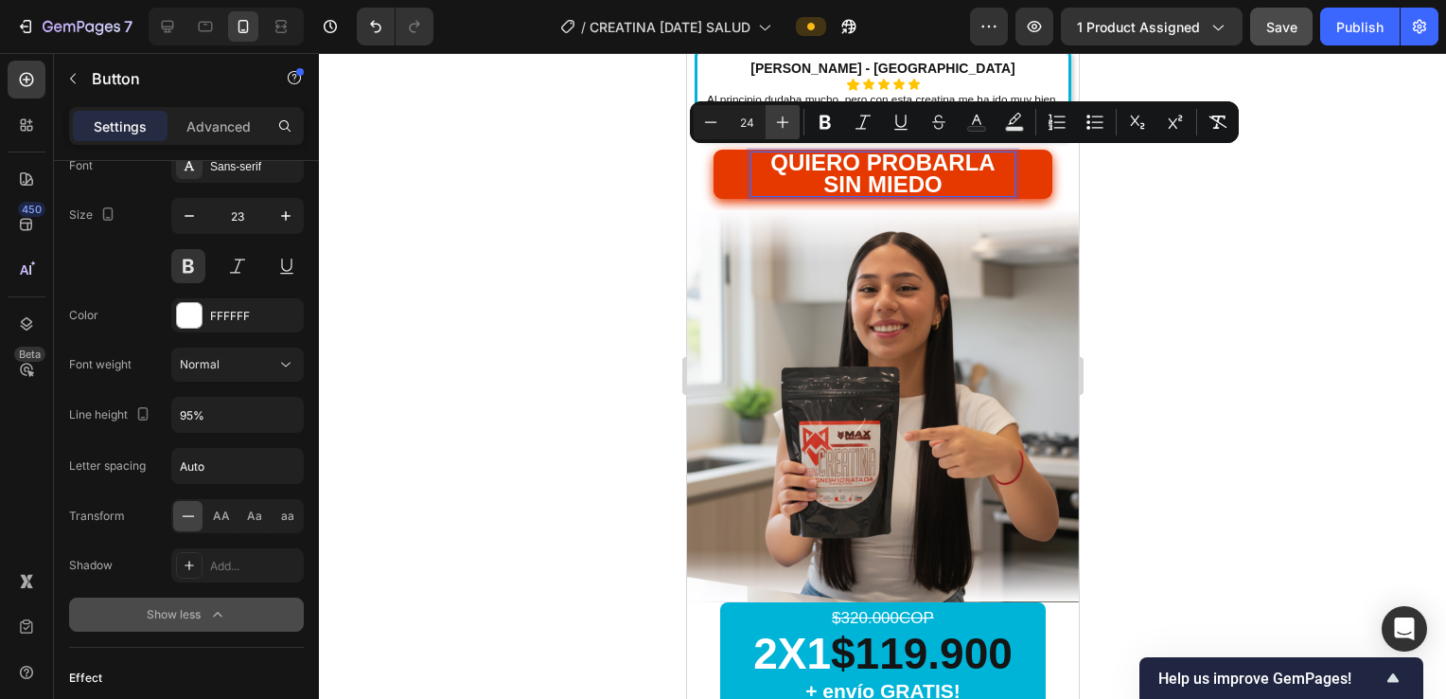
click at [776, 124] on icon "Editor contextual toolbar" at bounding box center [782, 122] width 19 height 19
type input "25"
drag, startPoint x: 600, startPoint y: 239, endPoint x: 5, endPoint y: 124, distance: 606.5
click at [600, 239] on div at bounding box center [882, 376] width 1127 height 646
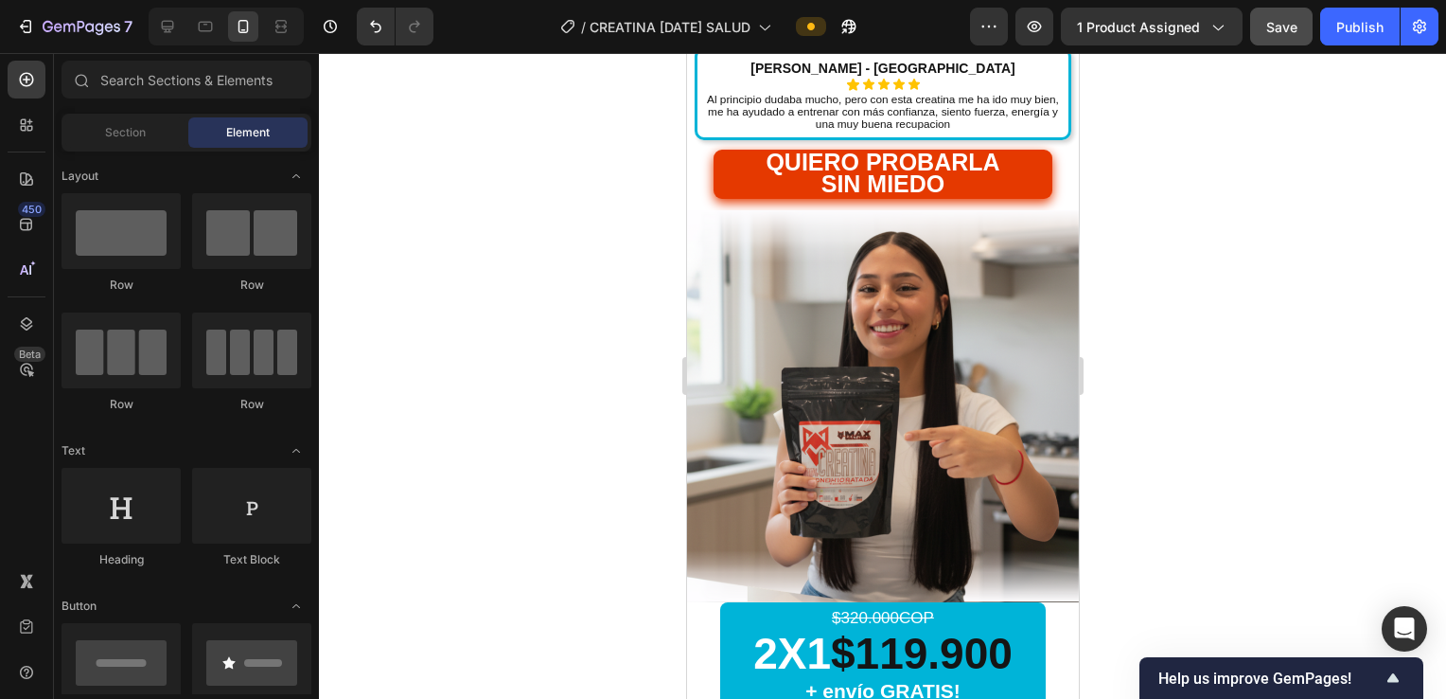
drag, startPoint x: 621, startPoint y: 285, endPoint x: 622, endPoint y: 232, distance: 53.0
click at [622, 213] on div at bounding box center [882, 376] width 1127 height 646
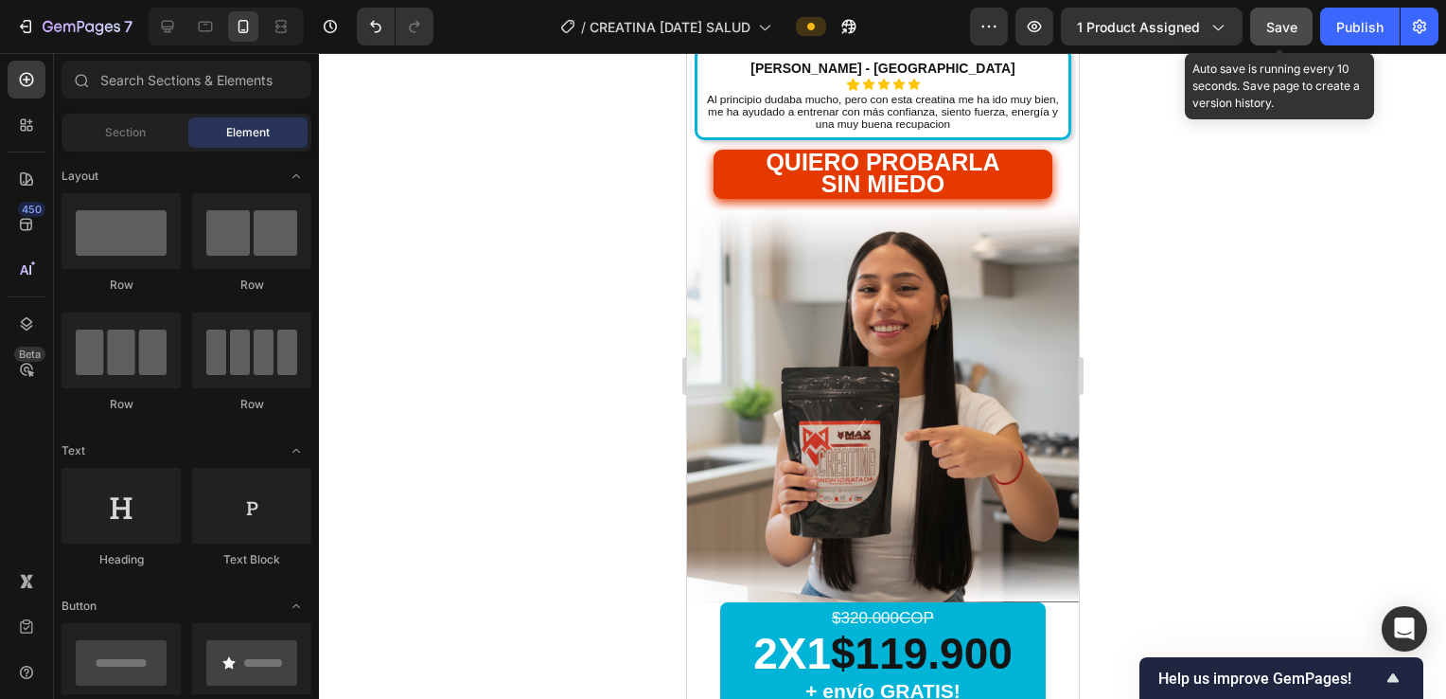
click at [1307, 40] on button "Save" at bounding box center [1281, 27] width 62 height 38
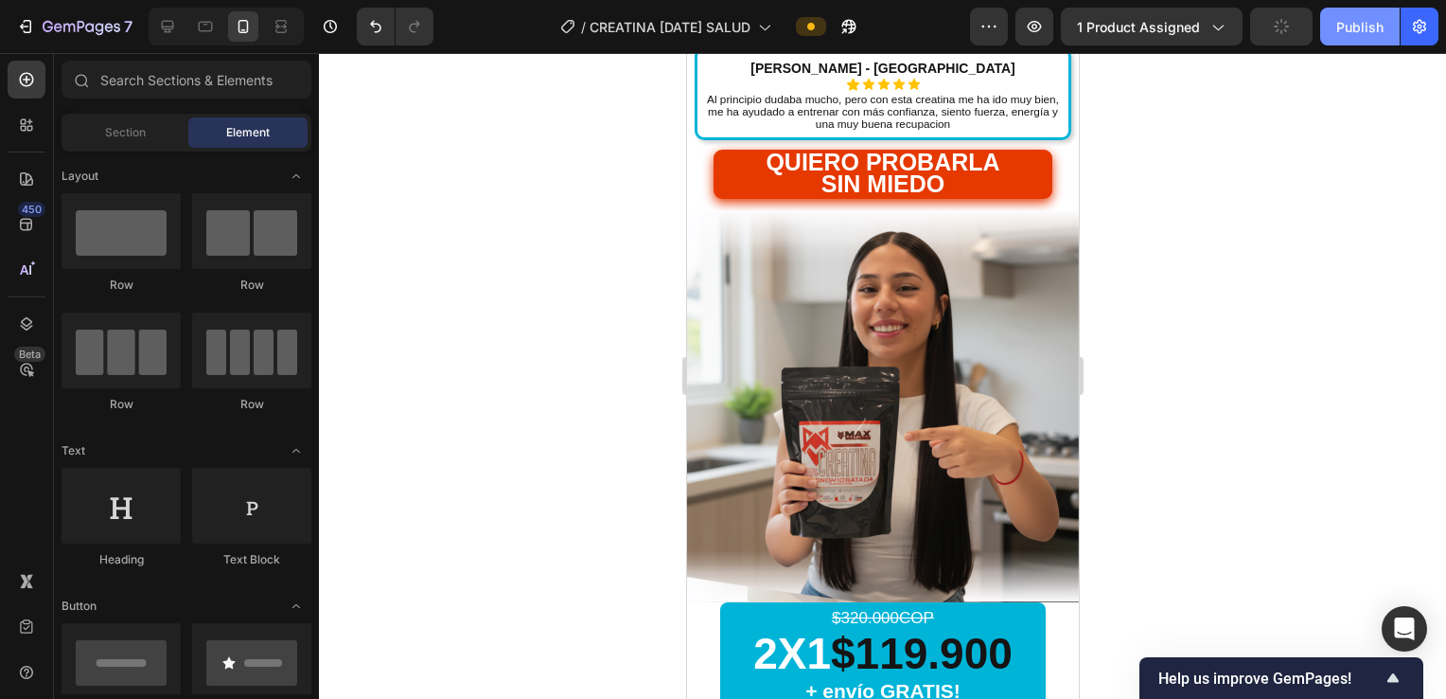
click at [1347, 38] on button "Publish" at bounding box center [1361, 27] width 80 height 38
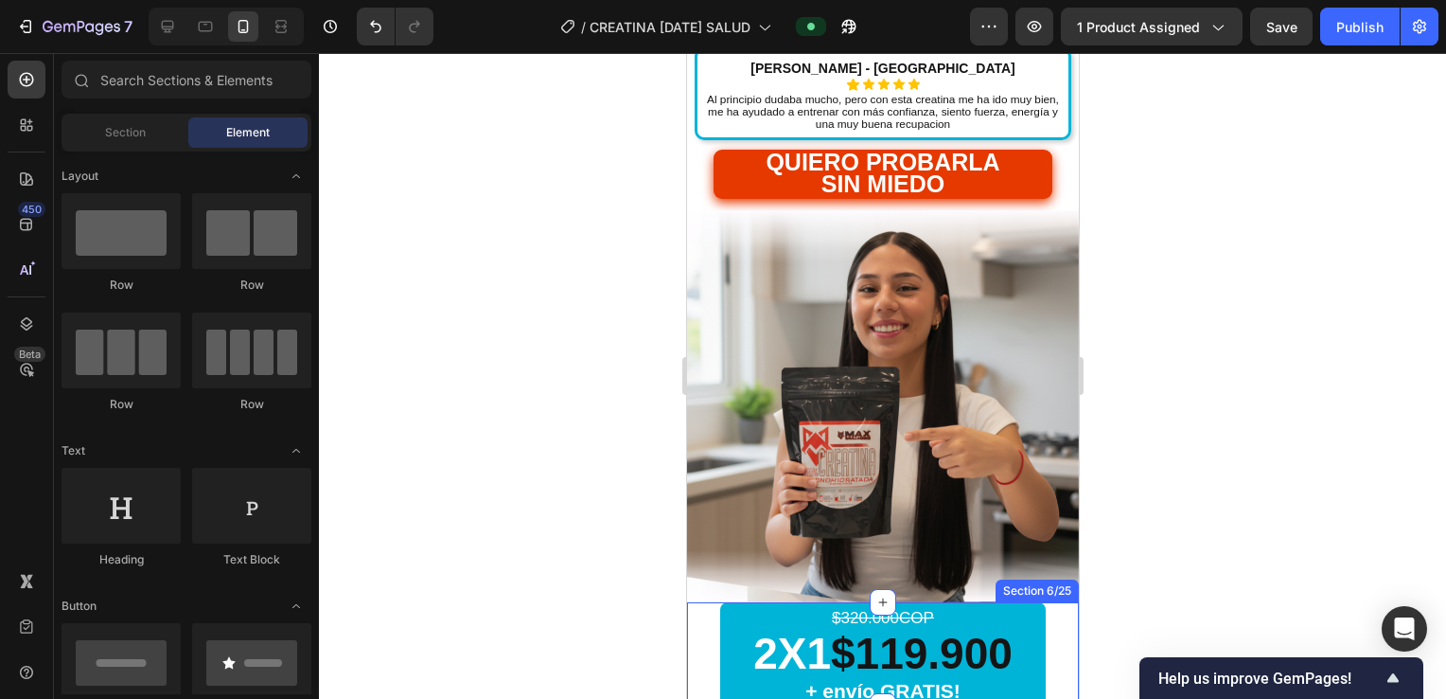
click at [1057, 608] on div "$320.000COP Text Block 2X1 $119.900 Heading + envío GRATIS! Text Block Row Paga…" at bounding box center [882, 654] width 392 height 105
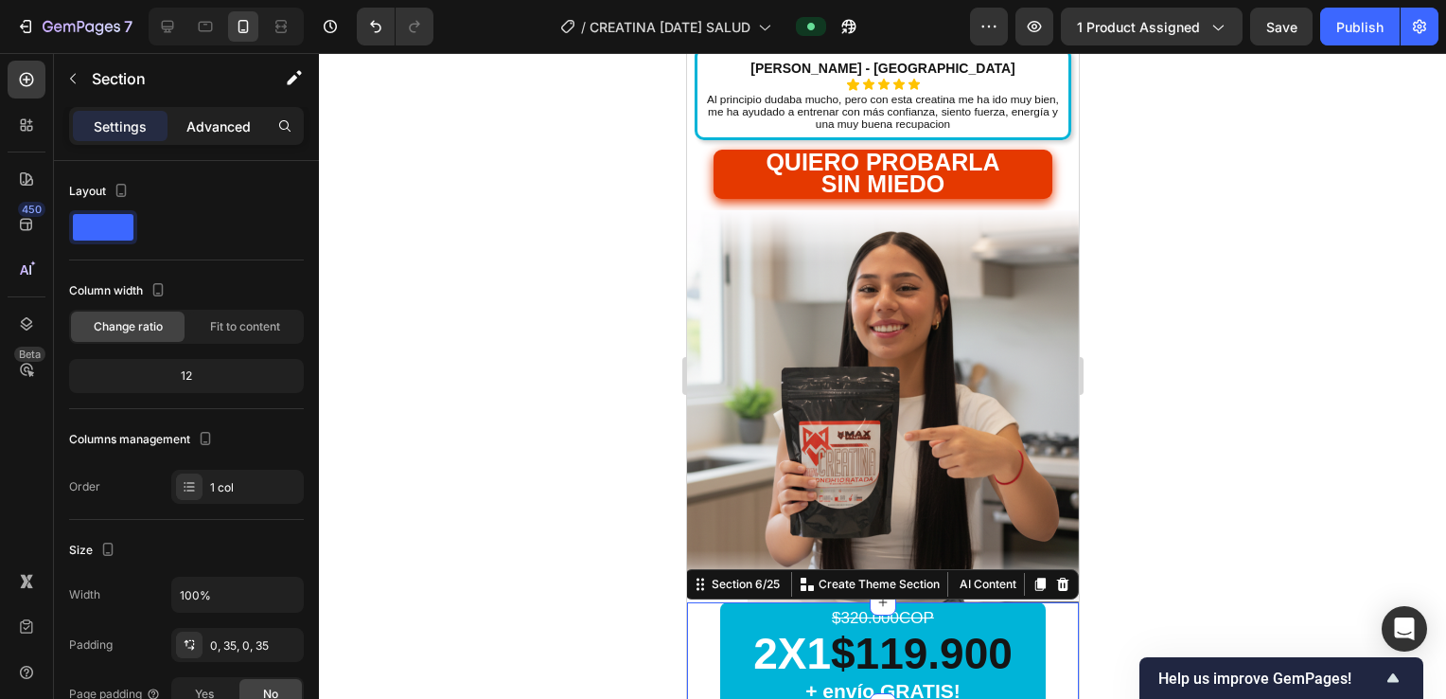
click at [227, 120] on p "Advanced" at bounding box center [218, 126] width 64 height 20
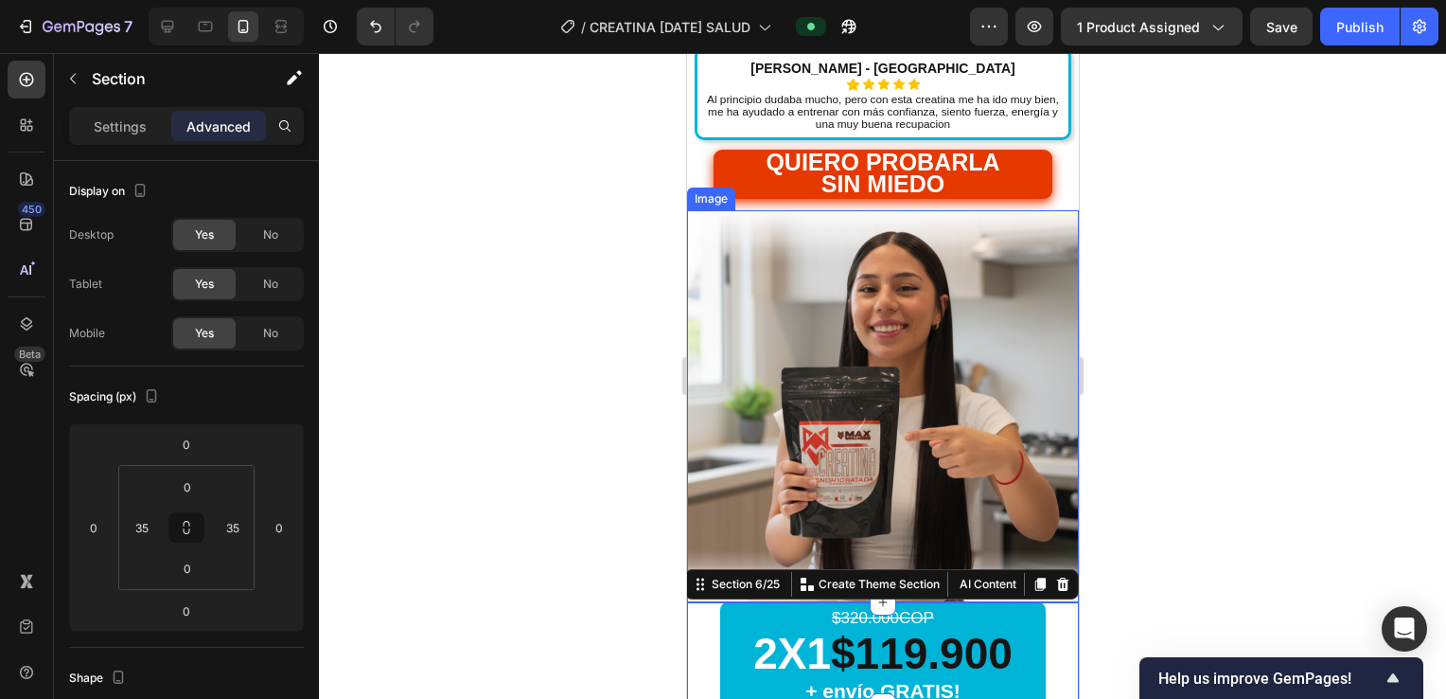
click at [984, 458] on img at bounding box center [882, 406] width 392 height 392
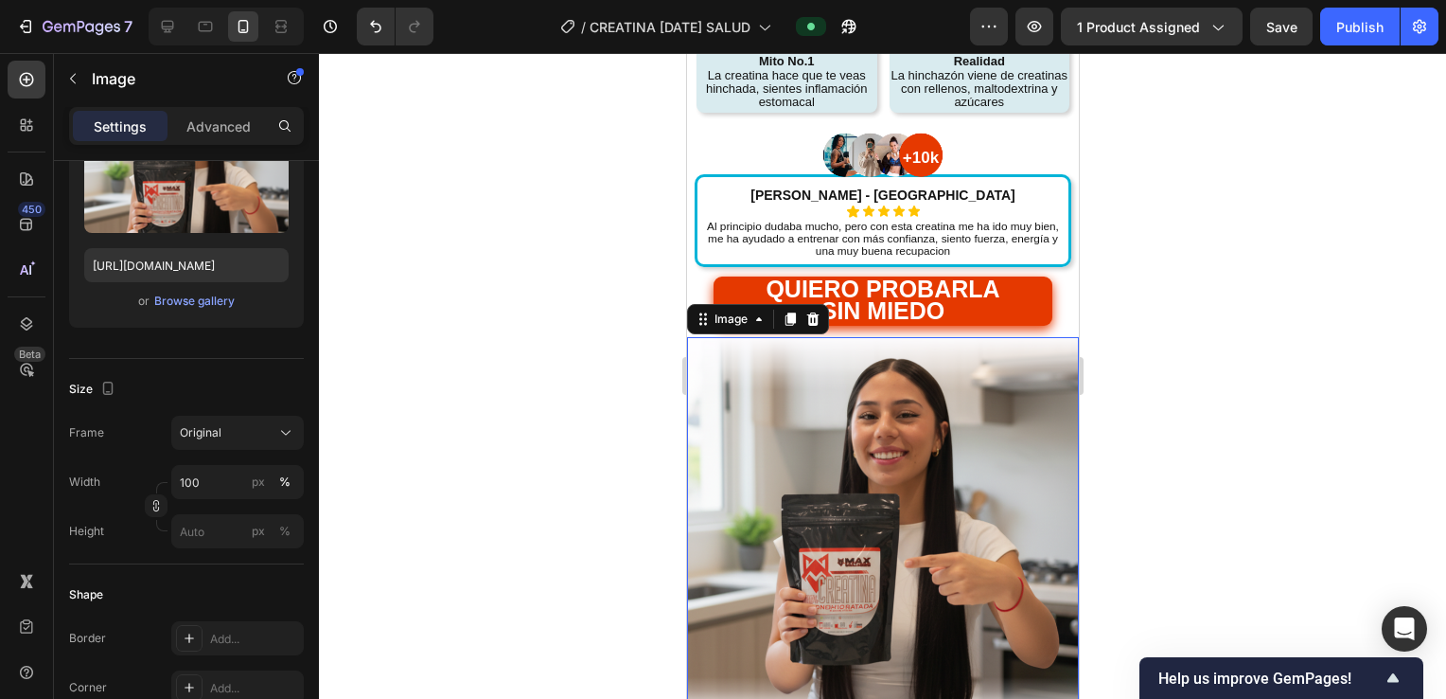
scroll to position [599, 0]
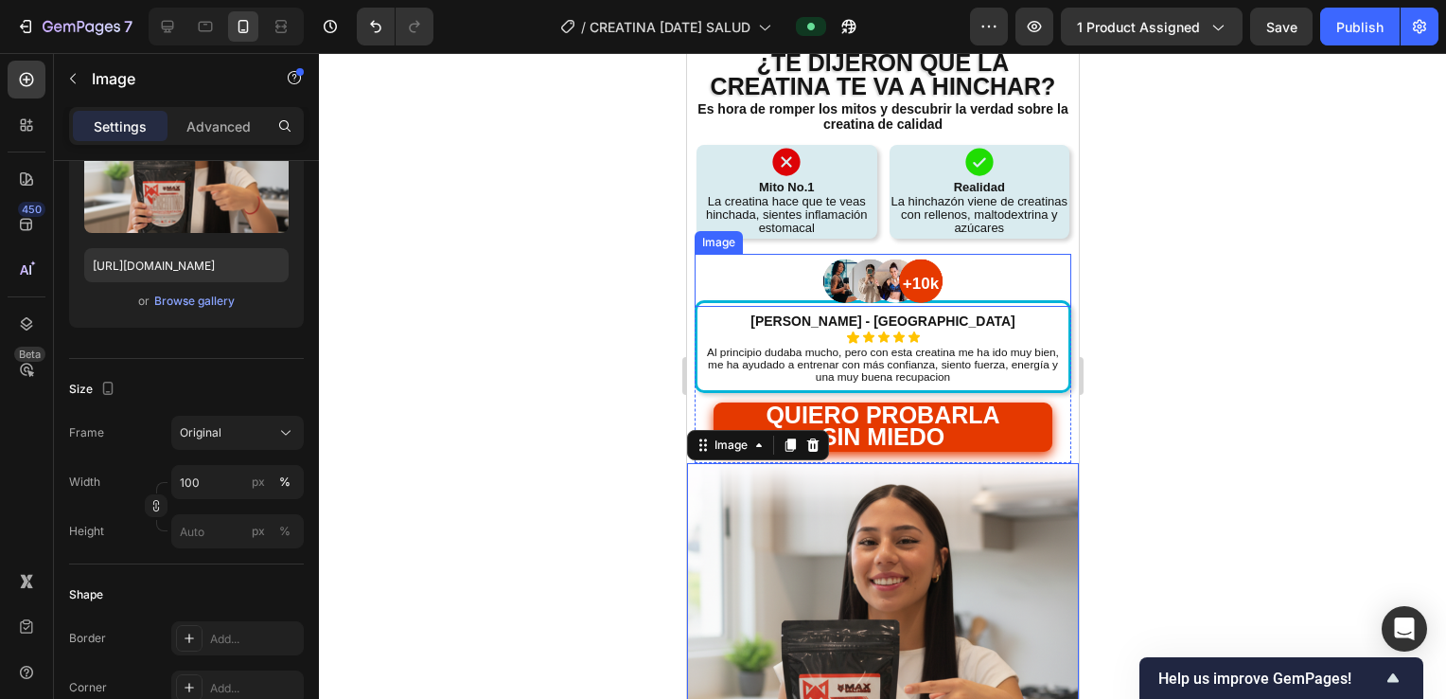
click at [966, 257] on div at bounding box center [882, 280] width 377 height 53
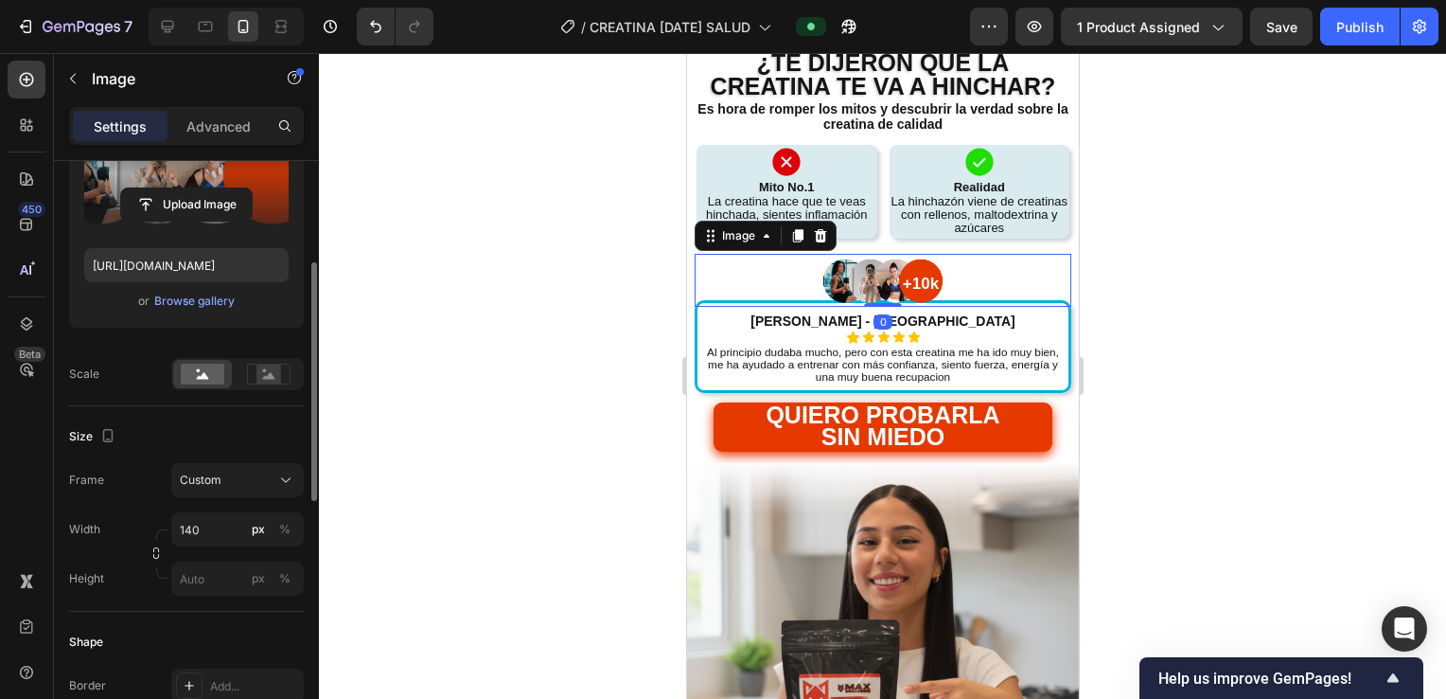
click at [140, 185] on label at bounding box center [186, 173] width 204 height 119
click at [140, 188] on input "file" at bounding box center [186, 204] width 131 height 32
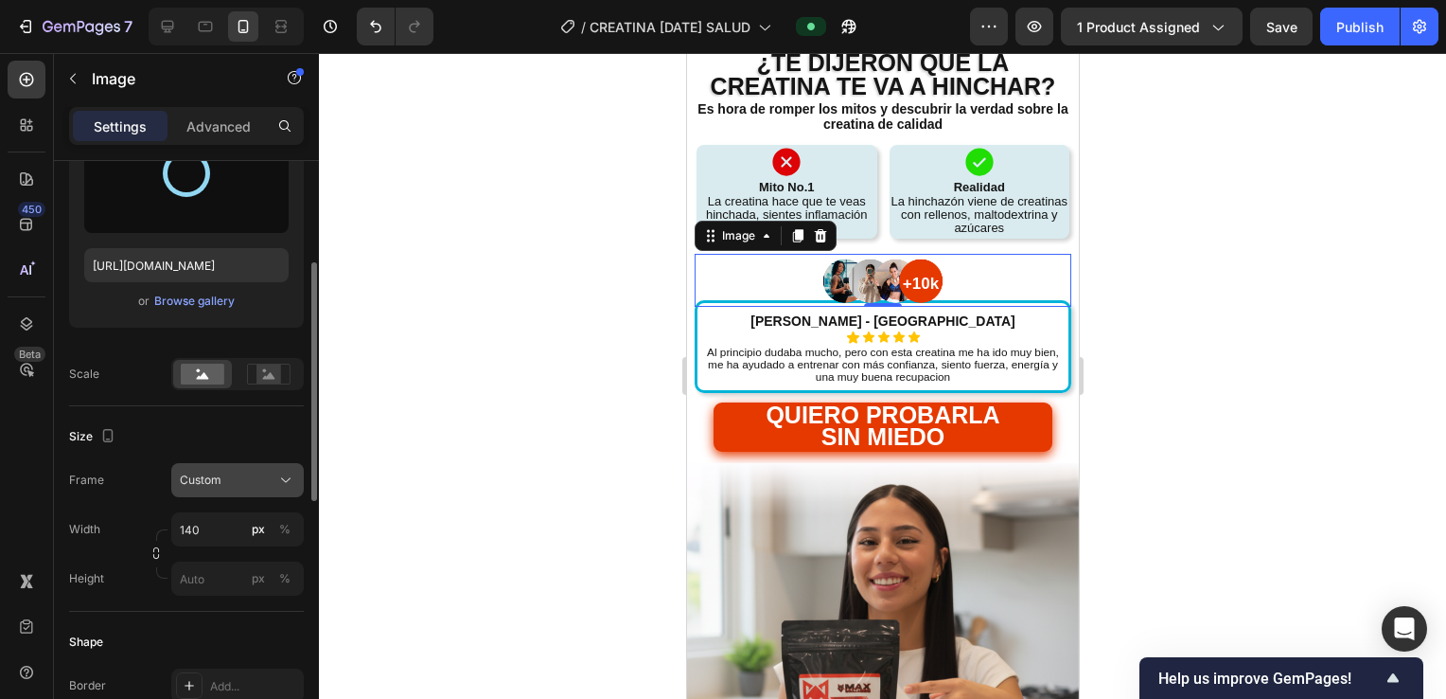
type input "[URL][DOMAIN_NAME]"
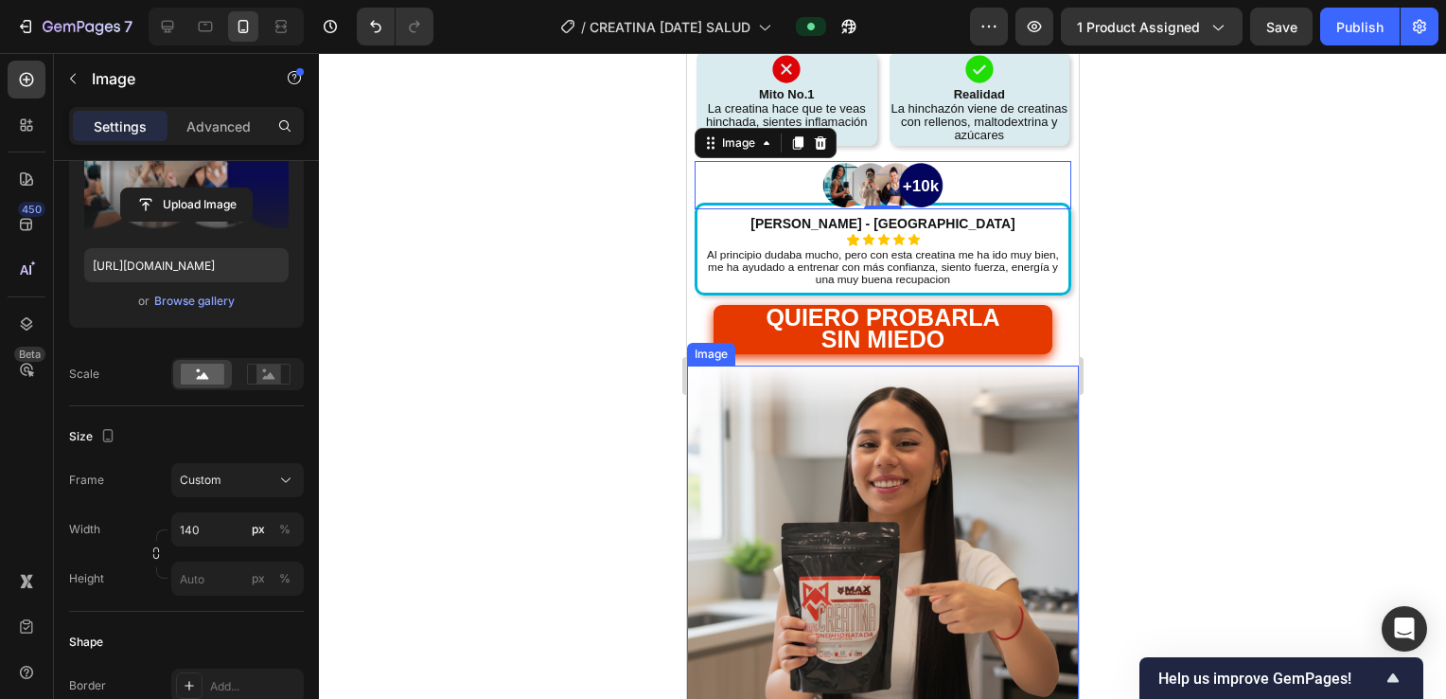
scroll to position [725, 0]
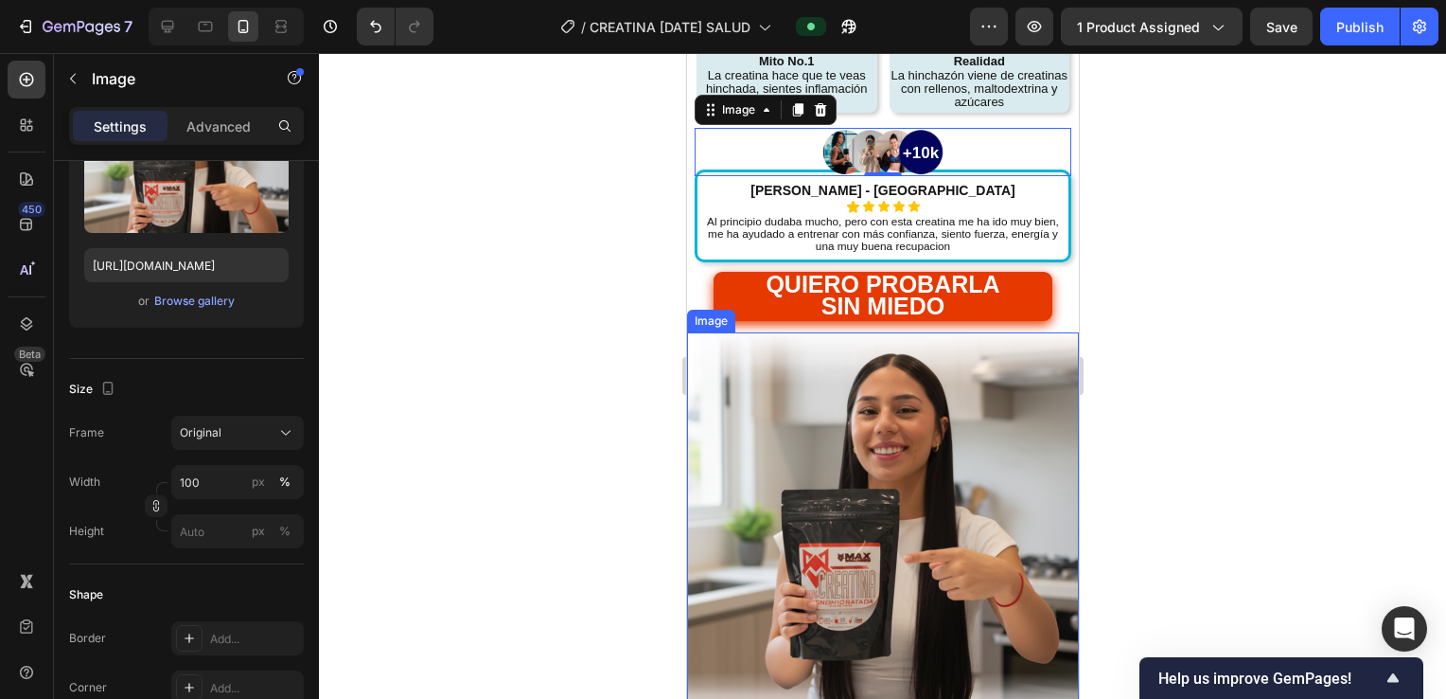
click at [1033, 452] on img at bounding box center [882, 528] width 392 height 392
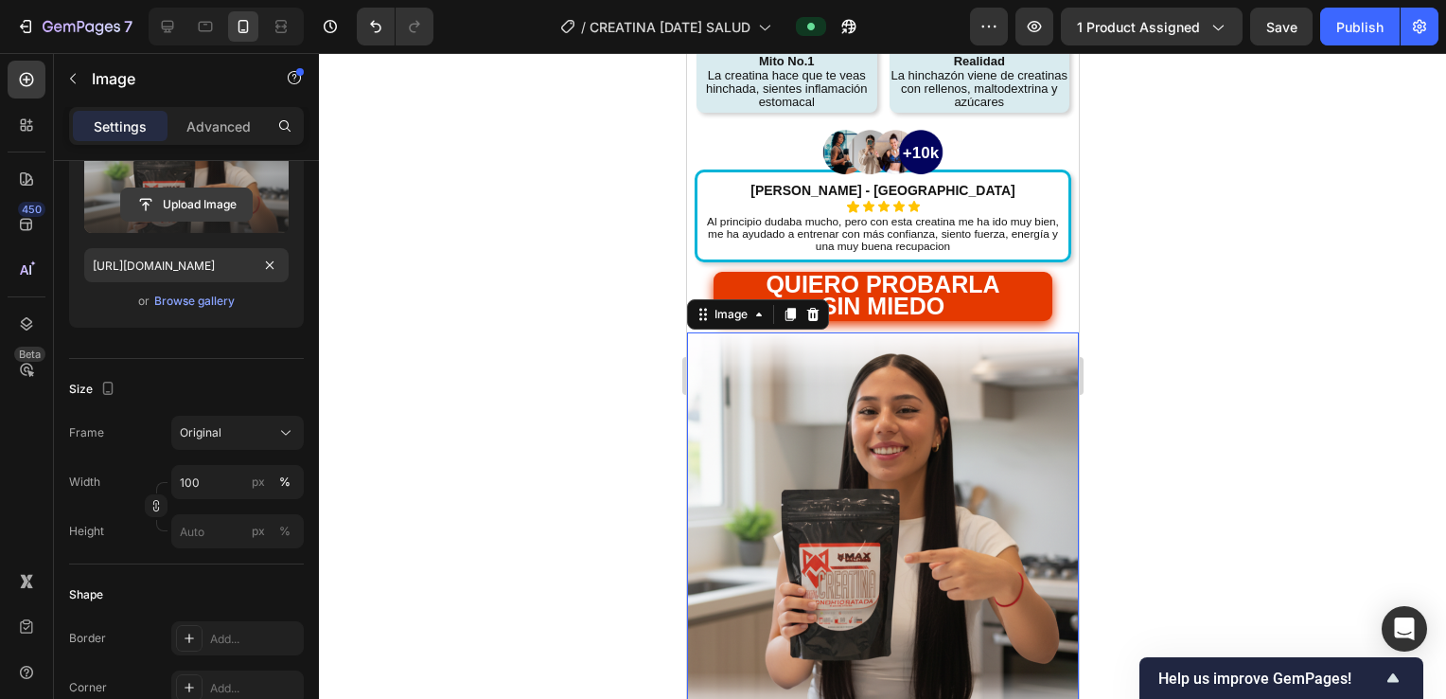
click at [165, 206] on input "file" at bounding box center [186, 204] width 131 height 32
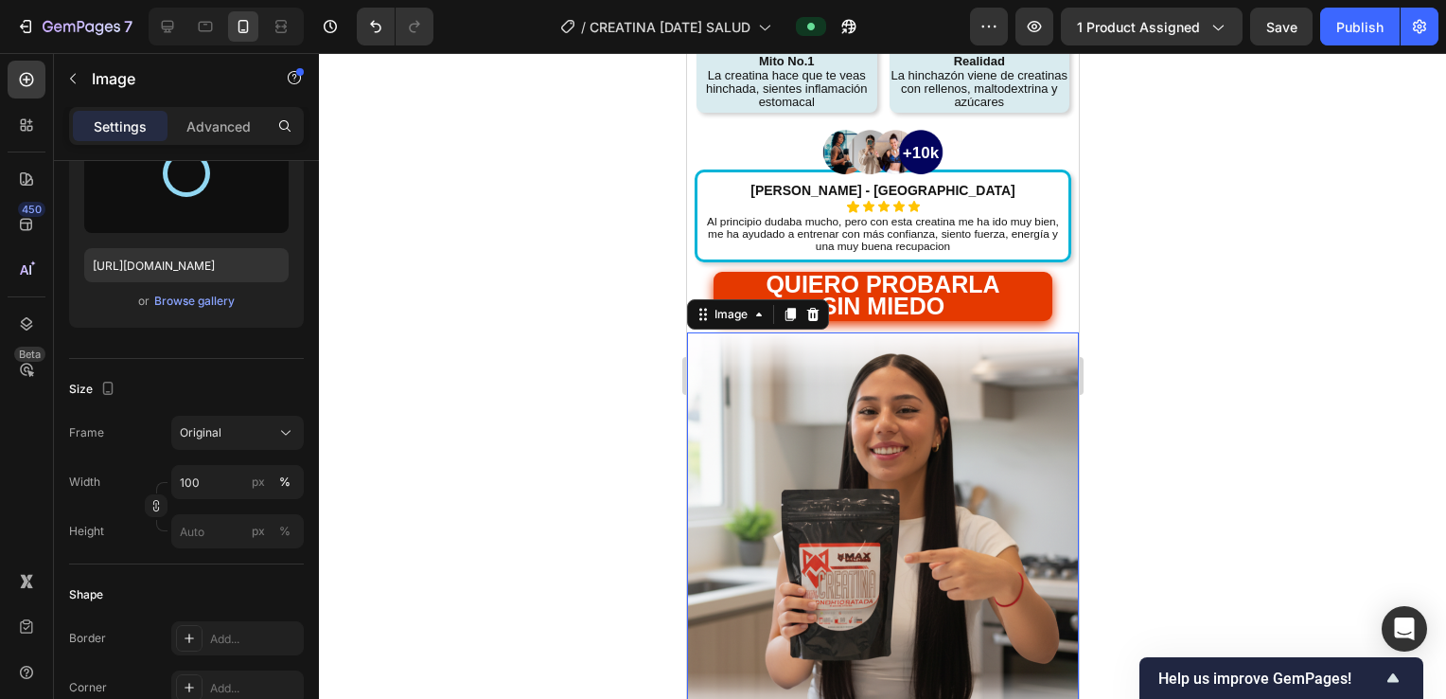
scroll to position [852, 0]
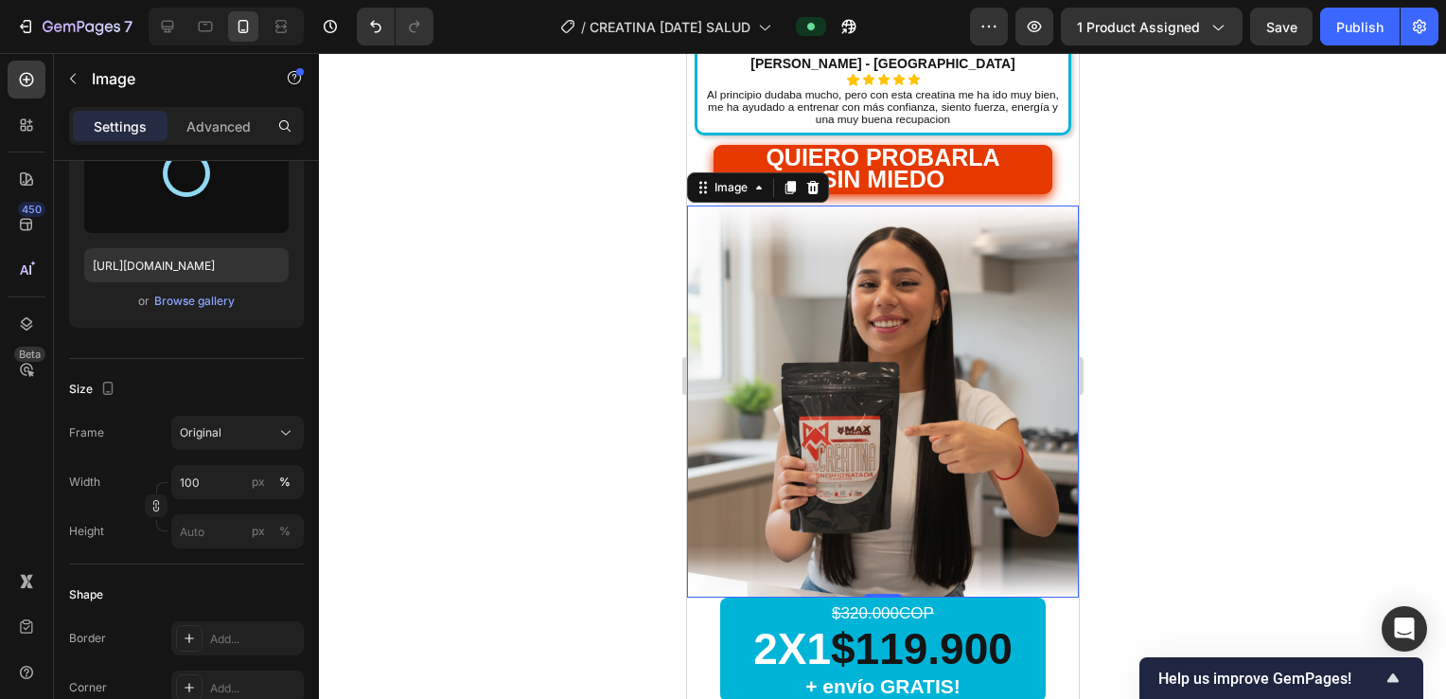
type input "[URL][DOMAIN_NAME]"
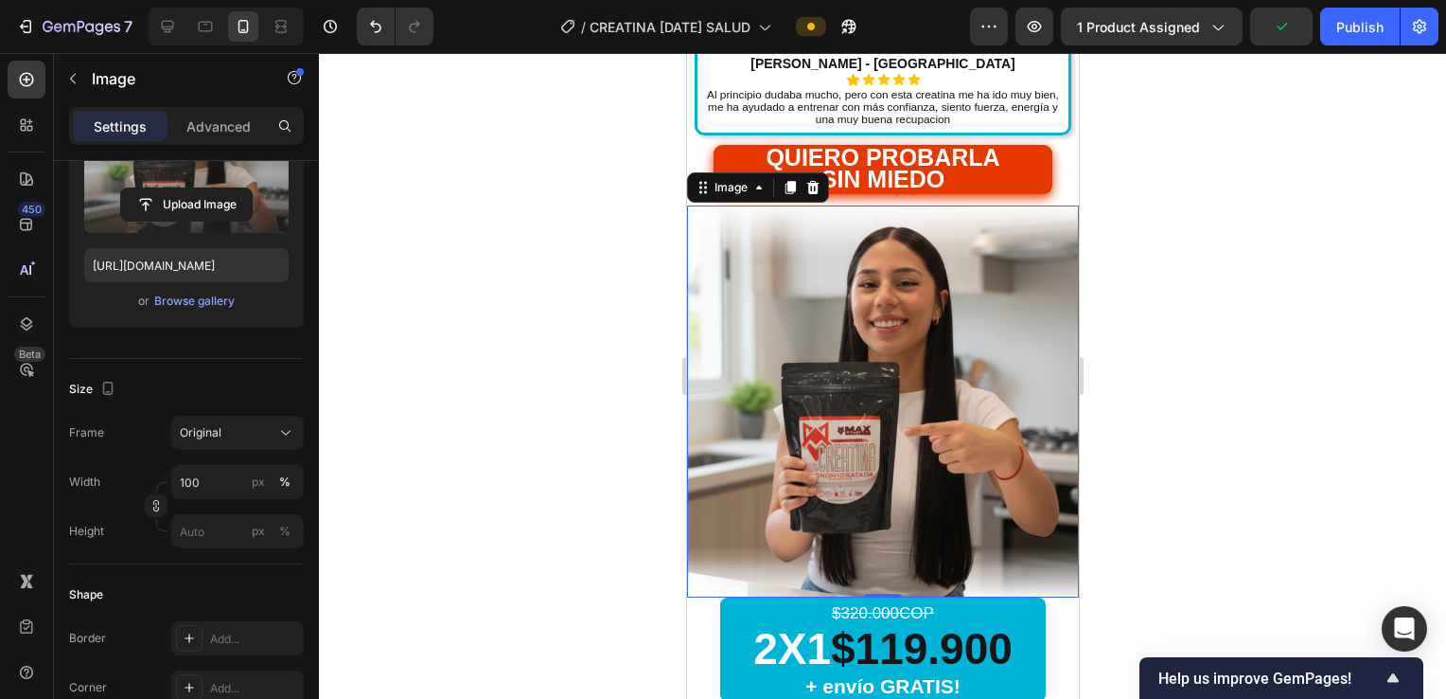
click at [1179, 293] on div at bounding box center [882, 376] width 1127 height 646
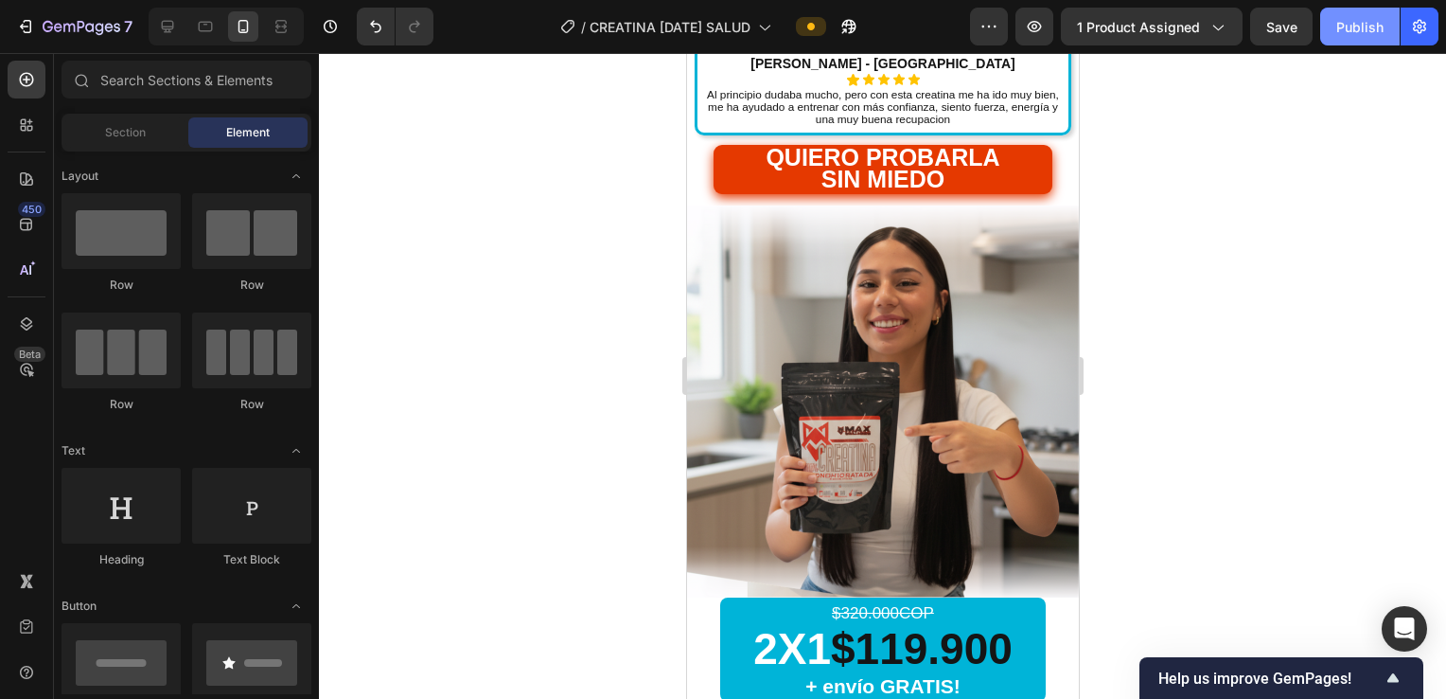
click at [1363, 32] on div "Publish" at bounding box center [1360, 27] width 47 height 20
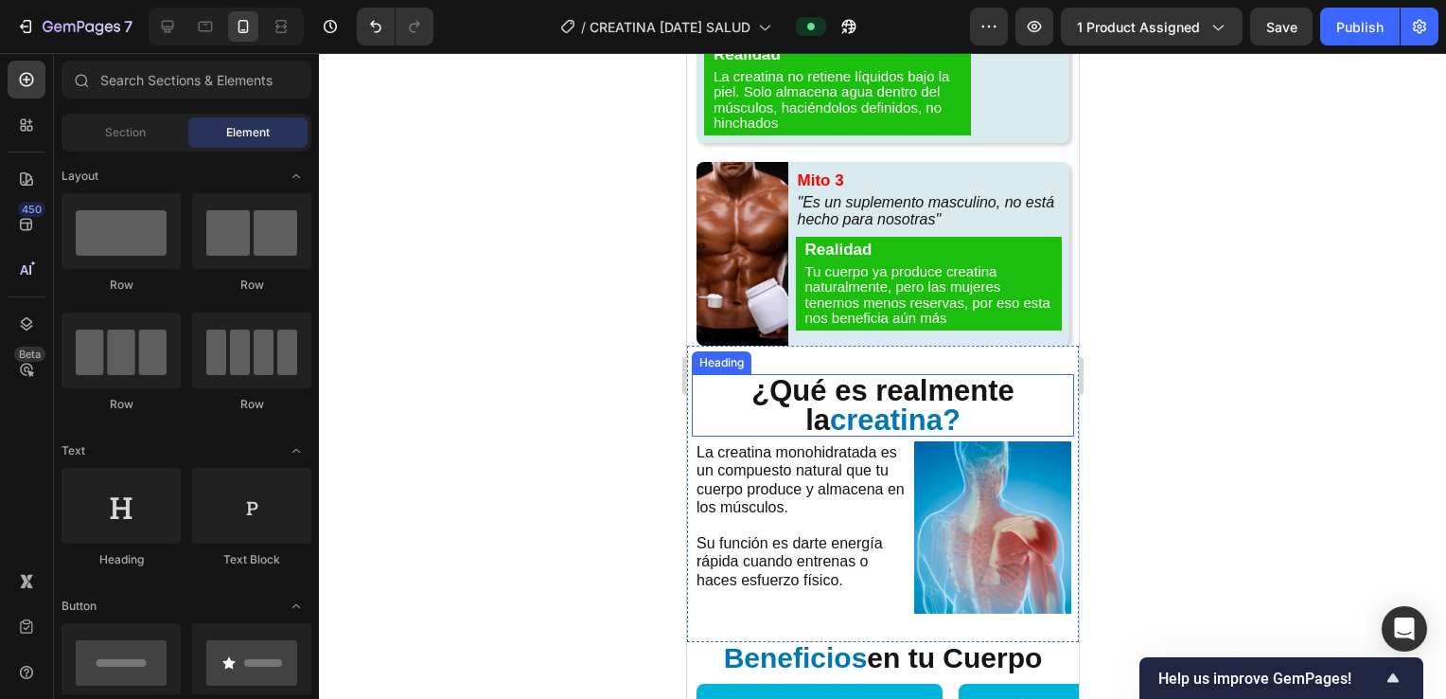
scroll to position [2713, 0]
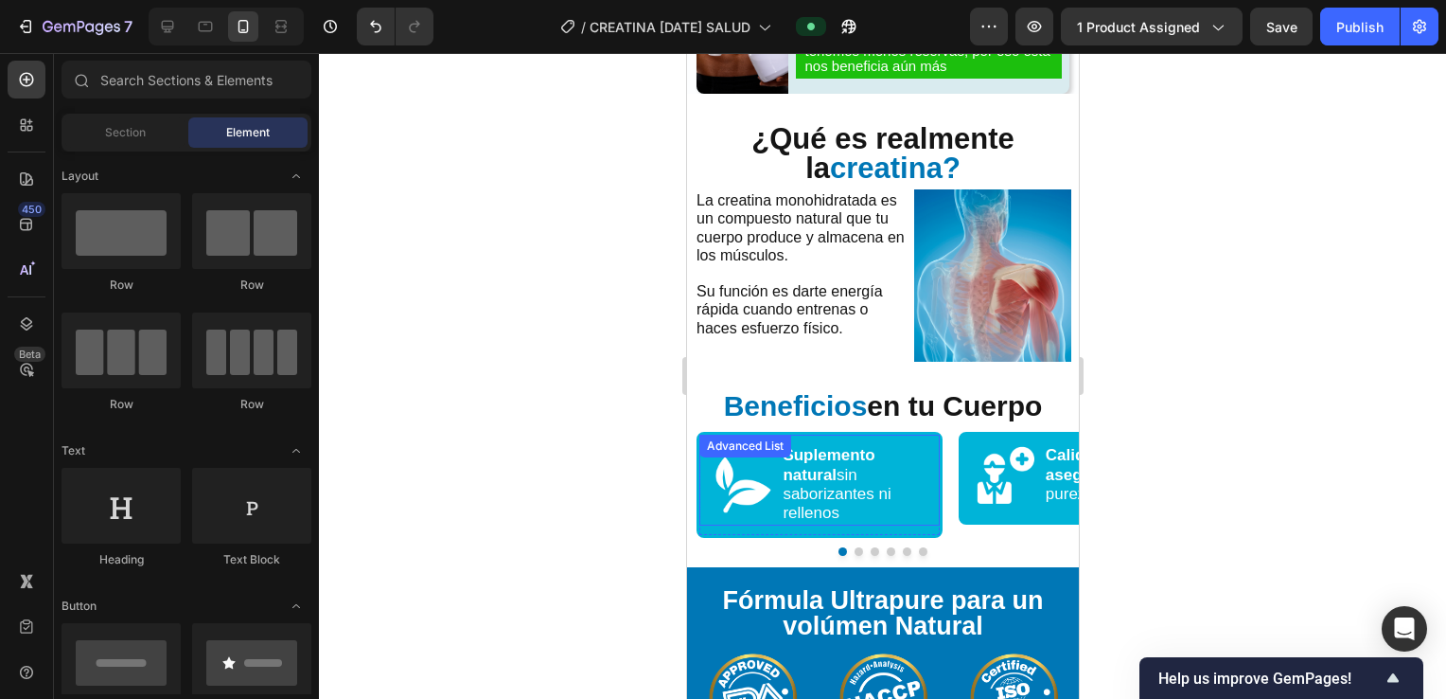
click at [734, 451] on div "Image" at bounding box center [738, 443] width 50 height 23
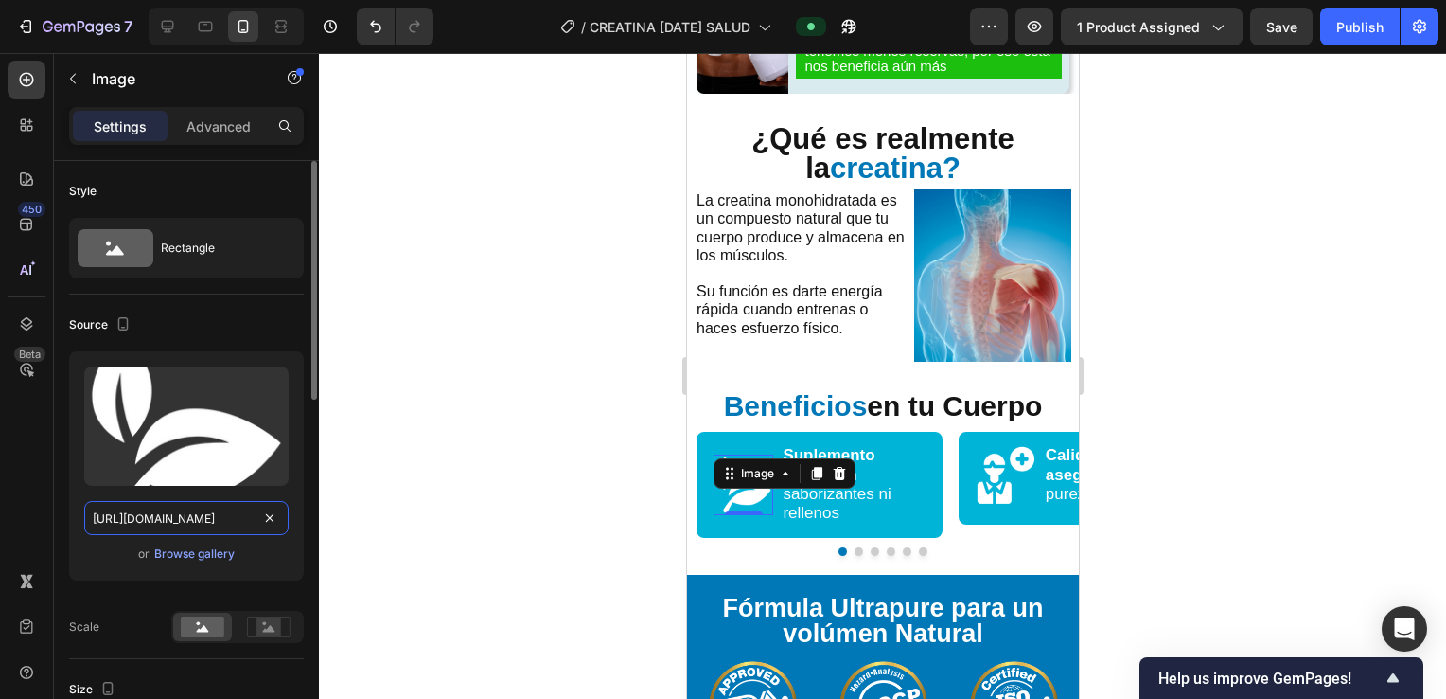
click at [188, 518] on input "[URL][DOMAIN_NAME]" at bounding box center [186, 518] width 204 height 34
paste input "[DOMAIN_NAME][URL]"
type input "[URL][DOMAIN_NAME]"
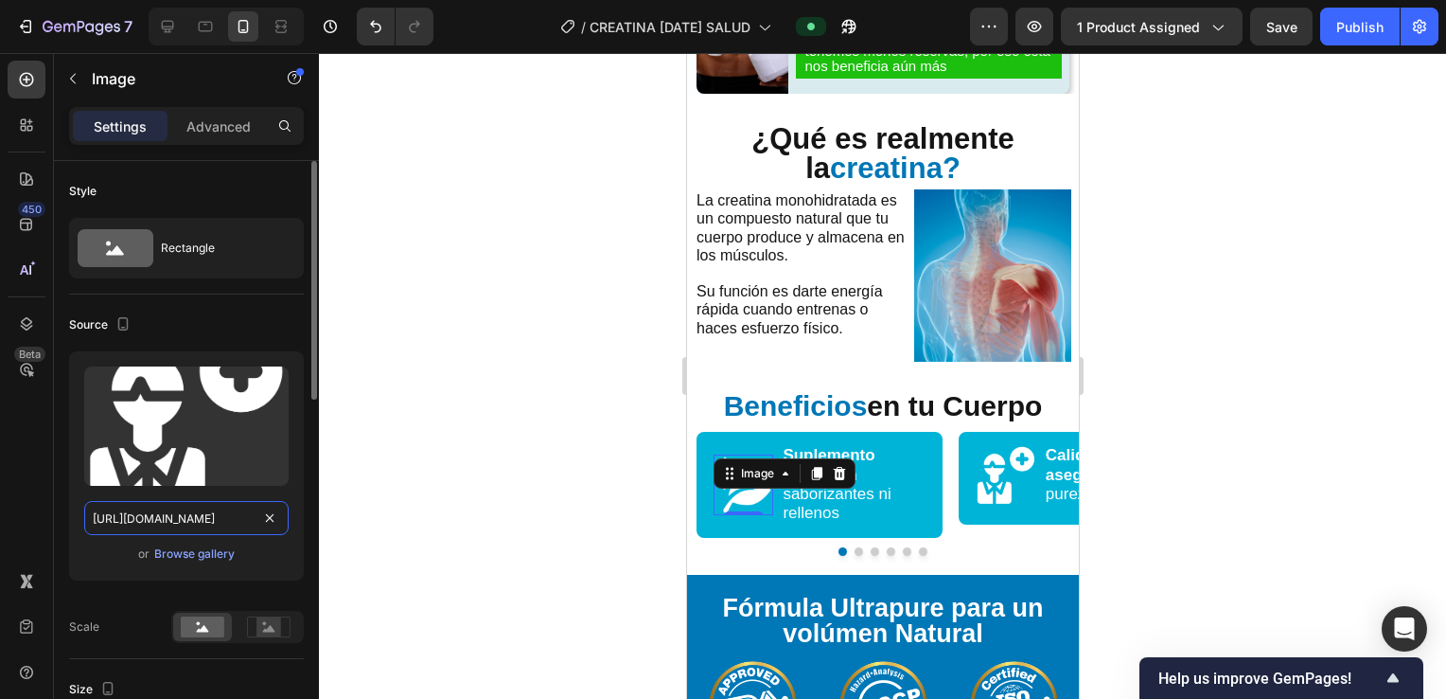
scroll to position [0, 136]
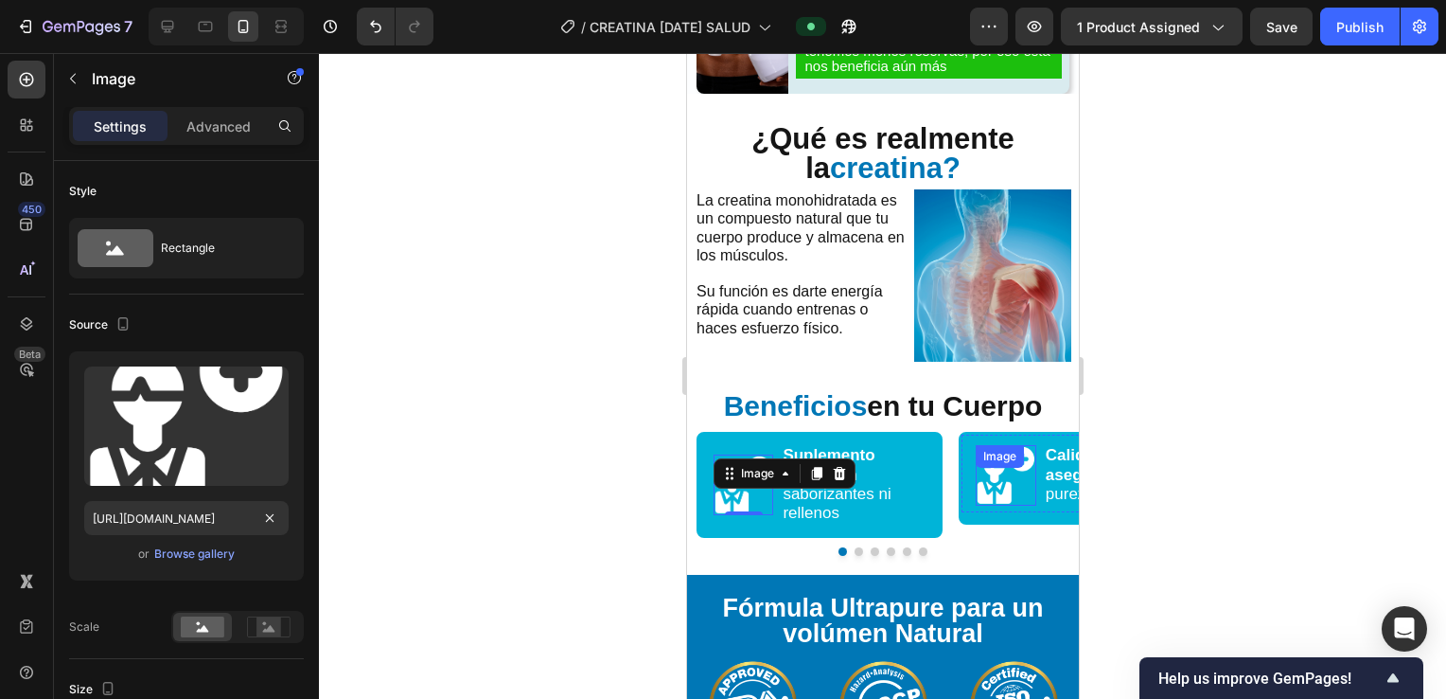
click at [1023, 463] on div "Image" at bounding box center [1005, 475] width 60 height 60
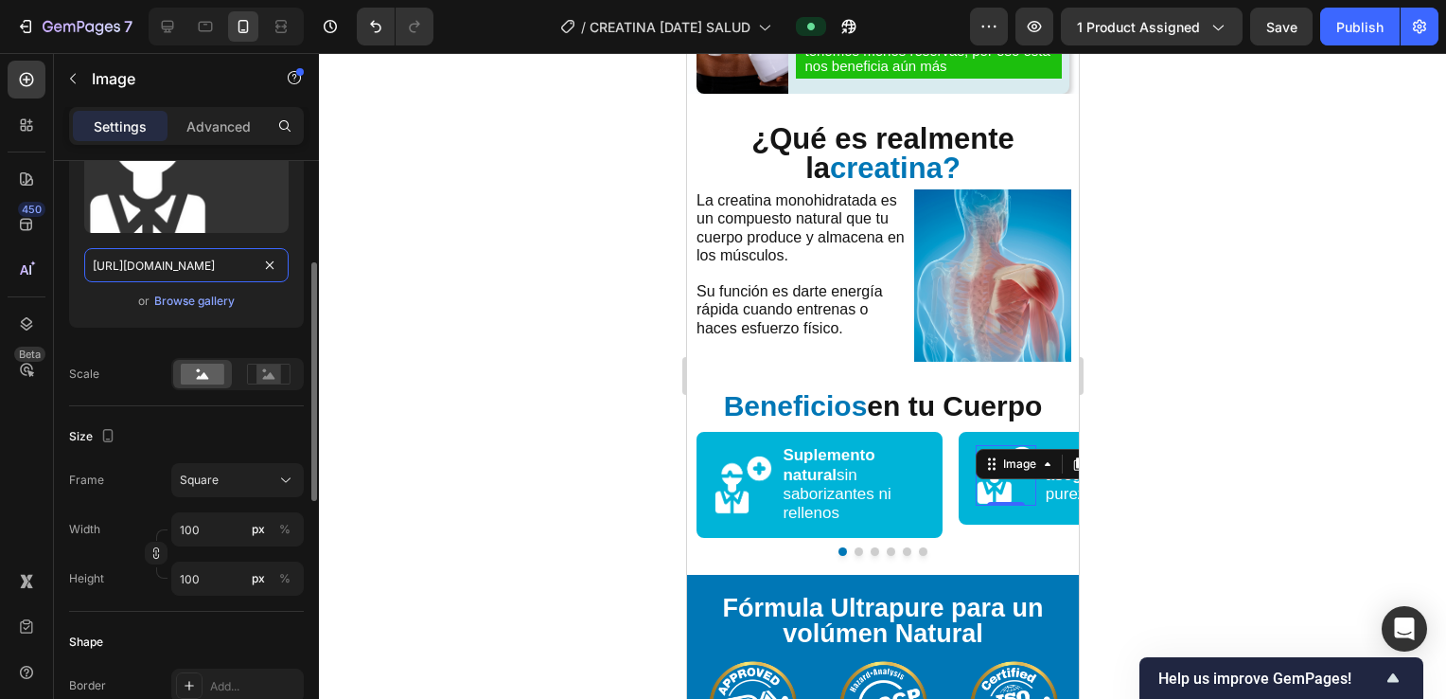
click at [161, 271] on input "[URL][DOMAIN_NAME]" at bounding box center [186, 265] width 204 height 34
paste input "[DOMAIN_NAME][URL]"
type input "[URL][DOMAIN_NAME]"
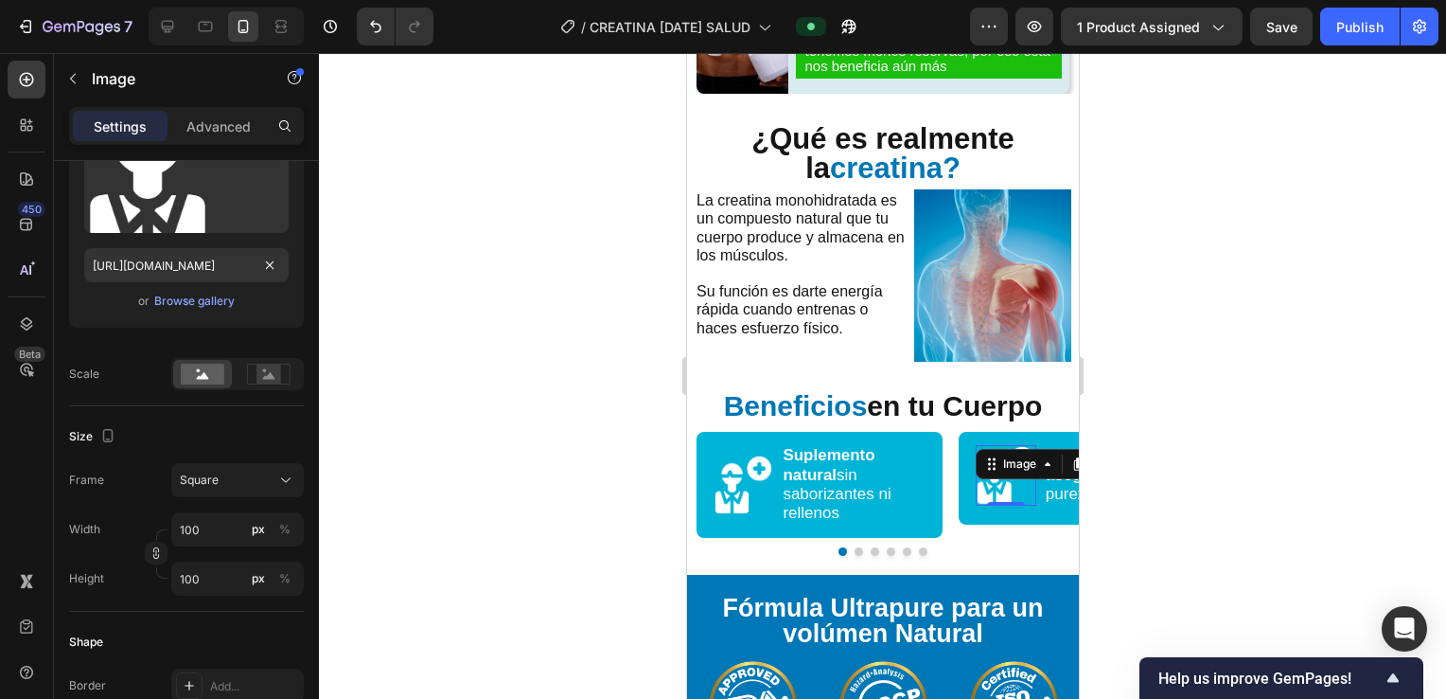
click at [530, 372] on div at bounding box center [882, 376] width 1127 height 646
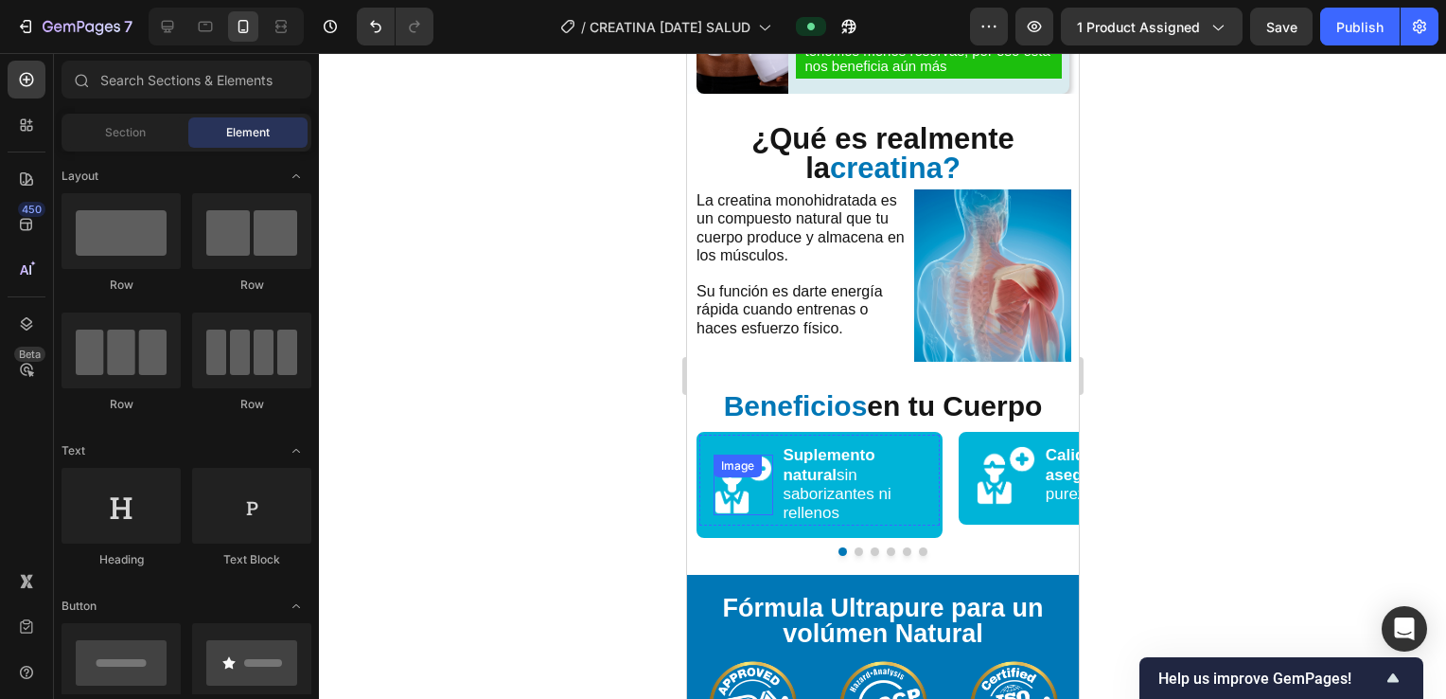
click at [754, 466] on img at bounding box center [743, 484] width 60 height 60
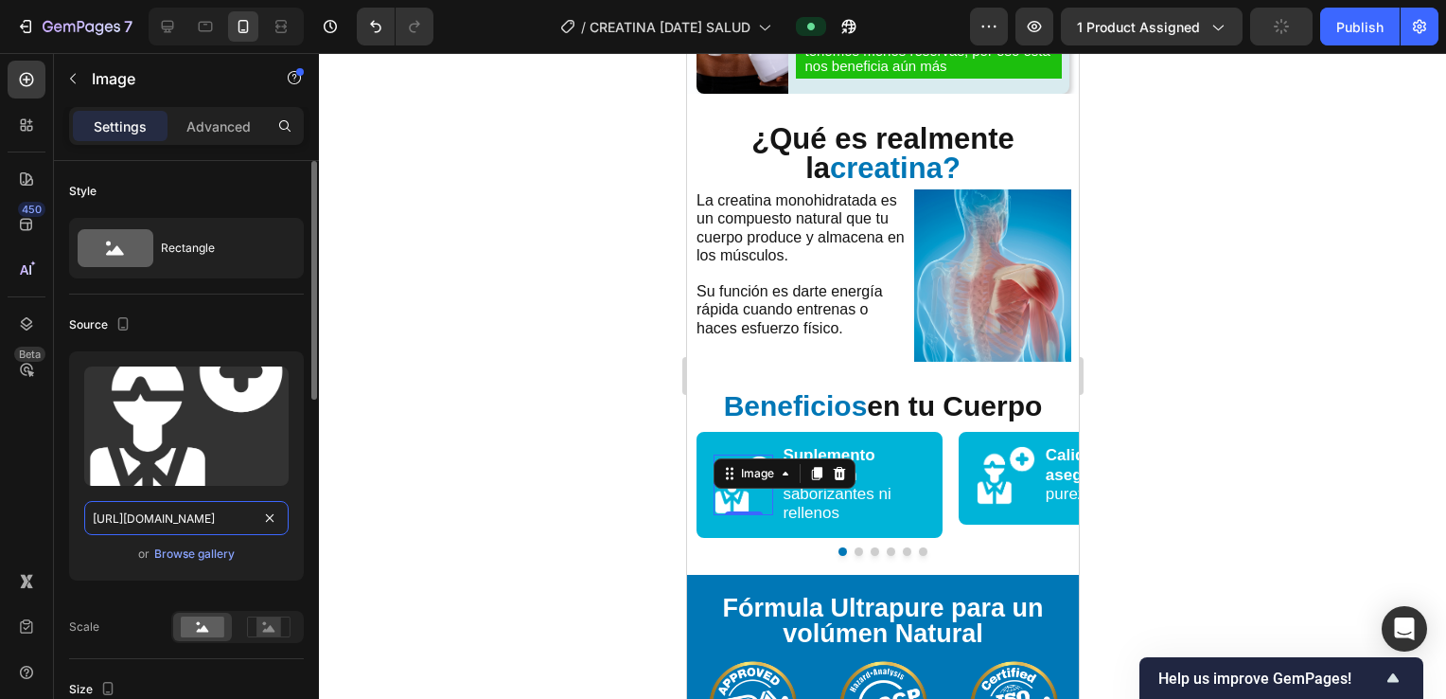
click at [169, 513] on input "[URL][DOMAIN_NAME]" at bounding box center [186, 518] width 204 height 34
paste input "21Kh93gJ/CREATINA-general-38"
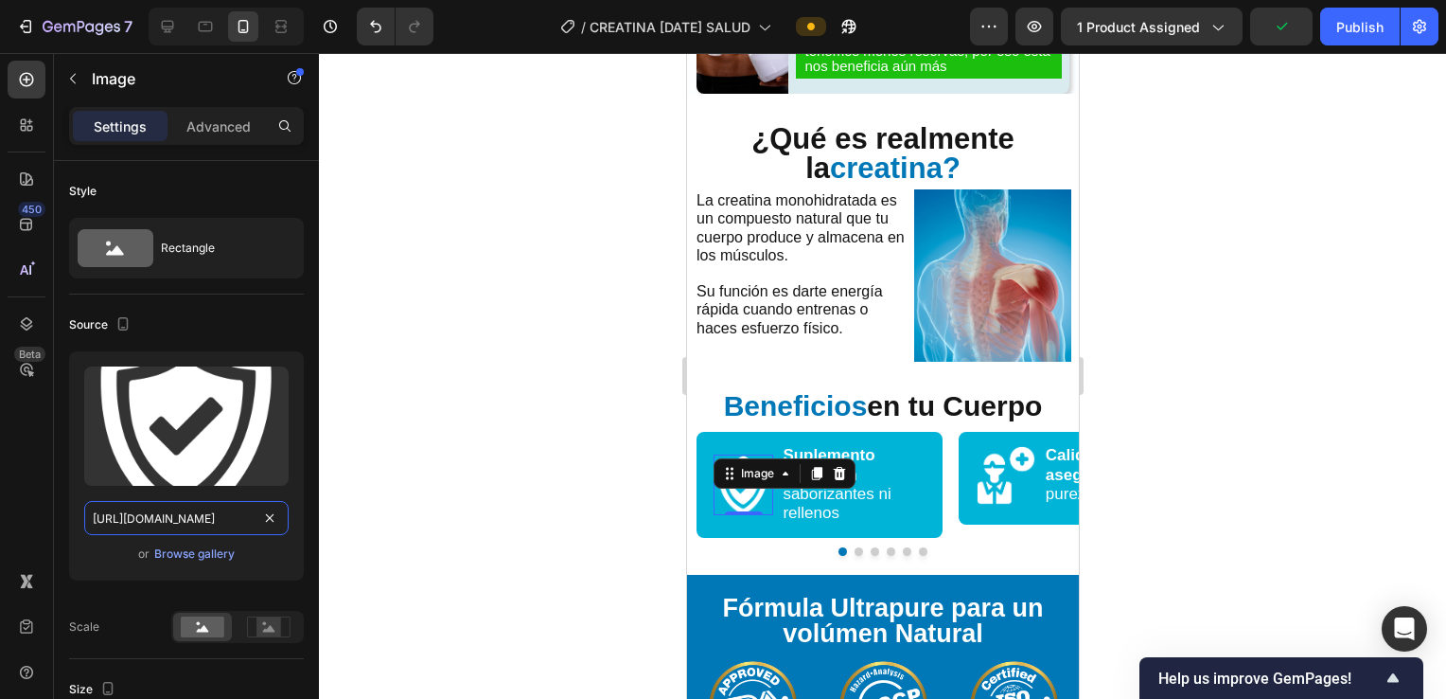
type input "[URL][DOMAIN_NAME]"
click at [559, 428] on div at bounding box center [882, 376] width 1127 height 646
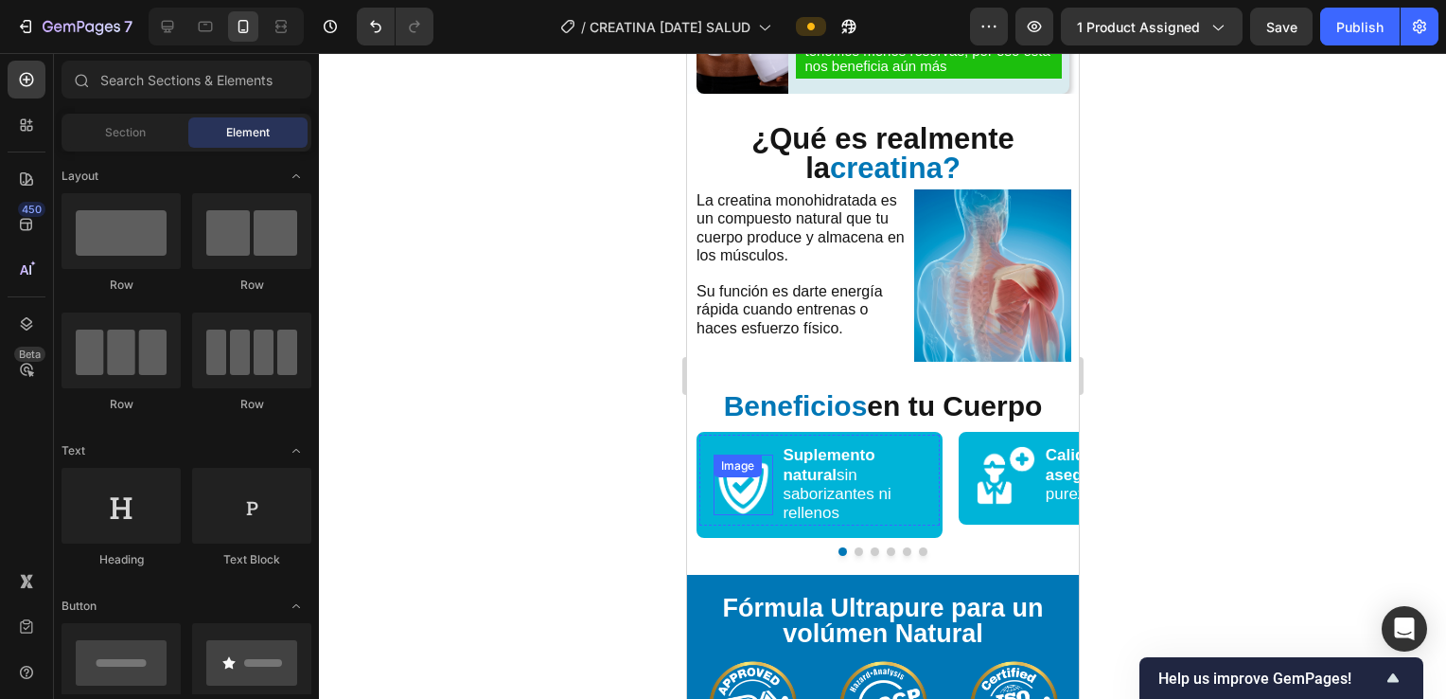
click at [766, 478] on img at bounding box center [743, 484] width 60 height 60
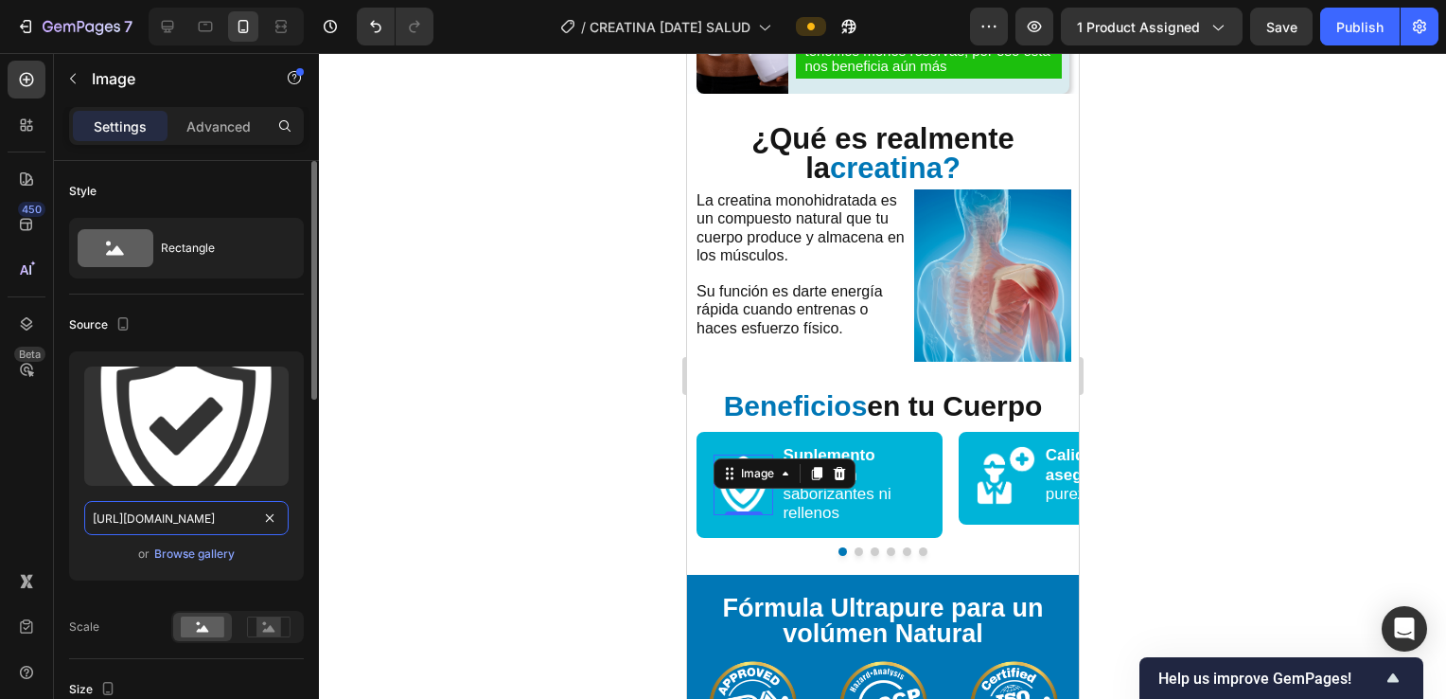
paste input "JRjRV2fL/CREATINA-general-40"
type input "[URL][DOMAIN_NAME]"
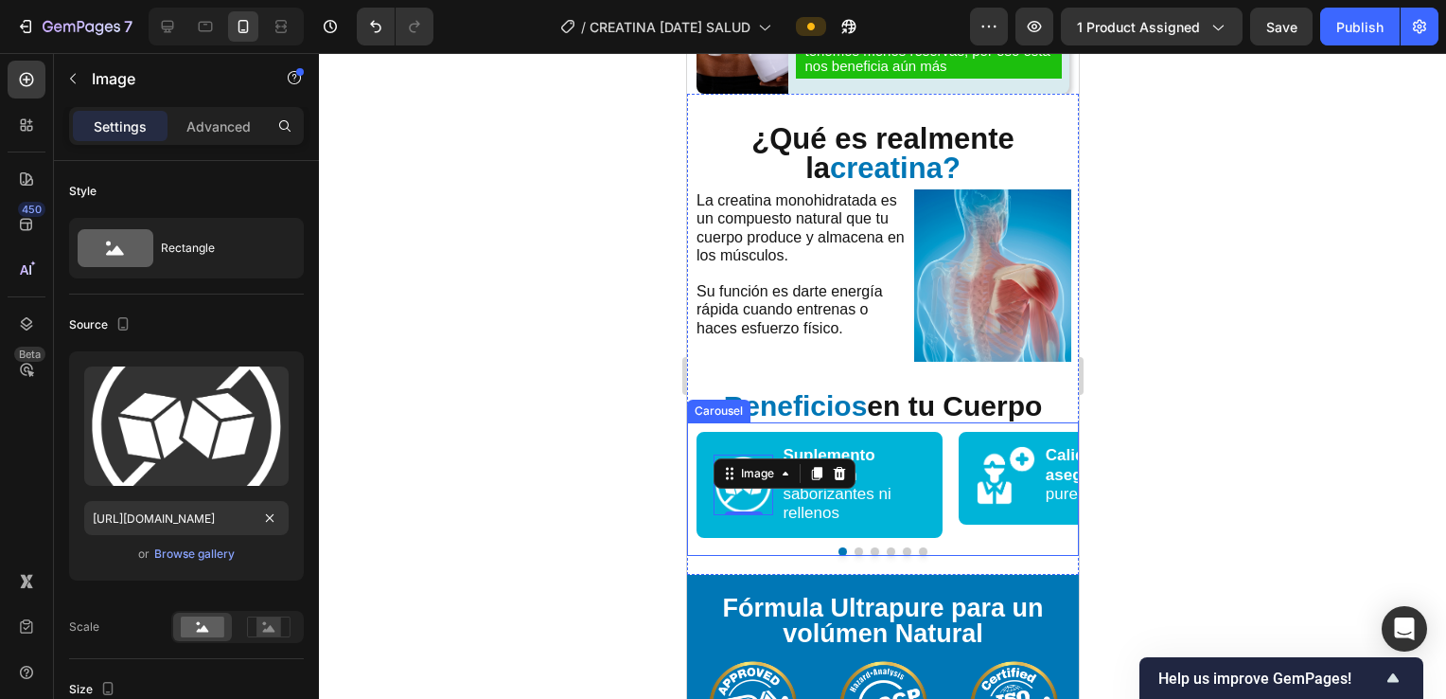
click at [871, 547] on button "Dot" at bounding box center [874, 551] width 9 height 9
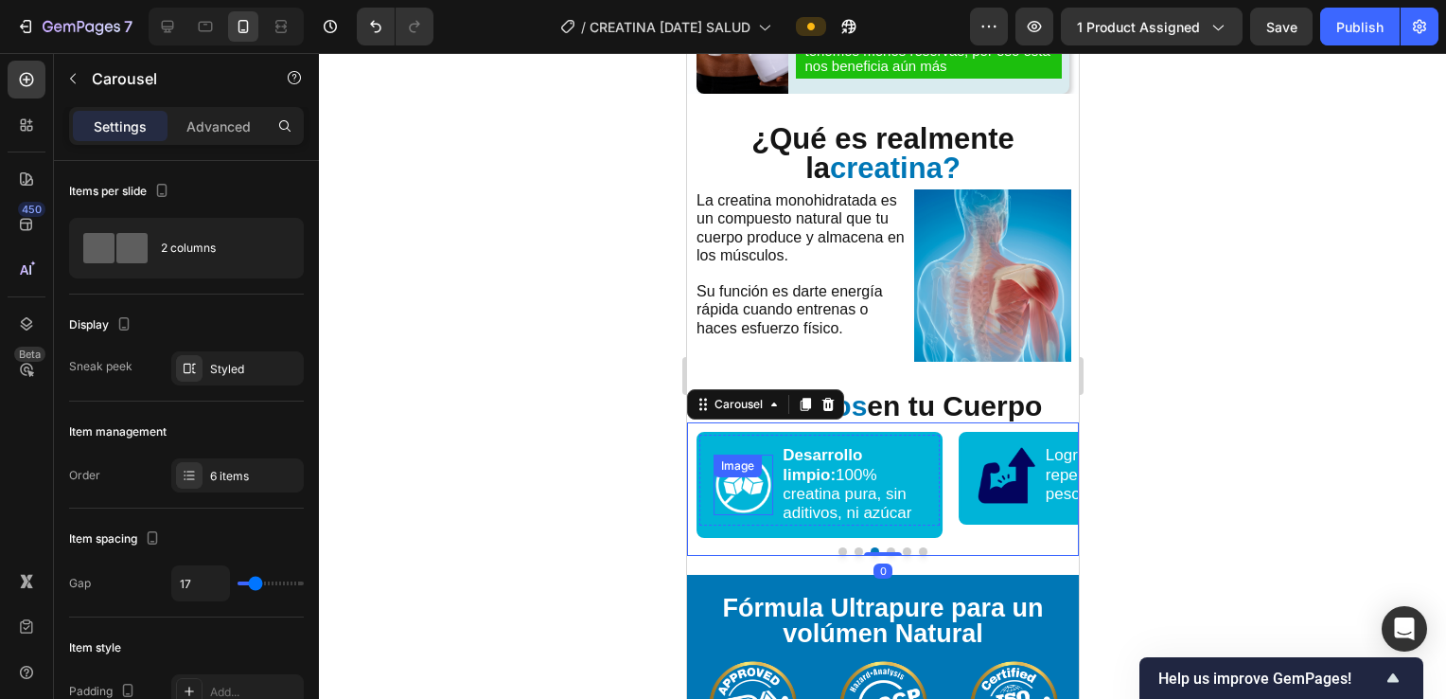
click at [718, 491] on img at bounding box center [743, 484] width 60 height 60
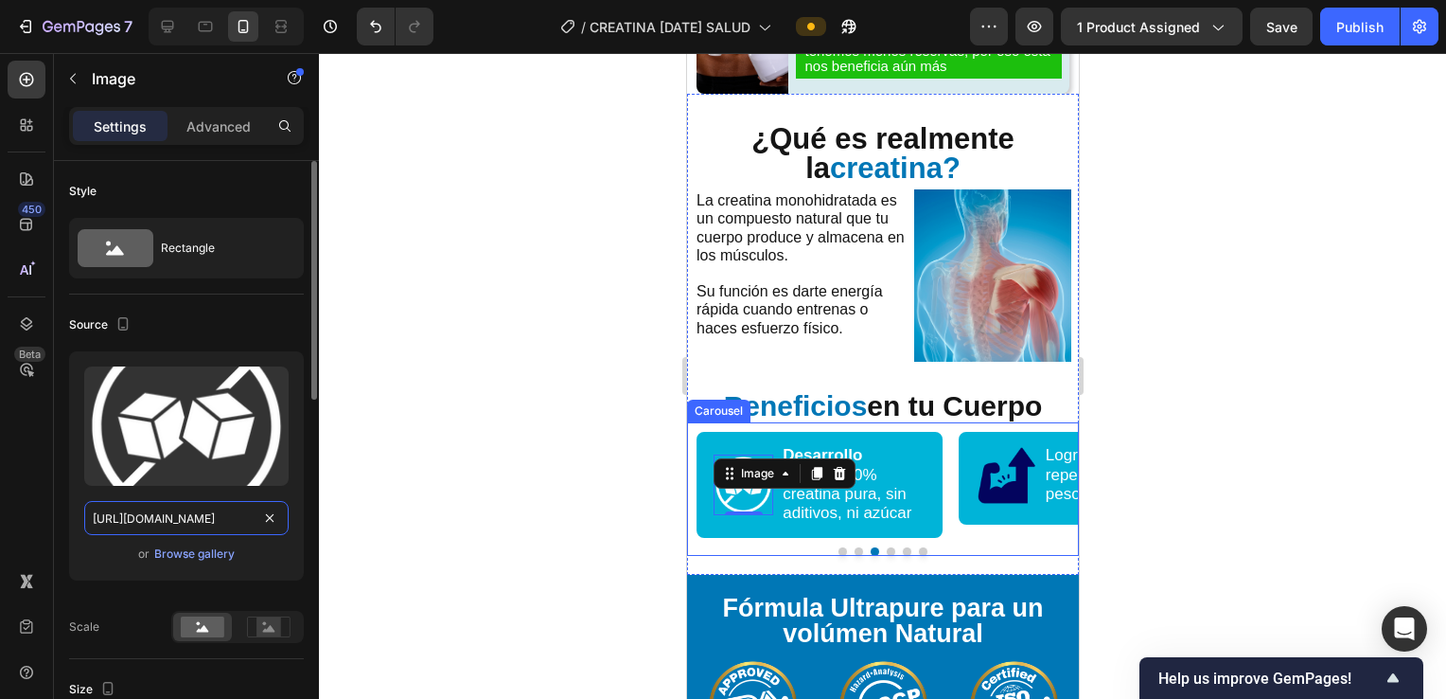
click at [213, 510] on input "[URL][DOMAIN_NAME]" at bounding box center [186, 518] width 204 height 34
paste input "[DOMAIN_NAME][URL]"
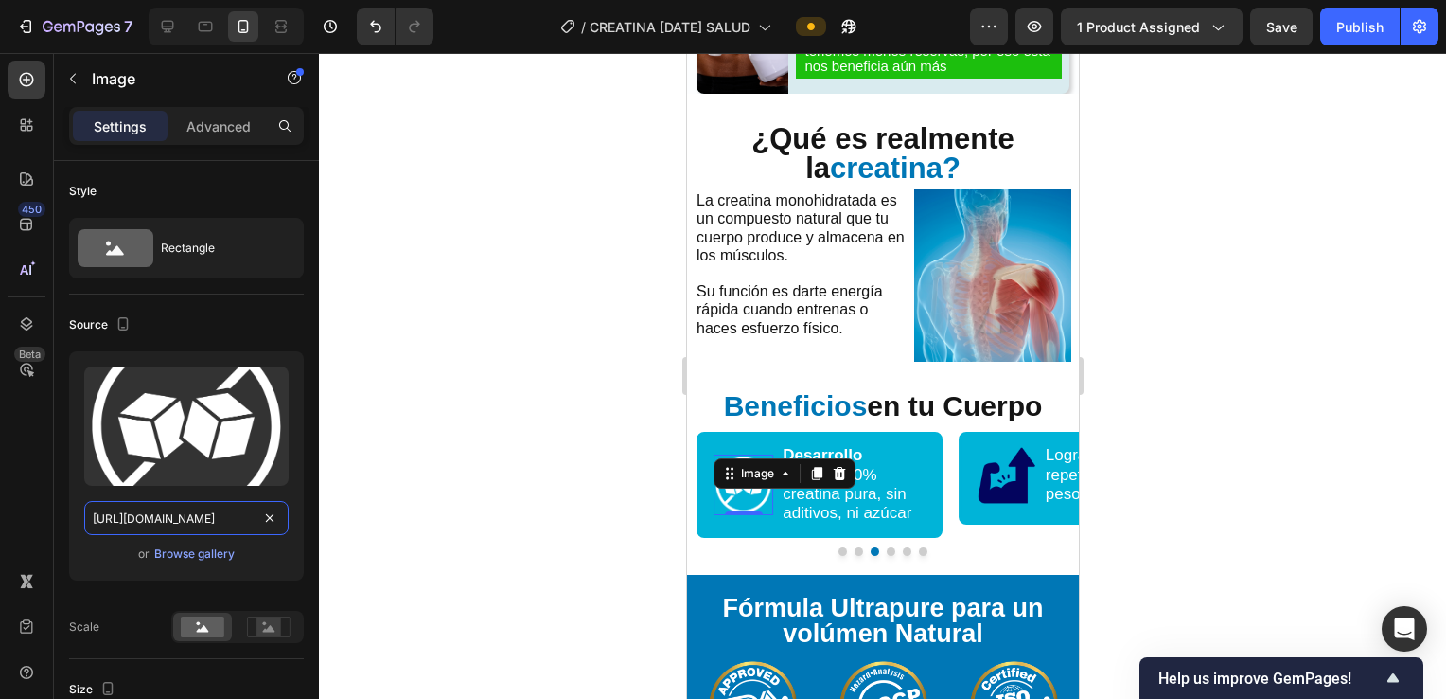
type input "[URL][DOMAIN_NAME]"
click at [978, 468] on img at bounding box center [1005, 475] width 60 height 60
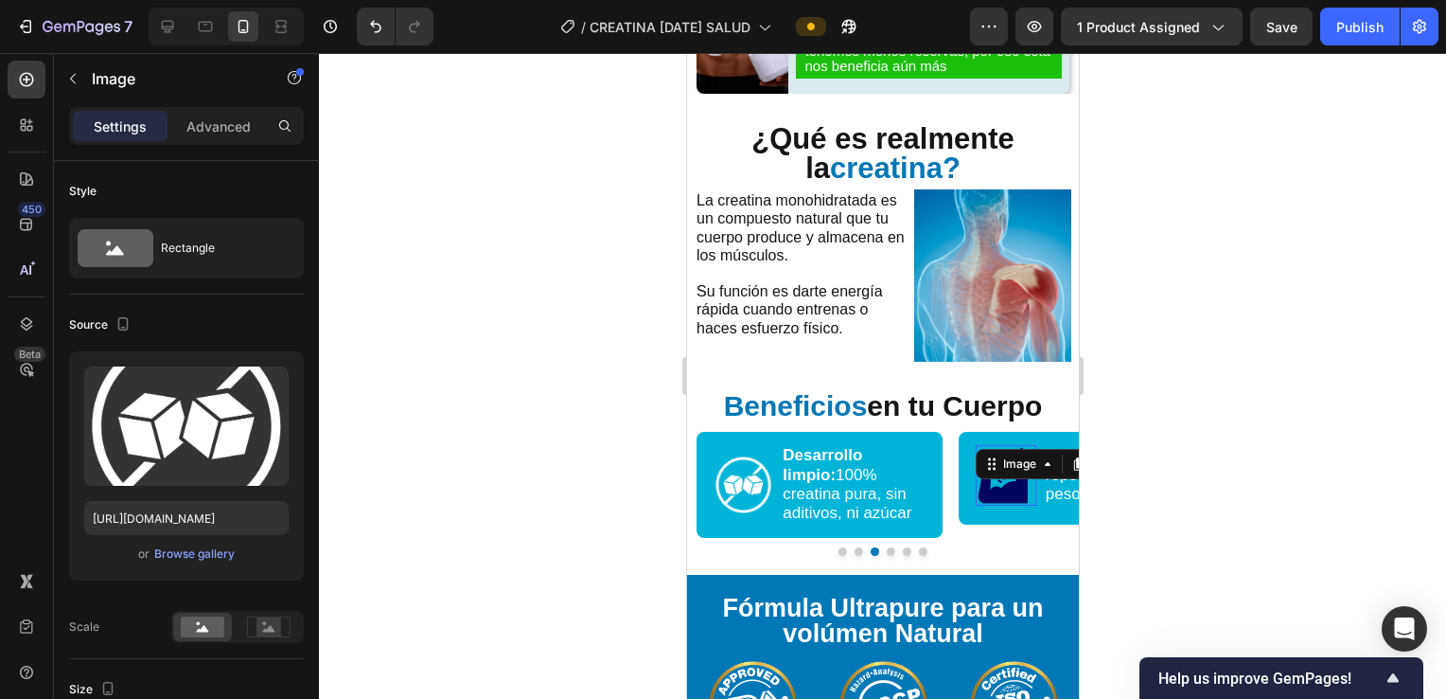
scroll to position [253, 0]
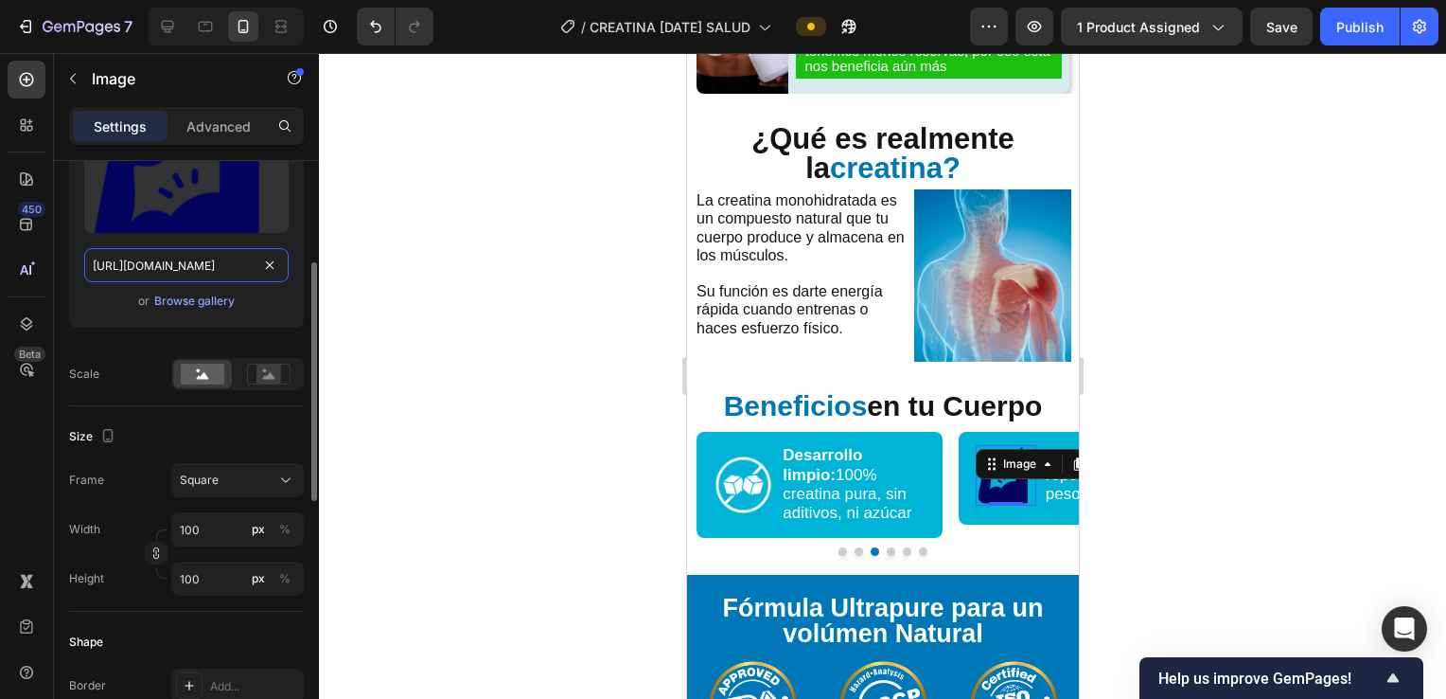
click at [176, 271] on input "[URL][DOMAIN_NAME]" at bounding box center [186, 265] width 204 height 34
paste input "[DOMAIN_NAME][URL]"
type input "[URL][DOMAIN_NAME]"
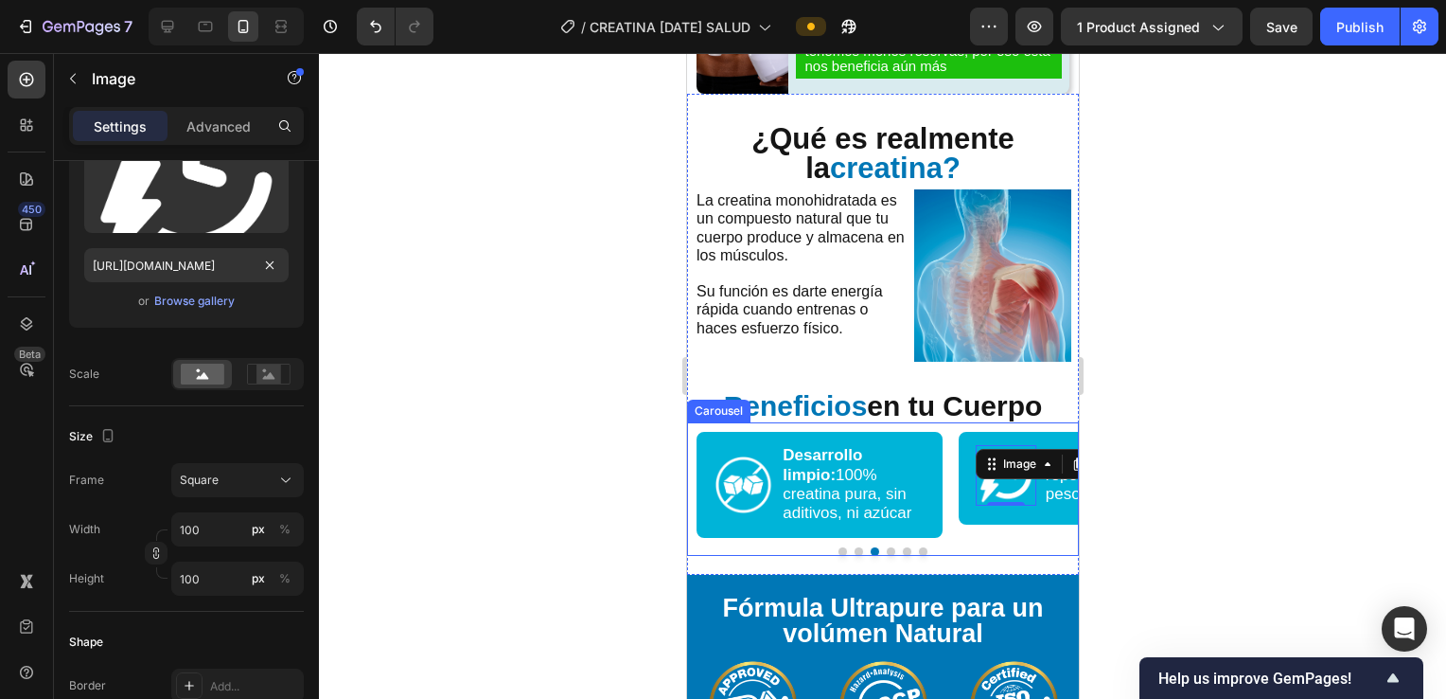
click at [912, 532] on div "Image Desarrollo limpio: 100% creatina pura, sin aditivos, ni azúcar Text Block…" at bounding box center [809, 494] width 246 height 125
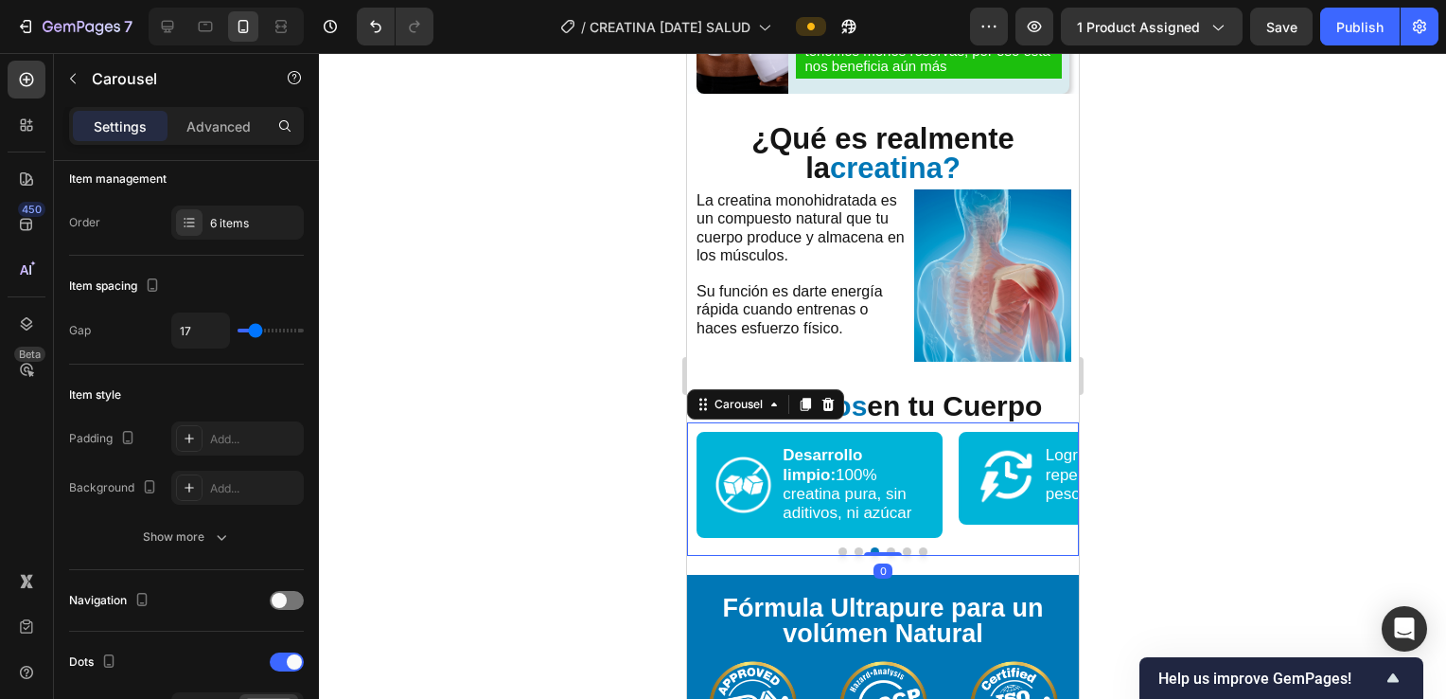
scroll to position [0, 0]
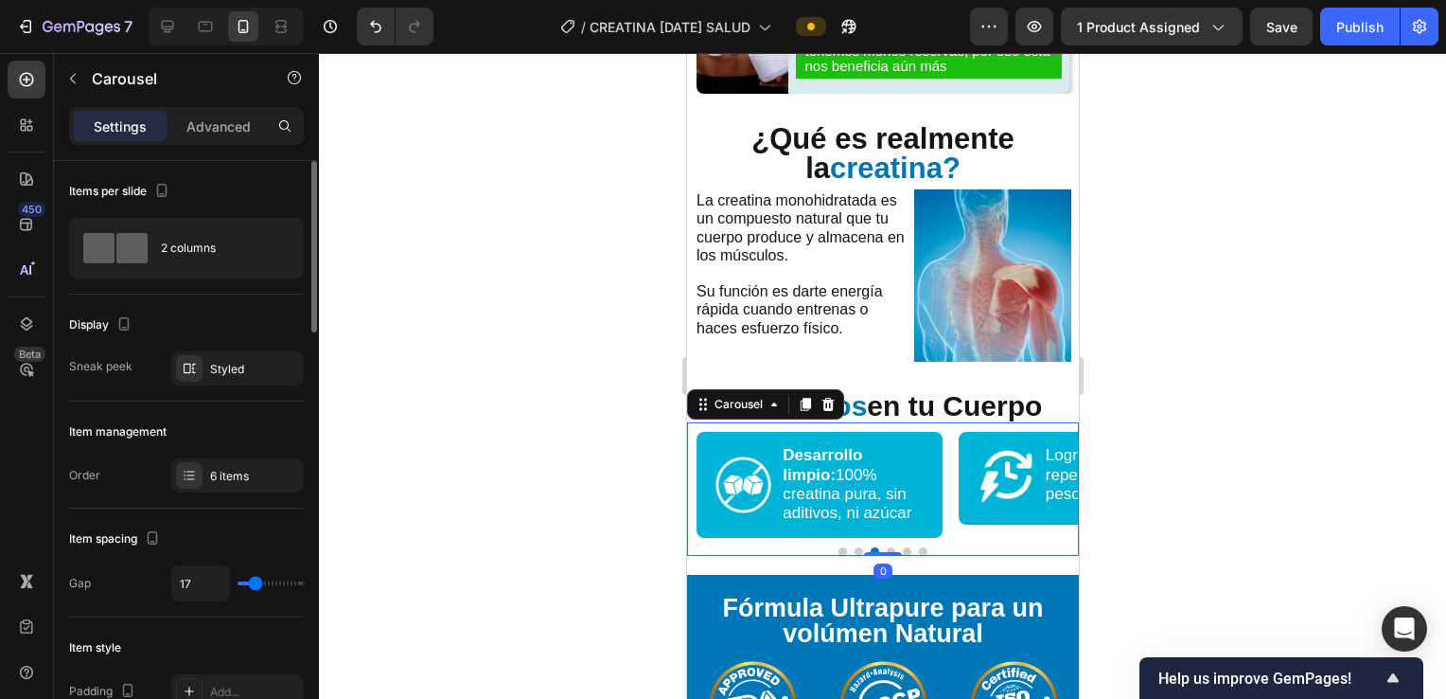
click at [918, 547] on button "Dot" at bounding box center [922, 551] width 9 height 9
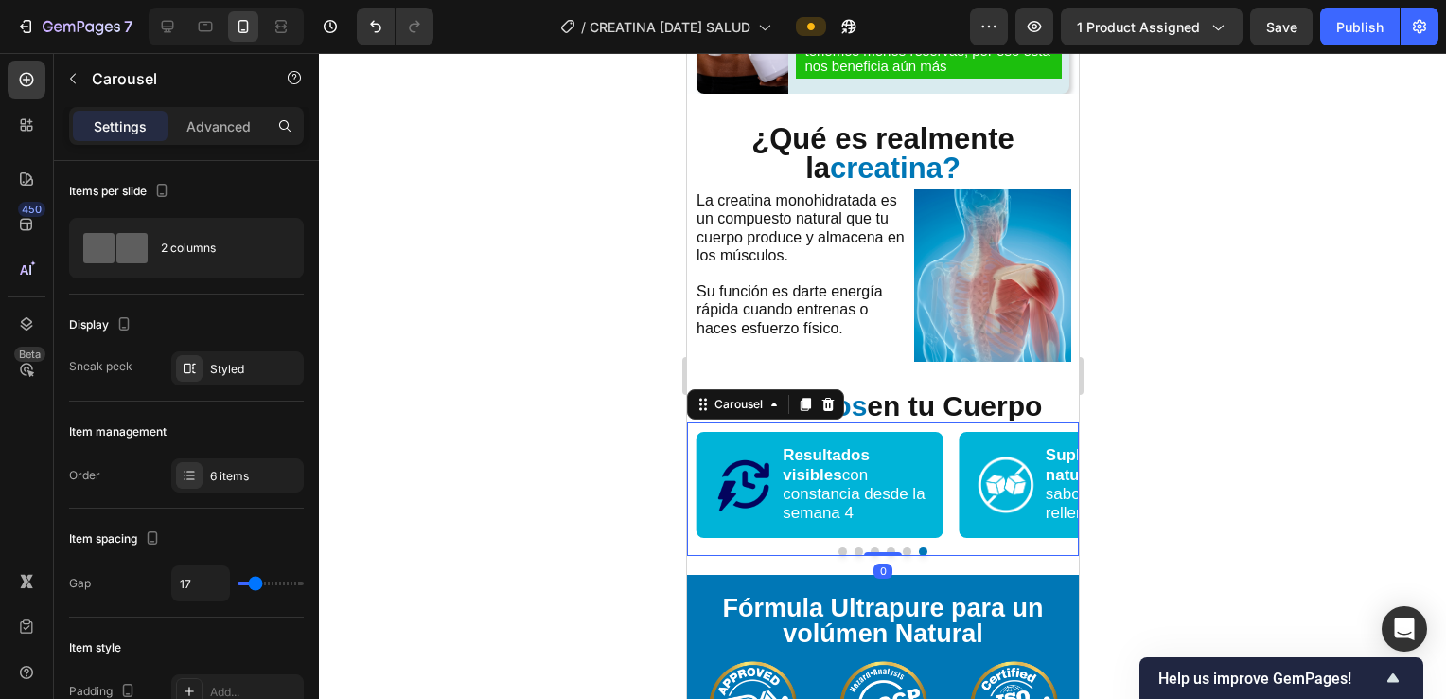
click at [754, 464] on div "Image" at bounding box center [743, 484] width 60 height 60
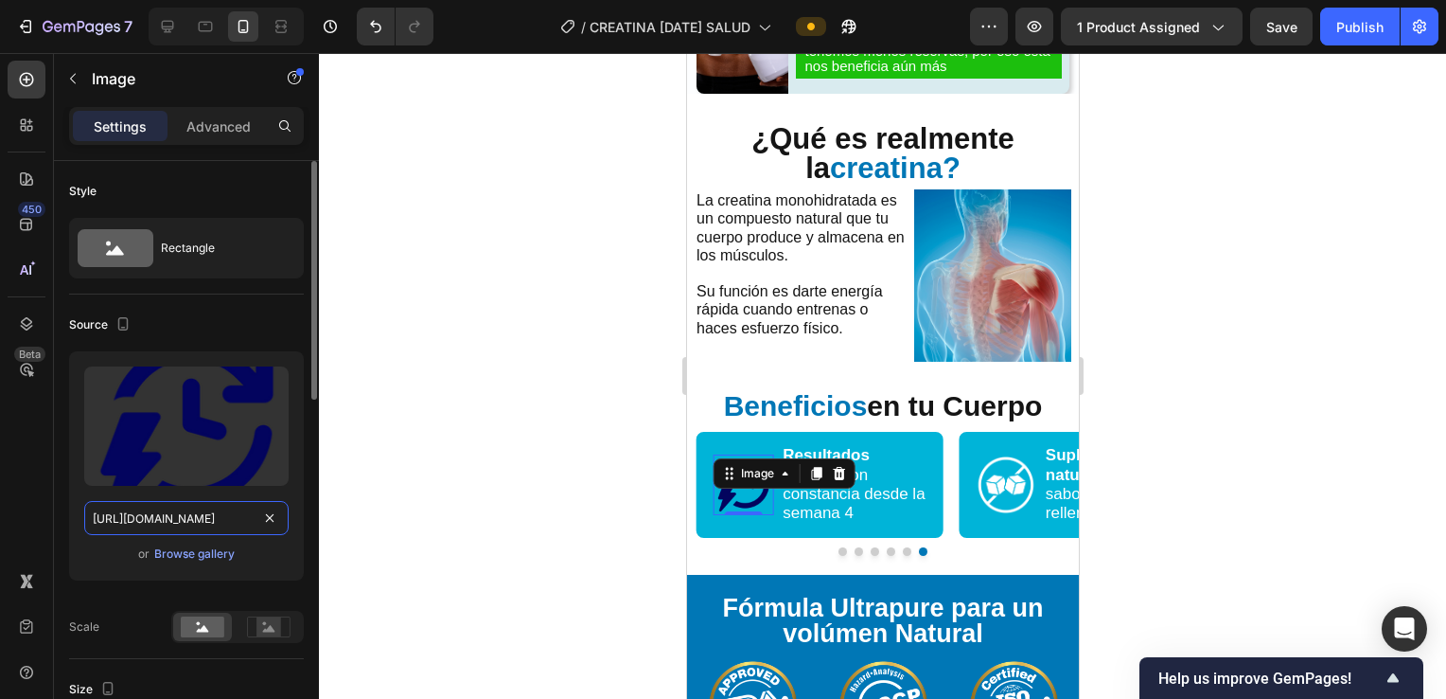
click at [193, 517] on input "[URL][DOMAIN_NAME]" at bounding box center [186, 518] width 204 height 34
paste input "[DOMAIN_NAME][URL]"
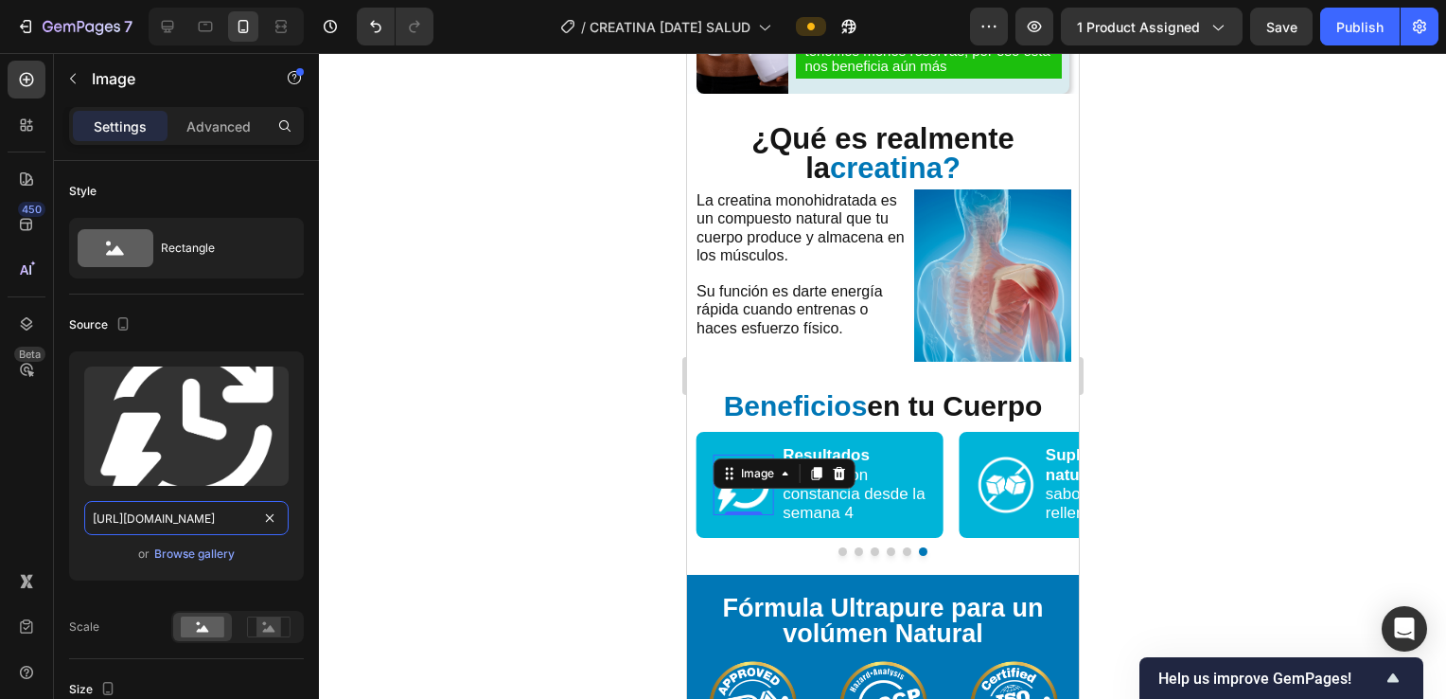
type input "[URL][DOMAIN_NAME]"
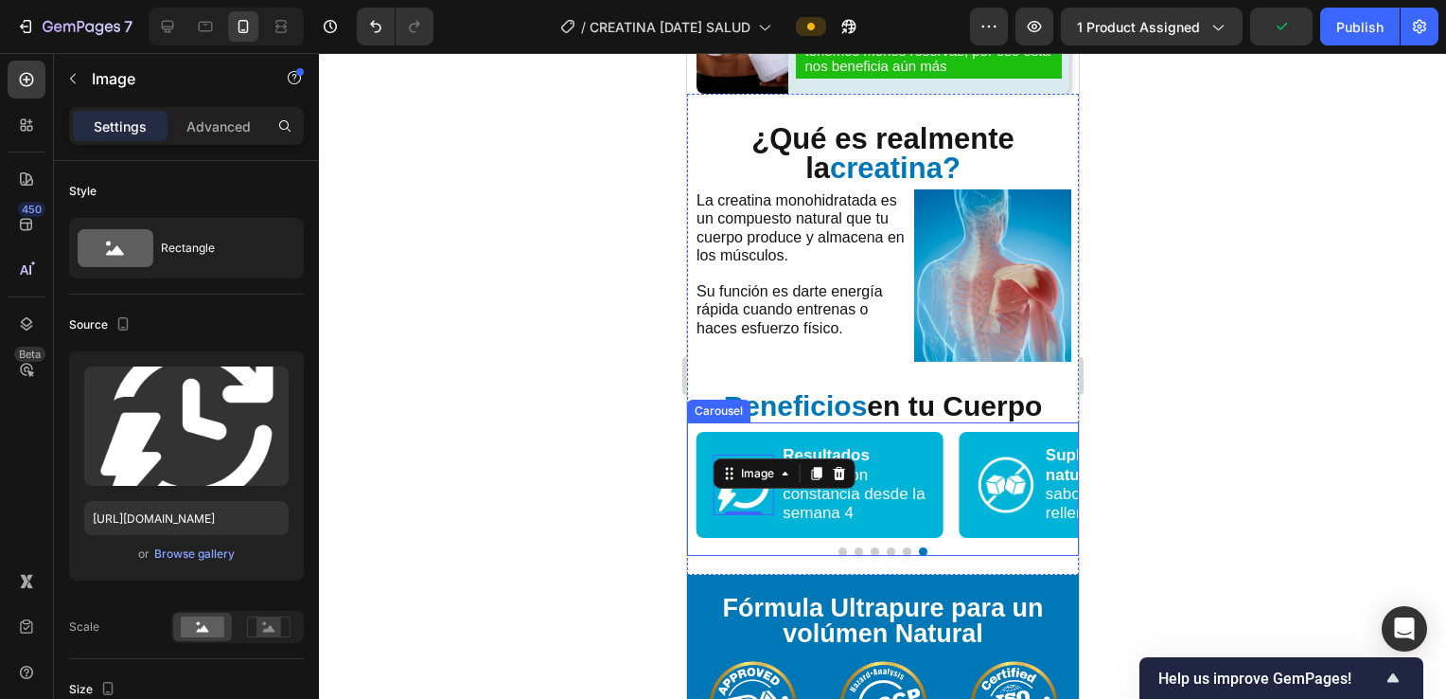
click at [902, 547] on button "Dot" at bounding box center [906, 551] width 9 height 9
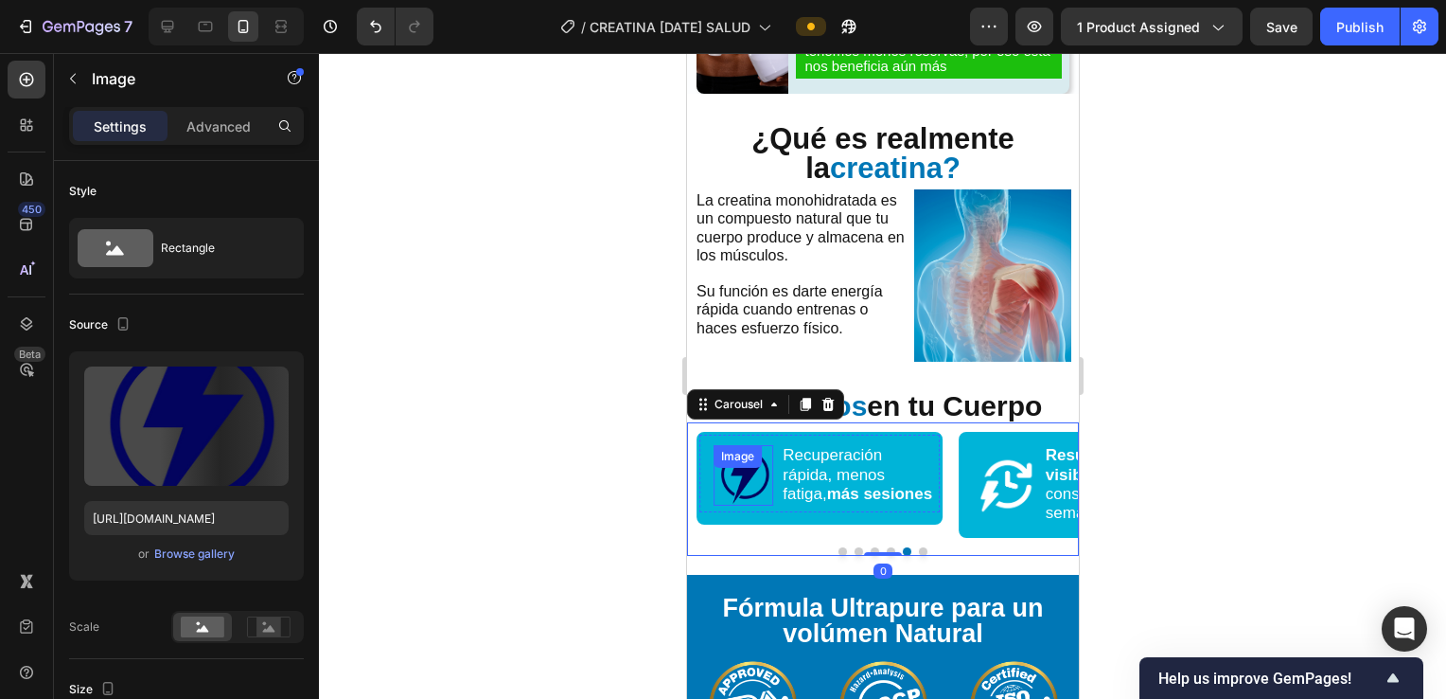
click at [756, 470] on img at bounding box center [743, 475] width 60 height 60
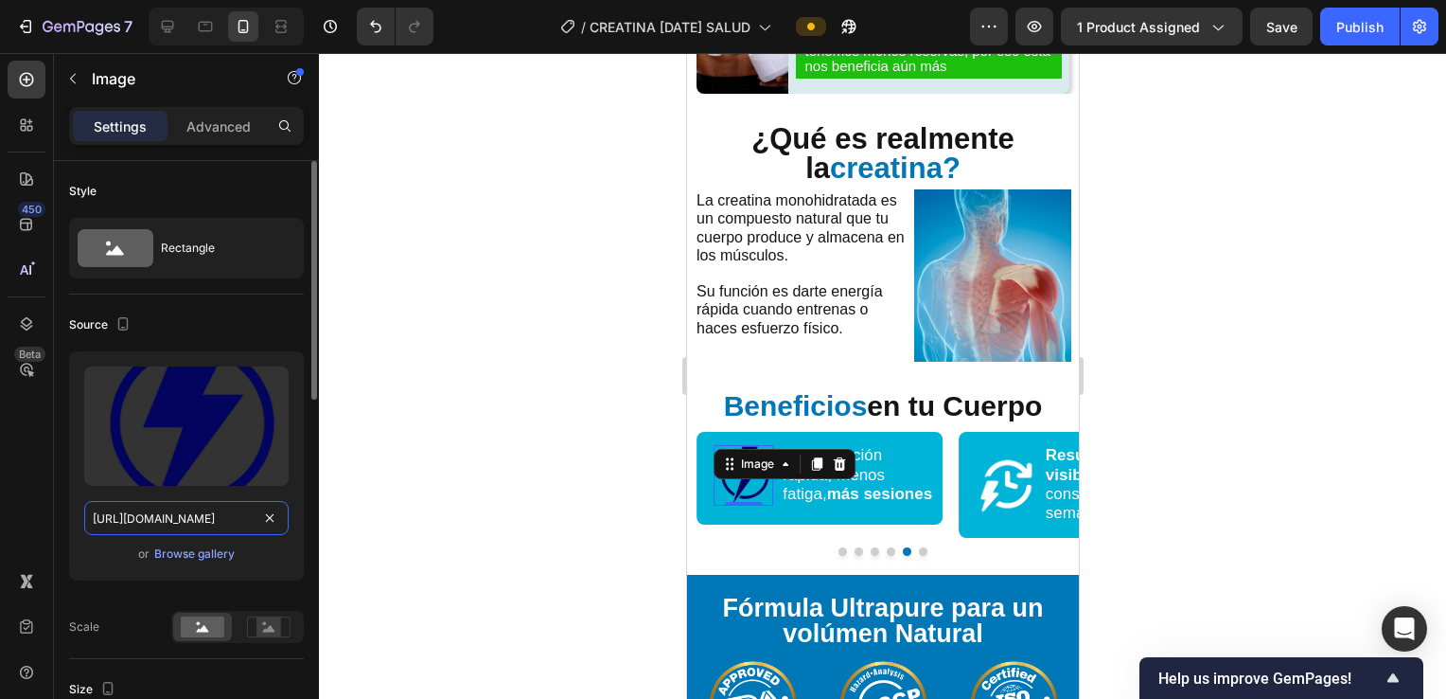
click at [224, 505] on input "[URL][DOMAIN_NAME]" at bounding box center [186, 518] width 204 height 34
paste input "[DOMAIN_NAME][URL]"
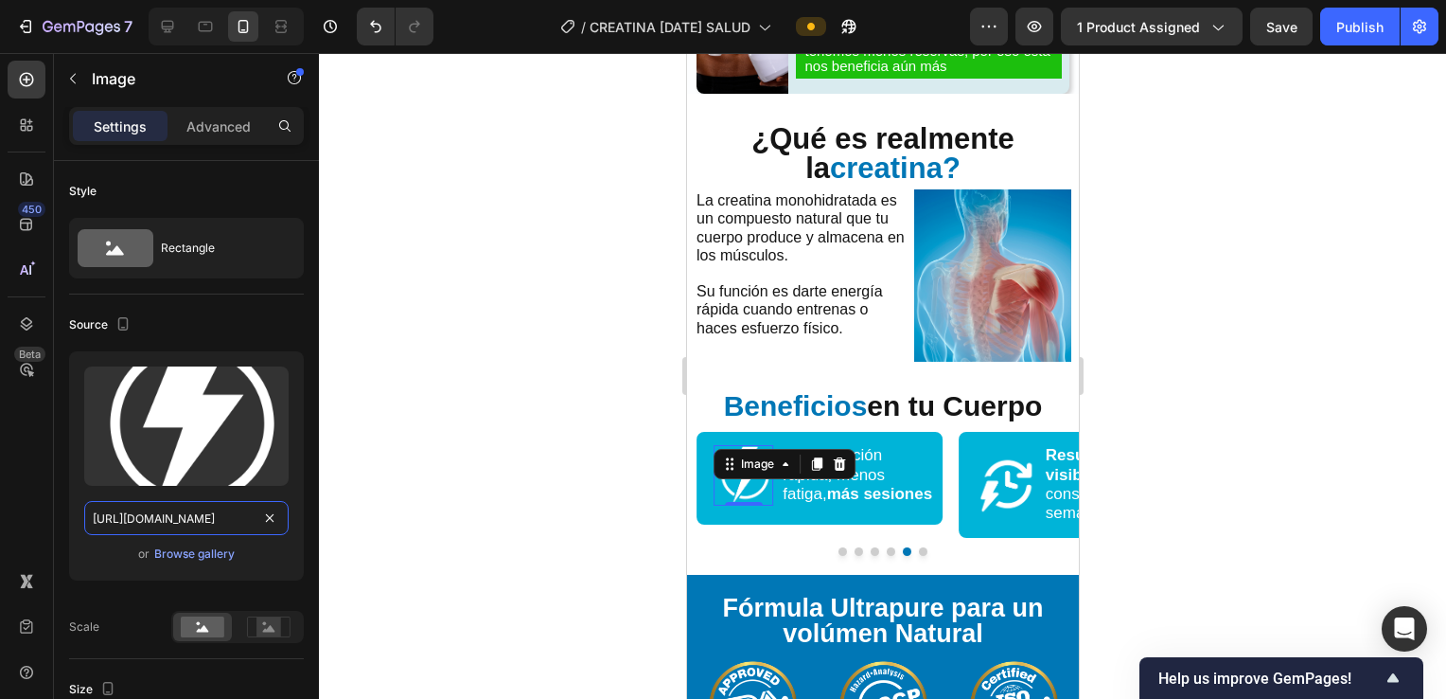
type input "[URL][DOMAIN_NAME]"
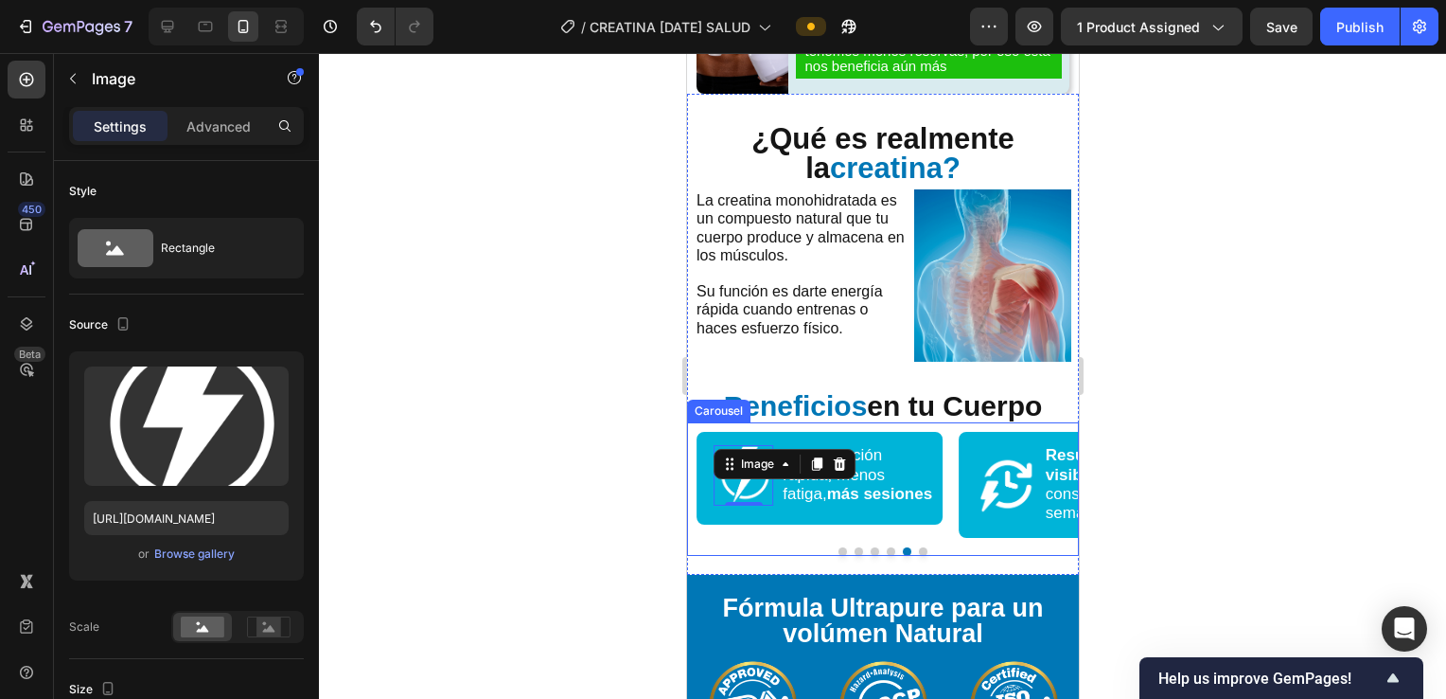
click at [886, 547] on button "Dot" at bounding box center [890, 551] width 9 height 9
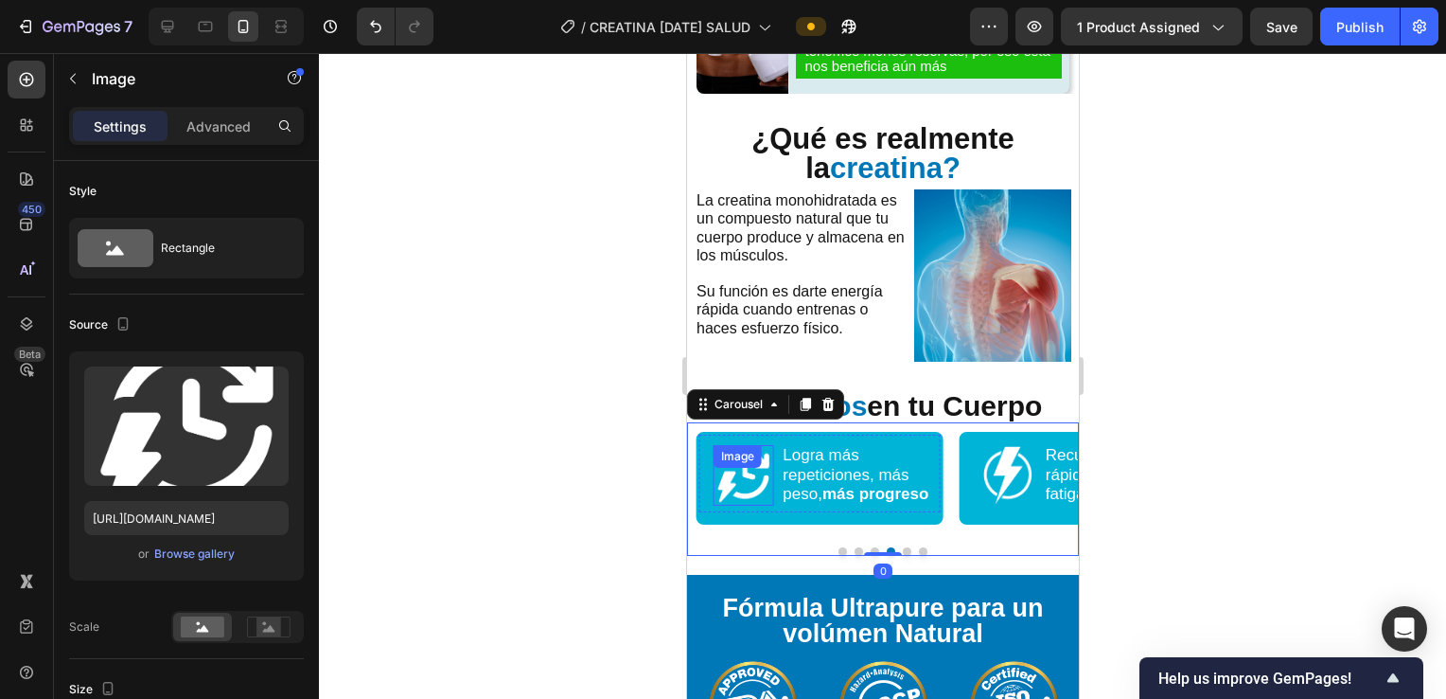
click at [745, 468] on img at bounding box center [743, 475] width 60 height 60
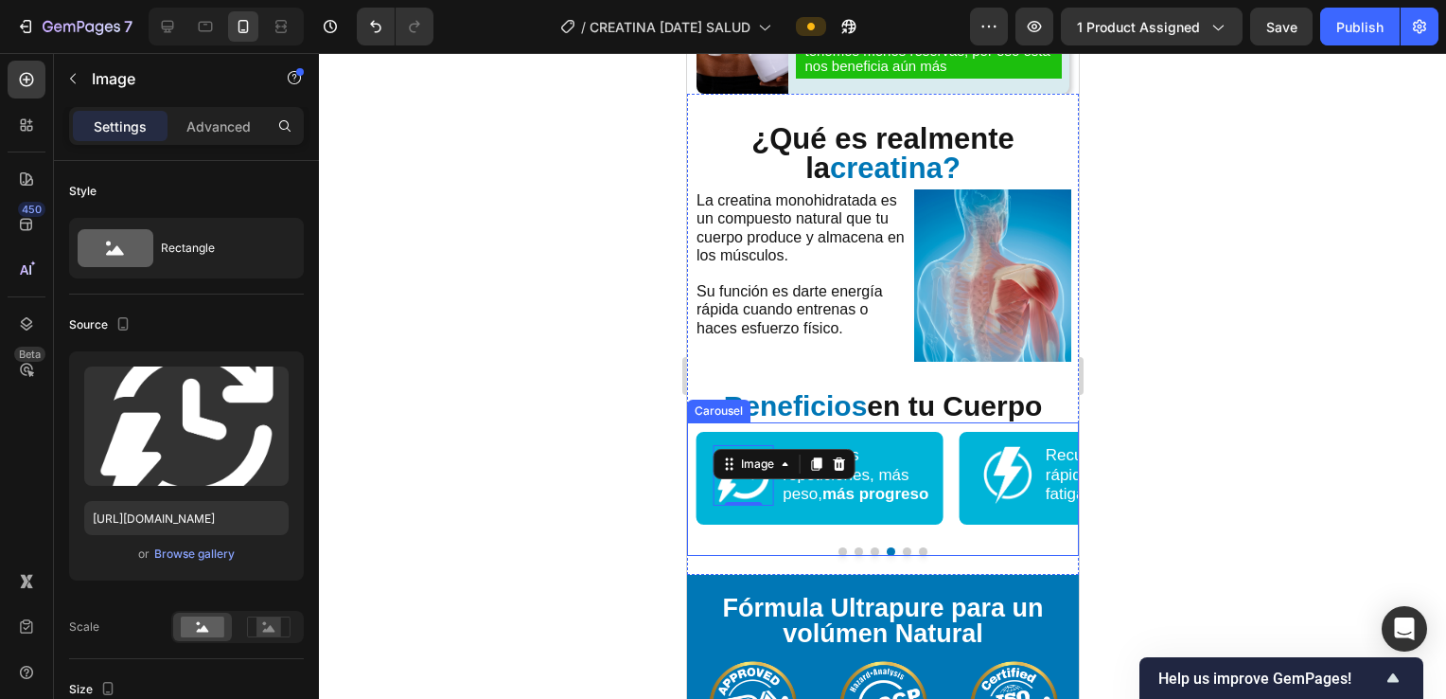
click at [867, 532] on div "Image Suplemento natural sin saborizantes ni rellenos Text Block Advanced List …" at bounding box center [882, 488] width 392 height 133
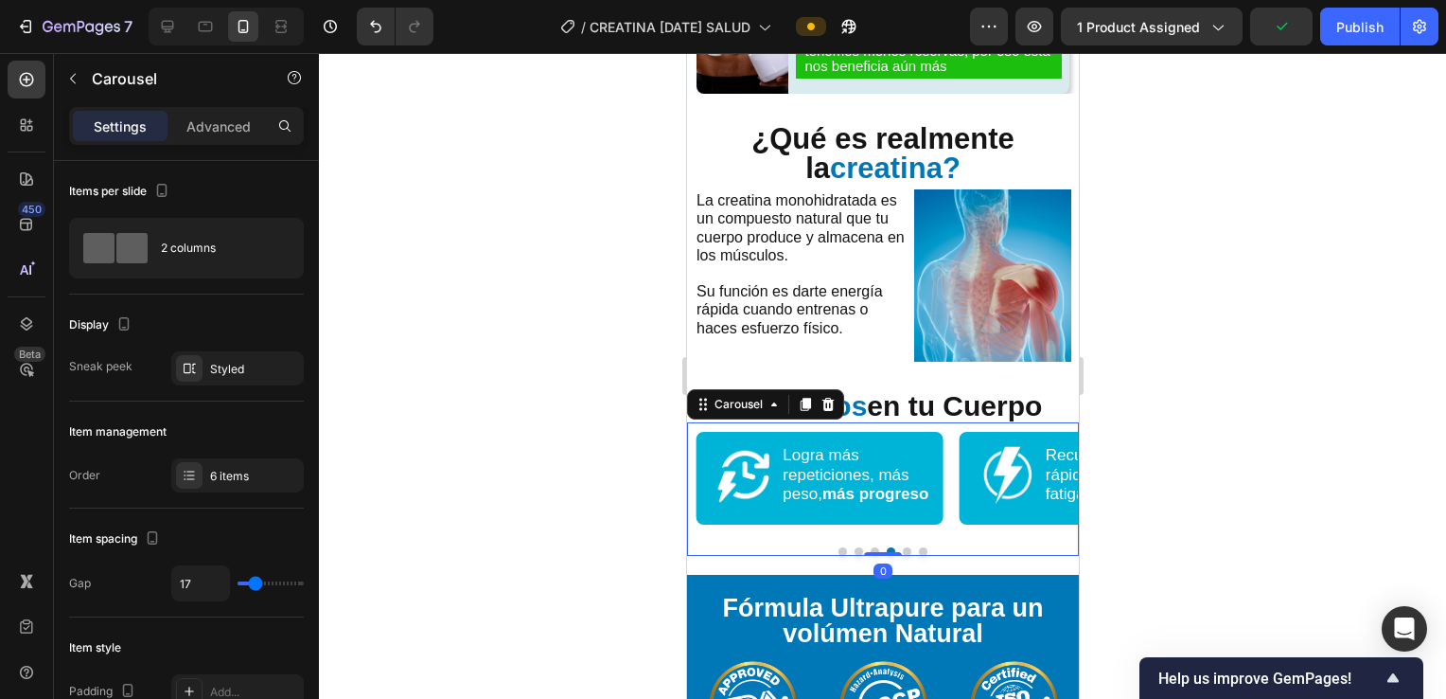
click at [870, 552] on div at bounding box center [882, 554] width 38 height 4
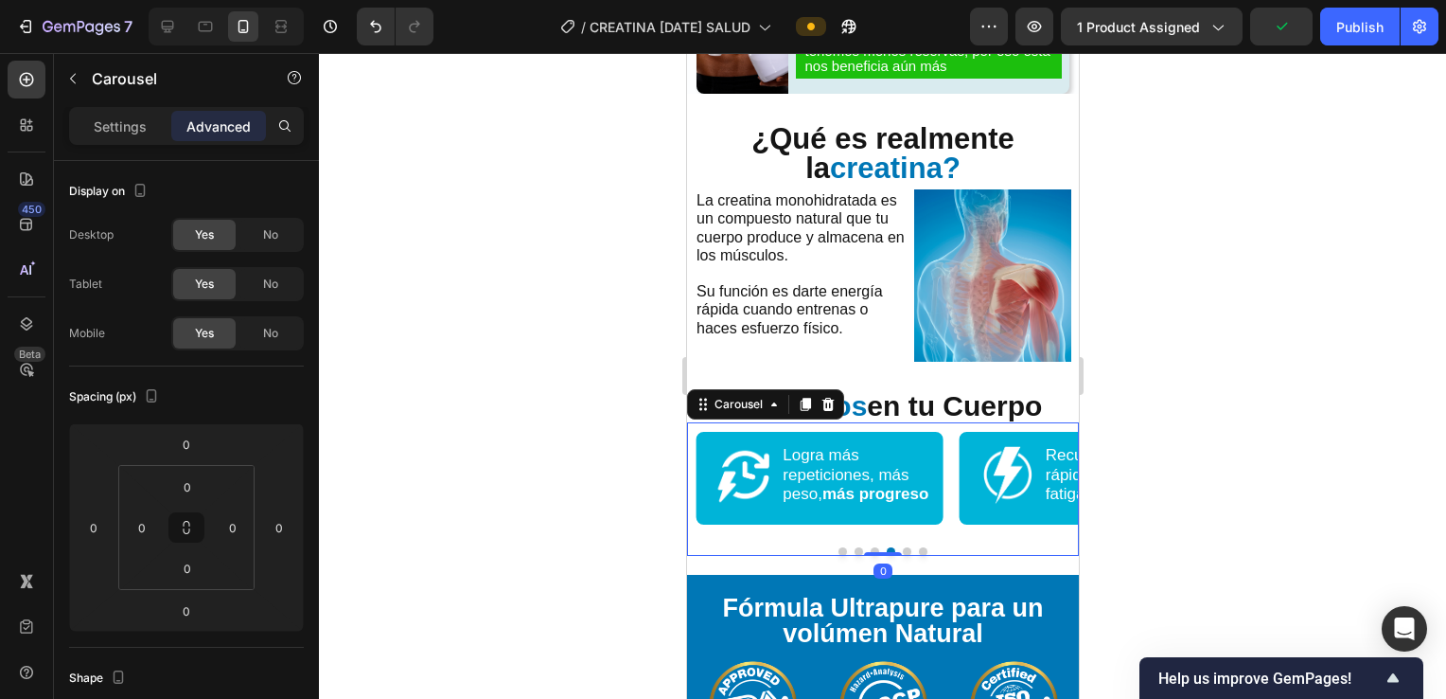
click at [858, 528] on div "Image Logra más repeticiones, más peso, más progreso Text Block Advanced List R…" at bounding box center [809, 494] width 246 height 125
click at [773, 457] on li "Image Logra más repeticiones, más peso, más progreso Text Block" at bounding box center [818, 475] width 231 height 62
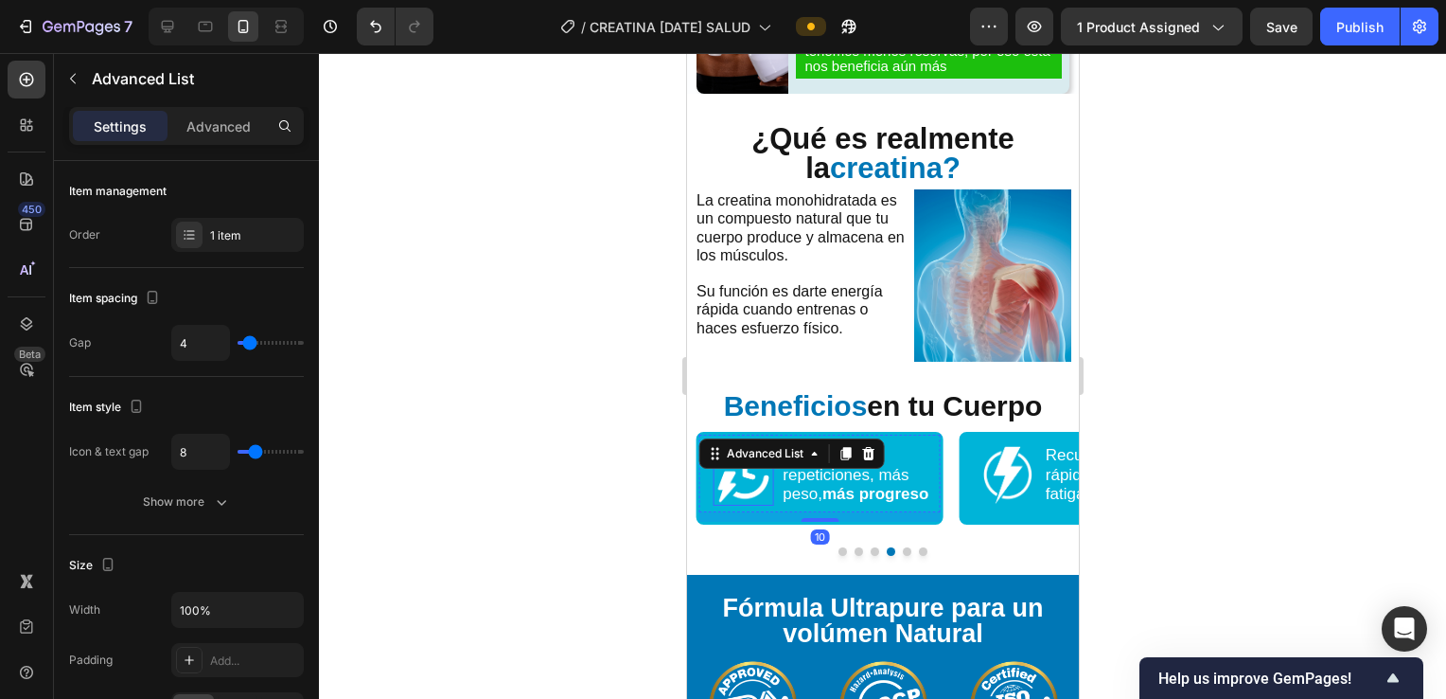
drag, startPoint x: 754, startPoint y: 465, endPoint x: 705, endPoint y: 467, distance: 49.3
click at [754, 466] on img at bounding box center [743, 475] width 60 height 60
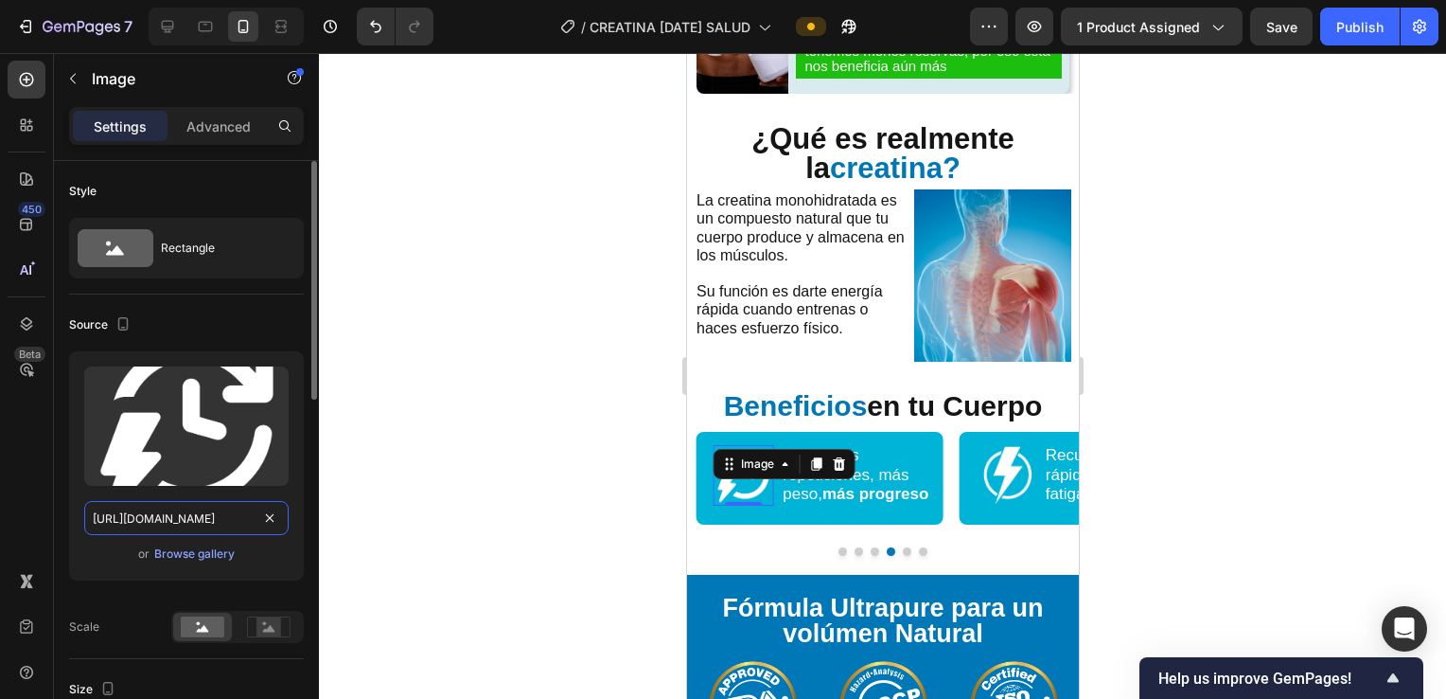
click at [201, 523] on input "[URL][DOMAIN_NAME]" at bounding box center [186, 518] width 204 height 34
paste input "kV6tYRsk/CREATINA-general-43"
type input "[URL][DOMAIN_NAME]"
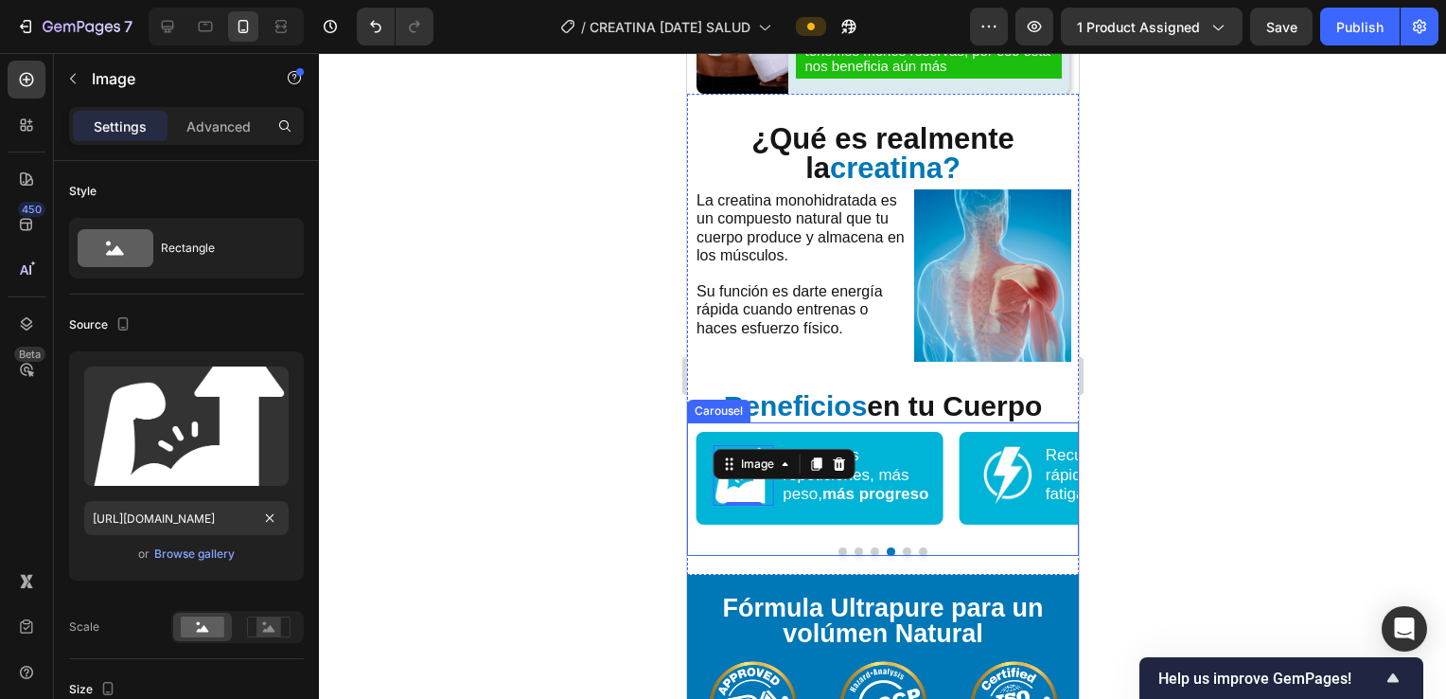
click at [870, 547] on button "Dot" at bounding box center [874, 551] width 9 height 9
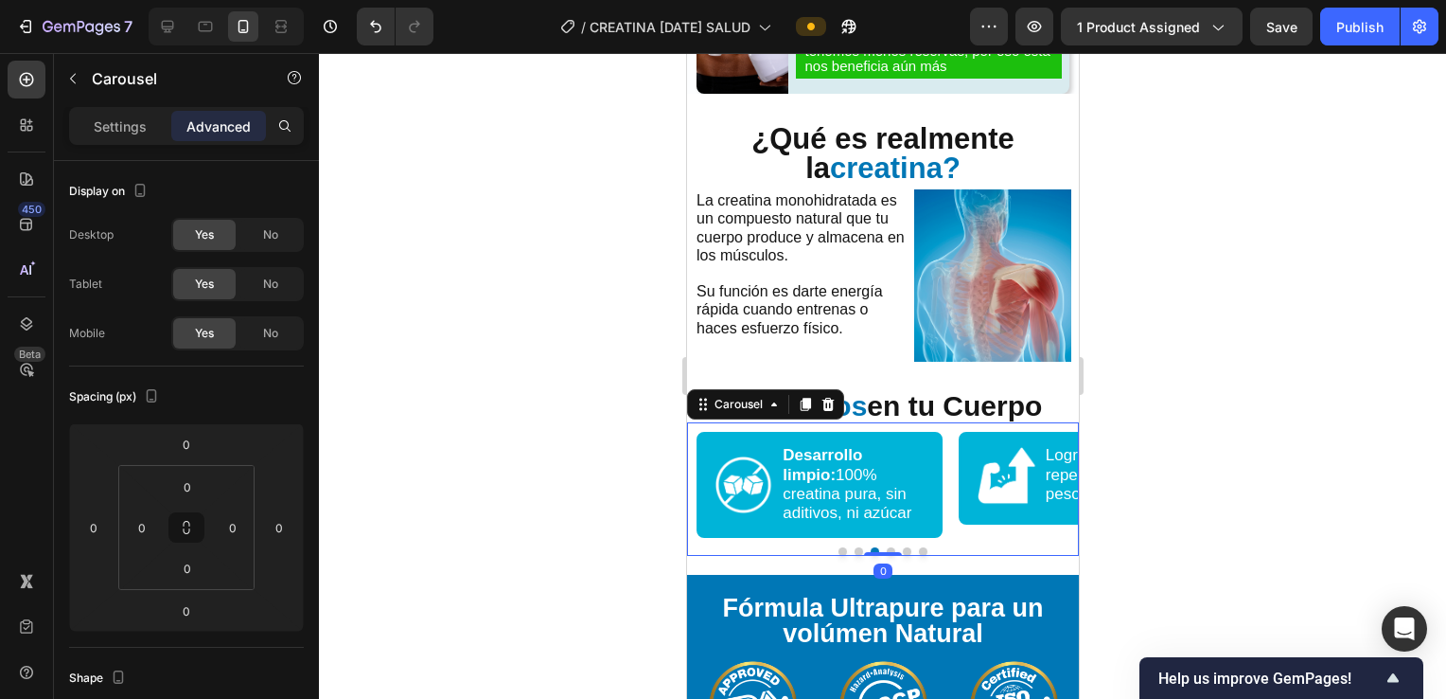
click at [855, 547] on button "Dot" at bounding box center [858, 551] width 9 height 9
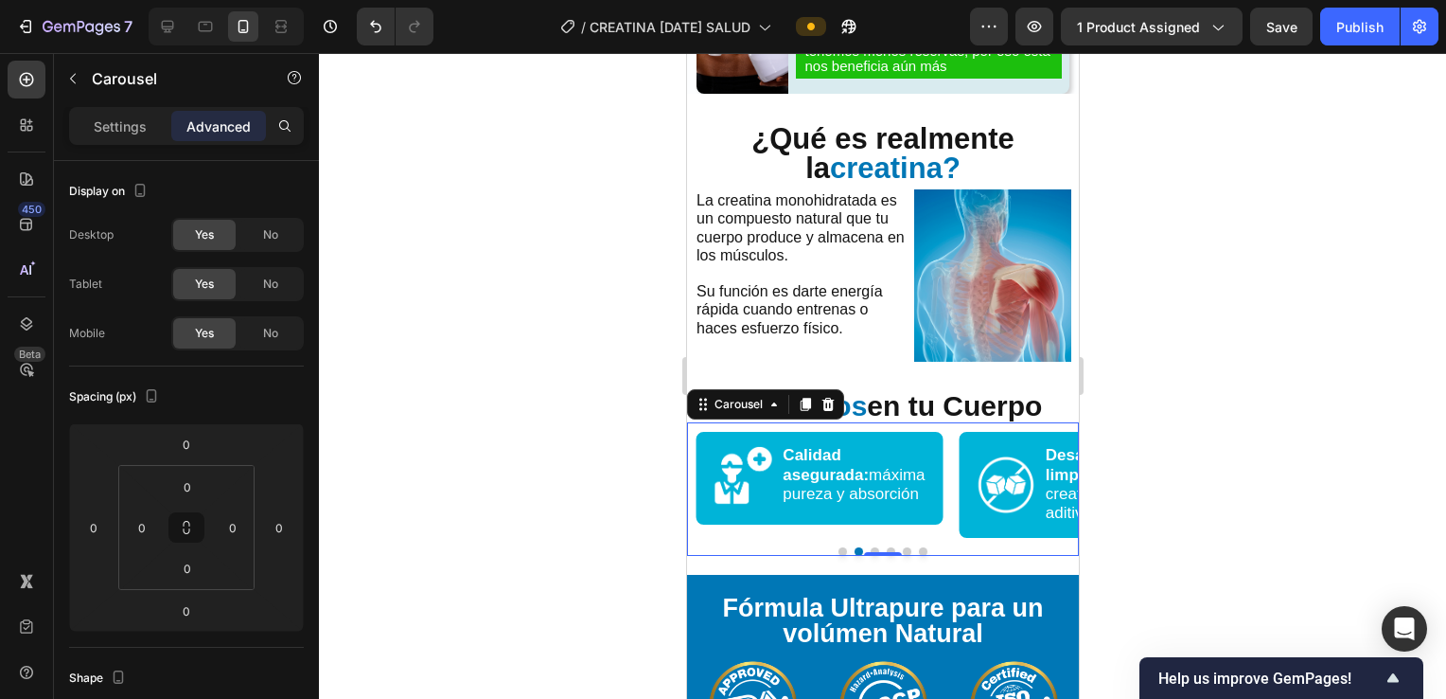
click at [918, 547] on button "Dot" at bounding box center [922, 551] width 9 height 9
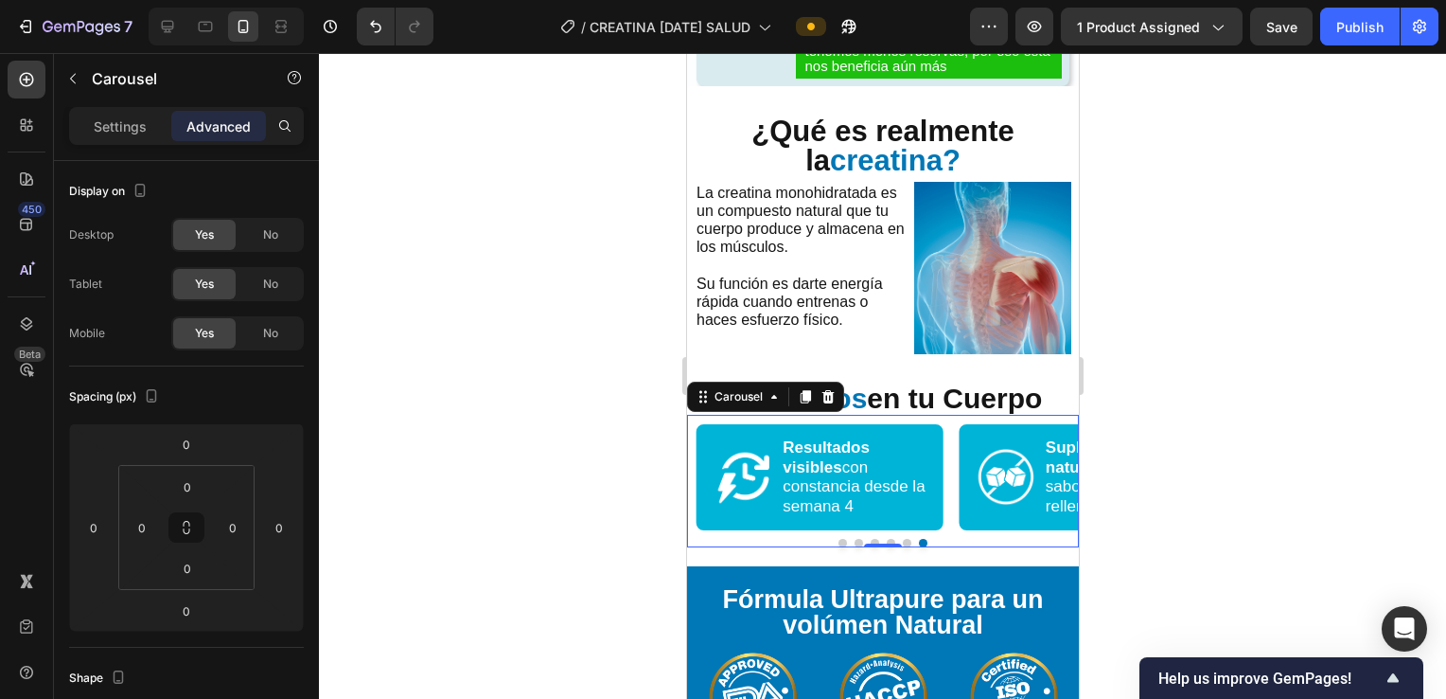
click at [902, 539] on button "Dot" at bounding box center [906, 543] width 9 height 9
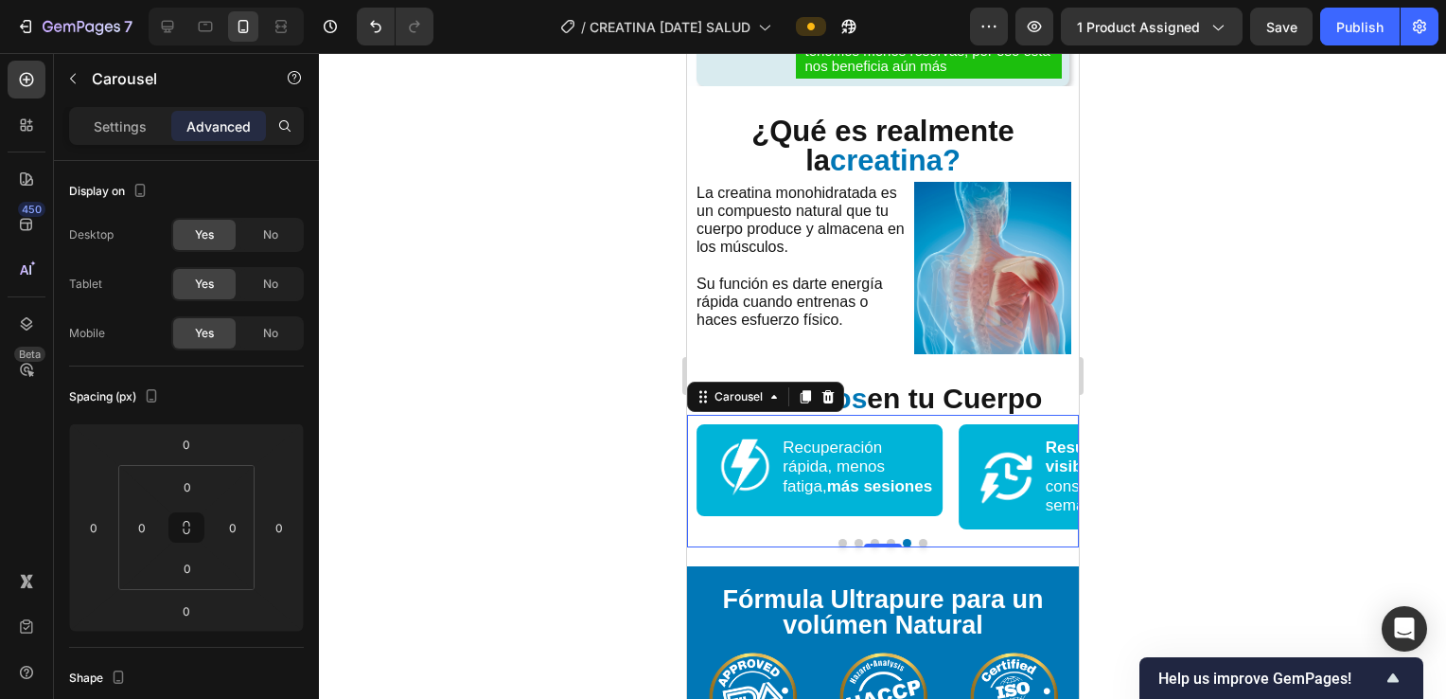
click at [886, 539] on button "Dot" at bounding box center [890, 543] width 9 height 9
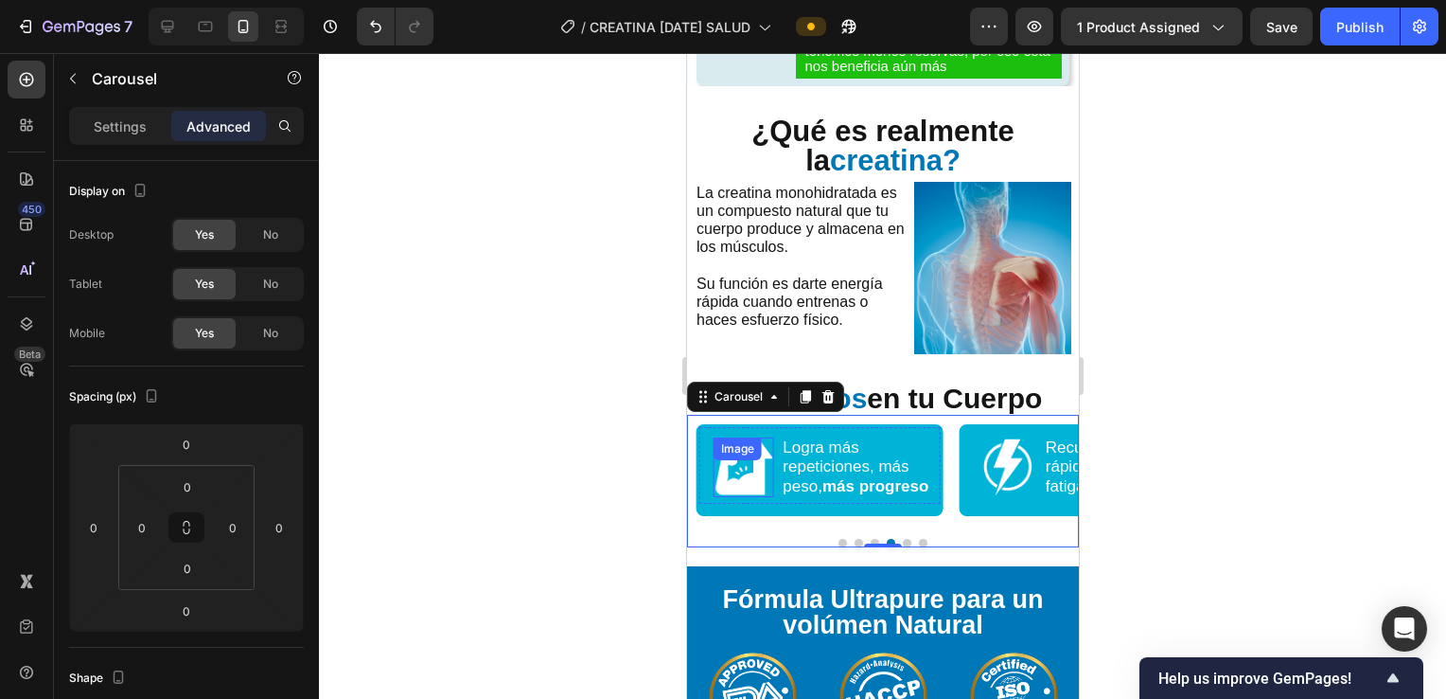
click at [754, 462] on div "Image" at bounding box center [743, 467] width 60 height 60
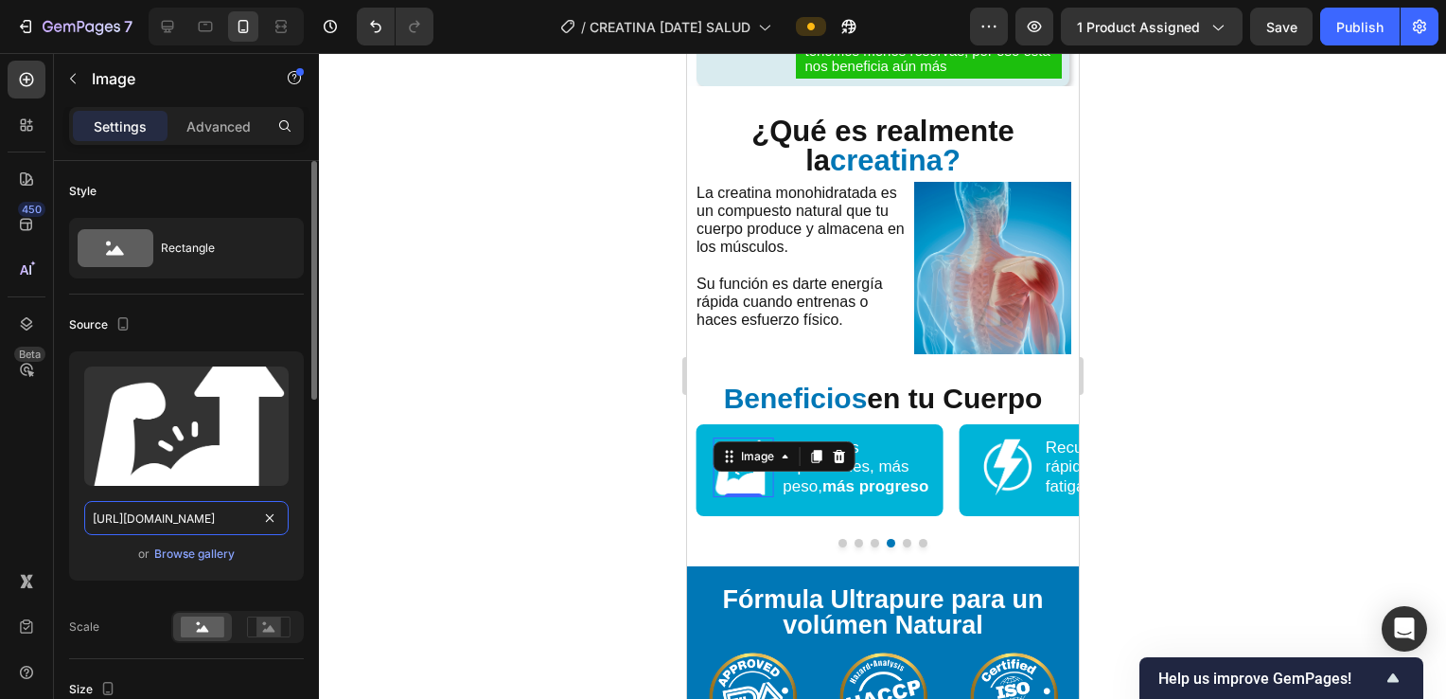
click at [168, 498] on div "Upload Image https://i.ibb.co/kV6tYRsk/CREATINA-general-43.webp or Browse galle…" at bounding box center [186, 465] width 235 height 229
click at [534, 416] on div at bounding box center [882, 376] width 1127 height 646
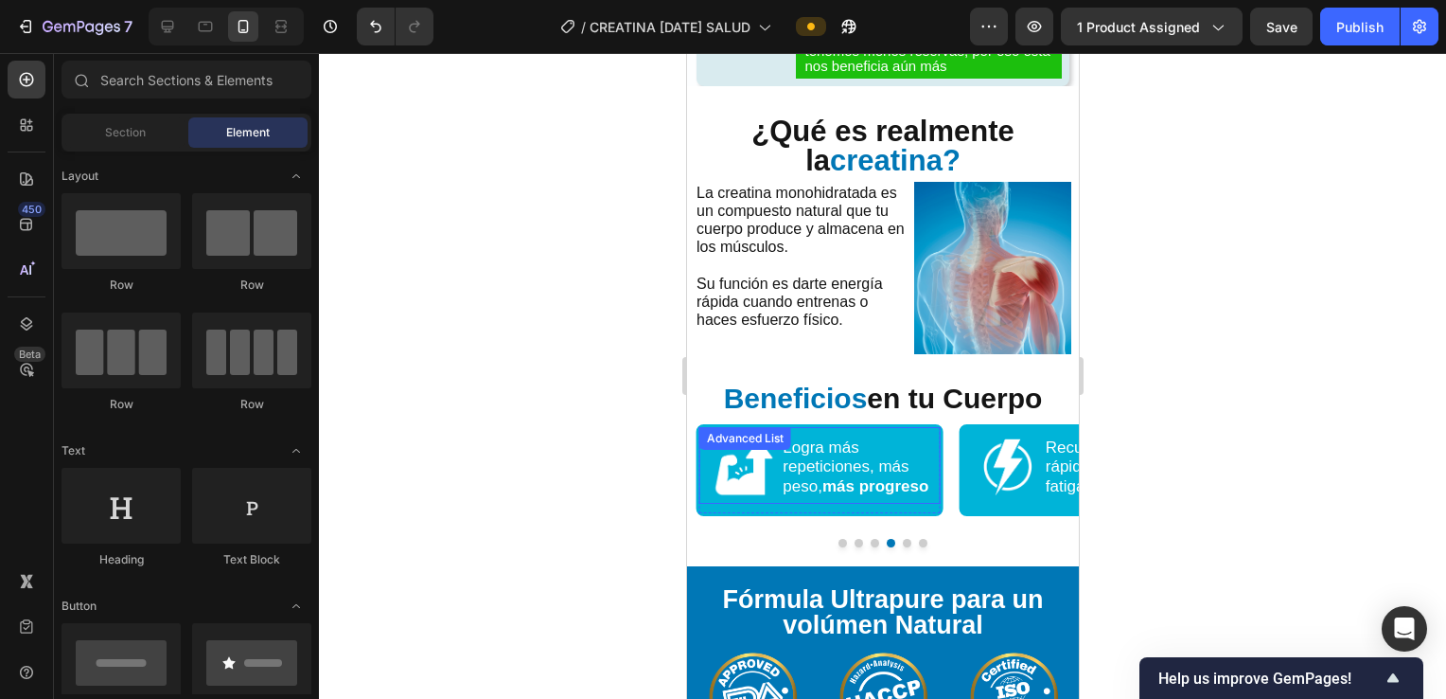
click at [737, 472] on img at bounding box center [743, 467] width 60 height 60
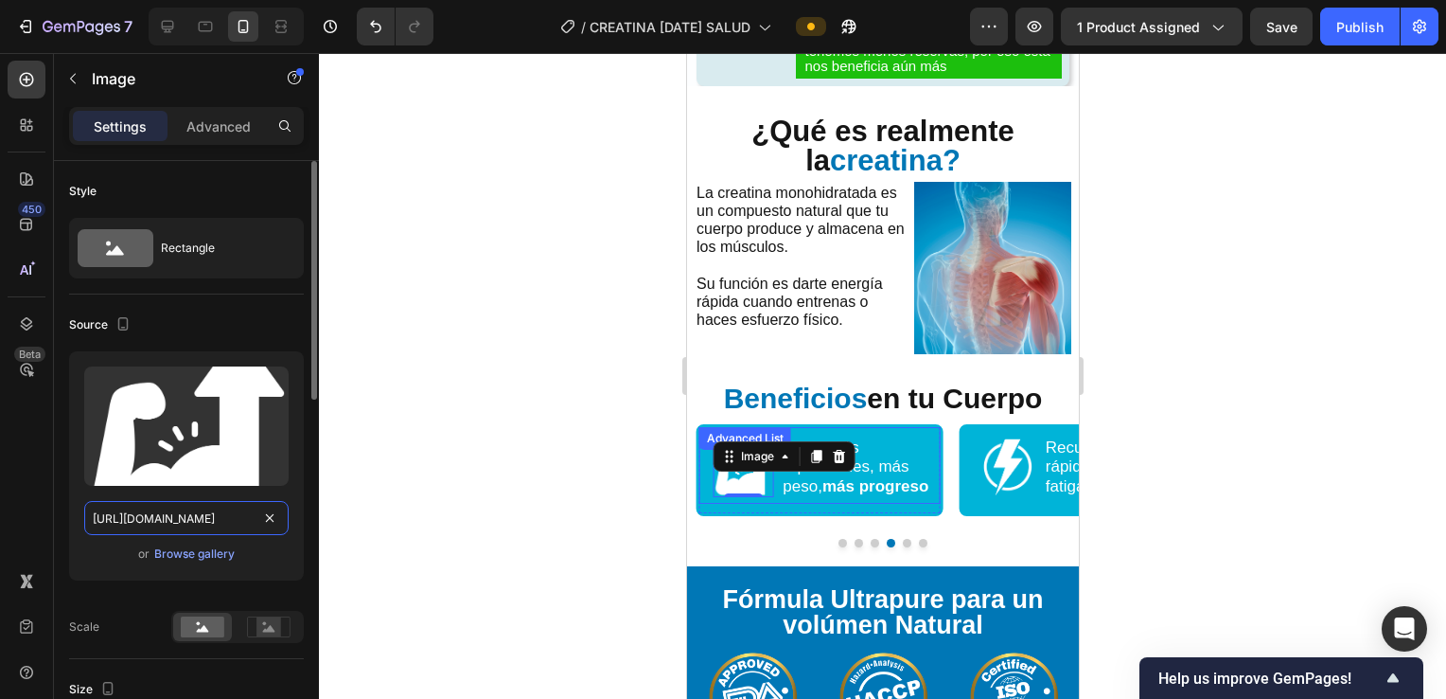
click at [144, 518] on input "[URL][DOMAIN_NAME]" at bounding box center [186, 518] width 204 height 34
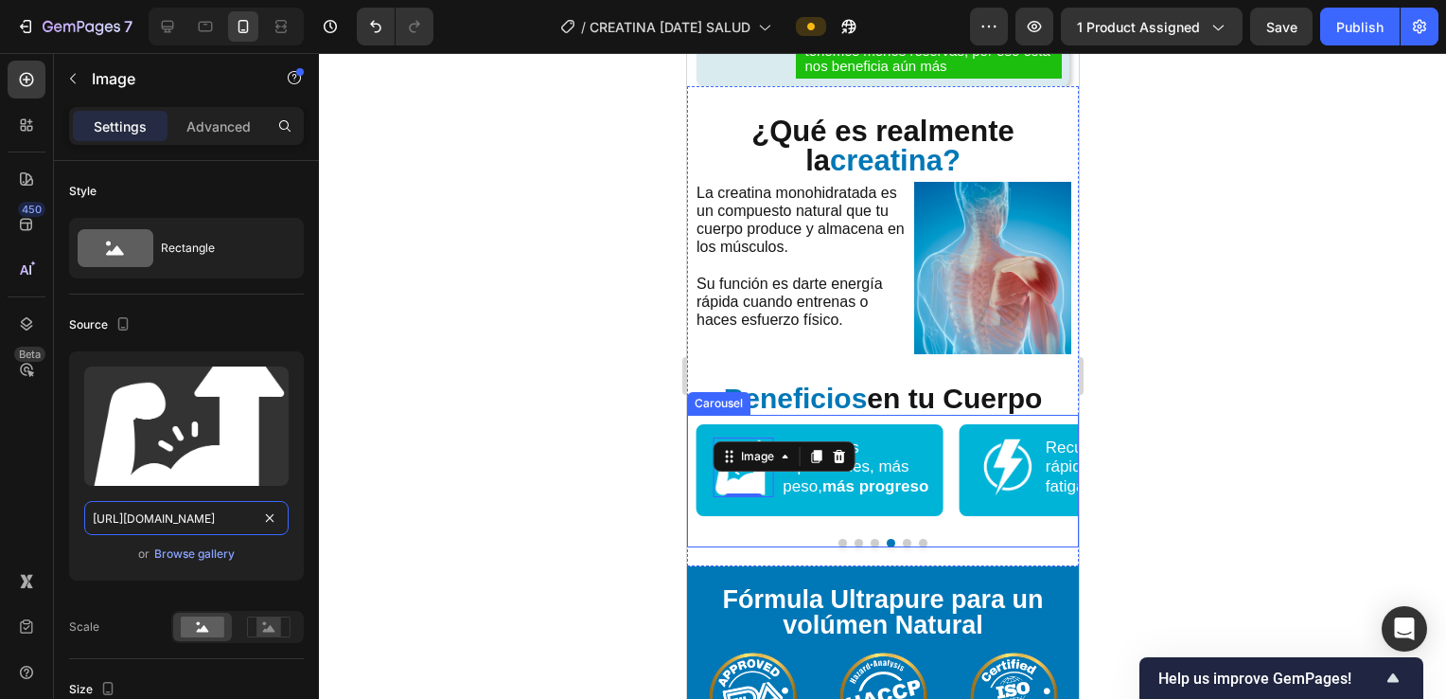
scroll to position [0, 133]
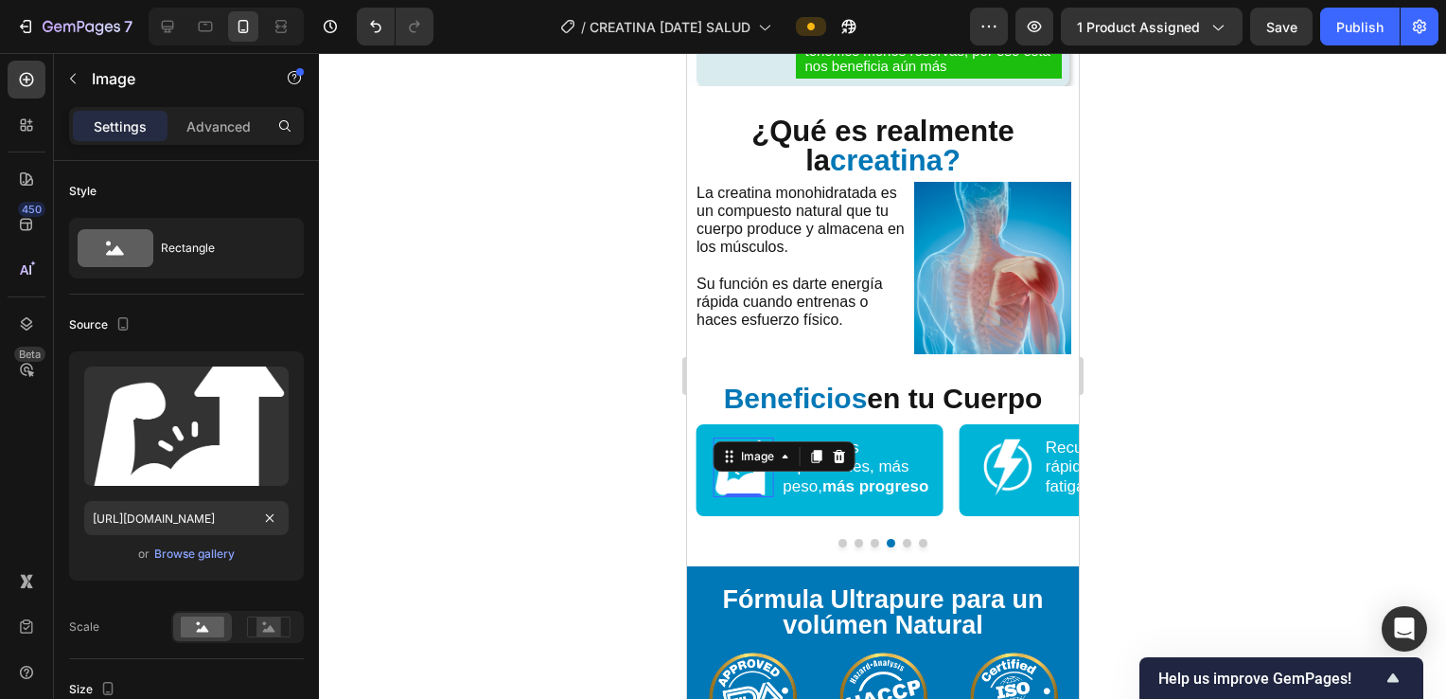
click at [443, 468] on div at bounding box center [882, 376] width 1127 height 646
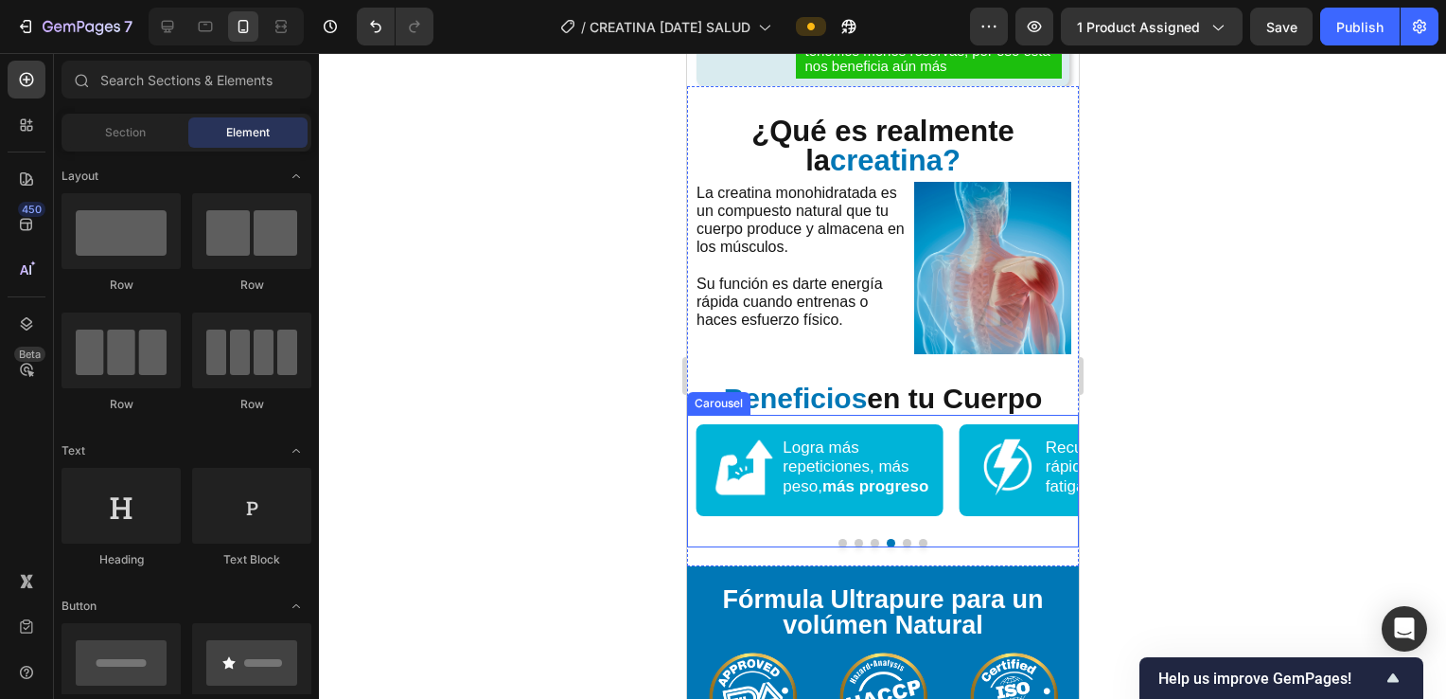
click at [870, 539] on button "Dot" at bounding box center [874, 543] width 9 height 9
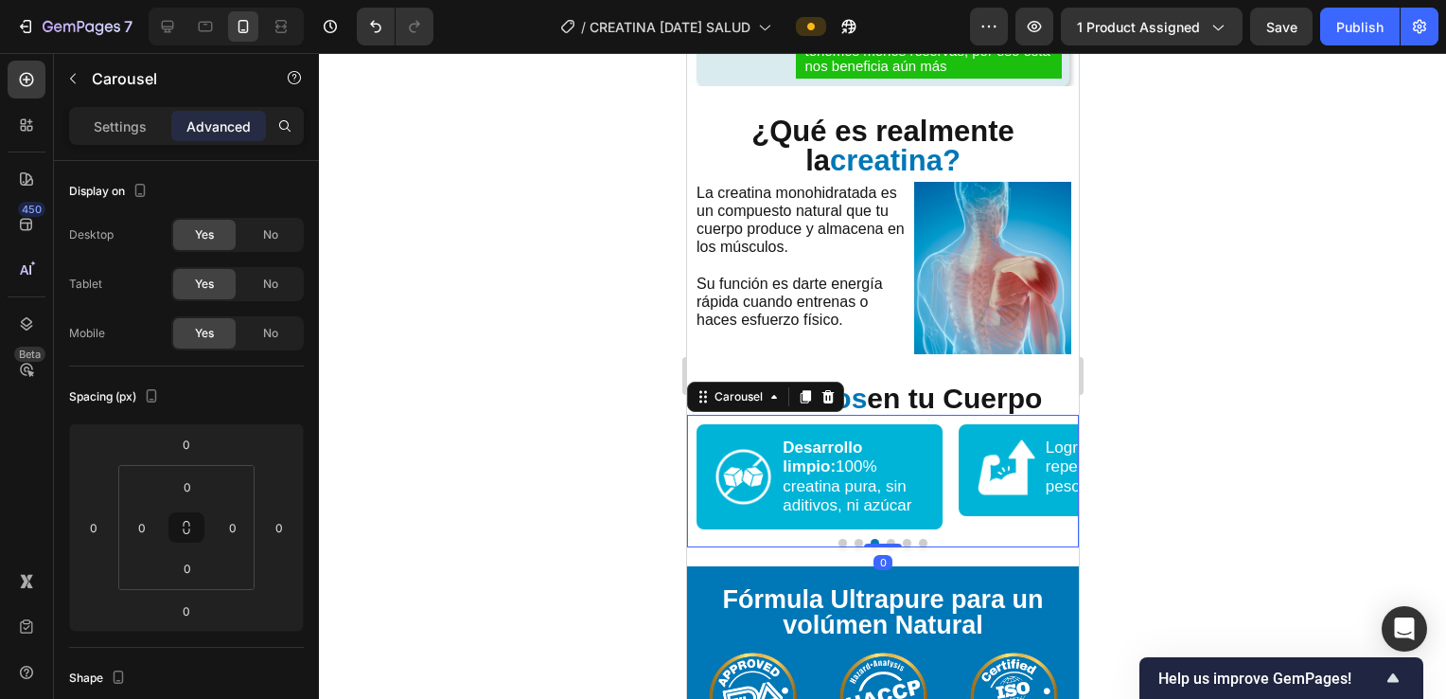
click at [854, 539] on button "Dot" at bounding box center [858, 543] width 9 height 9
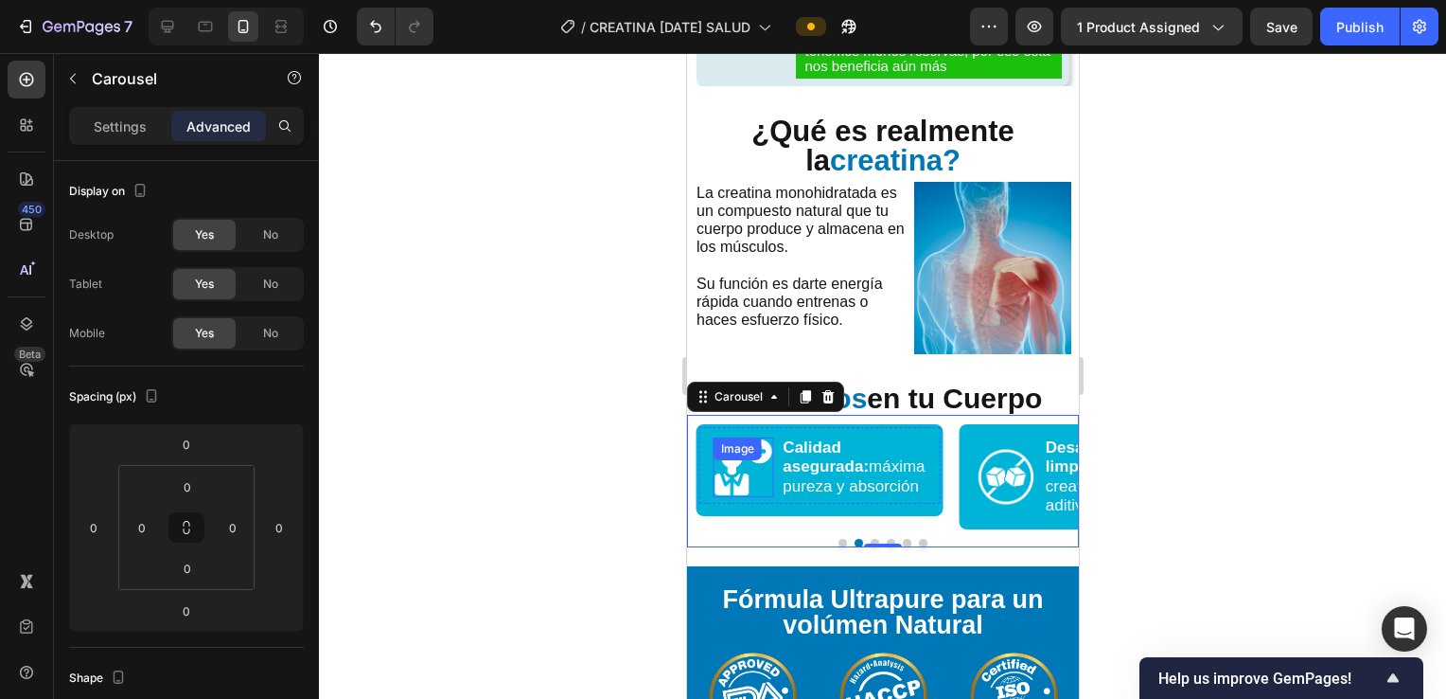
click at [736, 475] on img at bounding box center [743, 467] width 60 height 60
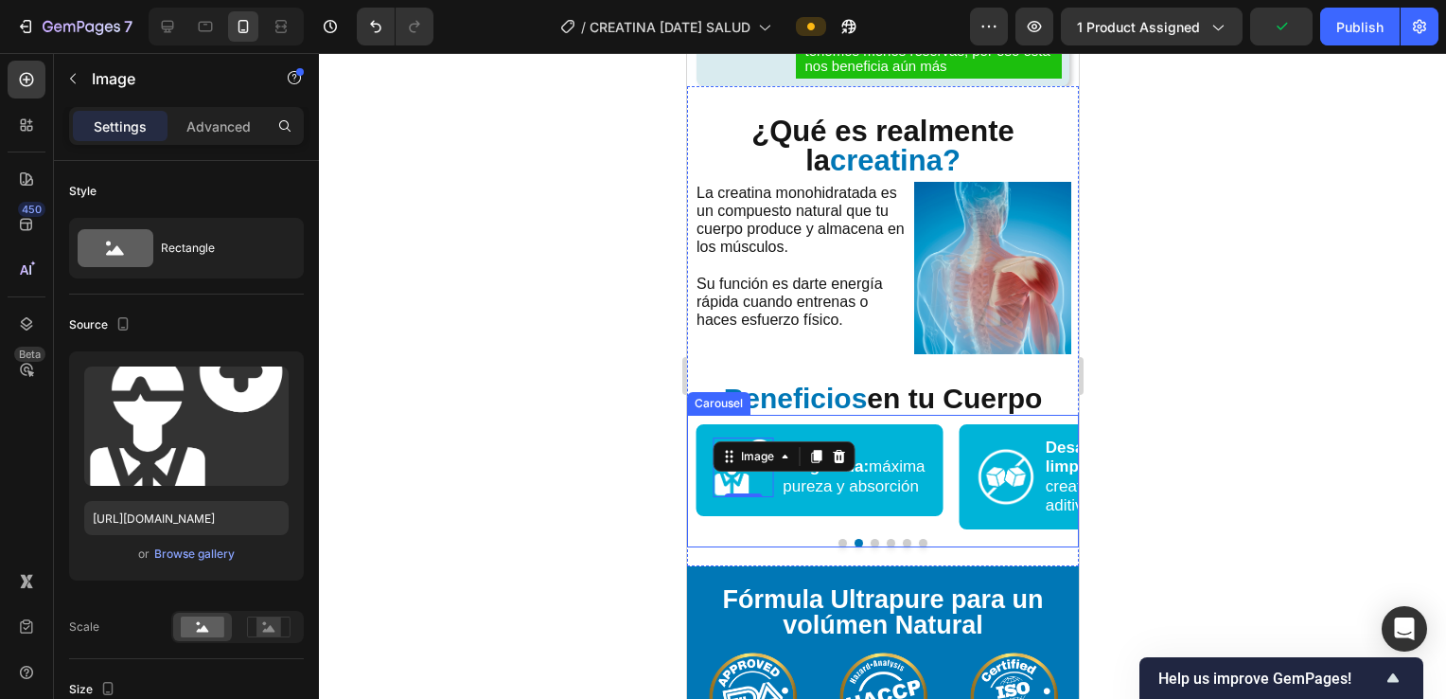
click at [842, 539] on div at bounding box center [882, 543] width 392 height 9
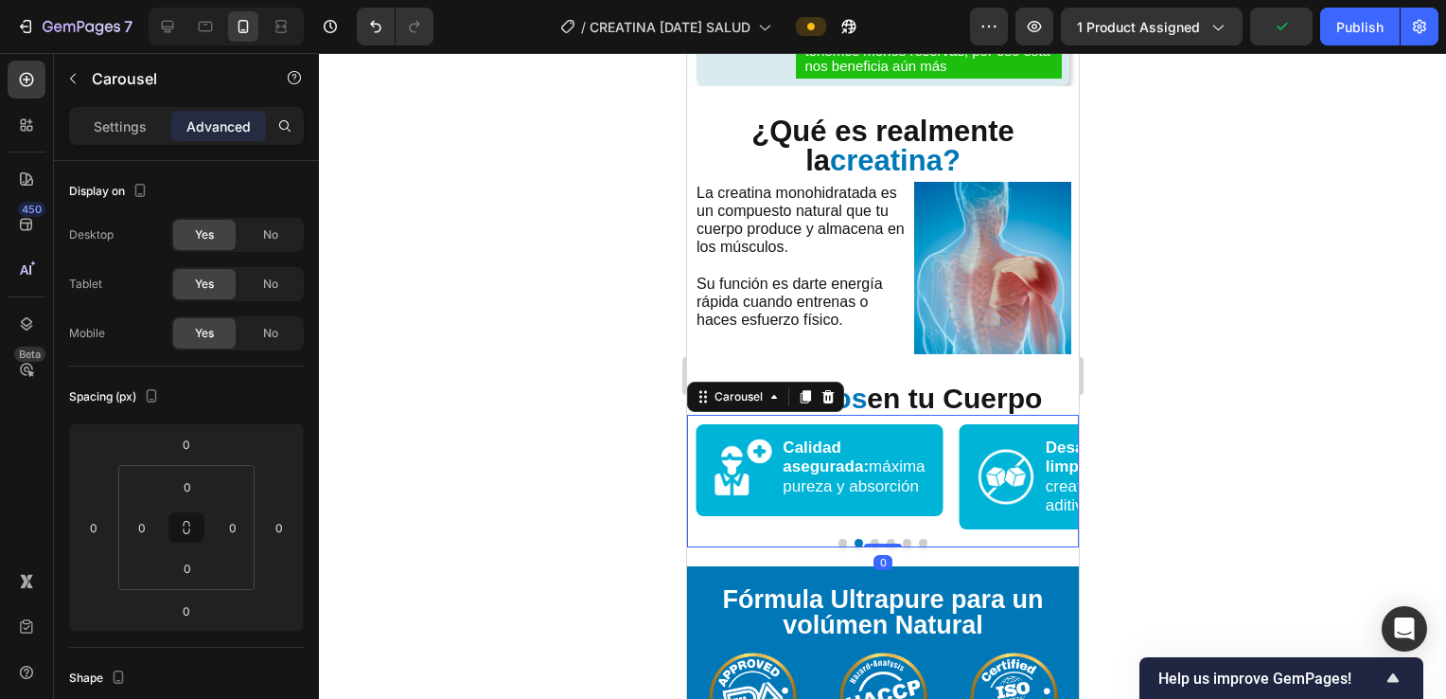
click at [842, 539] on button "Dot" at bounding box center [842, 543] width 9 height 9
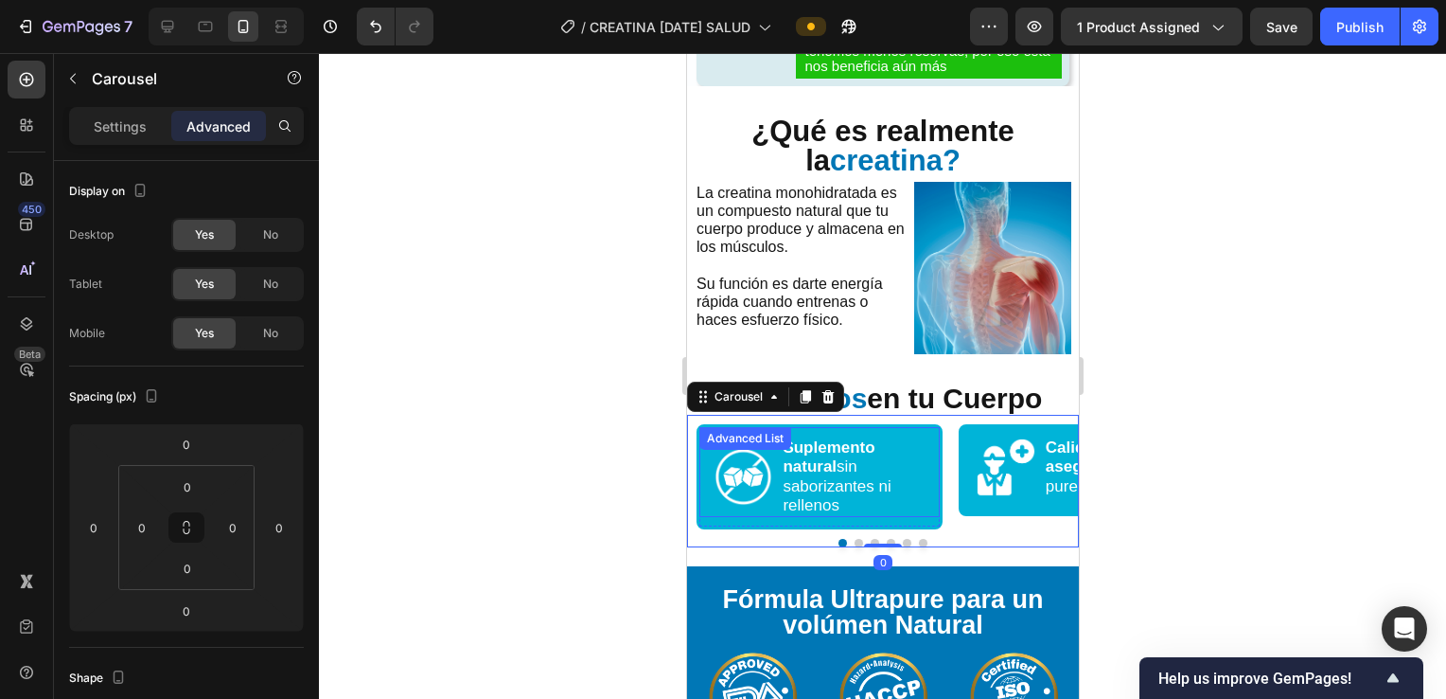
click at [750, 479] on img at bounding box center [743, 477] width 60 height 60
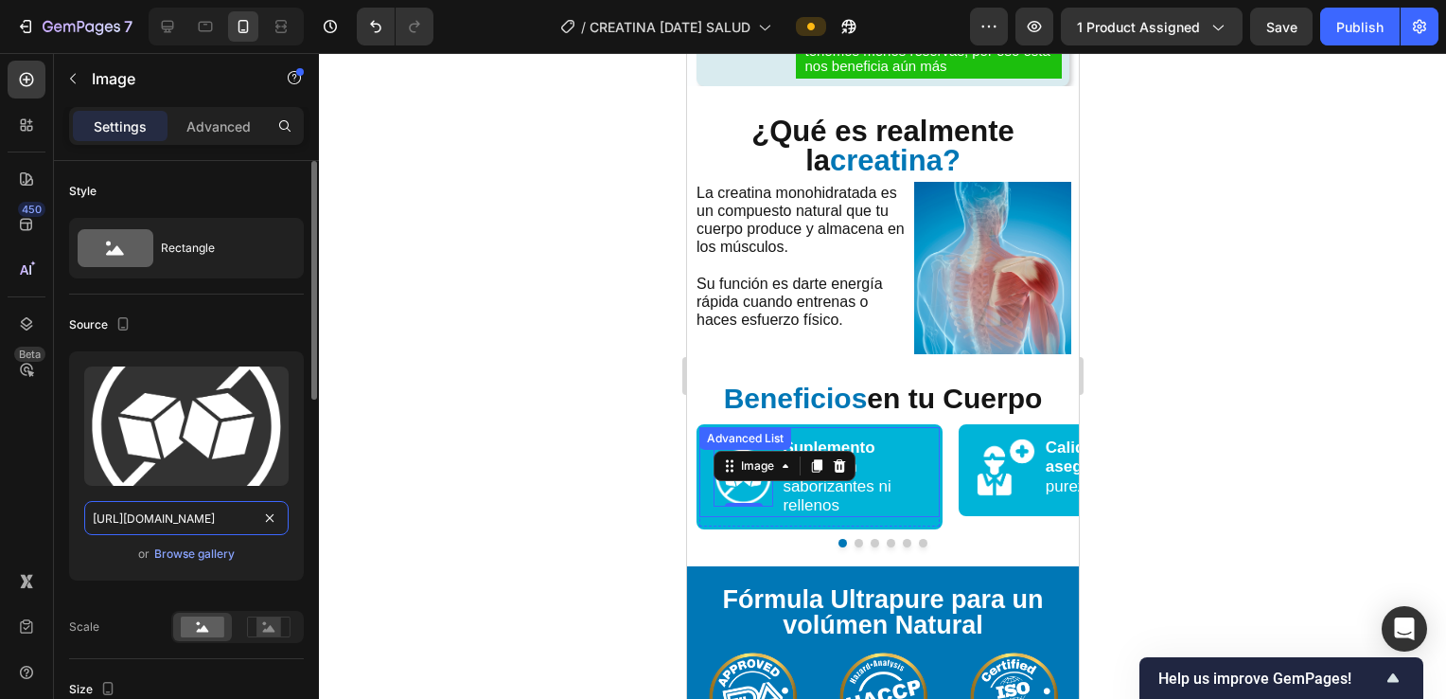
click at [178, 508] on input "[URL][DOMAIN_NAME]" at bounding box center [186, 518] width 204 height 34
paste input "Pz0ffvrv/CREATINA-general-44"
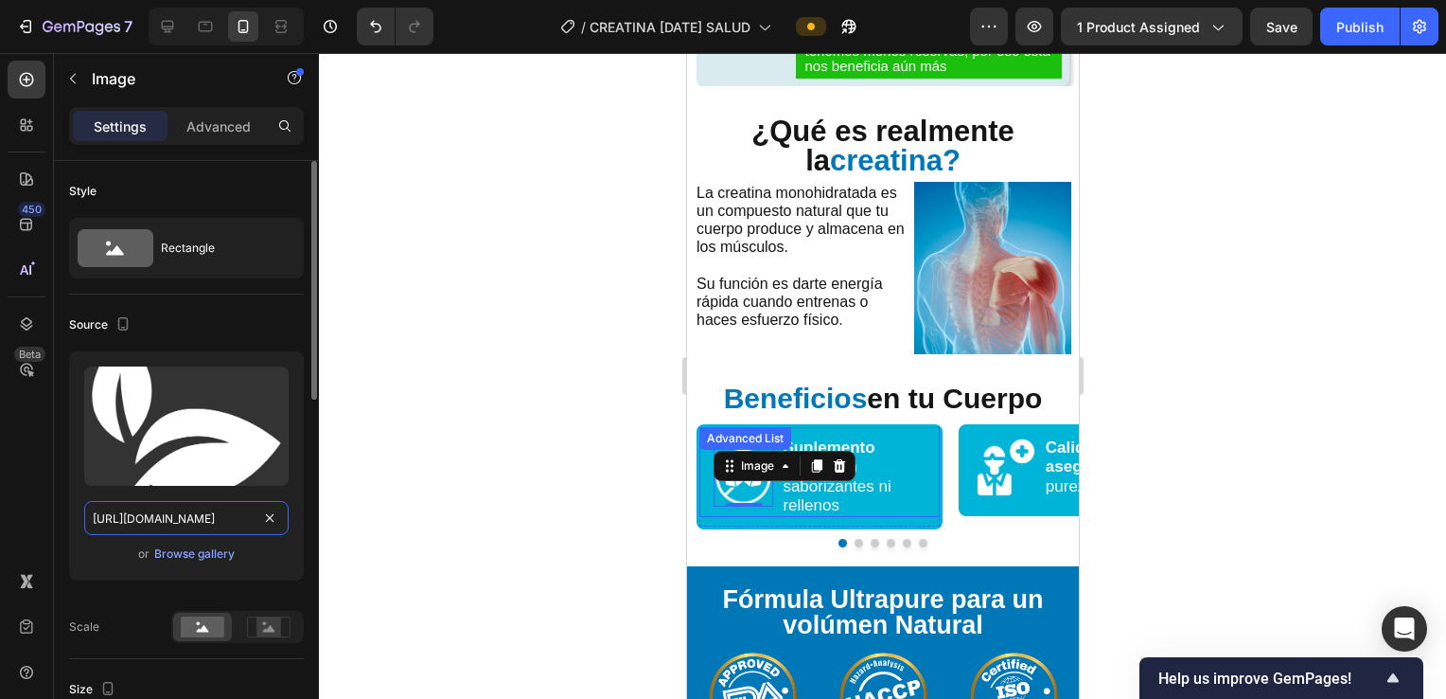
scroll to position [0, 127]
type input "https://i.ibb.co/Pz0ffvrv/CREATINA-general-44.webp"
click at [530, 456] on div at bounding box center [882, 376] width 1127 height 646
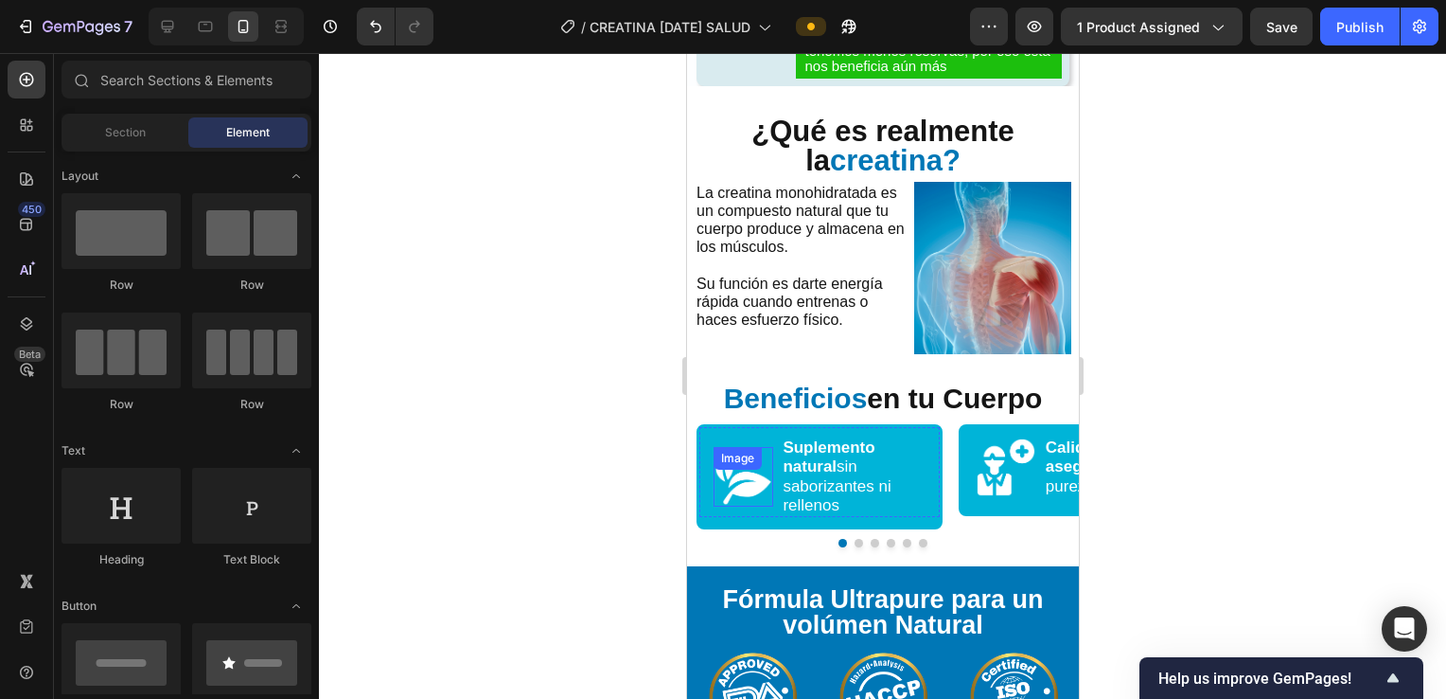
click at [757, 456] on div "Image" at bounding box center [743, 477] width 60 height 60
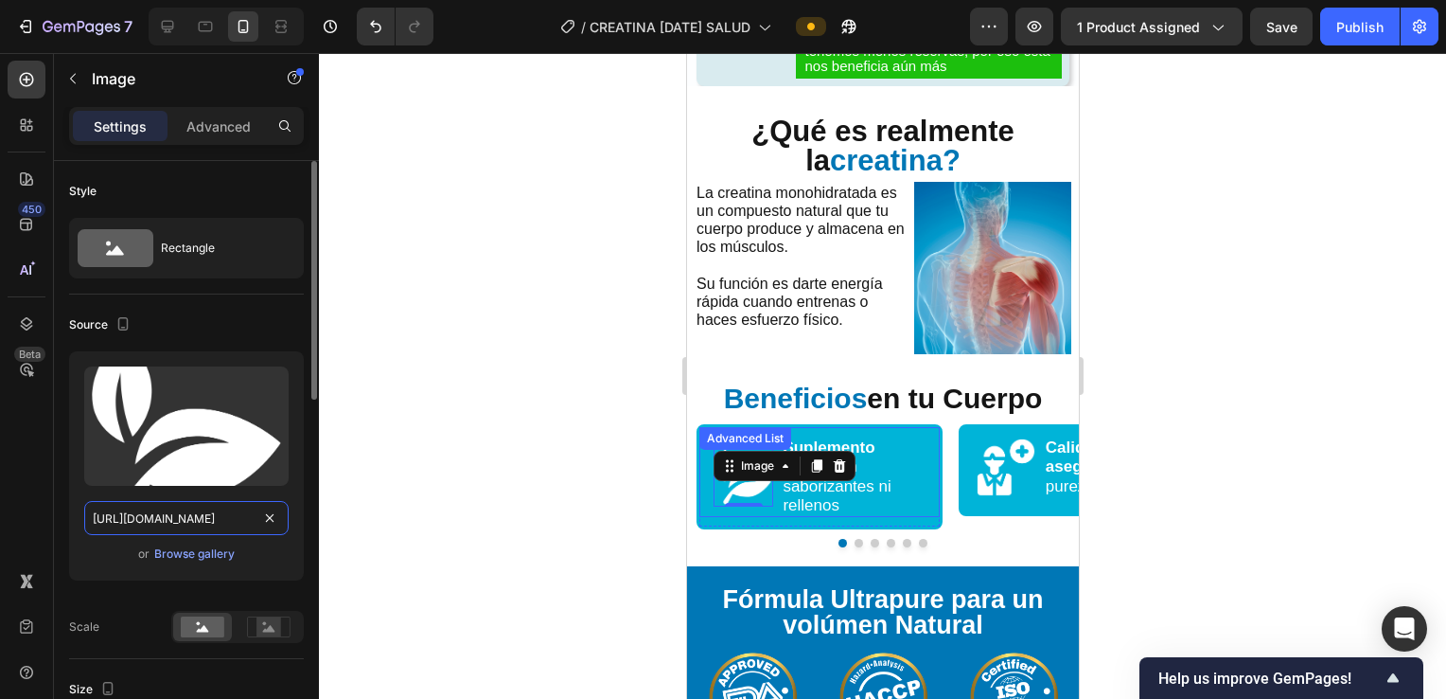
click at [165, 513] on input "https://i.ibb.co/Pz0ffvrv/CREATINA-general-44.webp" at bounding box center [186, 518] width 204 height 34
paste input "xqccLK6B/CREATINA-general-45"
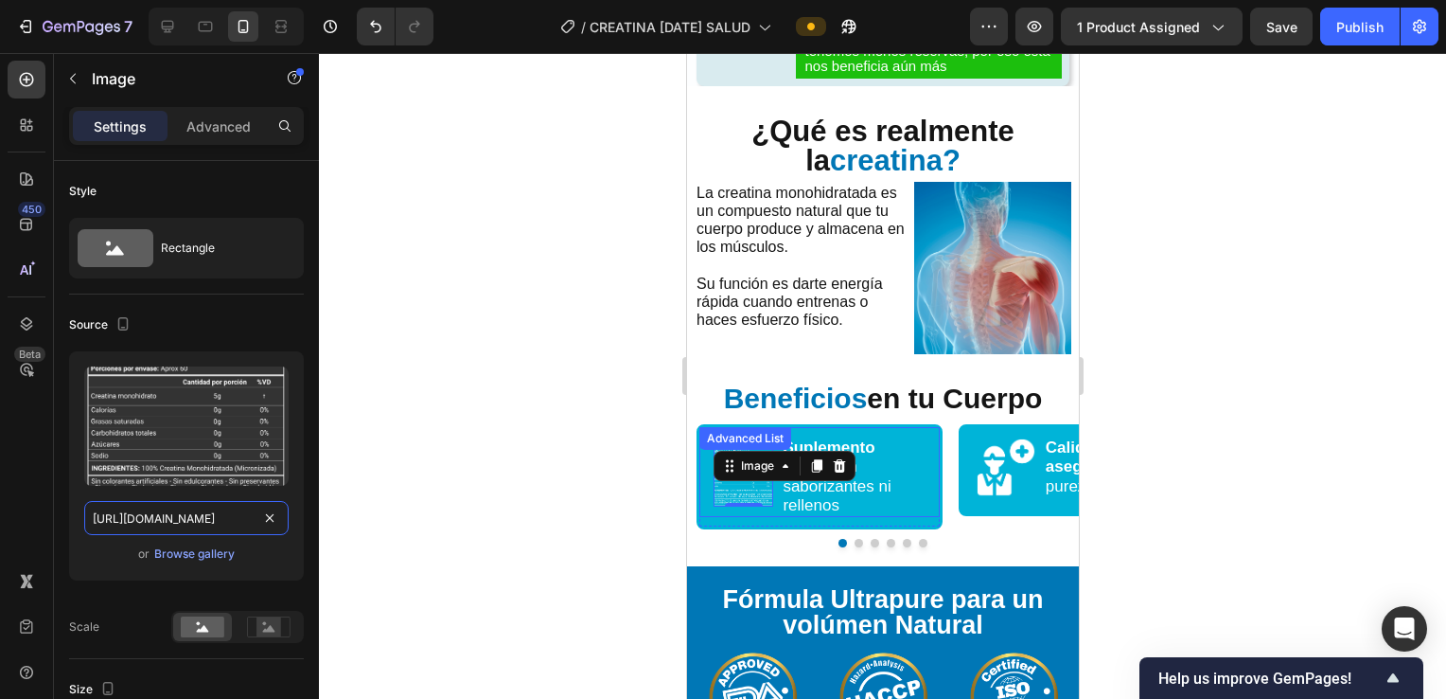
type input "https://i.ibb.co/xqccLK6B/CREATINA-general-45.webp"
click at [604, 339] on div at bounding box center [882, 376] width 1127 height 646
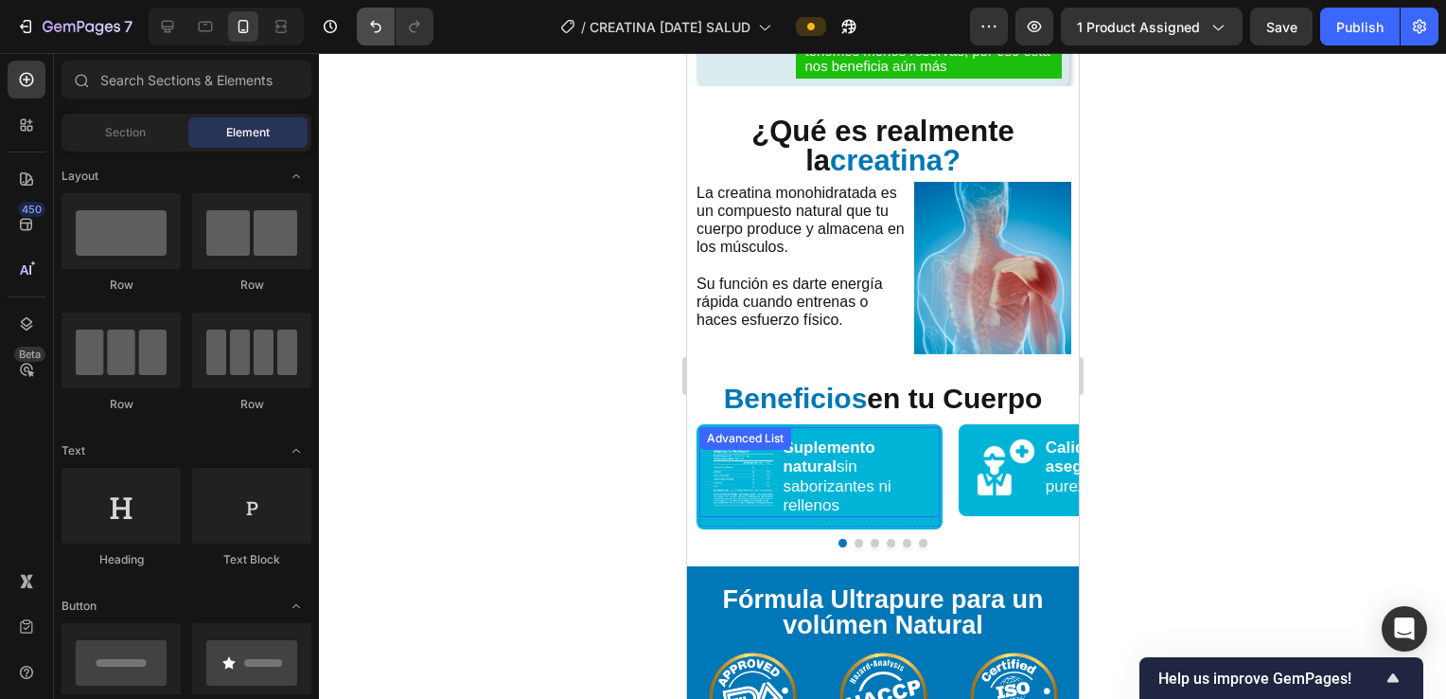
click at [379, 33] on icon "Undo/Redo" at bounding box center [375, 26] width 19 height 19
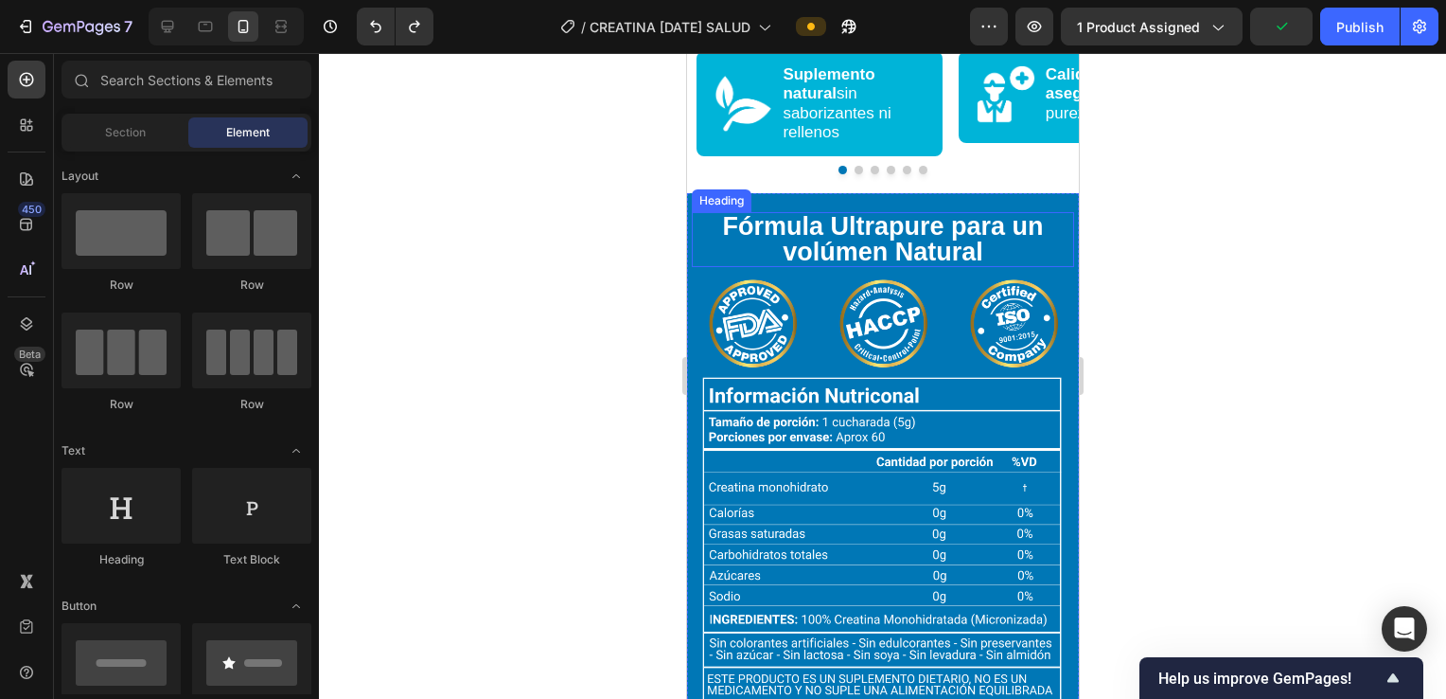
scroll to position [3092, 0]
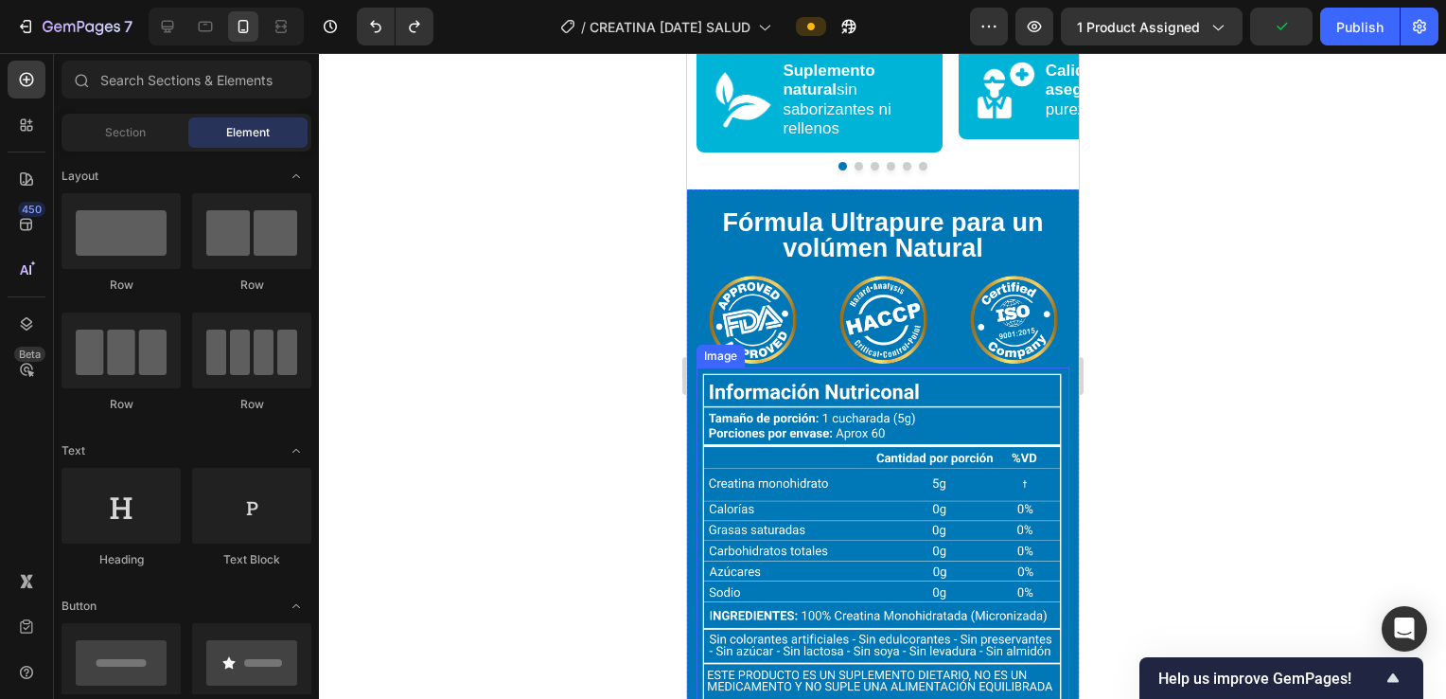
click at [825, 542] on img at bounding box center [882, 538] width 373 height 342
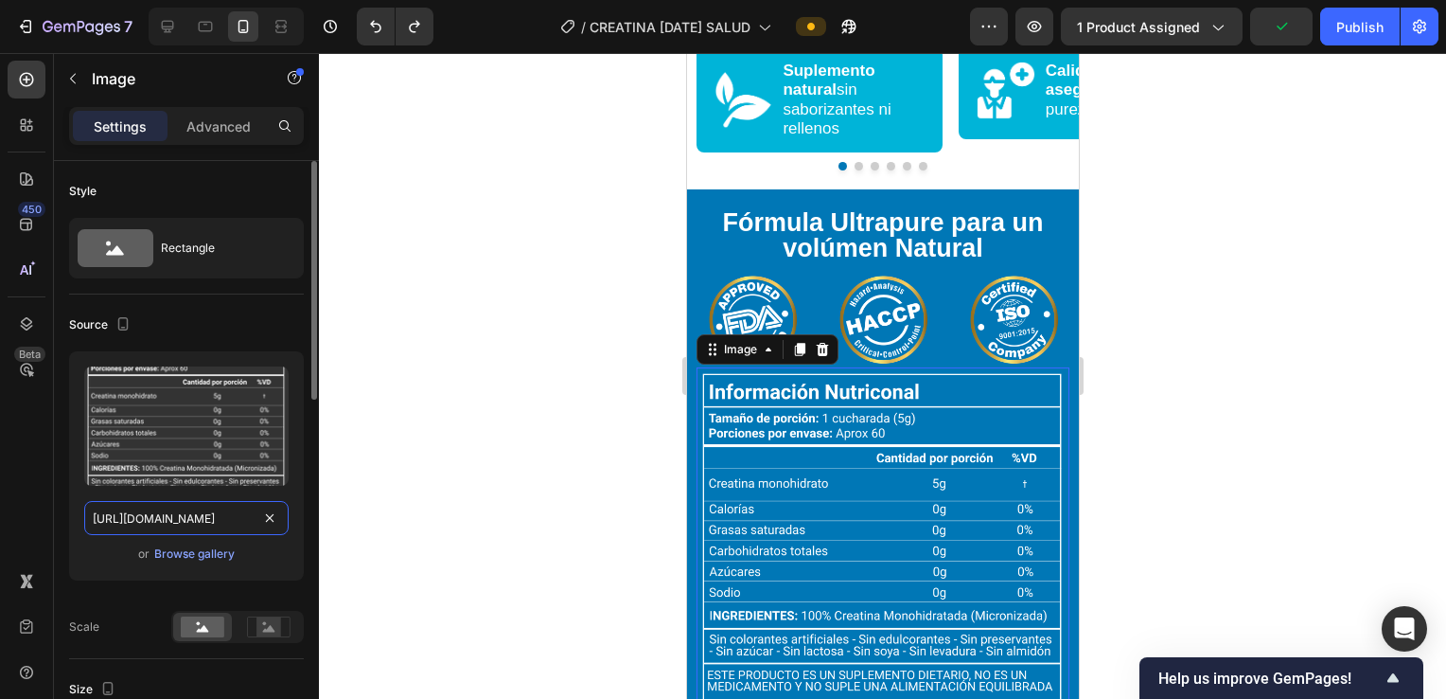
click at [135, 521] on input "https://cdn.shopify.com/s/files/1/0928/6198/9162/files/gempages_559350921218229…" at bounding box center [186, 518] width 204 height 34
paste input "i.ibb.co/xqccLK6B/CREATINA-general-45.webp"
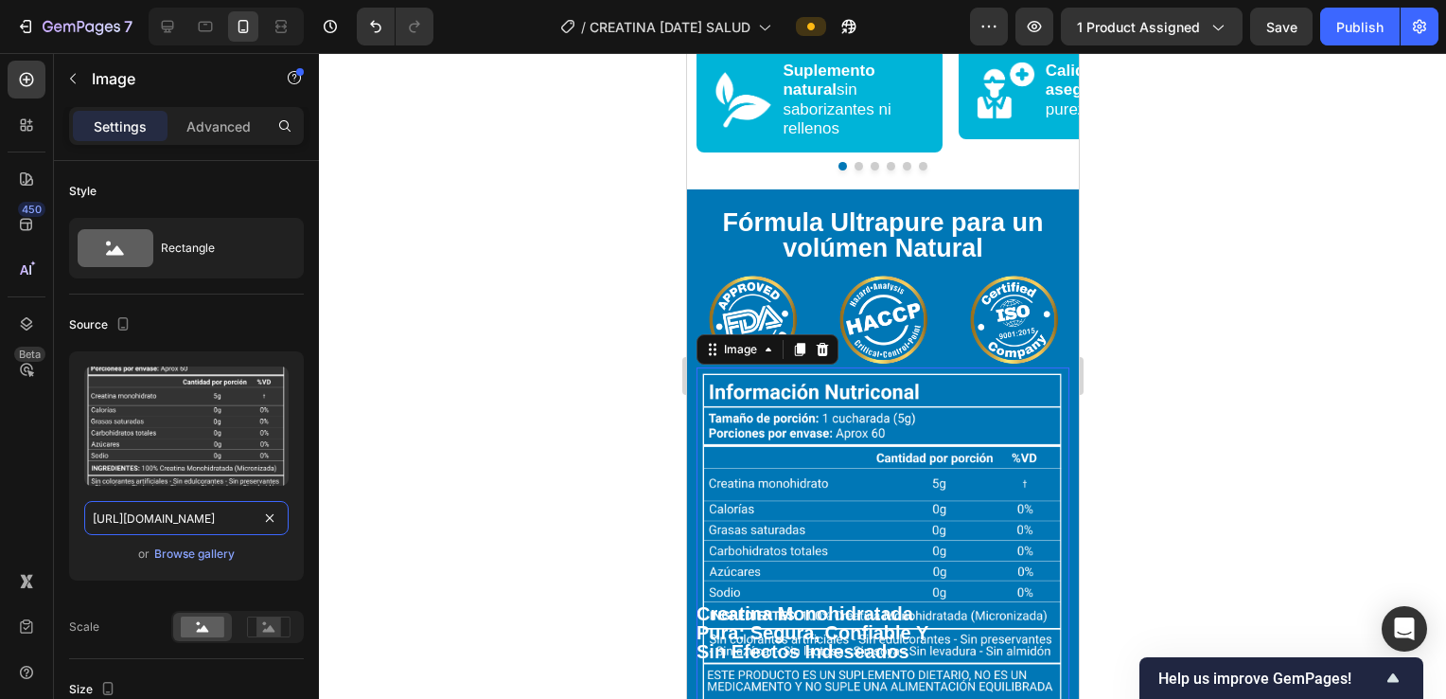
type input "https://i.ibb.co/xqccLK6B/CREATINA-general-45.webp"
click at [471, 417] on div at bounding box center [882, 376] width 1127 height 646
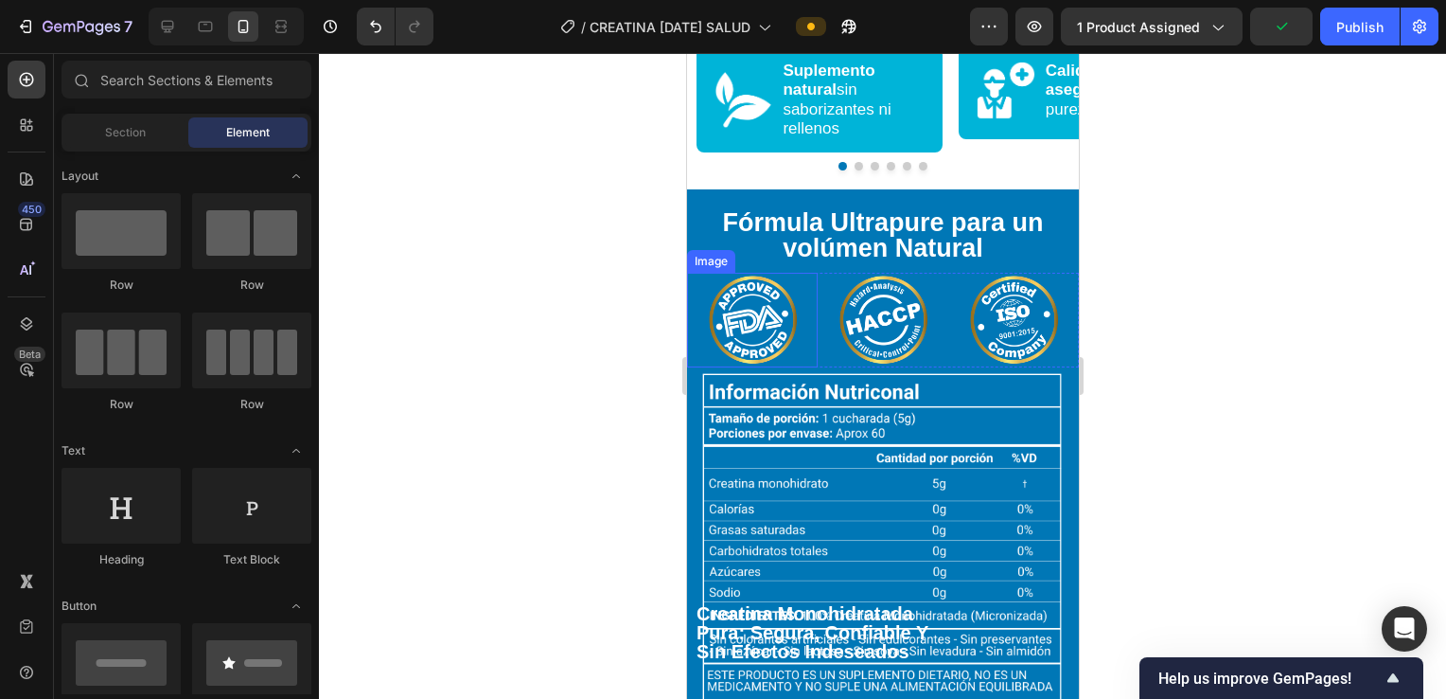
click at [740, 295] on img at bounding box center [751, 320] width 95 height 95
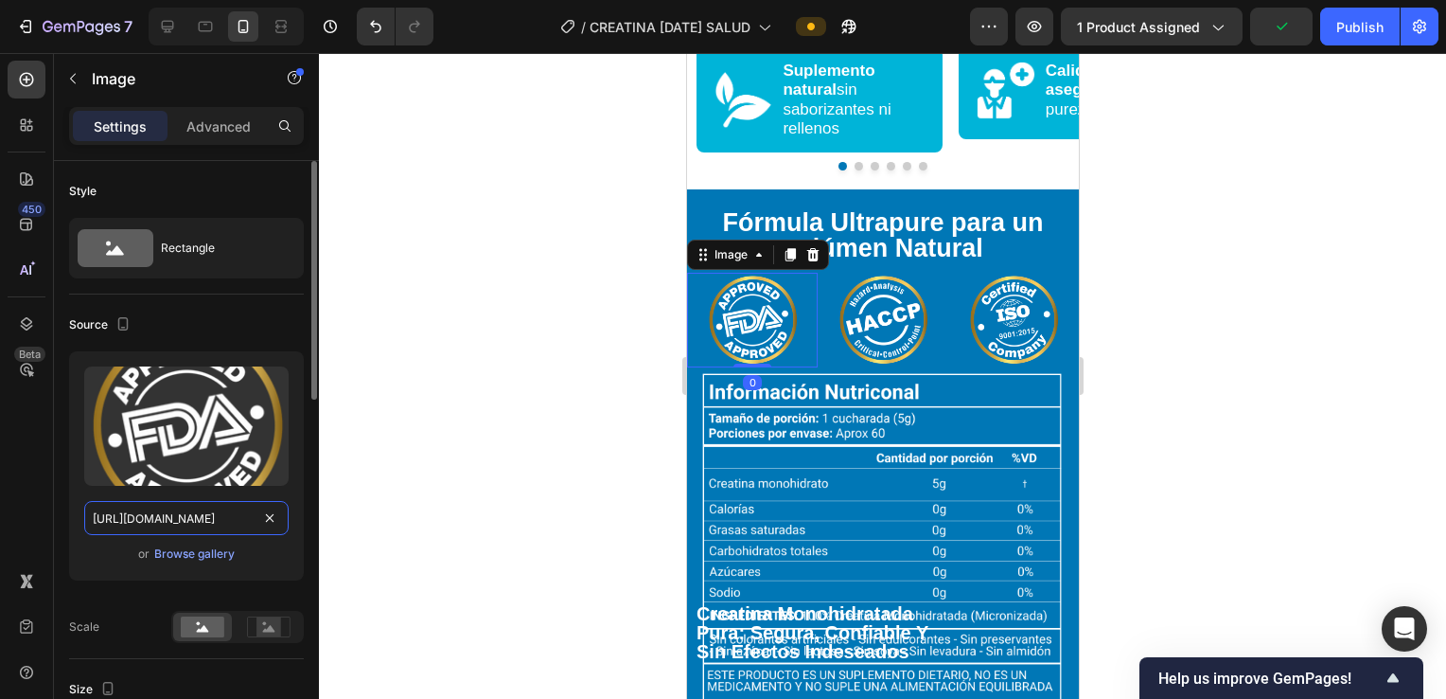
click at [204, 506] on input "https://cdn.shopify.com/s/files/1/0928/6198/9162/files/gempages_559350921218229…" at bounding box center [186, 518] width 204 height 34
paste input "i.ibb.co/Mydp4fPx/CREATINA-general-46.webp"
type input "https://i.ibb.co/Mydp4fPx/CREATINA-general-46.webp"
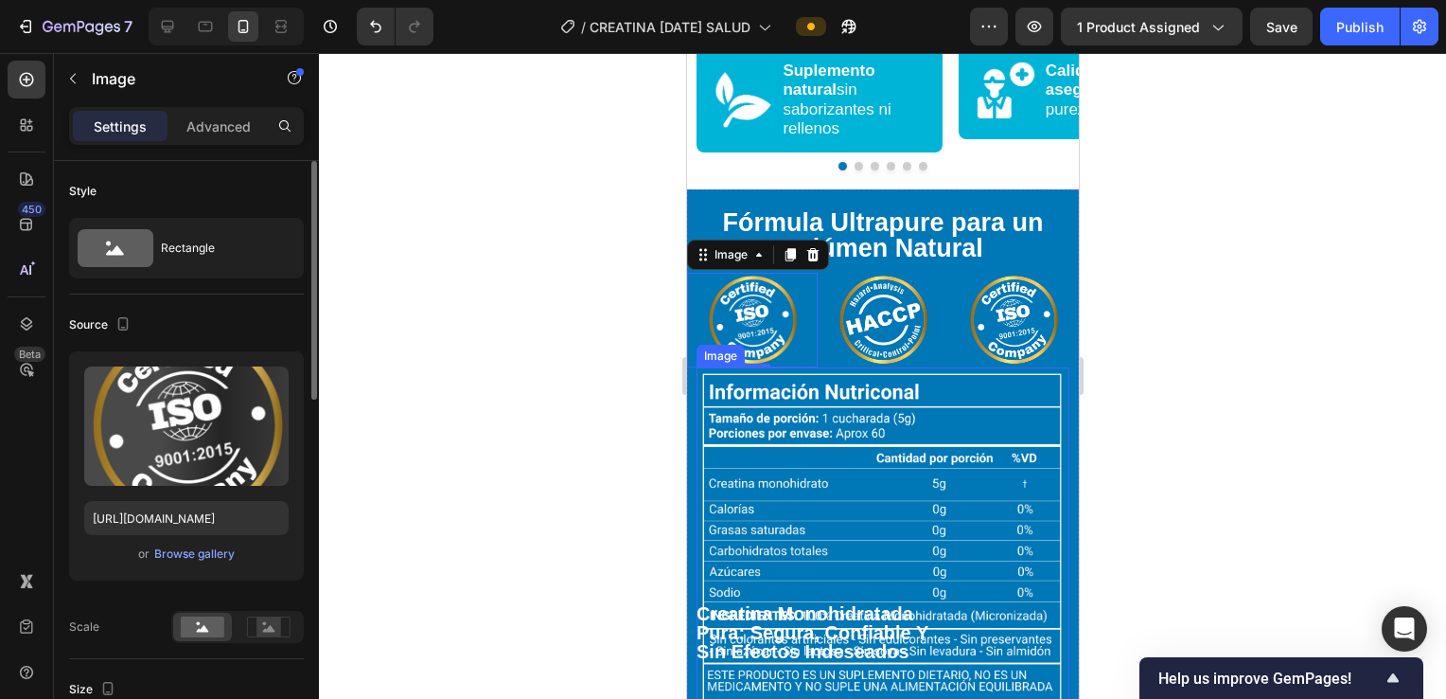
click at [1010, 309] on img at bounding box center [1013, 320] width 95 height 95
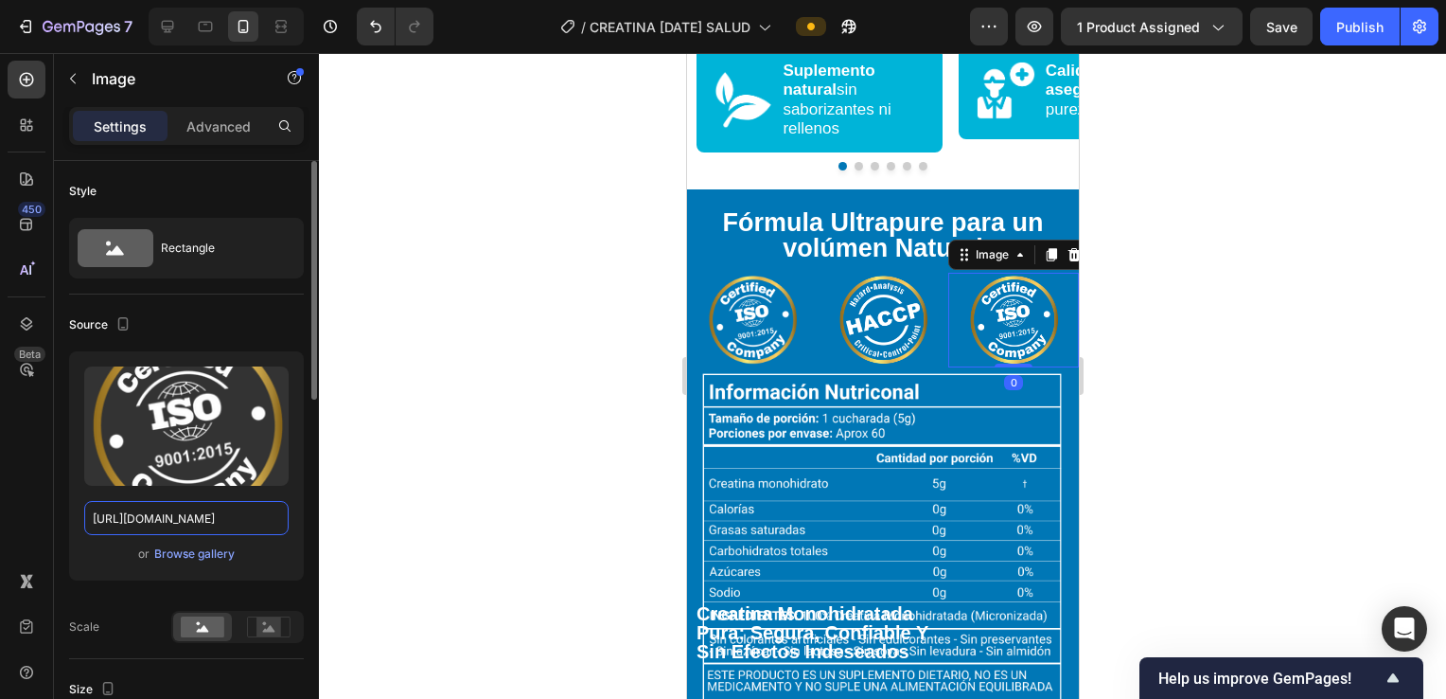
click at [182, 524] on input "https://cdn.shopify.com/s/files/1/0928/6198/9162/files/gempages_559350921218229…" at bounding box center [186, 518] width 204 height 34
paste input "i.ibb.co/Mydp4fPx/CREATINA-general-46.webp"
type input "https://i.ibb.co/Mydp4fPx/CREATINA-general-46.webp"
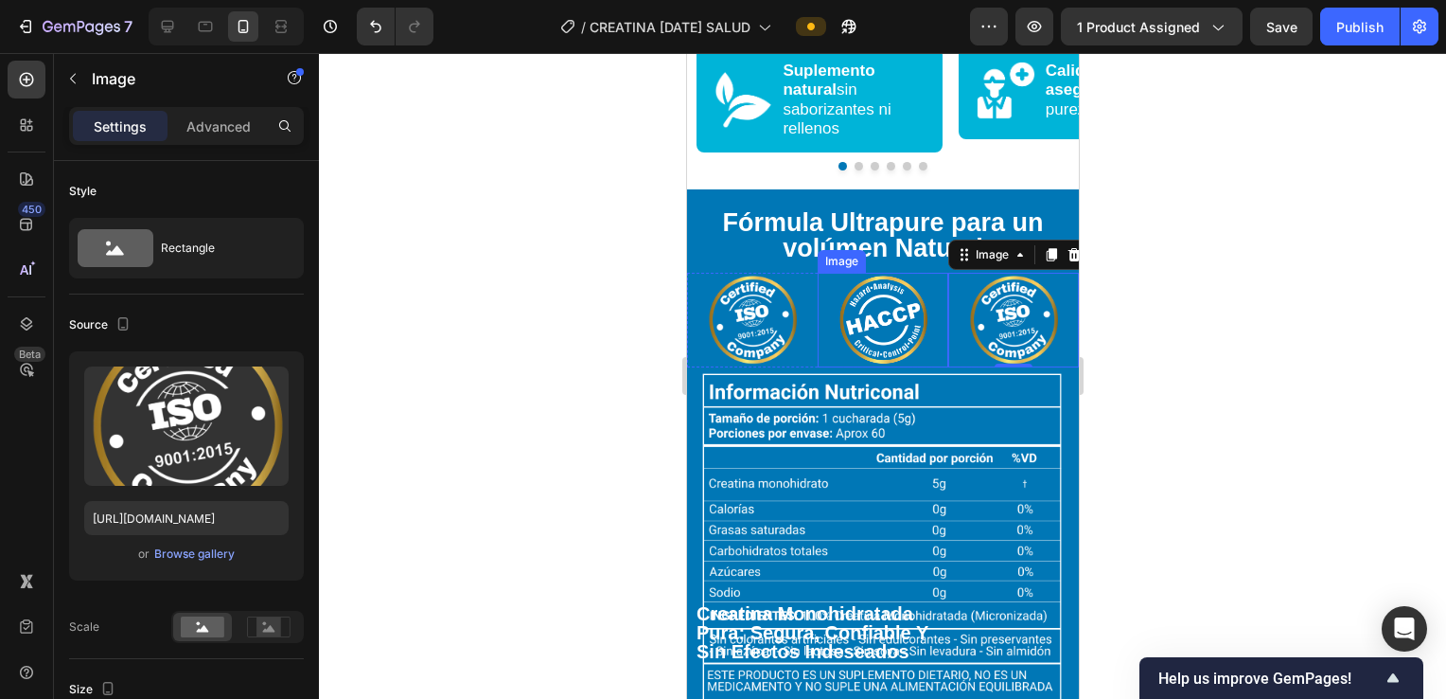
click at [870, 293] on img at bounding box center [882, 320] width 95 height 95
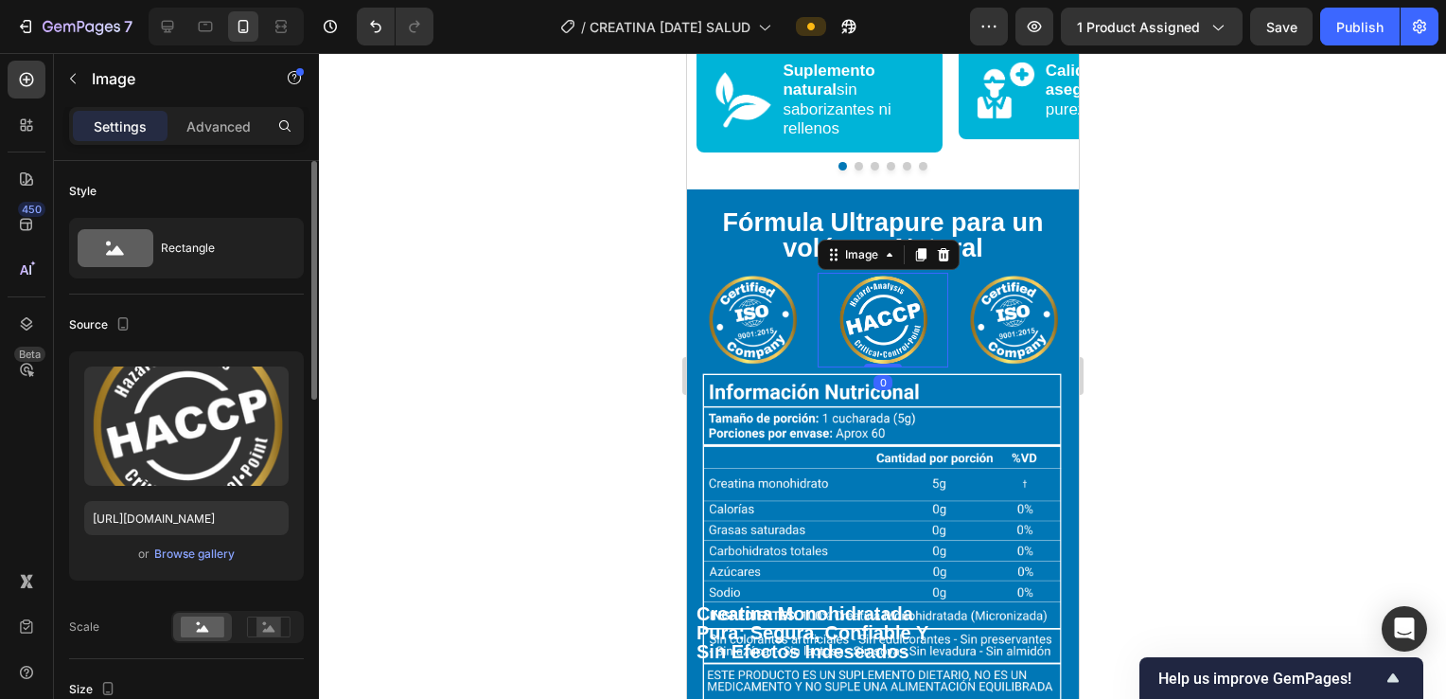
click at [145, 495] on div "Upload Image https://cdn.shopify.com/s/files/1/0928/6198/9162/files/gempages_55…" at bounding box center [186, 465] width 235 height 229
click at [151, 536] on div "Upload Image https://cdn.shopify.com/s/files/1/0928/6198/9162/files/gempages_55…" at bounding box center [186, 465] width 235 height 229
click at [152, 515] on input "https://cdn.shopify.com/s/files/1/0928/6198/9162/files/gempages_559350921218229…" at bounding box center [186, 518] width 204 height 34
paste input "i.ibb.co/svdFc8St/CREATINA-general-47.webp"
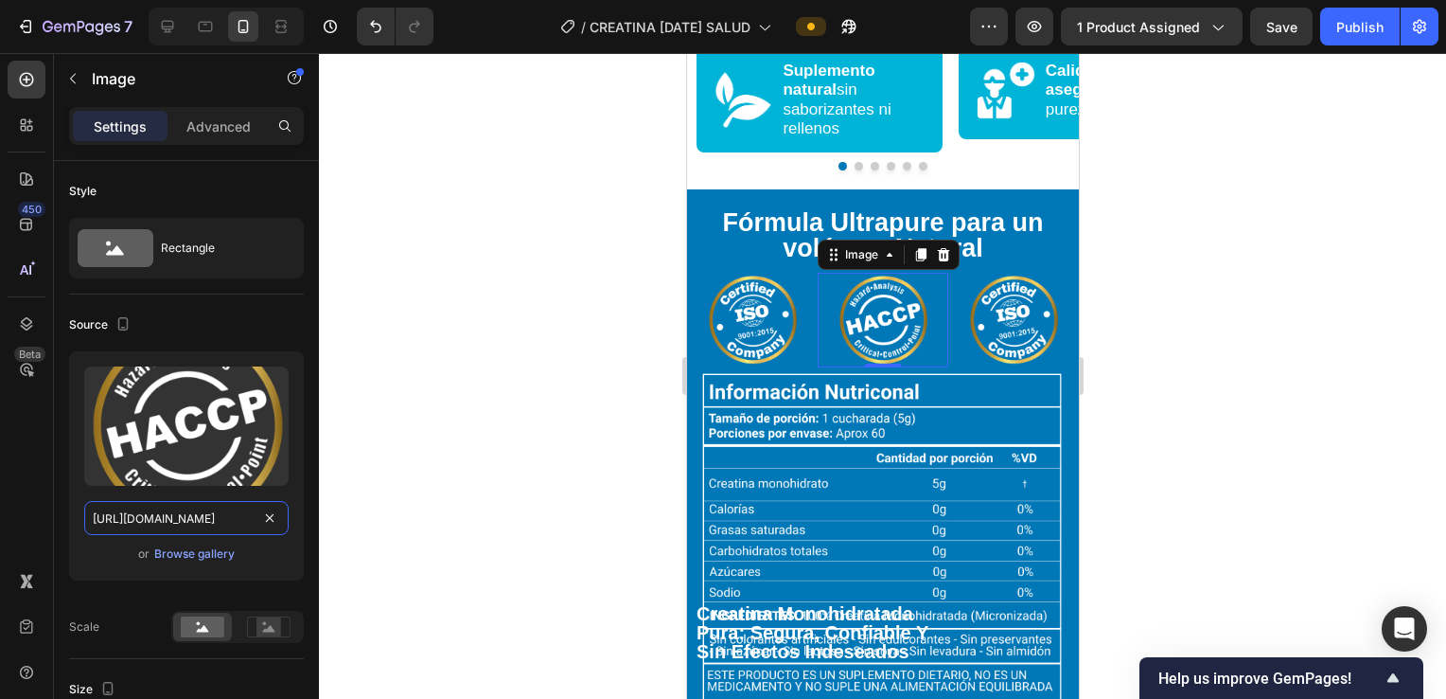
type input "https://i.ibb.co/svdFc8St/CREATINA-general-47.webp"
click at [777, 286] on img at bounding box center [751, 320] width 95 height 95
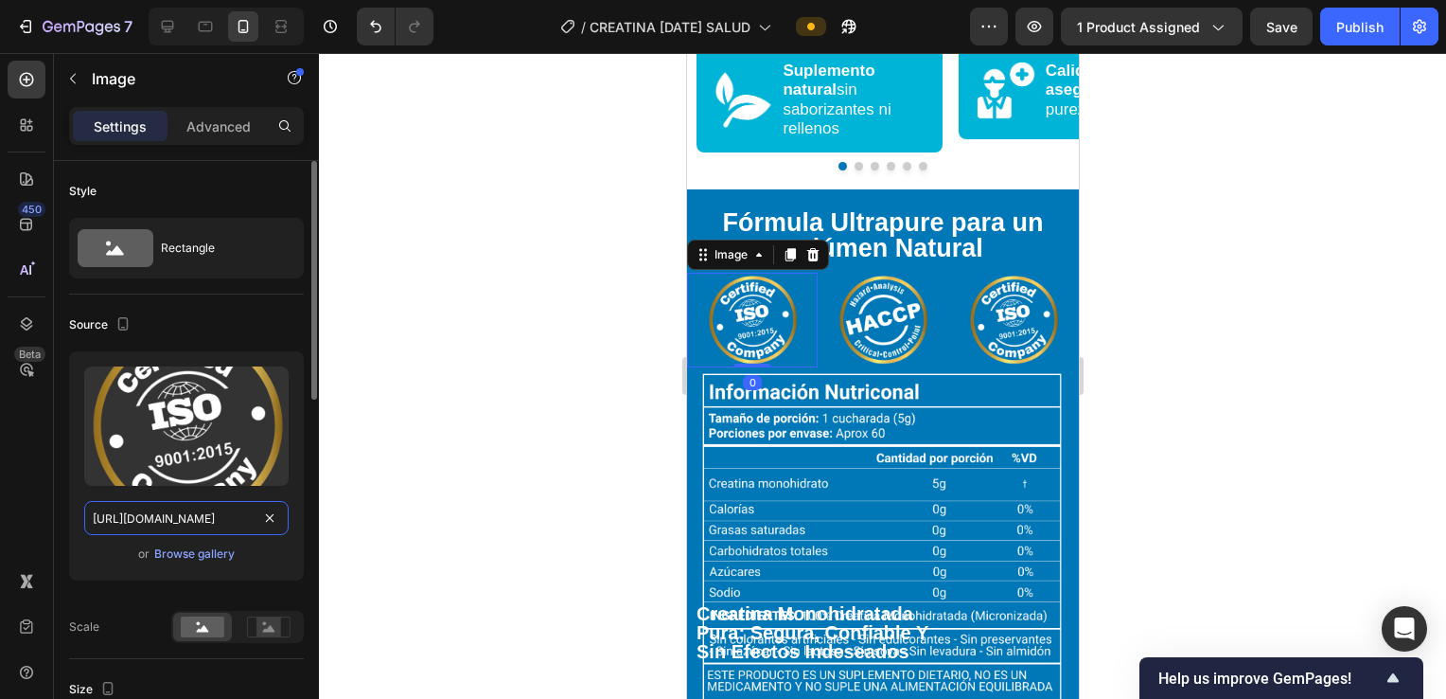
click at [176, 503] on input "https://i.ibb.co/Mydp4fPx/CREATINA-general-46.webp" at bounding box center [186, 518] width 204 height 34
paste input "9HcbfShw/CREATINA-general-48"
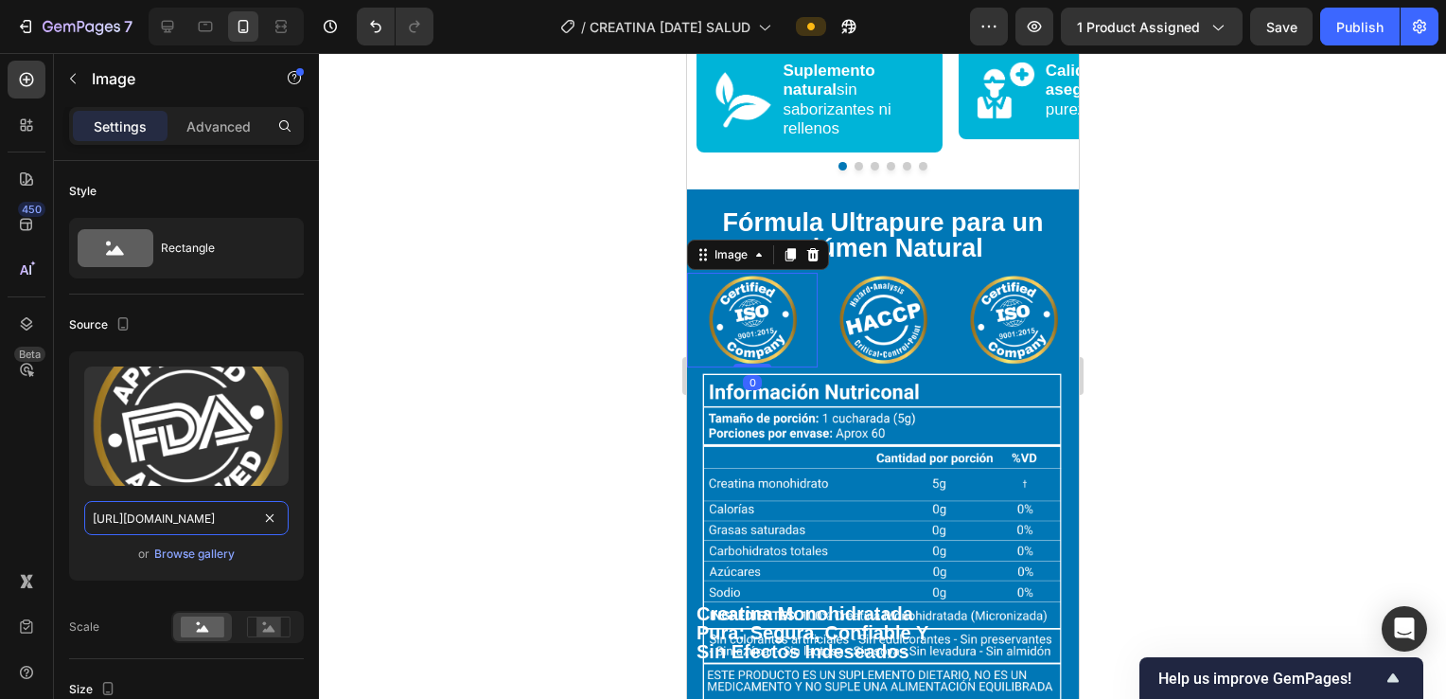
scroll to position [0, 138]
type input "https://i.ibb.co/9HcbfShw/CREATINA-general-48.webp"
click at [576, 317] on div at bounding box center [882, 376] width 1127 height 646
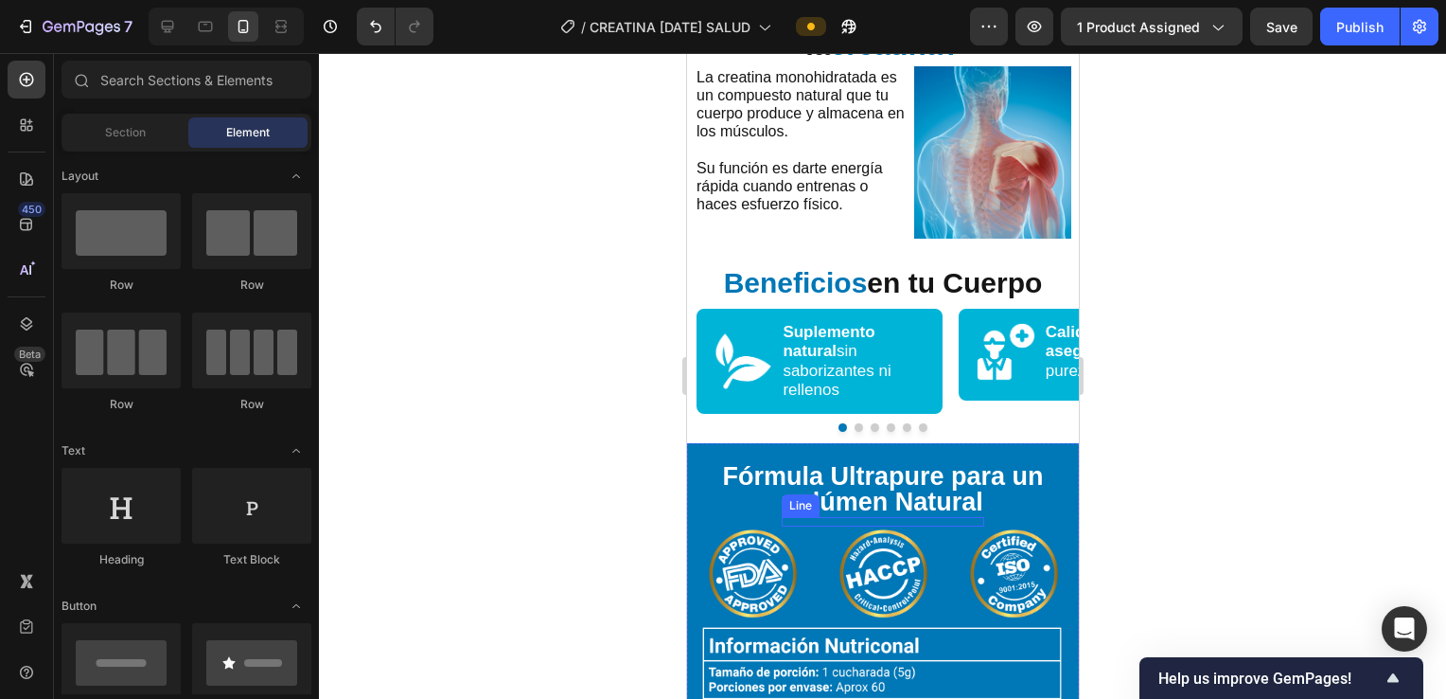
scroll to position [2588, 0]
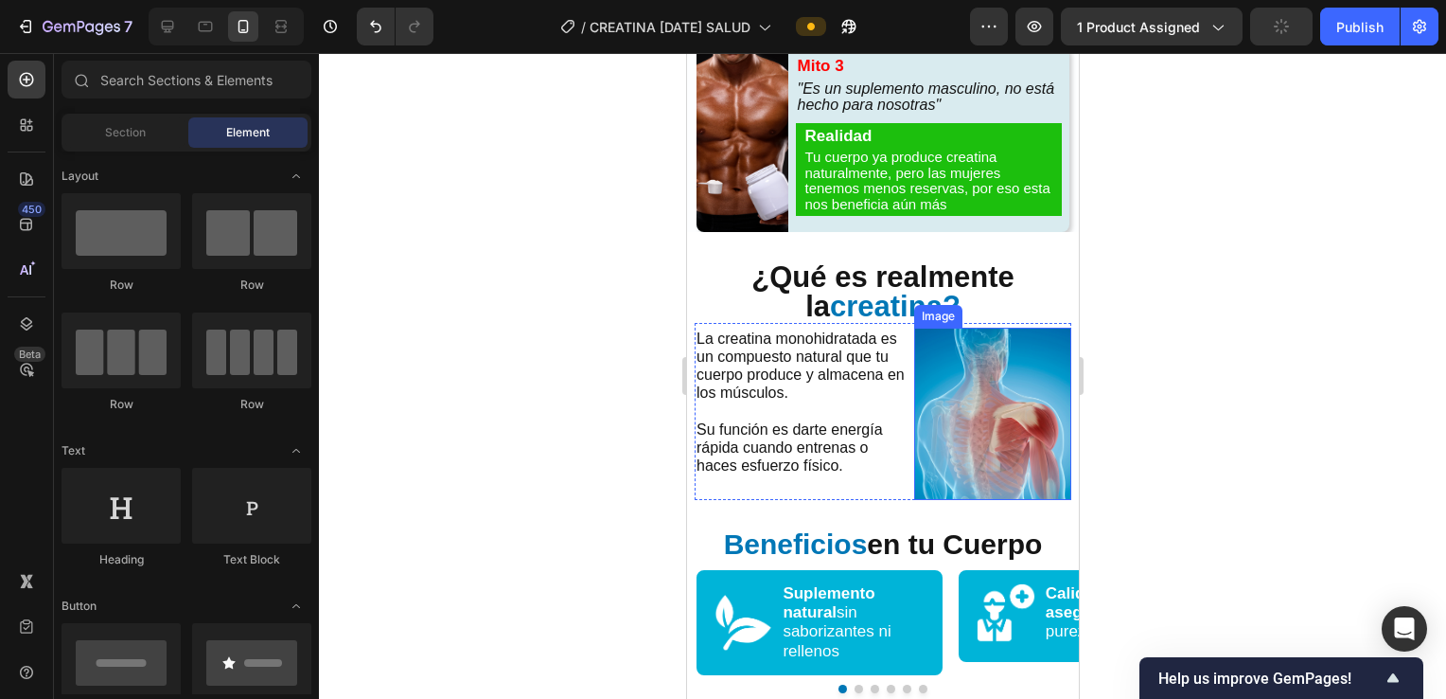
click at [967, 360] on img at bounding box center [991, 414] width 157 height 172
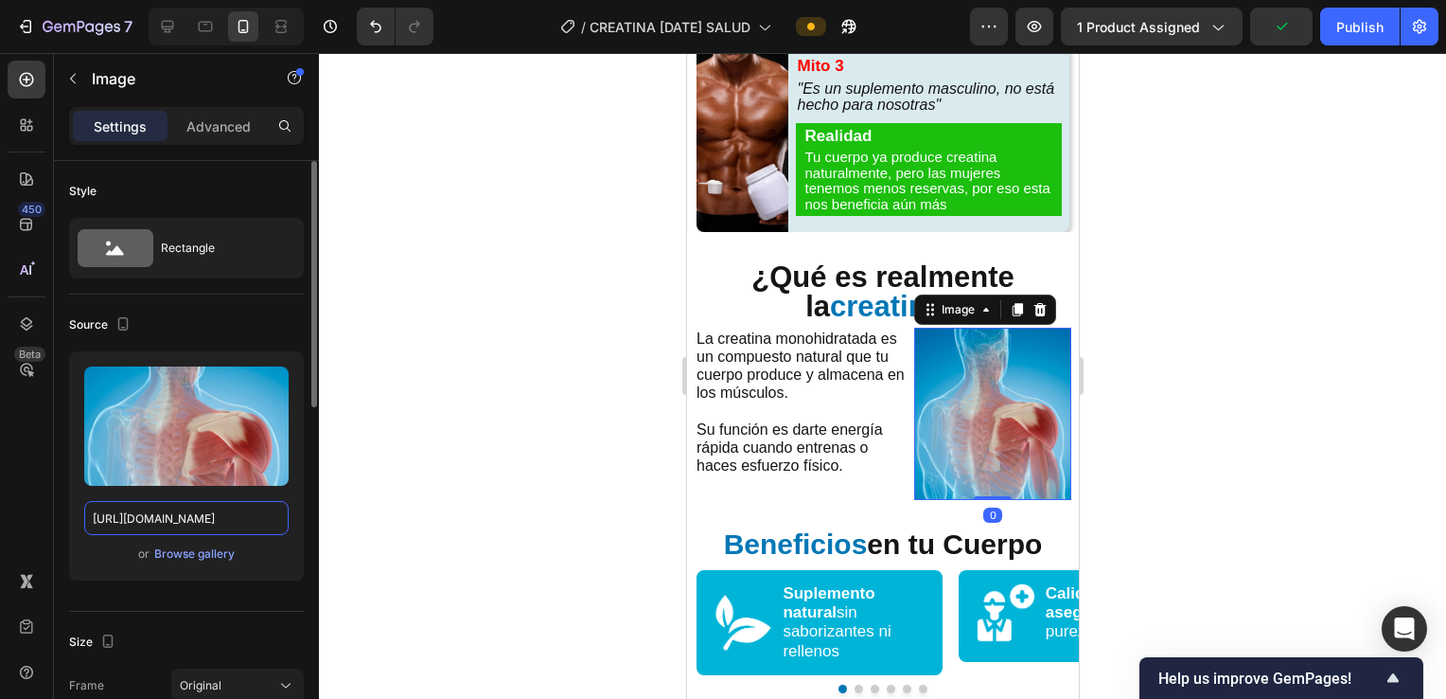
click at [180, 505] on input "https://cdn.shopify.com/s/files/1/0928/6198/9162/files/gempages_559350921218229…" at bounding box center [186, 518] width 204 height 34
paste input "i.ibb.co/9mgvWd4D/CREATINA-general-49.webp"
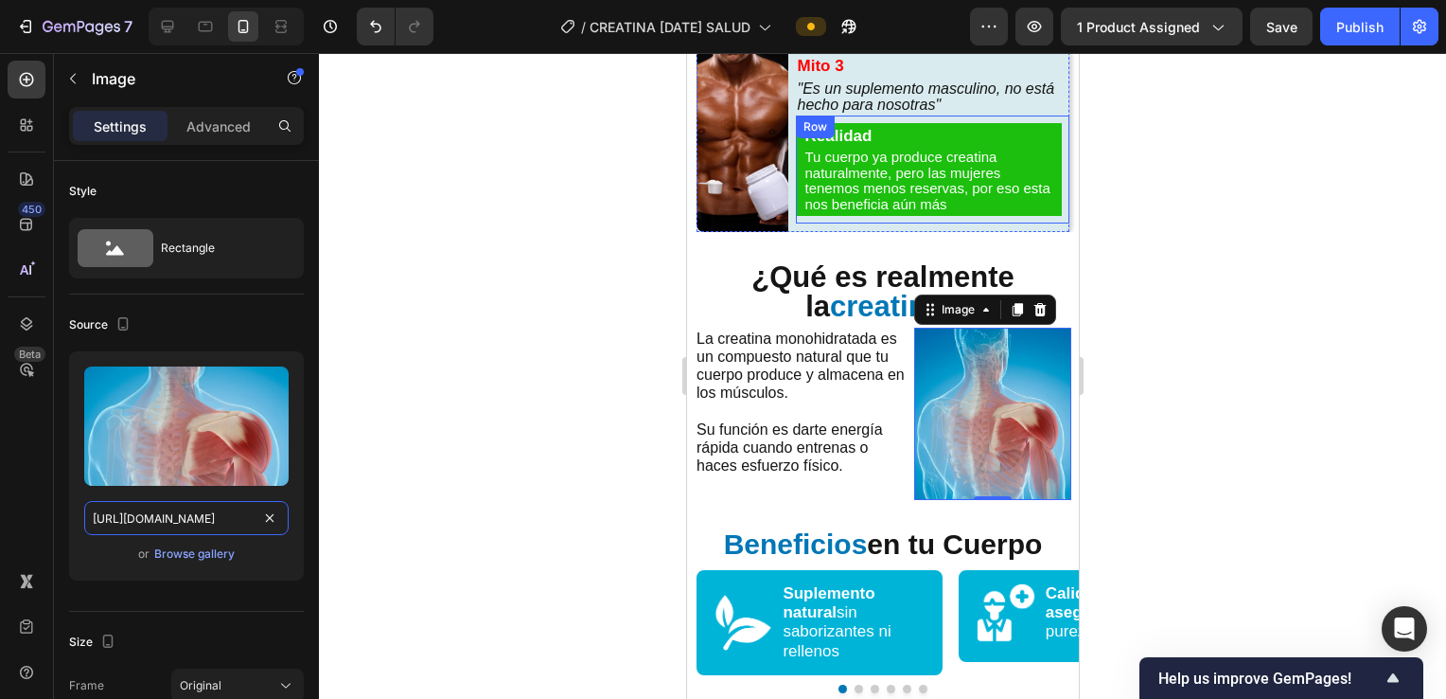
type input "https://i.ibb.co/9mgvWd4D/CREATINA-general-49.webp"
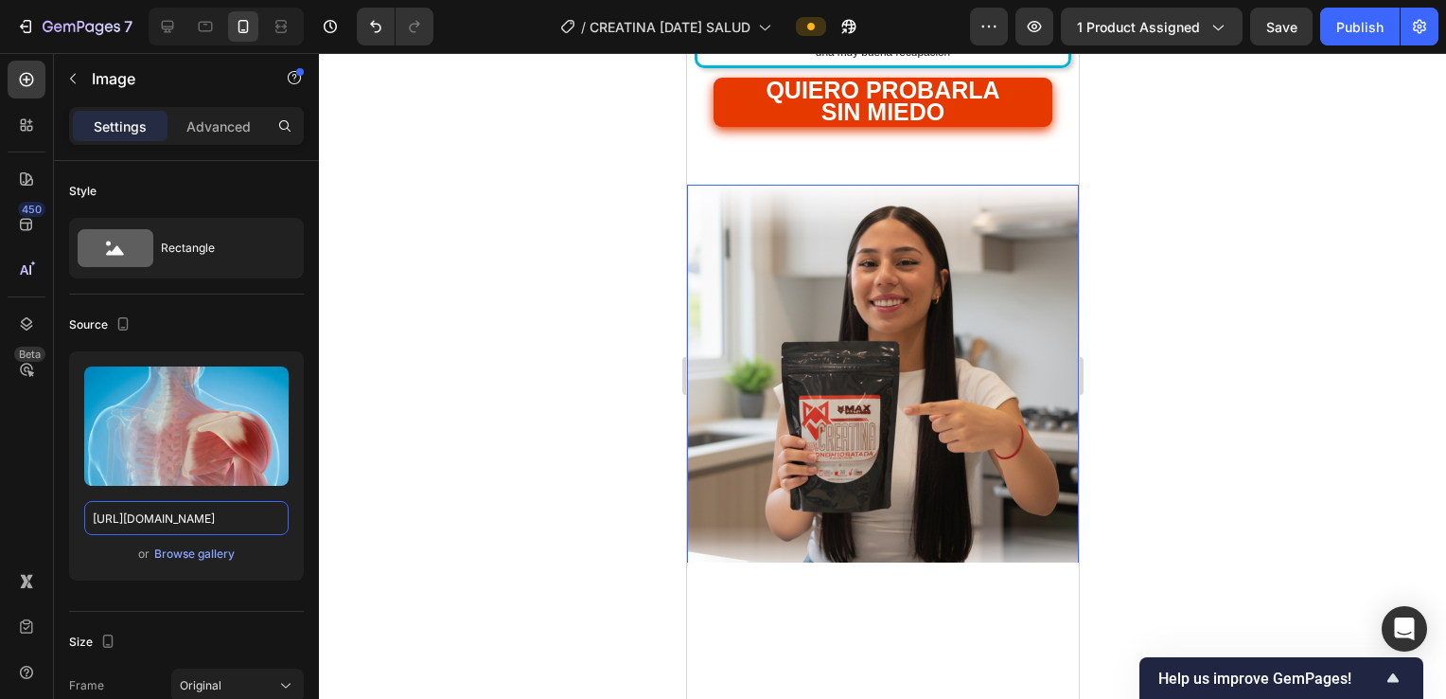
scroll to position [695, 0]
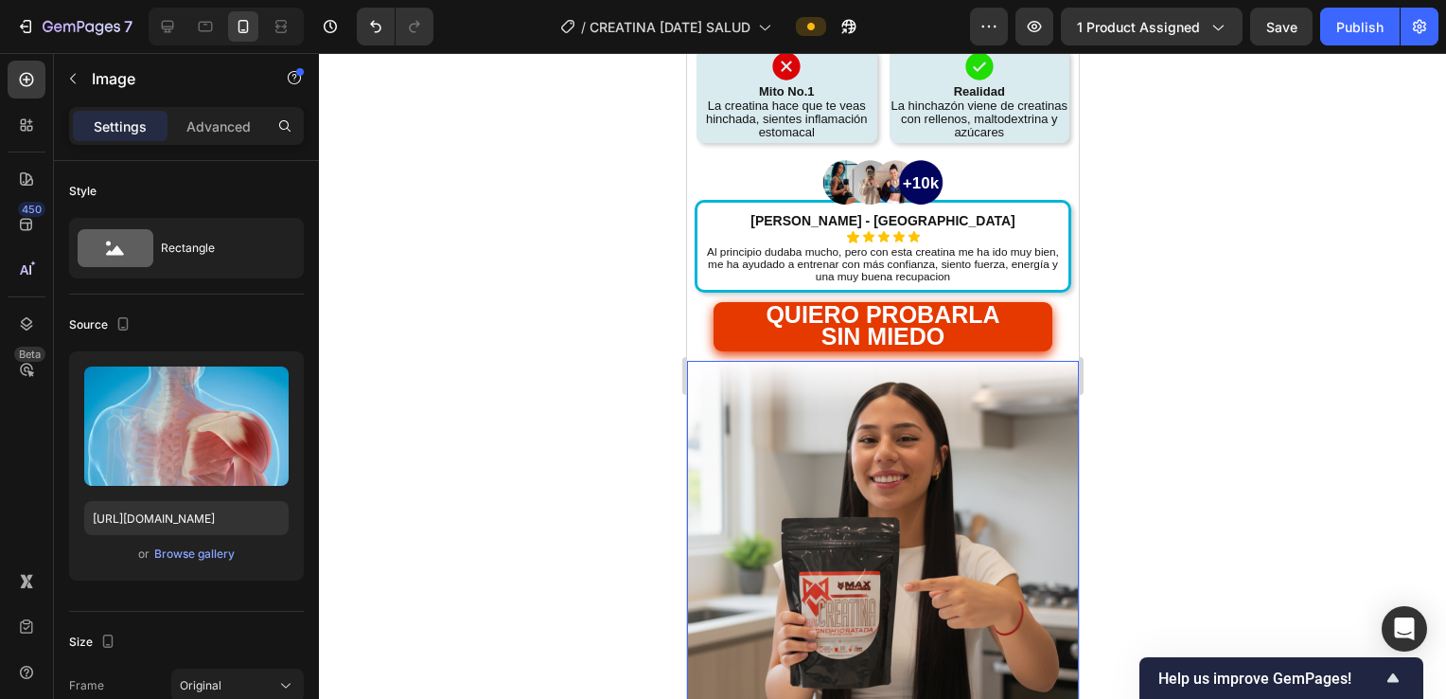
click at [906, 468] on img at bounding box center [882, 557] width 392 height 392
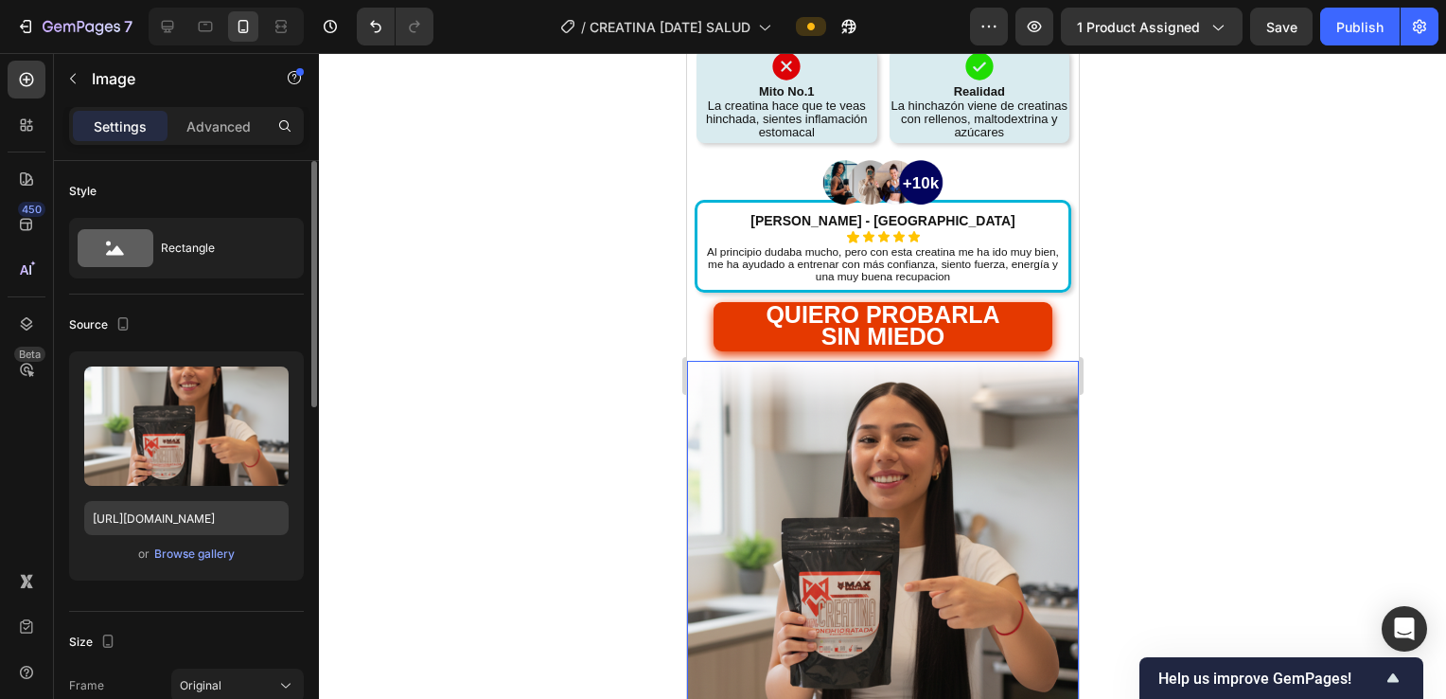
click at [216, 495] on div "Upload Image https://cdn.shopify.com/s/files/1/0928/6198/9162/files/gempages_55…" at bounding box center [186, 465] width 235 height 229
click at [215, 516] on input "[URL][DOMAIN_NAME]" at bounding box center [186, 518] width 204 height 34
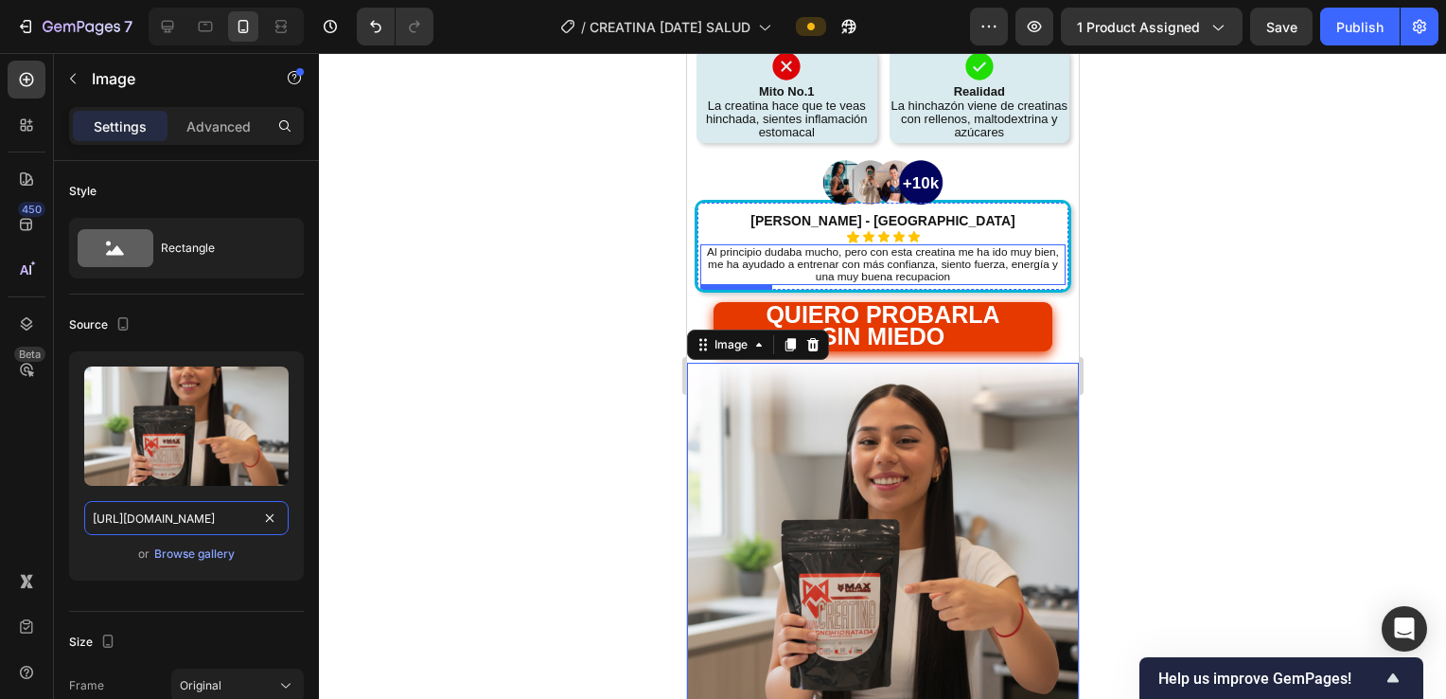
paste input "i.ibb.co/LDzQVcrV/CREATINA-general-60.webp"
type input "https://i.ibb.co/LDzQVcrV/CREATINA-general-60.webp"
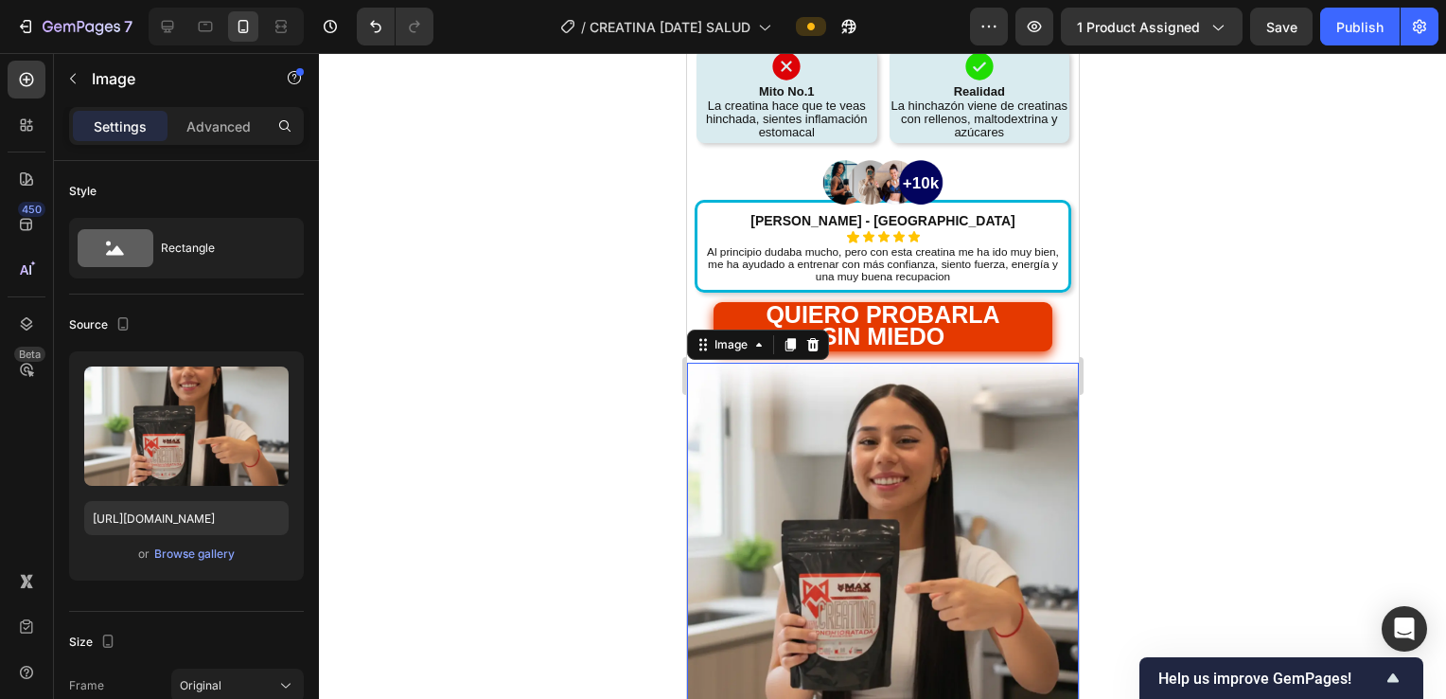
scroll to position [0, 0]
click at [921, 158] on img at bounding box center [882, 181] width 133 height 47
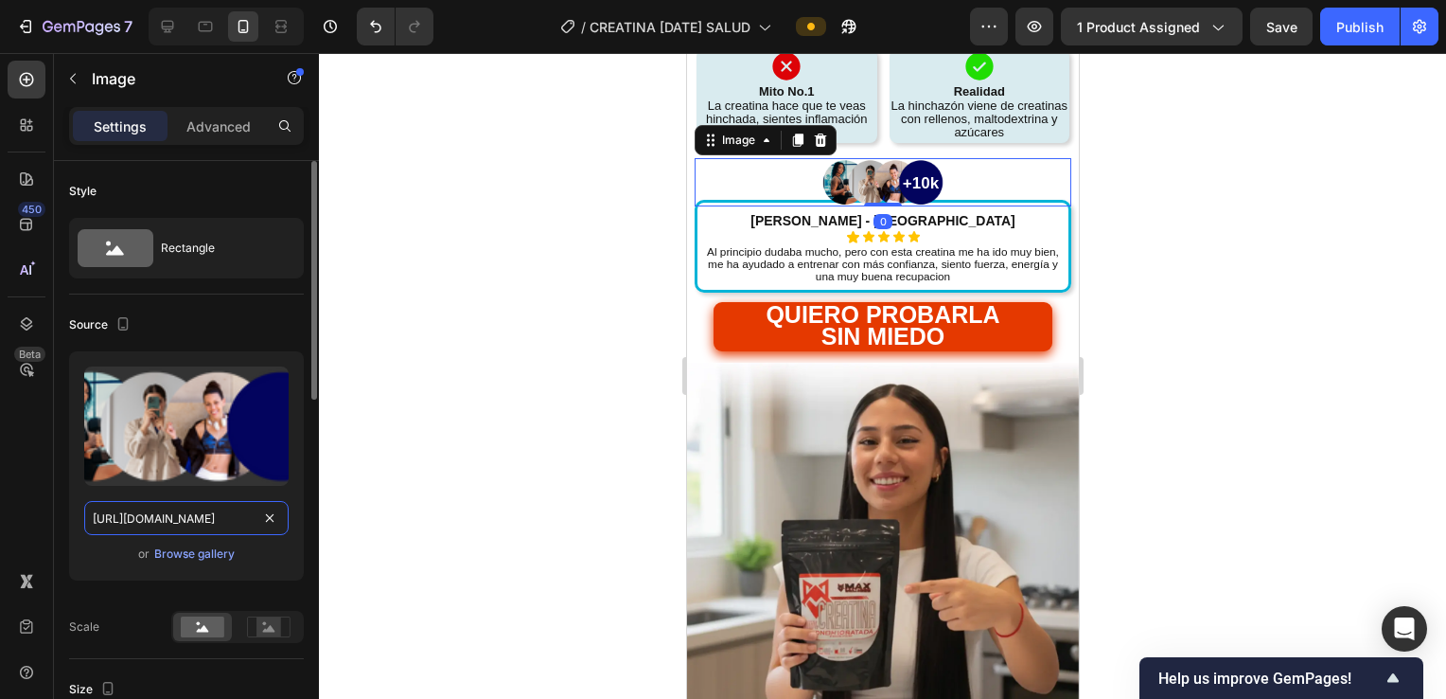
click at [166, 518] on input "[URL][DOMAIN_NAME]" at bounding box center [186, 518] width 204 height 34
paste input "i.ibb.co/hFKYpC8N/CREATINA-general-59.webp"
type input "https://i.ibb.co/hFKYpC8N/CREATINA-general-59.webp"
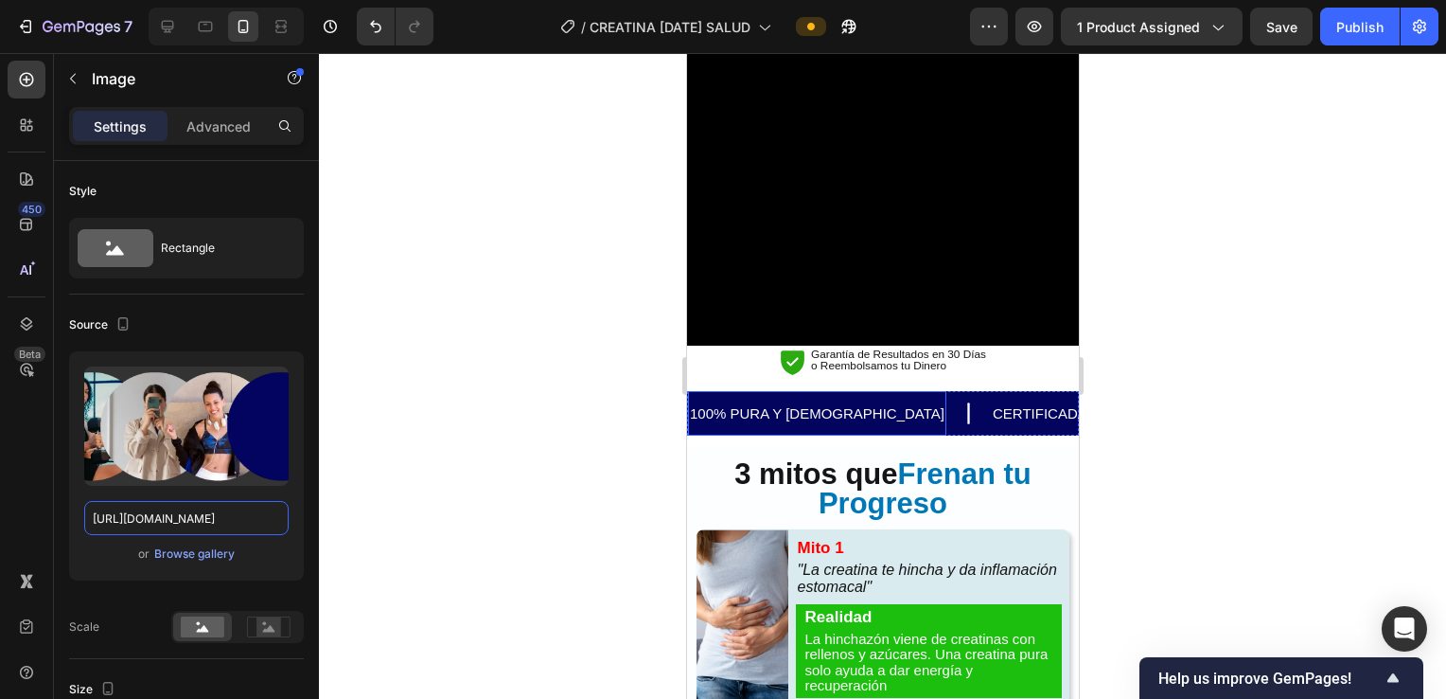
scroll to position [1957, 0]
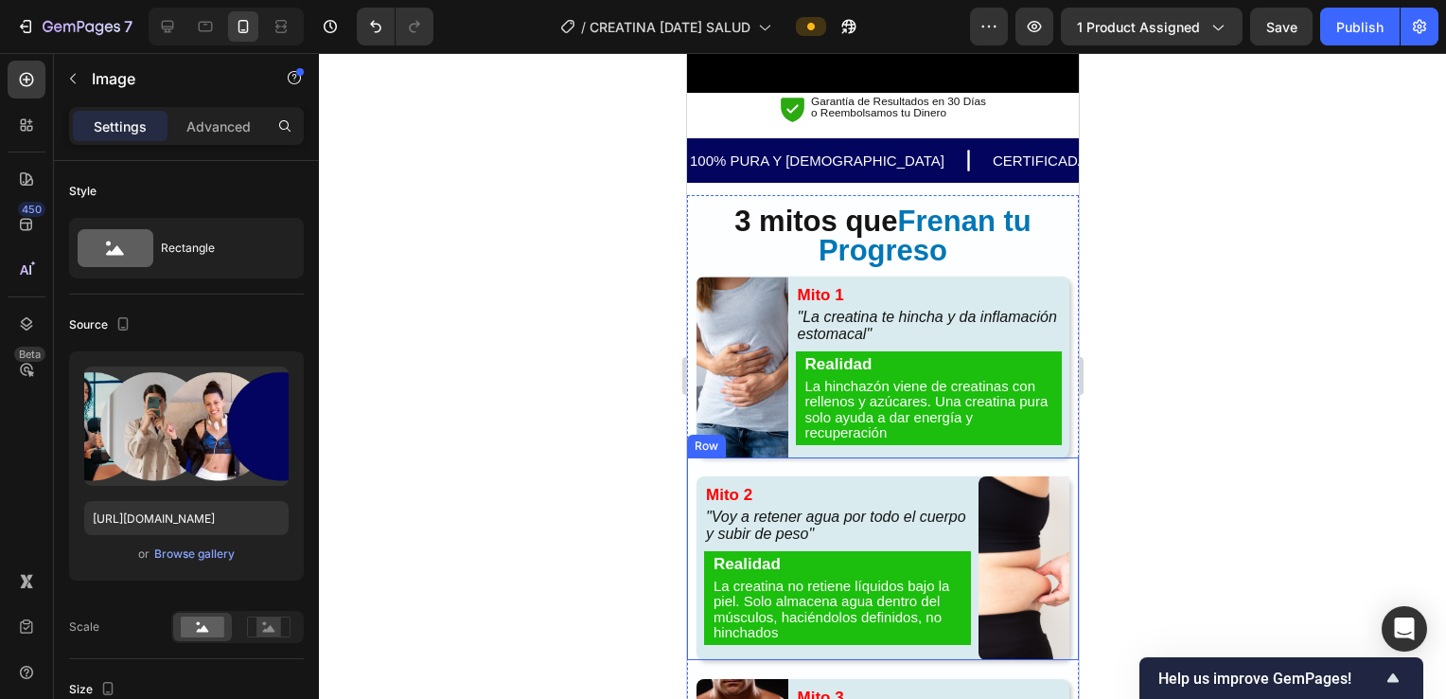
click at [763, 322] on img at bounding box center [742, 366] width 92 height 181
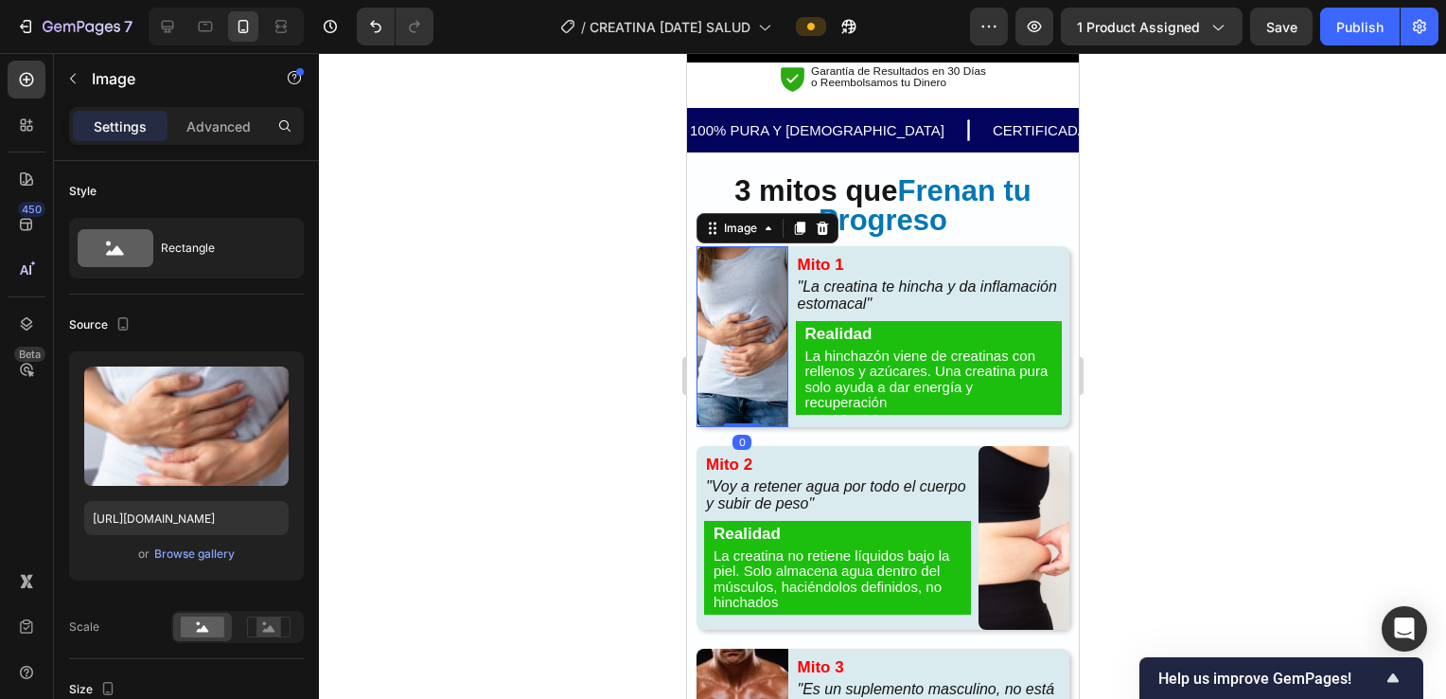
scroll to position [2083, 0]
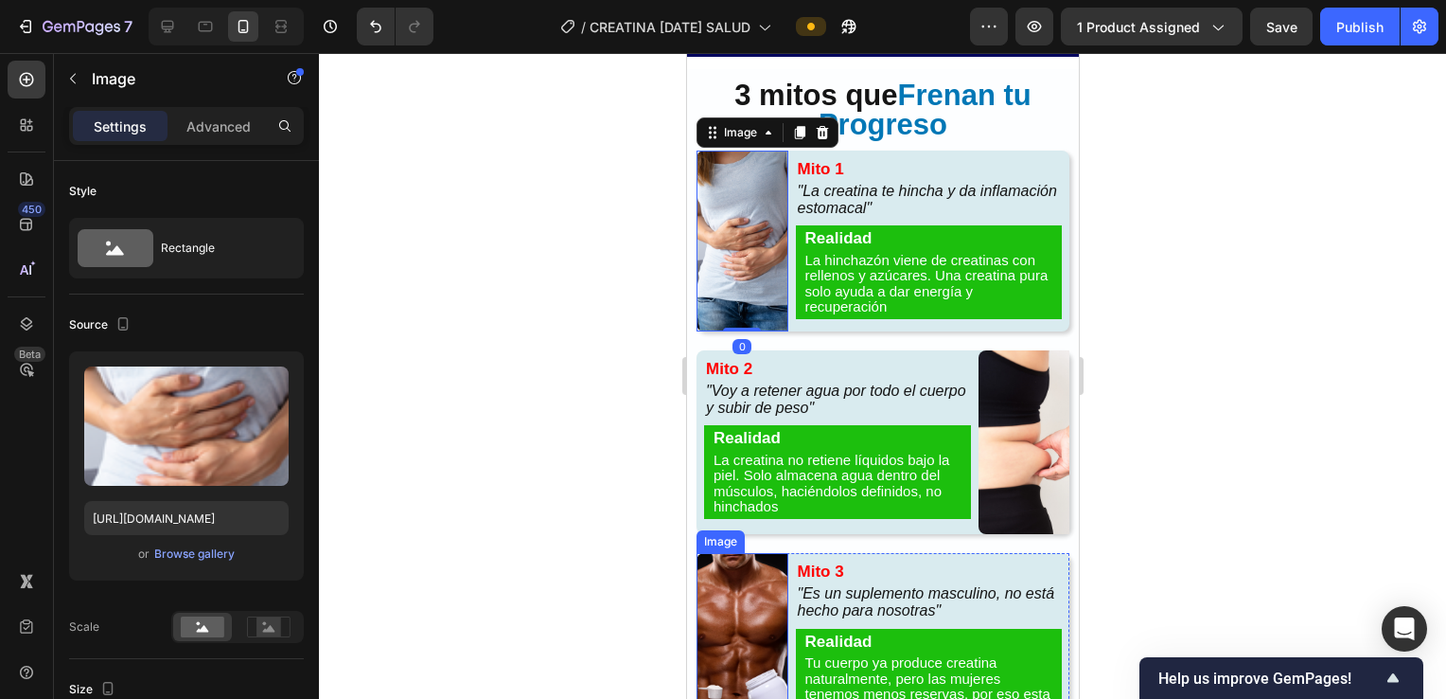
click at [718, 553] on img at bounding box center [742, 645] width 92 height 184
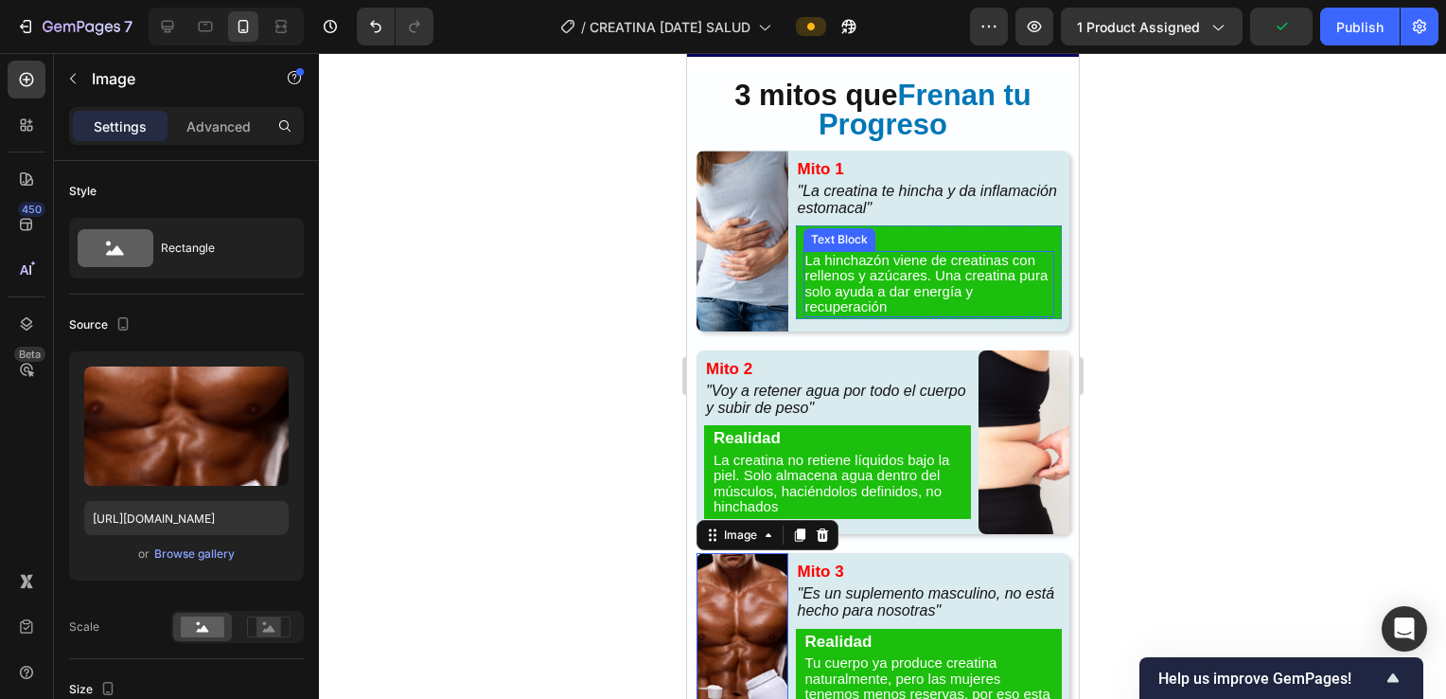
click at [751, 227] on img at bounding box center [742, 241] width 92 height 181
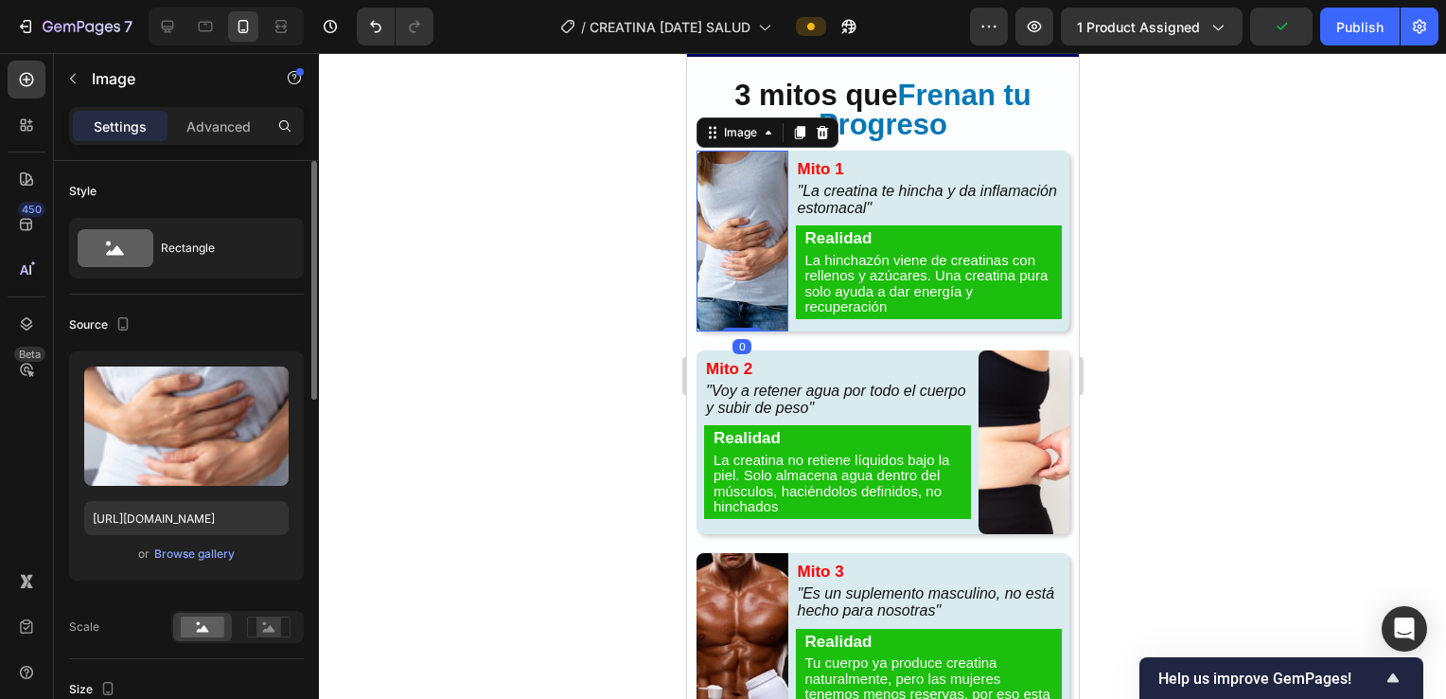
click at [151, 490] on div "Upload Image https://cdn.shopify.com/s/files/1/0928/6198/9162/files/gempages_55…" at bounding box center [186, 465] width 235 height 229
click at [148, 510] on input "https://cdn.shopify.com/s/files/1/0928/6198/9162/files/gempages_559350921218229…" at bounding box center [186, 518] width 204 height 34
paste input "i.ibb.co/LzdbYYkq/CREATINA-general-54.webp"
type input "https://i.ibb.co/LzdbYYkq/CREATINA-general-54.webp"
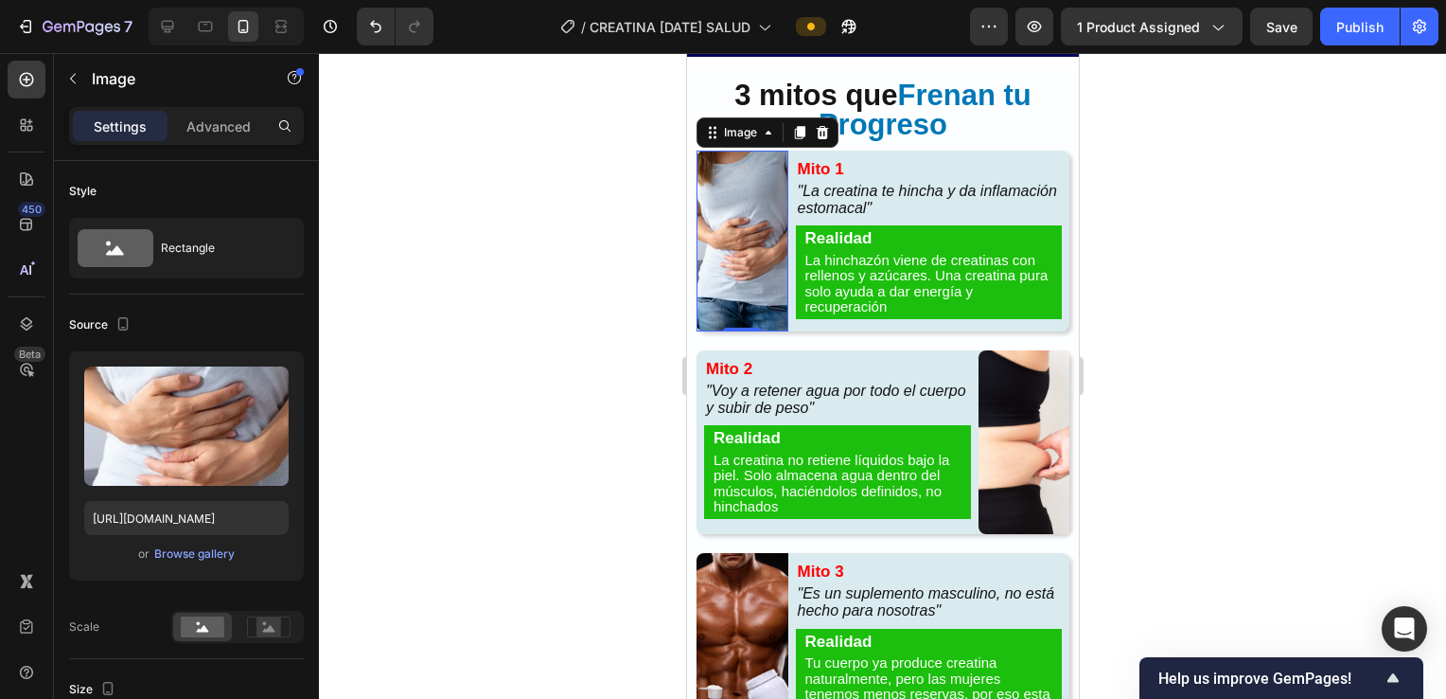
scroll to position [0, 0]
click at [1001, 424] on img at bounding box center [1024, 442] width 92 height 184
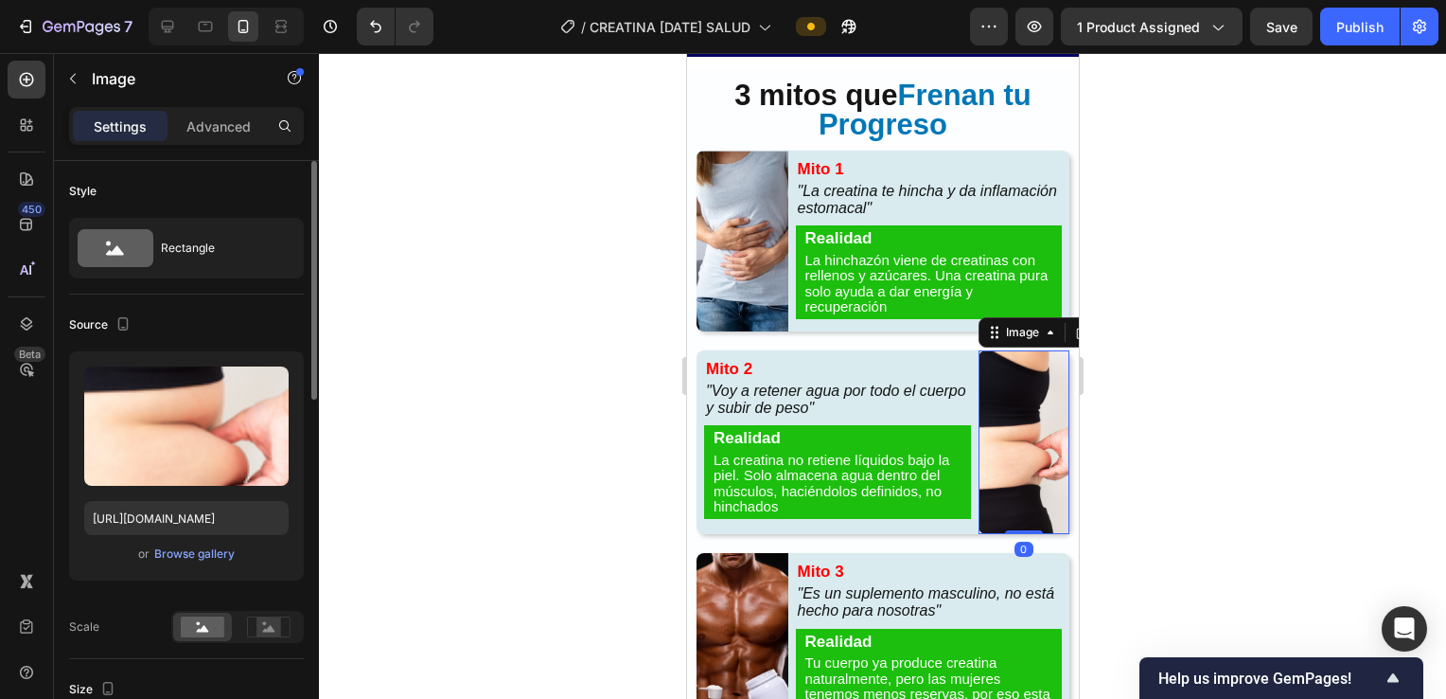
click at [172, 498] on div "Upload Image https://cdn.shopify.com/s/files/1/0928/6198/9162/files/gempages_55…" at bounding box center [186, 465] width 235 height 229
click at [172, 509] on input "https://cdn.shopify.com/s/files/1/0928/6198/9162/files/gempages_559350921218229…" at bounding box center [186, 518] width 204 height 34
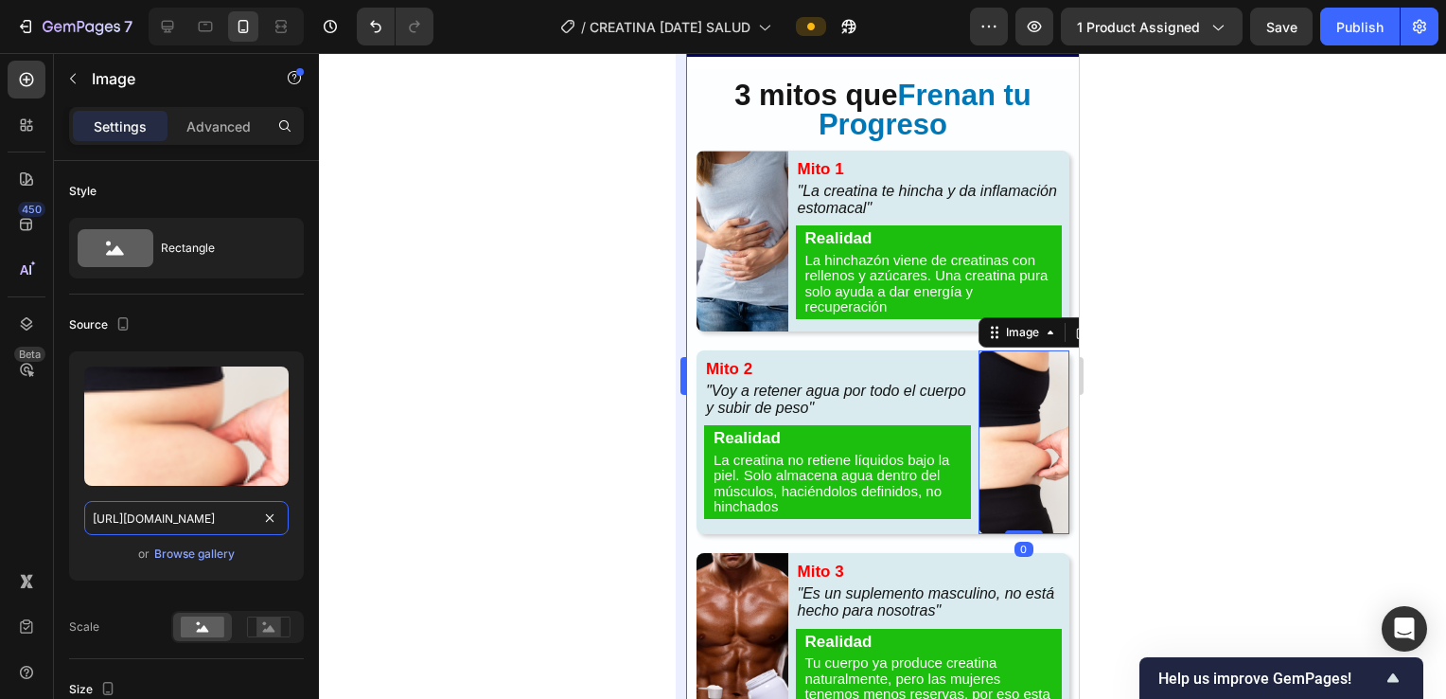
paste input "i.ibb.co/gZb2zF00/CREATINA-general-53.webp"
type input "https://i.ibb.co/gZb2zF00/CREATINA-general-53.webp"
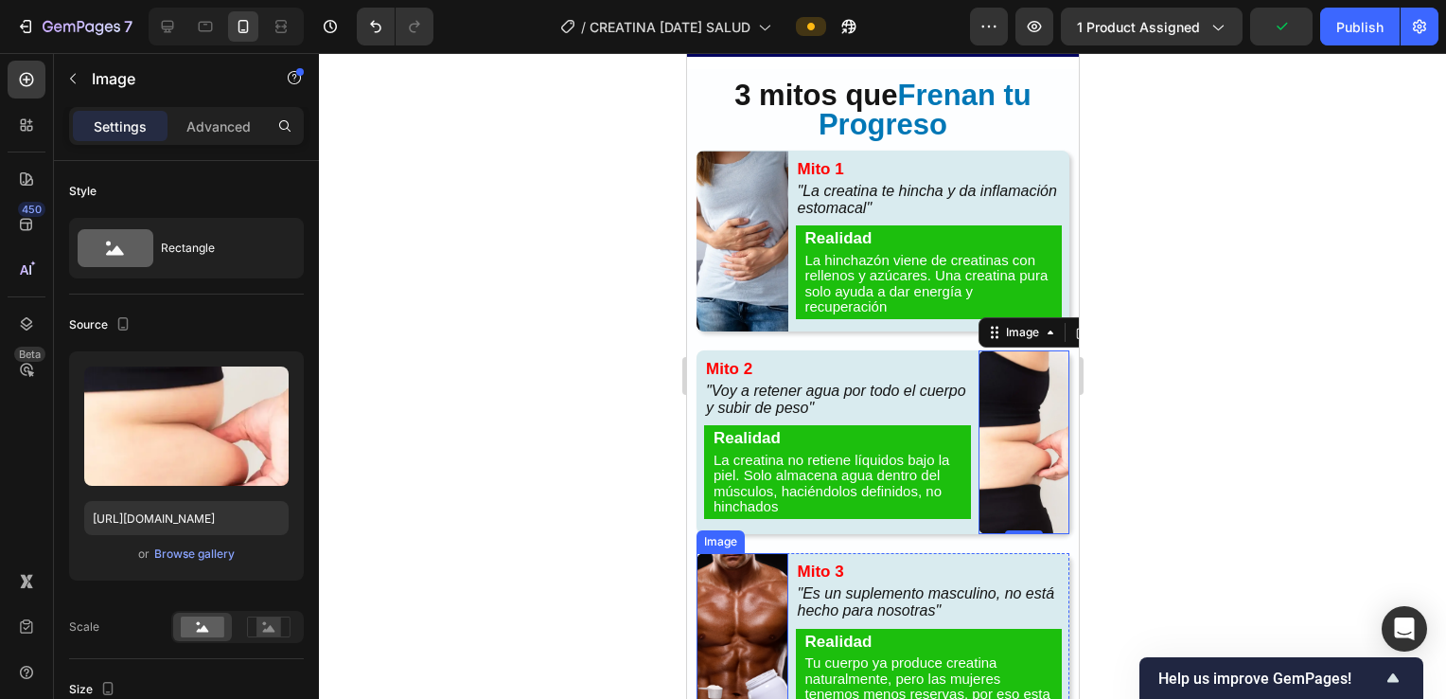
click at [724, 604] on img at bounding box center [742, 645] width 92 height 184
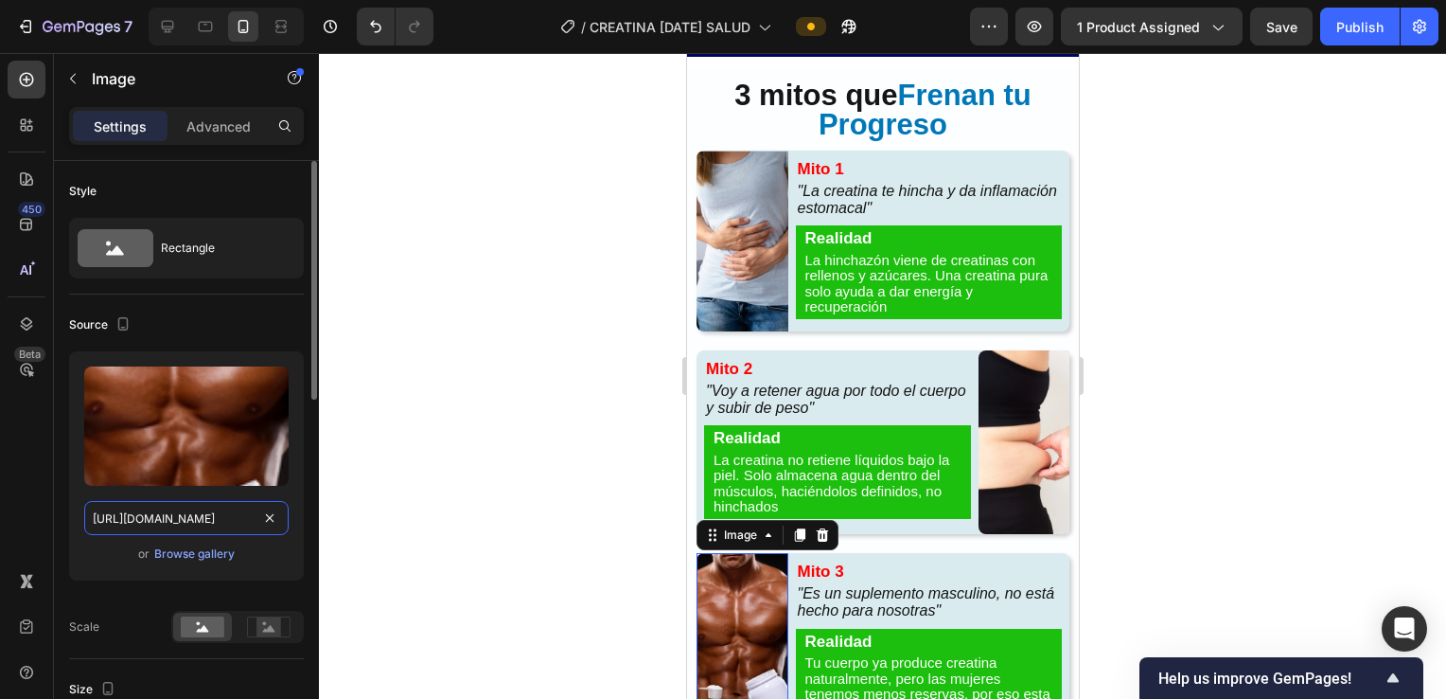
click at [139, 514] on input "https://cdn.shopify.com/s/files/1/0928/6198/9162/files/gempages_559350921218229…" at bounding box center [186, 518] width 204 height 34
paste input "i.ibb.co/spgvG5vx/CREATINA-general-52.webp"
type input "https://i.ibb.co/spgvG5vx/CREATINA-general-52.webp"
click at [523, 348] on div at bounding box center [882, 376] width 1127 height 646
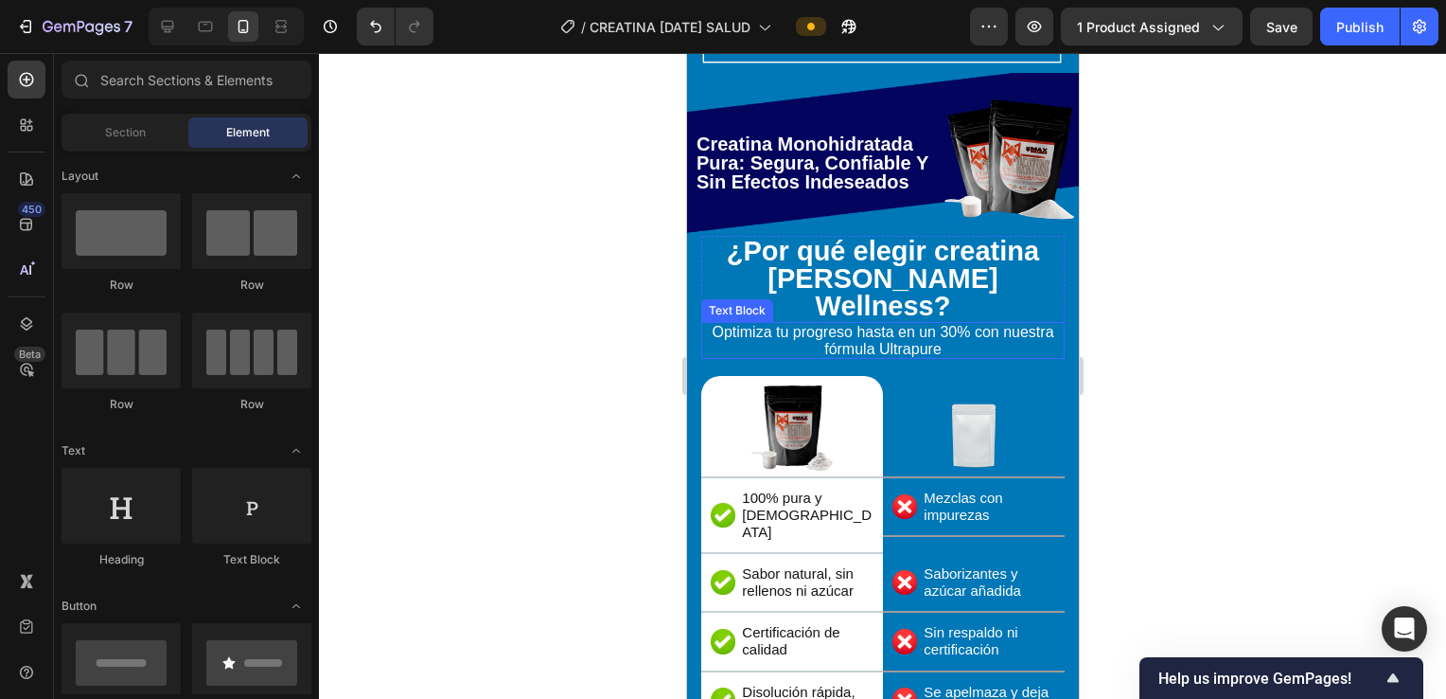
scroll to position [3597, 0]
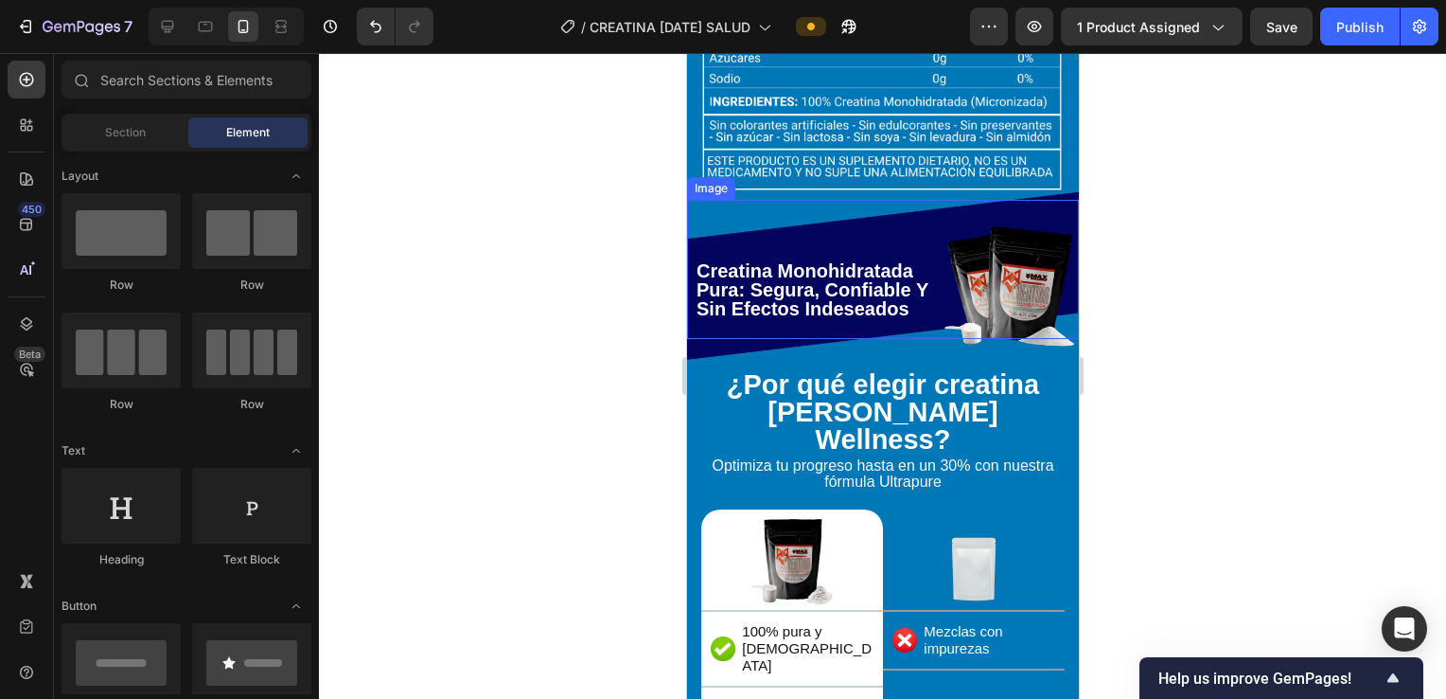
click at [900, 204] on img at bounding box center [882, 275] width 392 height 170
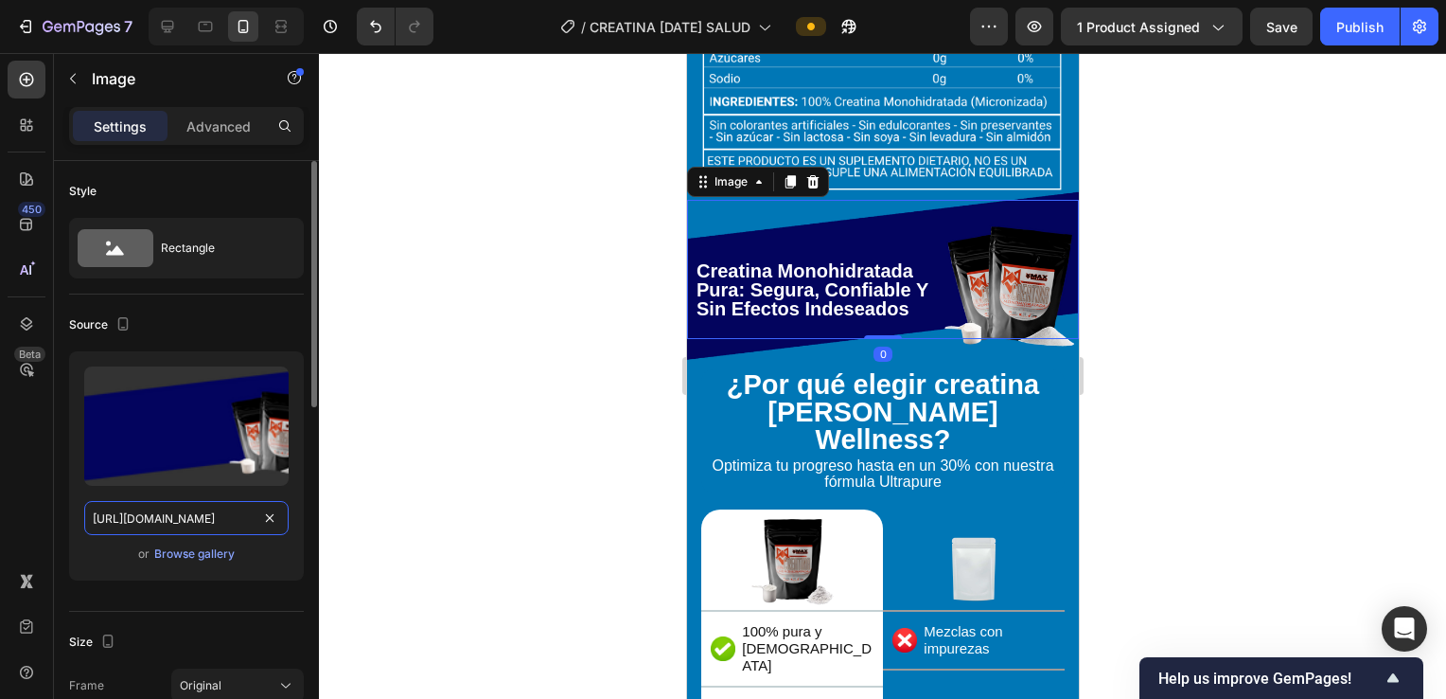
click at [177, 503] on input "https://cdn.shopify.com/s/files/1/0928/6198/9162/files/gempages_559350921218229…" at bounding box center [186, 518] width 204 height 34
paste input "i.ibb.co/PZRbcbYC/CREATINA-general-51.webp"
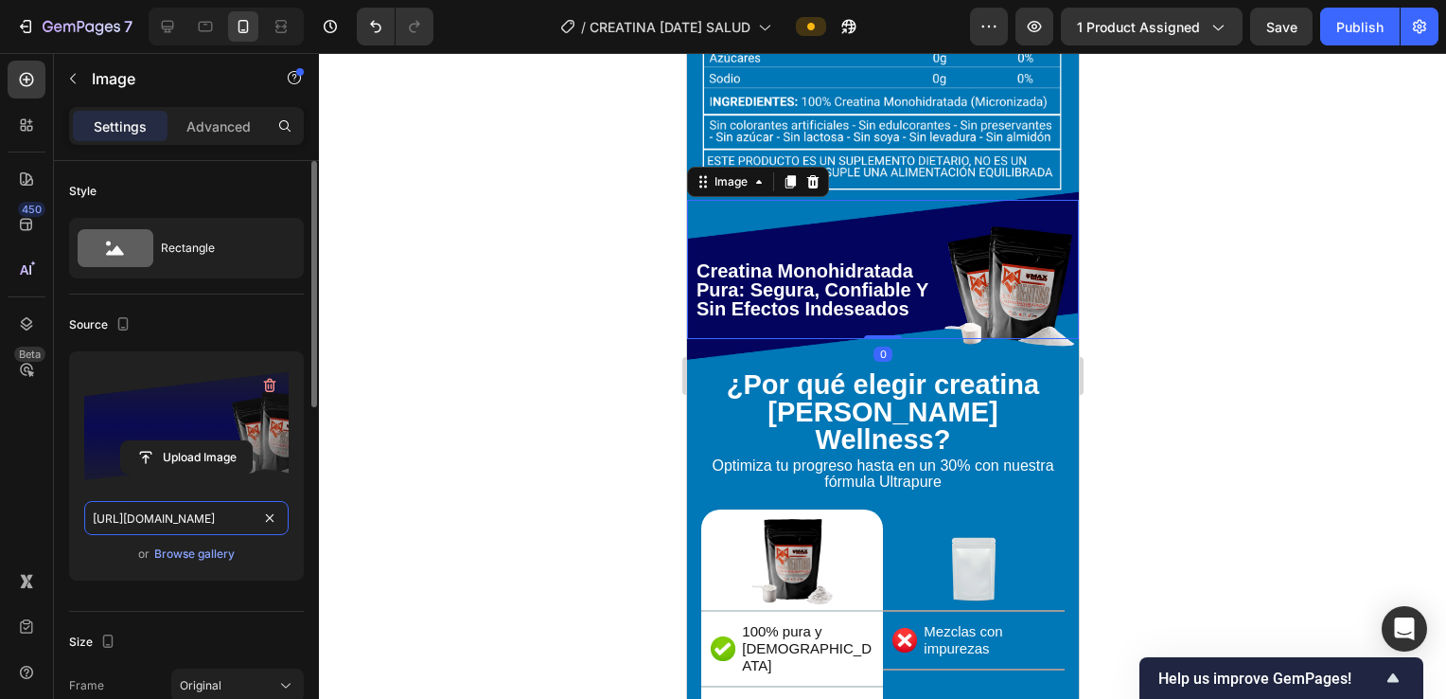
scroll to position [0, 136]
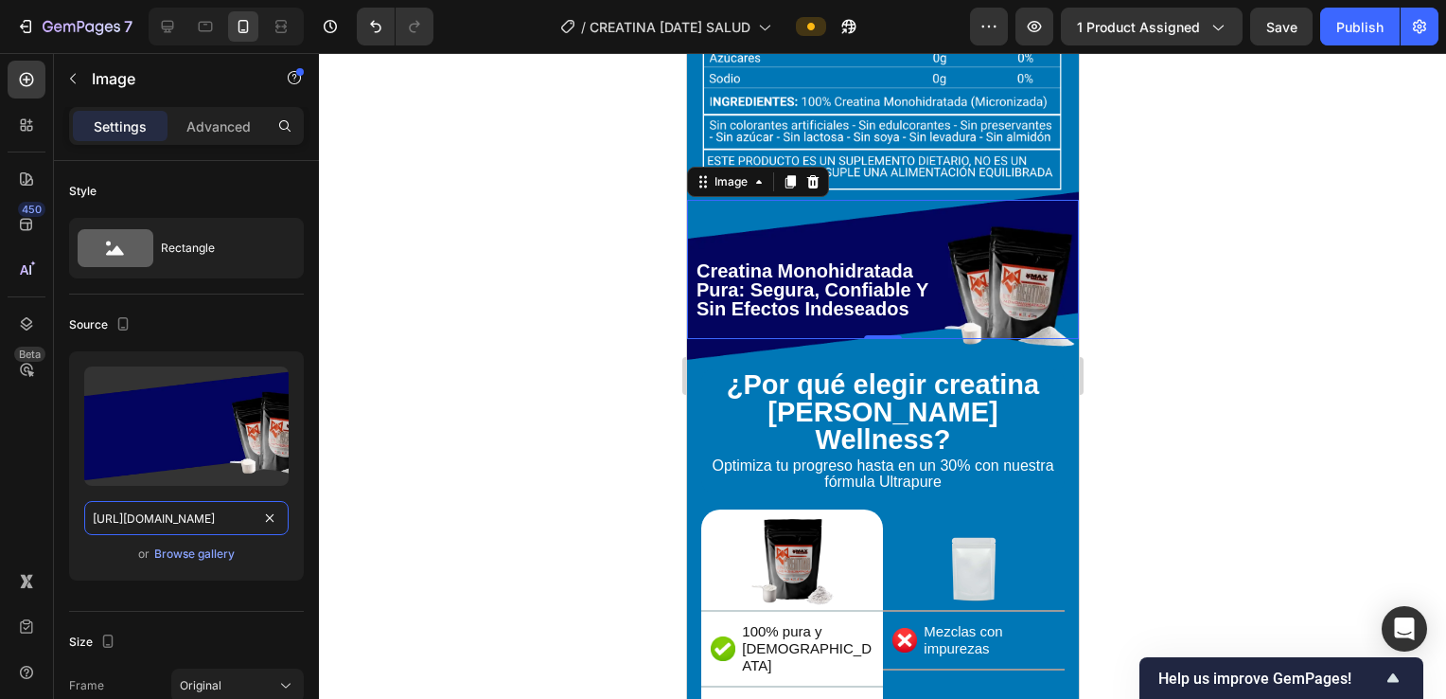
type input "https://i.ibb.co/PZRbcbYC/CREATINA-general-51.webp"
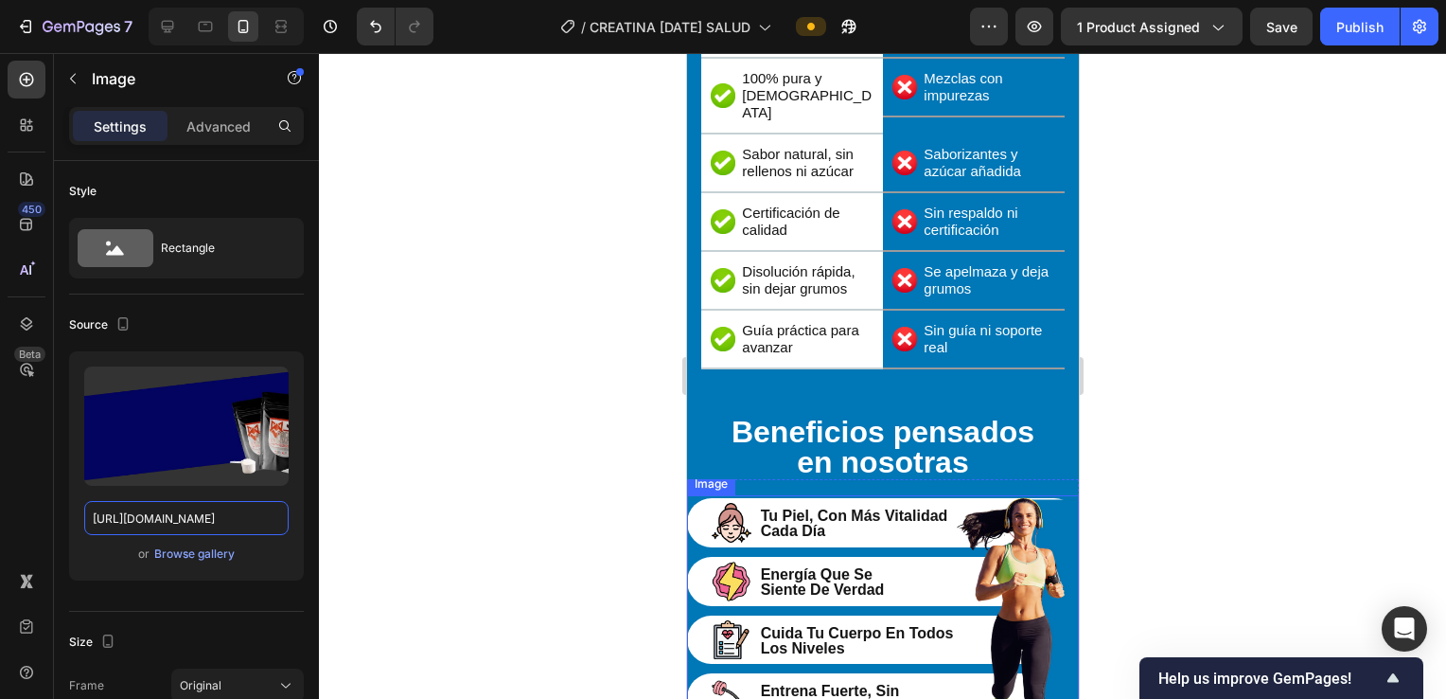
scroll to position [4229, 0]
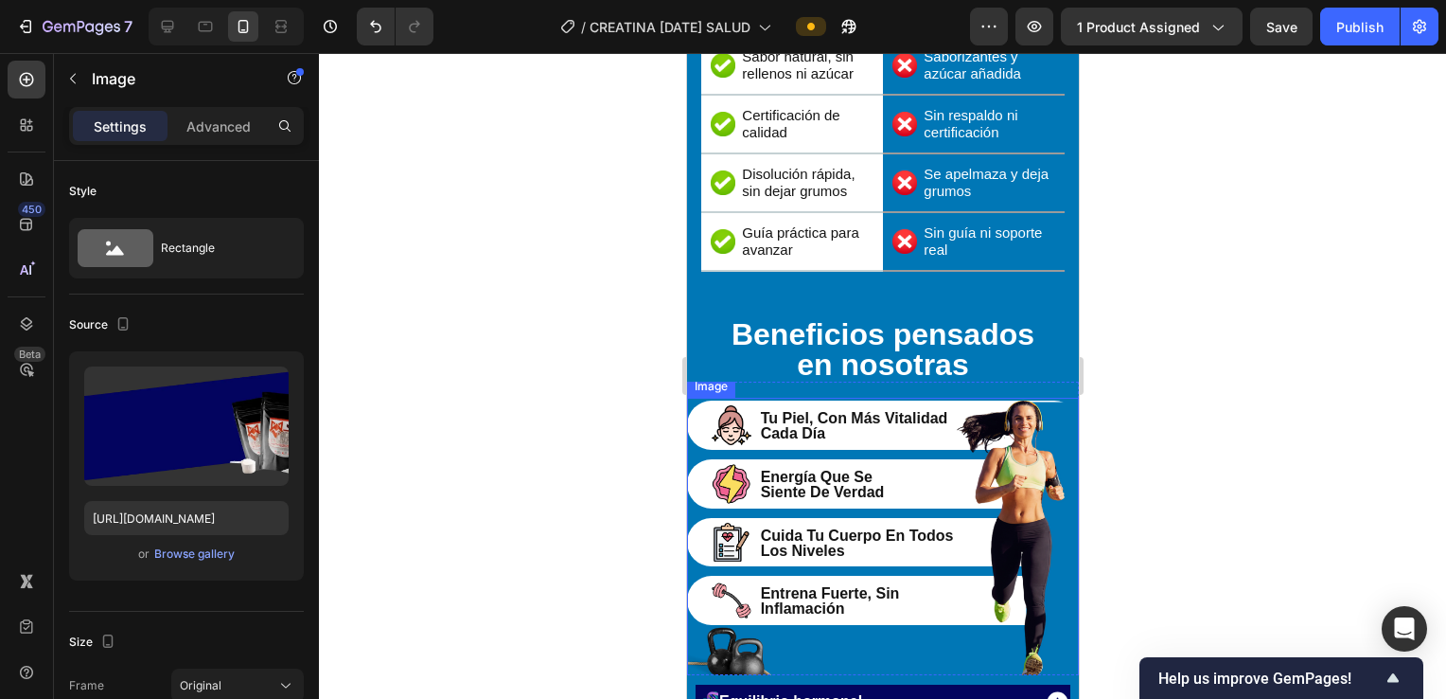
click at [1042, 398] on img at bounding box center [882, 546] width 392 height 297
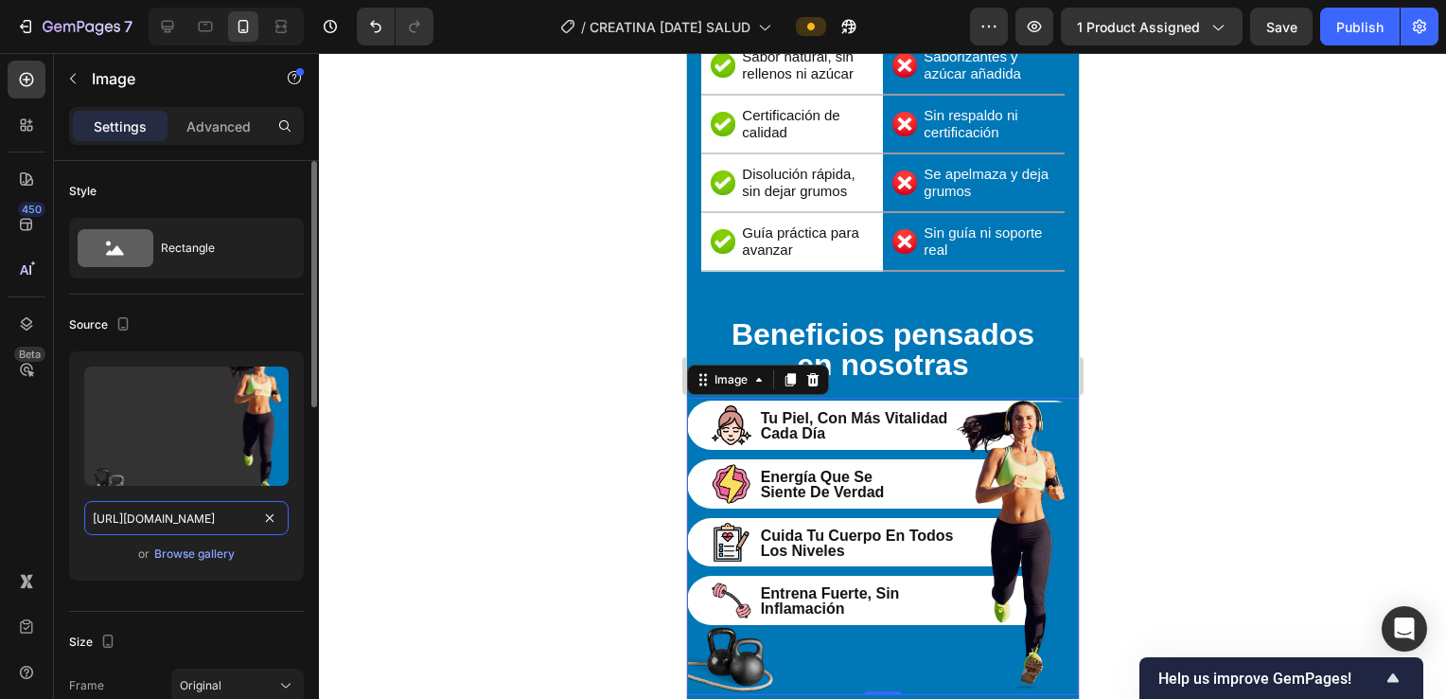
click at [142, 525] on input "https://cdn.shopify.com/s/files/1/0928/6198/9162/files/gempages_559350921218229…" at bounding box center [186, 518] width 204 height 34
paste input "i.ibb.co/YFK1NWbz/CREATINA-general-50.webp"
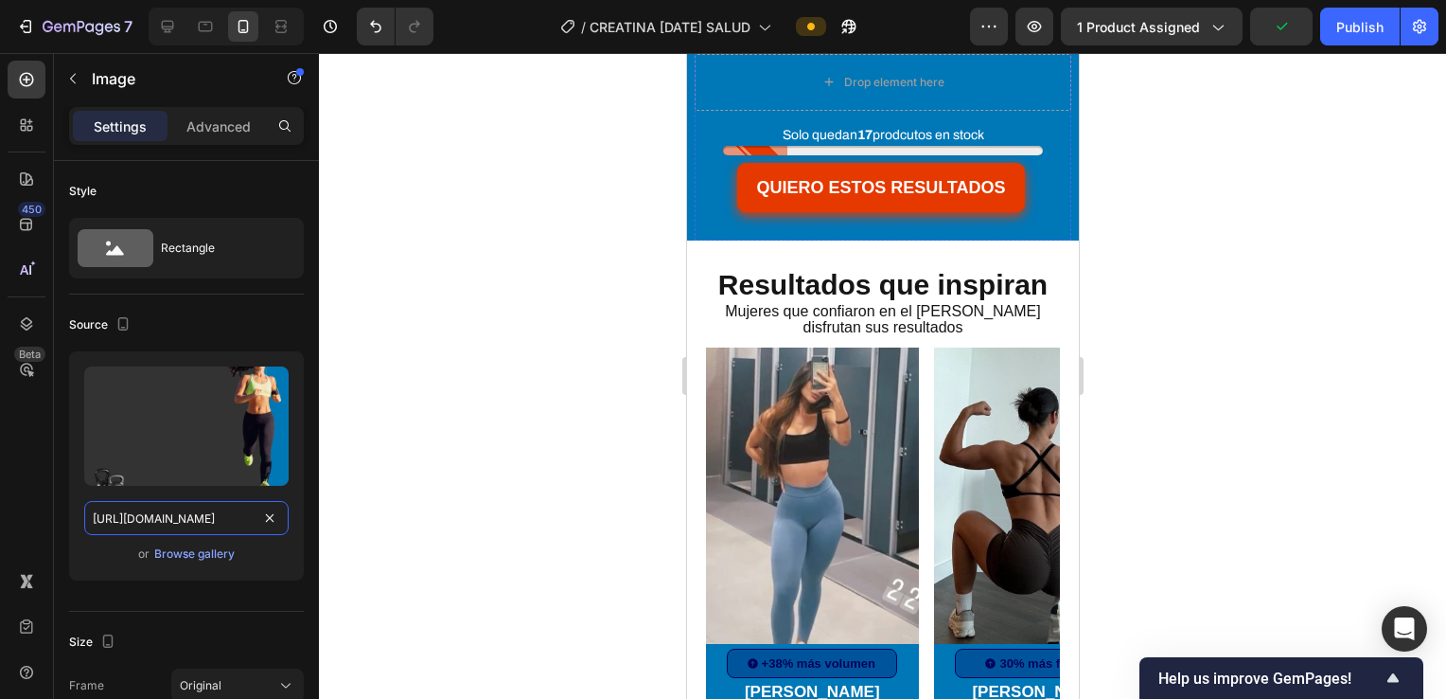
scroll to position [5239, 0]
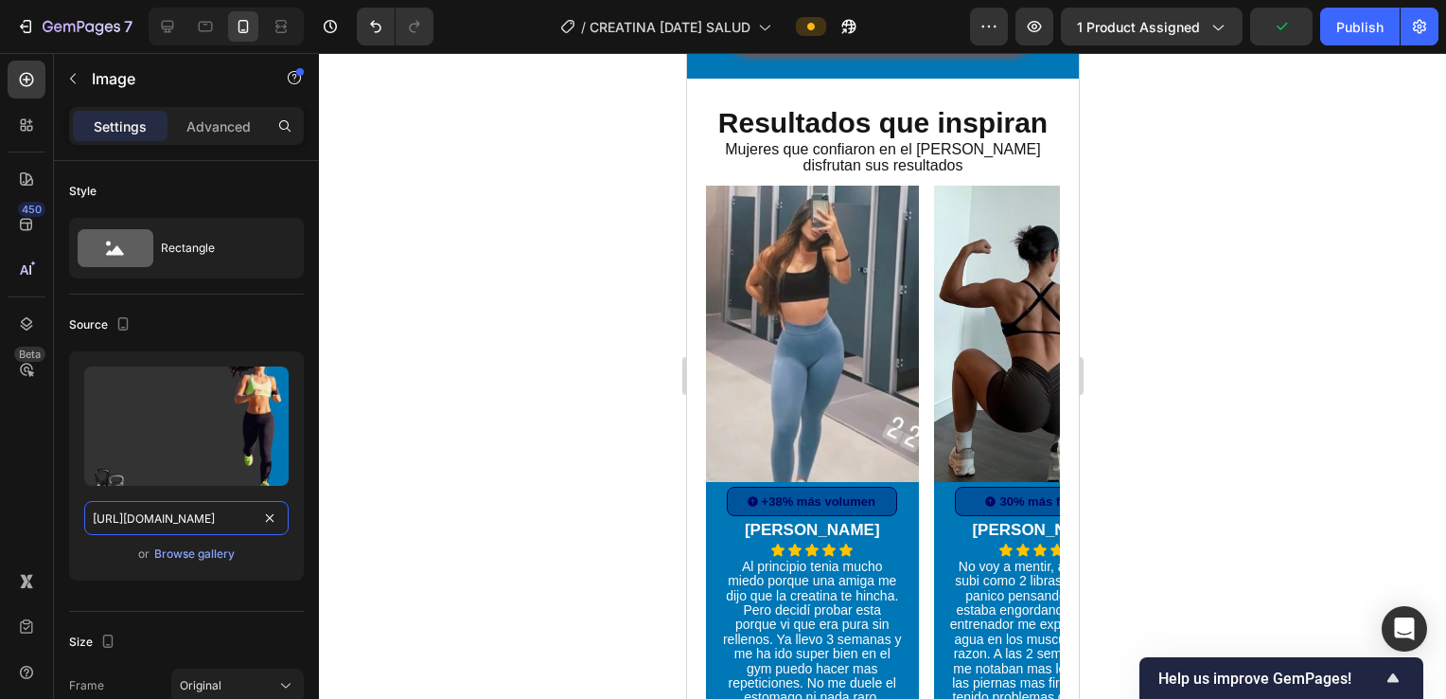
type input "https://i.ibb.co/YFK1NWbz/CREATINA-general-50.webp"
click at [821, 369] on img at bounding box center [811, 334] width 213 height 296
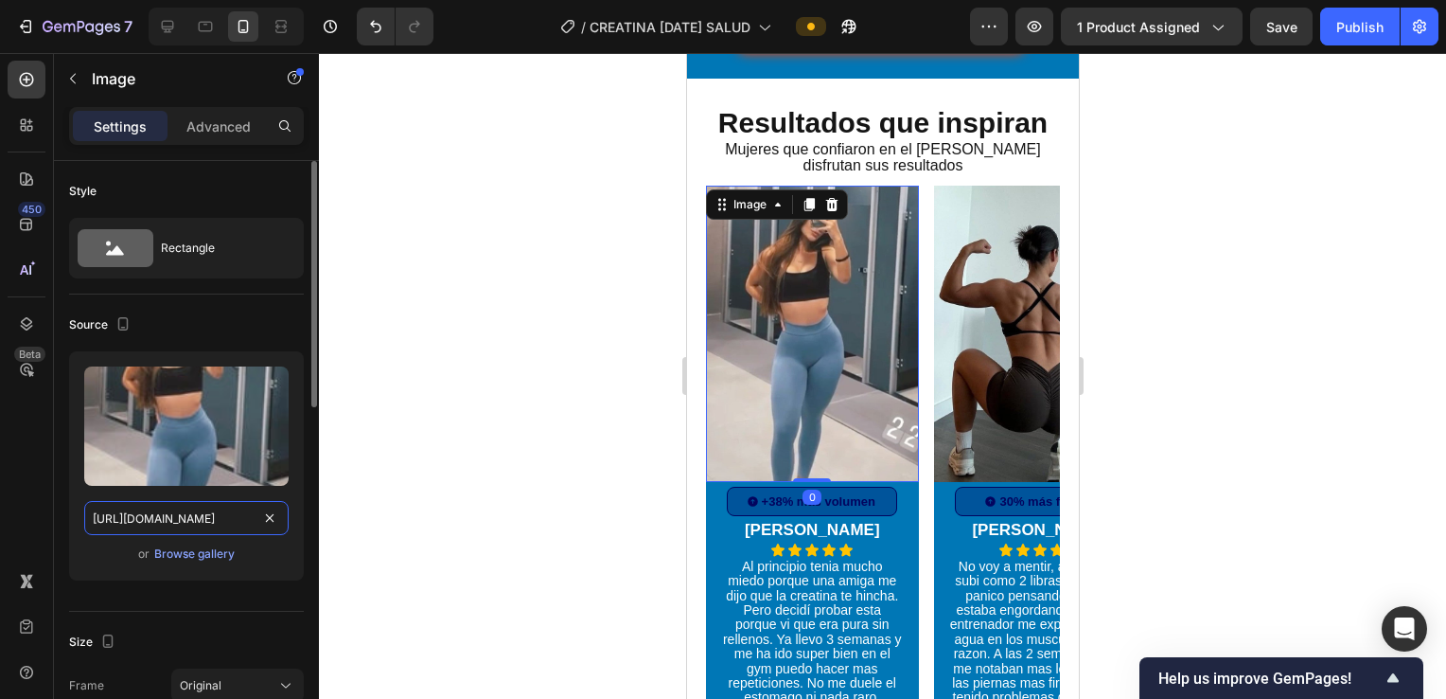
click at [169, 502] on input "https://cdn.shopify.com/s/files/1/0928/6198/9162/files/gempages_559350921218229…" at bounding box center [186, 518] width 204 height 34
paste input "i.ibb.co/xKXD2MdS/906741f7e5e84ad4f0f9d2639eac3f09.webp"
type input "https://i.ibb.co/xKXD2MdS/906741f7e5e84ad4f0f9d2639eac3f09.webp"
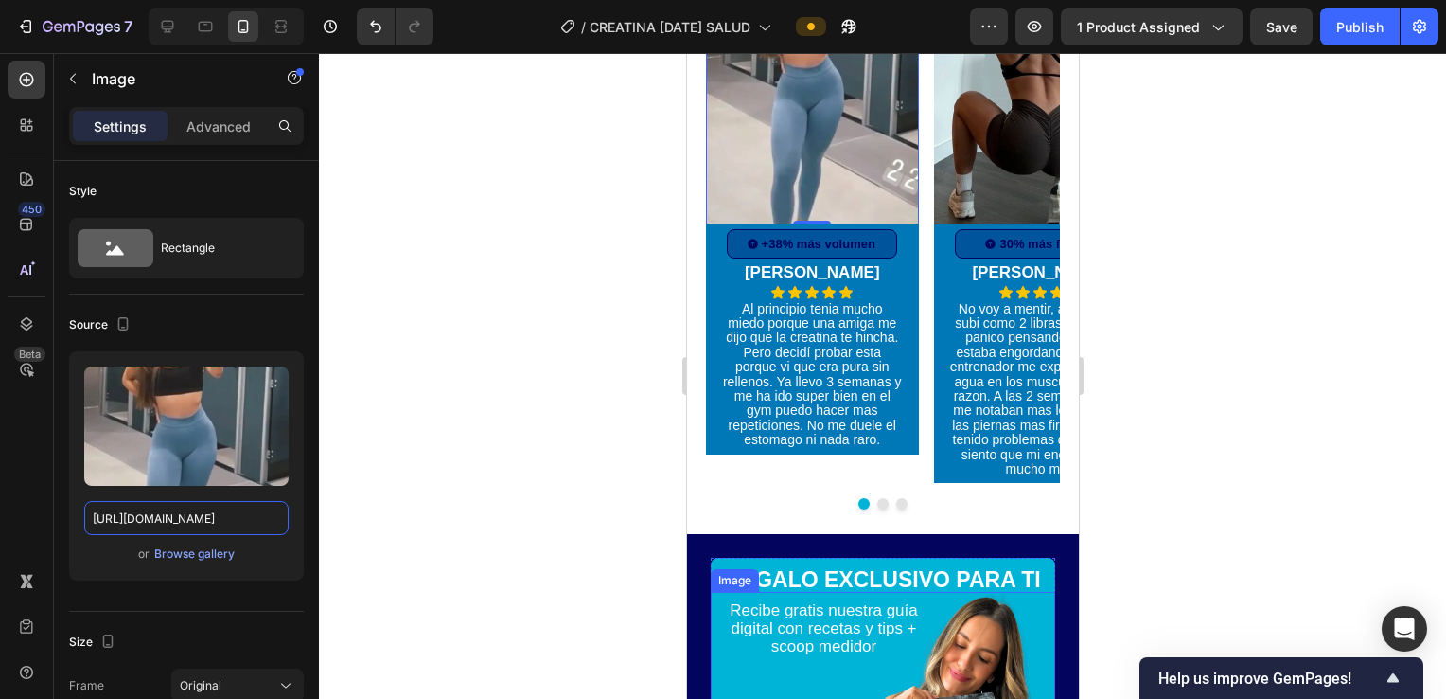
scroll to position [5364, 0]
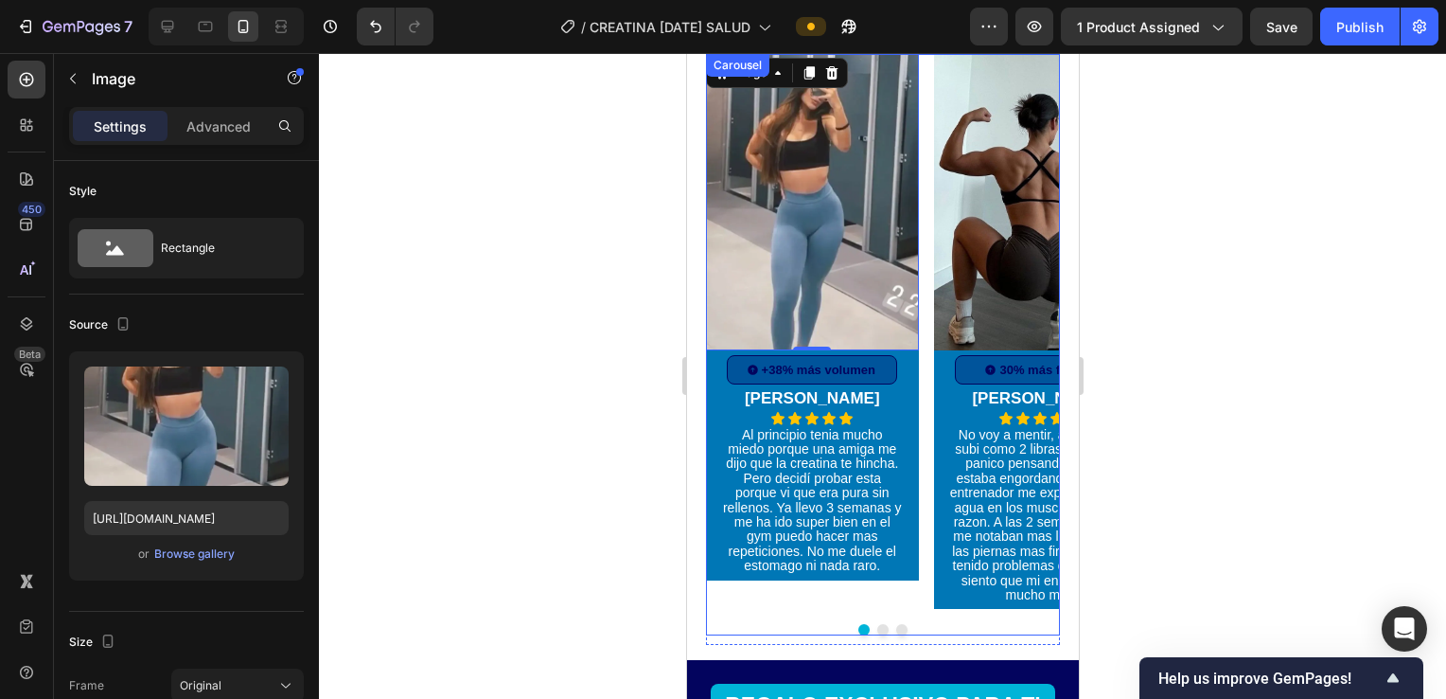
click at [895, 627] on button "Dot" at bounding box center [900, 629] width 11 height 11
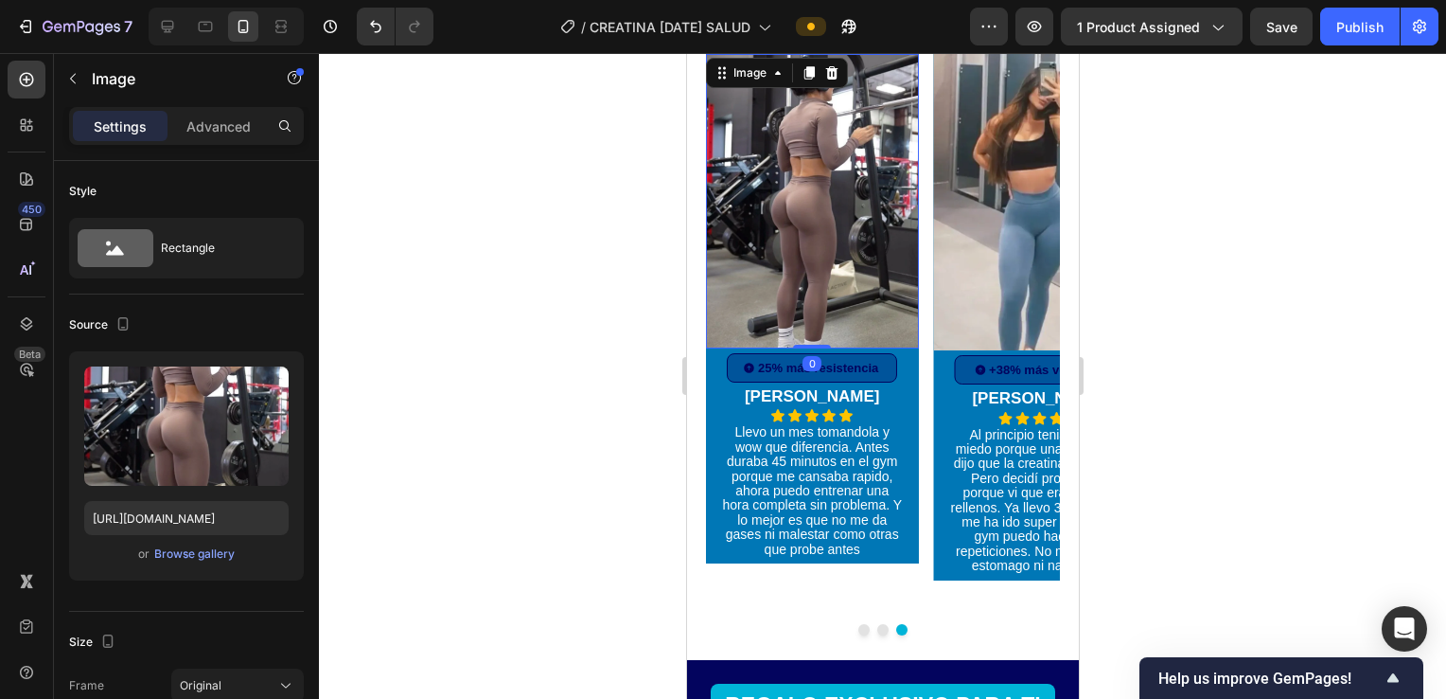
click at [832, 138] on img at bounding box center [811, 201] width 213 height 294
click at [148, 517] on input "https://i.ibb.co/Vcx52FpF/72.webp" at bounding box center [186, 518] width 204 height 34
paste input "TqvWjR4W/991aaa7793a15b0caee88da69fa5830d"
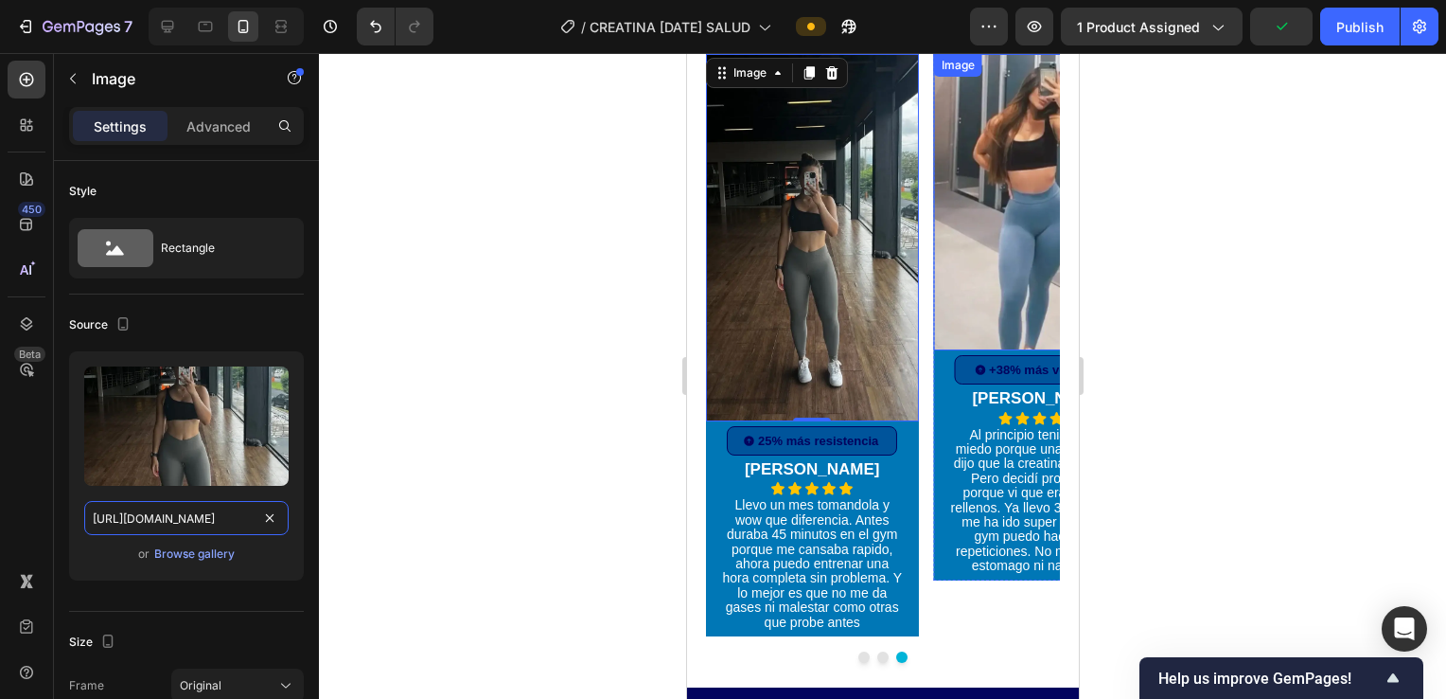
type input "https://i.ibb.co/Vcx52FpF/72.webp"
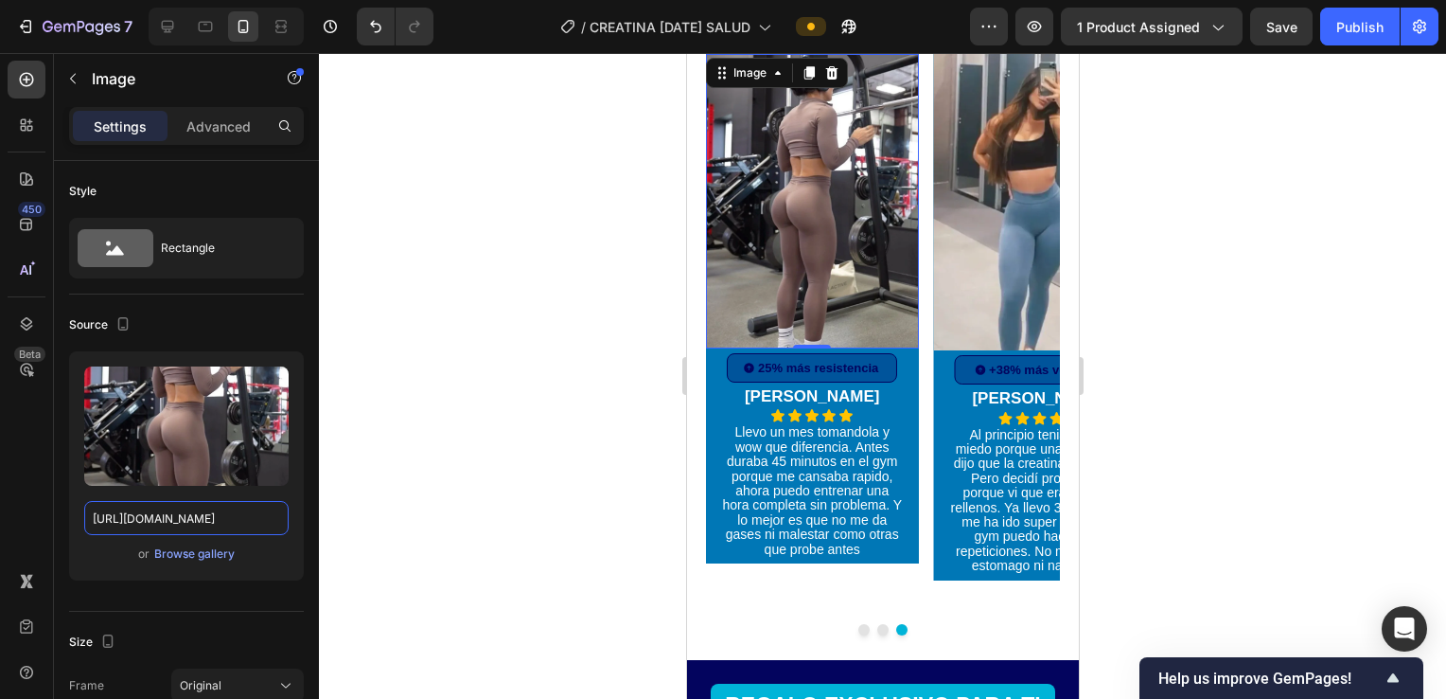
scroll to position [0, 0]
click at [985, 259] on img at bounding box center [1039, 202] width 213 height 296
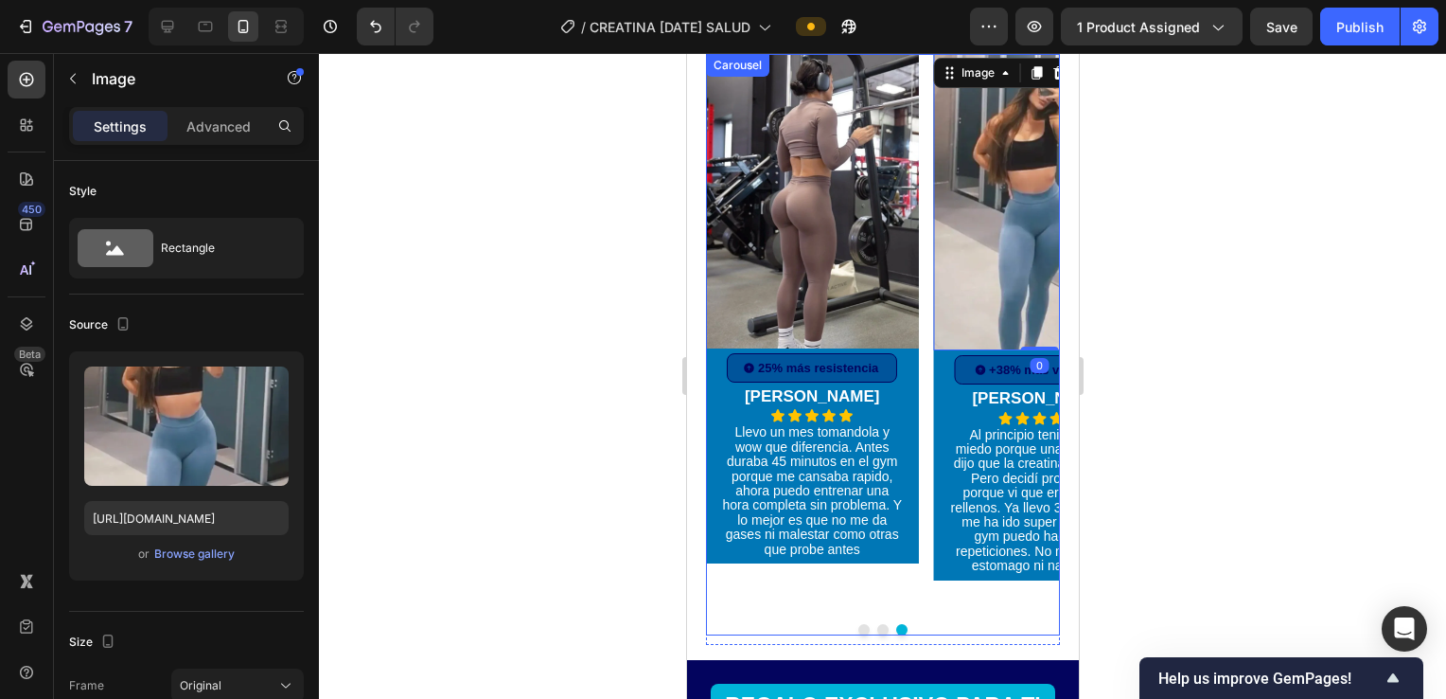
click at [858, 629] on button "Dot" at bounding box center [863, 629] width 11 height 11
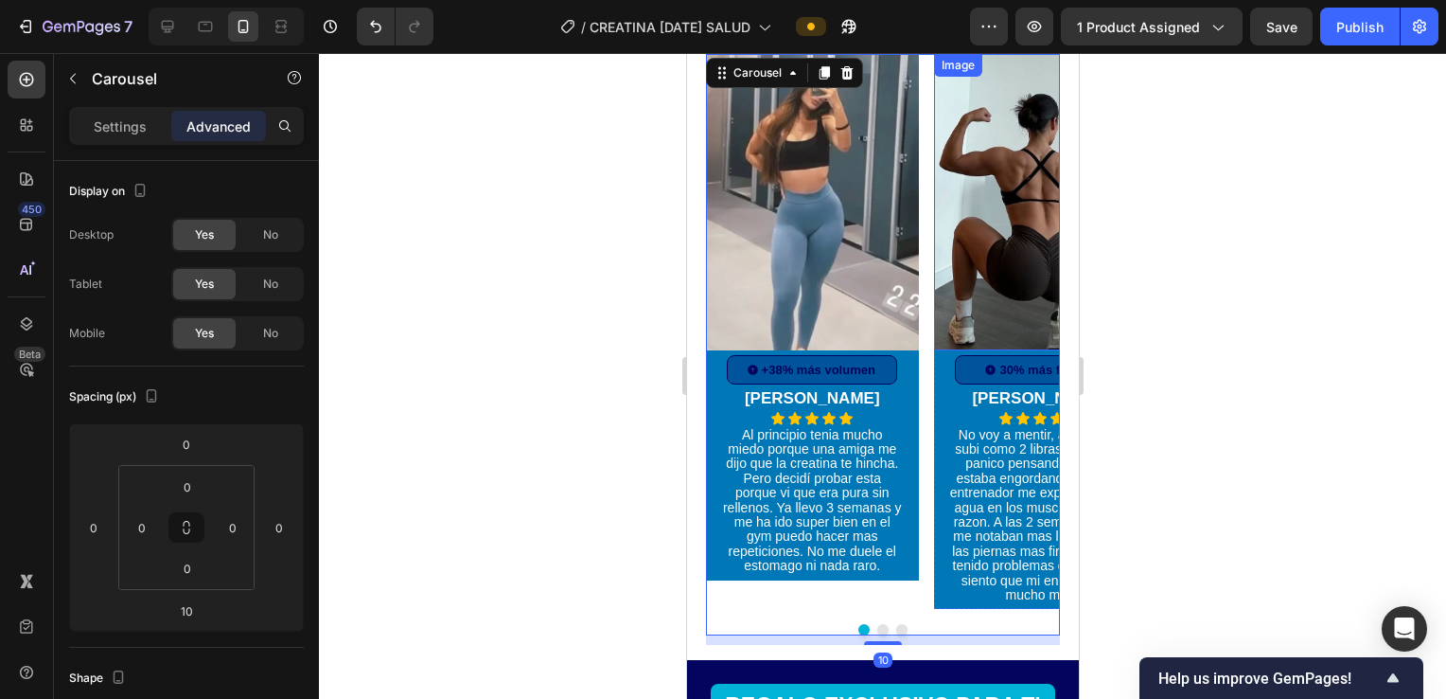
click at [1002, 199] on img at bounding box center [1039, 202] width 213 height 296
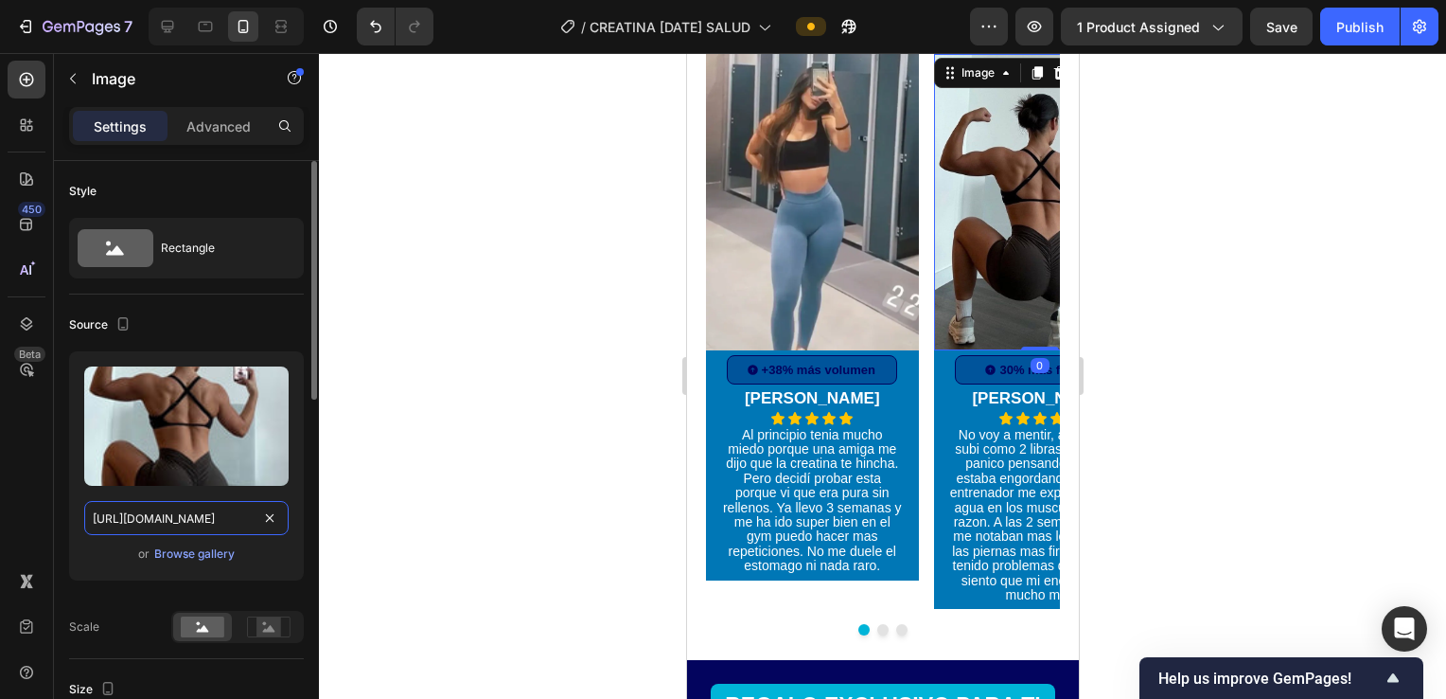
click at [168, 519] on input "https://cdn.shopify.com/s/files/1/0928/6198/9162/files/gempages_559350921218229…" at bounding box center [186, 518] width 204 height 34
paste input "i.ibb.co/pjqMzwzY/descargar-6-copia.webp"
type input "https://i.ibb.co/pjqMzwzY/descargar-6-copia.webp"
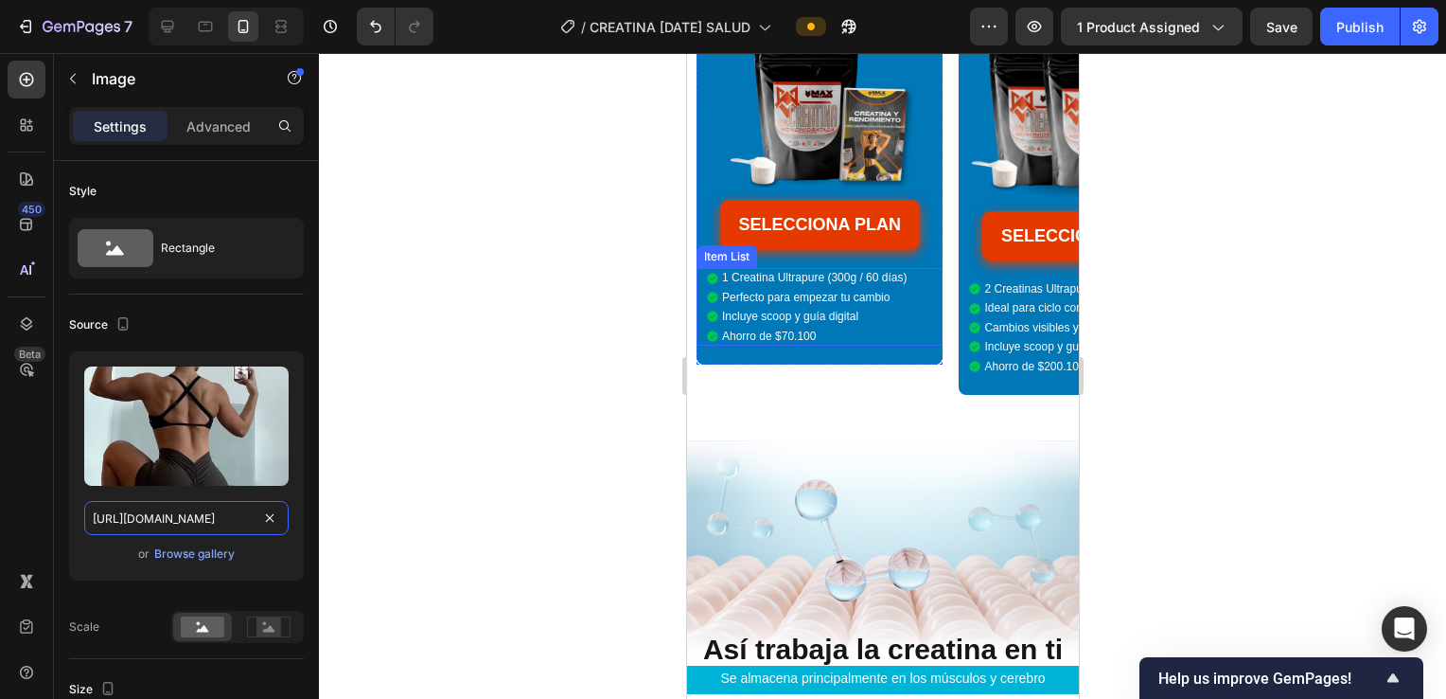
scroll to position [6879, 0]
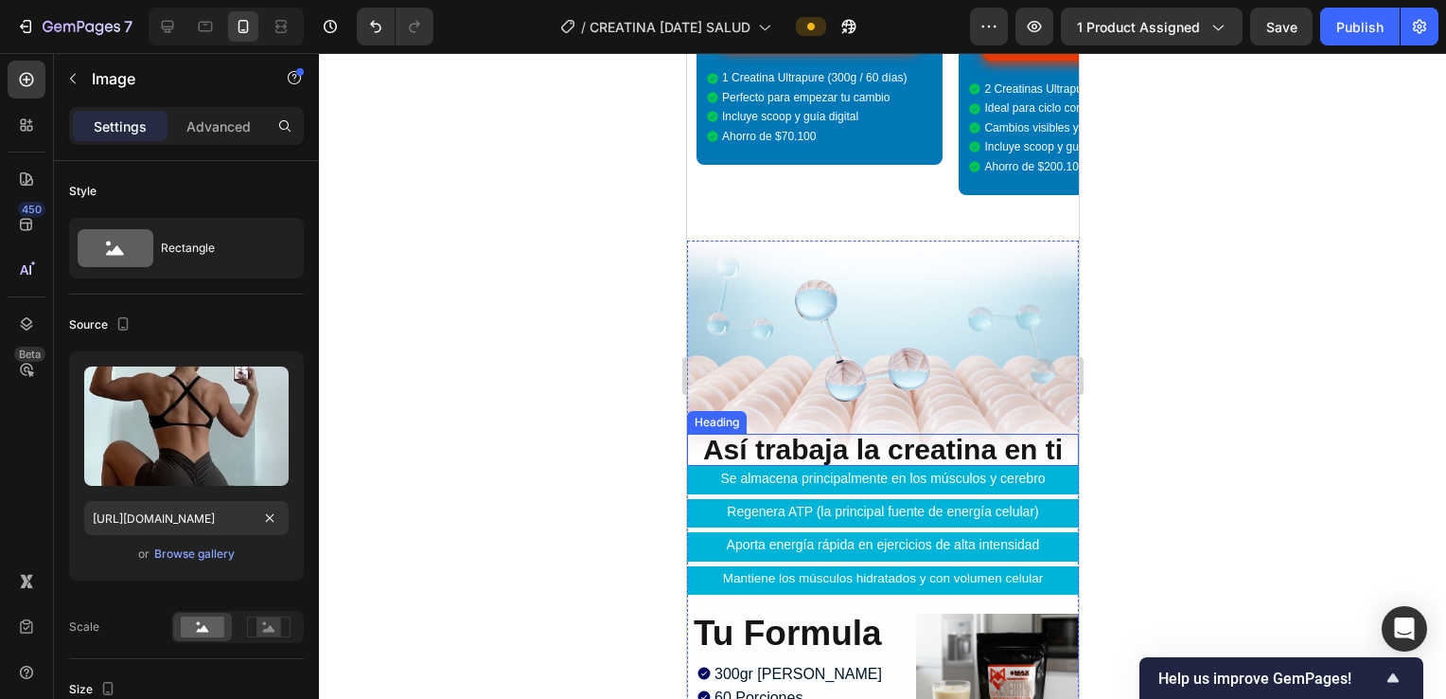
click at [908, 312] on img at bounding box center [882, 348] width 392 height 217
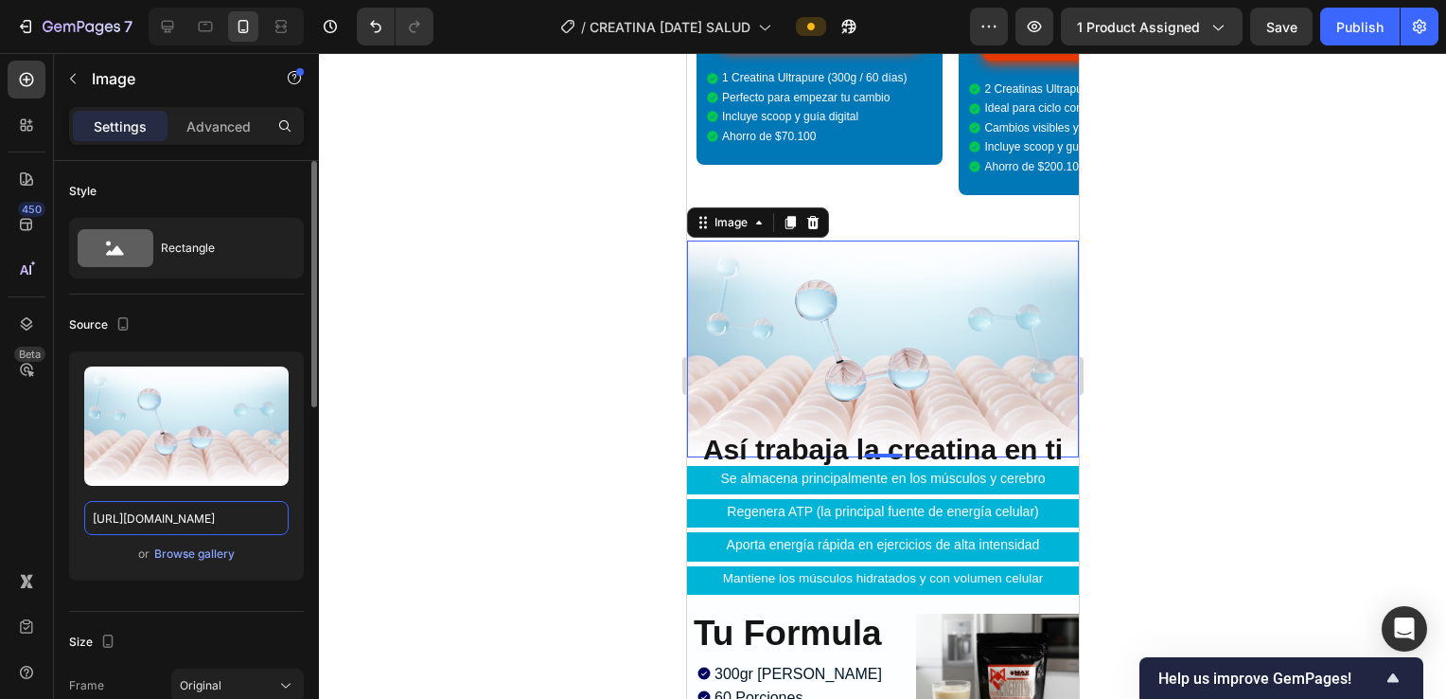
click at [197, 501] on input "[URL][DOMAIN_NAME]" at bounding box center [186, 518] width 204 height 34
paste input "i.ibb.co/Fq8W3C9W/CREATINA-general-55.webp"
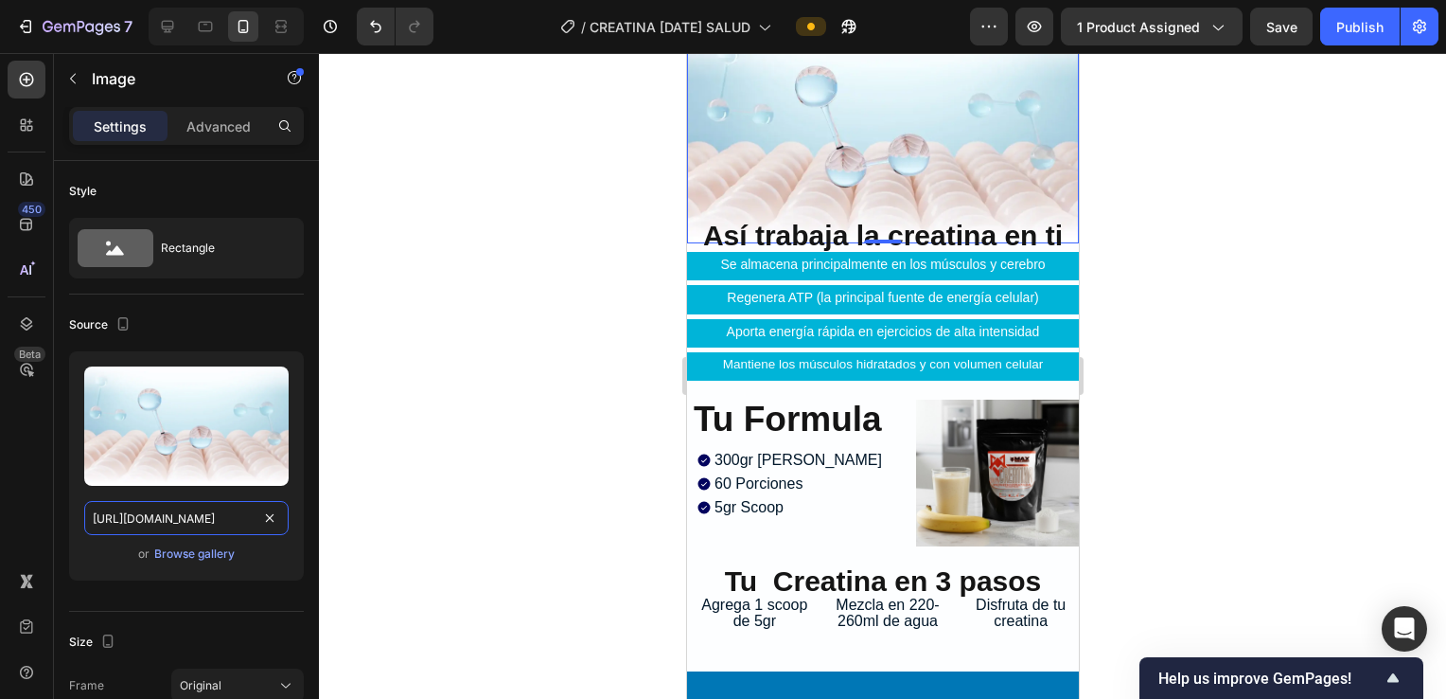
scroll to position [7132, 0]
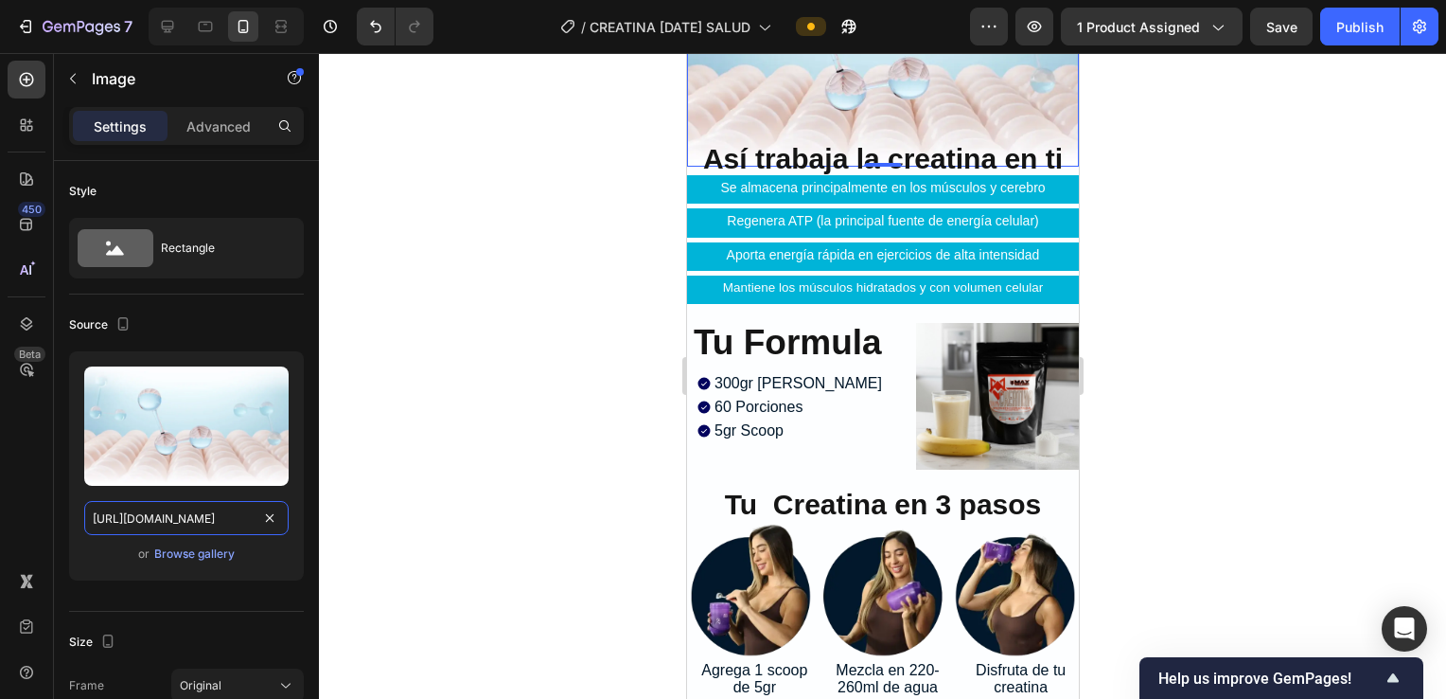
type input "https://i.ibb.co/Fq8W3C9W/CREATINA-general-55.webp"
click at [974, 399] on img at bounding box center [997, 396] width 164 height 147
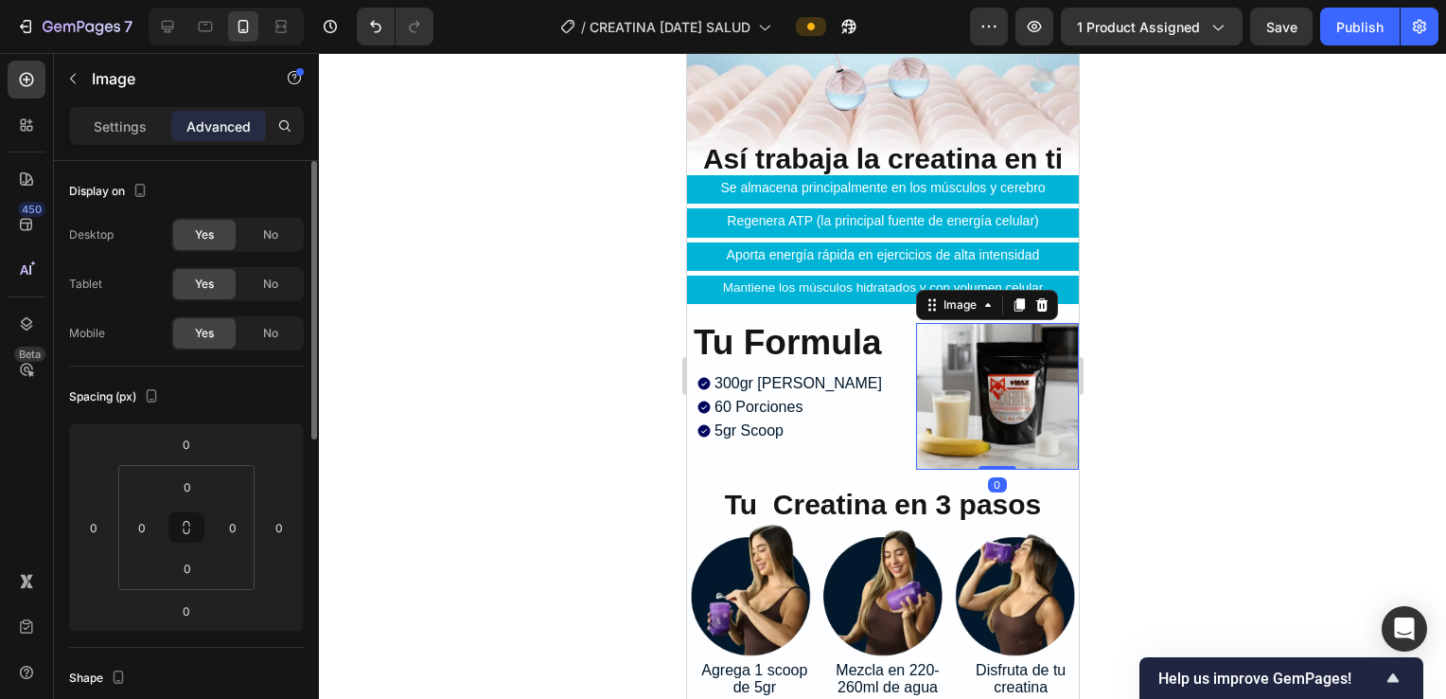
click at [141, 116] on p "Settings" at bounding box center [120, 126] width 53 height 20
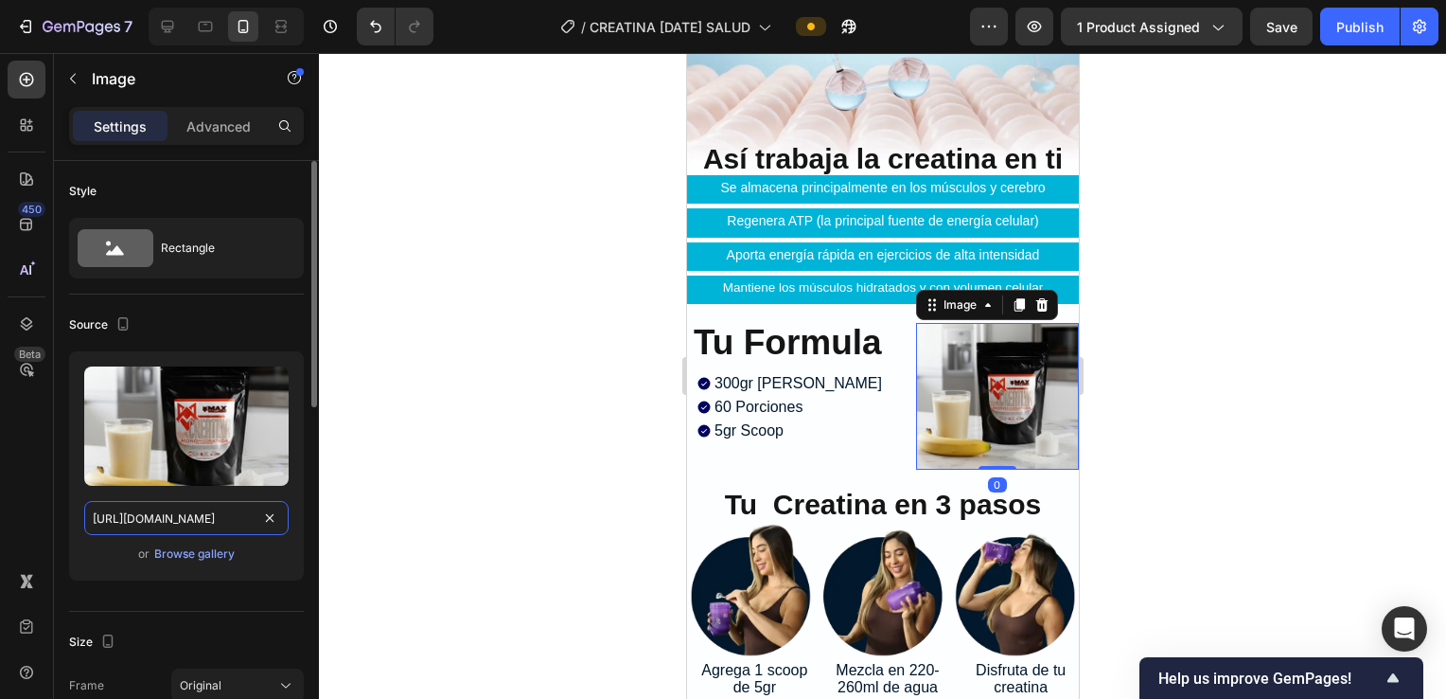
click at [167, 513] on input "[URL][DOMAIN_NAME]" at bounding box center [186, 518] width 204 height 34
paste input "i.ibb.co/5Wf2Xdjr/7a4ba07d-copia-2.webp"
type input "https://i.ibb.co/5Wf2Xdjr/7a4ba07d-copia-2.webp"
click at [531, 307] on div at bounding box center [882, 376] width 1127 height 646
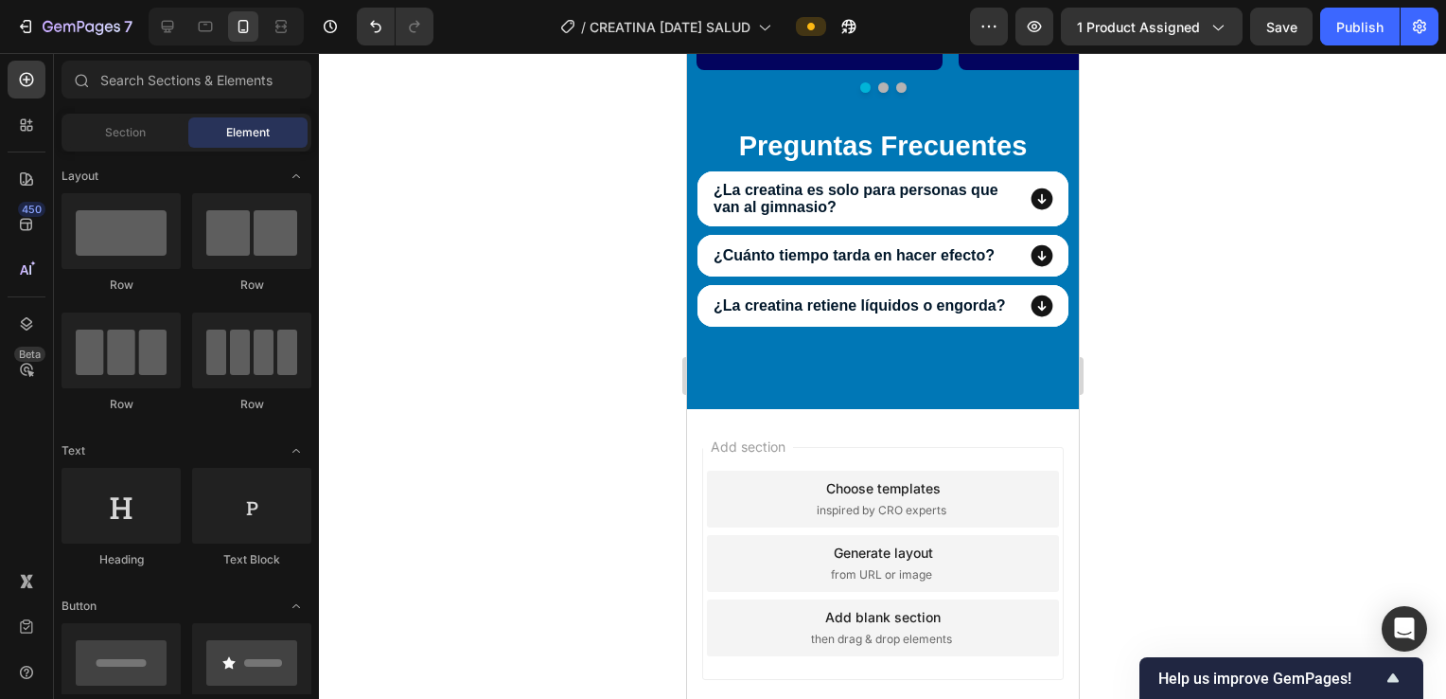
scroll to position [8133, 0]
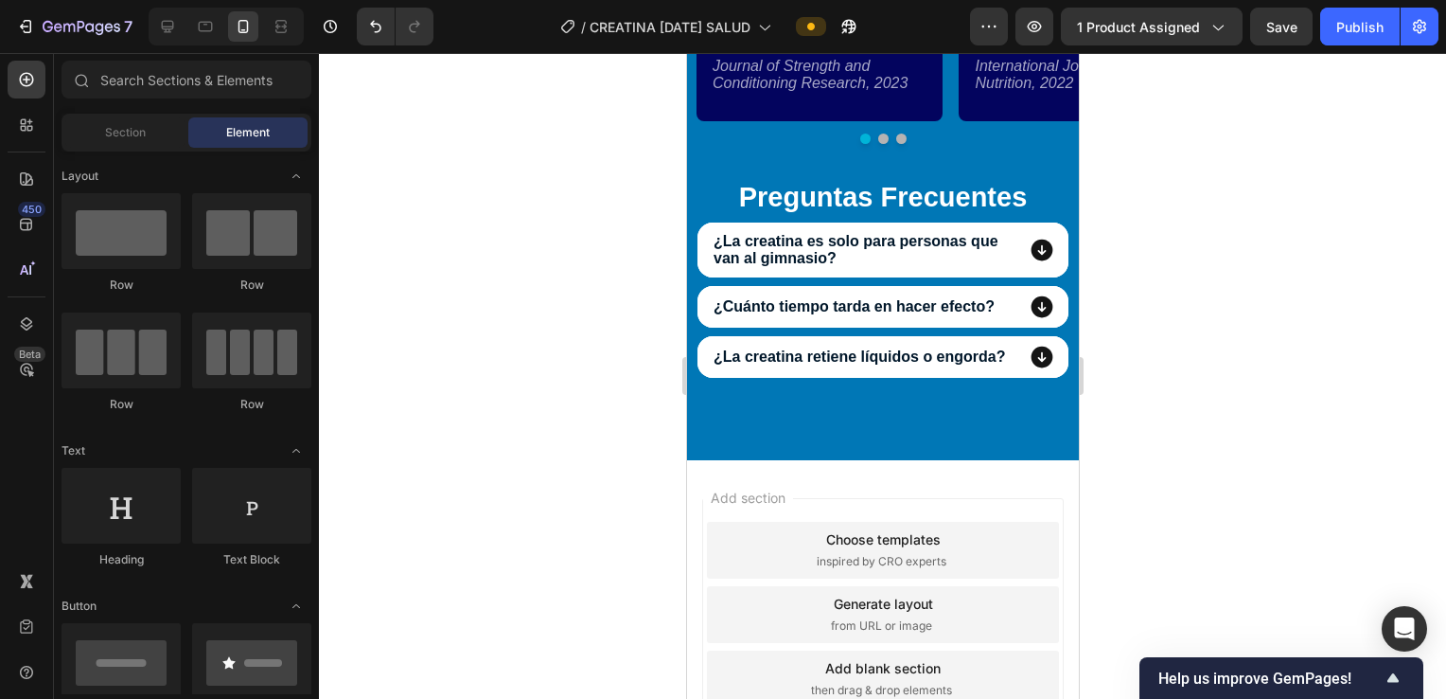
drag, startPoint x: 1352, startPoint y: 26, endPoint x: 1112, endPoint y: 81, distance: 245.9
click at [1352, 27] on div "Publish" at bounding box center [1360, 27] width 47 height 20
click at [1018, 276] on div "¿La creatina es solo para personas que van al gimnasio? ¿Cuánto tiempo tarda en…" at bounding box center [882, 299] width 373 height 154
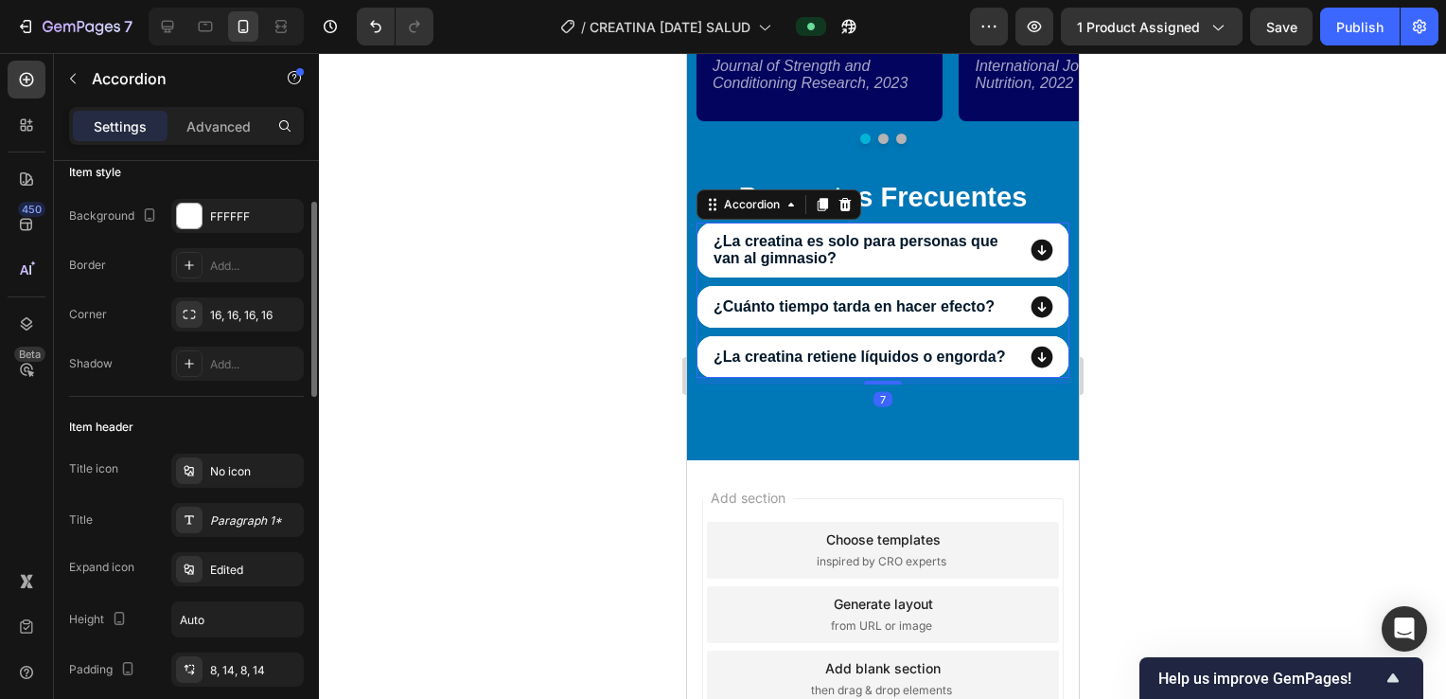
scroll to position [0, 0]
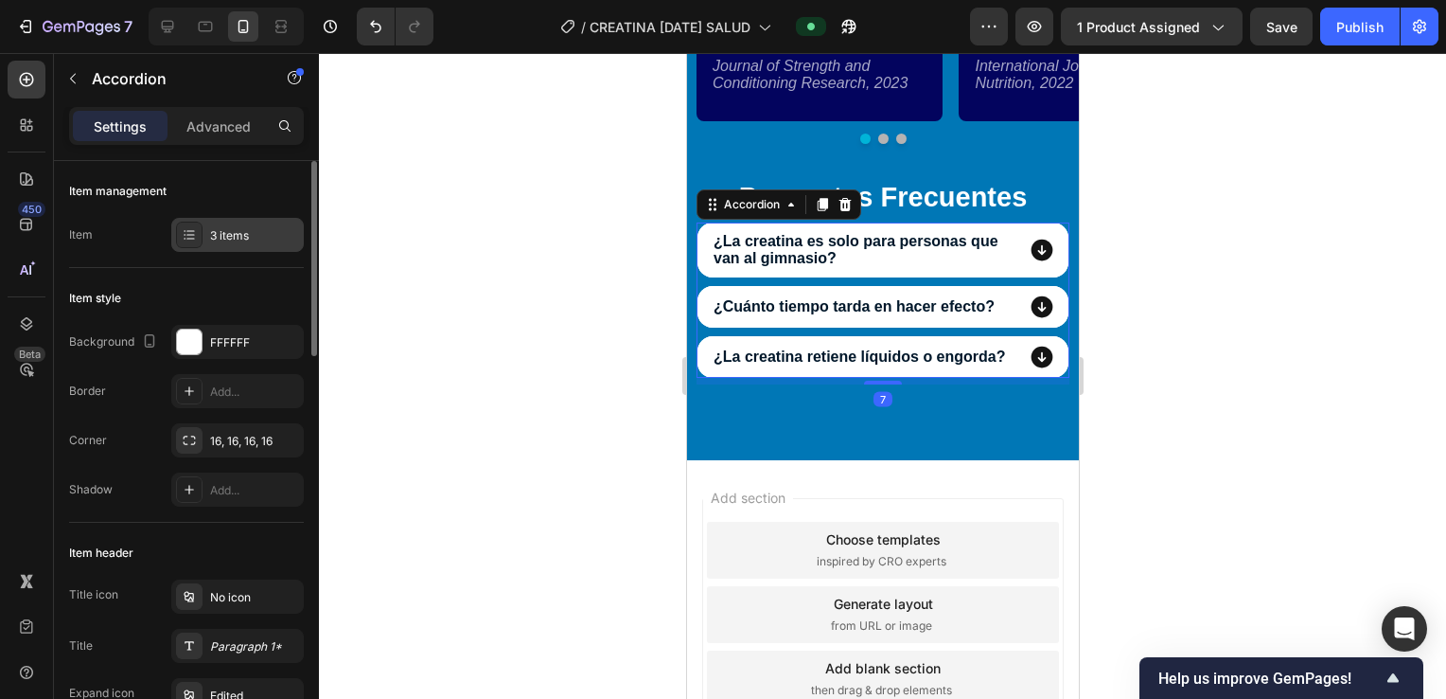
click at [227, 240] on div "3 items" at bounding box center [254, 235] width 89 height 17
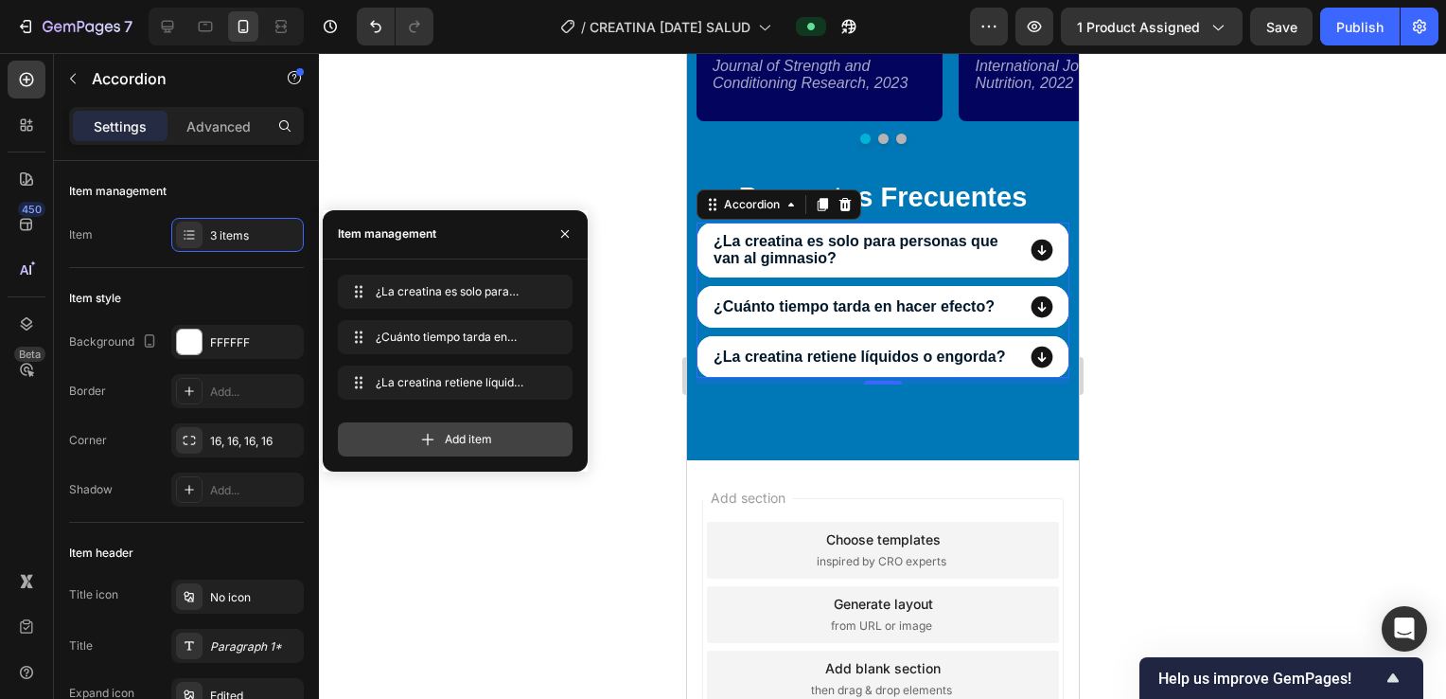
click at [431, 434] on icon at bounding box center [427, 439] width 19 height 19
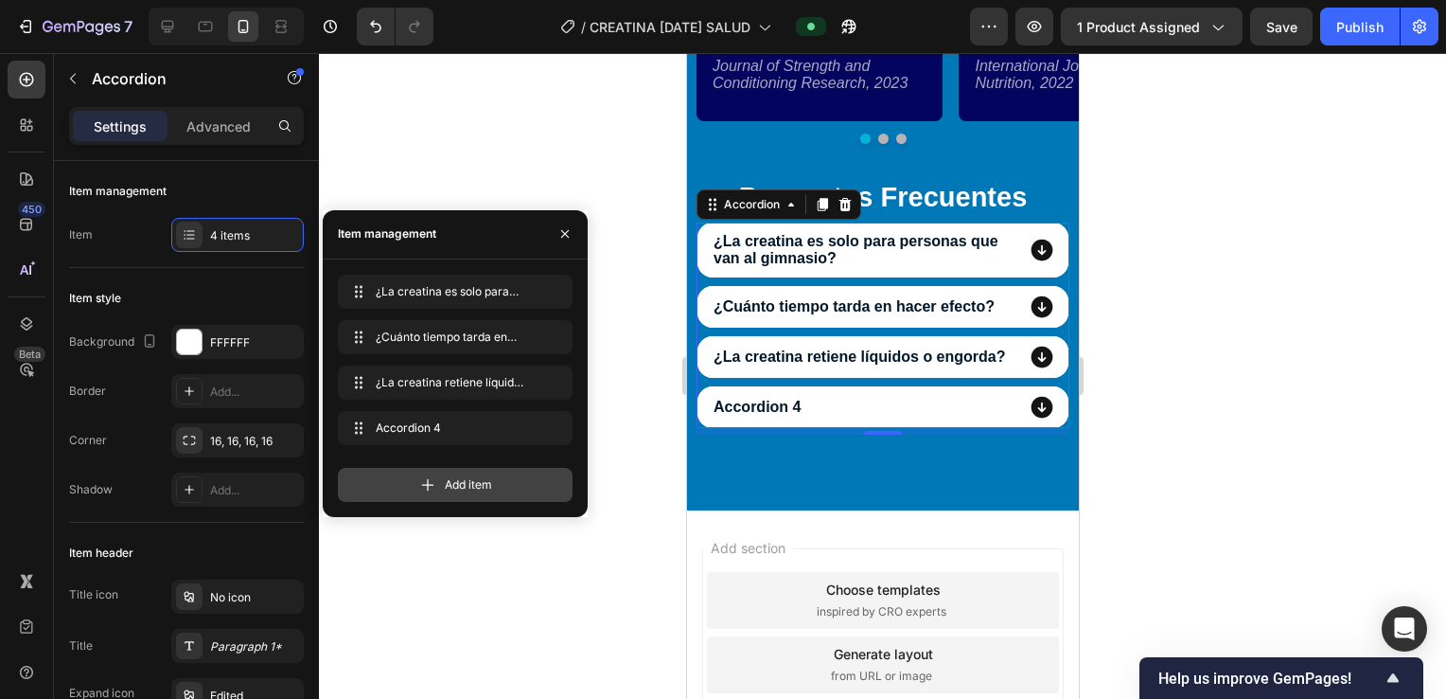
click at [439, 494] on div "Add item" at bounding box center [455, 485] width 235 height 34
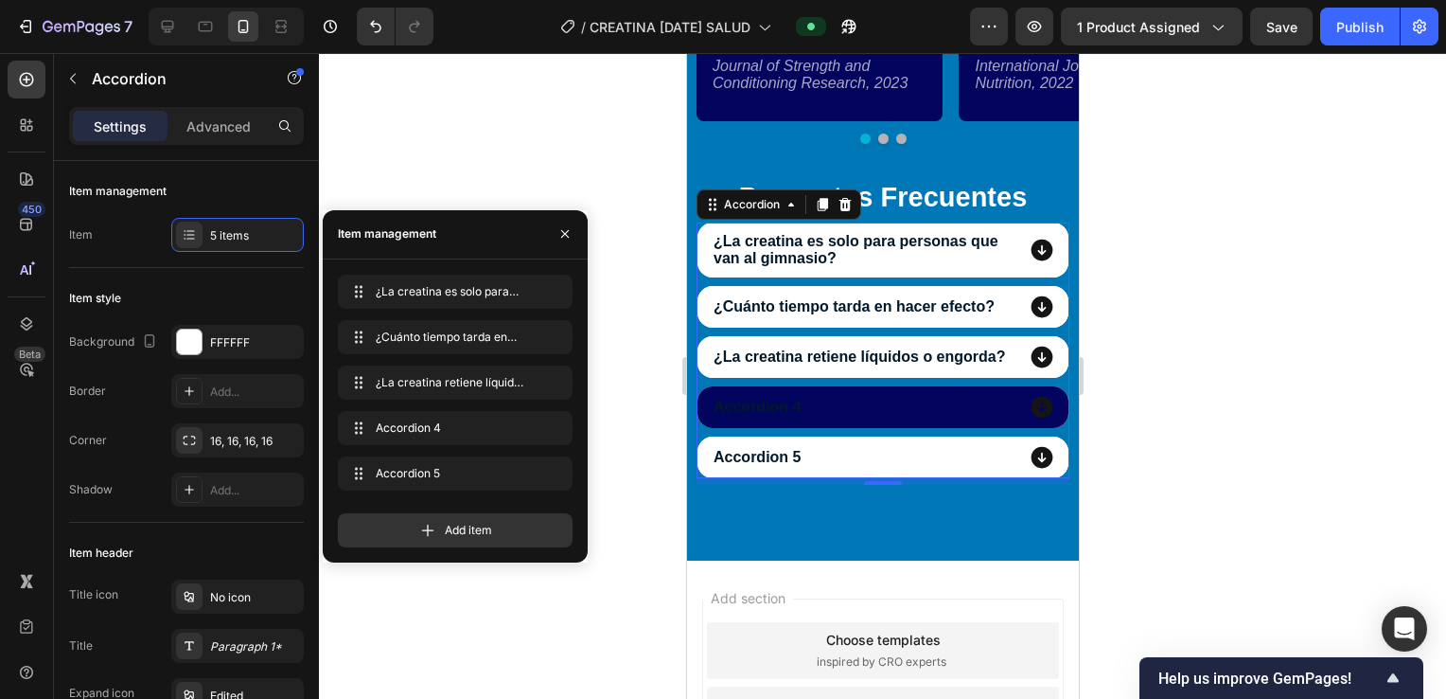
click at [789, 417] on div "Accordion 4" at bounding box center [756, 407] width 93 height 23
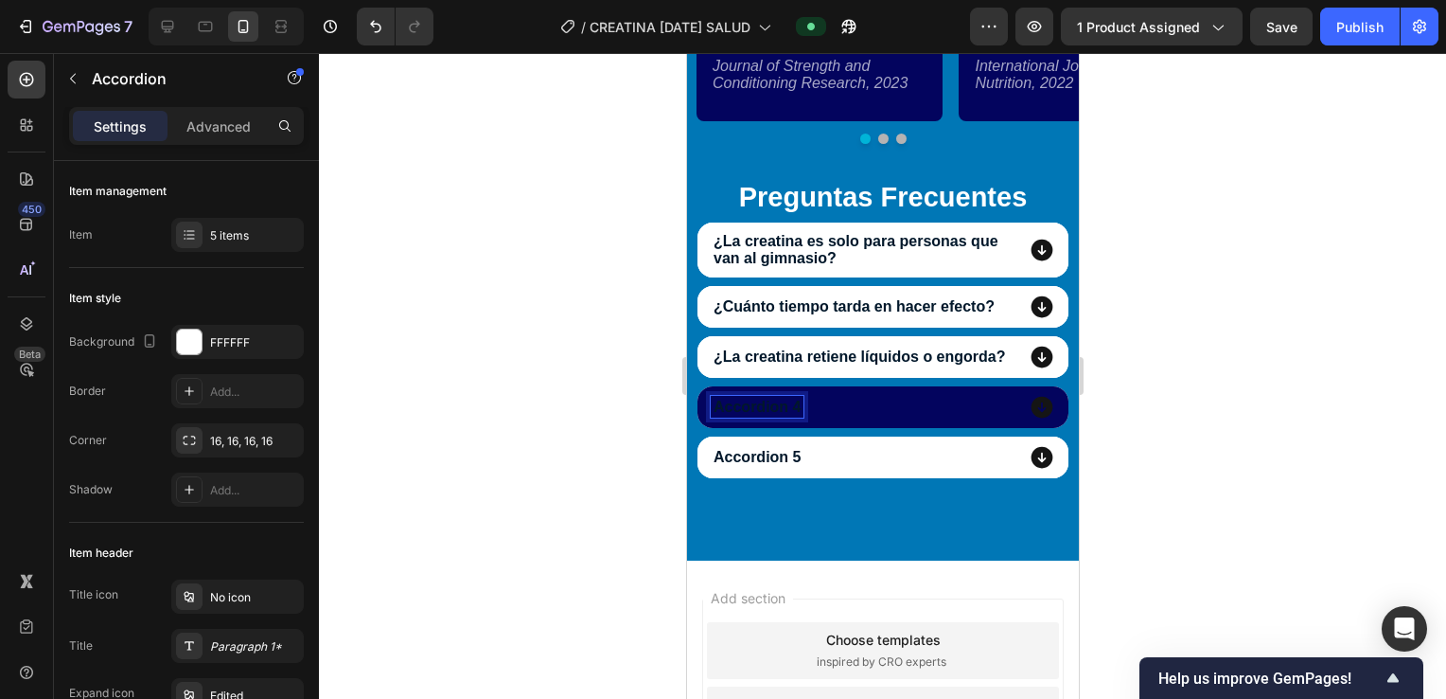
click at [746, 416] on p "Accordion 4" at bounding box center [756, 407] width 87 height 17
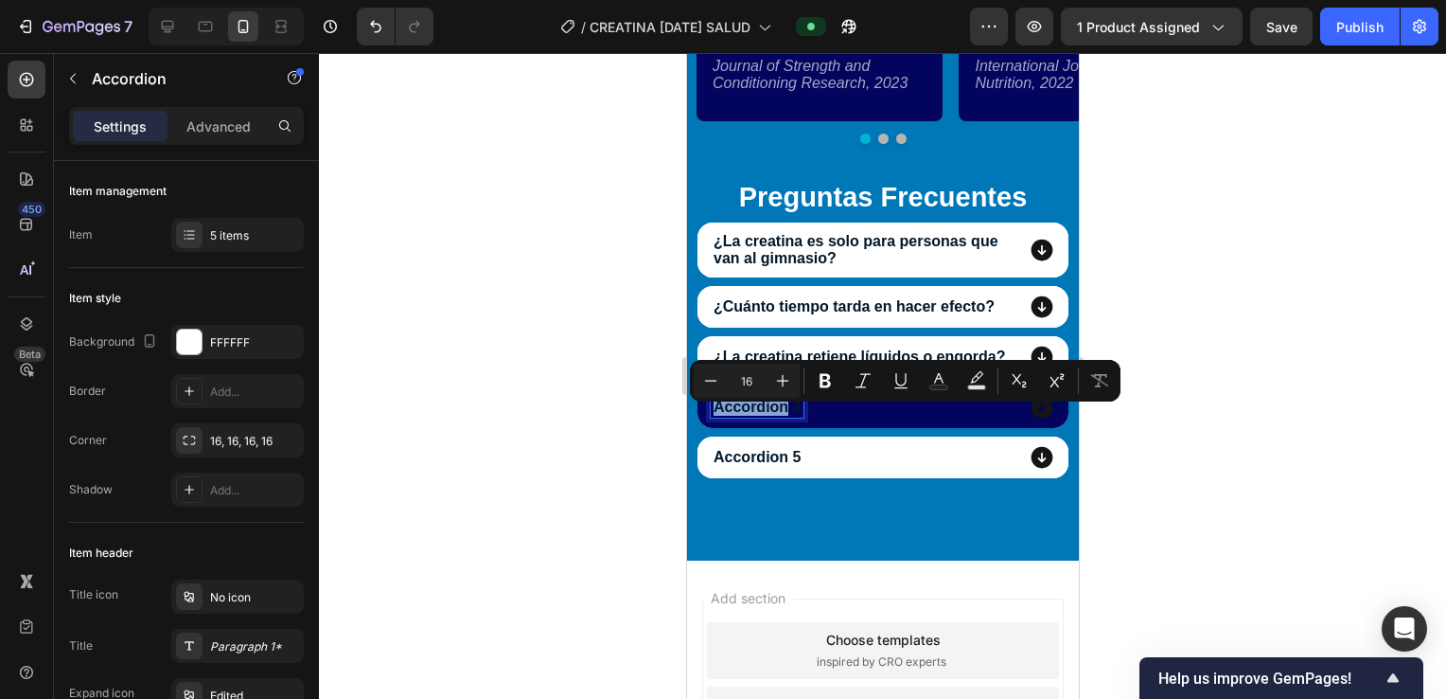
click at [754, 416] on p "Accordion 4" at bounding box center [756, 407] width 87 height 17
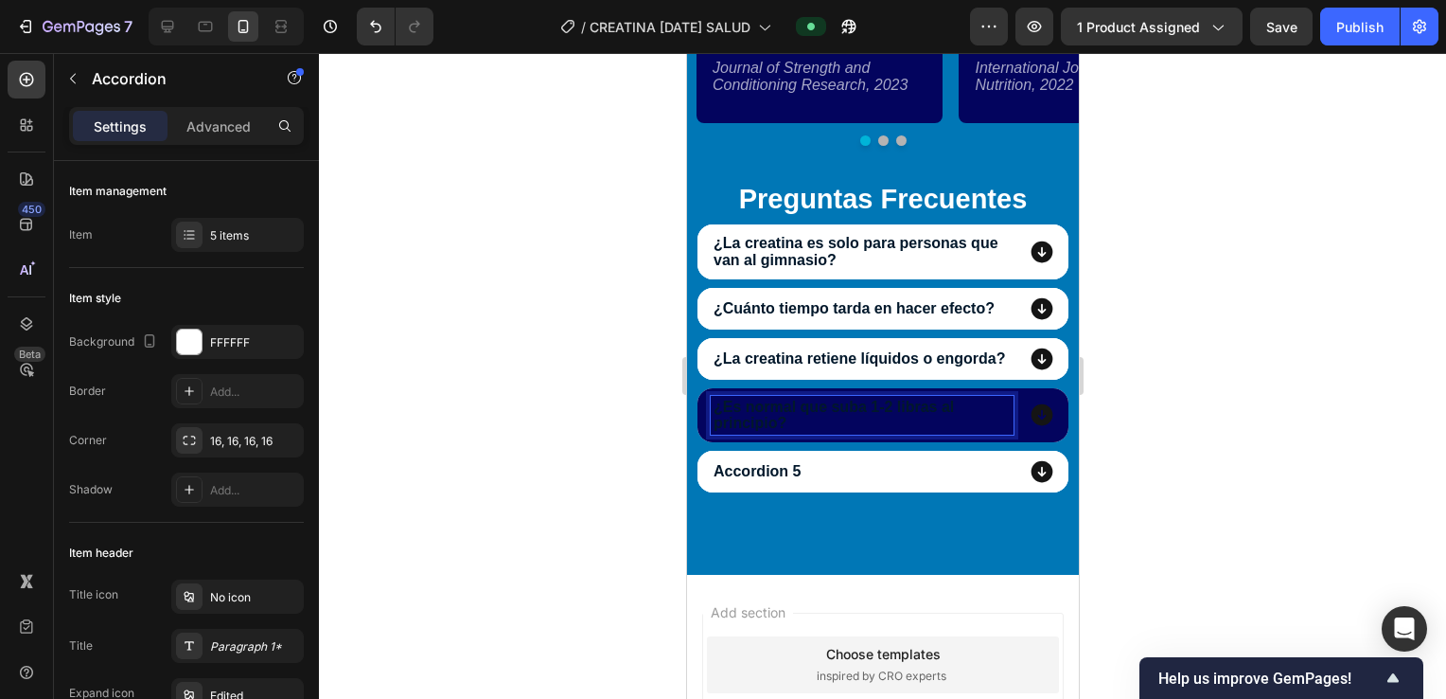
click at [1028, 428] on icon at bounding box center [1041, 414] width 27 height 27
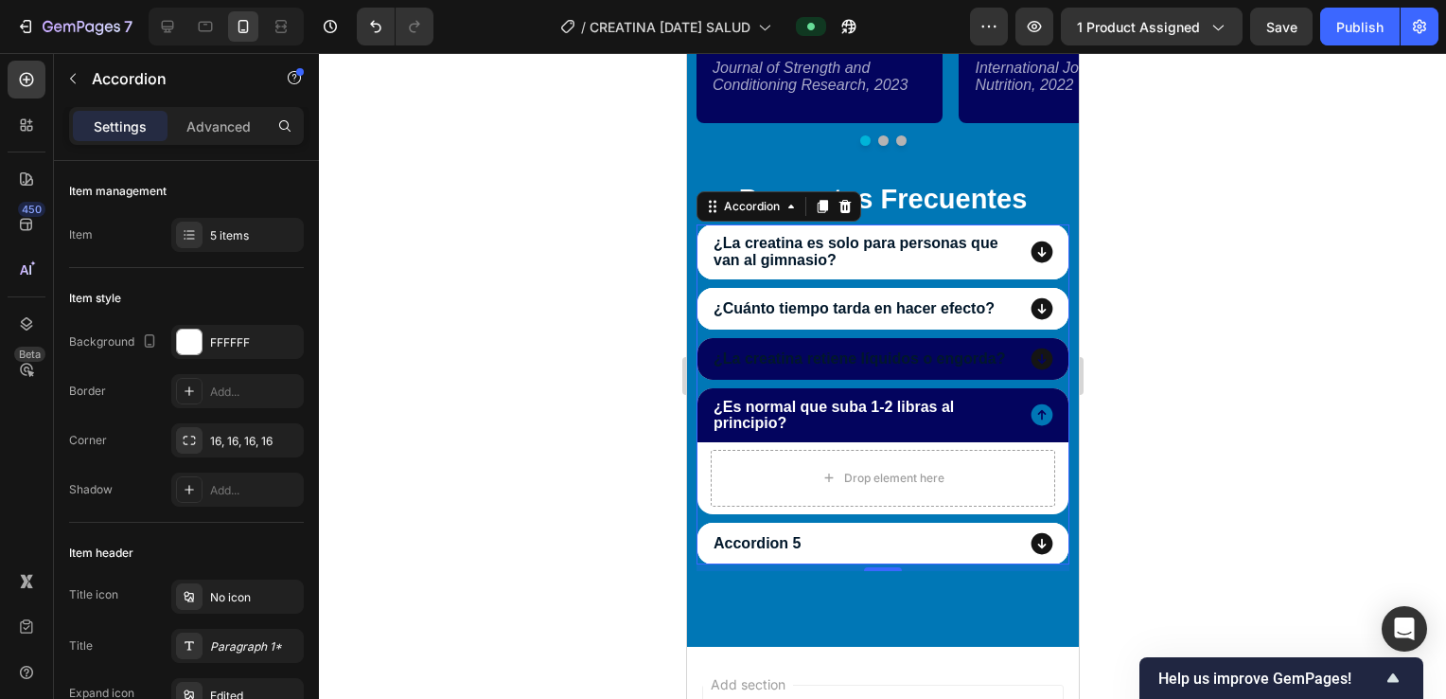
click at [1034, 361] on icon at bounding box center [1042, 358] width 22 height 22
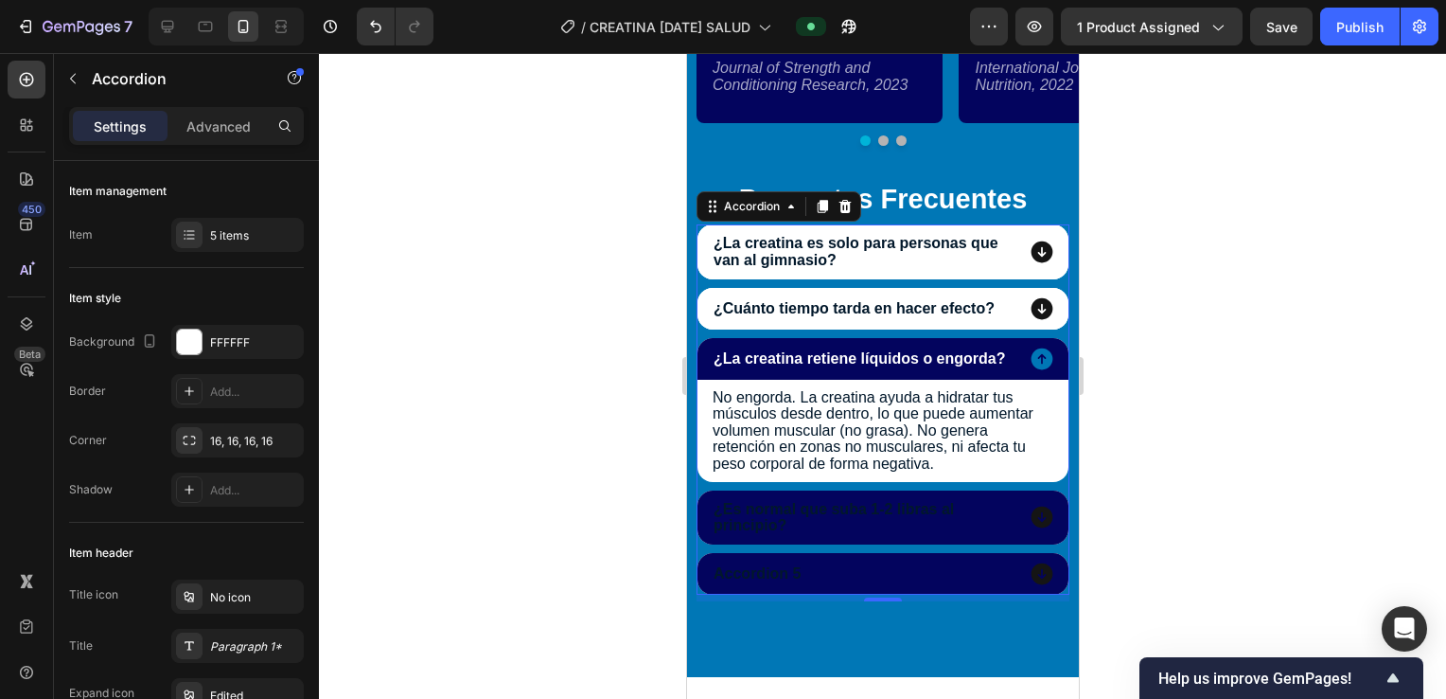
click at [1032, 577] on icon at bounding box center [1042, 573] width 22 height 22
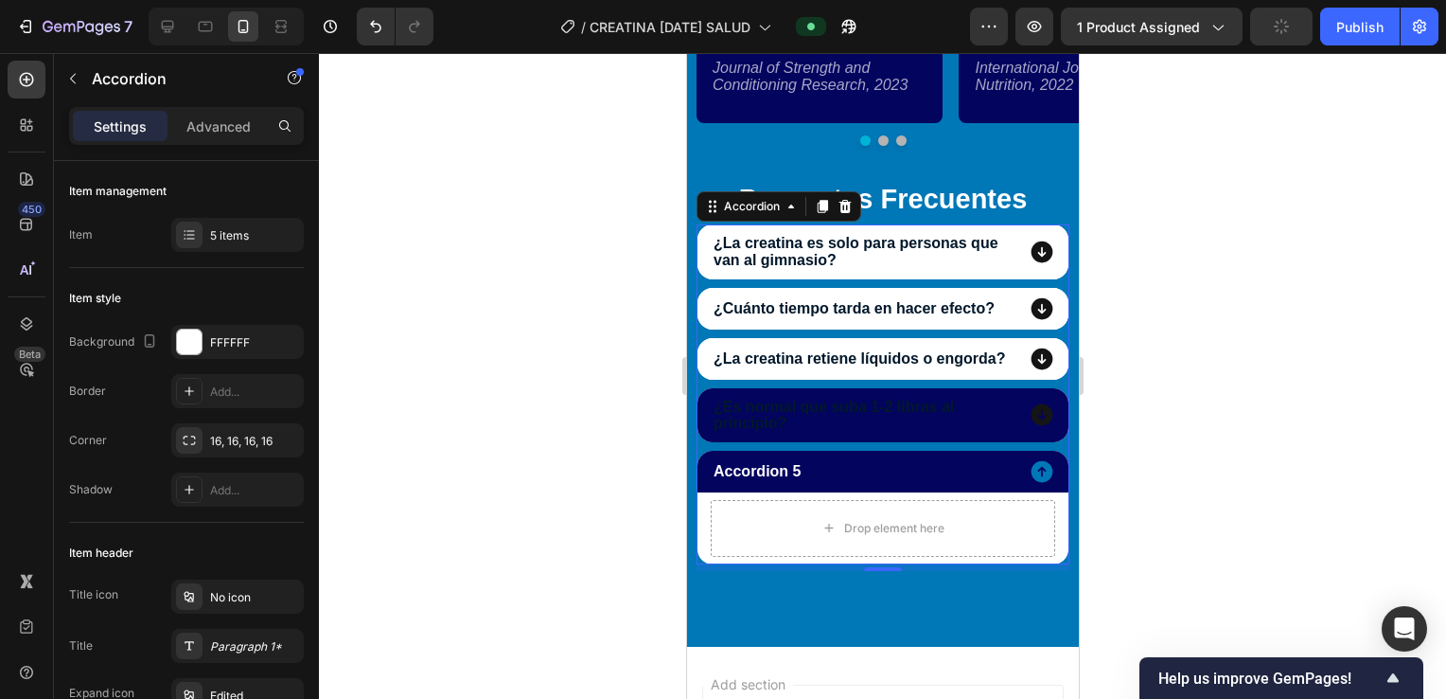
click at [1037, 361] on icon at bounding box center [1041, 359] width 27 height 27
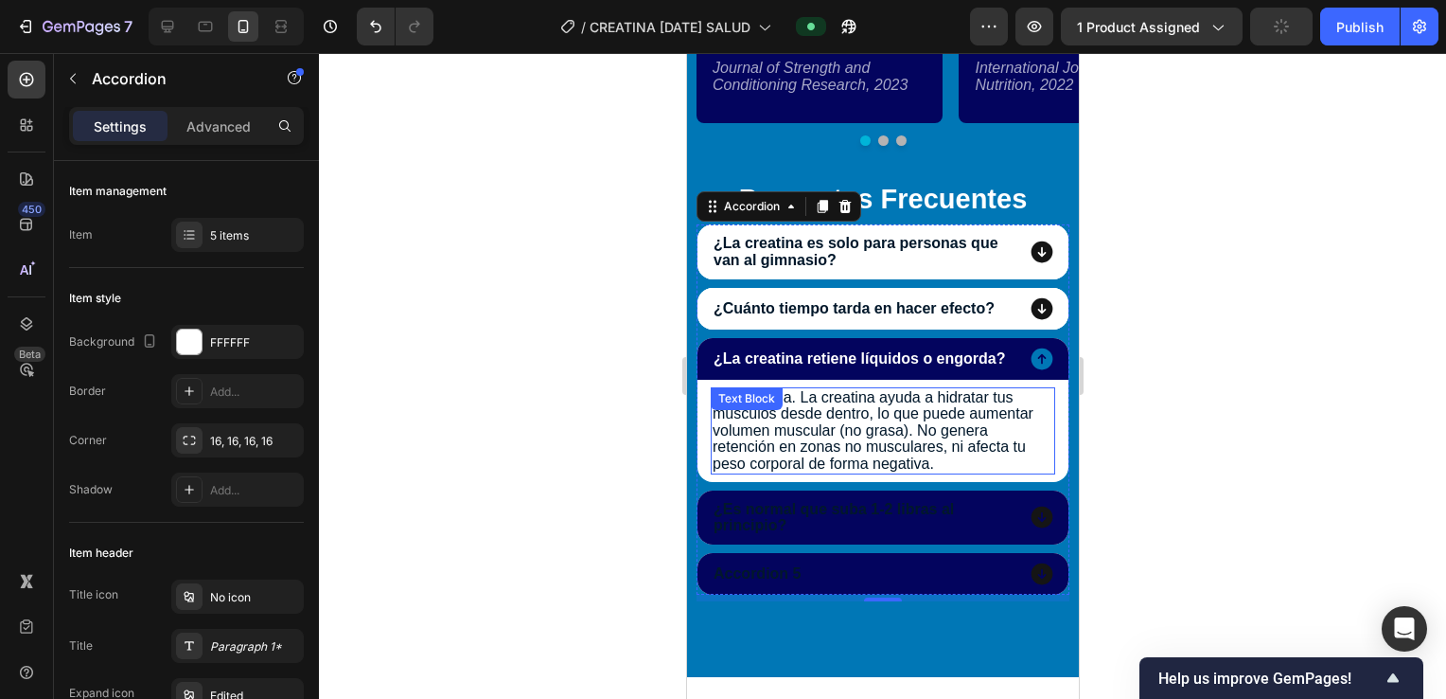
drag, startPoint x: 834, startPoint y: 415, endPoint x: 819, endPoint y: 416, distance: 15.2
click at [838, 422] on p "No engorda. La creatina ayuda a hidratar tus músculos desde dentro, lo que pued…" at bounding box center [882, 430] width 341 height 83
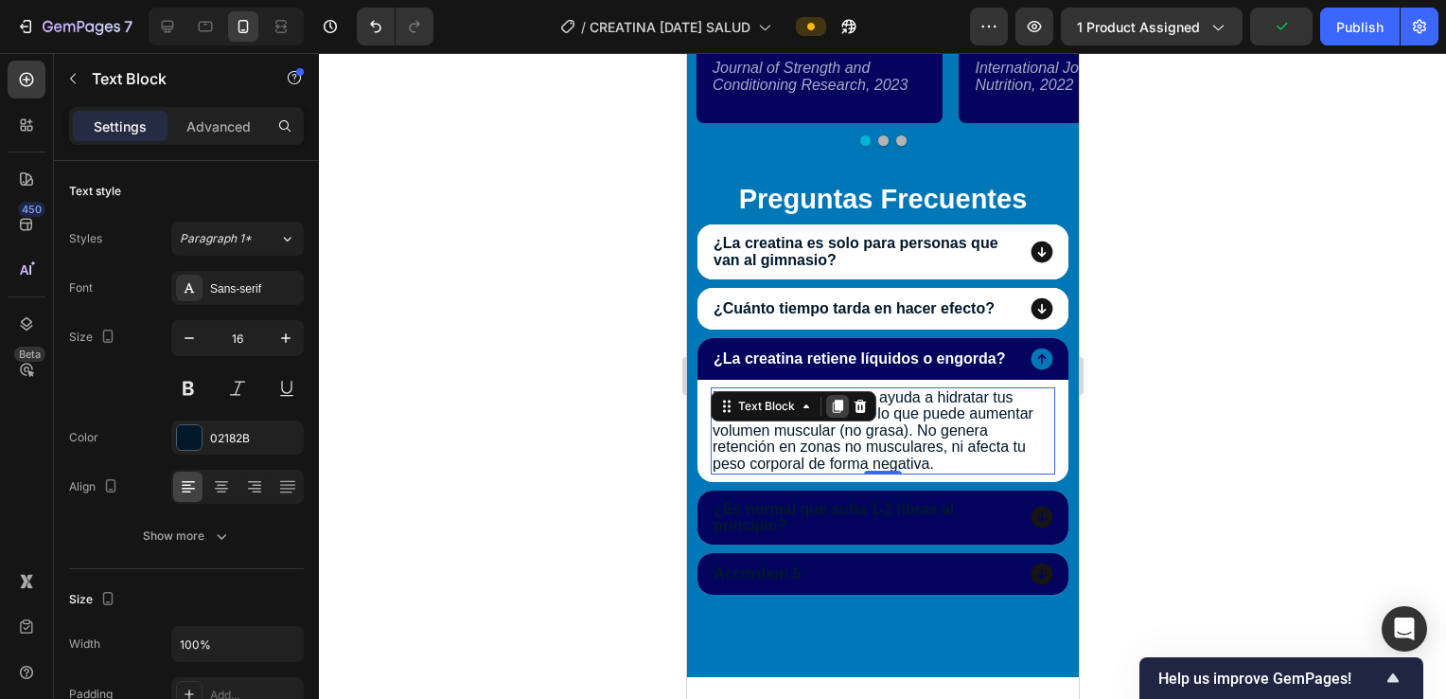
click at [837, 413] on icon at bounding box center [837, 405] width 10 height 13
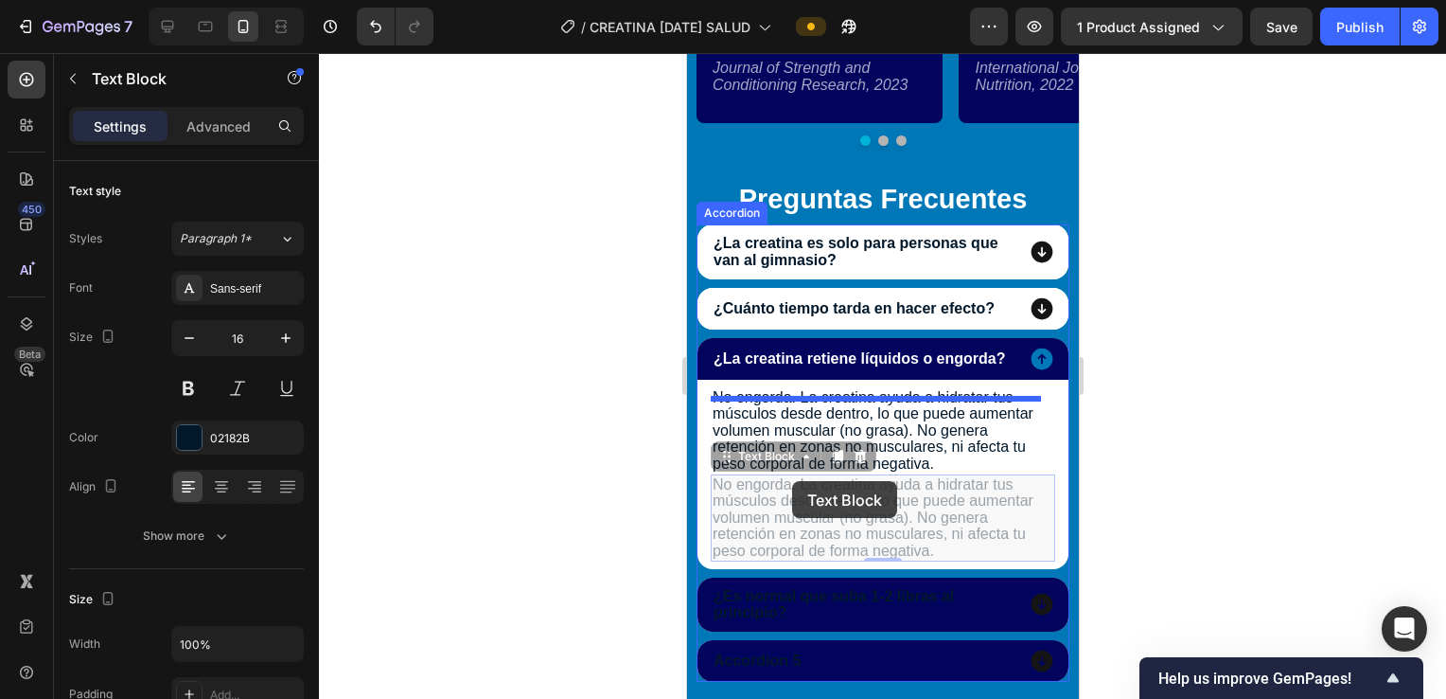
drag, startPoint x: 781, startPoint y: 471, endPoint x: 782, endPoint y: 482, distance: 10.5
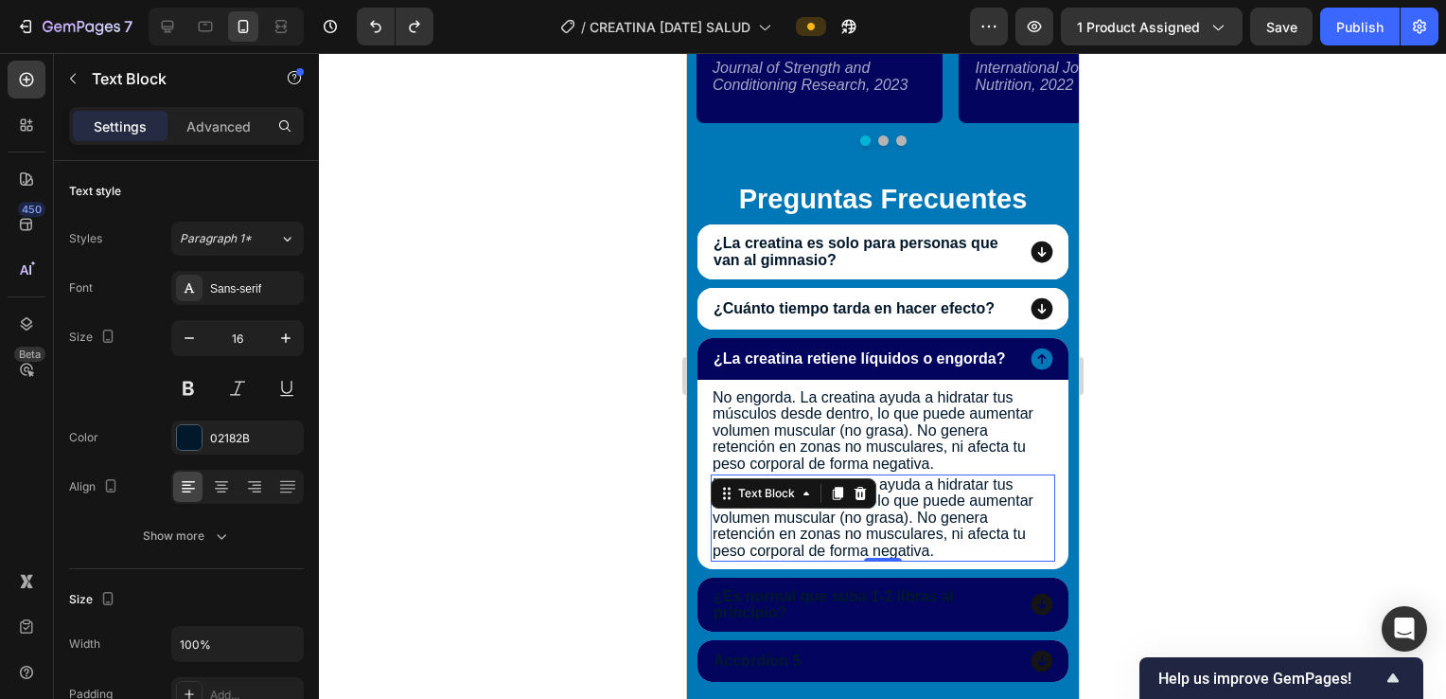
click at [993, 517] on p "No engorda. La creatina ayuda a hidratar tus músculos desde dentro, lo que pued…" at bounding box center [882, 517] width 341 height 83
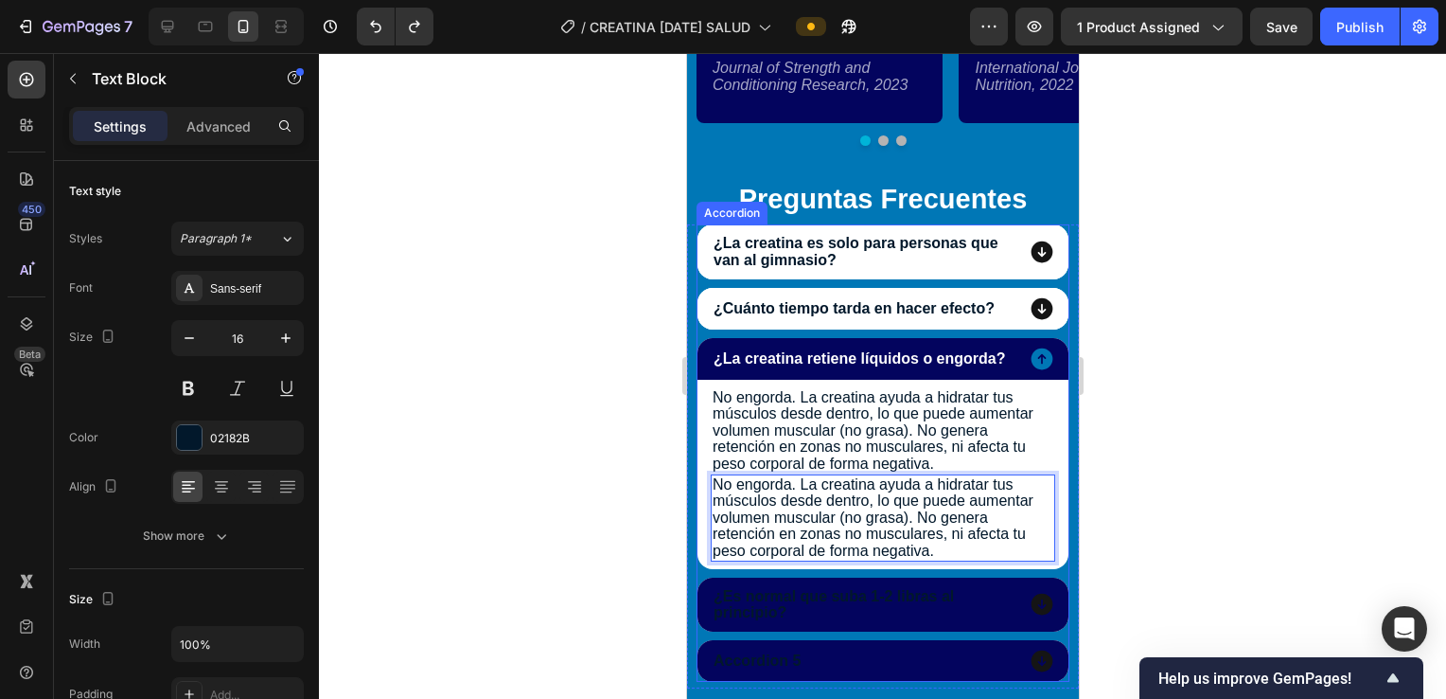
click at [1035, 602] on icon at bounding box center [1041, 604] width 27 height 27
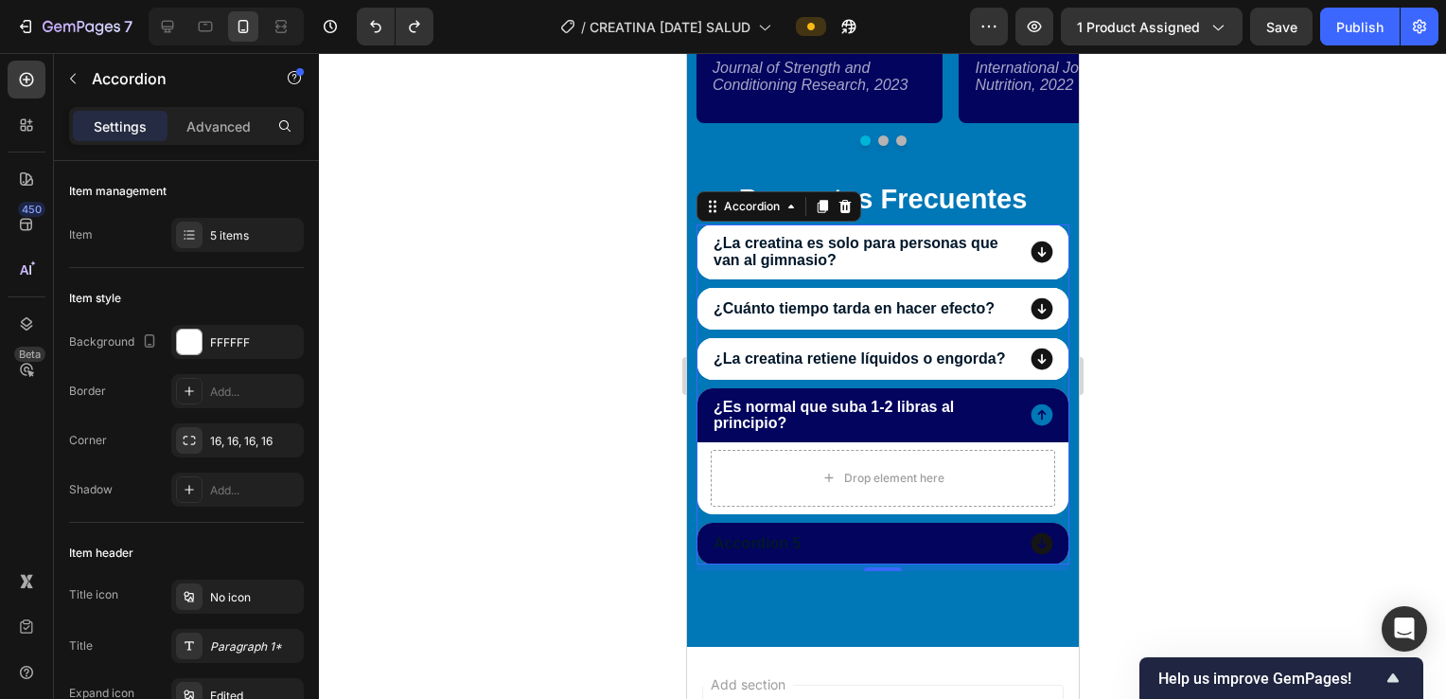
click at [1037, 365] on icon at bounding box center [1042, 358] width 22 height 22
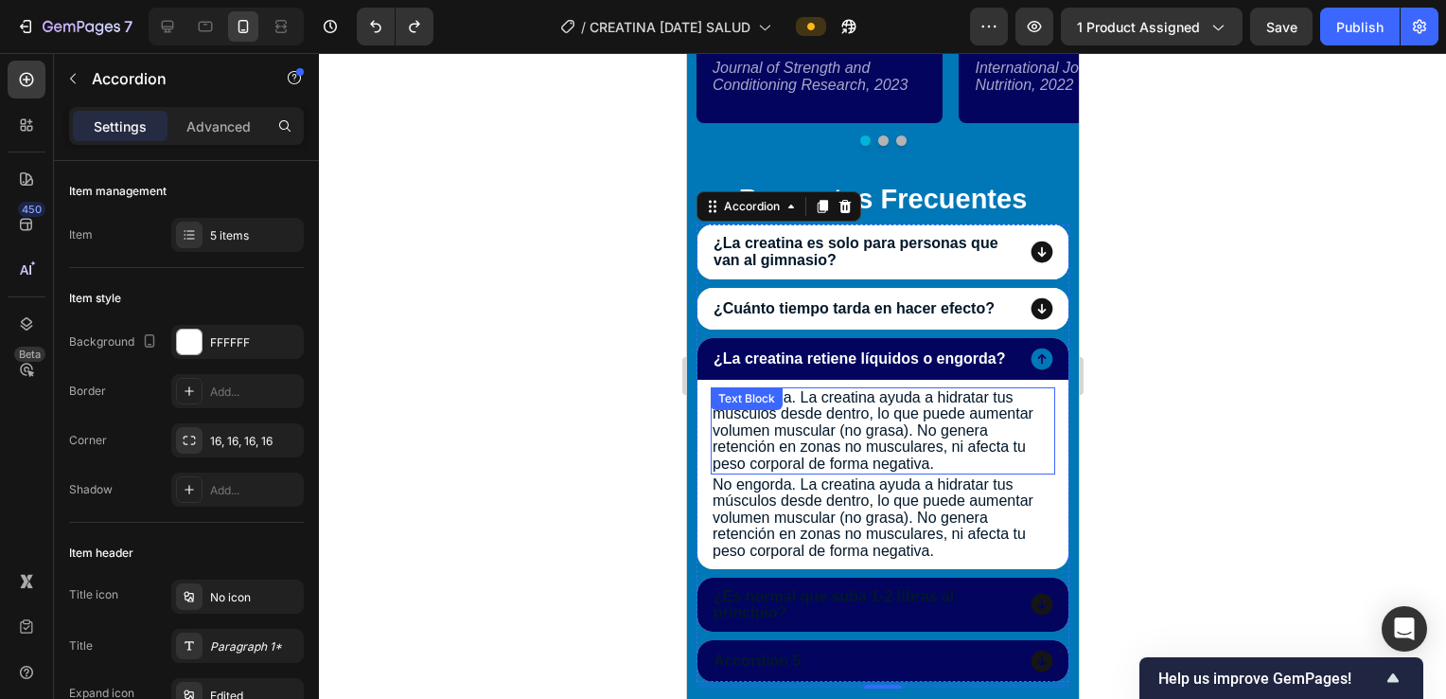
click at [832, 513] on p "No engorda. La creatina ayuda a hidratar tus músculos desde dentro, lo que pued…" at bounding box center [882, 517] width 341 height 83
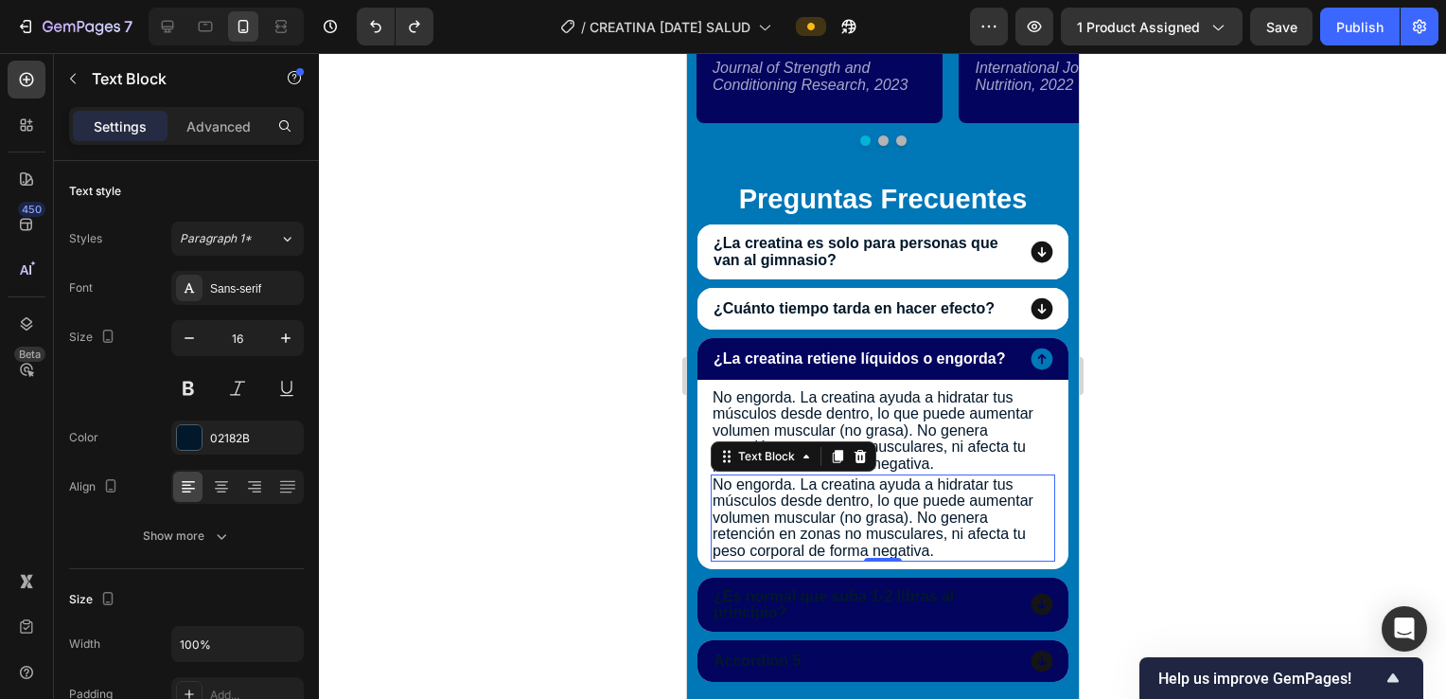
click at [848, 468] on div at bounding box center [859, 456] width 23 height 23
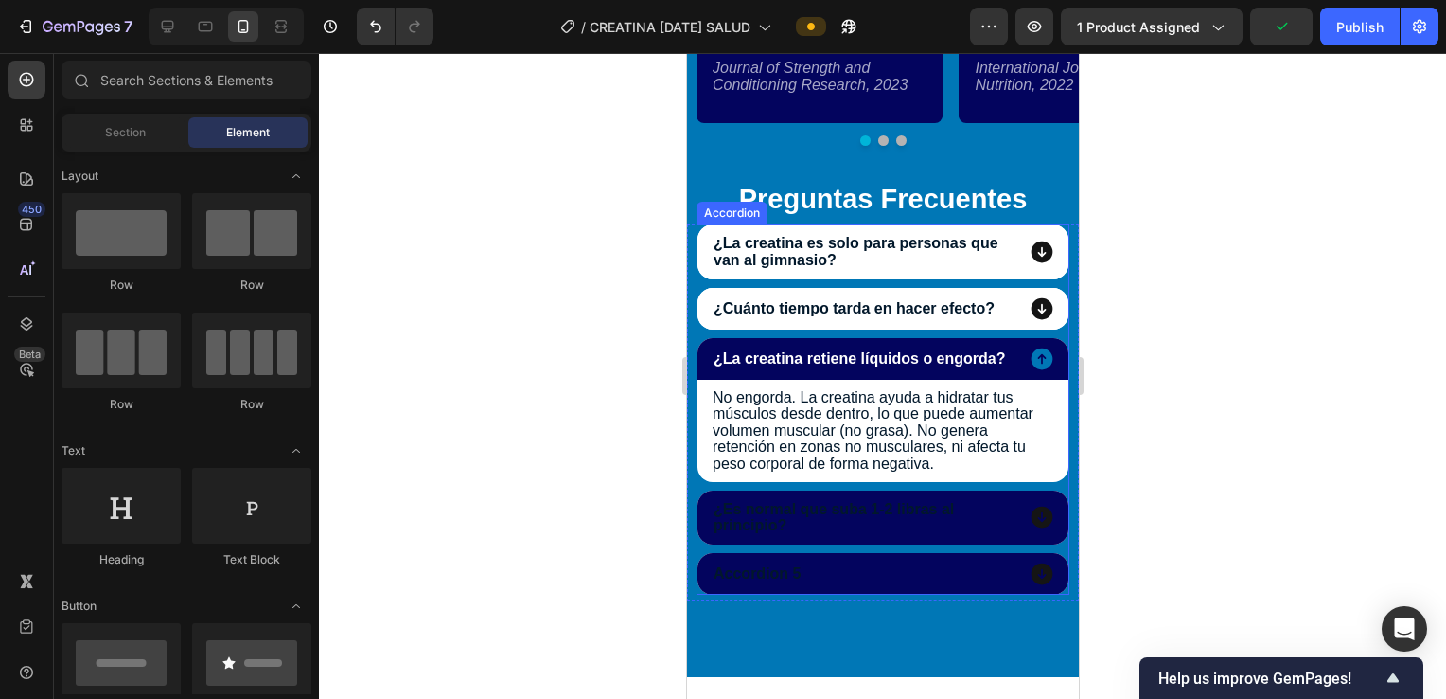
click at [1031, 521] on icon at bounding box center [1042, 517] width 22 height 22
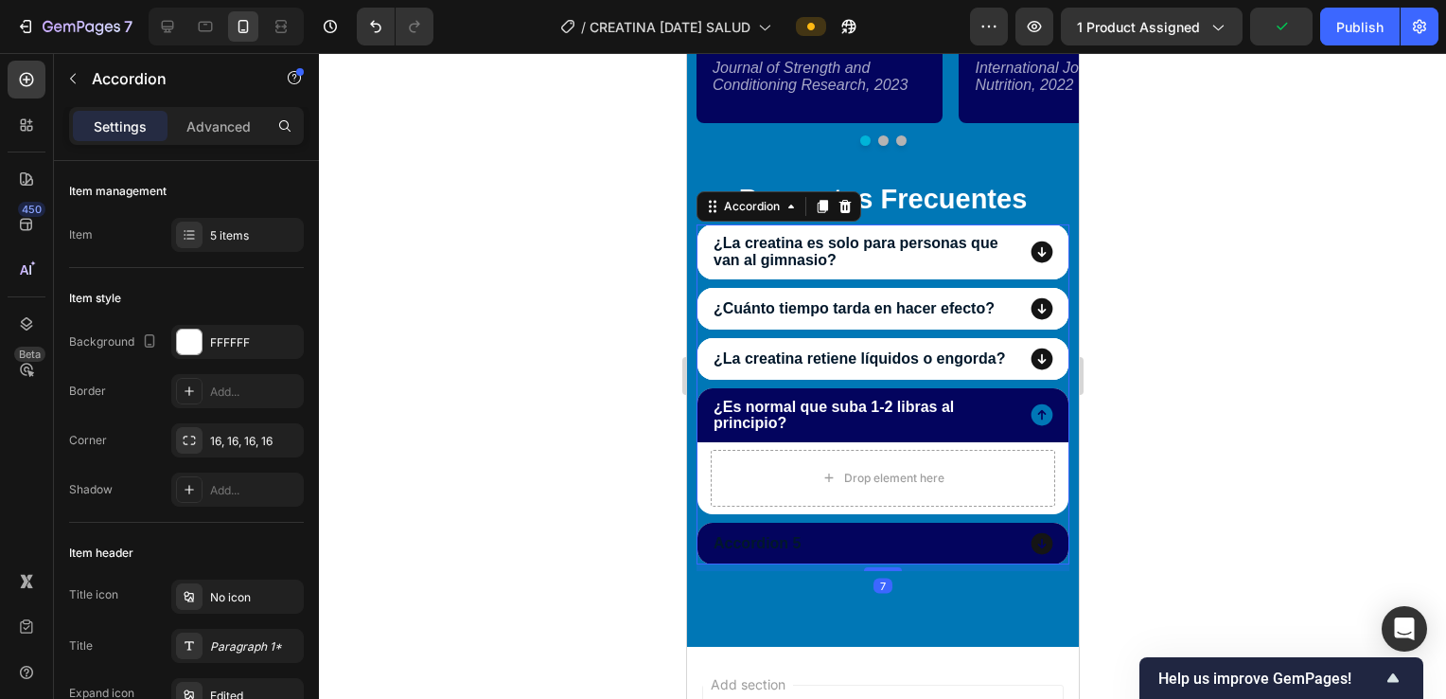
scroll to position [8258, 0]
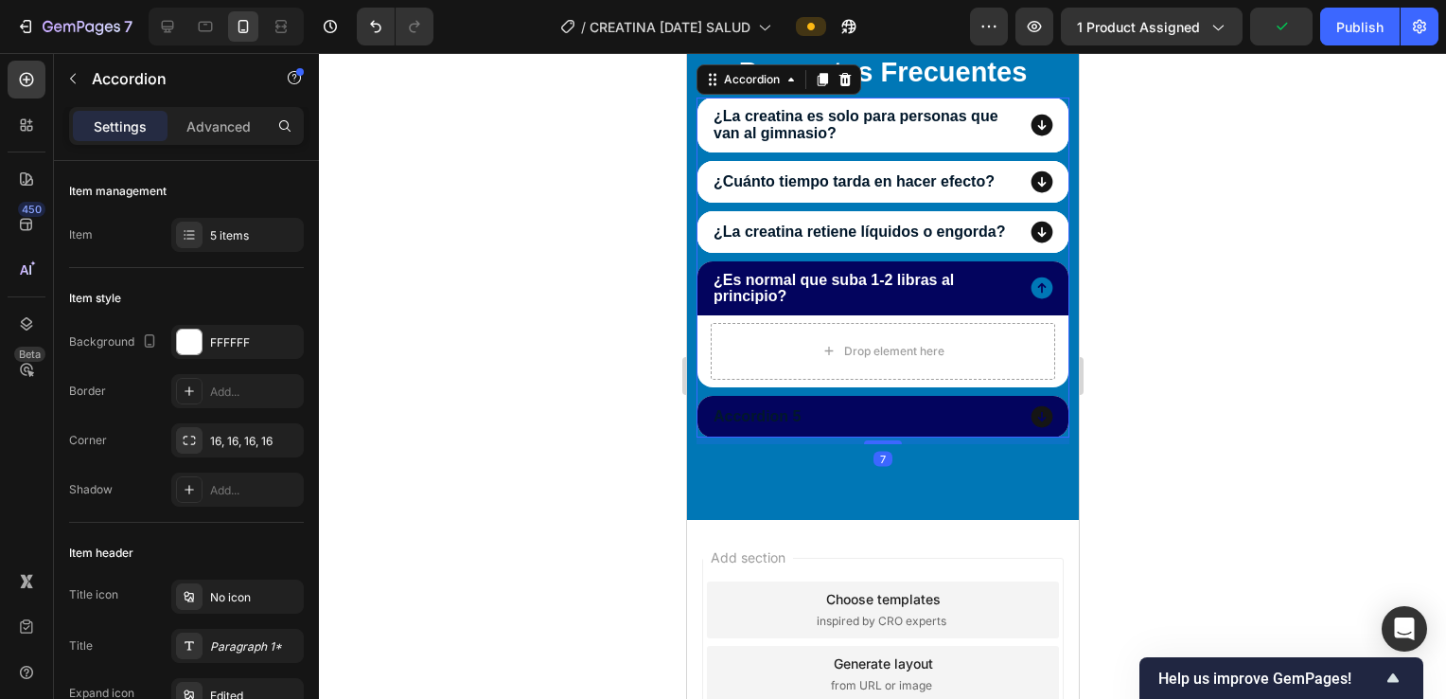
click at [118, 75] on p "Accordion" at bounding box center [172, 78] width 161 height 23
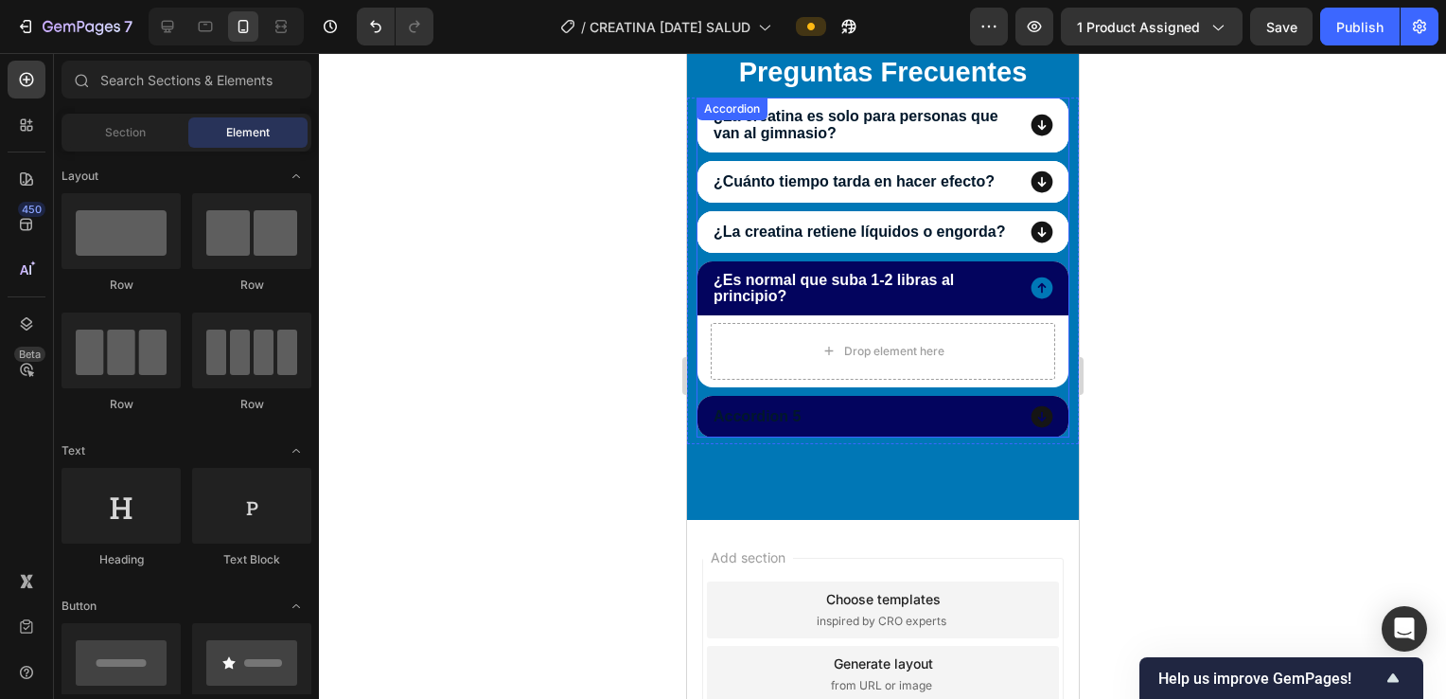
click at [1028, 237] on icon at bounding box center [1041, 232] width 27 height 27
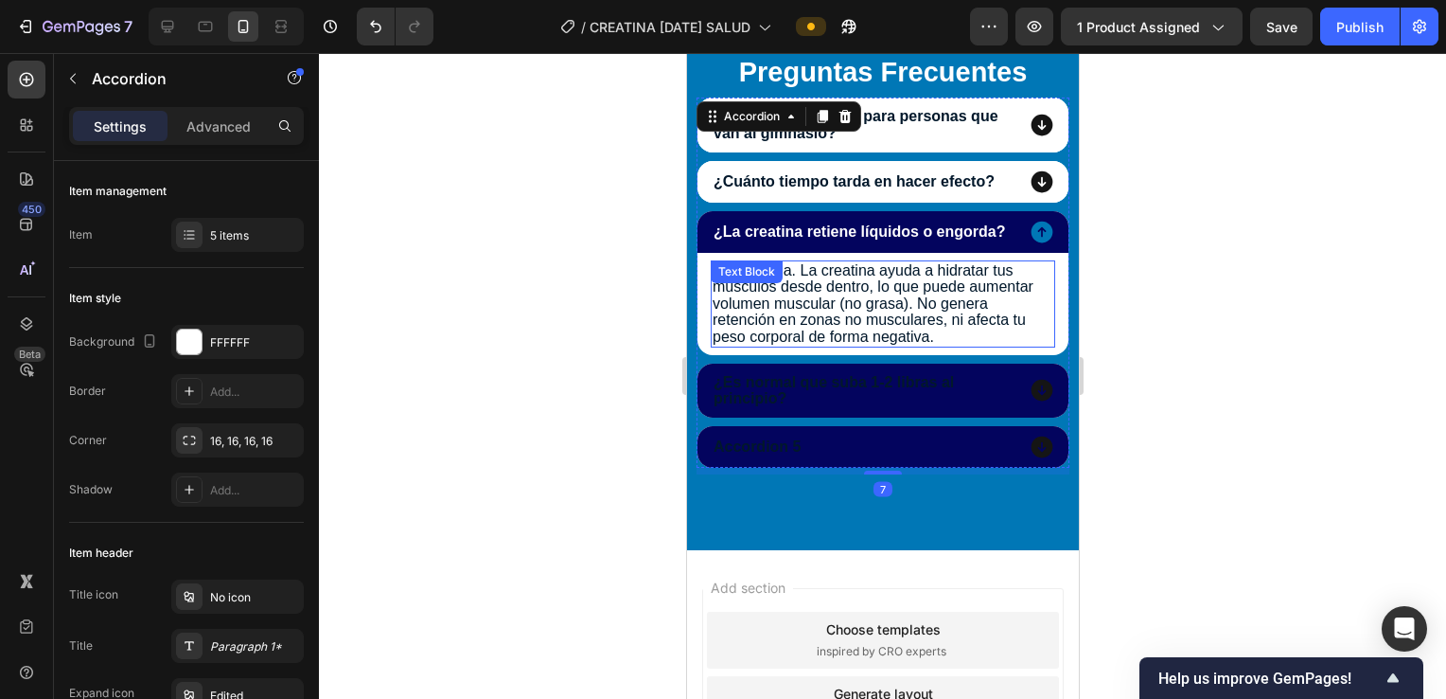
click at [1004, 304] on p "No engorda. La creatina ayuda a hidratar tus músculos desde dentro, lo que pued…" at bounding box center [882, 303] width 341 height 83
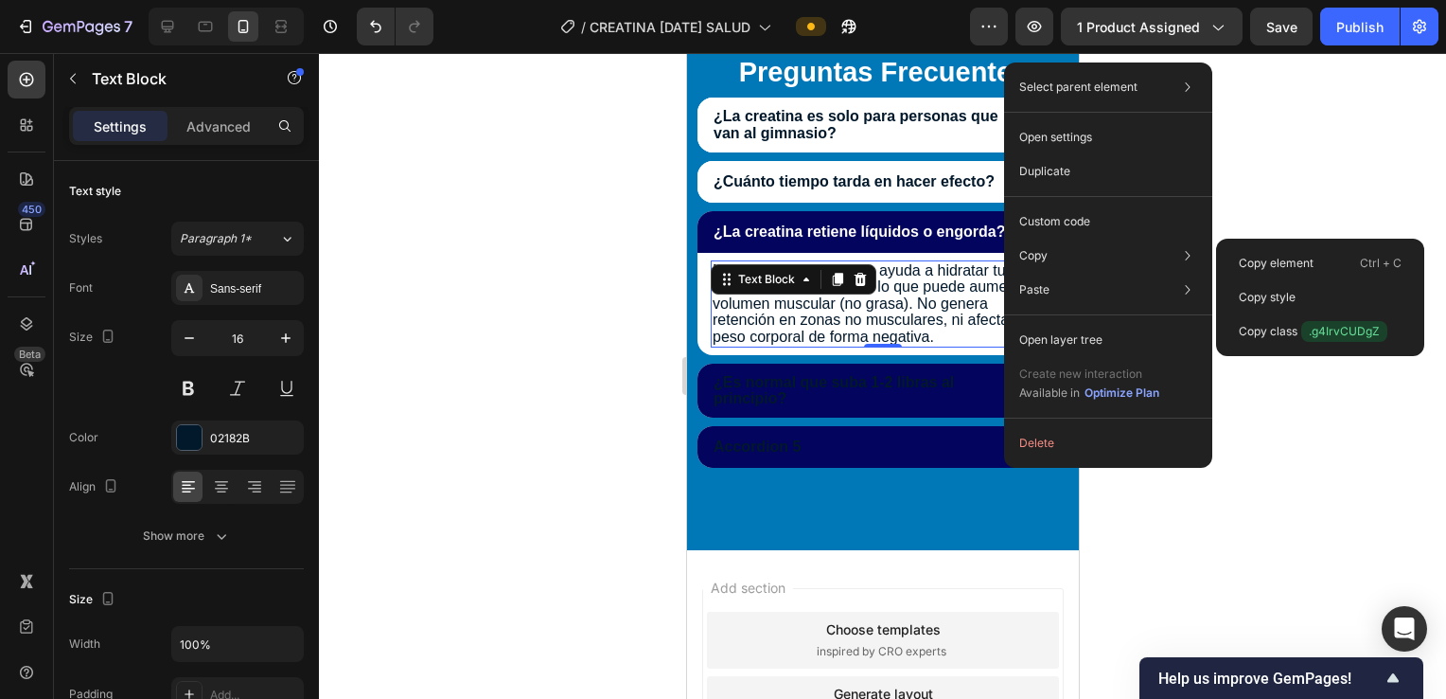
click at [1280, 251] on div "Copy element Ctrl + C" at bounding box center [1320, 263] width 193 height 34
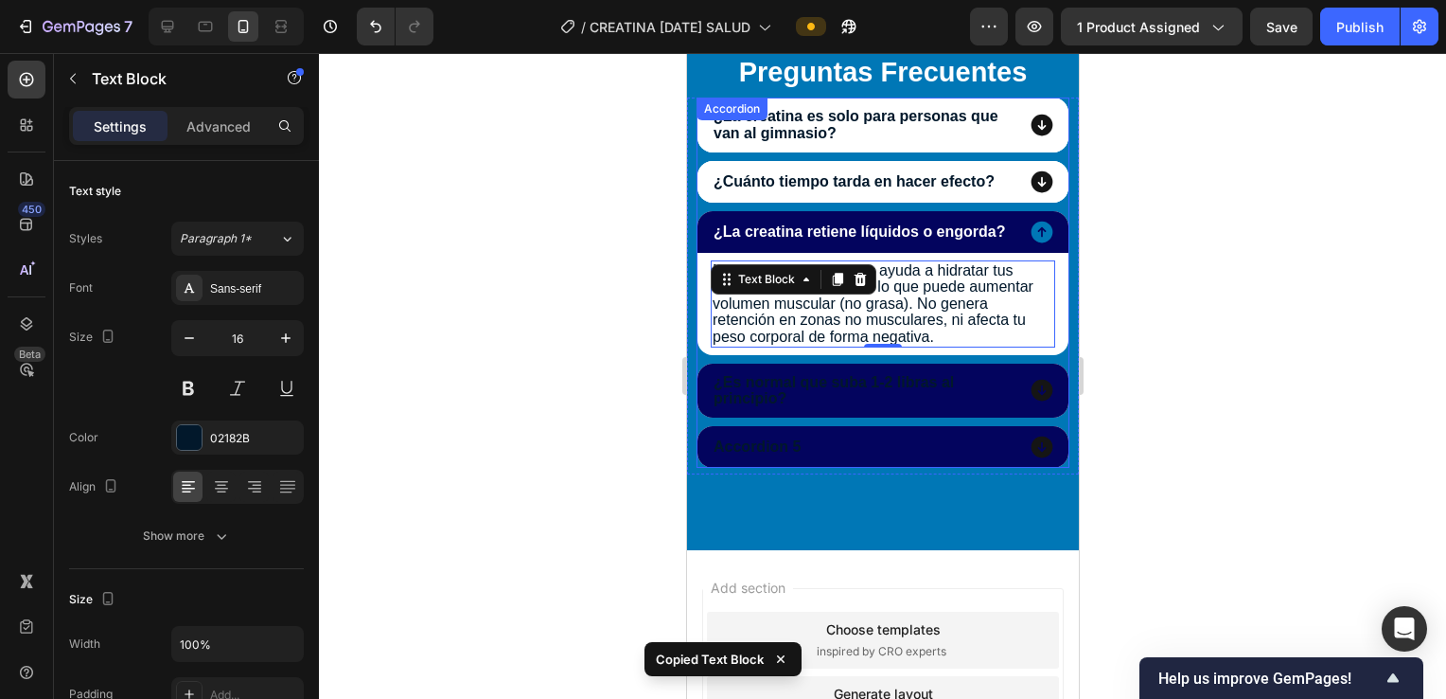
click at [1040, 396] on div "¿Es normal que suba 1-2 libras al principio?" at bounding box center [882, 391] width 371 height 54
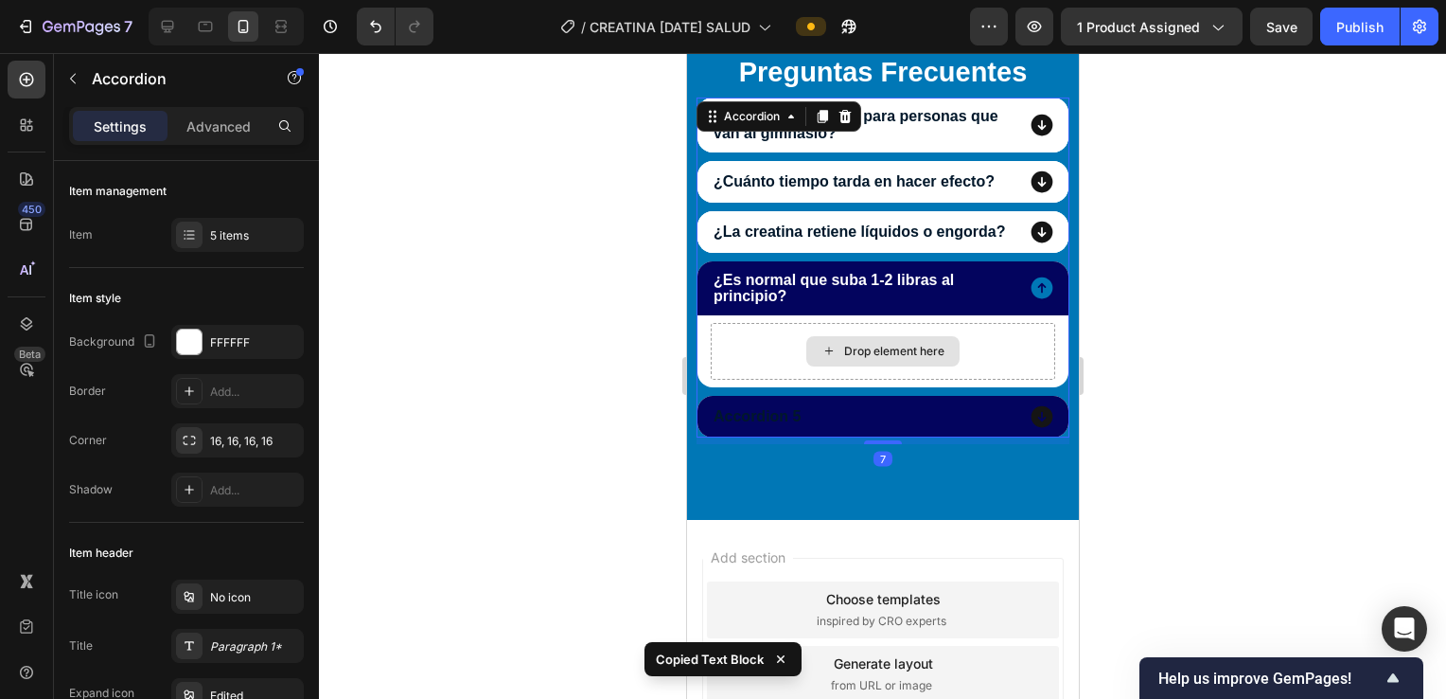
click at [970, 350] on div "Drop element here" at bounding box center [882, 351] width 345 height 57
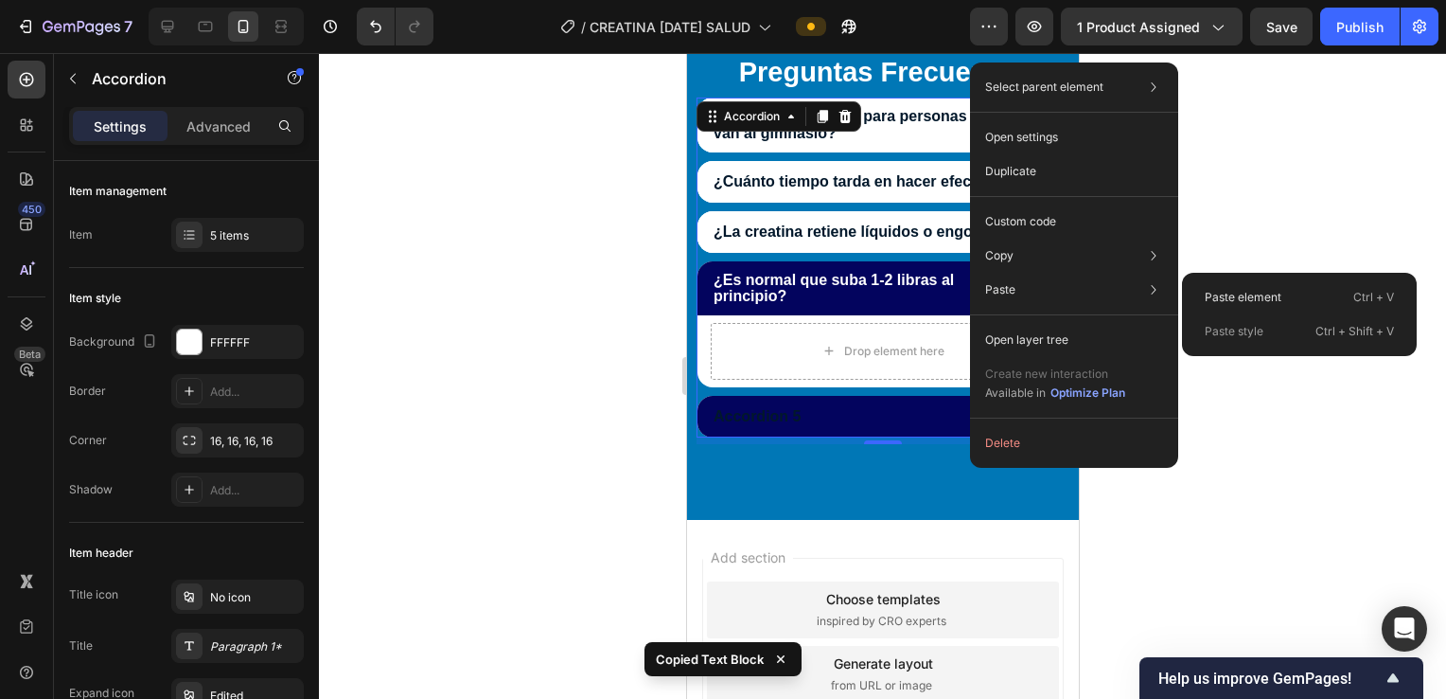
drag, startPoint x: 1203, startPoint y: 292, endPoint x: 1117, endPoint y: 370, distance: 116.6
click at [1204, 293] on div "Paste element Ctrl + V" at bounding box center [1300, 297] width 220 height 34
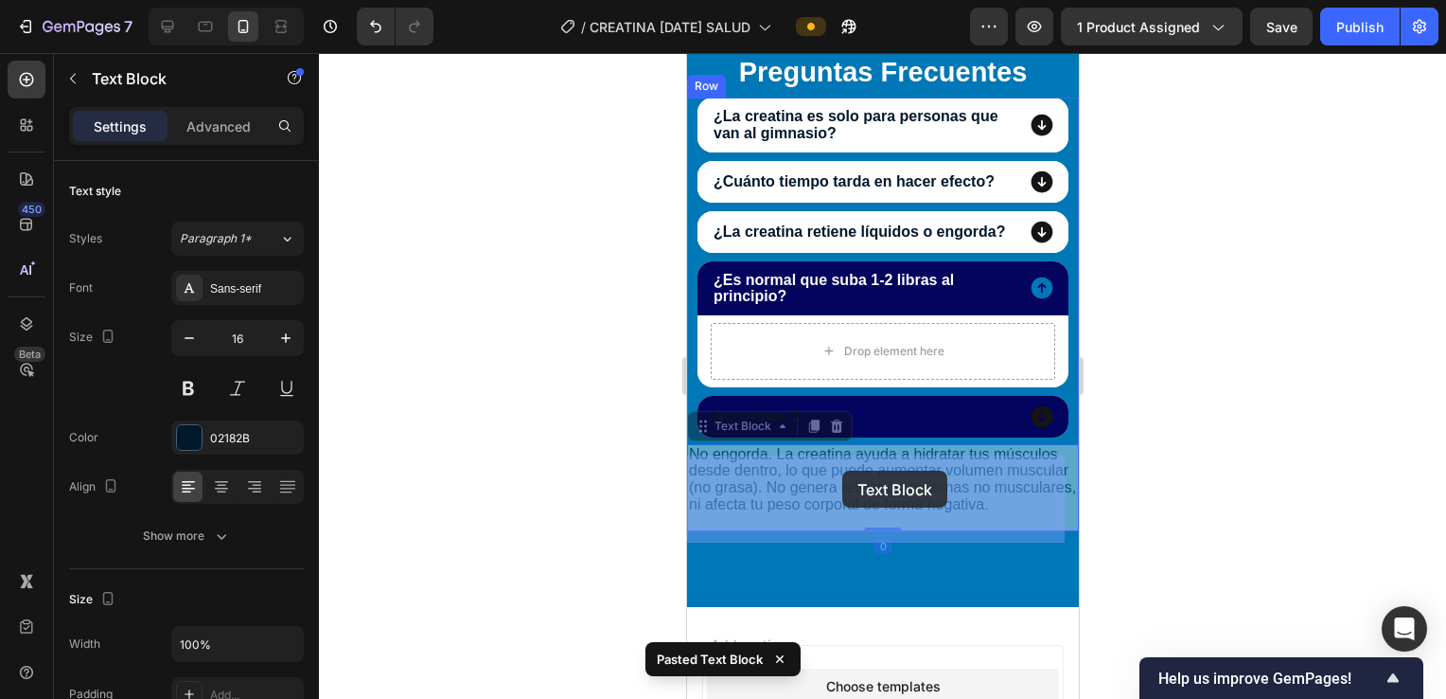
drag, startPoint x: 755, startPoint y: 443, endPoint x: 841, endPoint y: 468, distance: 88.7
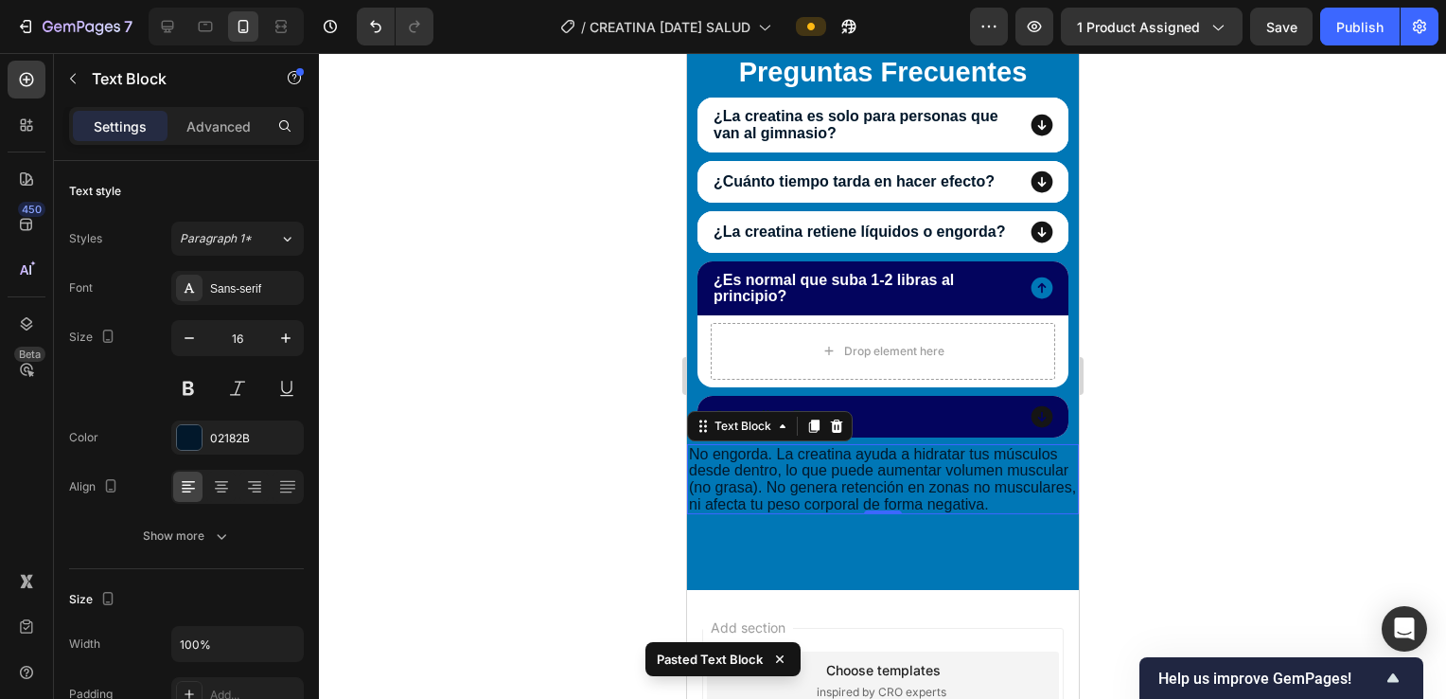
click at [825, 437] on div at bounding box center [836, 426] width 23 height 23
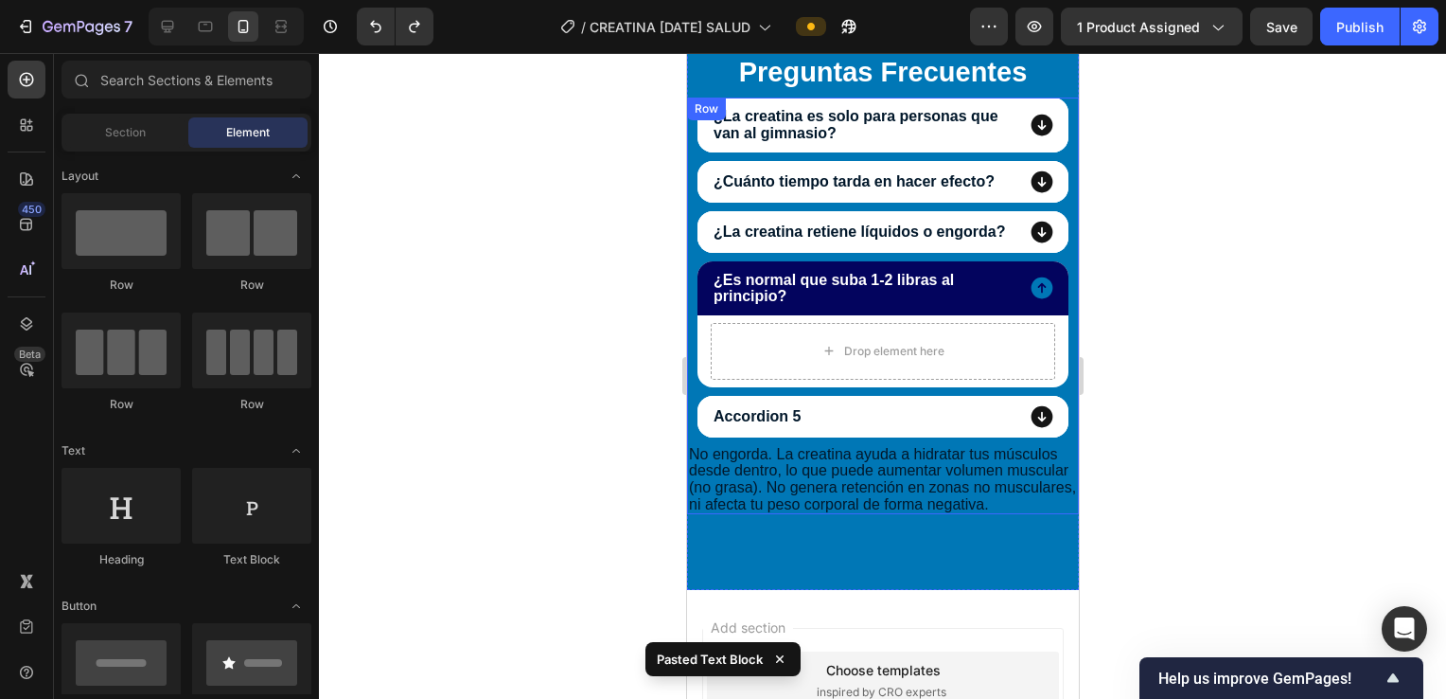
click at [763, 466] on p "No engorda. La creatina ayuda a hidratar tus músculos desde dentro, lo que pued…" at bounding box center [882, 479] width 388 height 66
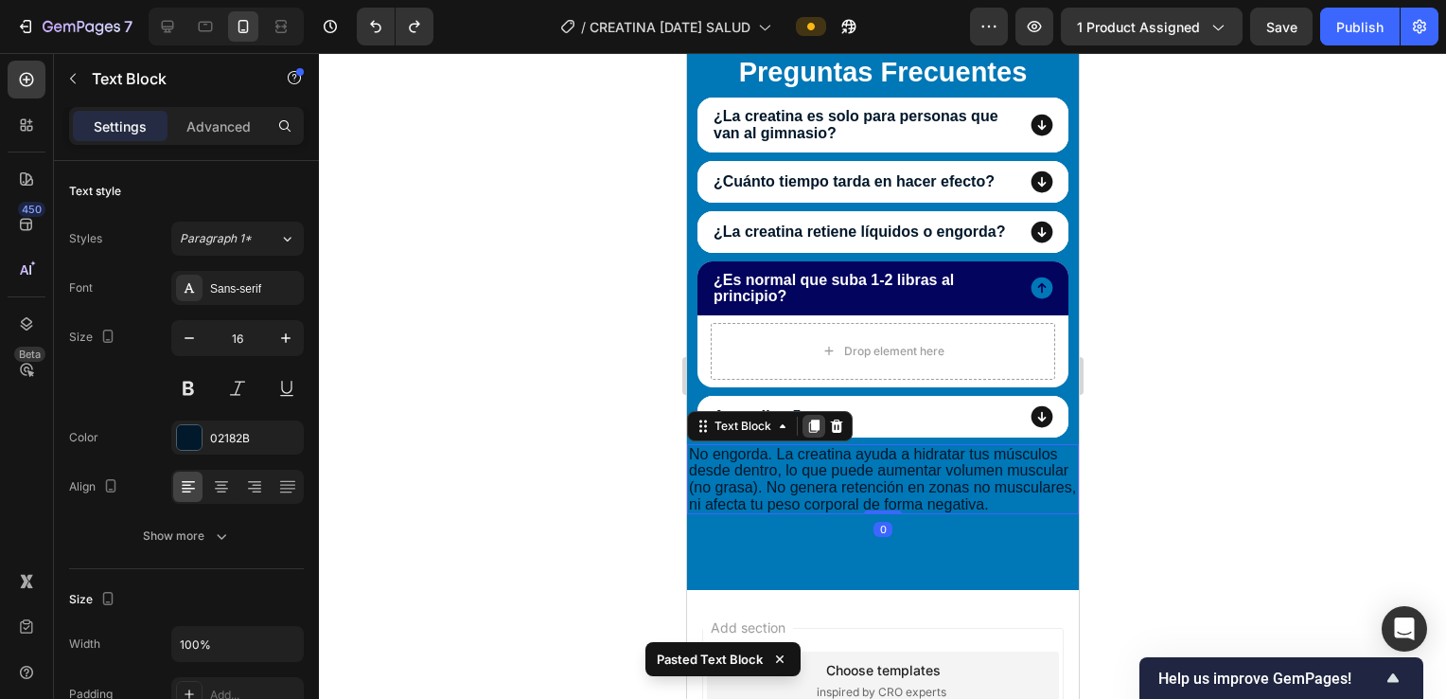
click at [809, 434] on icon at bounding box center [813, 425] width 15 height 15
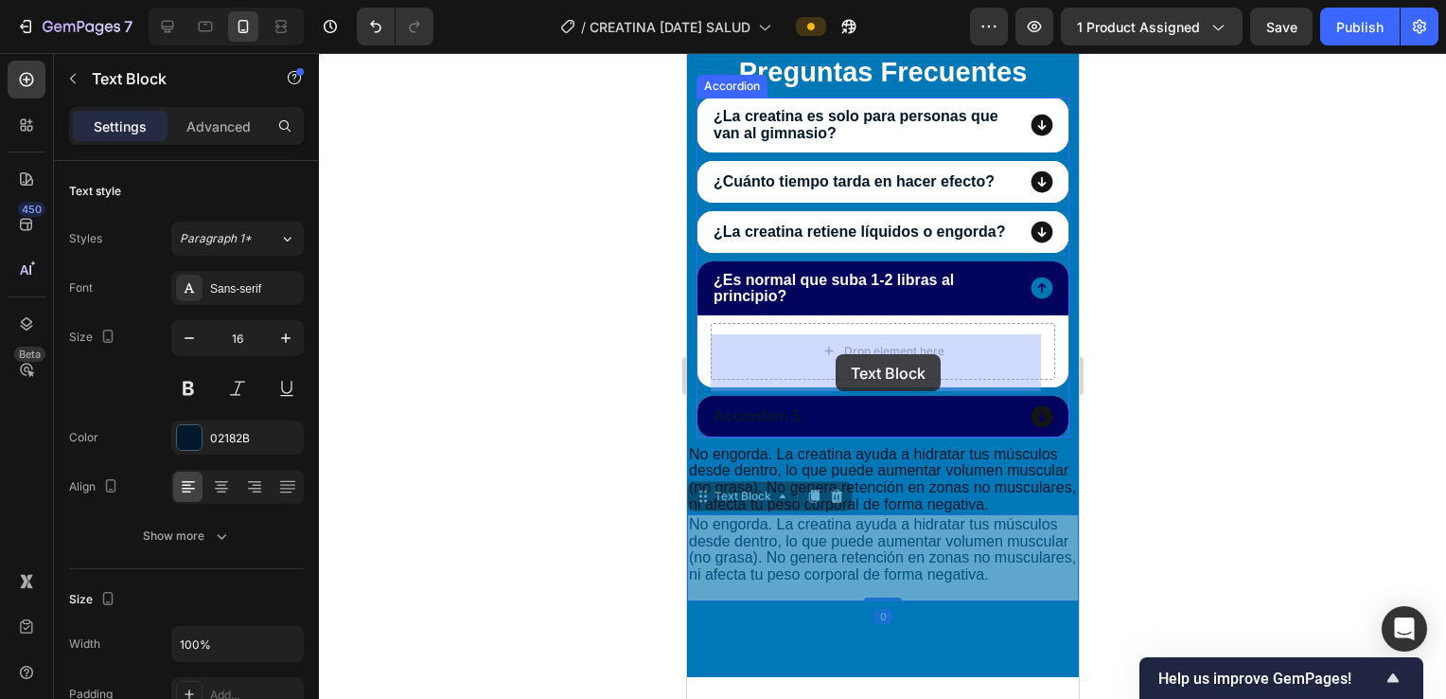
drag, startPoint x: 838, startPoint y: 456, endPoint x: 1043, endPoint y: 439, distance: 206.1
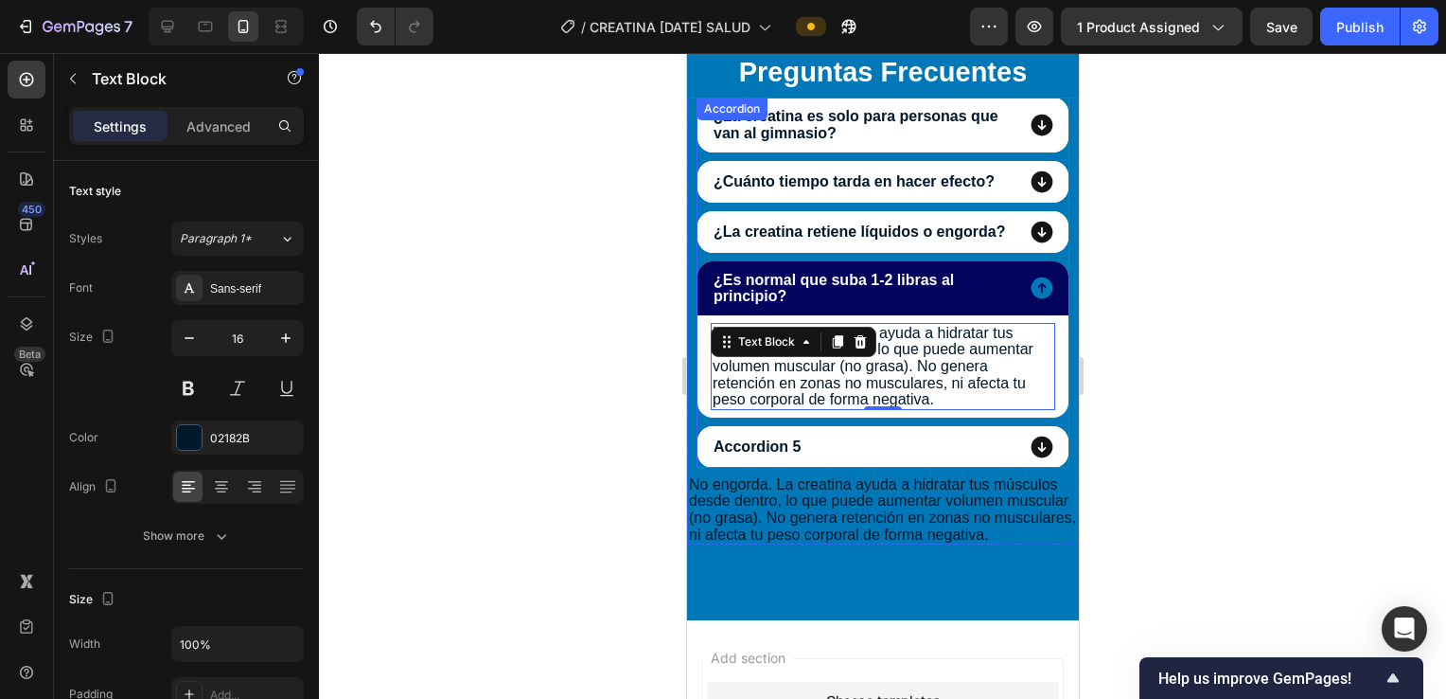
click at [1028, 454] on icon at bounding box center [1041, 447] width 27 height 27
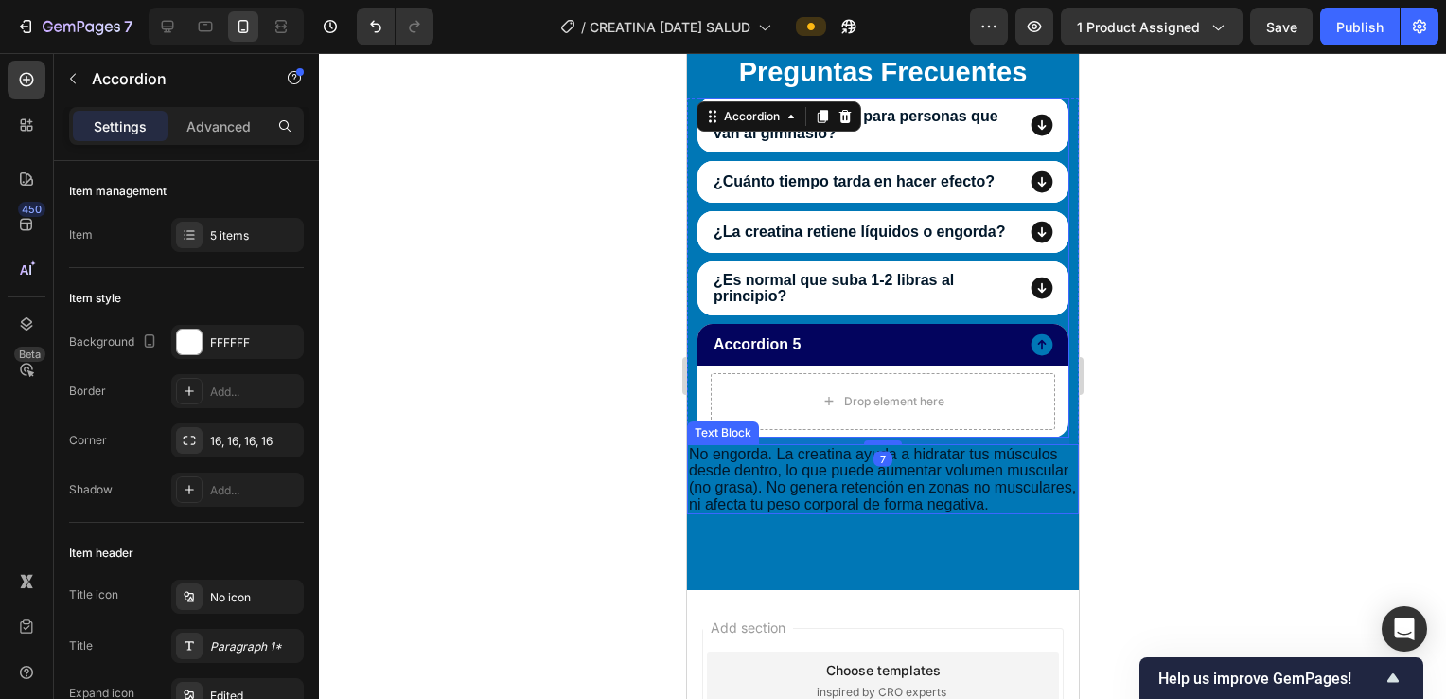
click at [720, 504] on p "No engorda. La creatina ayuda a hidratar tus músculos desde dentro, lo que pued…" at bounding box center [882, 479] width 388 height 66
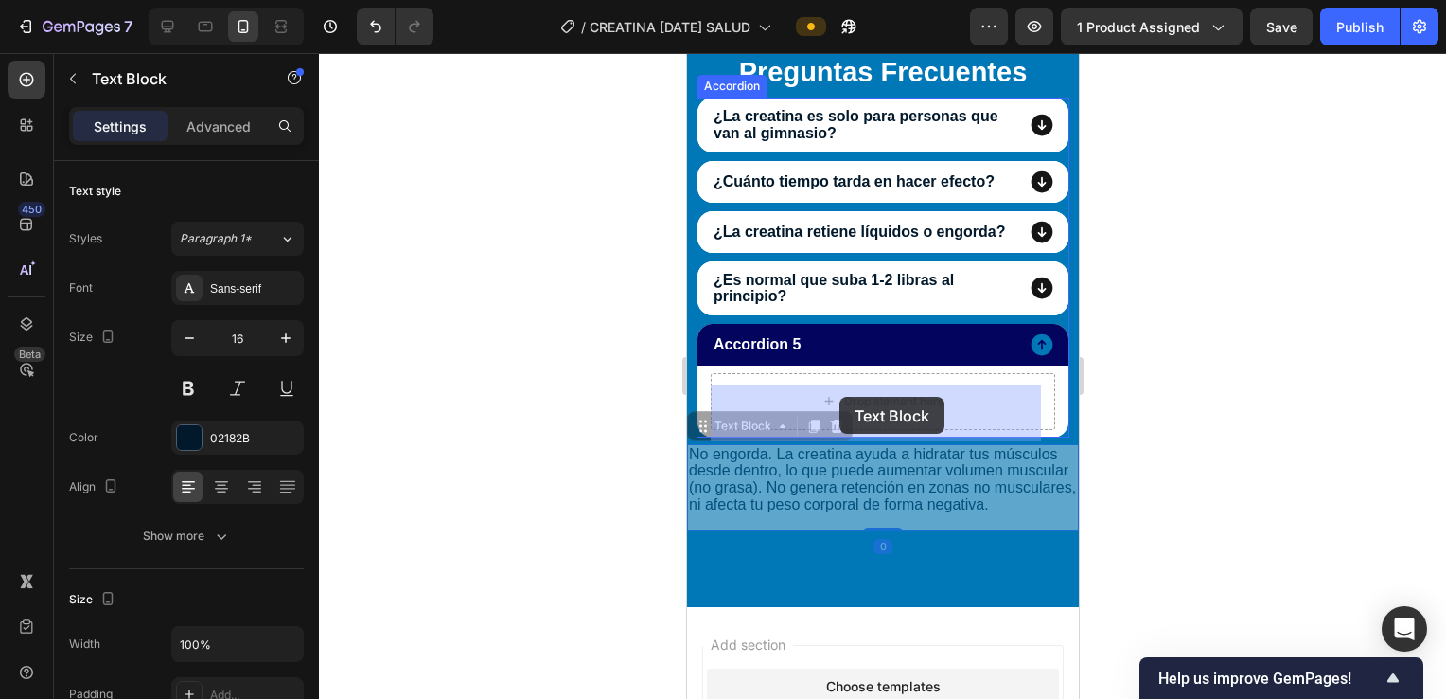
drag, startPoint x: 717, startPoint y: 437, endPoint x: 837, endPoint y: 399, distance: 126.0
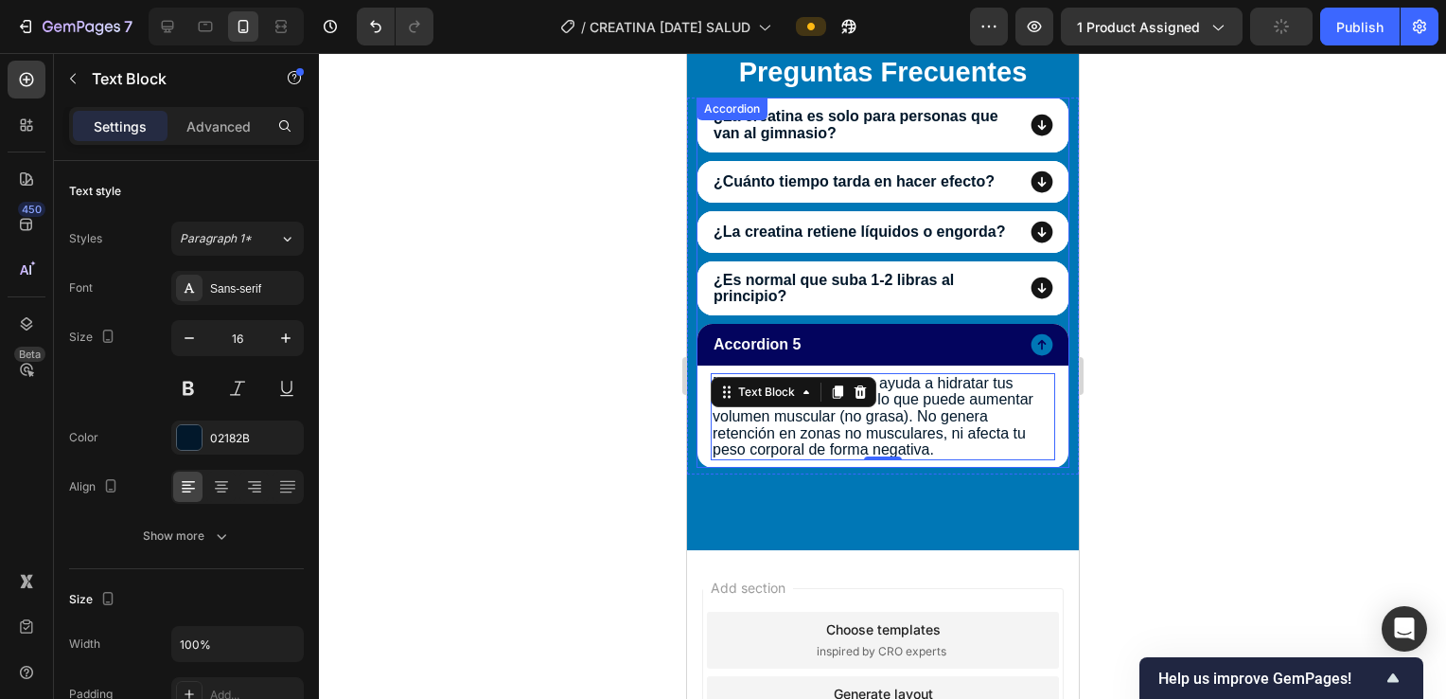
click at [1031, 299] on icon at bounding box center [1042, 288] width 22 height 22
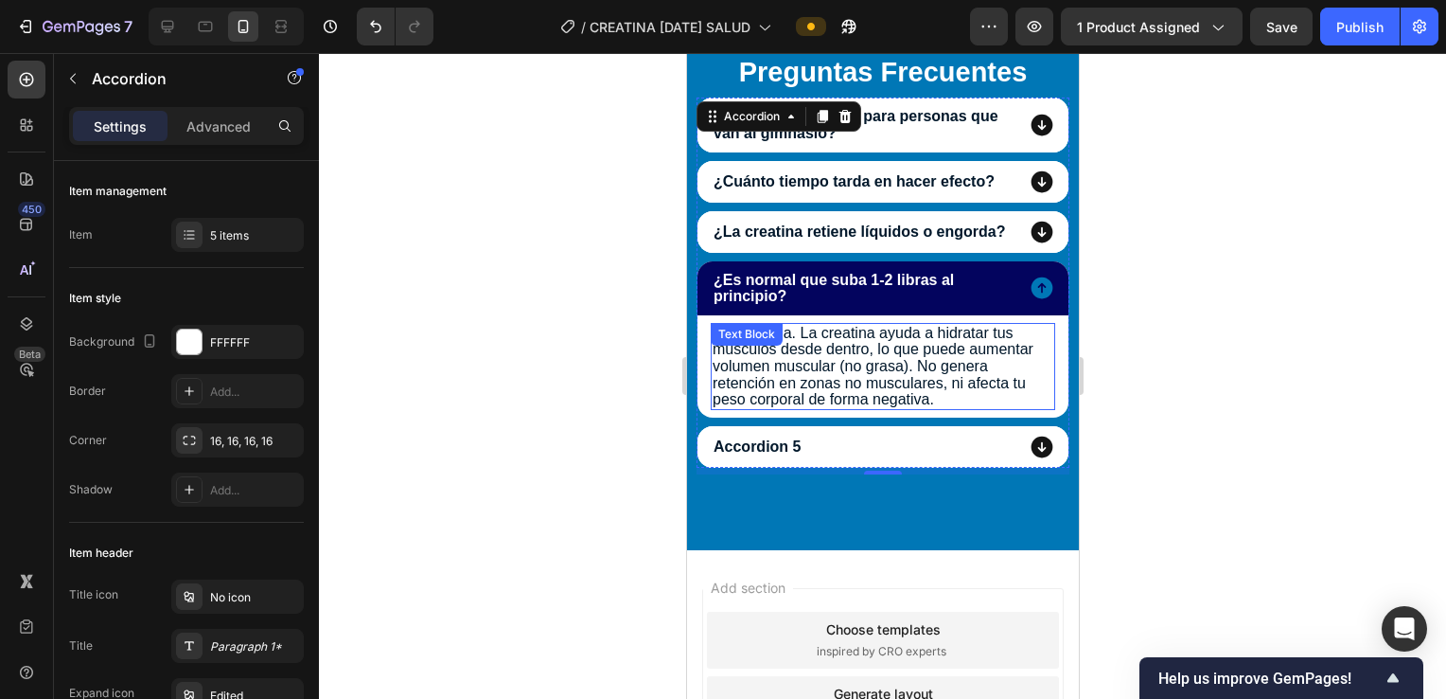
click at [918, 381] on p "No engorda. La creatina ayuda a hidratar tus músculos desde dentro, lo que pued…" at bounding box center [882, 366] width 341 height 83
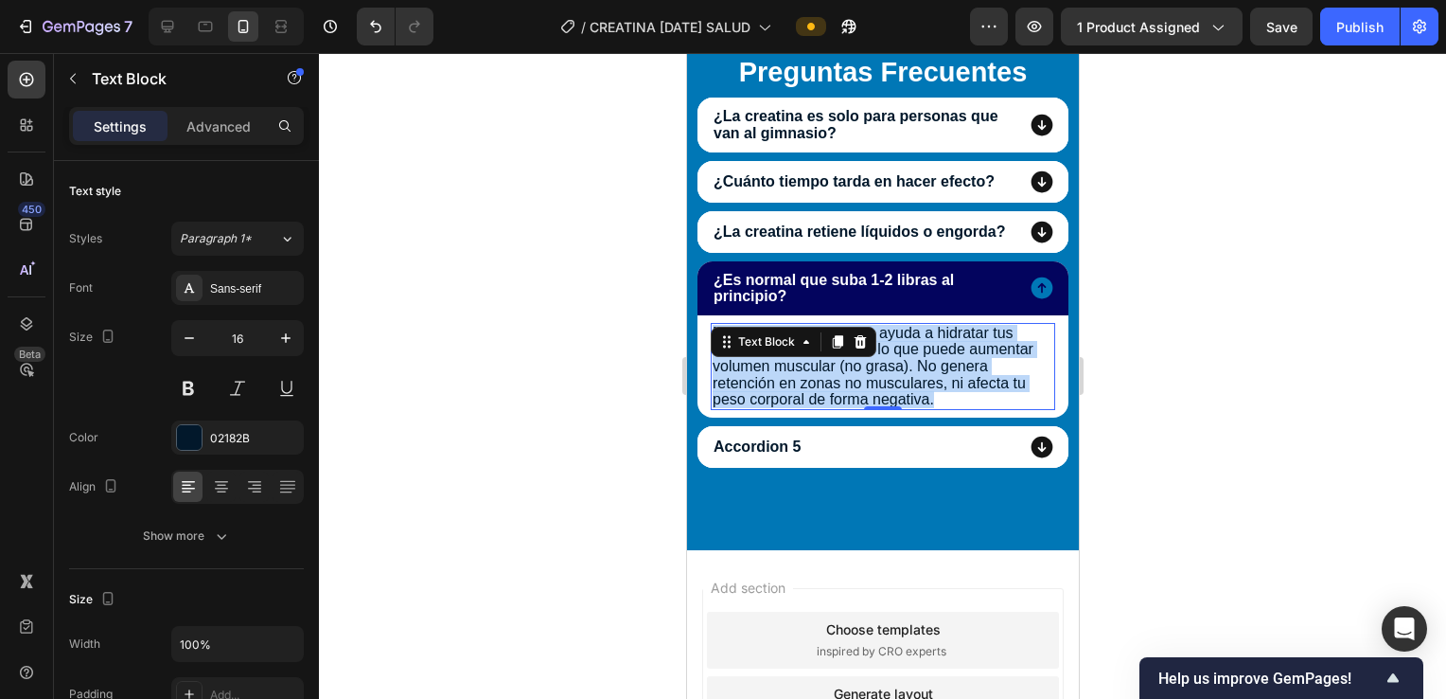
click at [918, 380] on p "No engorda. La creatina ayuda a hidratar tus músculos desde dentro, lo que pued…" at bounding box center [882, 366] width 341 height 83
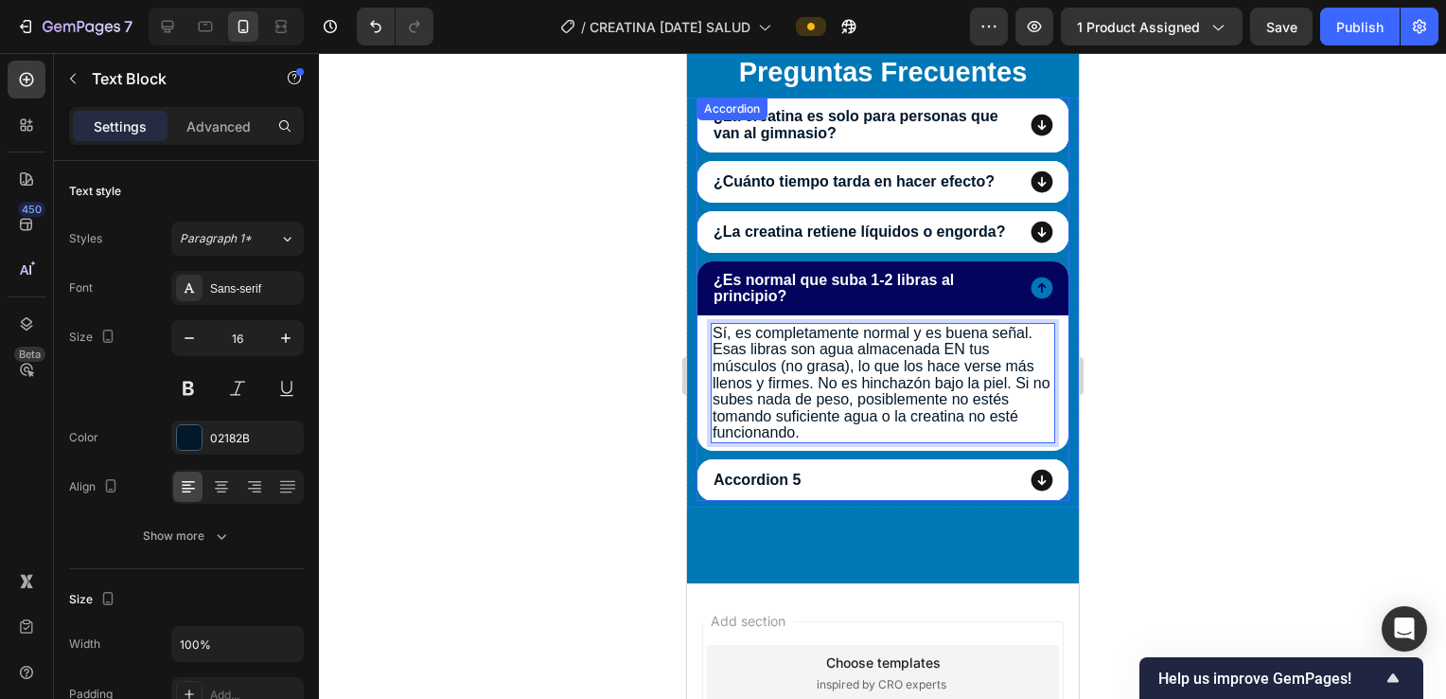
click at [1028, 300] on icon at bounding box center [1041, 288] width 27 height 27
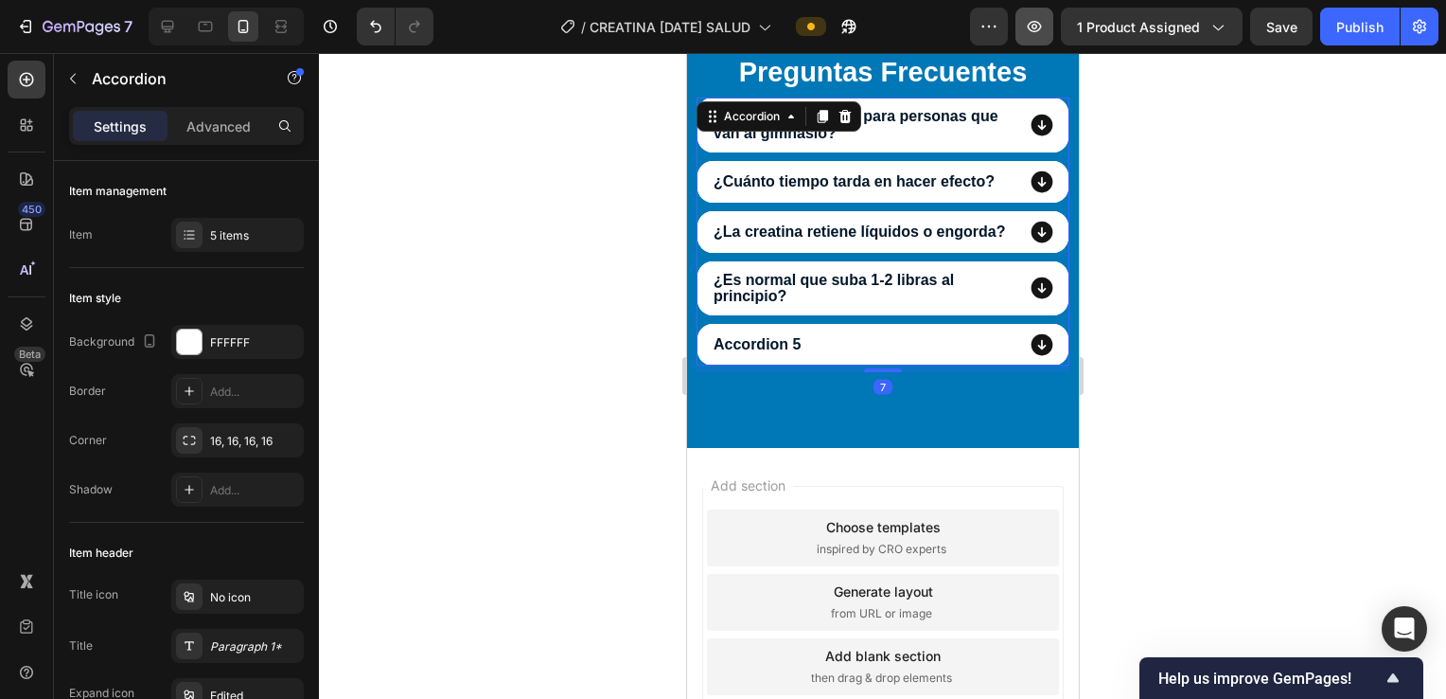
drag, startPoint x: 1355, startPoint y: 38, endPoint x: 1055, endPoint y: 28, distance: 299.3
click at [1356, 37] on button "Publish" at bounding box center [1361, 27] width 80 height 38
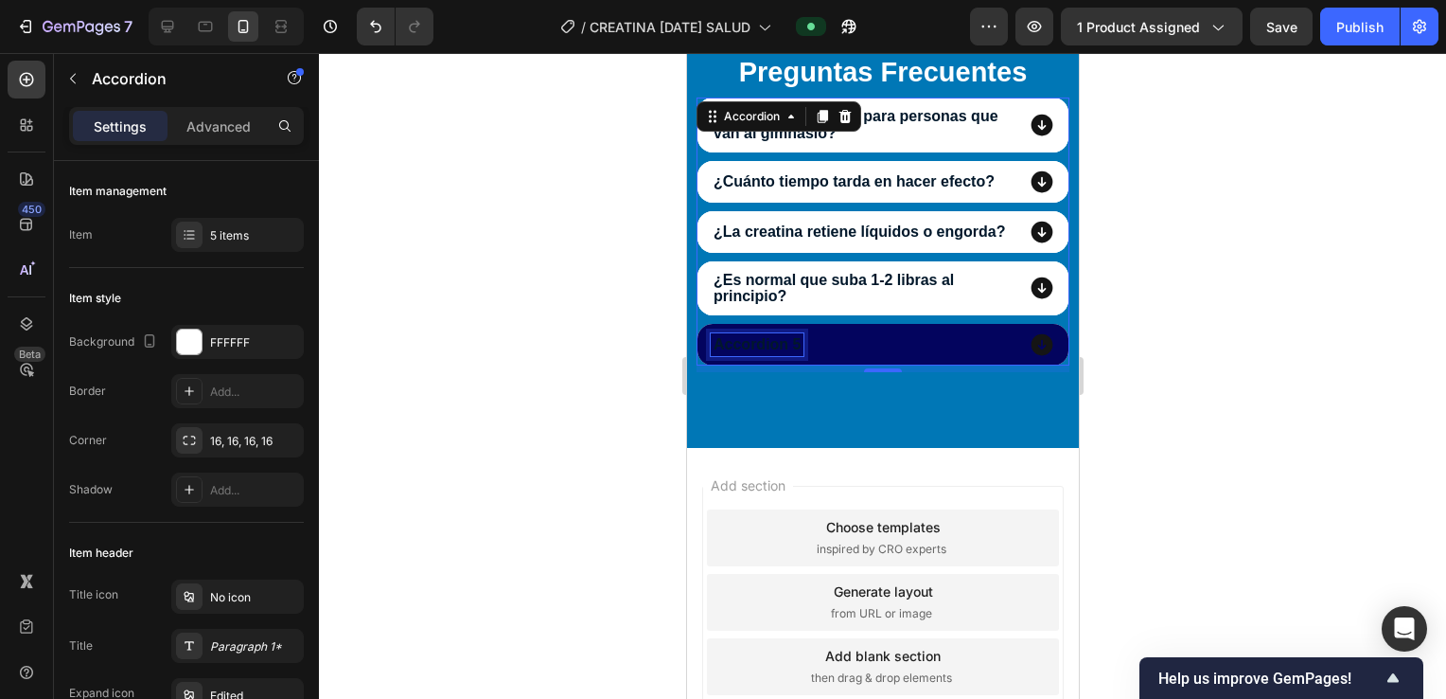
click at [789, 348] on p "Accordion 5" at bounding box center [756, 344] width 87 height 17
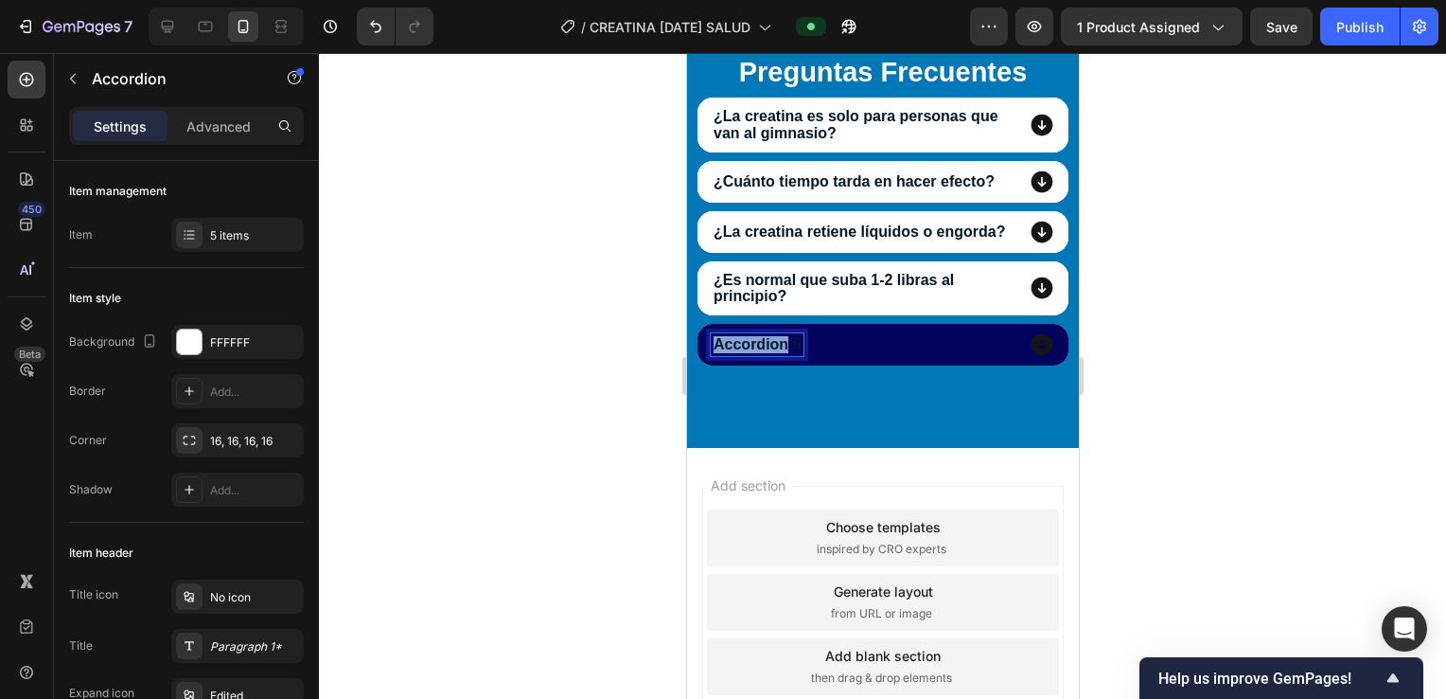
click at [775, 353] on p "Accordion 5" at bounding box center [756, 344] width 87 height 17
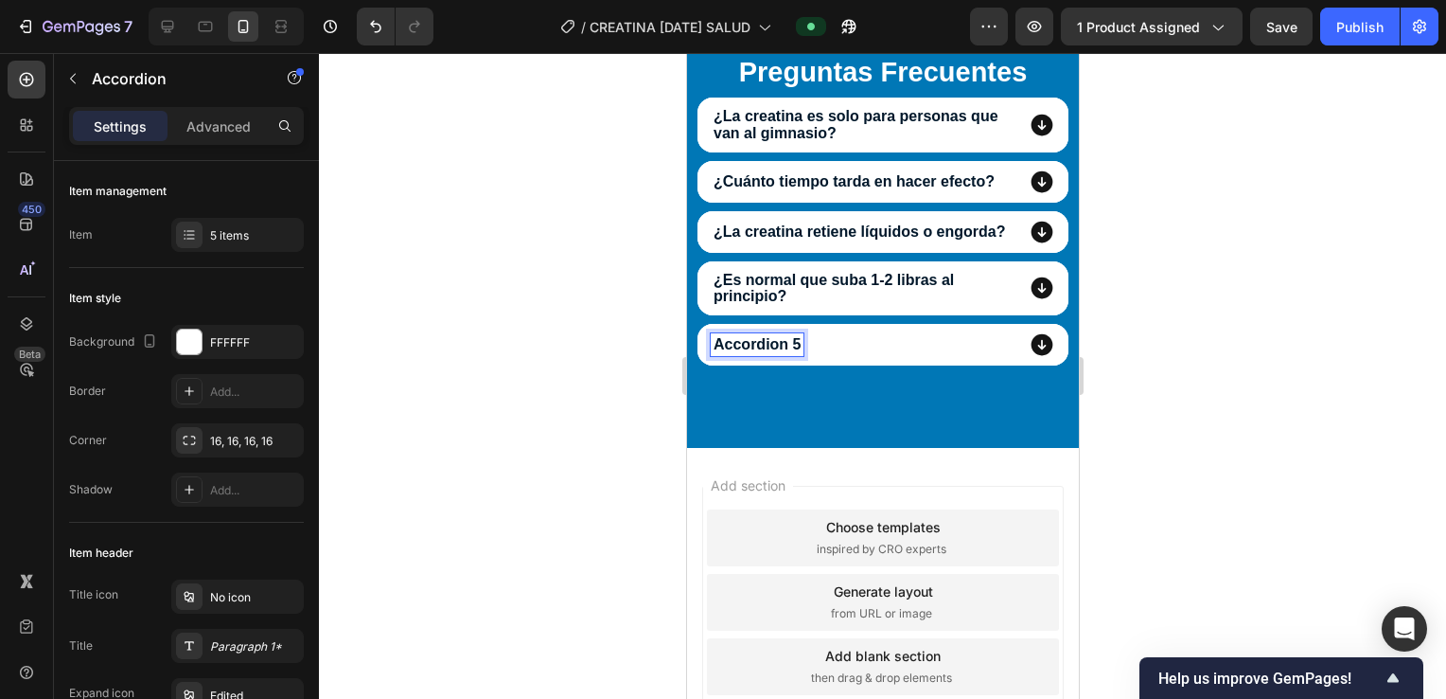
scroll to position [8255, 0]
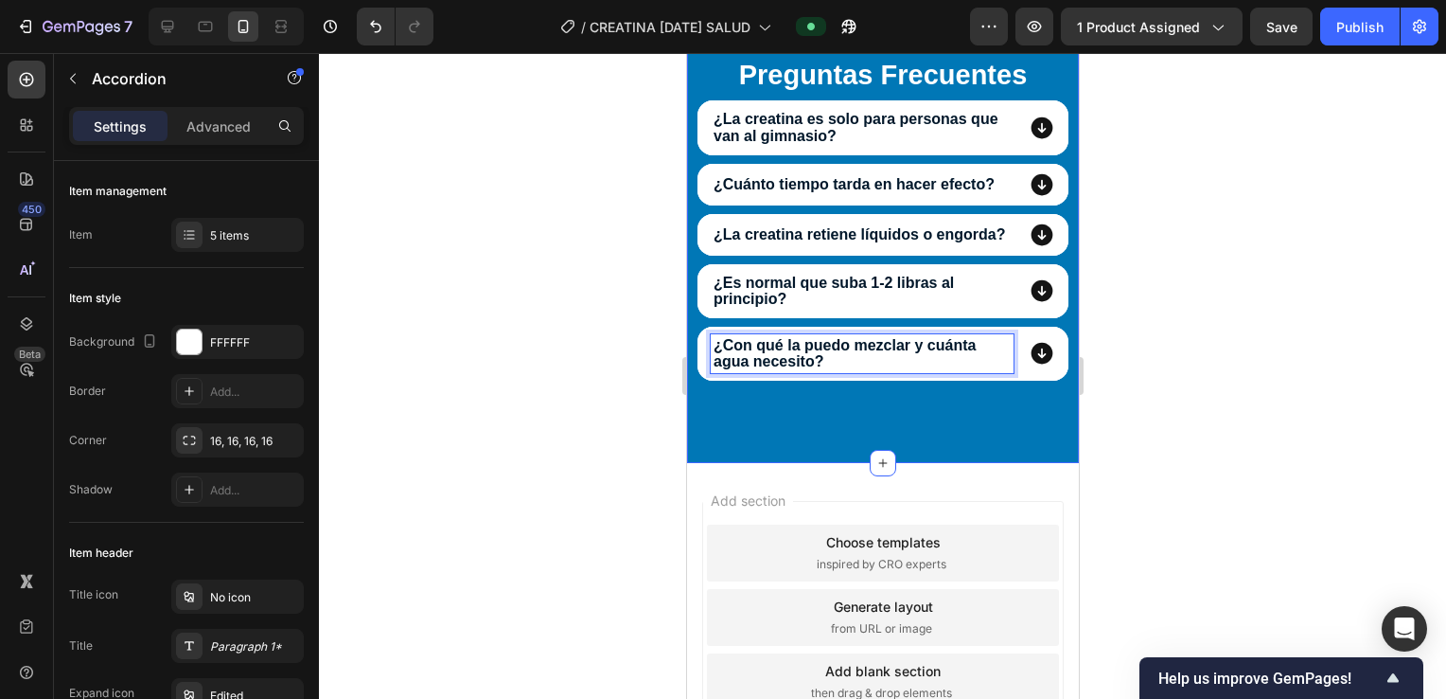
click at [1031, 364] on icon at bounding box center [1042, 354] width 22 height 22
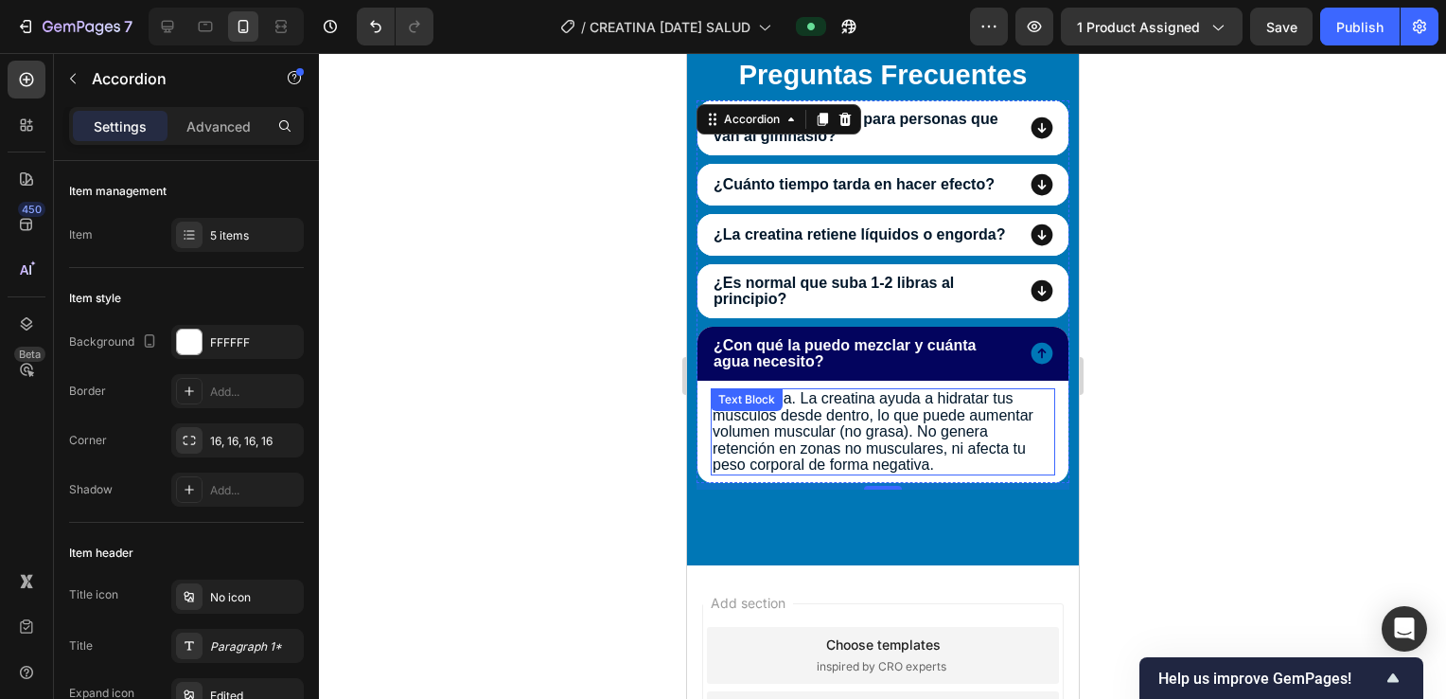
click at [929, 426] on p "No engorda. La creatina ayuda a hidratar tus músculos desde dentro, lo que pued…" at bounding box center [882, 431] width 341 height 83
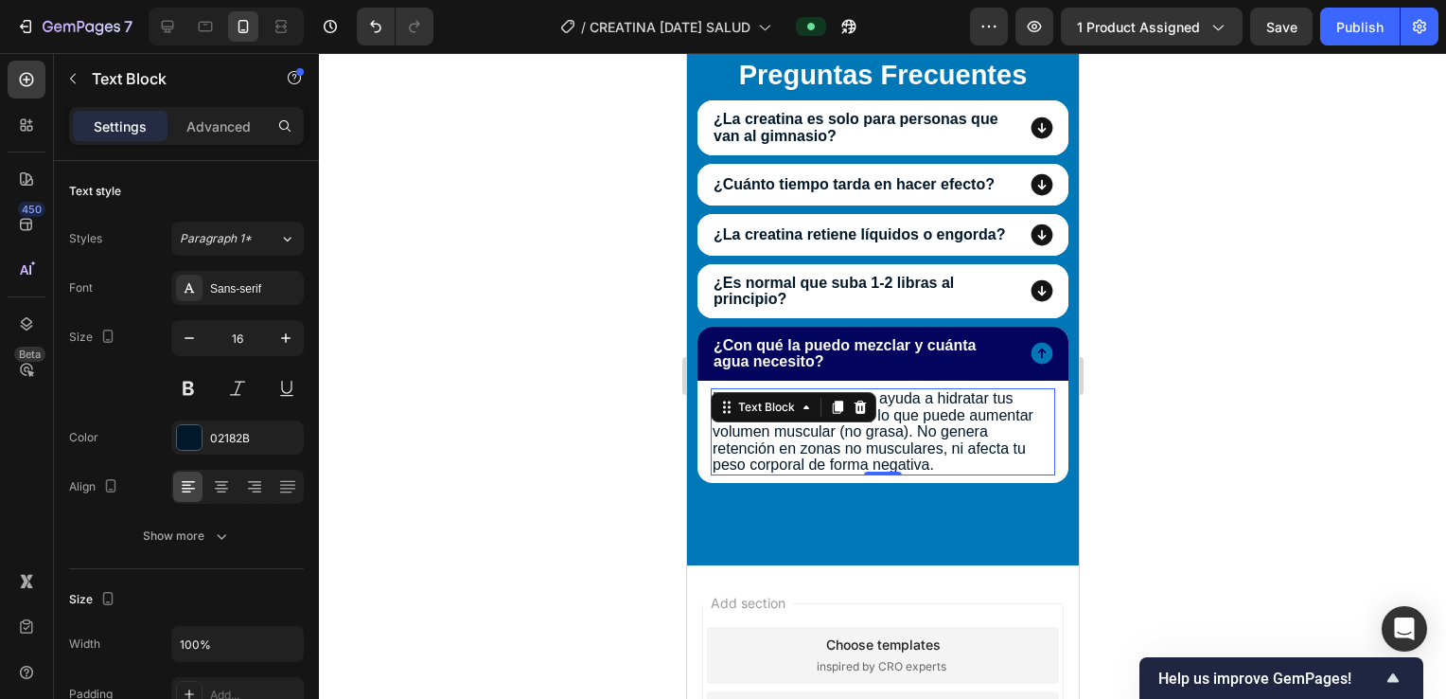
click at [929, 426] on p "No engorda. La creatina ayuda a hidratar tus músculos desde dentro, lo que pued…" at bounding box center [882, 431] width 341 height 83
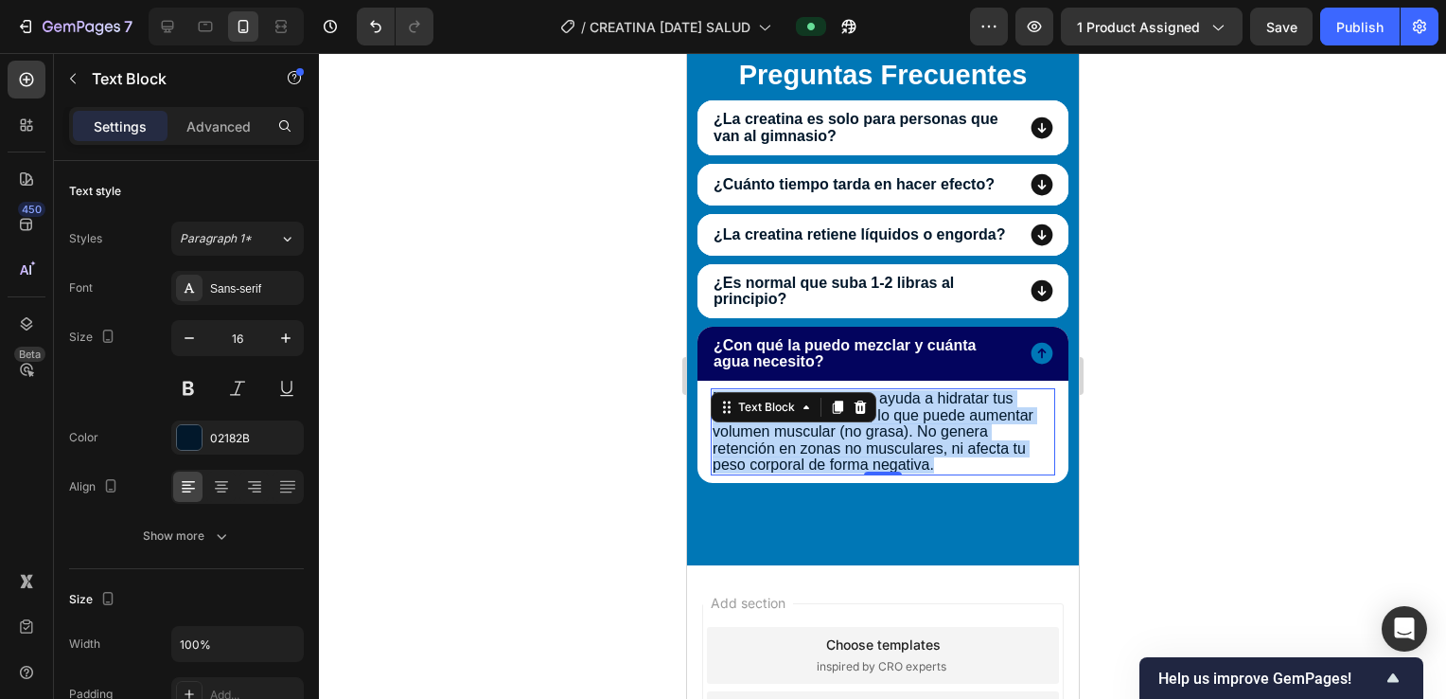
click at [929, 426] on p "No engorda. La creatina ayuda a hidratar tus músculos desde dentro, lo que pued…" at bounding box center [882, 431] width 341 height 83
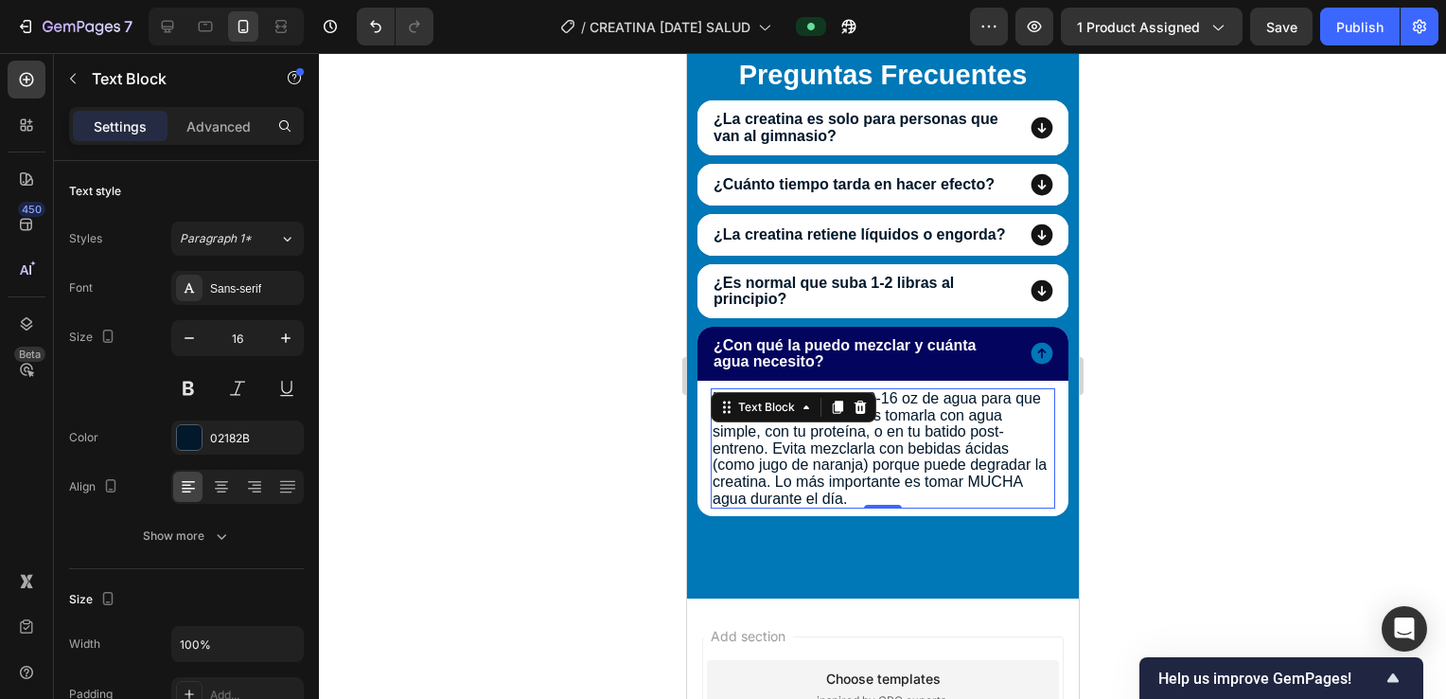
click at [1188, 418] on div at bounding box center [882, 376] width 1127 height 646
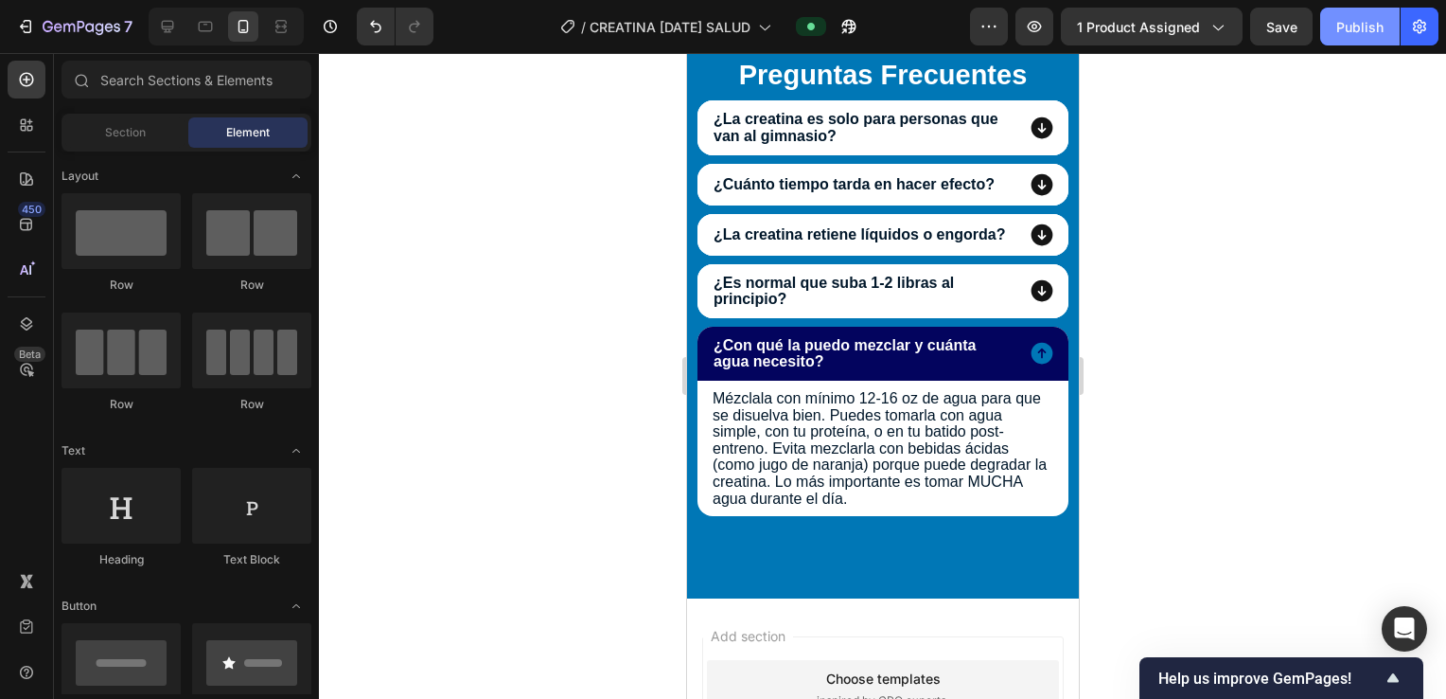
click at [1283, 36] on button "Save" at bounding box center [1281, 27] width 62 height 38
click at [1331, 28] on button "Publish" at bounding box center [1361, 27] width 80 height 38
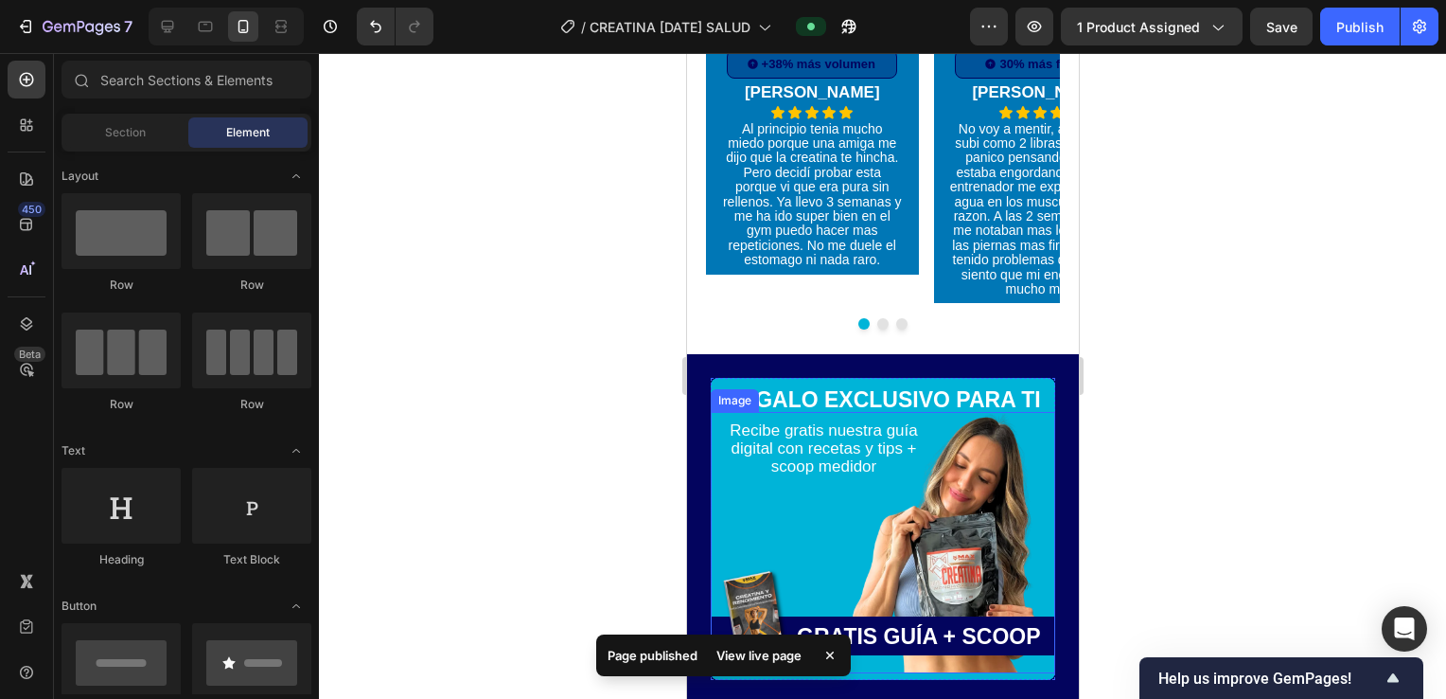
scroll to position [5638, 0]
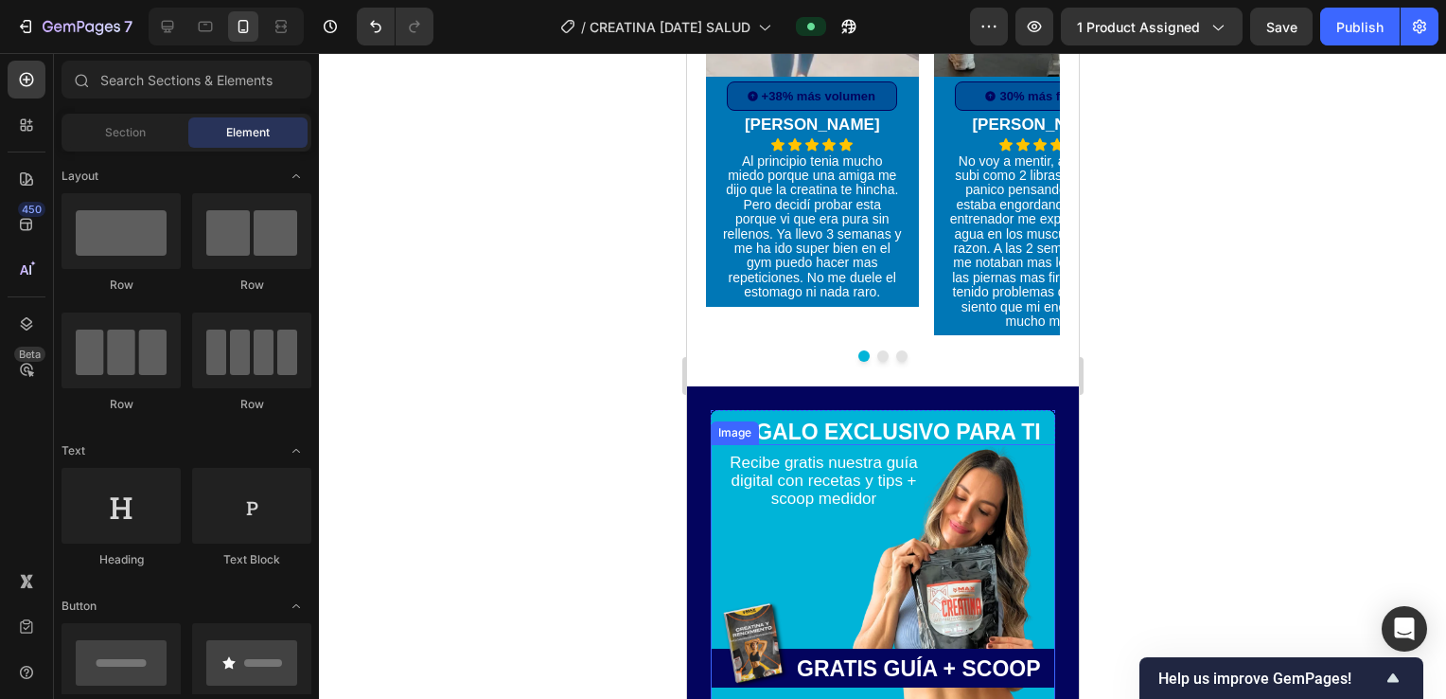
click at [977, 464] on img at bounding box center [888, 574] width 331 height 261
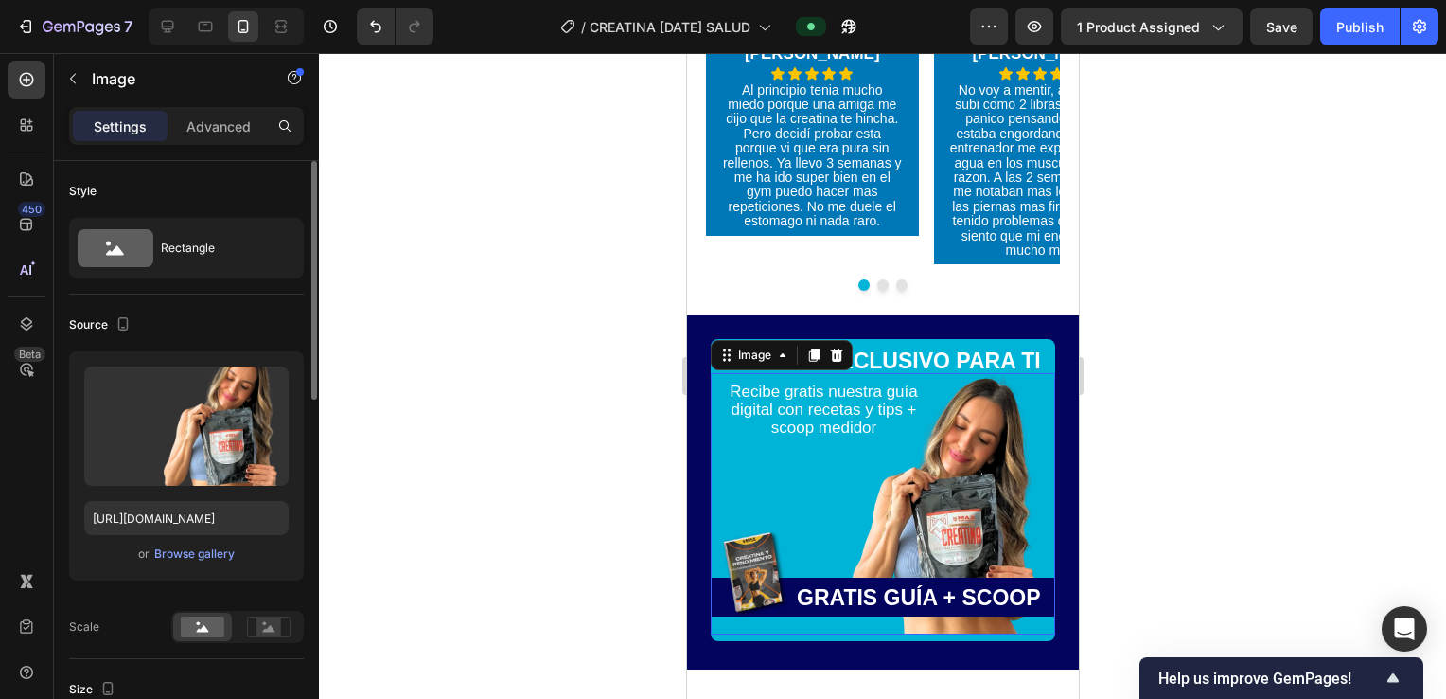
scroll to position [5764, 0]
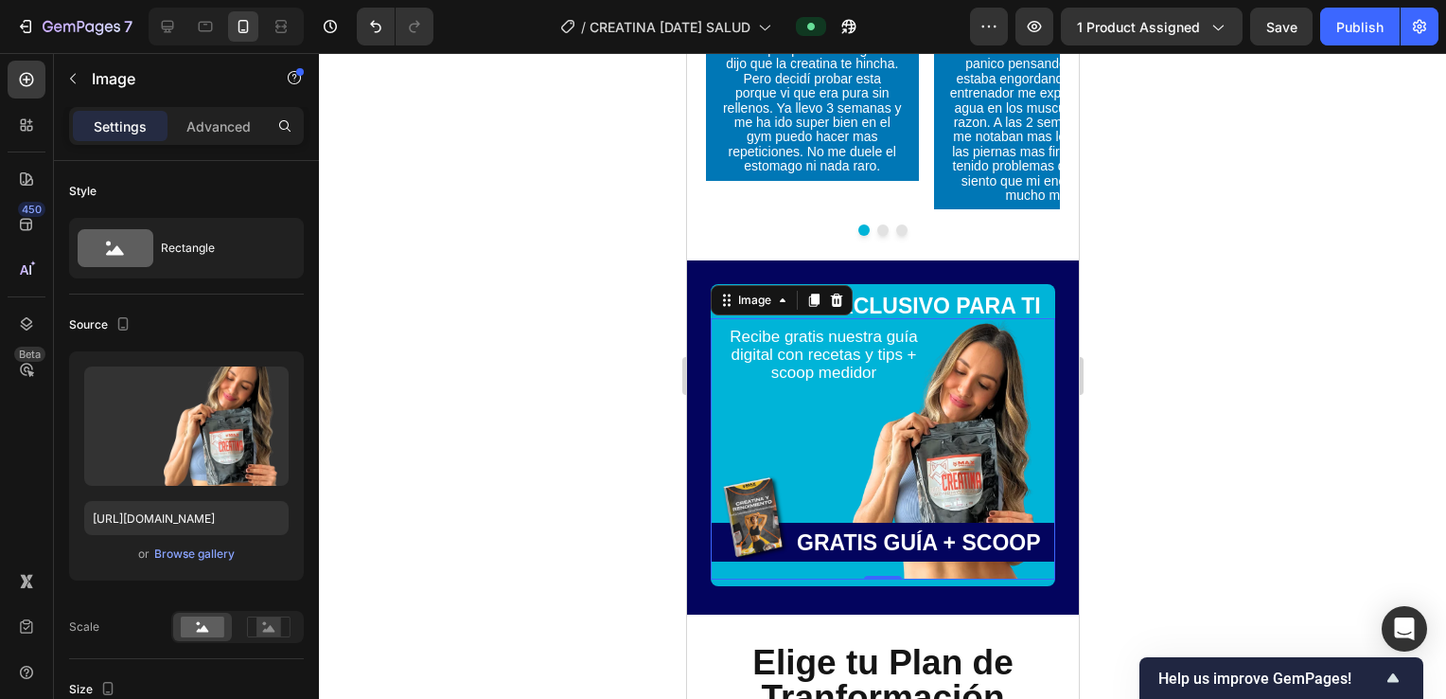
click at [834, 362] on img at bounding box center [888, 448] width 331 height 261
click at [939, 434] on img at bounding box center [888, 448] width 331 height 261
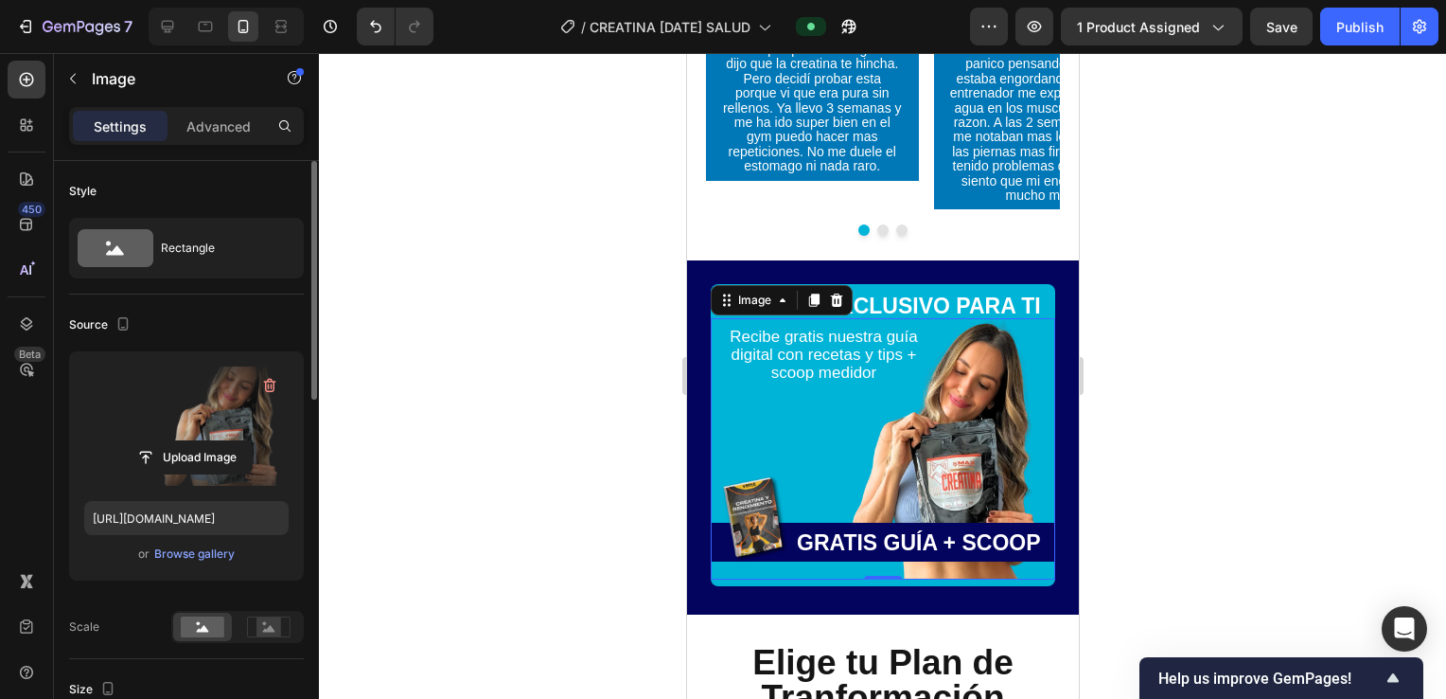
click at [158, 438] on label at bounding box center [186, 425] width 204 height 119
click at [158, 441] on input "file" at bounding box center [186, 457] width 131 height 32
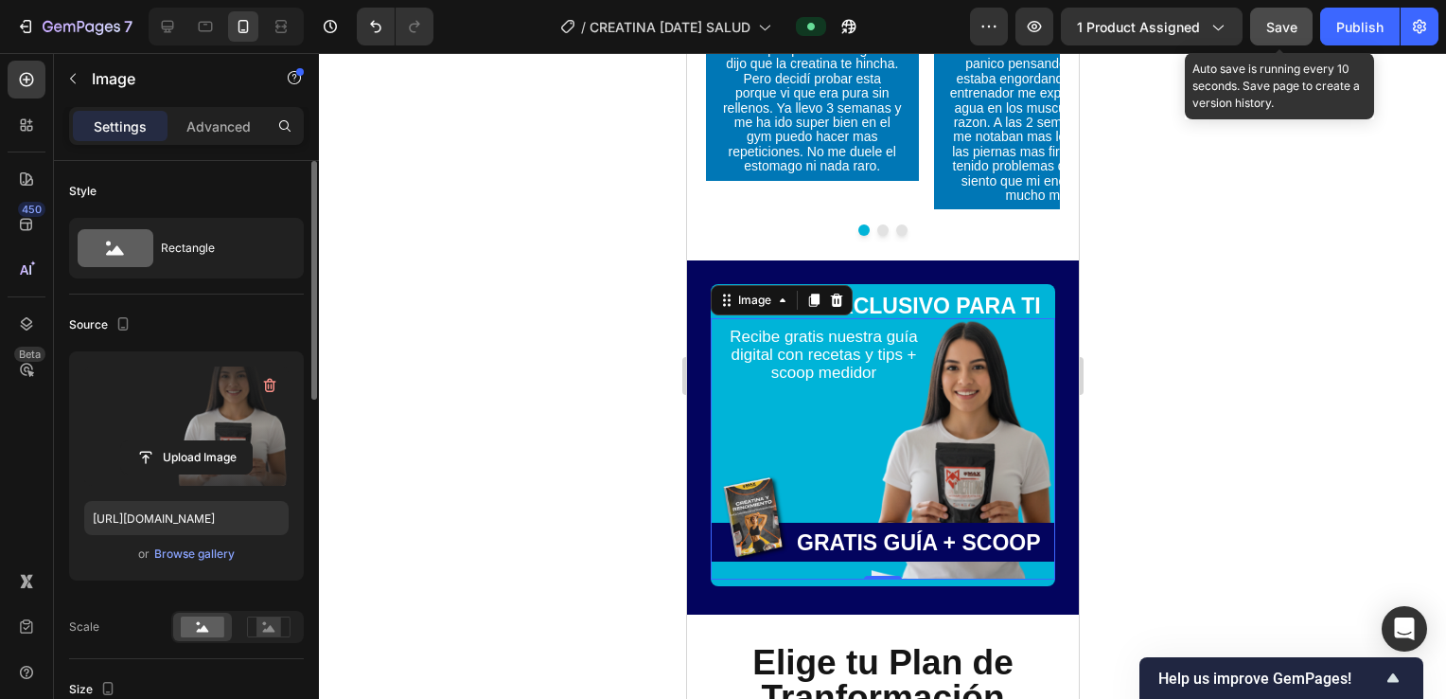
click at [1291, 42] on button "Save" at bounding box center [1281, 27] width 62 height 38
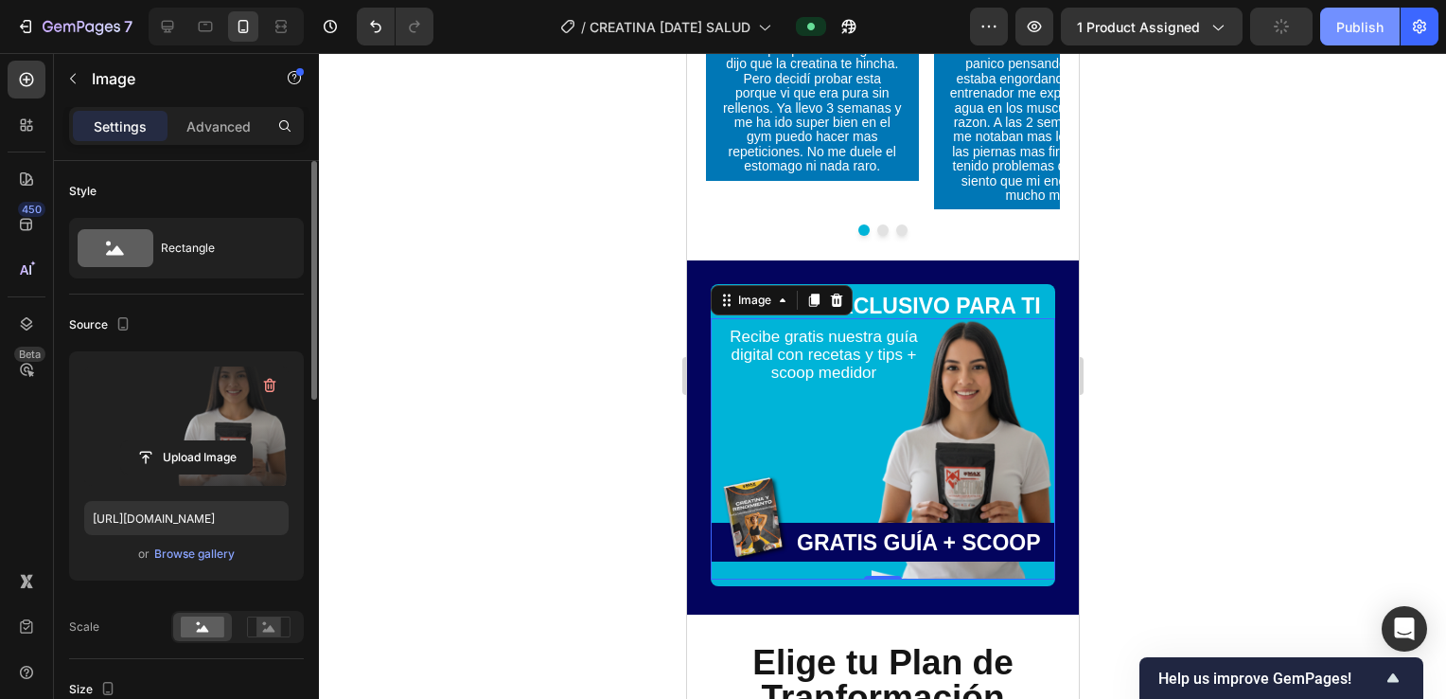
click at [1327, 40] on button "Publish" at bounding box center [1361, 27] width 80 height 38
click at [92, 433] on label at bounding box center [186, 425] width 204 height 119
click at [121, 441] on input "file" at bounding box center [186, 457] width 131 height 32
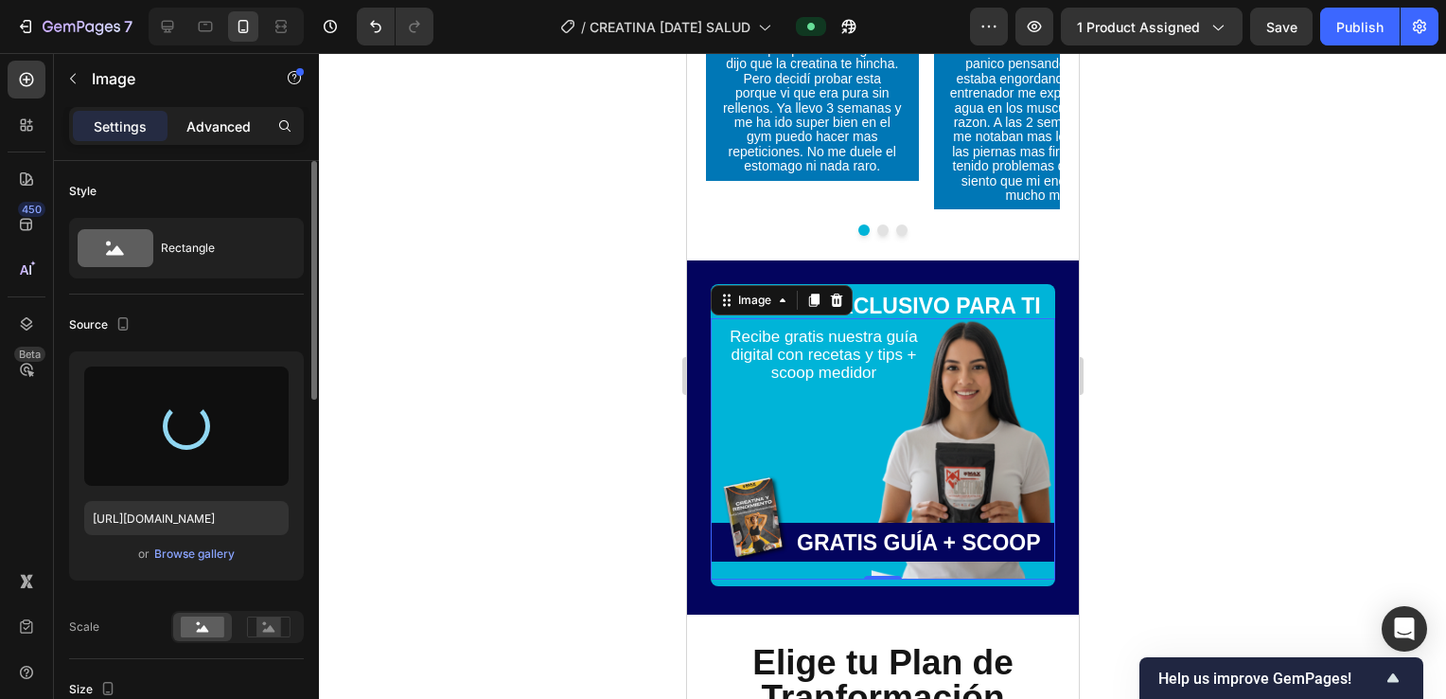
type input "https://cdn.shopify.com/s/files/1/0928/6198/9162/files/gempages_559350921218229…"
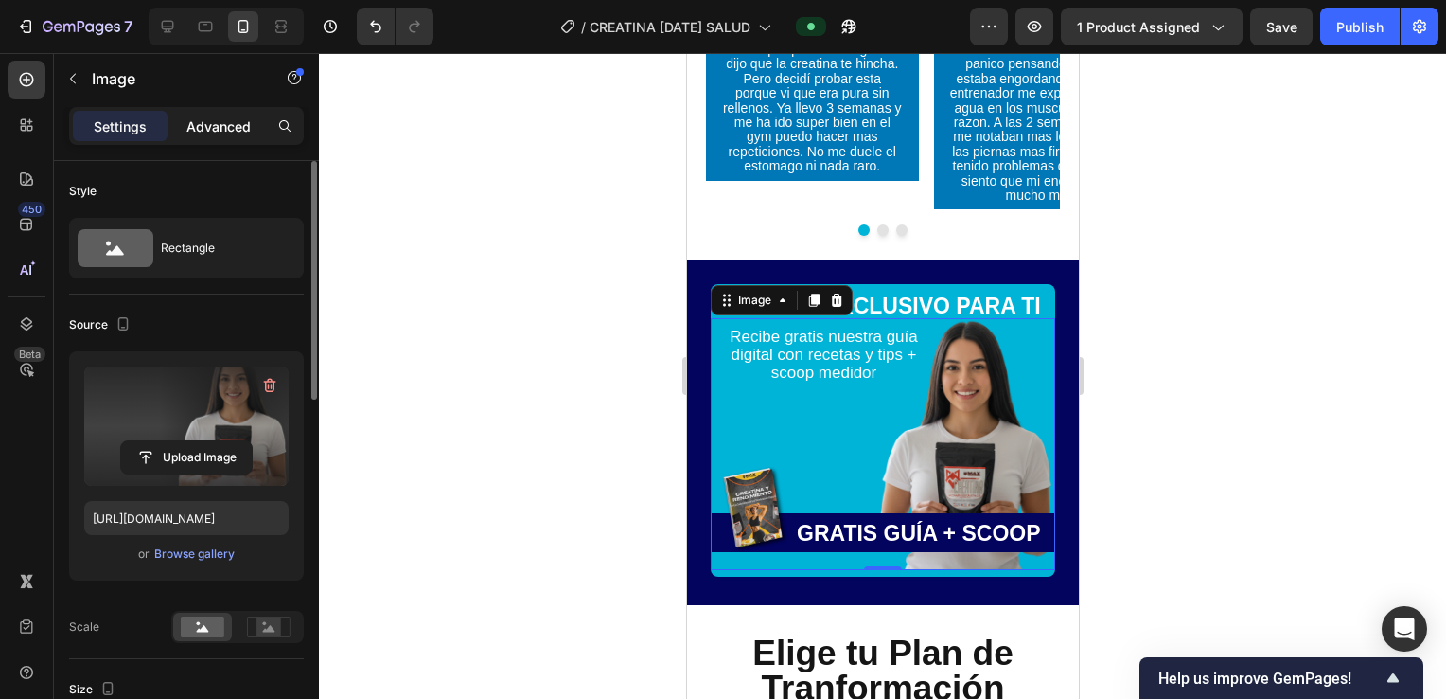
click at [218, 124] on p "Advanced" at bounding box center [218, 126] width 64 height 20
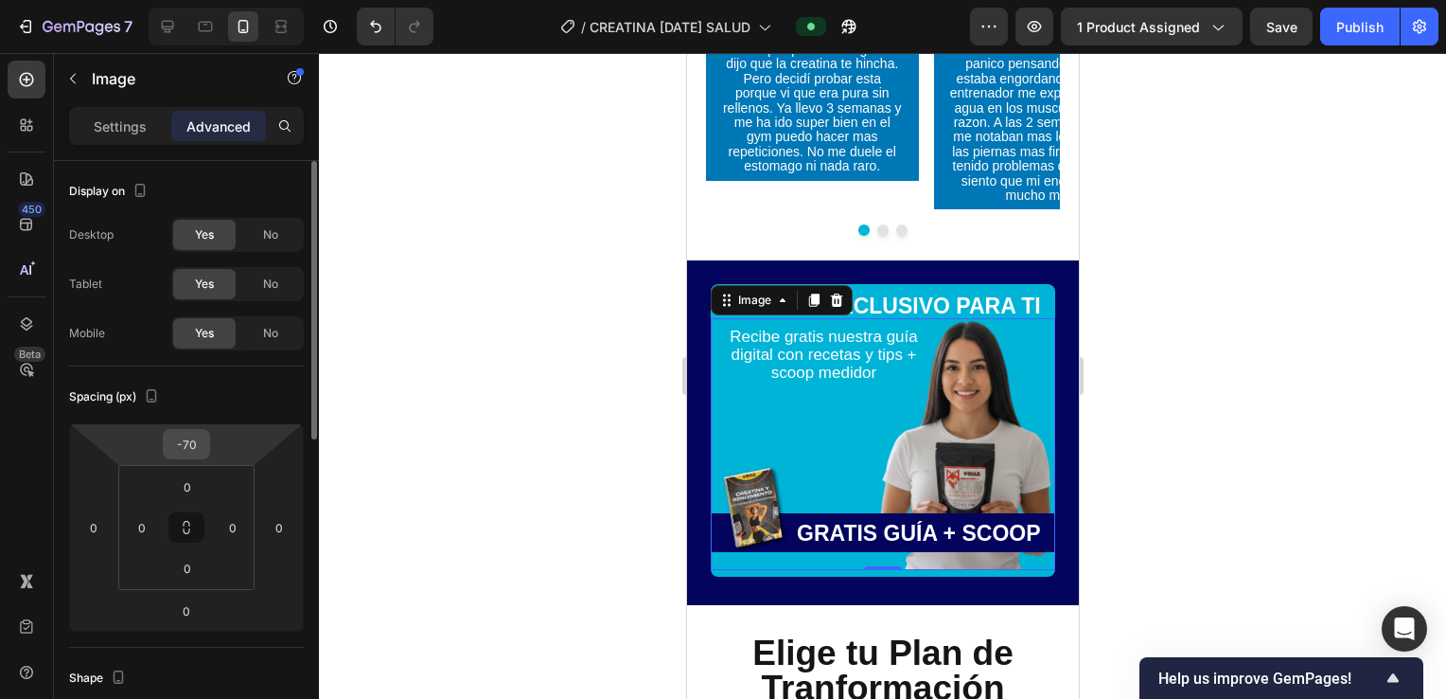
click at [196, 445] on input "-70" at bounding box center [187, 444] width 38 height 28
click at [198, 439] on input "-70" at bounding box center [187, 444] width 38 height 28
click at [189, 437] on input "-70" at bounding box center [187, 444] width 38 height 28
click at [187, 441] on input "-70" at bounding box center [187, 444] width 38 height 28
click at [201, 443] on input "-70" at bounding box center [187, 444] width 38 height 28
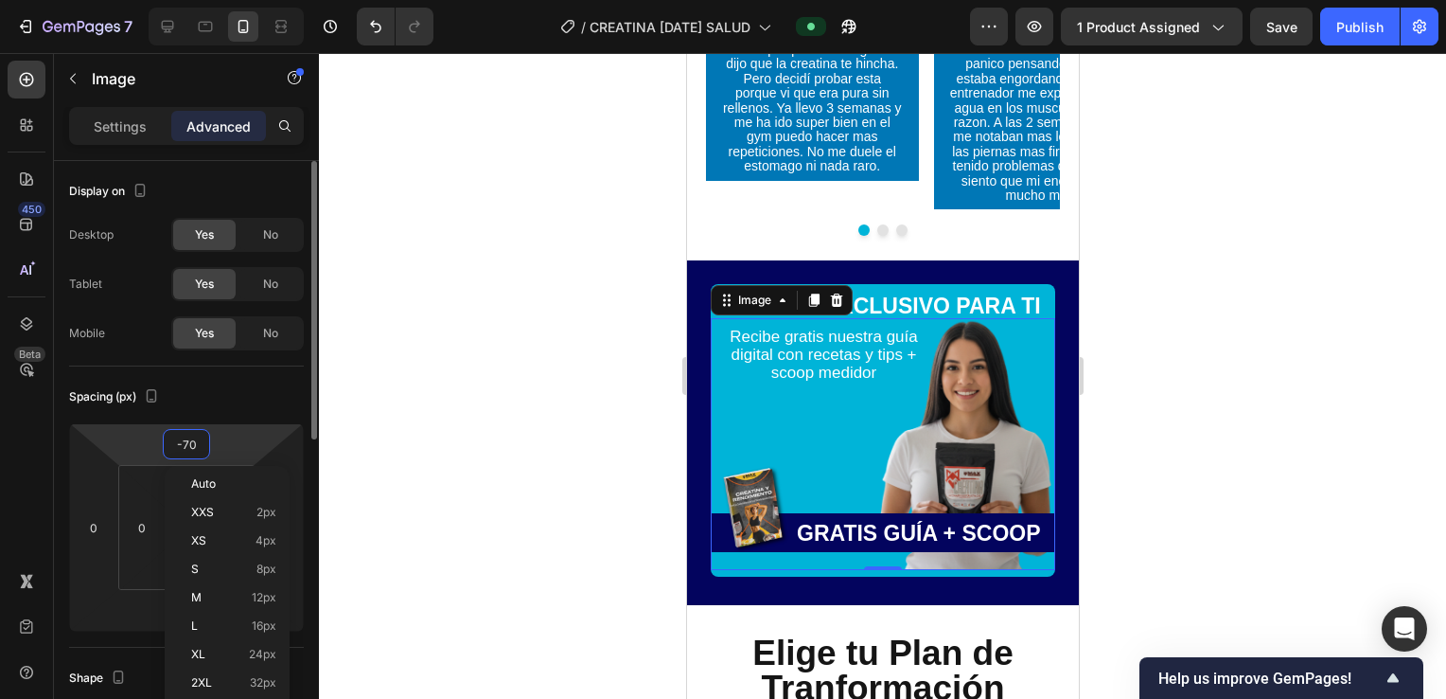
drag, startPoint x: 188, startPoint y: 442, endPoint x: 201, endPoint y: 452, distance: 15.5
click at [188, 441] on input "-70" at bounding box center [187, 444] width 38 height 28
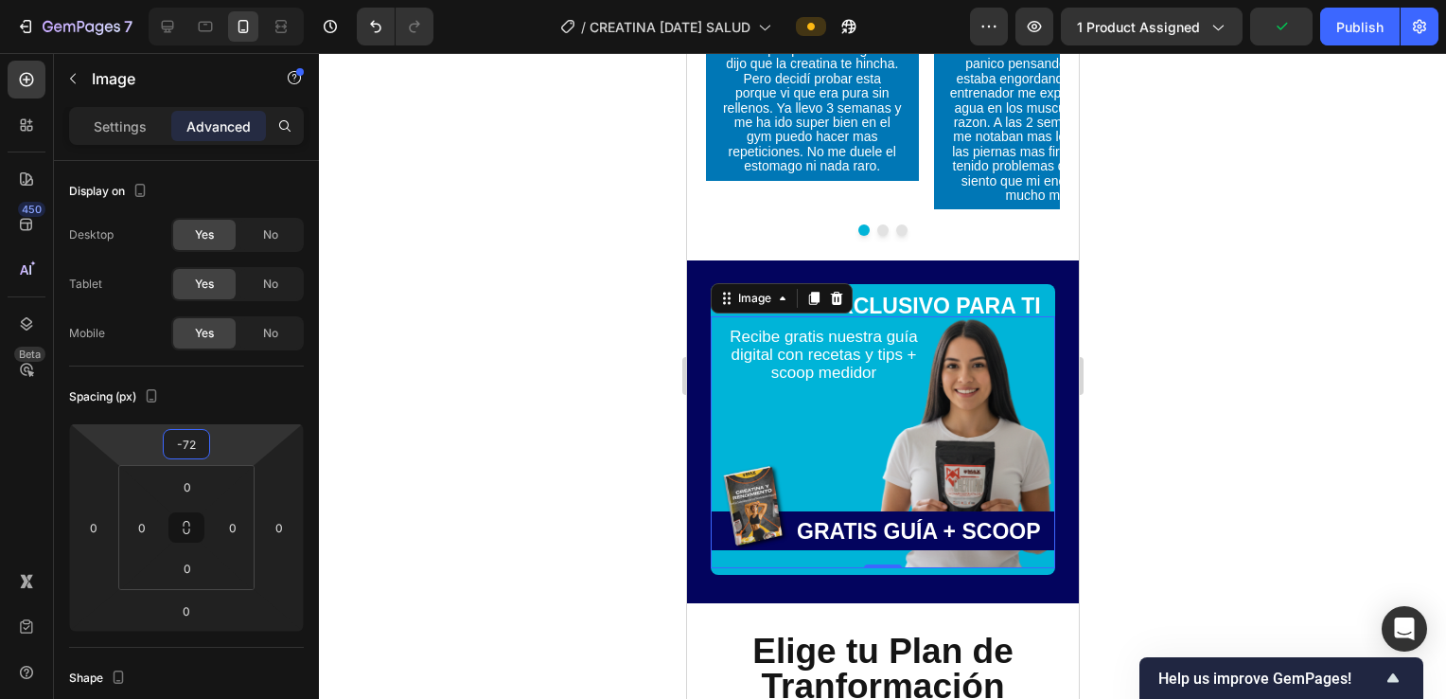
type input "-72"
click at [1359, 23] on div "Publish" at bounding box center [1360, 27] width 47 height 20
click at [984, 397] on img at bounding box center [888, 442] width 331 height 253
click at [161, 117] on div "Settings" at bounding box center [120, 126] width 95 height 30
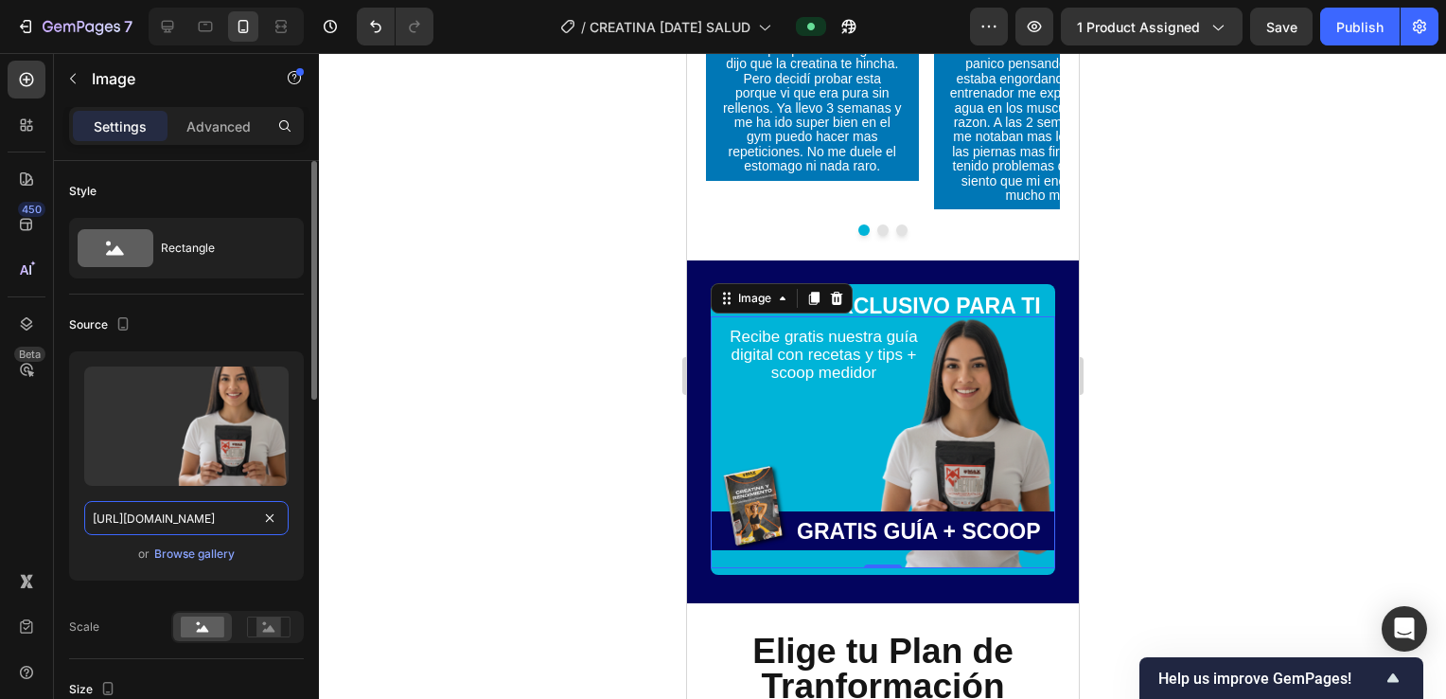
click at [197, 502] on input "https://cdn.shopify.com/s/files/1/0928/6198/9162/files/gempages_559350921218229…" at bounding box center [186, 518] width 204 height 34
paste input "i.ibb.co/KjnttxCr/CREATINA-general-61-1.webp"
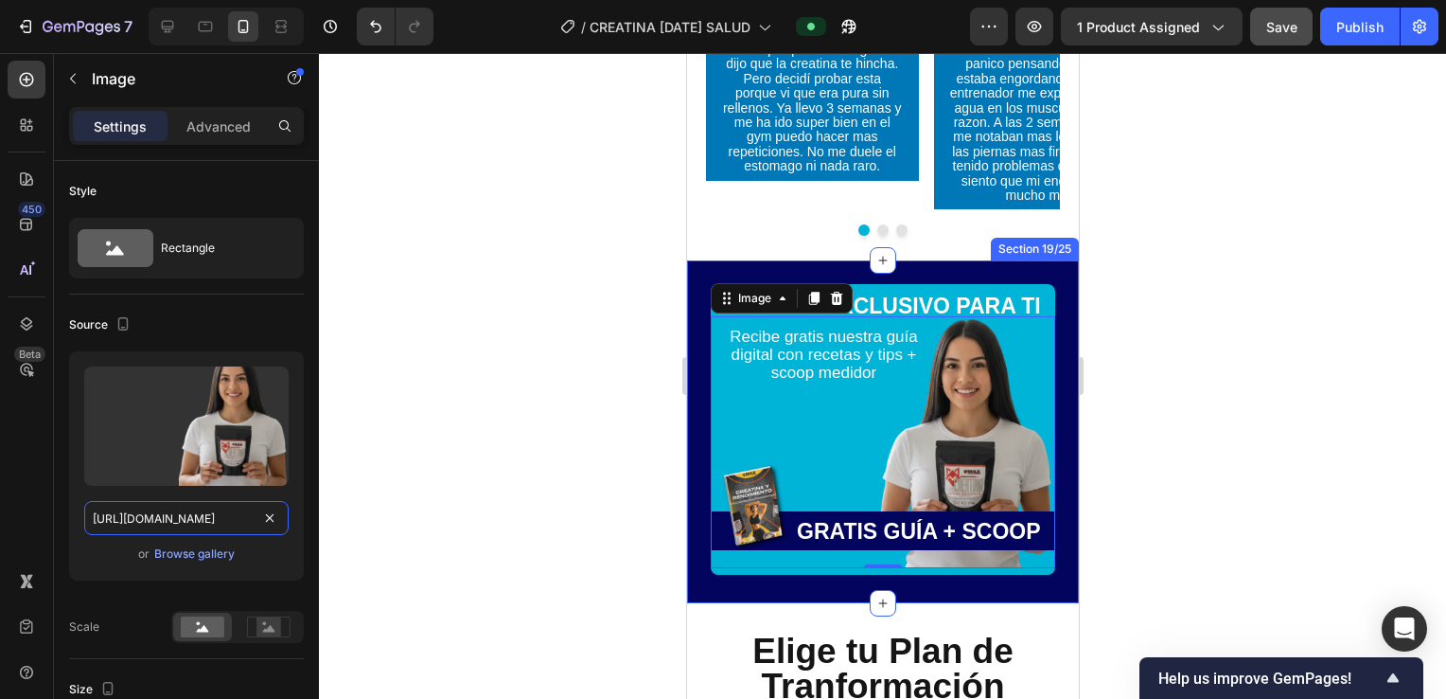
type input "https://i.ibb.co/KjnttxCr/CREATINA-general-61-1.webp"
click at [1280, 31] on span "Save" at bounding box center [1282, 27] width 31 height 16
click at [1353, 32] on div "Publish" at bounding box center [1360, 27] width 47 height 20
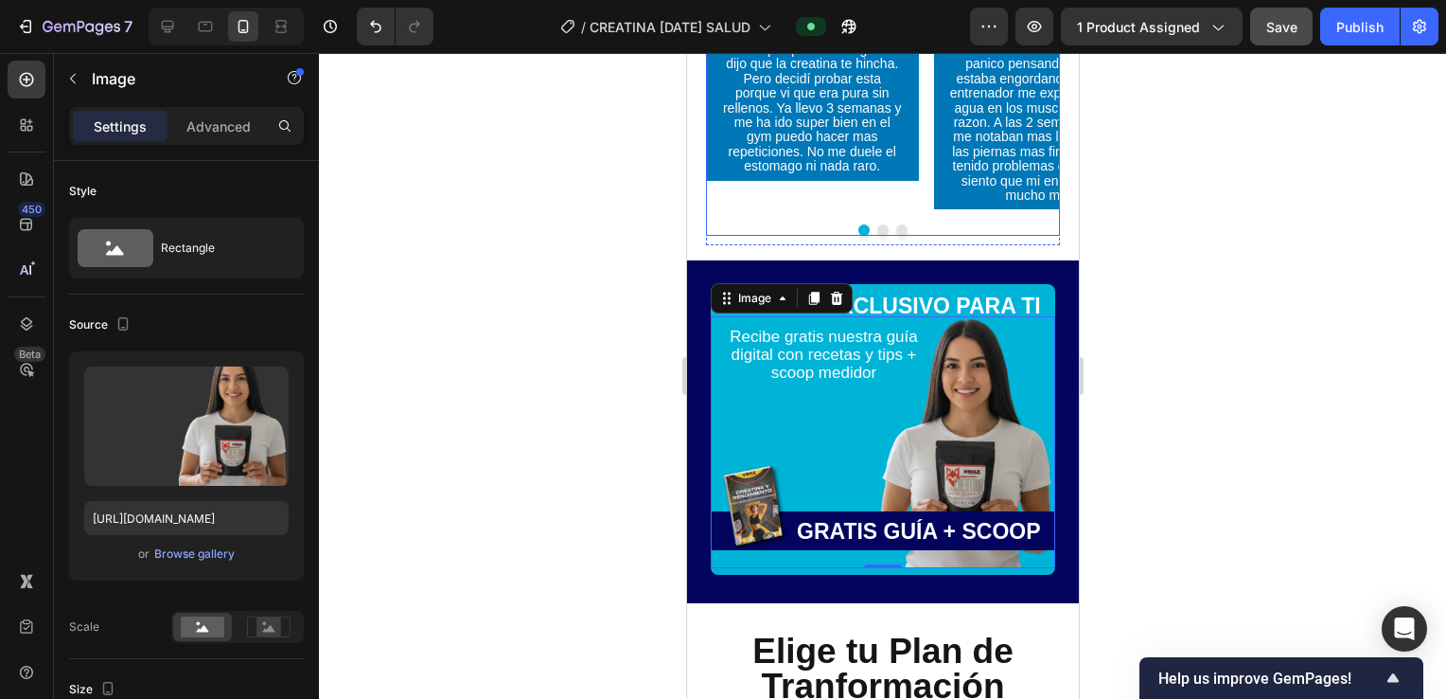
click at [557, 297] on div at bounding box center [882, 376] width 1127 height 646
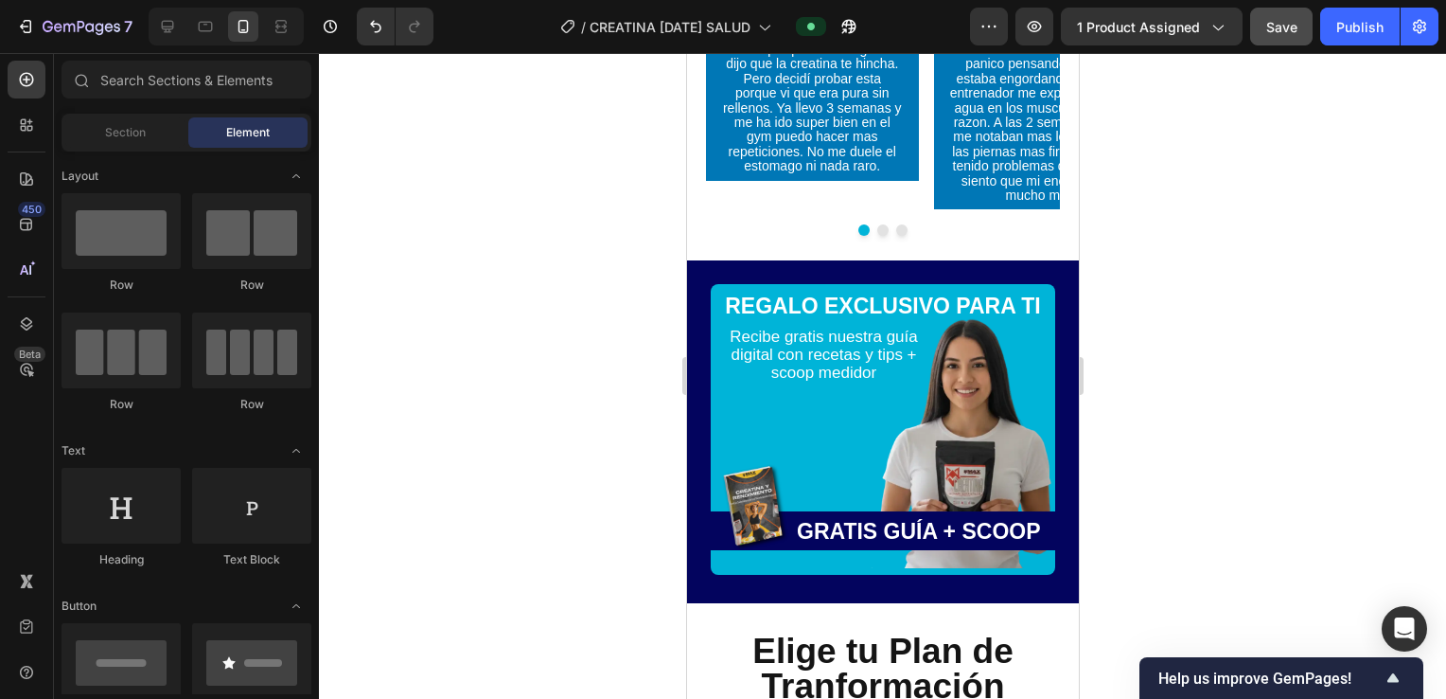
click at [1359, 6] on div "7 Version history / CREATINA 25 sep SALUD Preview 1 product assigned Save Publi…" at bounding box center [723, 27] width 1446 height 54
click at [1346, 28] on div "Publish" at bounding box center [1360, 27] width 47 height 20
